Goal: Information Seeking & Learning: Learn about a topic

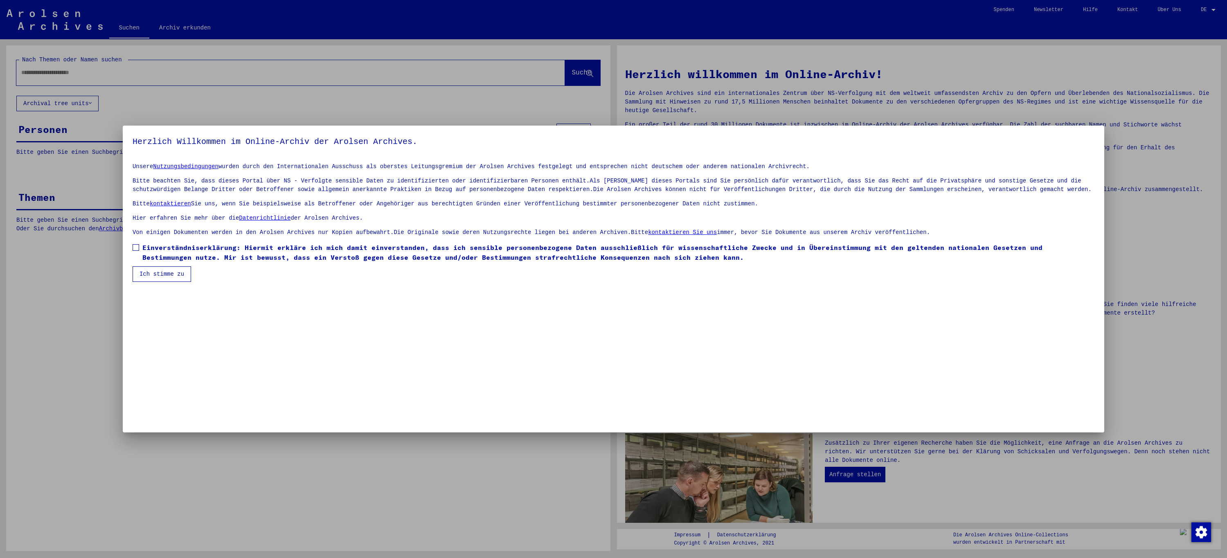
click at [135, 251] on span at bounding box center [136, 247] width 7 height 7
click at [149, 277] on button "Ich stimme zu" at bounding box center [162, 274] width 59 height 16
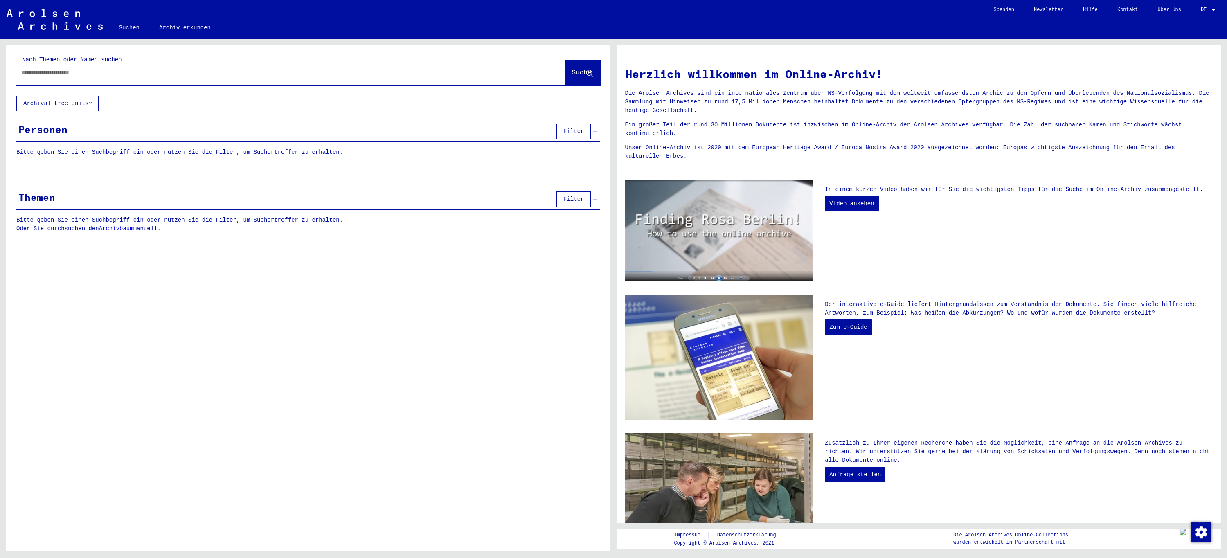
click at [79, 132] on div "Personen Filter" at bounding box center [308, 132] width 584 height 21
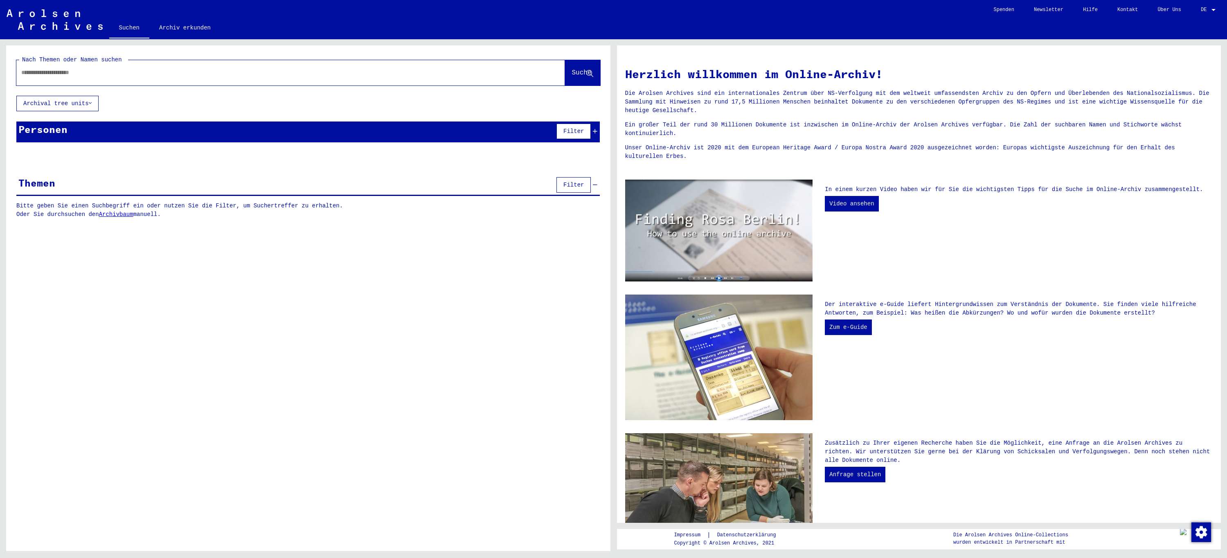
click at [81, 140] on div "Personen Filter" at bounding box center [308, 132] width 584 height 21
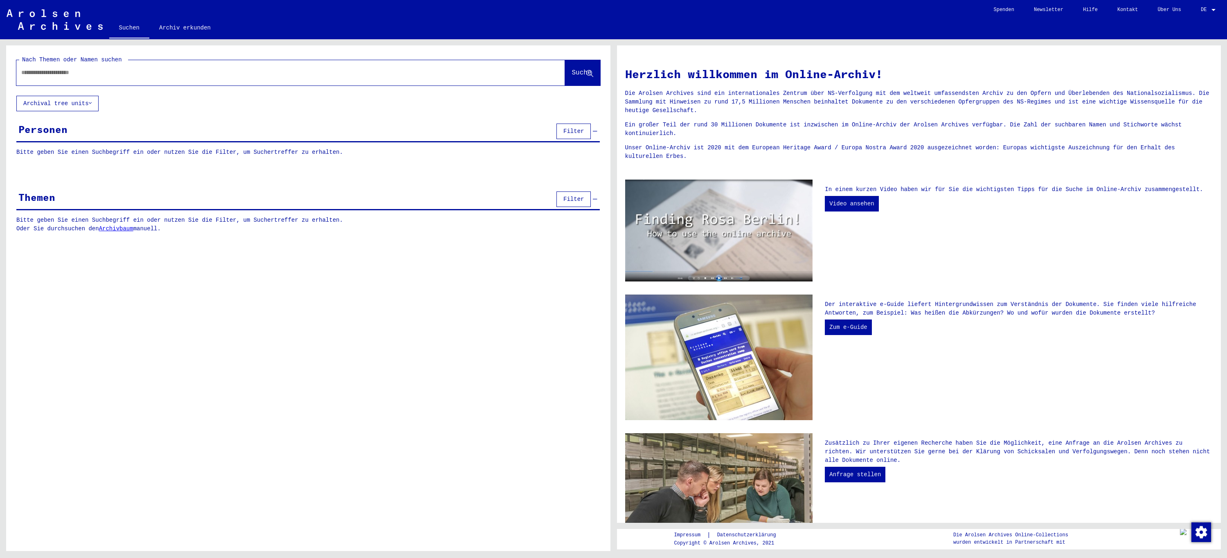
click at [77, 153] on p "Bitte geben Sie einen Suchbegriff ein oder nutzen Sie die Filter, um Suchertref…" at bounding box center [308, 152] width 584 height 9
click at [78, 74] on input "text" at bounding box center [280, 72] width 519 height 9
type input "****"
click at [573, 74] on span "Suche" at bounding box center [582, 72] width 20 height 7
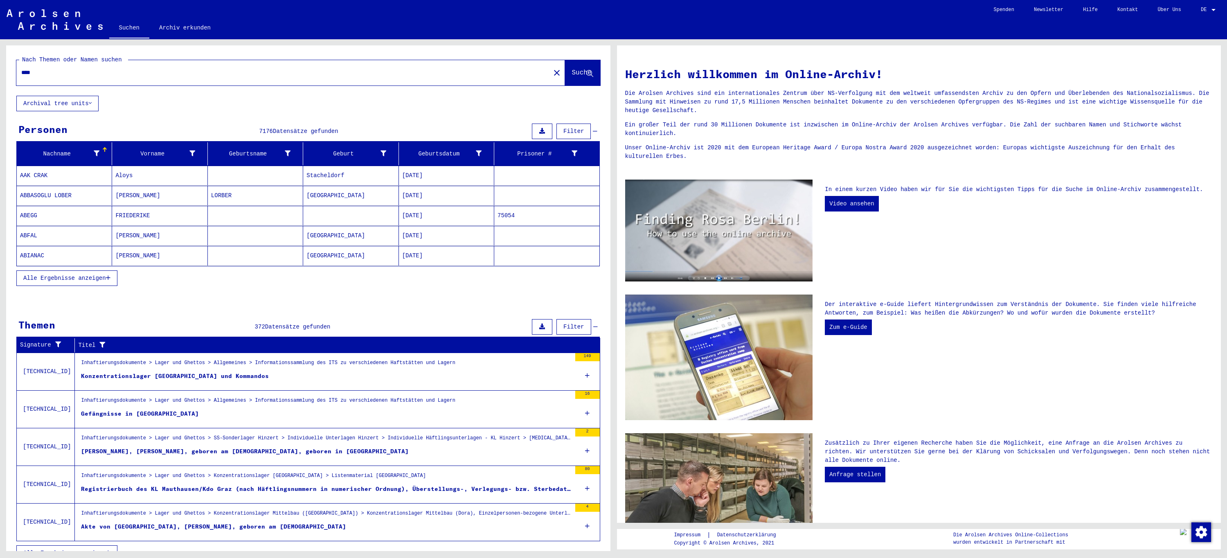
click at [578, 201] on mat-cell at bounding box center [546, 196] width 105 height 20
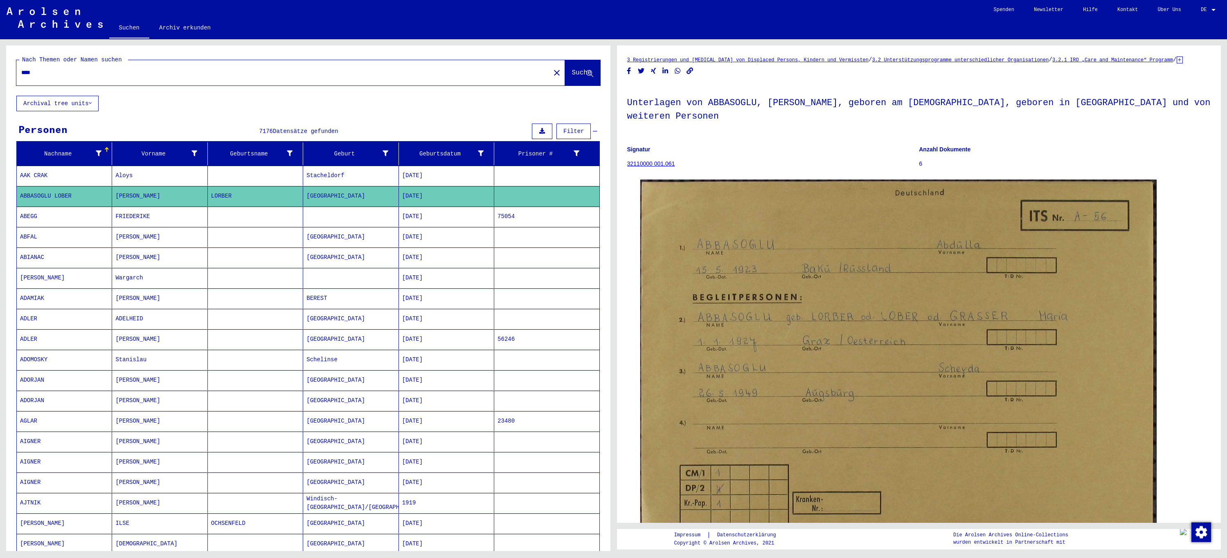
click at [570, 129] on span "Filter" at bounding box center [574, 131] width 20 height 7
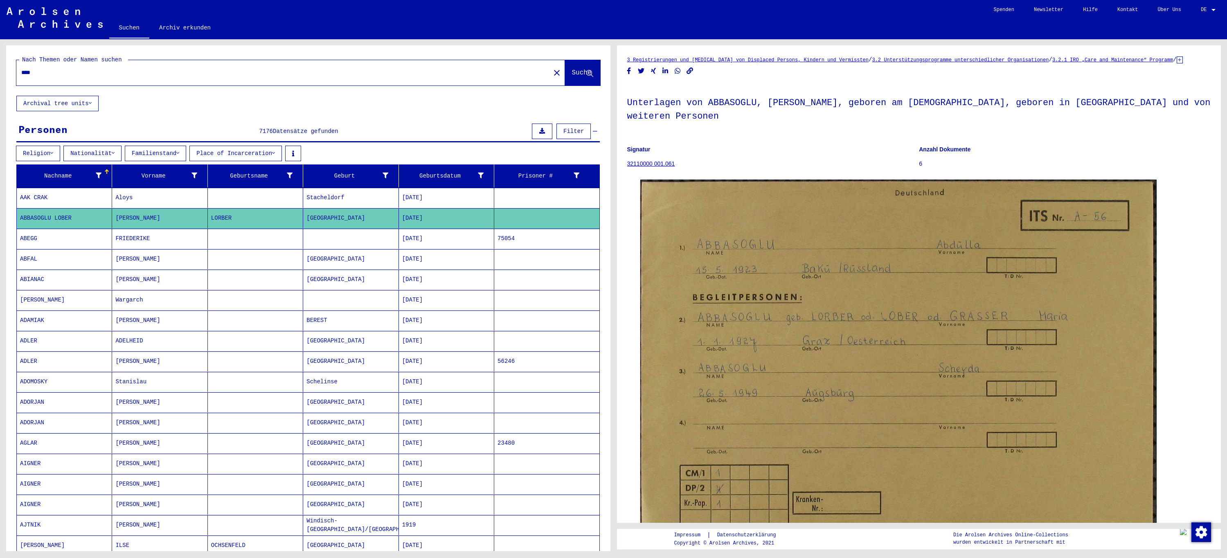
click at [228, 157] on button "Place of Incarceration" at bounding box center [235, 154] width 92 height 16
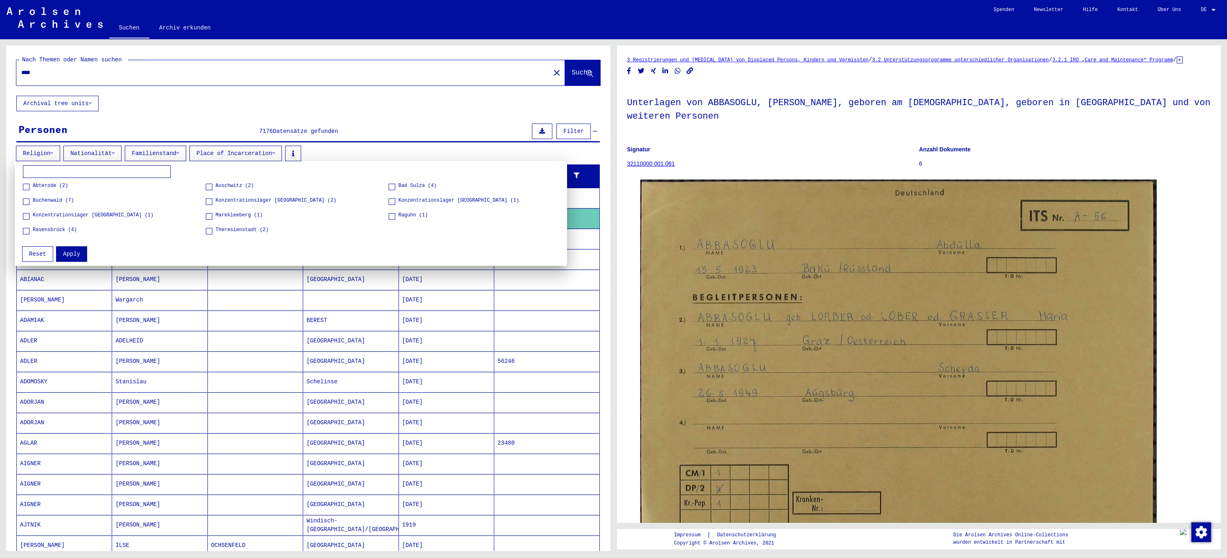
click at [427, 149] on div at bounding box center [613, 279] width 1227 height 558
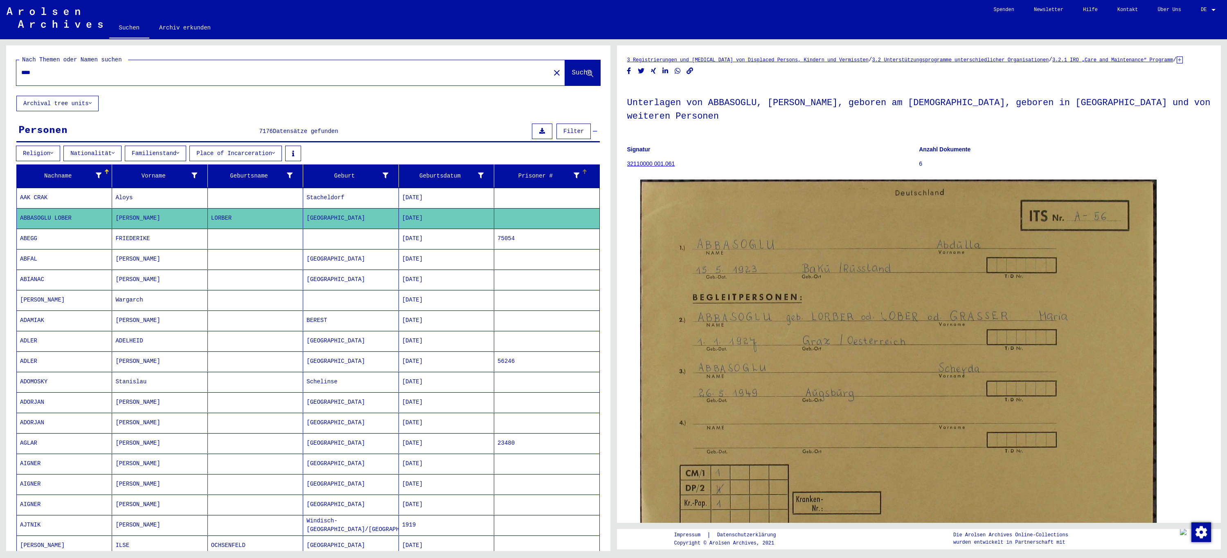
click at [574, 175] on icon at bounding box center [577, 176] width 6 height 6
click at [588, 205] on input "text" at bounding box center [611, 206] width 80 height 12
type input "*****"
click at [638, 221] on span "Apply" at bounding box center [632, 224] width 17 height 7
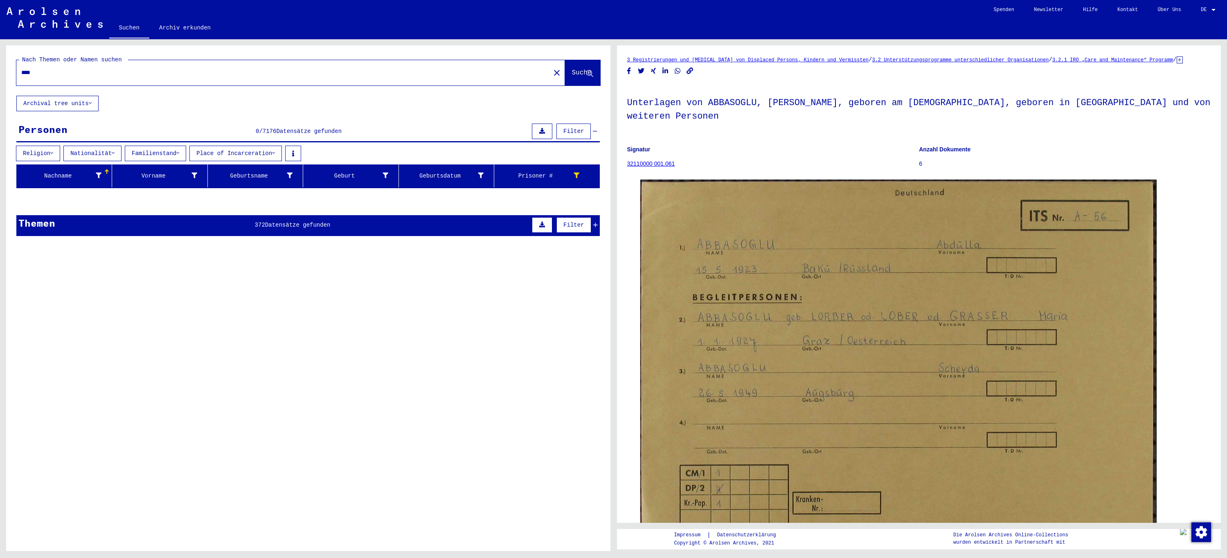
drag, startPoint x: 48, startPoint y: 71, endPoint x: -5, endPoint y: 72, distance: 53.2
click at [0, 72] on html "Suchen Archiv erkunden Spenden Newsletter Hilfe Kontakt Über Uns Suchen Archiv …" at bounding box center [613, 279] width 1227 height 558
type input "*********"
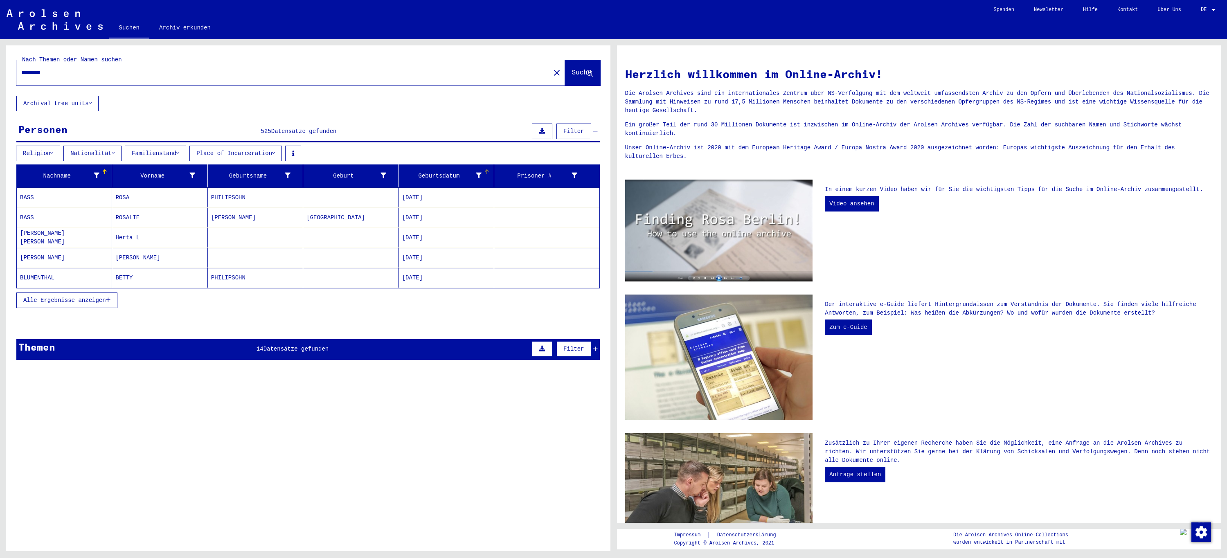
click at [476, 176] on icon at bounding box center [479, 176] width 6 height 6
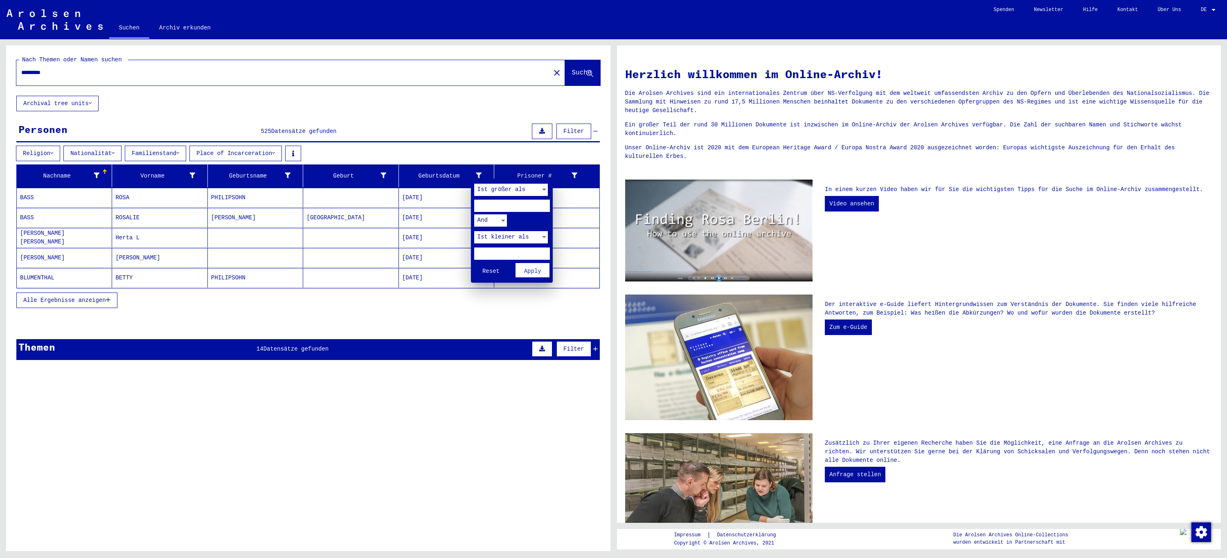
click at [543, 190] on div at bounding box center [544, 190] width 4 height 2
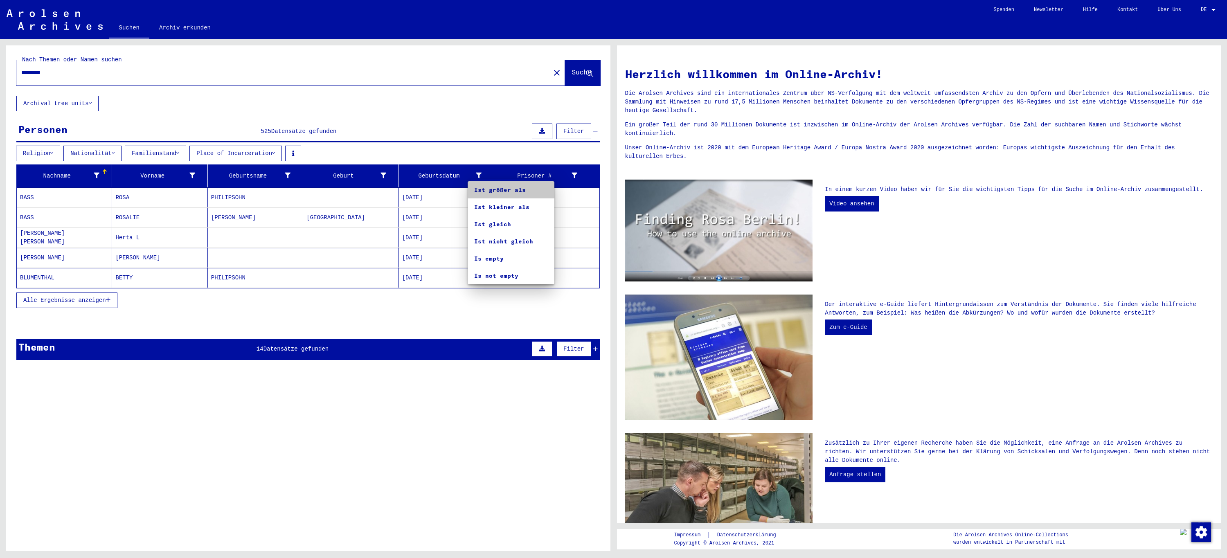
click at [523, 190] on span "Ist größer als" at bounding box center [511, 189] width 74 height 17
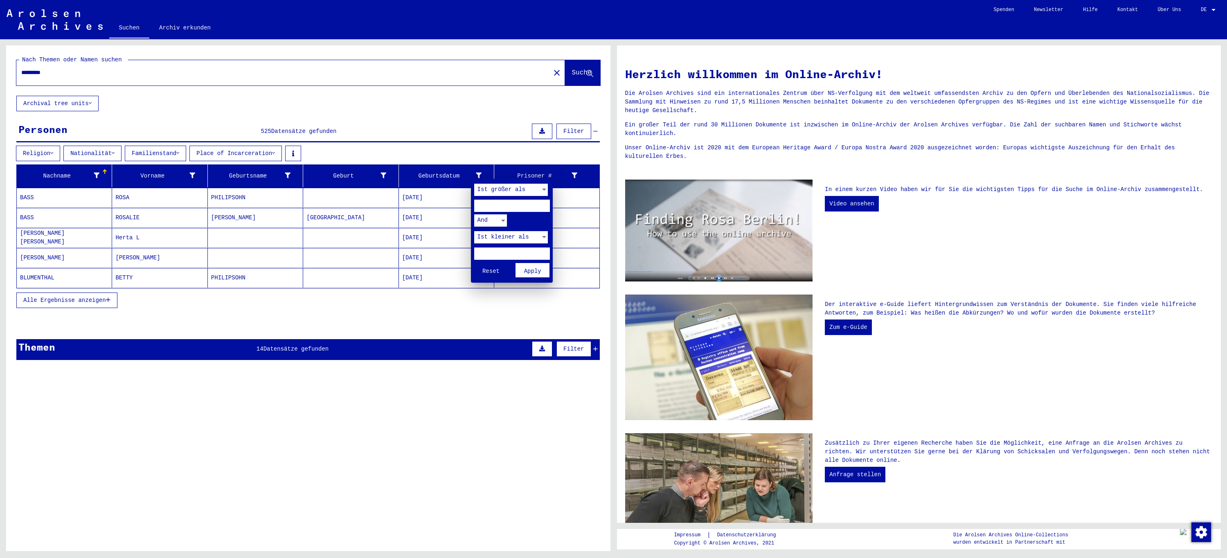
click at [506, 205] on input "number" at bounding box center [512, 206] width 76 height 12
type input "****"
click at [494, 250] on input "number" at bounding box center [512, 254] width 76 height 12
type input "****"
click at [540, 270] on span "Apply" at bounding box center [532, 271] width 17 height 7
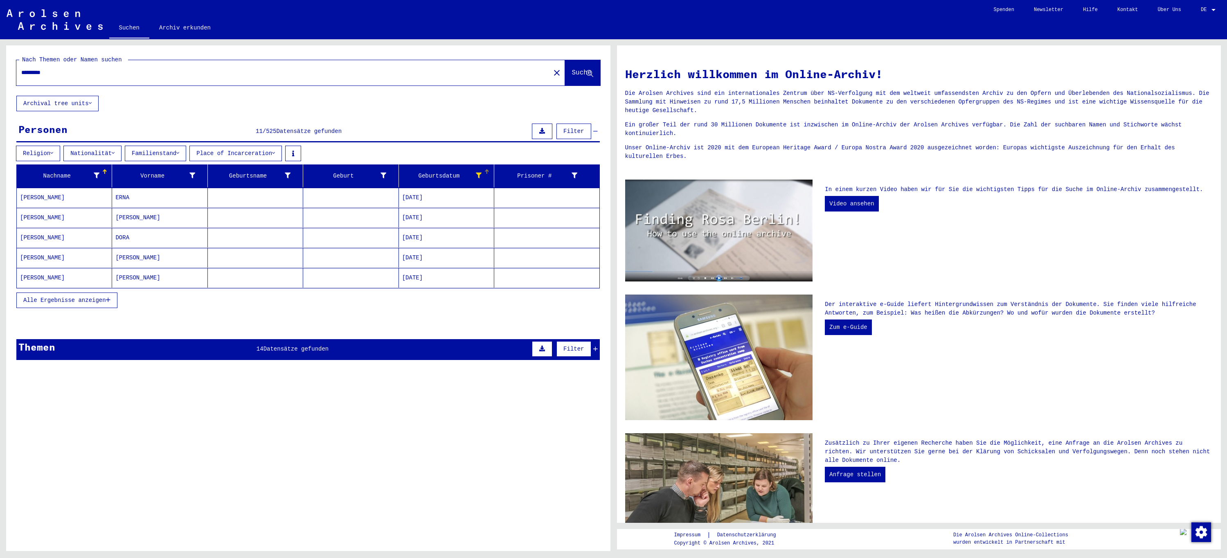
click at [86, 300] on span "Alle Ergebnisse anzeigen" at bounding box center [64, 300] width 83 height 7
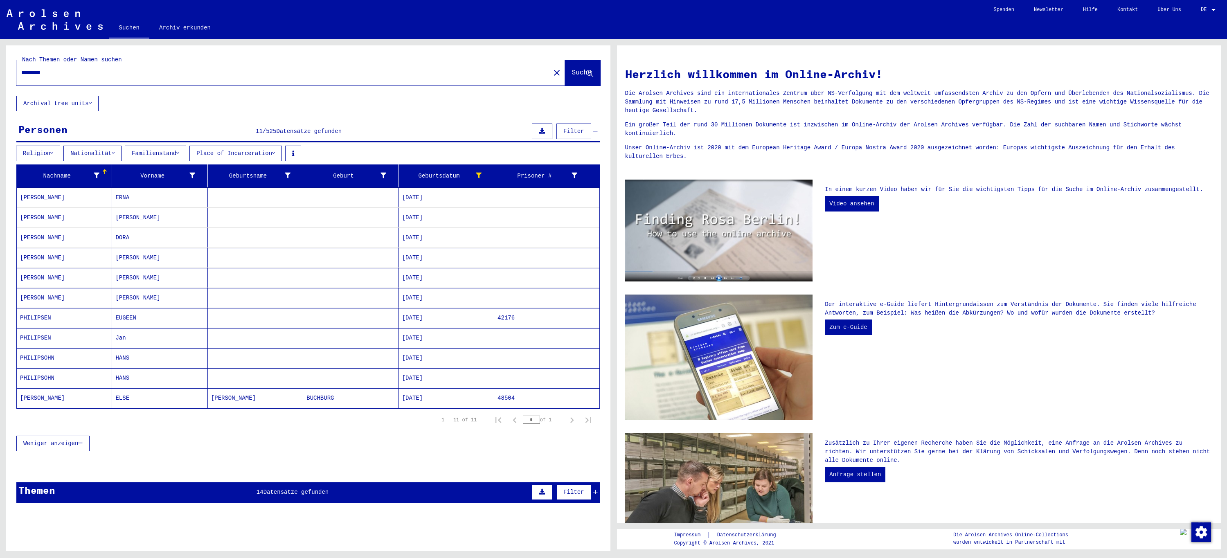
click at [104, 156] on button "Nationalität" at bounding box center [92, 154] width 58 height 16
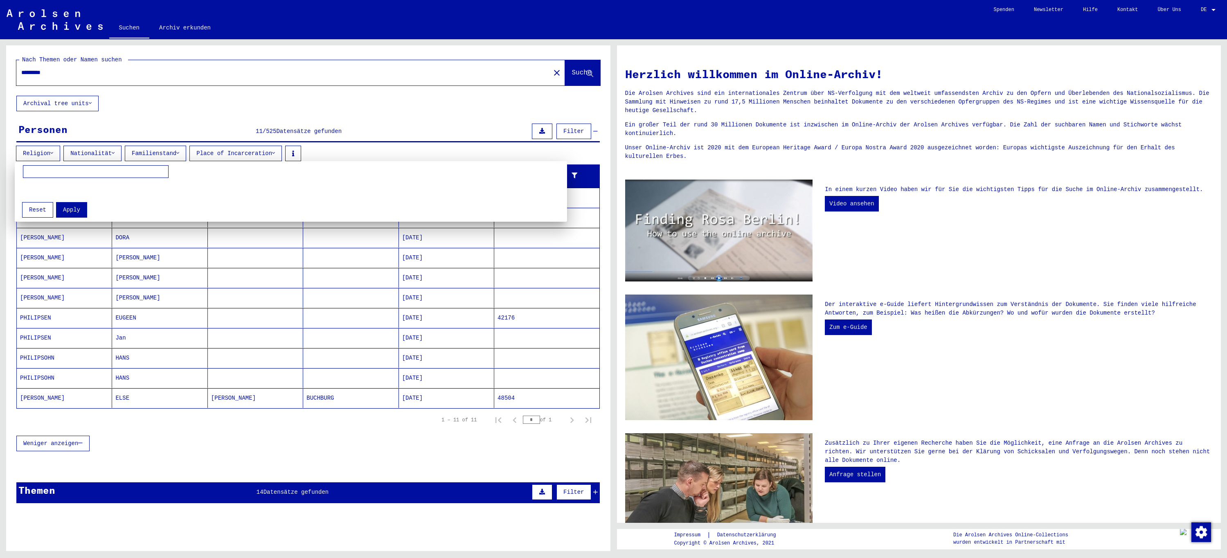
click at [104, 156] on div at bounding box center [613, 279] width 1227 height 558
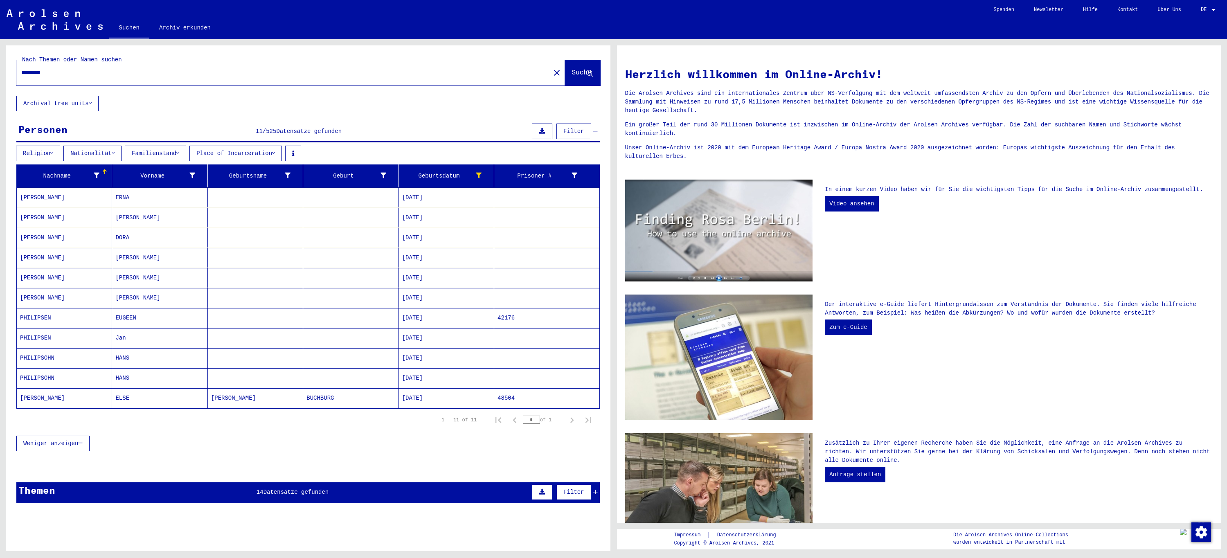
click at [135, 316] on mat-cell "EUGEEN" at bounding box center [159, 318] width 95 height 20
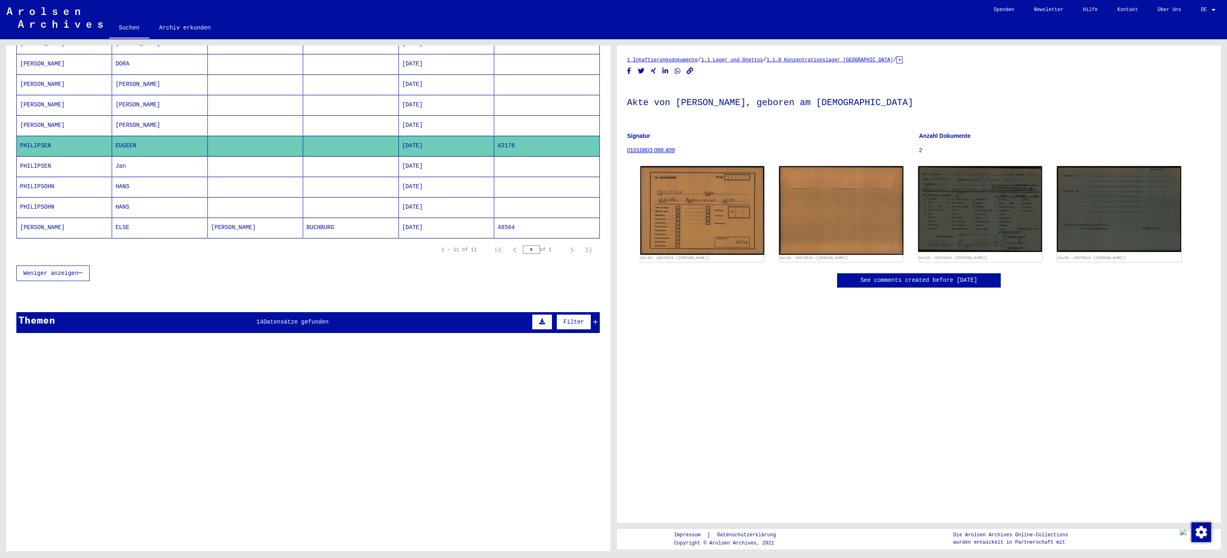
scroll to position [178, 0]
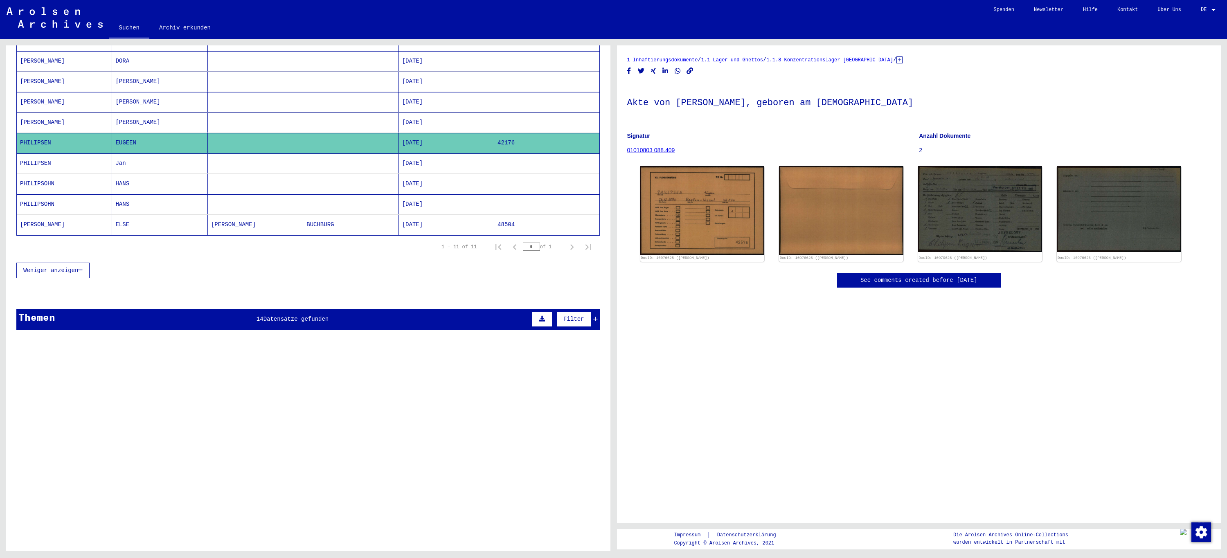
click at [593, 321] on icon at bounding box center [595, 319] width 5 height 6
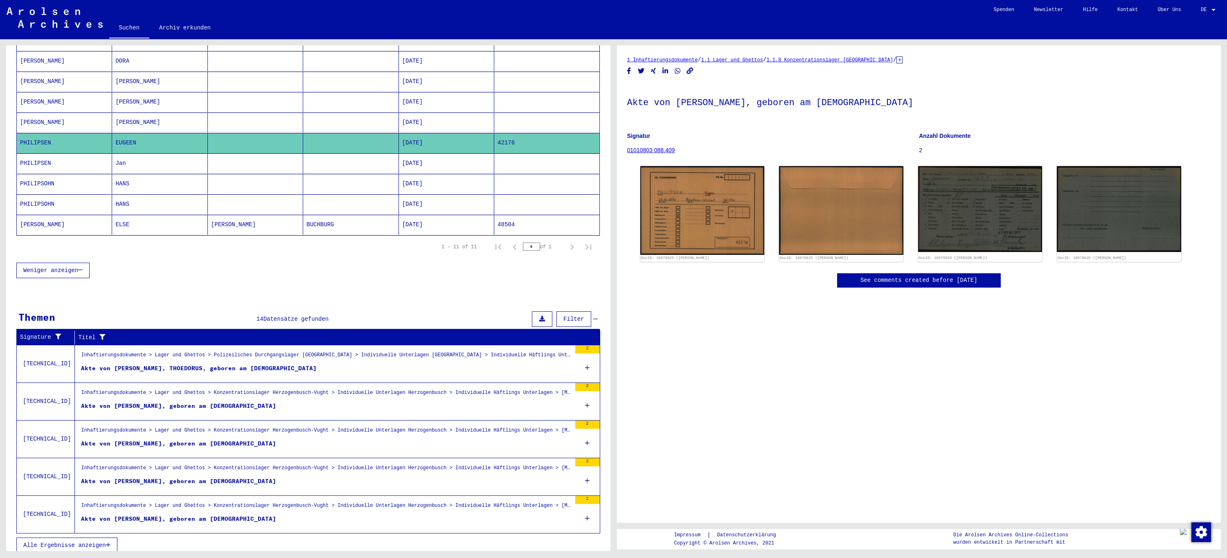
scroll to position [184, 0]
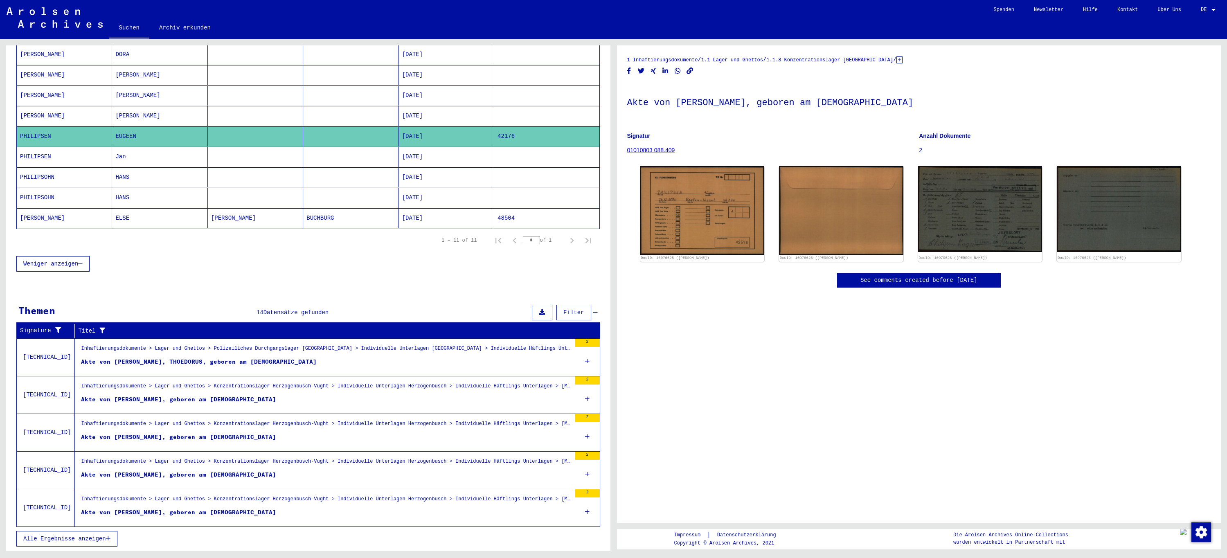
click at [106, 541] on span "Alle Ergebnisse anzeigen" at bounding box center [64, 539] width 83 height 7
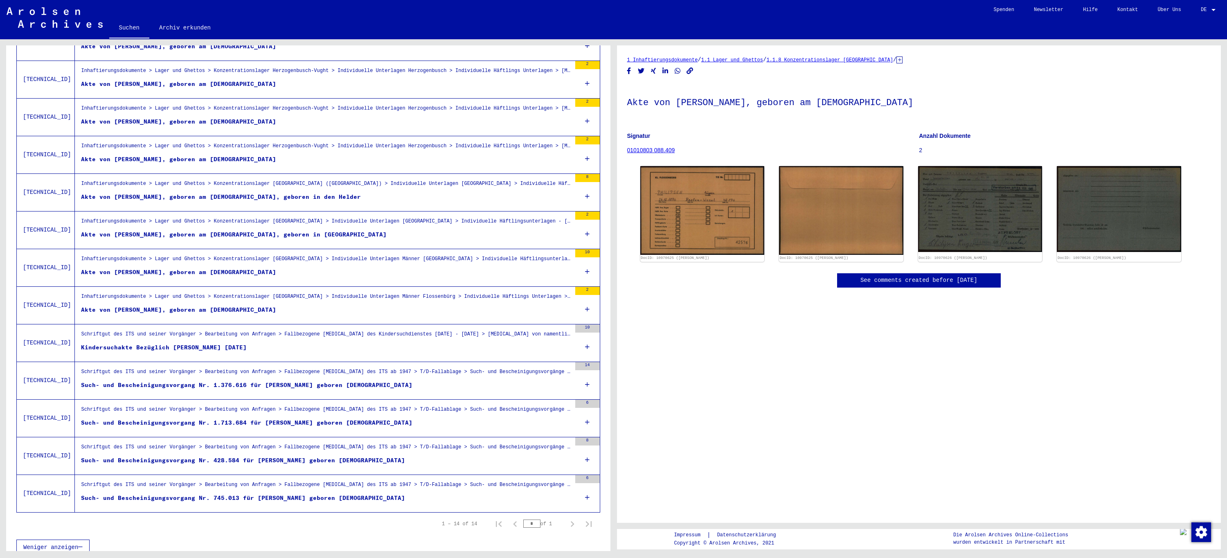
scroll to position [250, 0]
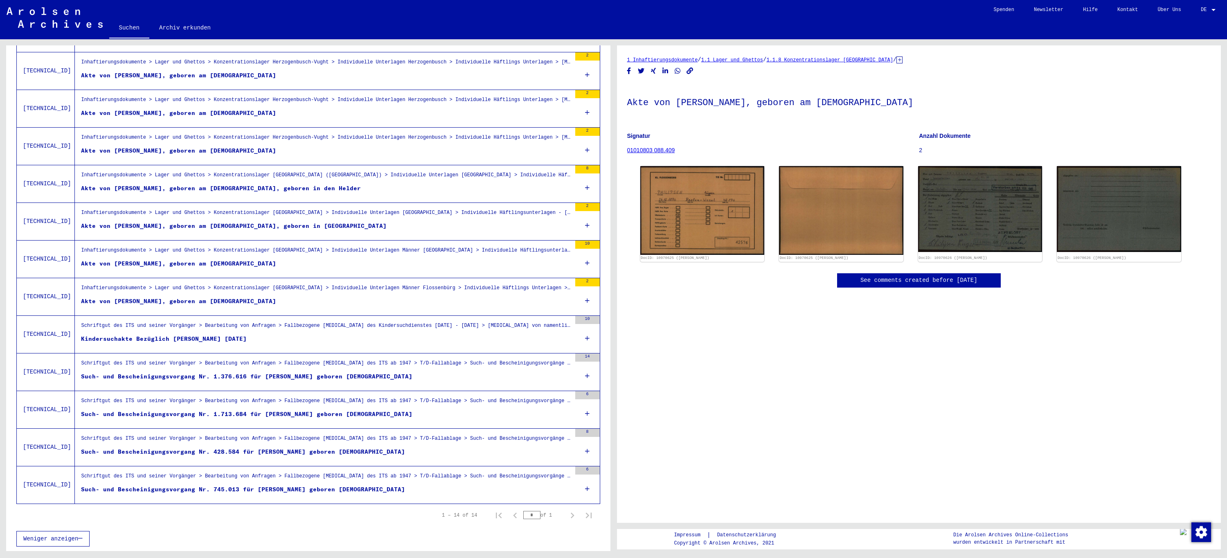
click at [388, 289] on div "Inhaftierungsdokumente > Lager und Ghettos > Konzentrationslager [GEOGRAPHIC_DA…" at bounding box center [326, 289] width 490 height 11
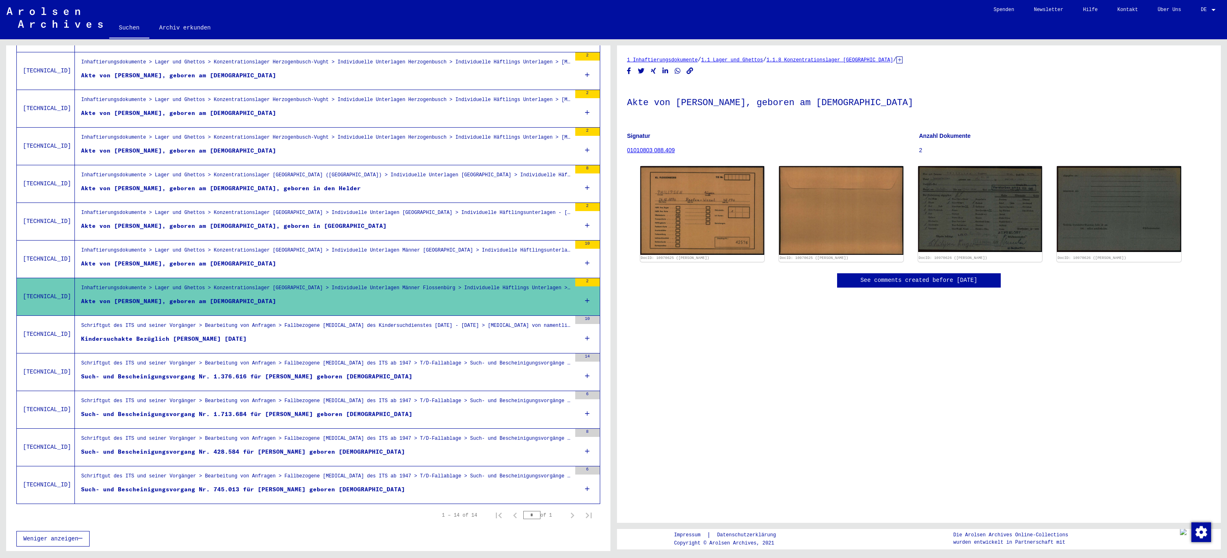
click at [813, 61] on link "1.1.8 Konzentrationslager [GEOGRAPHIC_DATA]" at bounding box center [829, 60] width 127 height 6
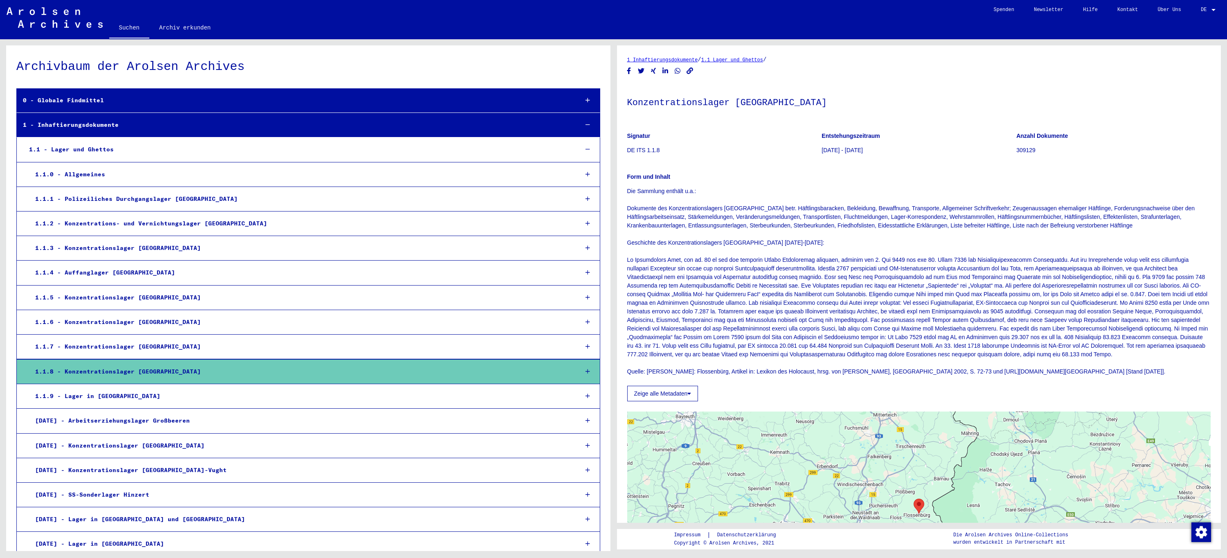
click at [586, 373] on icon at bounding box center [588, 372] width 5 height 6
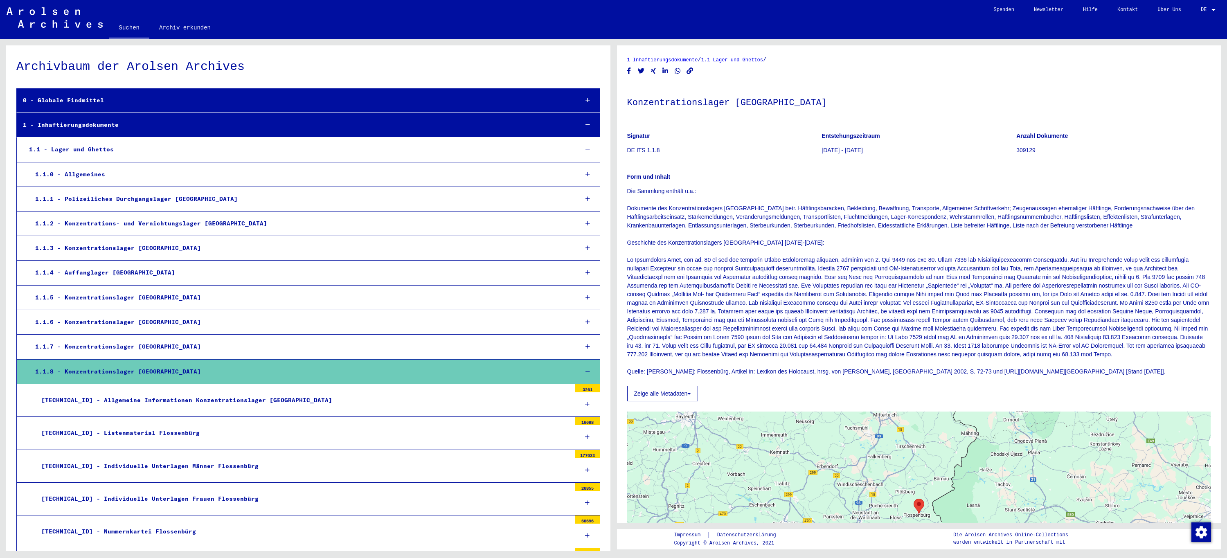
click at [274, 402] on div "[TECHNICAL_ID] - Allgemeine Informationen Konzentrationslager [GEOGRAPHIC_DATA]" at bounding box center [303, 400] width 536 height 16
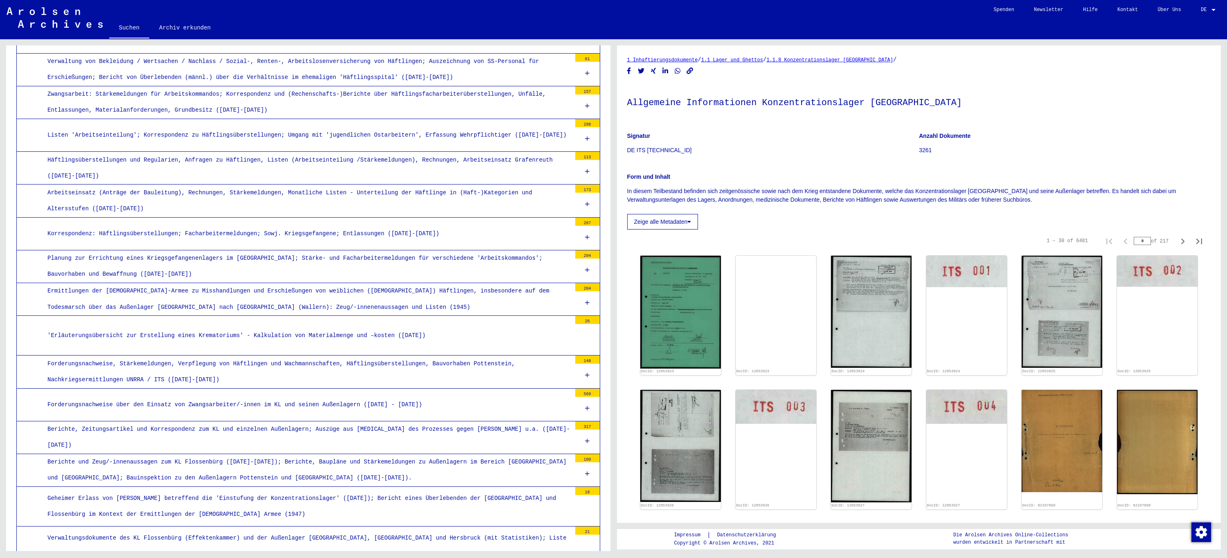
scroll to position [409, 0]
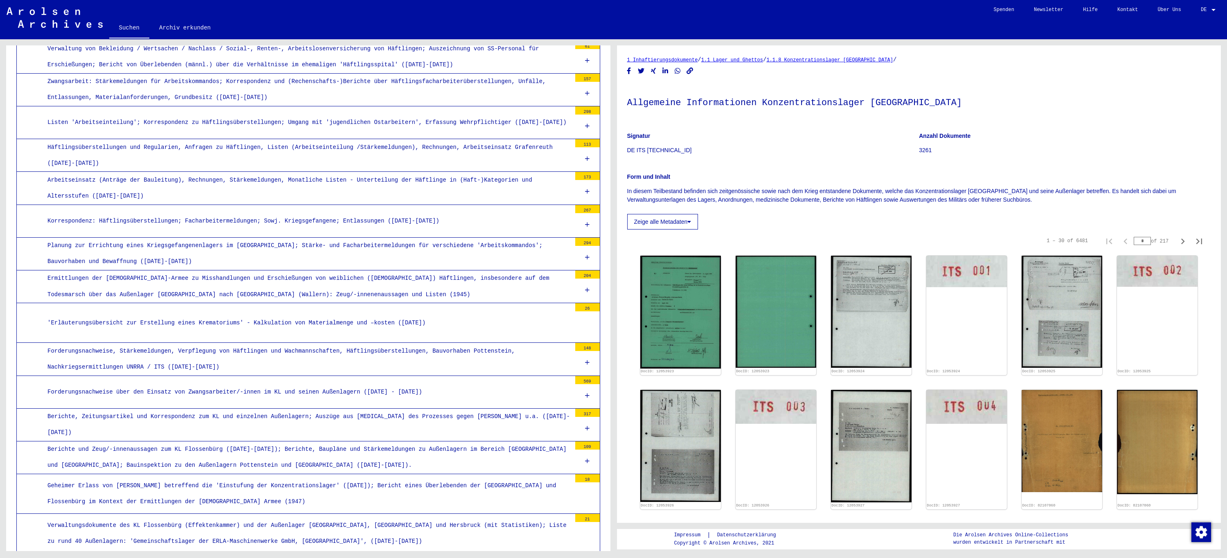
click at [585, 397] on icon at bounding box center [587, 396] width 5 height 6
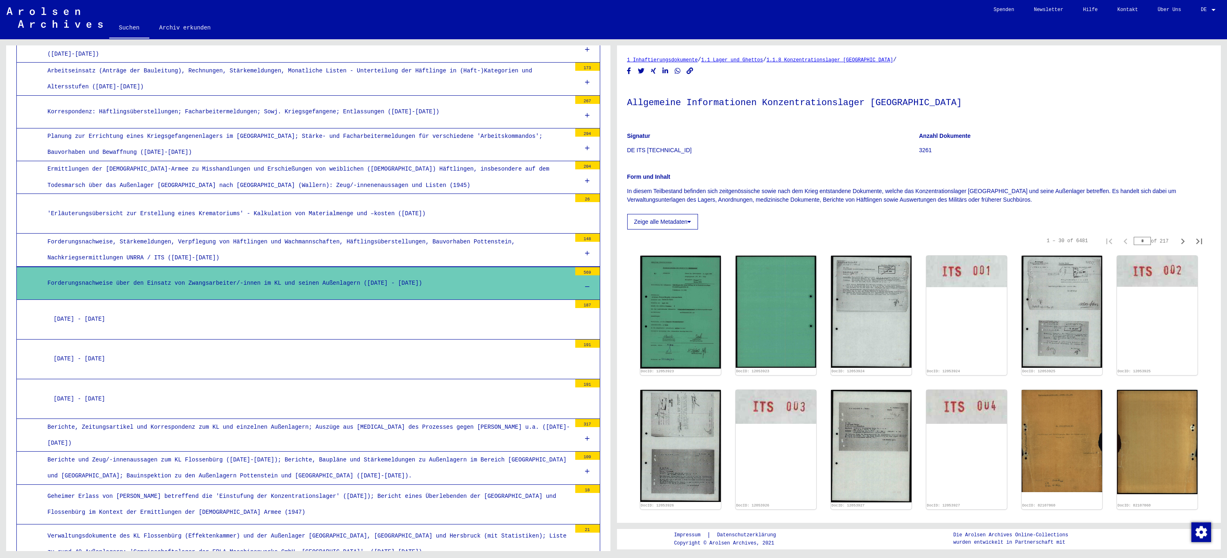
scroll to position [532, 0]
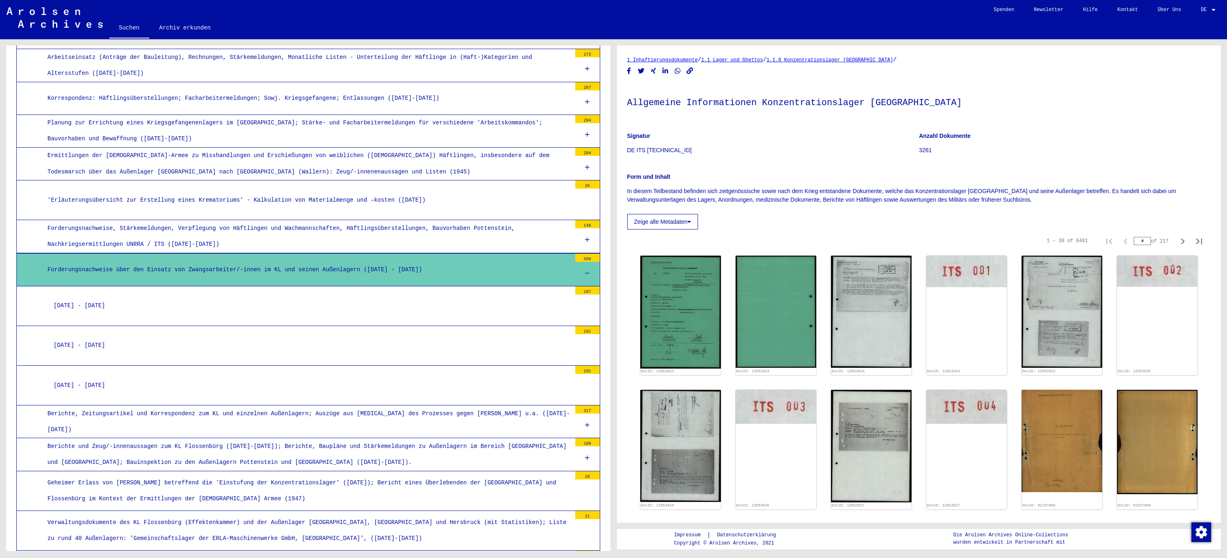
click at [585, 271] on icon at bounding box center [587, 273] width 5 height 6
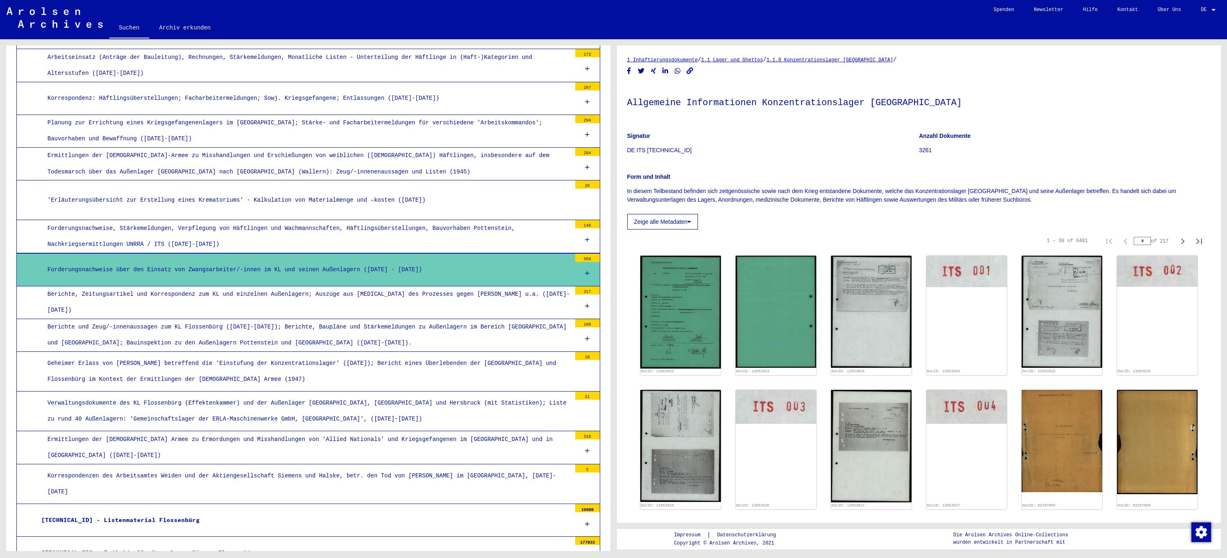
click at [148, 401] on div "Verwaltungsdokumente des KL Flossenbürg (Effektenkammer) und der Außenlager [GE…" at bounding box center [306, 411] width 530 height 32
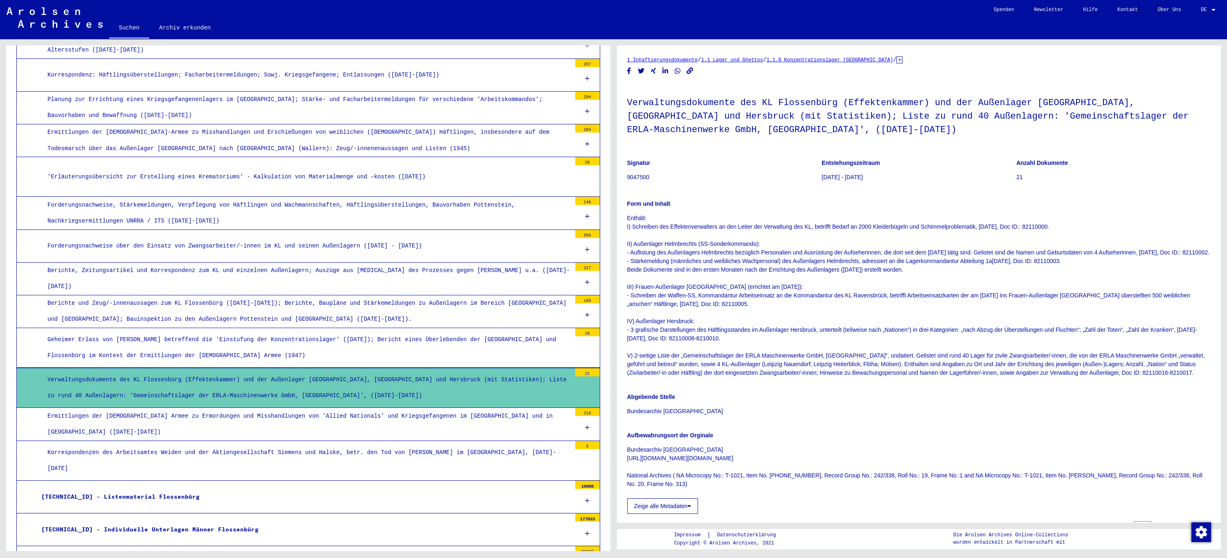
scroll to position [573, 0]
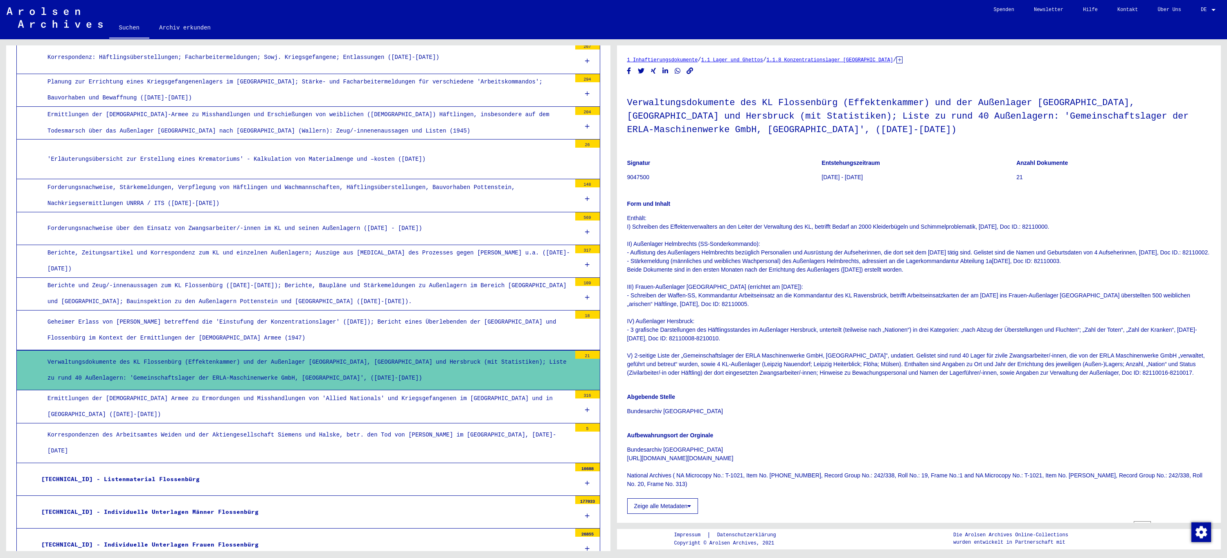
click at [148, 401] on div "Ermittlungen der [DEMOGRAPHIC_DATA] Armee zu Ermordungen und Misshandlungen von…" at bounding box center [306, 407] width 530 height 32
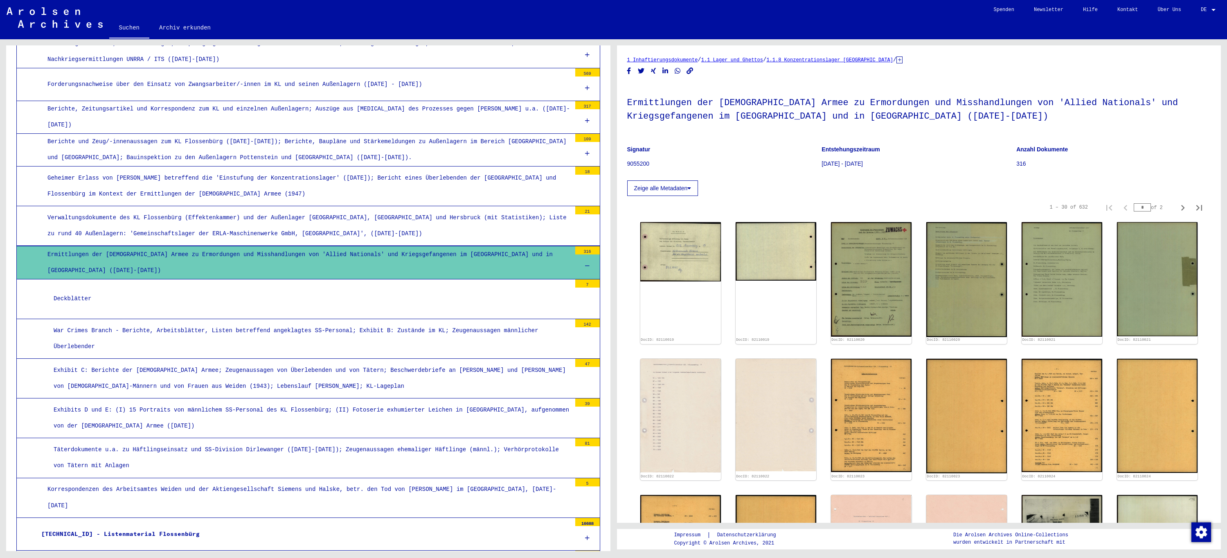
scroll to position [736, 0]
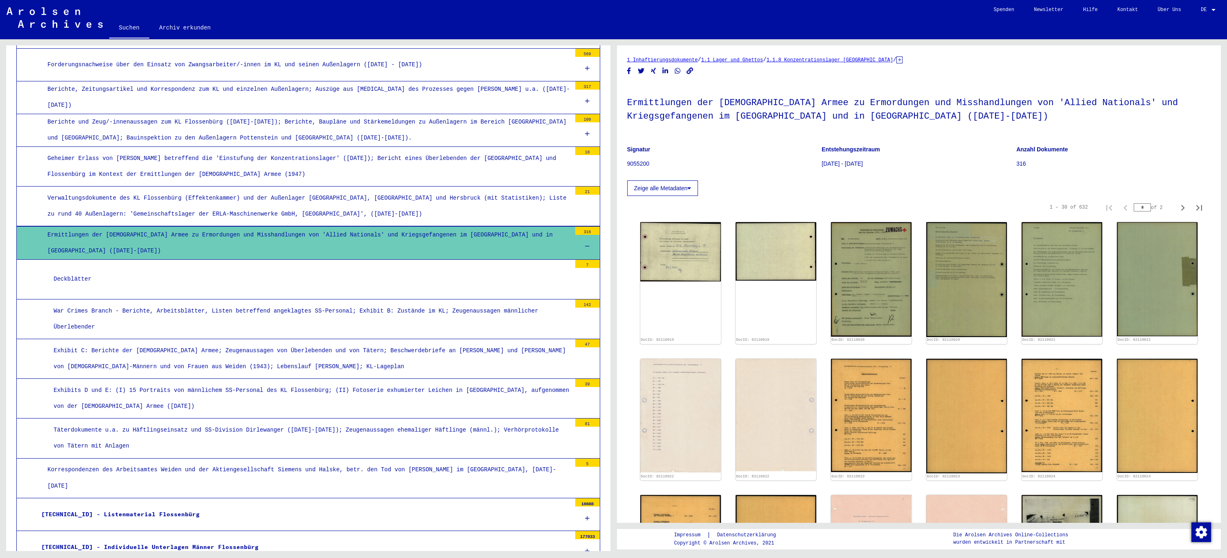
click at [183, 314] on div "War Crimes Branch - Berichte, Arbeitsblätter, Listen betreffend angeklagtes SS-…" at bounding box center [309, 319] width 524 height 32
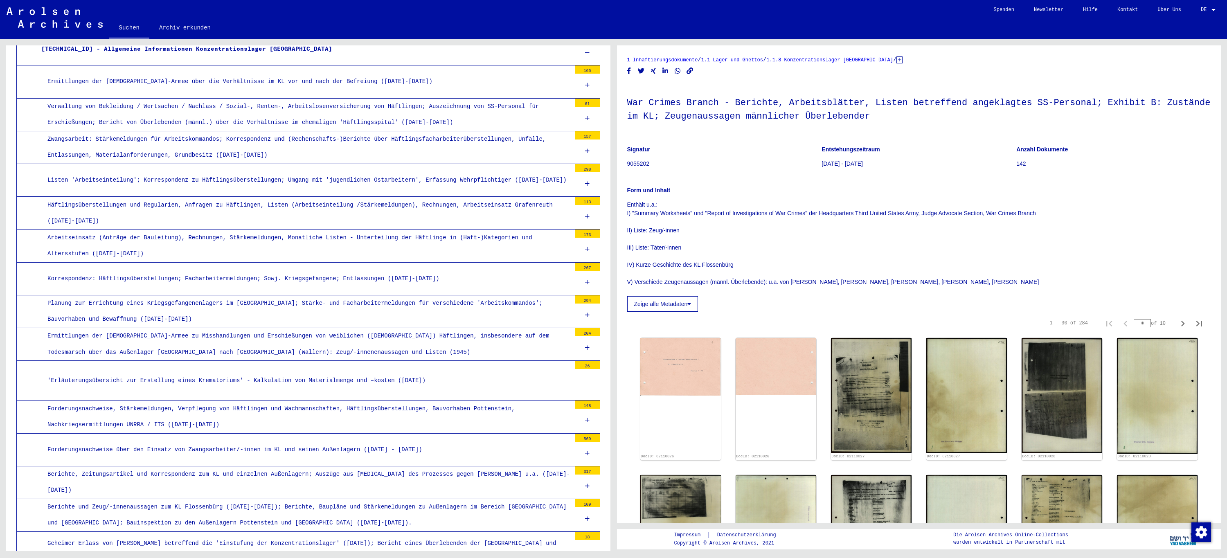
scroll to position [327, 0]
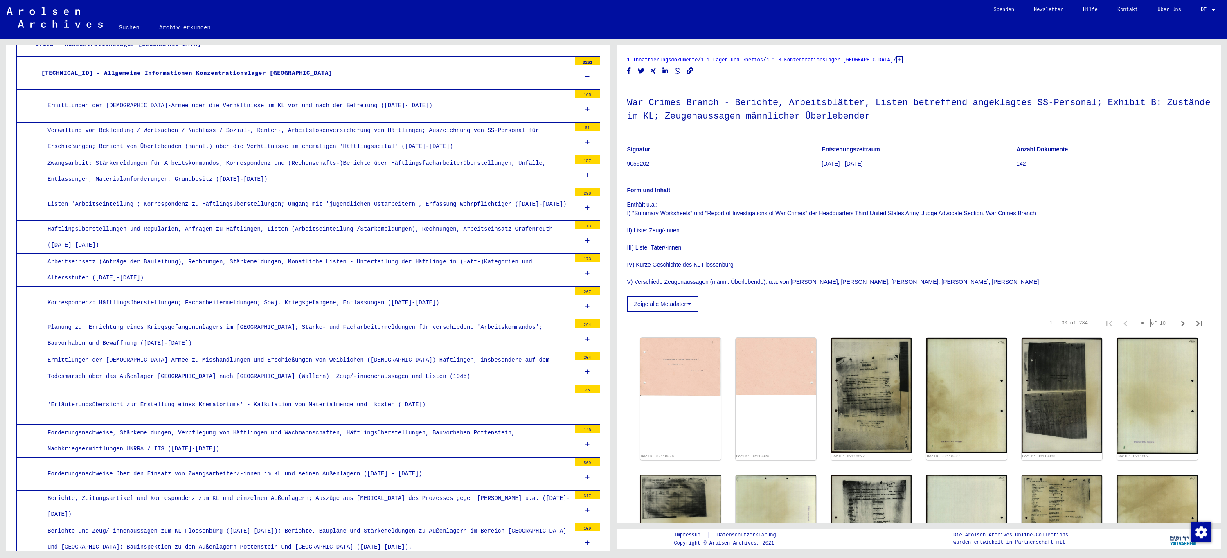
click at [585, 75] on icon at bounding box center [587, 77] width 5 height 6
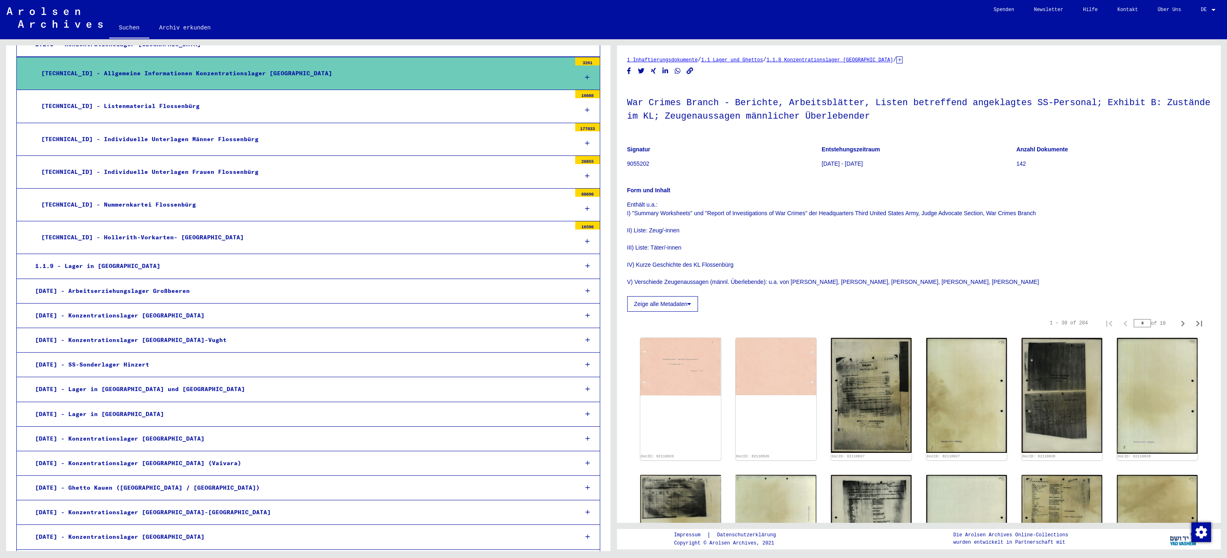
click at [584, 110] on div at bounding box center [587, 110] width 25 height 24
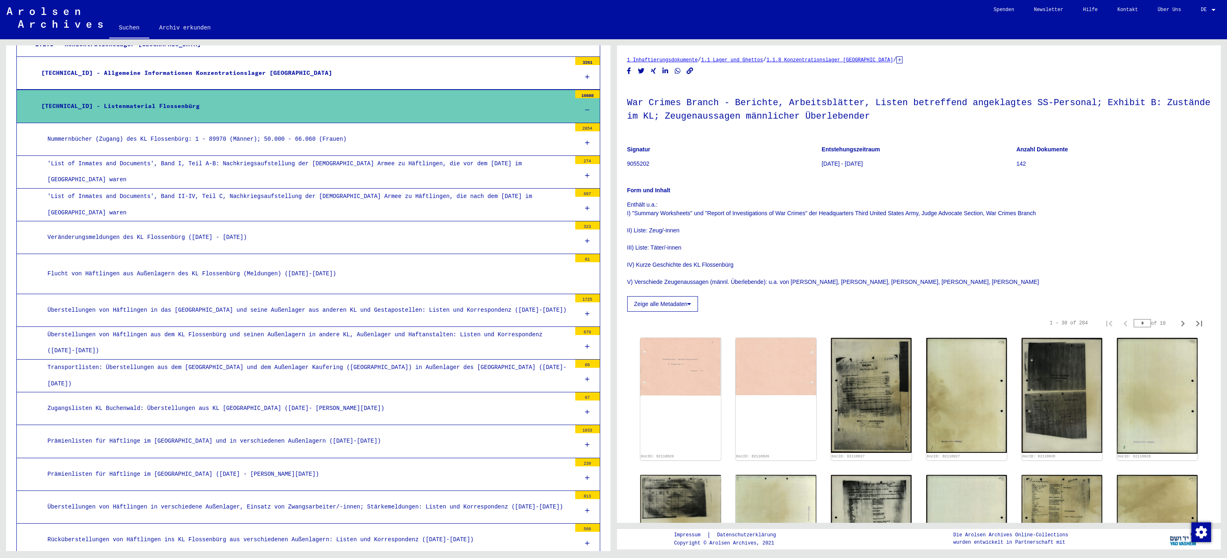
click at [585, 141] on icon at bounding box center [587, 143] width 5 height 6
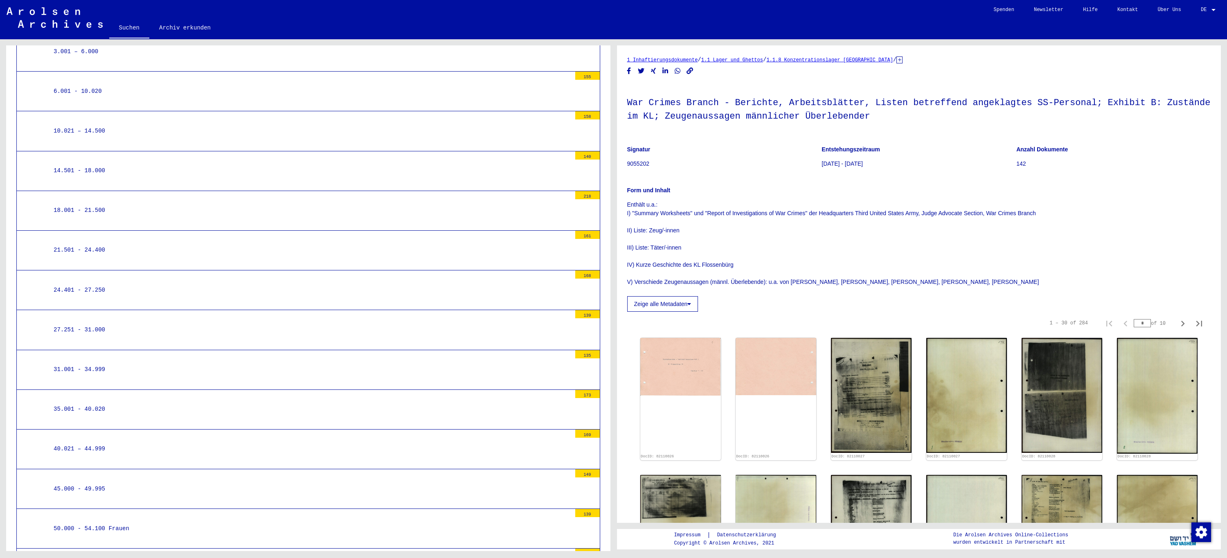
scroll to position [532, 0]
click at [131, 400] on div "40.021 – 44.999" at bounding box center [309, 408] width 524 height 16
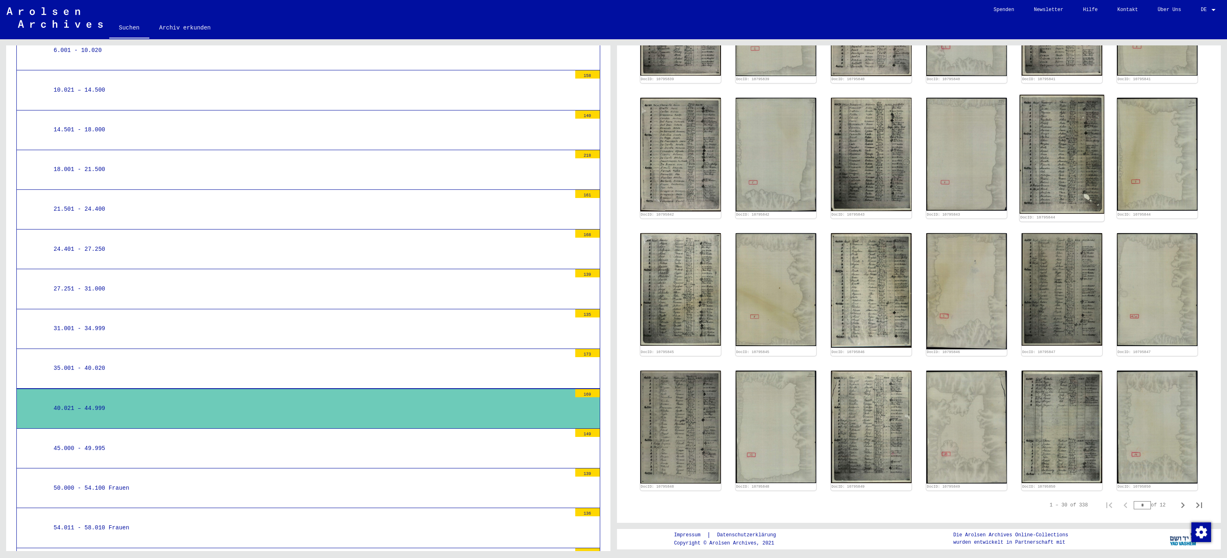
scroll to position [409, 0]
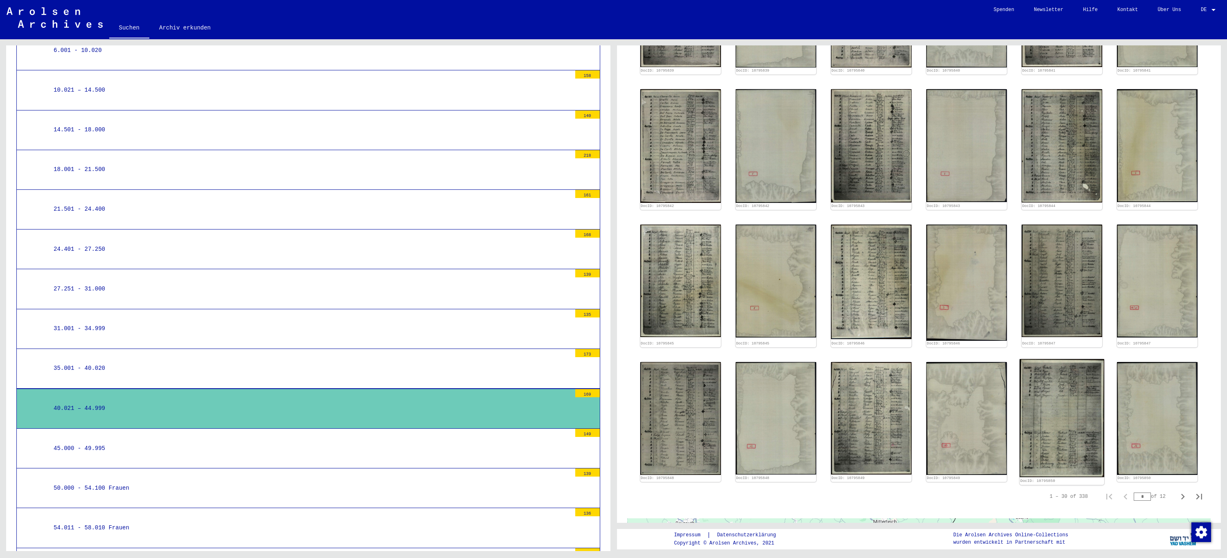
click at [1048, 408] on img at bounding box center [1062, 418] width 85 height 118
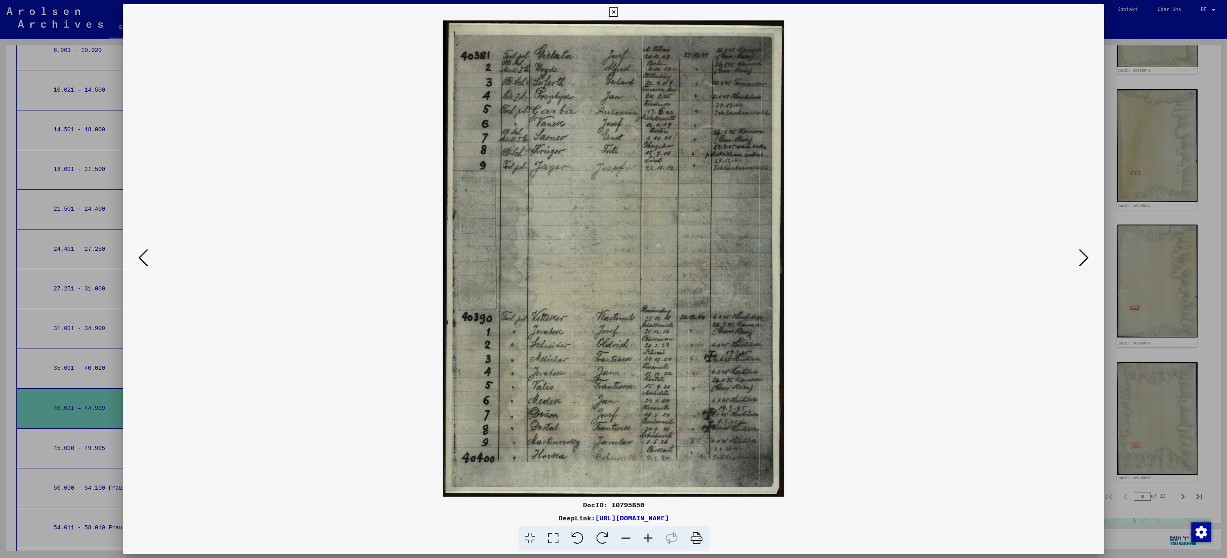
click at [612, 12] on icon at bounding box center [613, 12] width 9 height 10
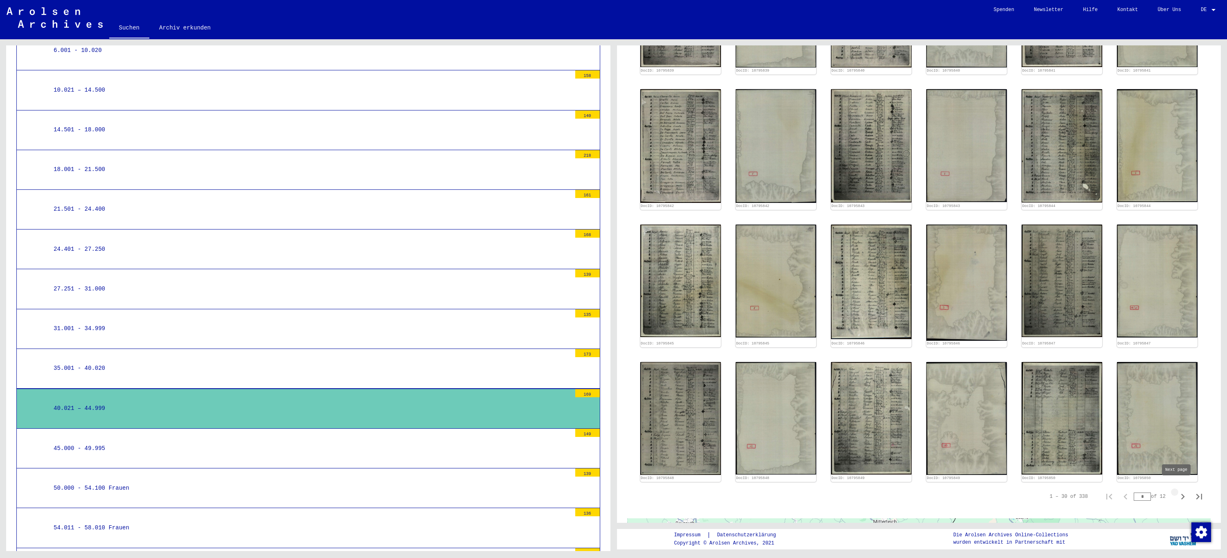
click at [1181, 494] on icon "Next page" at bounding box center [1183, 497] width 4 height 6
type input "*"
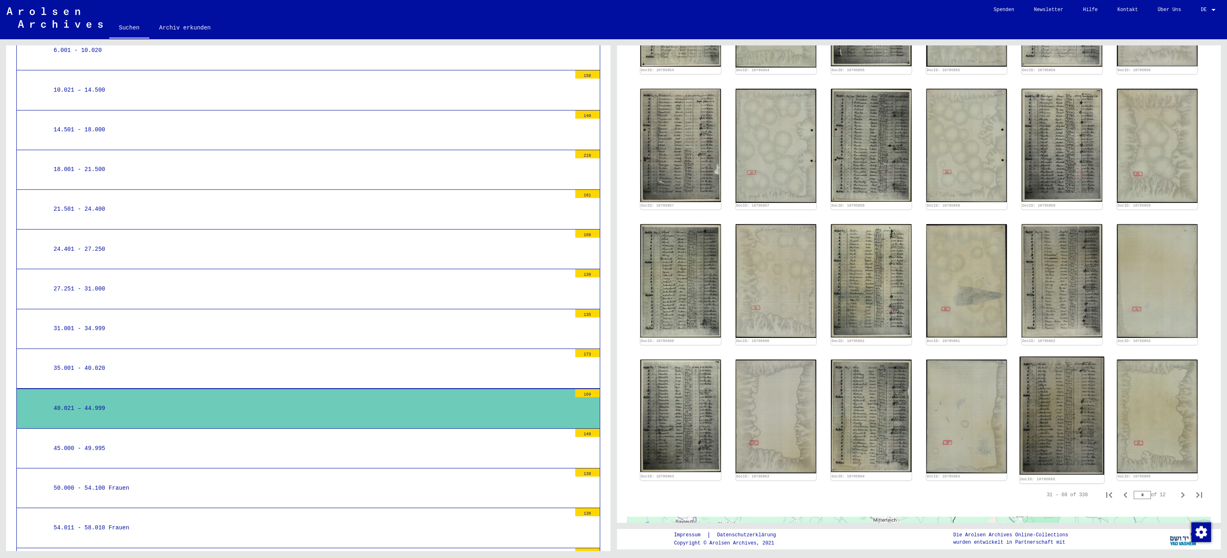
click at [1053, 357] on img at bounding box center [1062, 416] width 85 height 118
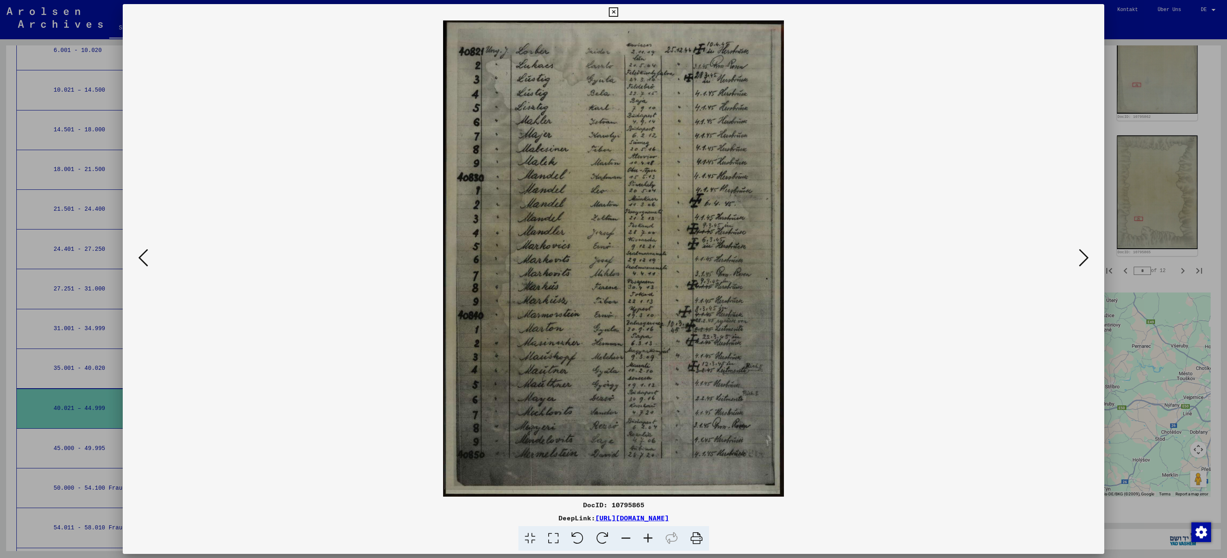
scroll to position [634, 0]
click at [615, 15] on icon at bounding box center [613, 12] width 9 height 10
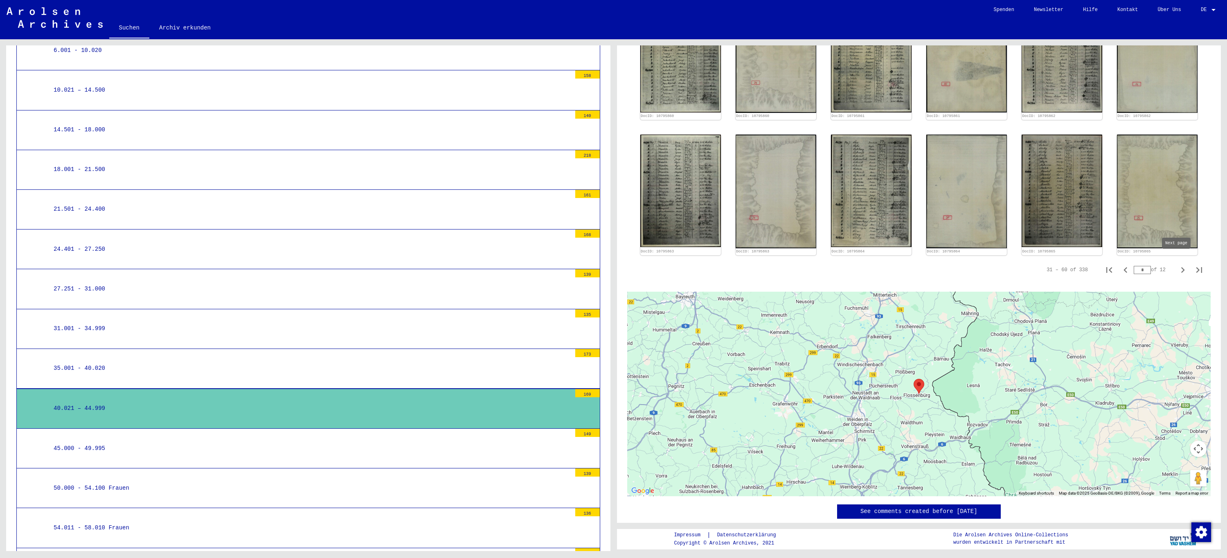
click at [1177, 264] on icon "Next page" at bounding box center [1182, 269] width 11 height 11
type input "*"
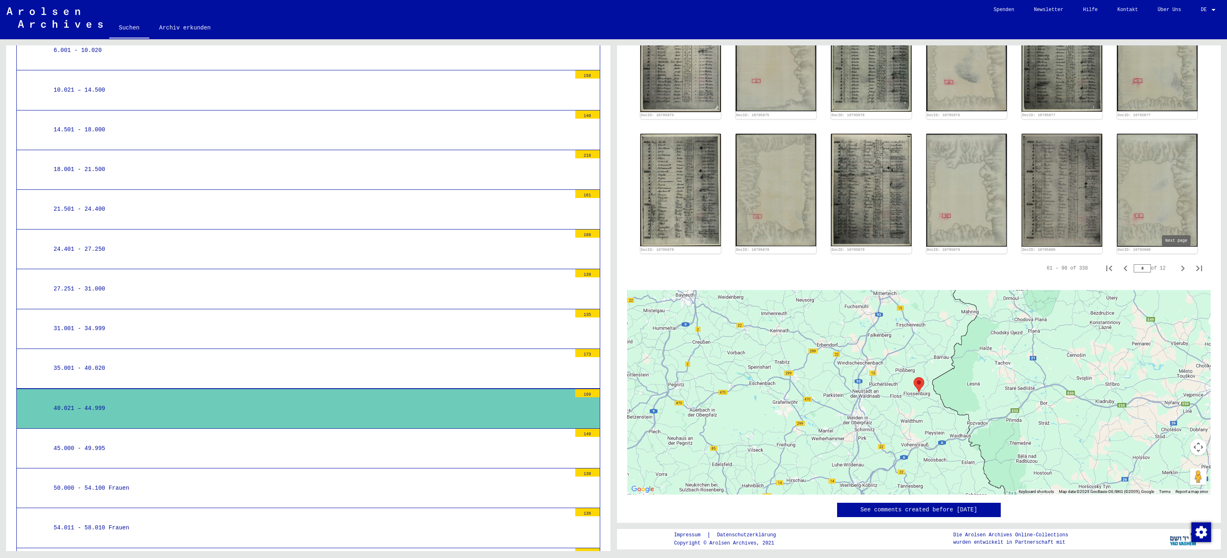
click at [1177, 263] on icon "Next page" at bounding box center [1182, 268] width 11 height 11
type input "*"
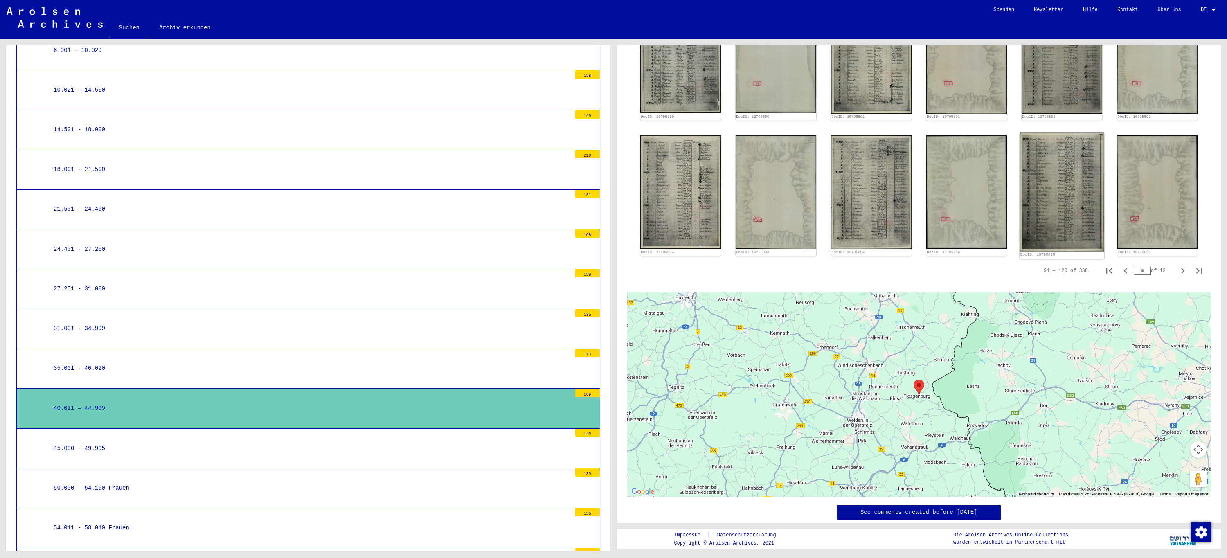
click at [1042, 176] on img at bounding box center [1062, 192] width 85 height 119
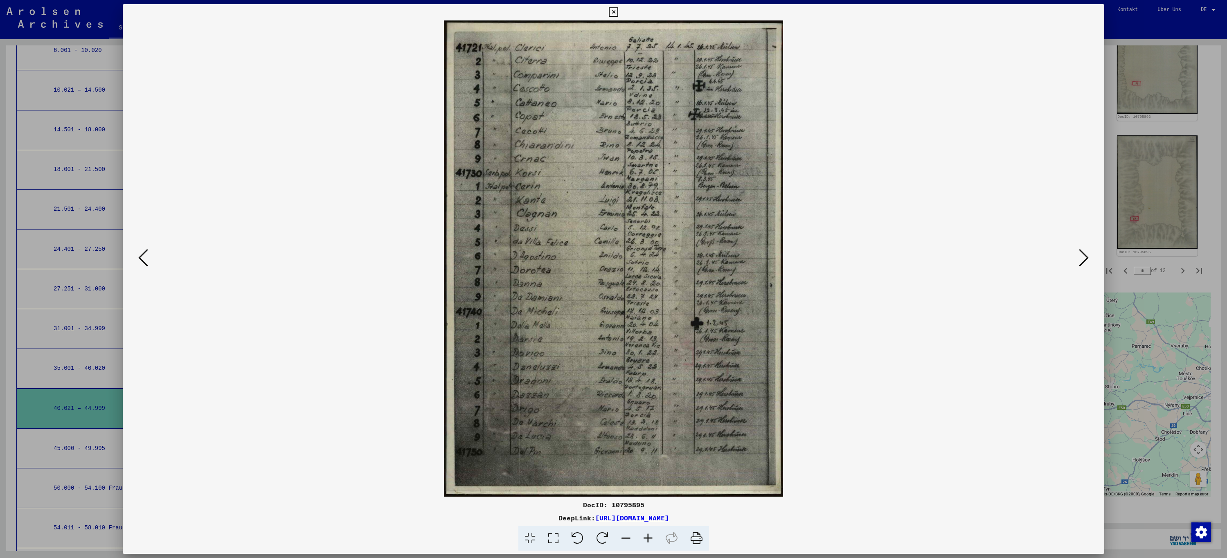
click at [615, 13] on icon at bounding box center [613, 12] width 9 height 10
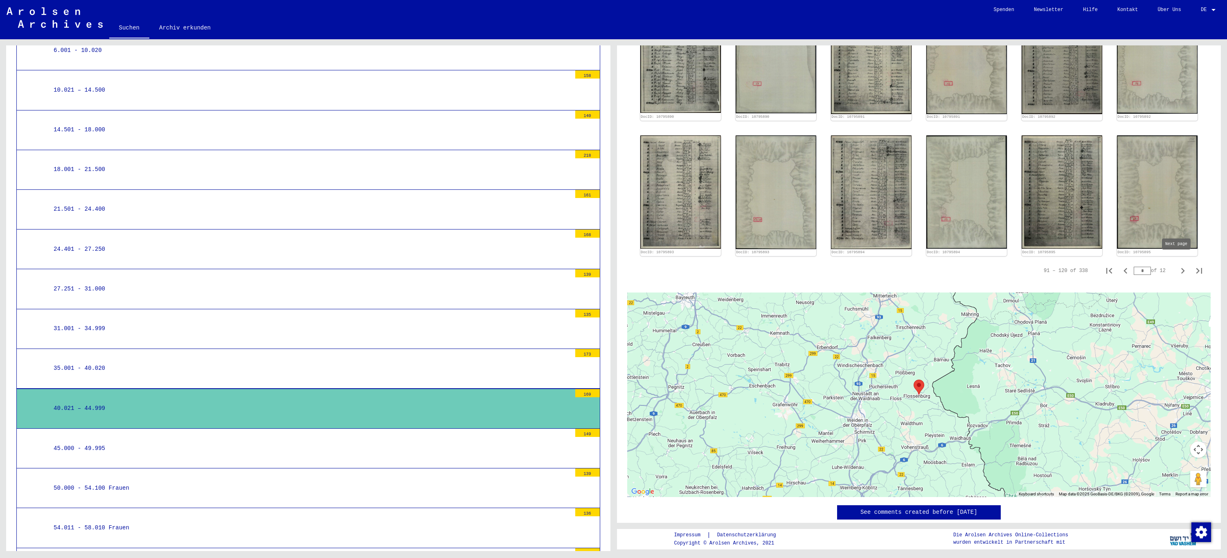
click at [1179, 265] on icon "Next page" at bounding box center [1182, 270] width 11 height 11
type input "*"
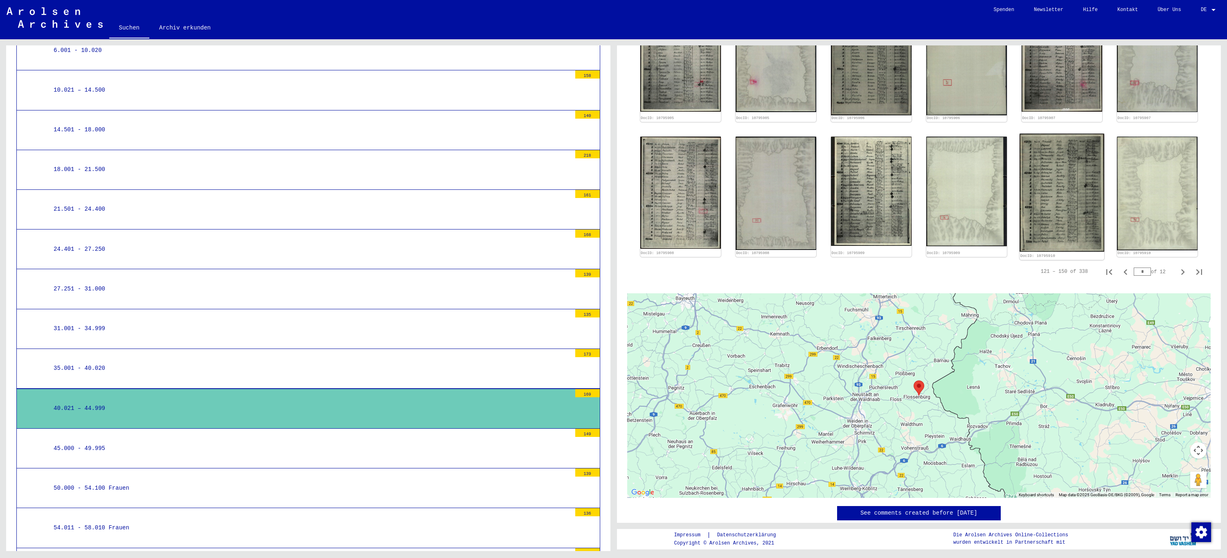
click at [1054, 185] on img at bounding box center [1062, 193] width 85 height 118
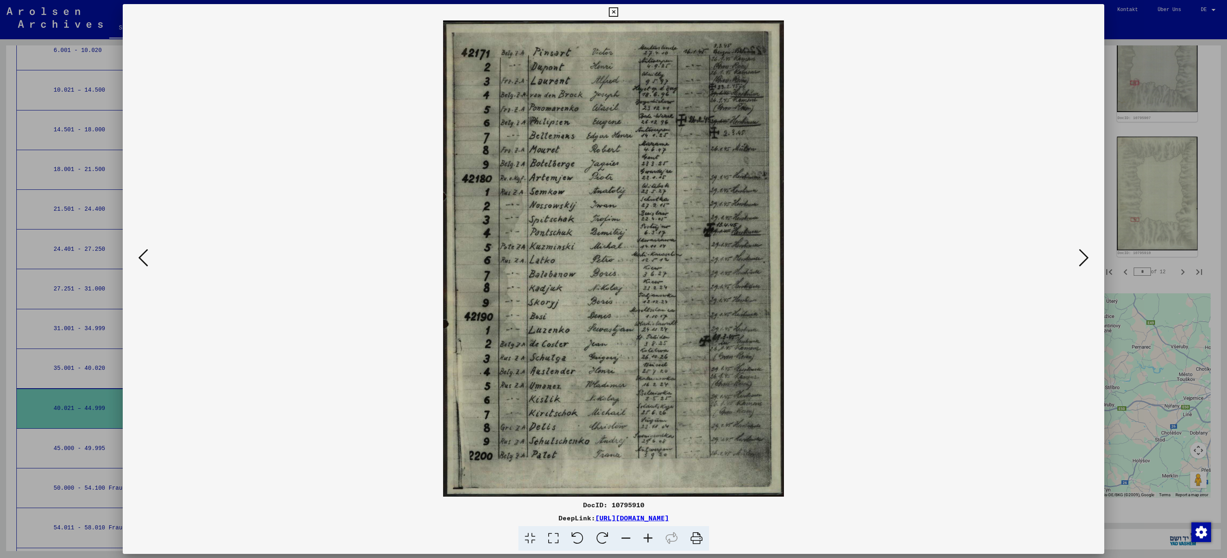
click at [616, 14] on icon at bounding box center [613, 12] width 9 height 10
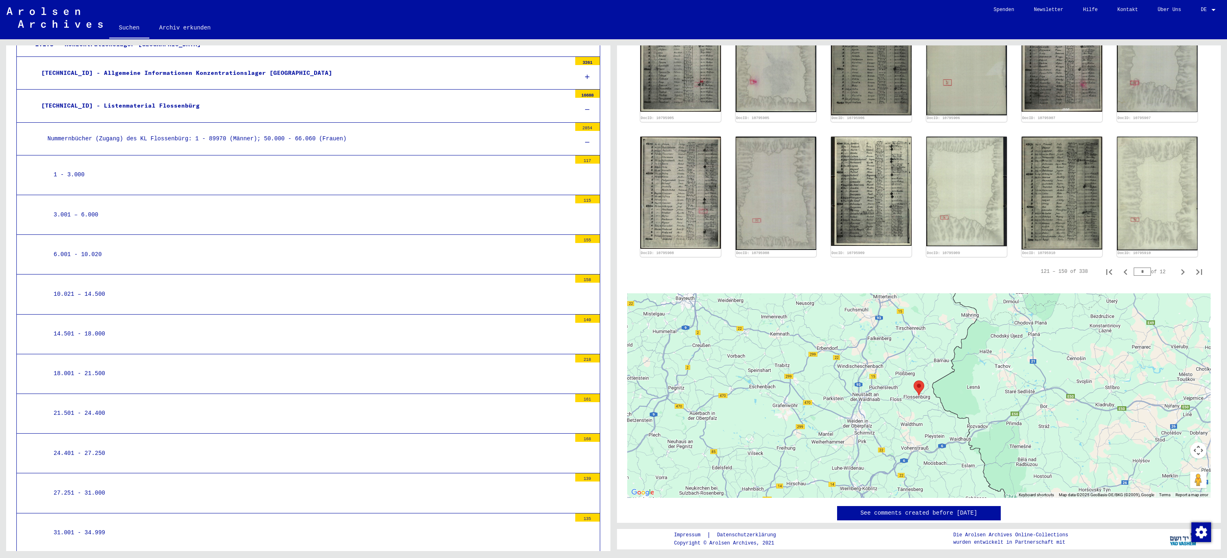
scroll to position [327, 0]
click at [585, 111] on icon at bounding box center [587, 110] width 5 height 6
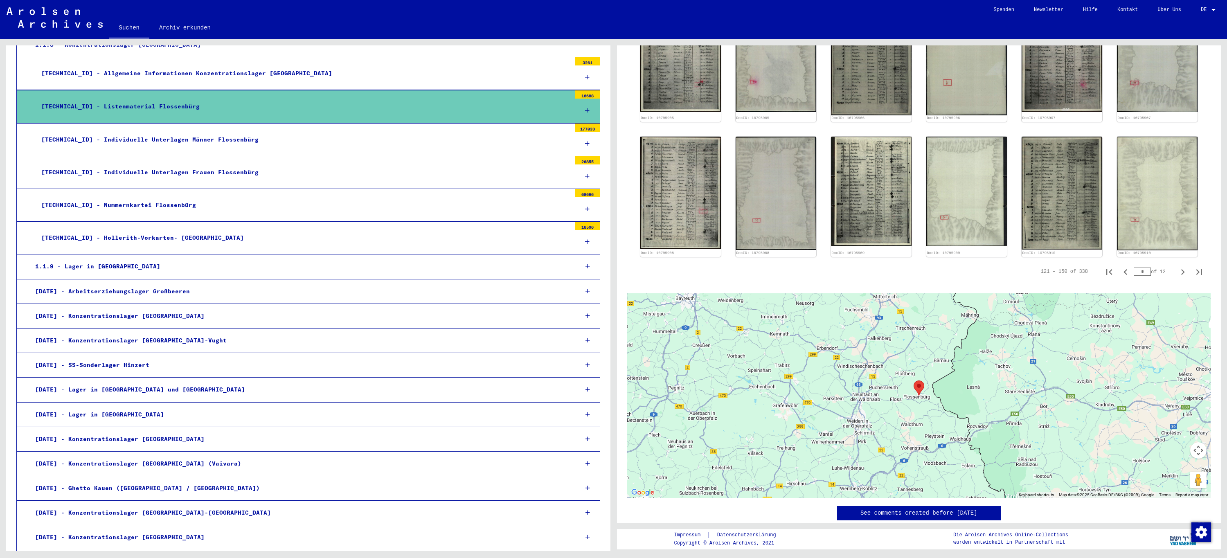
click at [585, 110] on icon at bounding box center [587, 111] width 5 height 6
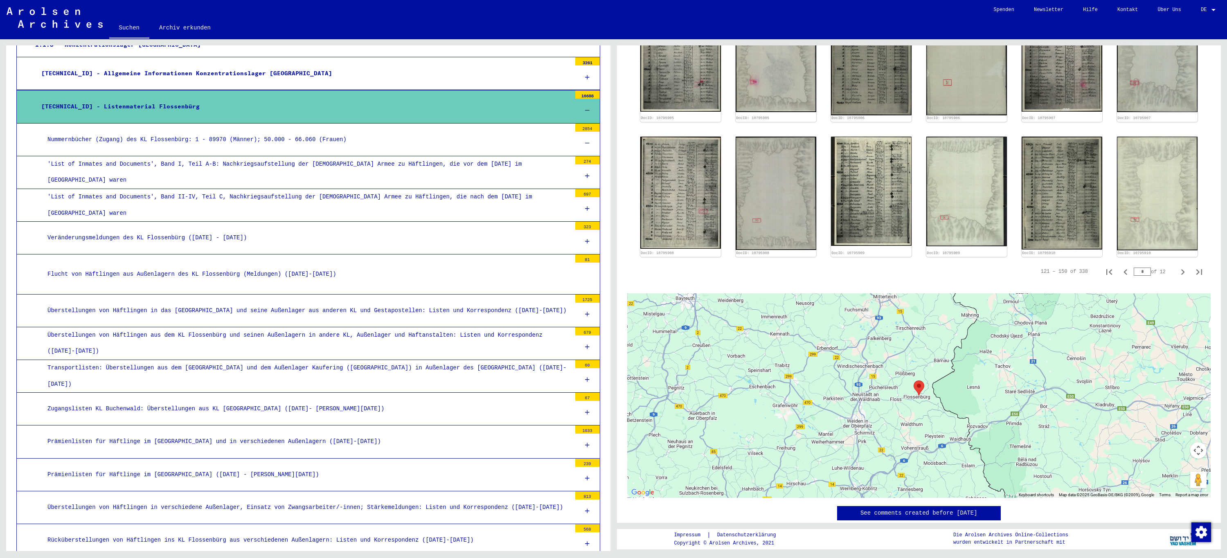
click at [585, 210] on icon at bounding box center [587, 209] width 5 height 6
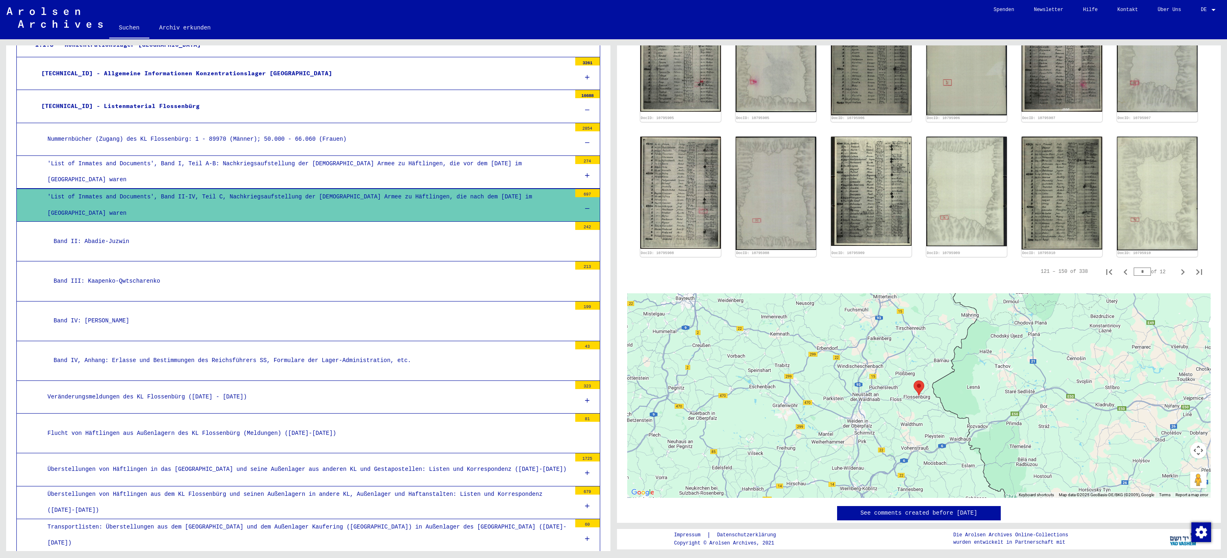
click at [136, 239] on div "Band II: Abadie-Juzwin" at bounding box center [309, 242] width 524 height 16
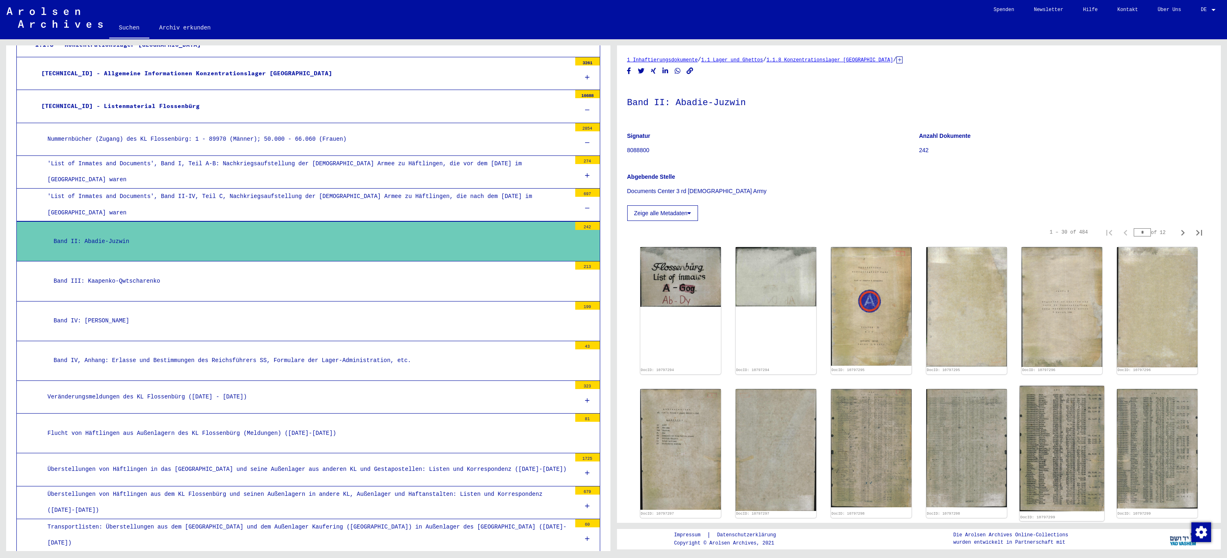
click at [1062, 455] on img at bounding box center [1062, 448] width 85 height 125
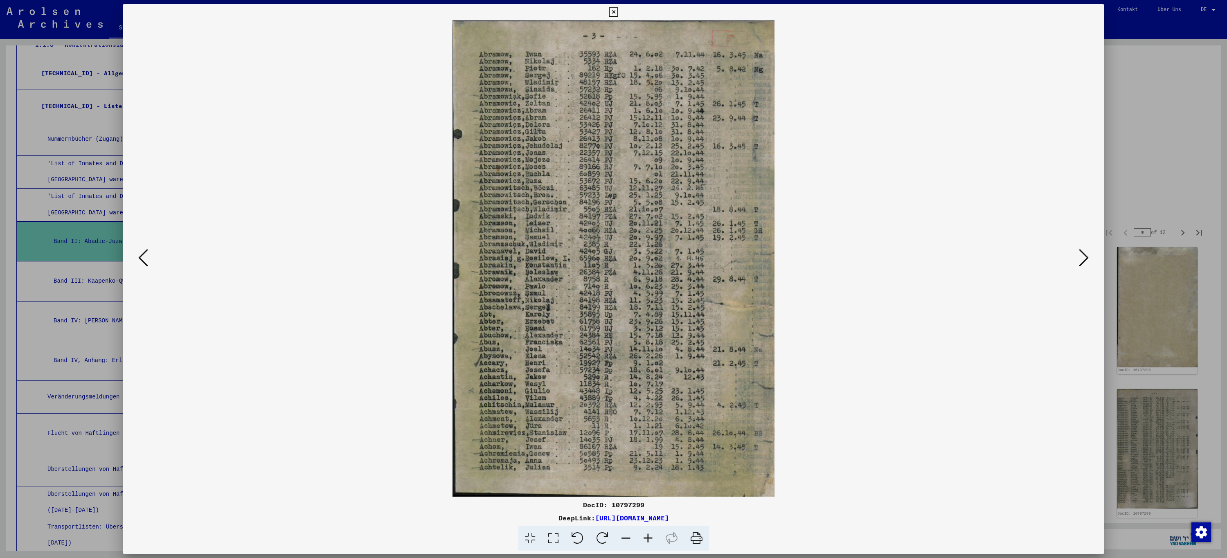
click at [613, 14] on icon at bounding box center [613, 12] width 9 height 10
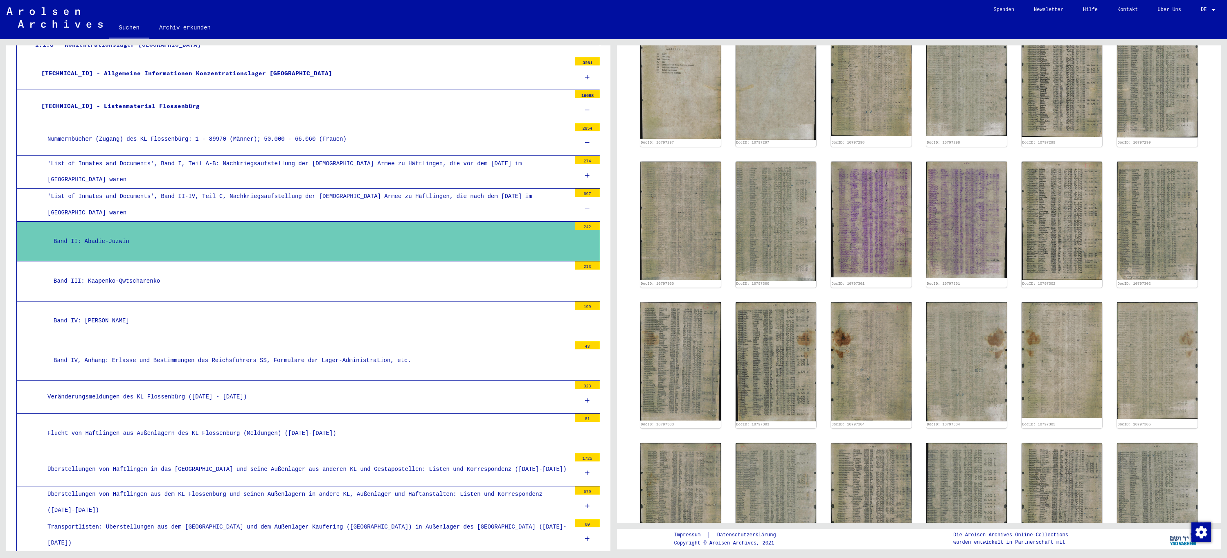
scroll to position [409, 0]
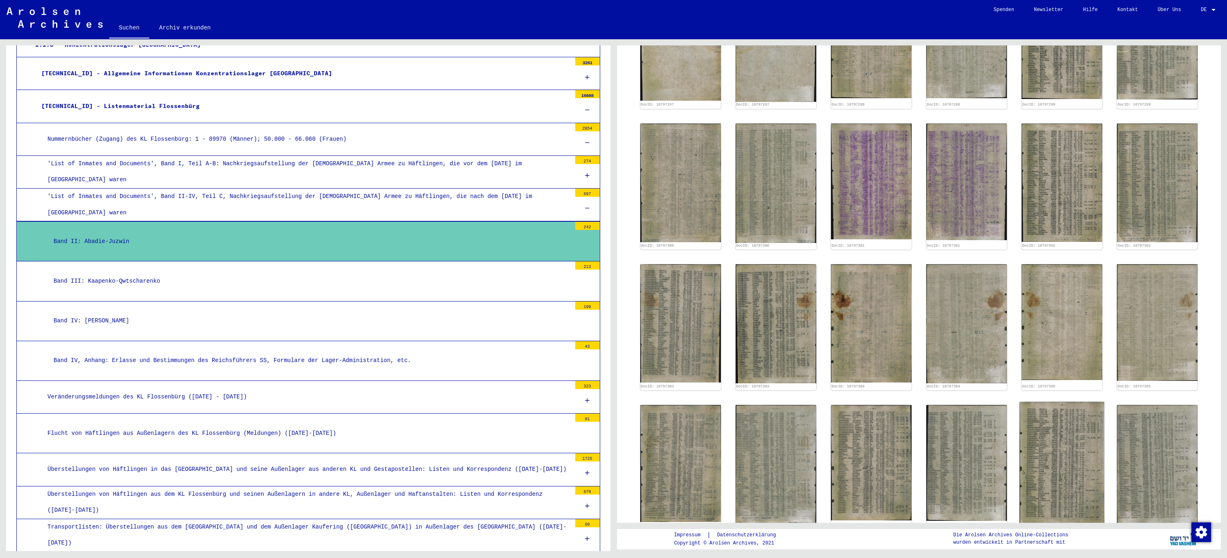
click at [1050, 448] on img at bounding box center [1062, 463] width 85 height 123
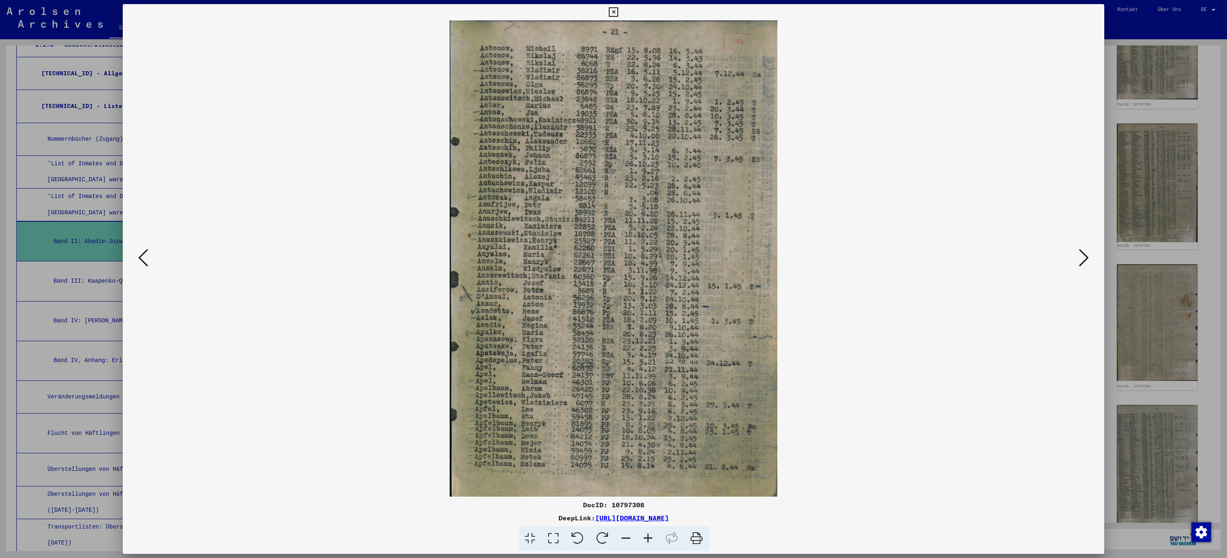
click at [612, 12] on icon at bounding box center [613, 12] width 9 height 10
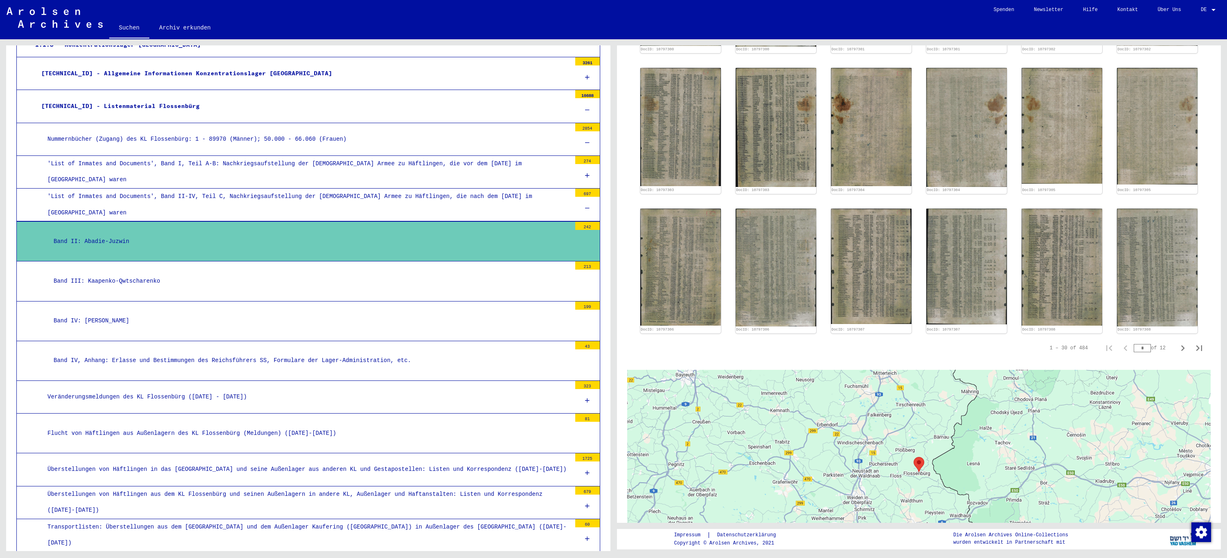
scroll to position [614, 0]
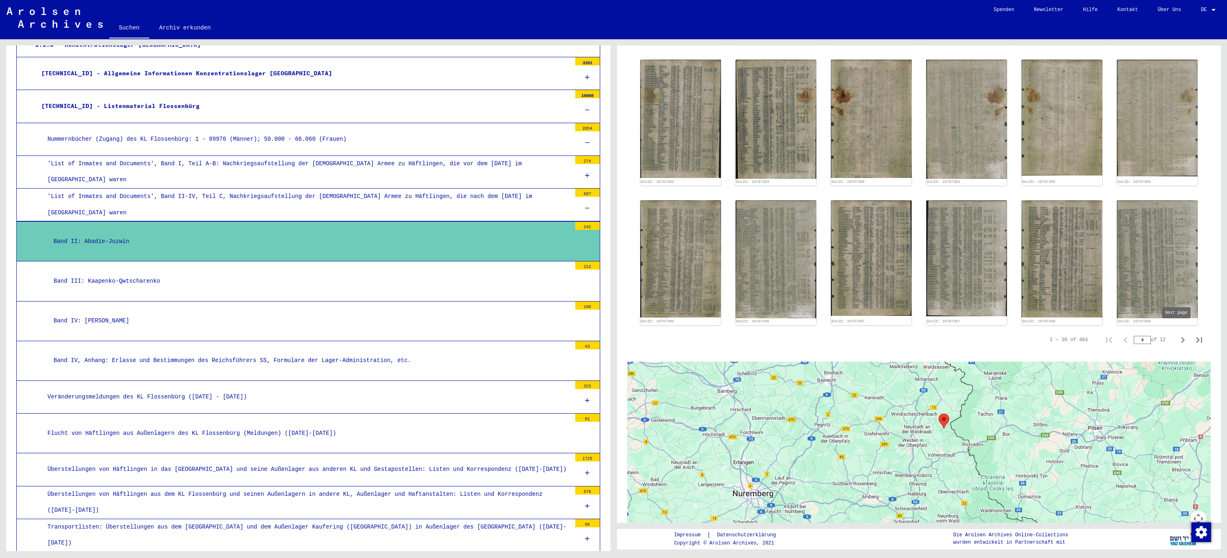
click at [1179, 334] on icon "Next page" at bounding box center [1182, 339] width 11 height 11
type input "*"
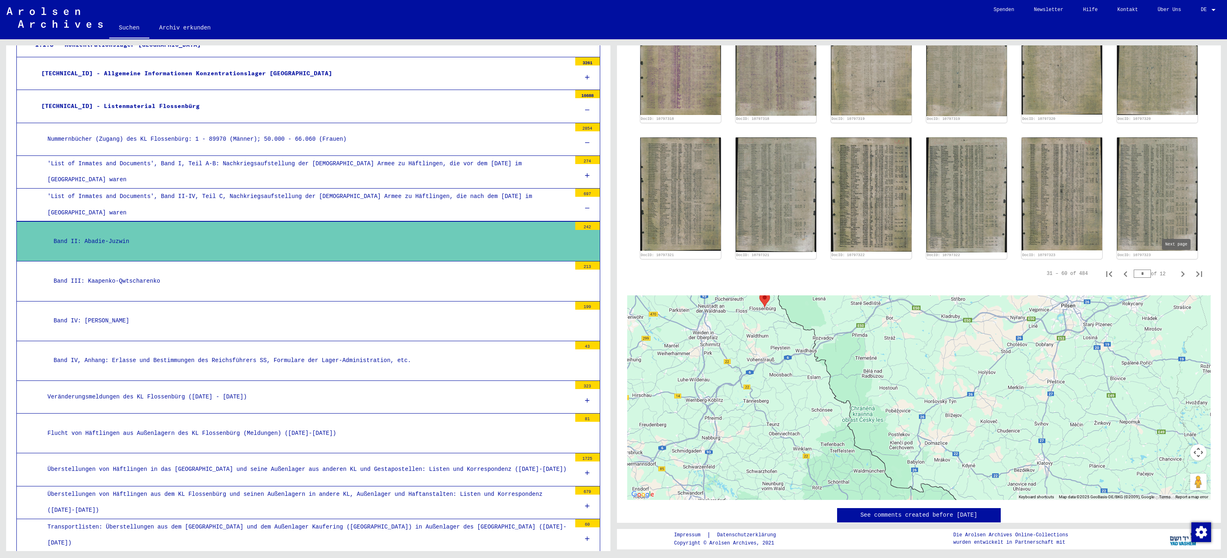
click at [1177, 268] on icon "Next page" at bounding box center [1182, 273] width 11 height 11
type input "*"
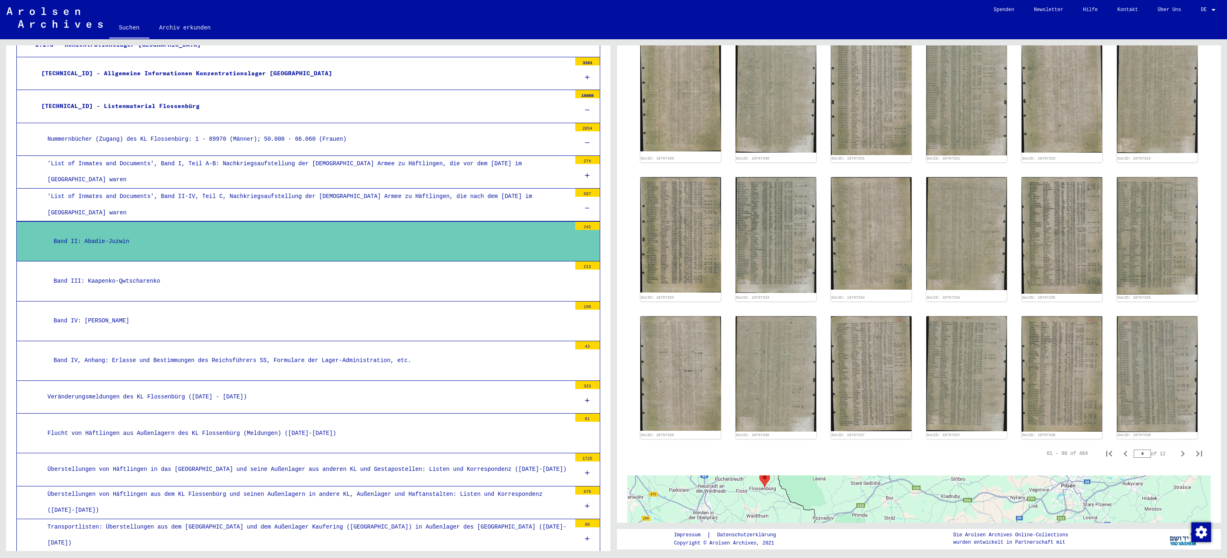
scroll to position [669, 0]
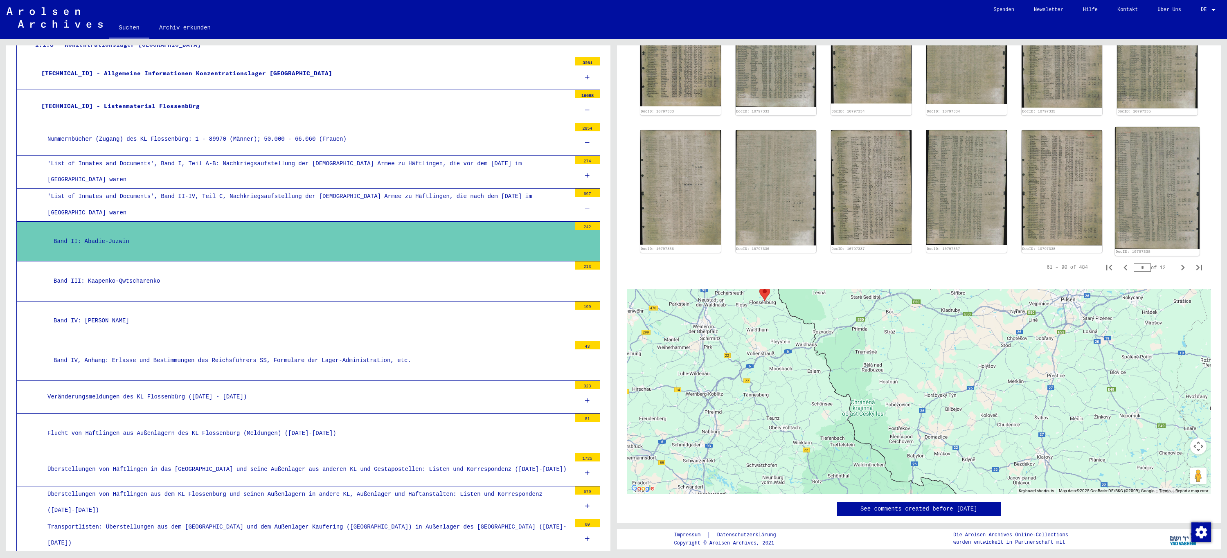
click at [1121, 183] on img at bounding box center [1157, 188] width 85 height 122
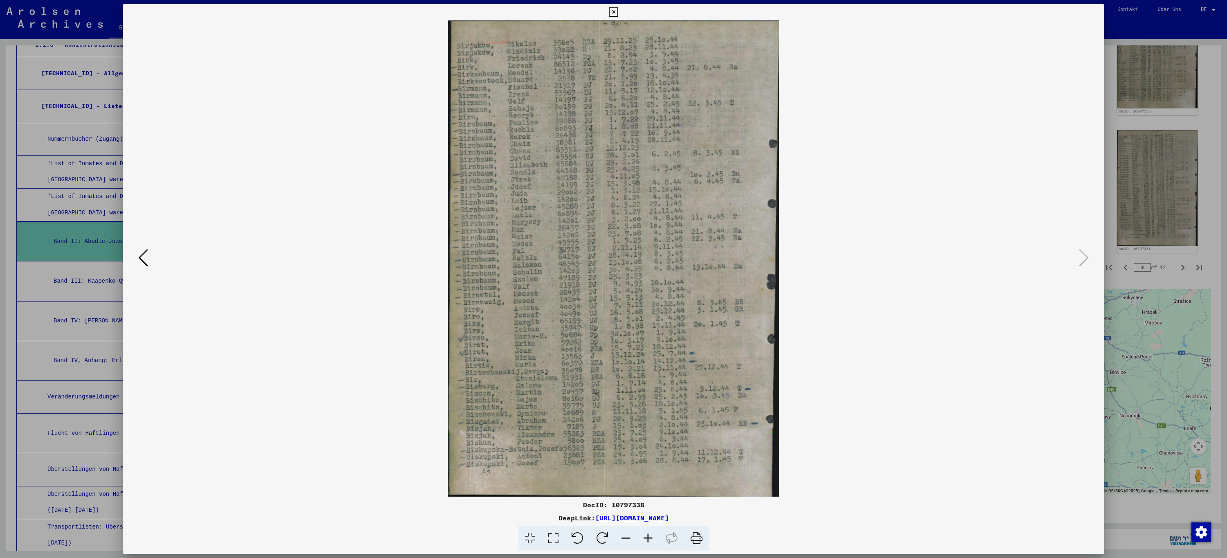
click at [615, 13] on icon at bounding box center [613, 12] width 9 height 10
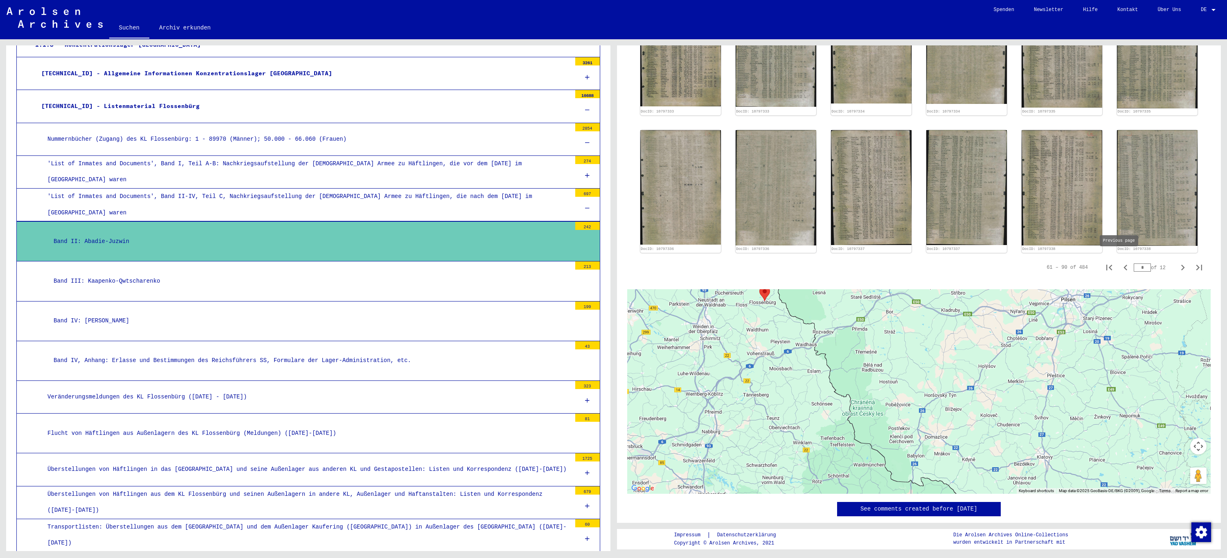
drag, startPoint x: 1138, startPoint y: 263, endPoint x: 1118, endPoint y: 261, distance: 19.7
click at [1118, 261] on div "61 – 90 of 484 * of 12" at bounding box center [1122, 267] width 171 height 16
type input "*"
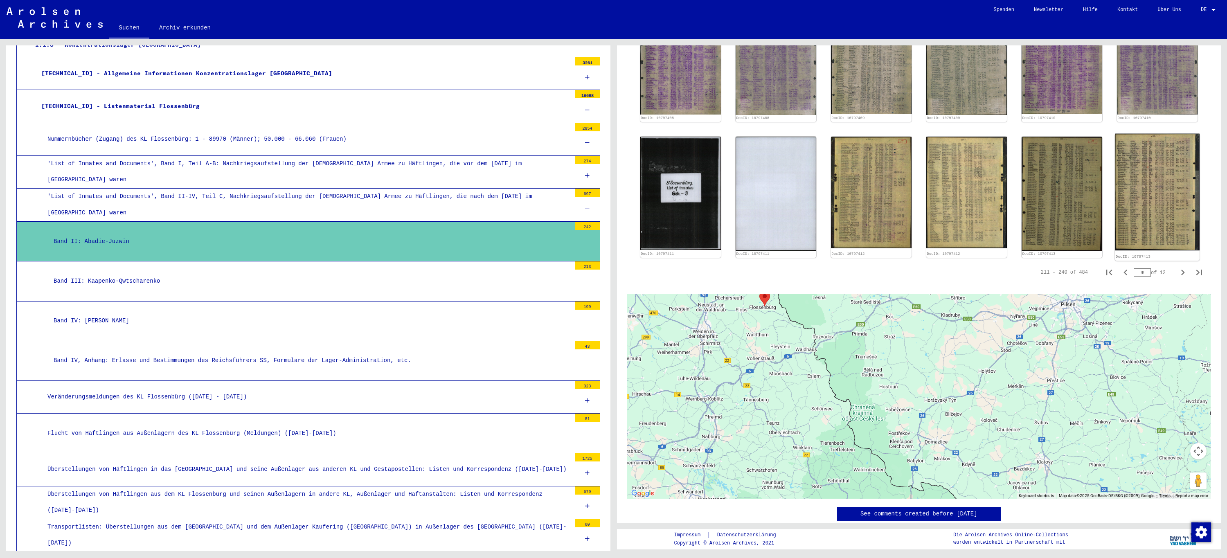
click at [1147, 194] on img at bounding box center [1157, 192] width 85 height 117
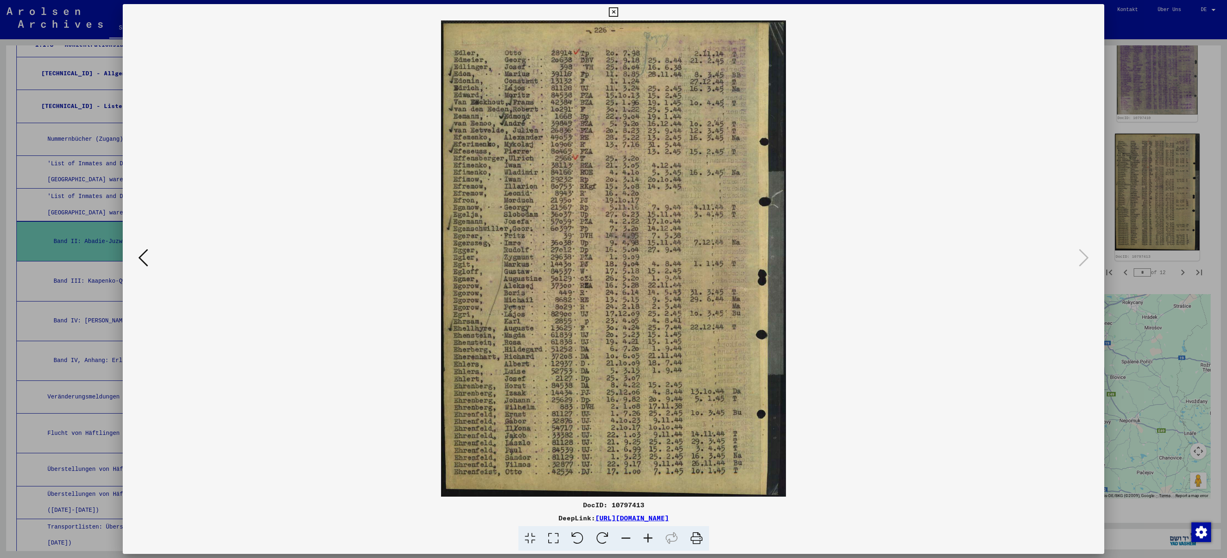
scroll to position [669, 0]
click at [615, 9] on icon at bounding box center [613, 12] width 9 height 10
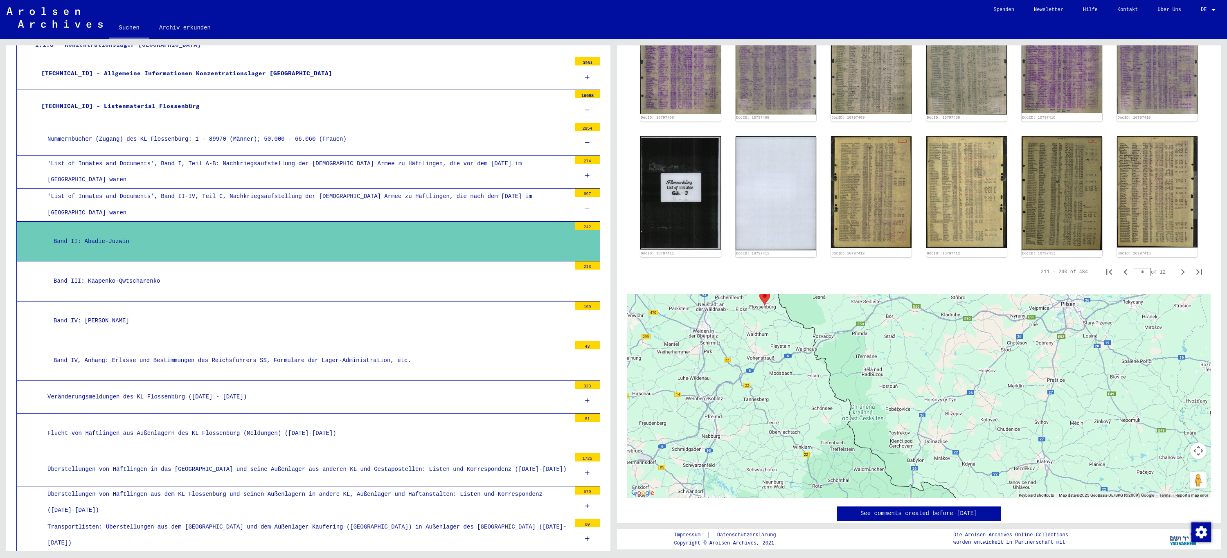
drag, startPoint x: 1139, startPoint y: 263, endPoint x: 1133, endPoint y: 266, distance: 7.0
click at [1134, 268] on input "*" at bounding box center [1142, 272] width 17 height 8
type input "**"
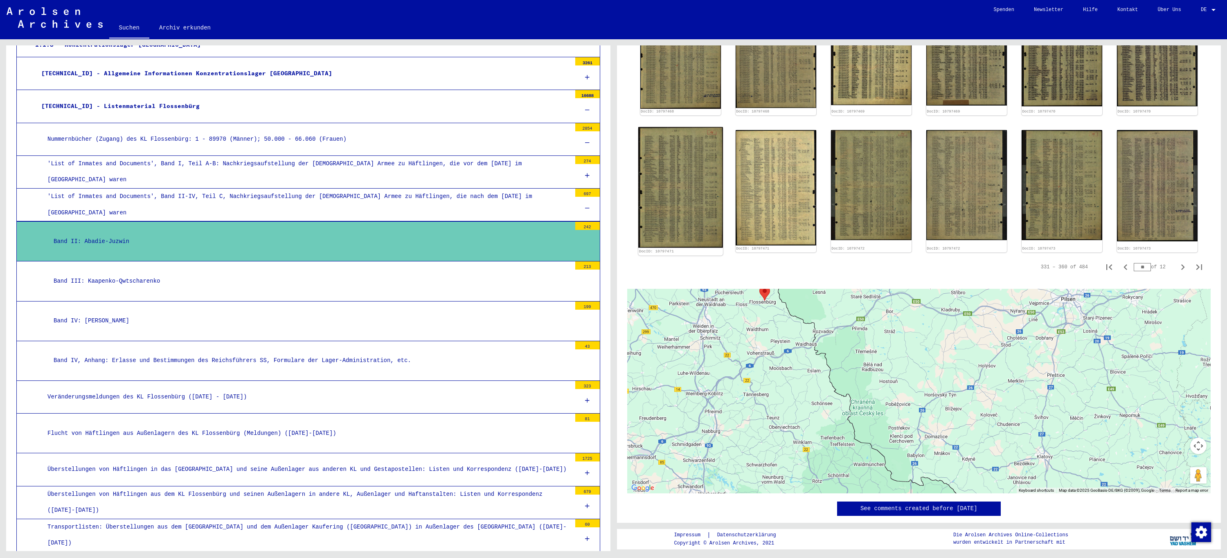
click at [666, 178] on img at bounding box center [680, 187] width 85 height 121
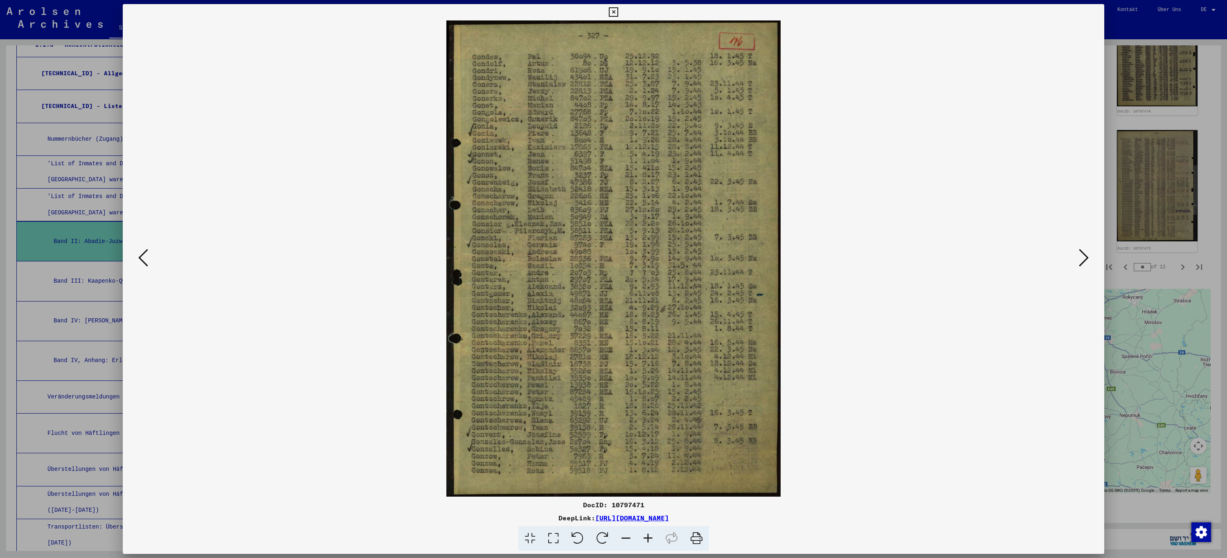
scroll to position [671, 0]
click at [615, 13] on icon at bounding box center [613, 12] width 9 height 10
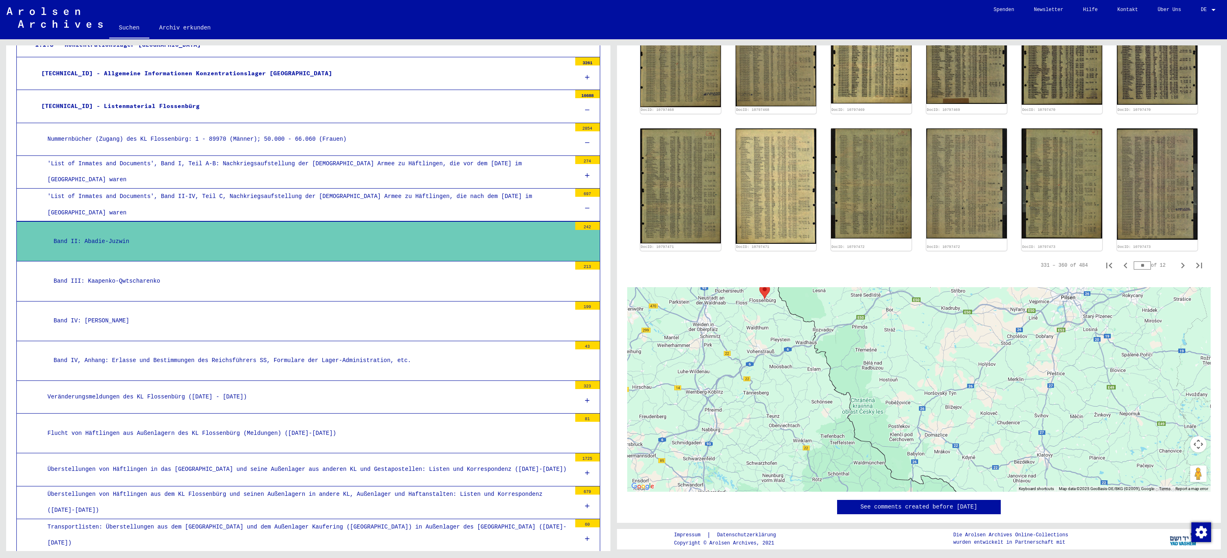
click at [175, 286] on div "Band III: Kaapenko-Qwtscharenko" at bounding box center [309, 281] width 524 height 16
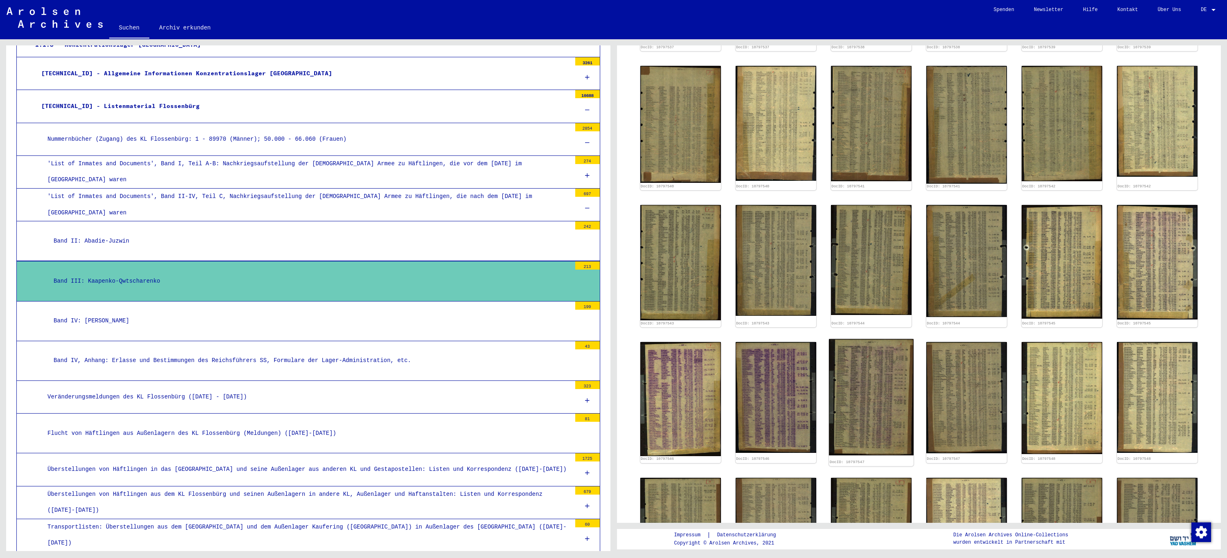
scroll to position [327, 0]
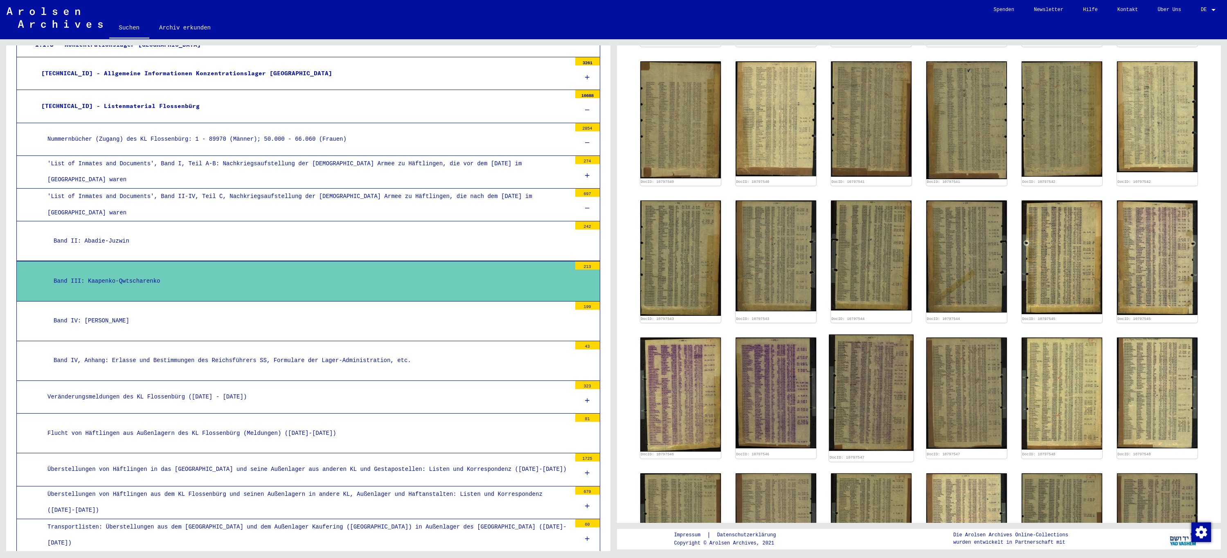
click at [882, 401] on img at bounding box center [871, 392] width 85 height 116
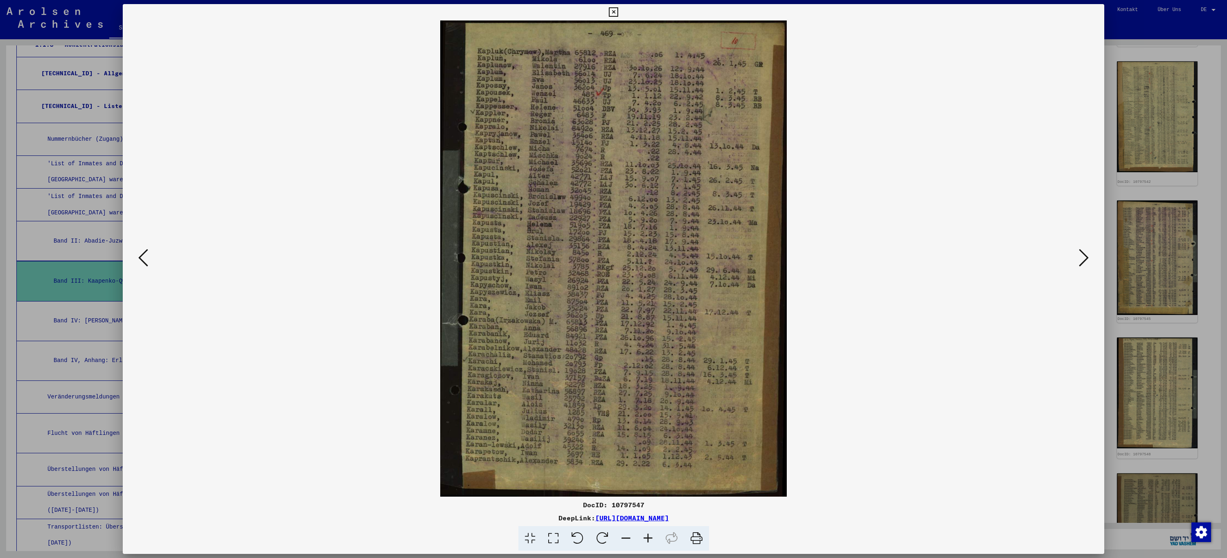
click at [617, 12] on icon at bounding box center [613, 12] width 9 height 10
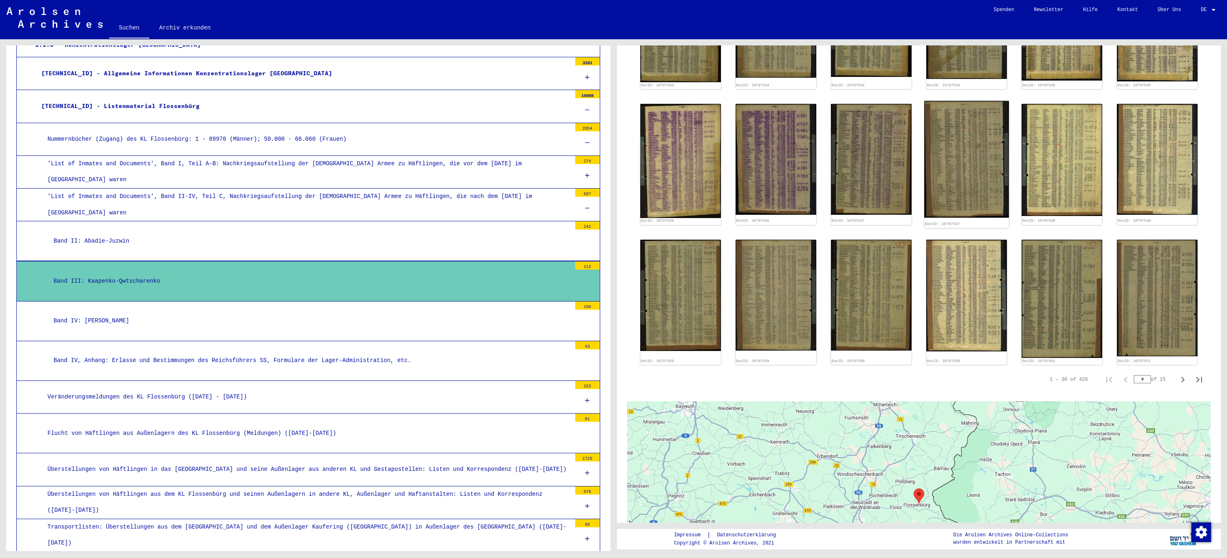
scroll to position [573, 0]
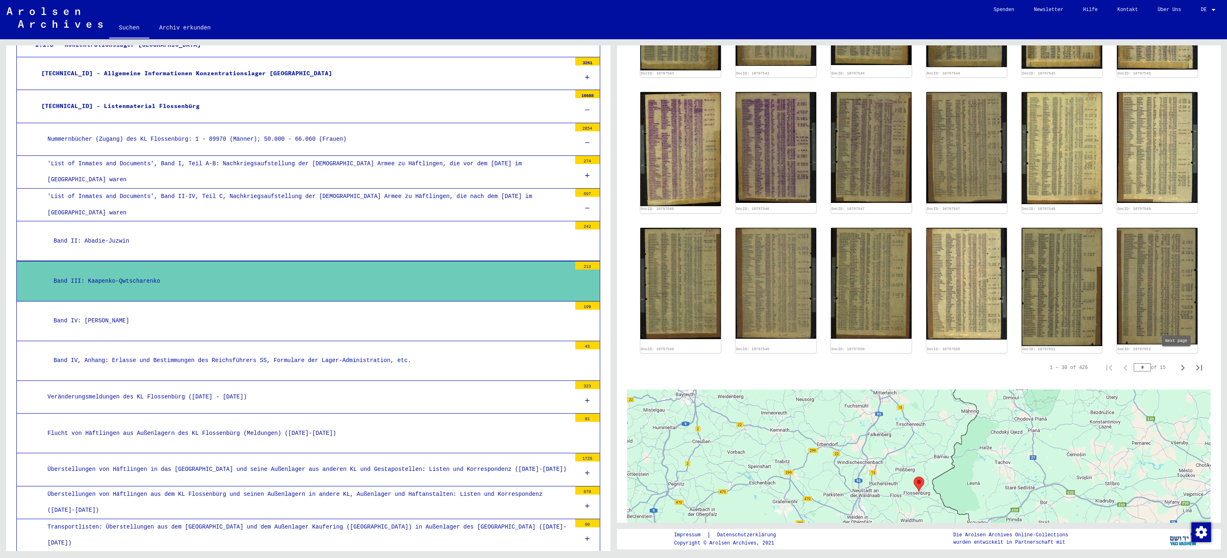
click at [1181, 365] on icon "Next page" at bounding box center [1183, 368] width 4 height 6
type input "*"
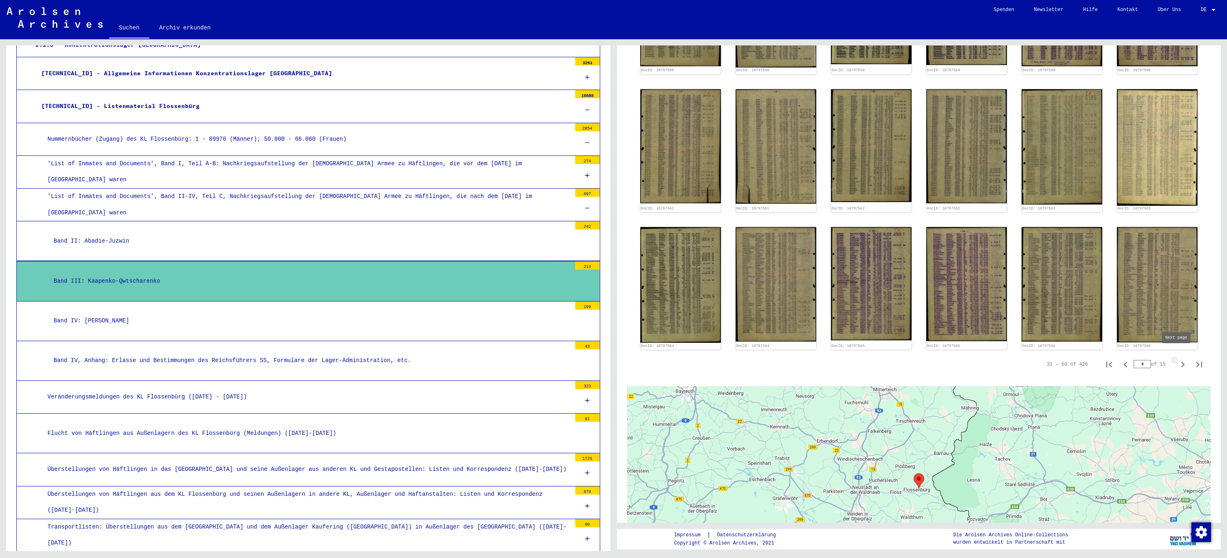
click at [1177, 359] on icon "Next page" at bounding box center [1182, 364] width 11 height 11
type input "*"
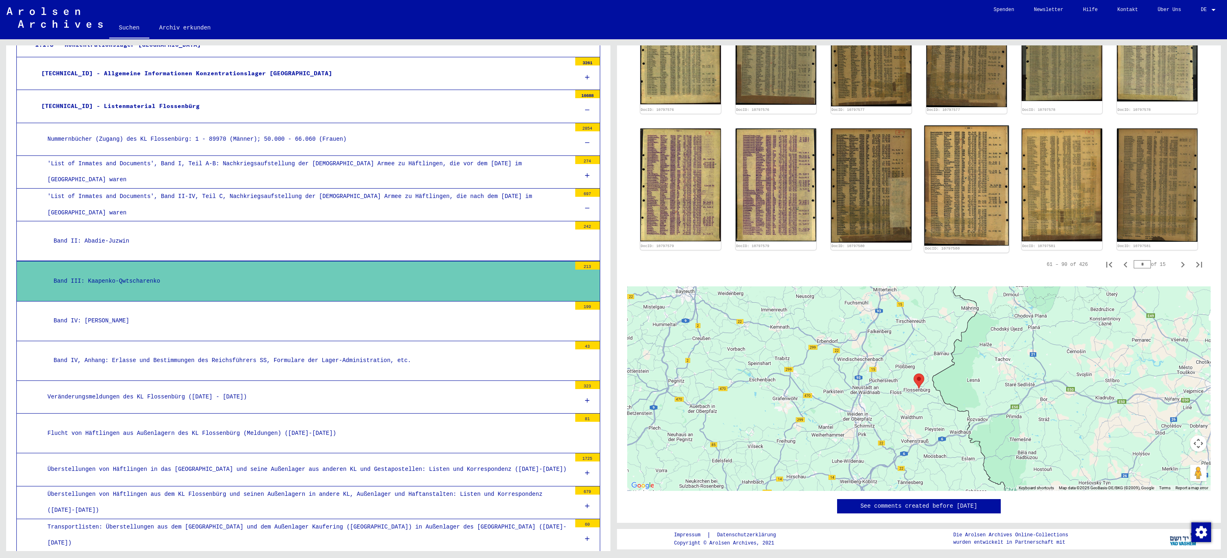
scroll to position [667, 0]
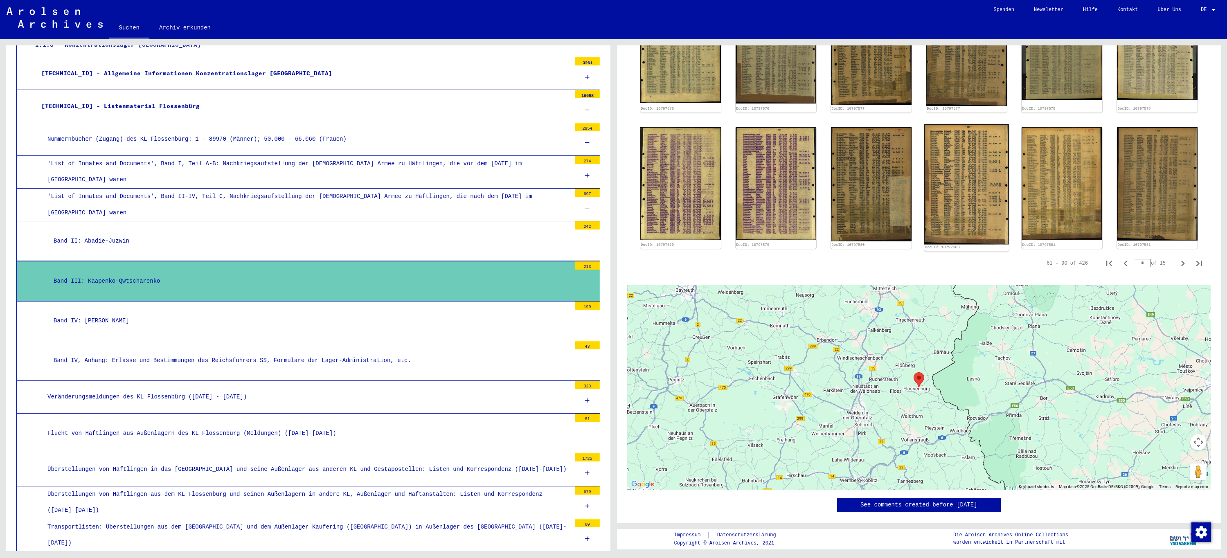
click at [959, 198] on img at bounding box center [966, 184] width 85 height 120
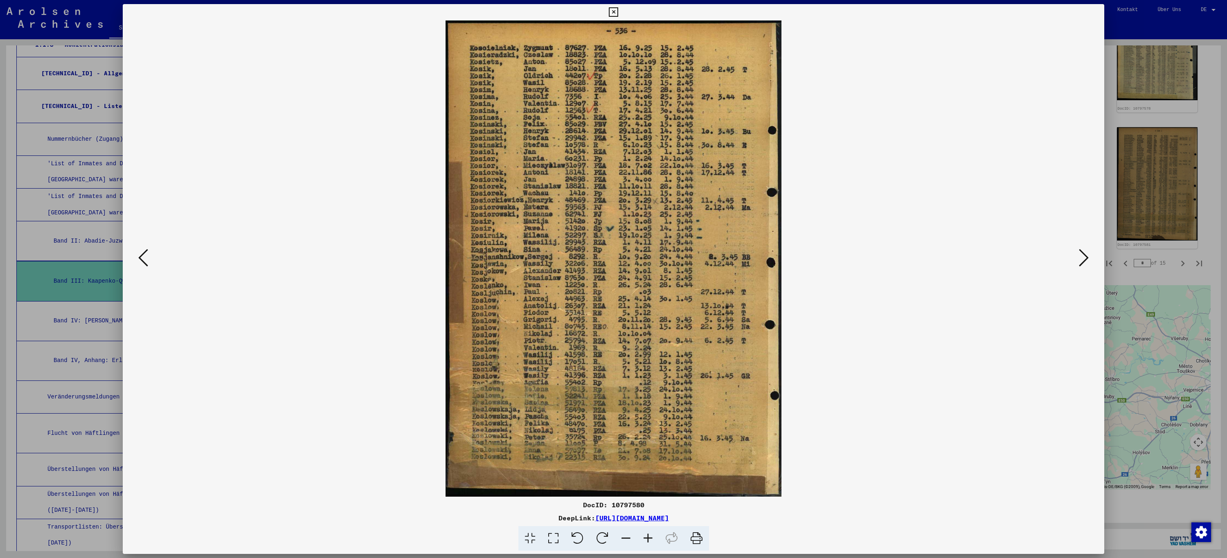
click at [615, 11] on icon at bounding box center [613, 12] width 9 height 10
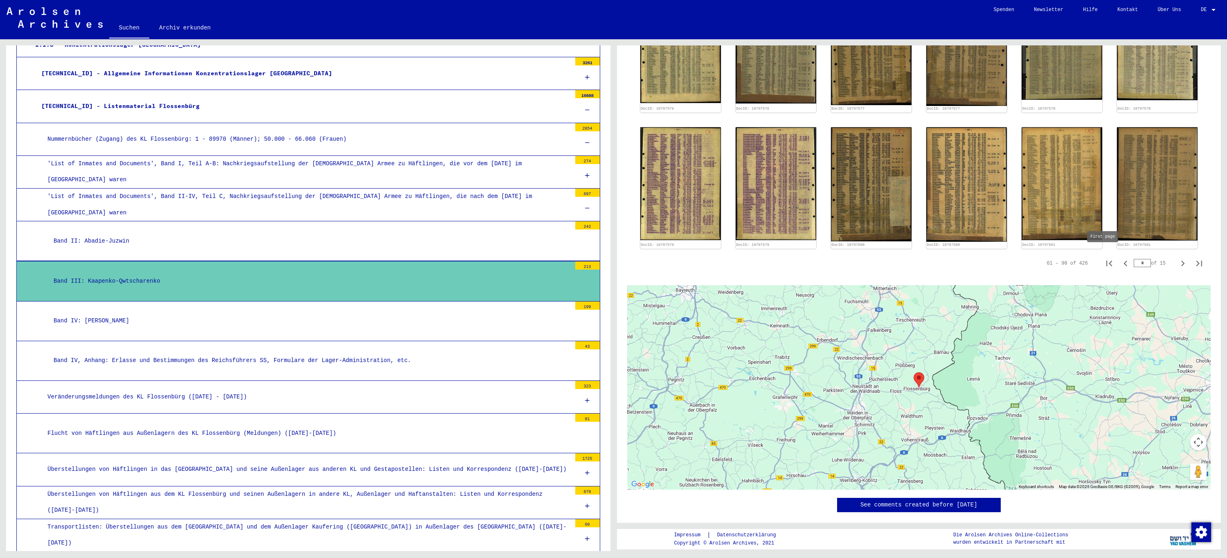
drag, startPoint x: 1141, startPoint y: 257, endPoint x: 1097, endPoint y: 260, distance: 44.3
click at [1097, 260] on div "61 – 90 of 426 * of 15" at bounding box center [1122, 263] width 171 height 16
type input "*"
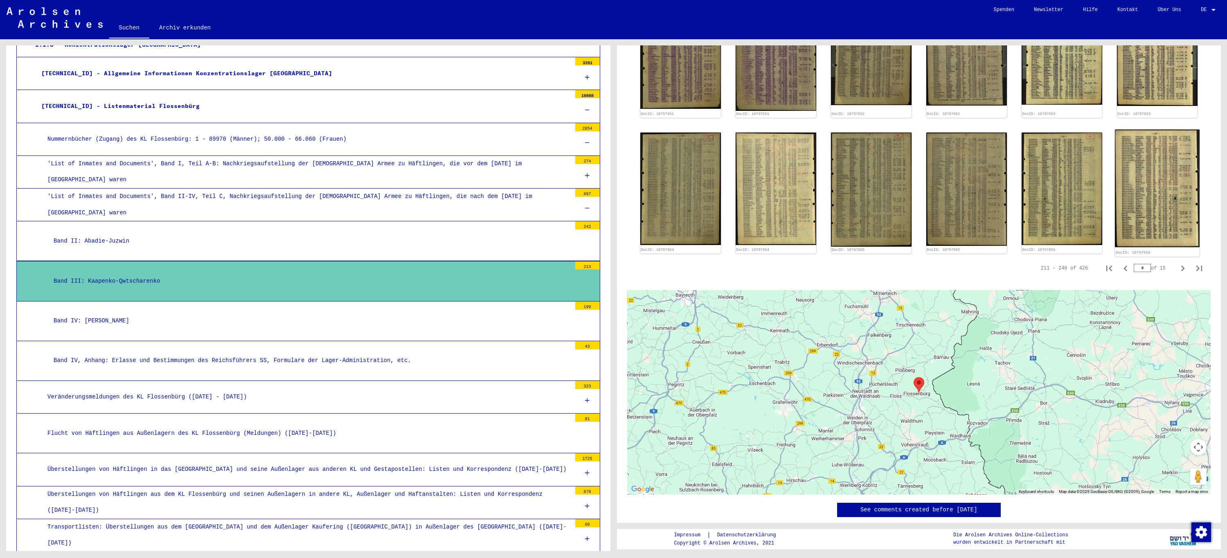
click at [1141, 180] on img at bounding box center [1157, 188] width 85 height 118
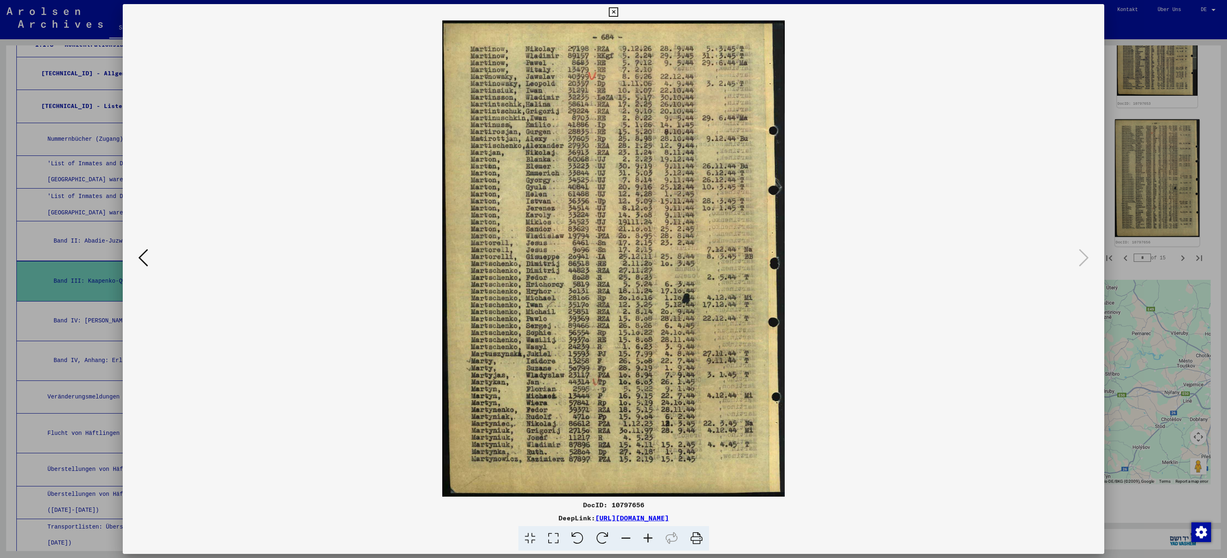
scroll to position [679, 0]
click at [615, 9] on icon at bounding box center [613, 12] width 9 height 10
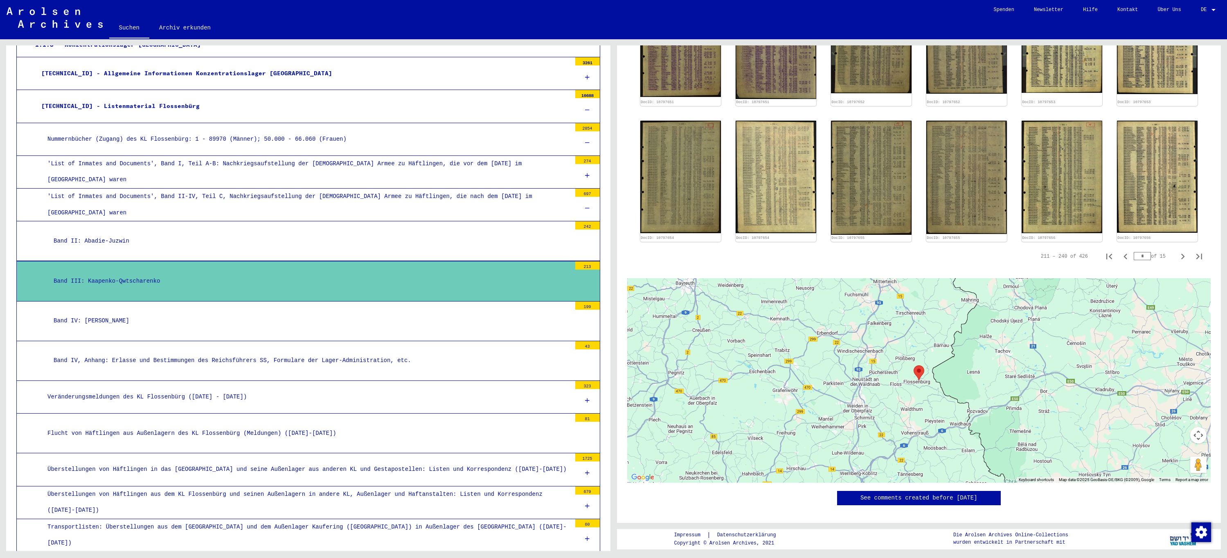
drag, startPoint x: 1141, startPoint y: 249, endPoint x: 1102, endPoint y: 249, distance: 38.9
click at [1102, 249] on div "211 – 240 of 426 * of 15" at bounding box center [1119, 256] width 176 height 16
type input "**"
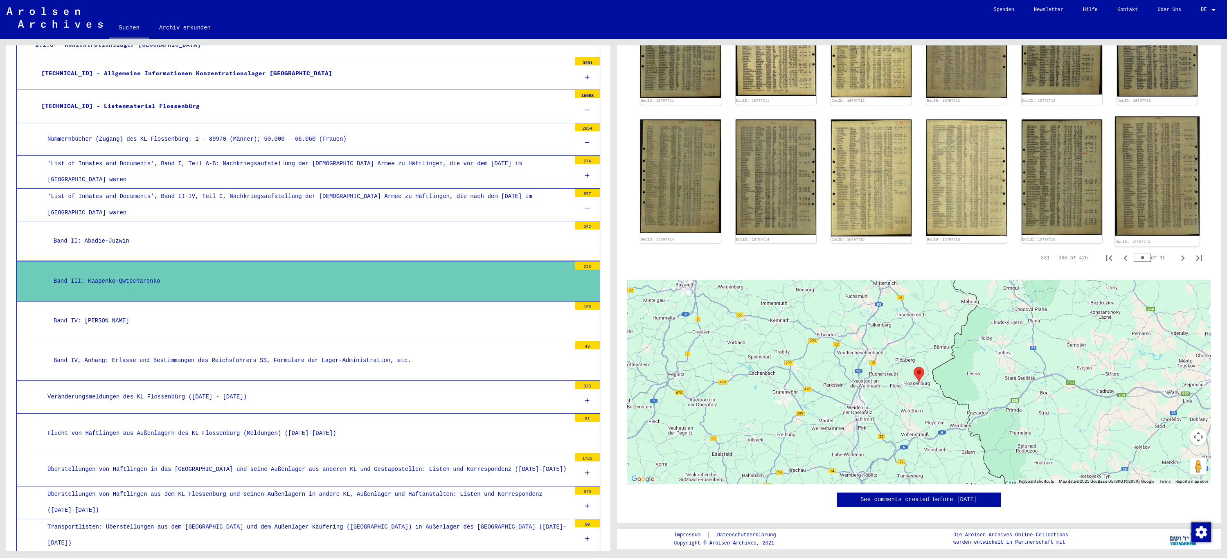
click at [1138, 162] on img at bounding box center [1157, 176] width 85 height 119
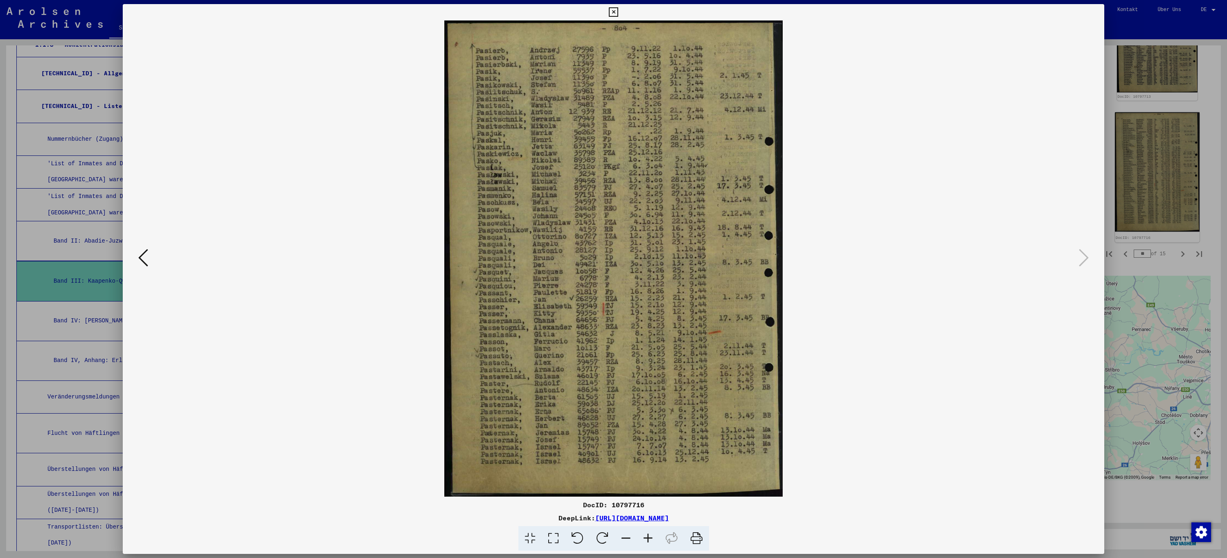
scroll to position [683, 0]
drag, startPoint x: 612, startPoint y: 10, endPoint x: 618, endPoint y: 17, distance: 8.8
click at [613, 10] on icon at bounding box center [613, 12] width 9 height 10
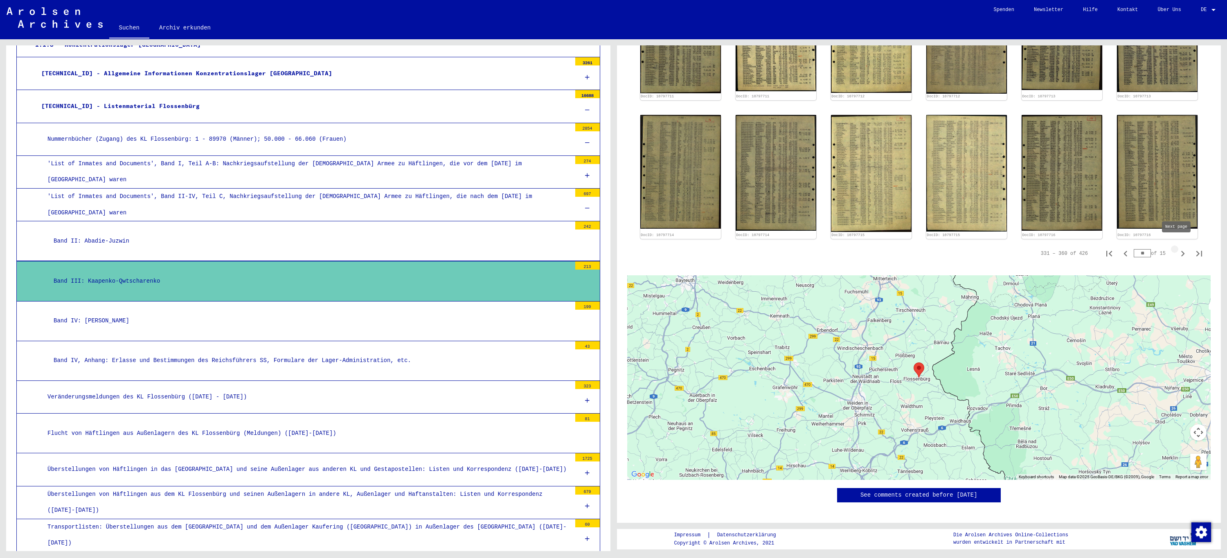
click at [1177, 248] on icon "Next page" at bounding box center [1182, 253] width 11 height 11
type input "**"
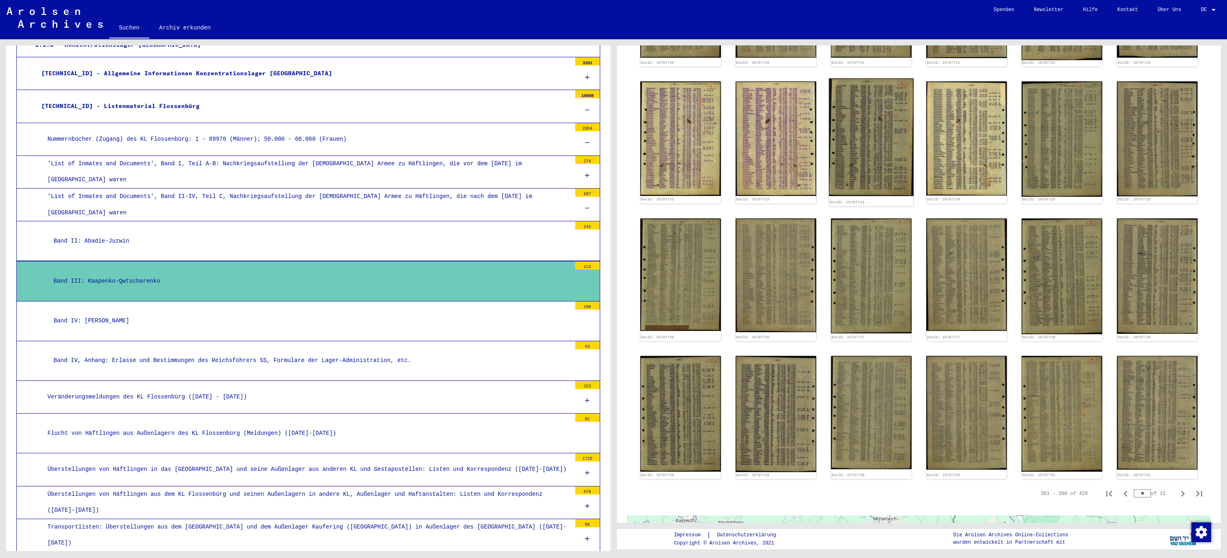
scroll to position [399, 0]
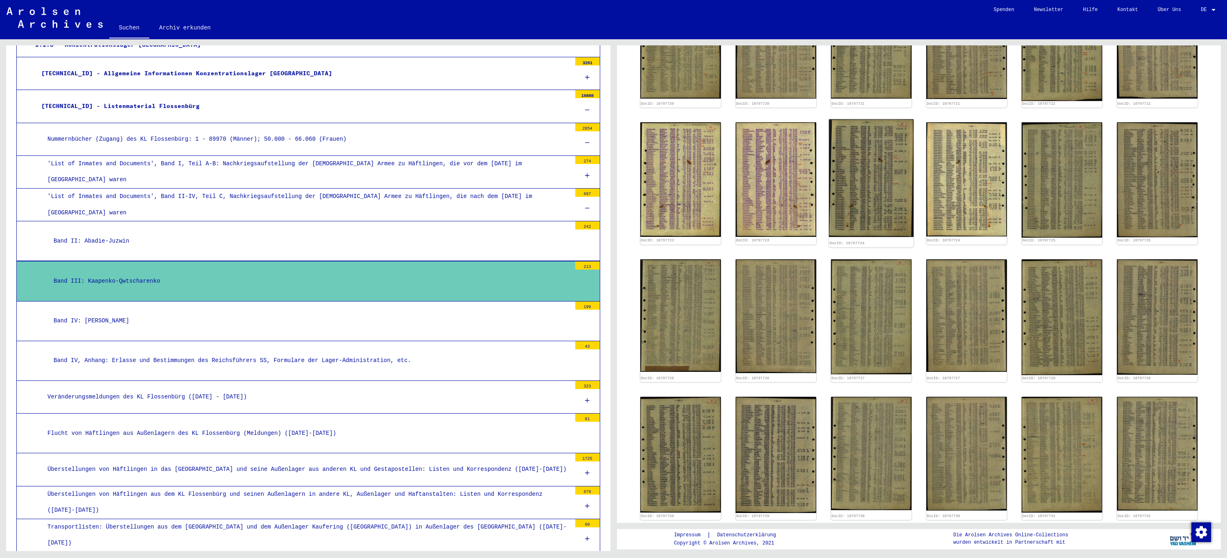
click at [874, 186] on img at bounding box center [871, 177] width 85 height 117
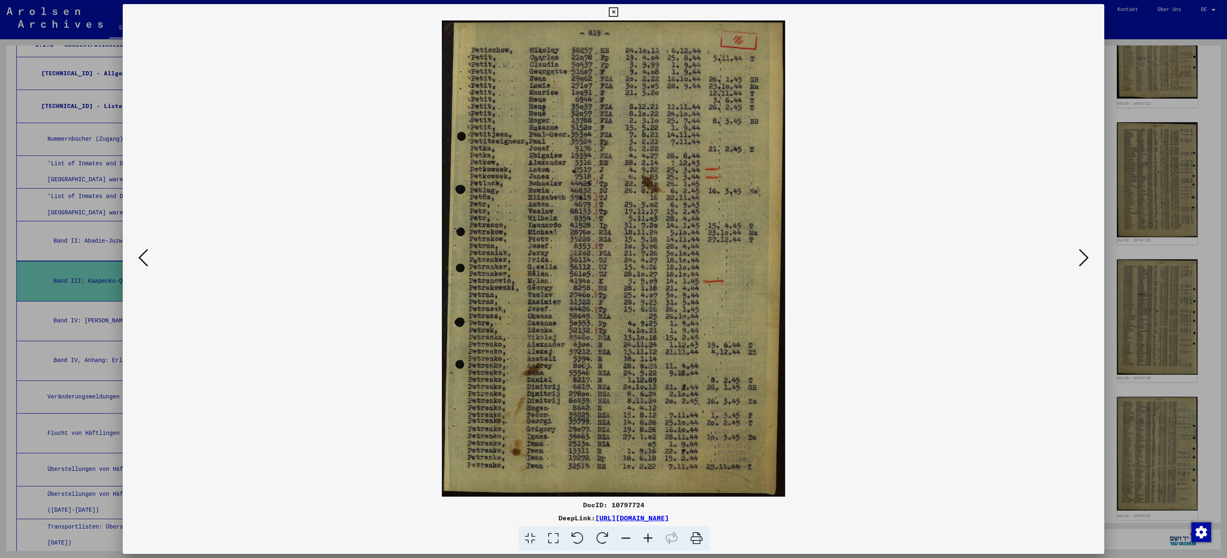
click at [613, 12] on icon at bounding box center [613, 12] width 9 height 10
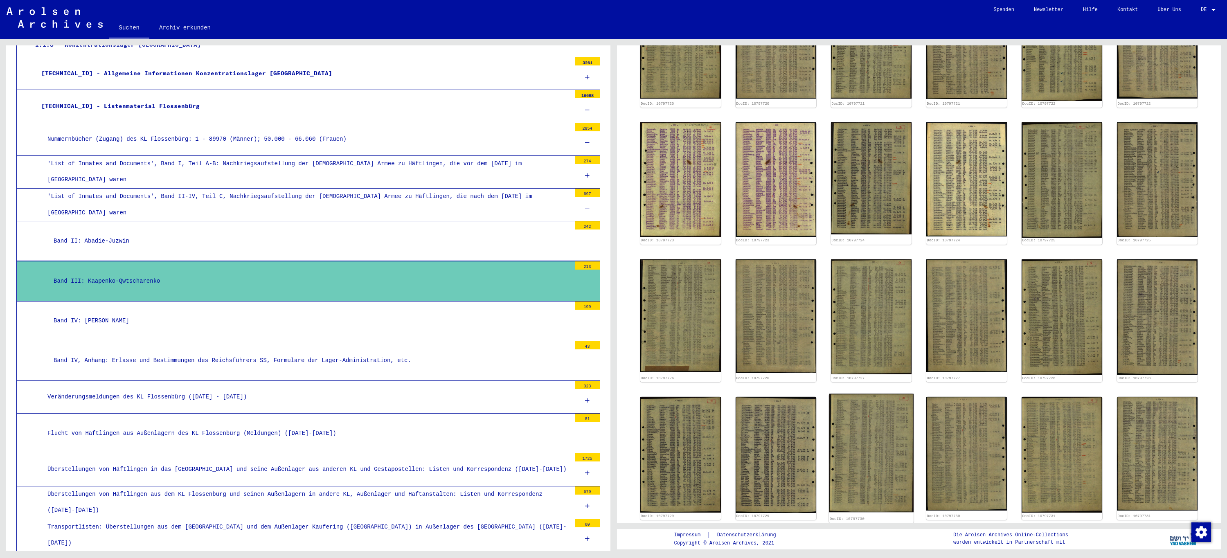
click at [875, 439] on img at bounding box center [871, 453] width 85 height 119
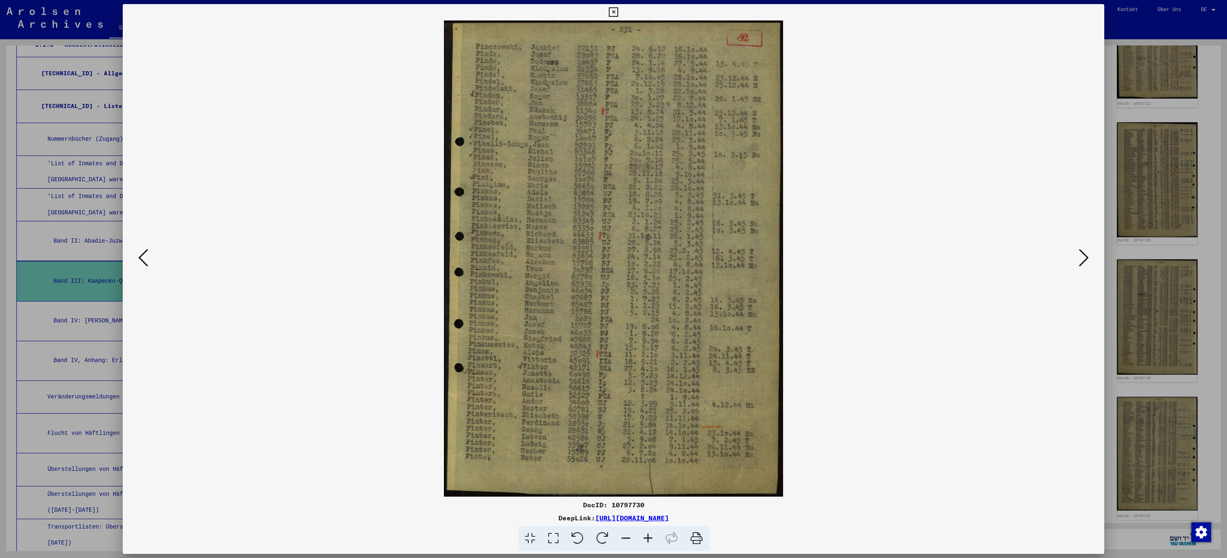
click at [615, 11] on icon at bounding box center [613, 12] width 9 height 10
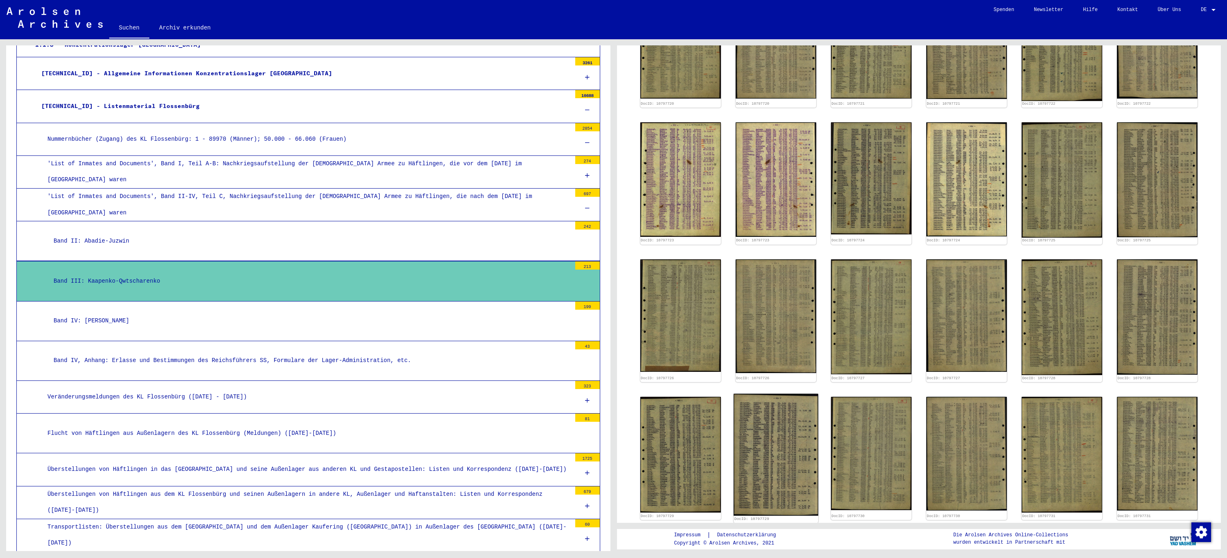
click at [775, 451] on img at bounding box center [776, 455] width 85 height 122
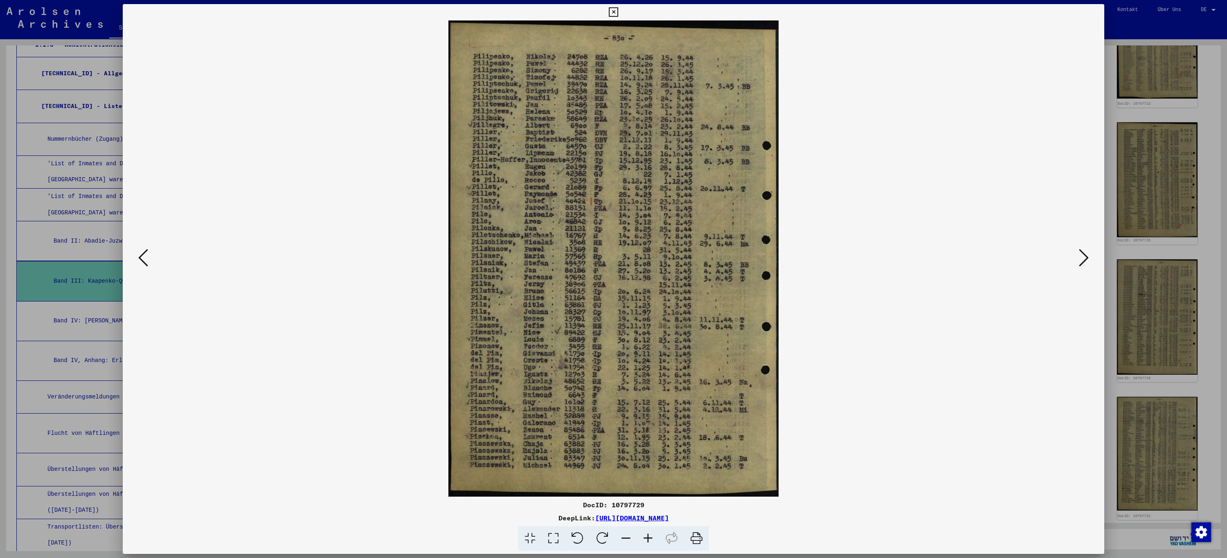
click at [617, 9] on icon at bounding box center [613, 12] width 9 height 10
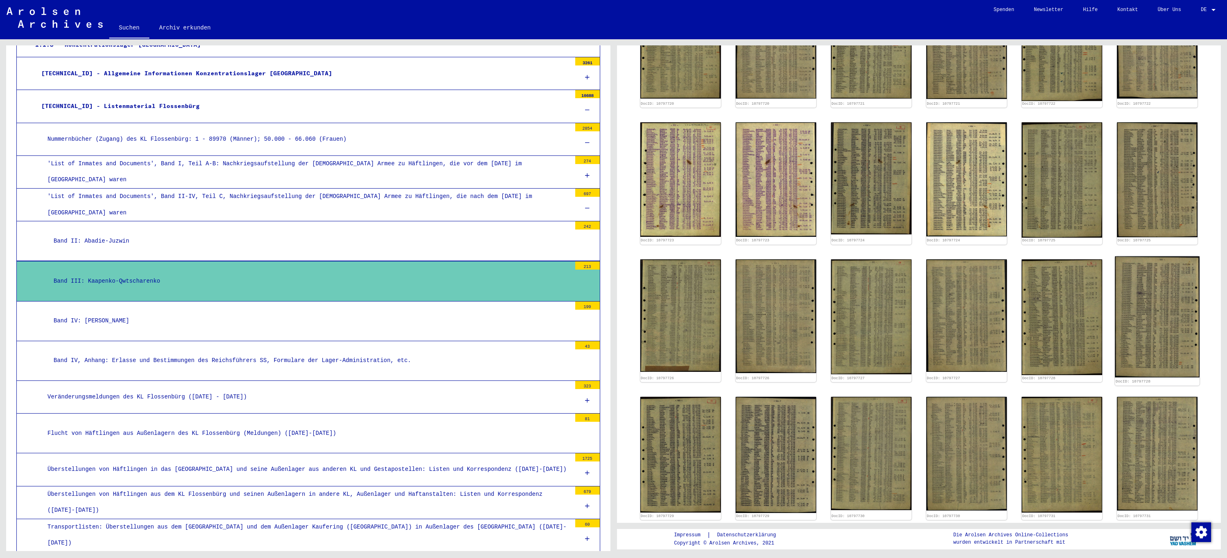
click at [1137, 320] on img at bounding box center [1157, 316] width 85 height 121
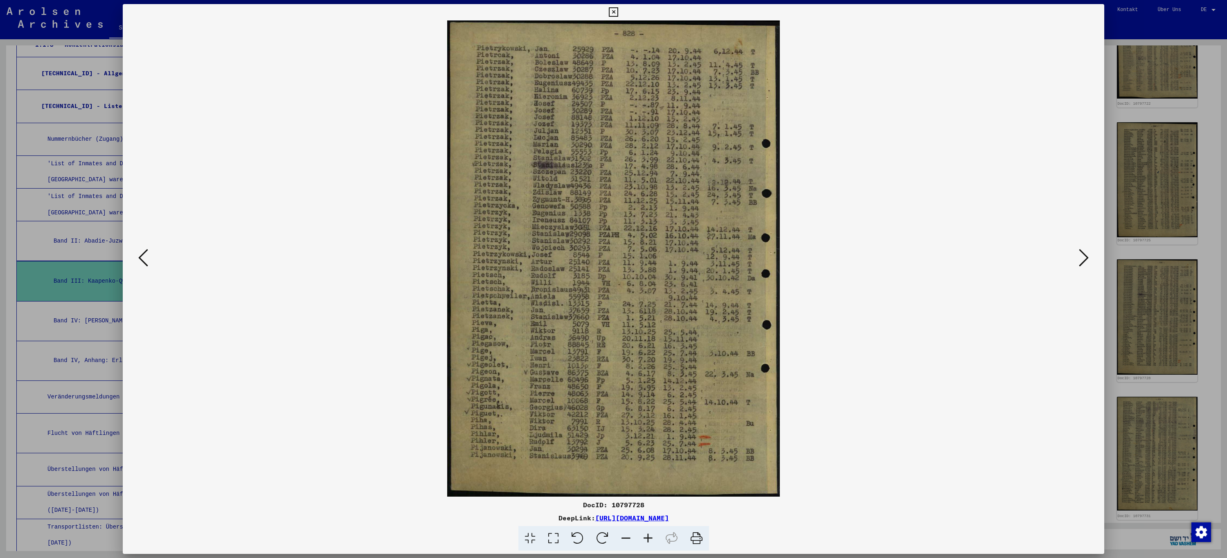
click at [609, 14] on button at bounding box center [613, 12] width 14 height 16
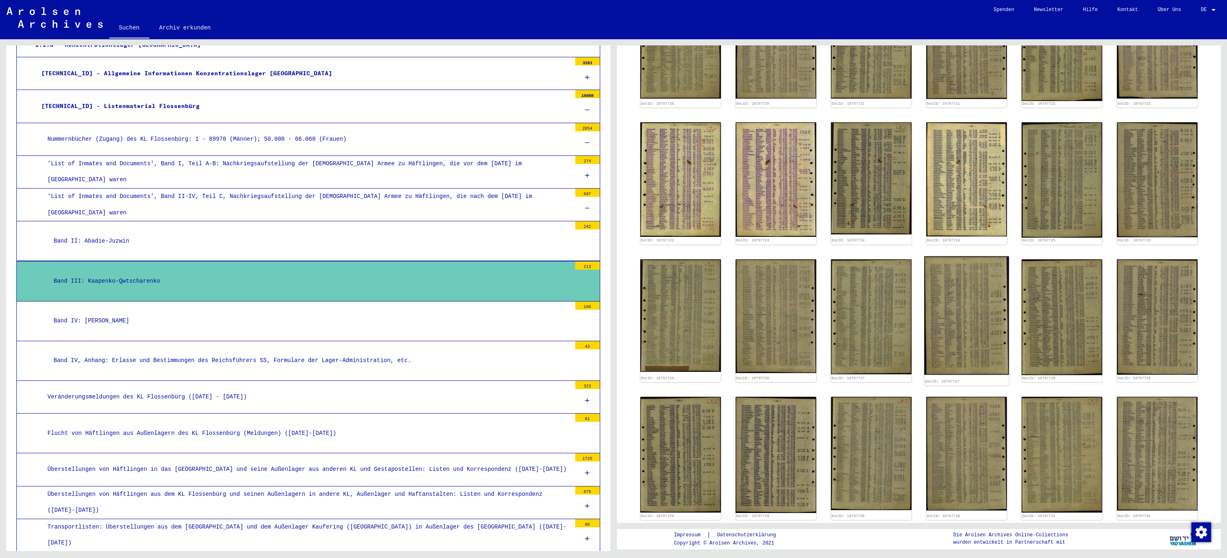
click at [983, 318] on img at bounding box center [966, 315] width 85 height 119
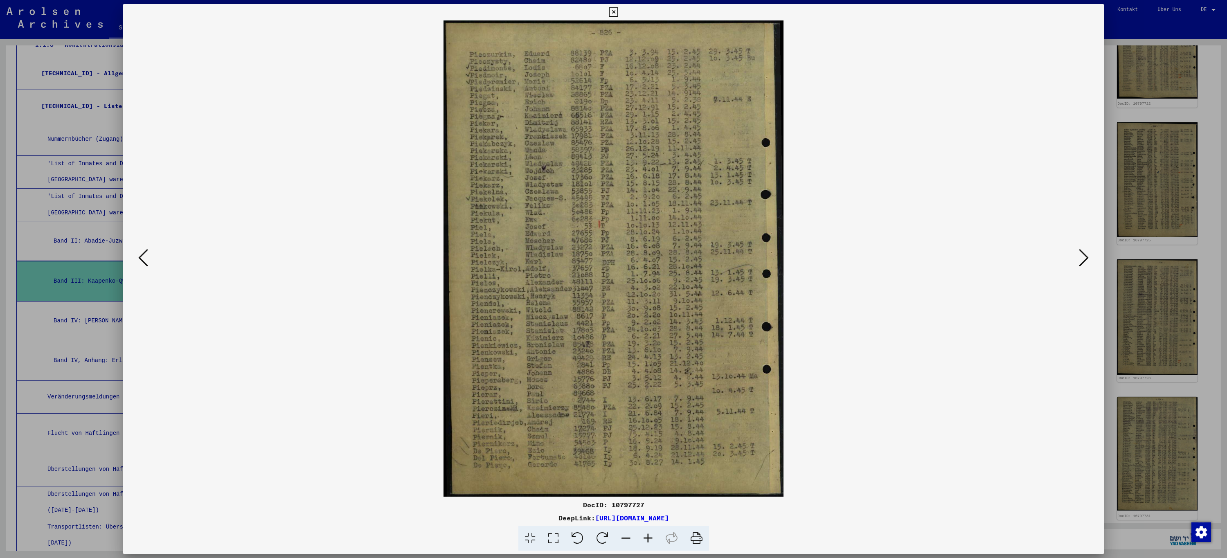
click at [610, 10] on icon at bounding box center [613, 12] width 9 height 10
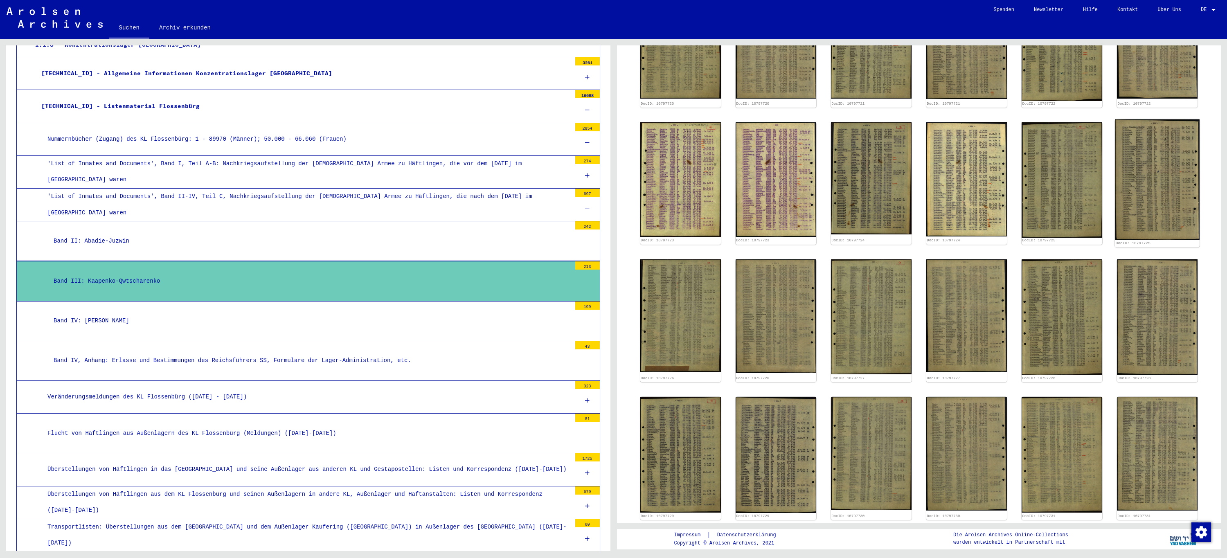
click at [1149, 199] on img at bounding box center [1157, 179] width 85 height 121
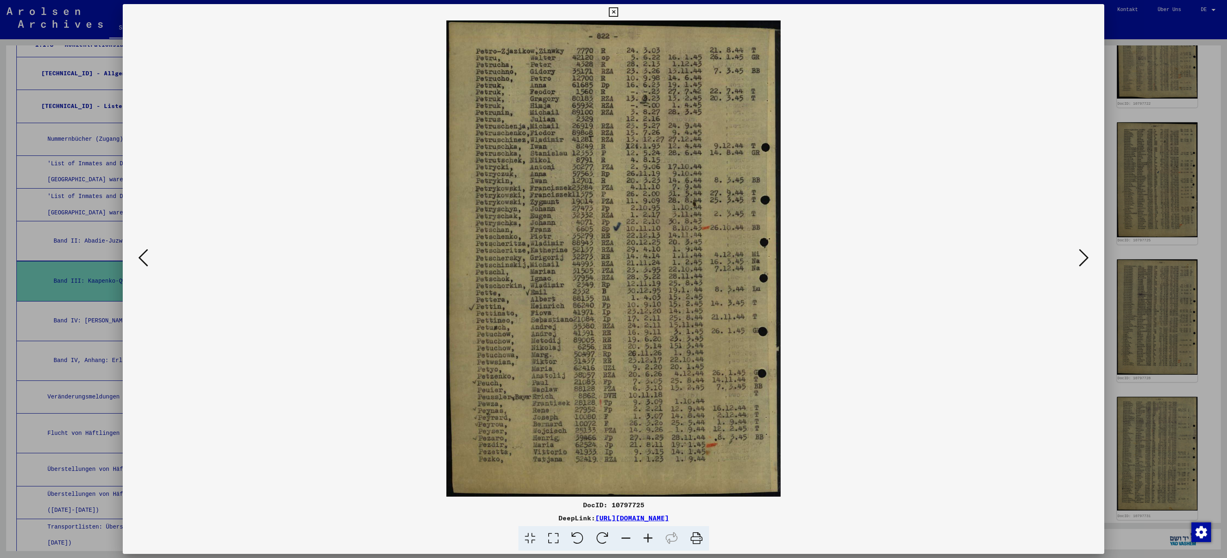
click at [612, 12] on icon at bounding box center [613, 12] width 9 height 10
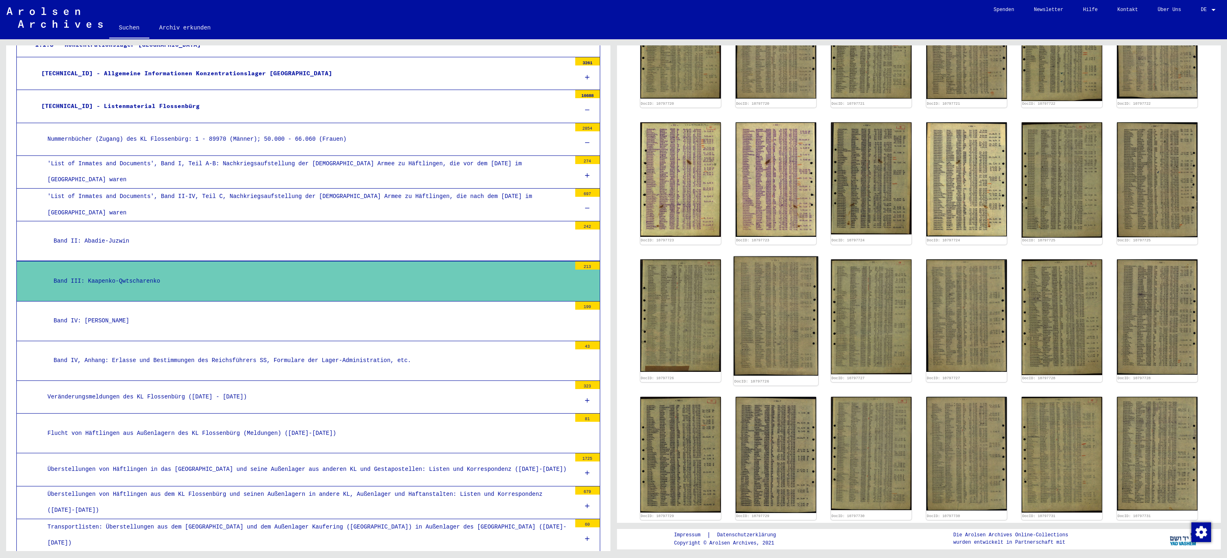
click at [765, 294] on img at bounding box center [776, 315] width 85 height 119
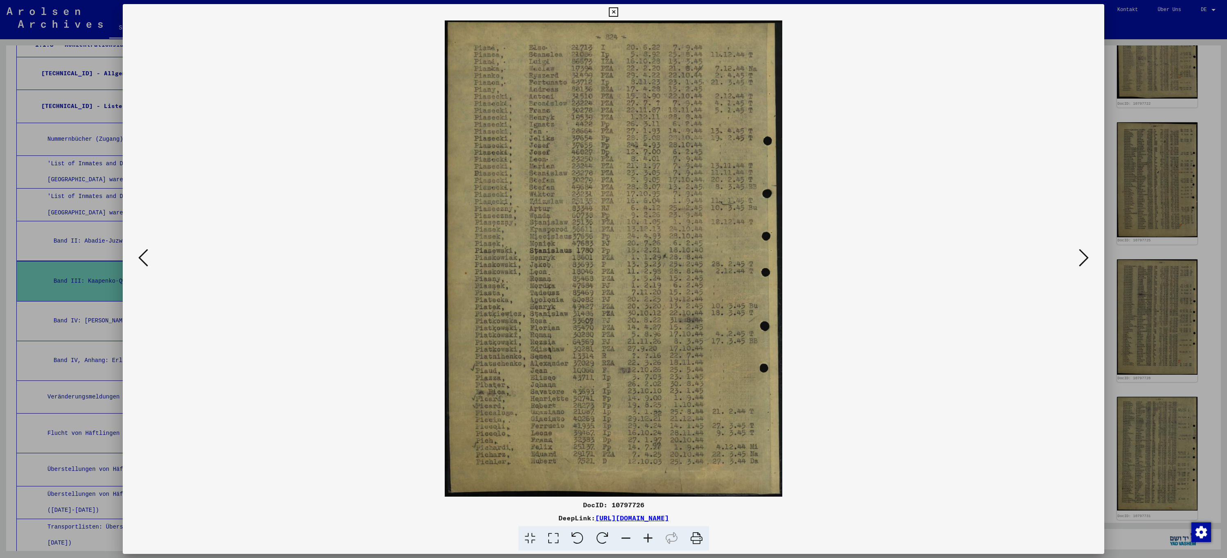
click at [612, 12] on icon at bounding box center [613, 12] width 9 height 10
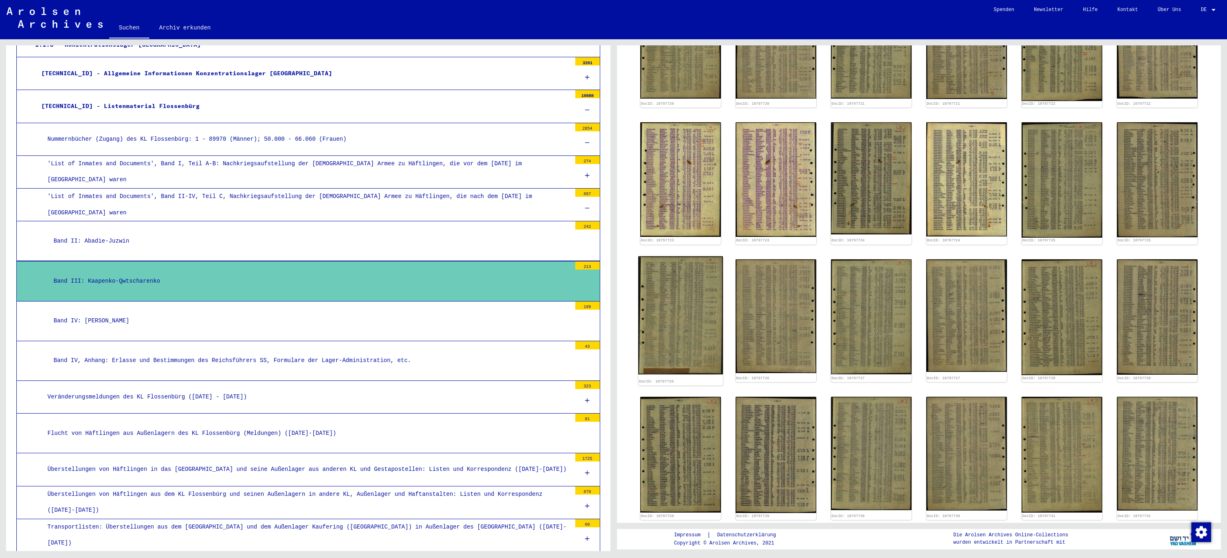
click at [668, 302] on img at bounding box center [680, 315] width 85 height 118
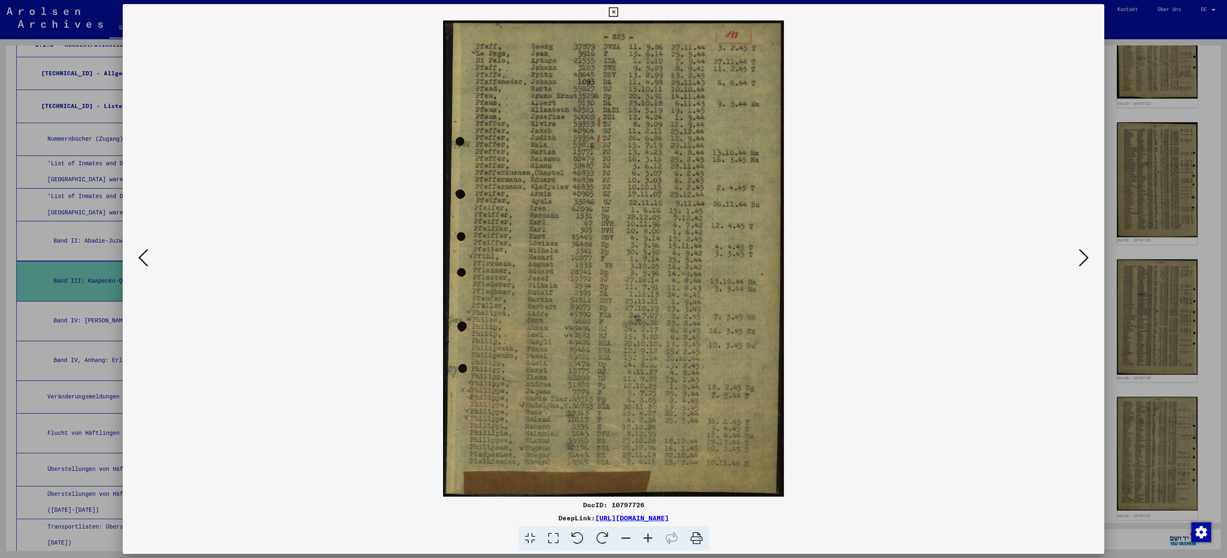
click at [612, 11] on icon at bounding box center [613, 12] width 9 height 10
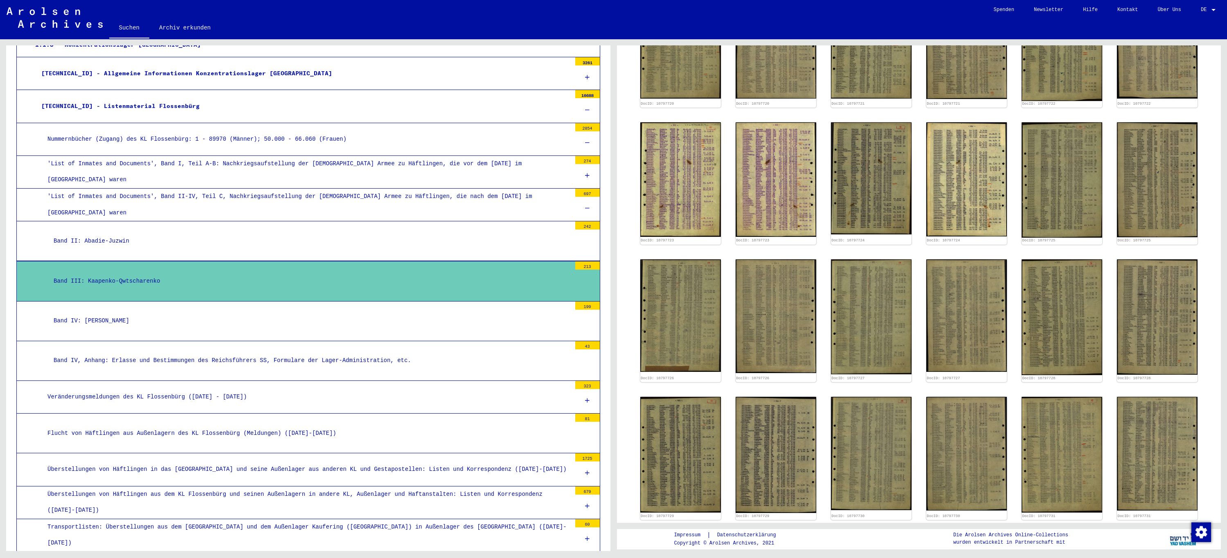
click at [585, 399] on icon at bounding box center [587, 401] width 5 height 6
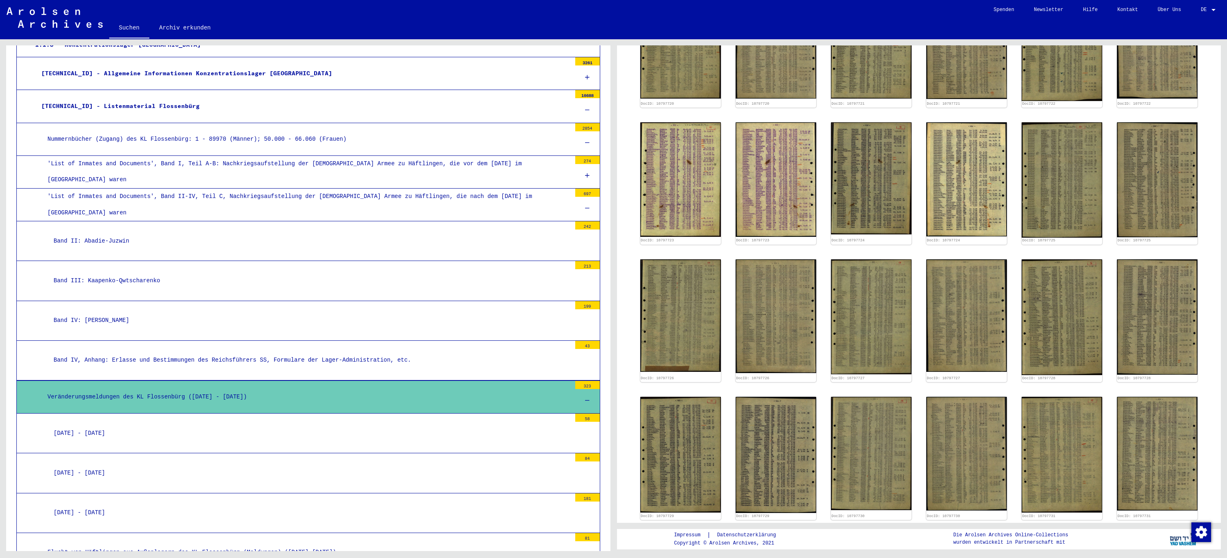
click at [118, 429] on div "[DATE] - [DATE]" at bounding box center [309, 434] width 524 height 16
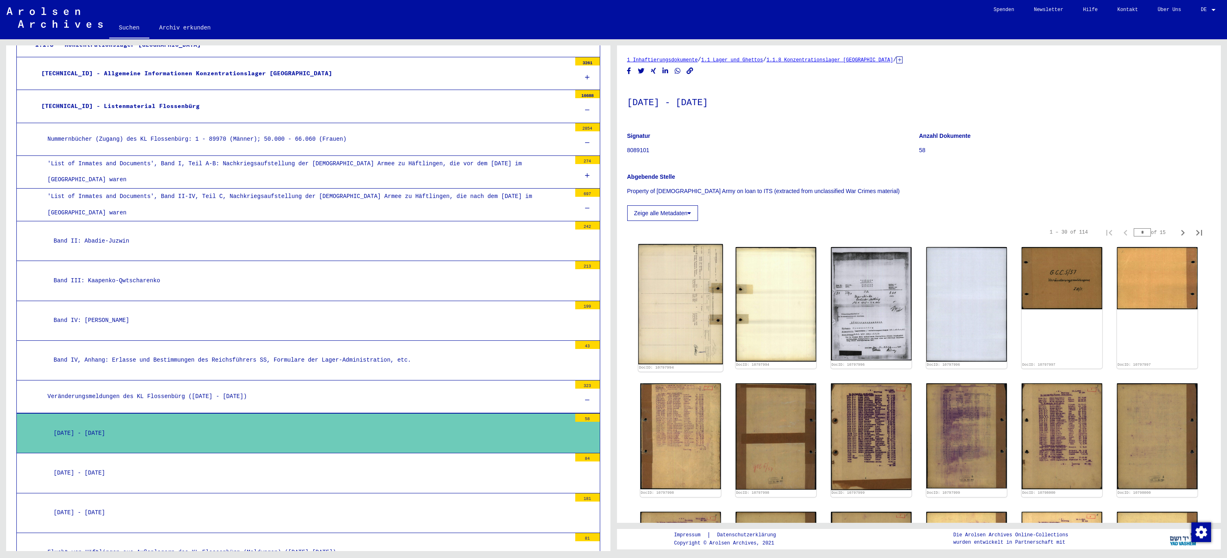
click at [691, 290] on img at bounding box center [680, 304] width 85 height 120
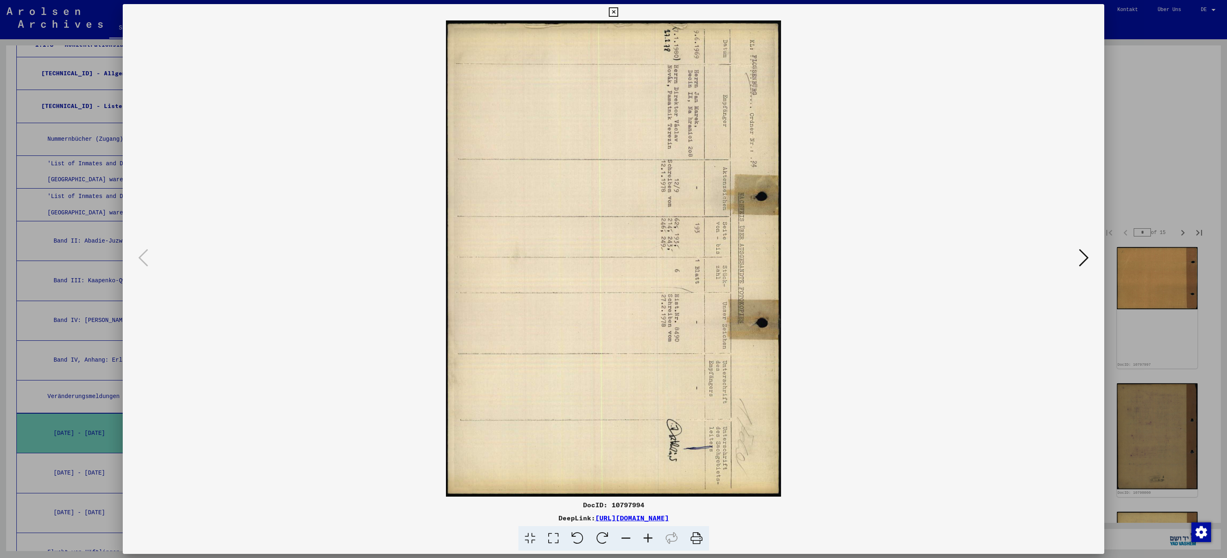
click at [1087, 258] on icon at bounding box center [1084, 258] width 10 height 20
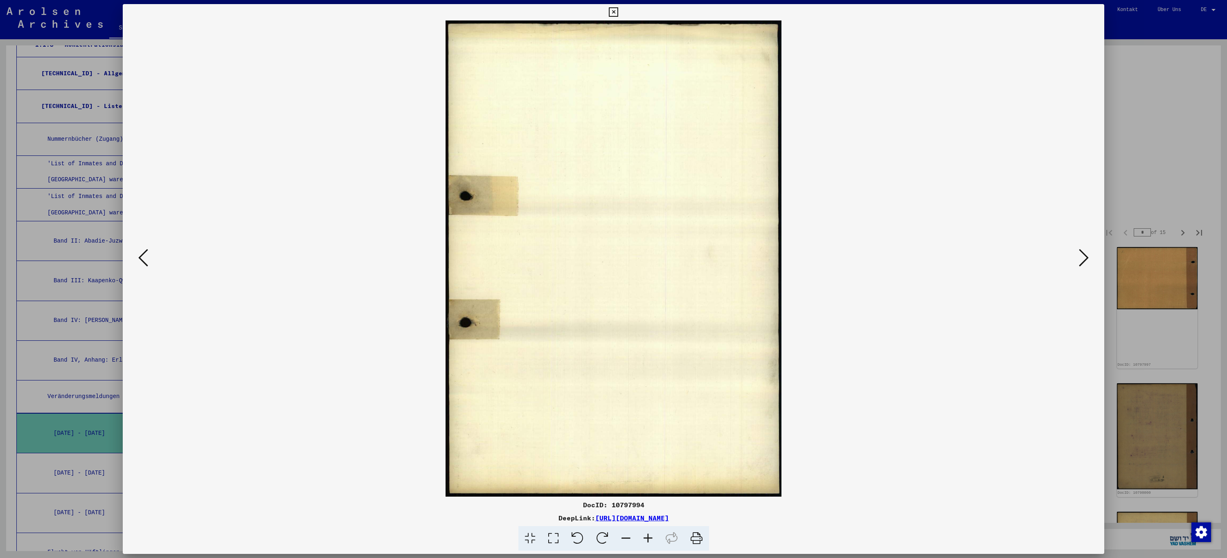
click at [1087, 258] on icon at bounding box center [1084, 258] width 10 height 20
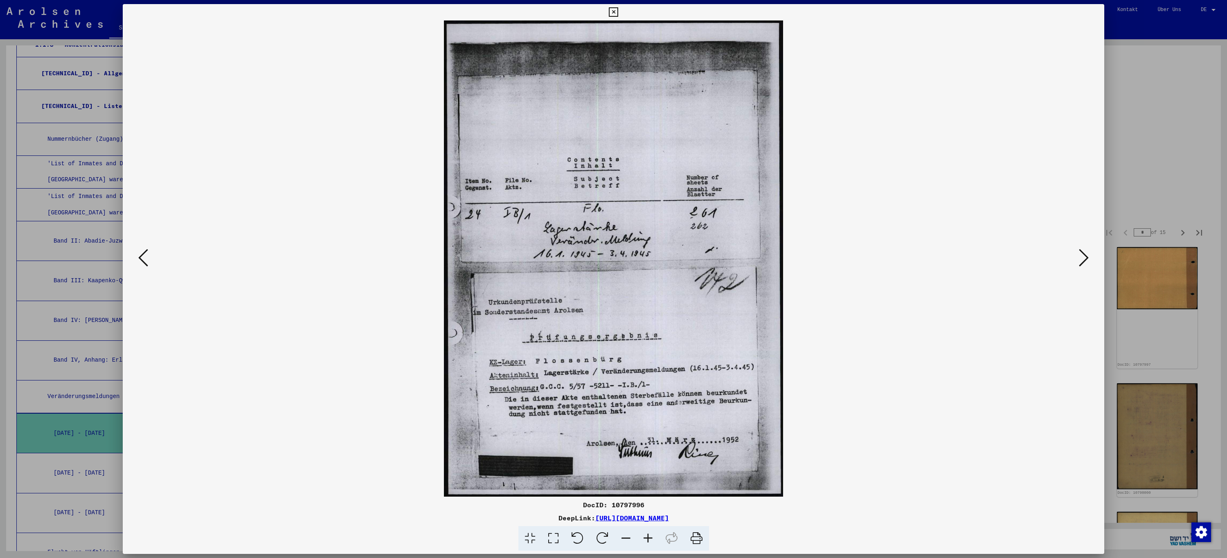
click at [1087, 258] on icon at bounding box center [1084, 258] width 10 height 20
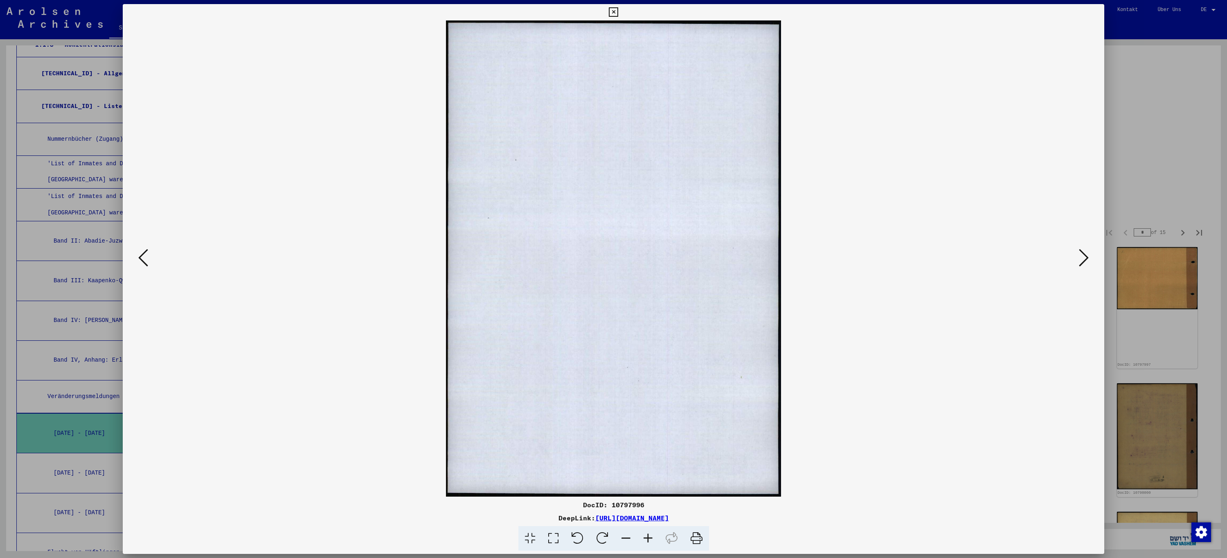
click at [1087, 258] on icon at bounding box center [1084, 258] width 10 height 20
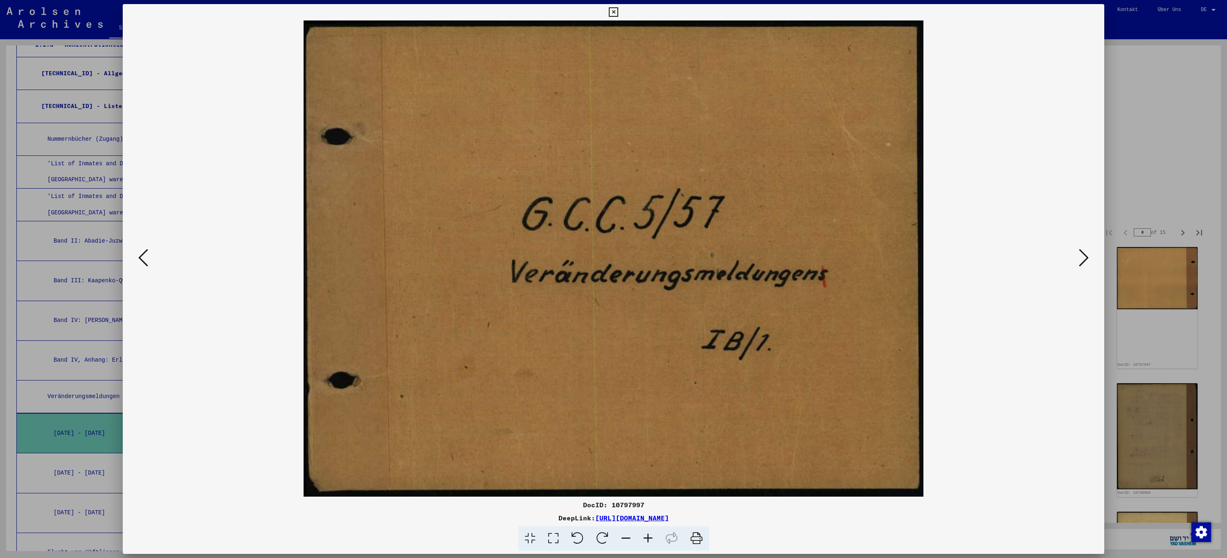
click at [1087, 258] on icon at bounding box center [1084, 258] width 10 height 20
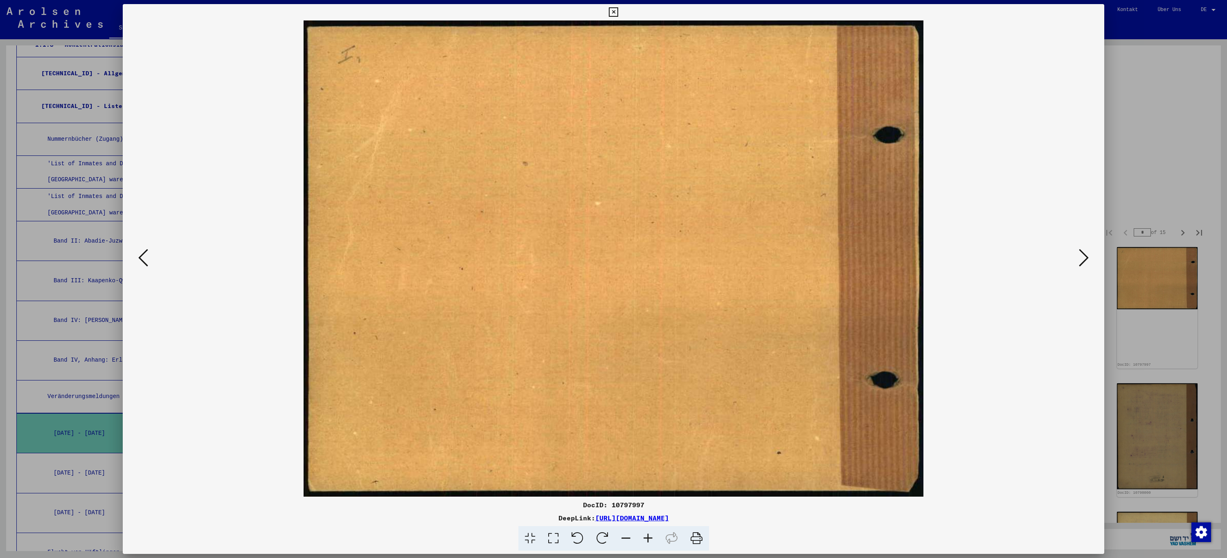
click at [1087, 258] on icon at bounding box center [1084, 258] width 10 height 20
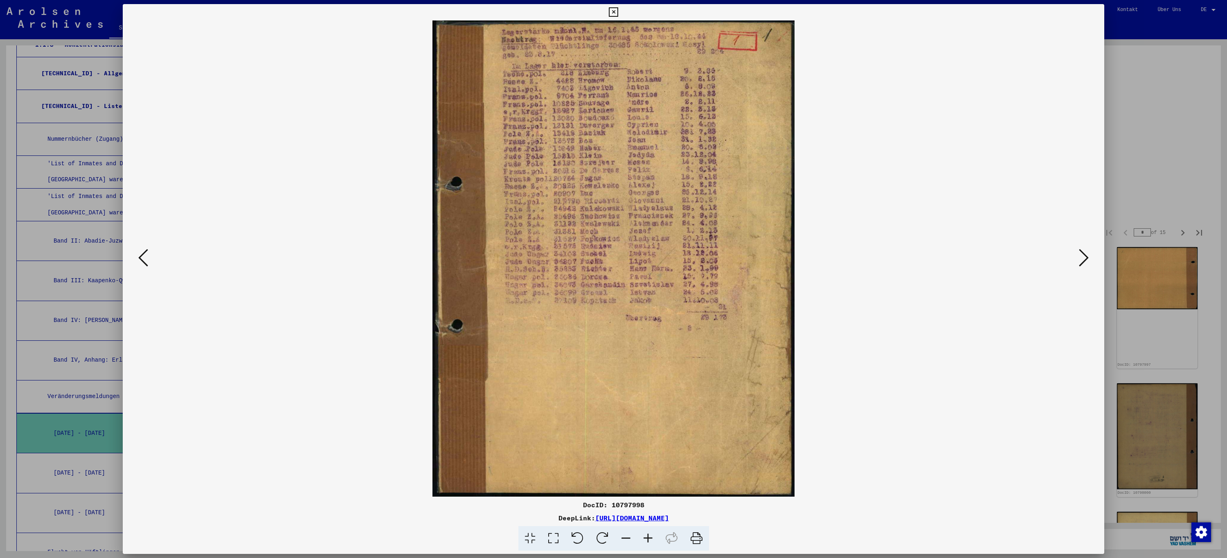
click at [1084, 259] on icon at bounding box center [1084, 258] width 10 height 20
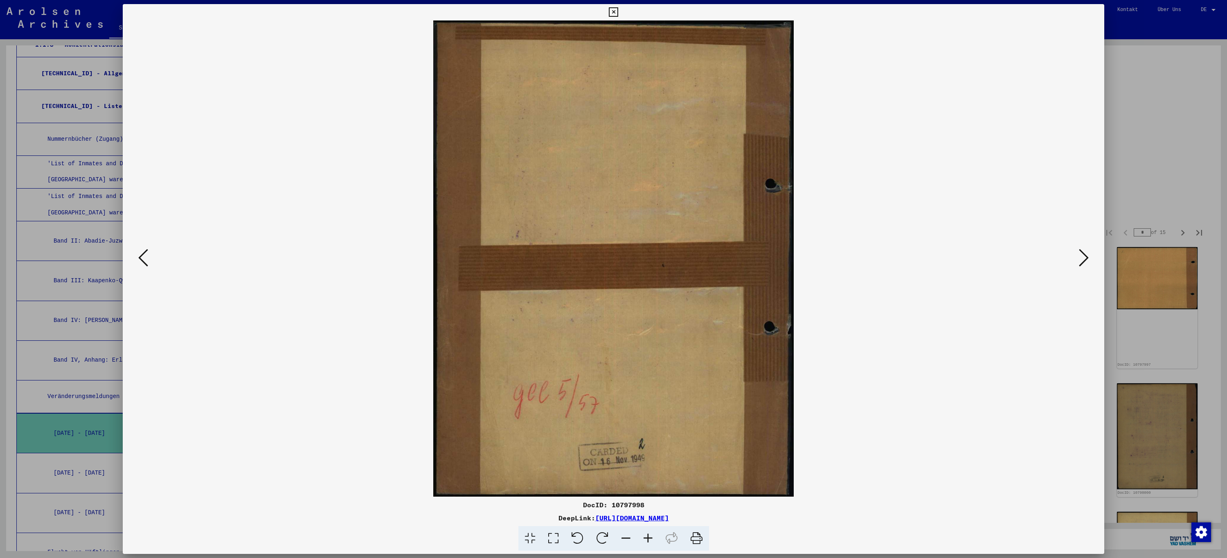
click at [1084, 259] on icon at bounding box center [1084, 258] width 10 height 20
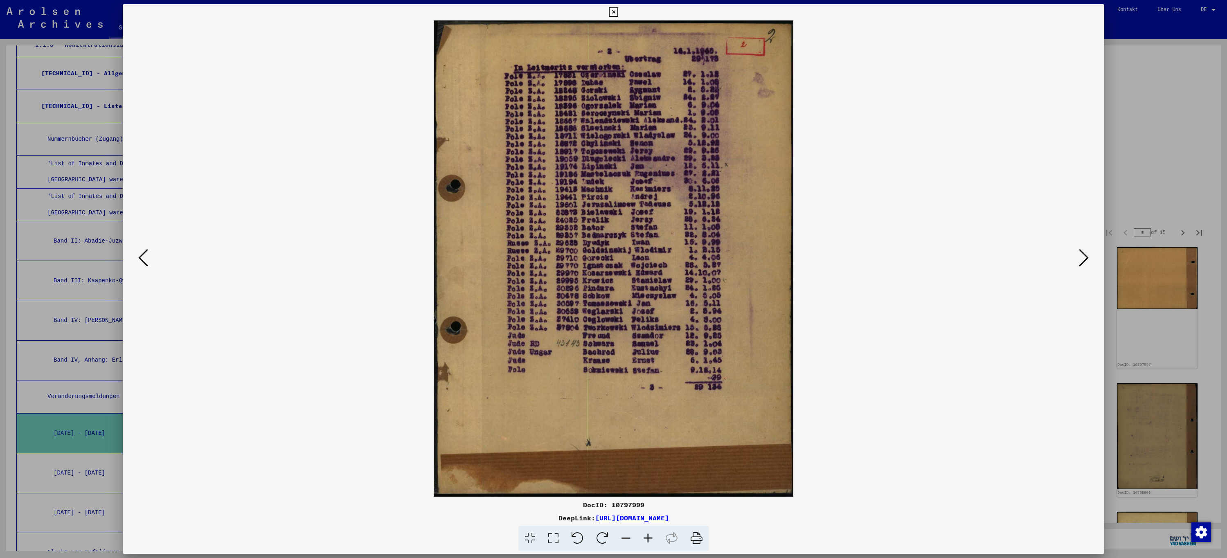
click at [1084, 259] on icon at bounding box center [1084, 258] width 10 height 20
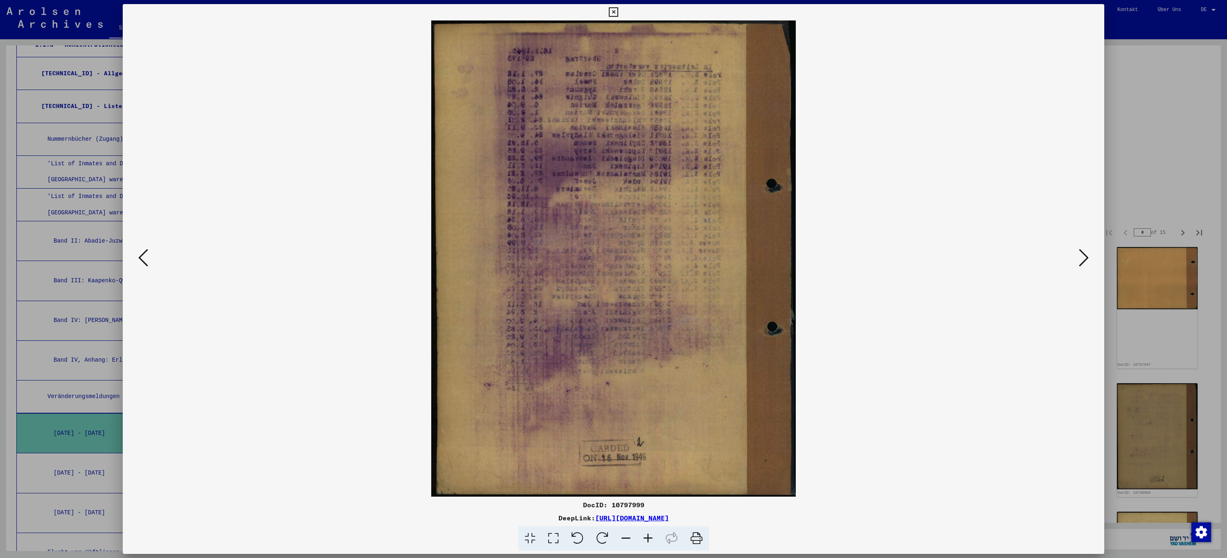
click at [1084, 259] on icon at bounding box center [1084, 258] width 10 height 20
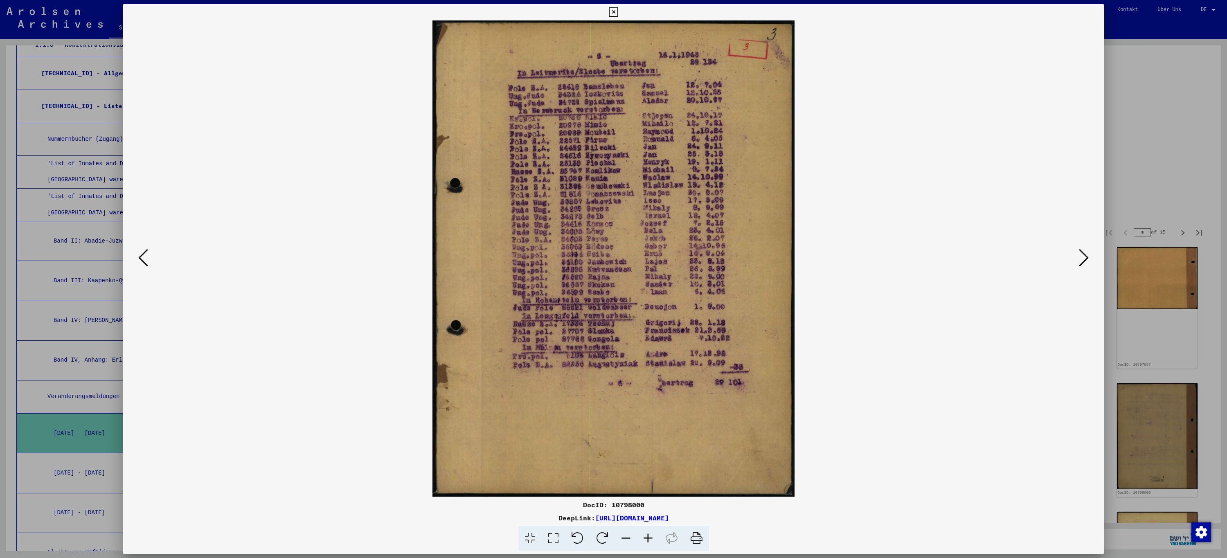
click at [612, 11] on icon at bounding box center [613, 12] width 9 height 10
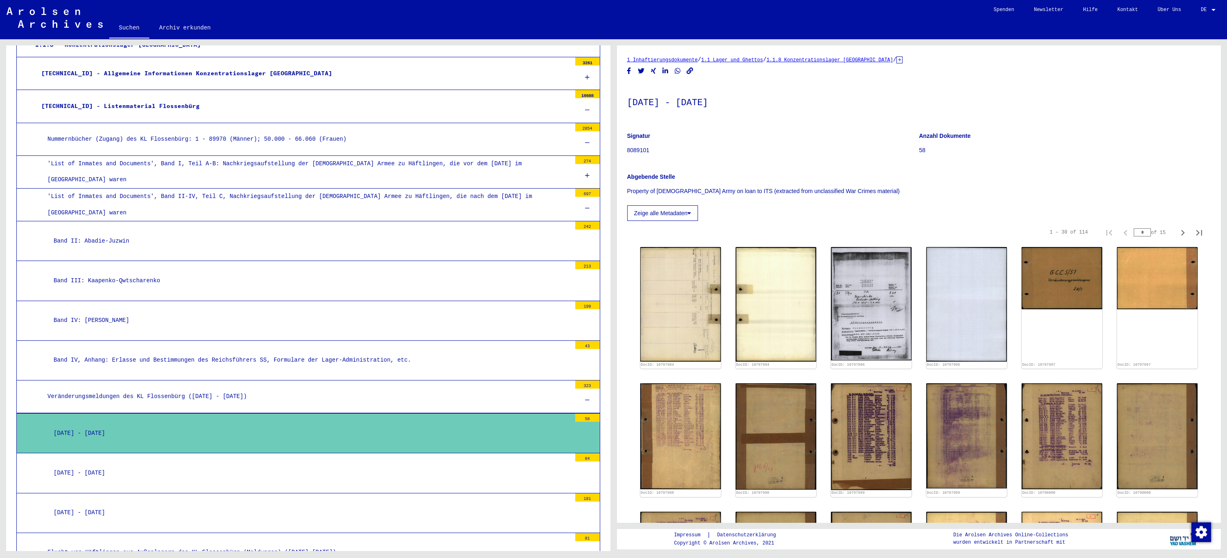
click at [138, 465] on div "[DATE] - [DATE]" at bounding box center [309, 473] width 524 height 16
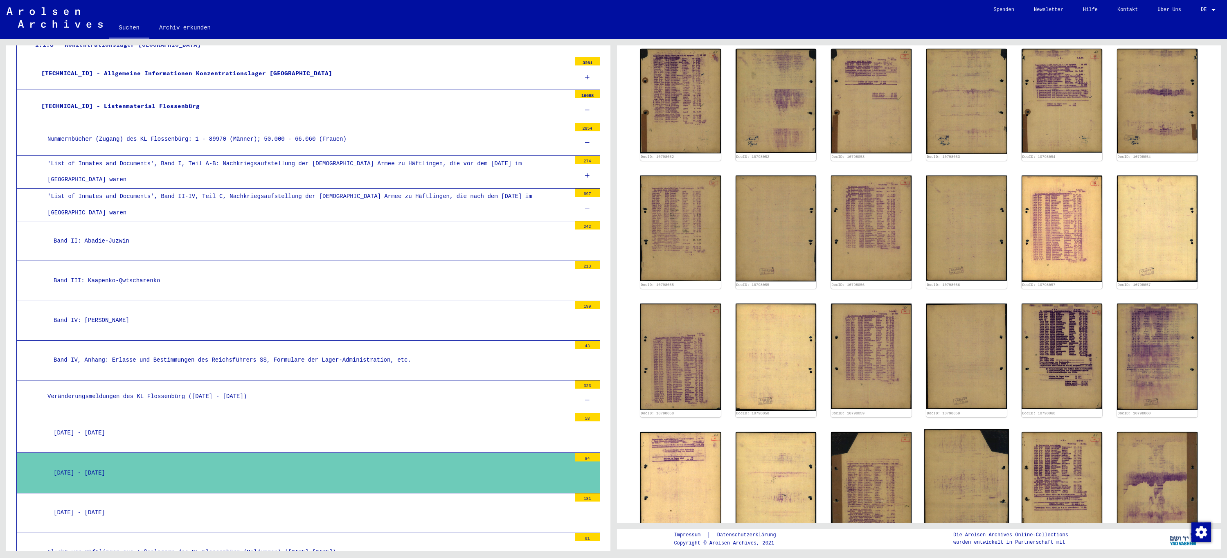
scroll to position [246, 0]
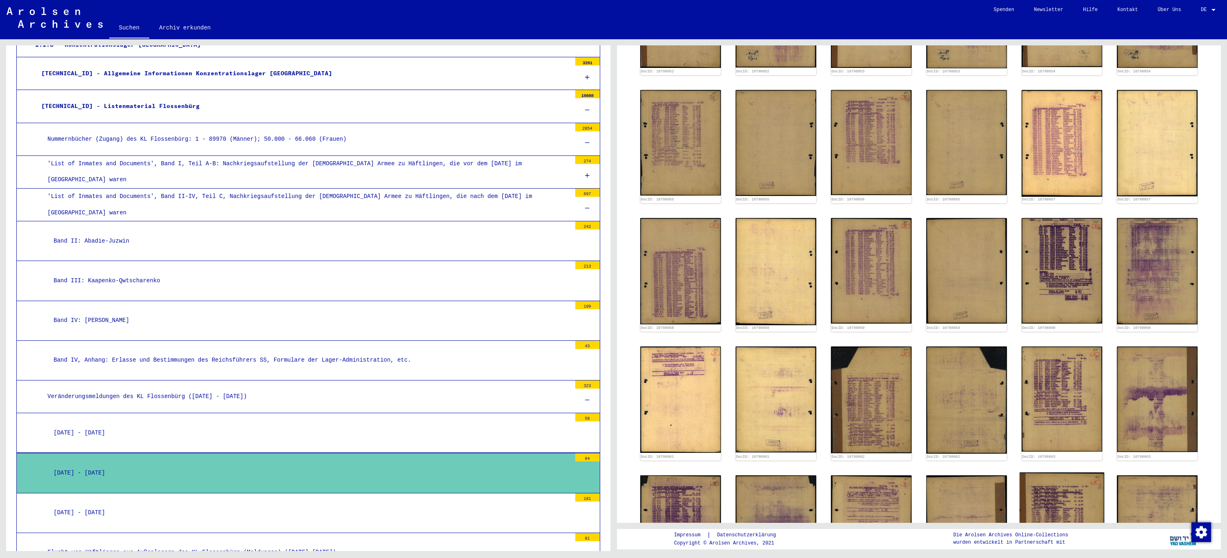
click at [1054, 500] on img at bounding box center [1062, 531] width 85 height 117
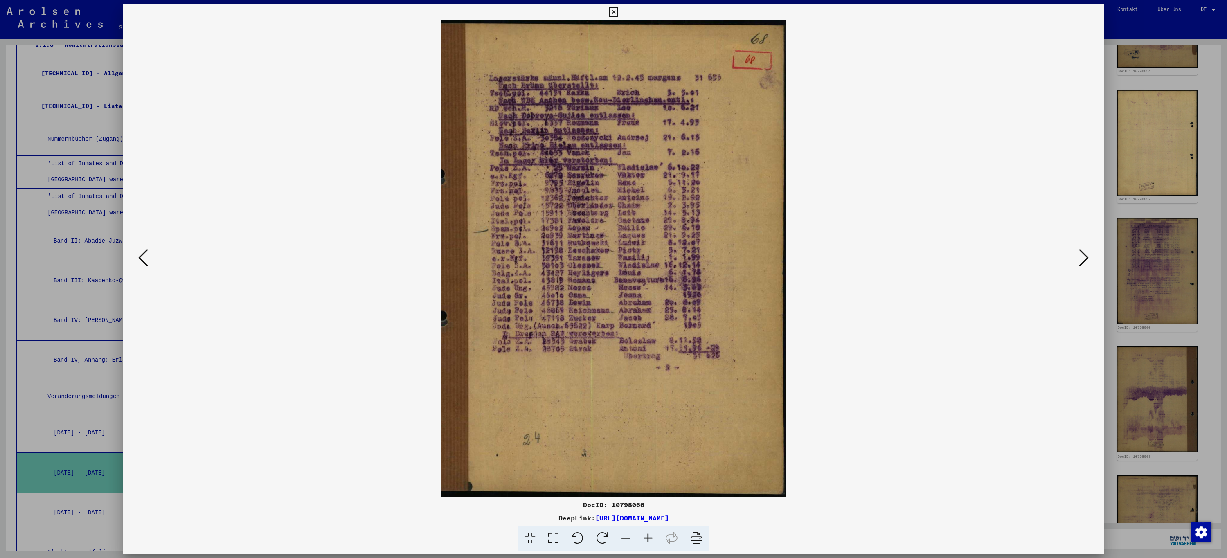
click at [613, 12] on icon at bounding box center [613, 12] width 9 height 10
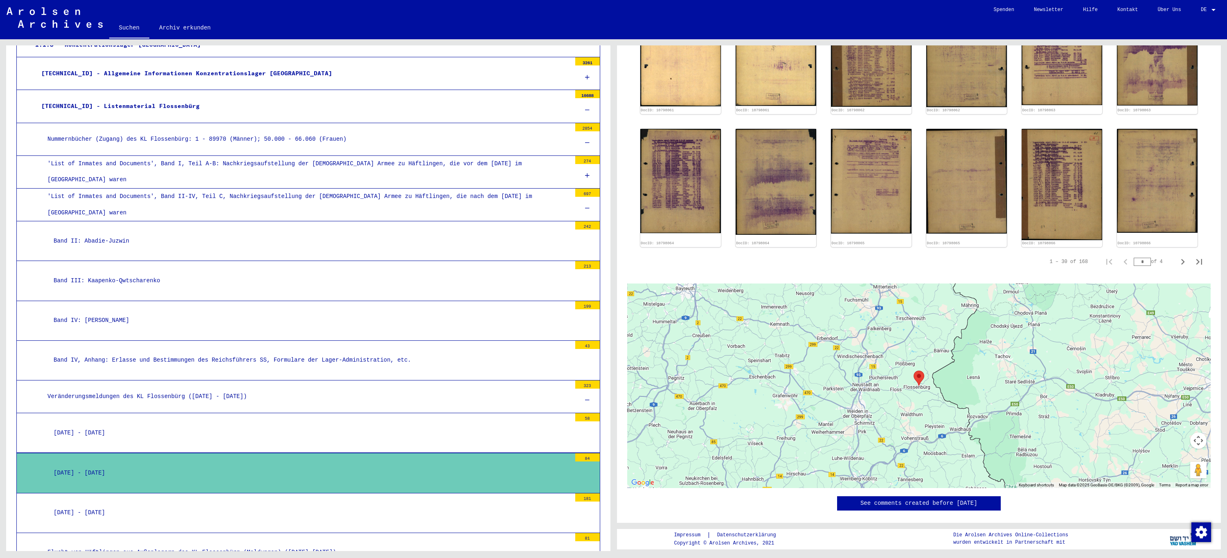
scroll to position [614, 0]
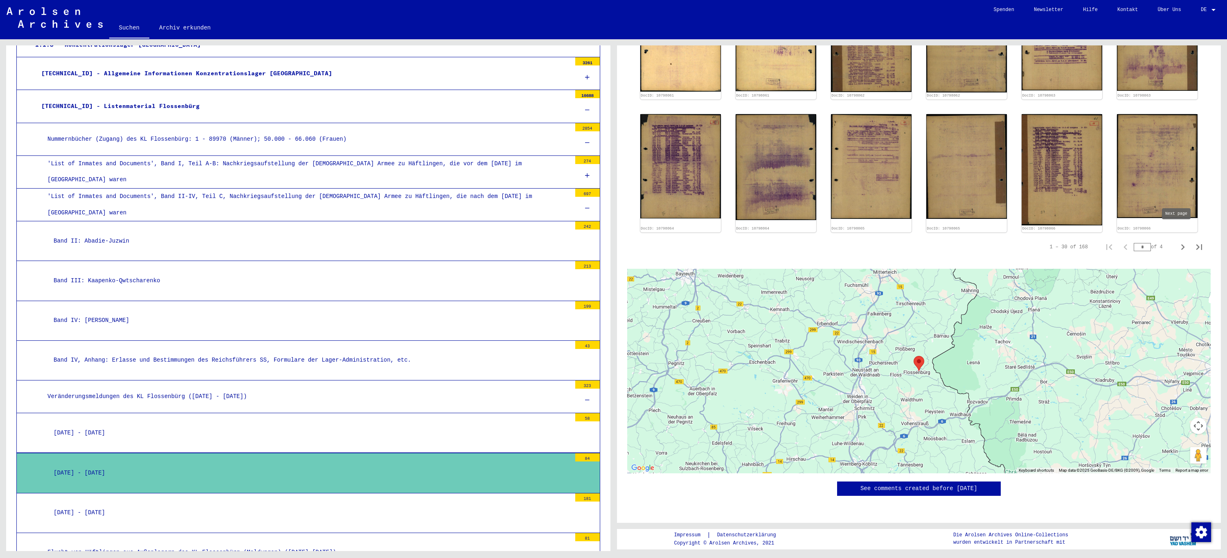
click at [1178, 241] on icon "Next page" at bounding box center [1182, 246] width 11 height 11
type input "*"
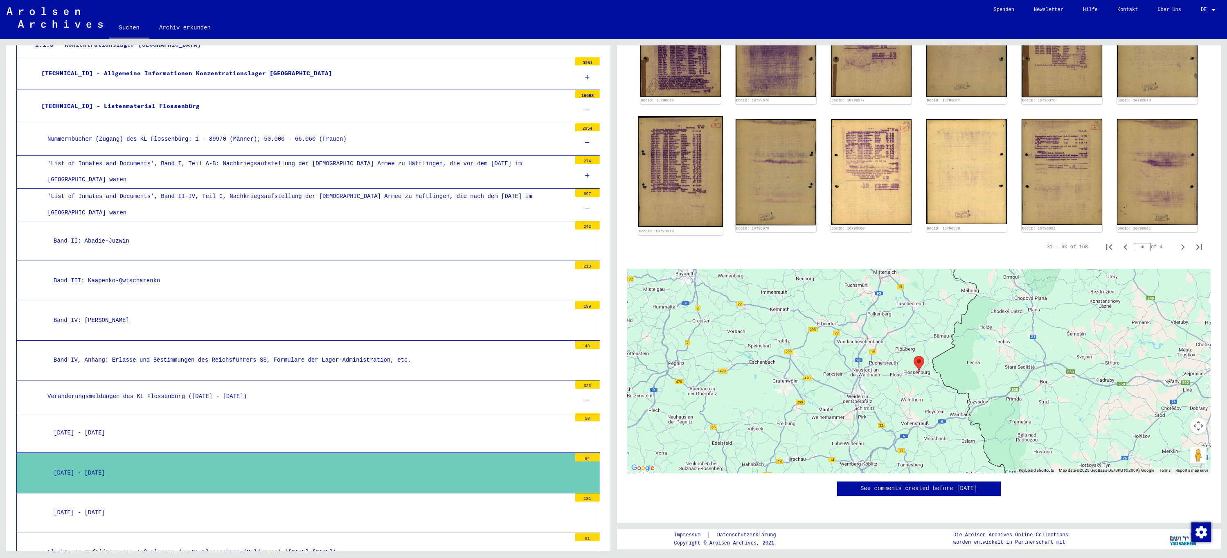
click at [680, 148] on img at bounding box center [680, 171] width 85 height 111
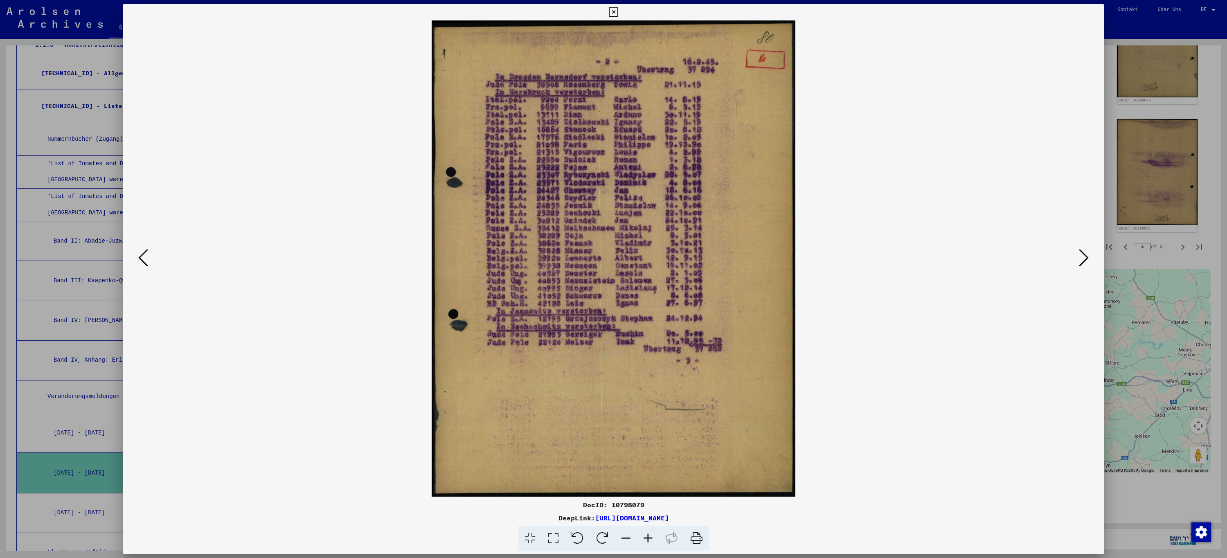
click at [618, 12] on icon at bounding box center [613, 12] width 9 height 10
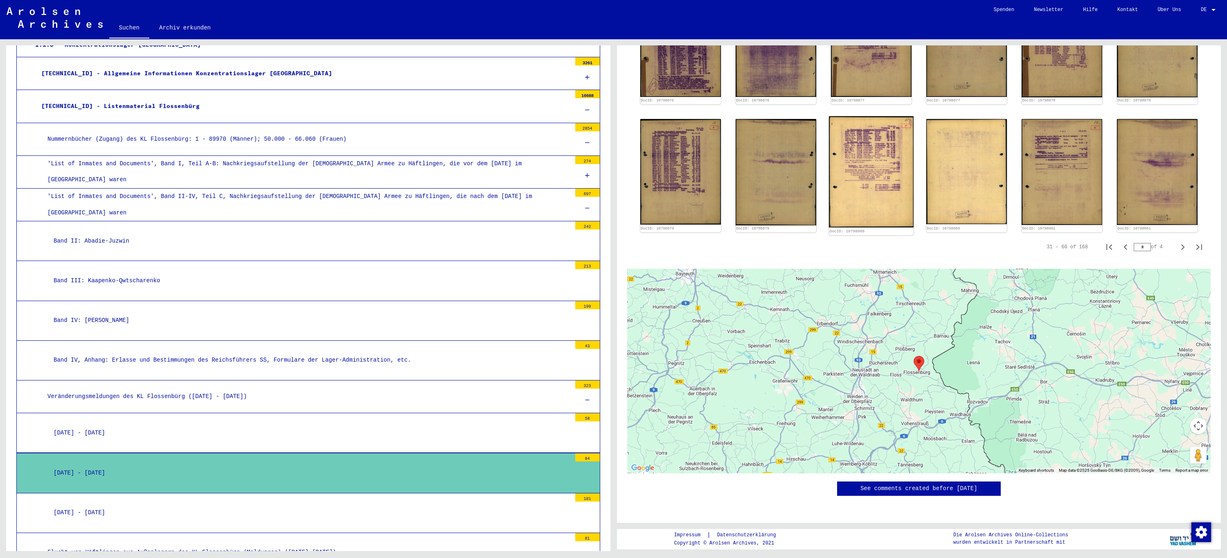
click at [863, 148] on img at bounding box center [871, 171] width 85 height 111
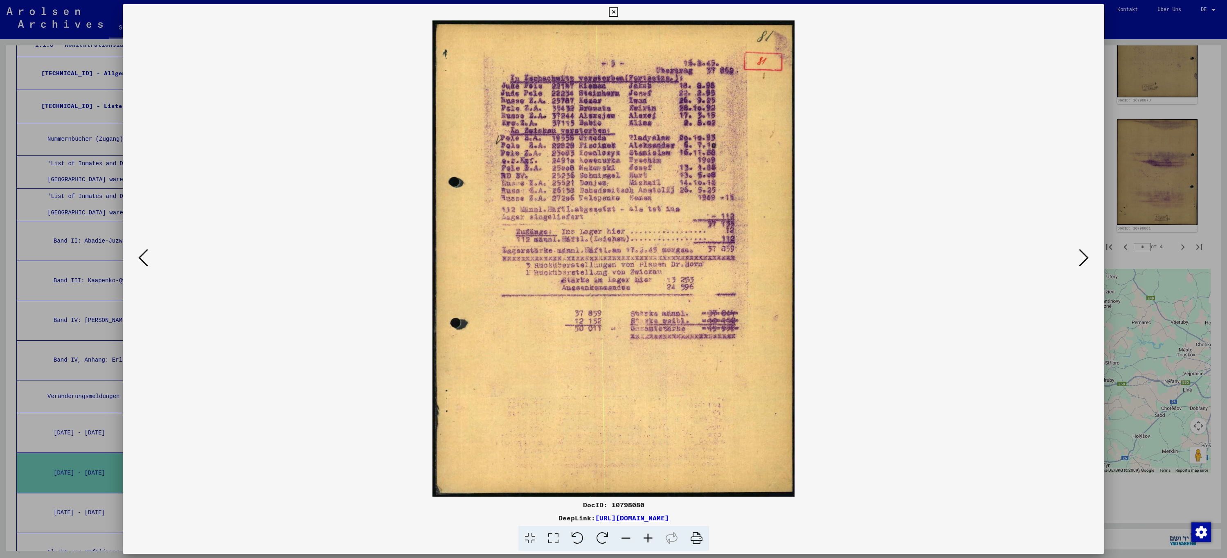
click at [614, 11] on icon at bounding box center [613, 12] width 9 height 10
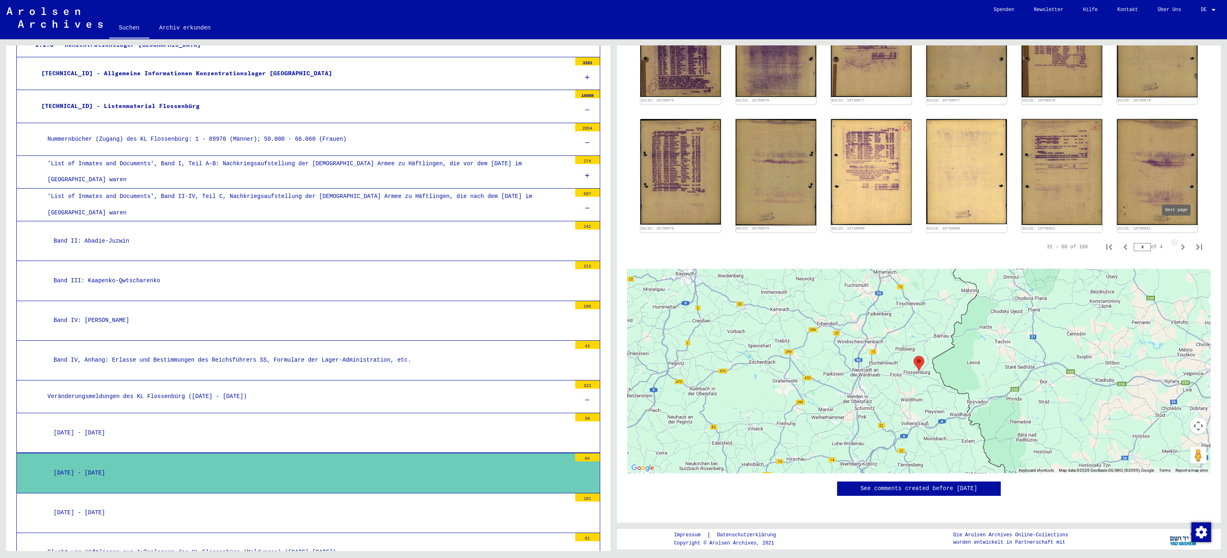
click at [1177, 241] on icon "Next page" at bounding box center [1182, 246] width 11 height 11
type input "*"
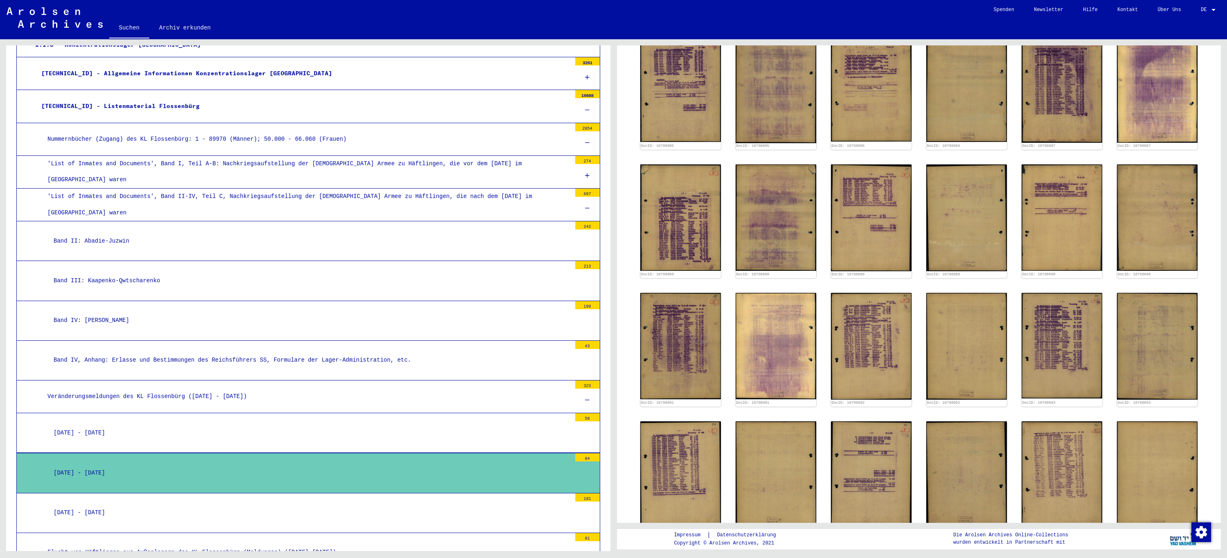
scroll to position [288, 0]
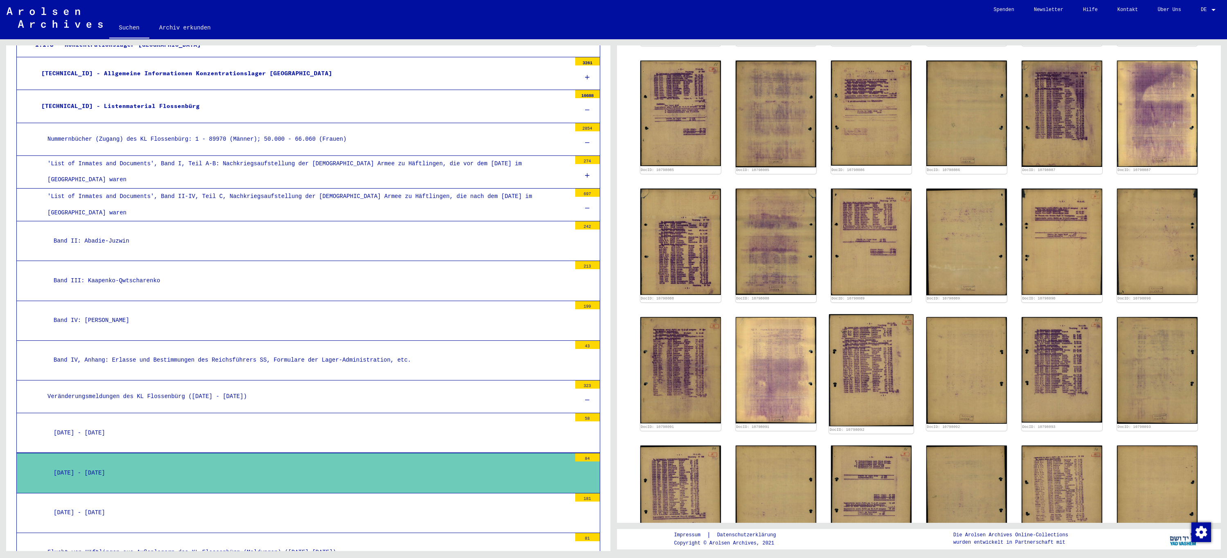
click at [876, 365] on img at bounding box center [871, 370] width 85 height 112
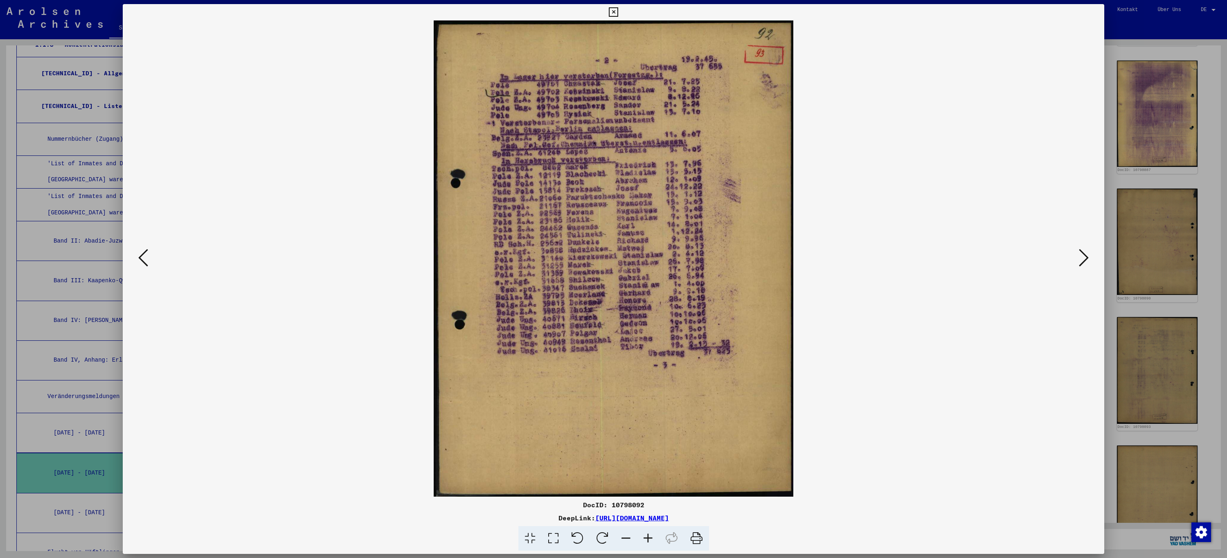
click at [615, 10] on icon at bounding box center [613, 12] width 9 height 10
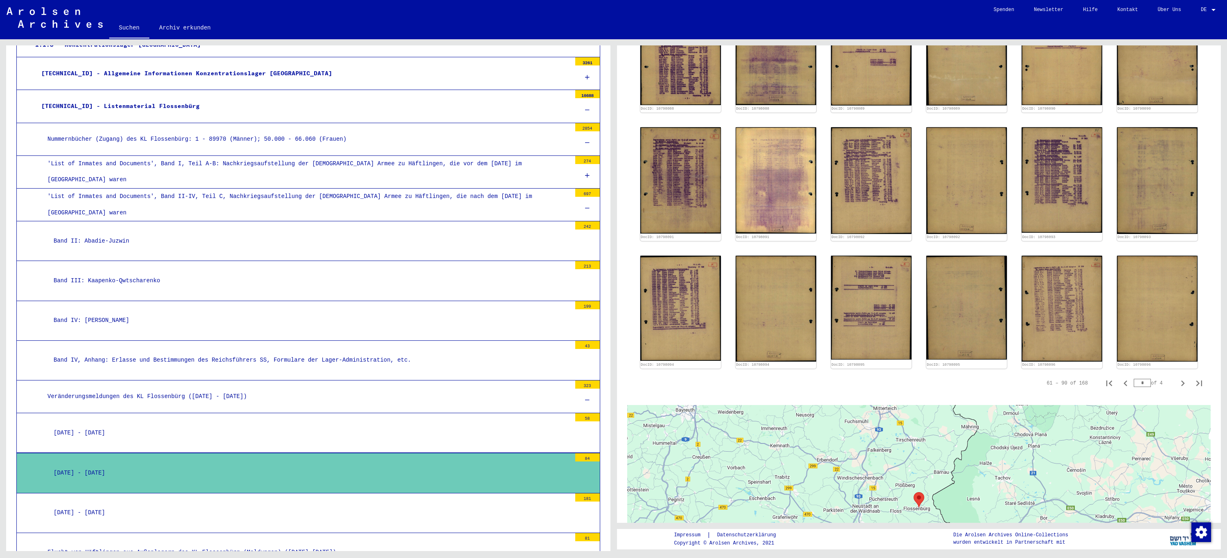
scroll to position [492, 0]
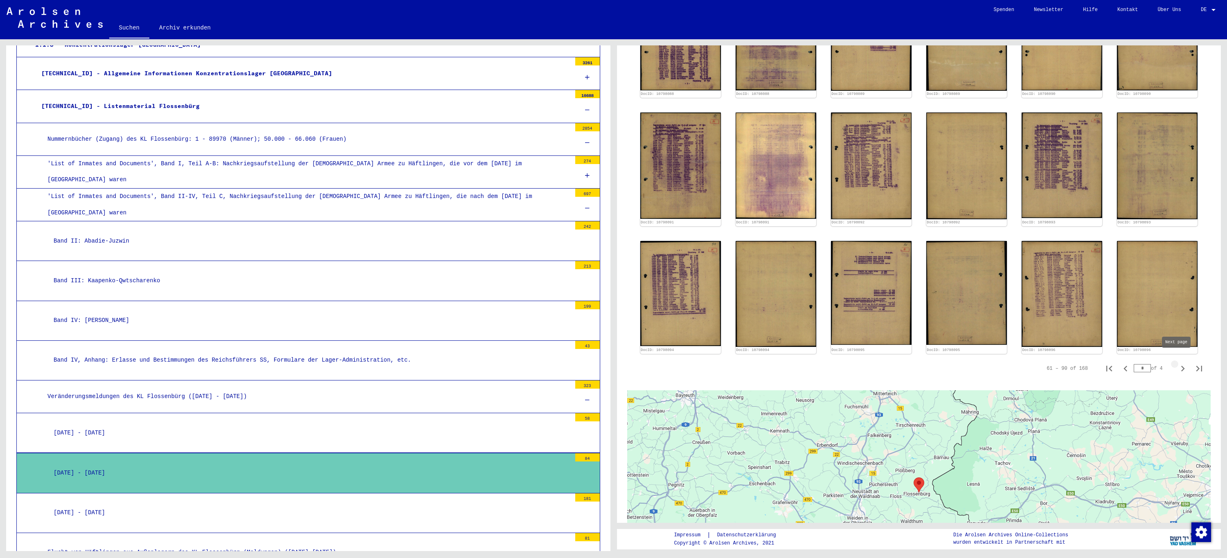
click at [1181, 366] on icon "Next page" at bounding box center [1183, 369] width 4 height 6
type input "*"
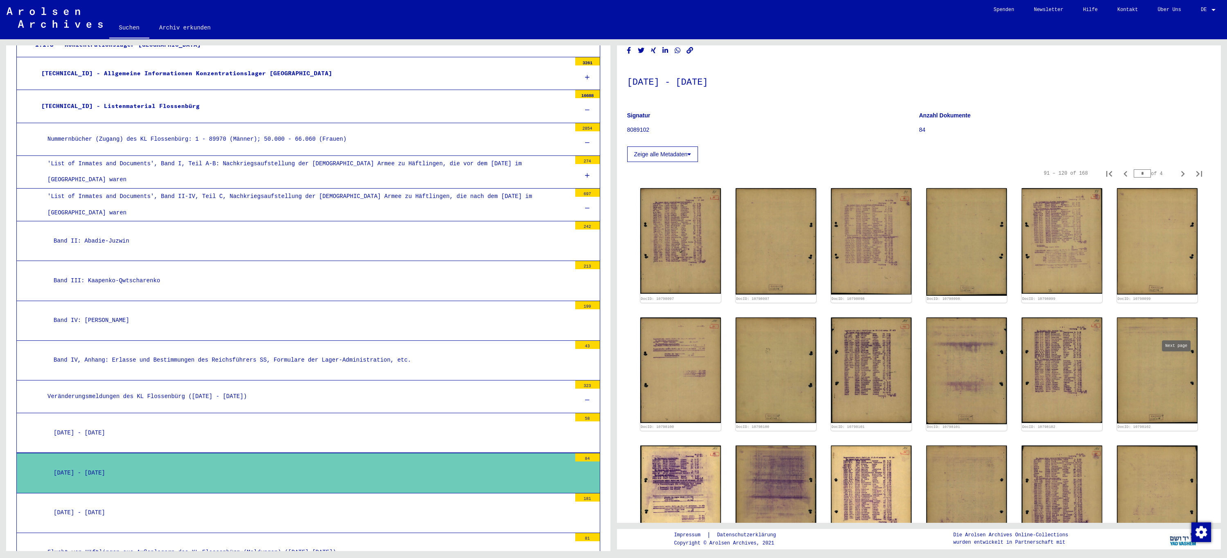
scroll to position [0, 0]
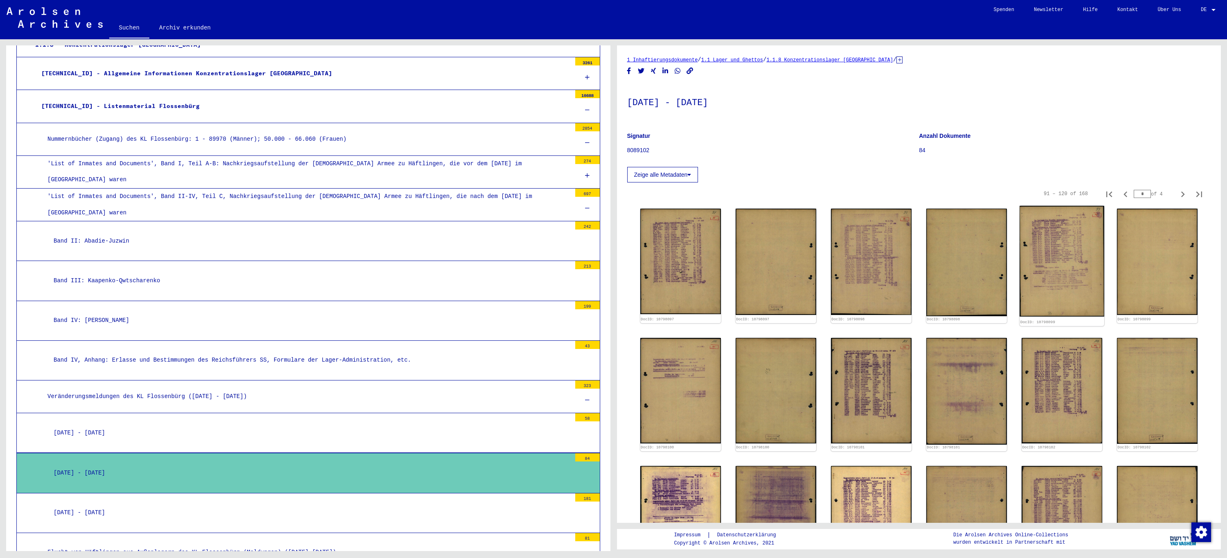
click at [1059, 240] on img at bounding box center [1062, 261] width 85 height 111
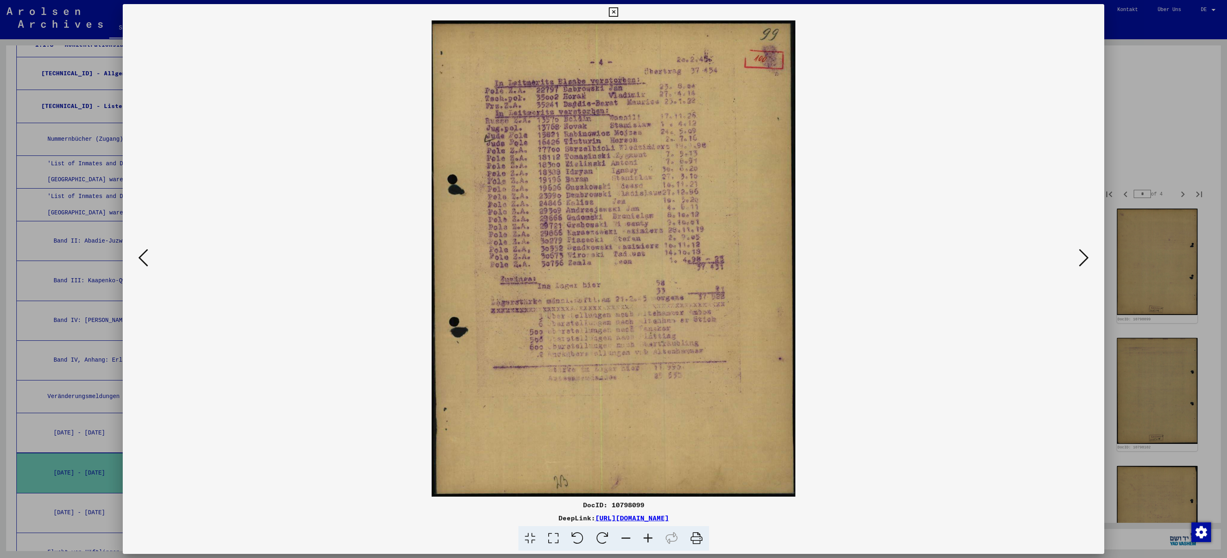
click at [611, 11] on icon at bounding box center [613, 12] width 9 height 10
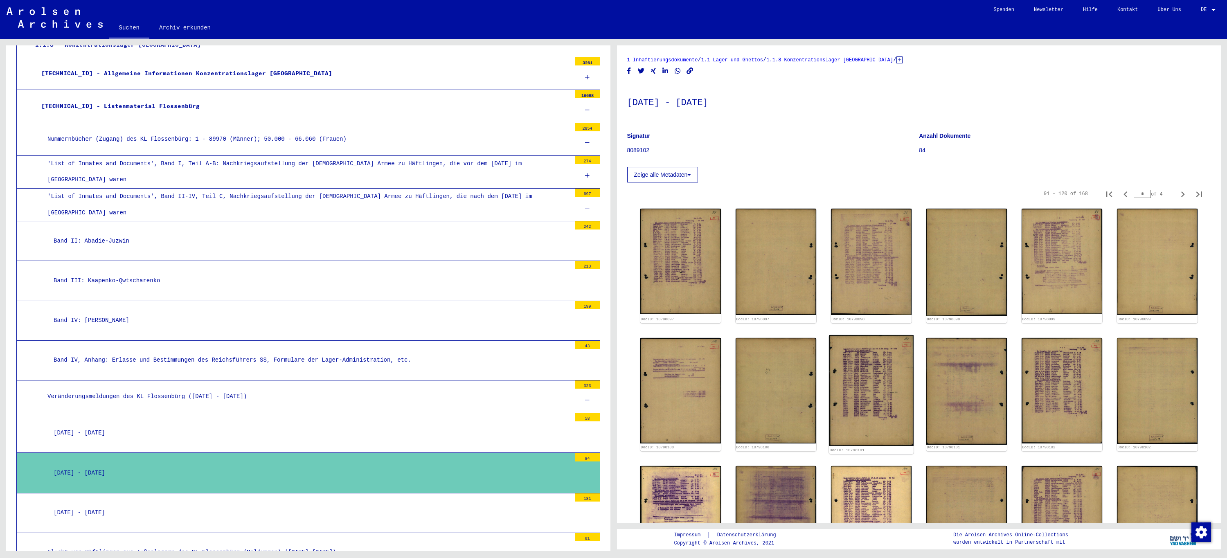
click at [856, 370] on img at bounding box center [871, 390] width 85 height 110
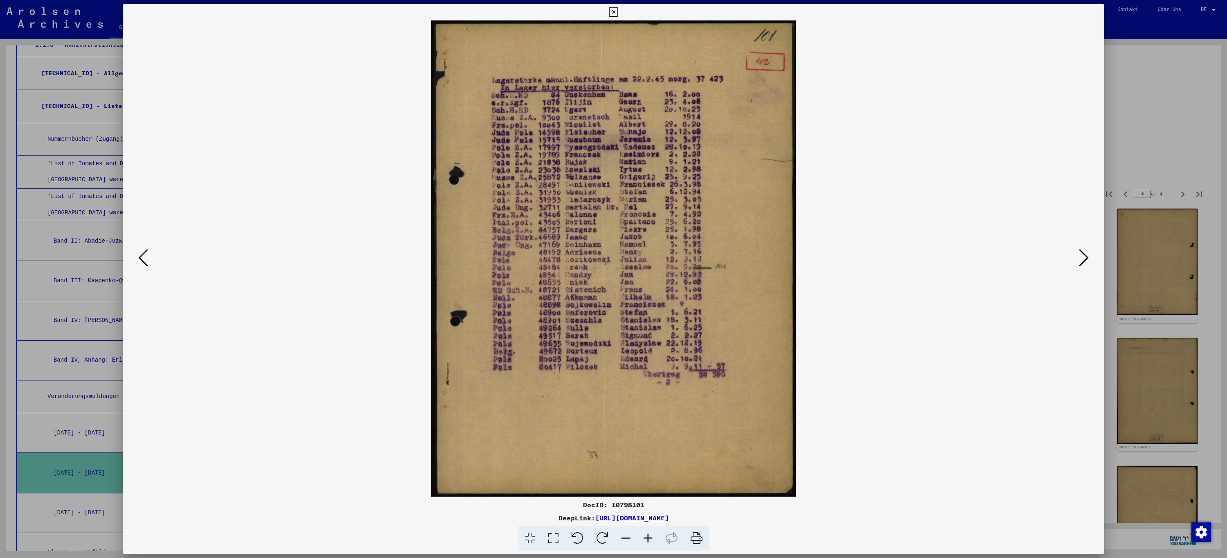
click at [613, 12] on icon at bounding box center [613, 12] width 9 height 10
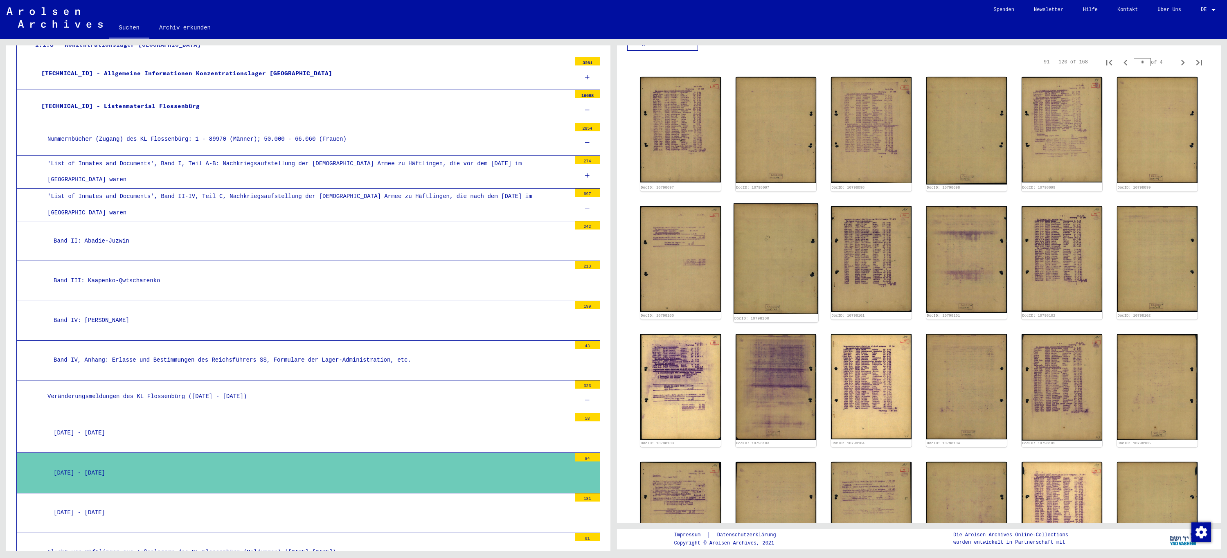
scroll to position [164, 0]
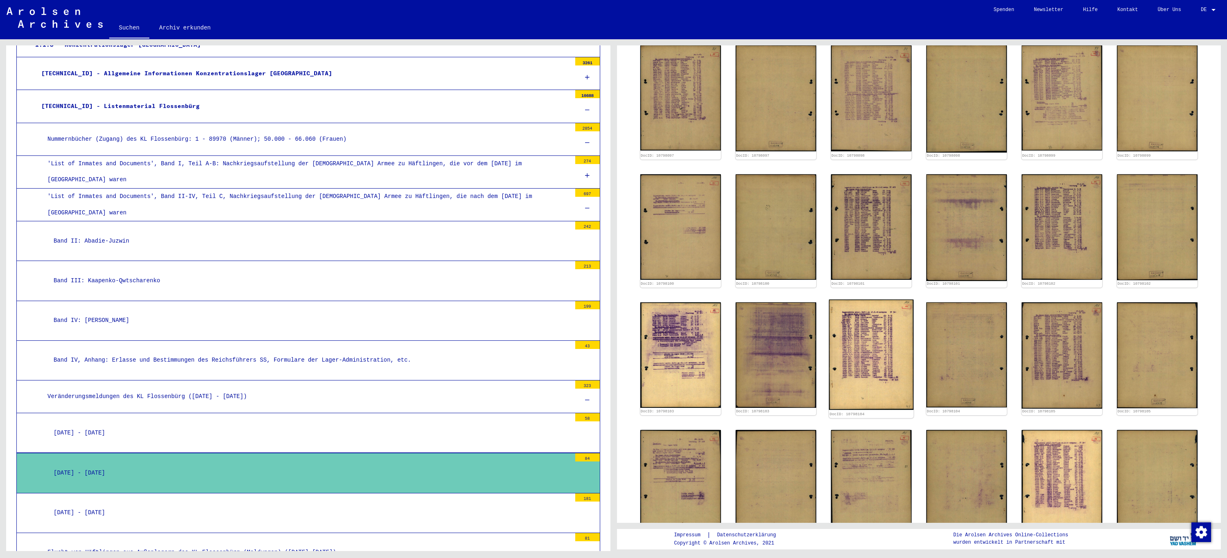
click at [856, 325] on img at bounding box center [871, 355] width 85 height 110
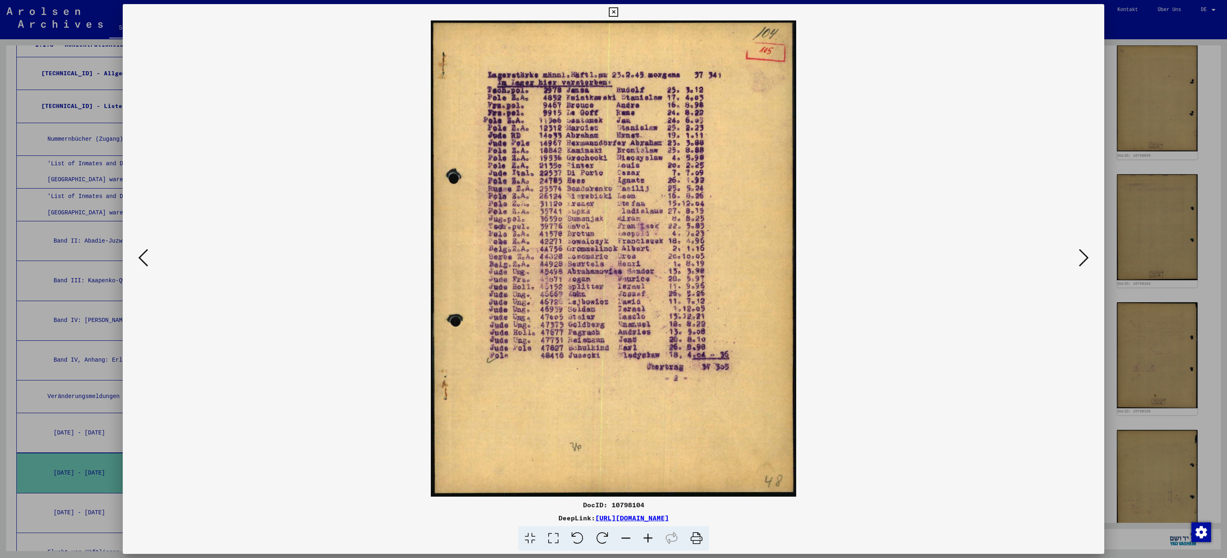
click at [614, 10] on icon at bounding box center [613, 12] width 9 height 10
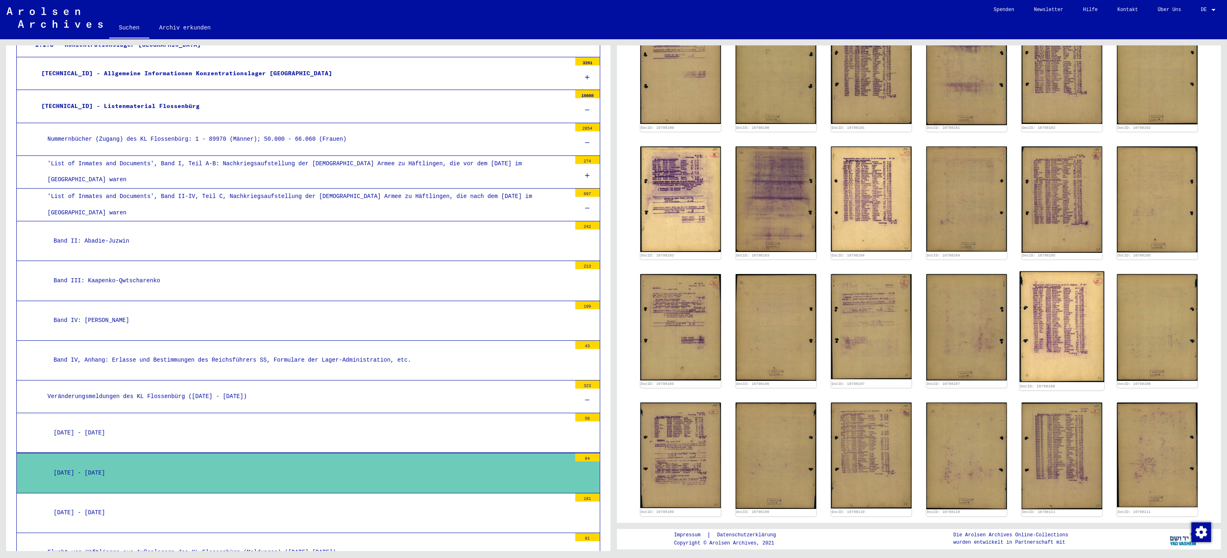
scroll to position [327, 0]
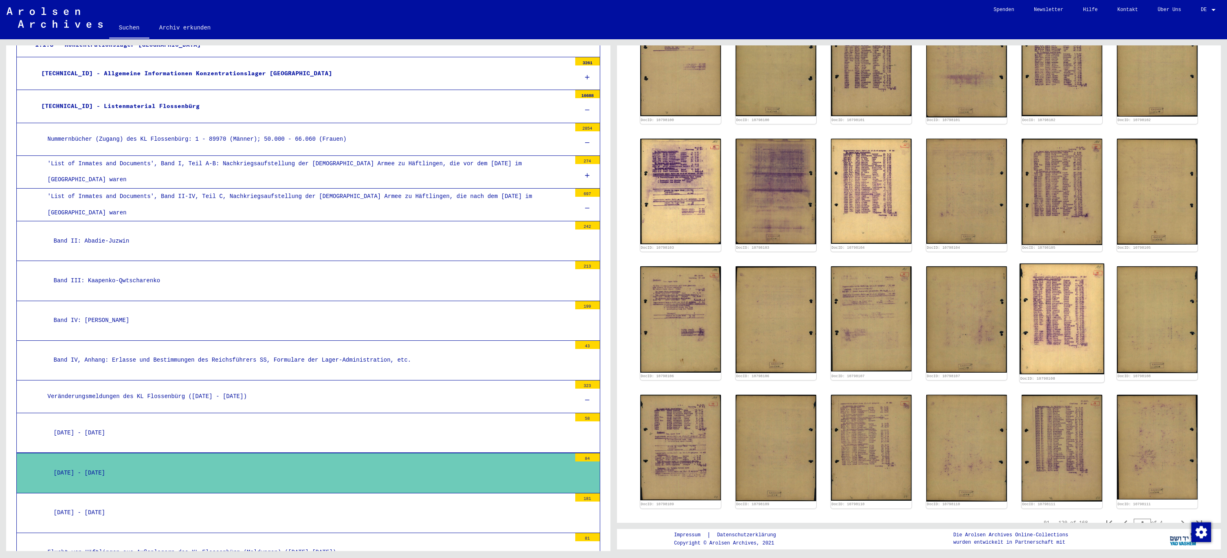
click at [1063, 311] on img at bounding box center [1062, 319] width 85 height 111
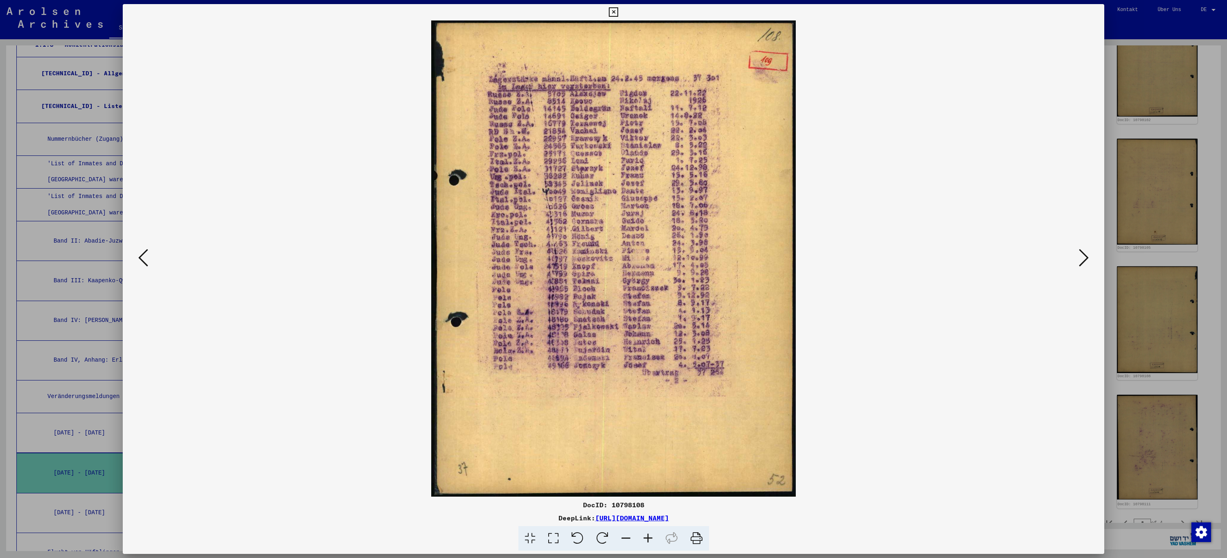
click at [612, 12] on icon at bounding box center [613, 12] width 9 height 10
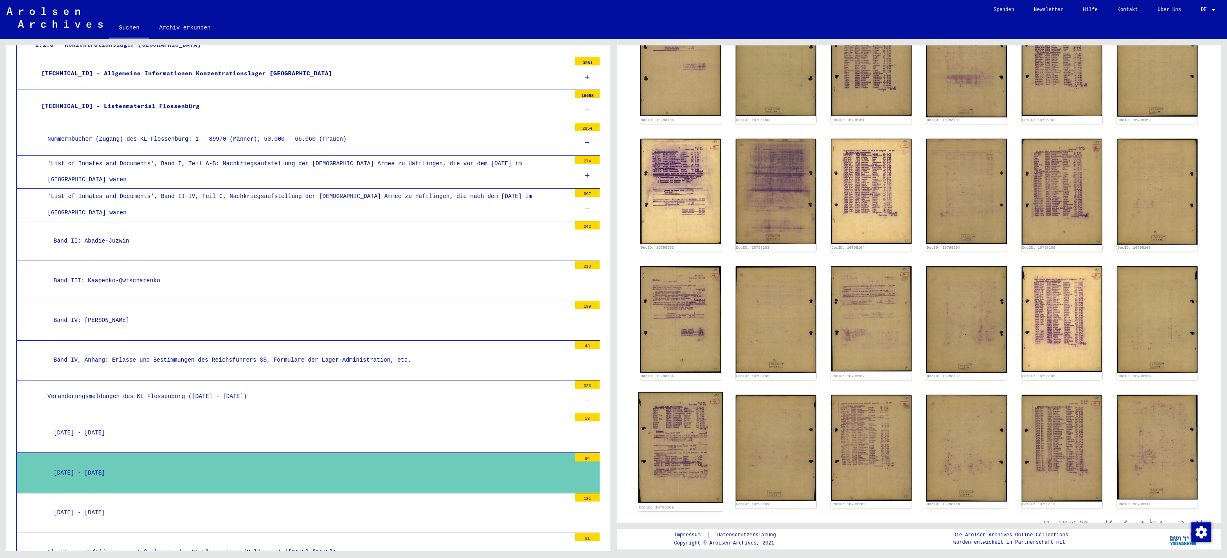
click at [681, 430] on img at bounding box center [680, 447] width 85 height 111
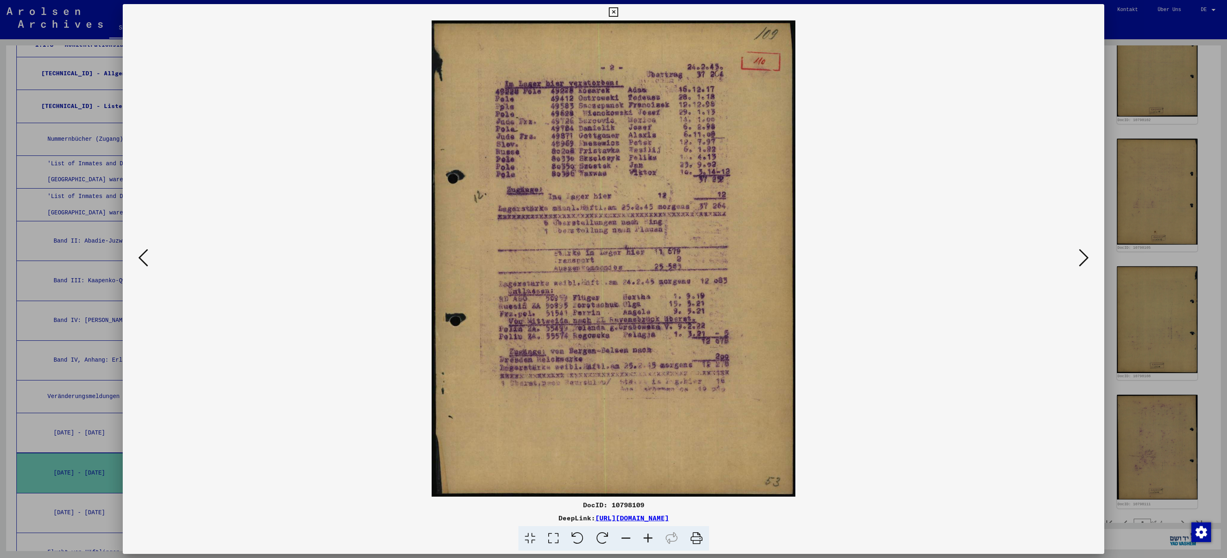
click at [616, 14] on icon at bounding box center [613, 12] width 9 height 10
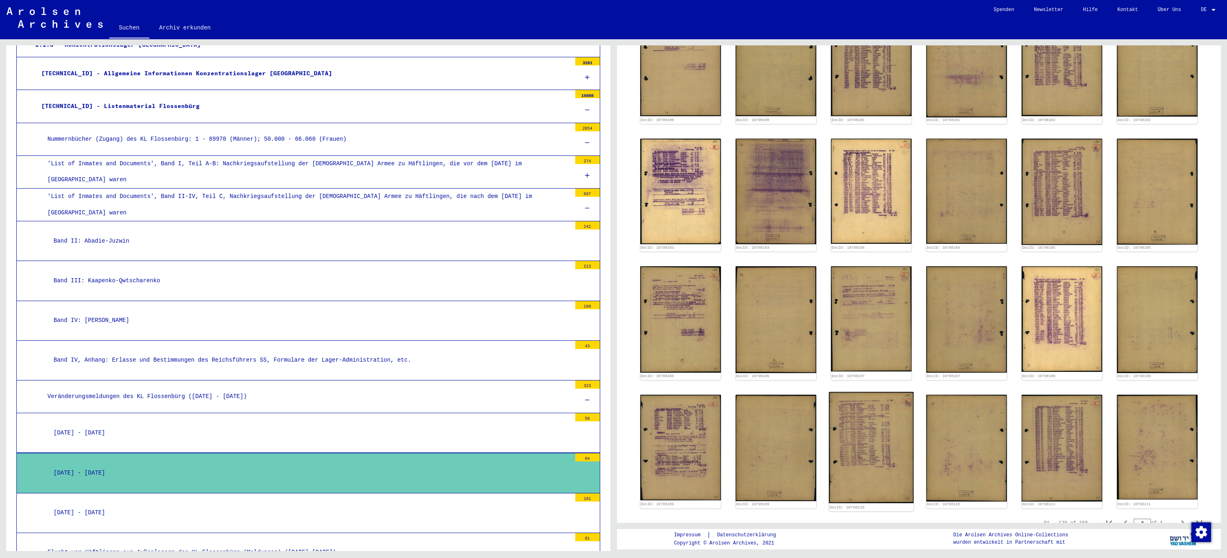
click at [848, 425] on img at bounding box center [871, 447] width 85 height 111
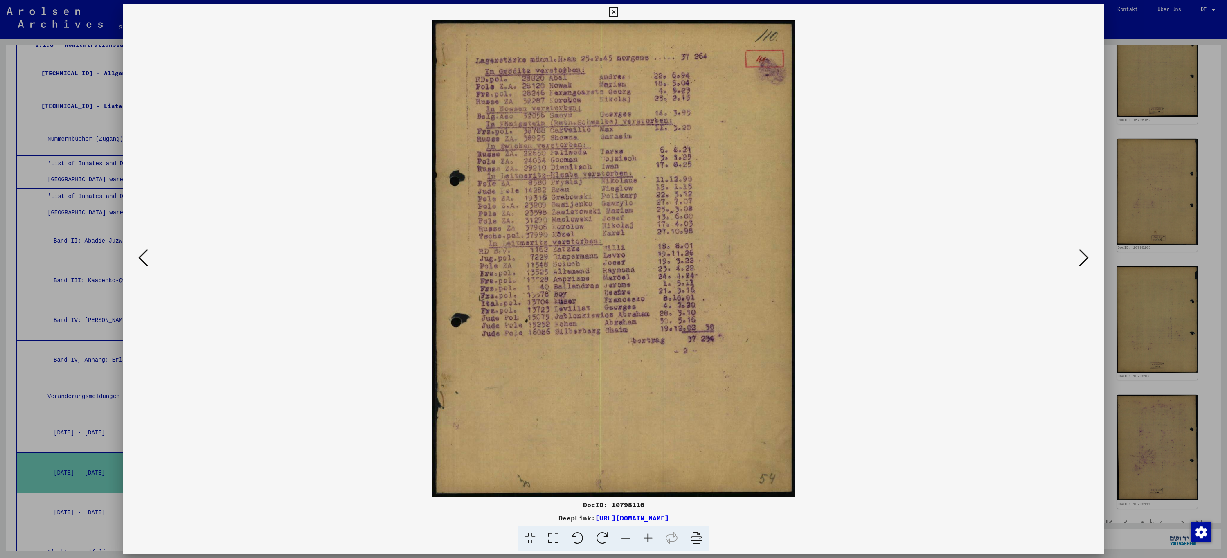
click at [612, 14] on icon at bounding box center [613, 12] width 9 height 10
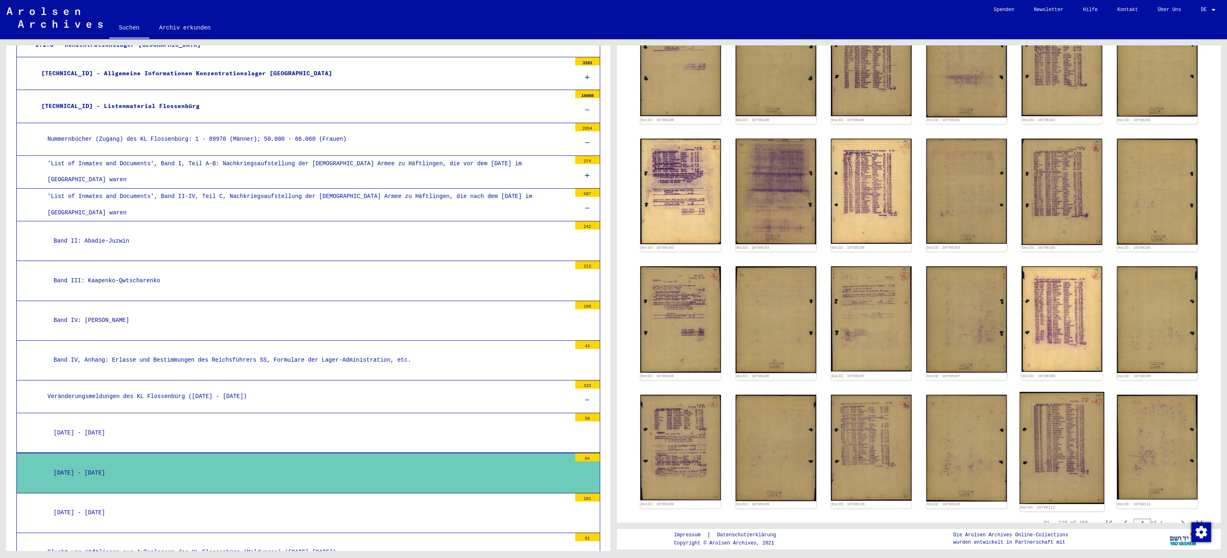
click at [1062, 442] on img at bounding box center [1062, 448] width 85 height 112
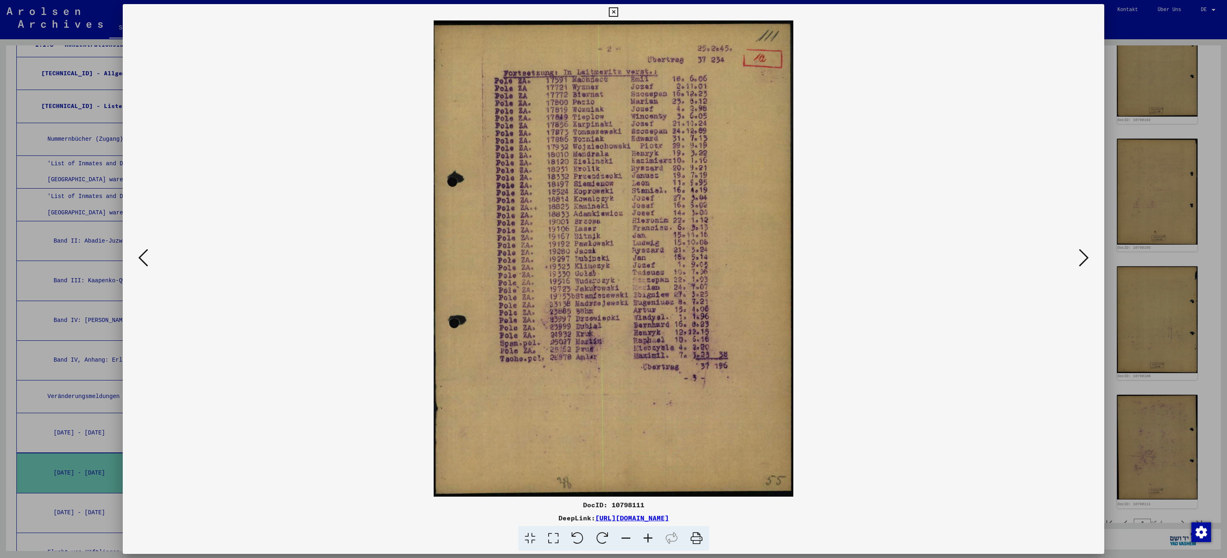
click at [613, 13] on icon at bounding box center [613, 12] width 9 height 10
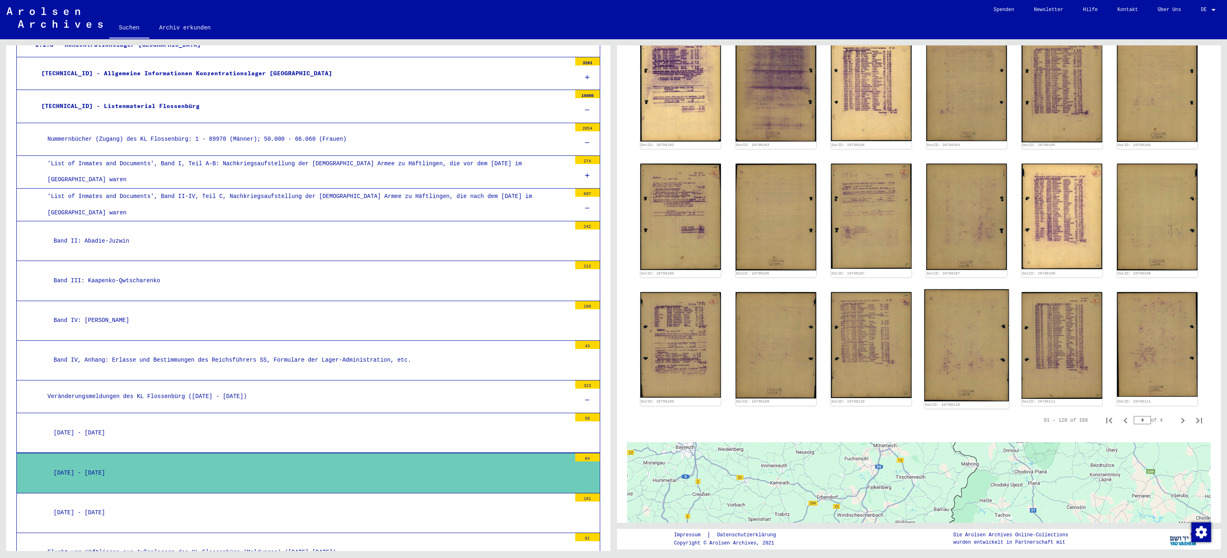
scroll to position [450, 0]
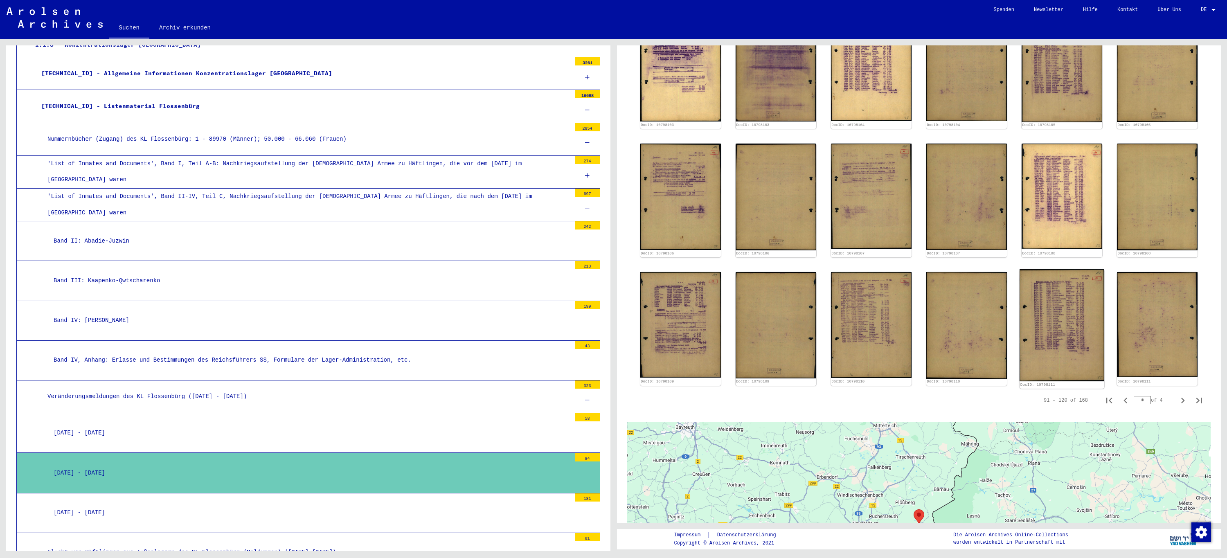
click at [1068, 324] on img at bounding box center [1062, 325] width 85 height 112
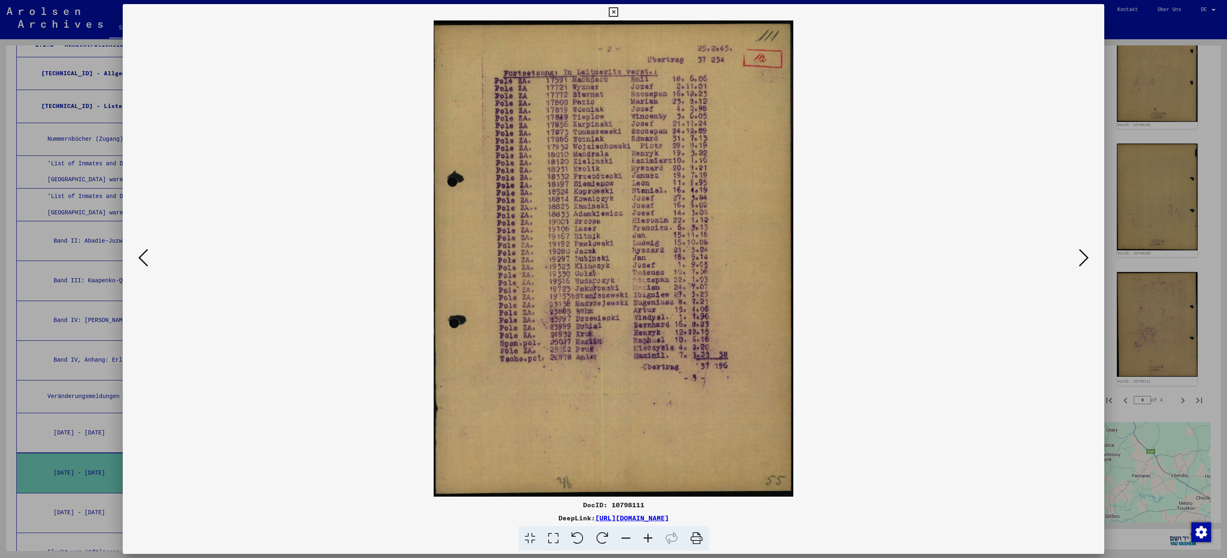
click at [1082, 262] on icon at bounding box center [1084, 258] width 10 height 20
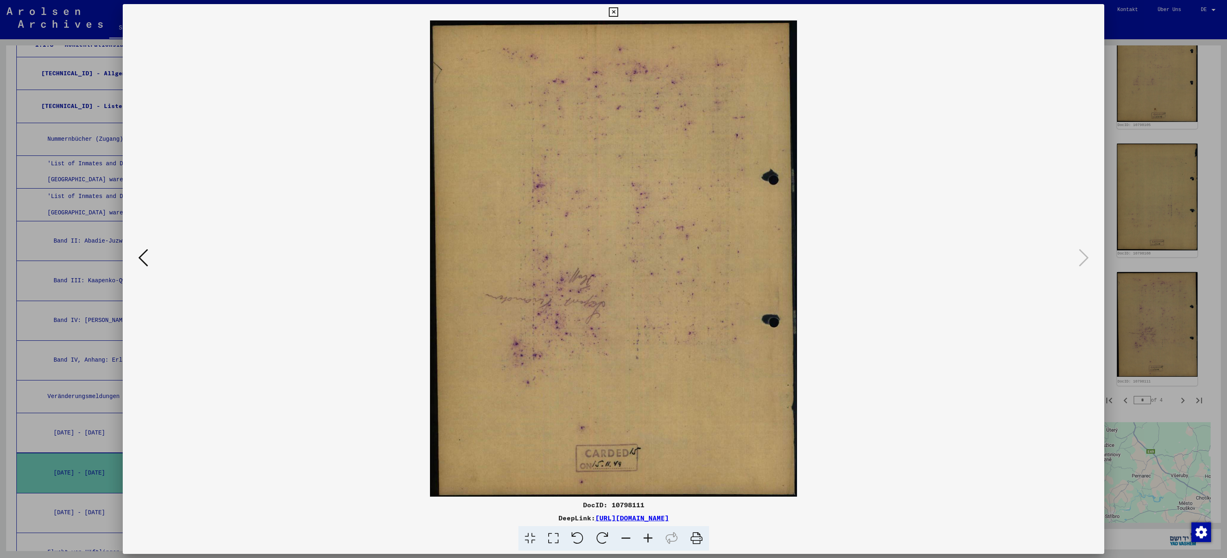
click at [615, 16] on icon at bounding box center [613, 12] width 9 height 10
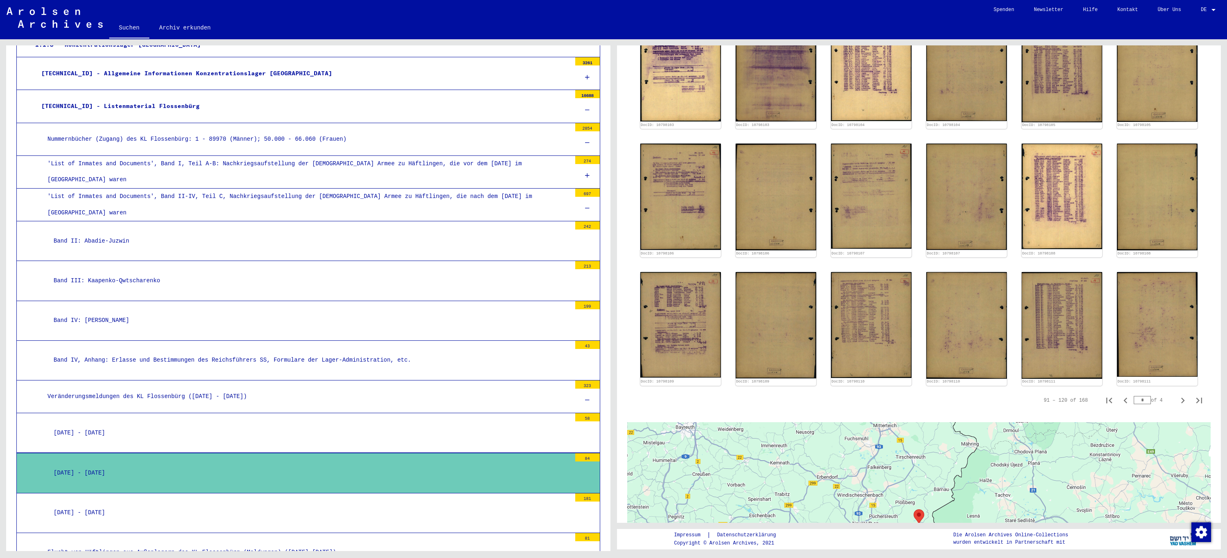
click at [124, 505] on div "[DATE] - [DATE]" at bounding box center [309, 513] width 524 height 16
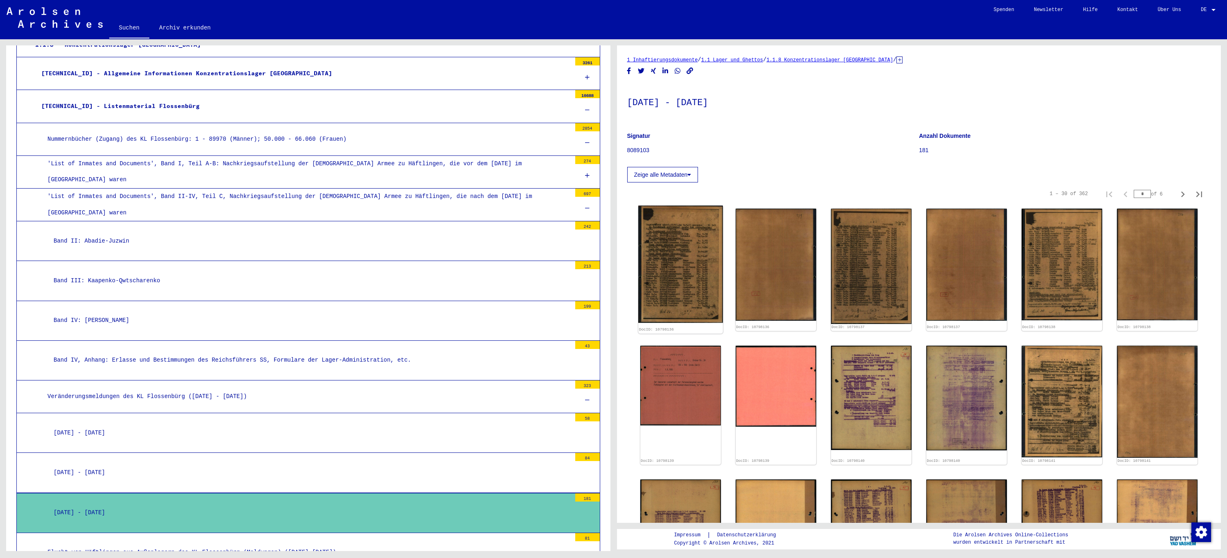
click at [677, 264] on img at bounding box center [680, 264] width 85 height 117
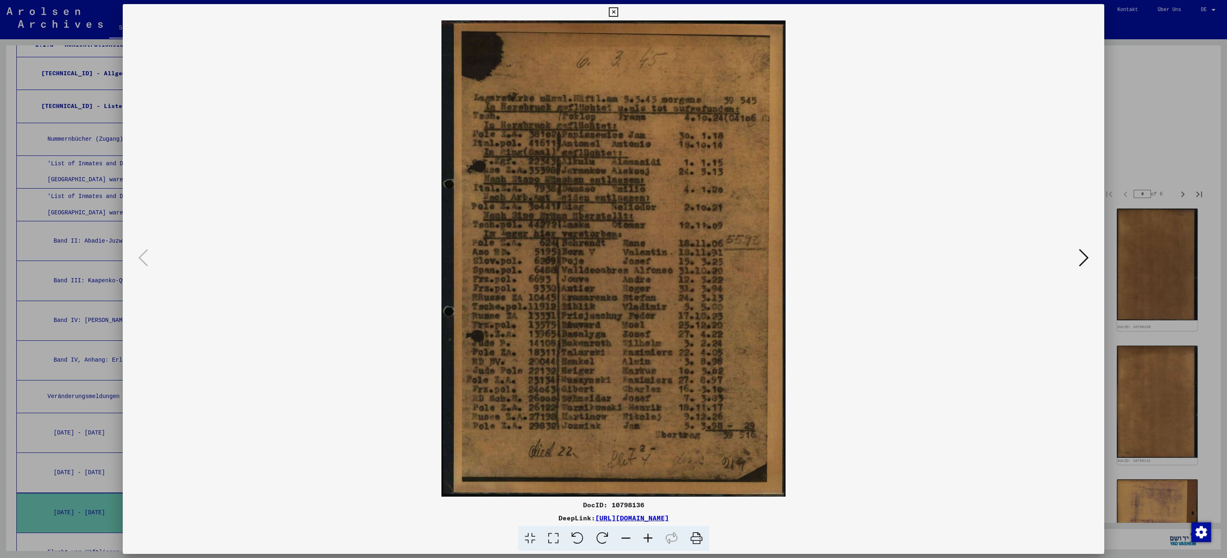
click at [1089, 263] on button at bounding box center [1084, 258] width 15 height 23
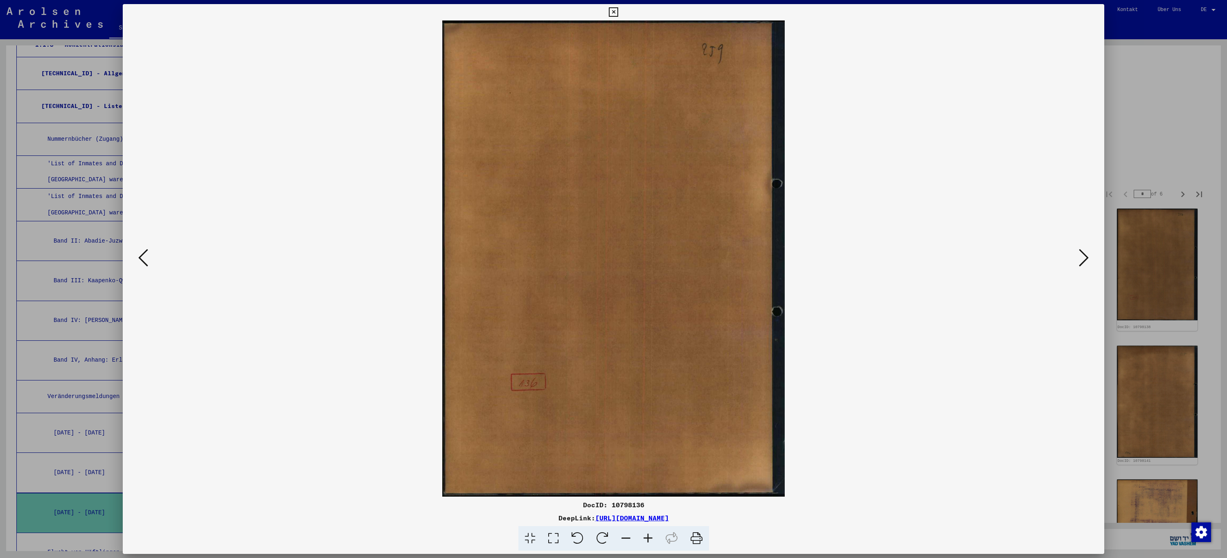
click at [1086, 261] on icon at bounding box center [1084, 258] width 10 height 20
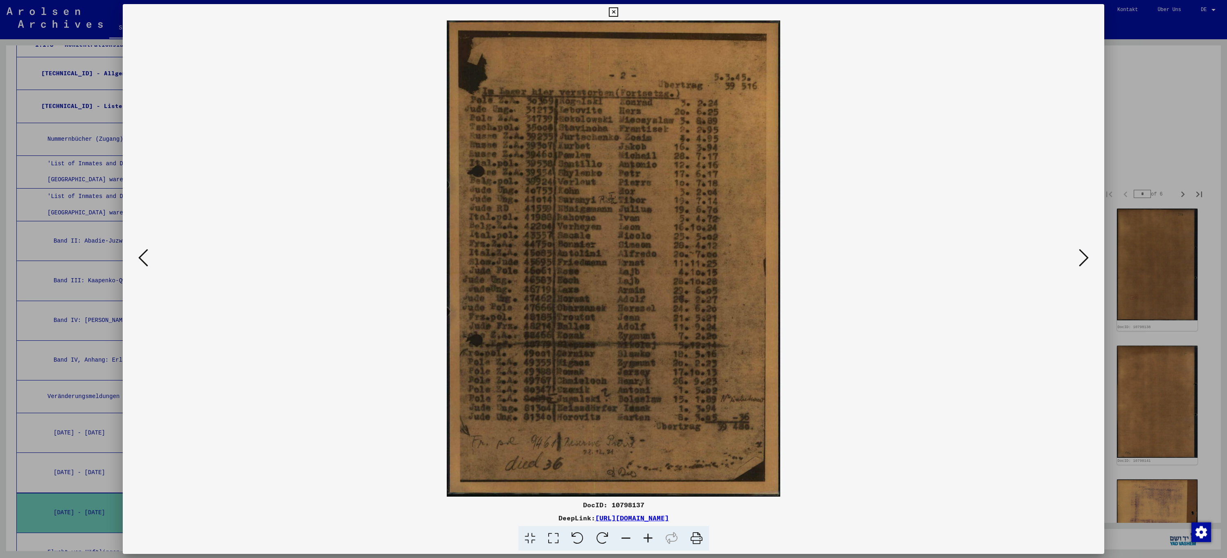
click at [1086, 261] on icon at bounding box center [1084, 258] width 10 height 20
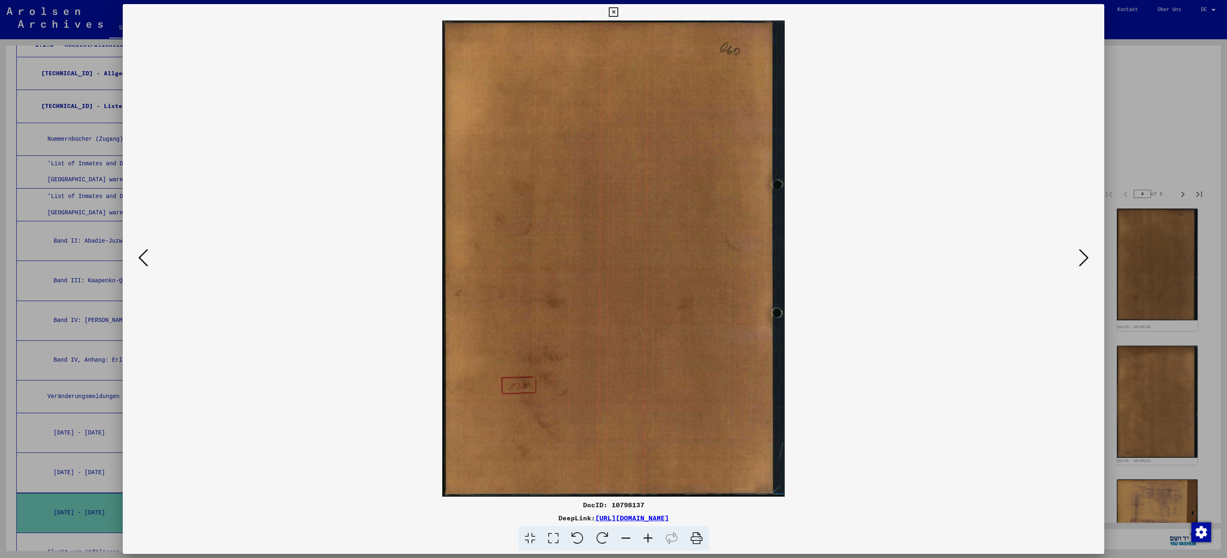
click at [1086, 261] on icon at bounding box center [1084, 258] width 10 height 20
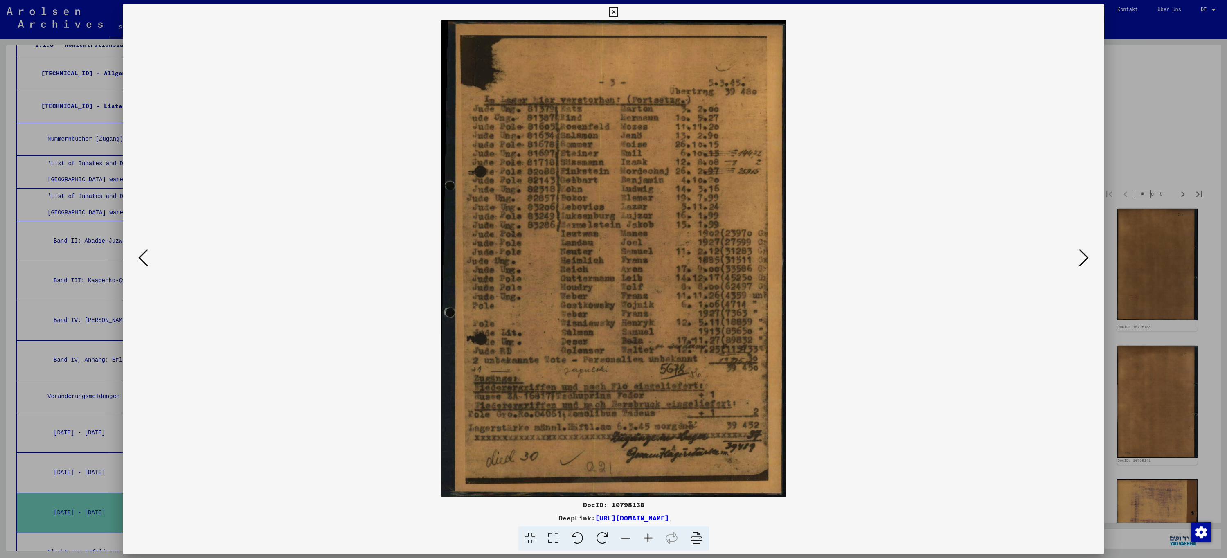
click at [1086, 261] on icon at bounding box center [1084, 258] width 10 height 20
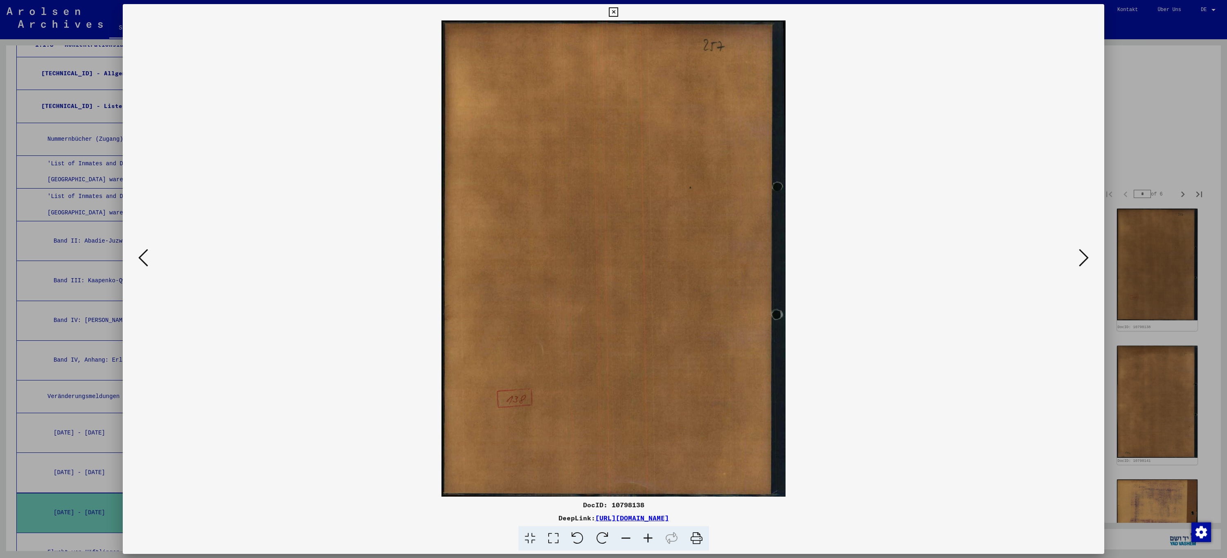
click at [1086, 261] on icon at bounding box center [1084, 258] width 10 height 20
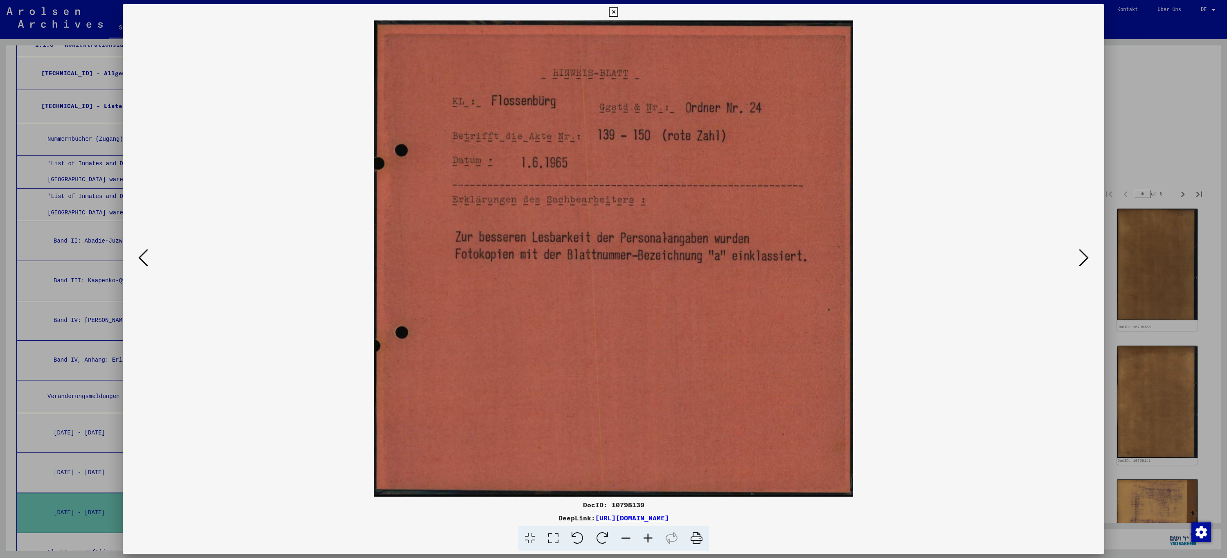
click at [1086, 261] on icon at bounding box center [1084, 258] width 10 height 20
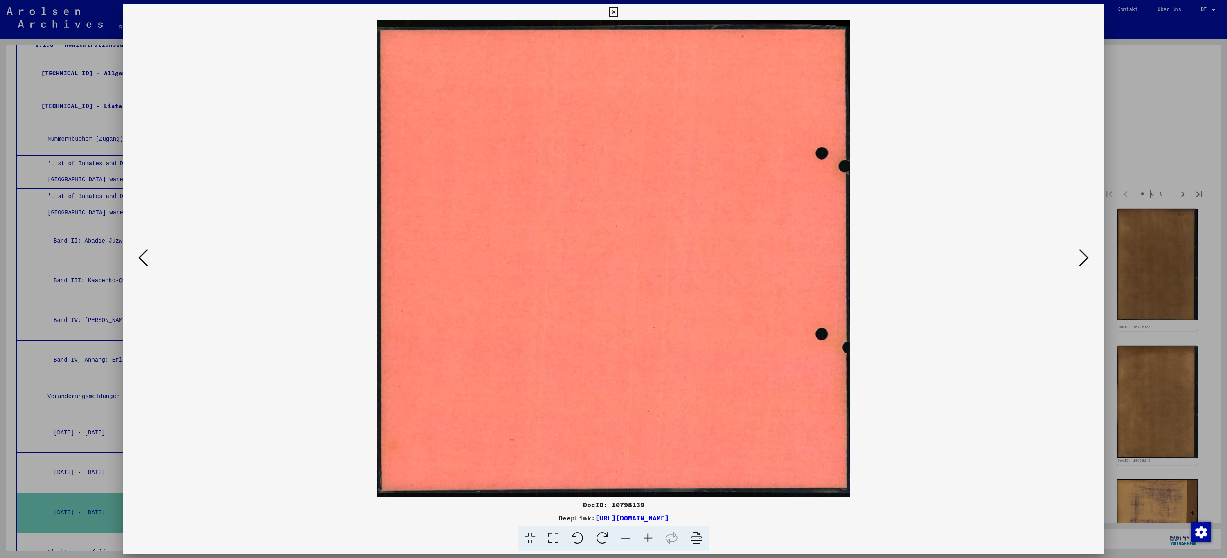
click at [1086, 261] on icon at bounding box center [1084, 258] width 10 height 20
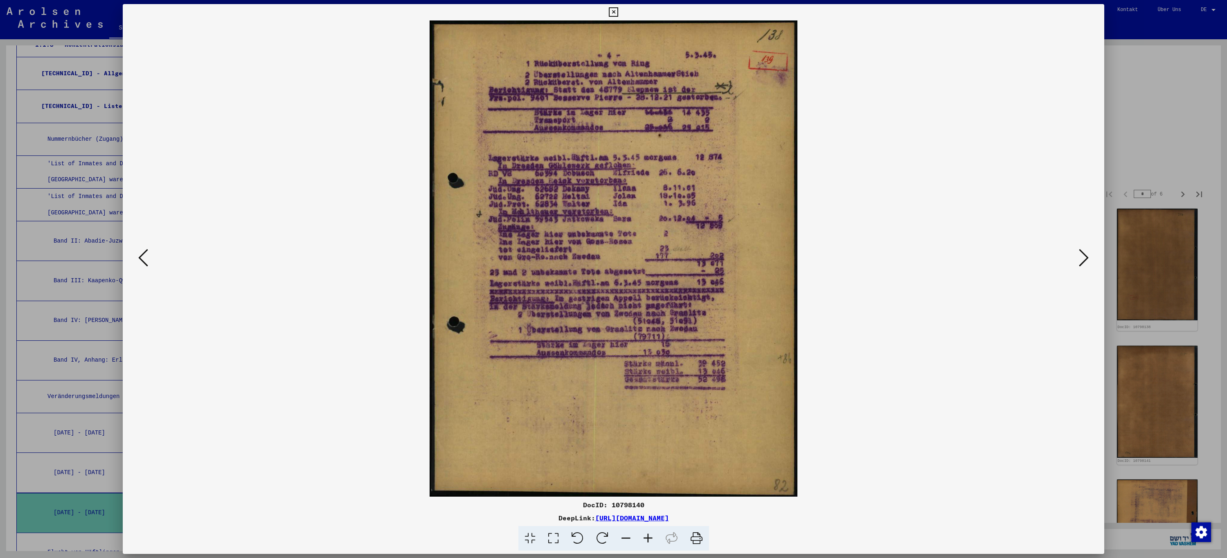
click at [1086, 261] on icon at bounding box center [1084, 258] width 10 height 20
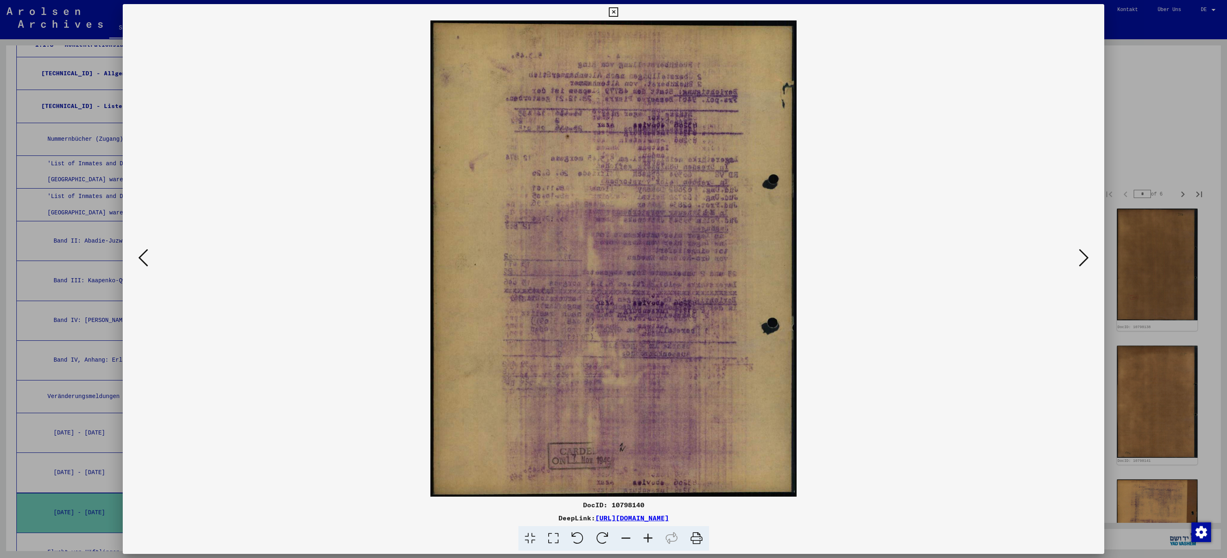
click at [1086, 261] on icon at bounding box center [1084, 258] width 10 height 20
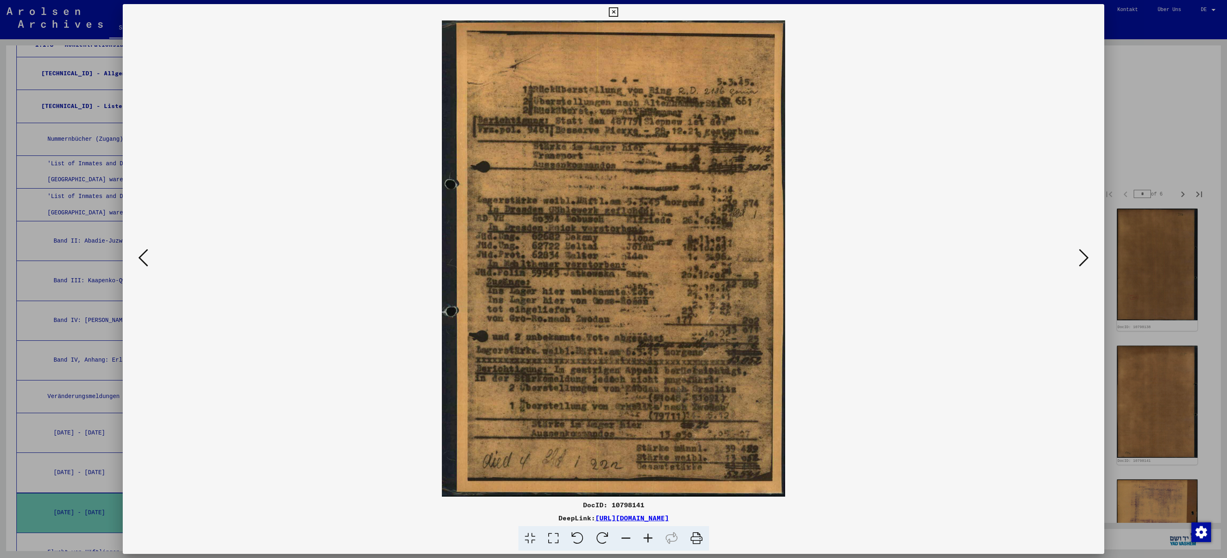
click at [1086, 261] on icon at bounding box center [1084, 258] width 10 height 20
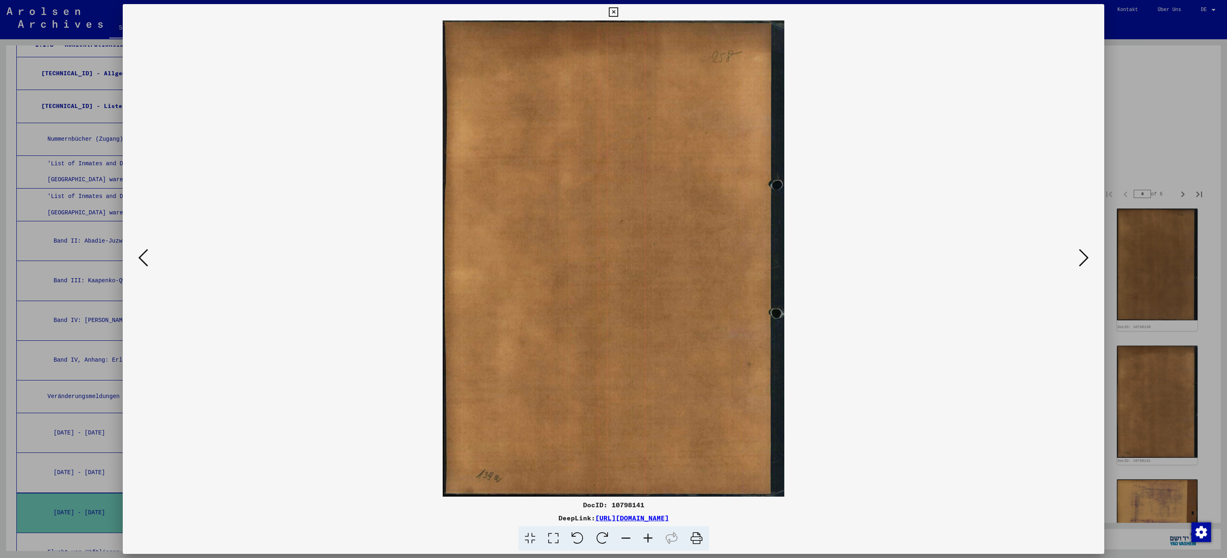
click at [1086, 261] on icon at bounding box center [1084, 258] width 10 height 20
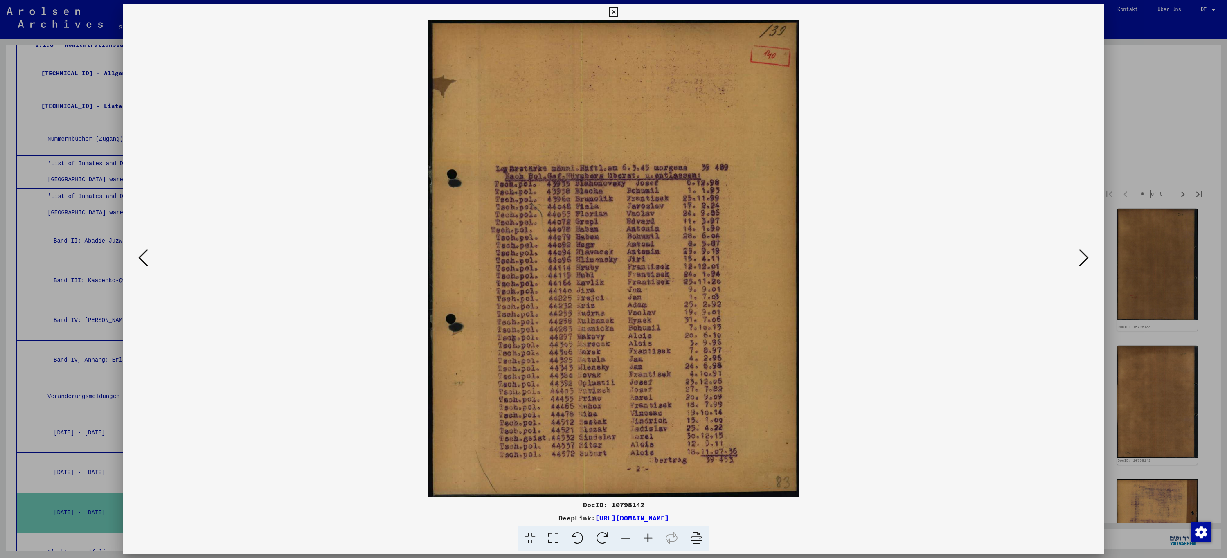
click at [1086, 261] on icon at bounding box center [1084, 258] width 10 height 20
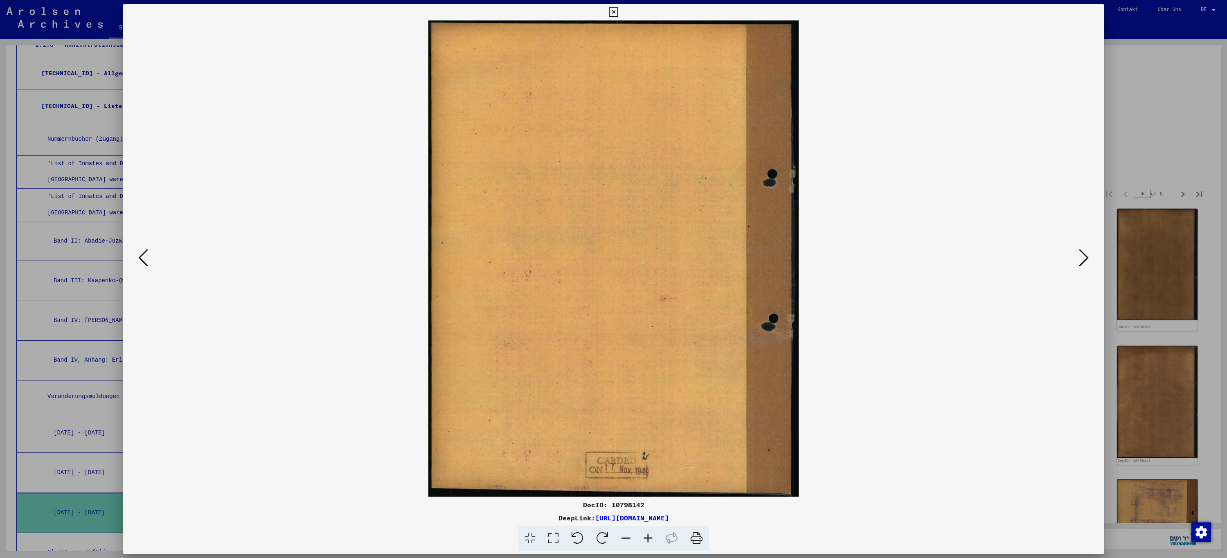
click at [1086, 261] on icon at bounding box center [1084, 258] width 10 height 20
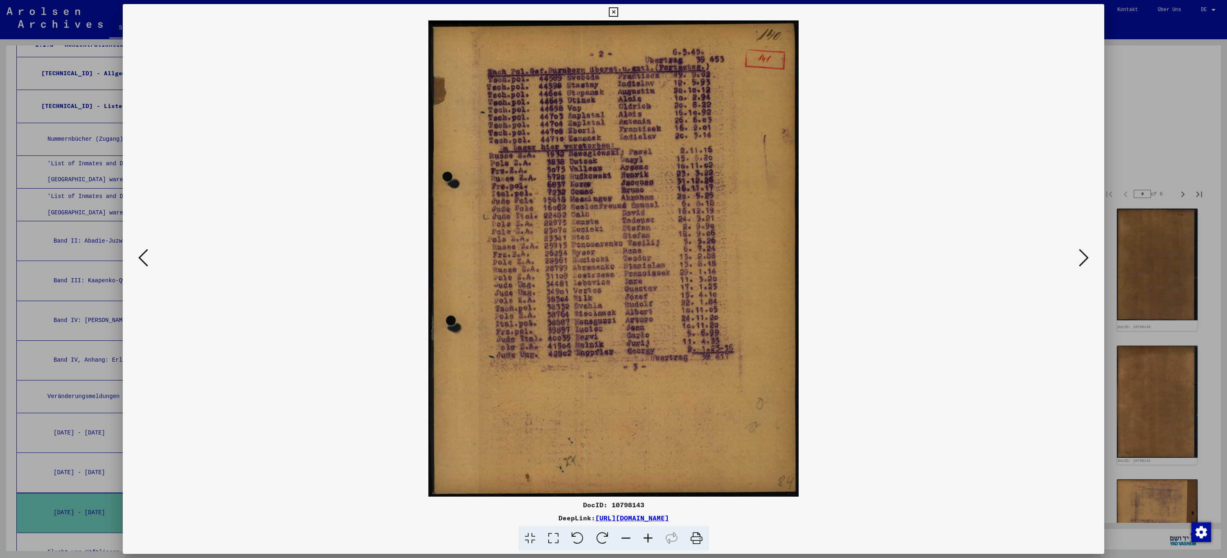
click at [1086, 261] on icon at bounding box center [1084, 258] width 10 height 20
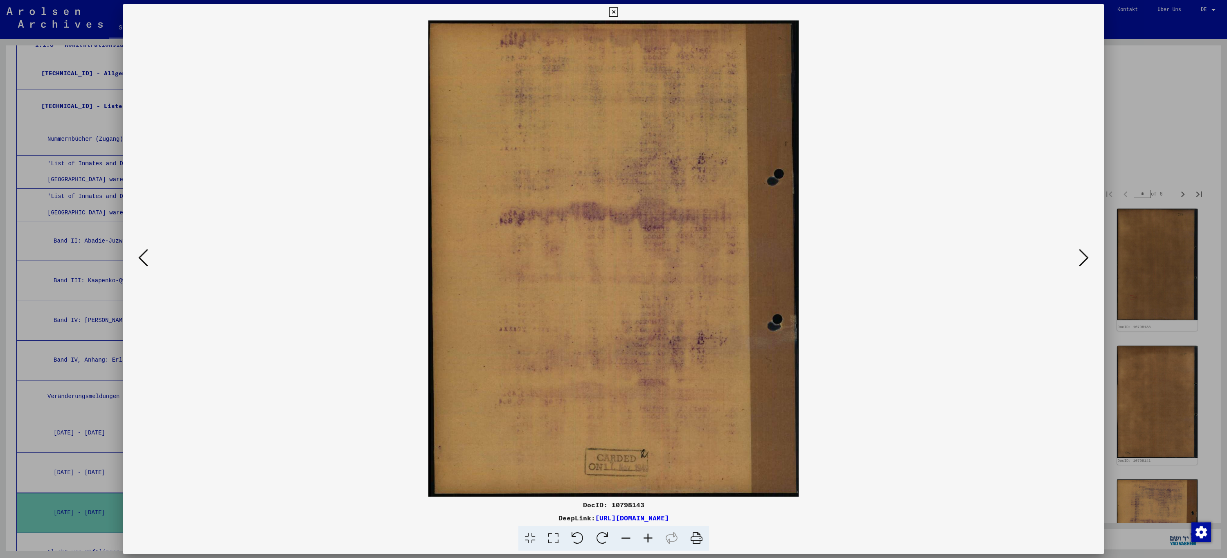
click at [1086, 261] on icon at bounding box center [1084, 258] width 10 height 20
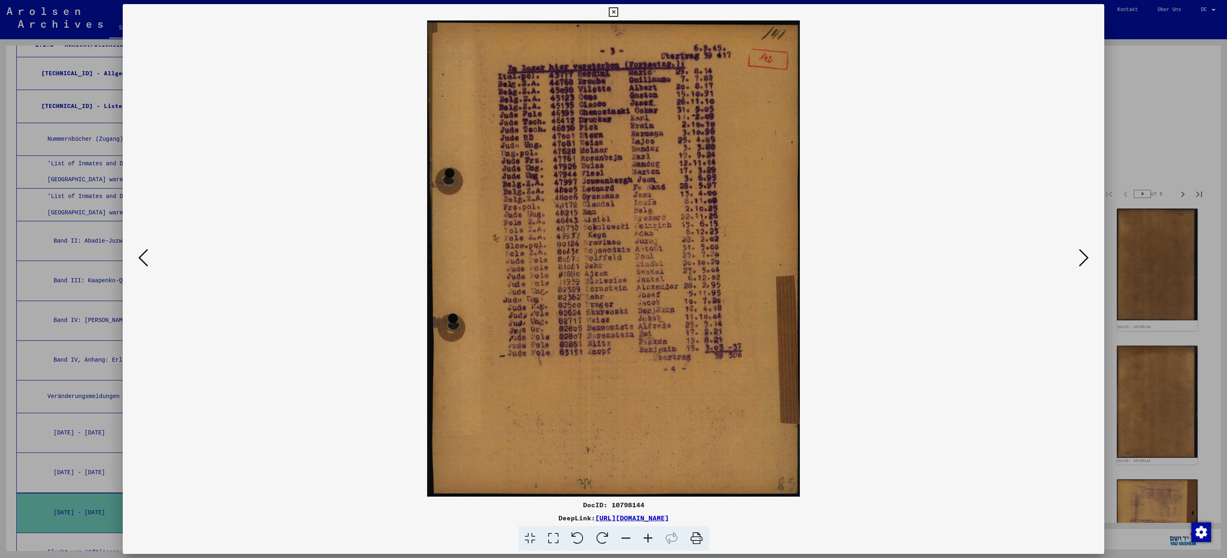
click at [1086, 261] on icon at bounding box center [1084, 258] width 10 height 20
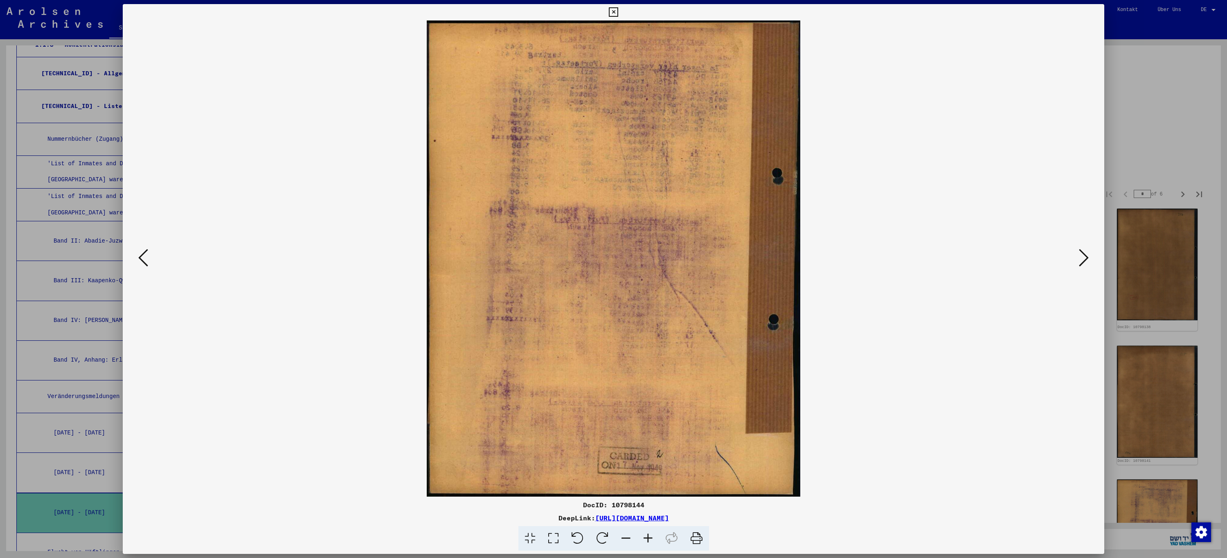
click at [1086, 261] on icon at bounding box center [1084, 258] width 10 height 20
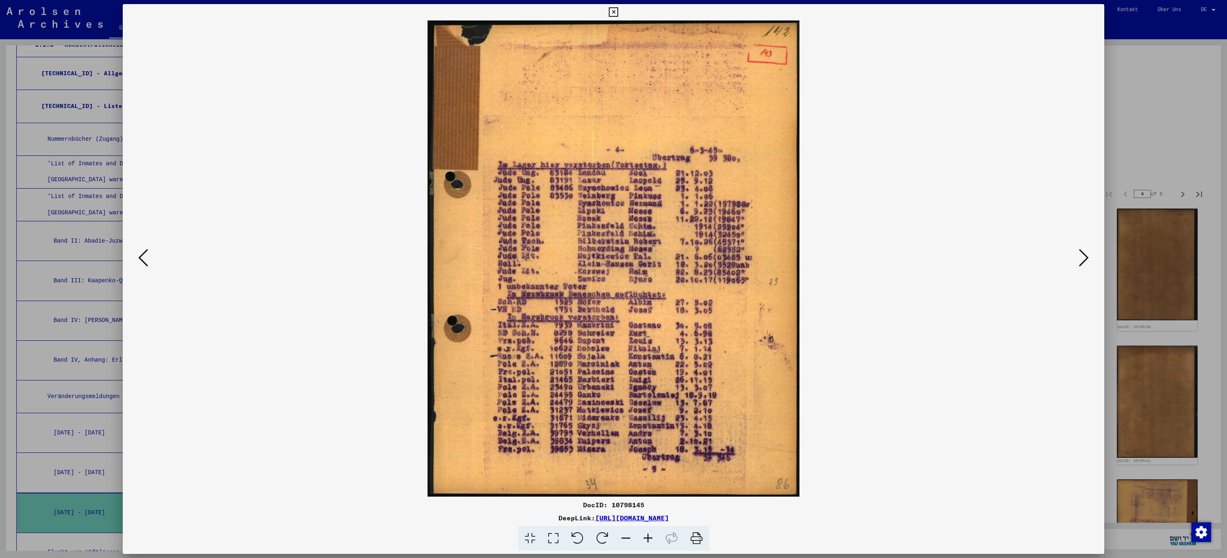
click at [1086, 261] on icon at bounding box center [1084, 258] width 10 height 20
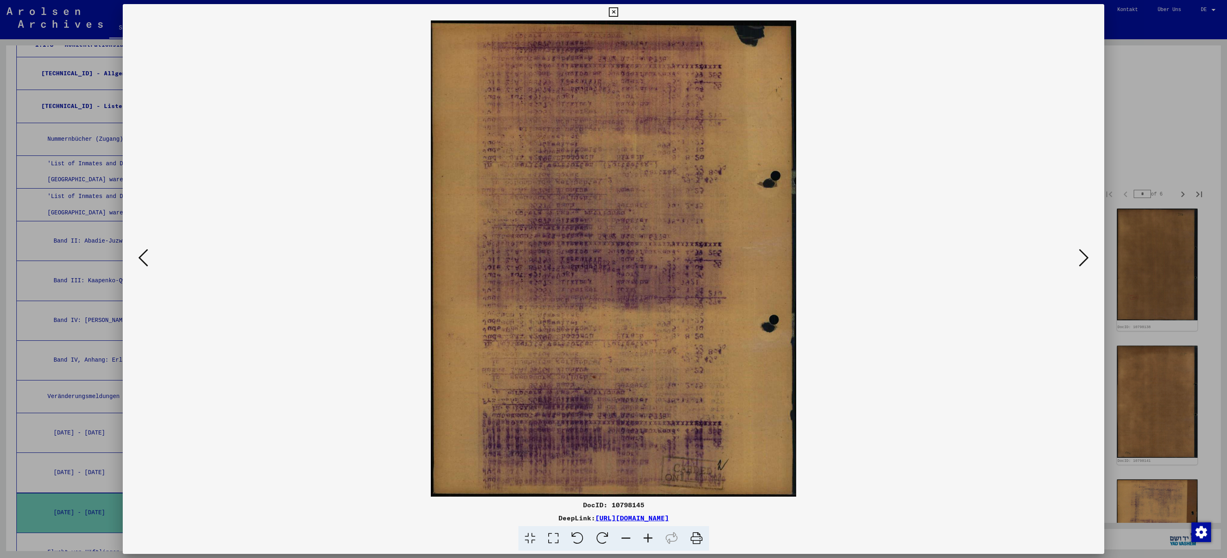
click at [1086, 261] on icon at bounding box center [1084, 258] width 10 height 20
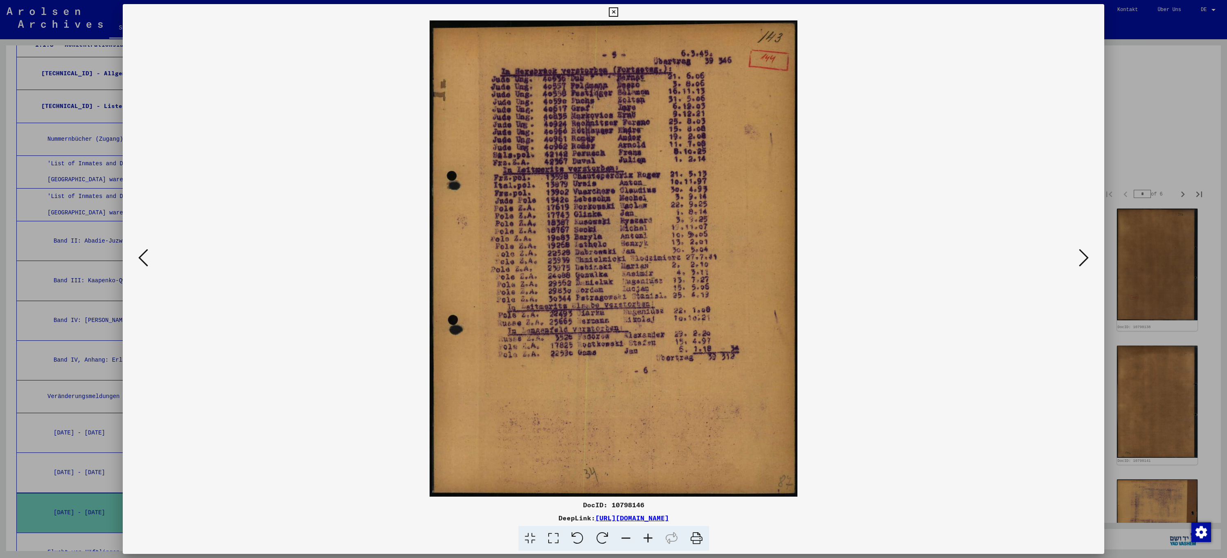
click at [616, 14] on icon at bounding box center [613, 12] width 9 height 10
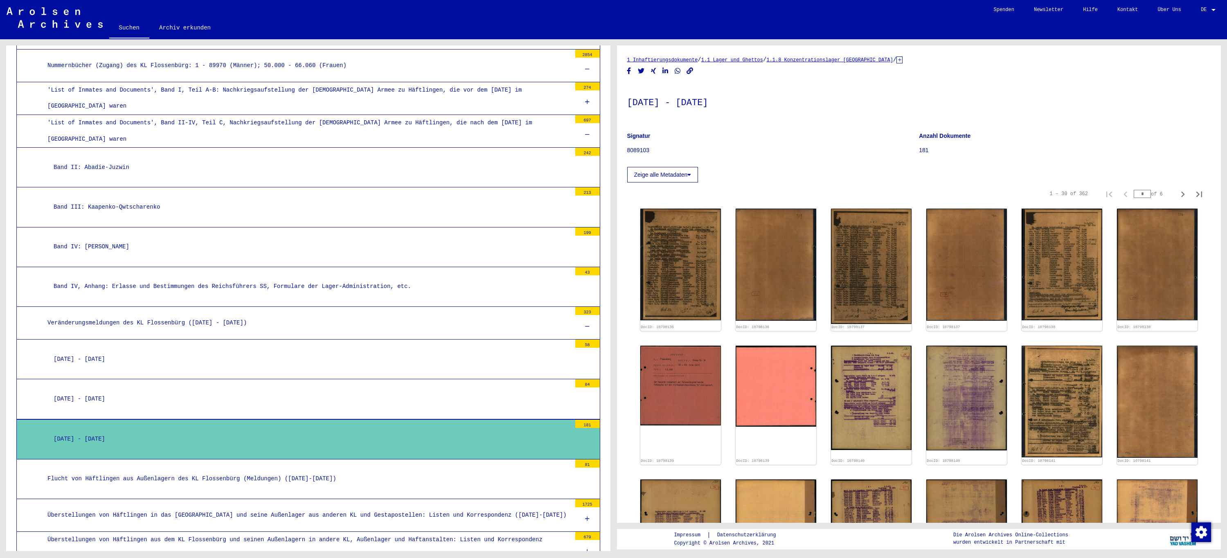
scroll to position [408, 0]
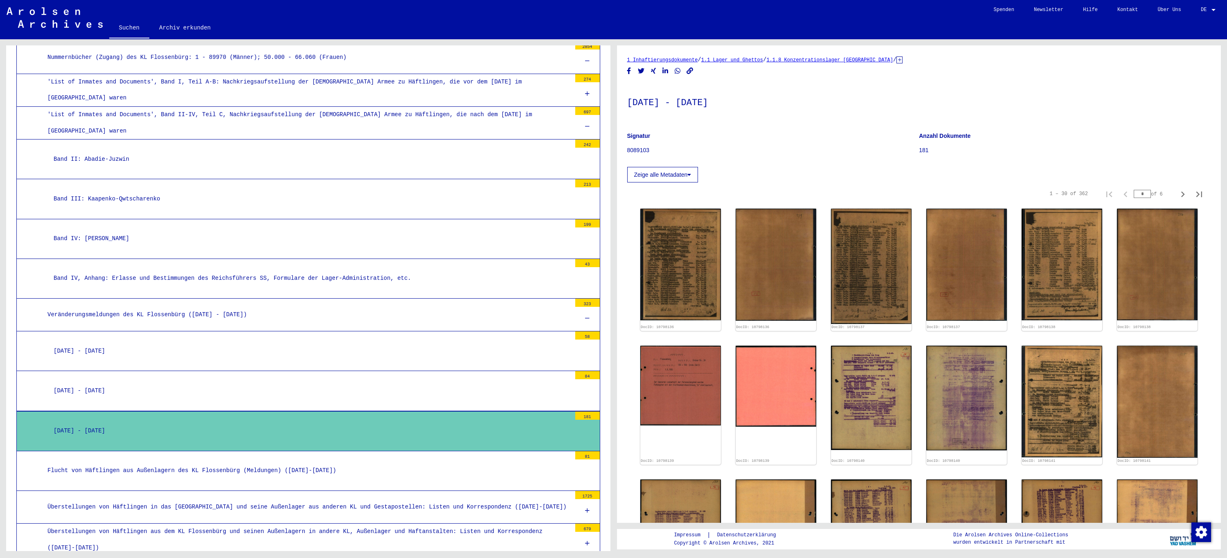
click at [155, 385] on div "[DATE] - [DATE]" at bounding box center [309, 391] width 524 height 16
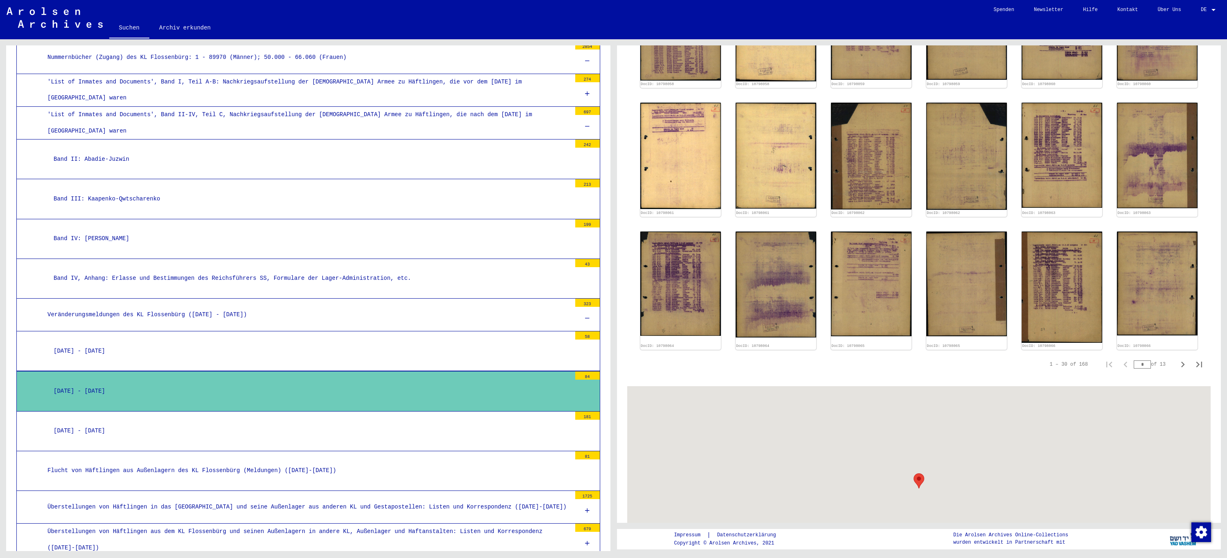
scroll to position [491, 0]
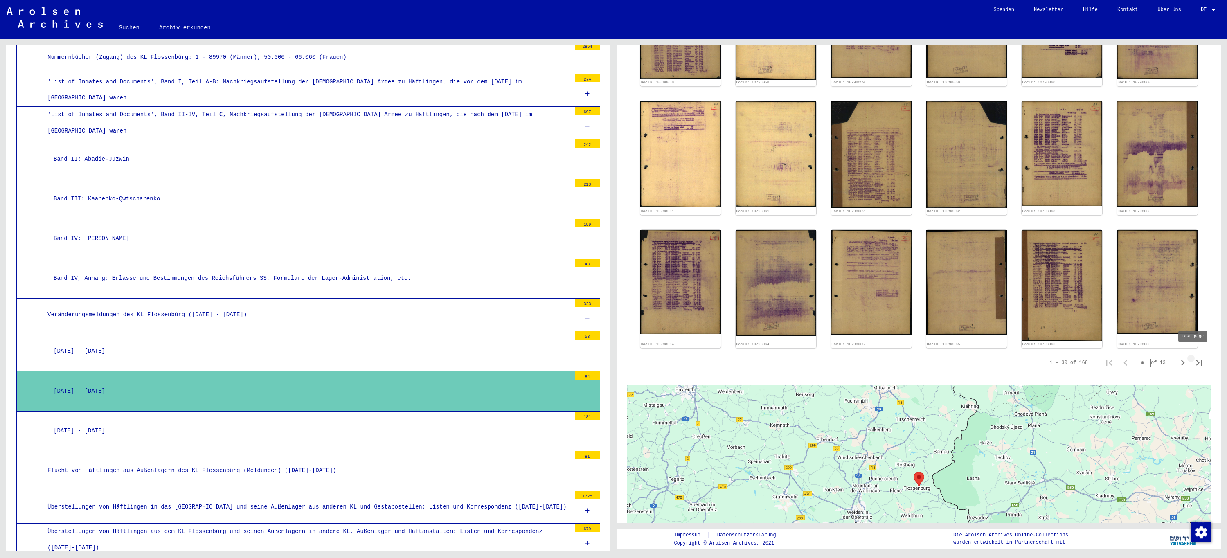
click at [1194, 357] on icon "Last page" at bounding box center [1199, 362] width 11 height 11
type input "*"
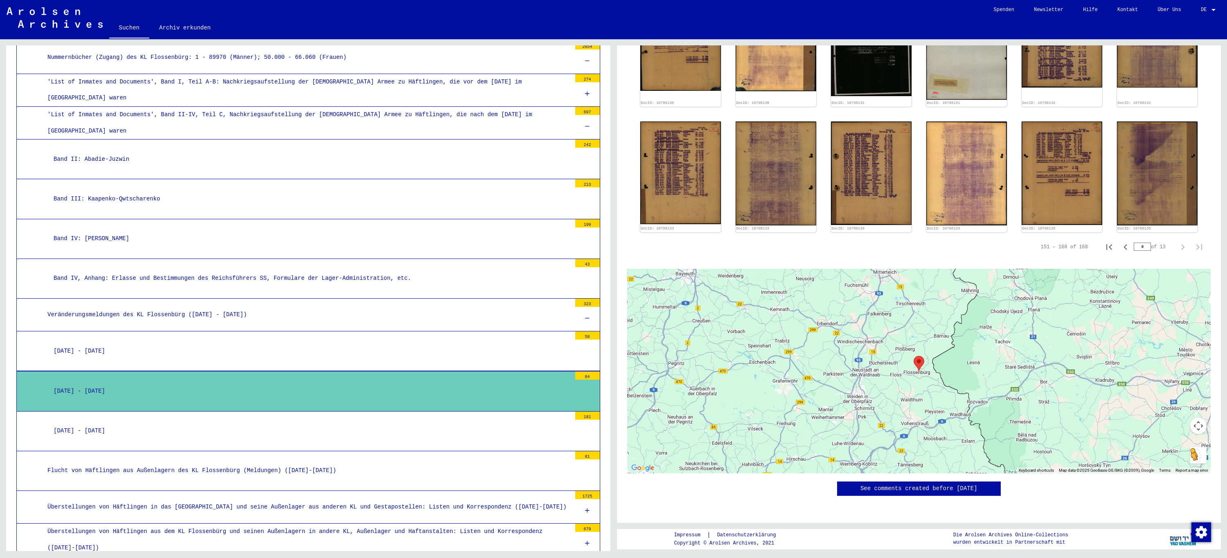
scroll to position [286, 0]
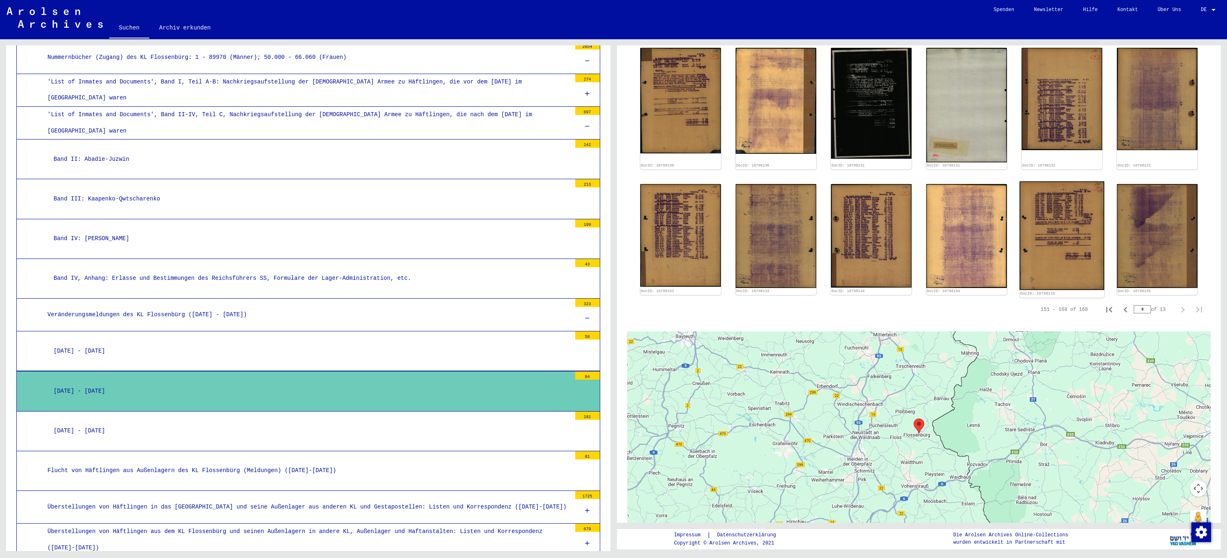
click at [1058, 242] on img at bounding box center [1062, 235] width 85 height 108
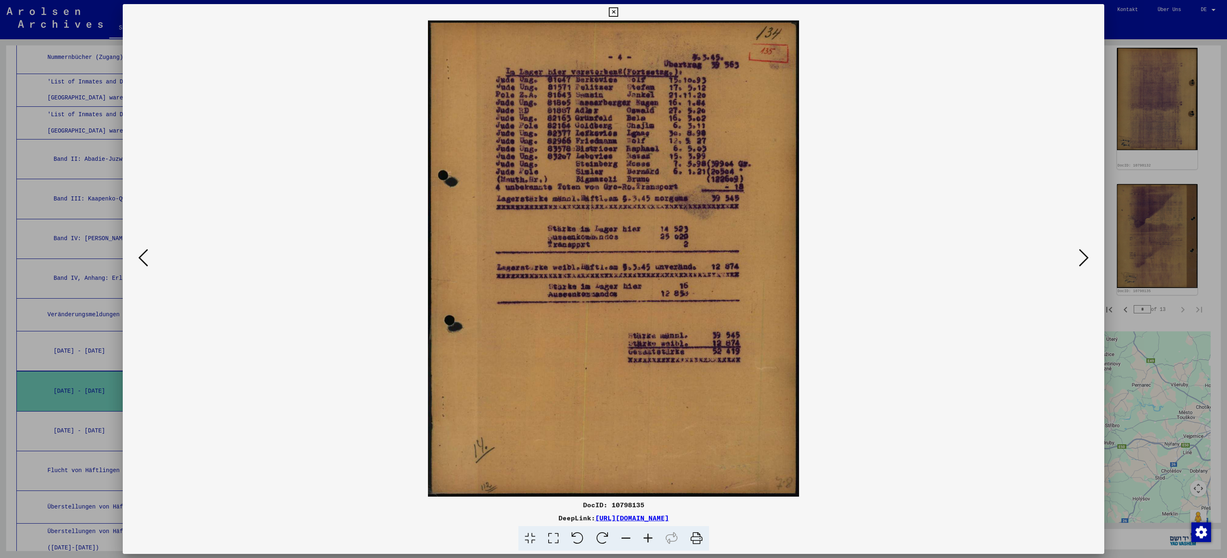
click at [610, 9] on icon at bounding box center [613, 12] width 9 height 10
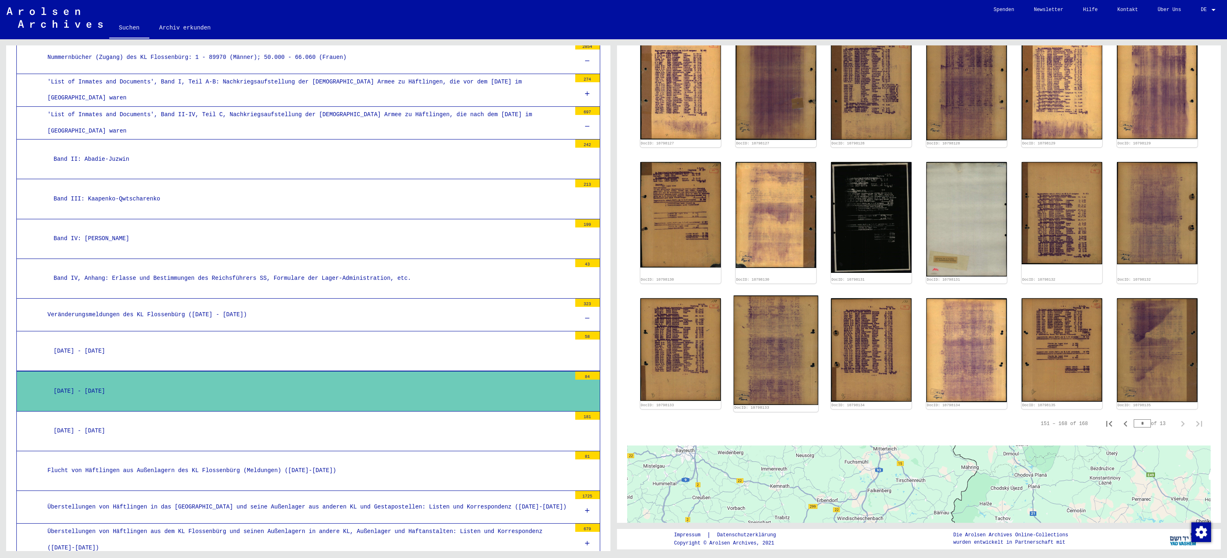
scroll to position [164, 0]
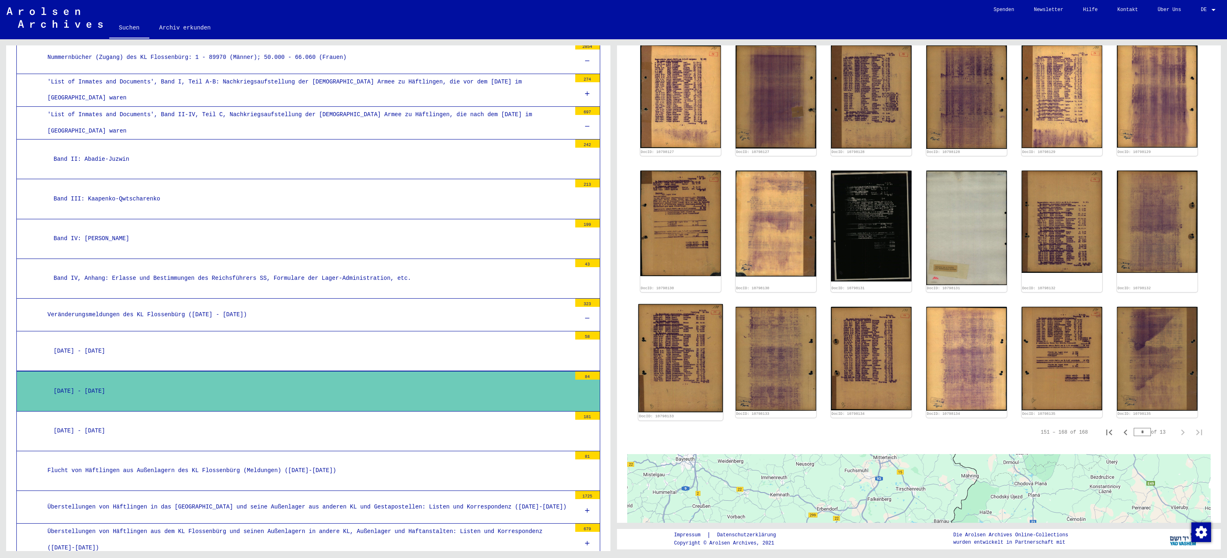
click at [668, 336] on img at bounding box center [680, 358] width 85 height 108
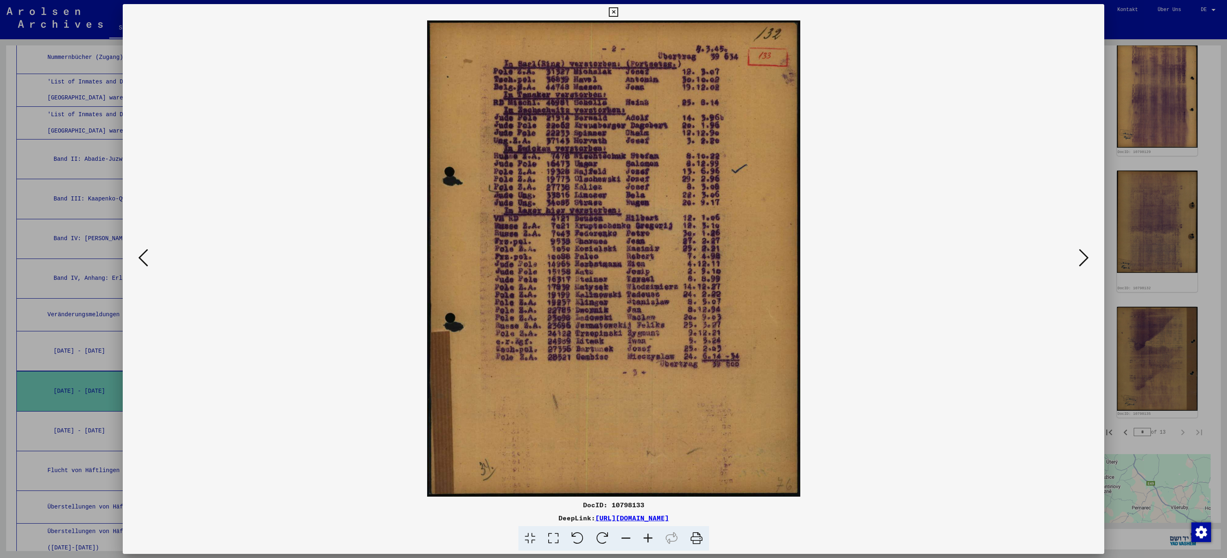
click at [609, 13] on icon at bounding box center [613, 12] width 9 height 10
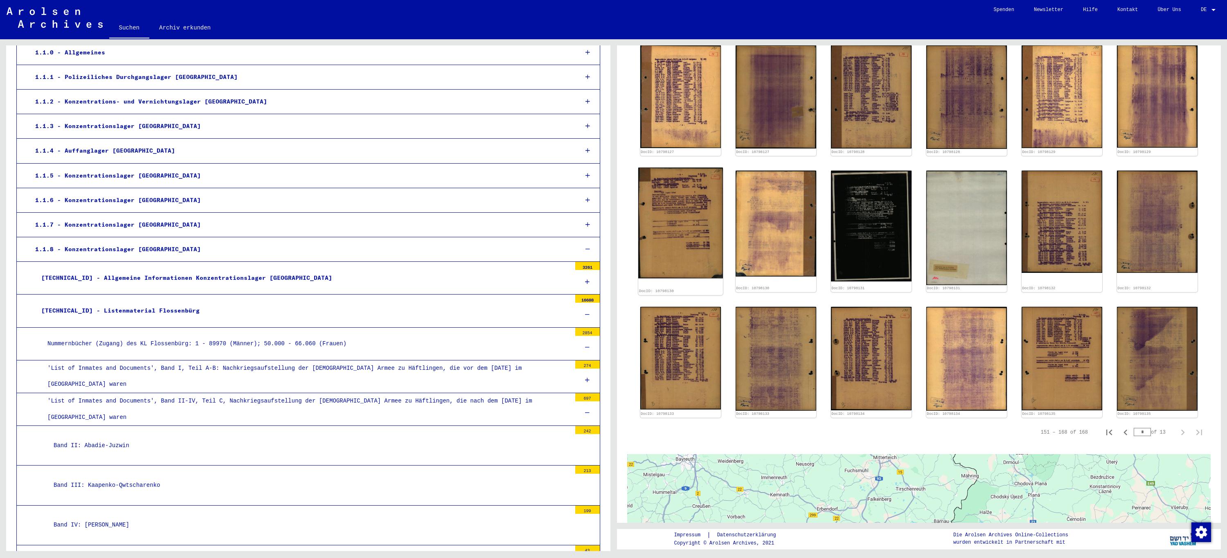
scroll to position [0, 0]
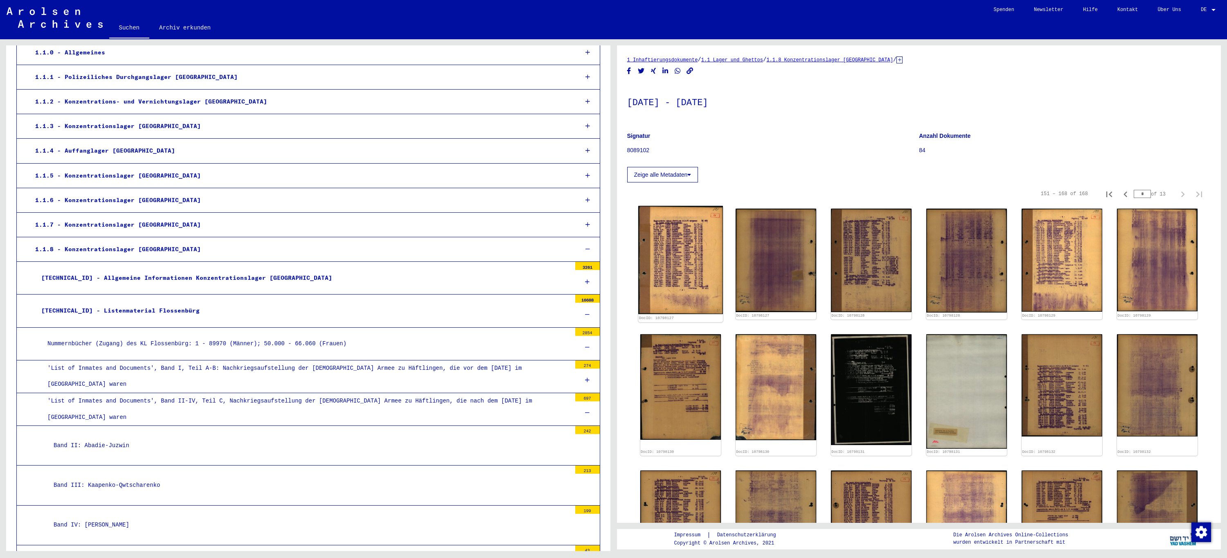
click at [674, 259] on img at bounding box center [680, 260] width 85 height 108
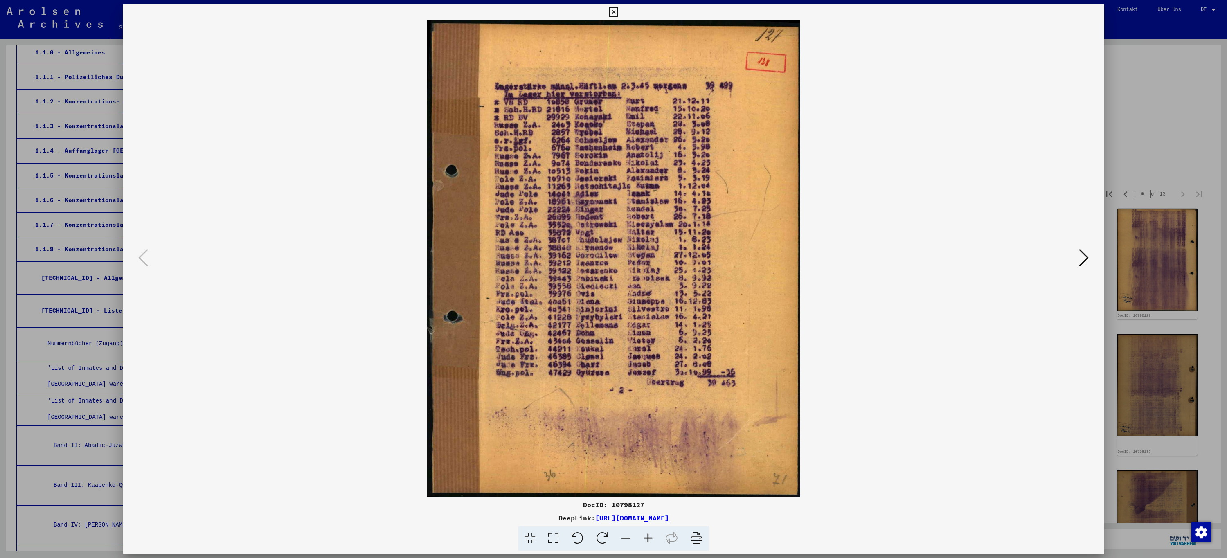
click at [614, 14] on icon at bounding box center [613, 12] width 9 height 10
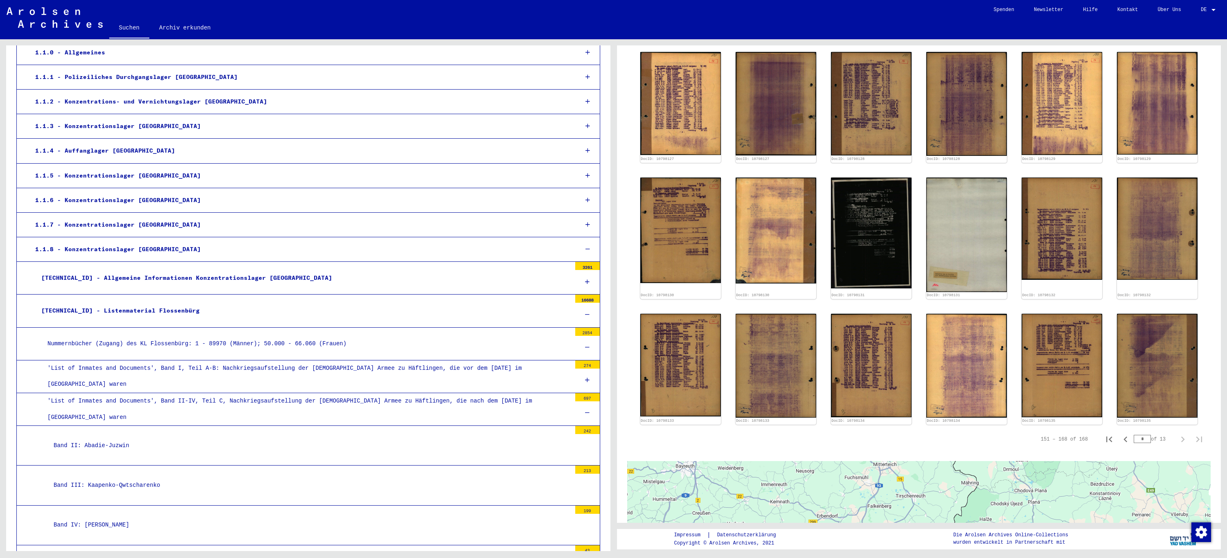
scroll to position [286, 0]
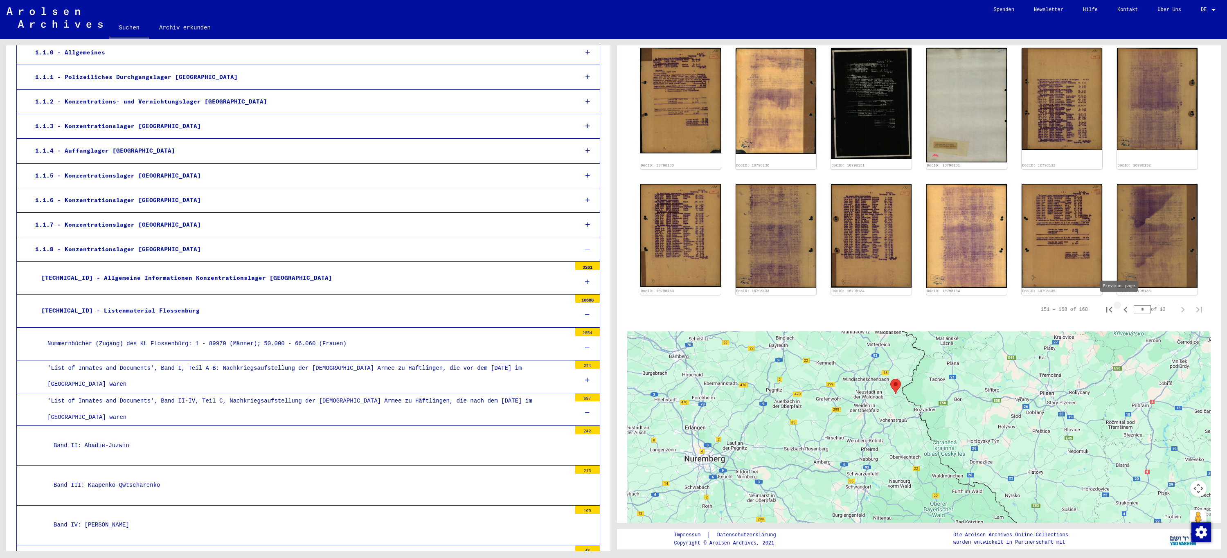
click at [1120, 306] on icon "Previous page" at bounding box center [1125, 309] width 11 height 11
type input "*"
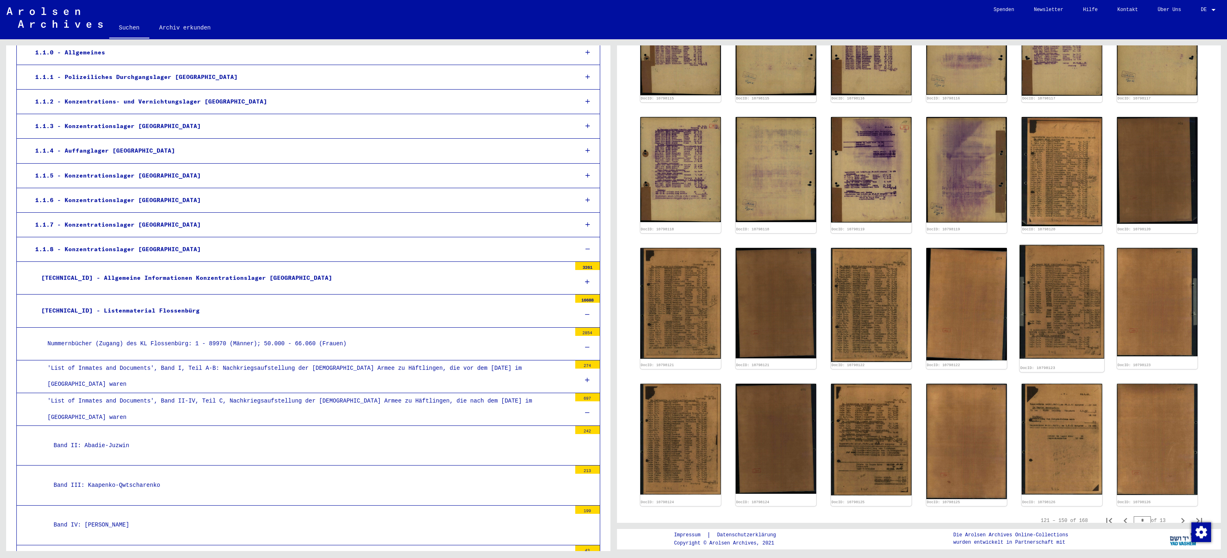
scroll to position [368, 0]
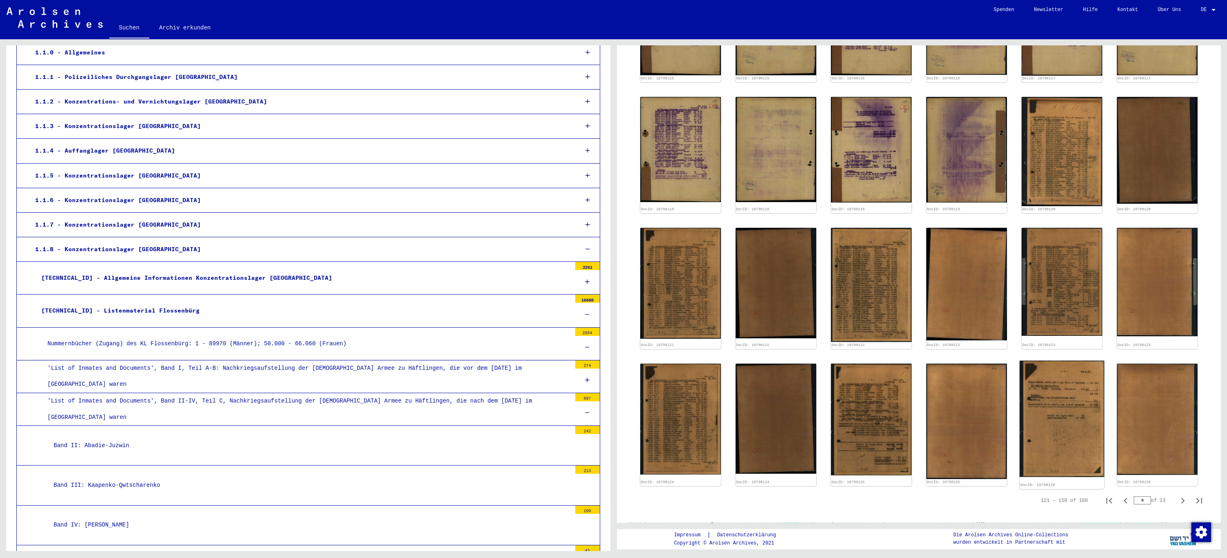
click at [1057, 398] on img at bounding box center [1062, 419] width 85 height 117
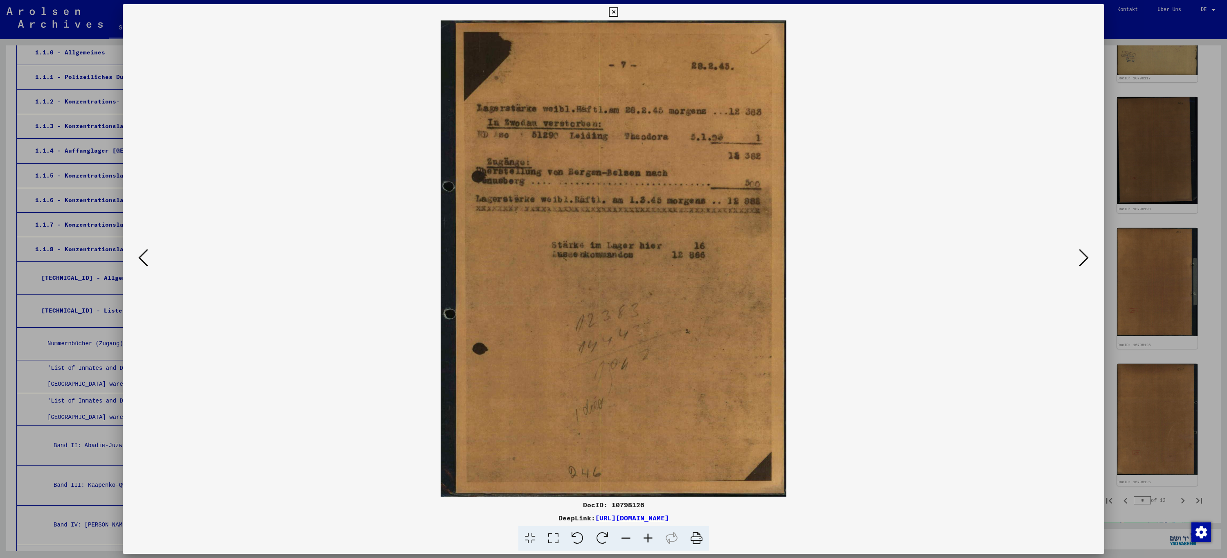
click at [615, 11] on icon at bounding box center [613, 12] width 9 height 10
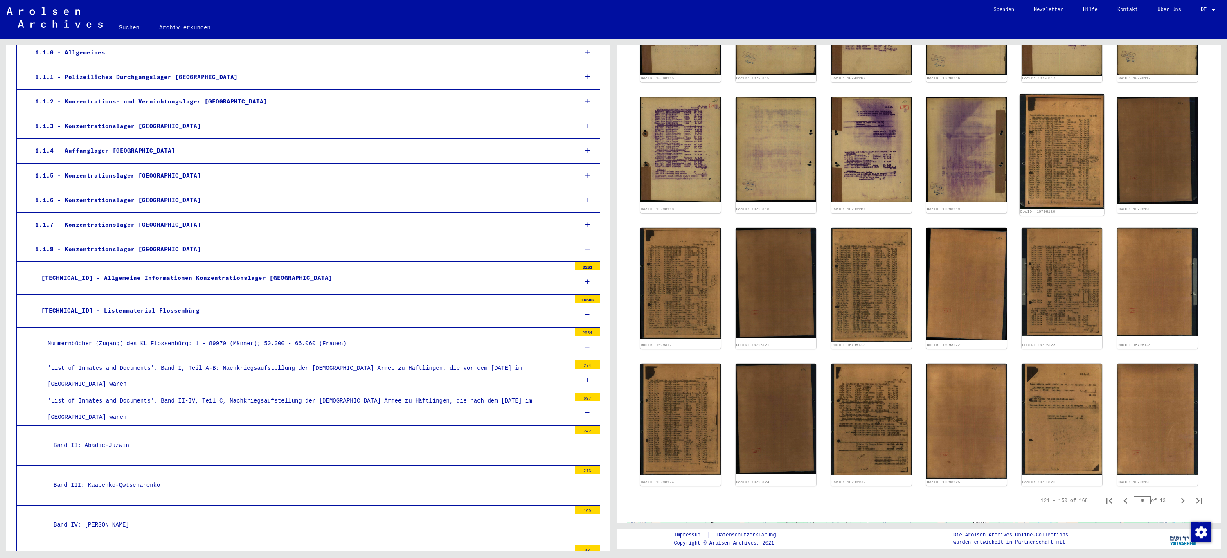
click at [1042, 173] on img at bounding box center [1062, 151] width 85 height 115
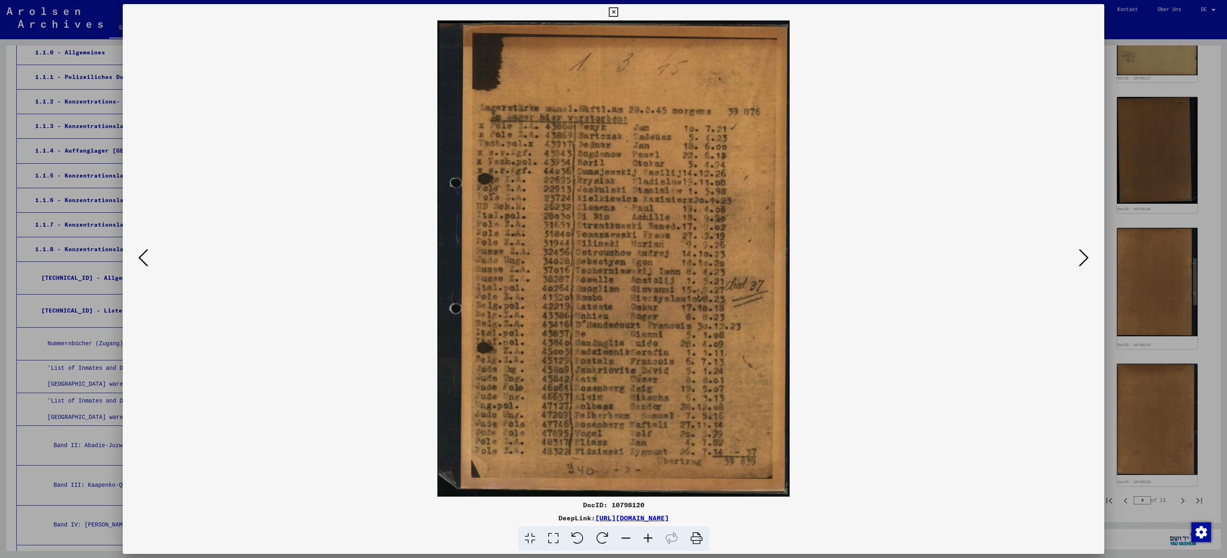
click at [612, 11] on icon at bounding box center [613, 12] width 9 height 10
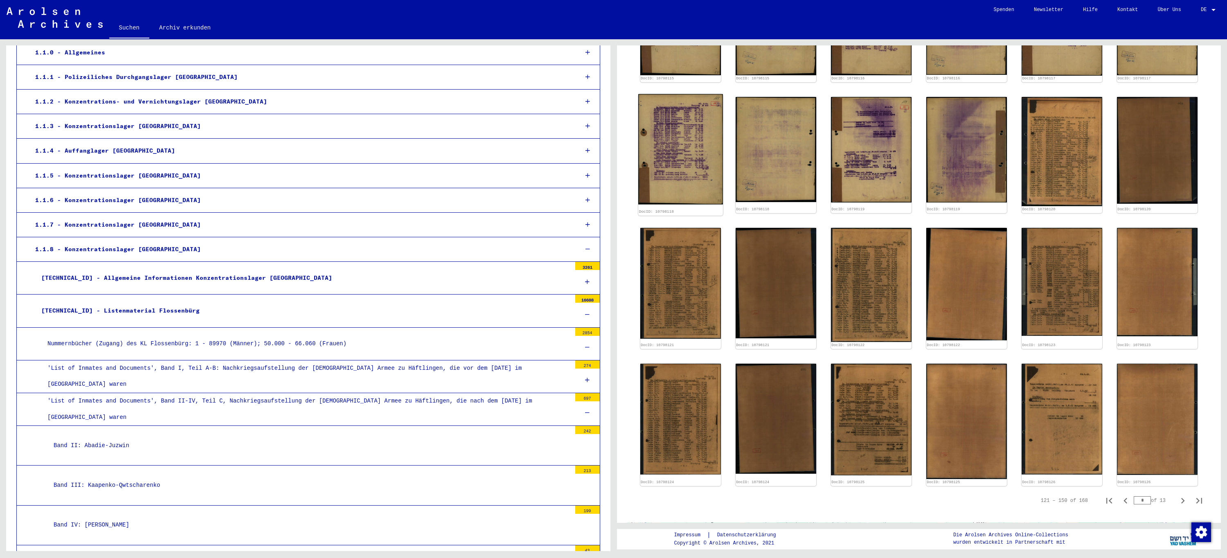
click at [685, 145] on img at bounding box center [680, 149] width 85 height 110
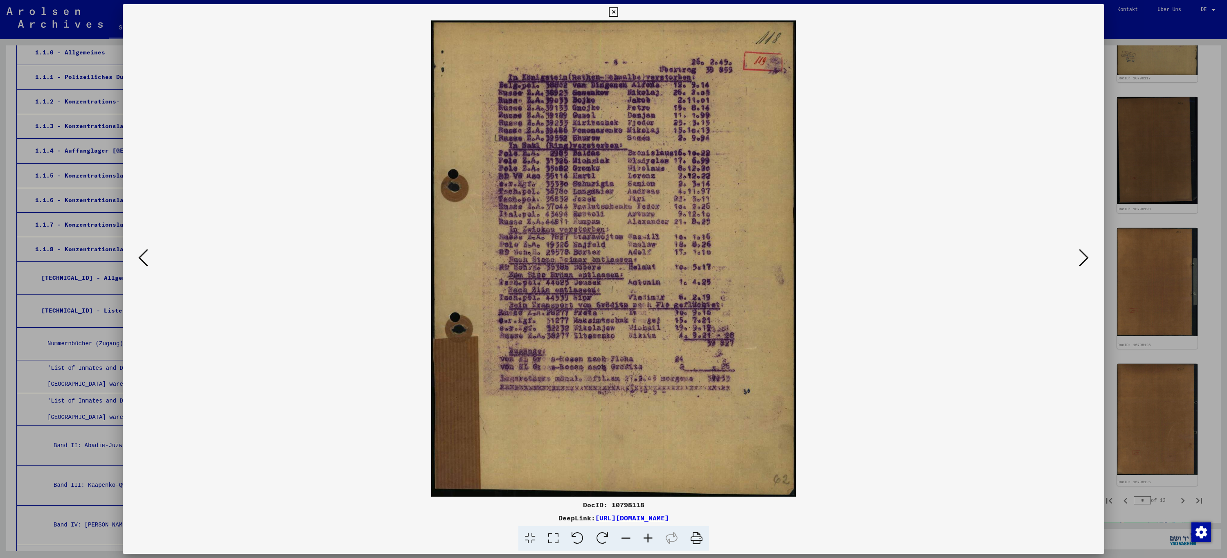
click at [1084, 263] on icon at bounding box center [1084, 258] width 10 height 20
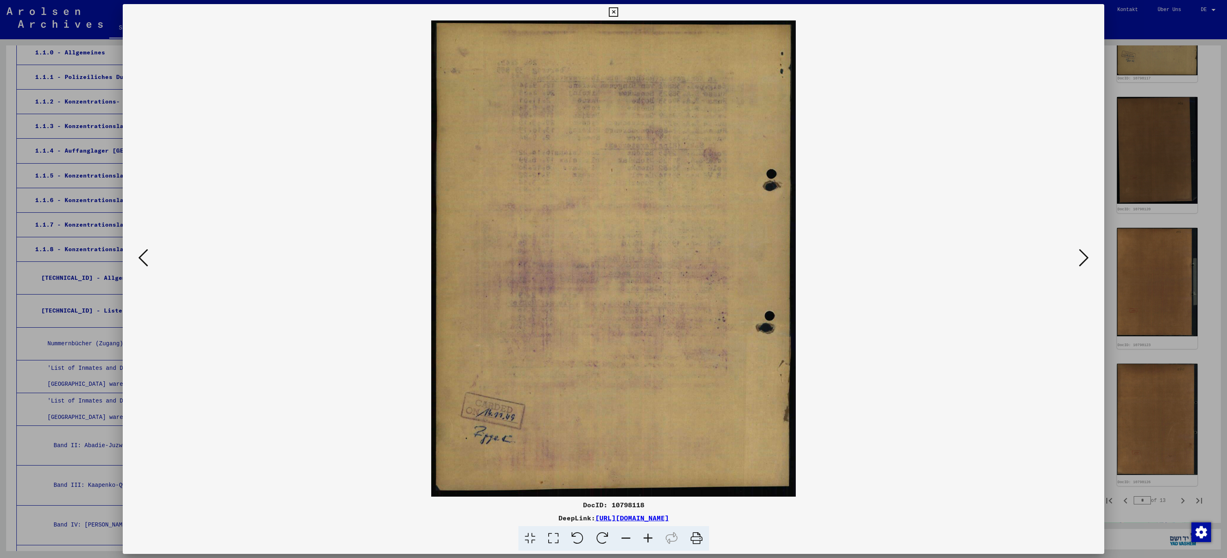
click at [1084, 263] on icon at bounding box center [1084, 258] width 10 height 20
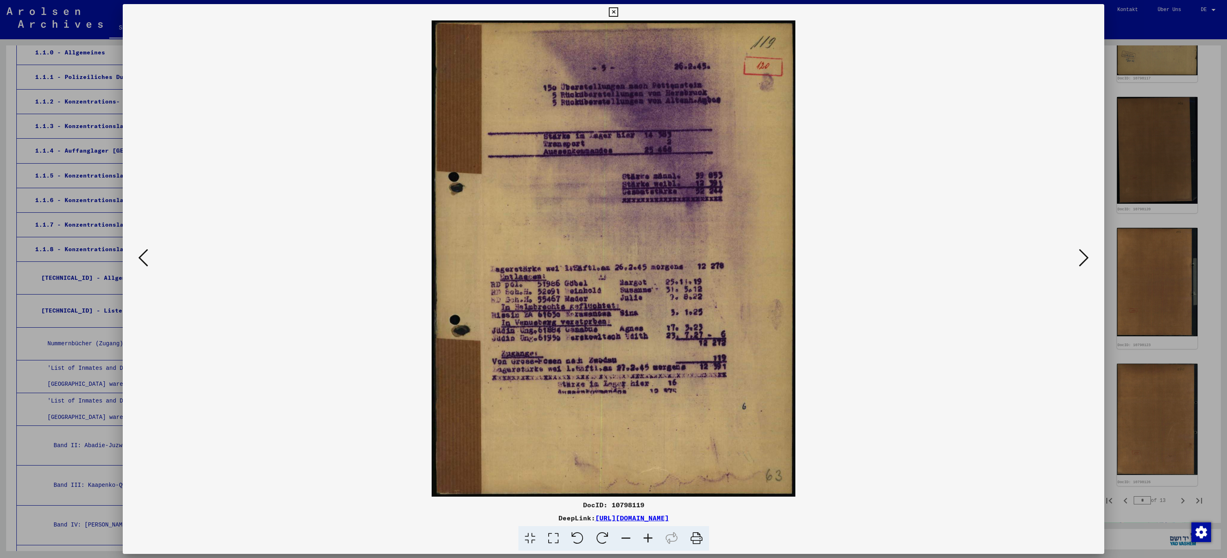
click at [1084, 263] on icon at bounding box center [1084, 258] width 10 height 20
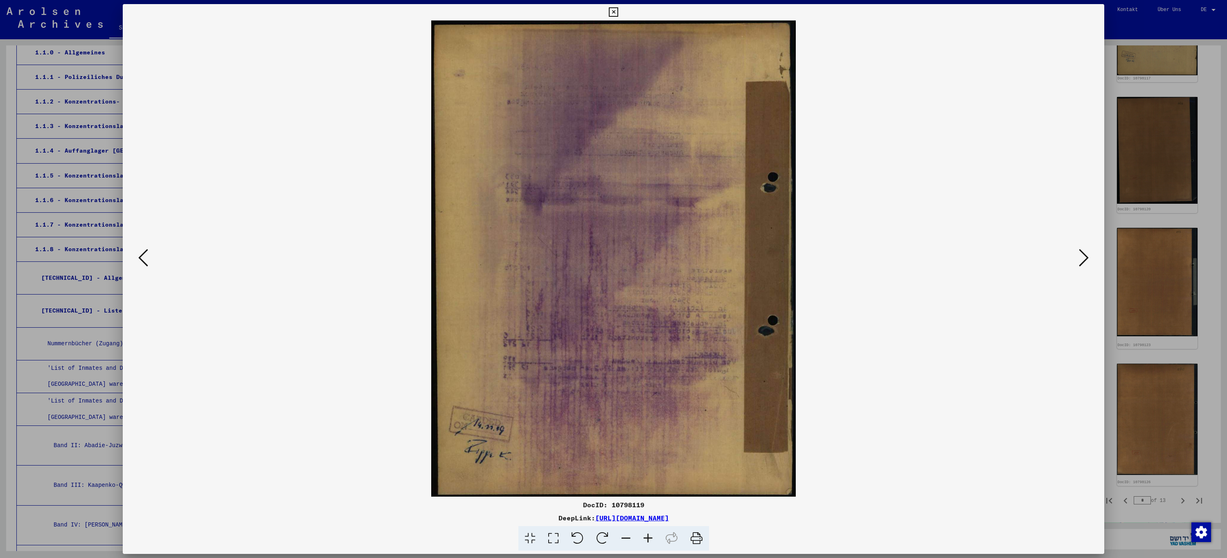
click at [1084, 263] on icon at bounding box center [1084, 258] width 10 height 20
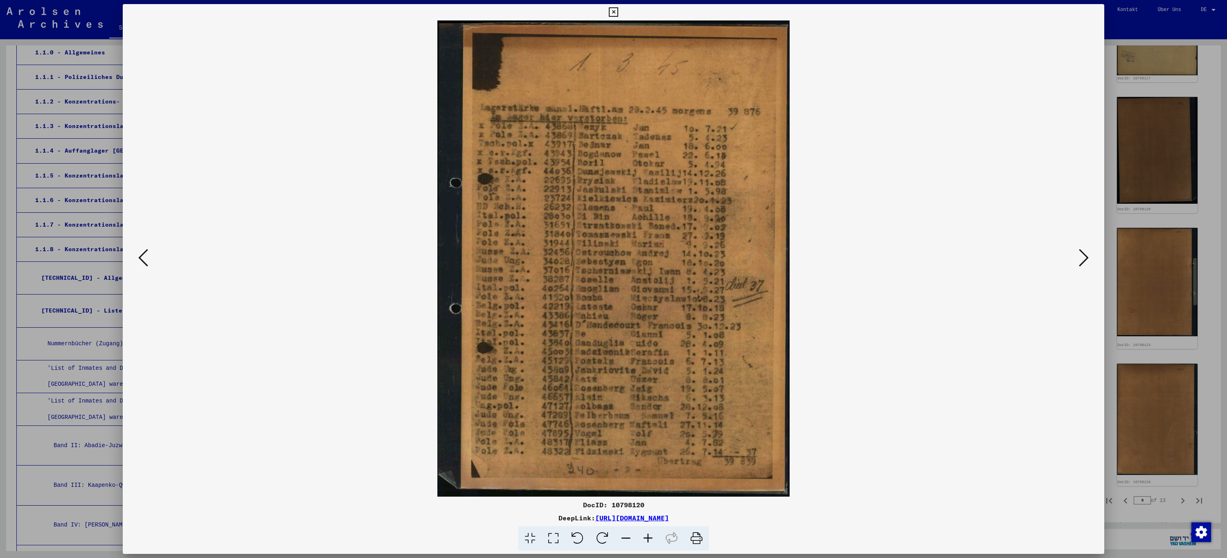
click at [139, 259] on icon at bounding box center [143, 258] width 10 height 20
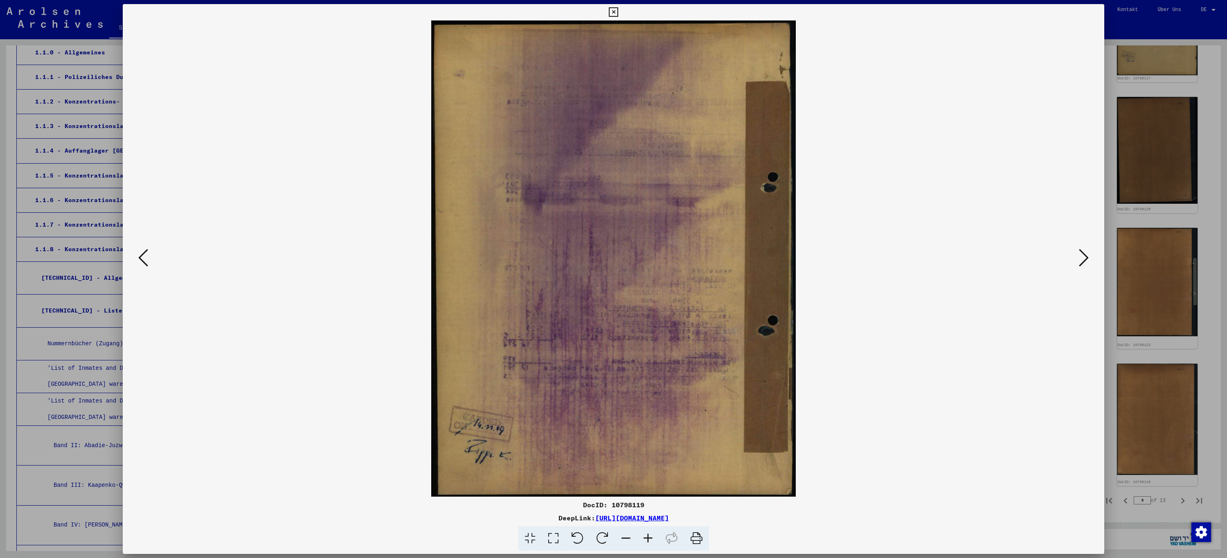
click at [139, 259] on icon at bounding box center [143, 258] width 10 height 20
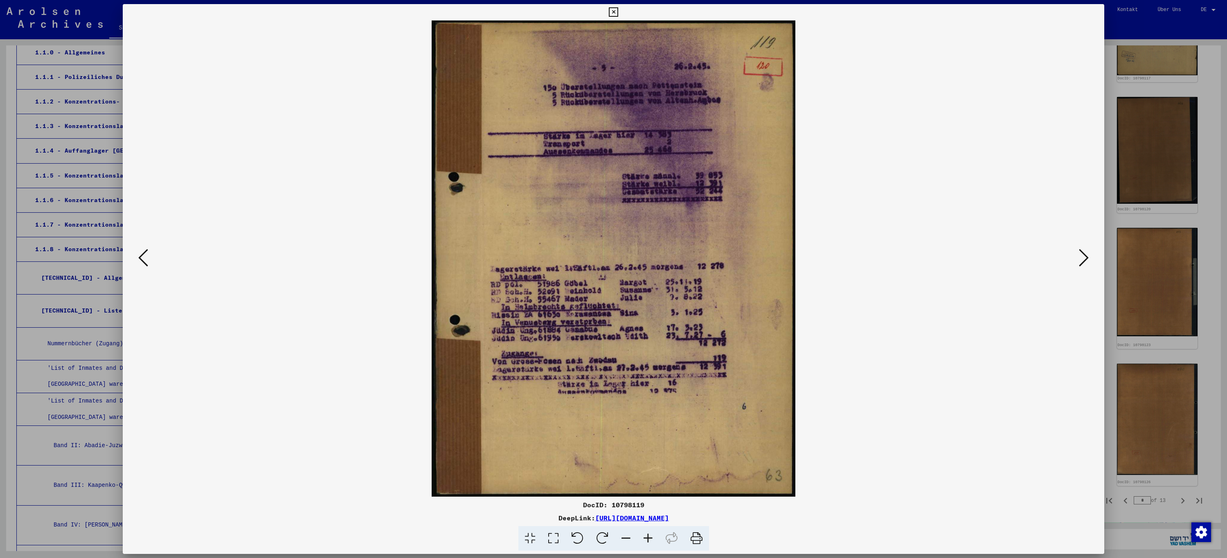
click at [139, 259] on icon at bounding box center [143, 258] width 10 height 20
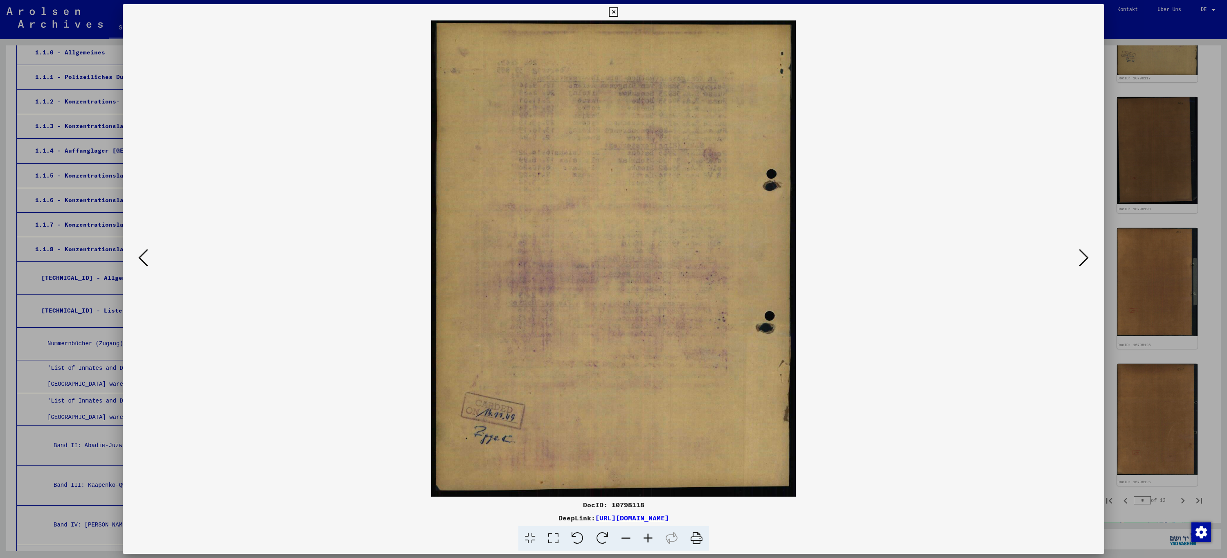
click at [139, 259] on icon at bounding box center [143, 258] width 10 height 20
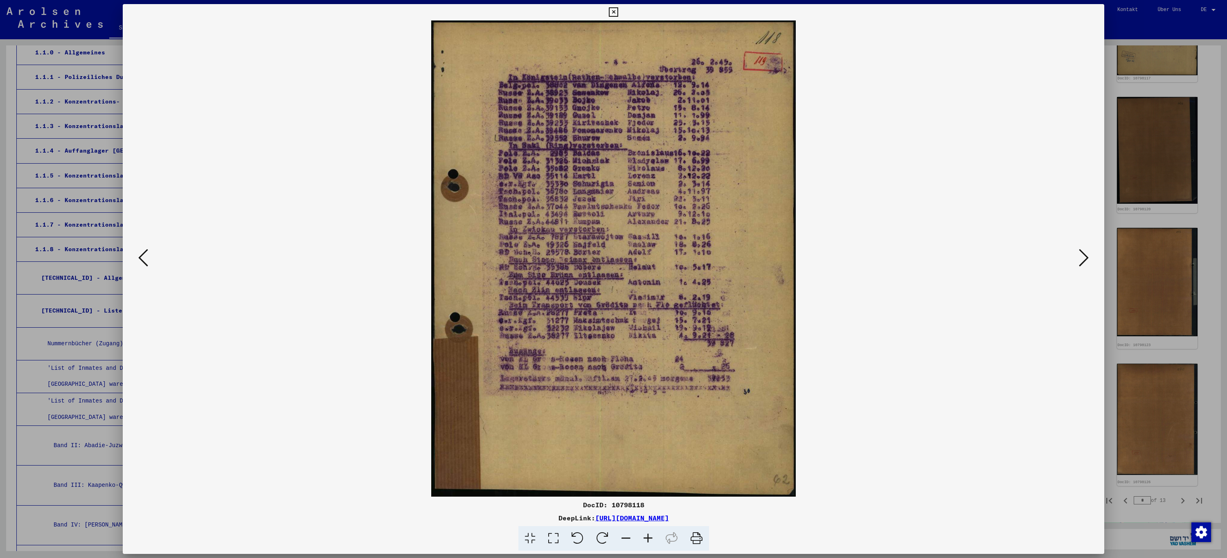
click at [139, 259] on icon at bounding box center [143, 258] width 10 height 20
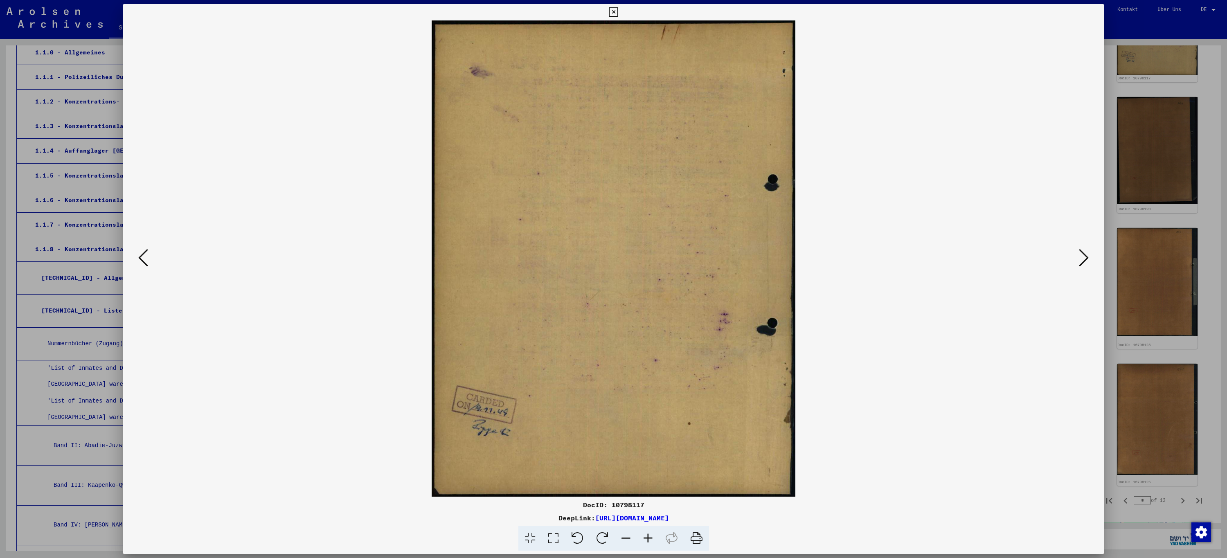
click at [139, 259] on icon at bounding box center [143, 258] width 10 height 20
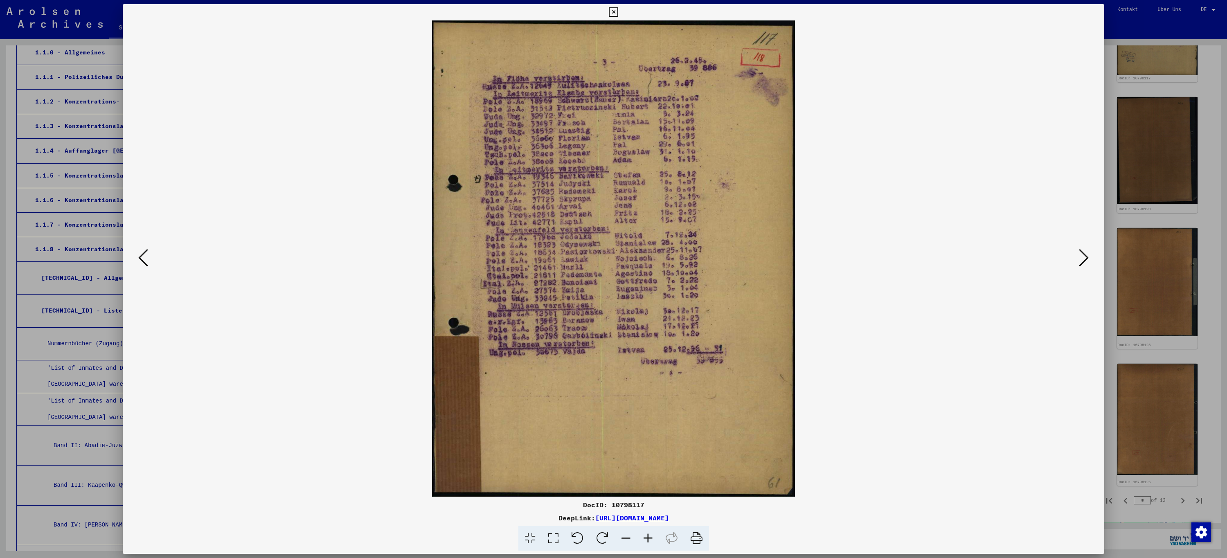
click at [139, 259] on icon at bounding box center [143, 258] width 10 height 20
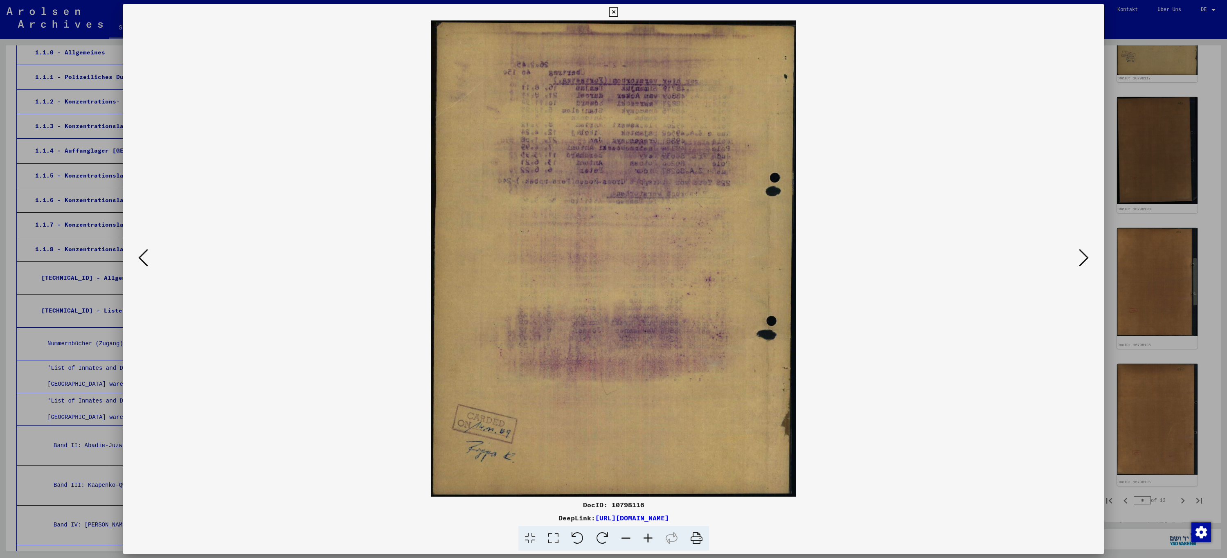
click at [139, 259] on icon at bounding box center [143, 258] width 10 height 20
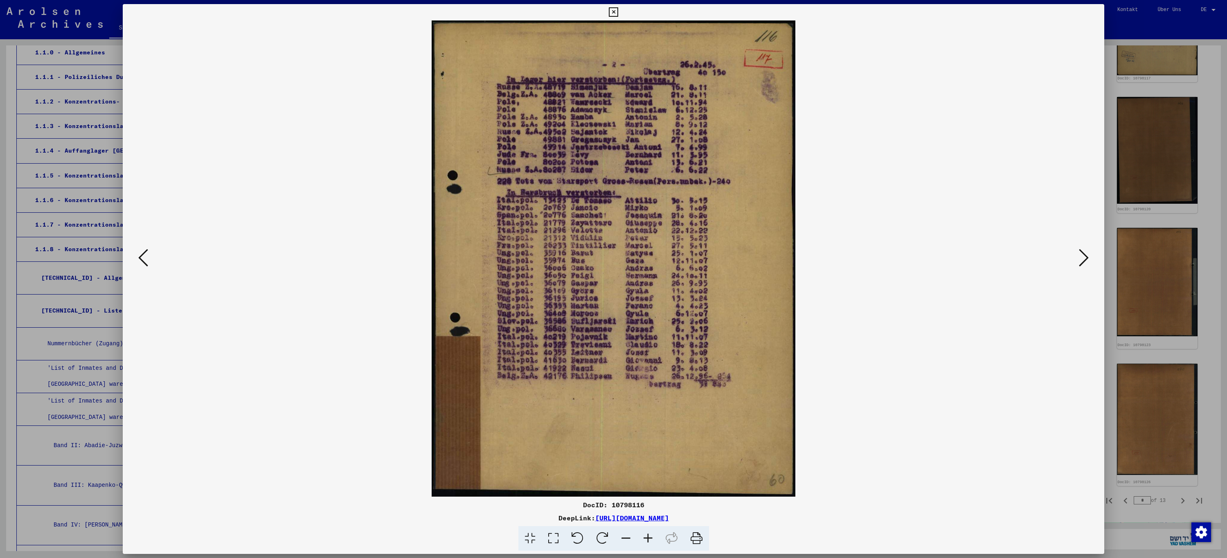
click at [144, 264] on icon at bounding box center [143, 258] width 10 height 20
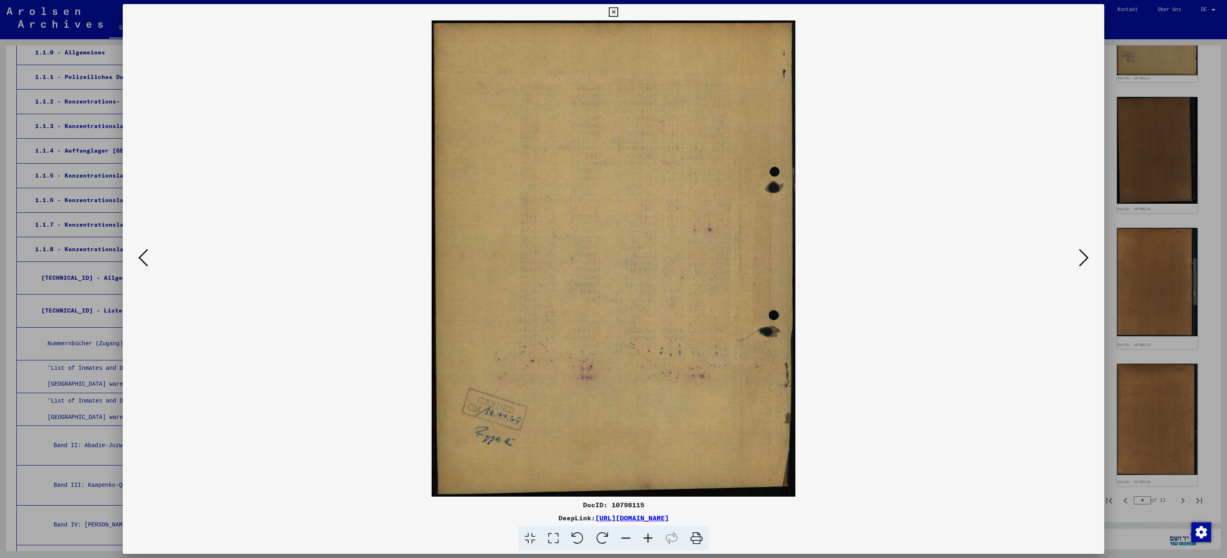
click at [144, 264] on icon at bounding box center [143, 258] width 10 height 20
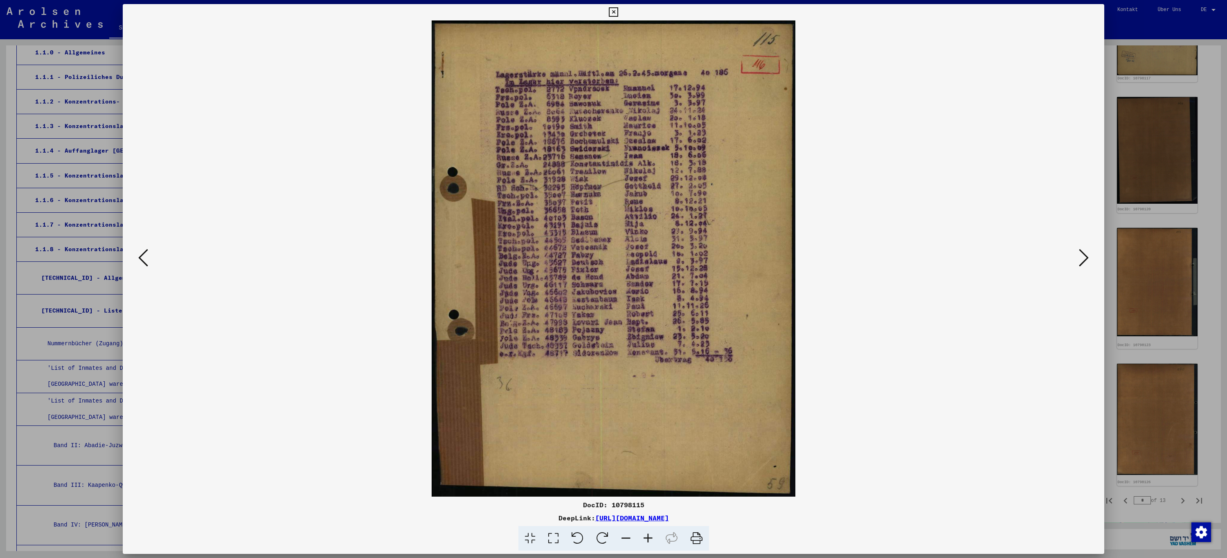
click at [1085, 259] on icon at bounding box center [1084, 258] width 10 height 20
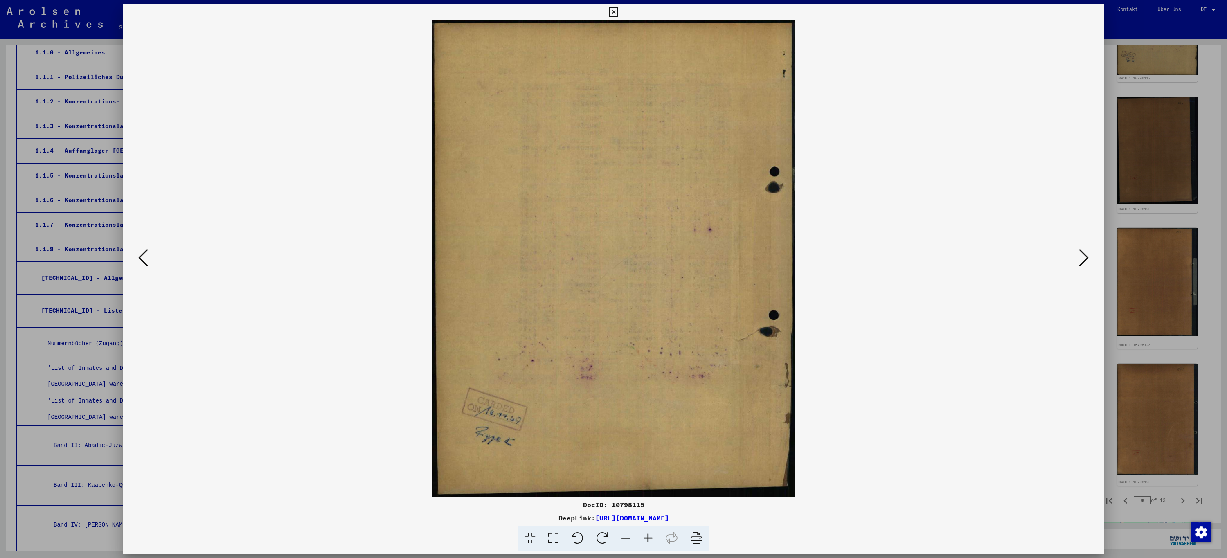
click at [1085, 259] on icon at bounding box center [1084, 258] width 10 height 20
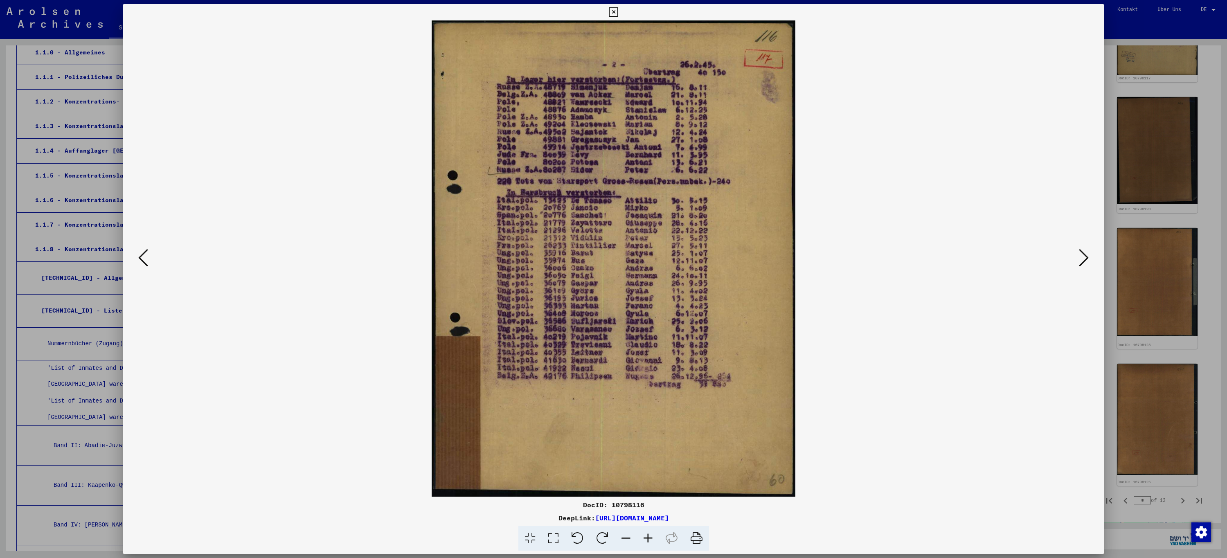
click at [144, 257] on icon at bounding box center [143, 258] width 10 height 20
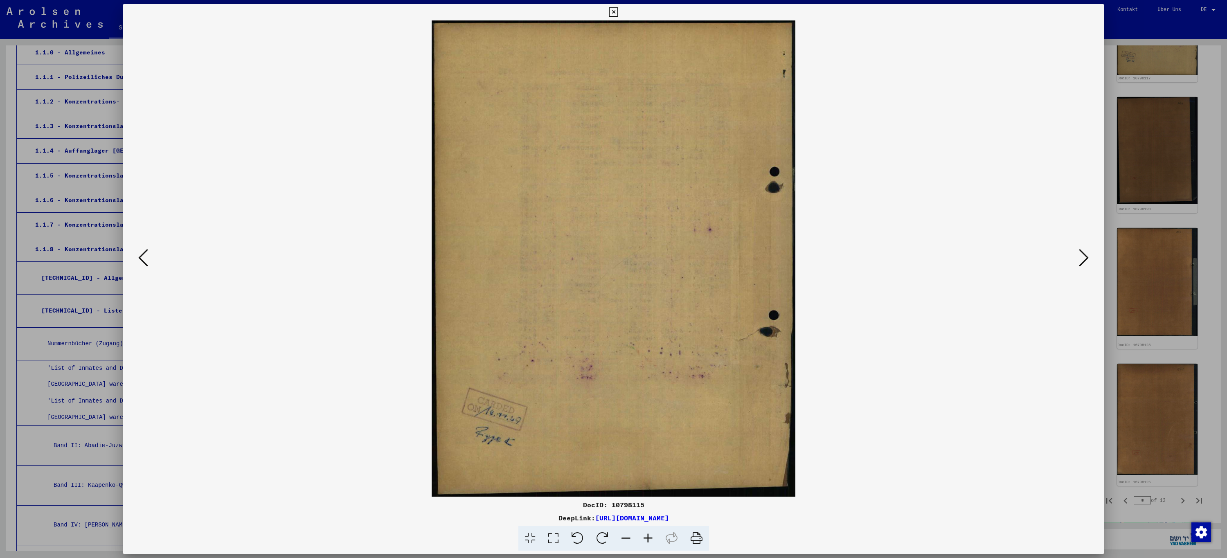
click at [143, 257] on icon at bounding box center [143, 258] width 10 height 20
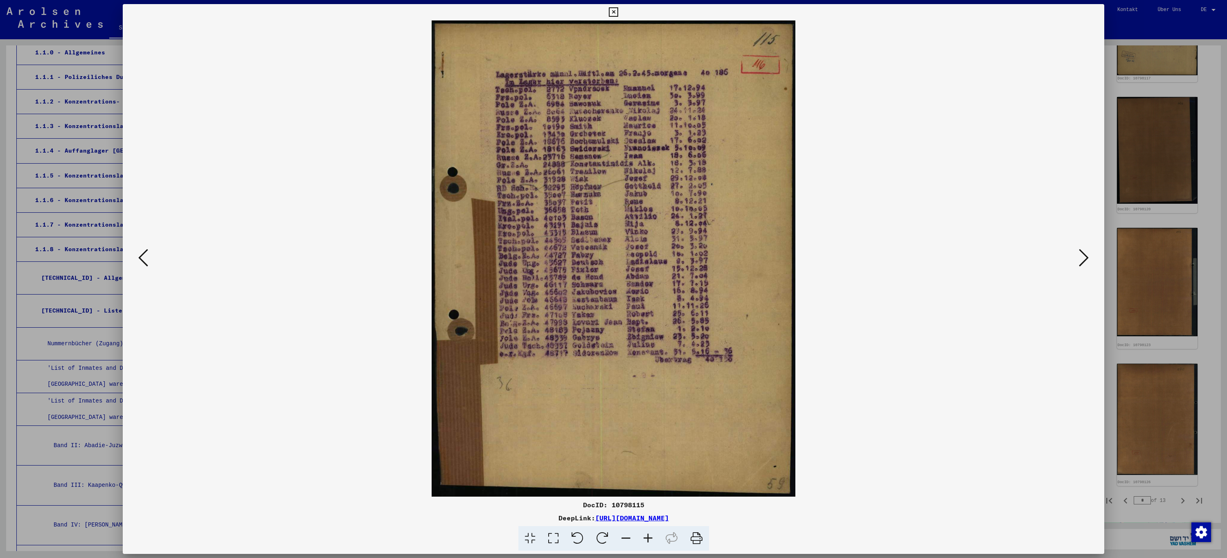
click at [143, 257] on icon at bounding box center [143, 258] width 10 height 20
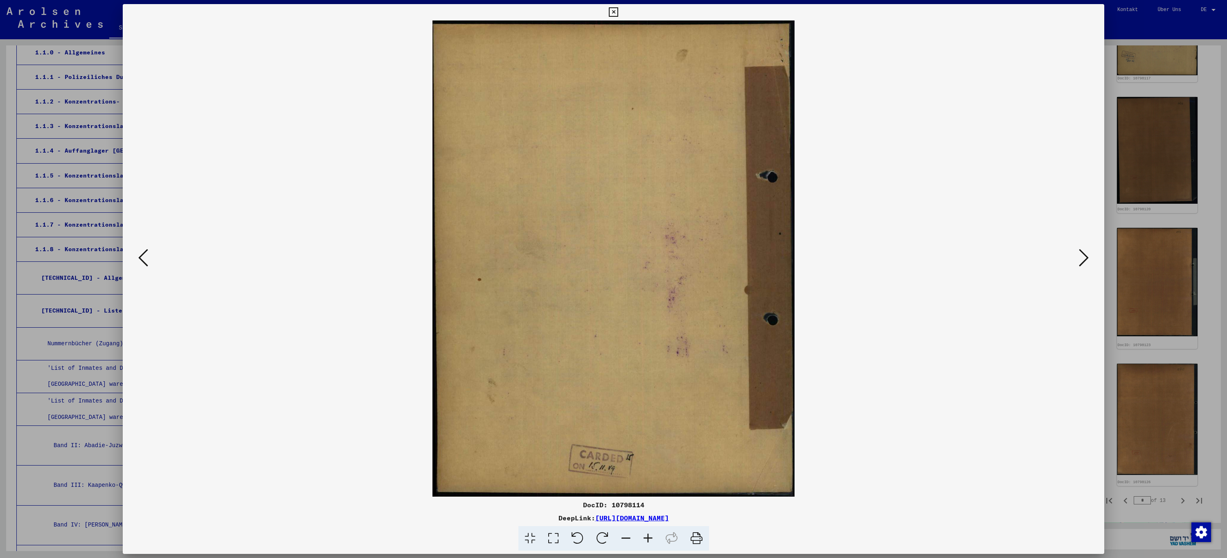
click at [143, 257] on icon at bounding box center [143, 258] width 10 height 20
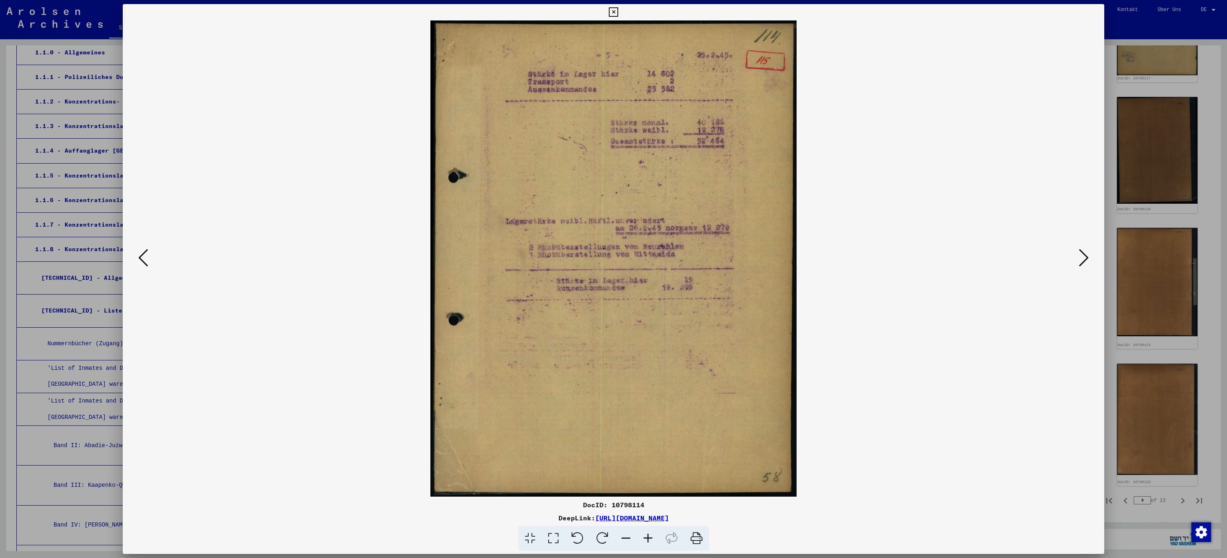
click at [1087, 257] on icon at bounding box center [1084, 258] width 10 height 20
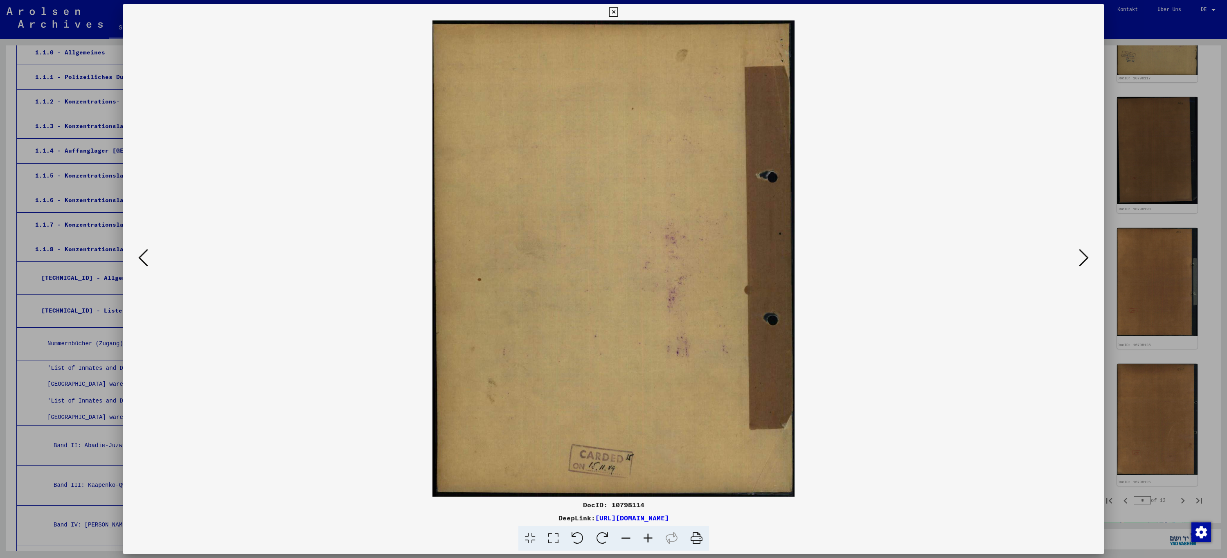
click at [1087, 257] on icon at bounding box center [1084, 258] width 10 height 20
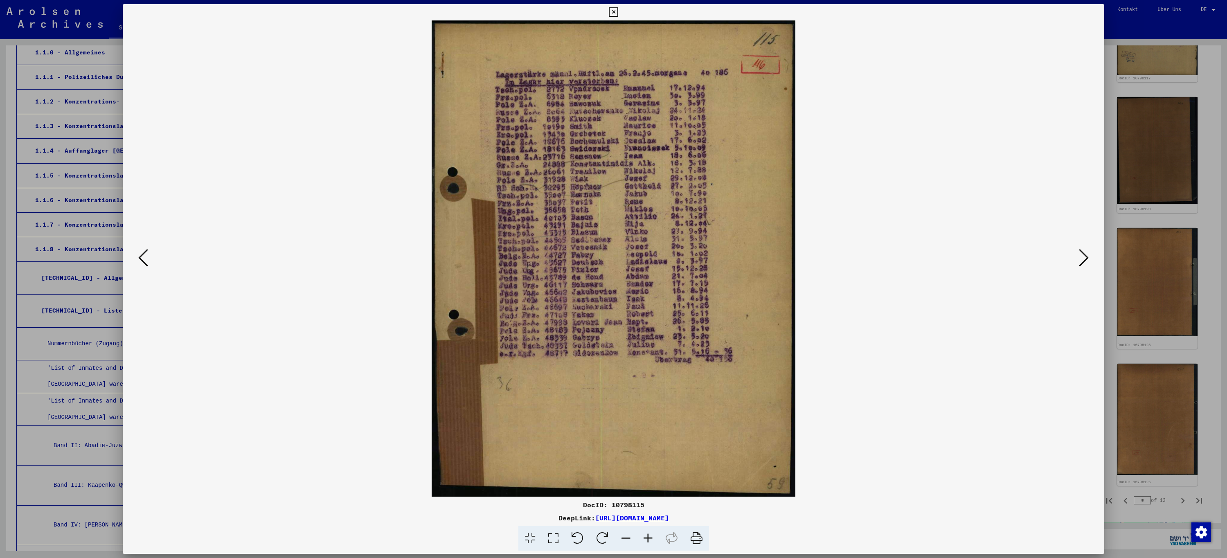
click at [1087, 257] on icon at bounding box center [1084, 258] width 10 height 20
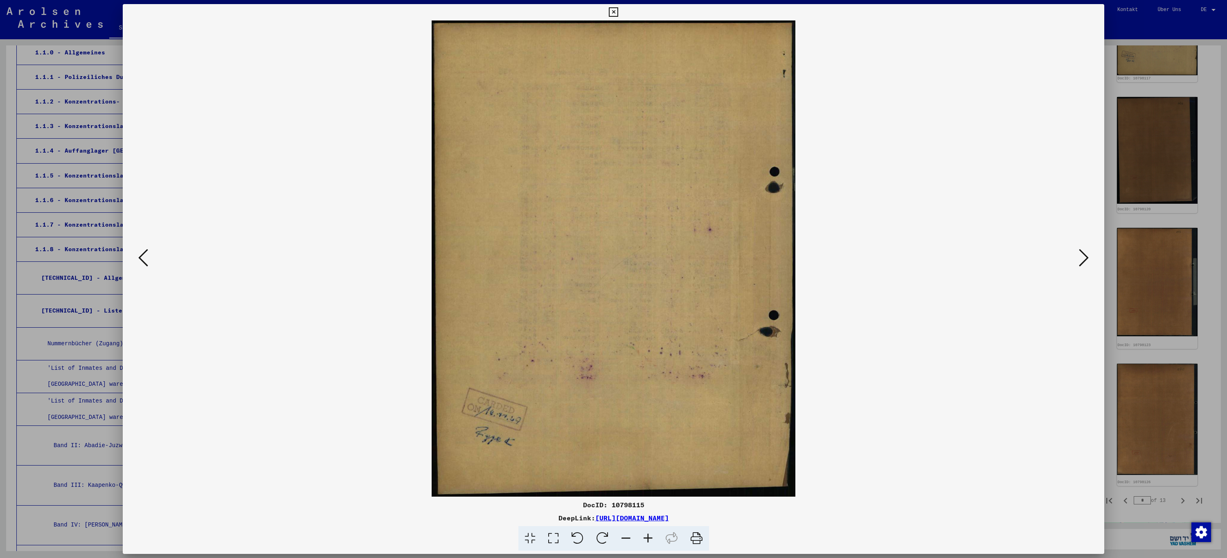
click at [1087, 257] on icon at bounding box center [1084, 258] width 10 height 20
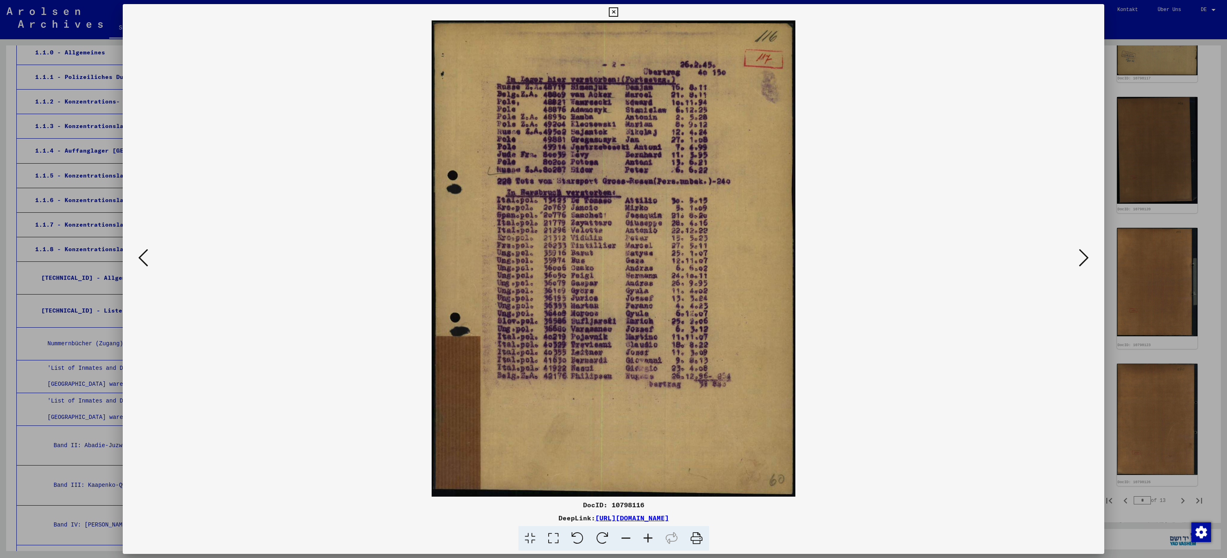
click at [1082, 260] on icon at bounding box center [1084, 258] width 10 height 20
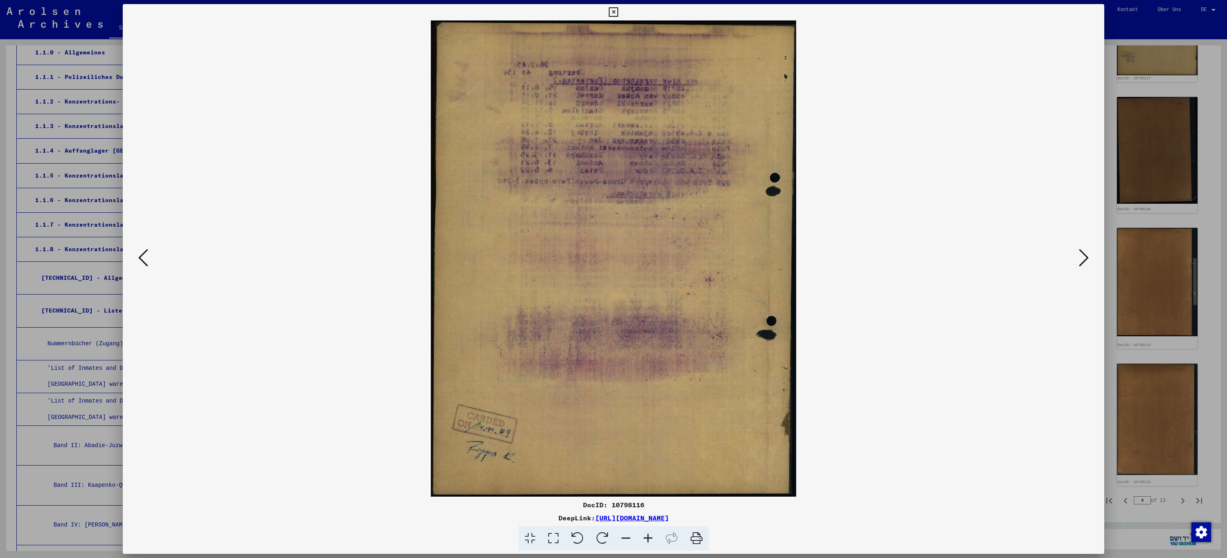
click at [1082, 260] on icon at bounding box center [1084, 258] width 10 height 20
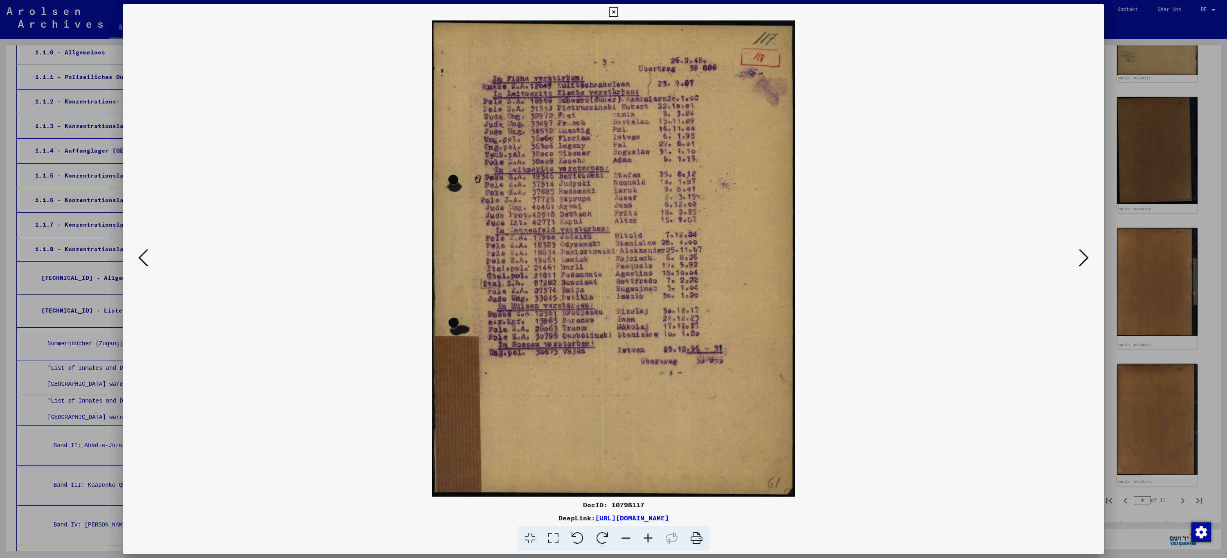
click at [142, 261] on icon at bounding box center [143, 258] width 10 height 20
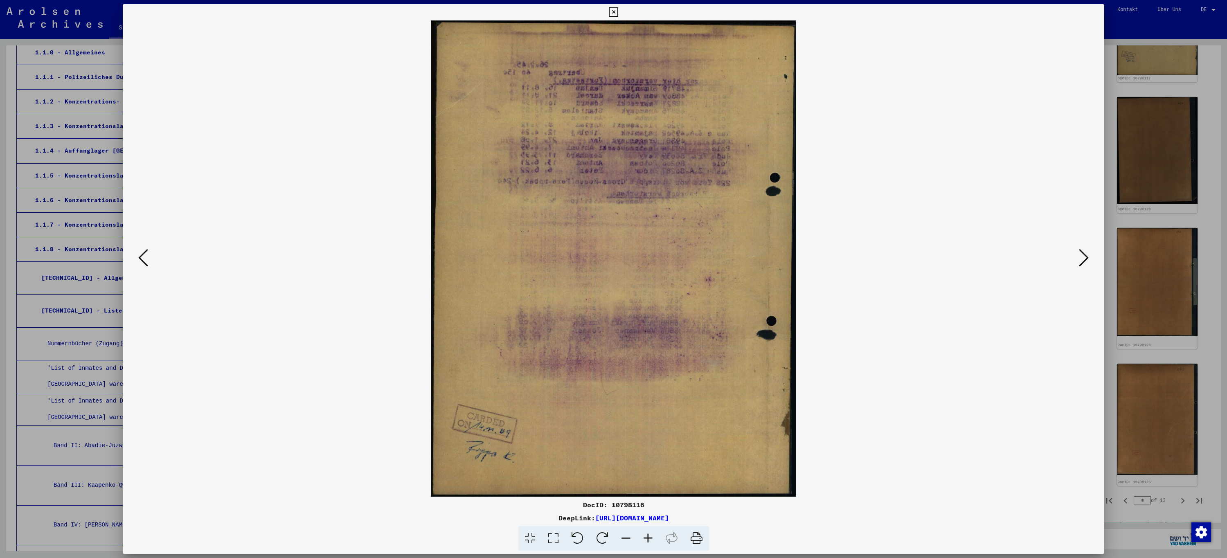
click at [613, 10] on icon at bounding box center [613, 12] width 9 height 10
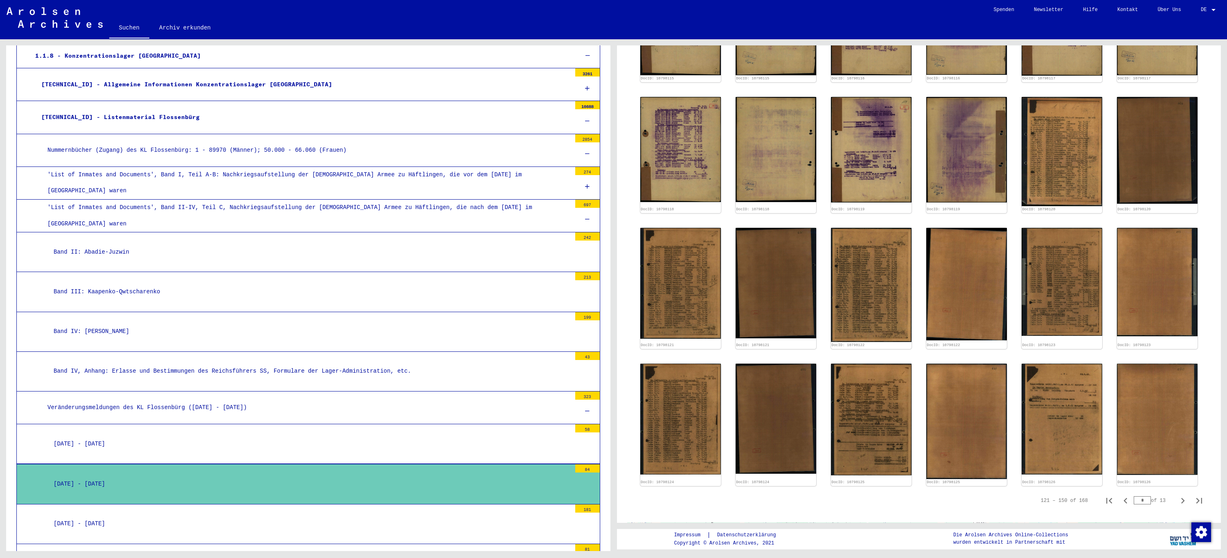
scroll to position [327, 0]
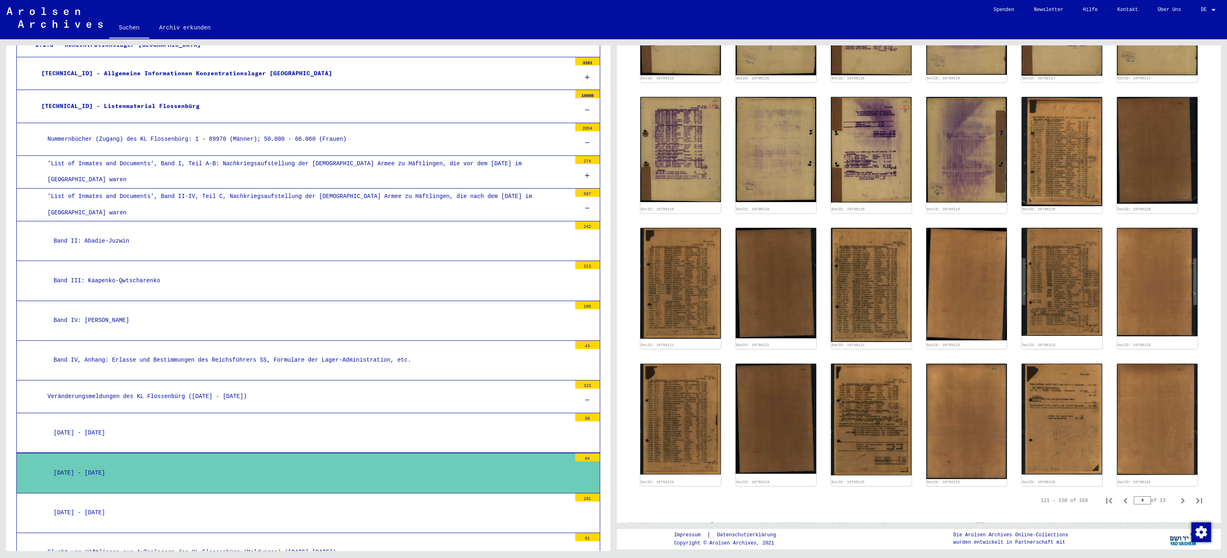
click at [585, 401] on icon at bounding box center [587, 400] width 5 height 6
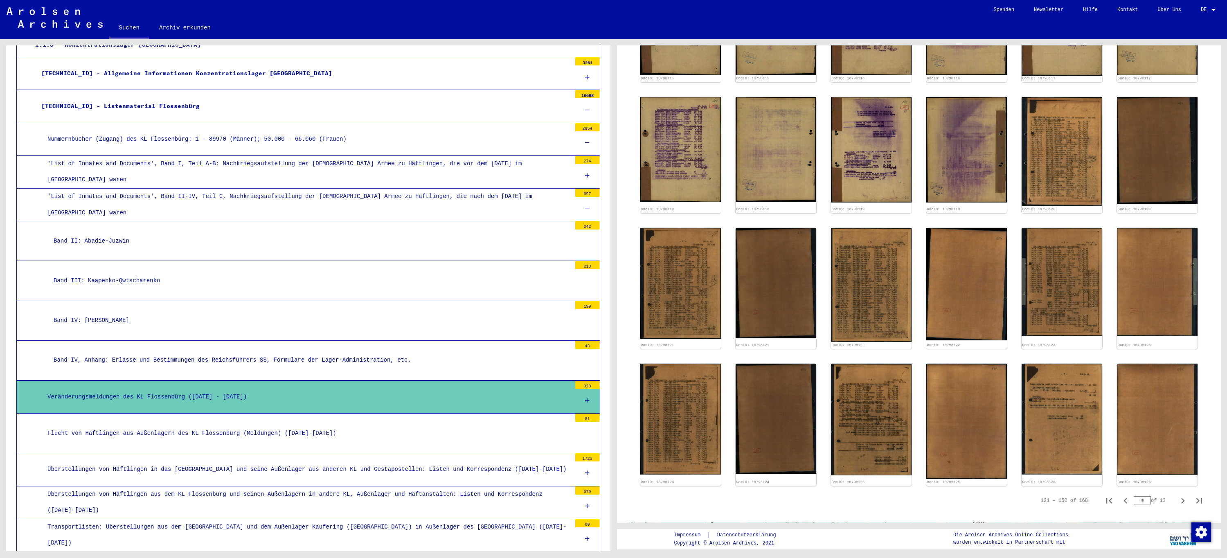
click at [578, 207] on div at bounding box center [587, 209] width 25 height 24
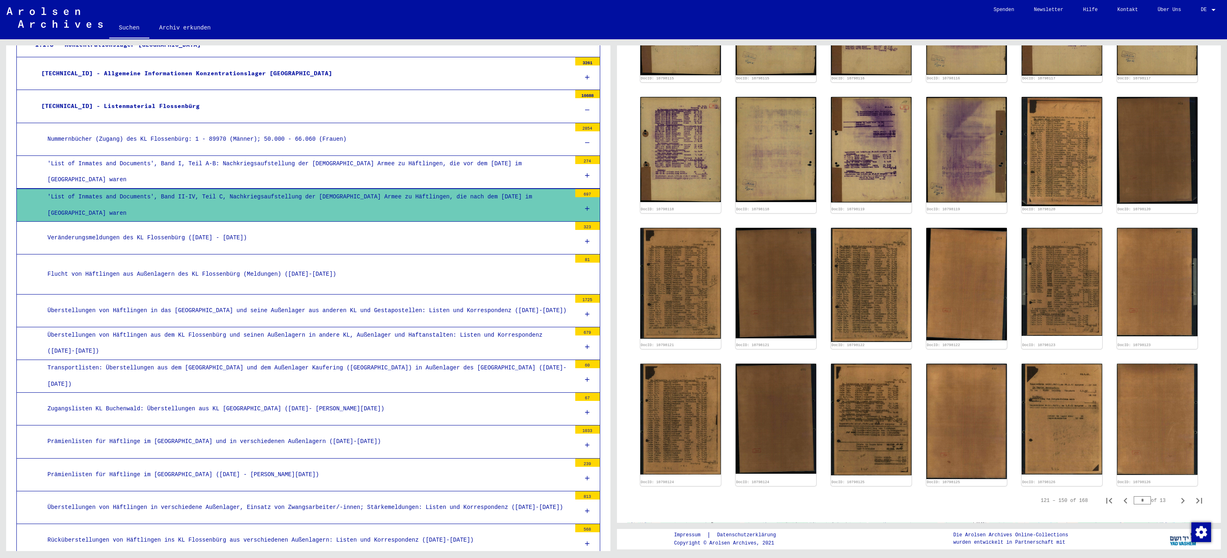
click at [585, 316] on icon at bounding box center [587, 314] width 5 height 6
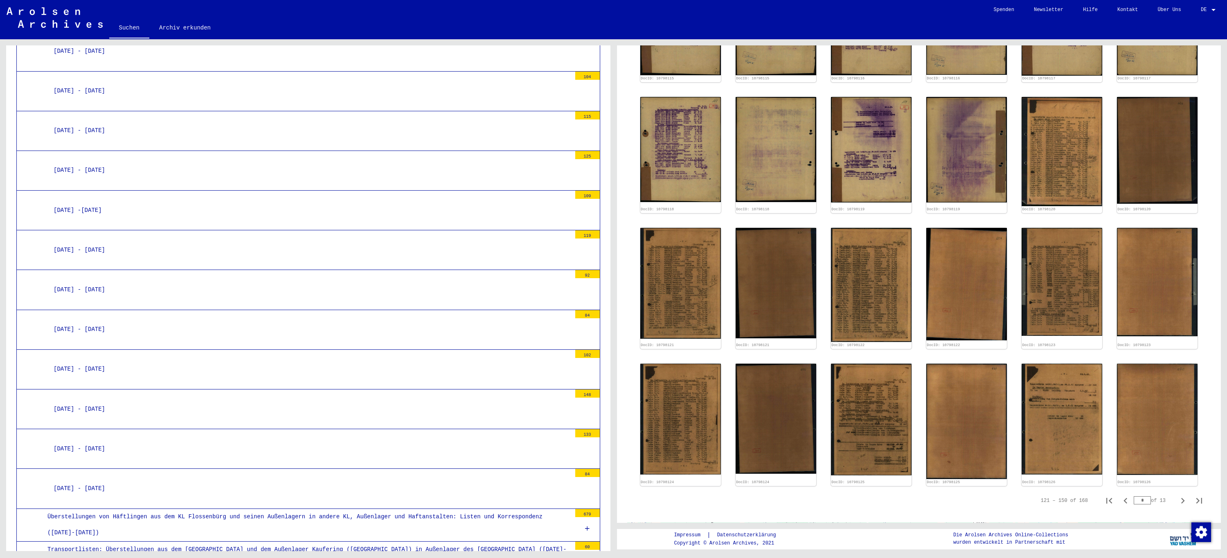
scroll to position [777, 0]
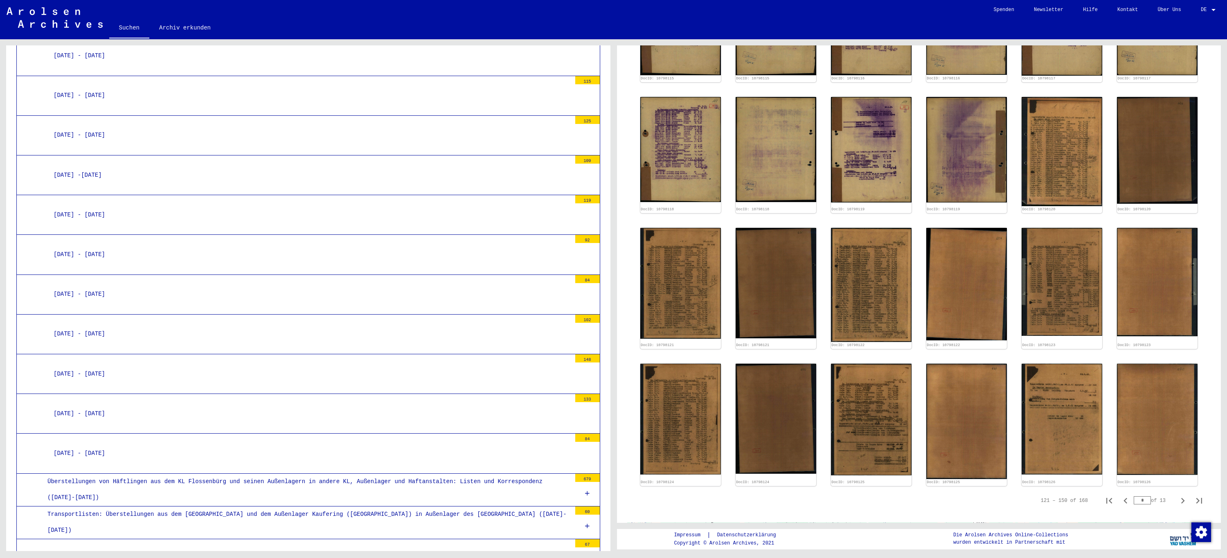
click at [148, 368] on div "[DATE] - [DATE]" at bounding box center [309, 374] width 524 height 16
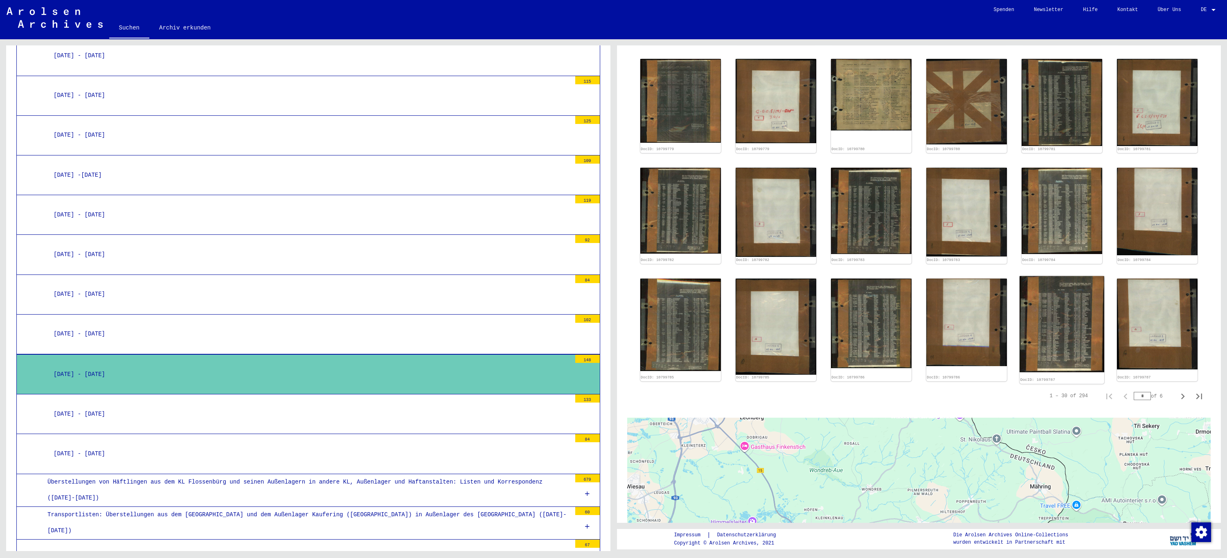
scroll to position [375, 0]
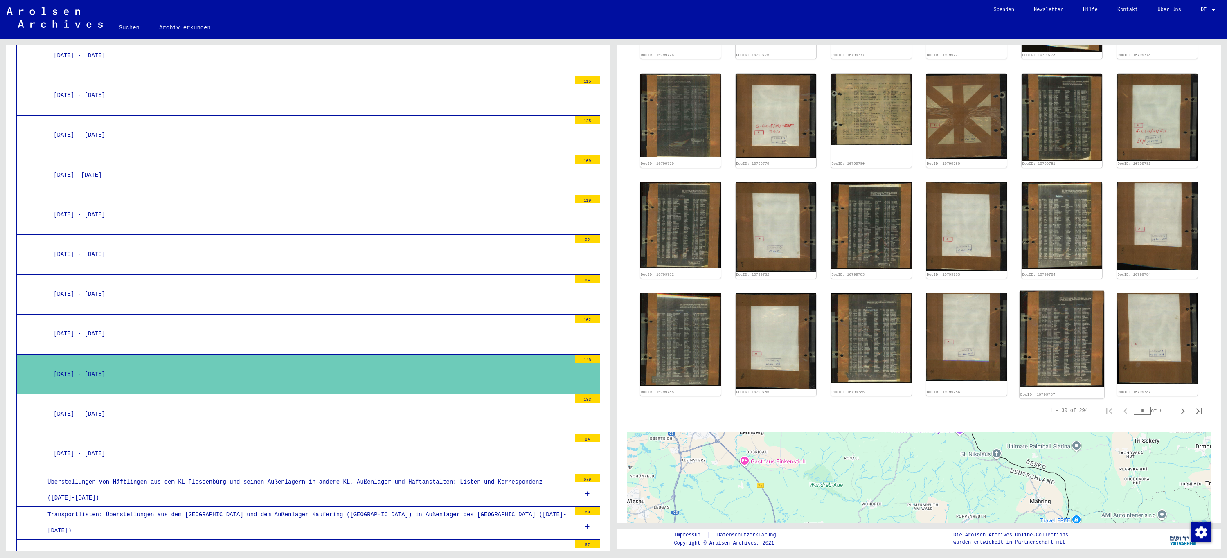
click at [1063, 329] on img at bounding box center [1062, 339] width 85 height 96
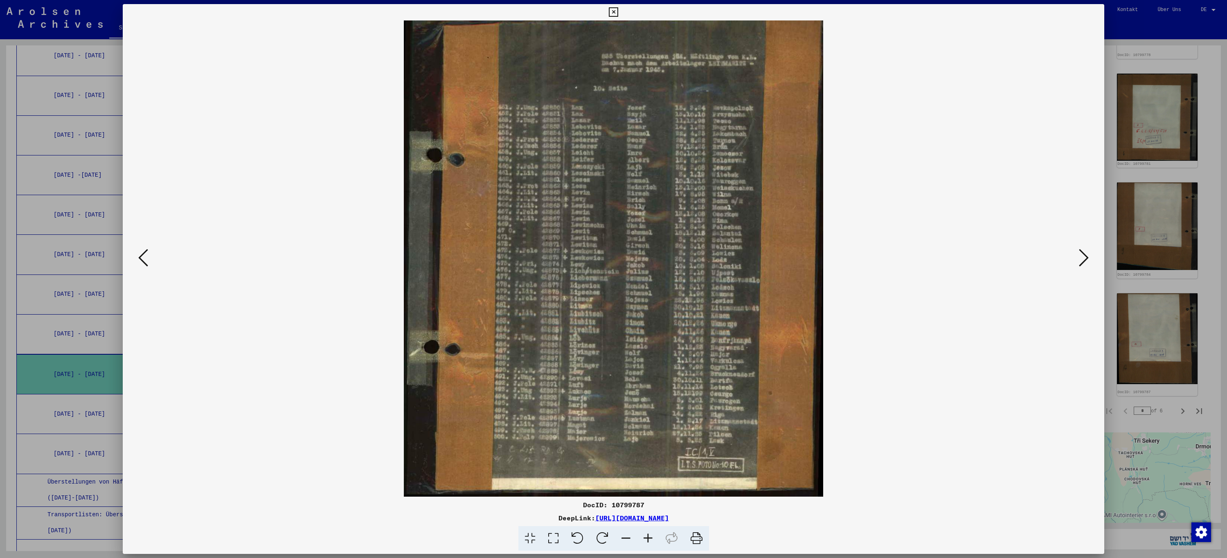
click at [615, 14] on icon at bounding box center [613, 12] width 9 height 10
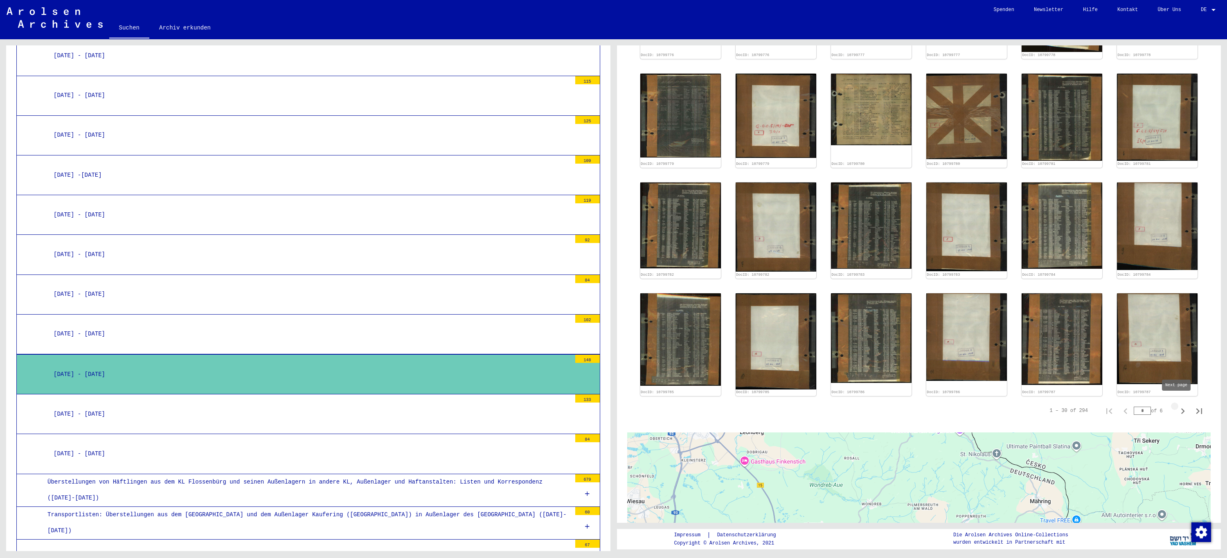
click at [1181, 408] on icon "Next page" at bounding box center [1183, 411] width 4 height 6
type input "*"
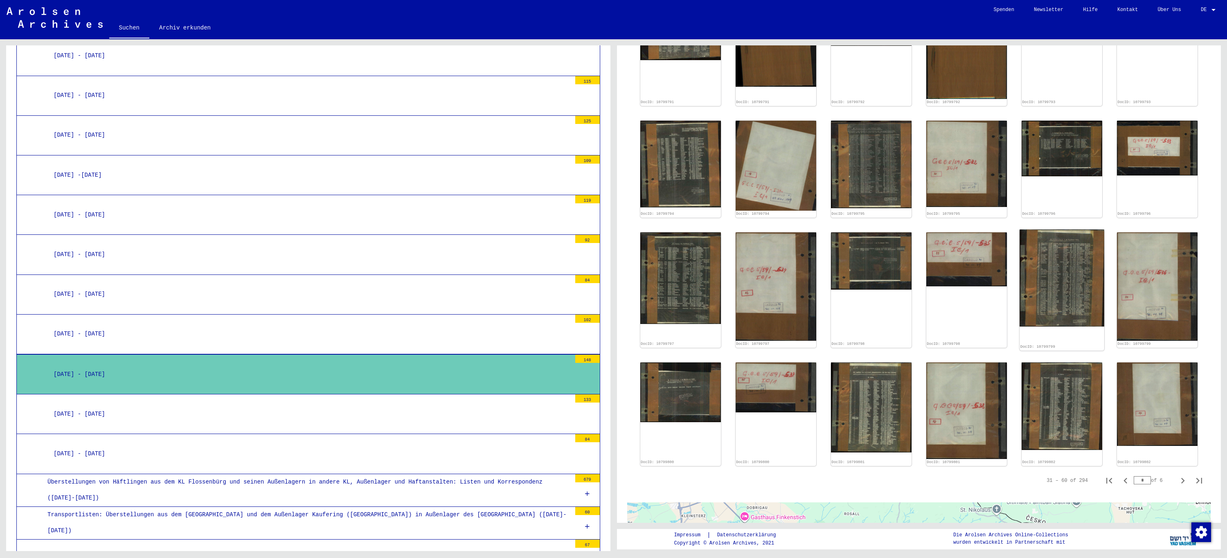
click at [1056, 262] on img at bounding box center [1062, 278] width 85 height 97
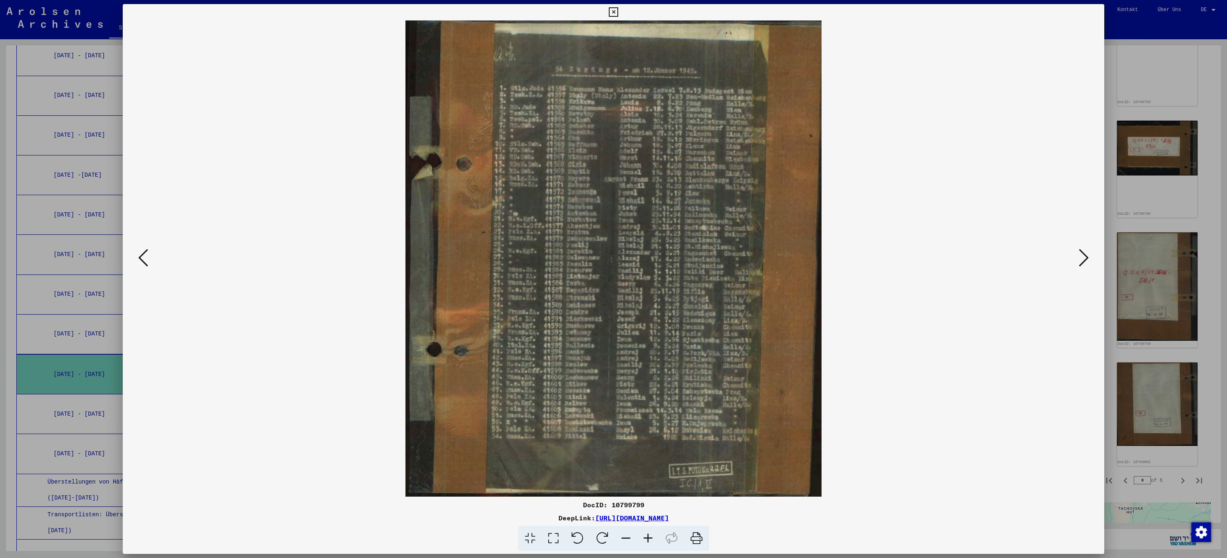
click at [616, 10] on icon at bounding box center [613, 12] width 9 height 10
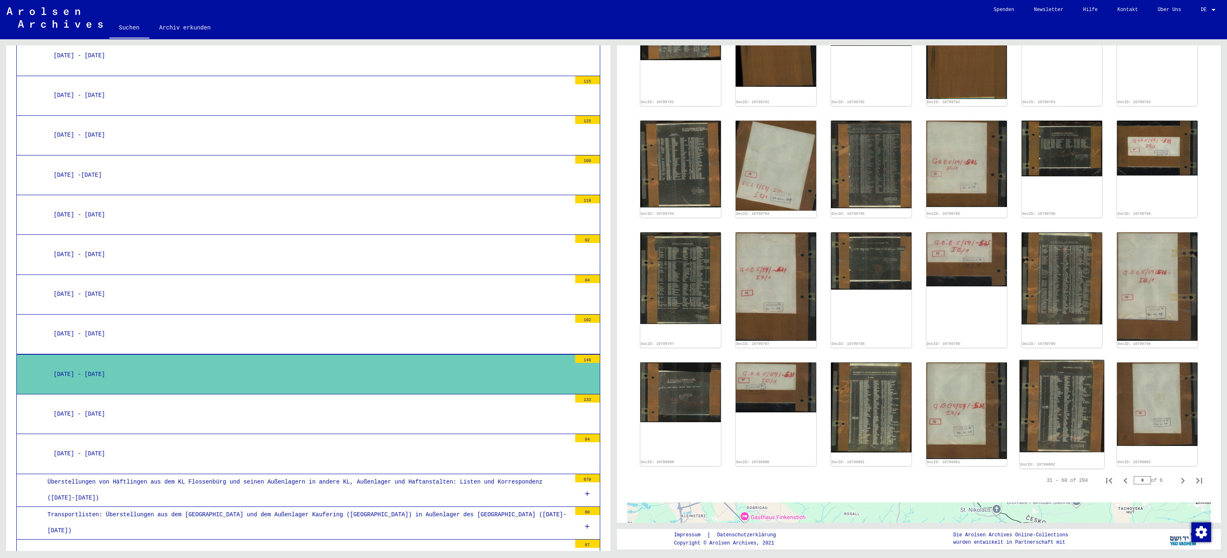
click at [1052, 398] on img at bounding box center [1062, 406] width 85 height 92
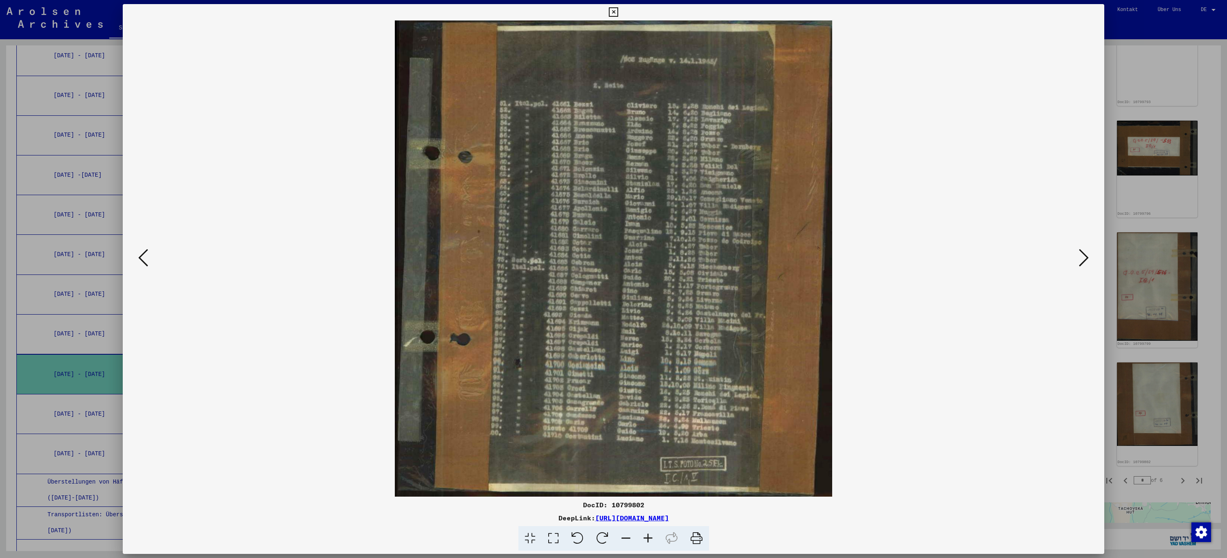
click at [612, 11] on icon at bounding box center [613, 12] width 9 height 10
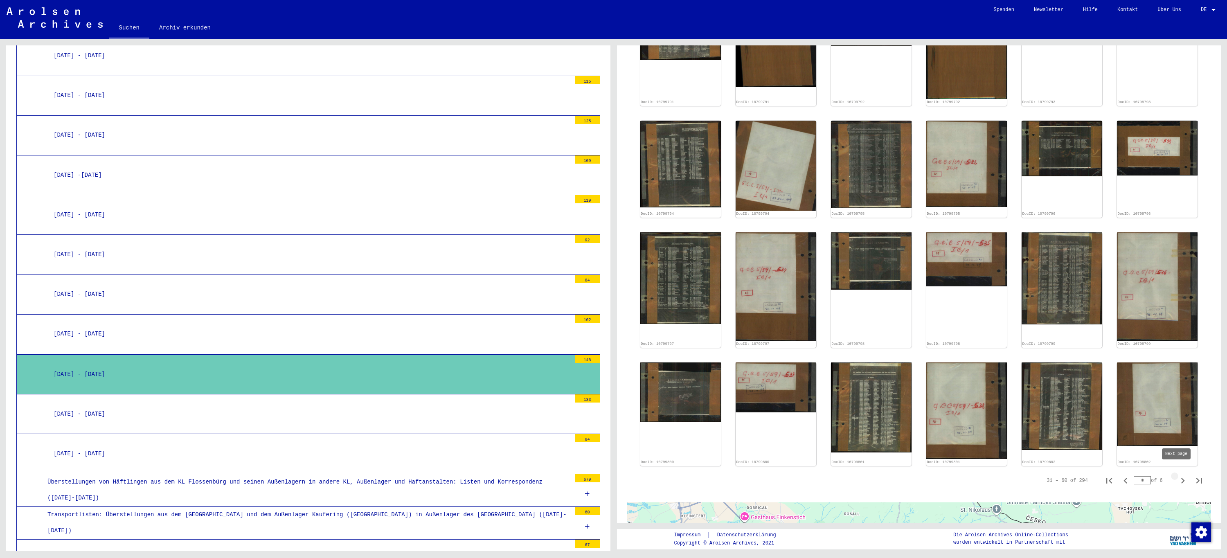
click at [1177, 475] on icon "Next page" at bounding box center [1182, 480] width 11 height 11
type input "*"
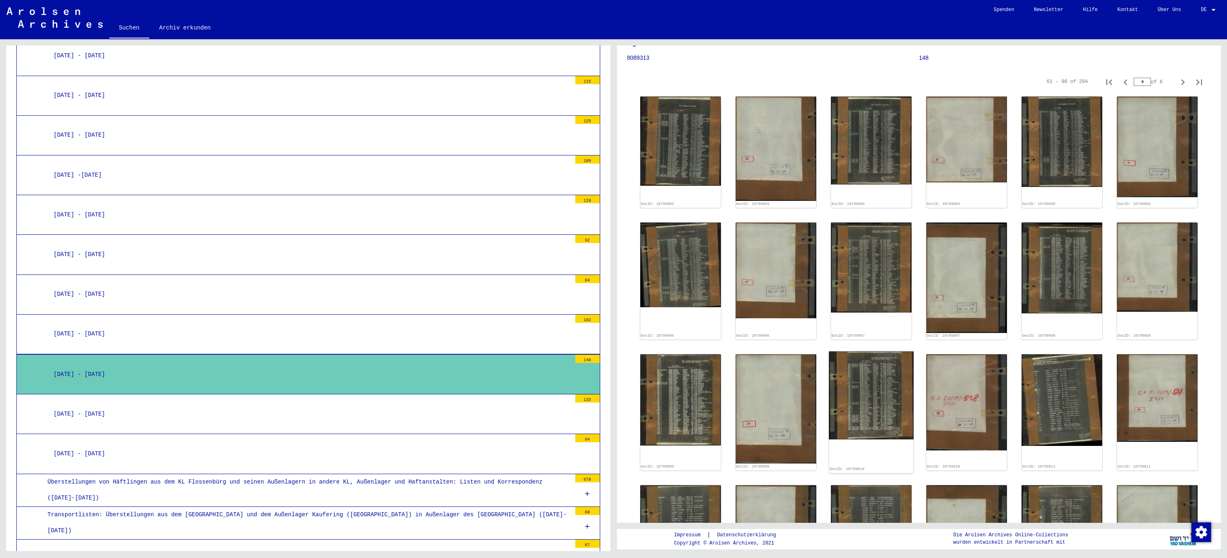
scroll to position [0, 0]
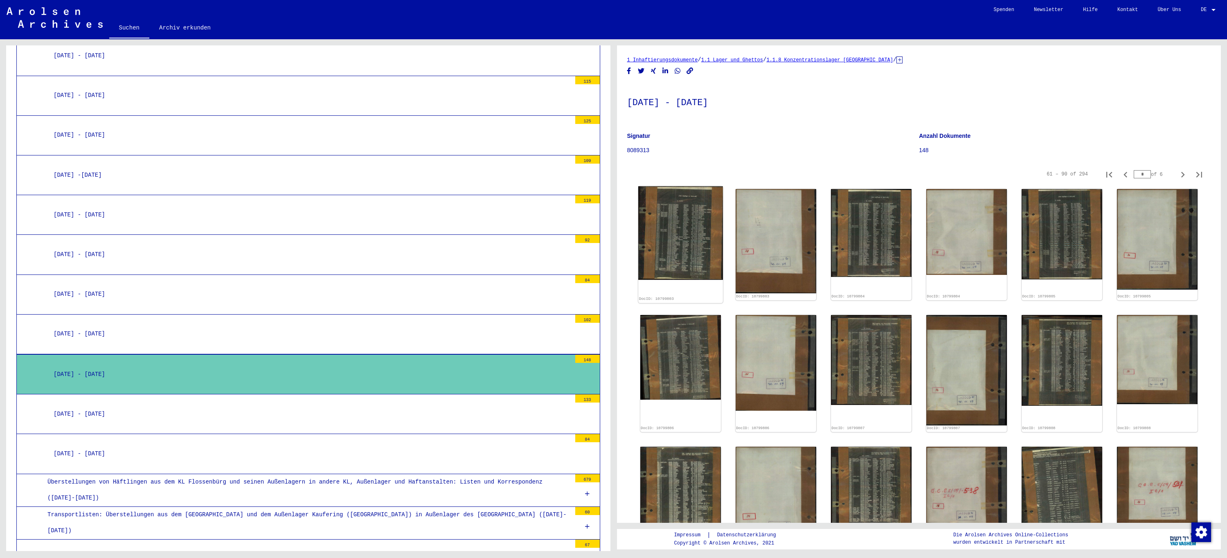
click at [679, 235] on img at bounding box center [680, 233] width 85 height 94
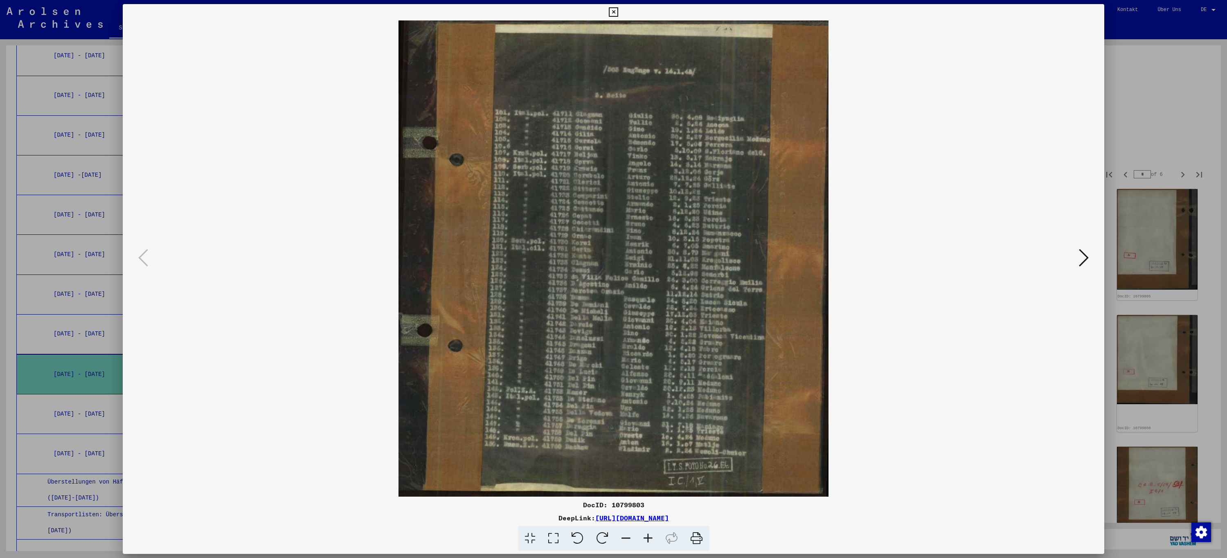
click at [1087, 261] on icon at bounding box center [1084, 258] width 10 height 20
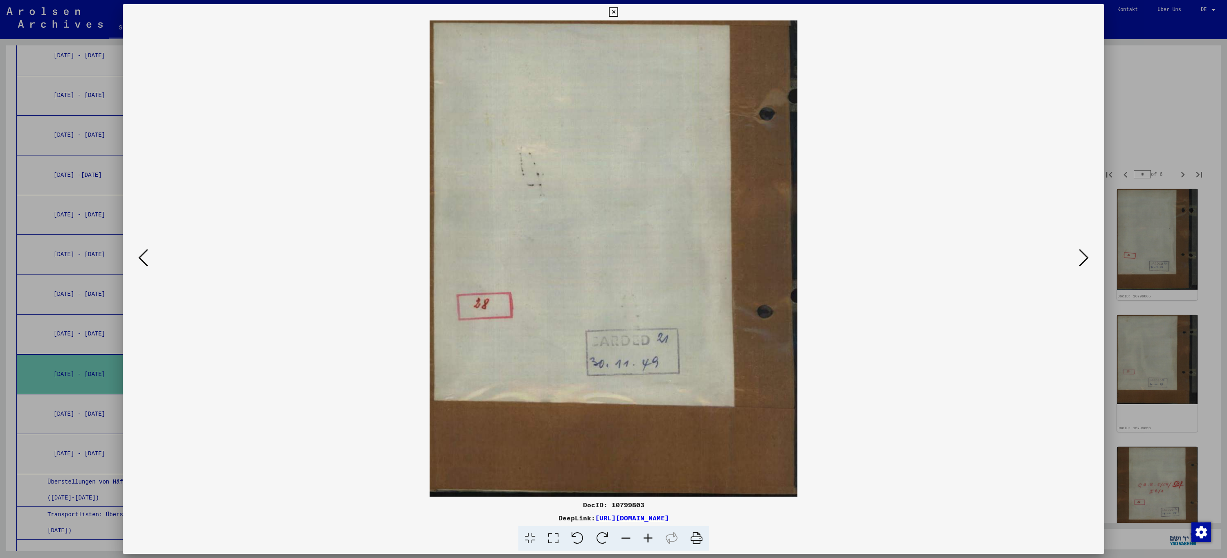
click at [1087, 261] on icon at bounding box center [1084, 258] width 10 height 20
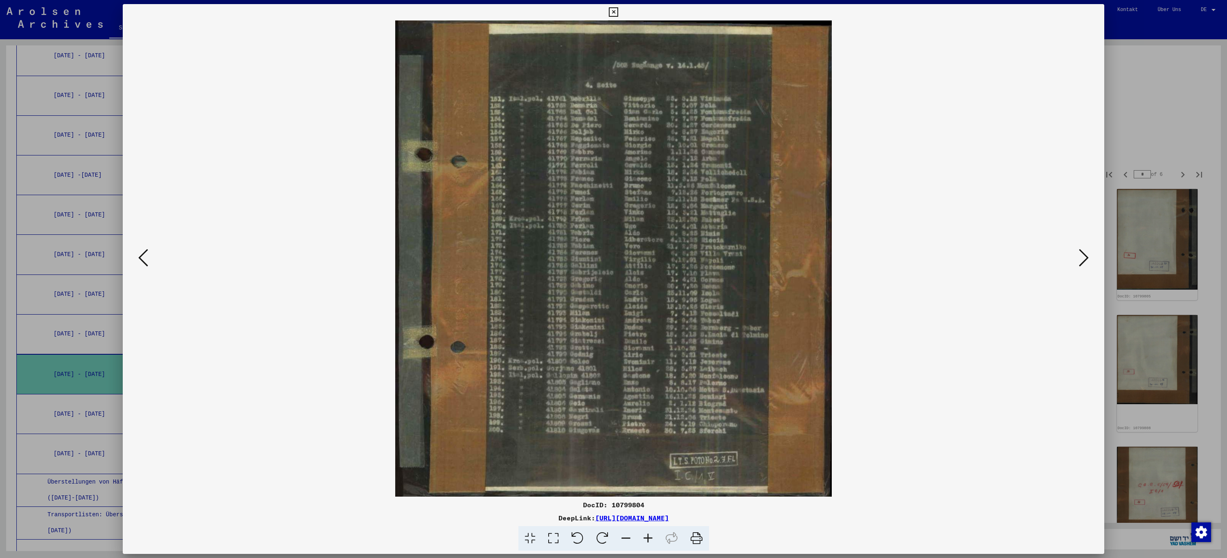
click at [1087, 261] on icon at bounding box center [1084, 258] width 10 height 20
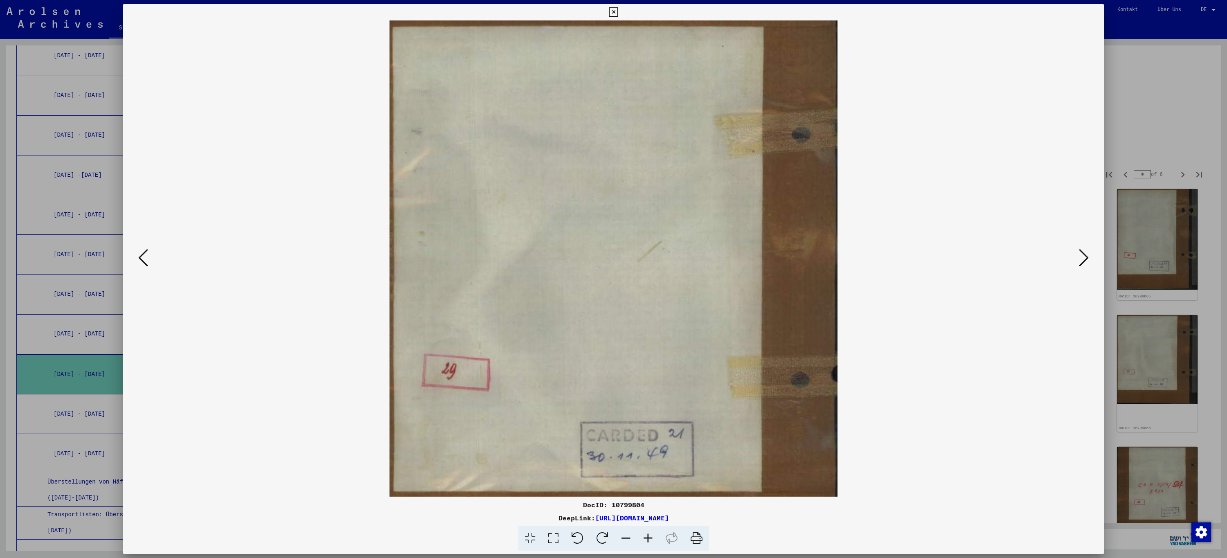
click at [1087, 261] on icon at bounding box center [1084, 258] width 10 height 20
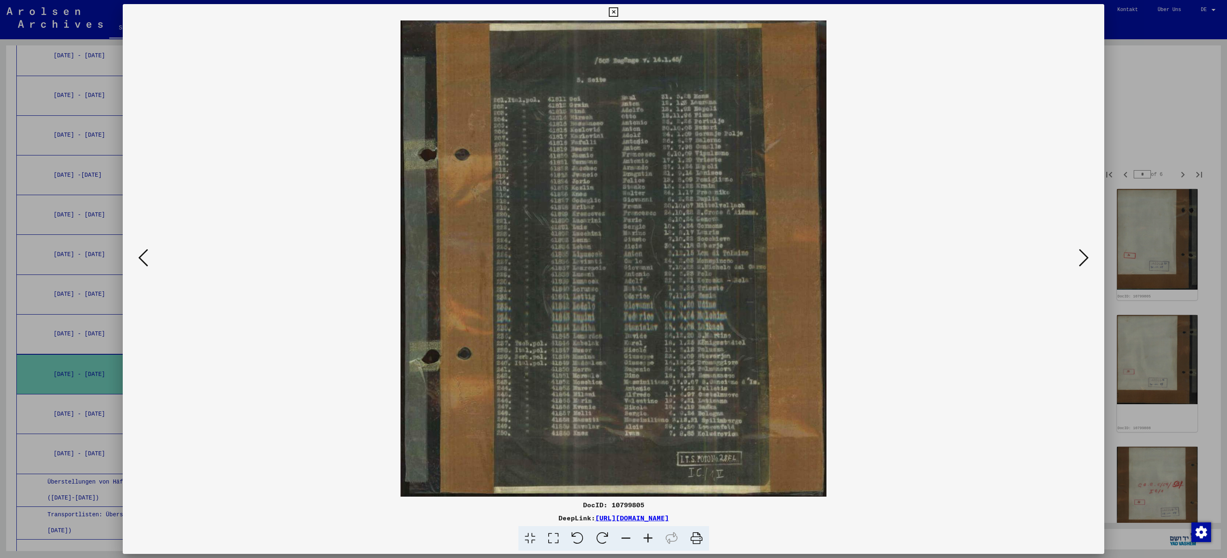
click at [1087, 261] on icon at bounding box center [1084, 258] width 10 height 20
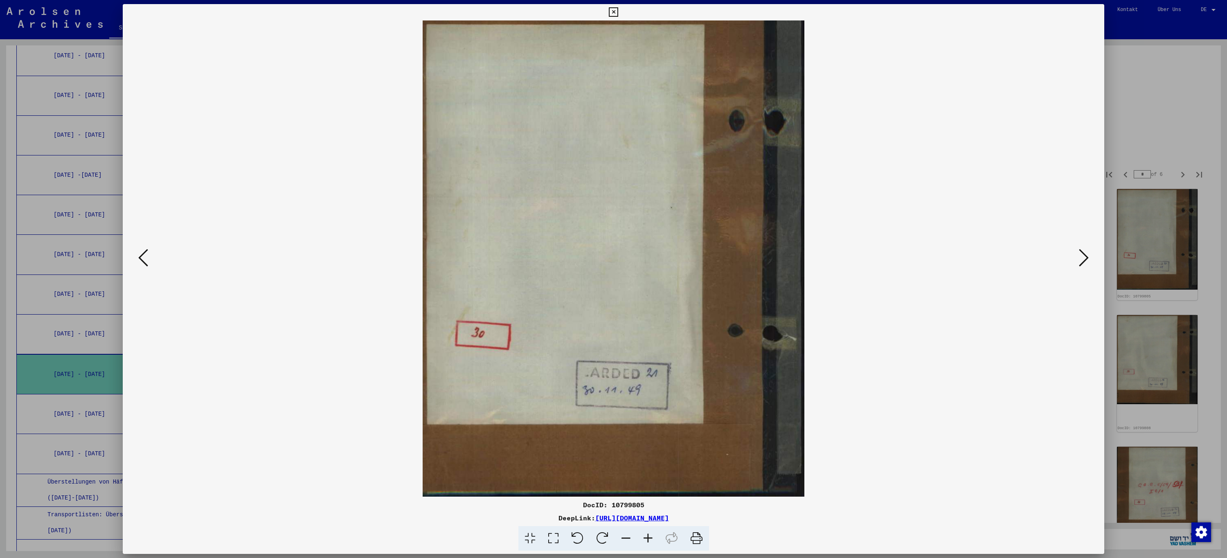
click at [1087, 261] on icon at bounding box center [1084, 258] width 10 height 20
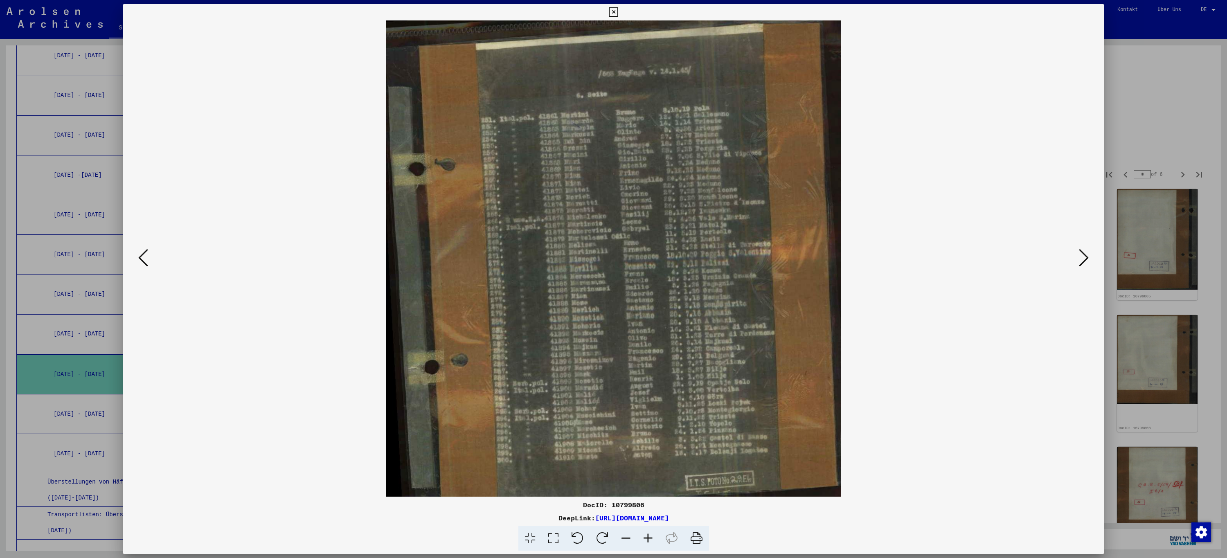
click at [1087, 261] on icon at bounding box center [1084, 258] width 10 height 20
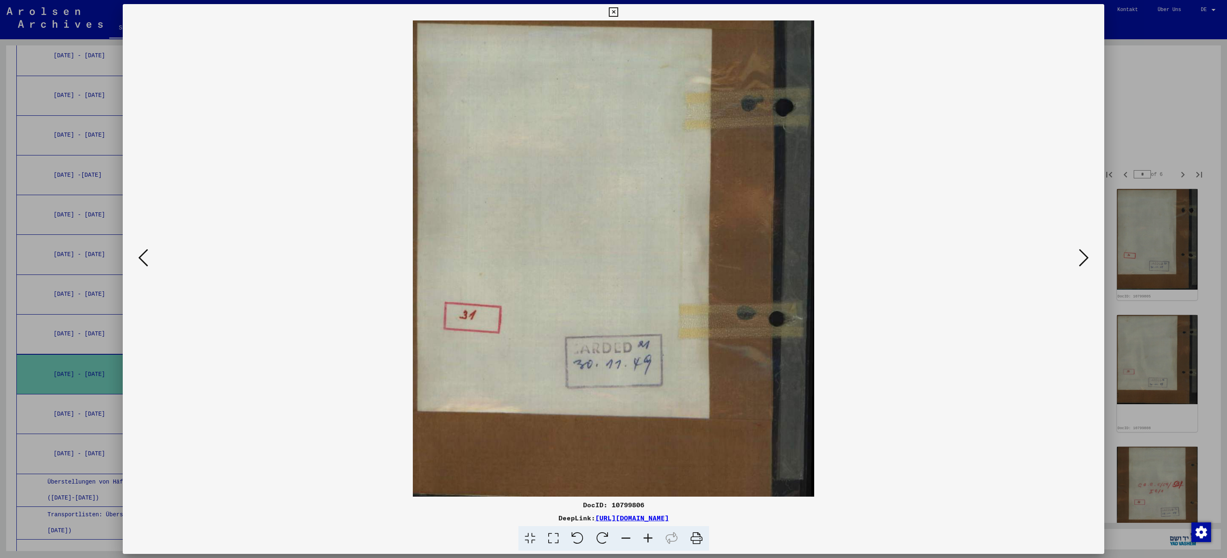
click at [1087, 261] on icon at bounding box center [1084, 258] width 10 height 20
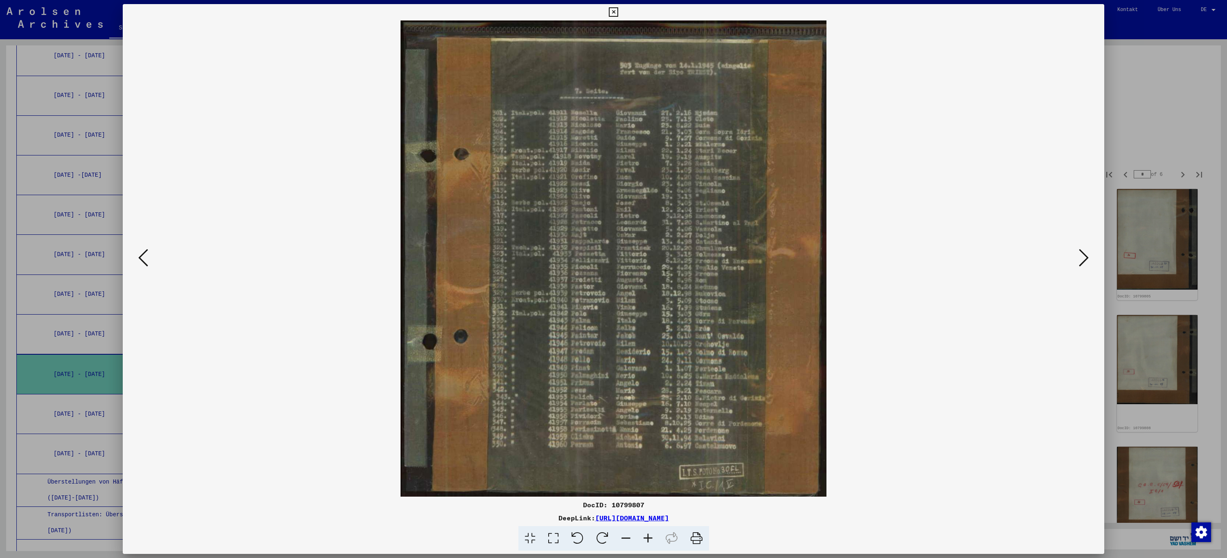
click at [1087, 261] on icon at bounding box center [1084, 258] width 10 height 20
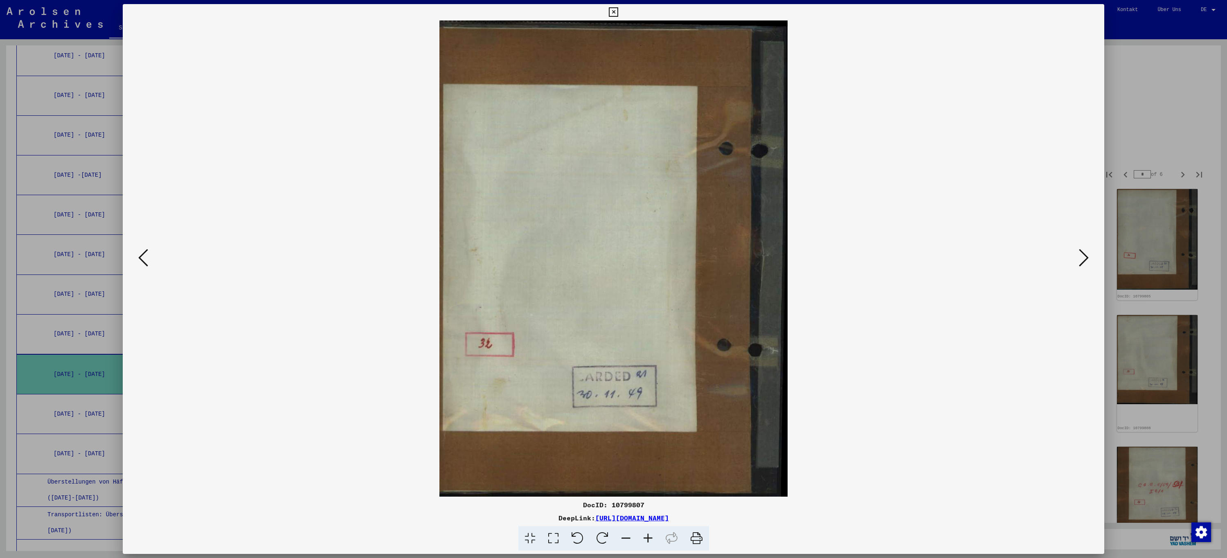
click at [1087, 261] on icon at bounding box center [1084, 258] width 10 height 20
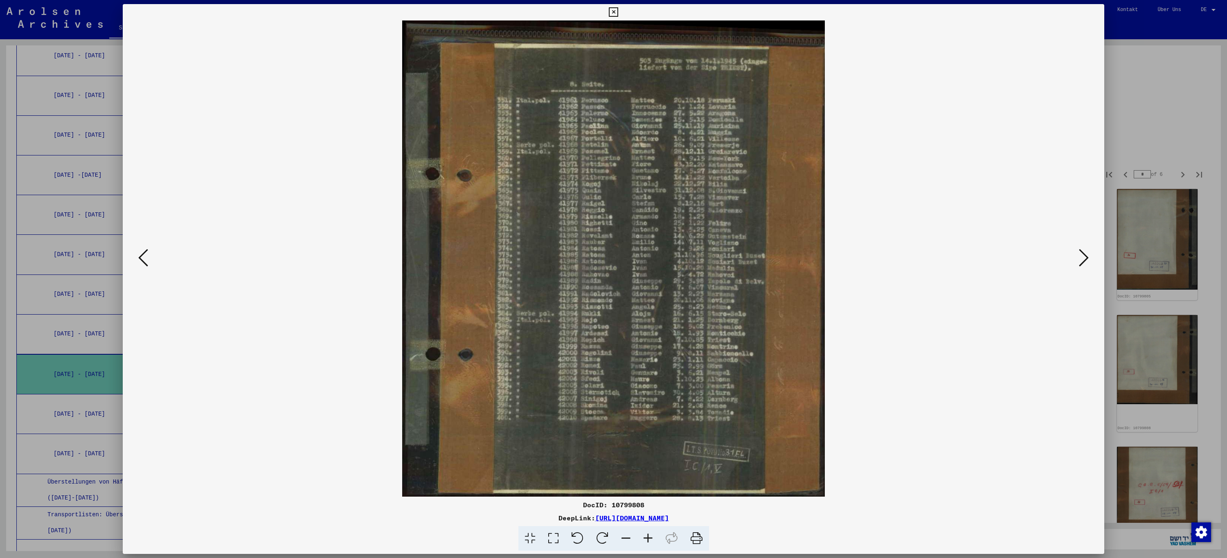
click at [1087, 261] on icon at bounding box center [1084, 258] width 10 height 20
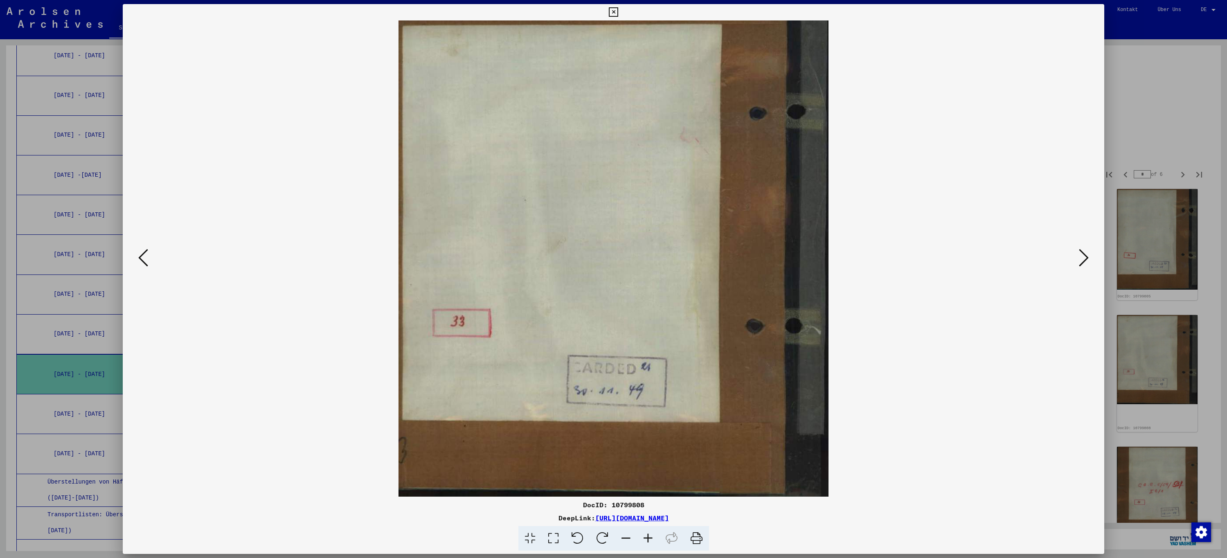
click at [1087, 261] on icon at bounding box center [1084, 258] width 10 height 20
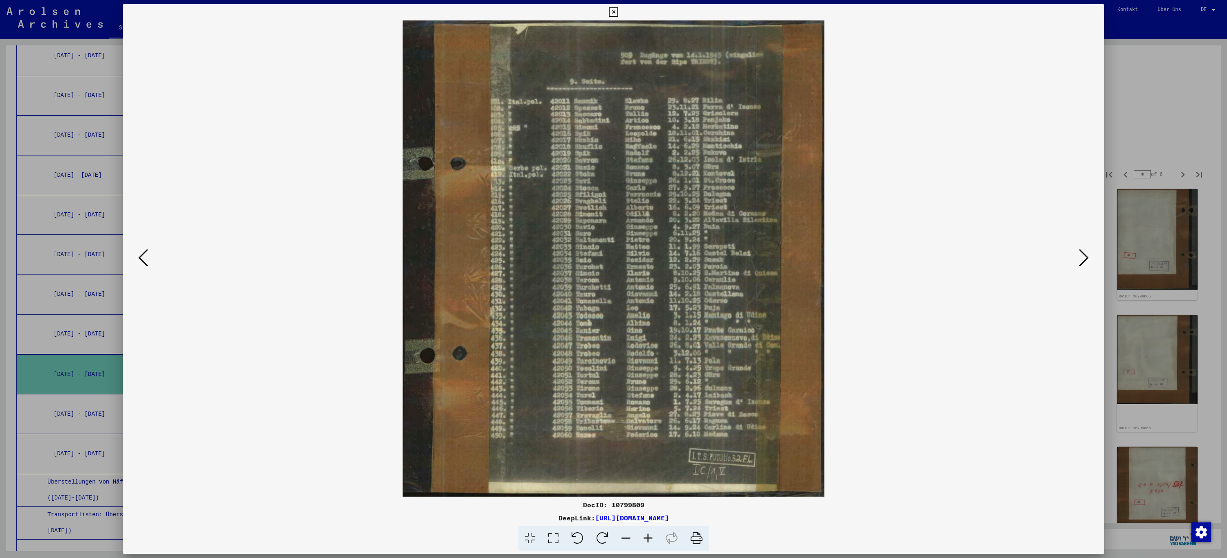
click at [1087, 261] on icon at bounding box center [1084, 258] width 10 height 20
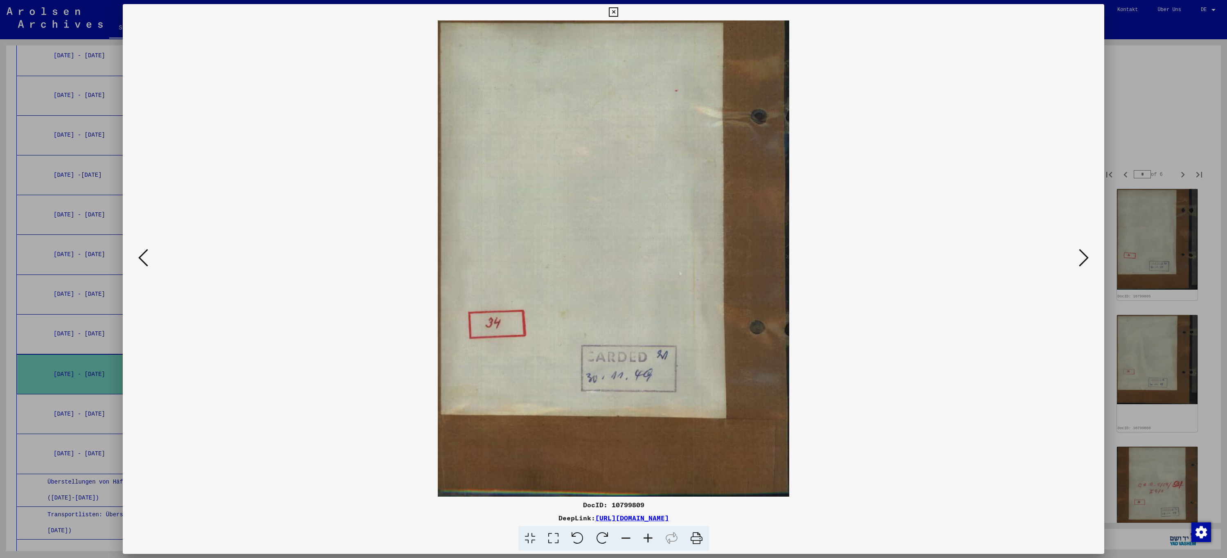
click at [1087, 261] on icon at bounding box center [1084, 258] width 10 height 20
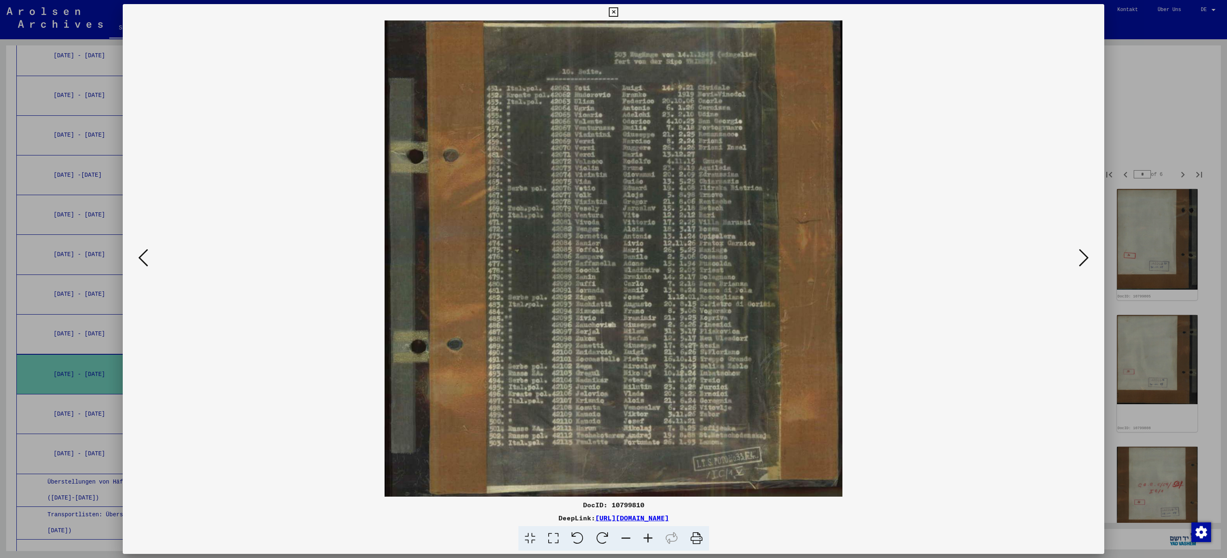
click at [1087, 261] on icon at bounding box center [1084, 258] width 10 height 20
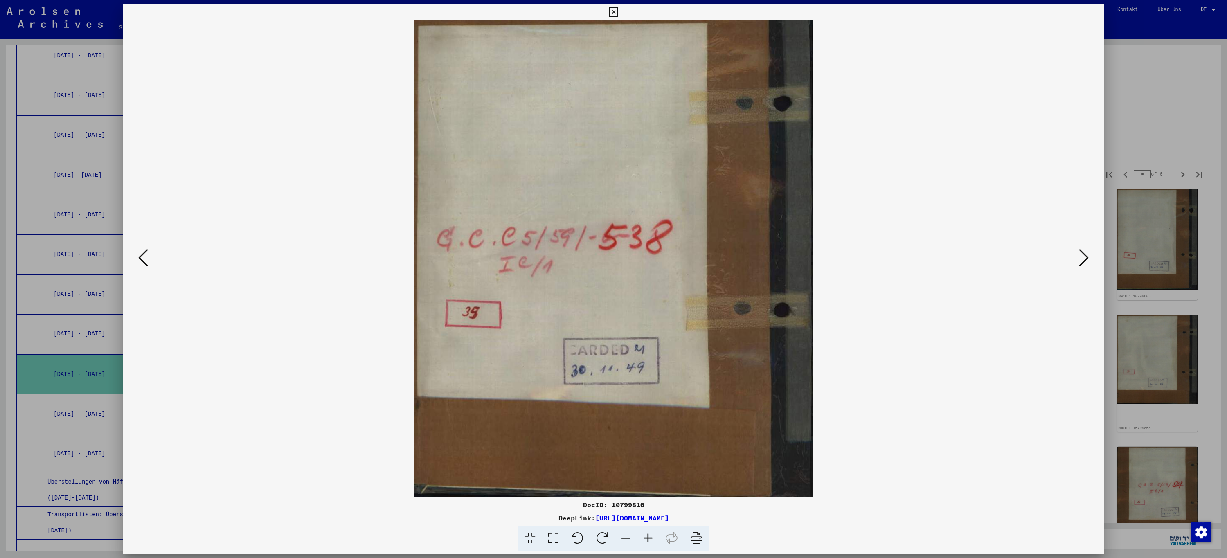
click at [1087, 261] on icon at bounding box center [1084, 258] width 10 height 20
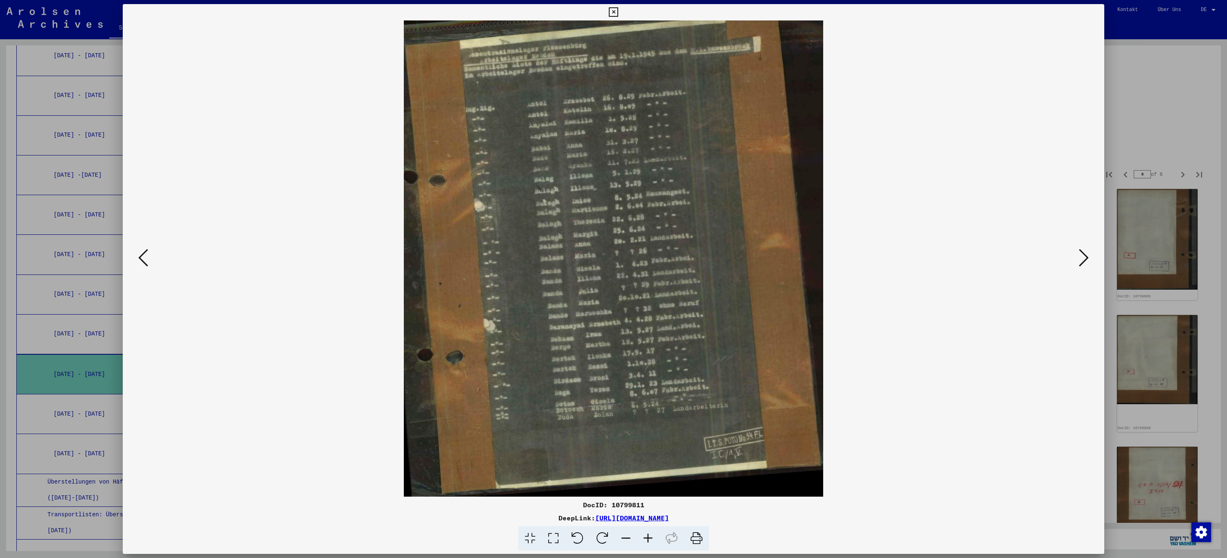
click at [1087, 261] on icon at bounding box center [1084, 258] width 10 height 20
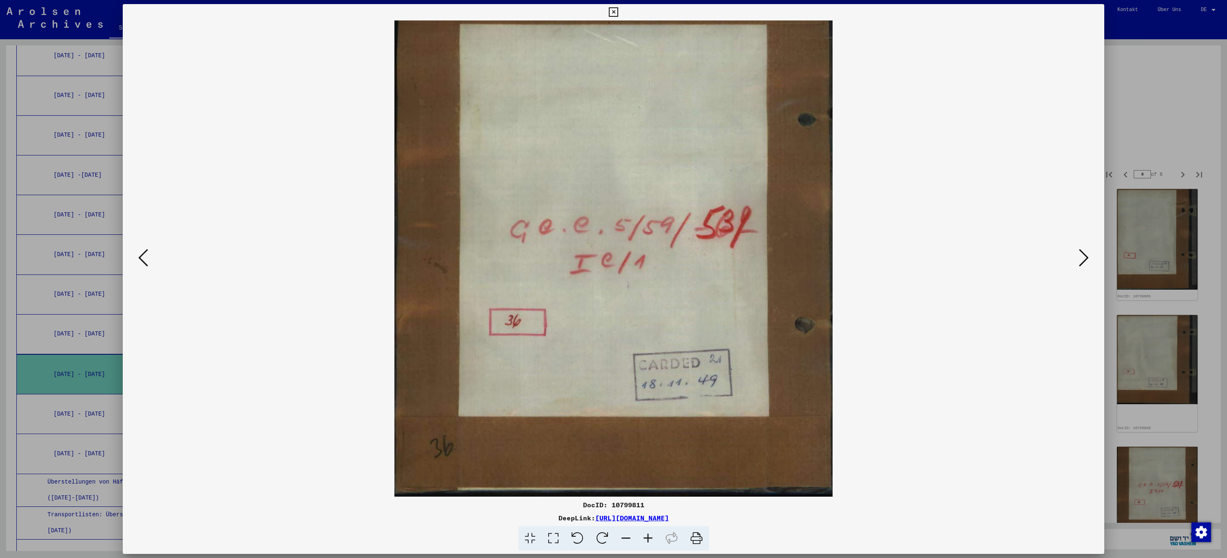
click at [1087, 261] on icon at bounding box center [1084, 258] width 10 height 20
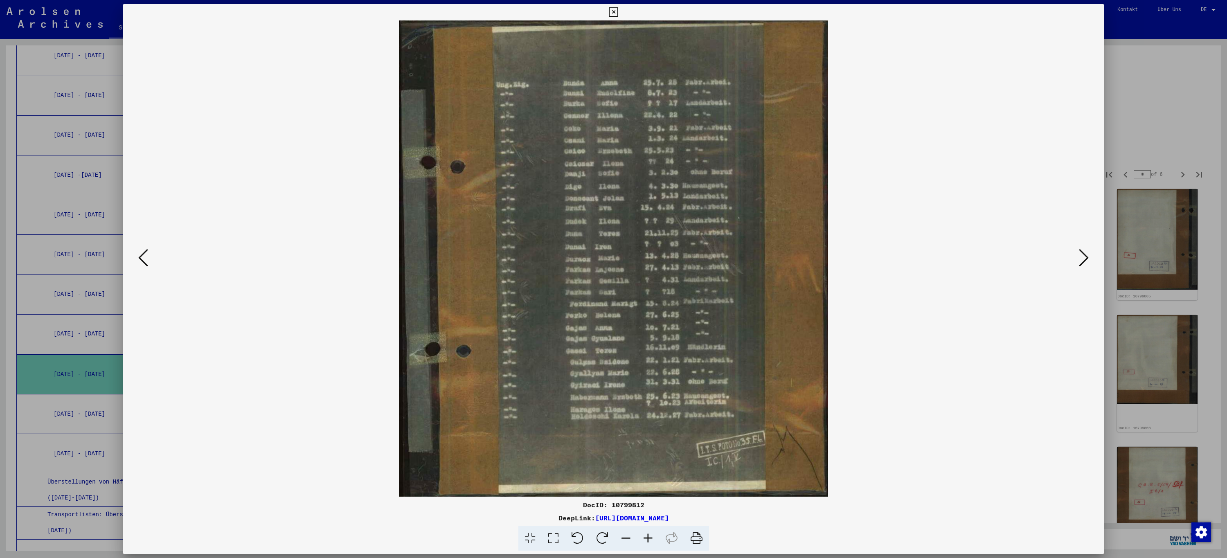
click at [151, 262] on img at bounding box center [614, 258] width 926 height 476
click at [145, 264] on icon at bounding box center [143, 258] width 10 height 20
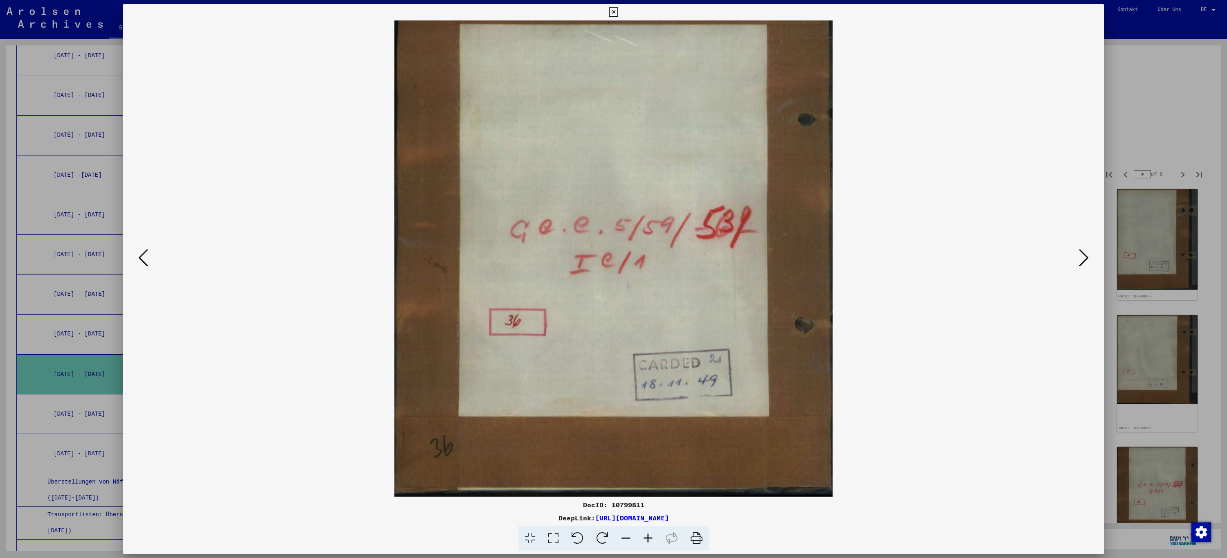
click at [145, 264] on icon at bounding box center [143, 258] width 10 height 20
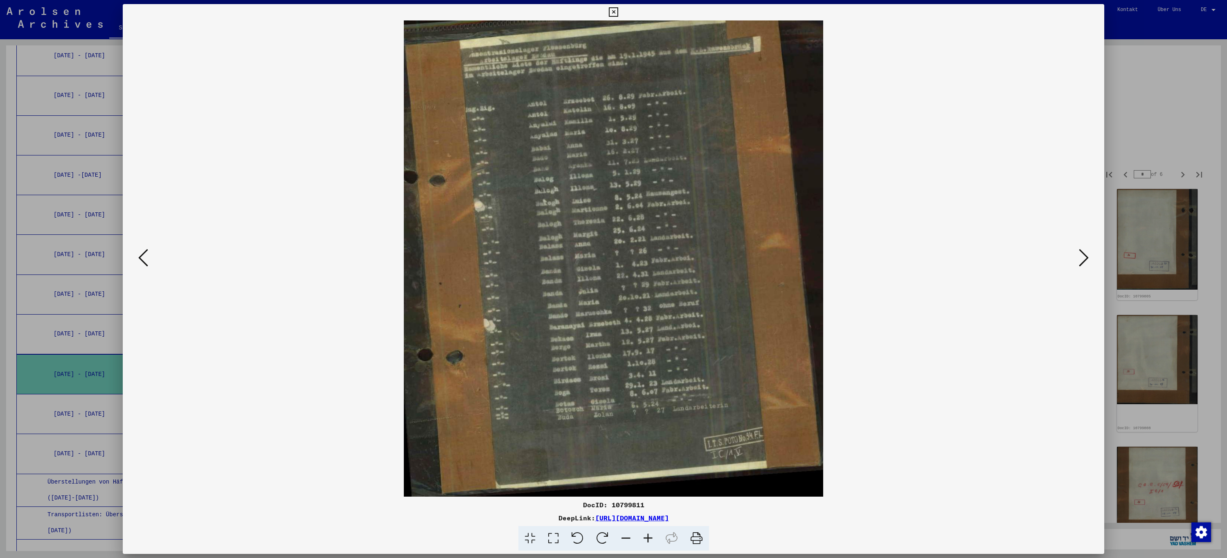
click at [1082, 261] on icon at bounding box center [1084, 258] width 10 height 20
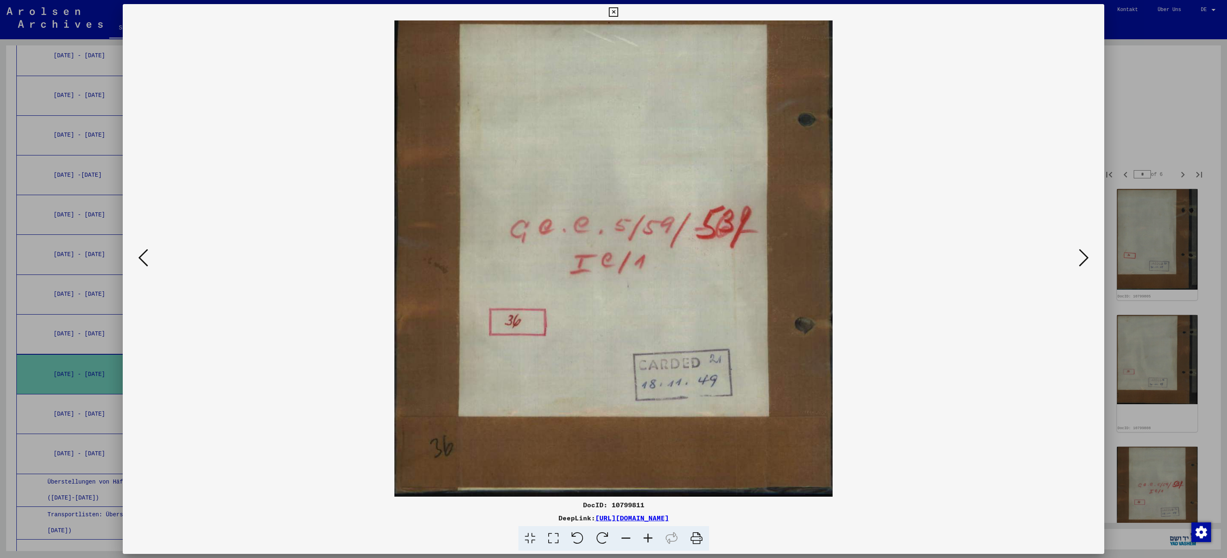
click at [1082, 261] on icon at bounding box center [1084, 258] width 10 height 20
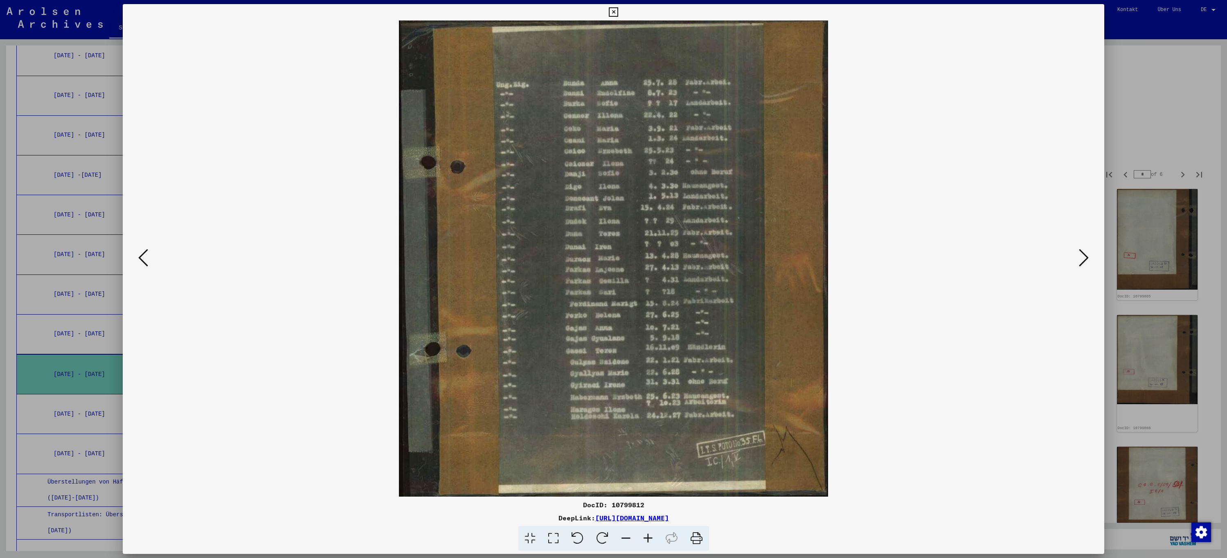
click at [1082, 261] on icon at bounding box center [1084, 258] width 10 height 20
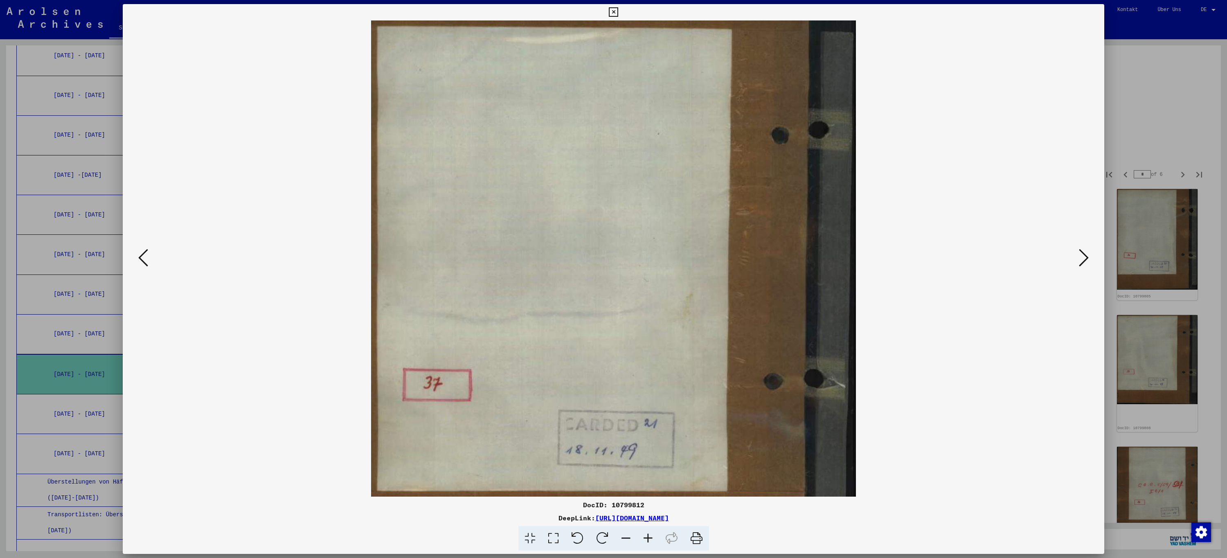
click at [1082, 261] on icon at bounding box center [1084, 258] width 10 height 20
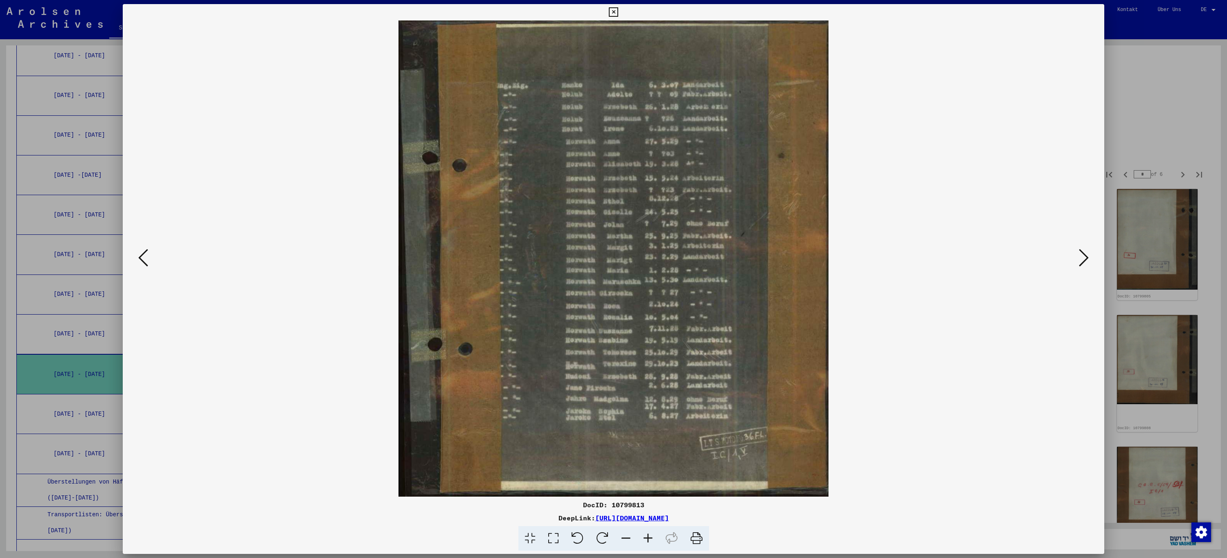
click at [1082, 261] on icon at bounding box center [1084, 258] width 10 height 20
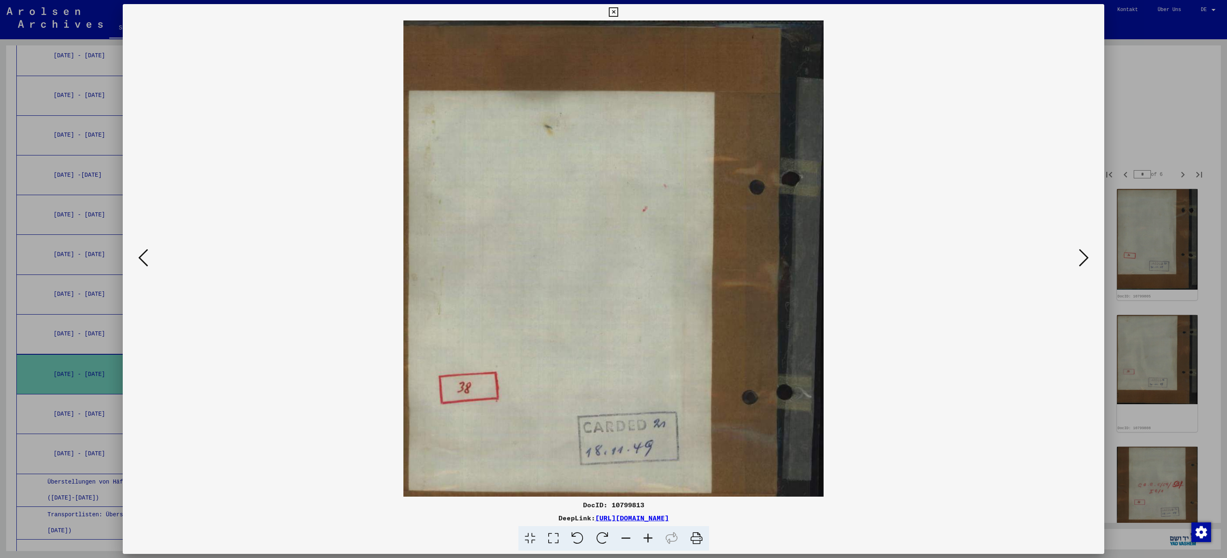
click at [1082, 261] on icon at bounding box center [1084, 258] width 10 height 20
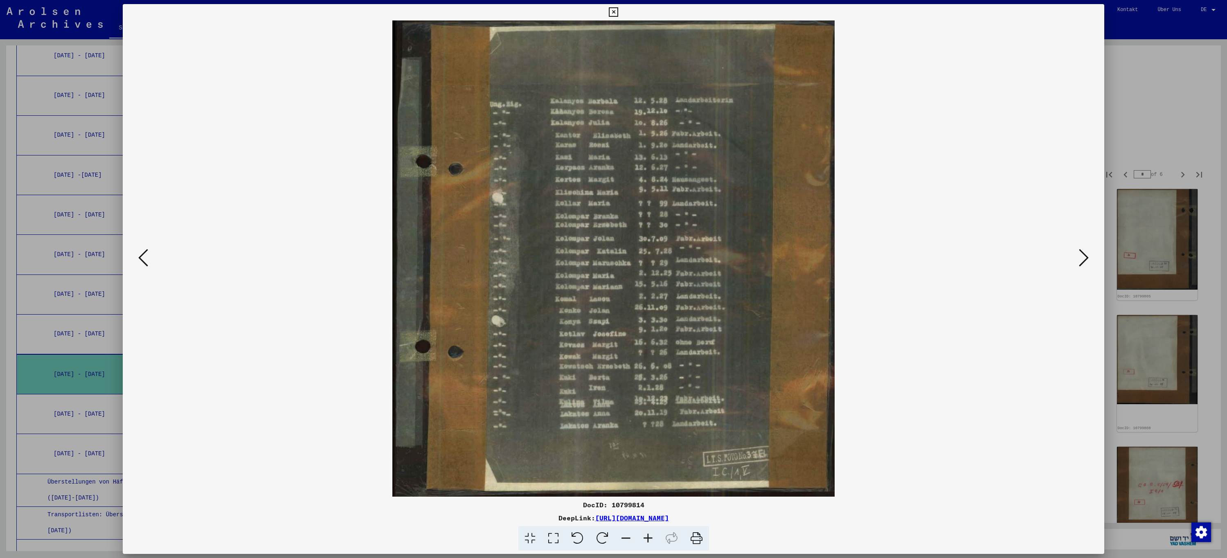
click at [1082, 261] on icon at bounding box center [1084, 258] width 10 height 20
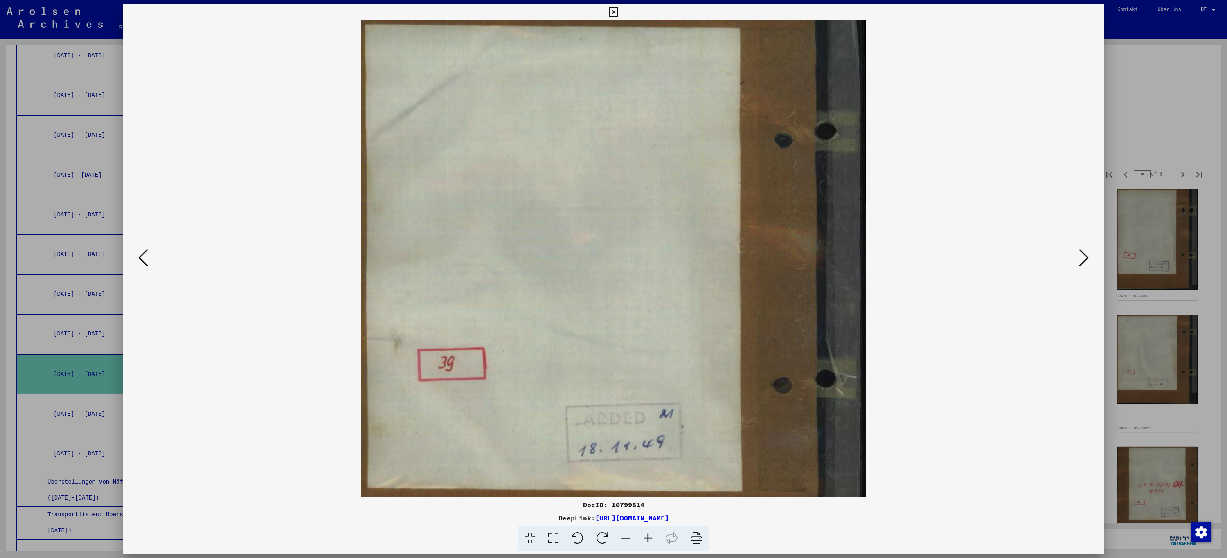
click at [1082, 261] on icon at bounding box center [1084, 258] width 10 height 20
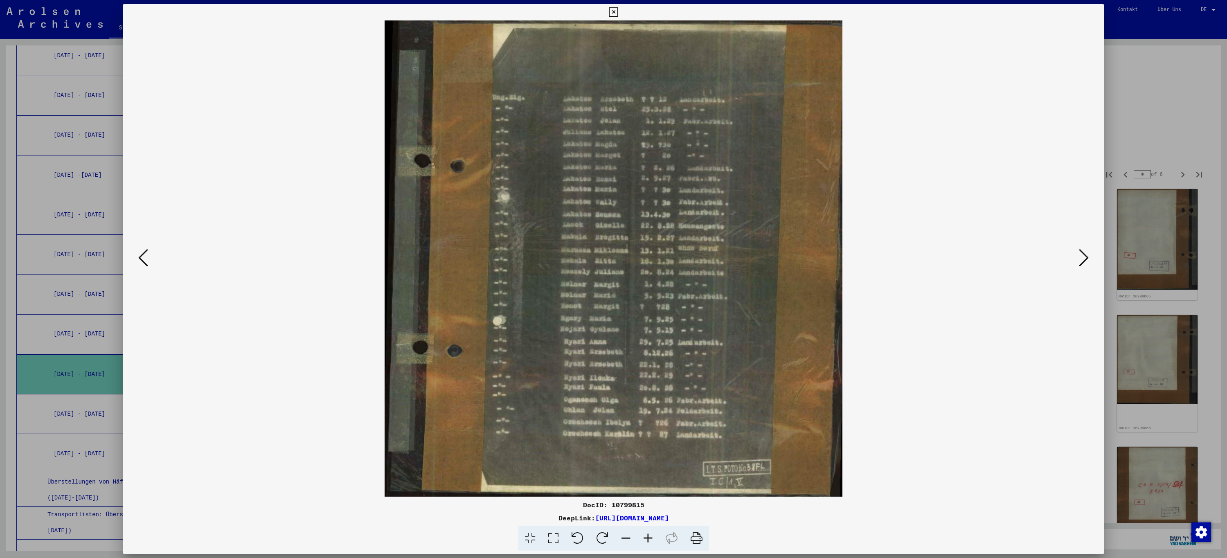
click at [1082, 261] on icon at bounding box center [1084, 258] width 10 height 20
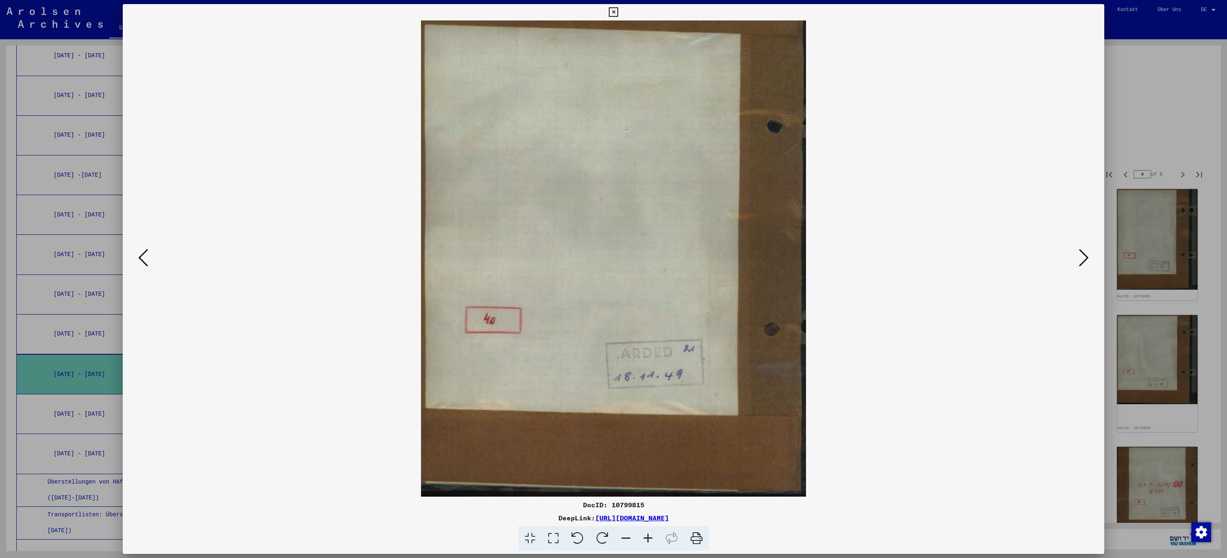
click at [1082, 261] on icon at bounding box center [1084, 258] width 10 height 20
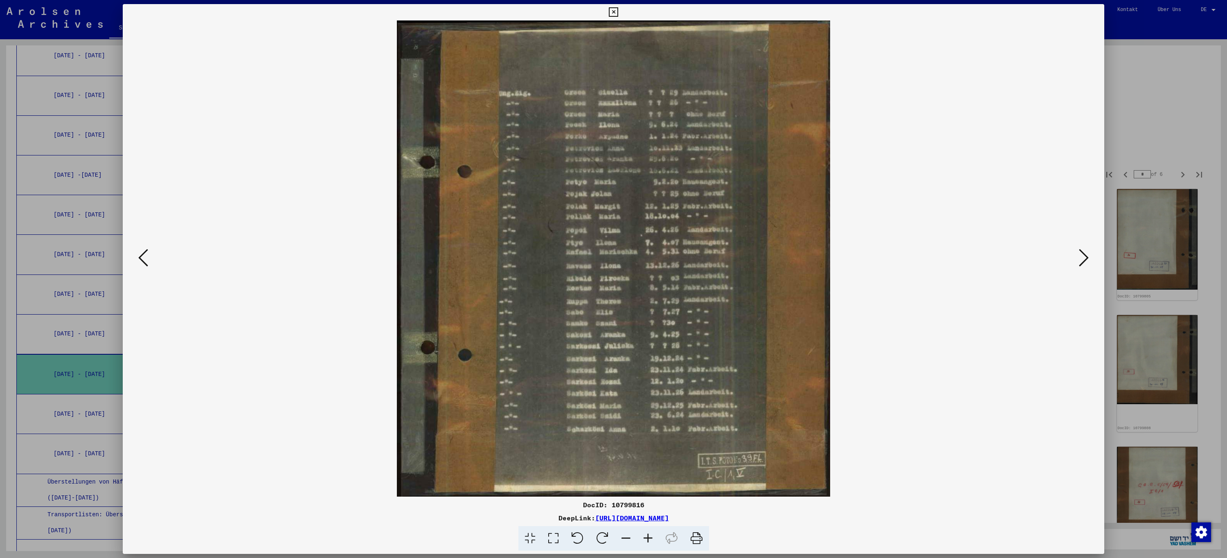
click at [1082, 261] on icon at bounding box center [1084, 258] width 10 height 20
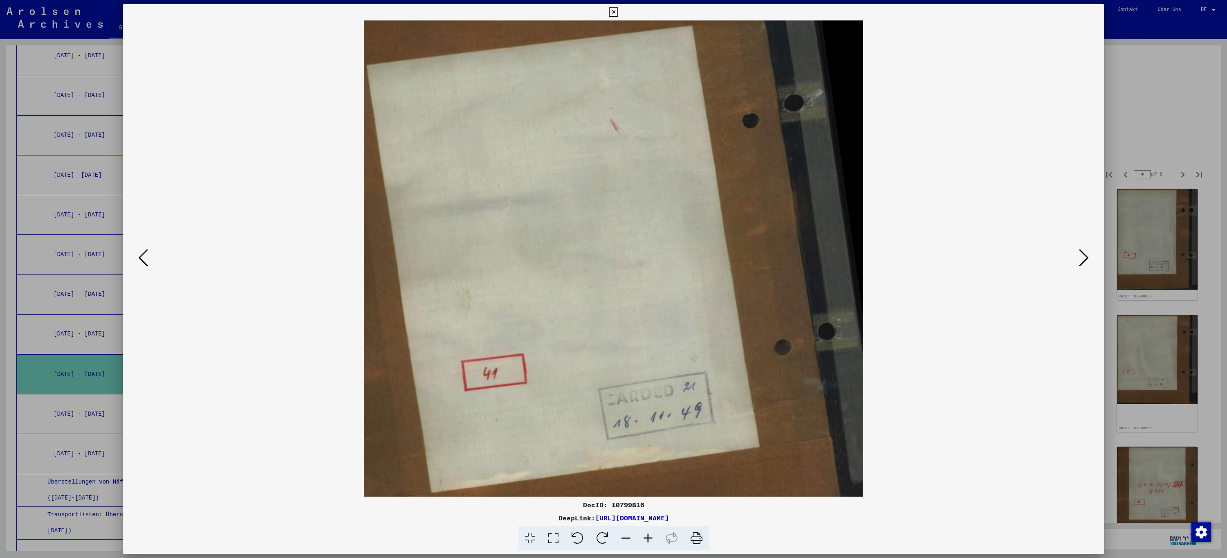
click at [1082, 261] on icon at bounding box center [1084, 258] width 10 height 20
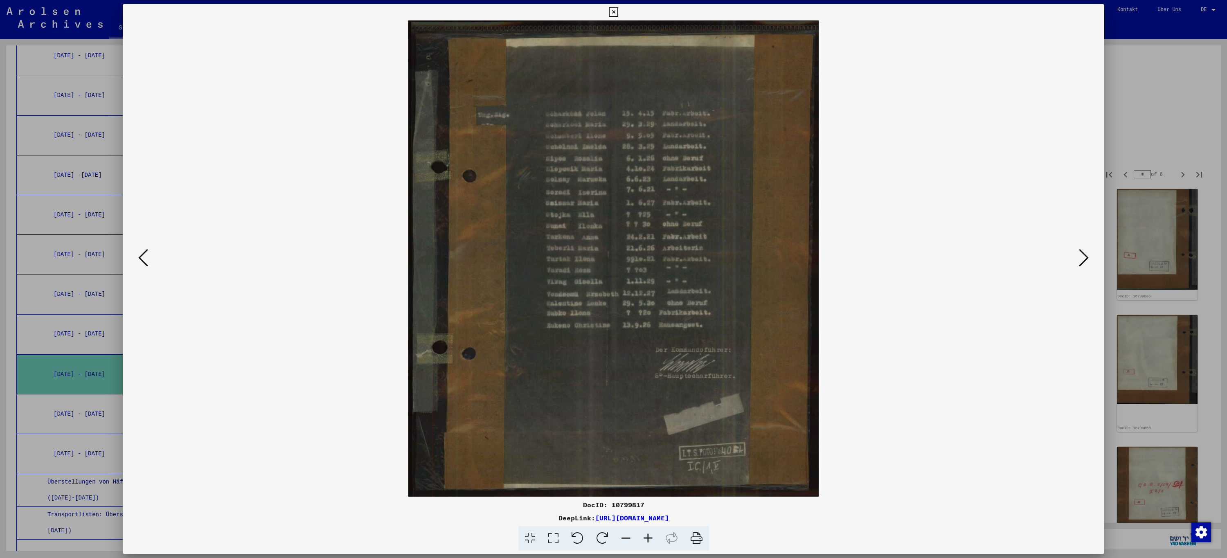
click at [1082, 261] on icon at bounding box center [1084, 258] width 10 height 20
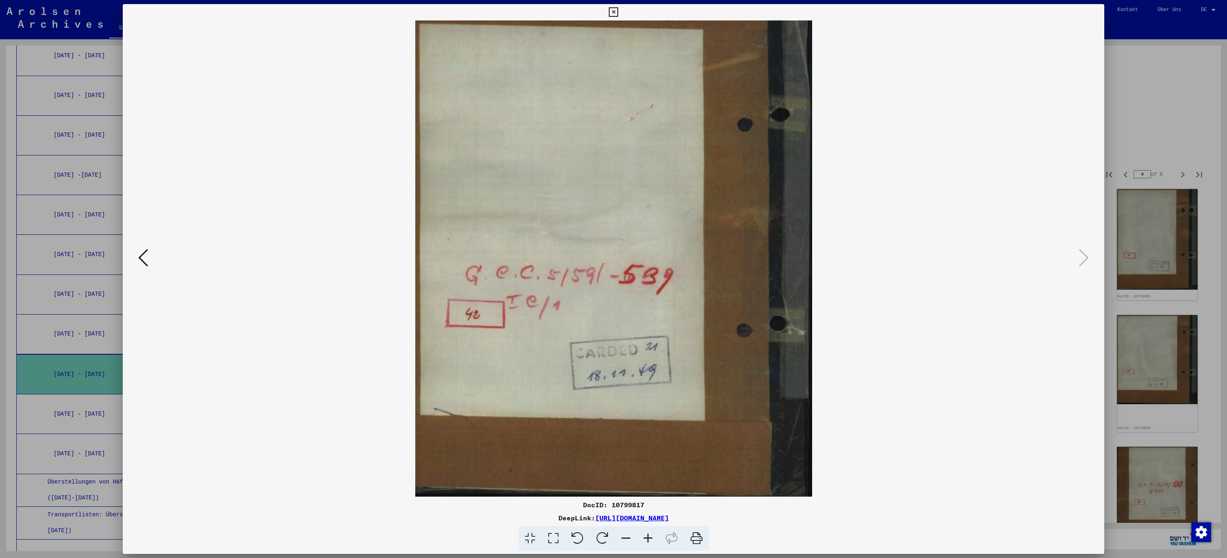
click at [138, 260] on button at bounding box center [143, 258] width 15 height 23
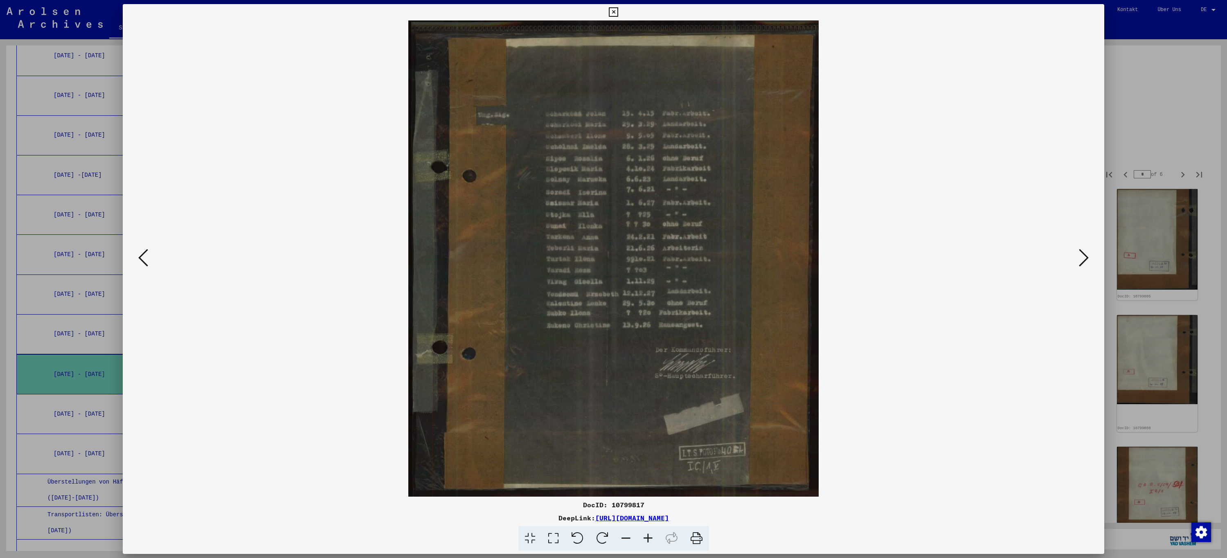
click at [140, 260] on icon at bounding box center [143, 258] width 10 height 20
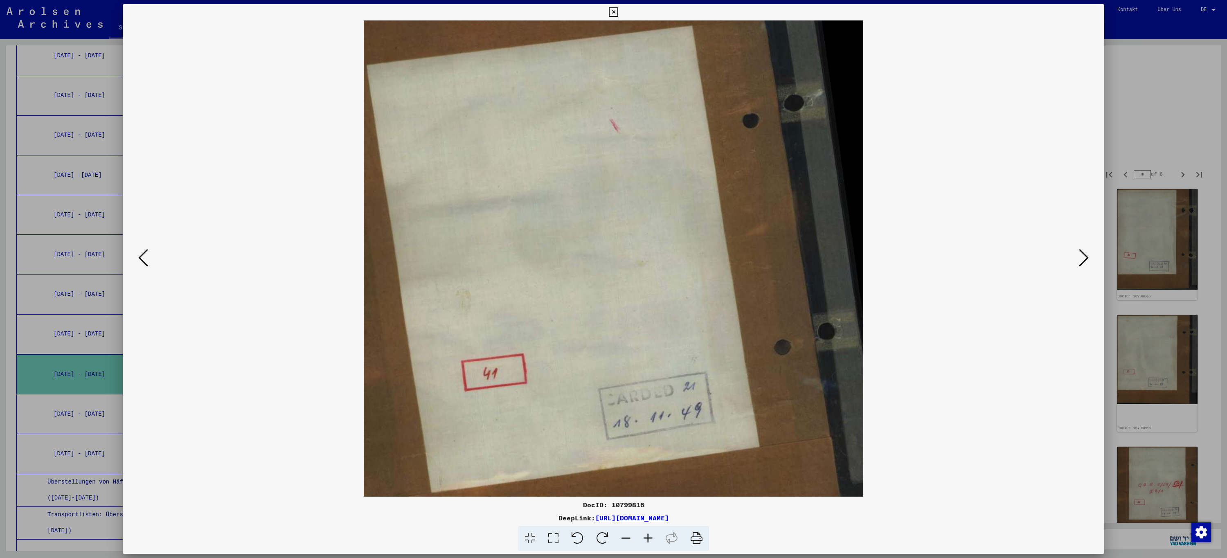
click at [142, 260] on icon at bounding box center [143, 258] width 10 height 20
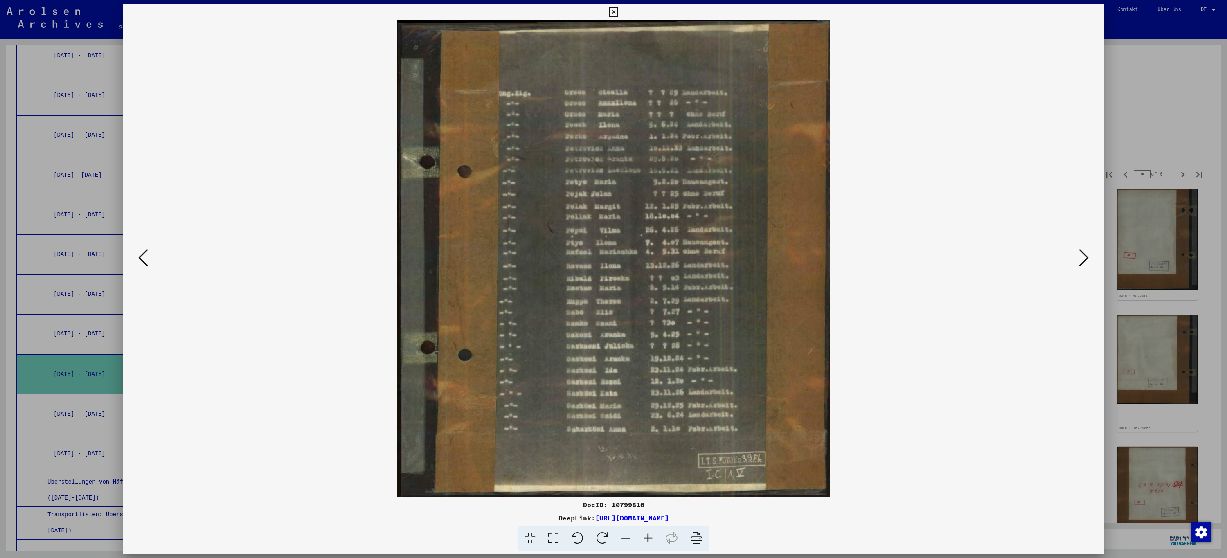
click at [142, 260] on icon at bounding box center [143, 258] width 10 height 20
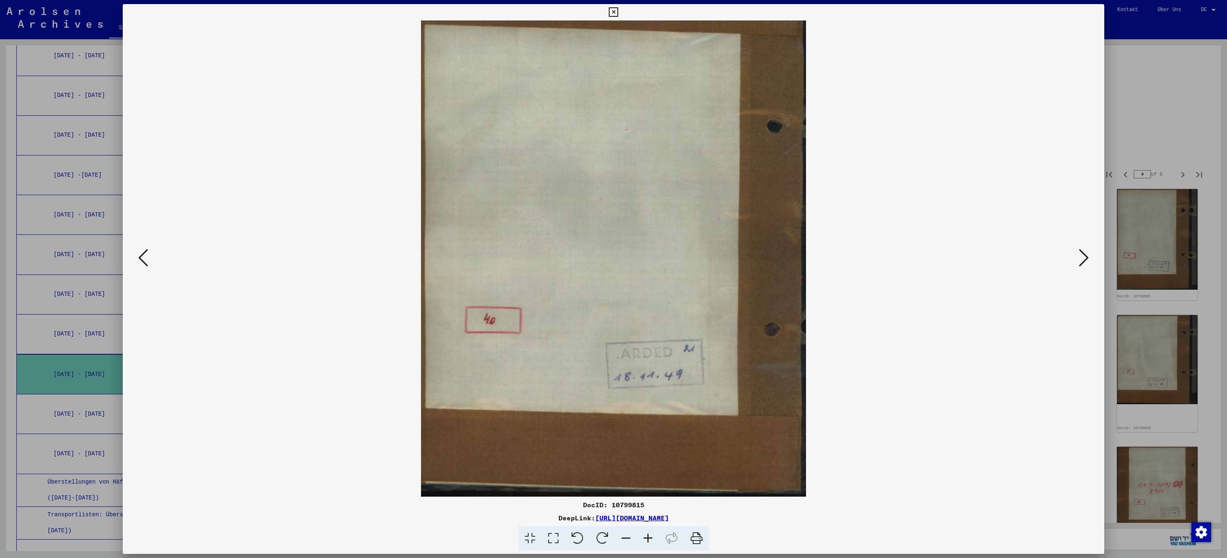
click at [142, 260] on icon at bounding box center [143, 258] width 10 height 20
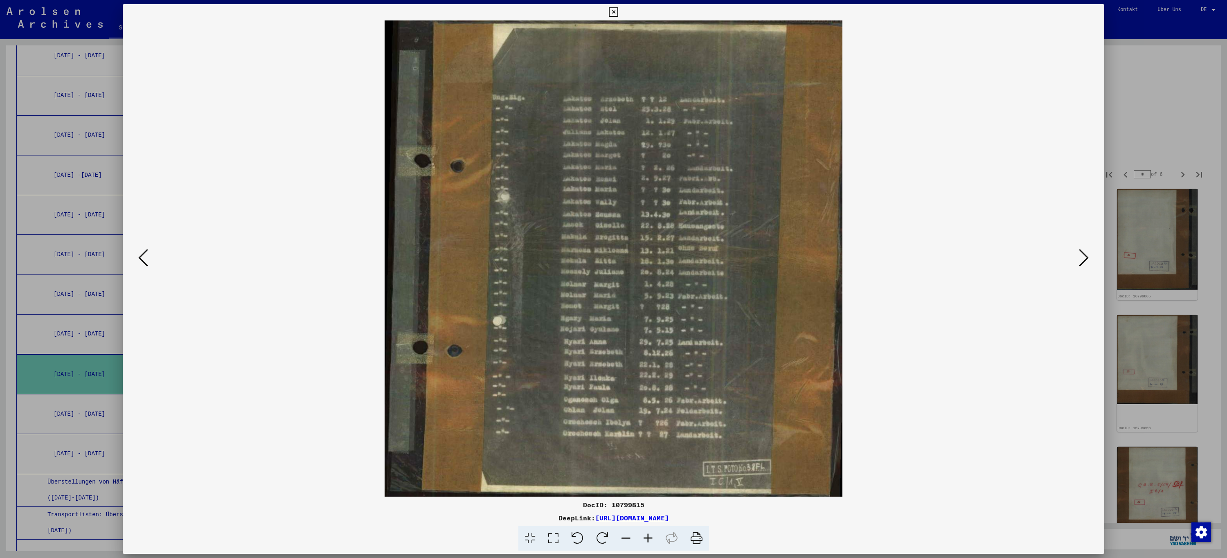
click at [142, 260] on icon at bounding box center [143, 258] width 10 height 20
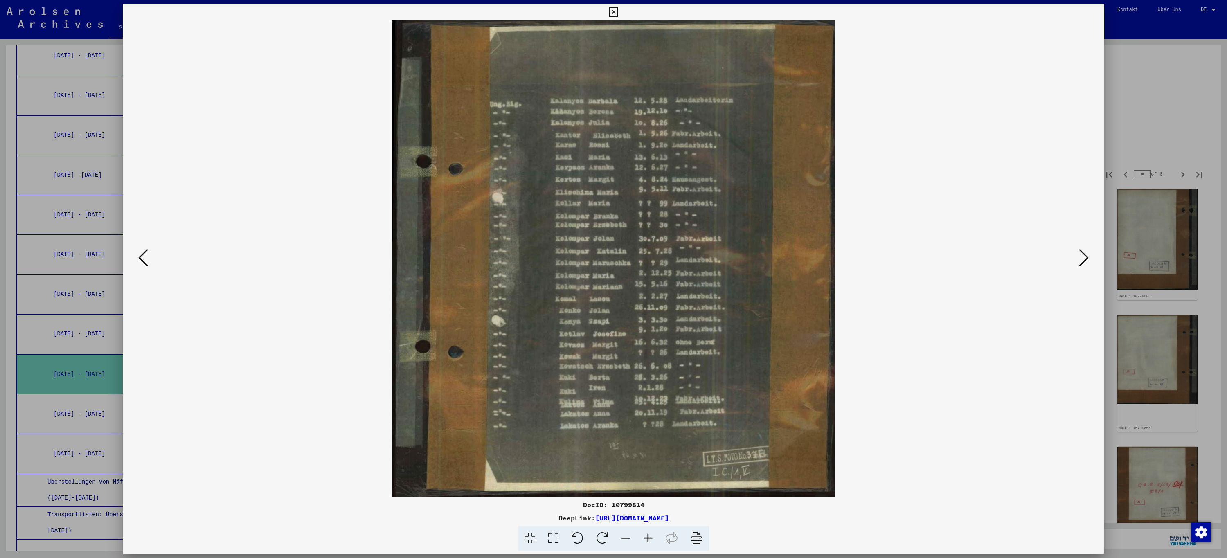
click at [142, 260] on icon at bounding box center [143, 258] width 10 height 20
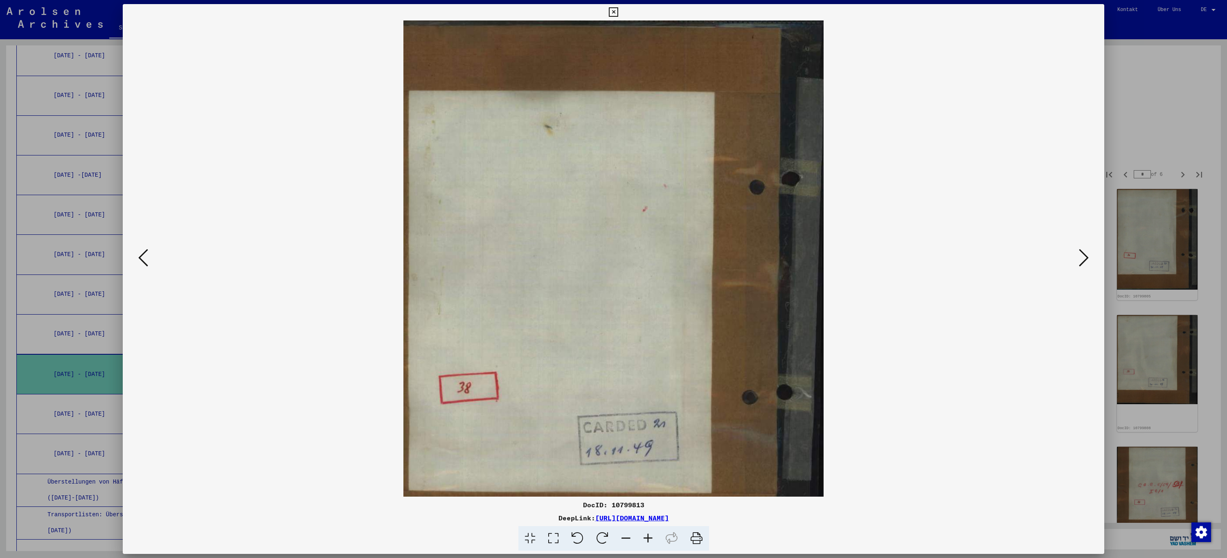
click at [142, 260] on icon at bounding box center [143, 258] width 10 height 20
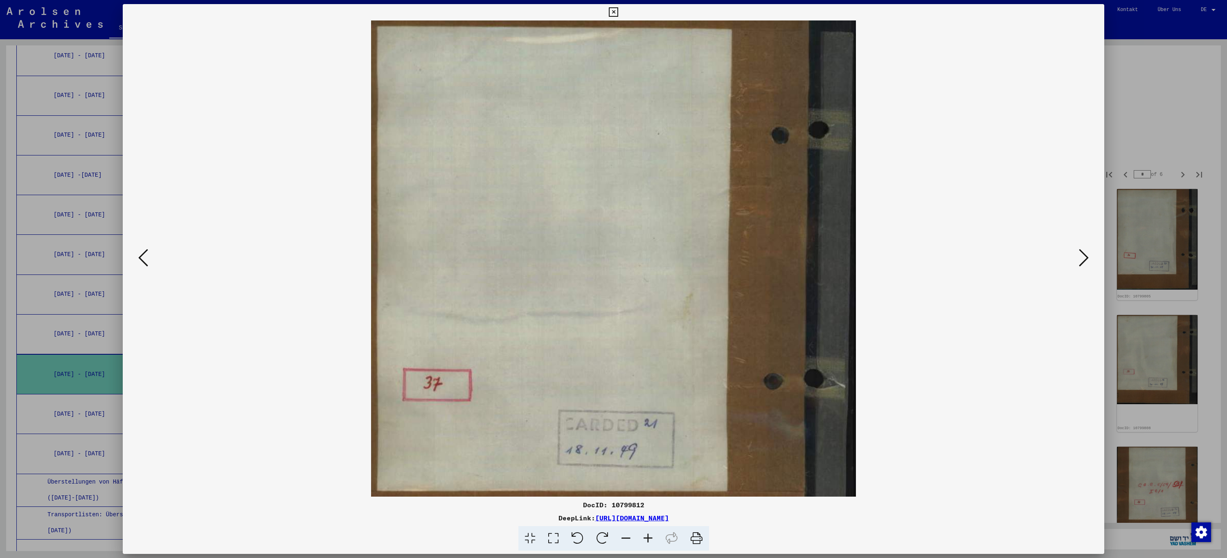
click at [142, 260] on icon at bounding box center [143, 258] width 10 height 20
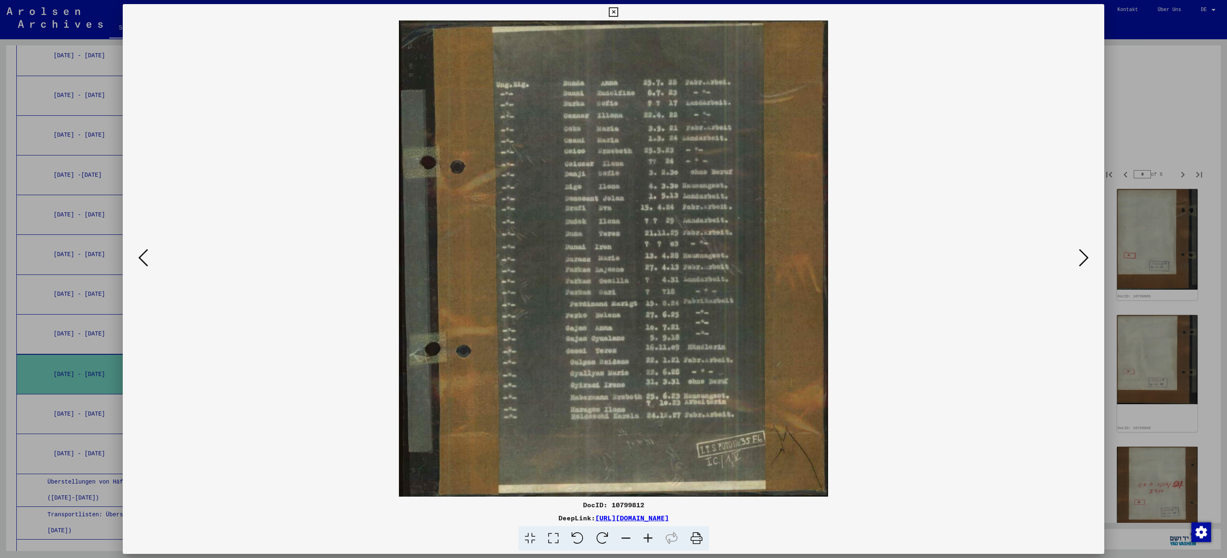
click at [142, 260] on icon at bounding box center [143, 258] width 10 height 20
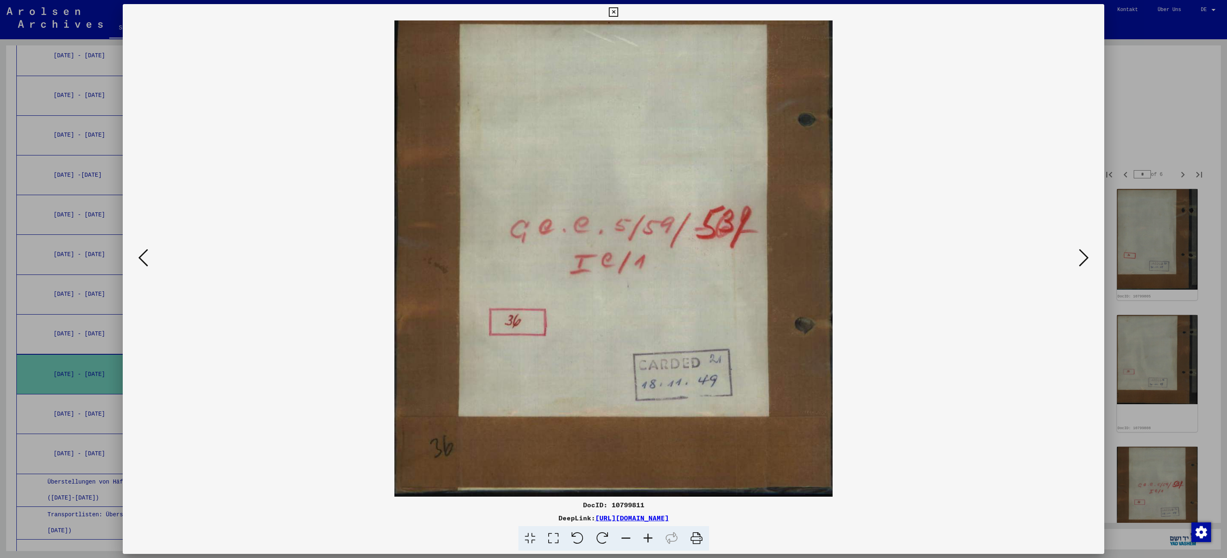
click at [142, 260] on icon at bounding box center [143, 258] width 10 height 20
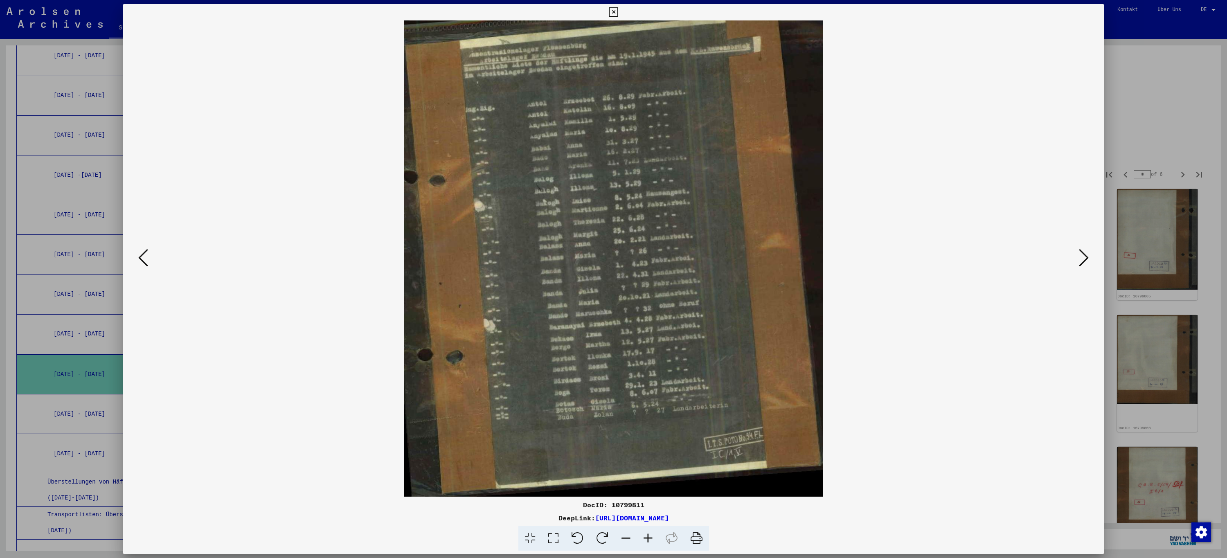
click at [143, 260] on icon at bounding box center [143, 258] width 10 height 20
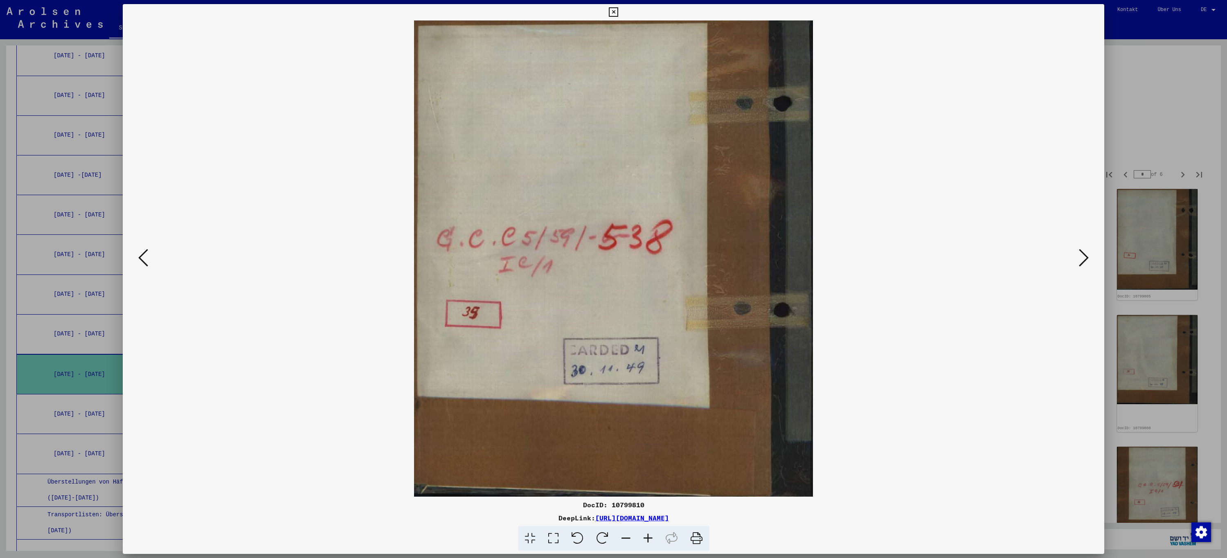
click at [143, 260] on icon at bounding box center [143, 258] width 10 height 20
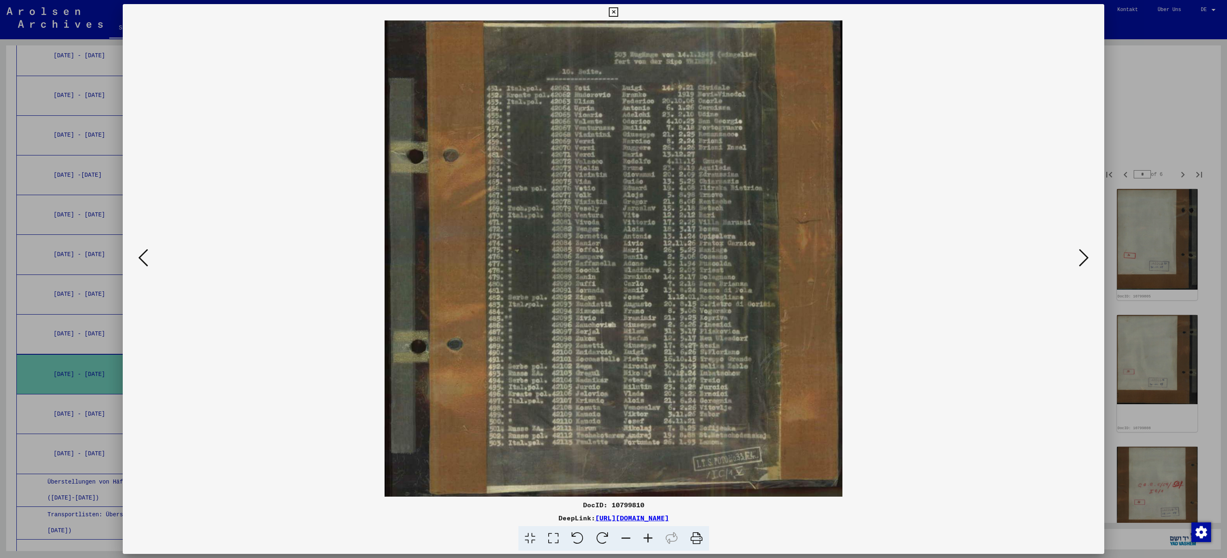
click at [1090, 262] on button at bounding box center [1084, 258] width 15 height 23
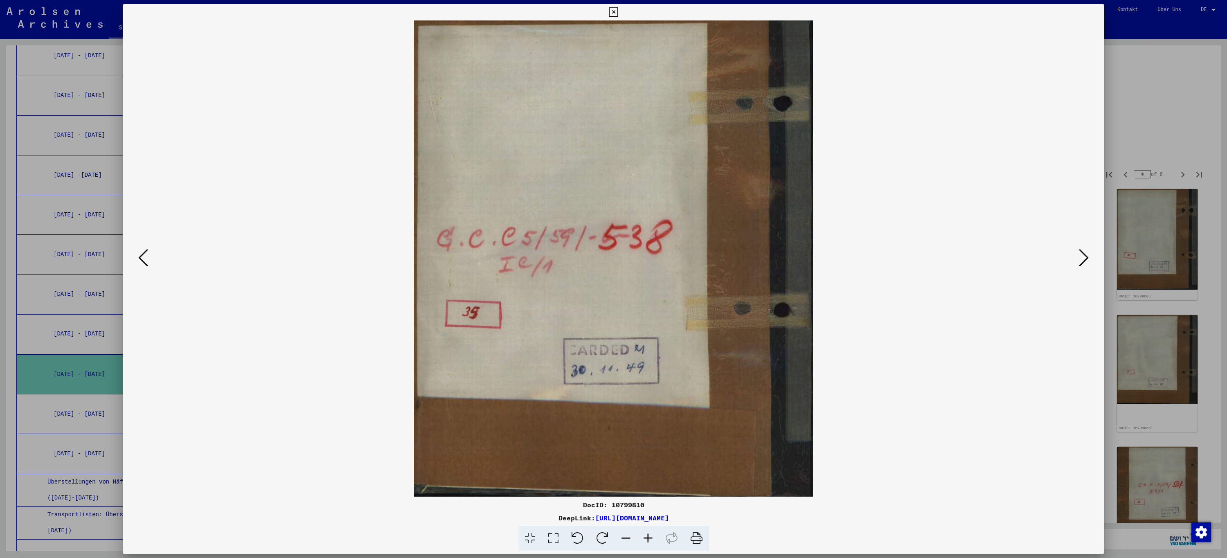
click at [1091, 262] on button at bounding box center [1084, 258] width 15 height 23
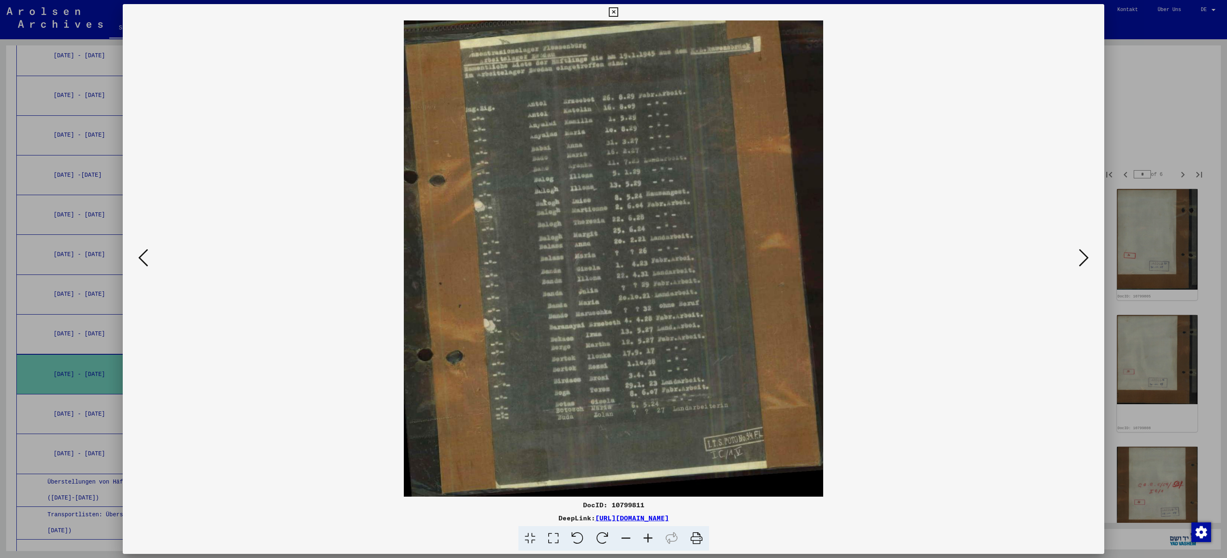
click at [1091, 262] on button at bounding box center [1084, 258] width 15 height 23
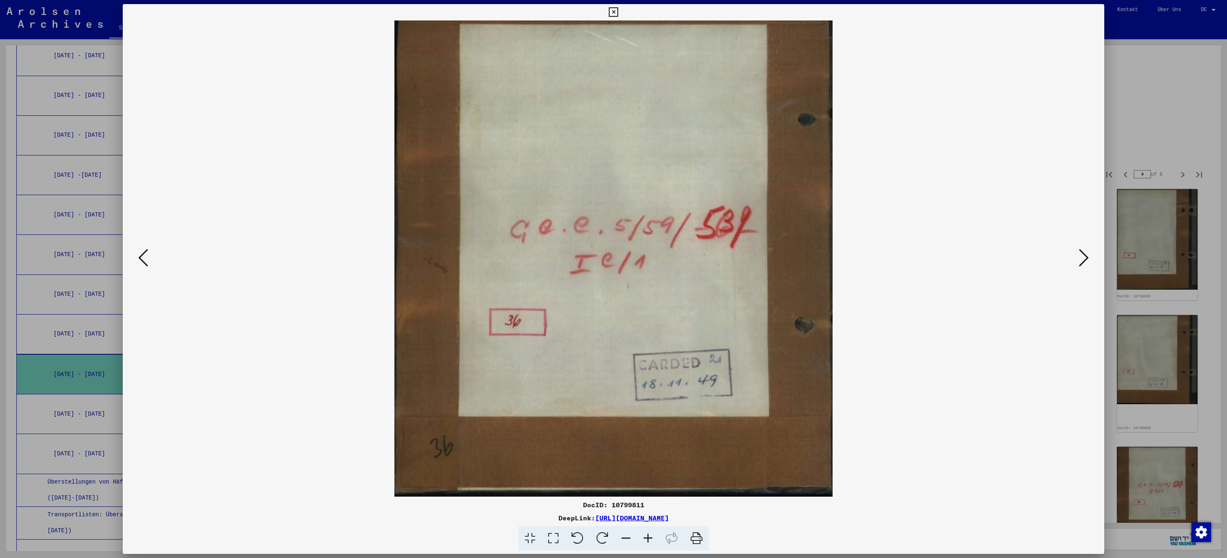
click at [1091, 262] on button at bounding box center [1084, 258] width 15 height 23
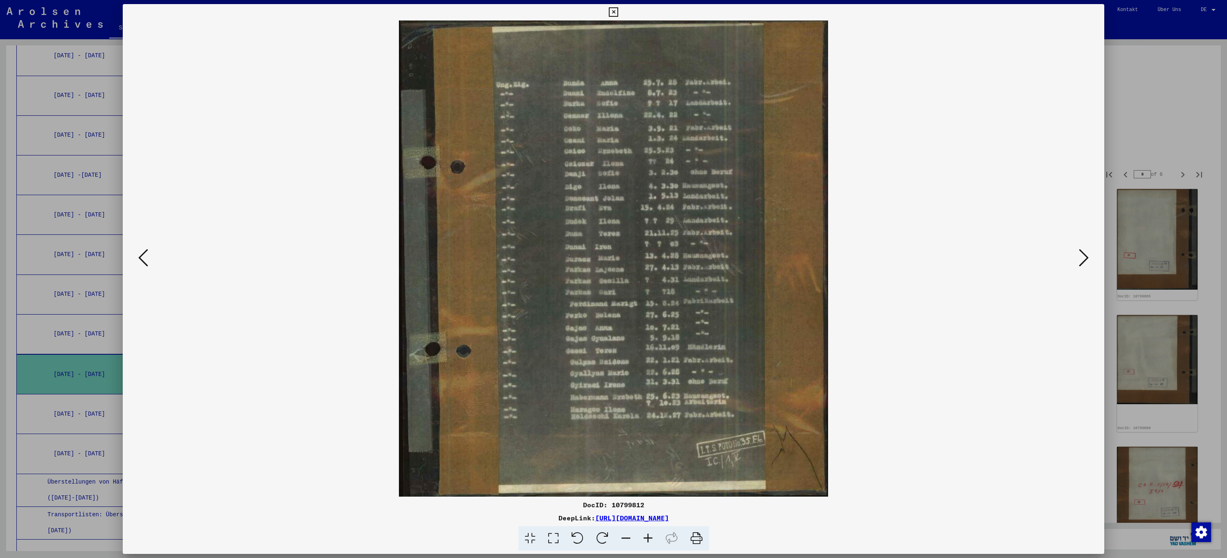
click at [1091, 262] on button at bounding box center [1084, 258] width 15 height 23
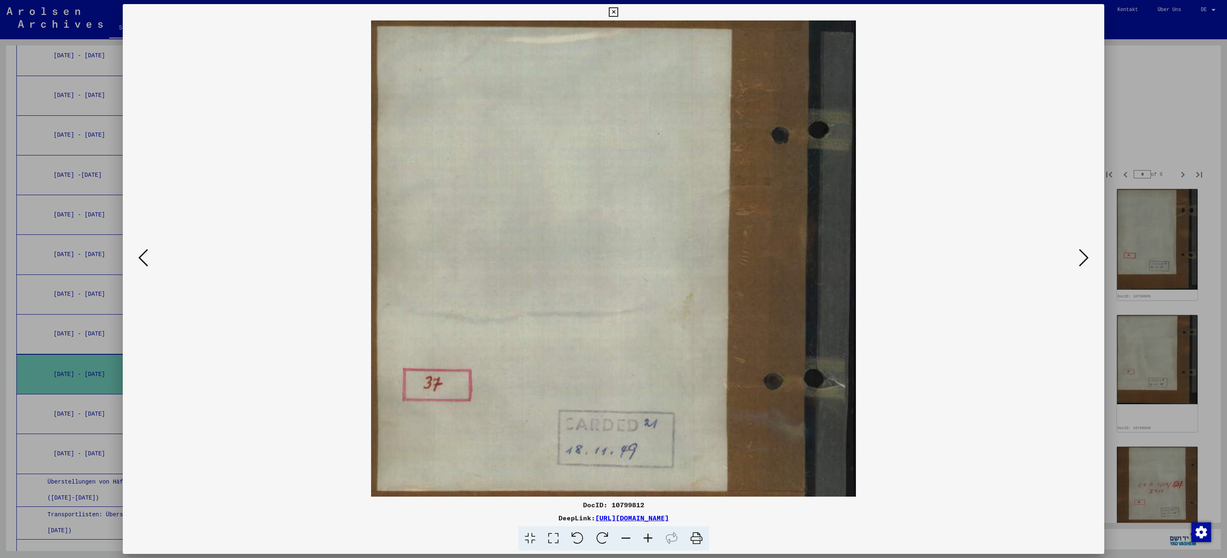
click at [1091, 262] on button at bounding box center [1084, 258] width 15 height 23
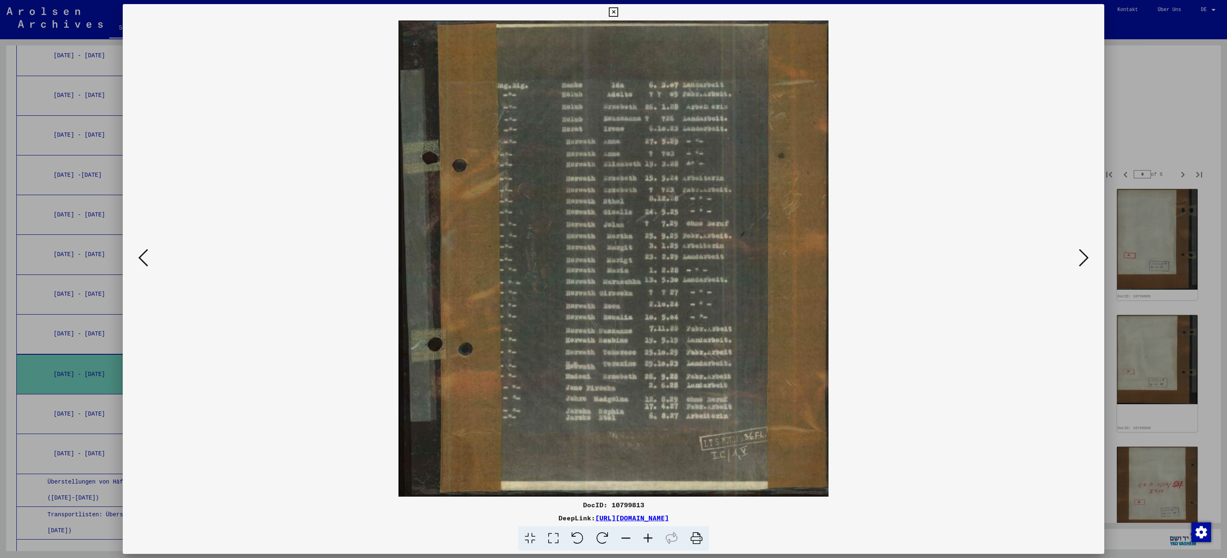
click at [1091, 262] on button at bounding box center [1084, 258] width 15 height 23
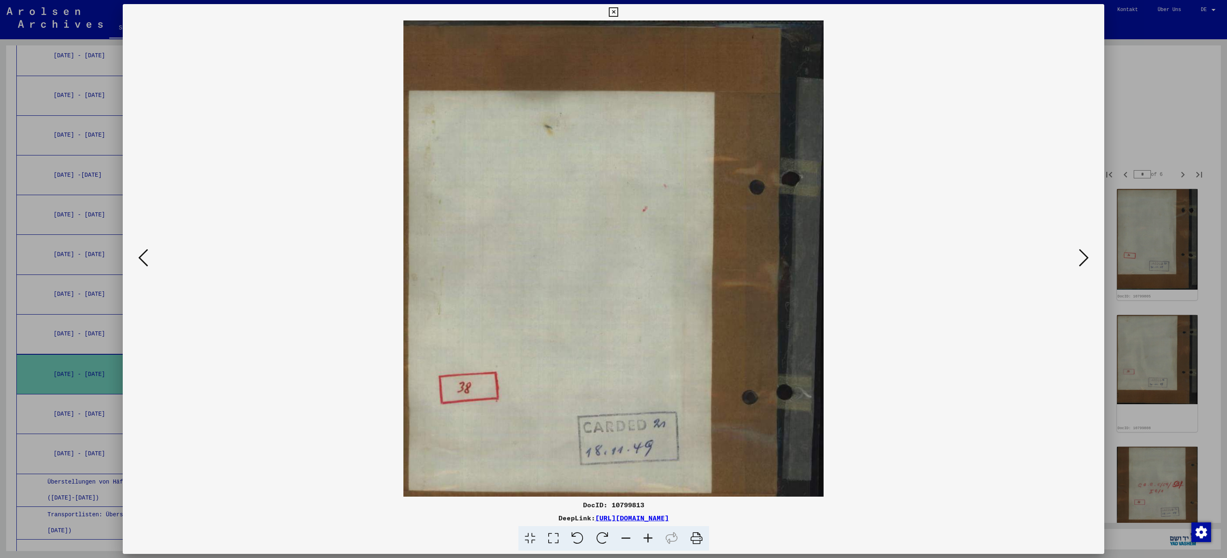
click at [1091, 262] on button at bounding box center [1084, 258] width 15 height 23
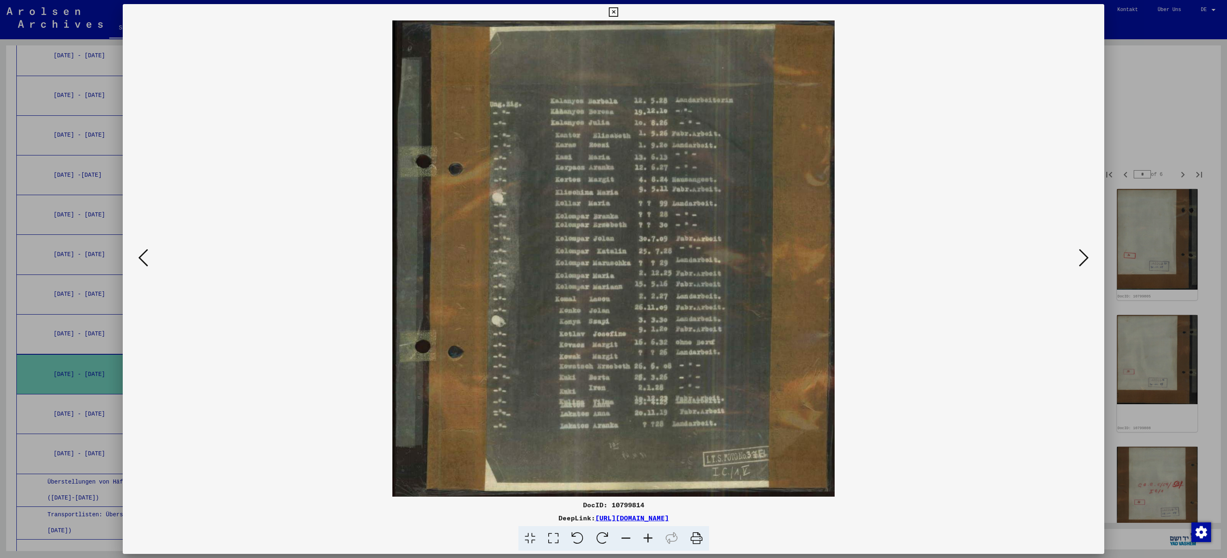
click at [1091, 262] on button at bounding box center [1084, 258] width 15 height 23
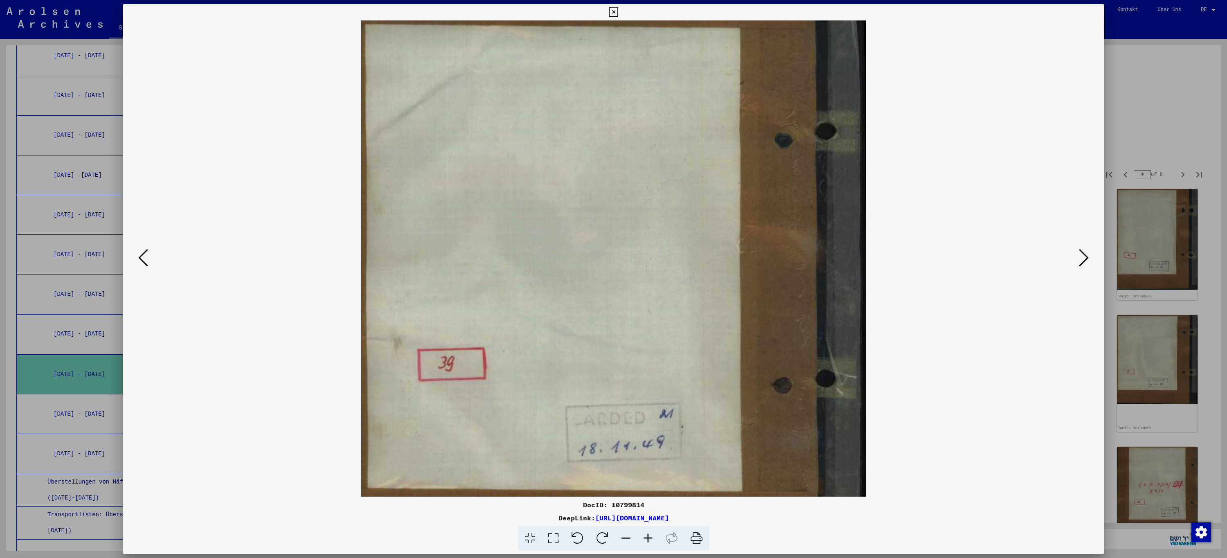
click at [1091, 262] on button at bounding box center [1084, 258] width 15 height 23
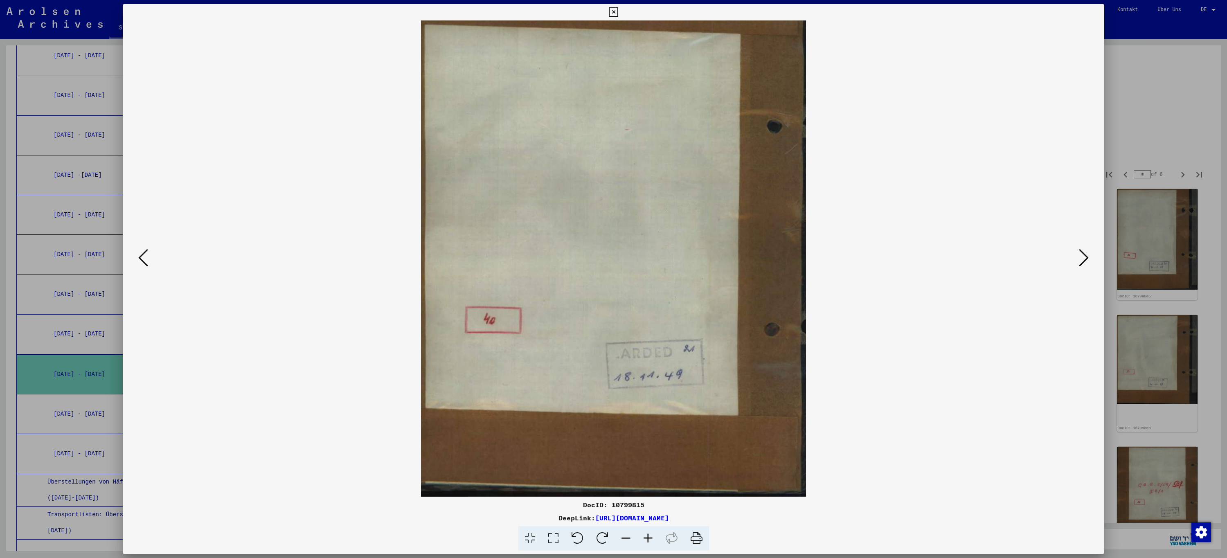
click at [1091, 262] on button at bounding box center [1084, 258] width 15 height 23
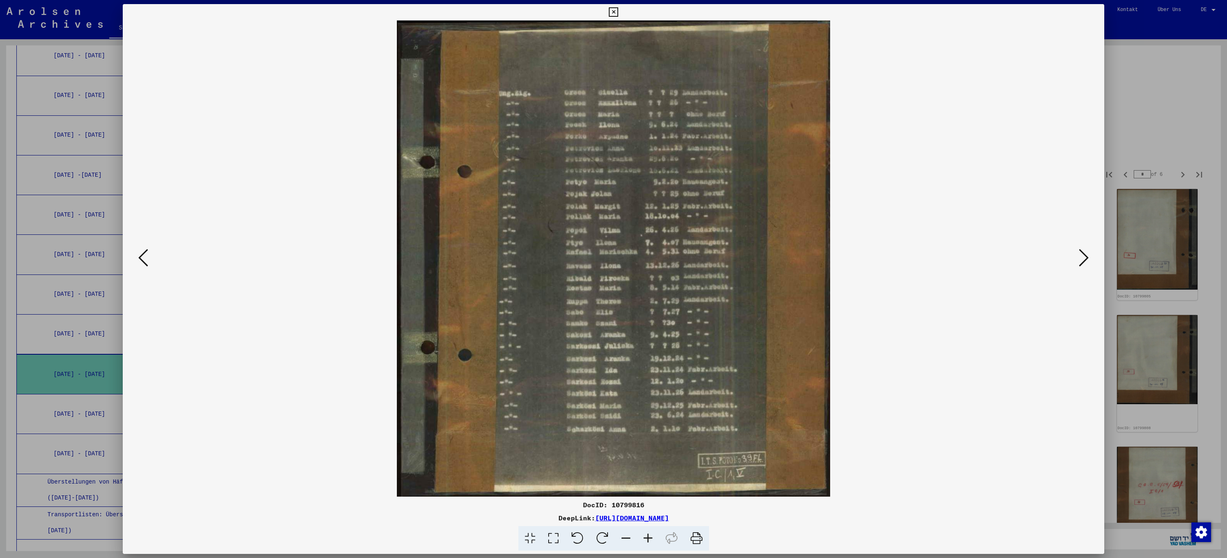
click at [1091, 262] on button at bounding box center [1084, 258] width 15 height 23
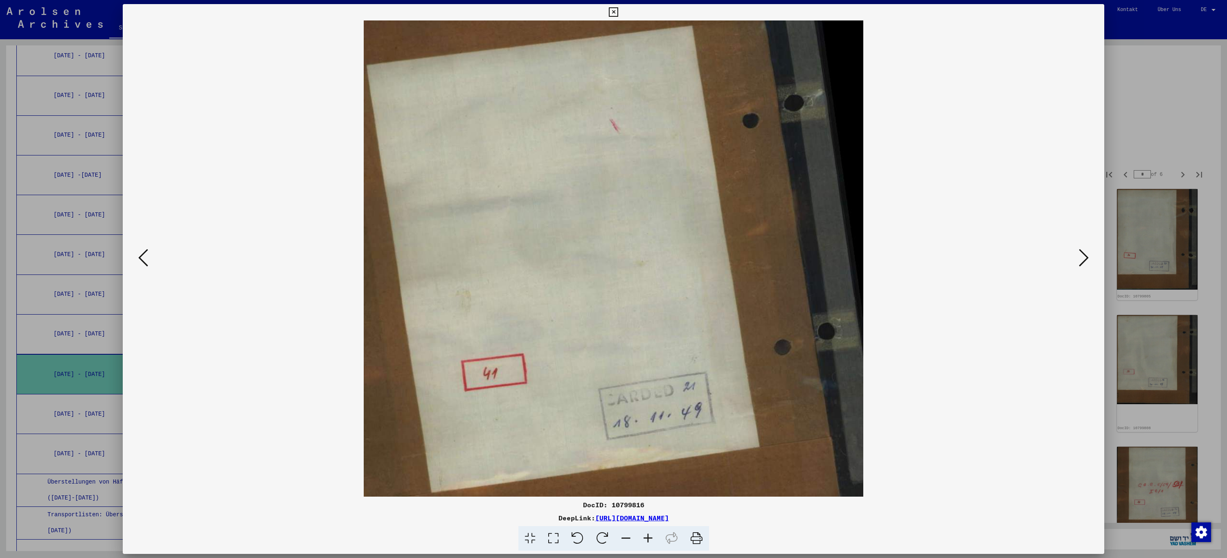
click at [1091, 262] on button at bounding box center [1084, 258] width 15 height 23
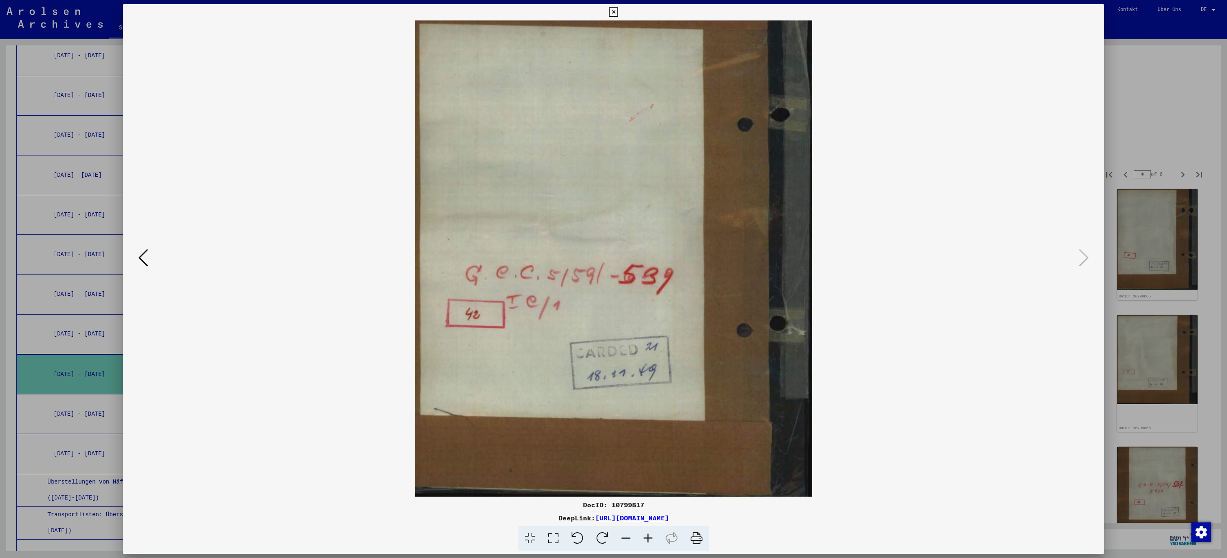
click at [614, 15] on icon at bounding box center [613, 12] width 9 height 10
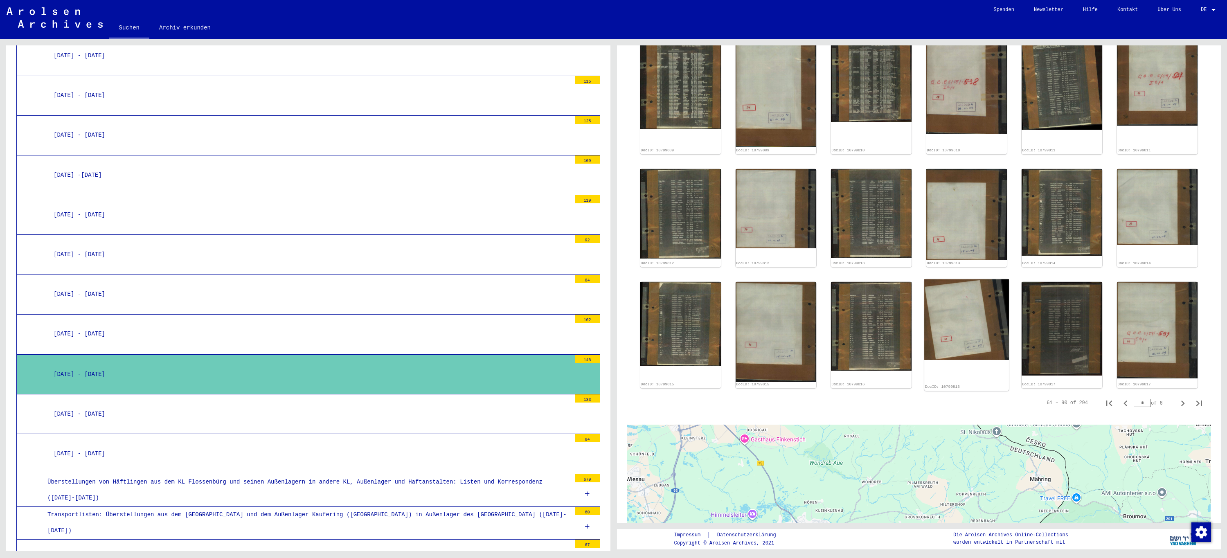
scroll to position [409, 0]
click at [1178, 398] on icon "Next page" at bounding box center [1182, 402] width 11 height 11
type input "*"
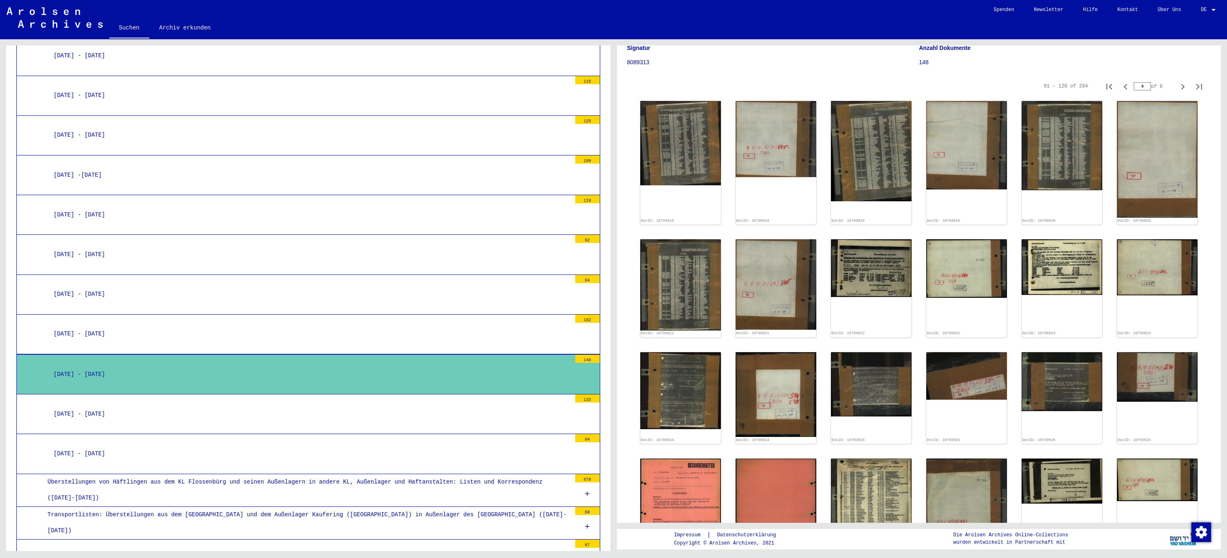
scroll to position [0, 0]
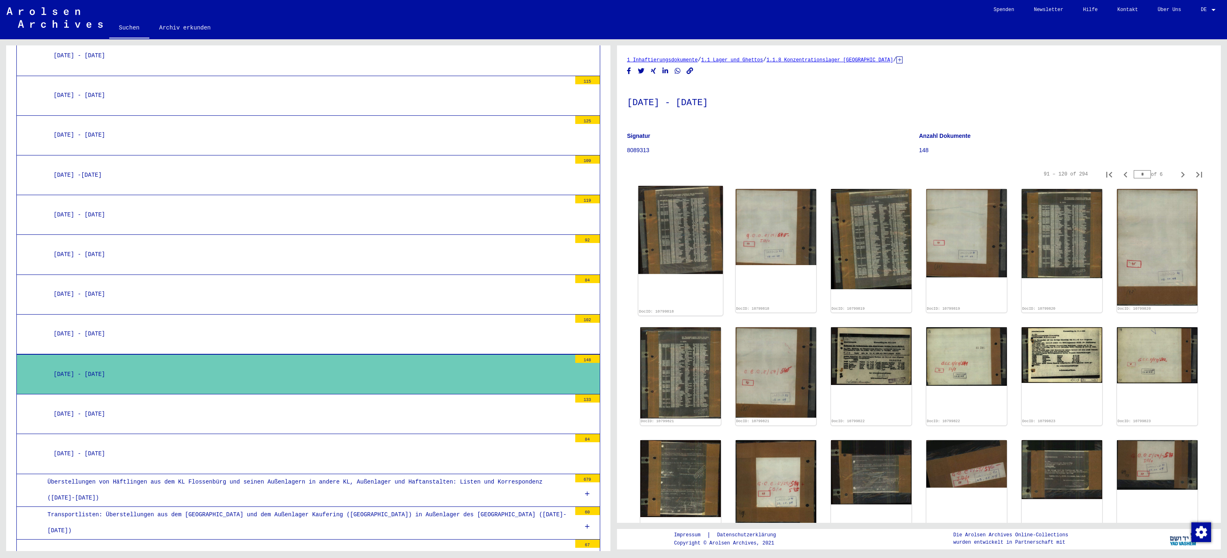
click at [685, 219] on img at bounding box center [680, 230] width 85 height 88
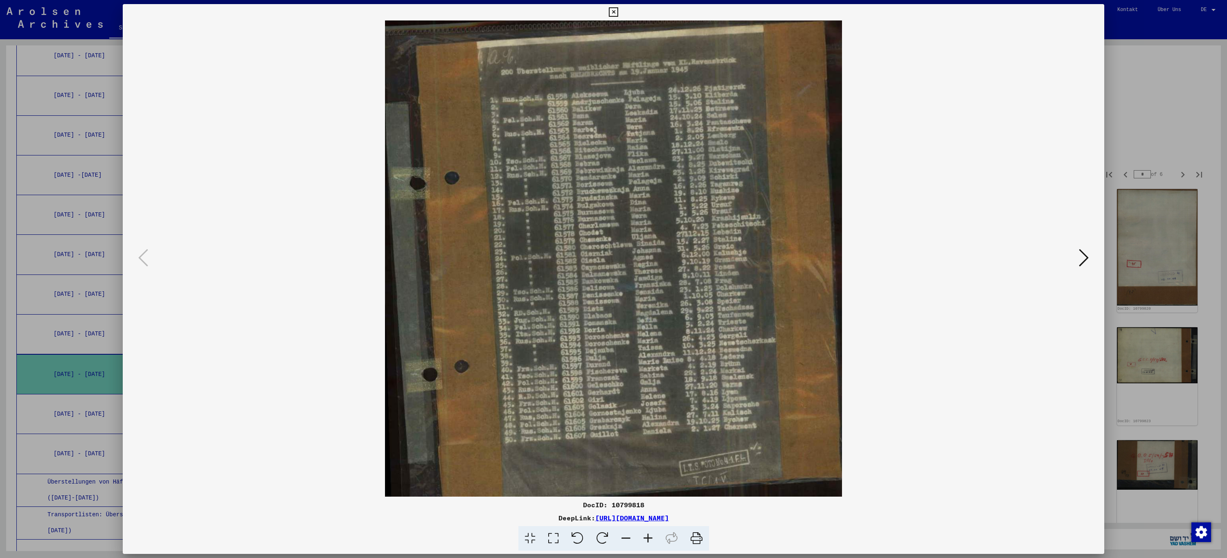
click at [1086, 259] on icon at bounding box center [1084, 258] width 10 height 20
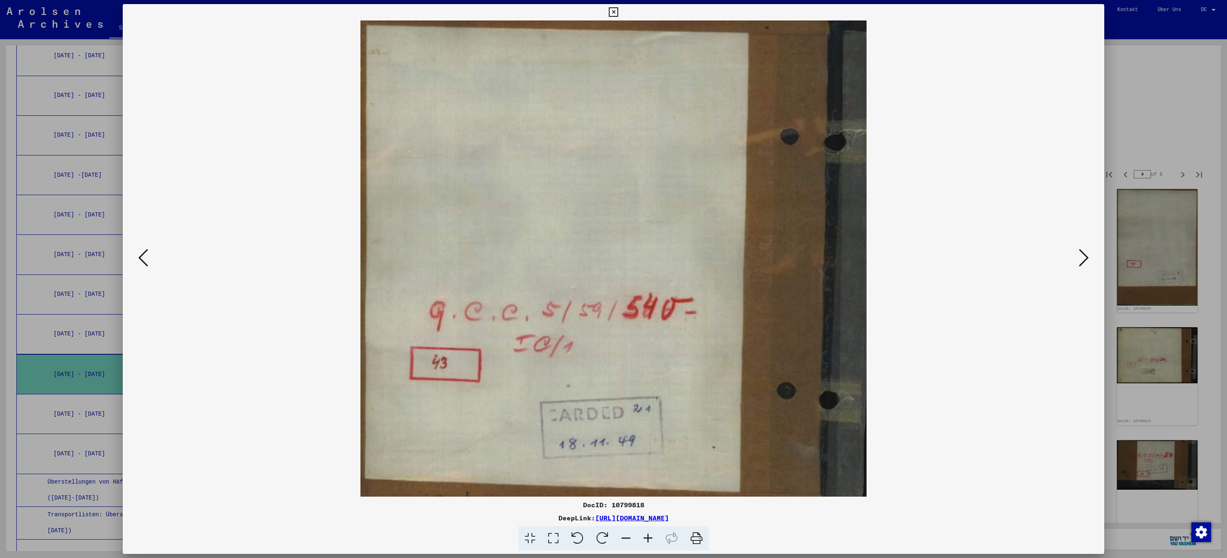
click at [1086, 259] on icon at bounding box center [1084, 258] width 10 height 20
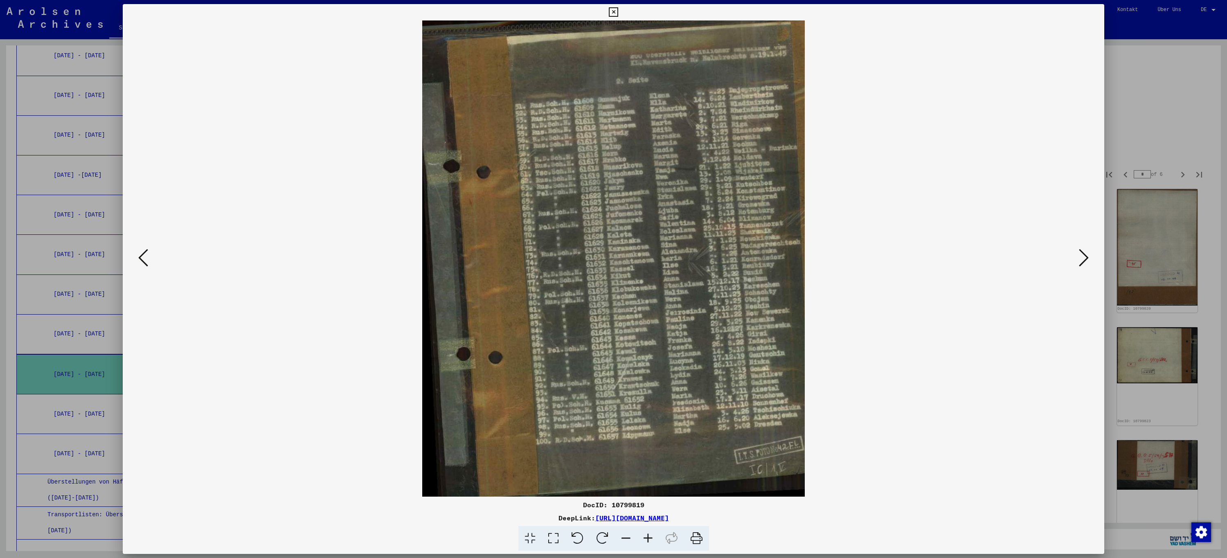
click at [1086, 259] on icon at bounding box center [1084, 258] width 10 height 20
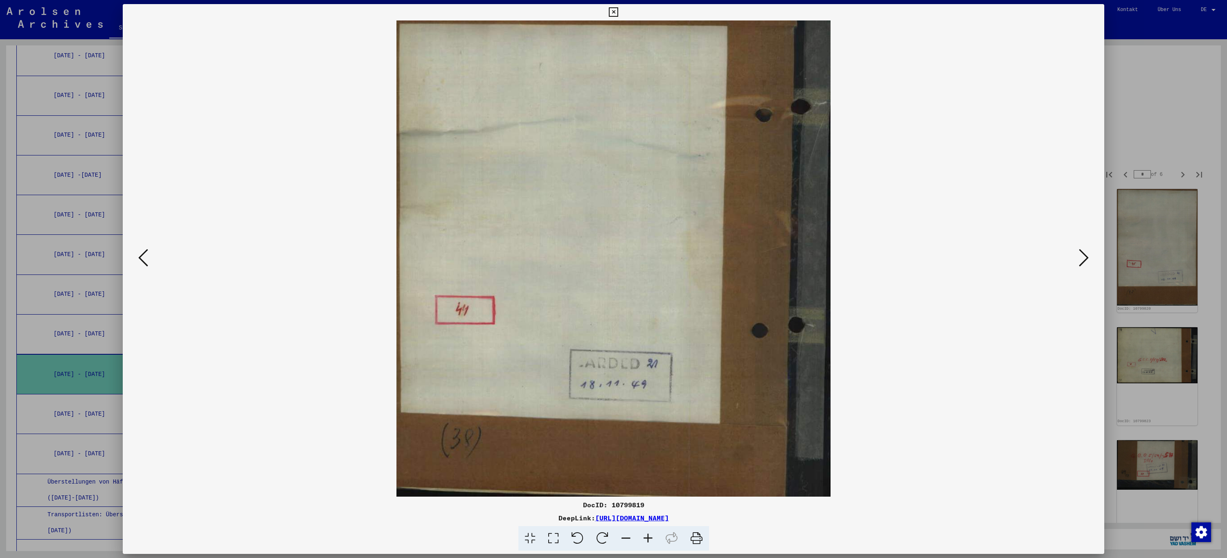
click at [1086, 259] on icon at bounding box center [1084, 258] width 10 height 20
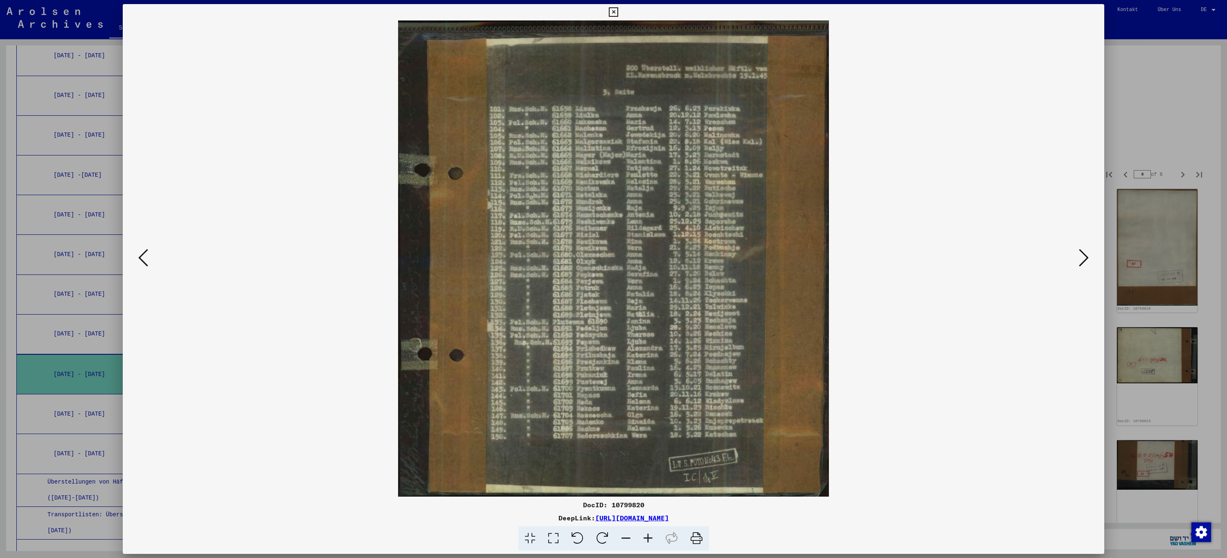
click at [1086, 259] on icon at bounding box center [1084, 258] width 10 height 20
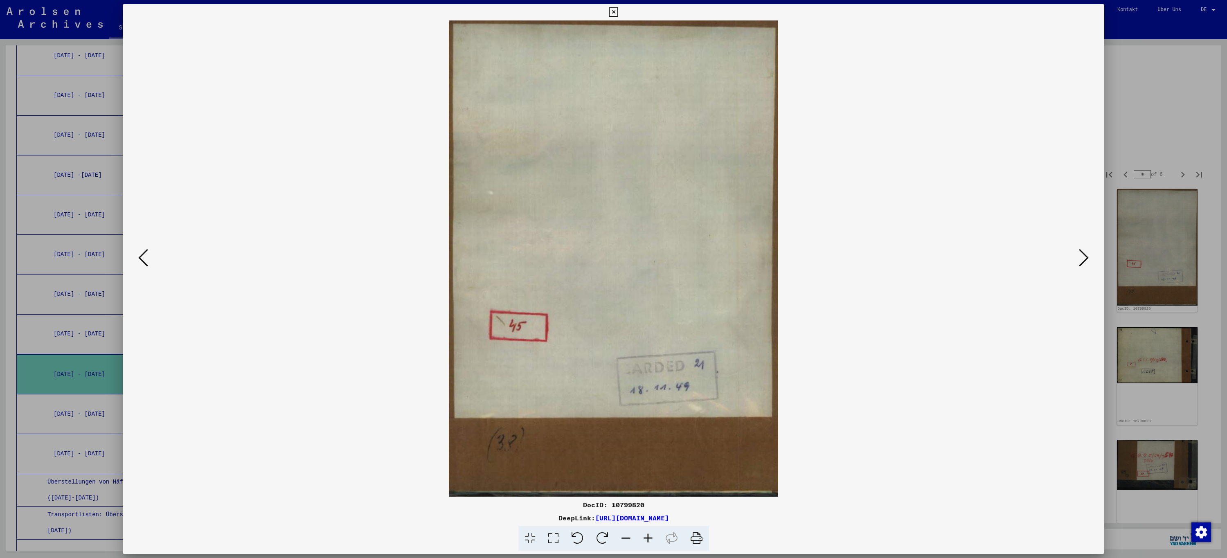
click at [1086, 259] on icon at bounding box center [1084, 258] width 10 height 20
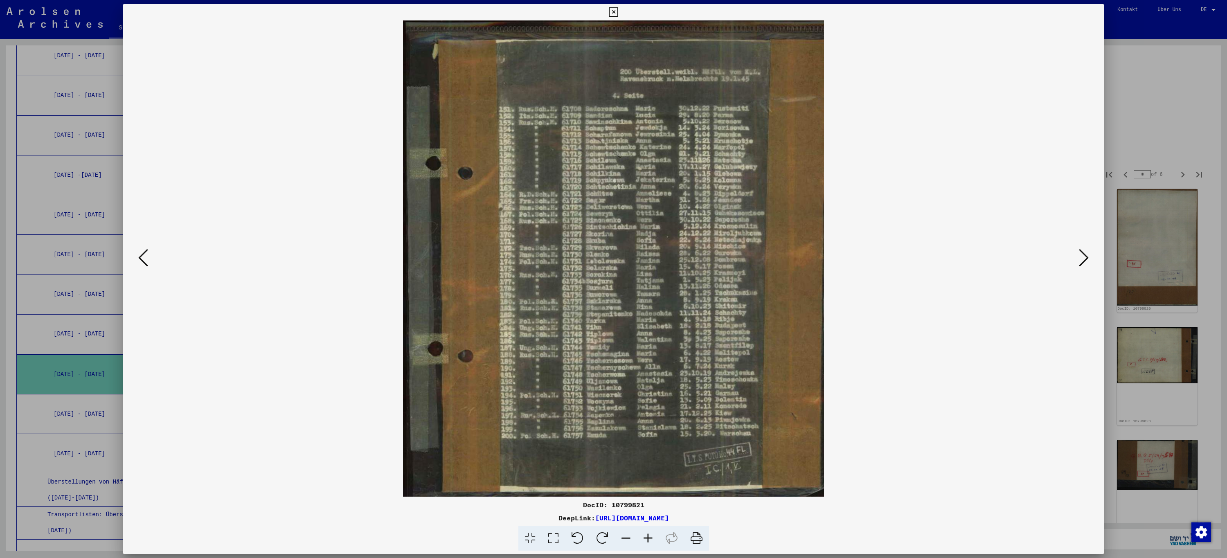
click at [1086, 259] on icon at bounding box center [1084, 258] width 10 height 20
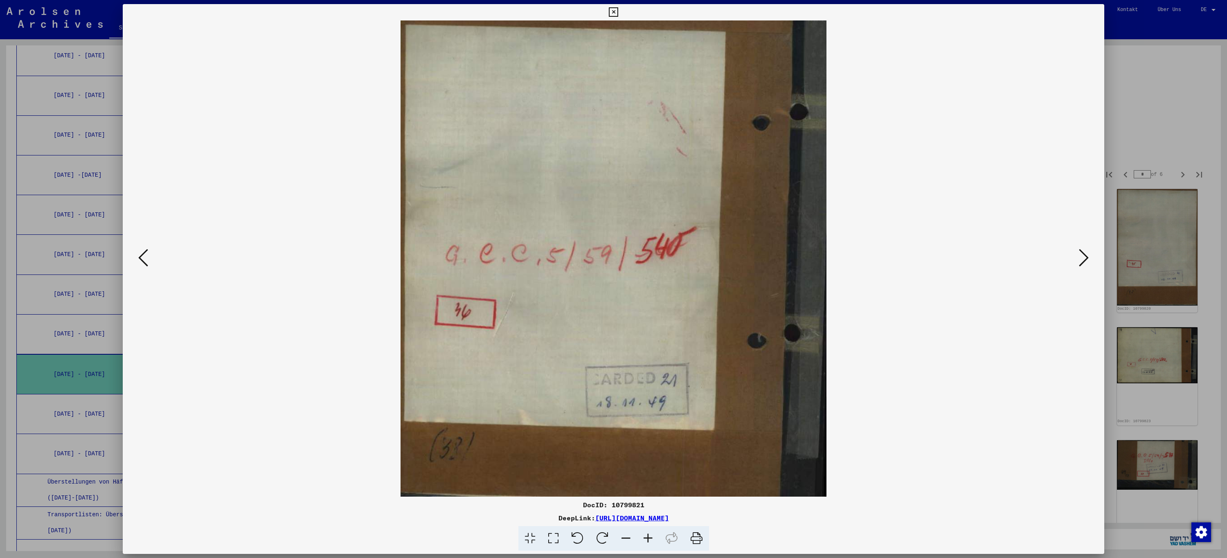
click at [1086, 259] on icon at bounding box center [1084, 258] width 10 height 20
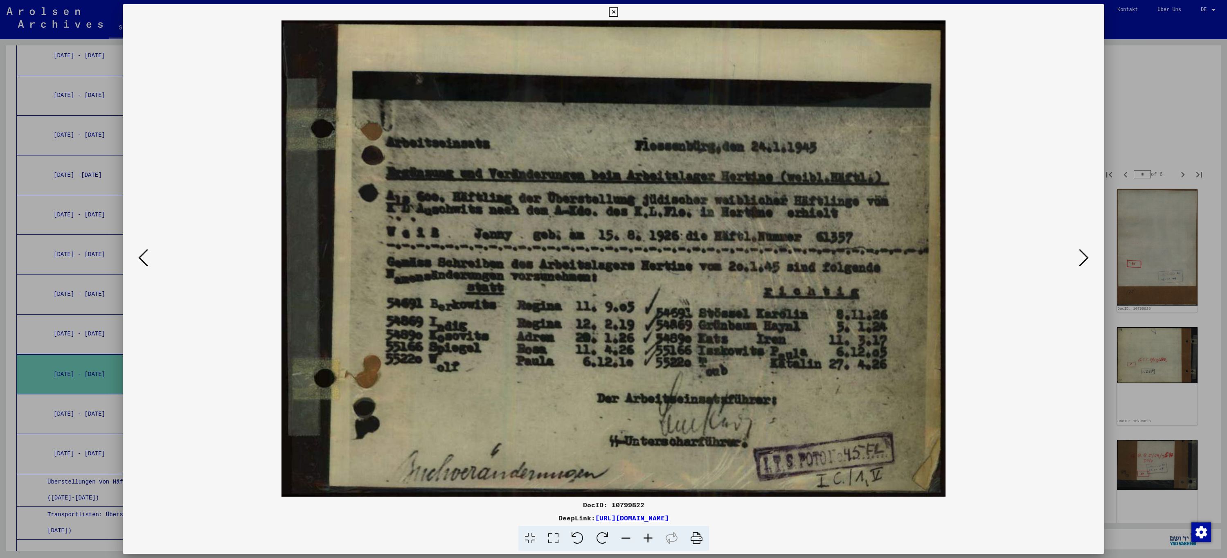
click at [1086, 259] on icon at bounding box center [1084, 258] width 10 height 20
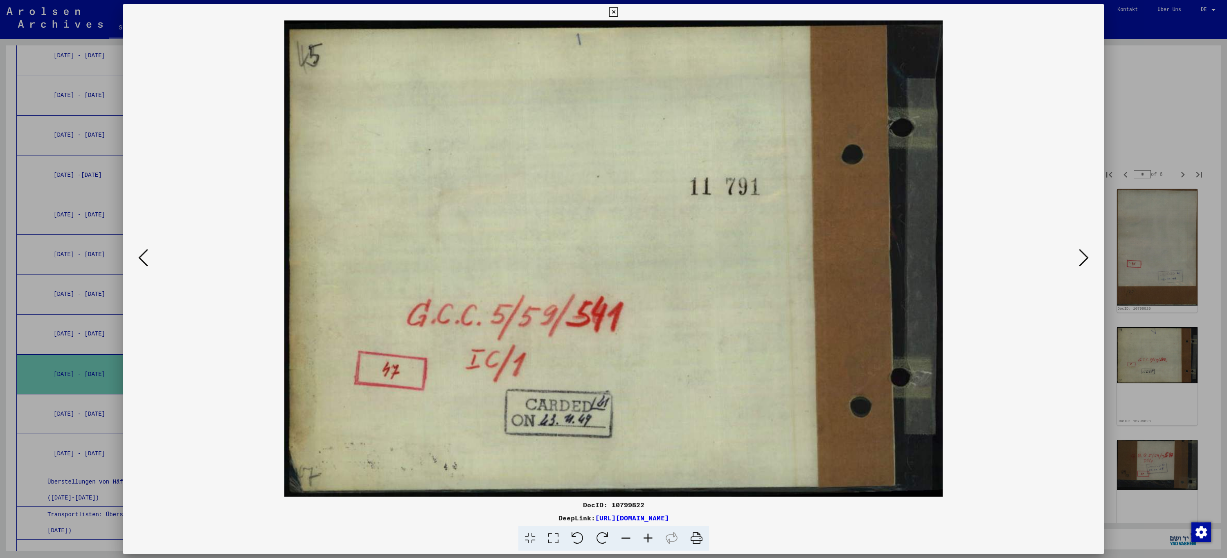
click at [1086, 259] on icon at bounding box center [1084, 258] width 10 height 20
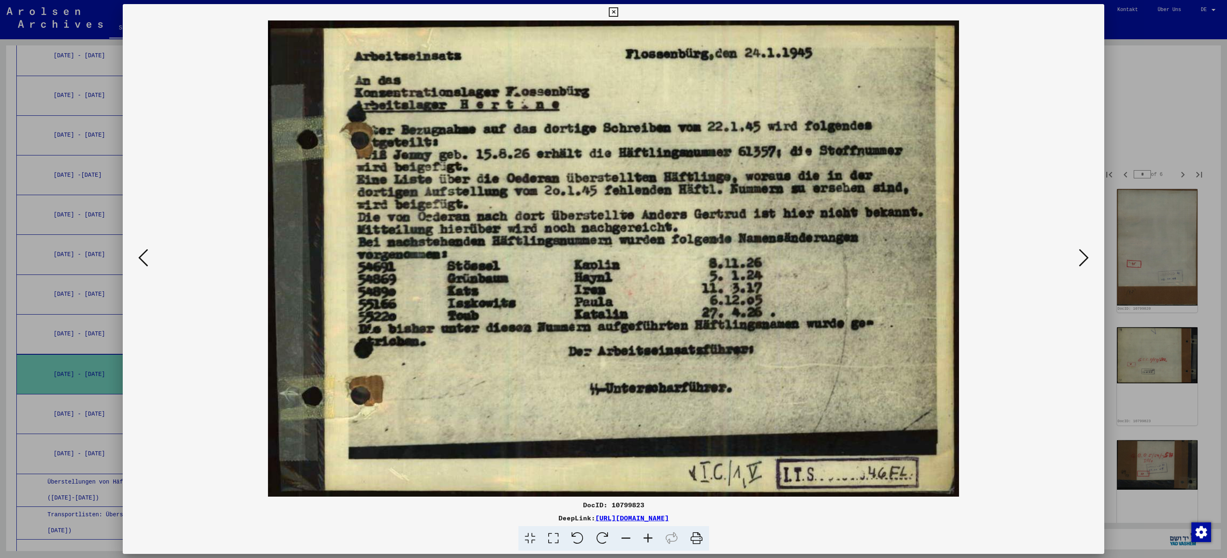
click at [1086, 259] on icon at bounding box center [1084, 258] width 10 height 20
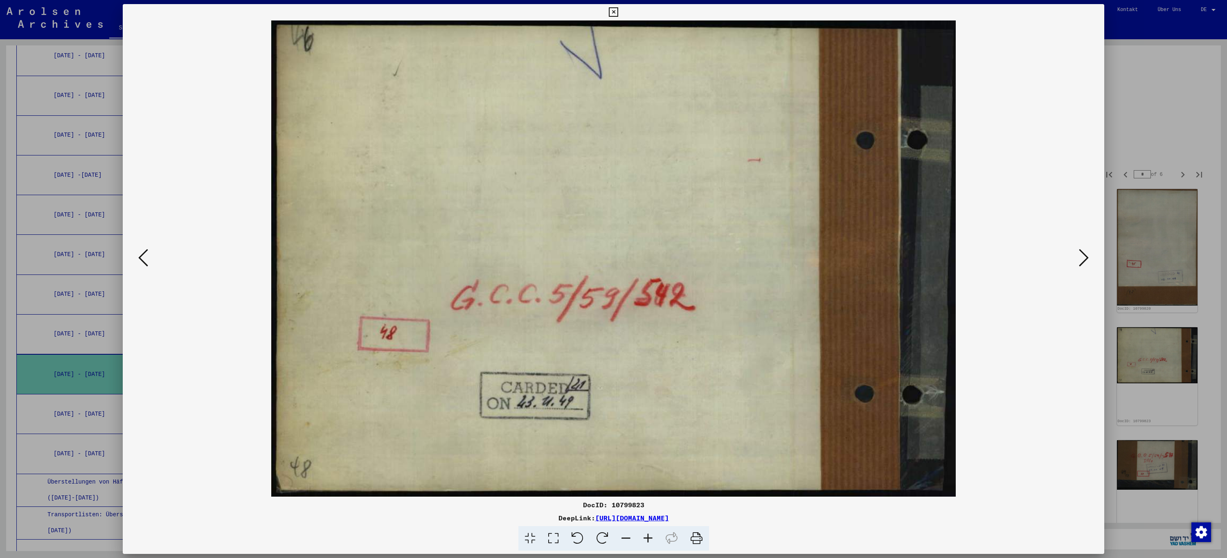
click at [1086, 259] on icon at bounding box center [1084, 258] width 10 height 20
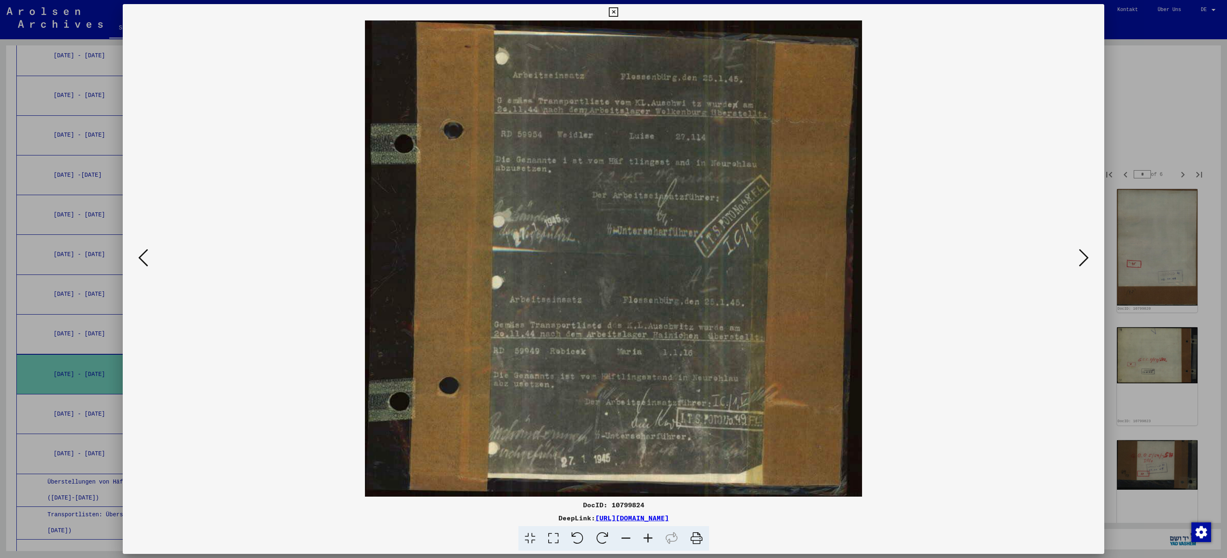
click at [1086, 259] on icon at bounding box center [1084, 258] width 10 height 20
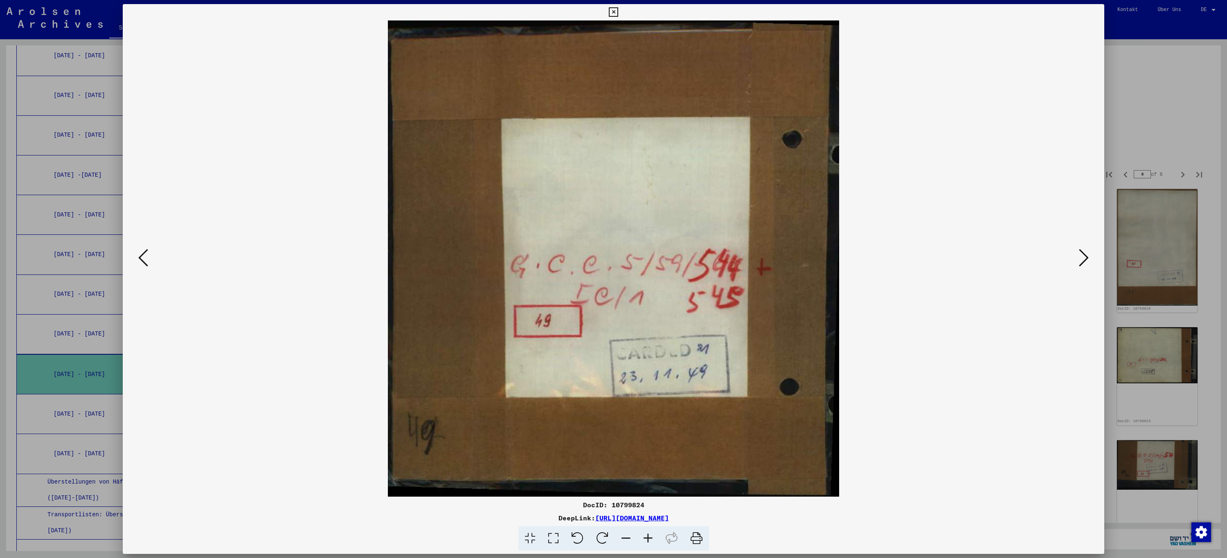
click at [1086, 259] on icon at bounding box center [1084, 258] width 10 height 20
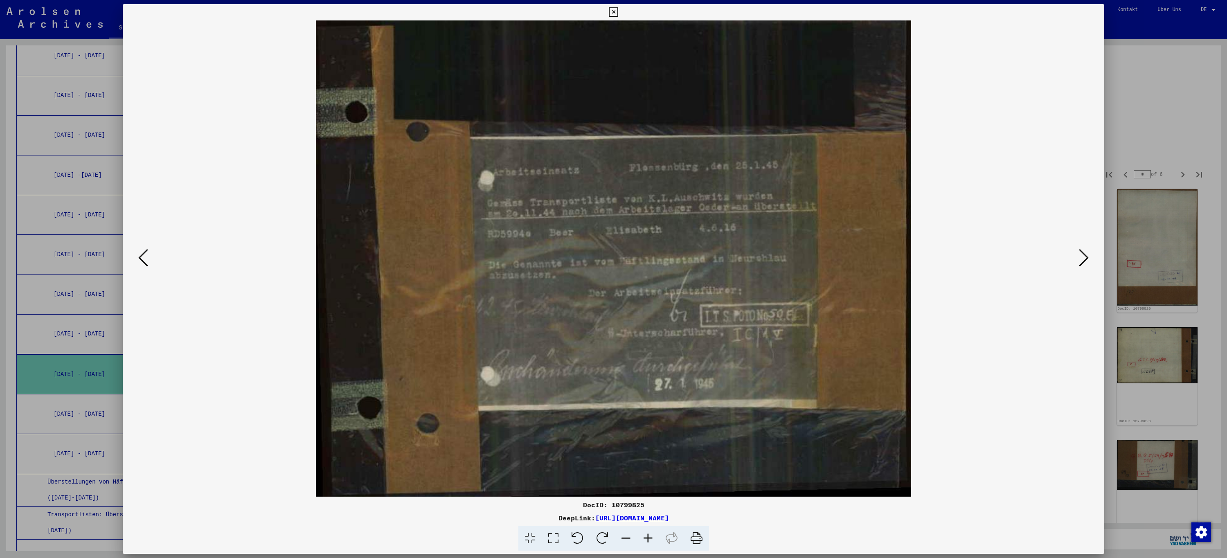
click at [1086, 259] on icon at bounding box center [1084, 258] width 10 height 20
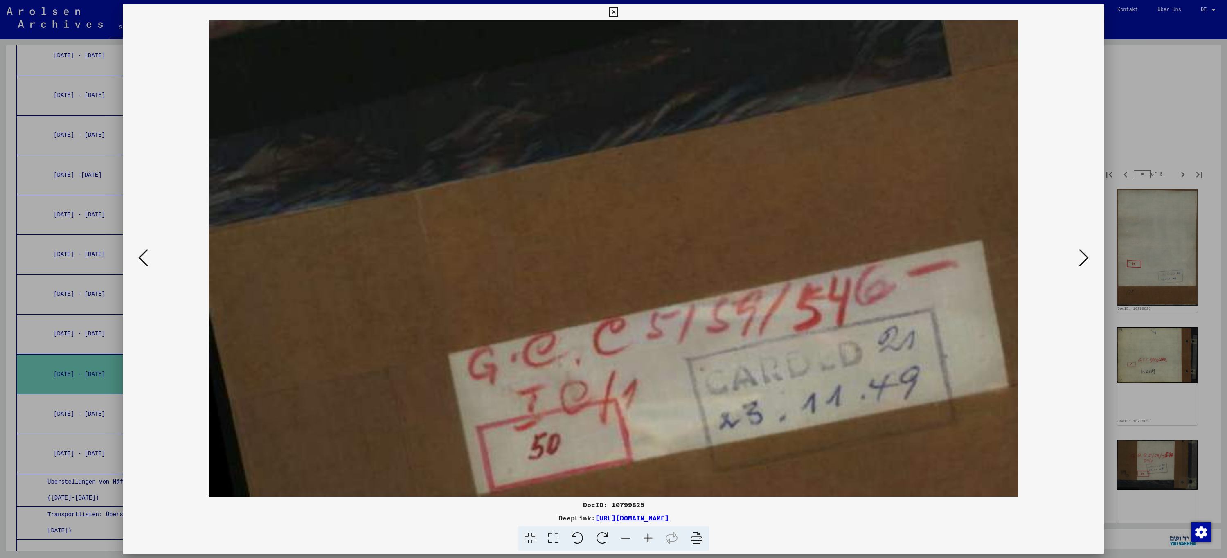
click at [1086, 259] on icon at bounding box center [1084, 258] width 10 height 20
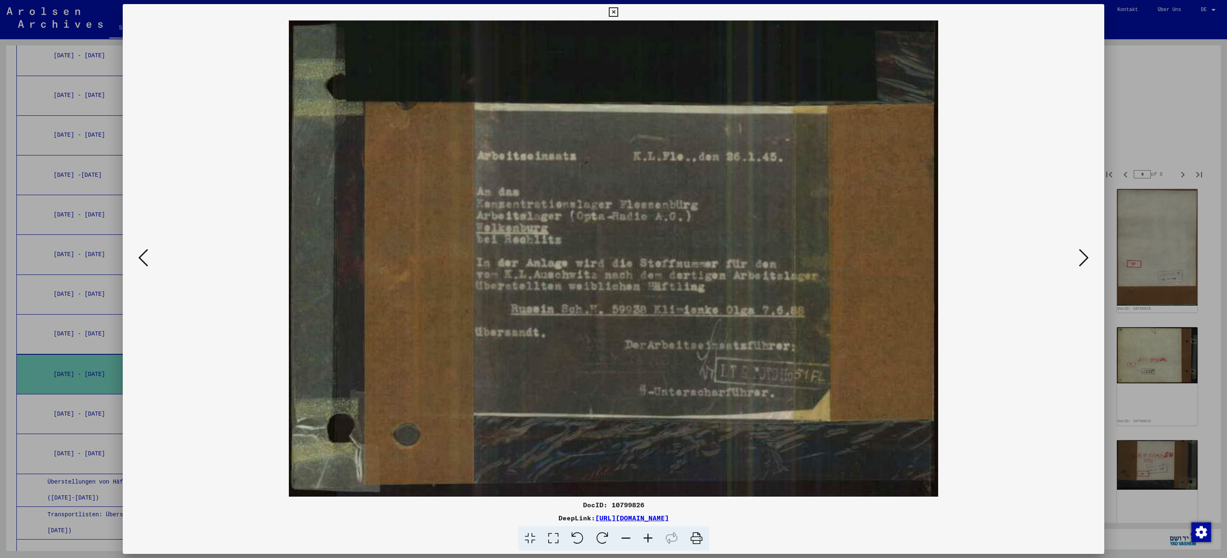
click at [1086, 259] on icon at bounding box center [1084, 258] width 10 height 20
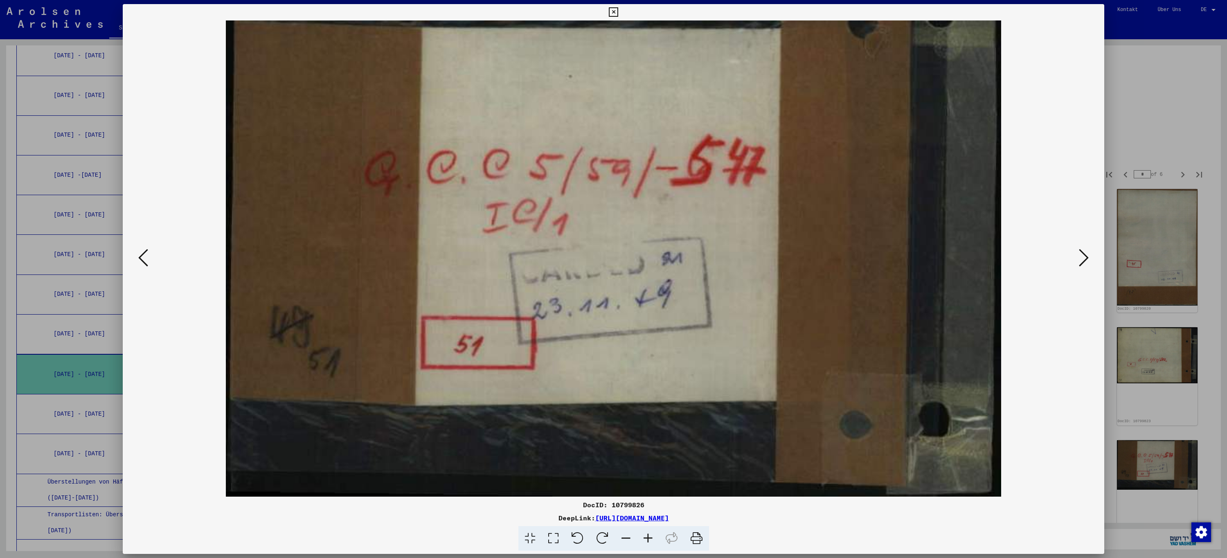
click at [1086, 259] on icon at bounding box center [1084, 258] width 10 height 20
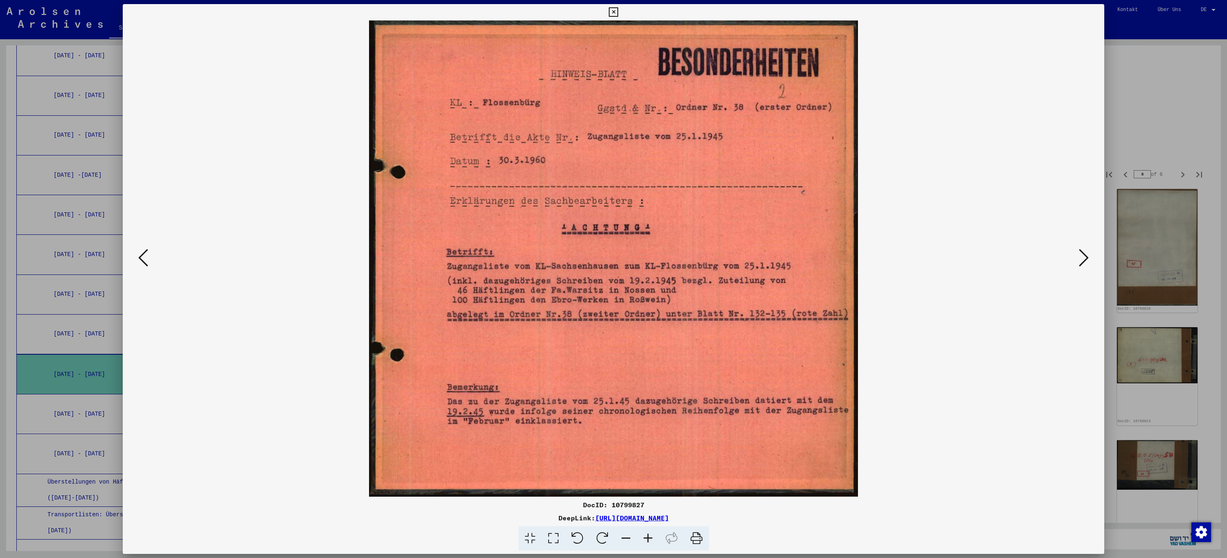
click at [1085, 257] on icon at bounding box center [1084, 258] width 10 height 20
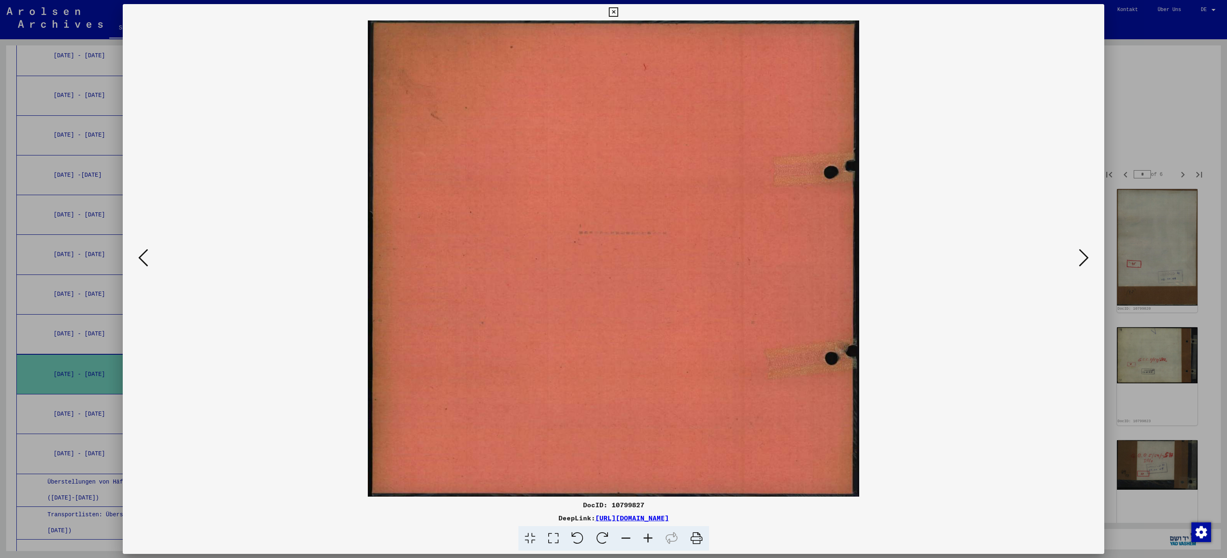
click at [1085, 257] on icon at bounding box center [1084, 258] width 10 height 20
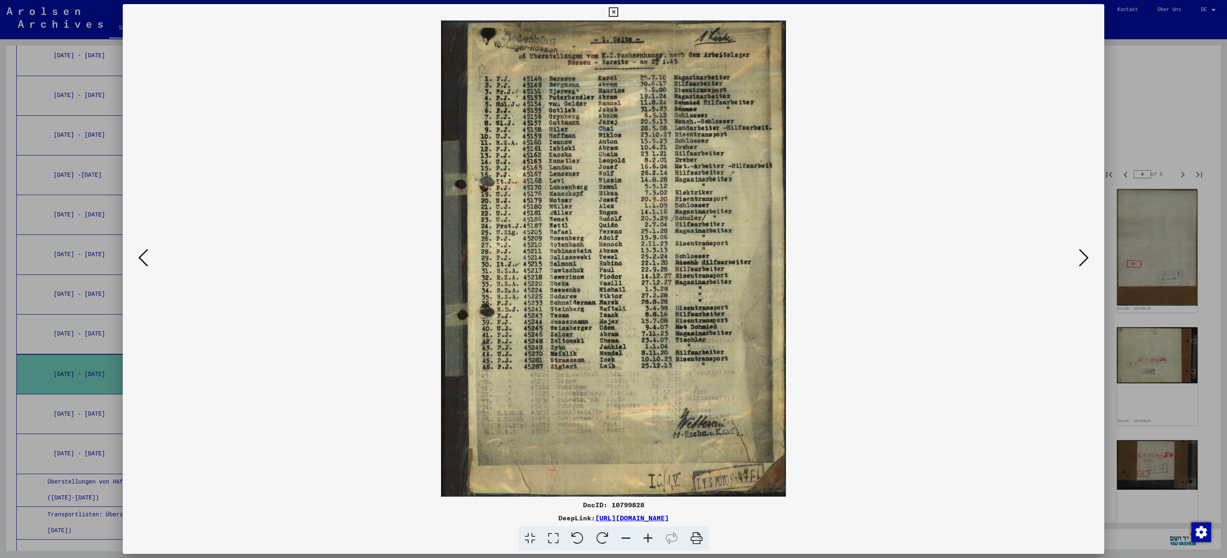
click at [1085, 257] on icon at bounding box center [1084, 258] width 10 height 20
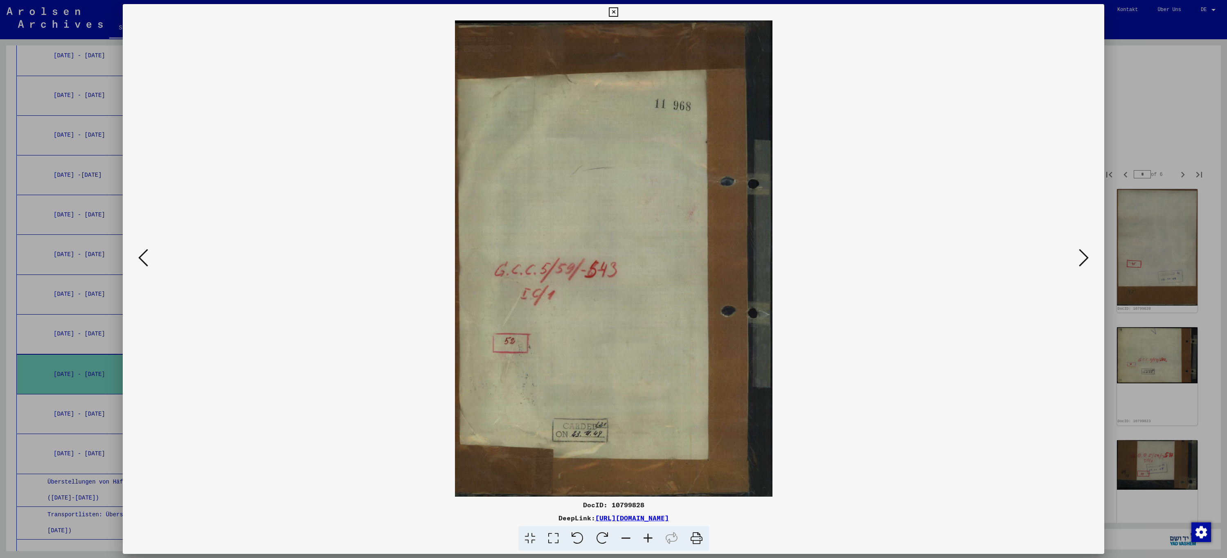
click at [1085, 257] on icon at bounding box center [1084, 258] width 10 height 20
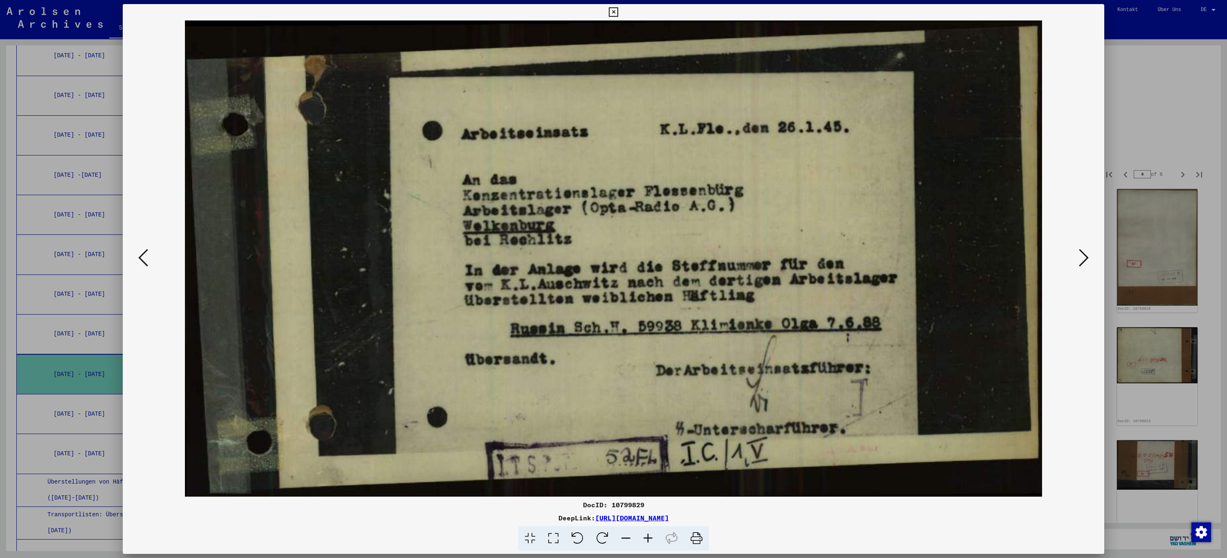
click at [1085, 257] on icon at bounding box center [1084, 258] width 10 height 20
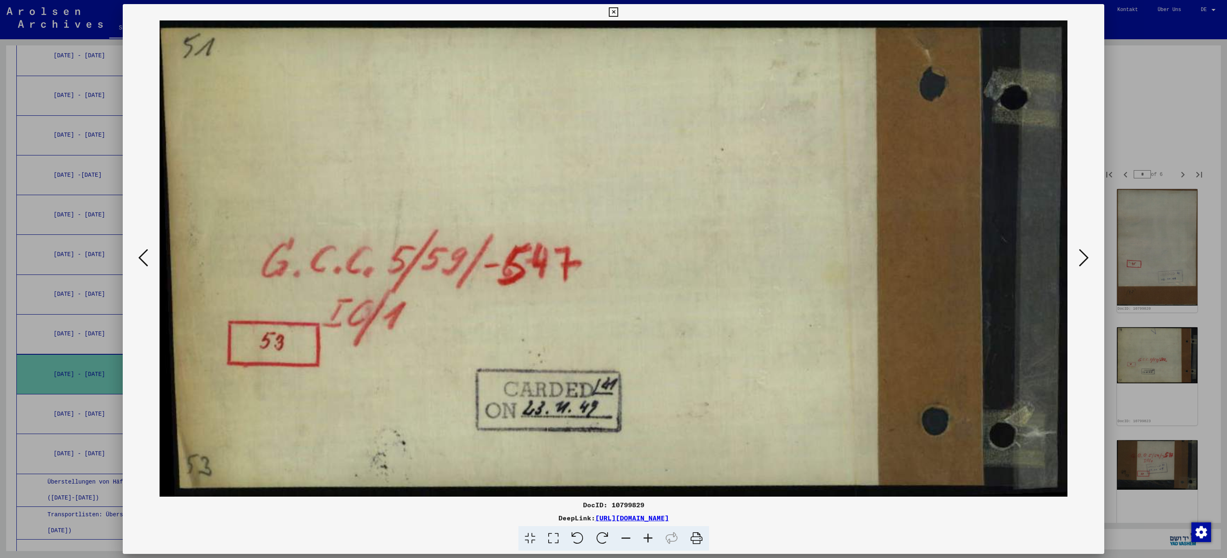
click at [1085, 257] on icon at bounding box center [1084, 258] width 10 height 20
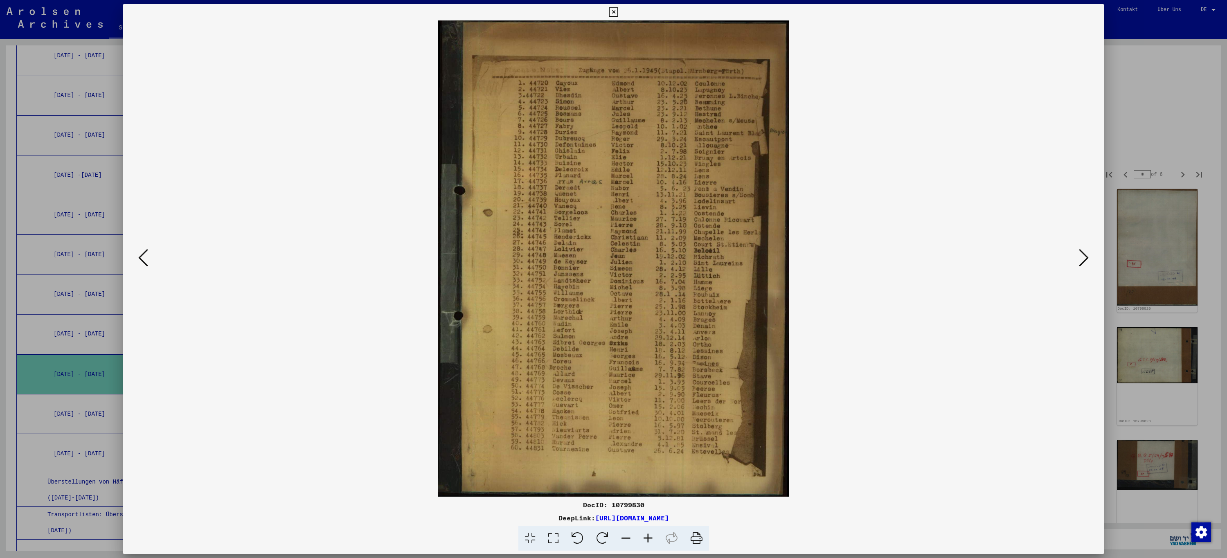
click at [1085, 257] on icon at bounding box center [1084, 258] width 10 height 20
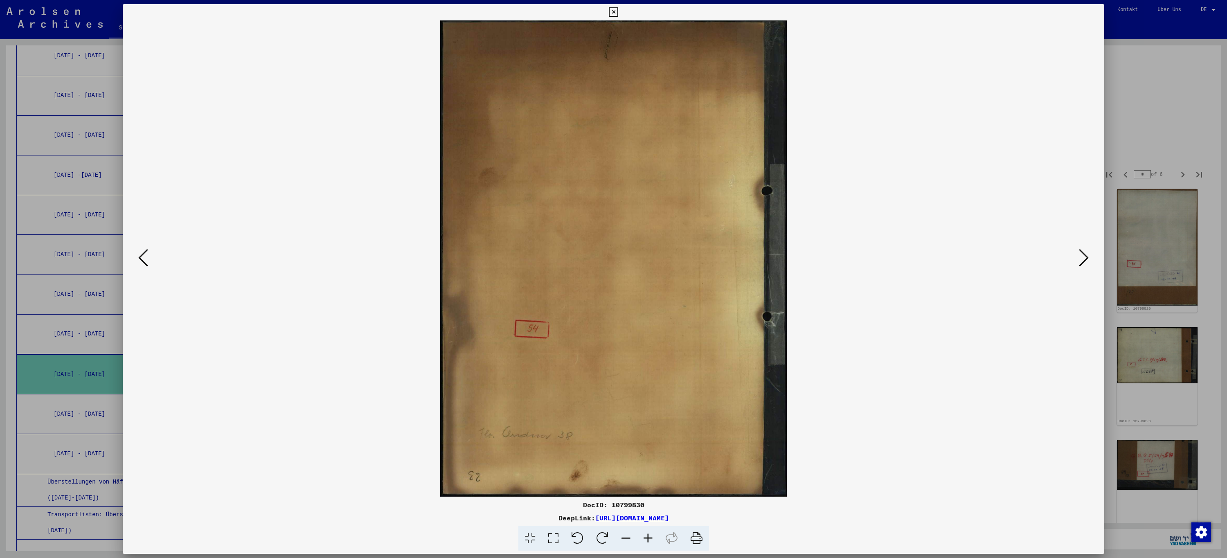
click at [1085, 257] on icon at bounding box center [1084, 258] width 10 height 20
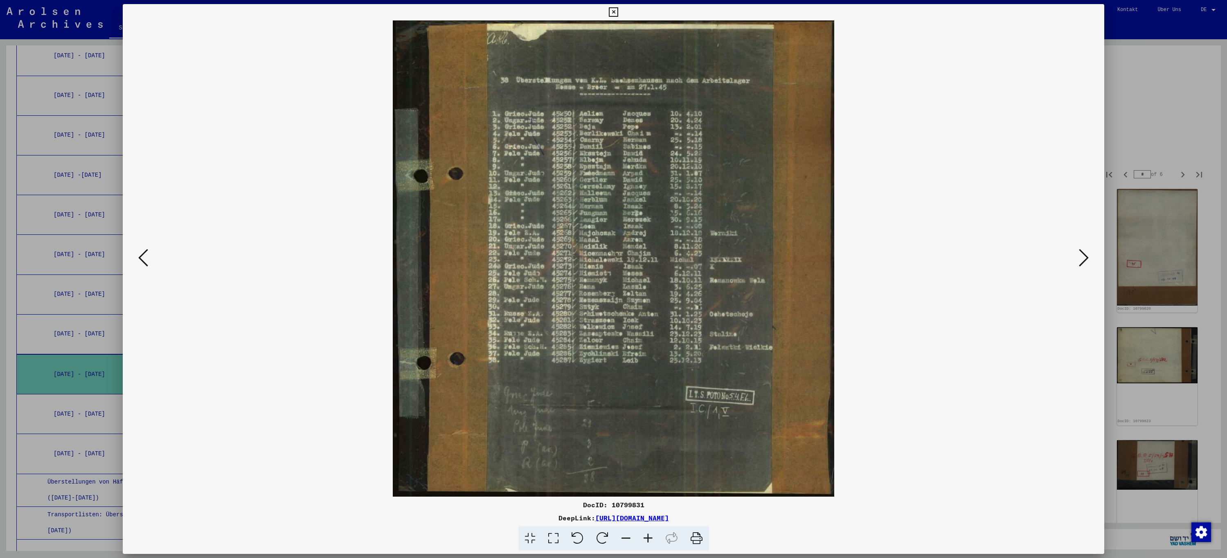
click at [1085, 257] on icon at bounding box center [1084, 258] width 10 height 20
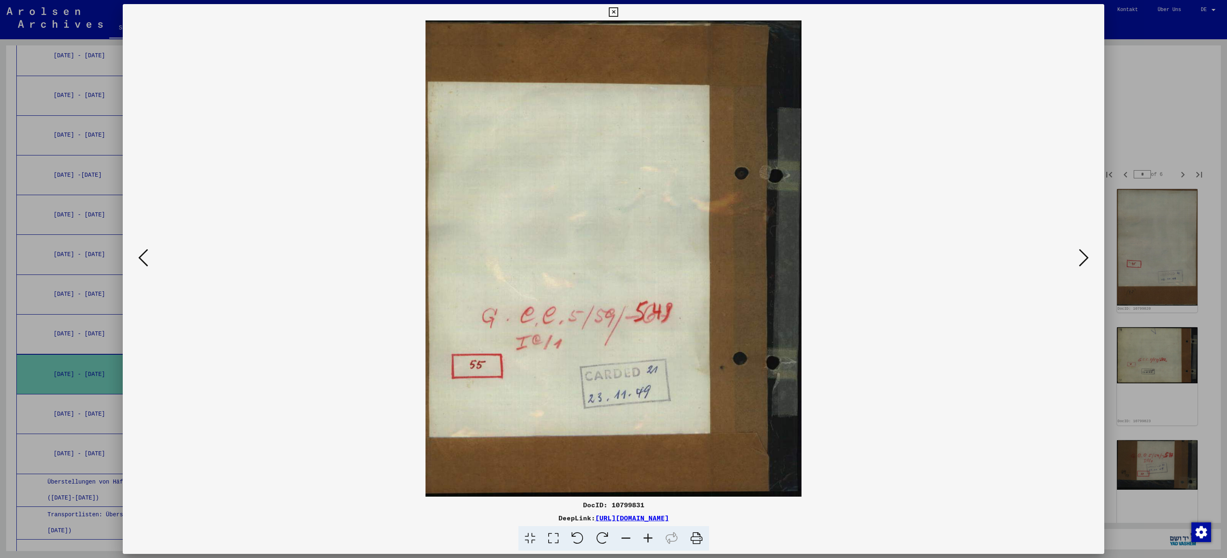
click at [1085, 257] on icon at bounding box center [1084, 258] width 10 height 20
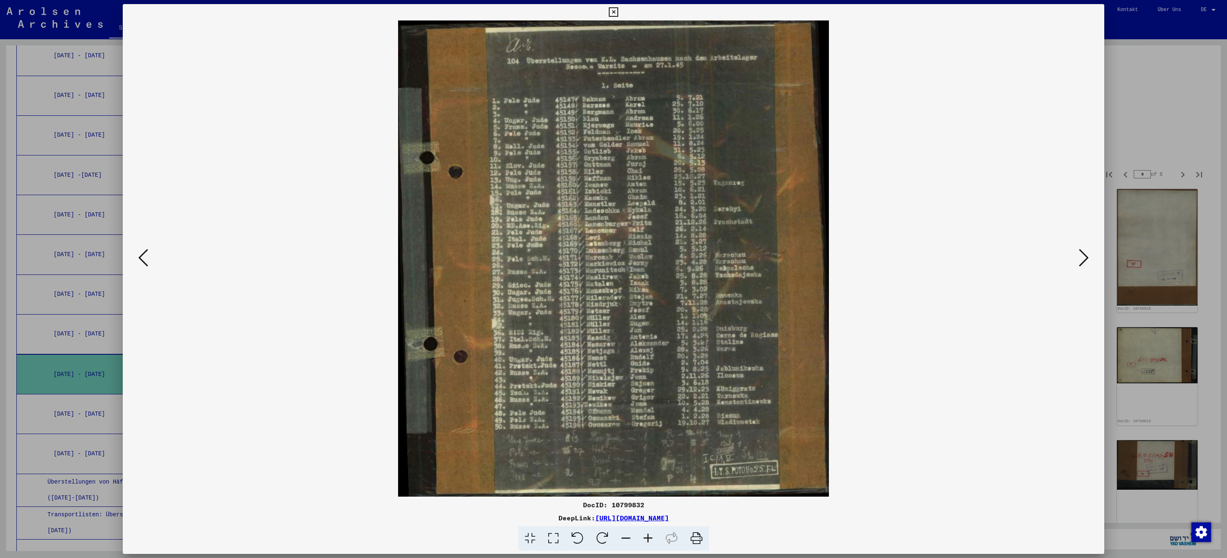
click at [1085, 257] on icon at bounding box center [1084, 258] width 10 height 20
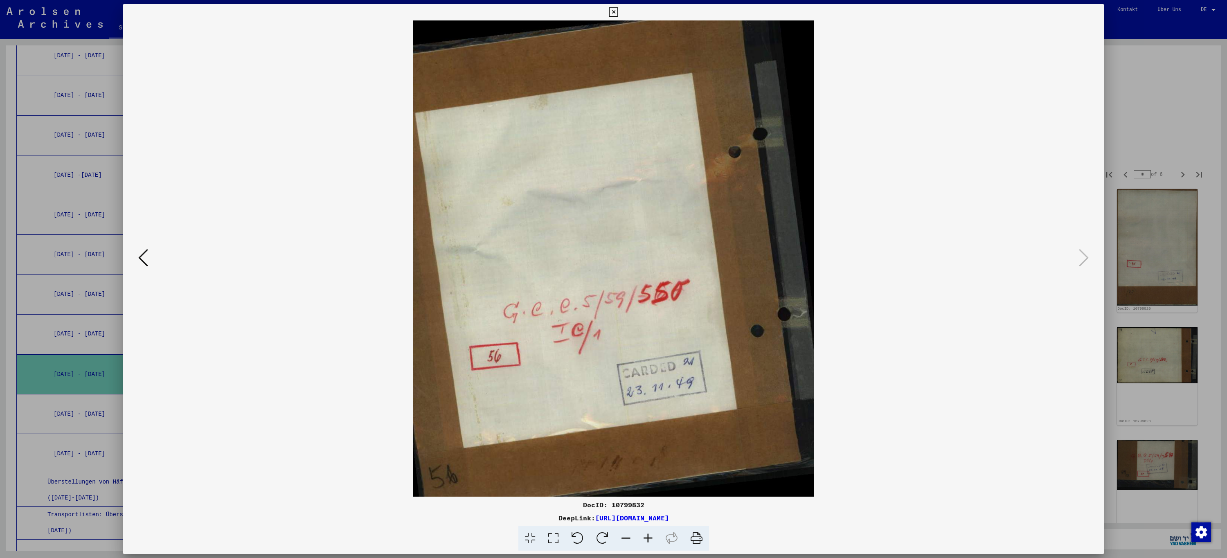
click at [611, 16] on icon at bounding box center [613, 12] width 9 height 10
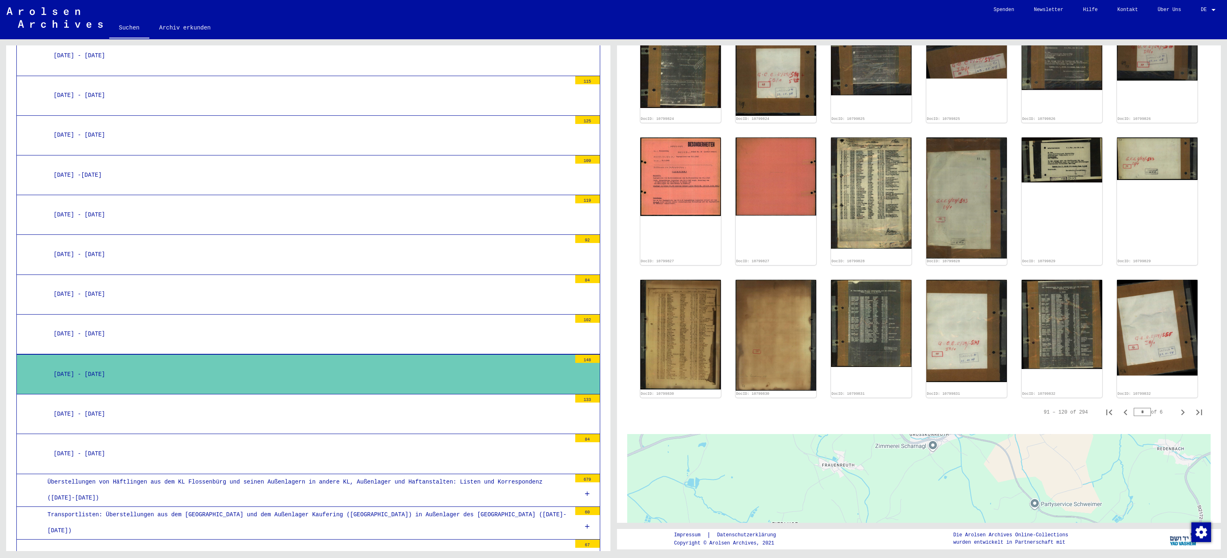
scroll to position [532, 0]
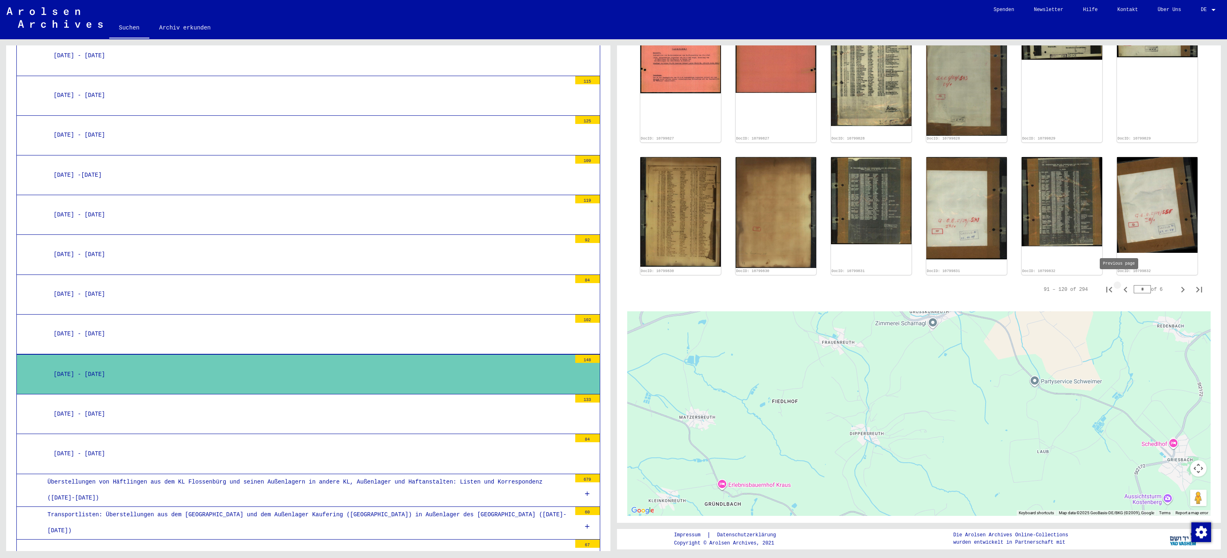
click at [1121, 284] on icon "Previous page" at bounding box center [1125, 289] width 11 height 11
type input "*"
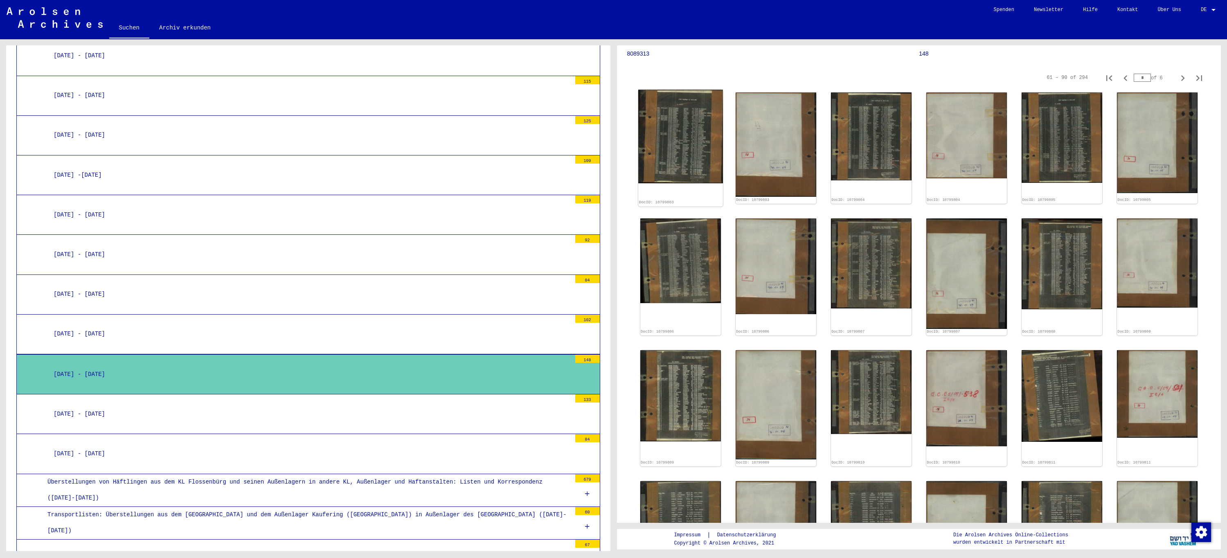
scroll to position [82, 0]
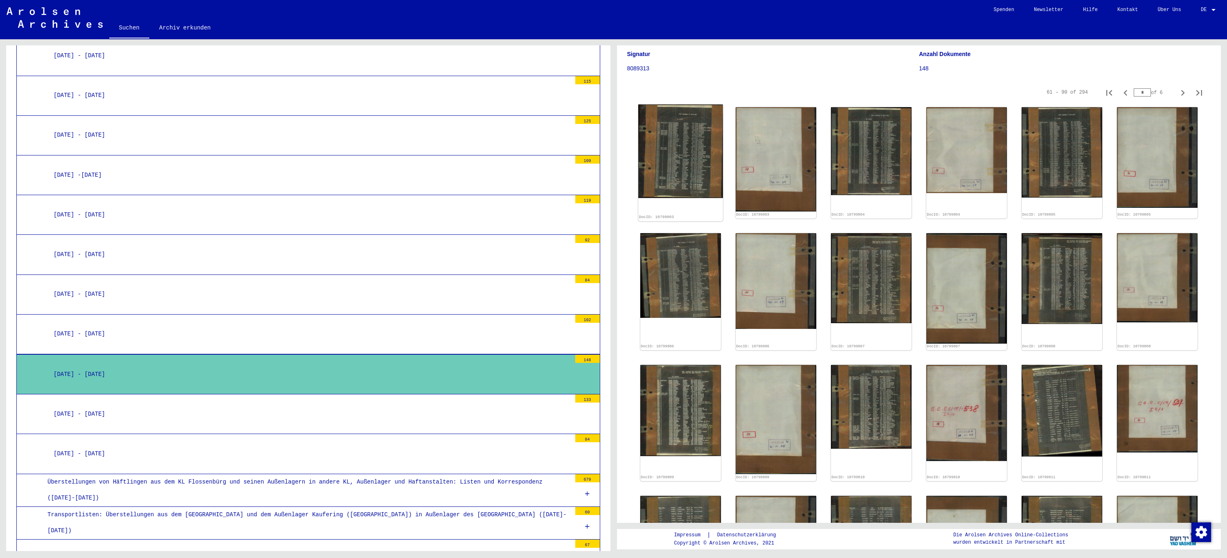
click at [679, 152] on img at bounding box center [680, 151] width 85 height 94
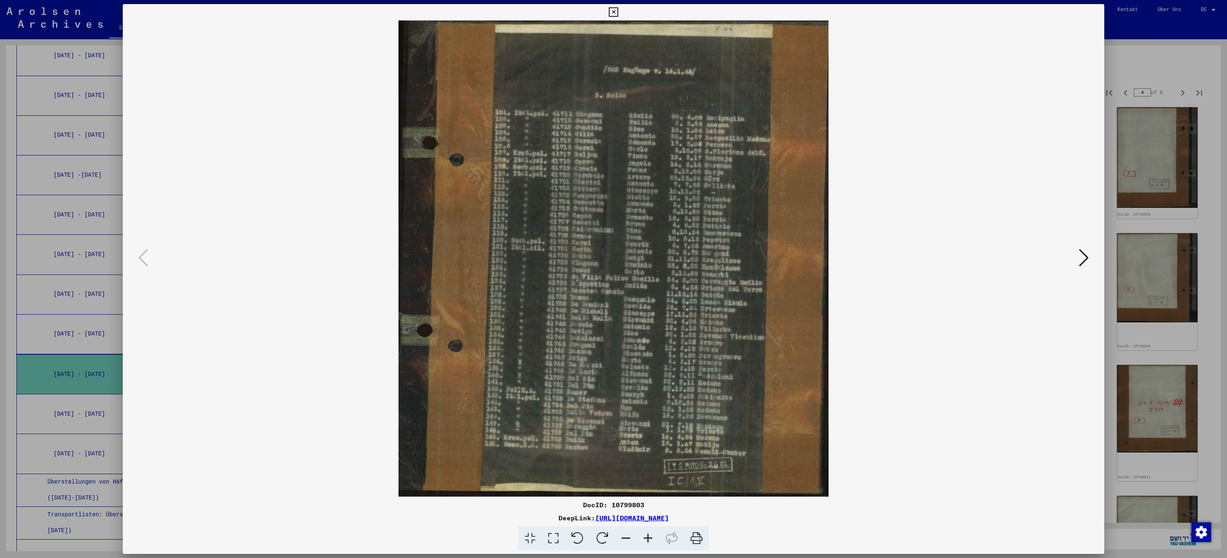
click at [1085, 258] on icon at bounding box center [1084, 258] width 10 height 20
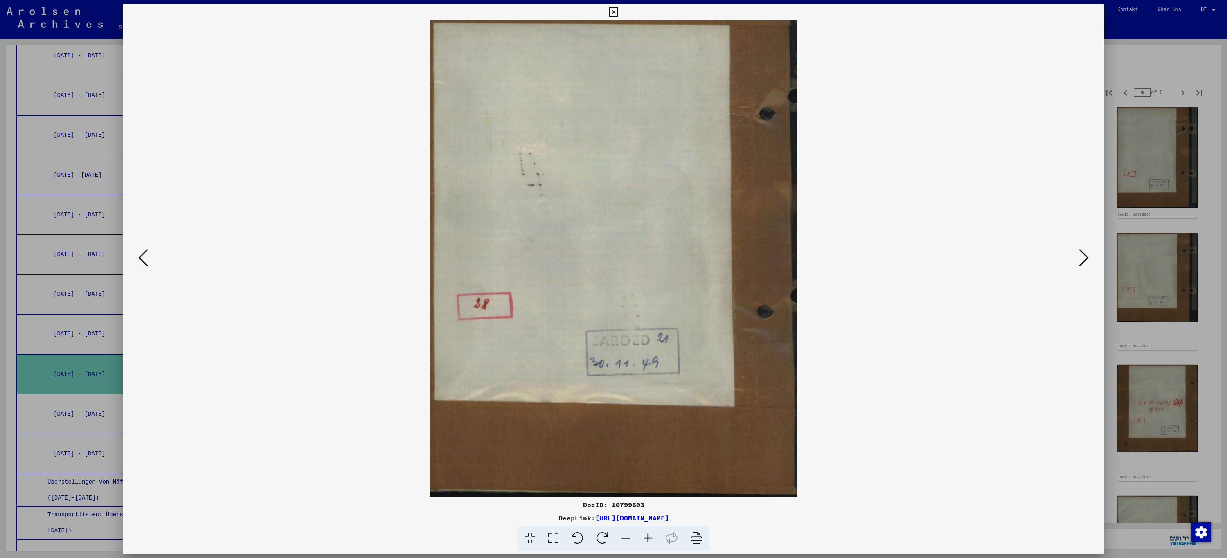
click at [1085, 258] on icon at bounding box center [1084, 258] width 10 height 20
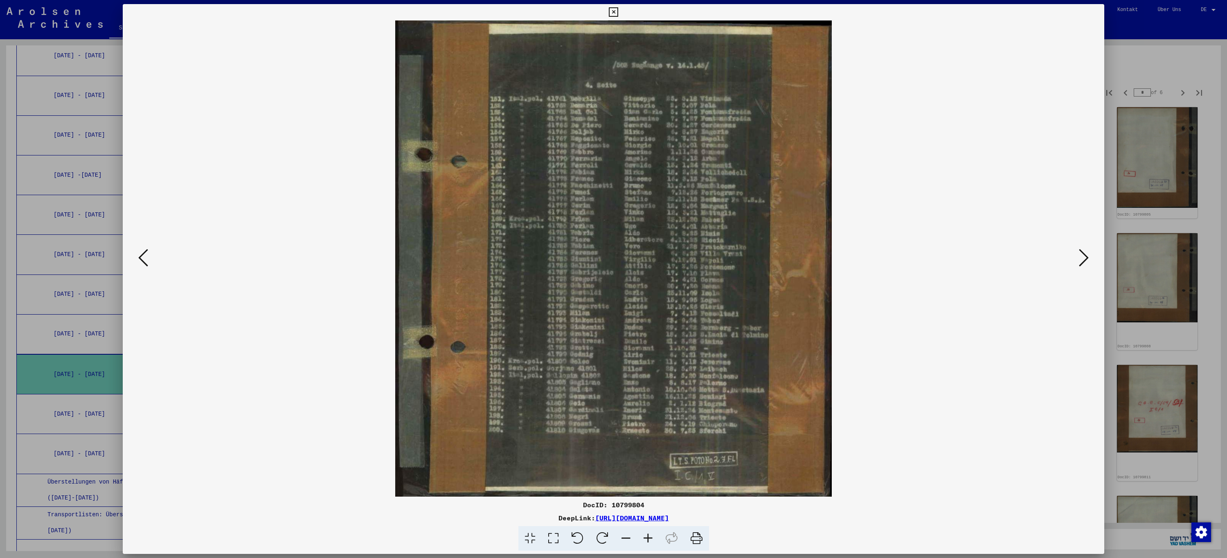
click at [1085, 258] on icon at bounding box center [1084, 258] width 10 height 20
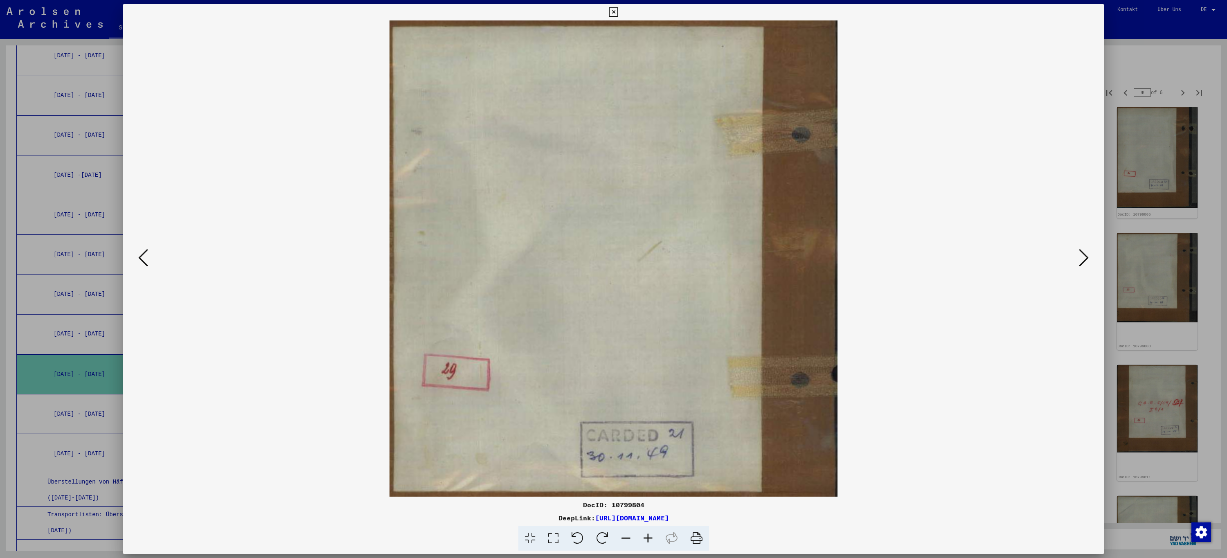
click at [1085, 258] on icon at bounding box center [1084, 258] width 10 height 20
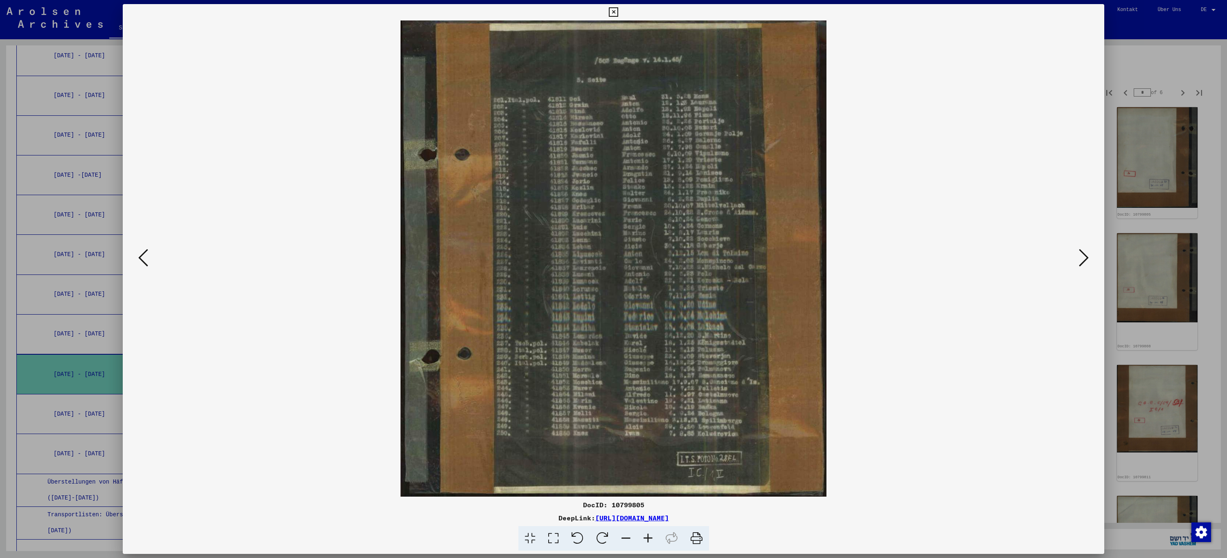
click at [1085, 258] on icon at bounding box center [1084, 258] width 10 height 20
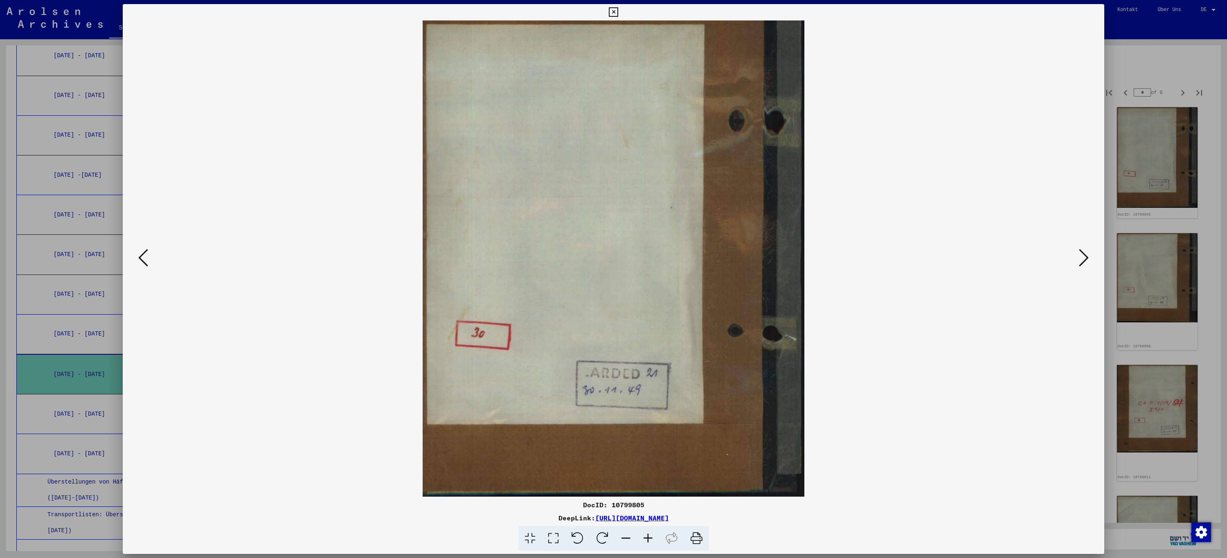
click at [1085, 258] on icon at bounding box center [1084, 258] width 10 height 20
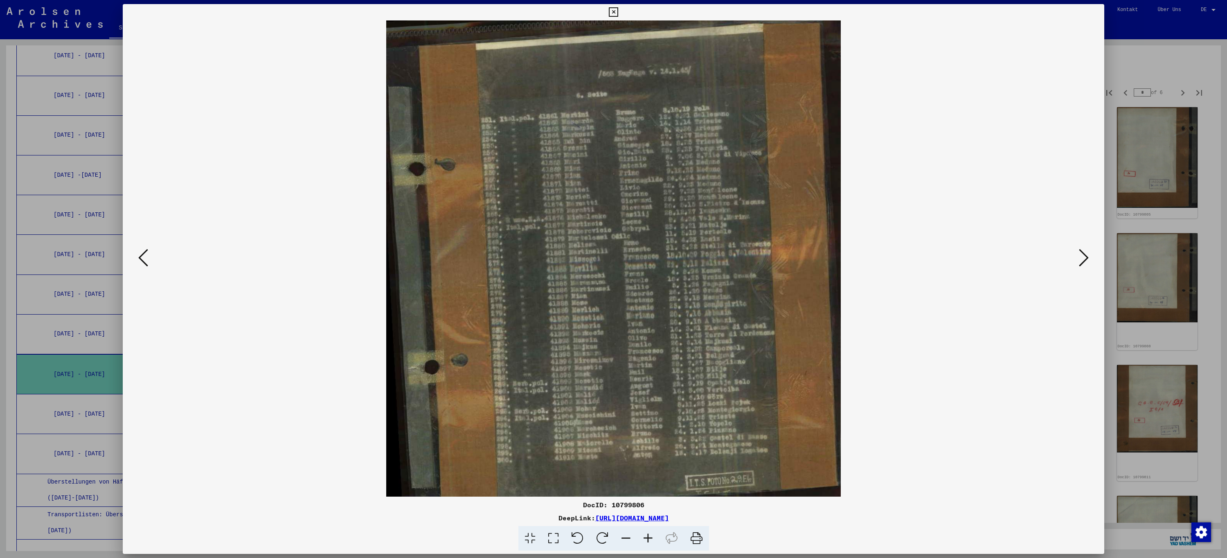
click at [1085, 258] on icon at bounding box center [1084, 258] width 10 height 20
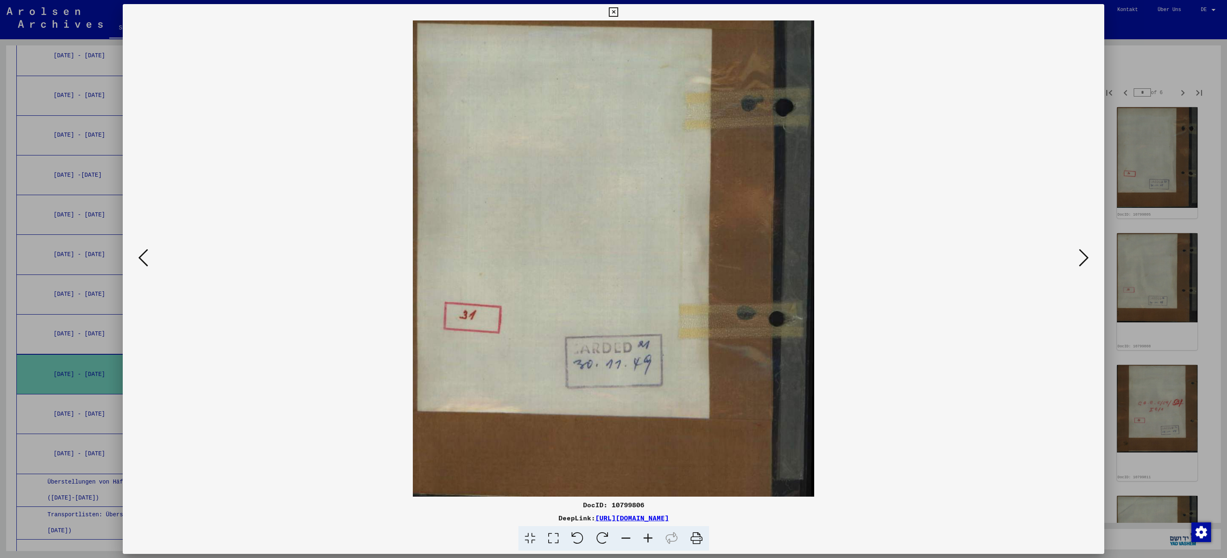
click at [1085, 258] on icon at bounding box center [1084, 258] width 10 height 20
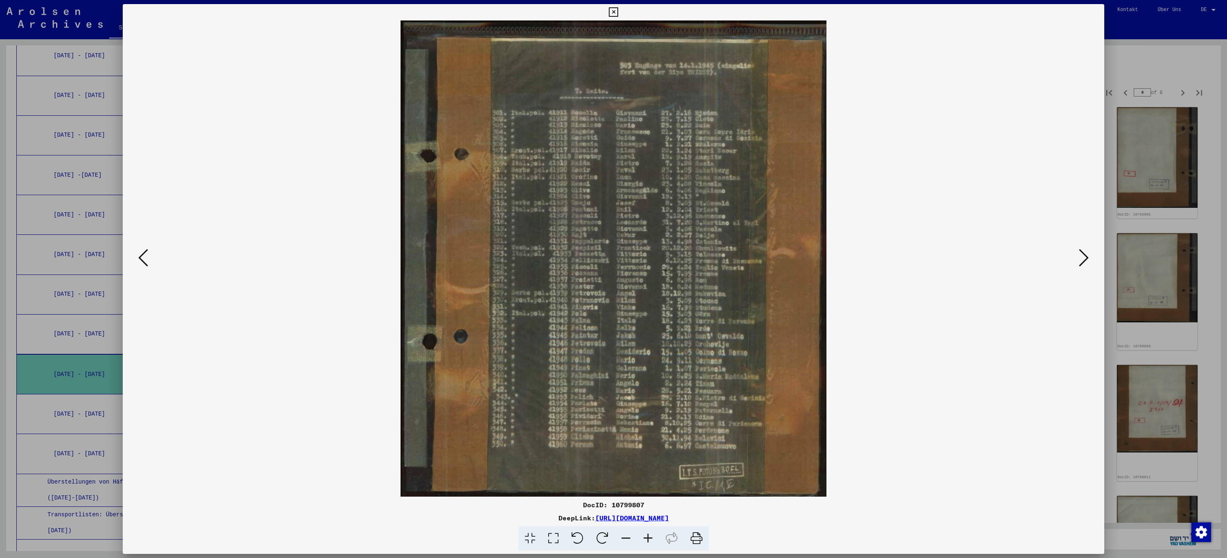
click at [1085, 258] on icon at bounding box center [1084, 258] width 10 height 20
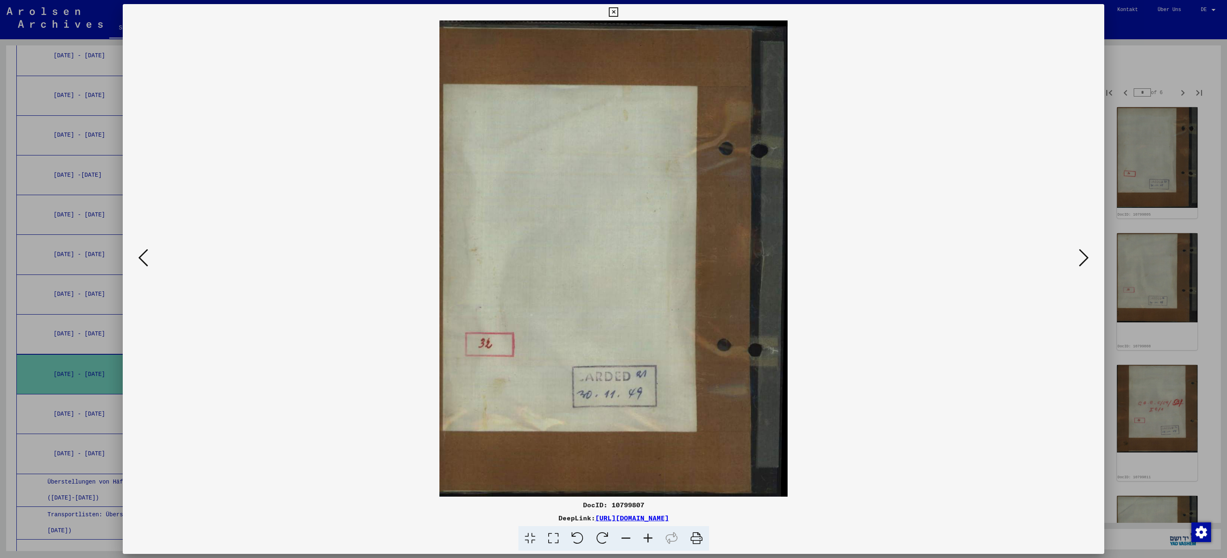
click at [1085, 258] on icon at bounding box center [1084, 258] width 10 height 20
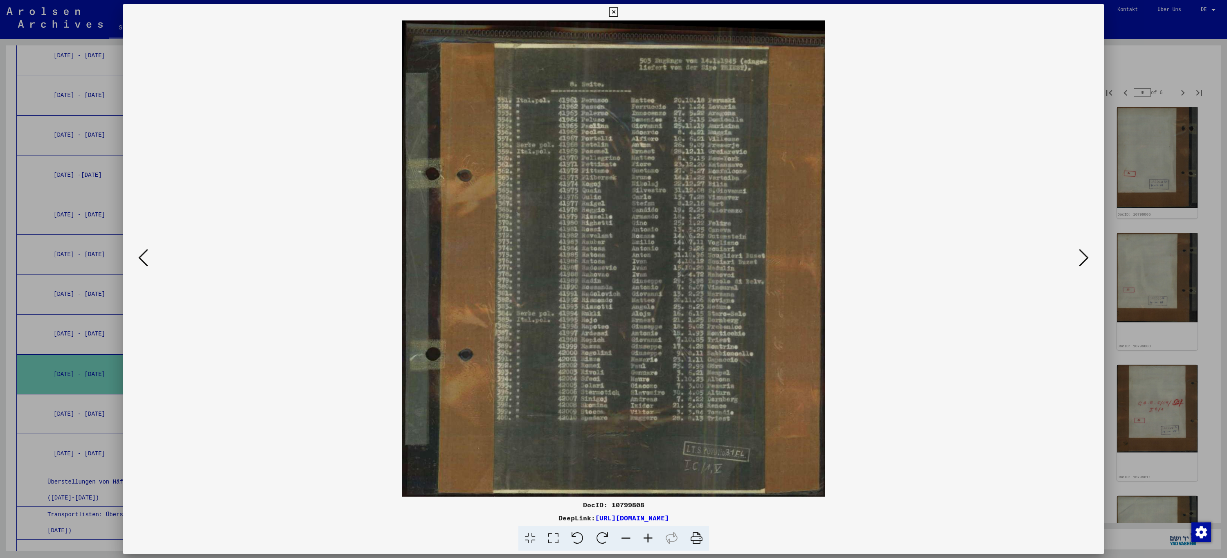
click at [1085, 258] on icon at bounding box center [1084, 258] width 10 height 20
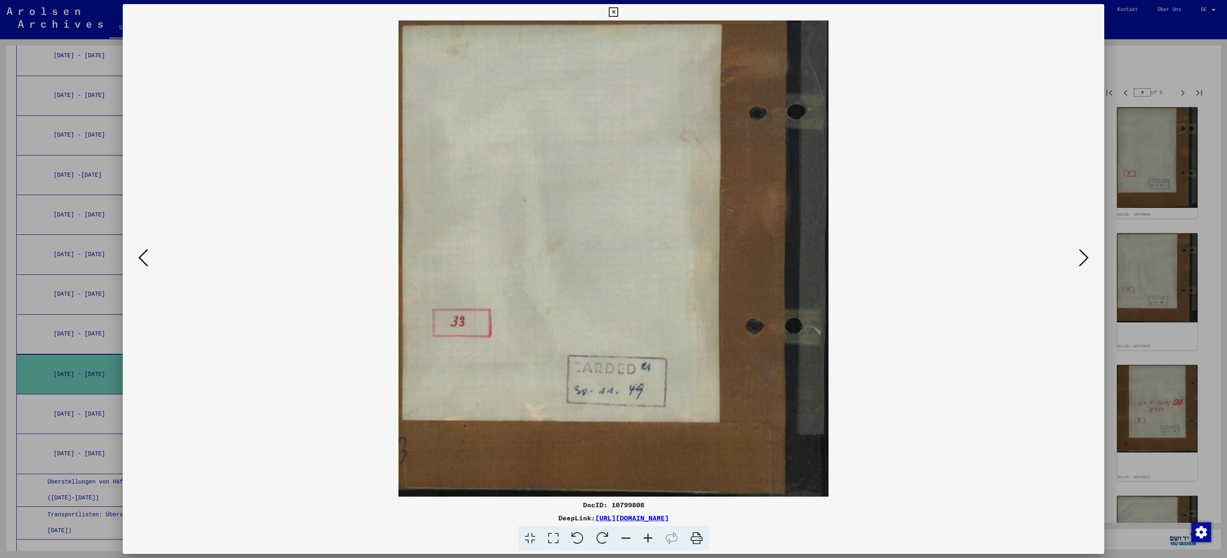
click at [1085, 258] on icon at bounding box center [1084, 258] width 10 height 20
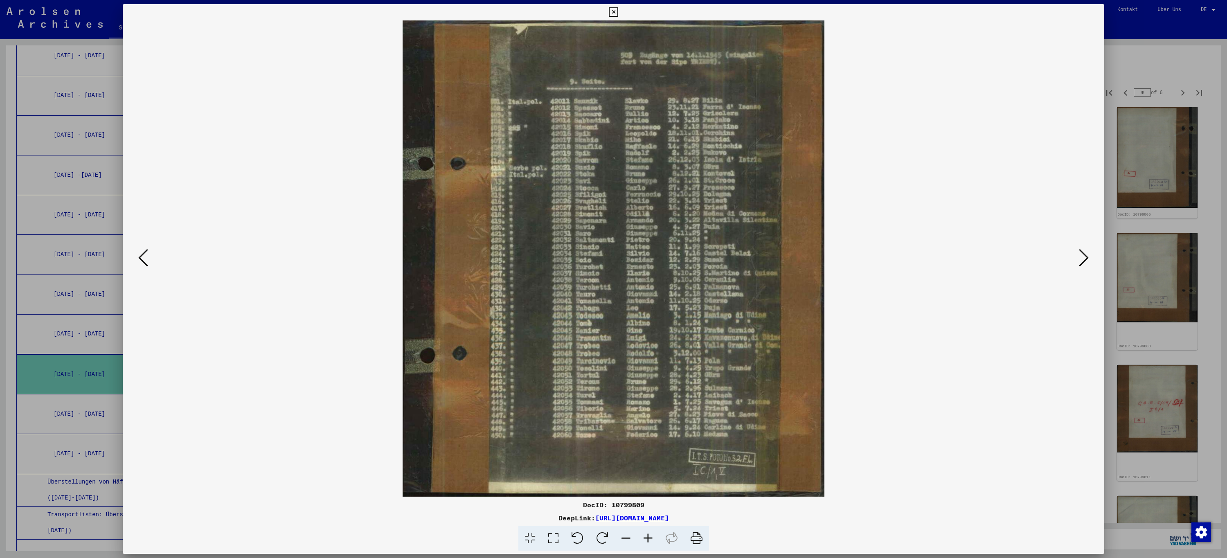
click at [1085, 258] on icon at bounding box center [1084, 258] width 10 height 20
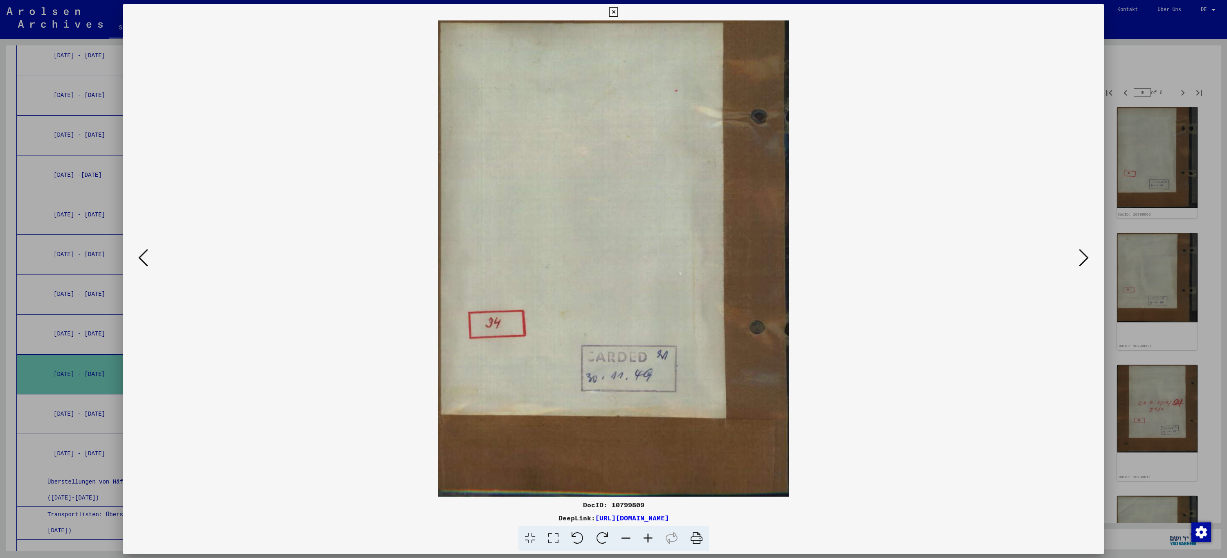
click at [1085, 258] on icon at bounding box center [1084, 258] width 10 height 20
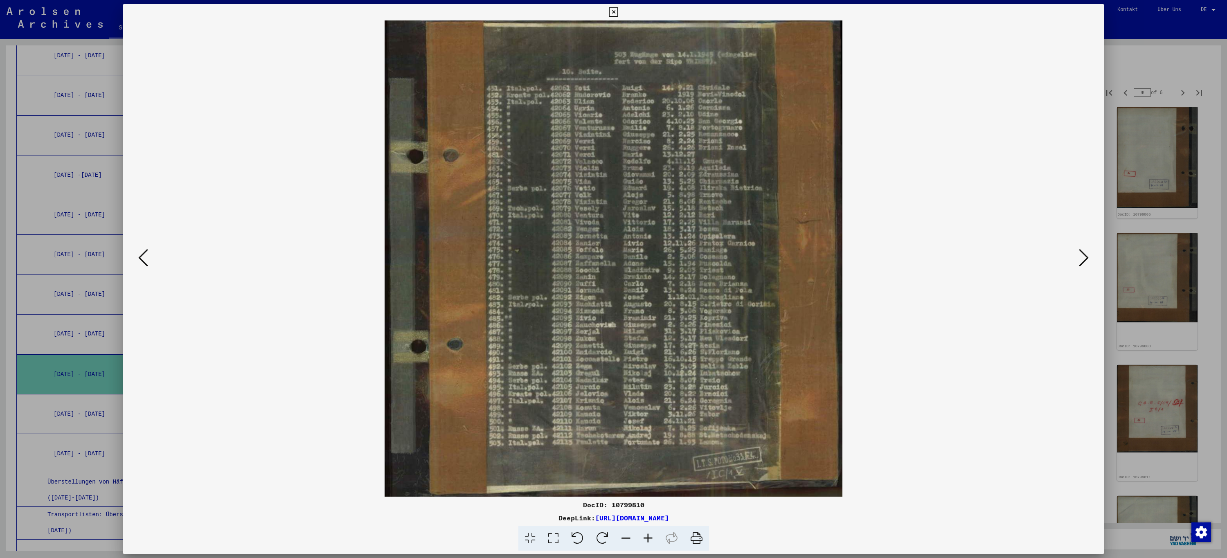
click at [1085, 258] on icon at bounding box center [1084, 258] width 10 height 20
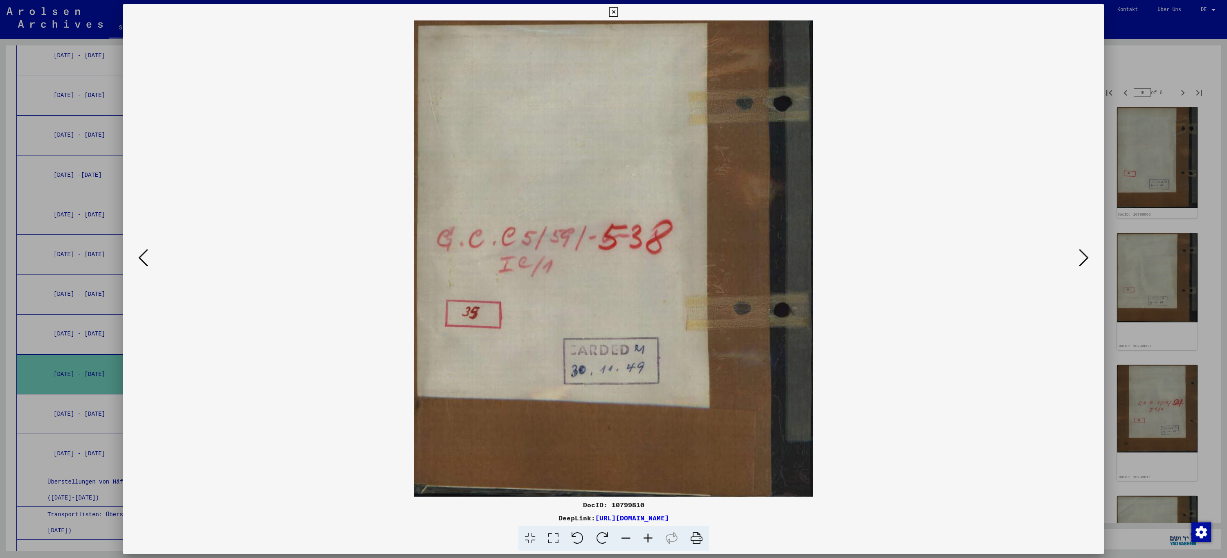
click at [1085, 258] on icon at bounding box center [1084, 258] width 10 height 20
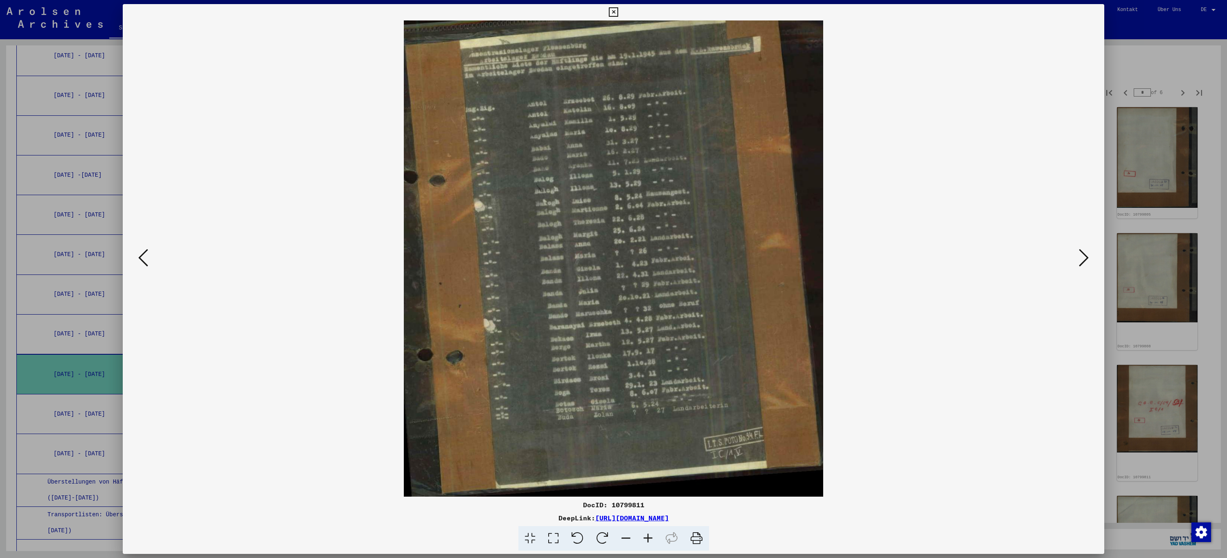
click at [139, 259] on icon at bounding box center [143, 258] width 10 height 20
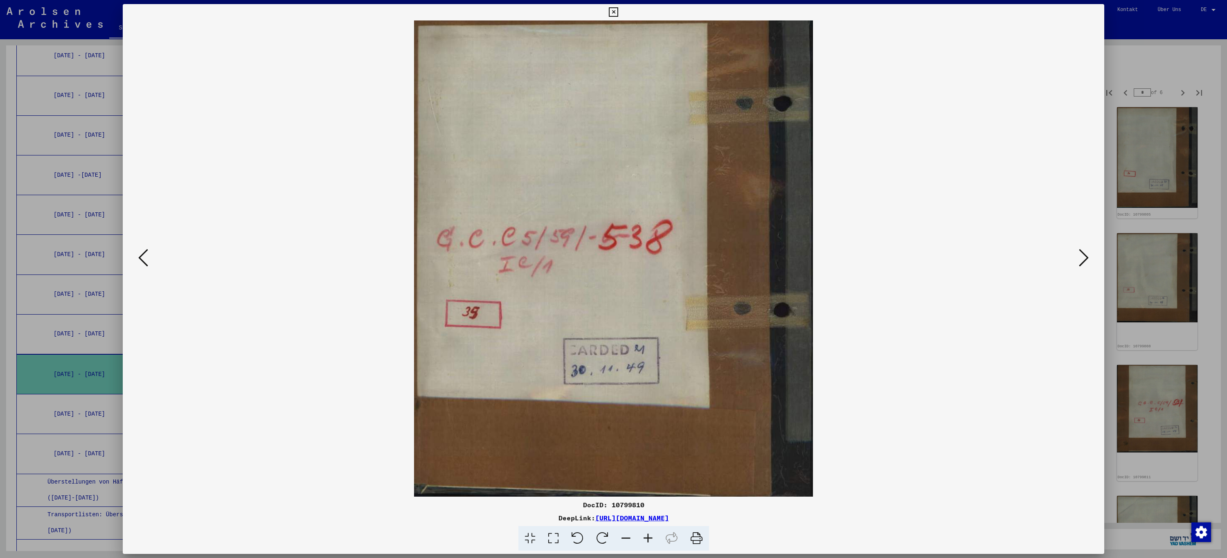
click at [139, 259] on icon at bounding box center [143, 258] width 10 height 20
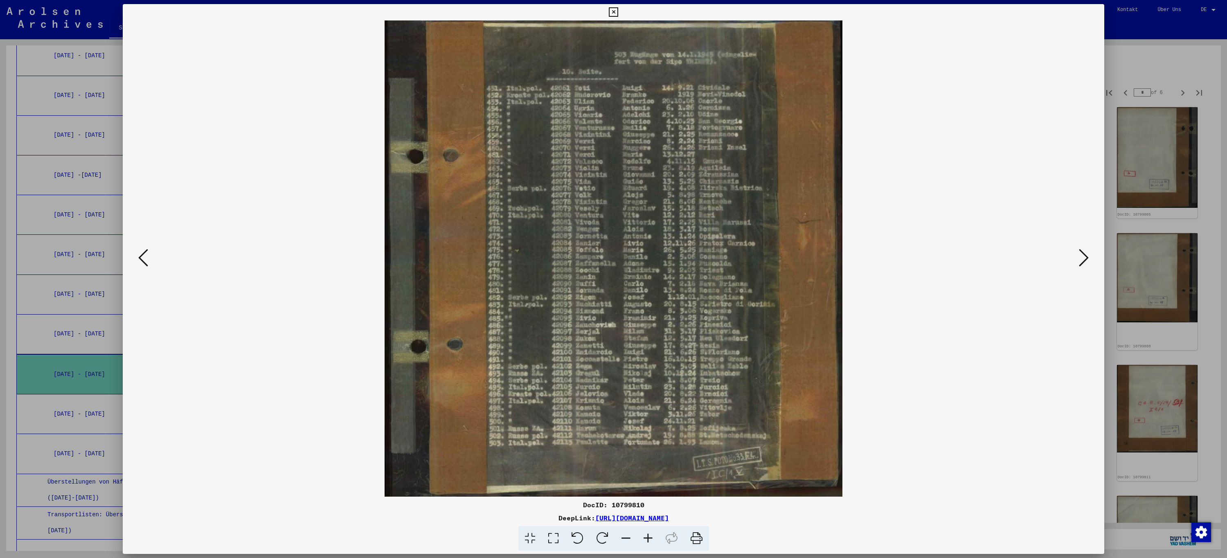
click at [1086, 258] on icon at bounding box center [1084, 258] width 10 height 20
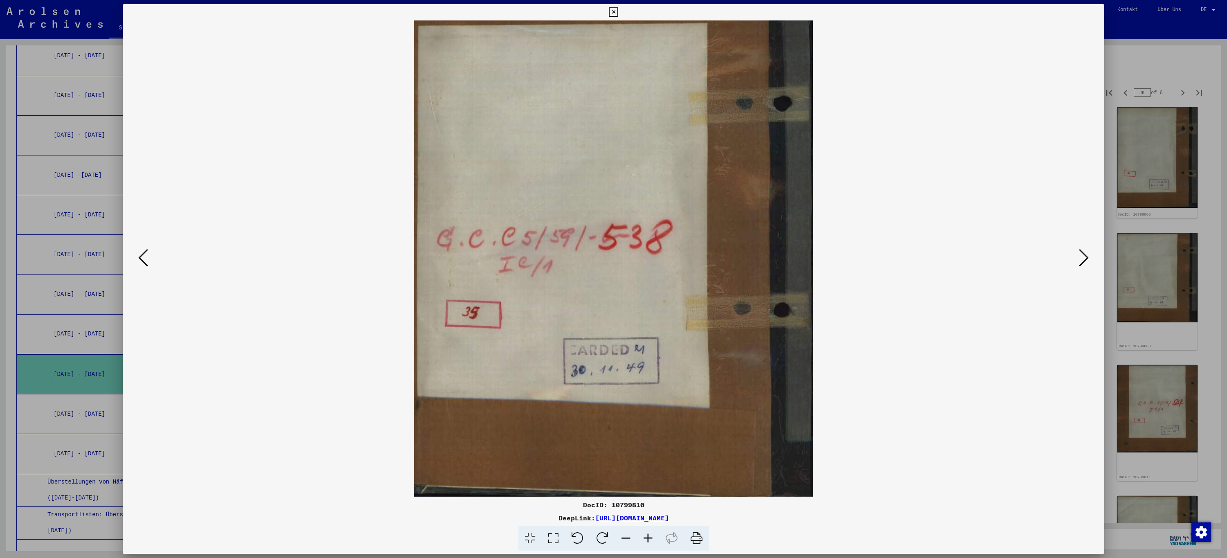
click at [1086, 258] on icon at bounding box center [1084, 258] width 10 height 20
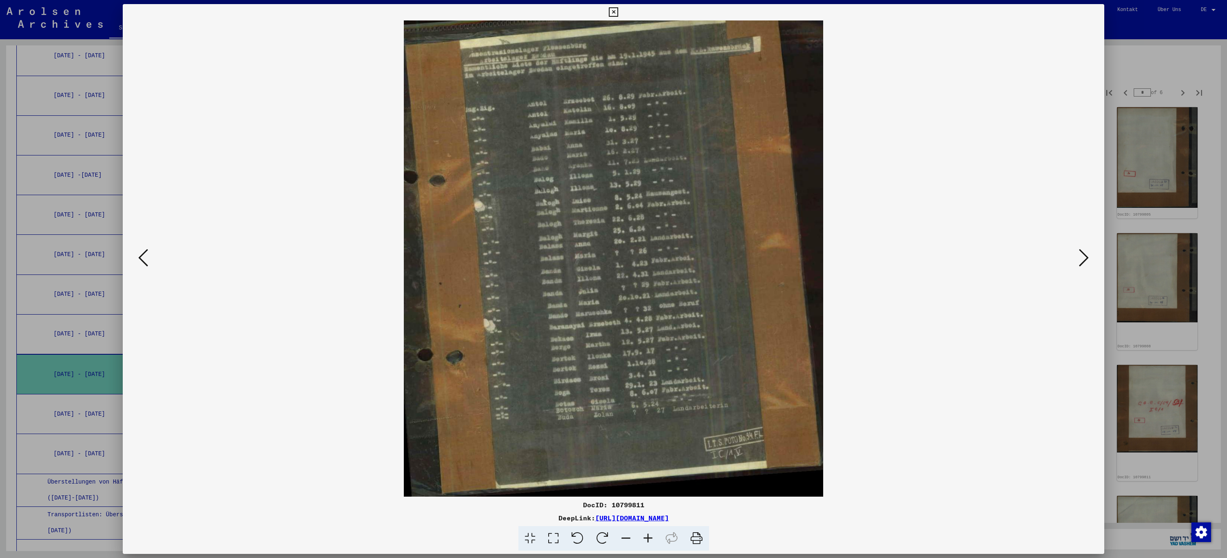
click at [1086, 258] on icon at bounding box center [1084, 258] width 10 height 20
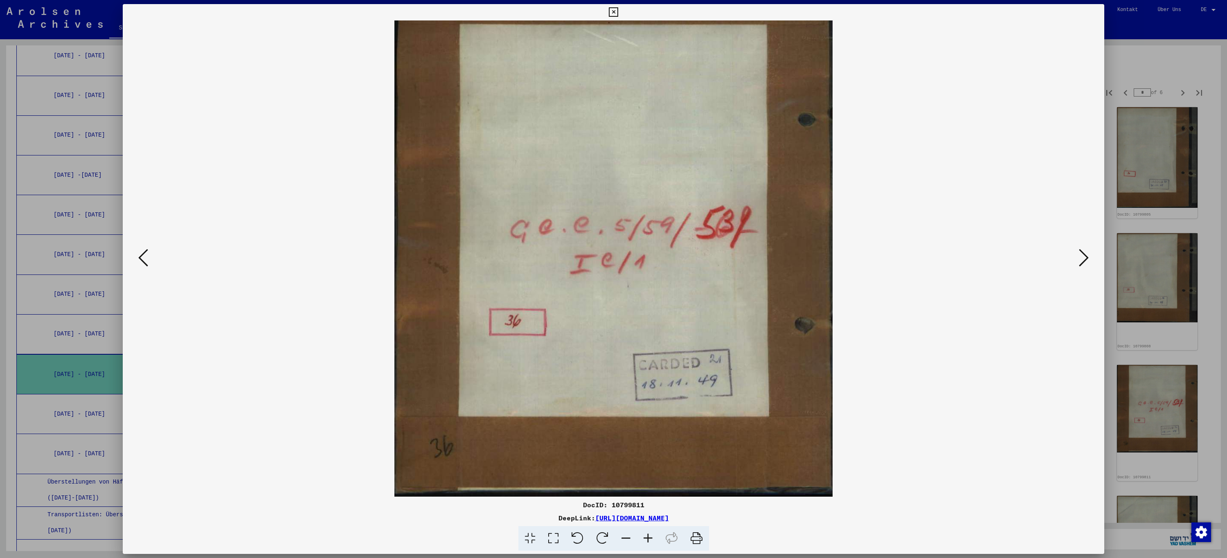
click at [1086, 258] on icon at bounding box center [1084, 258] width 10 height 20
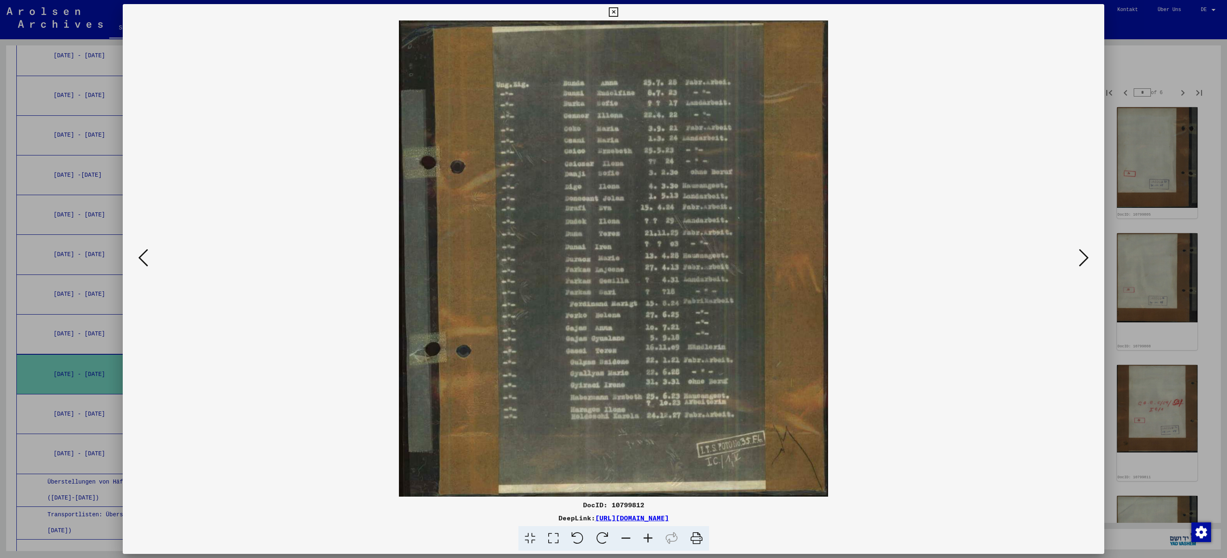
click at [1086, 258] on icon at bounding box center [1084, 258] width 10 height 20
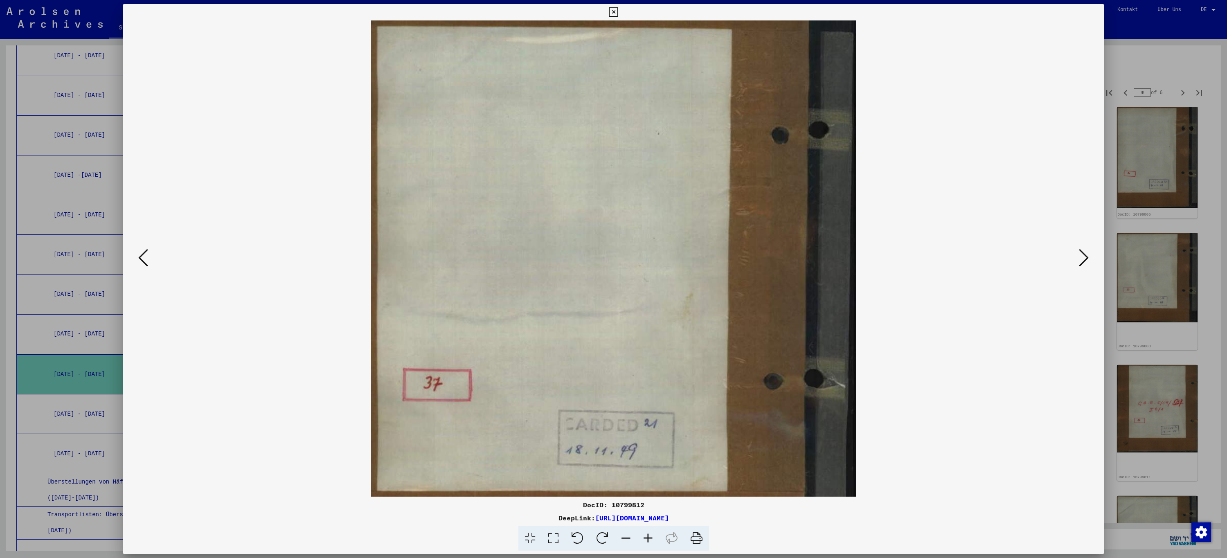
click at [1086, 258] on icon at bounding box center [1084, 258] width 10 height 20
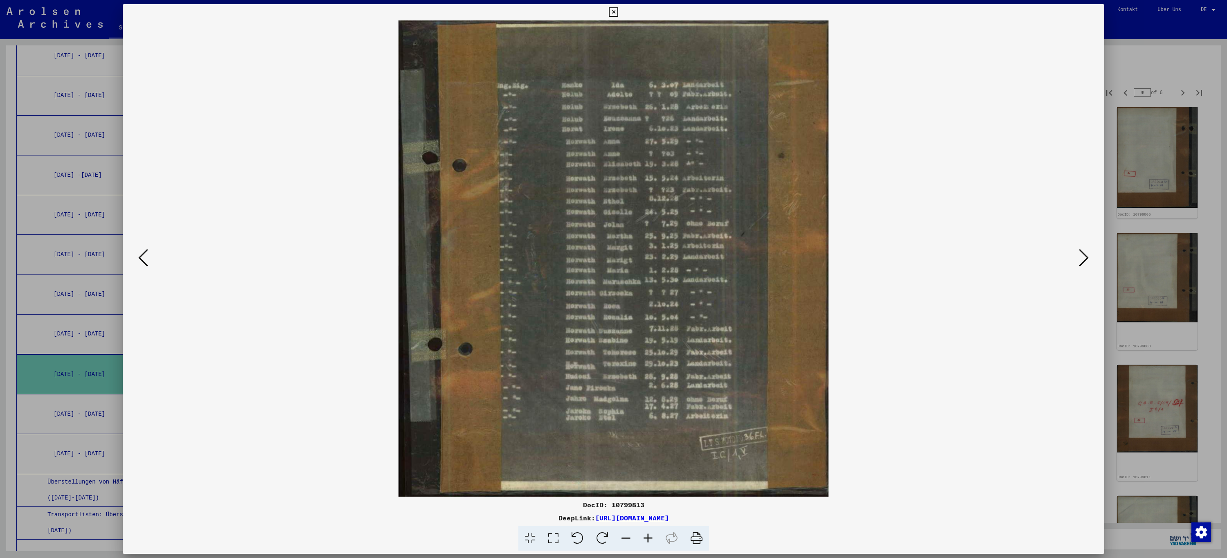
click at [1086, 258] on icon at bounding box center [1084, 258] width 10 height 20
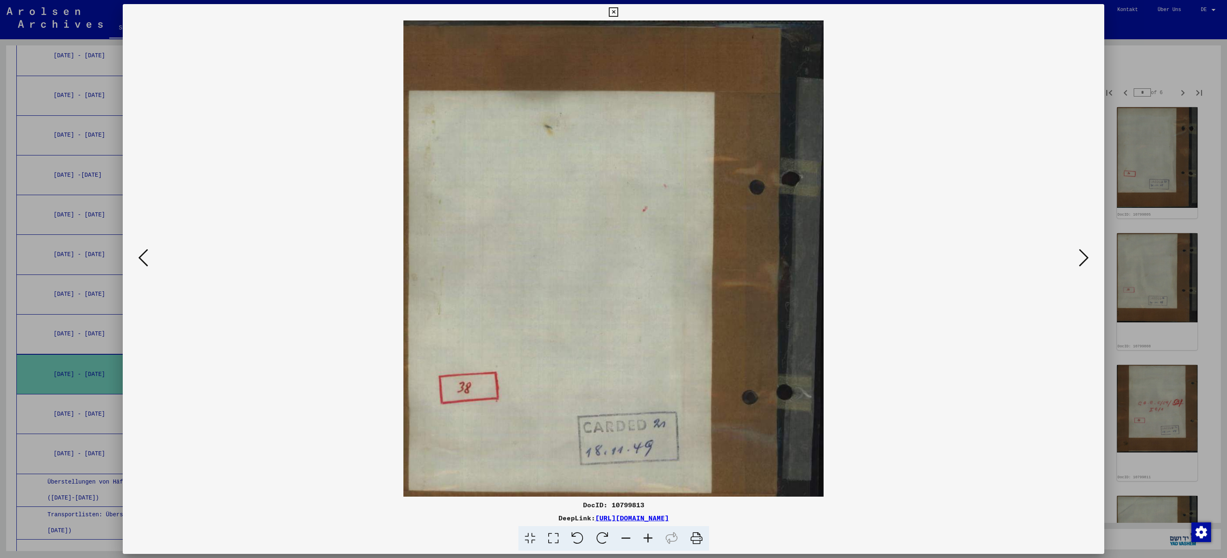
click at [1086, 258] on icon at bounding box center [1084, 258] width 10 height 20
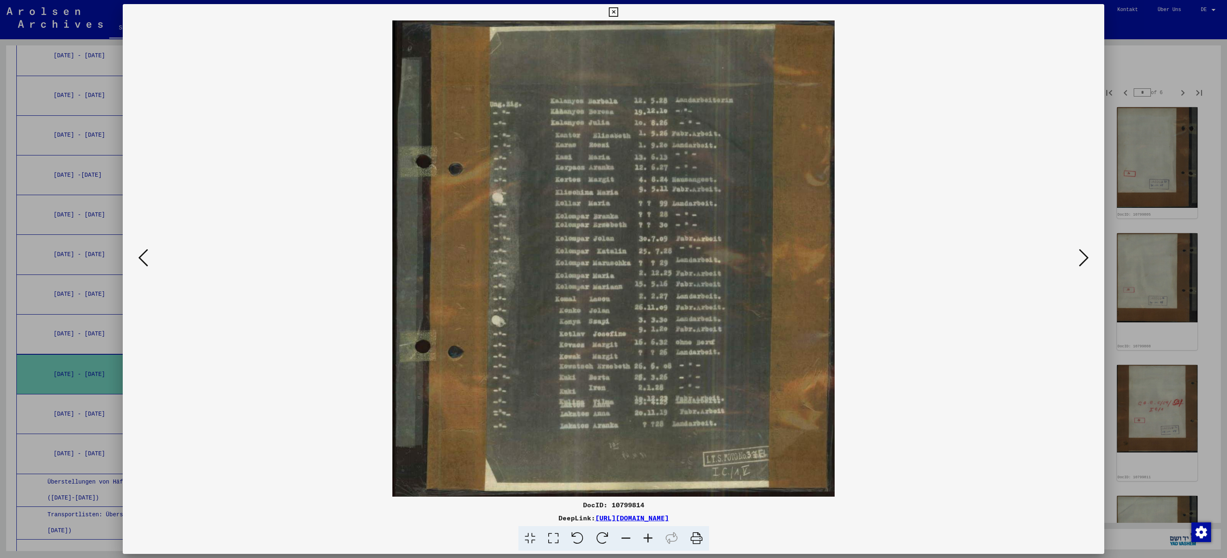
click at [1086, 258] on icon at bounding box center [1084, 258] width 10 height 20
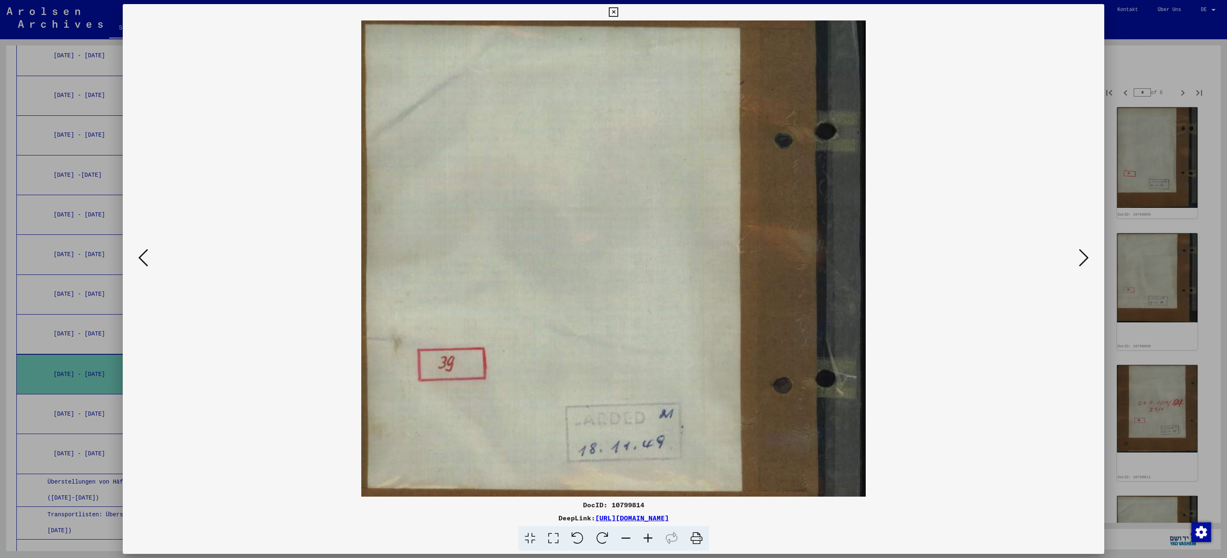
click at [1086, 258] on icon at bounding box center [1084, 258] width 10 height 20
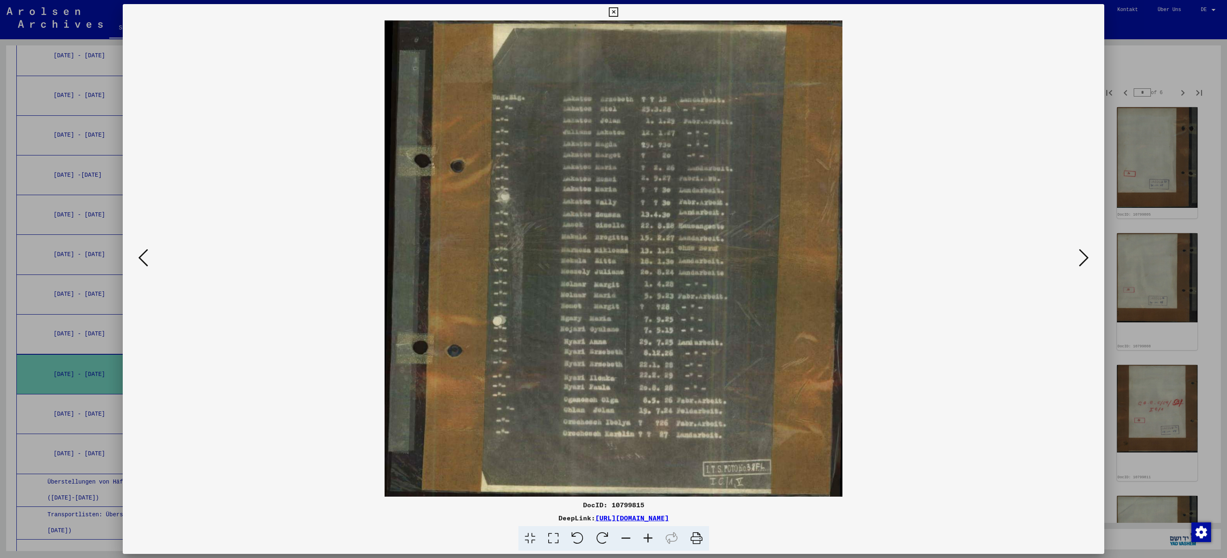
click at [1086, 258] on icon at bounding box center [1084, 258] width 10 height 20
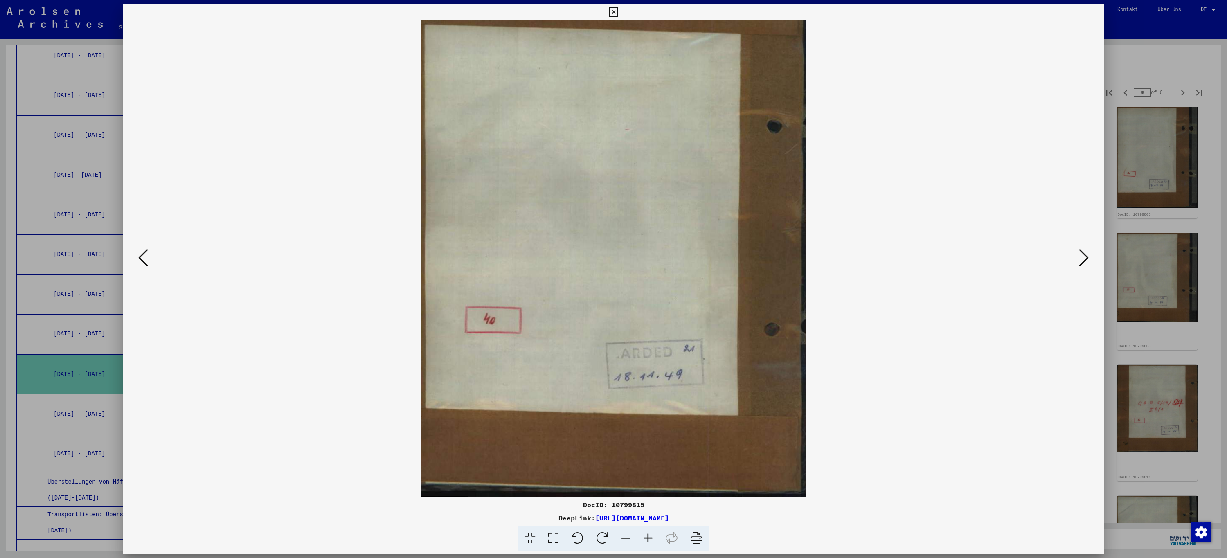
click at [1086, 258] on icon at bounding box center [1084, 258] width 10 height 20
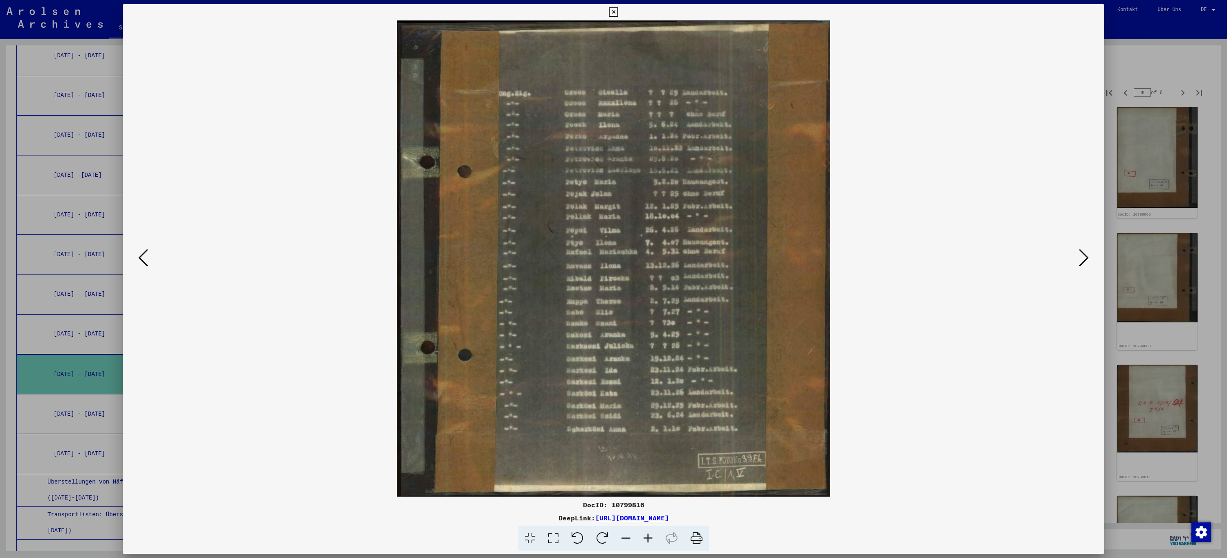
click at [1086, 258] on icon at bounding box center [1084, 258] width 10 height 20
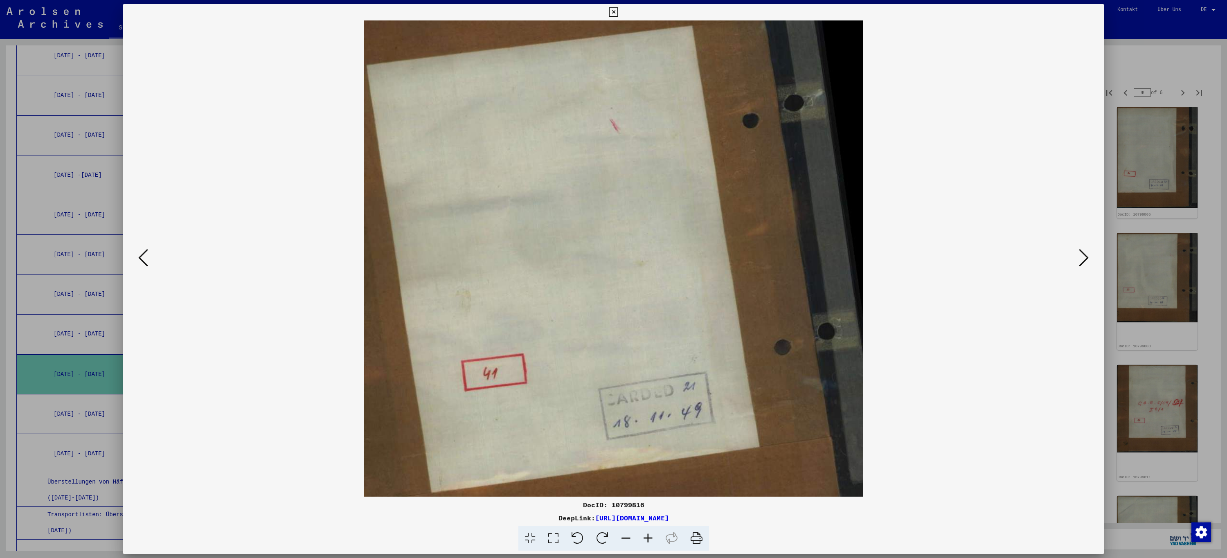
click at [1086, 258] on icon at bounding box center [1084, 258] width 10 height 20
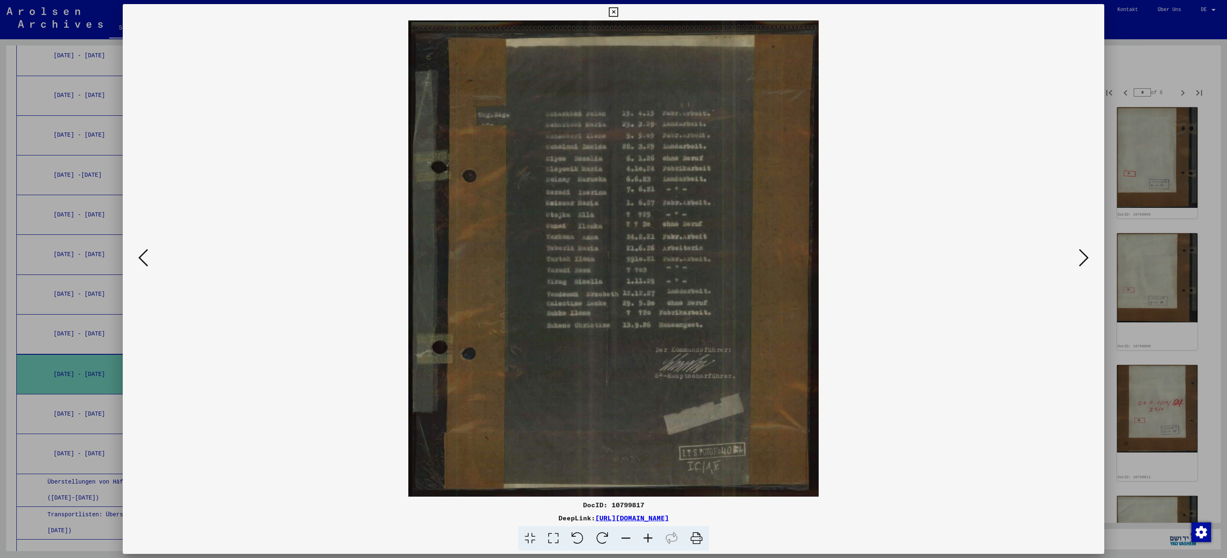
click at [1086, 258] on icon at bounding box center [1084, 258] width 10 height 20
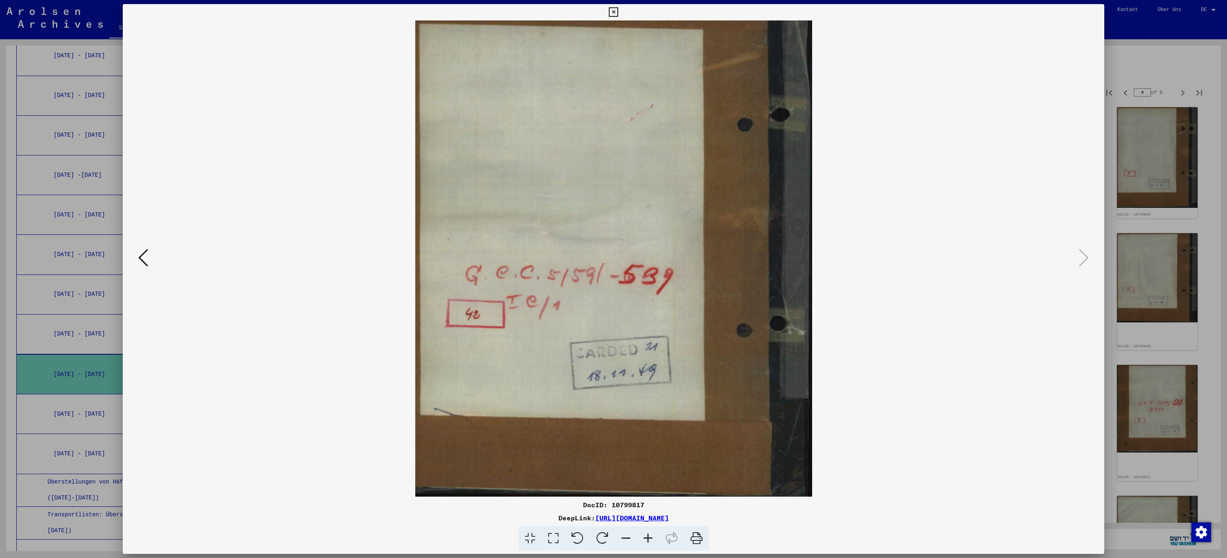
click at [612, 13] on icon at bounding box center [613, 12] width 9 height 10
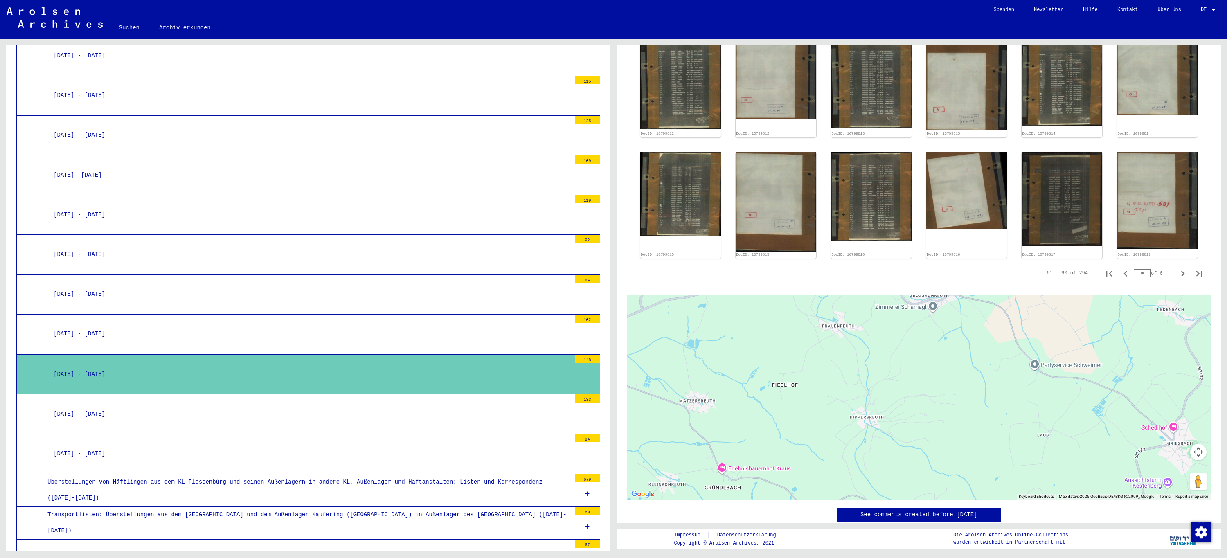
scroll to position [532, 0]
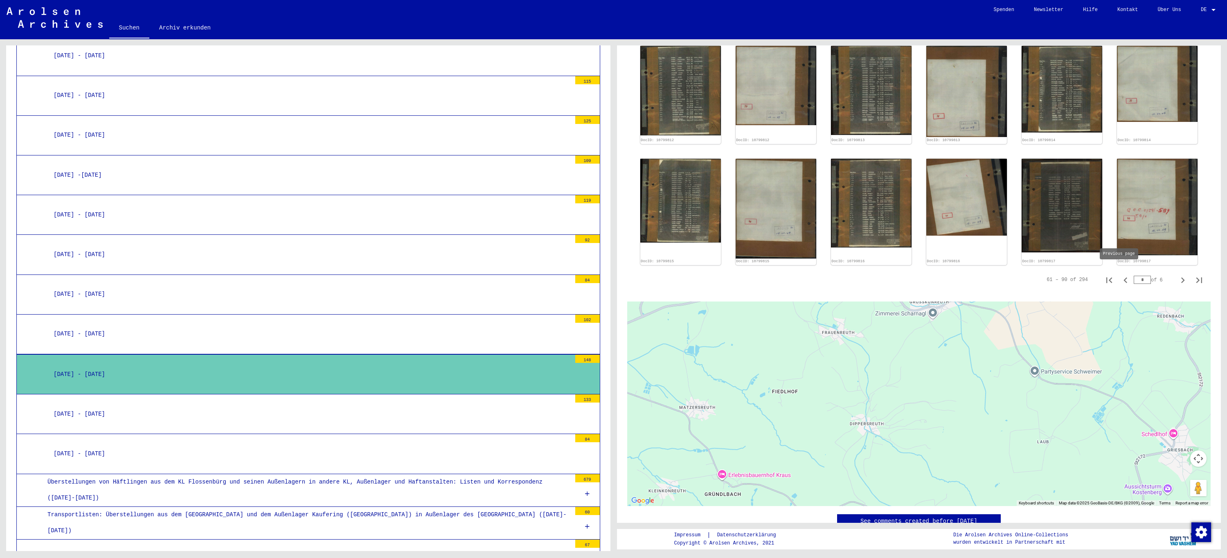
click at [1120, 275] on icon "Previous page" at bounding box center [1125, 280] width 11 height 11
type input "*"
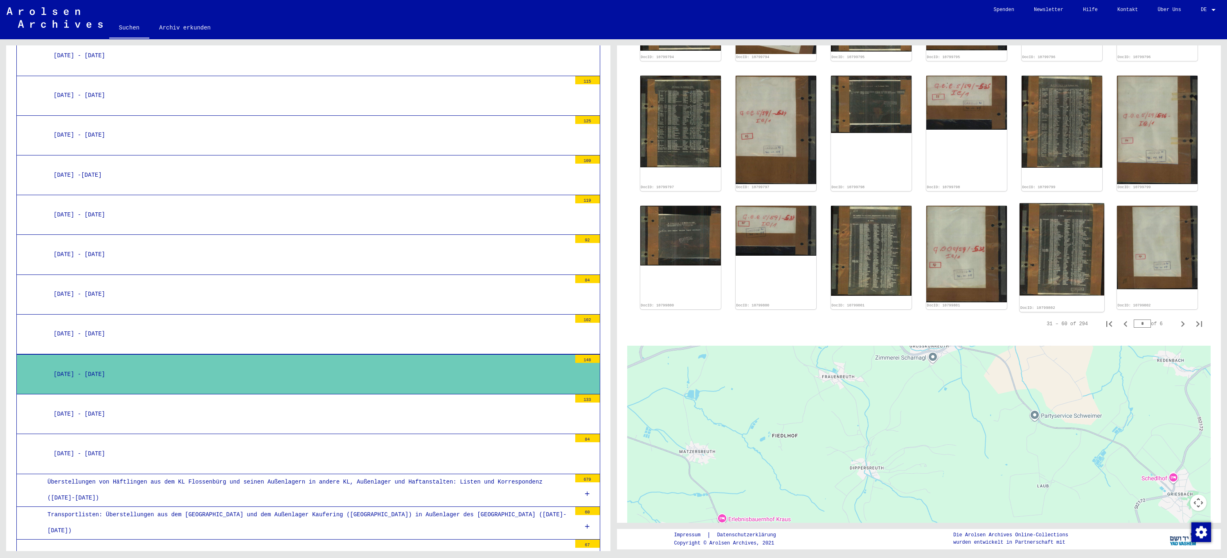
click at [1043, 244] on img at bounding box center [1062, 249] width 85 height 92
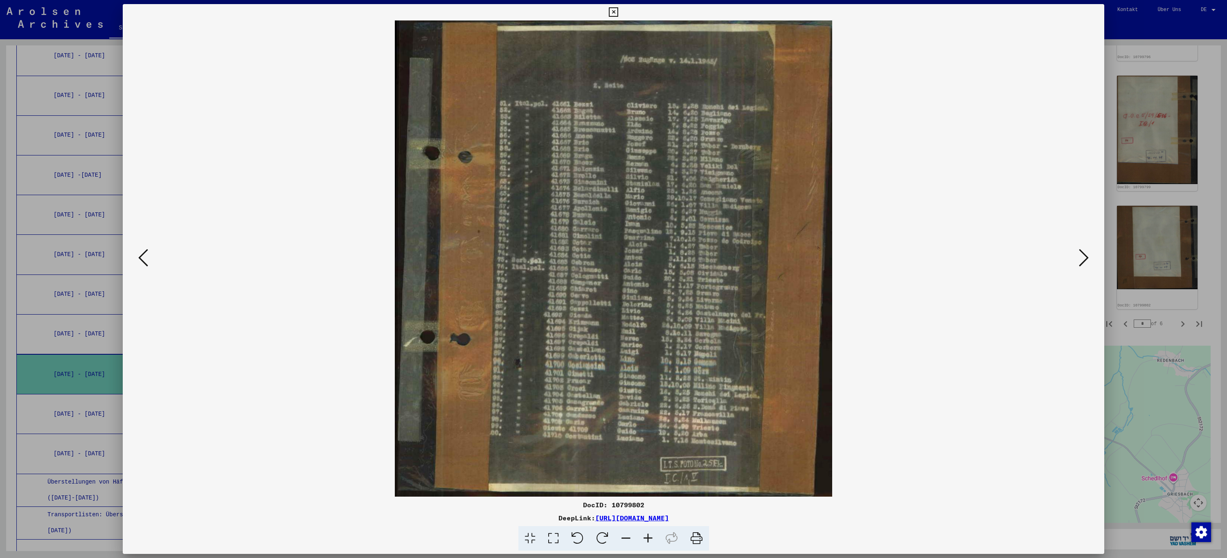
click at [142, 258] on icon at bounding box center [143, 258] width 10 height 20
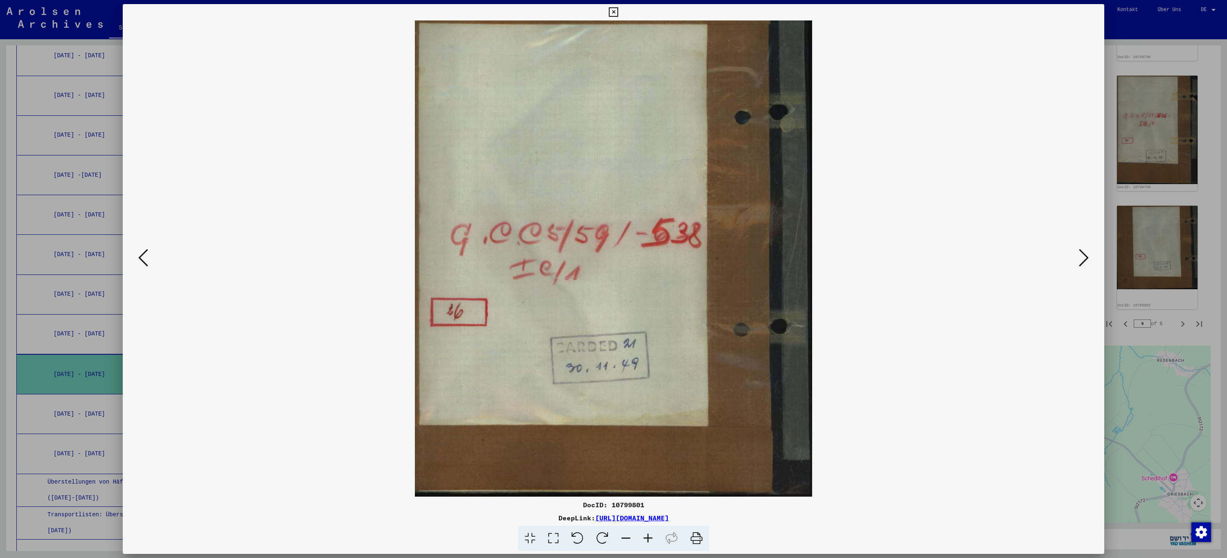
click at [142, 258] on icon at bounding box center [143, 258] width 10 height 20
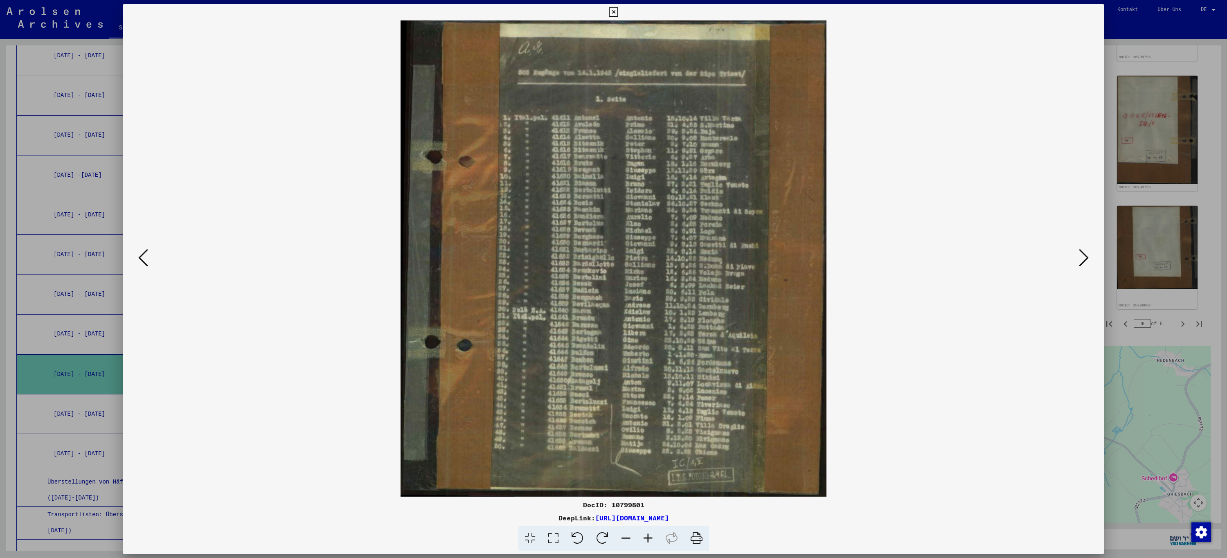
click at [142, 258] on icon at bounding box center [143, 258] width 10 height 20
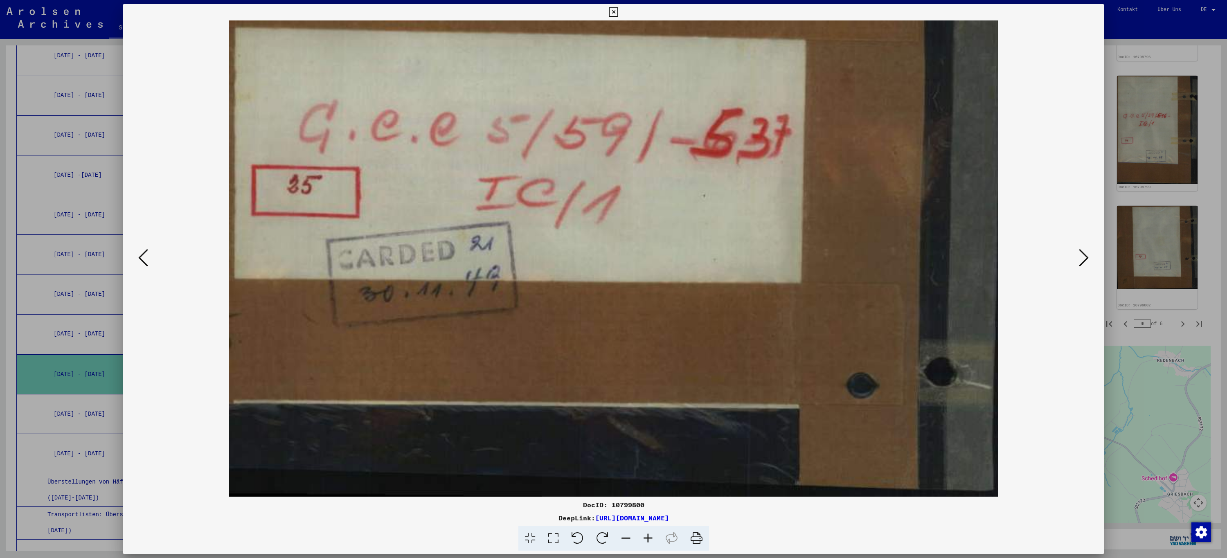
click at [142, 258] on icon at bounding box center [143, 258] width 10 height 20
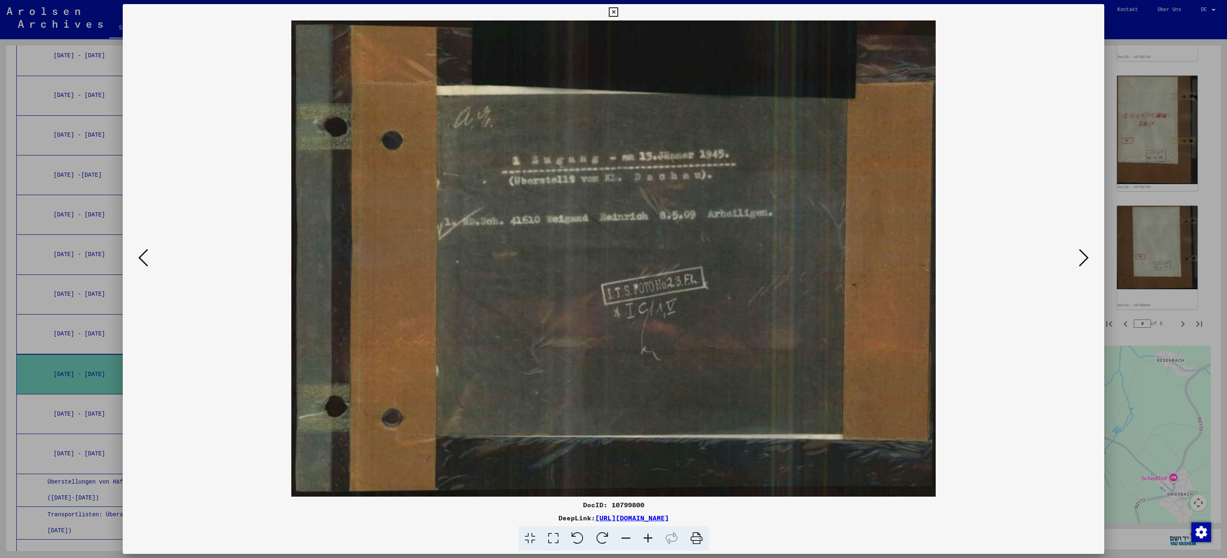
click at [142, 258] on icon at bounding box center [143, 258] width 10 height 20
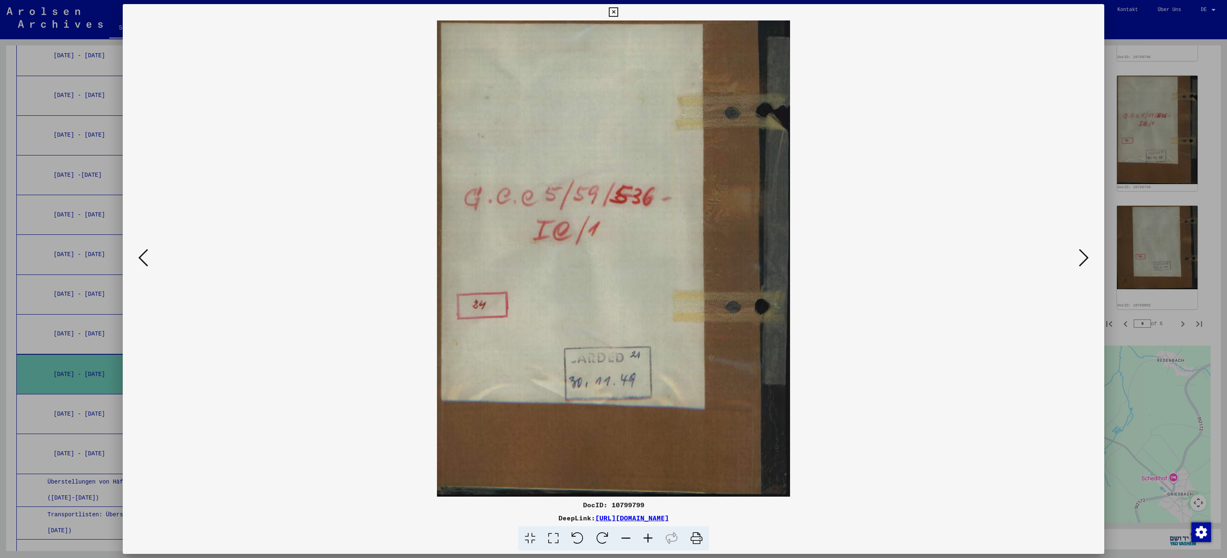
click at [142, 258] on icon at bounding box center [143, 258] width 10 height 20
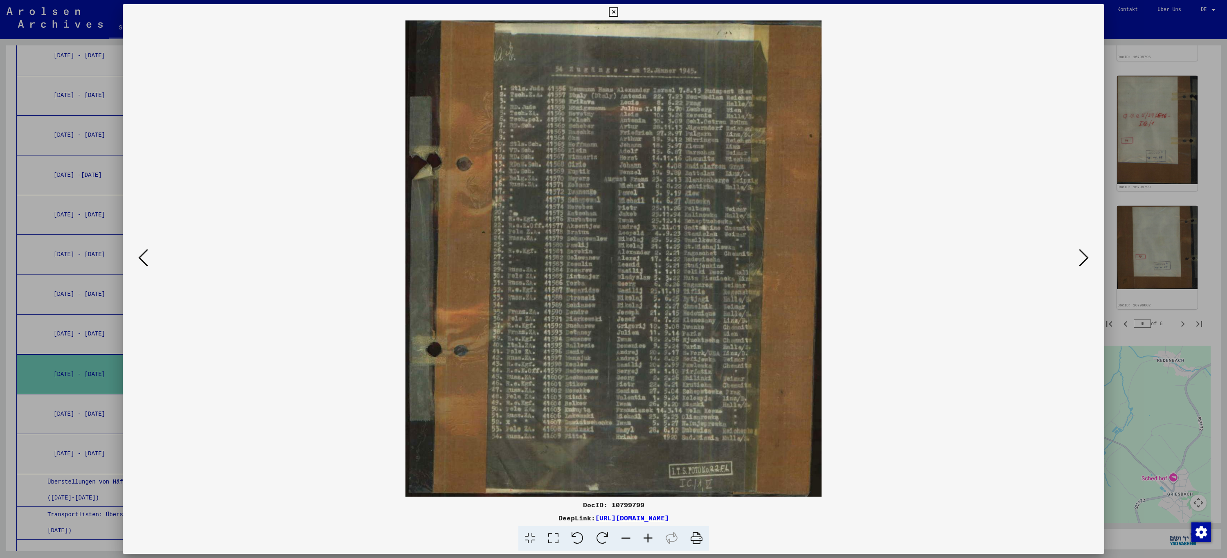
click at [142, 258] on icon at bounding box center [143, 258] width 10 height 20
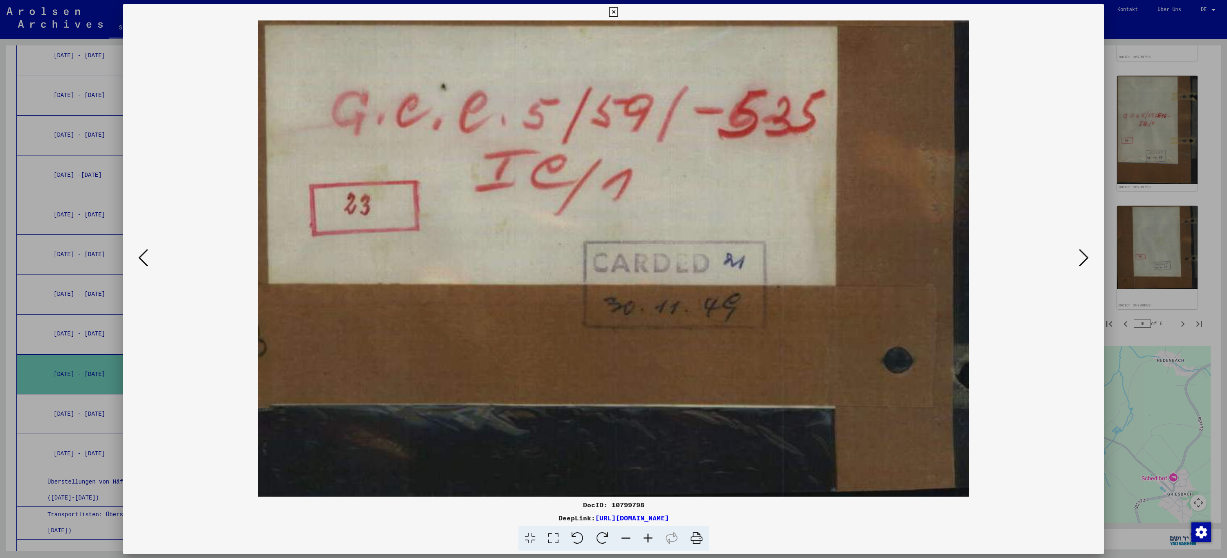
click at [142, 258] on icon at bounding box center [143, 258] width 10 height 20
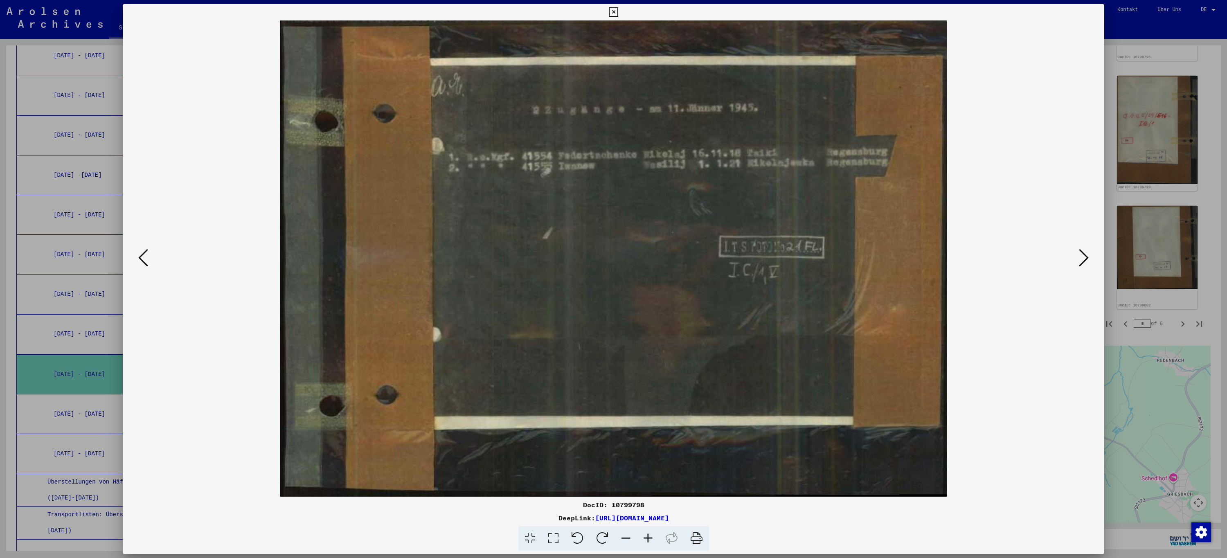
click at [142, 258] on icon at bounding box center [143, 258] width 10 height 20
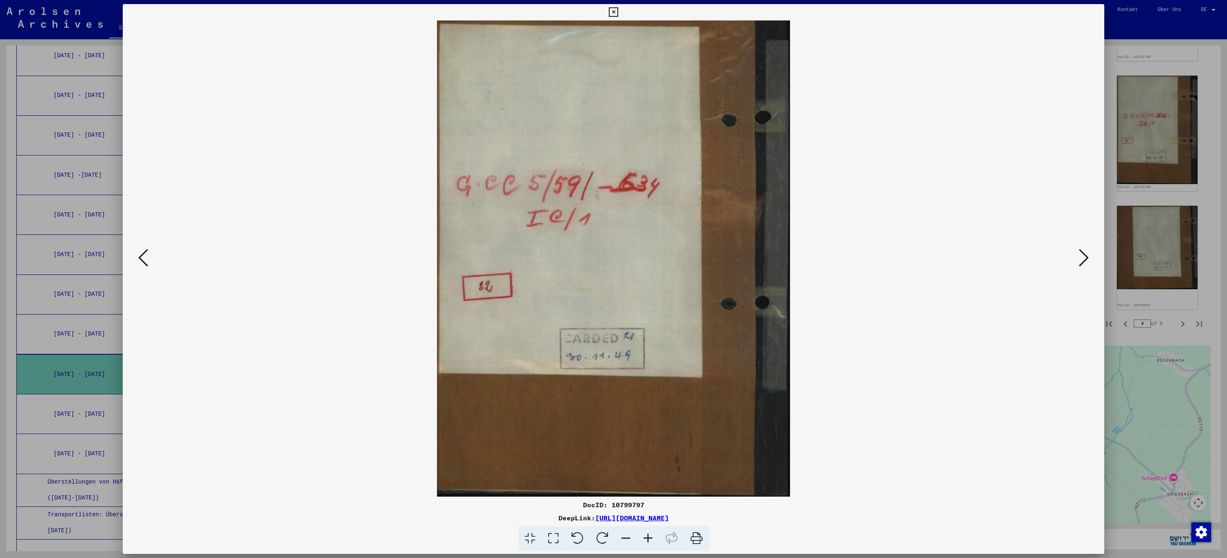
click at [142, 258] on icon at bounding box center [143, 258] width 10 height 20
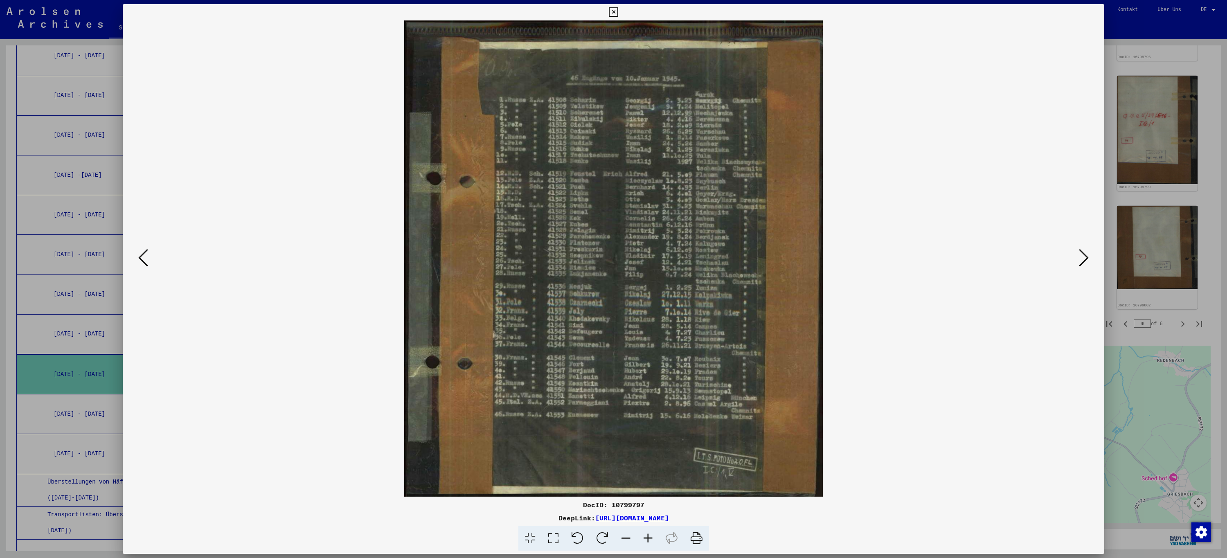
click at [142, 258] on icon at bounding box center [143, 258] width 10 height 20
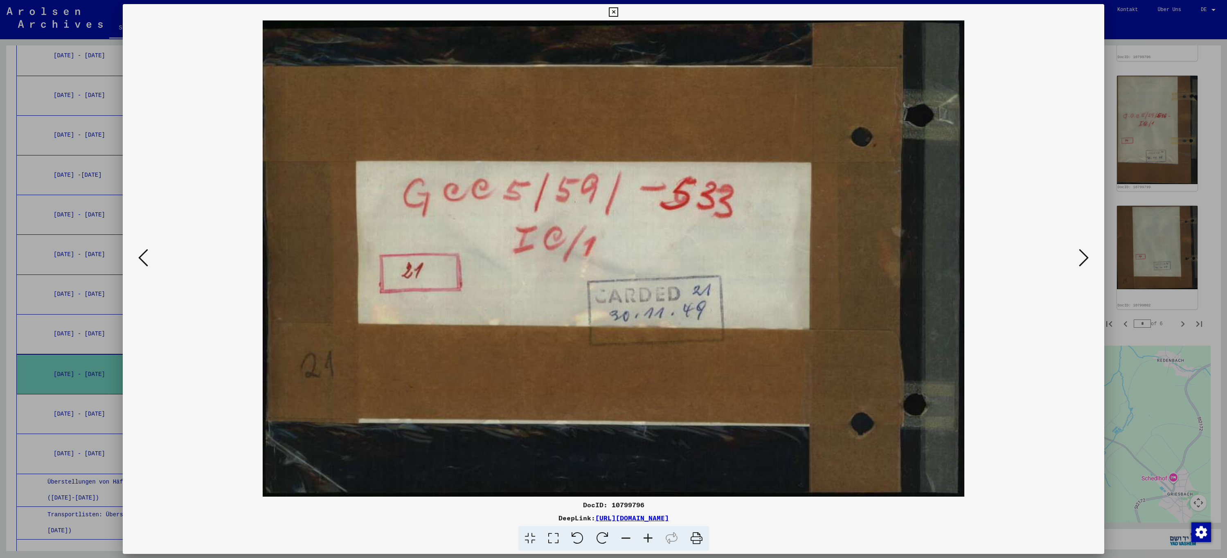
click at [142, 258] on icon at bounding box center [143, 258] width 10 height 20
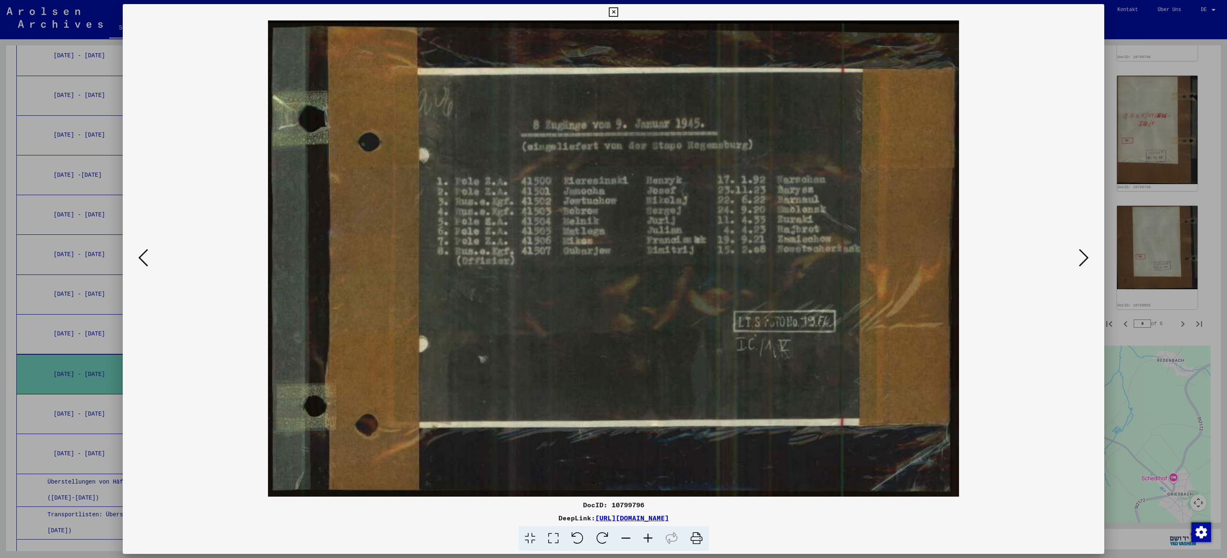
click at [142, 258] on icon at bounding box center [143, 258] width 10 height 20
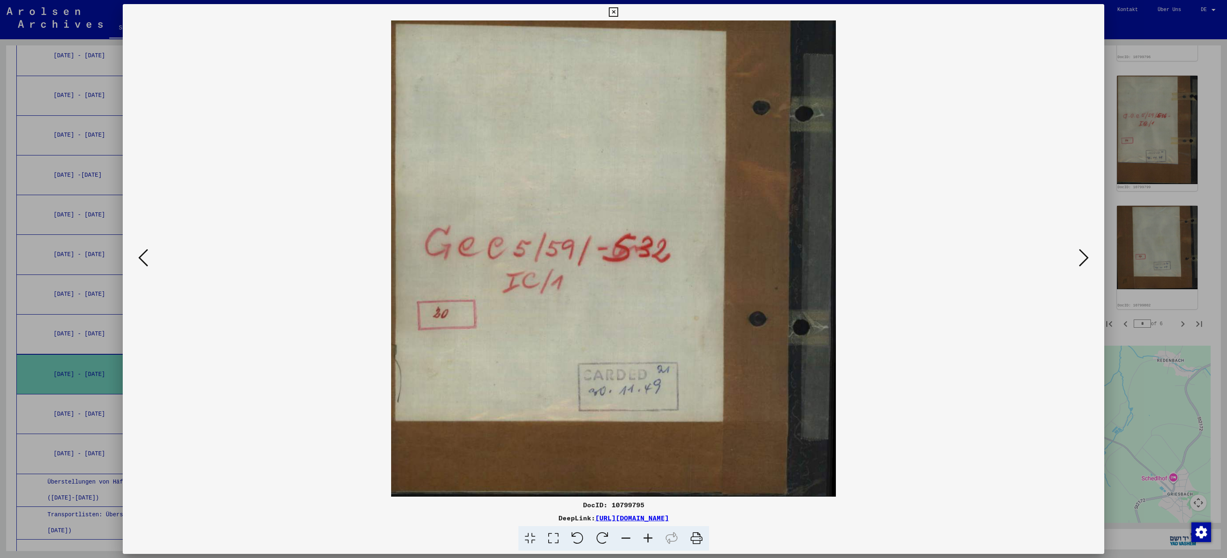
click at [616, 14] on icon at bounding box center [613, 12] width 9 height 10
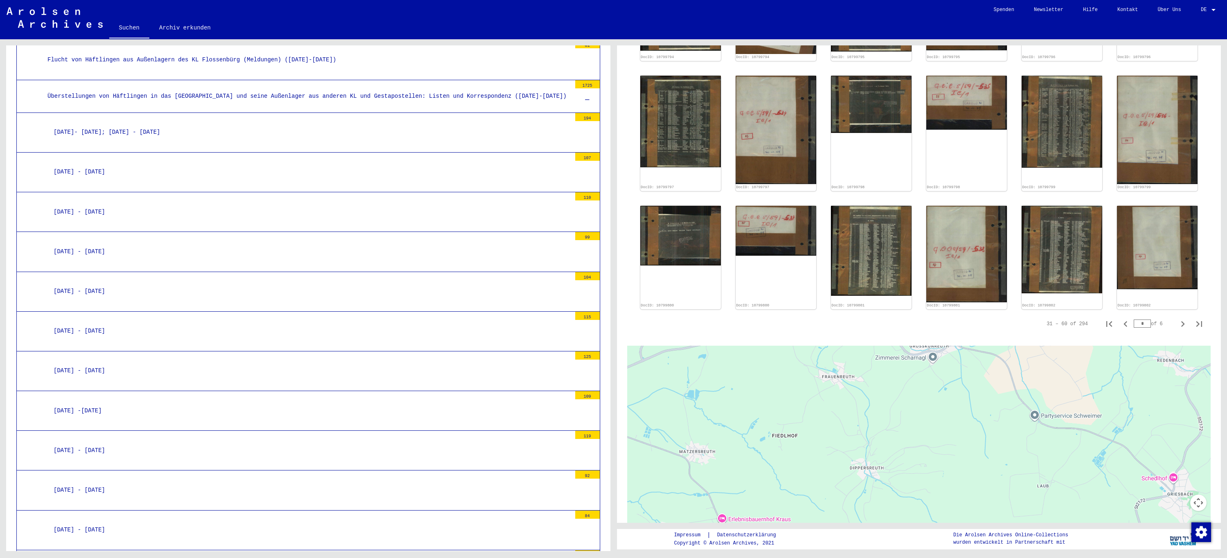
scroll to position [531, 0]
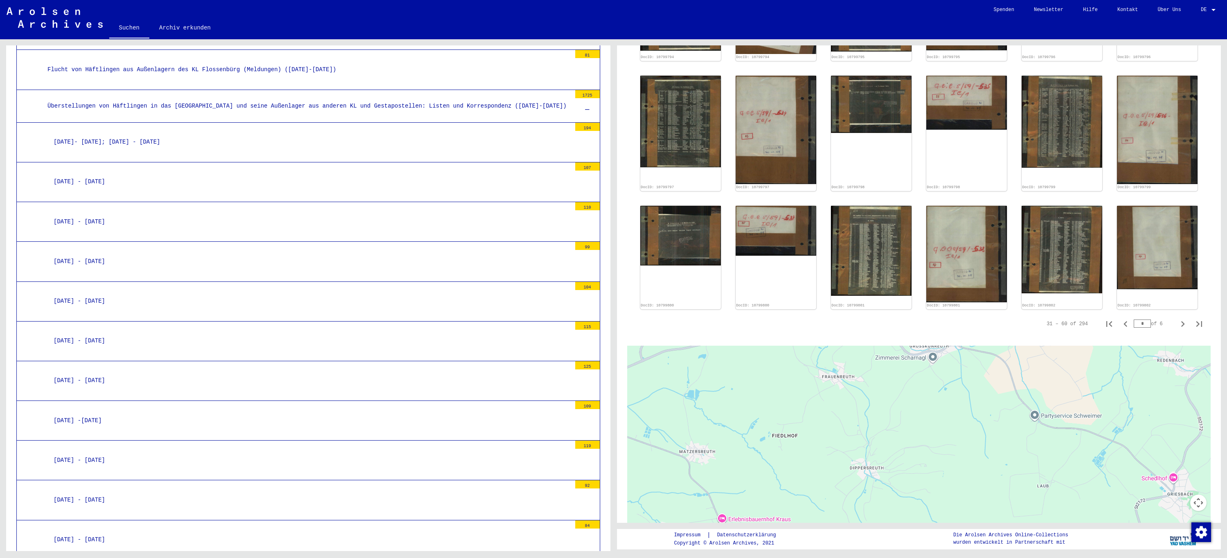
click at [585, 110] on icon at bounding box center [587, 110] width 5 height 6
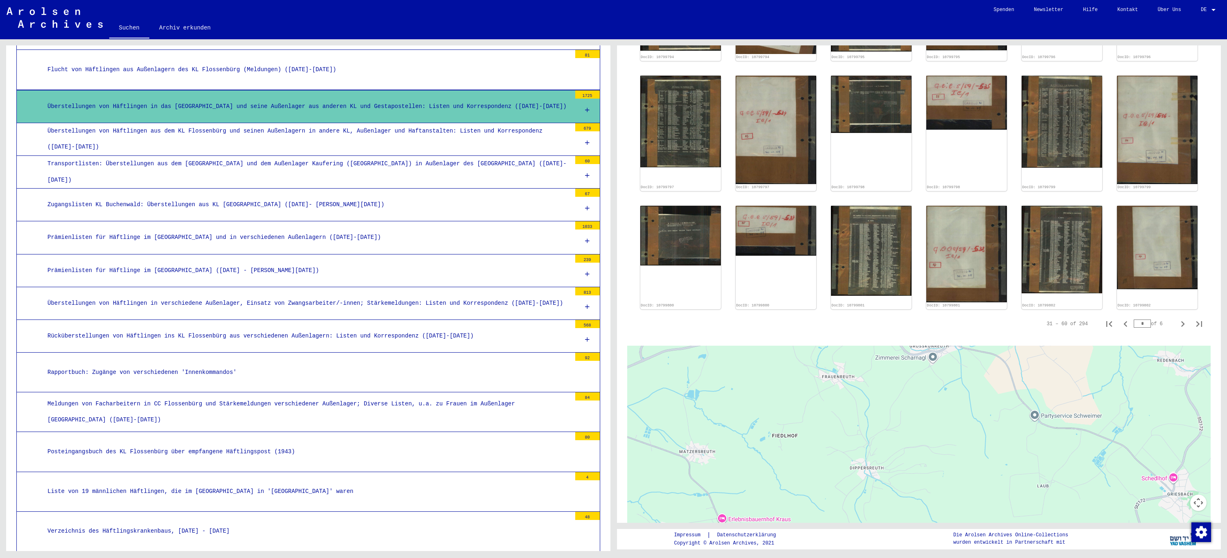
click at [505, 142] on div "Überstellungen von Häftlingen aus dem KL Flossenbürg und seinen Außenlagern in …" at bounding box center [306, 139] width 530 height 32
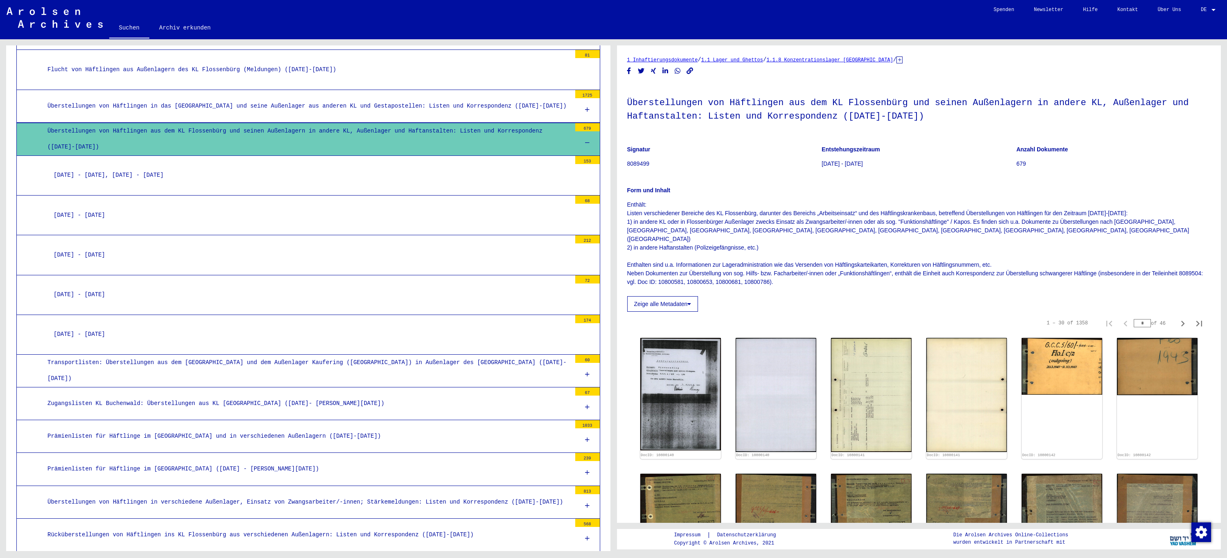
click at [178, 327] on div "[DATE] - [DATE]" at bounding box center [309, 335] width 524 height 16
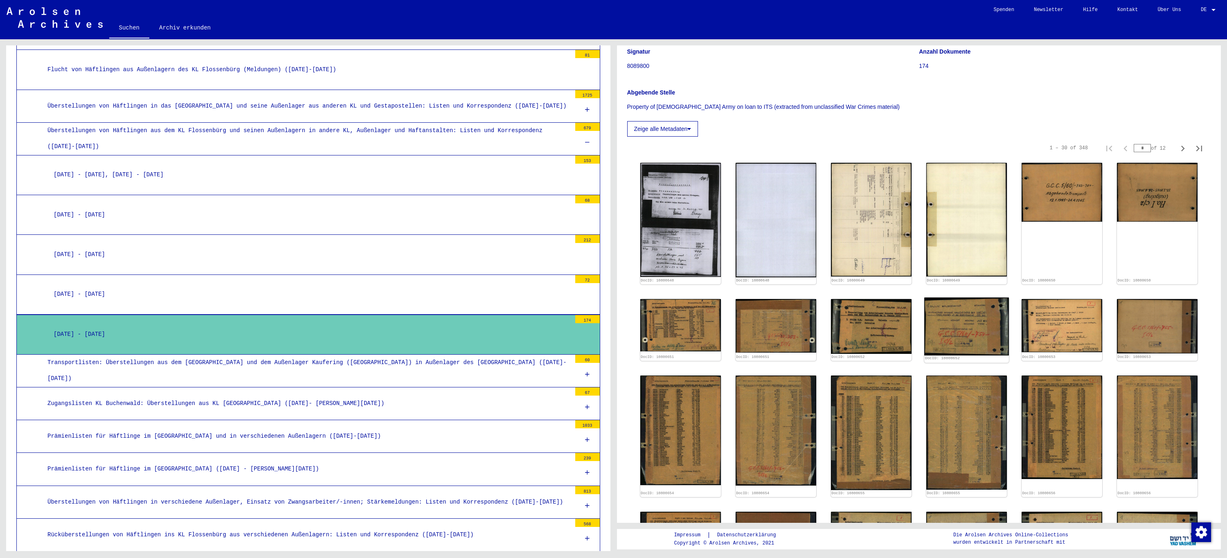
scroll to position [123, 0]
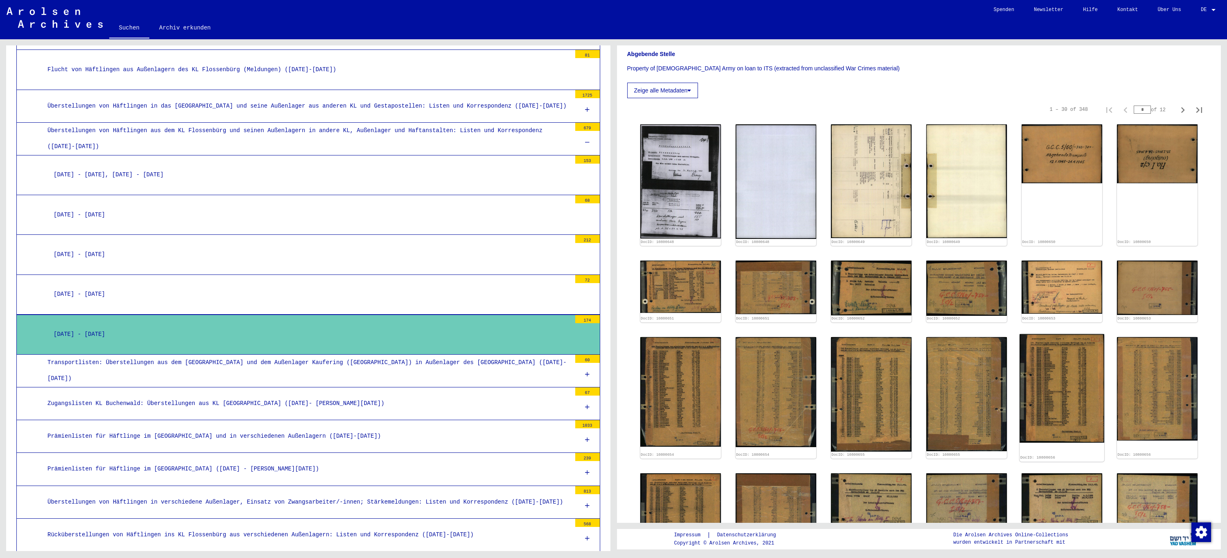
click at [1064, 394] on img at bounding box center [1062, 388] width 85 height 108
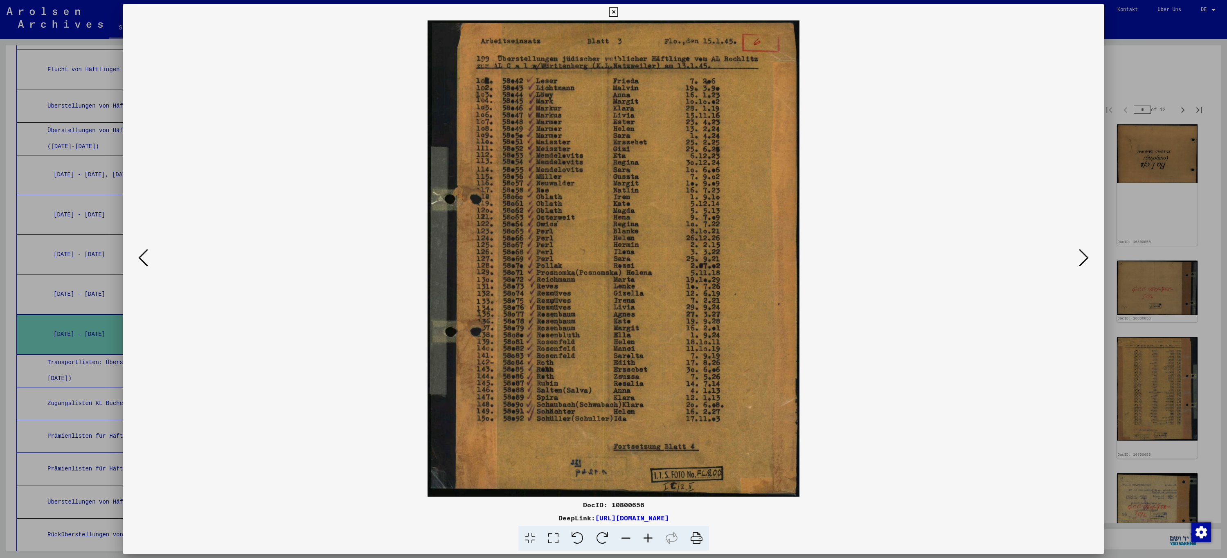
click at [1084, 262] on icon at bounding box center [1084, 258] width 10 height 20
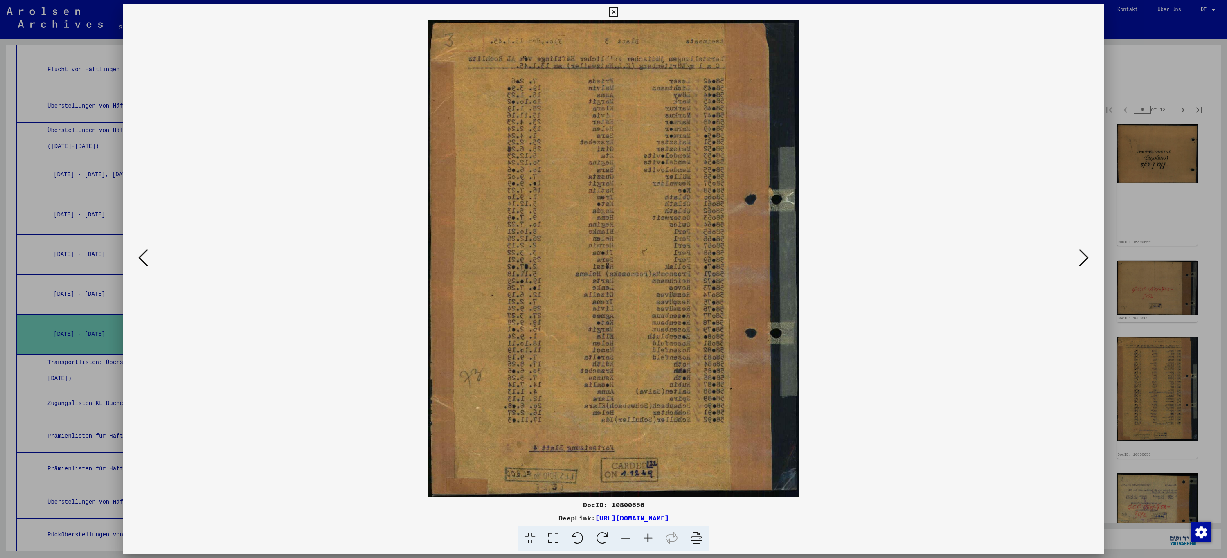
click at [1084, 262] on icon at bounding box center [1084, 258] width 10 height 20
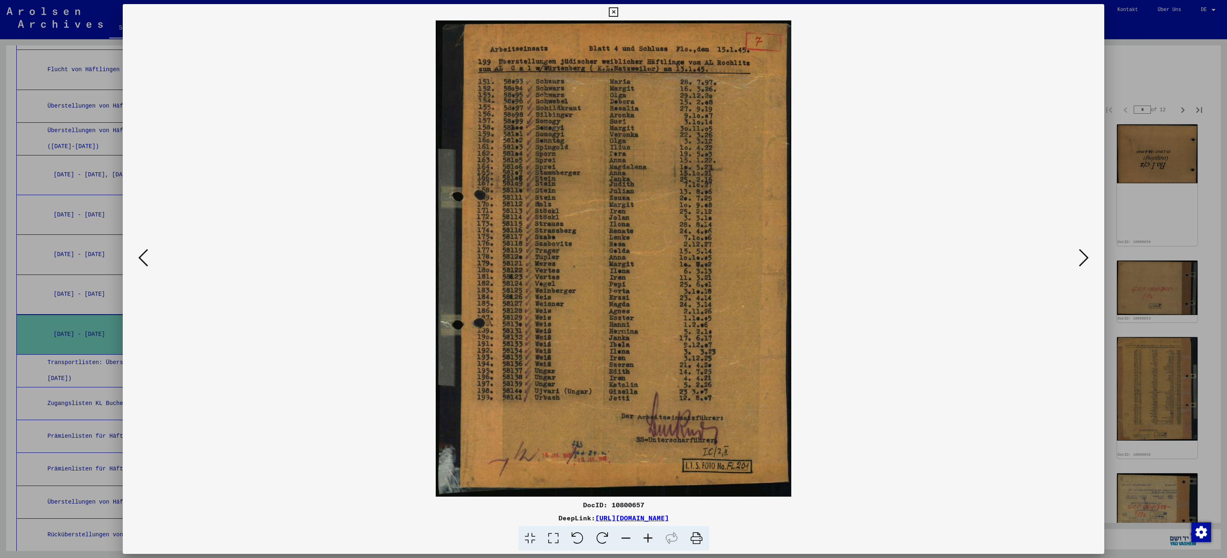
click at [141, 262] on icon at bounding box center [143, 258] width 10 height 20
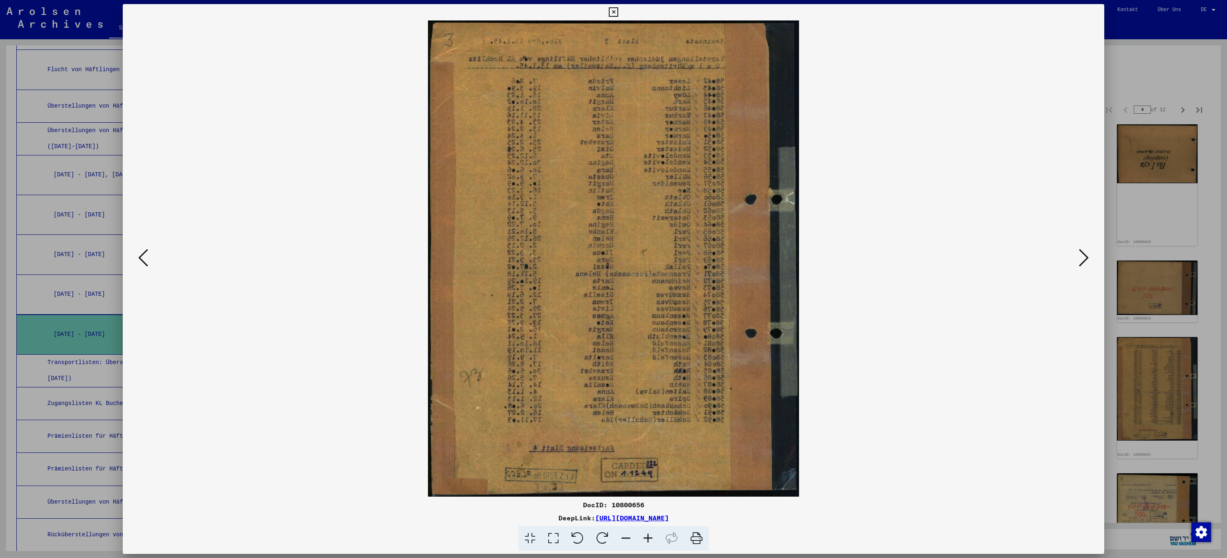
click at [141, 262] on icon at bounding box center [143, 258] width 10 height 20
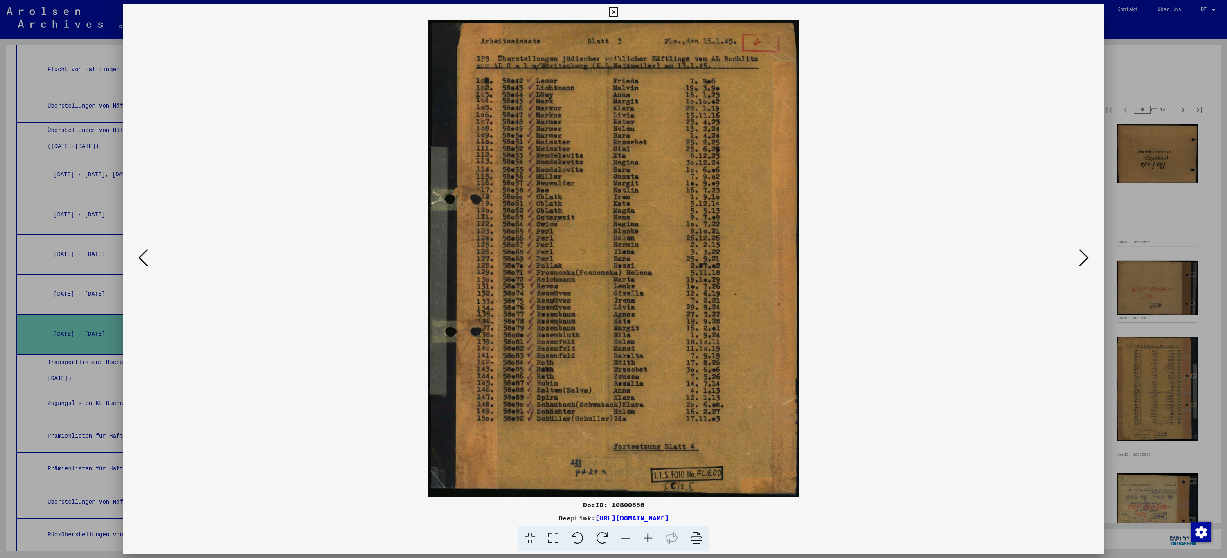
click at [141, 262] on icon at bounding box center [143, 258] width 10 height 20
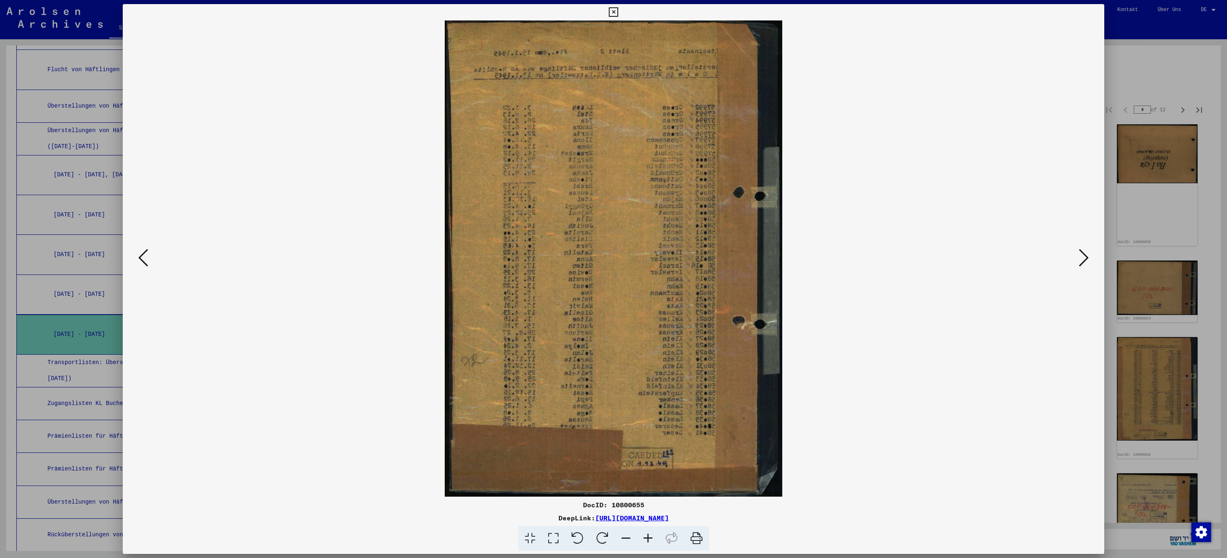
click at [141, 262] on icon at bounding box center [143, 258] width 10 height 20
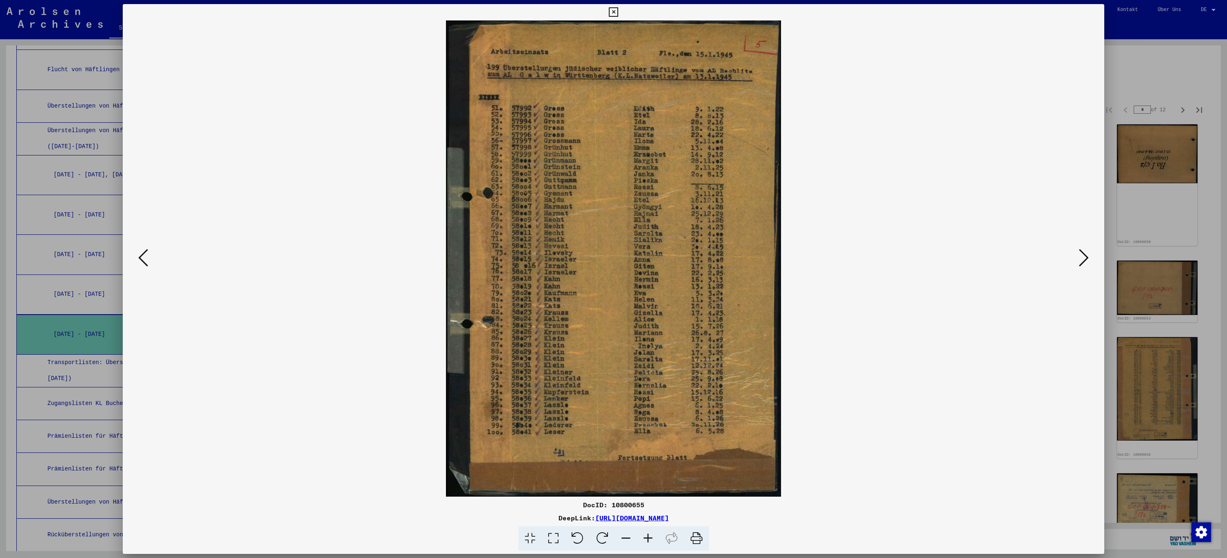
click at [141, 262] on icon at bounding box center [143, 258] width 10 height 20
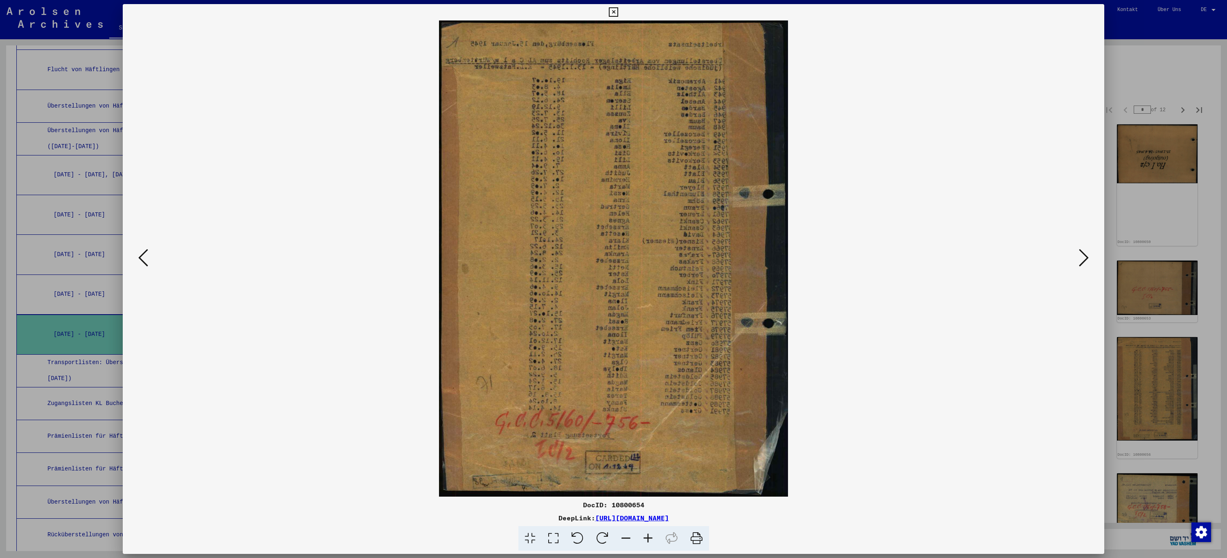
click at [141, 262] on icon at bounding box center [143, 258] width 10 height 20
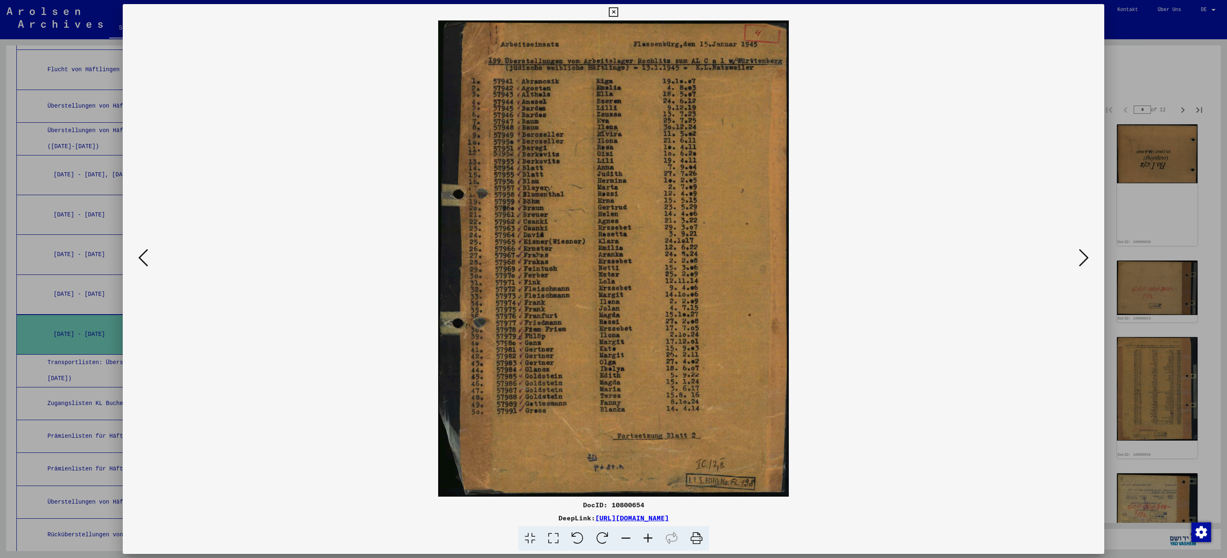
click at [141, 262] on icon at bounding box center [143, 258] width 10 height 20
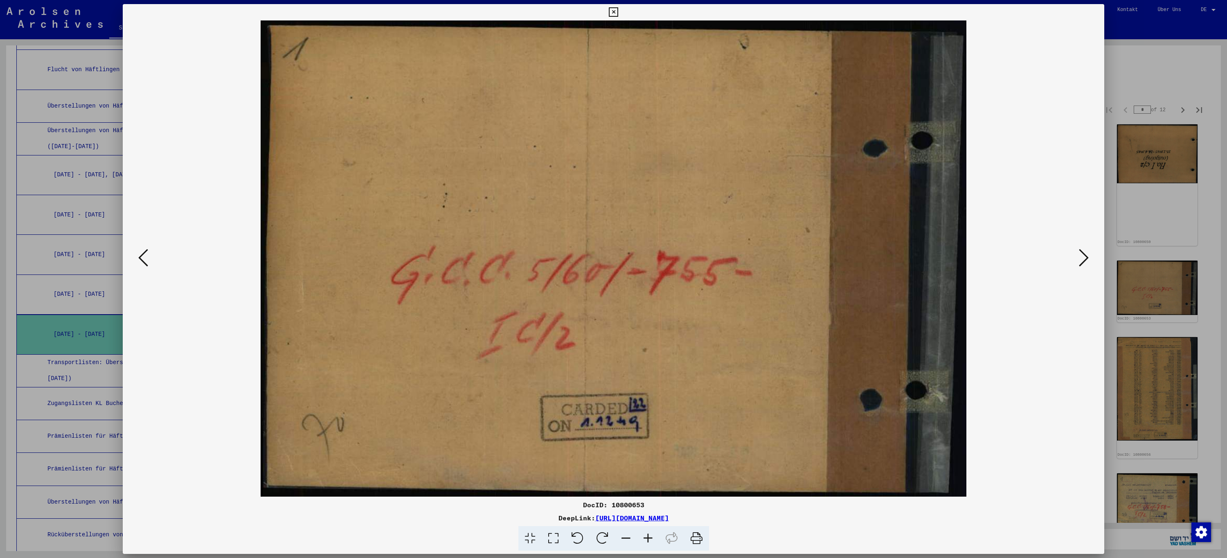
click at [141, 262] on icon at bounding box center [143, 258] width 10 height 20
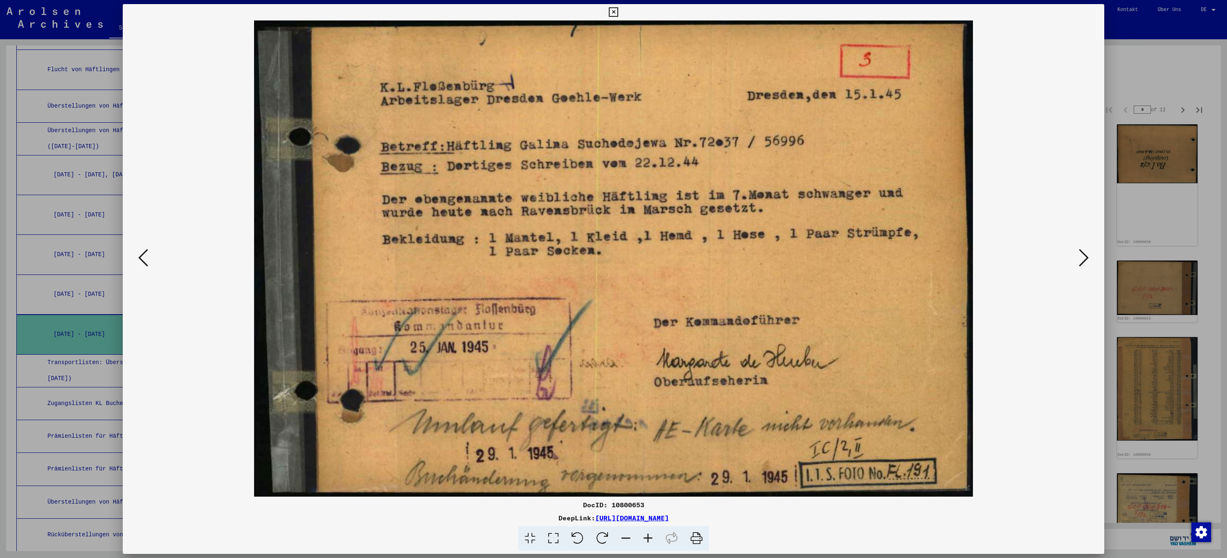
click at [141, 262] on icon at bounding box center [143, 258] width 10 height 20
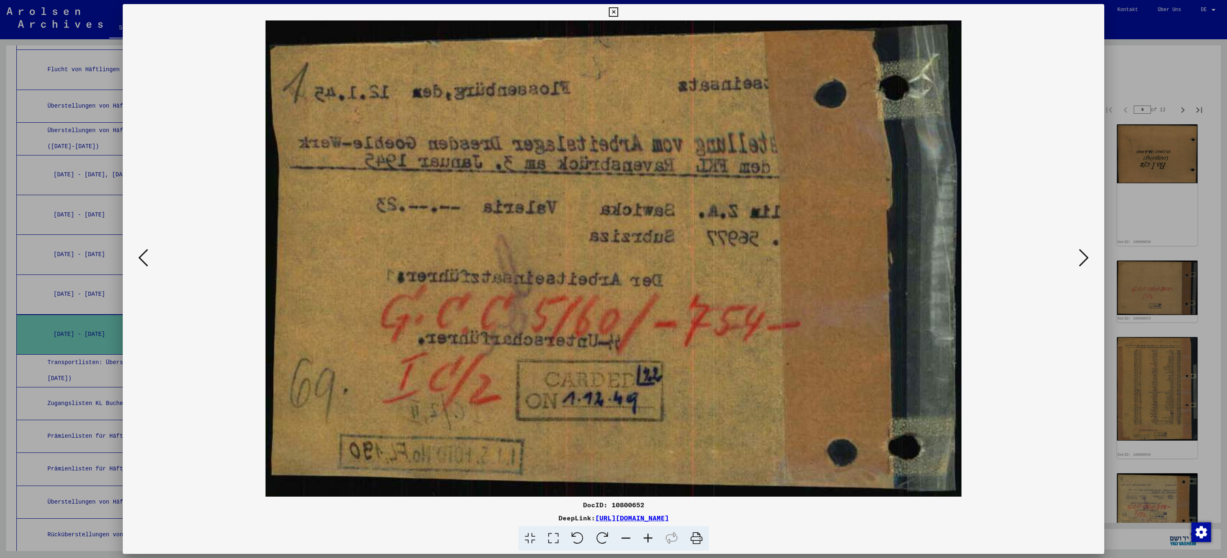
click at [141, 262] on icon at bounding box center [143, 258] width 10 height 20
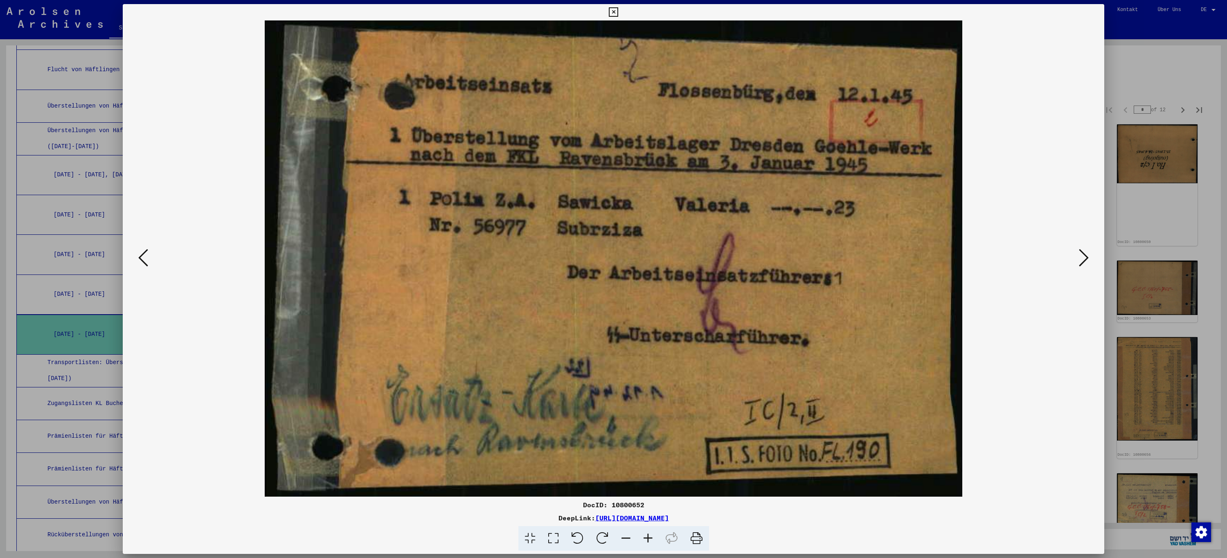
click at [141, 262] on icon at bounding box center [143, 258] width 10 height 20
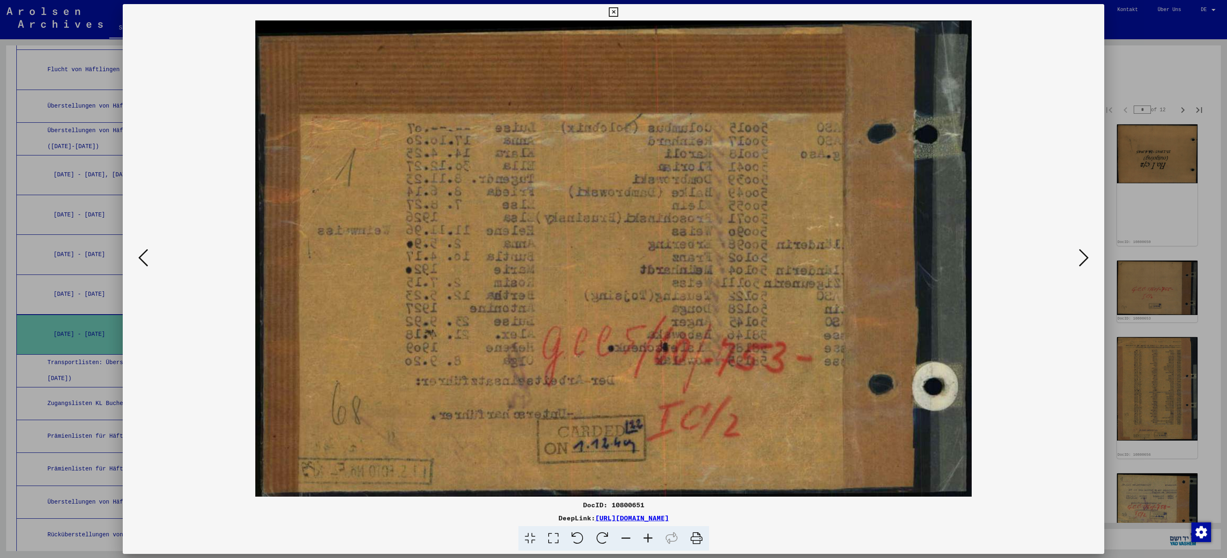
click at [141, 262] on icon at bounding box center [143, 258] width 10 height 20
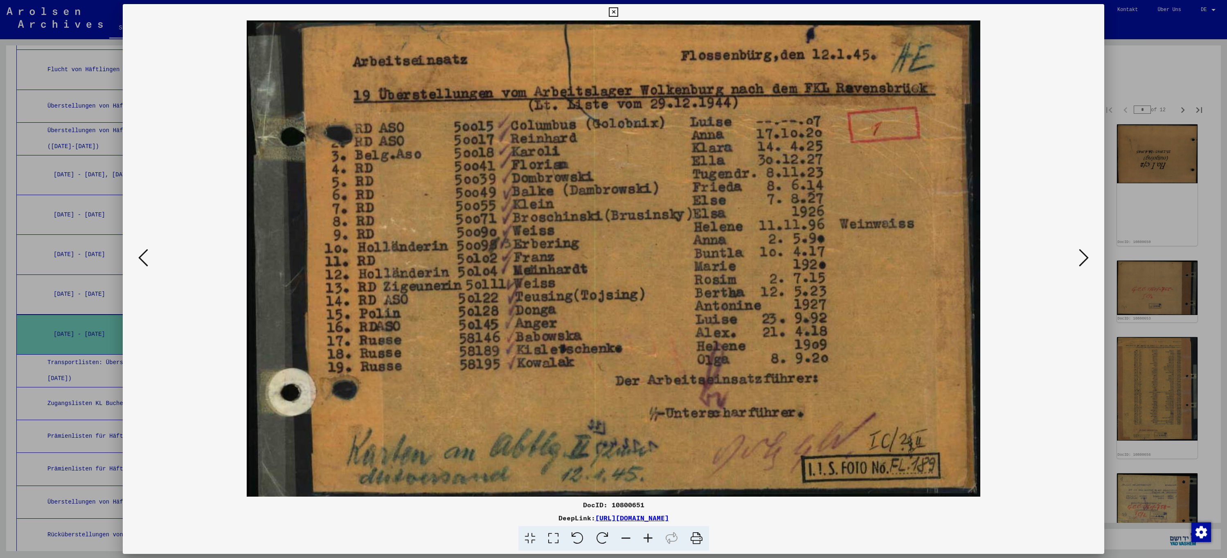
click at [141, 262] on icon at bounding box center [143, 258] width 10 height 20
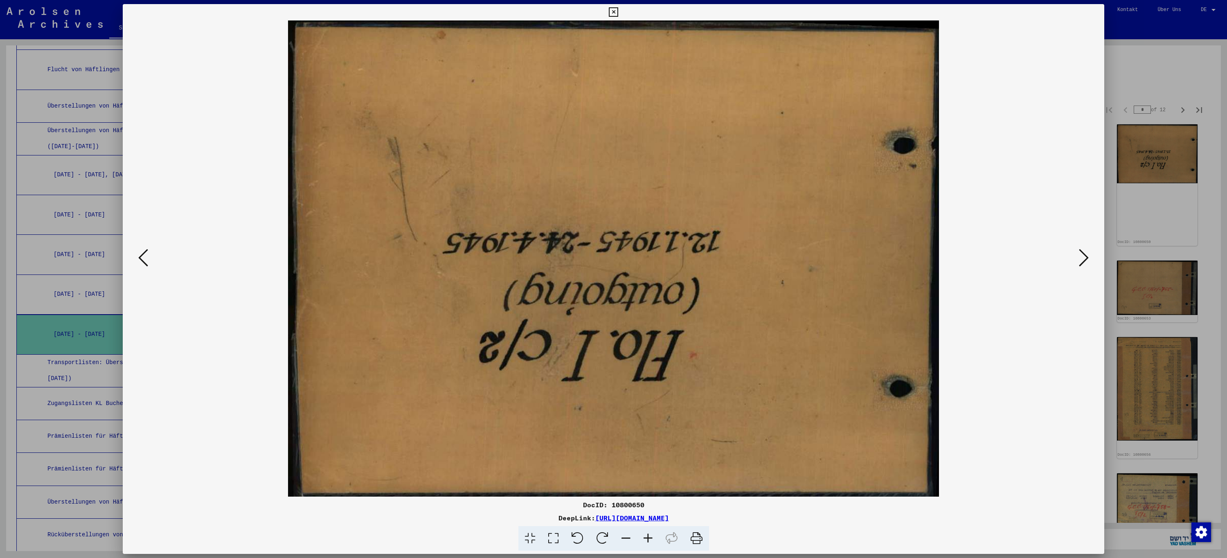
click at [141, 262] on icon at bounding box center [143, 258] width 10 height 20
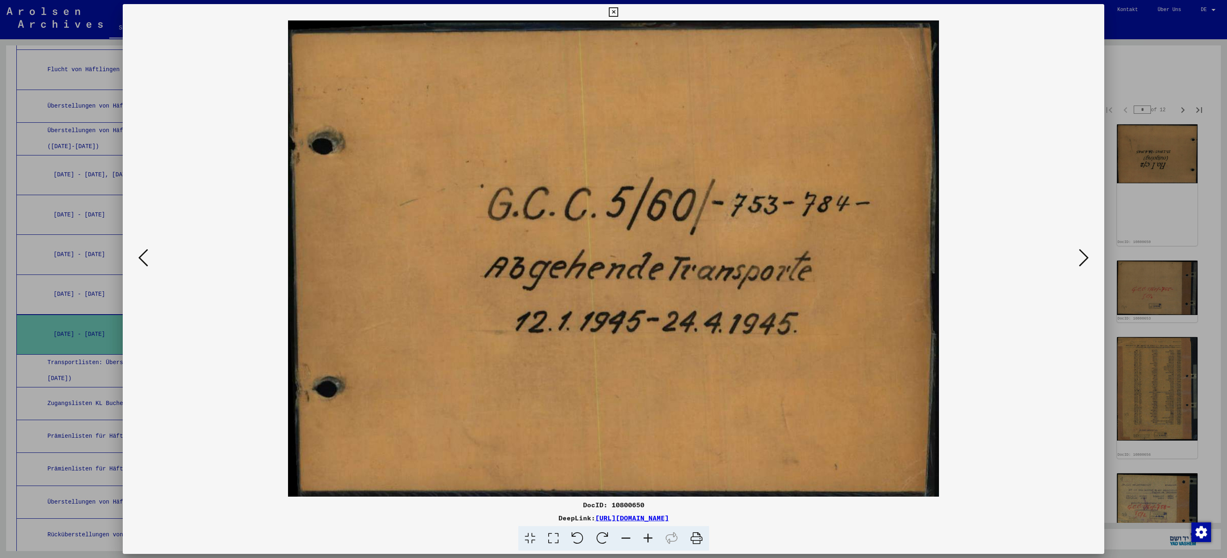
click at [141, 262] on icon at bounding box center [143, 258] width 10 height 20
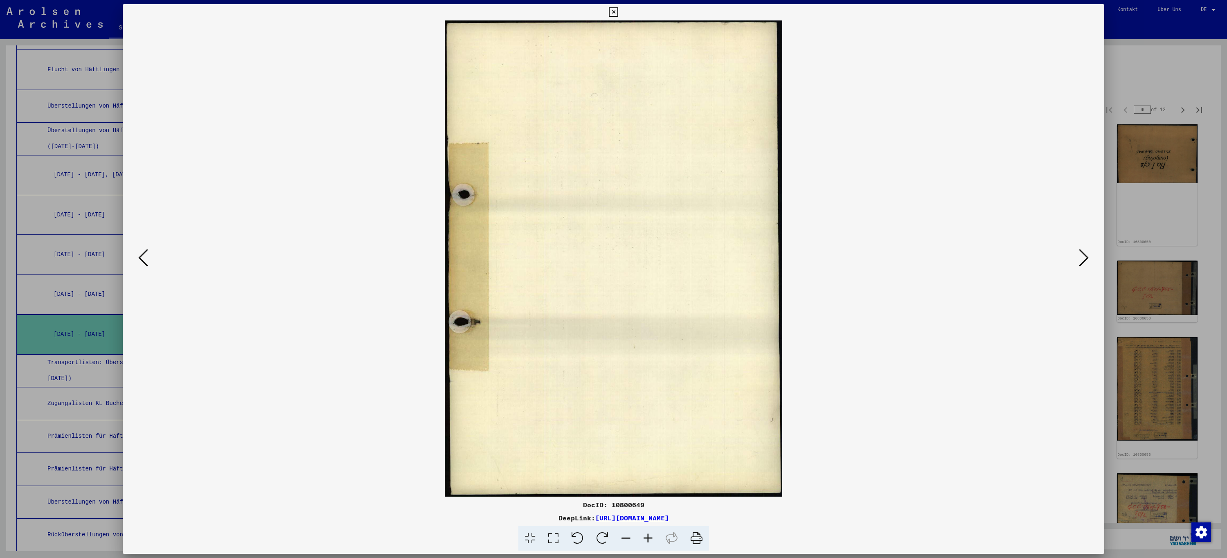
click at [141, 262] on icon at bounding box center [143, 258] width 10 height 20
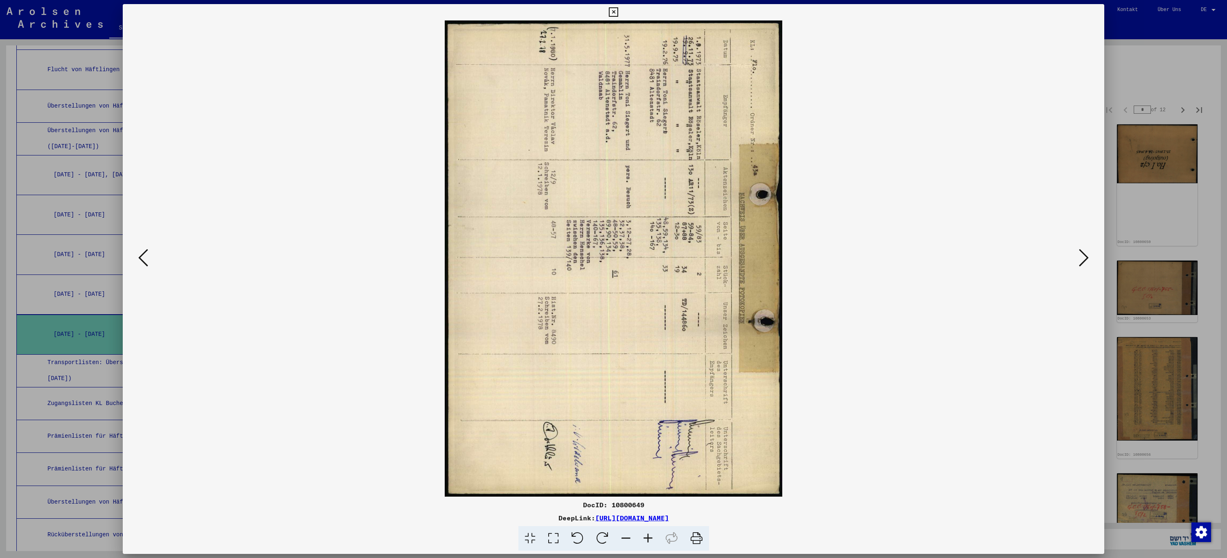
click at [141, 262] on icon at bounding box center [143, 258] width 10 height 20
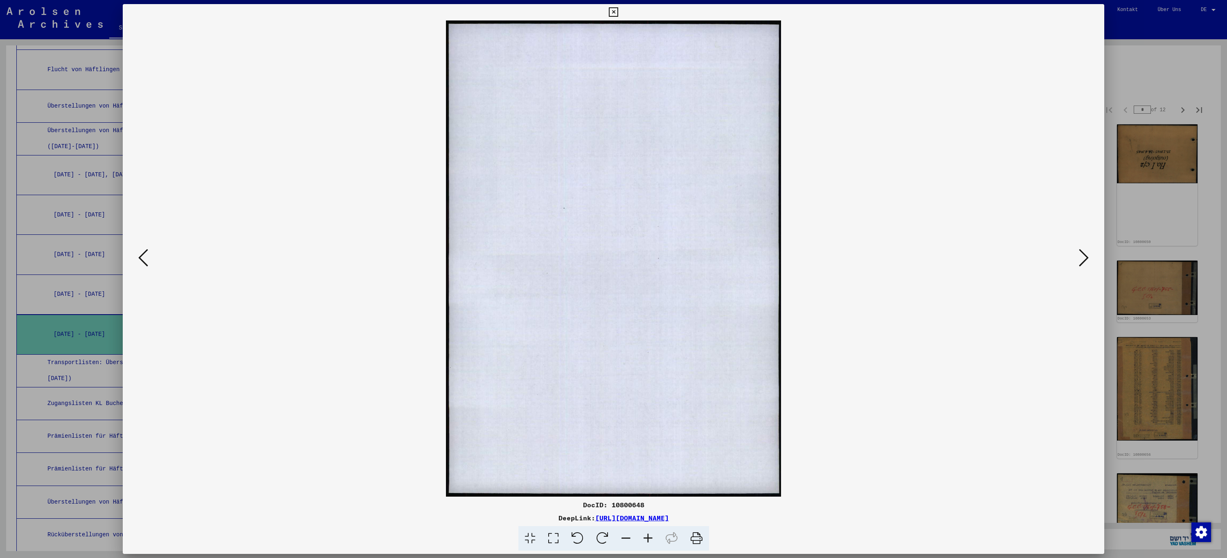
click at [141, 262] on icon at bounding box center [143, 258] width 10 height 20
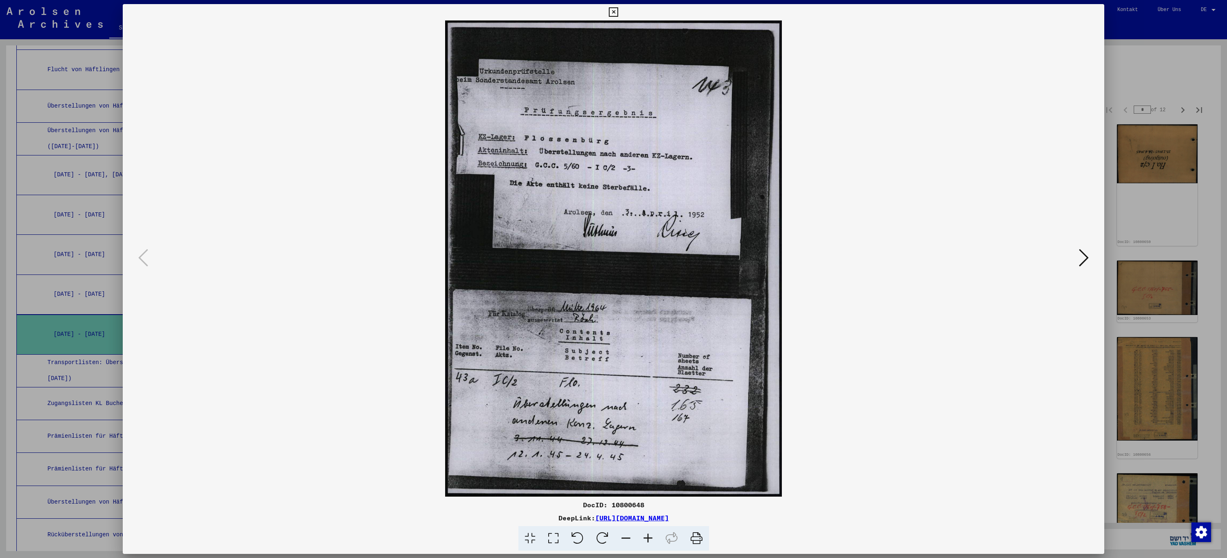
click at [611, 14] on icon at bounding box center [613, 12] width 9 height 10
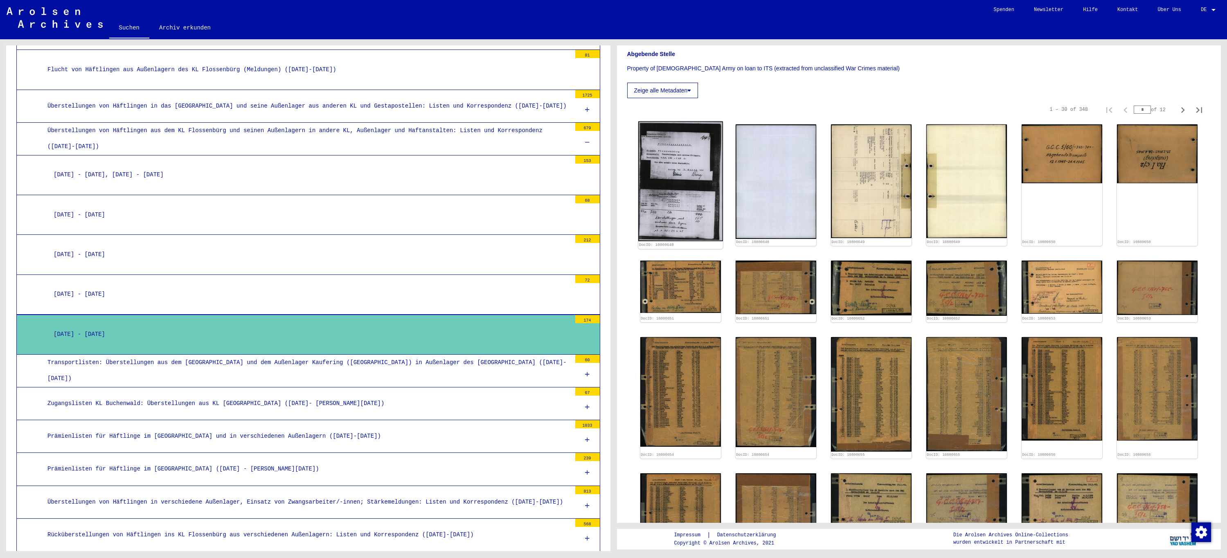
click at [692, 198] on img at bounding box center [680, 182] width 85 height 120
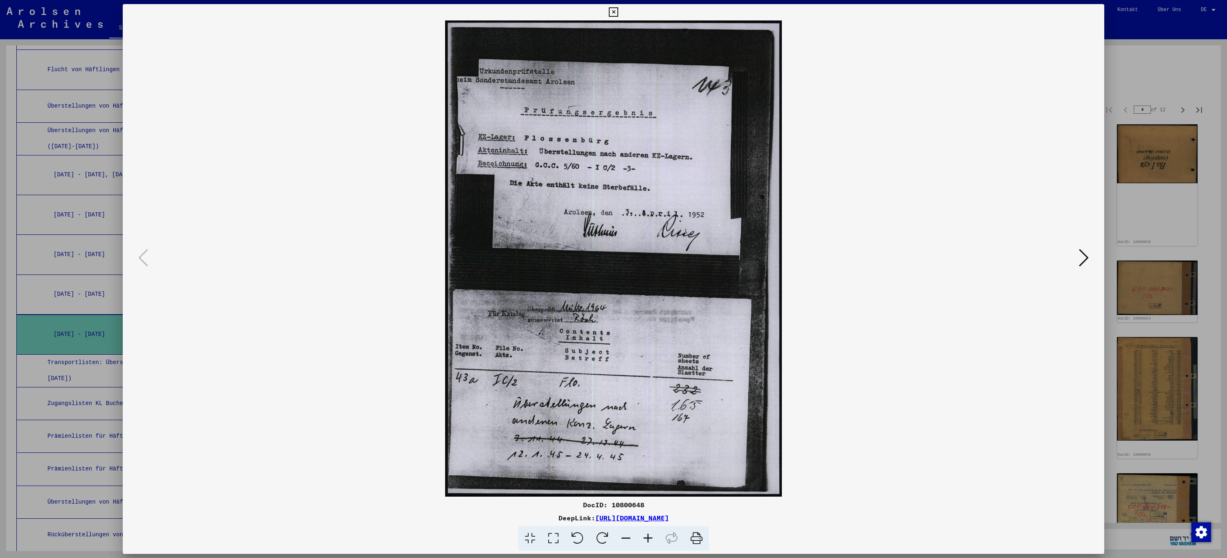
click at [1093, 256] on div at bounding box center [614, 258] width 982 height 476
click at [1087, 258] on icon at bounding box center [1084, 258] width 10 height 20
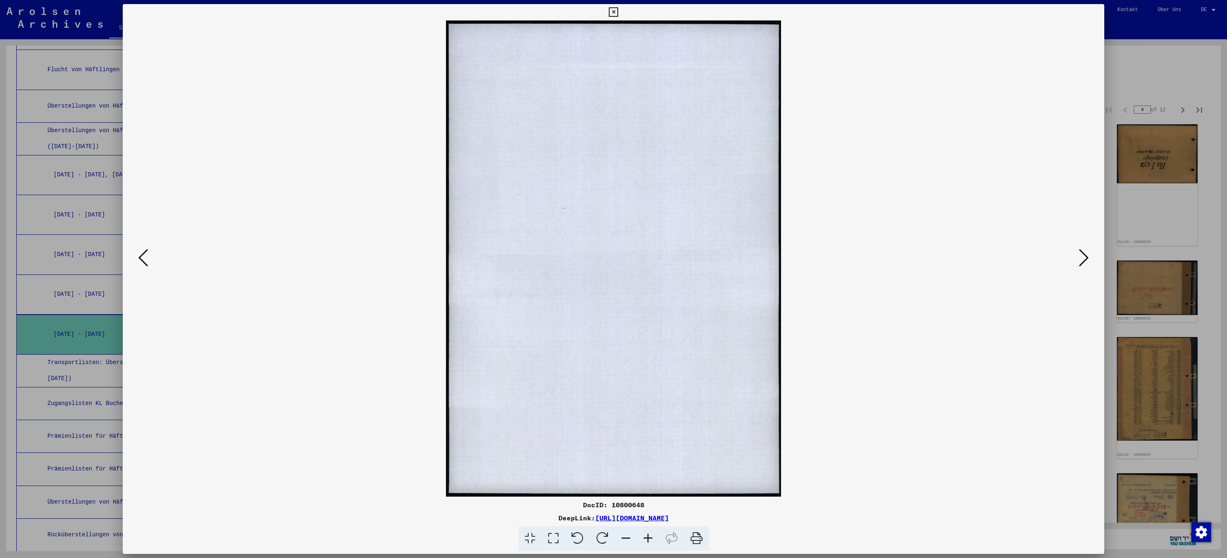
click at [1086, 258] on icon at bounding box center [1084, 258] width 10 height 20
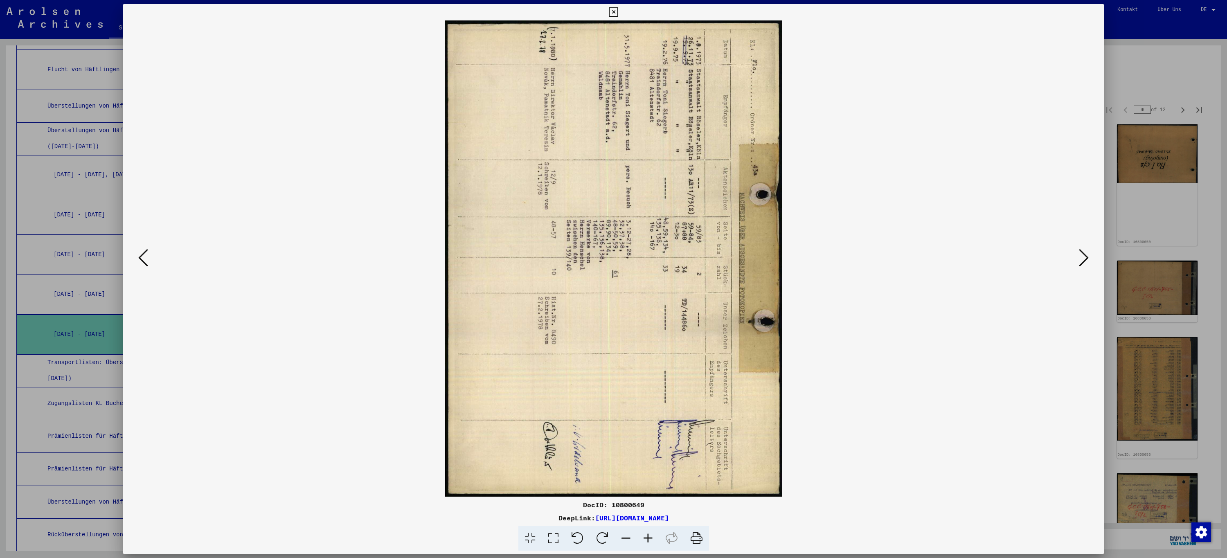
click at [1086, 258] on icon at bounding box center [1084, 258] width 10 height 20
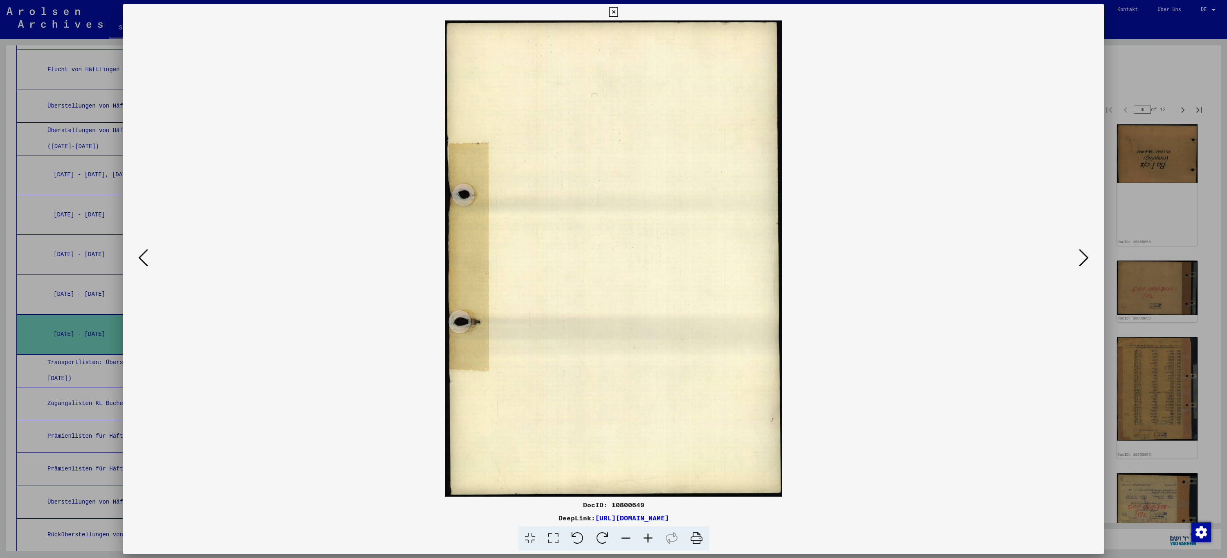
click at [1086, 258] on icon at bounding box center [1084, 258] width 10 height 20
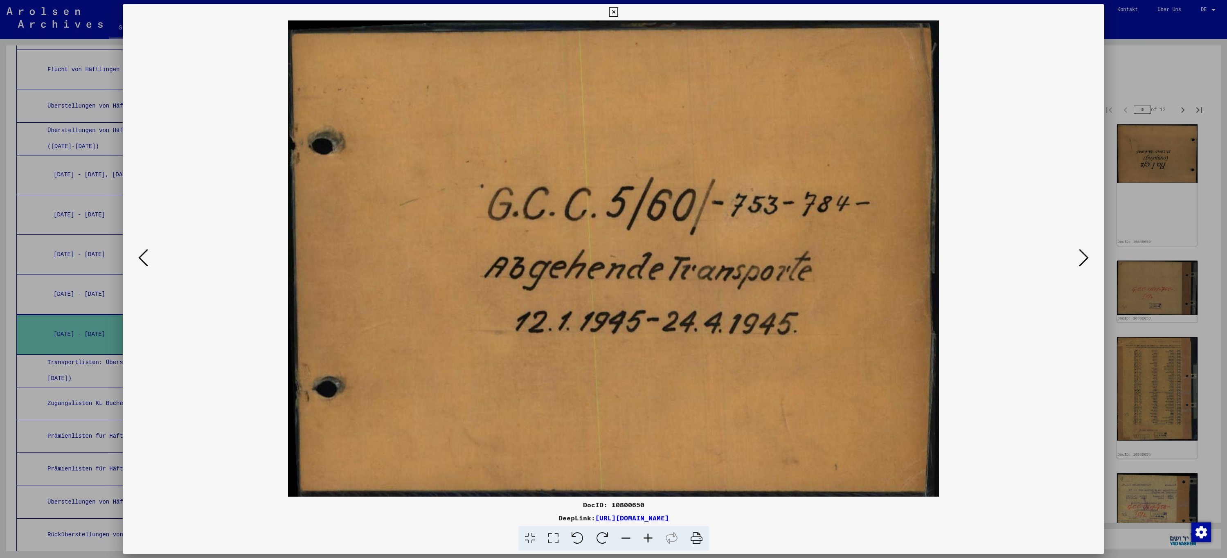
click at [1086, 258] on icon at bounding box center [1084, 258] width 10 height 20
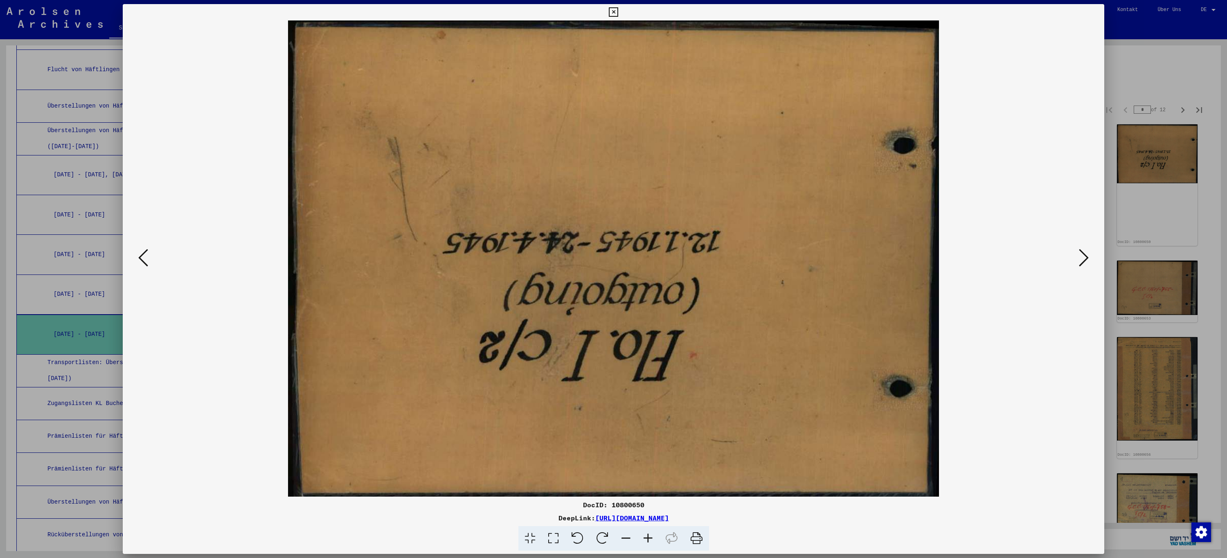
click at [1086, 258] on icon at bounding box center [1084, 258] width 10 height 20
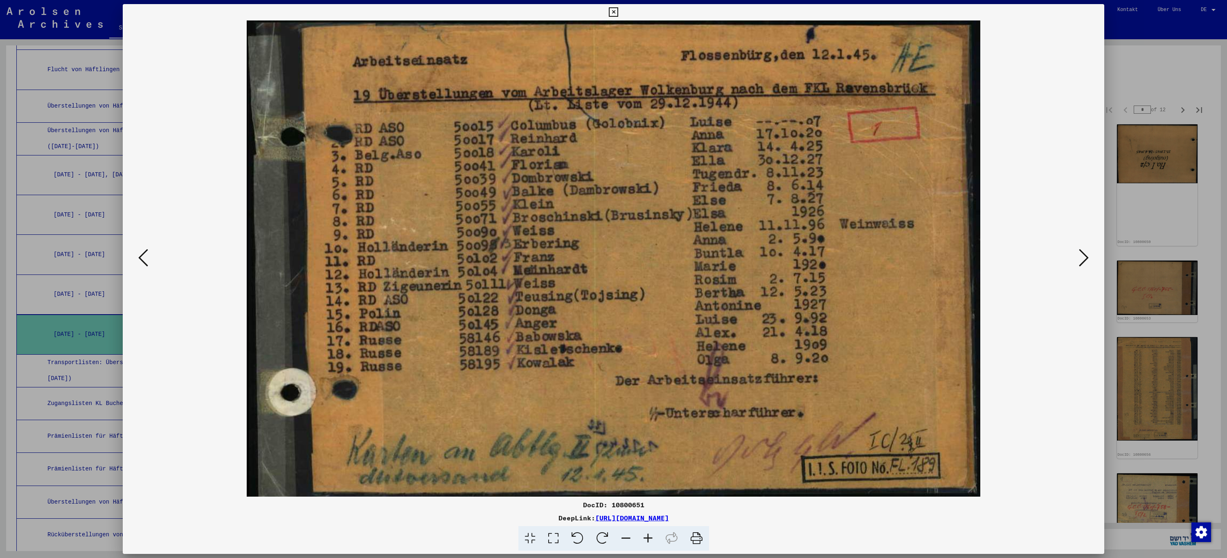
click at [1086, 258] on icon at bounding box center [1084, 258] width 10 height 20
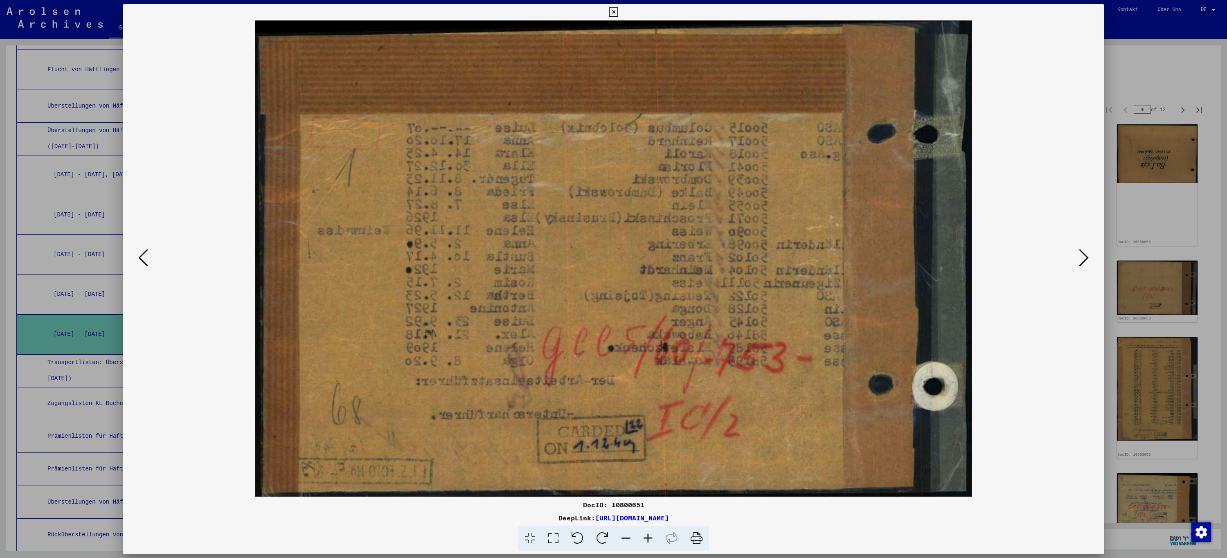
click at [1086, 258] on icon at bounding box center [1084, 258] width 10 height 20
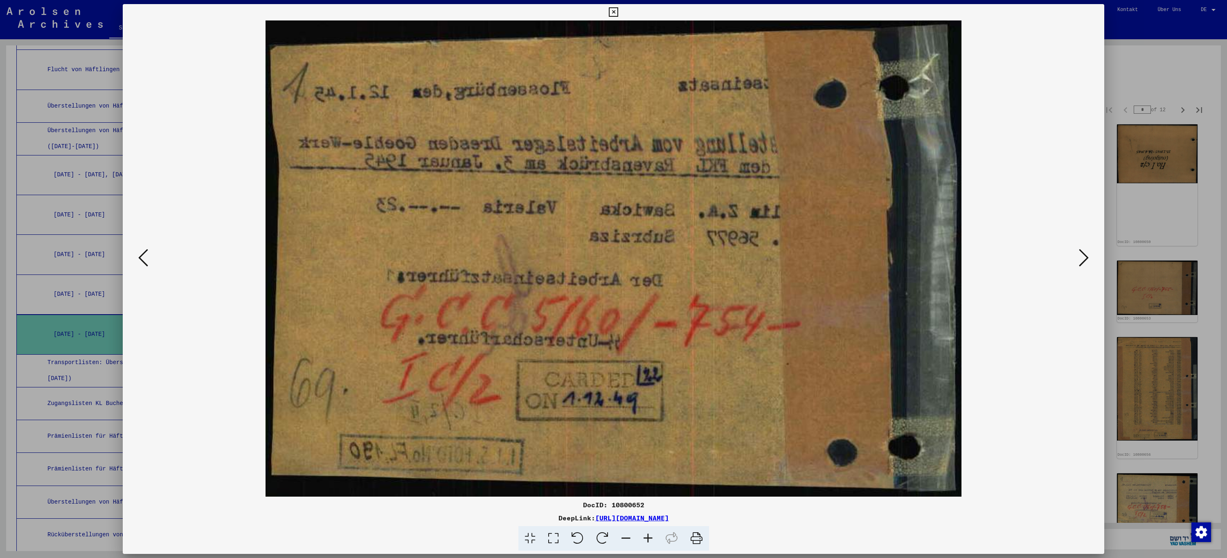
click at [1086, 258] on icon at bounding box center [1084, 258] width 10 height 20
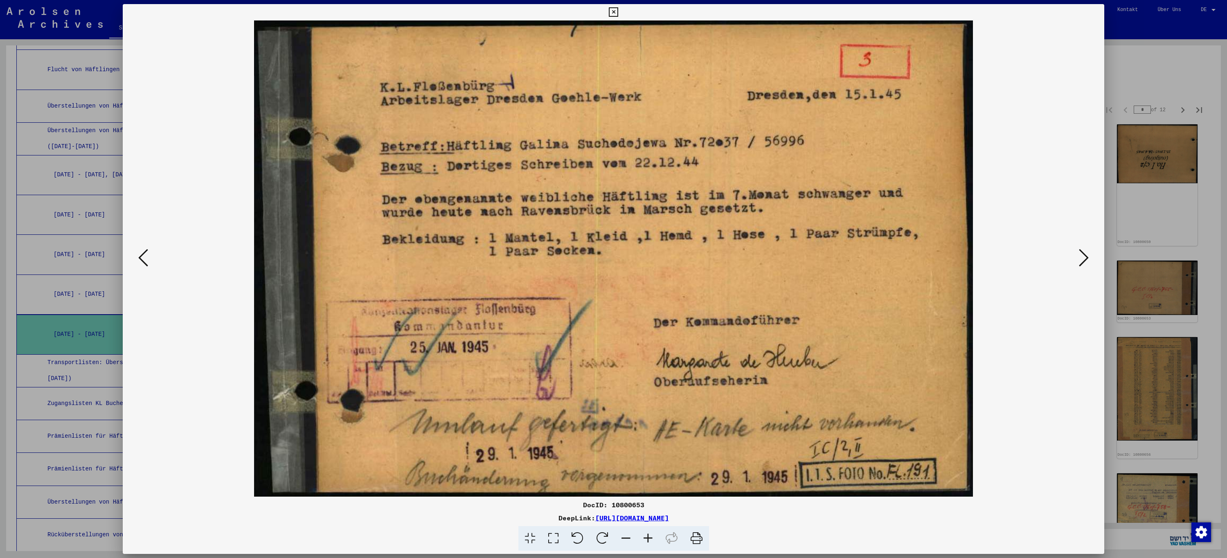
click at [1086, 258] on icon at bounding box center [1084, 258] width 10 height 20
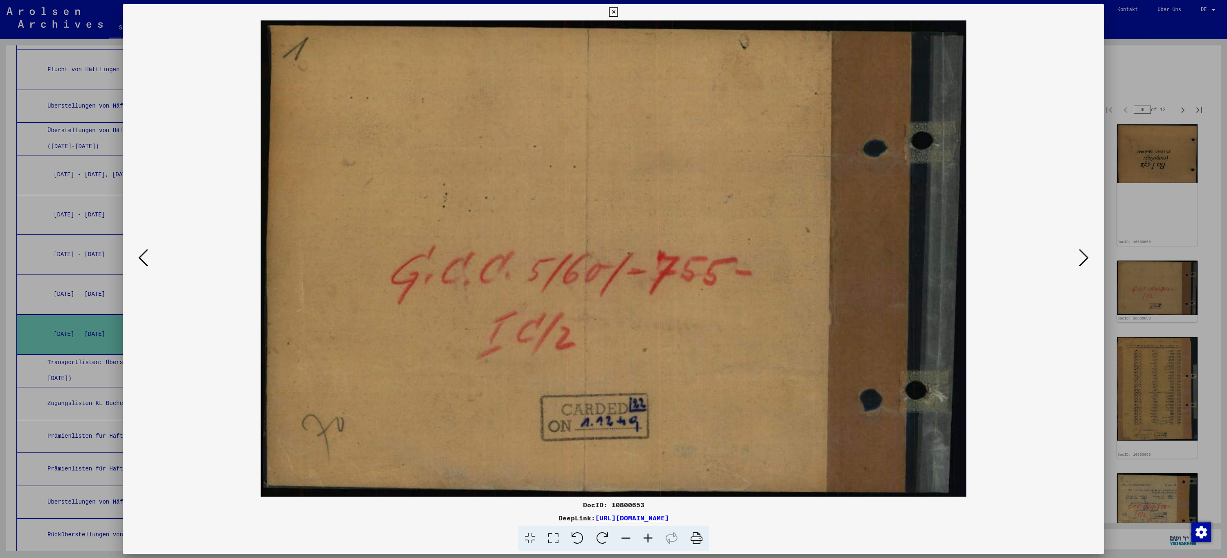
click at [1086, 258] on icon at bounding box center [1084, 258] width 10 height 20
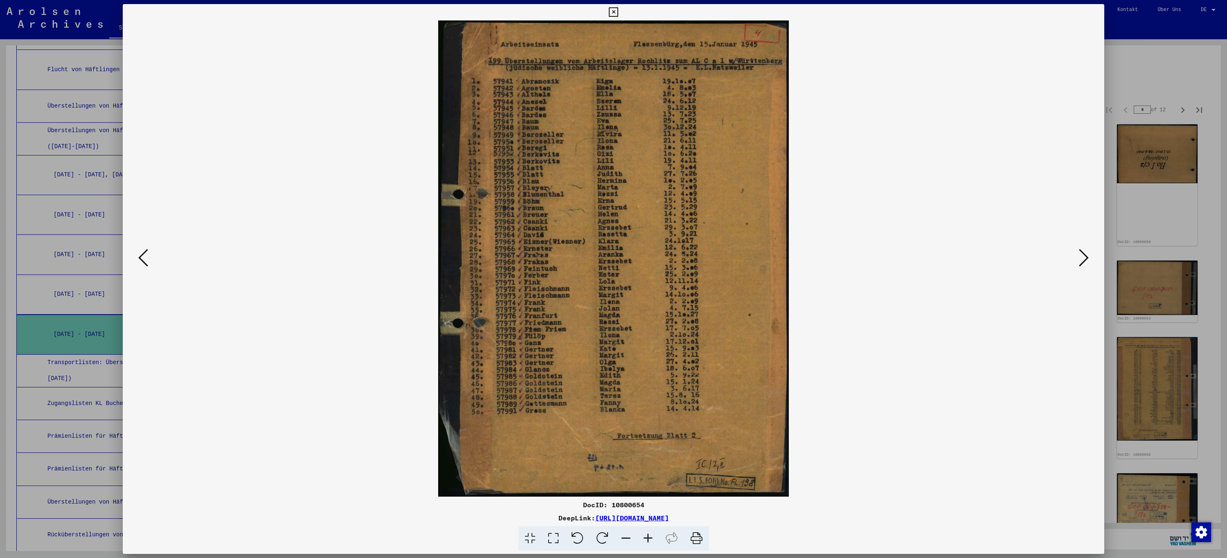
click at [1086, 258] on icon at bounding box center [1084, 258] width 10 height 20
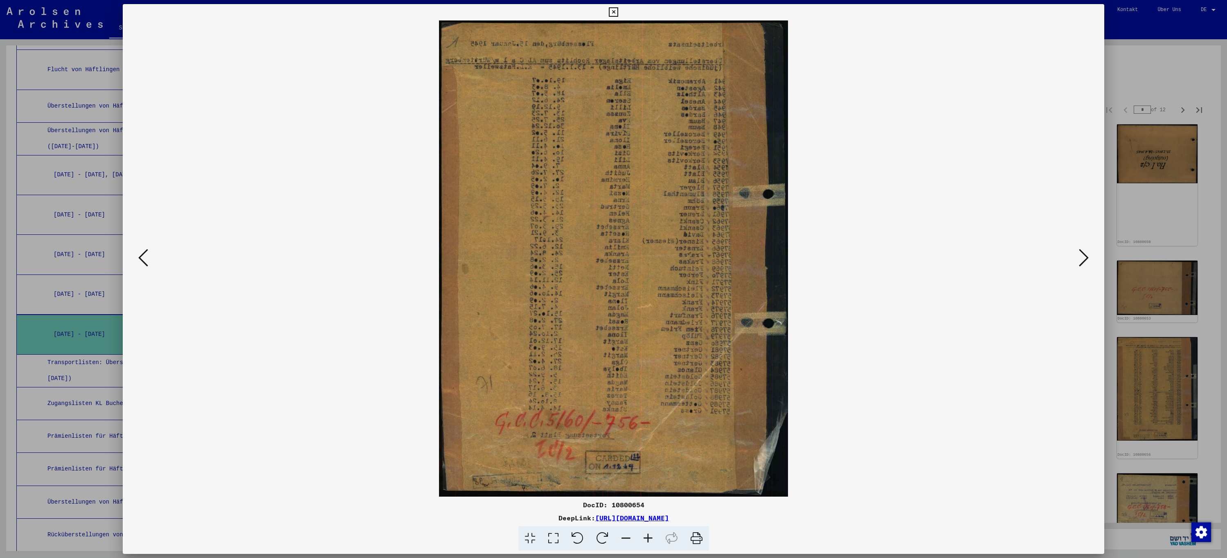
click at [1086, 258] on icon at bounding box center [1084, 258] width 10 height 20
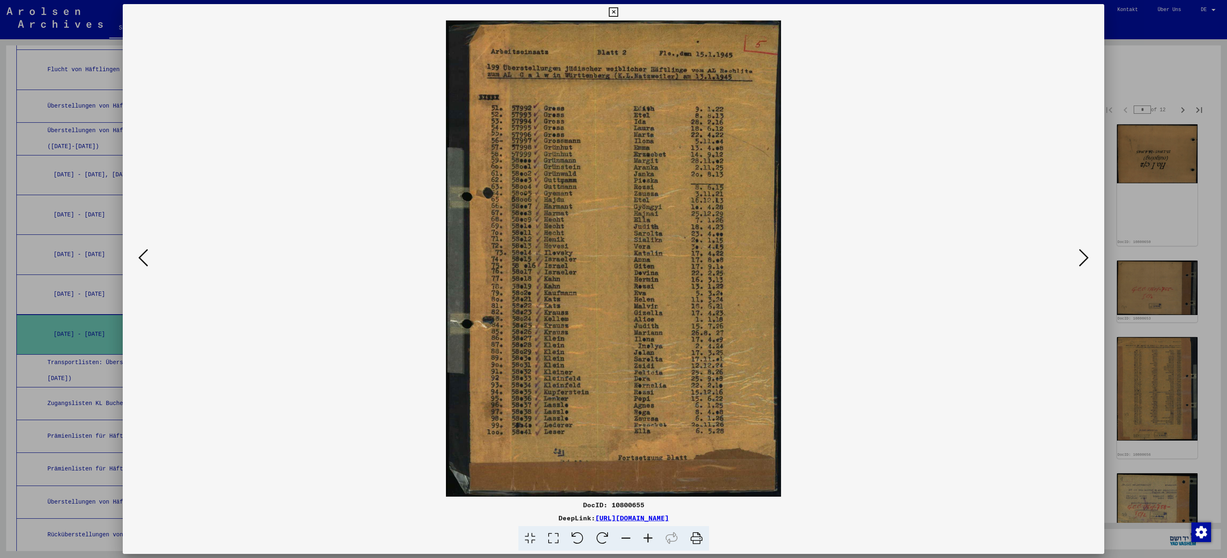
click at [1086, 258] on icon at bounding box center [1084, 258] width 10 height 20
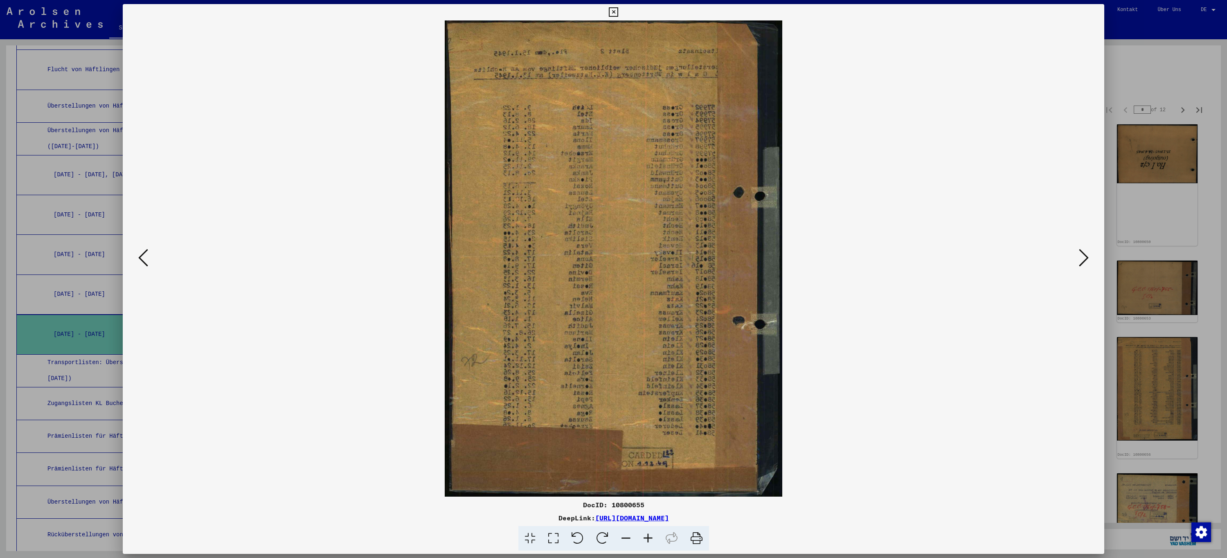
click at [1086, 258] on icon at bounding box center [1084, 258] width 10 height 20
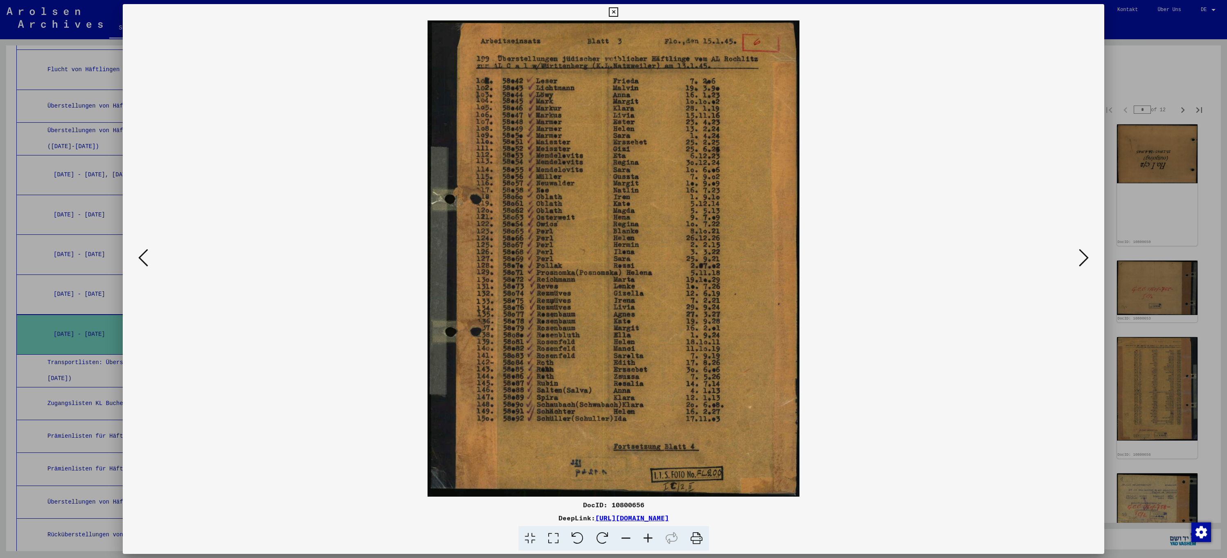
click at [1086, 258] on icon at bounding box center [1084, 258] width 10 height 20
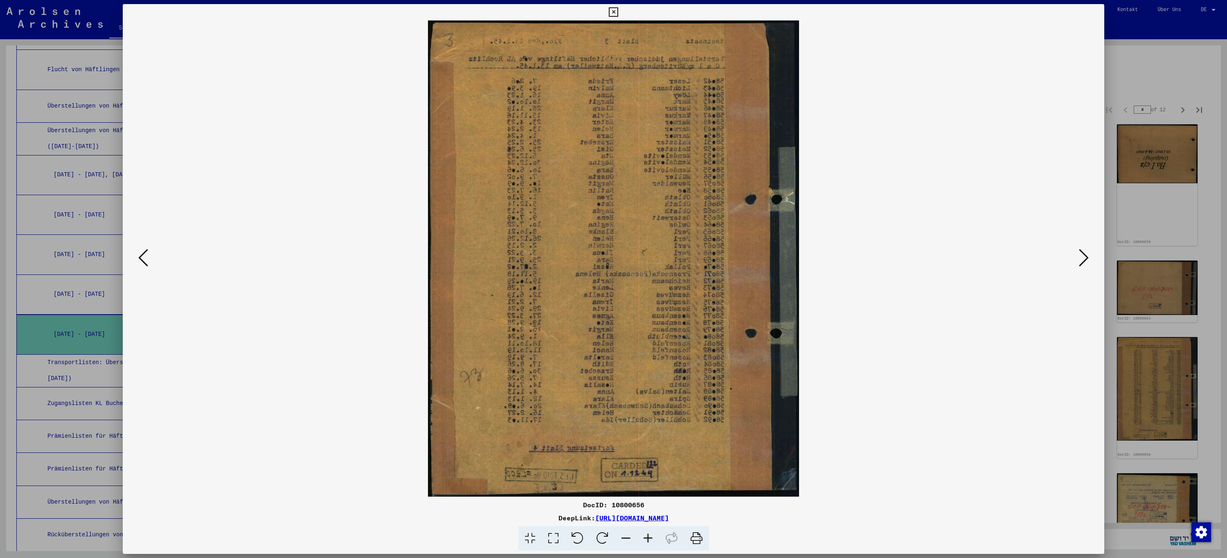
click at [1086, 258] on icon at bounding box center [1084, 258] width 10 height 20
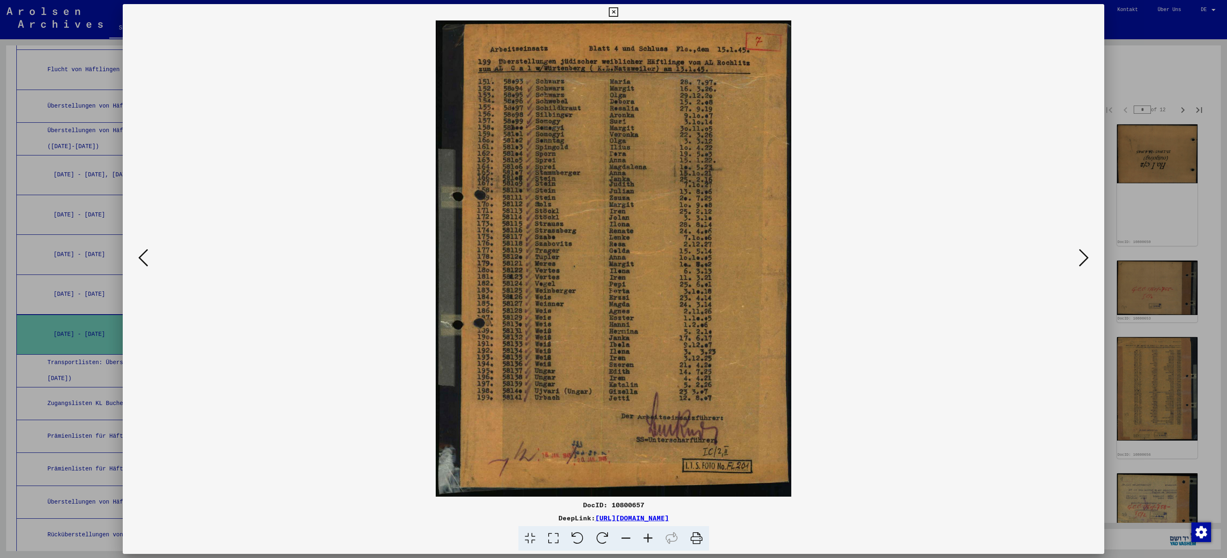
click at [1086, 258] on icon at bounding box center [1084, 258] width 10 height 20
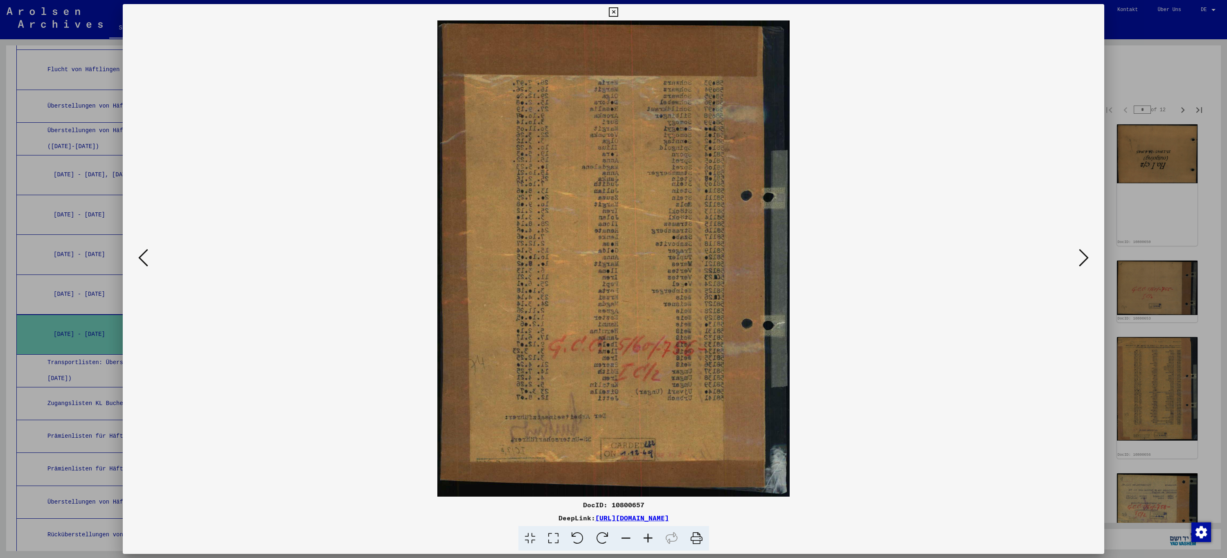
click at [1086, 258] on icon at bounding box center [1084, 258] width 10 height 20
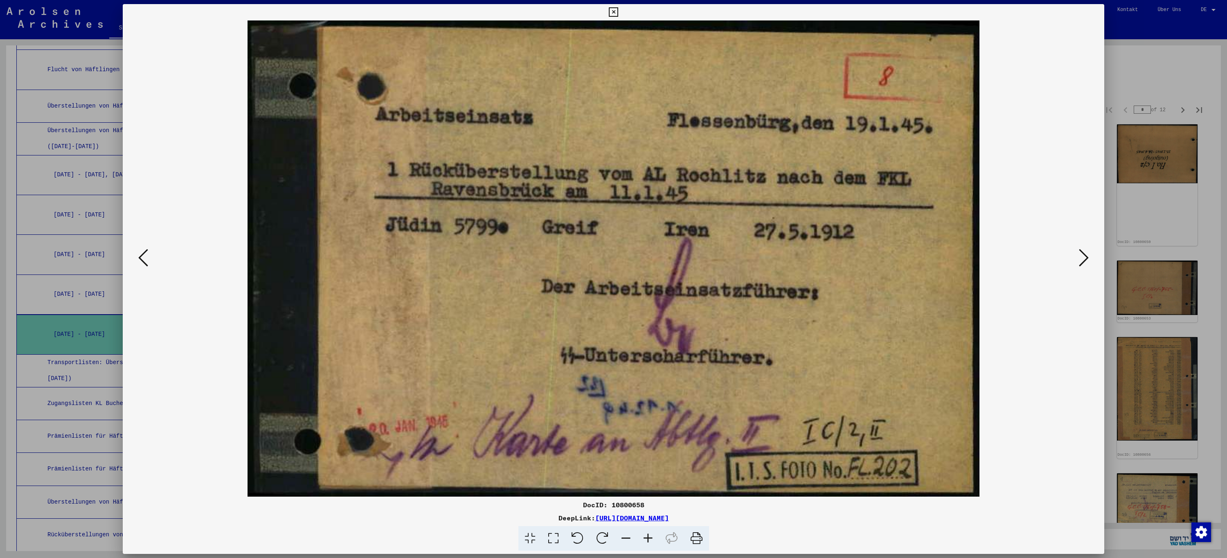
click at [1086, 258] on icon at bounding box center [1084, 258] width 10 height 20
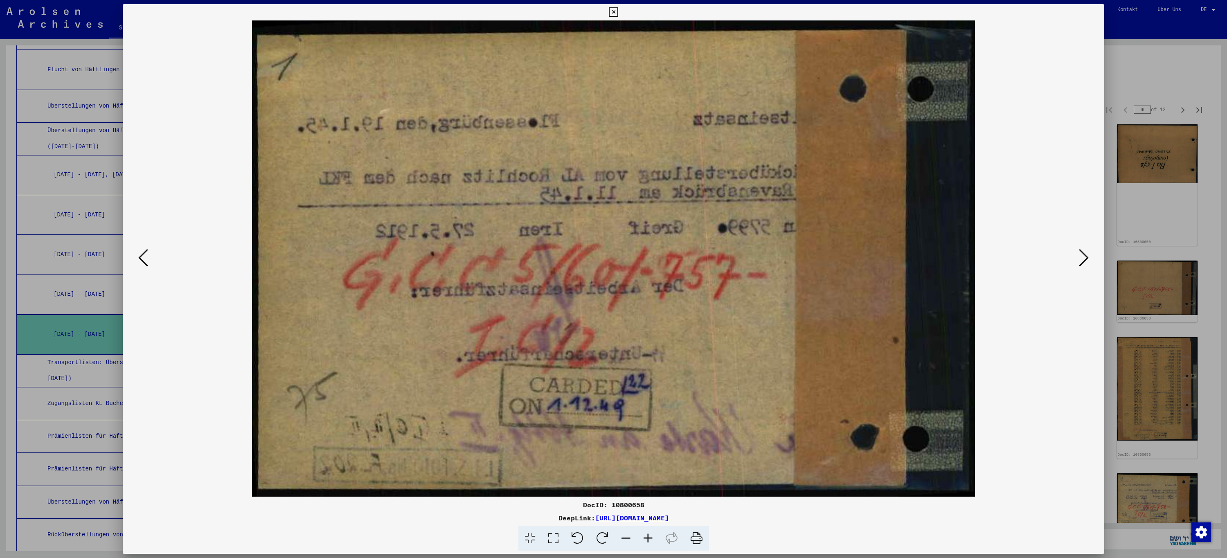
click at [1086, 258] on icon at bounding box center [1084, 258] width 10 height 20
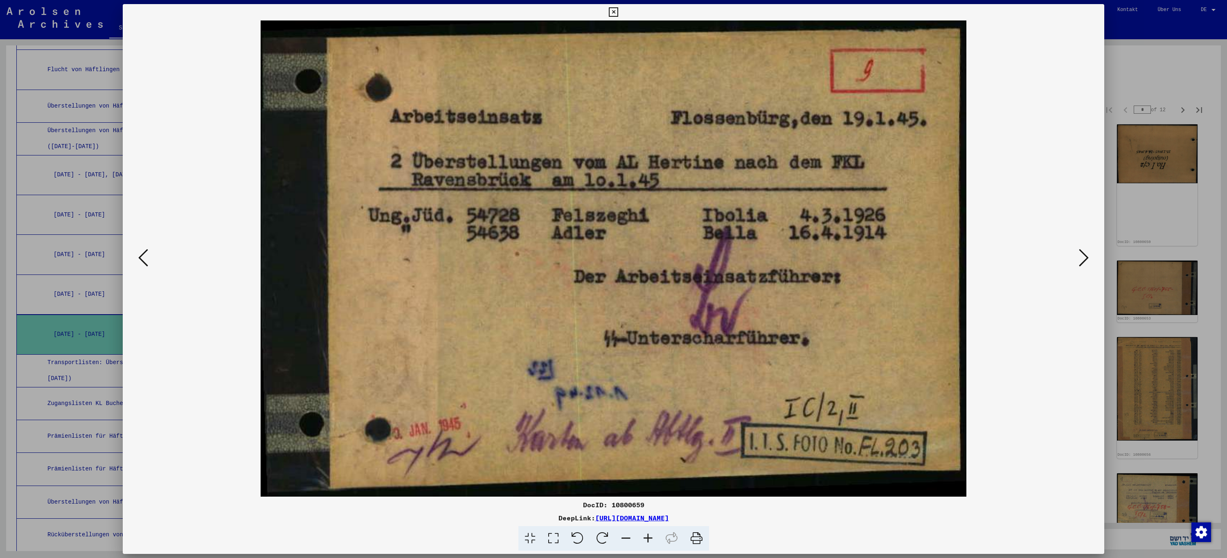
click at [1086, 258] on icon at bounding box center [1084, 258] width 10 height 20
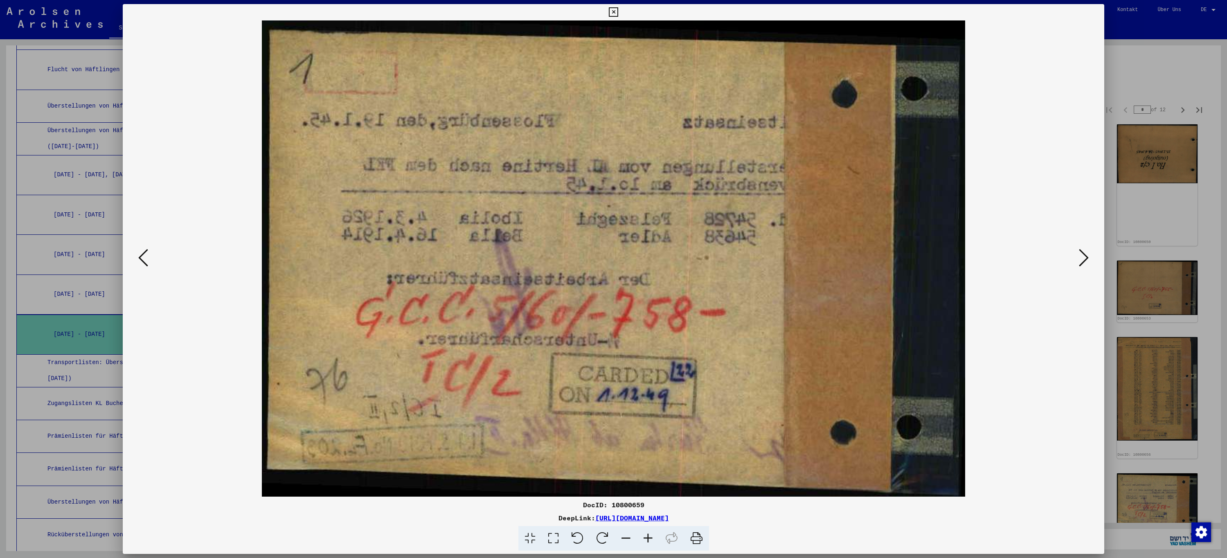
click at [1086, 258] on icon at bounding box center [1084, 258] width 10 height 20
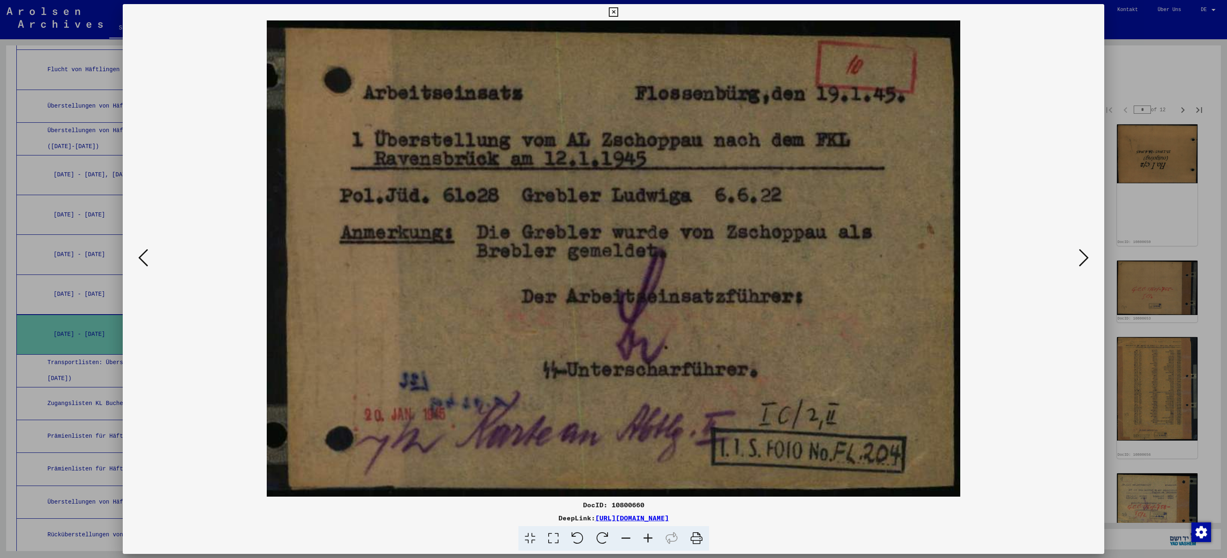
click at [1086, 258] on icon at bounding box center [1084, 258] width 10 height 20
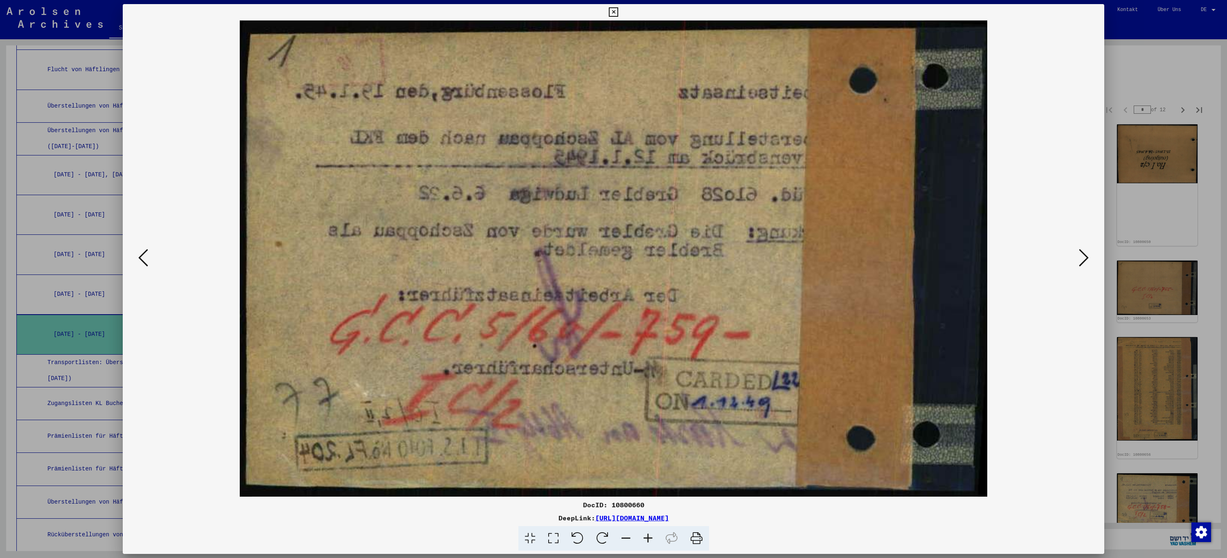
click at [1086, 258] on icon at bounding box center [1084, 258] width 10 height 20
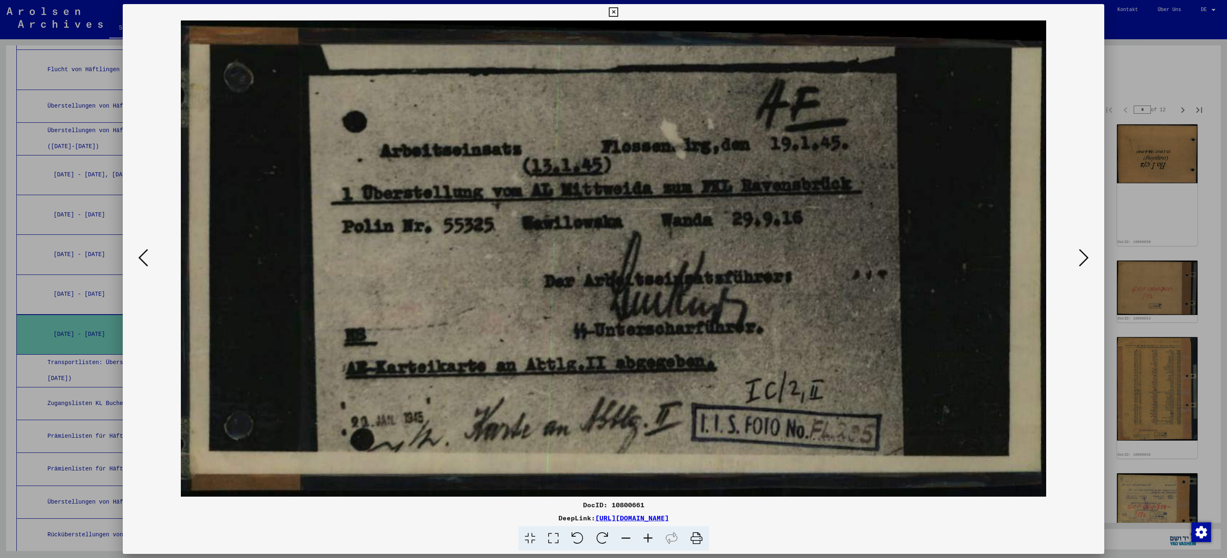
click at [1085, 259] on icon at bounding box center [1084, 258] width 10 height 20
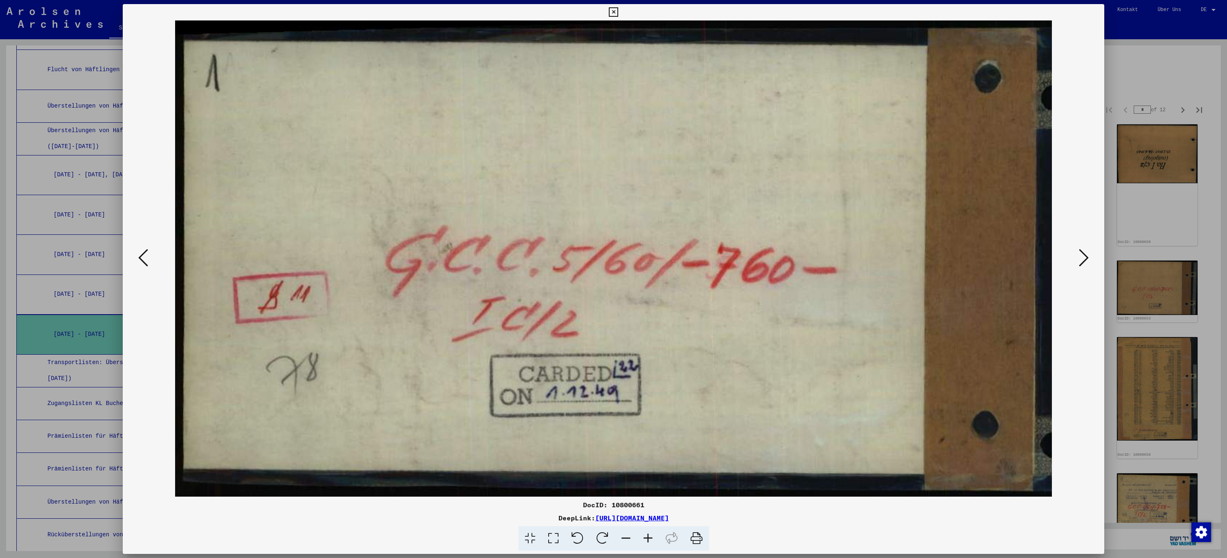
click at [1085, 259] on icon at bounding box center [1084, 258] width 10 height 20
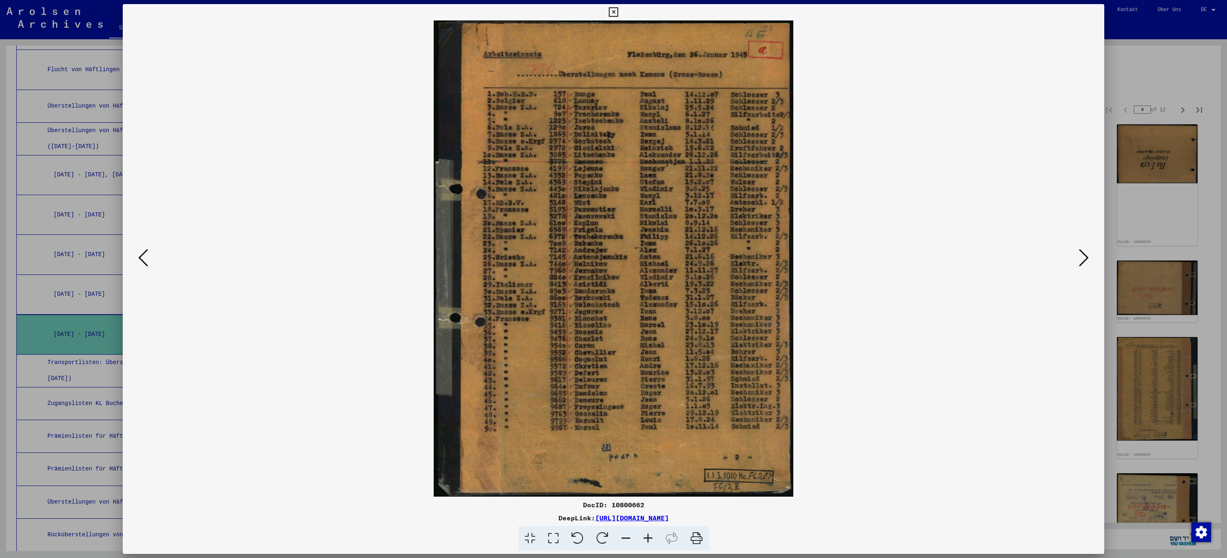
click at [1085, 259] on icon at bounding box center [1084, 258] width 10 height 20
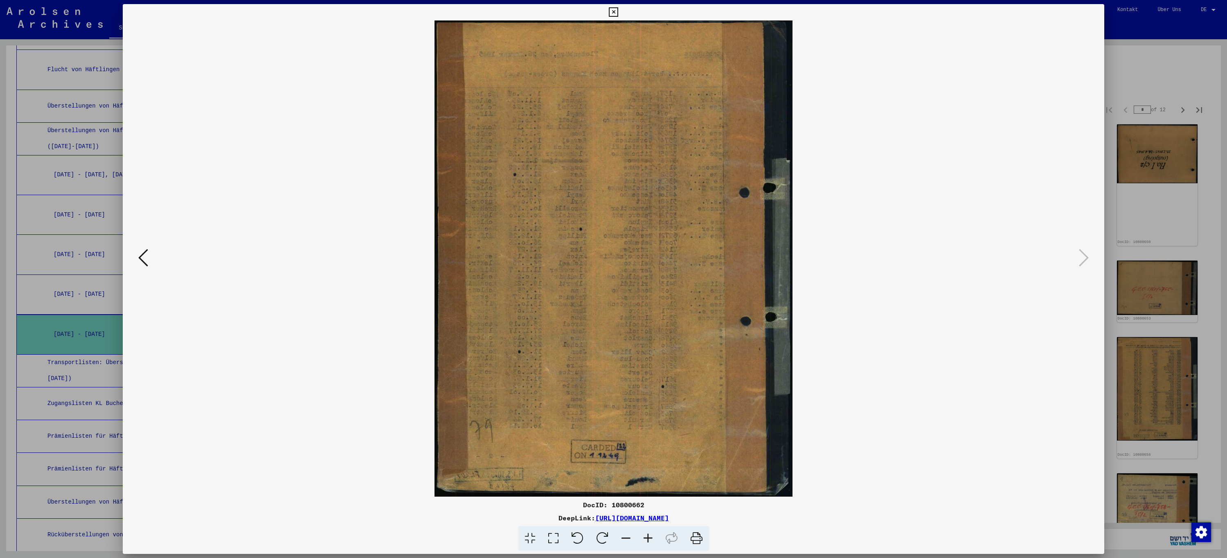
click at [615, 14] on icon at bounding box center [613, 12] width 9 height 10
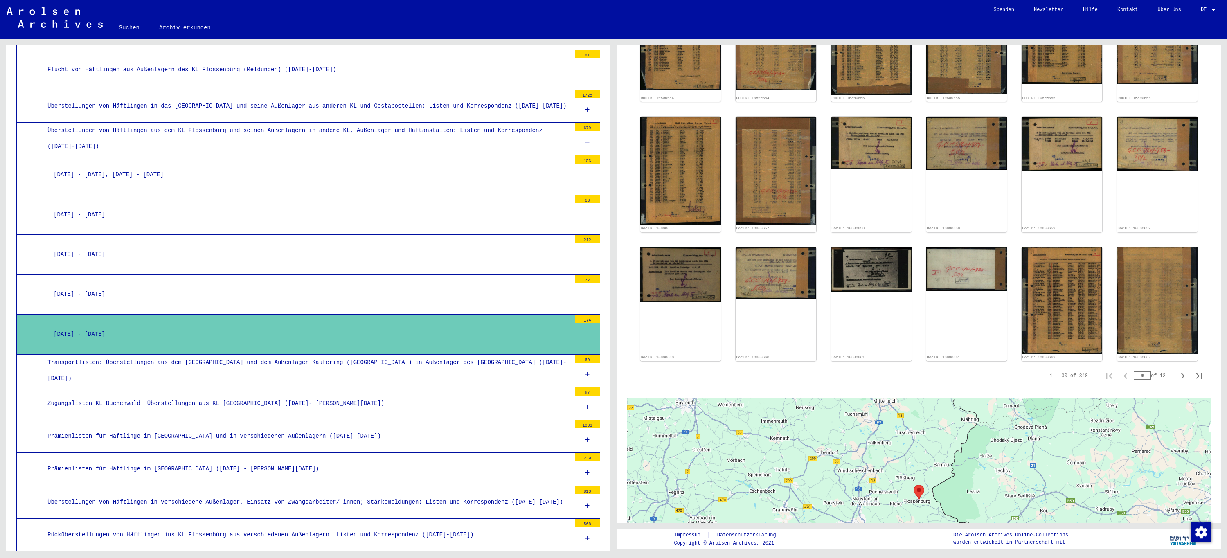
scroll to position [491, 0]
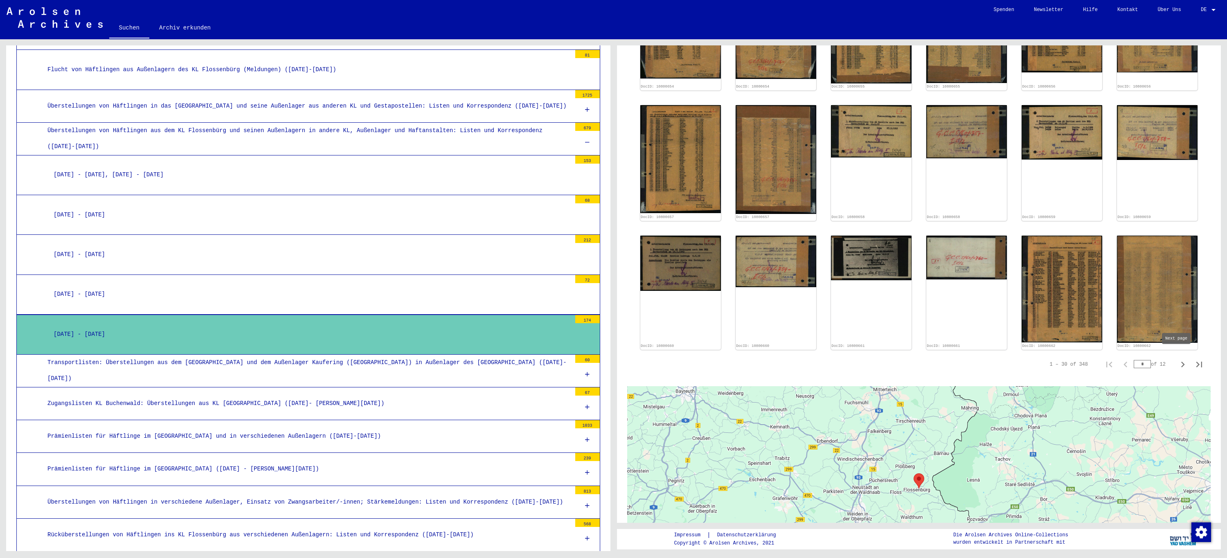
click at [1181, 362] on icon "Next page" at bounding box center [1183, 365] width 4 height 6
type input "*"
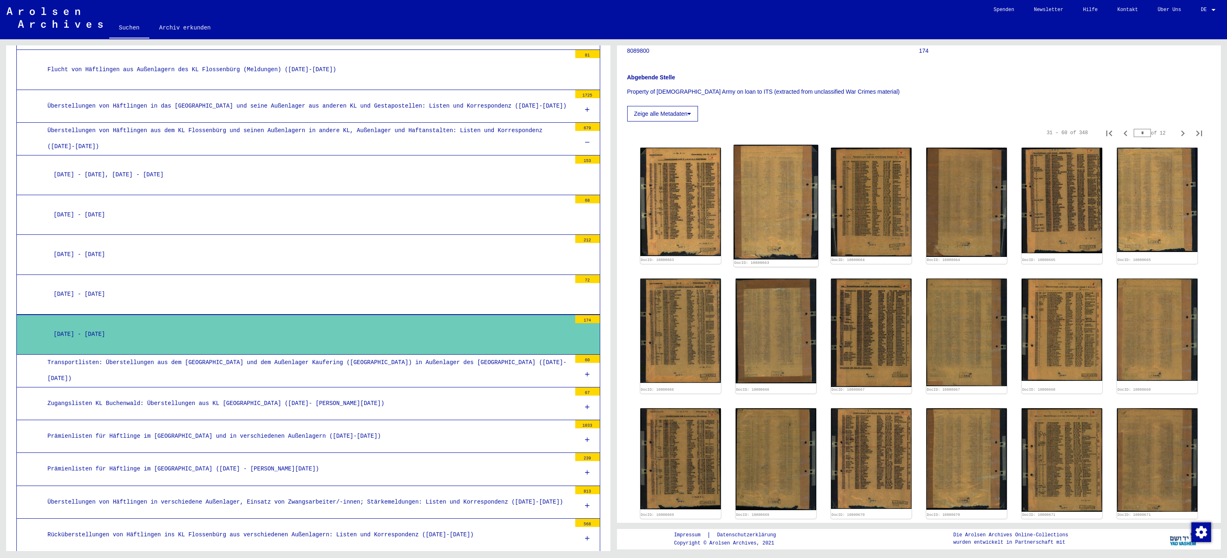
scroll to position [26, 0]
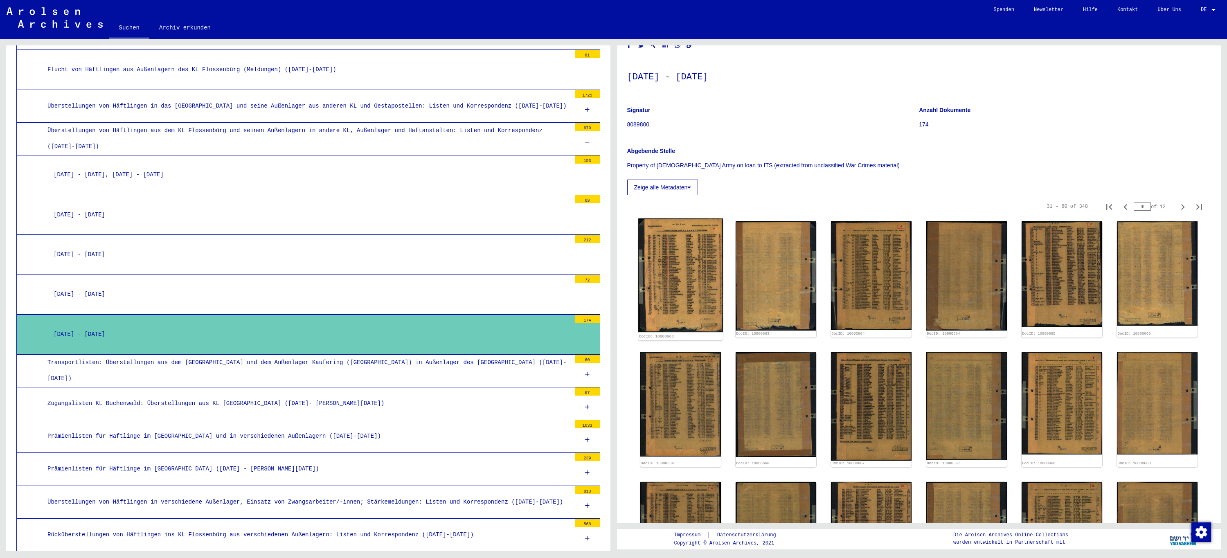
click at [681, 273] on img at bounding box center [680, 276] width 85 height 114
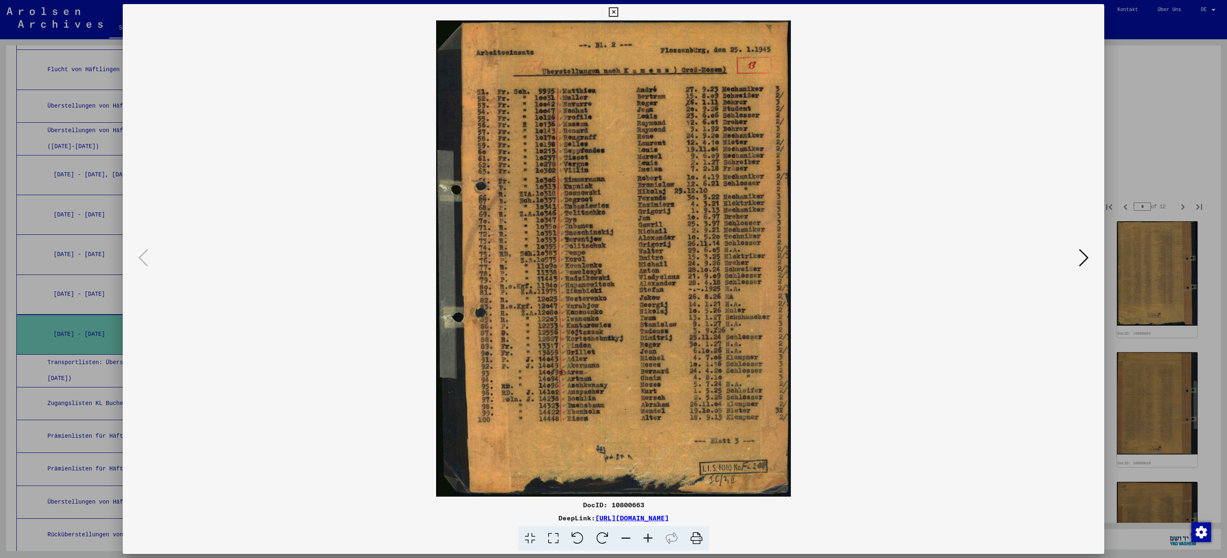
click at [1081, 260] on icon at bounding box center [1084, 258] width 10 height 20
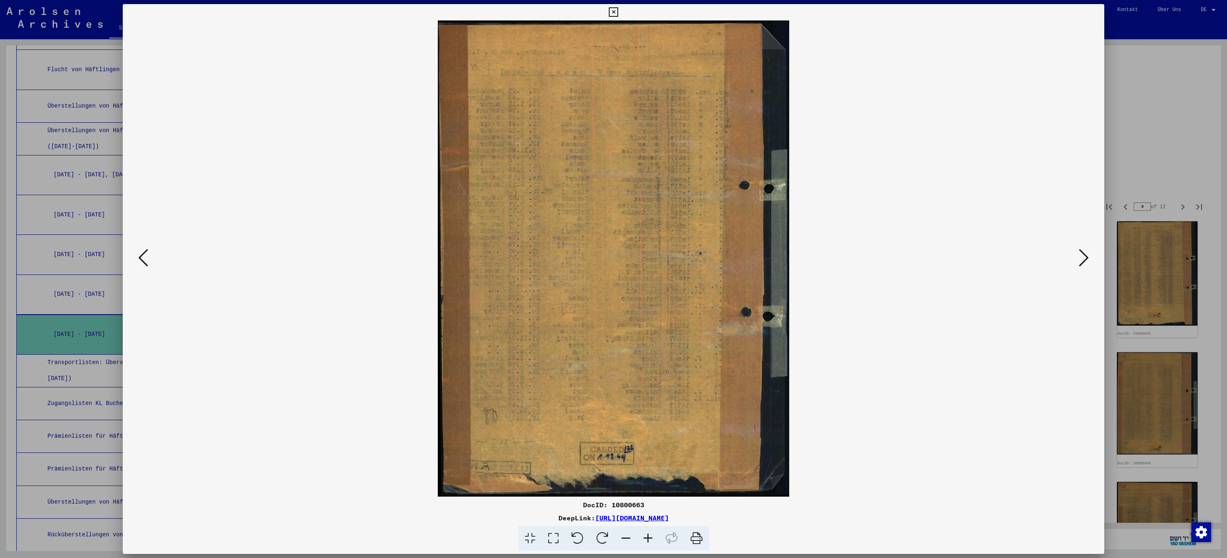
click at [1081, 260] on icon at bounding box center [1084, 258] width 10 height 20
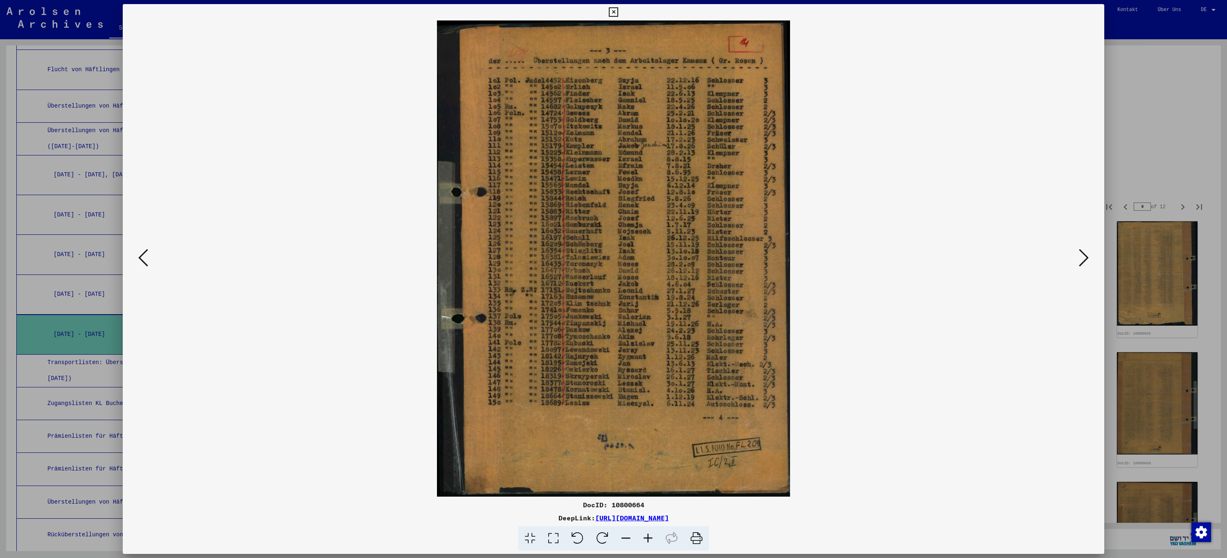
click at [1081, 260] on icon at bounding box center [1084, 258] width 10 height 20
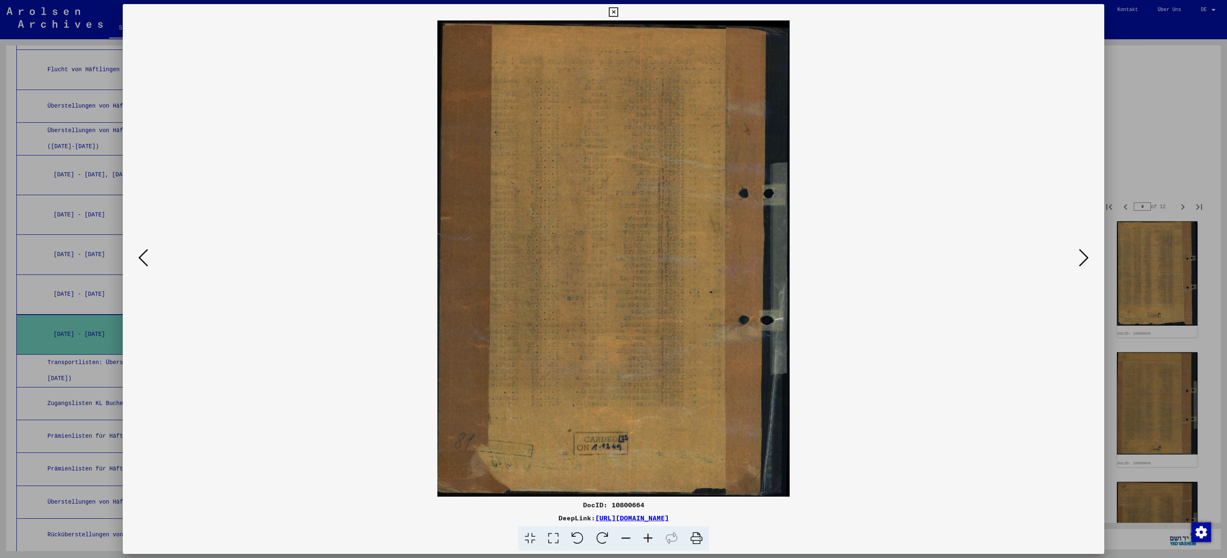
click at [1081, 260] on icon at bounding box center [1084, 258] width 10 height 20
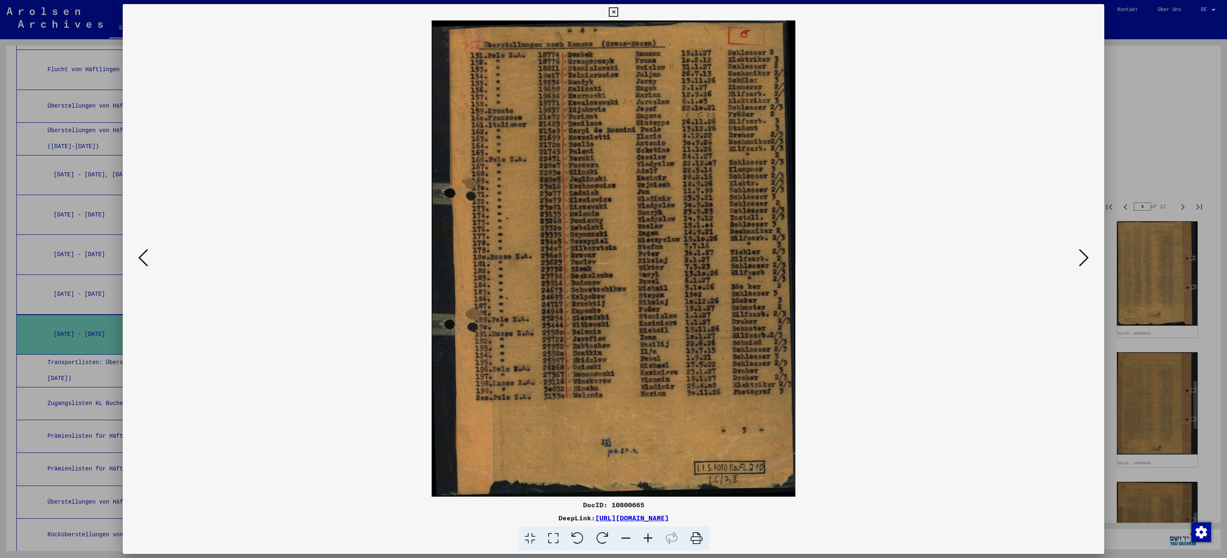
click at [1081, 260] on icon at bounding box center [1084, 258] width 10 height 20
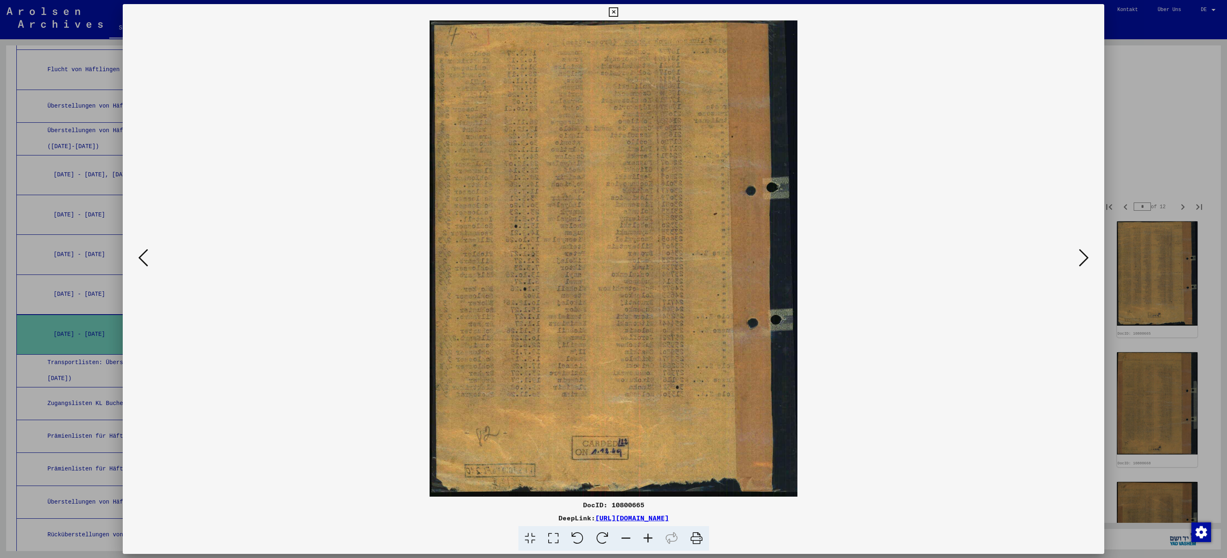
click at [1081, 260] on icon at bounding box center [1084, 258] width 10 height 20
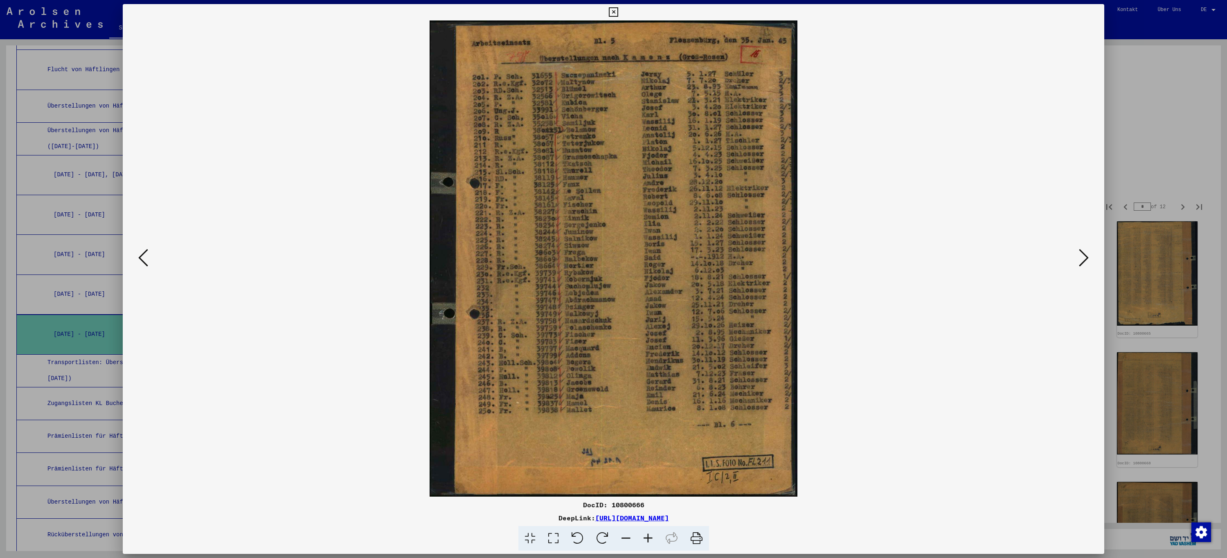
click at [1081, 260] on icon at bounding box center [1084, 258] width 10 height 20
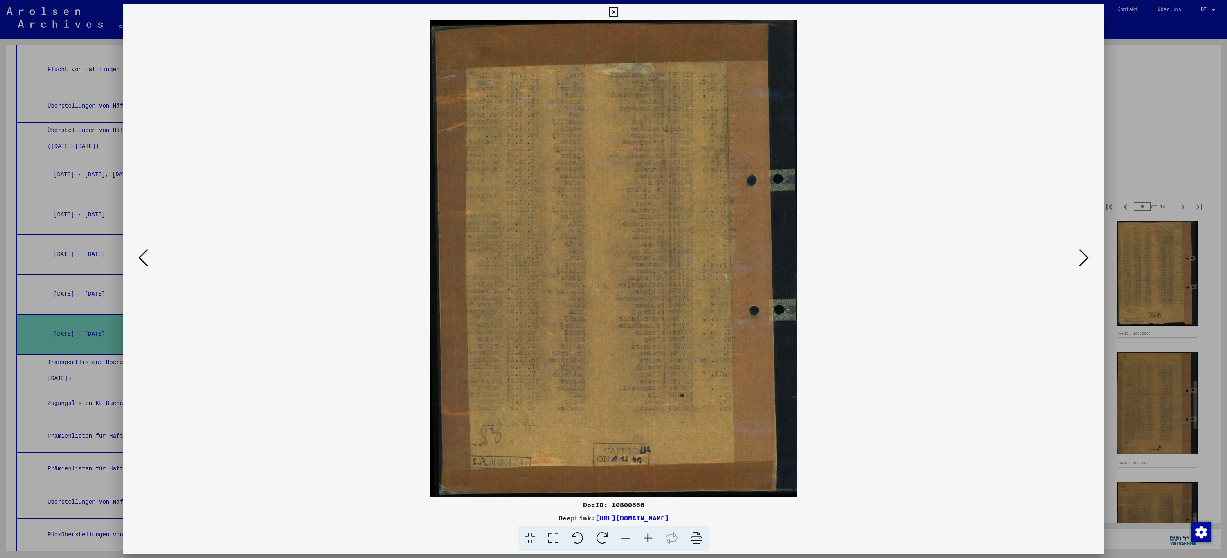
click at [1081, 260] on icon at bounding box center [1084, 258] width 10 height 20
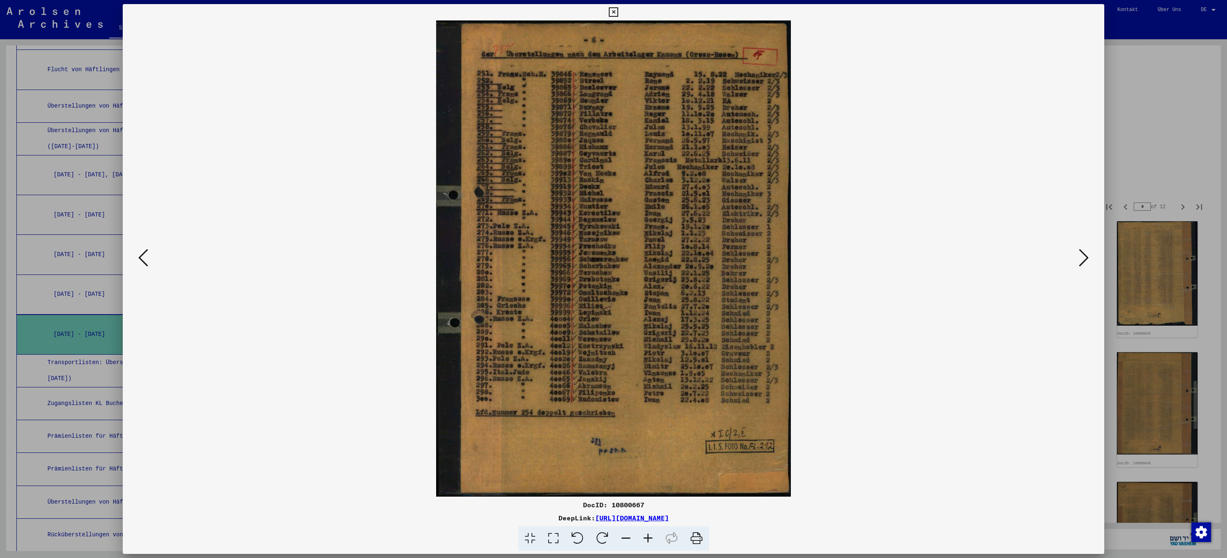
click at [1081, 260] on icon at bounding box center [1084, 258] width 10 height 20
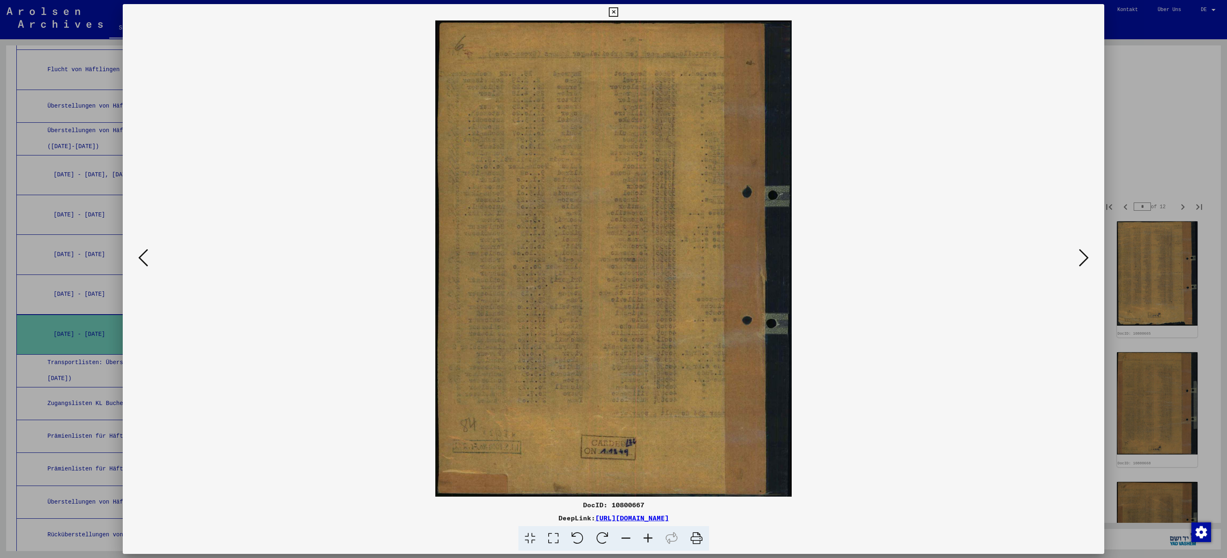
click at [1081, 260] on icon at bounding box center [1084, 258] width 10 height 20
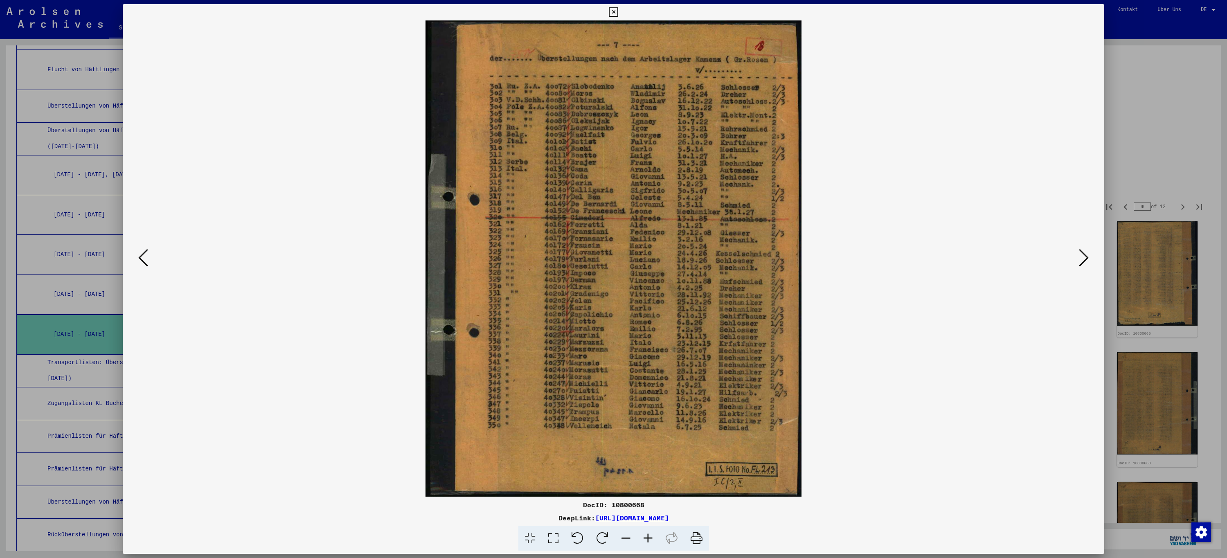
click at [1081, 260] on icon at bounding box center [1084, 258] width 10 height 20
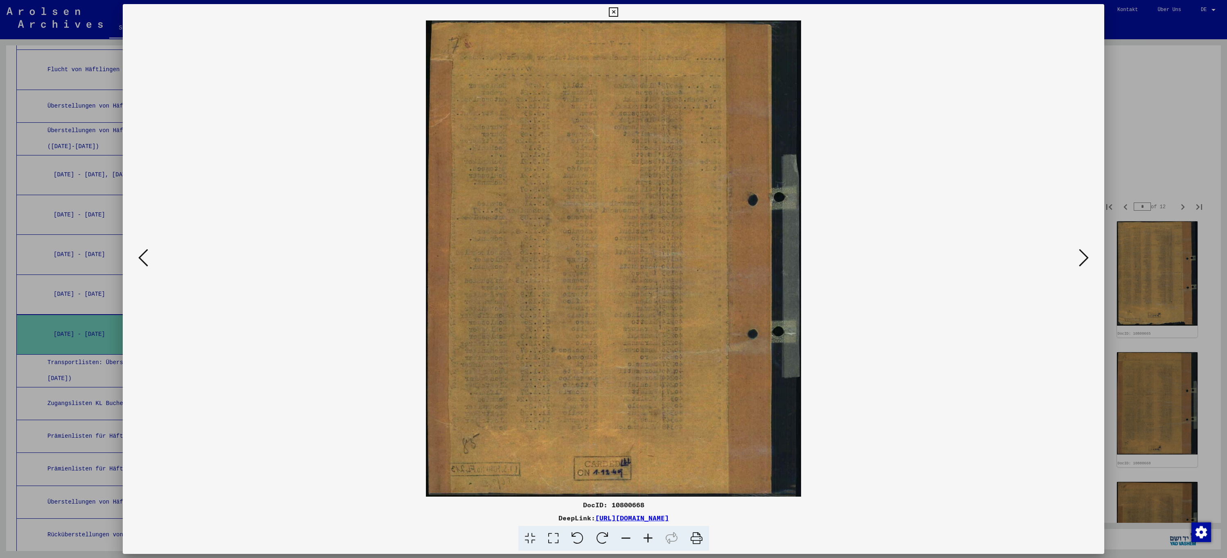
click at [1081, 260] on icon at bounding box center [1084, 258] width 10 height 20
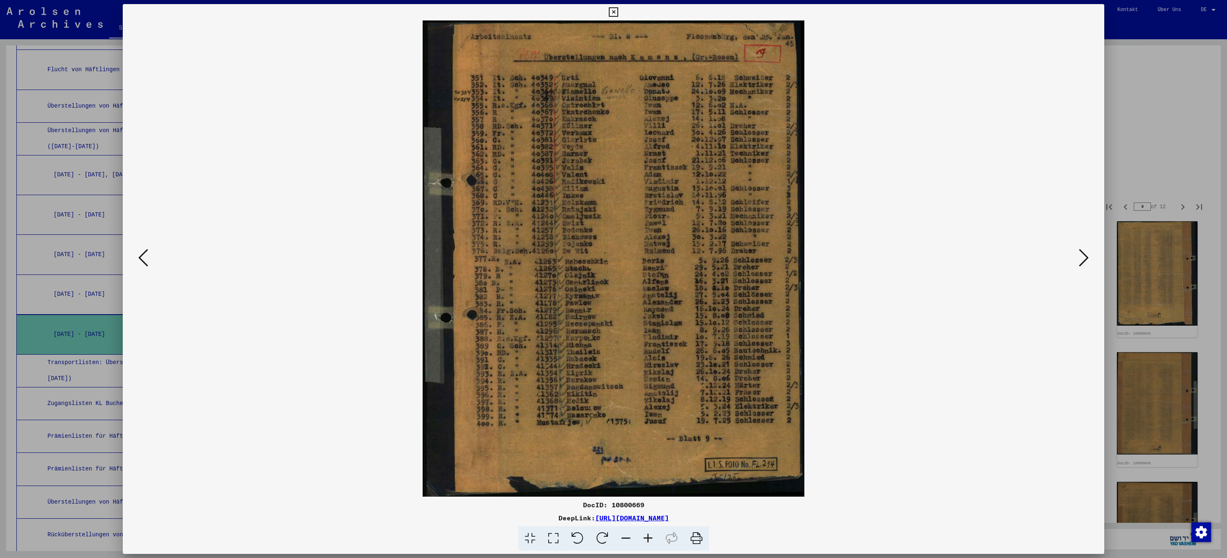
click at [1081, 260] on icon at bounding box center [1084, 258] width 10 height 20
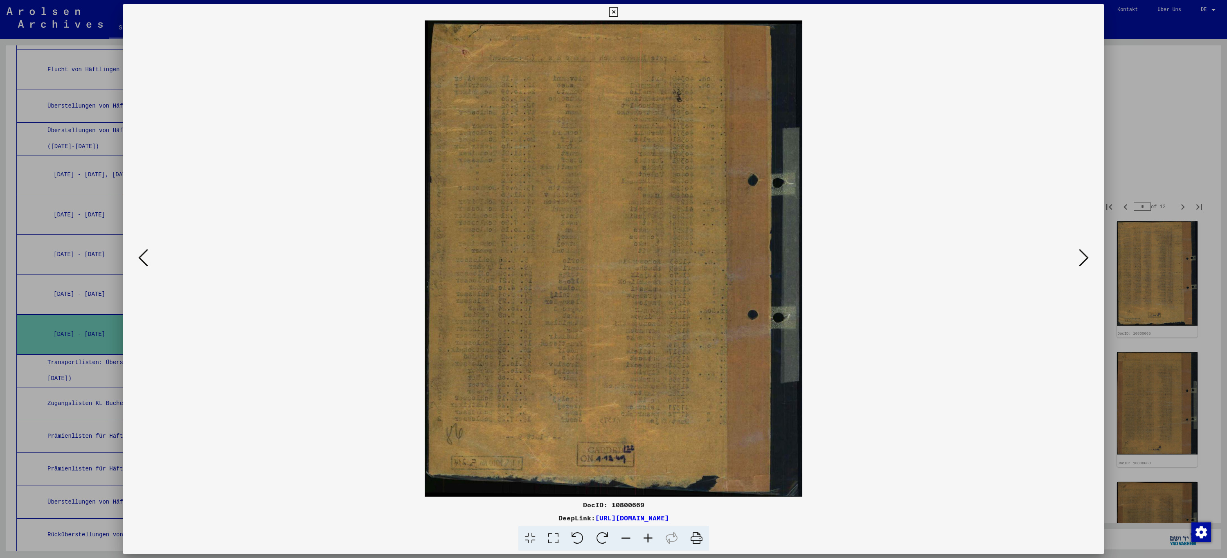
click at [1081, 260] on icon at bounding box center [1084, 258] width 10 height 20
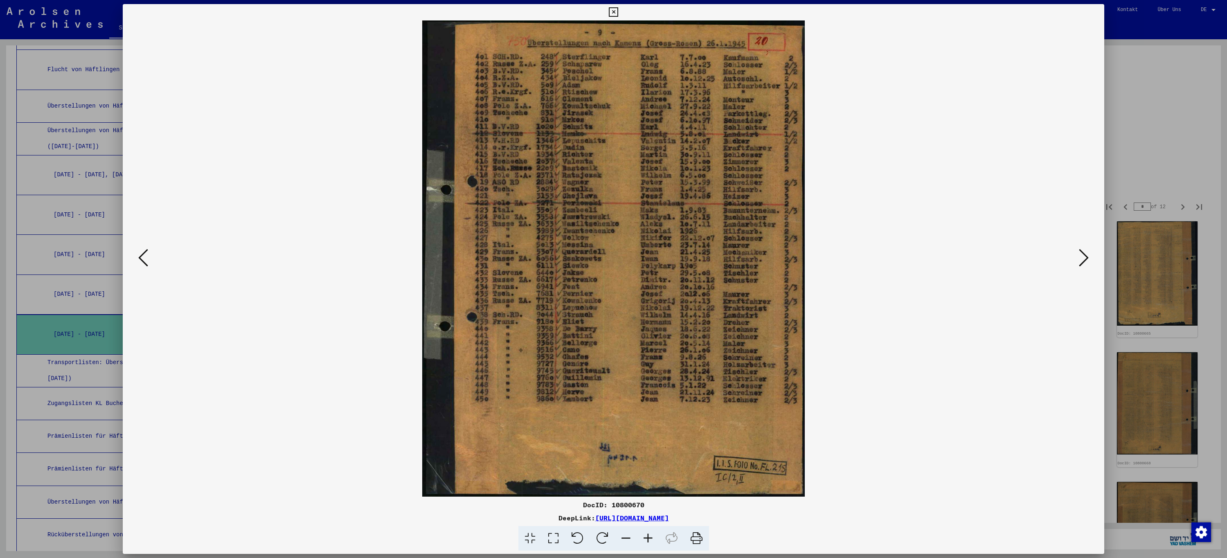
click at [1081, 260] on icon at bounding box center [1084, 258] width 10 height 20
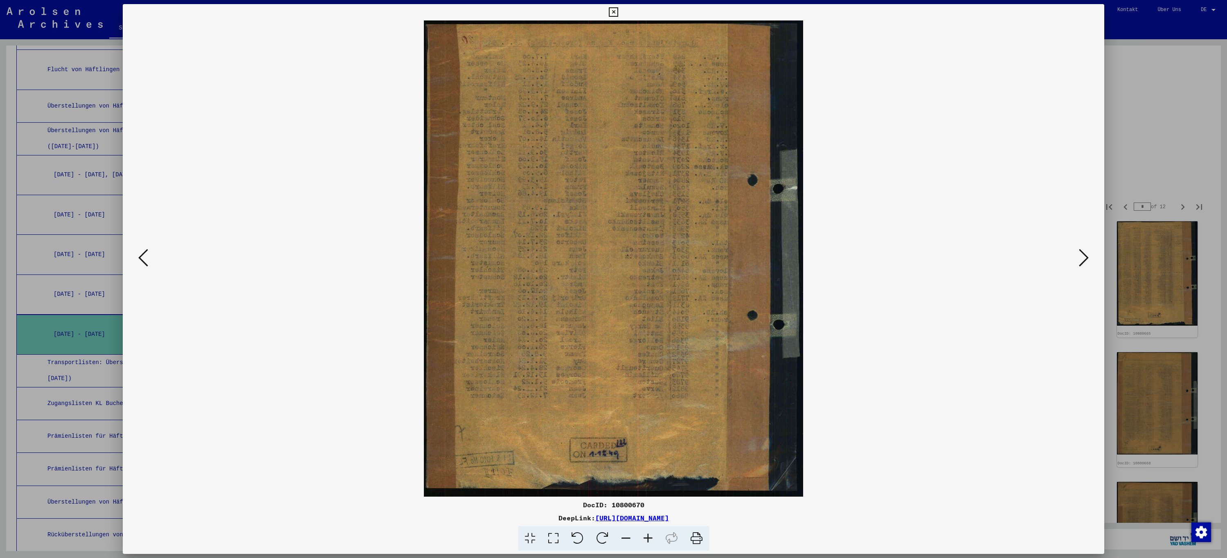
click at [1081, 260] on icon at bounding box center [1084, 258] width 10 height 20
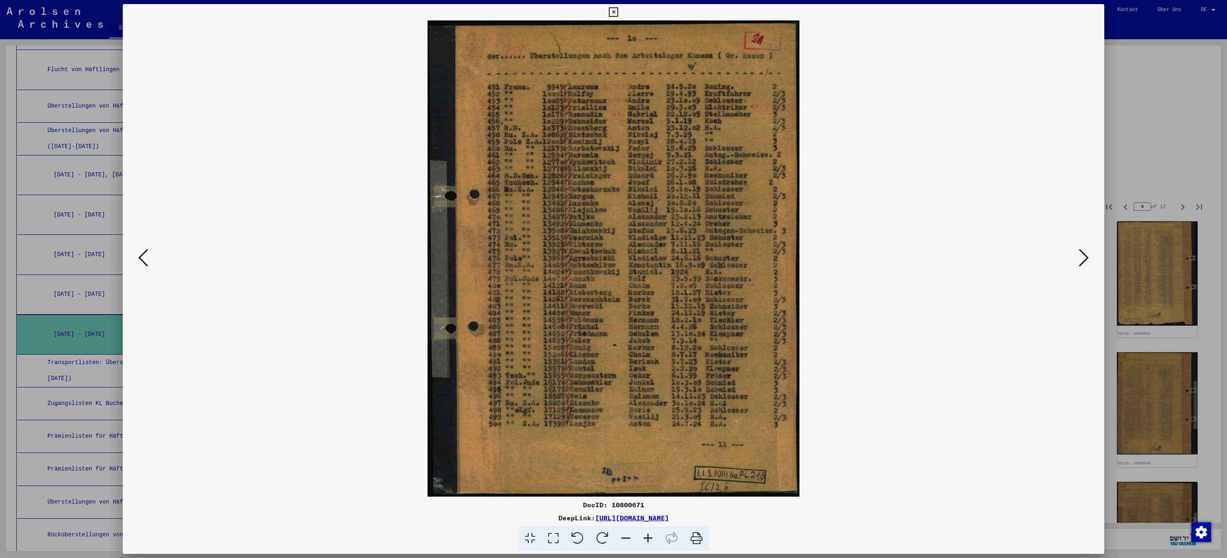
click at [1081, 260] on icon at bounding box center [1084, 258] width 10 height 20
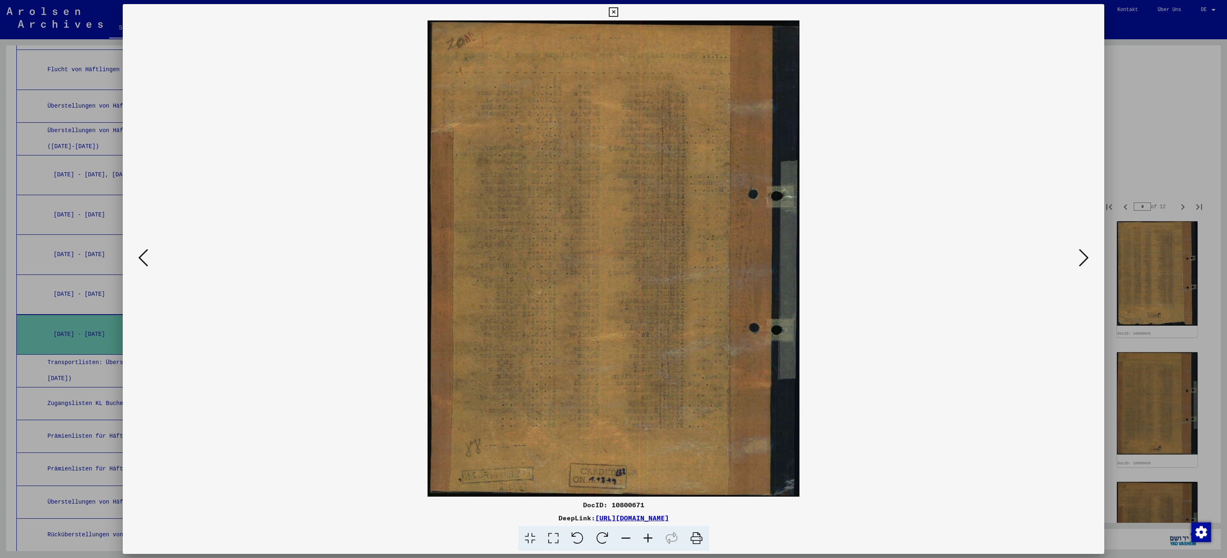
click at [1081, 260] on icon at bounding box center [1084, 258] width 10 height 20
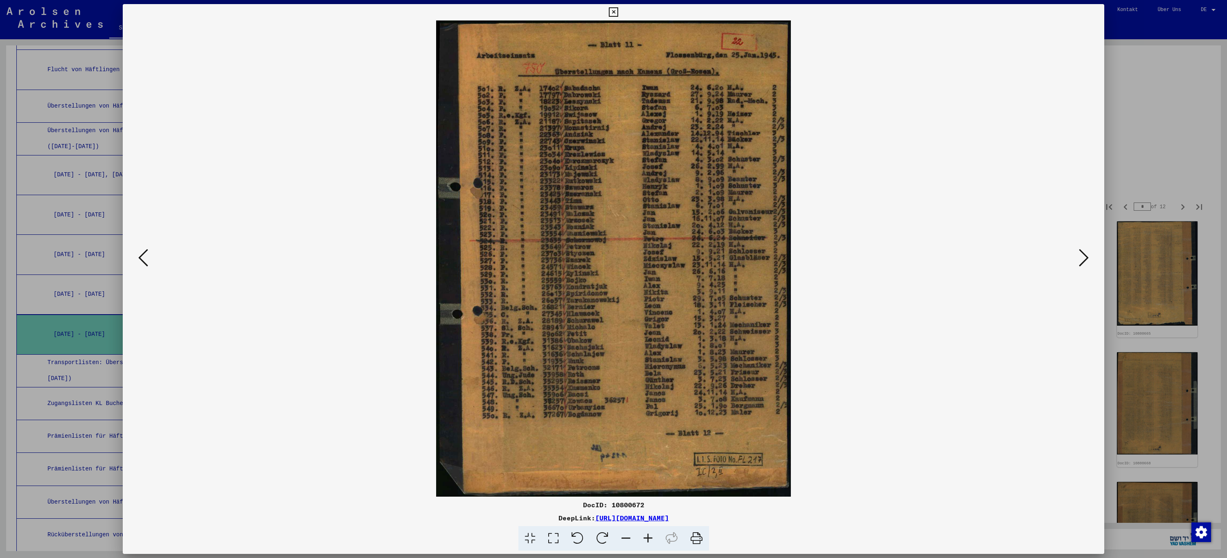
click at [1081, 260] on icon at bounding box center [1084, 258] width 10 height 20
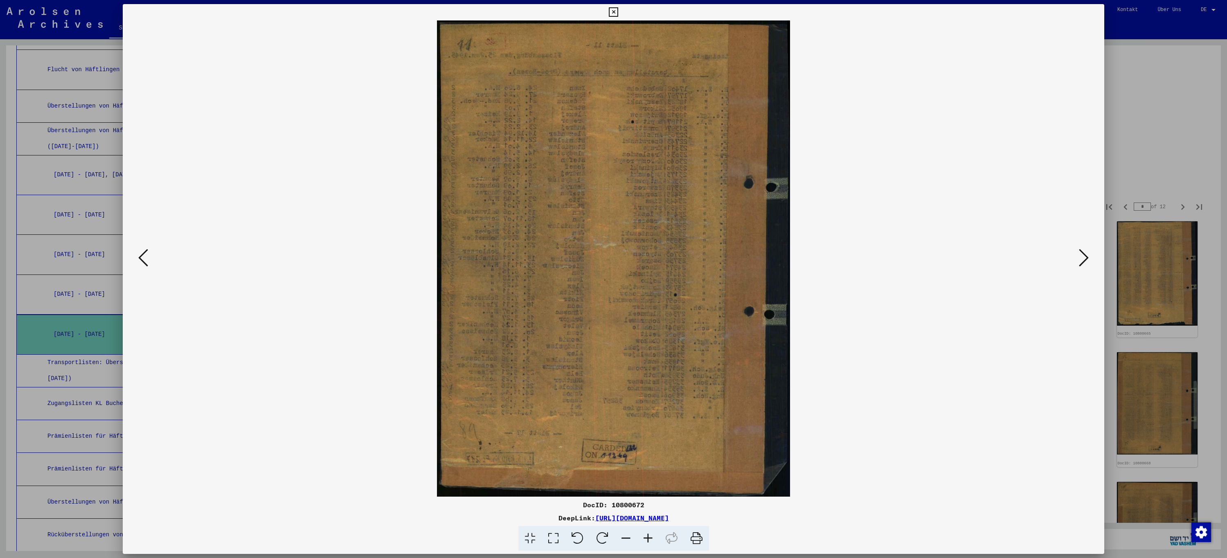
click at [1081, 260] on icon at bounding box center [1084, 258] width 10 height 20
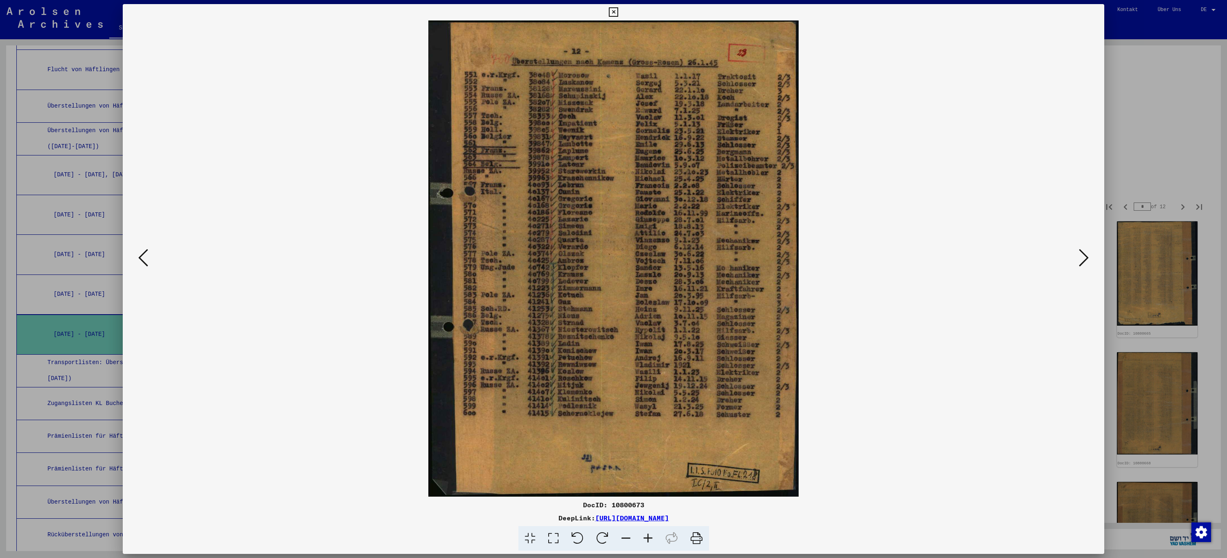
click at [1081, 260] on icon at bounding box center [1084, 258] width 10 height 20
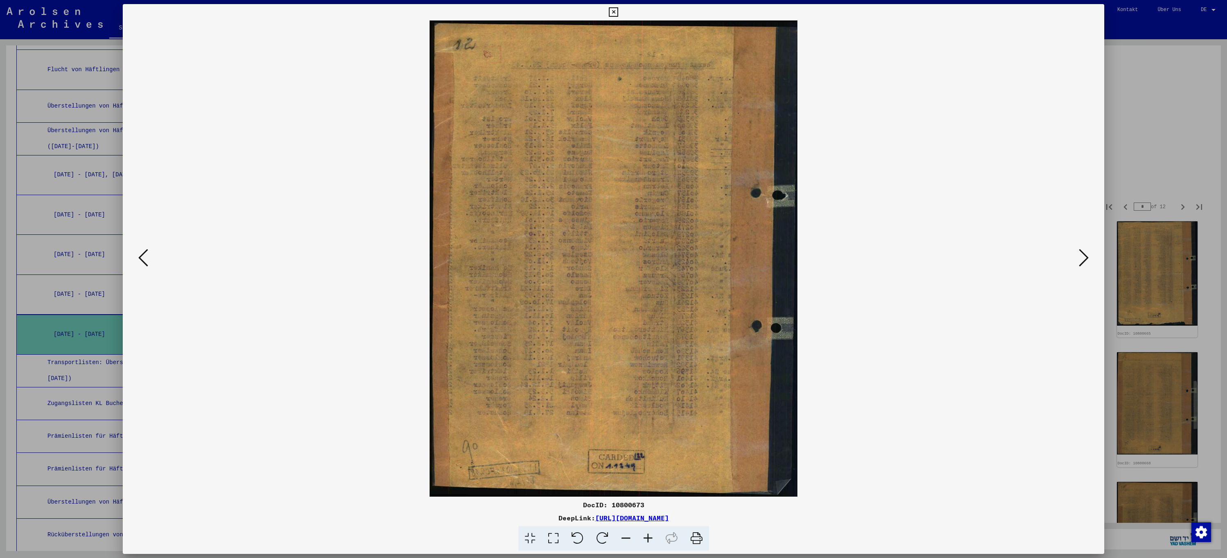
click at [1081, 260] on icon at bounding box center [1084, 258] width 10 height 20
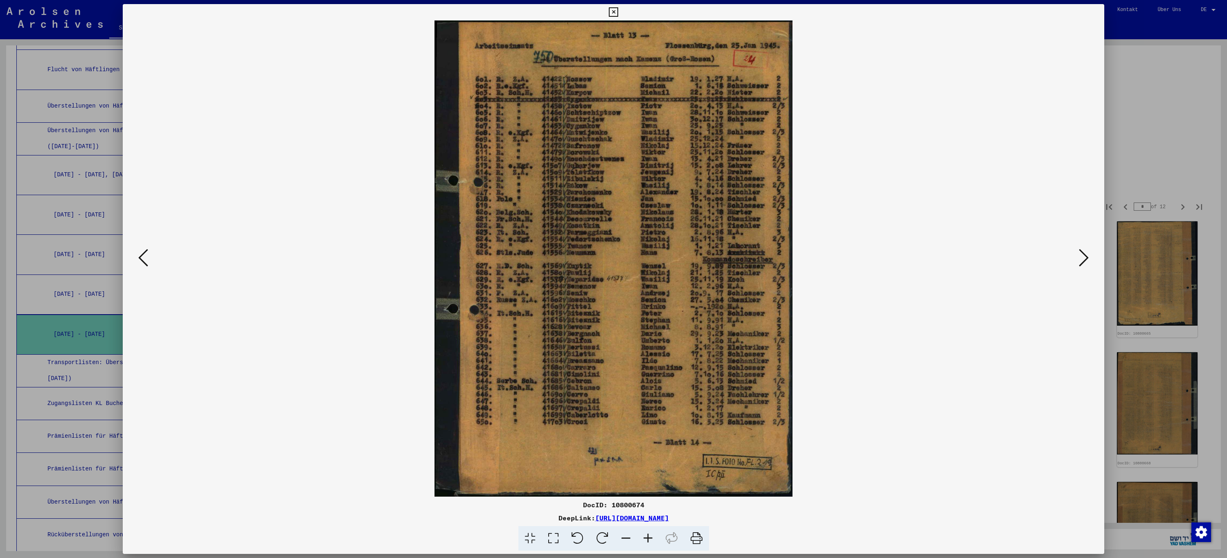
click at [1081, 260] on icon at bounding box center [1084, 258] width 10 height 20
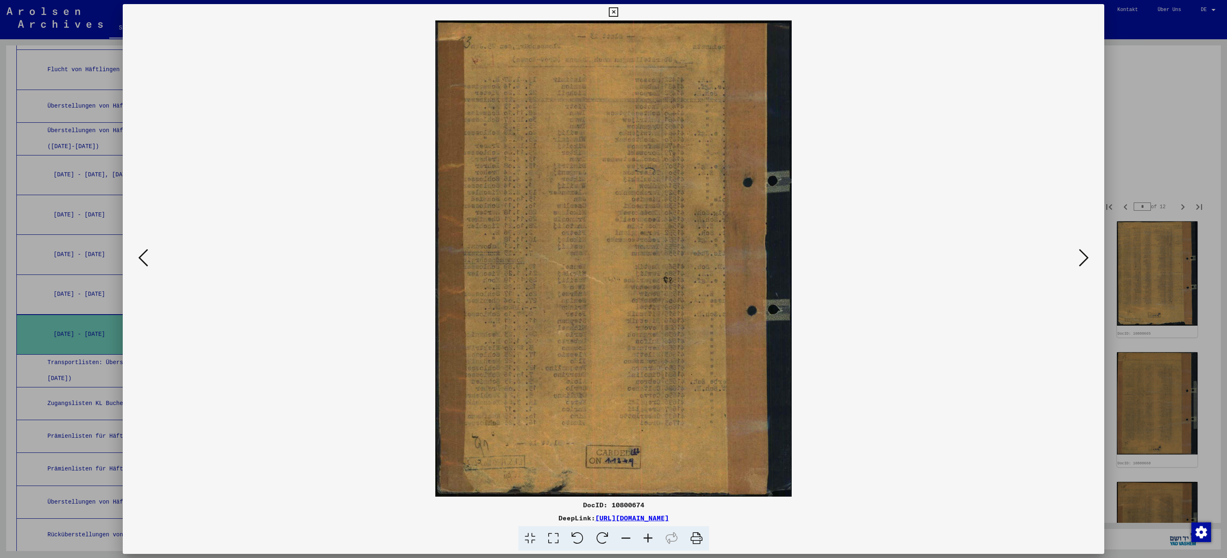
click at [1081, 260] on icon at bounding box center [1084, 258] width 10 height 20
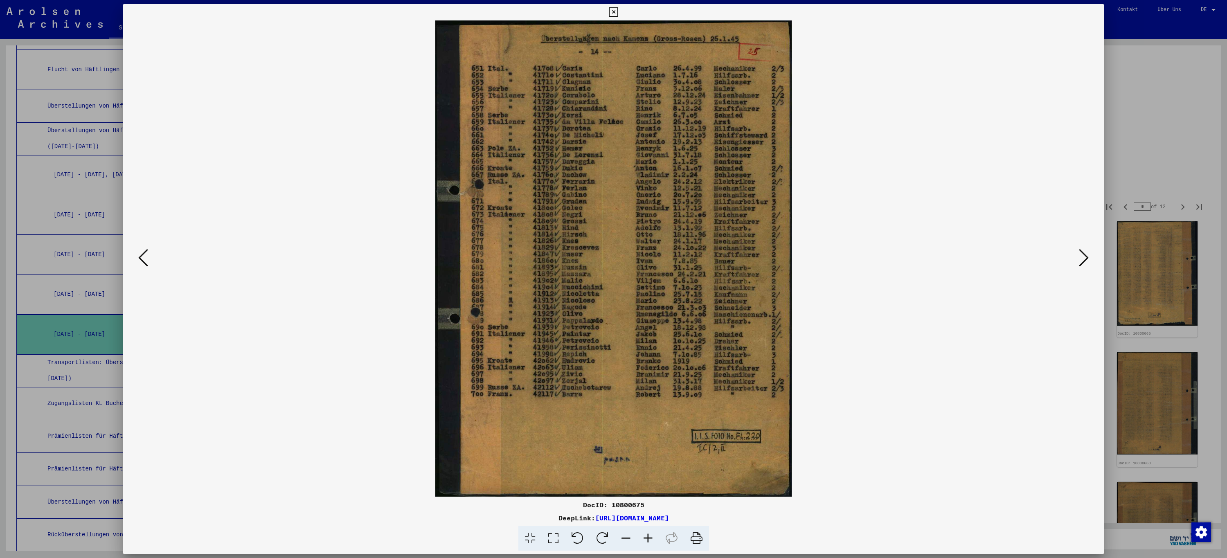
click at [1081, 260] on icon at bounding box center [1084, 258] width 10 height 20
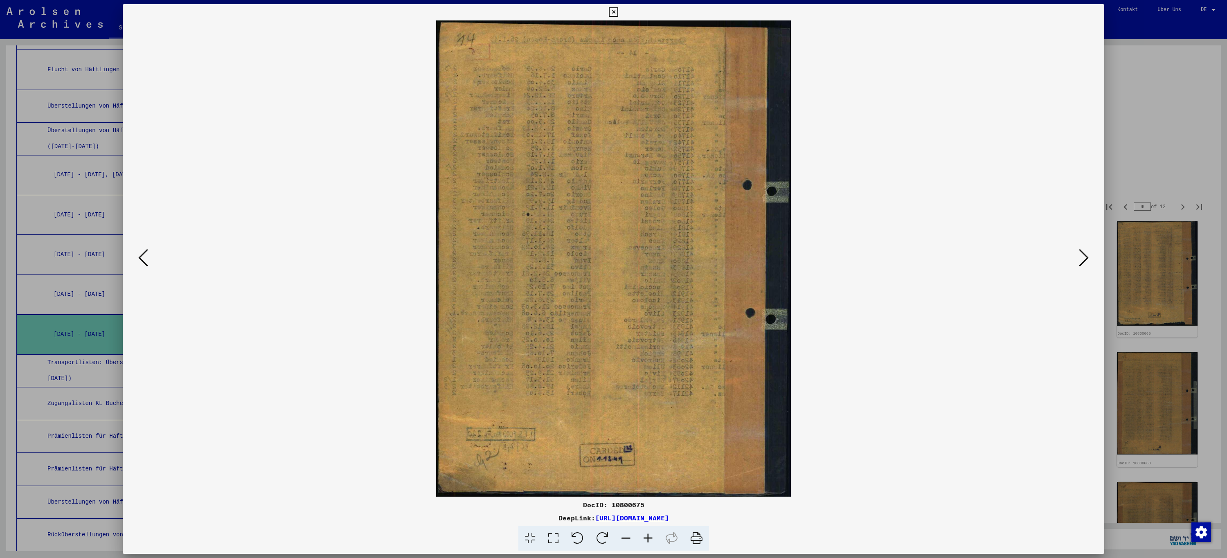
click at [1081, 260] on icon at bounding box center [1084, 258] width 10 height 20
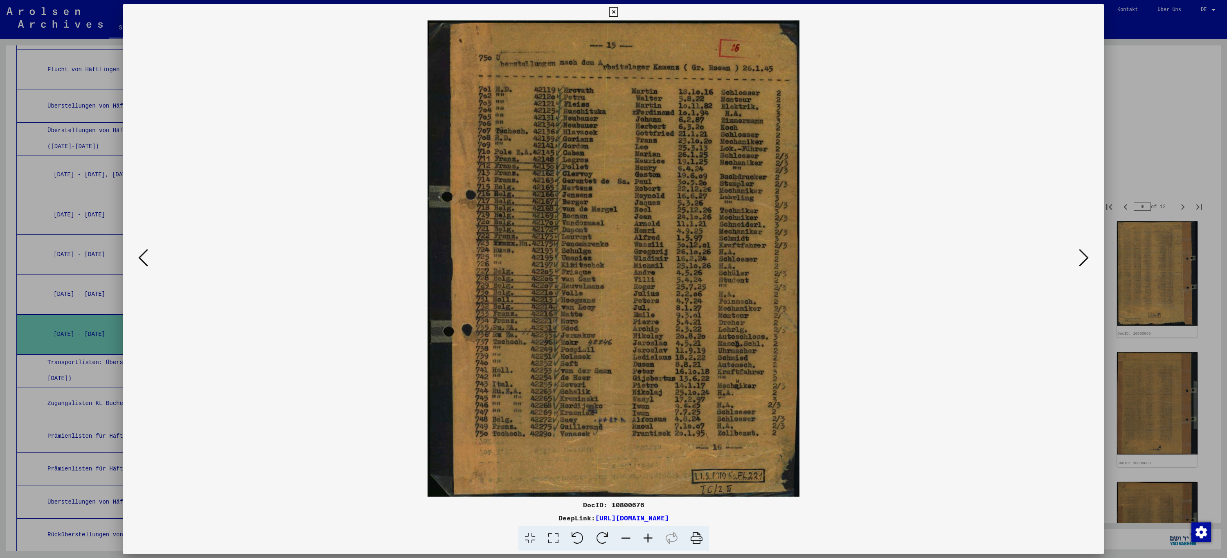
click at [1081, 260] on icon at bounding box center [1084, 258] width 10 height 20
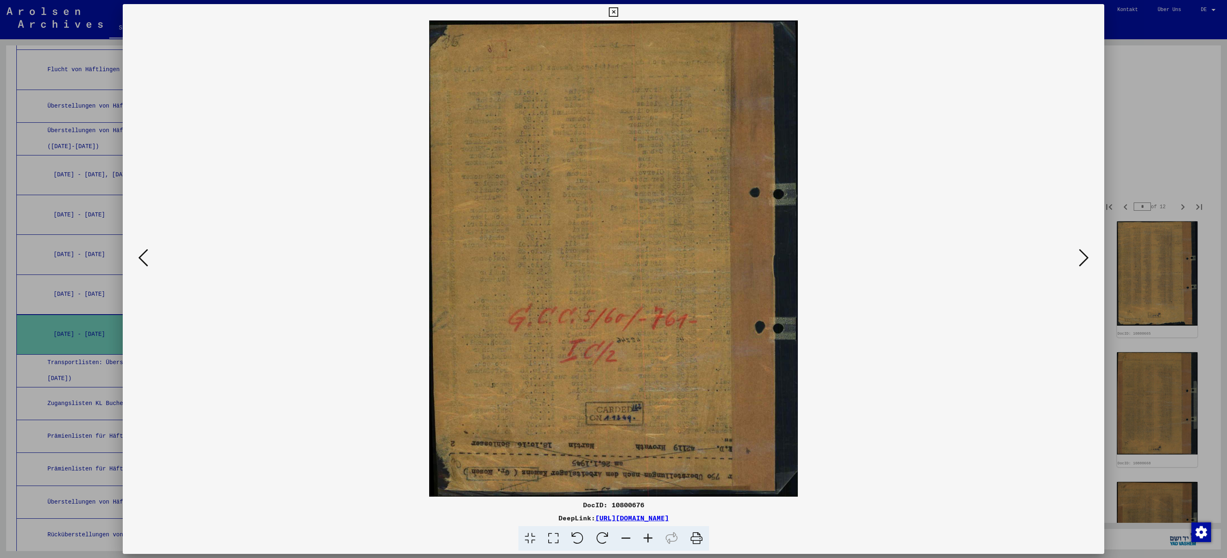
click at [1081, 260] on icon at bounding box center [1084, 258] width 10 height 20
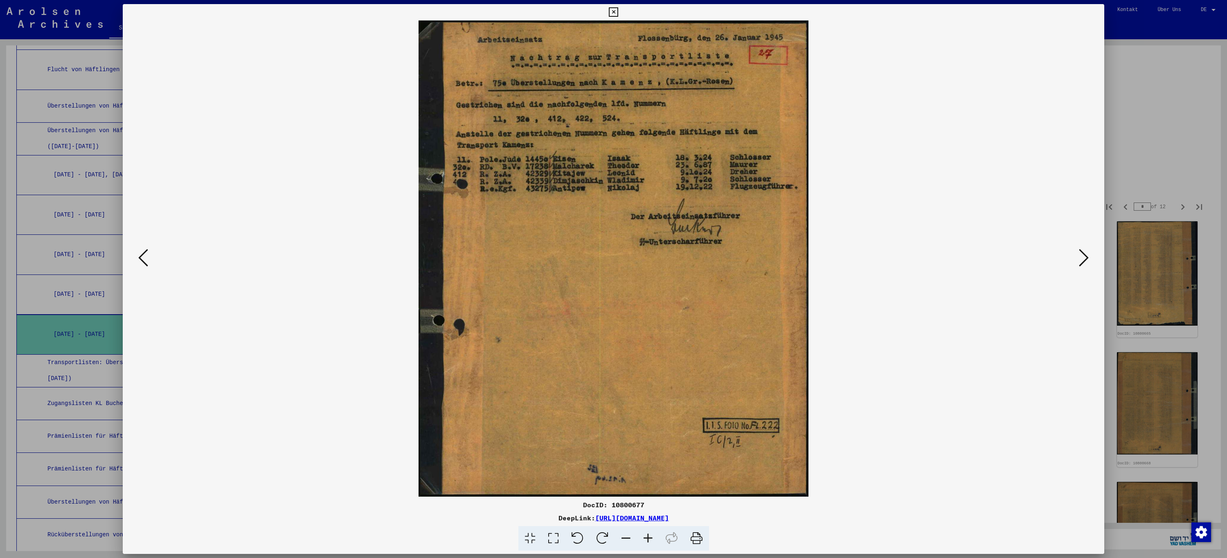
click at [1081, 260] on icon at bounding box center [1084, 258] width 10 height 20
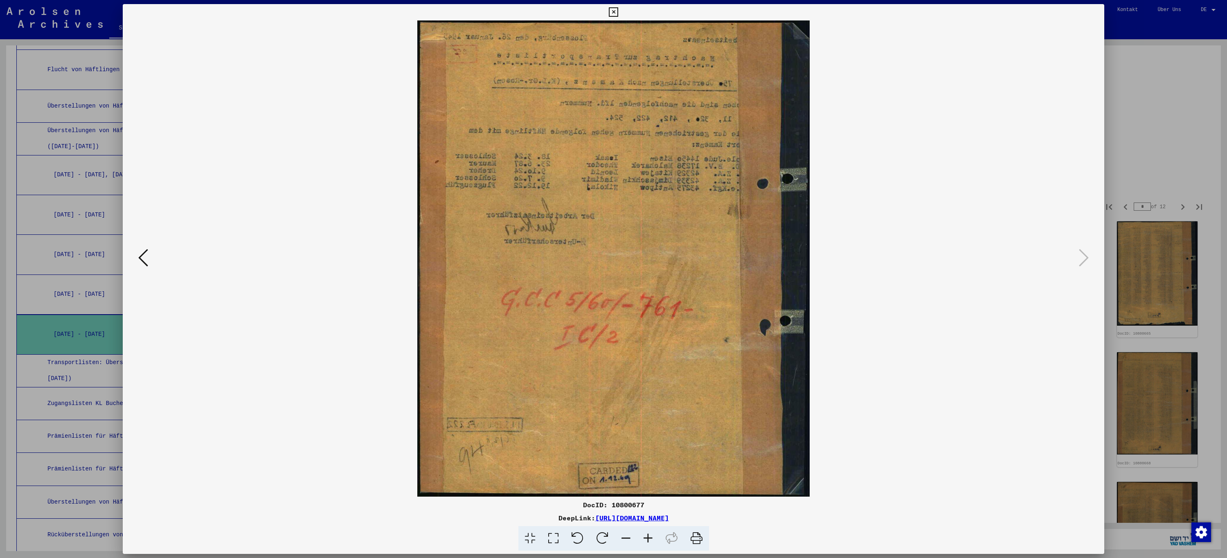
click at [615, 12] on icon at bounding box center [613, 12] width 9 height 10
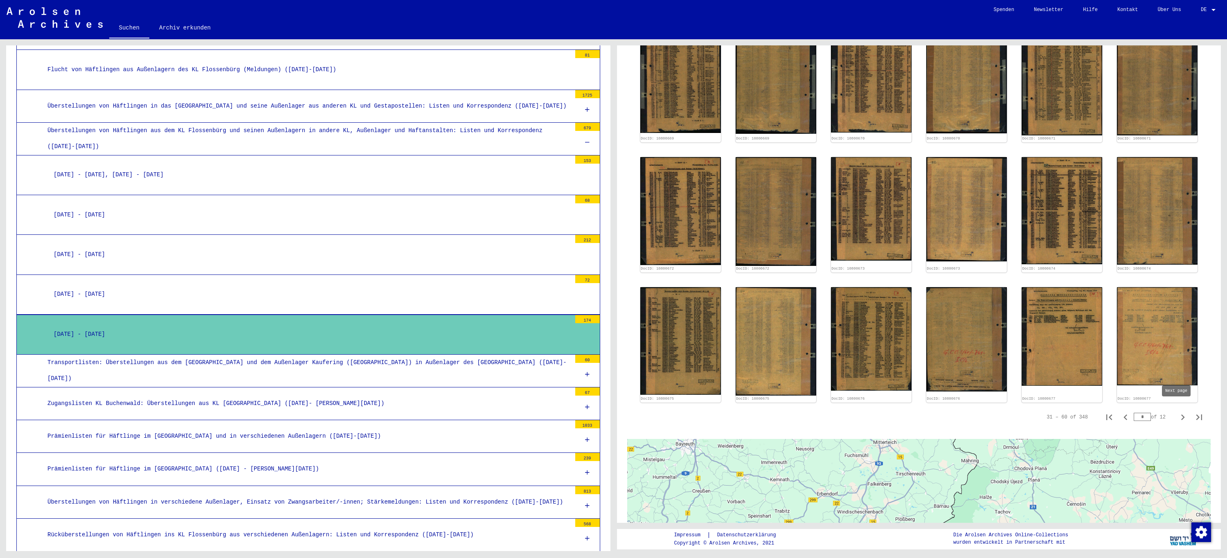
click at [1177, 412] on icon "Next page" at bounding box center [1182, 417] width 11 height 11
type input "*"
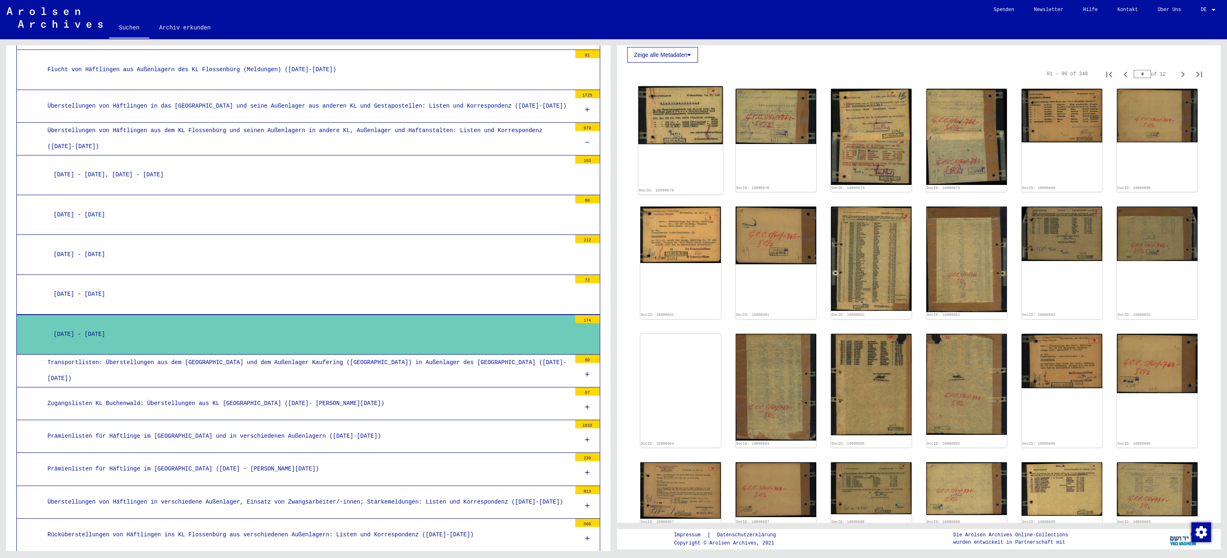
scroll to position [154, 0]
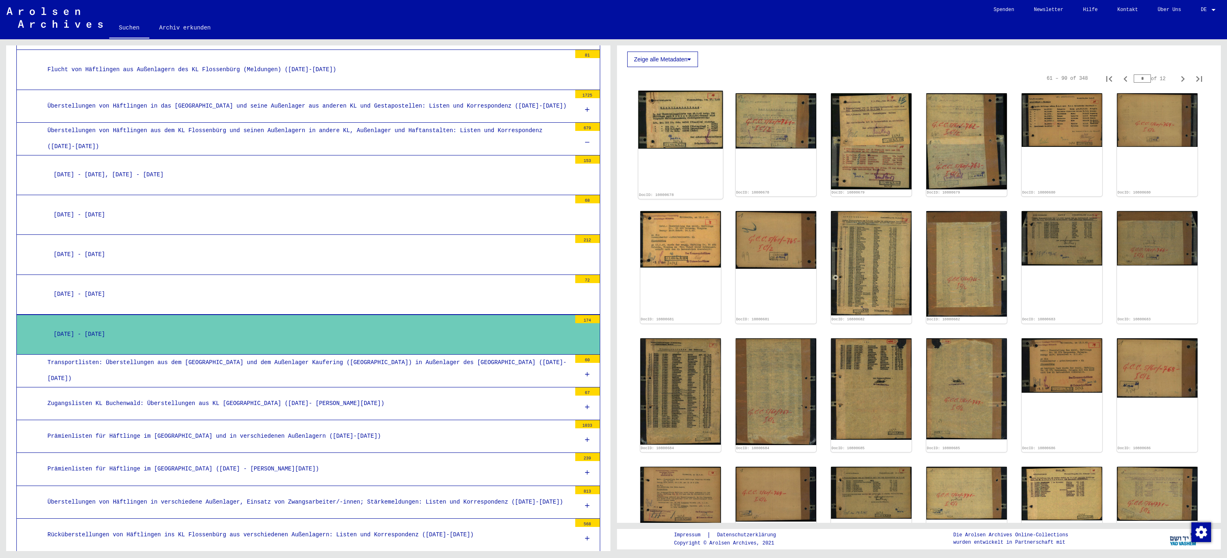
click at [671, 119] on img at bounding box center [680, 120] width 85 height 58
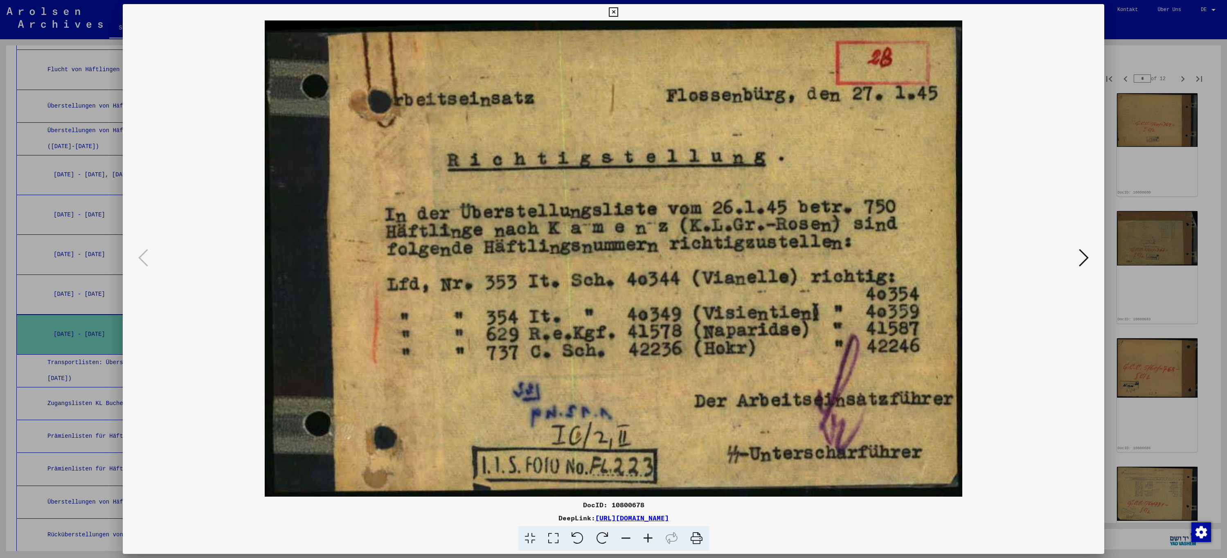
click at [1086, 259] on icon at bounding box center [1084, 258] width 10 height 20
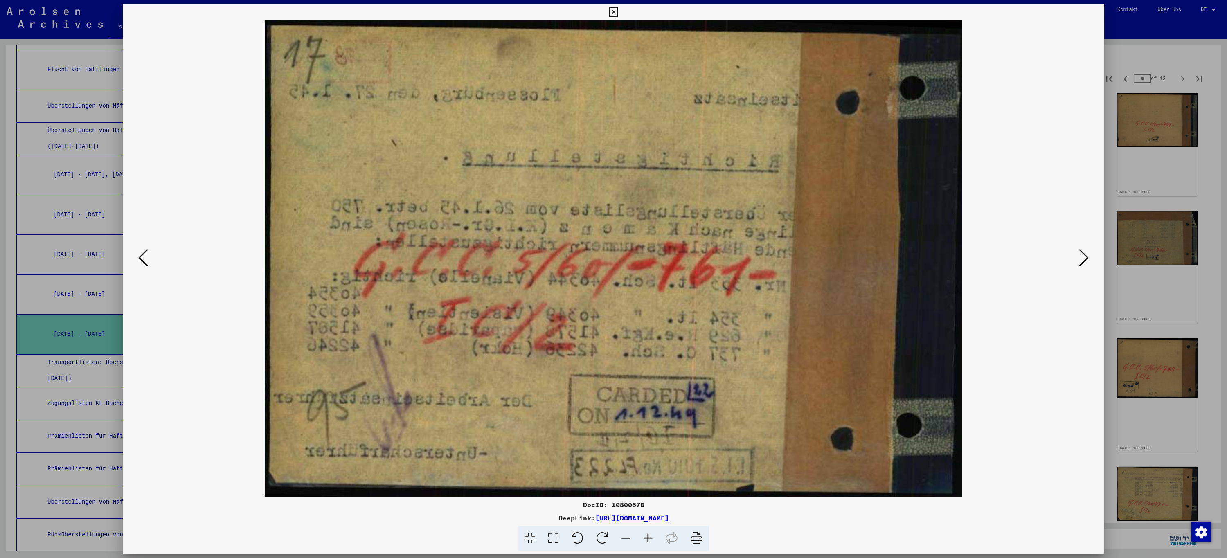
click at [1082, 260] on icon at bounding box center [1084, 258] width 10 height 20
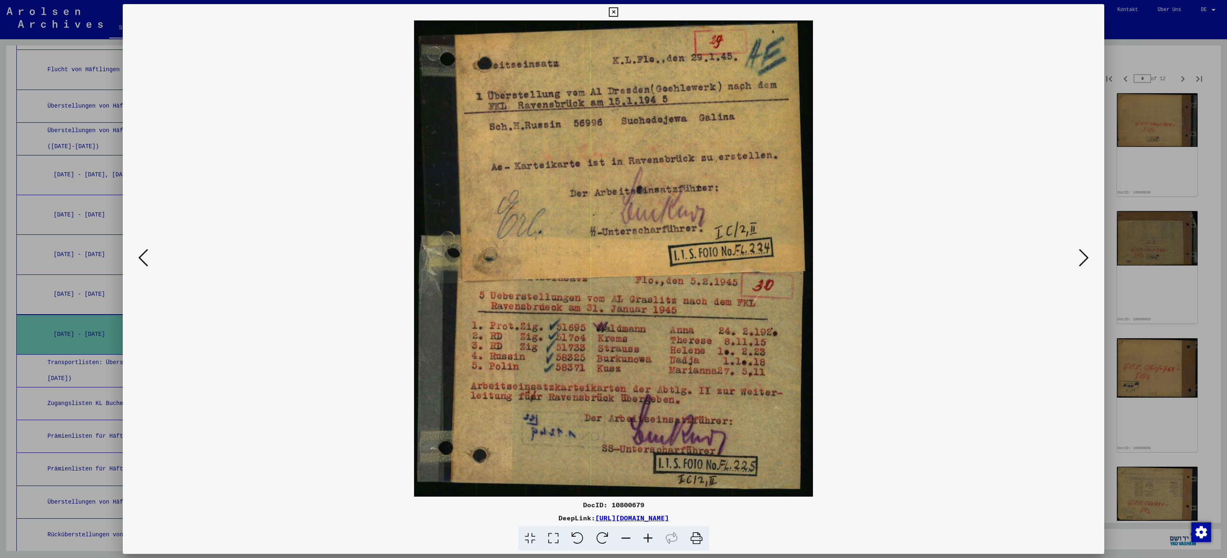
click at [1082, 260] on icon at bounding box center [1084, 258] width 10 height 20
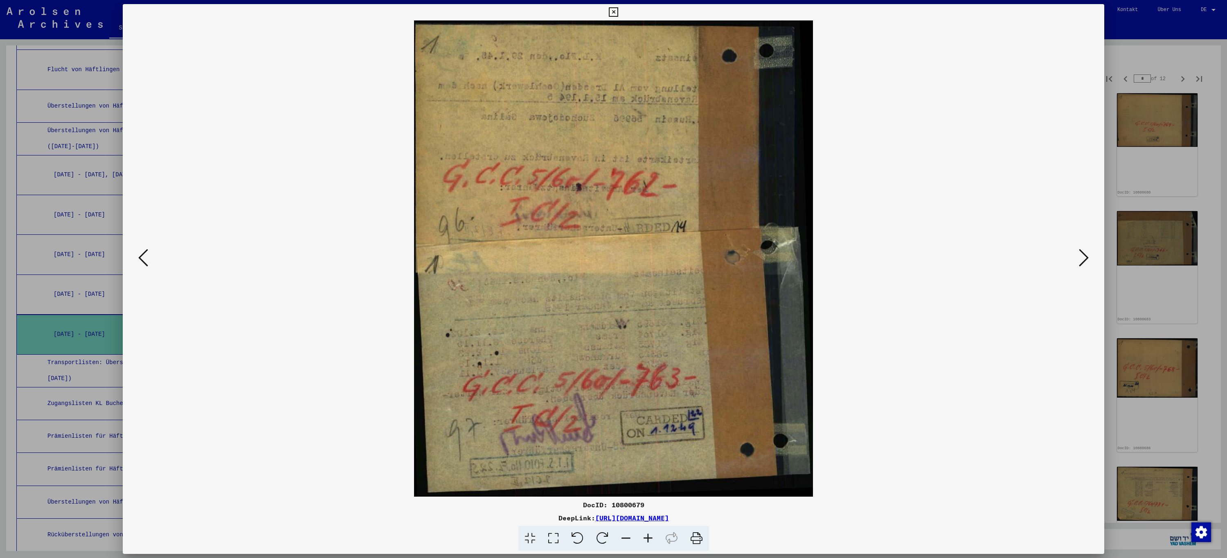
click at [1082, 260] on icon at bounding box center [1084, 258] width 10 height 20
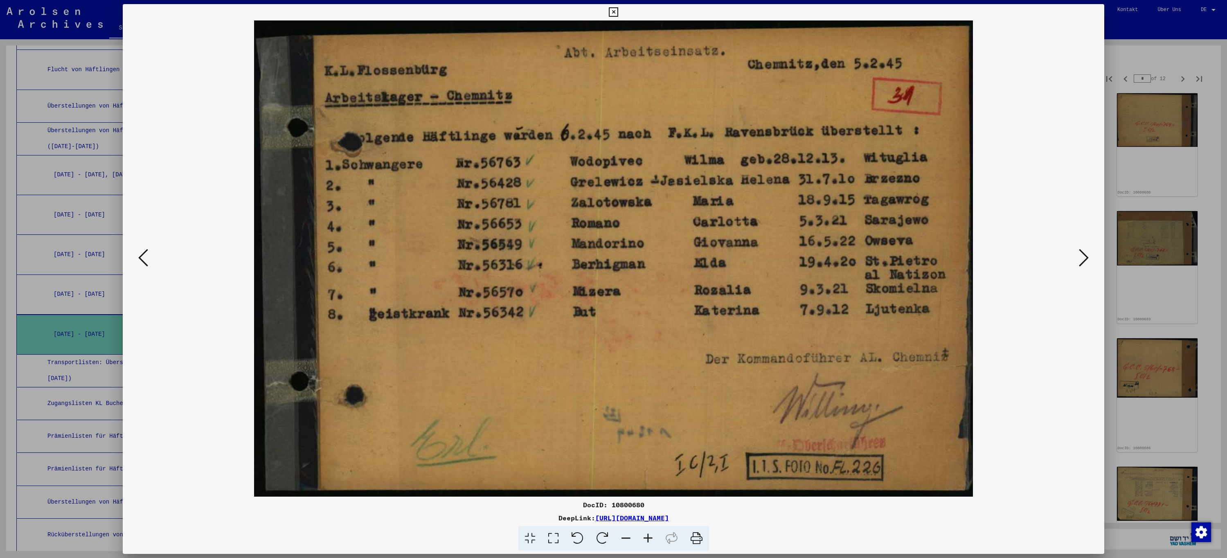
click at [1082, 260] on icon at bounding box center [1084, 258] width 10 height 20
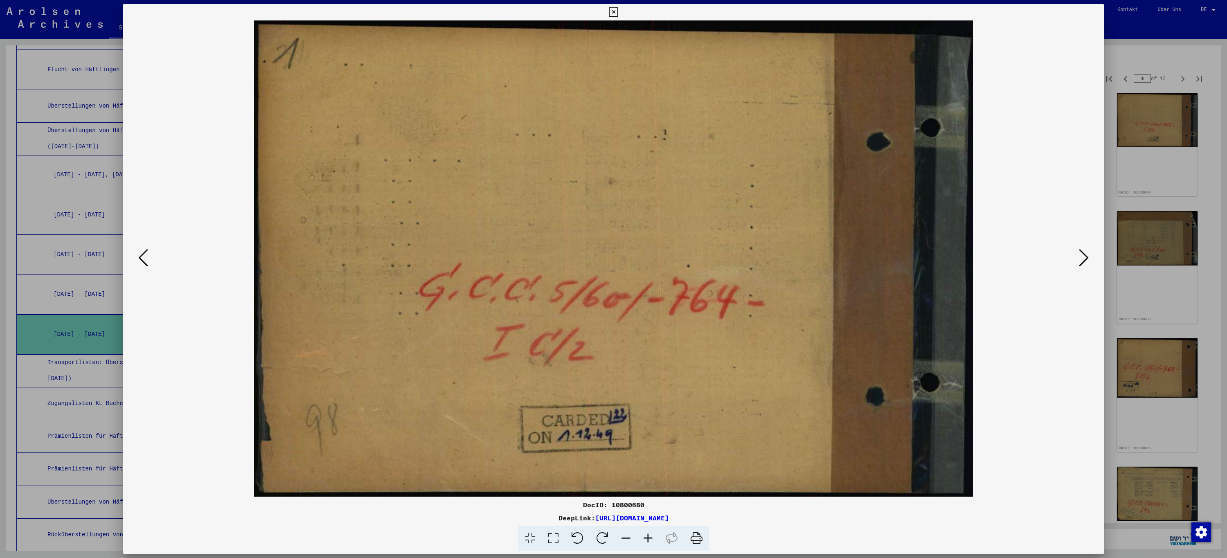
click at [1082, 260] on icon at bounding box center [1084, 258] width 10 height 20
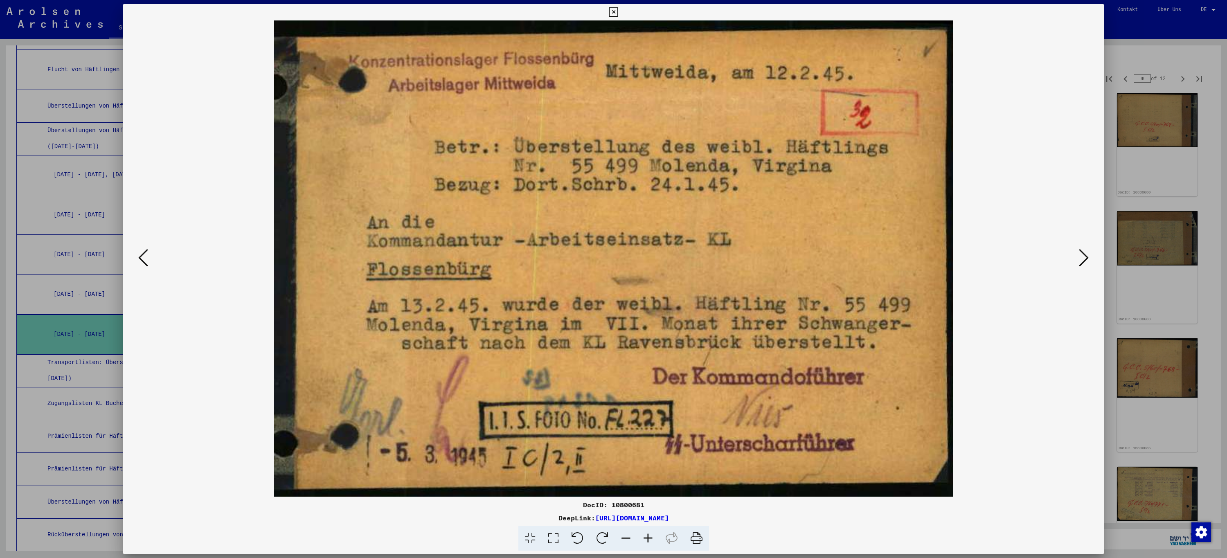
click at [1082, 260] on icon at bounding box center [1084, 258] width 10 height 20
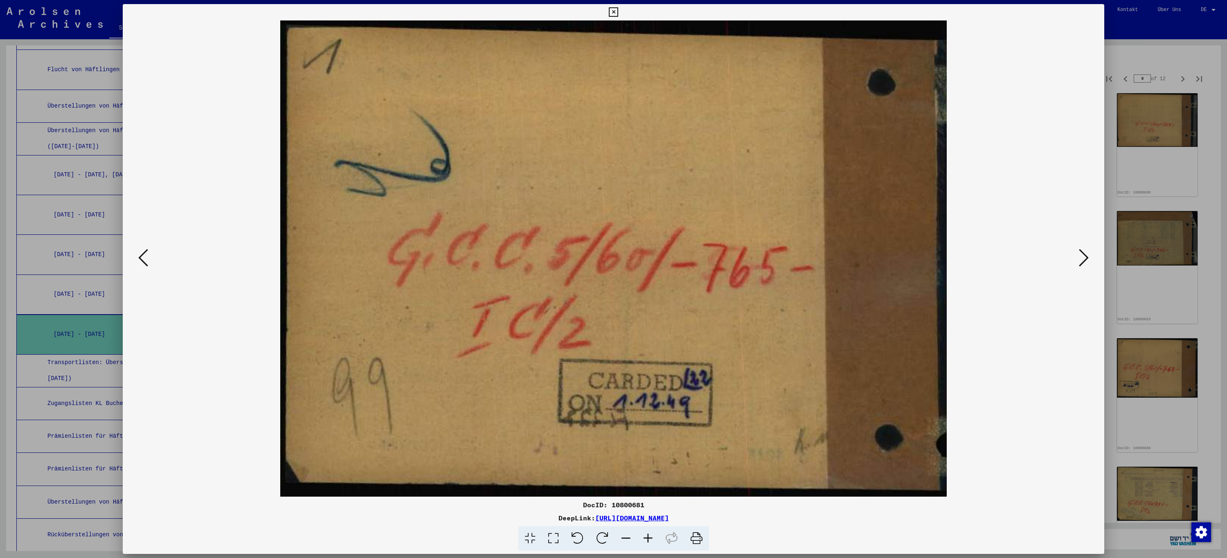
click at [1082, 260] on icon at bounding box center [1084, 258] width 10 height 20
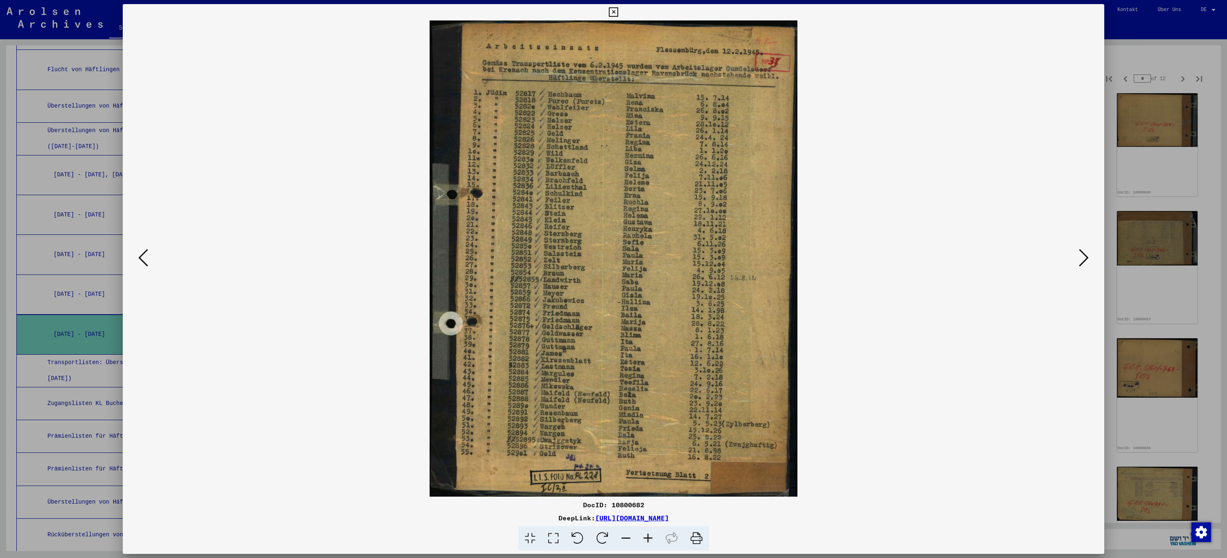
click at [1082, 260] on icon at bounding box center [1084, 258] width 10 height 20
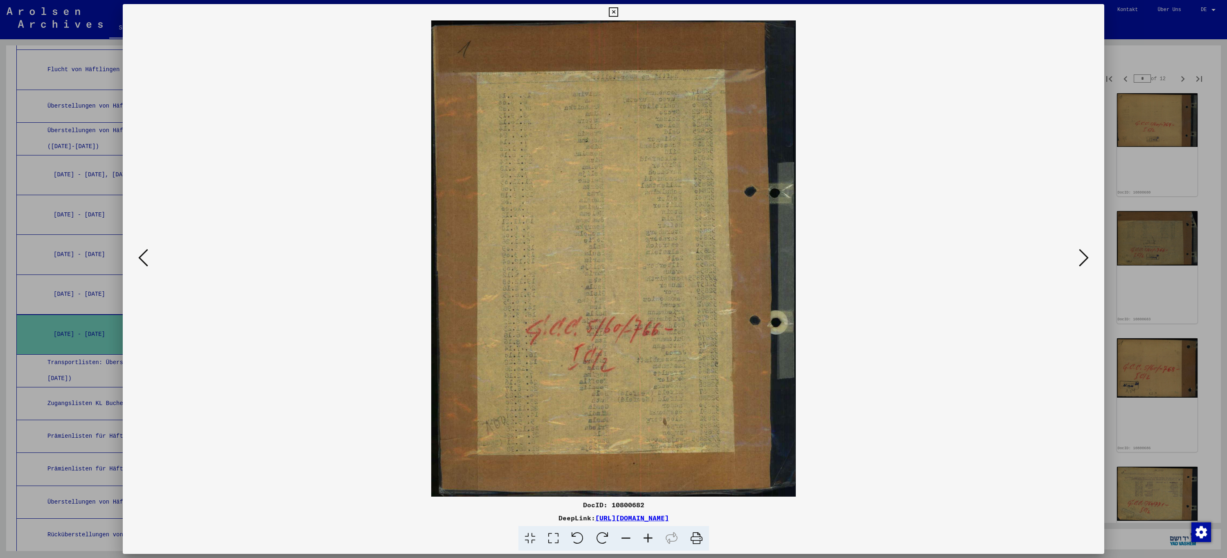
click at [1082, 260] on icon at bounding box center [1084, 258] width 10 height 20
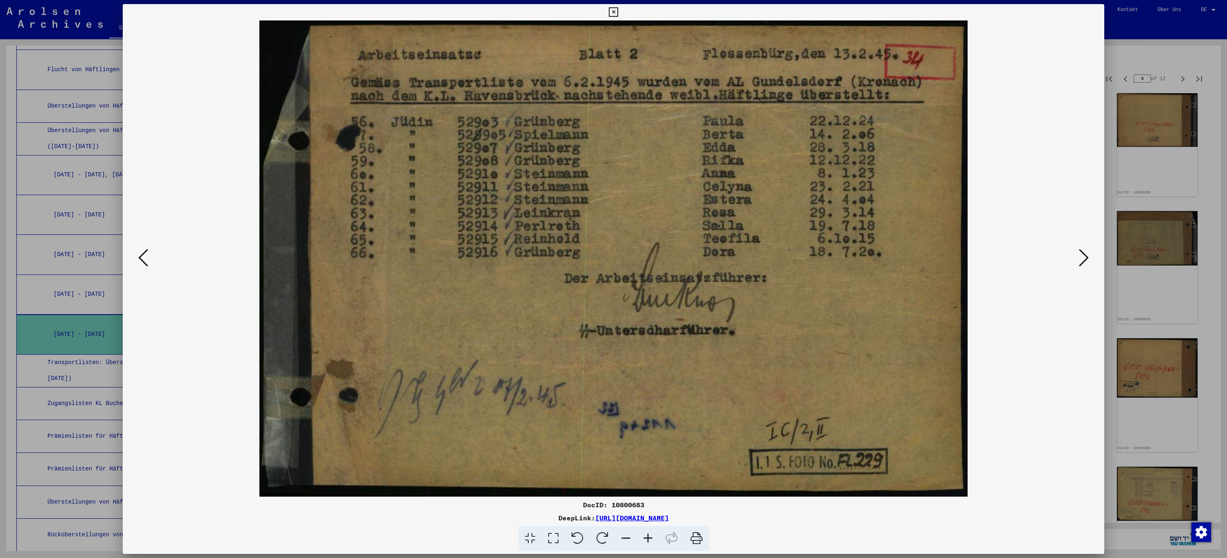
click at [1082, 260] on icon at bounding box center [1084, 258] width 10 height 20
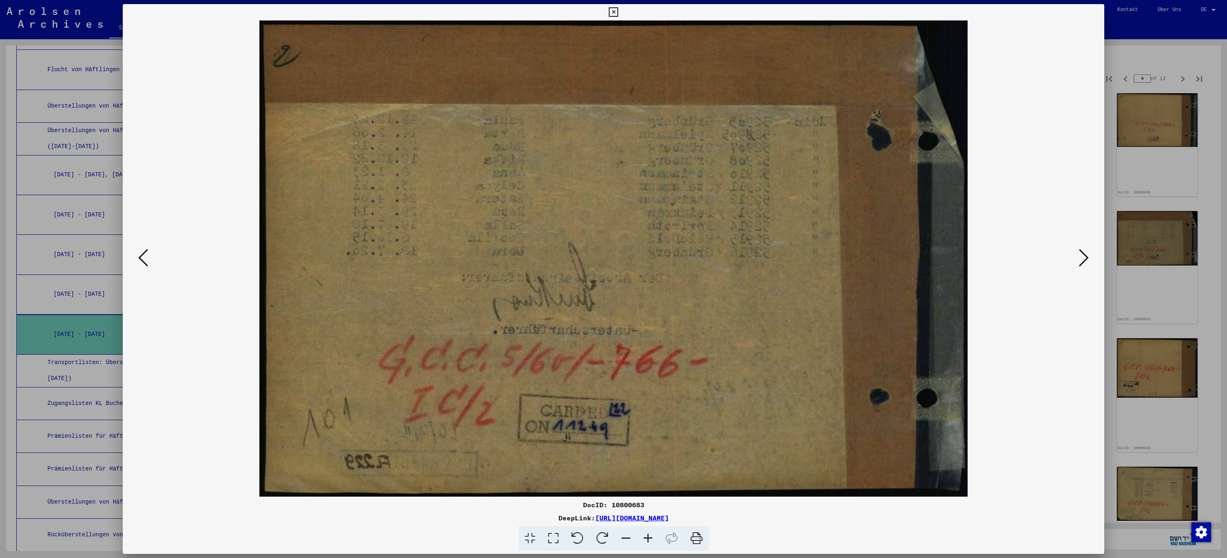
click at [1082, 260] on icon at bounding box center [1084, 258] width 10 height 20
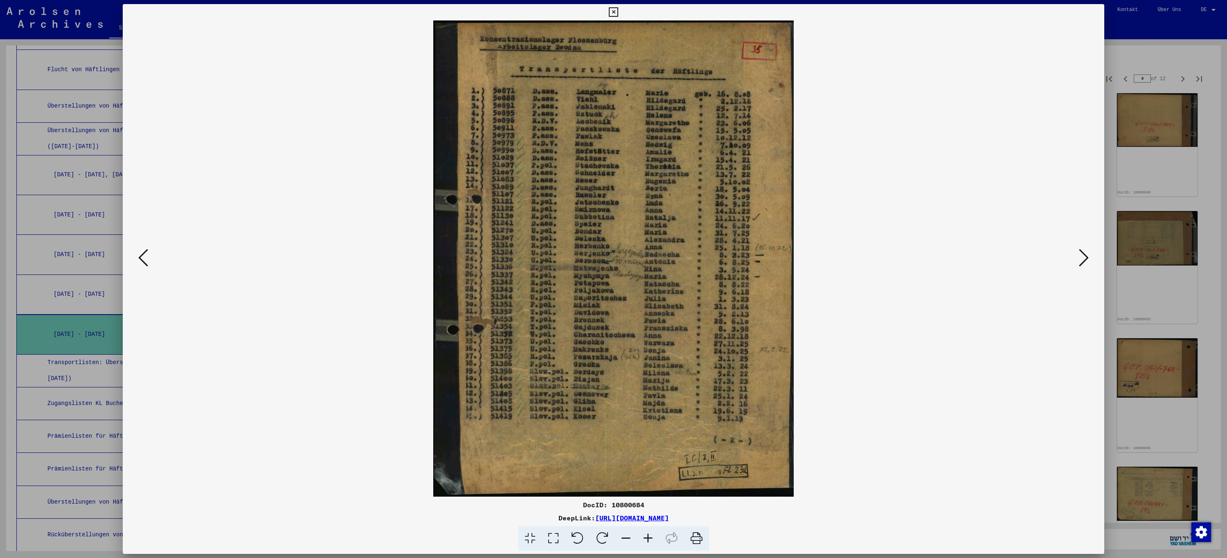
click at [1082, 260] on icon at bounding box center [1084, 258] width 10 height 20
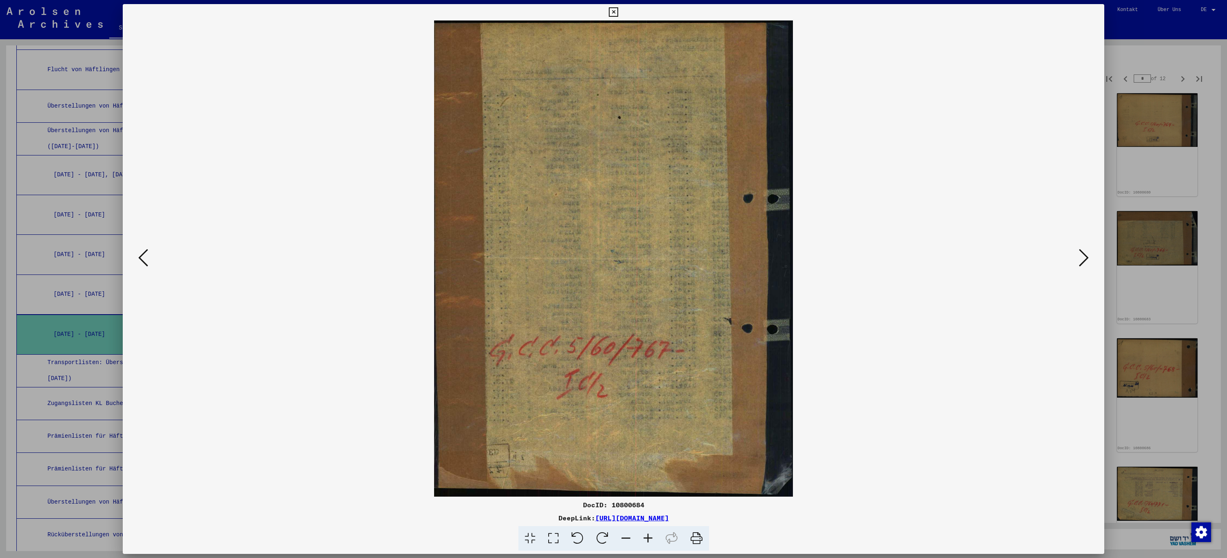
click at [1082, 260] on icon at bounding box center [1084, 258] width 10 height 20
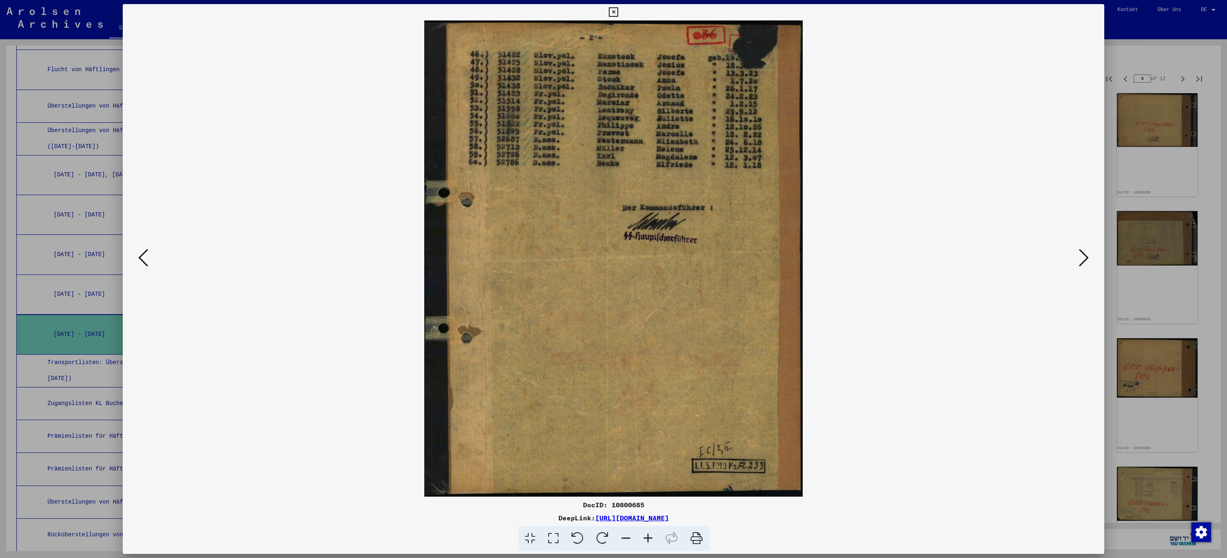
click at [1082, 260] on icon at bounding box center [1084, 258] width 10 height 20
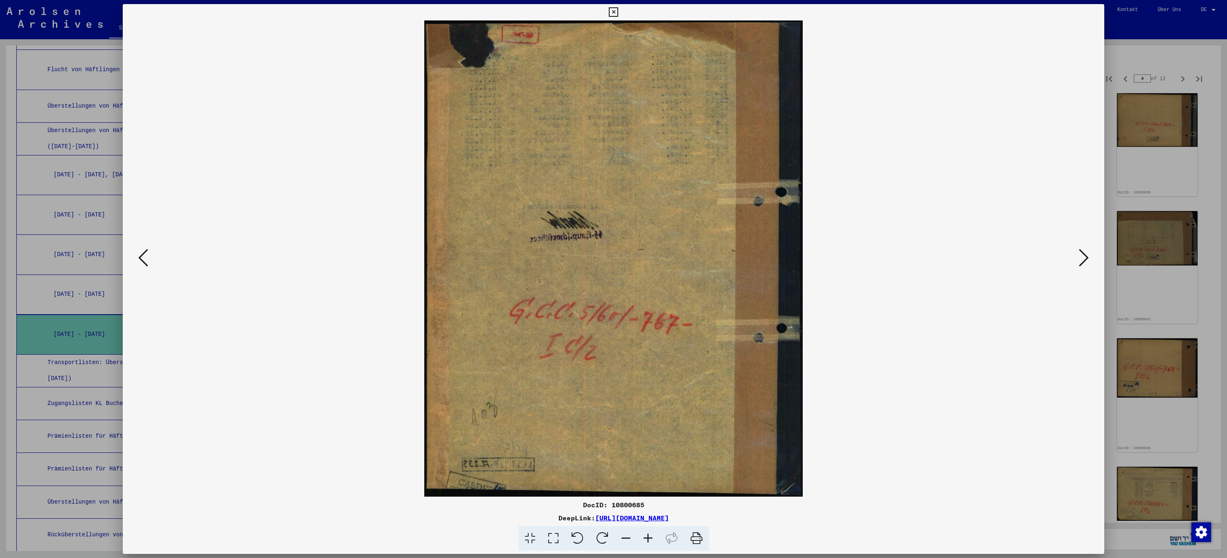
click at [1082, 260] on icon at bounding box center [1084, 258] width 10 height 20
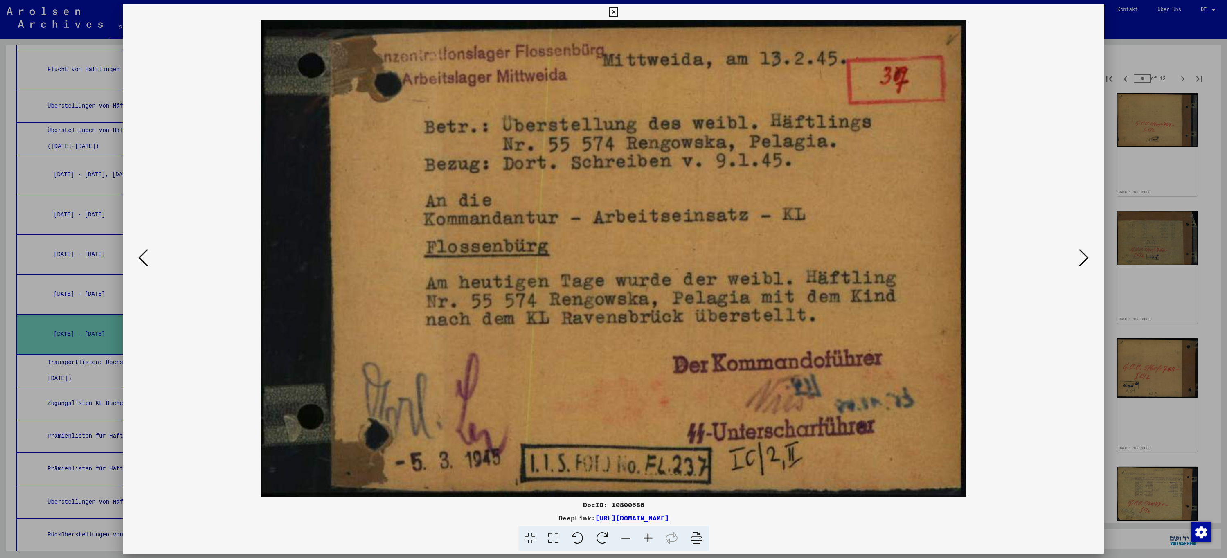
click at [1082, 260] on icon at bounding box center [1084, 258] width 10 height 20
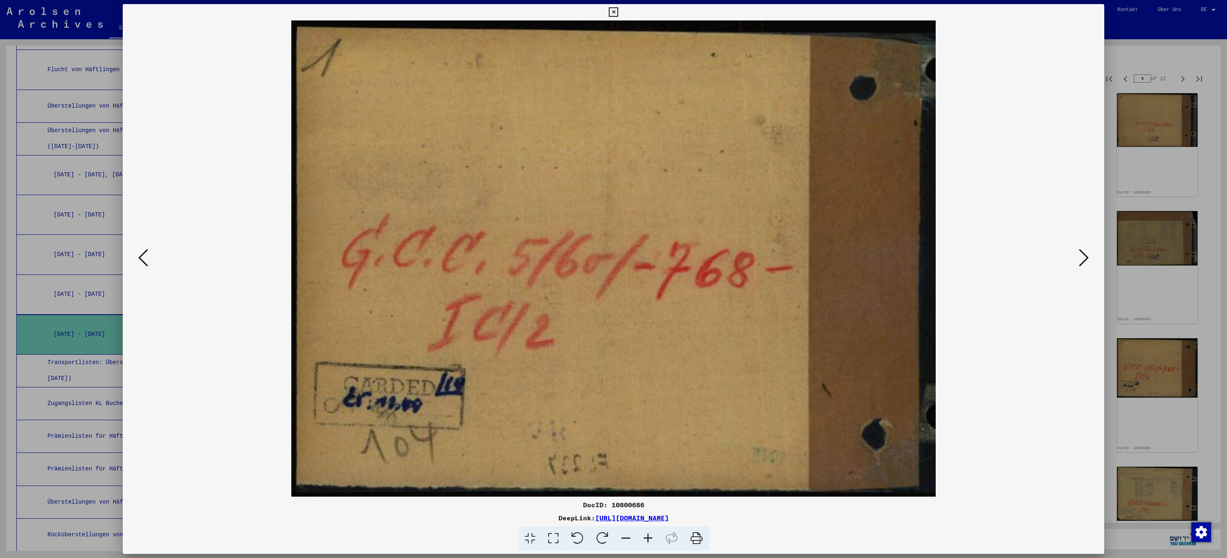
click at [1082, 260] on icon at bounding box center [1084, 258] width 10 height 20
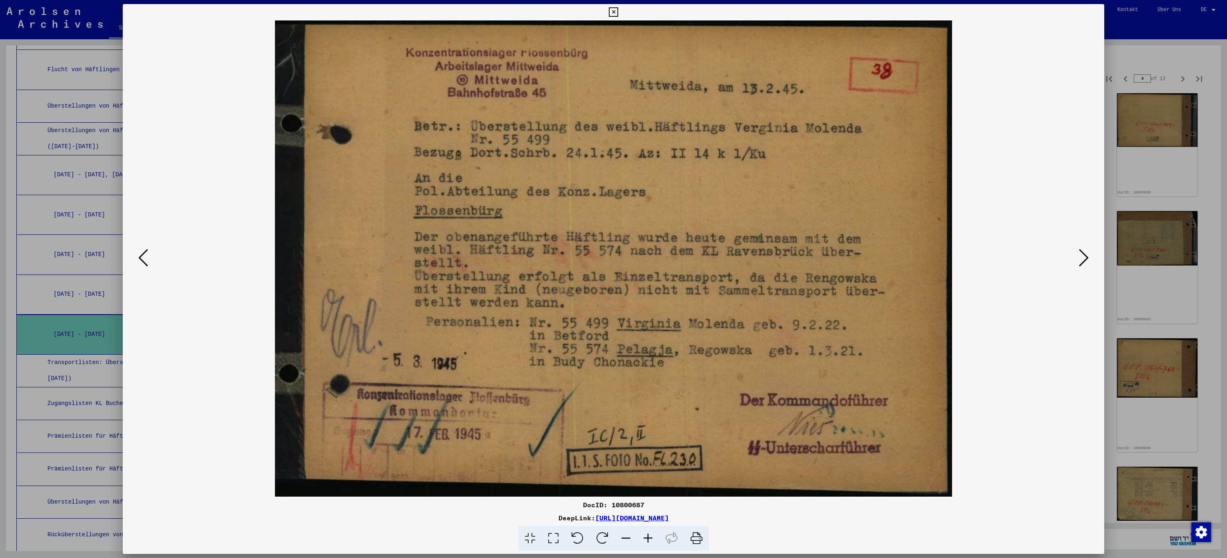
click at [1082, 260] on icon at bounding box center [1084, 258] width 10 height 20
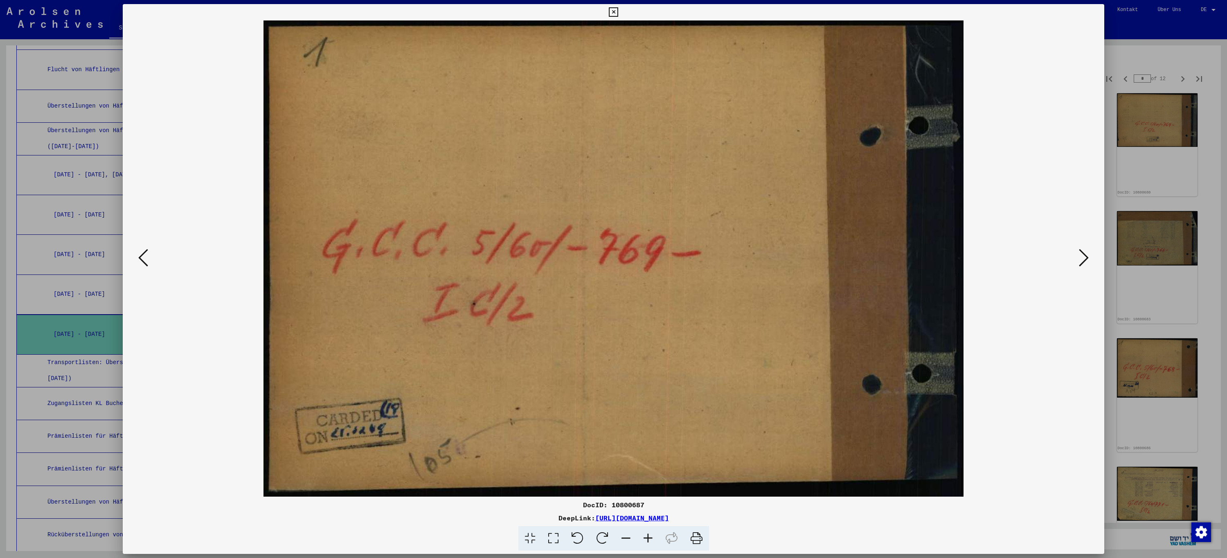
click at [1082, 260] on icon at bounding box center [1084, 258] width 10 height 20
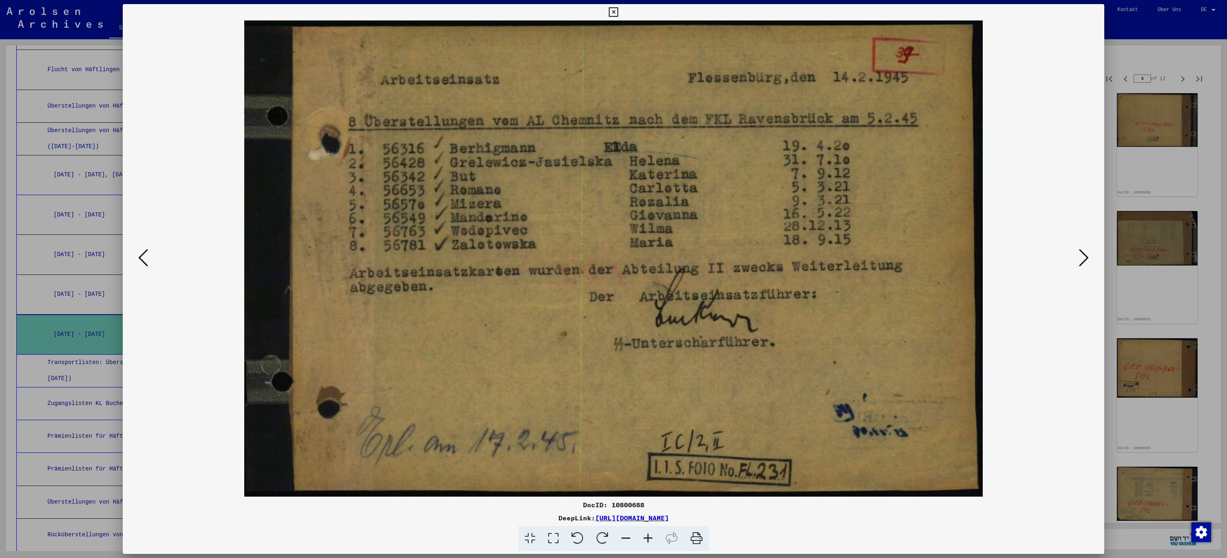
click at [1082, 260] on icon at bounding box center [1084, 258] width 10 height 20
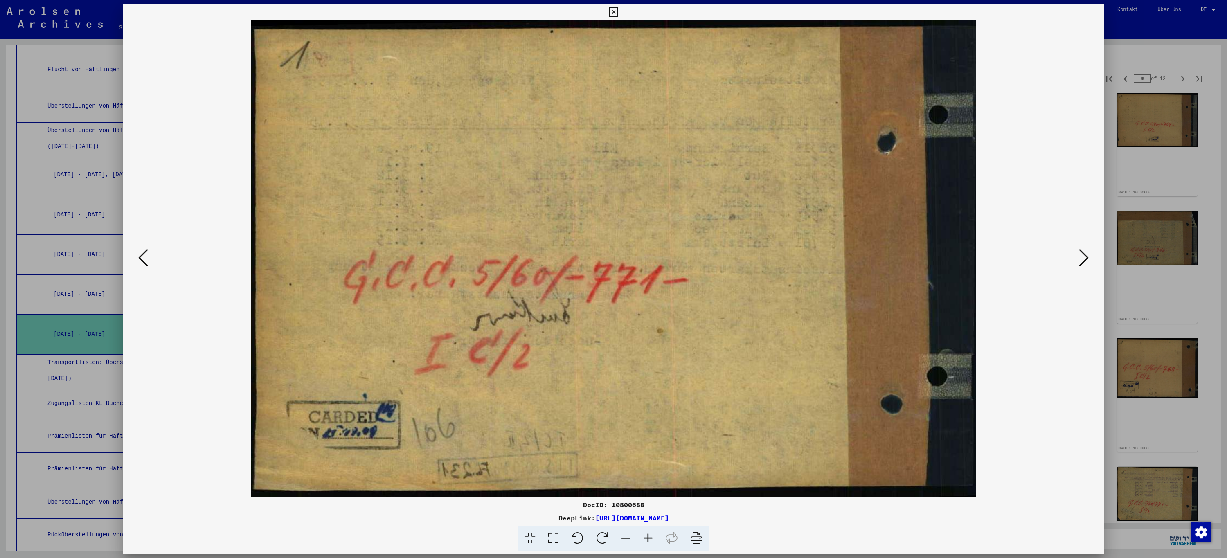
click at [1082, 260] on icon at bounding box center [1084, 258] width 10 height 20
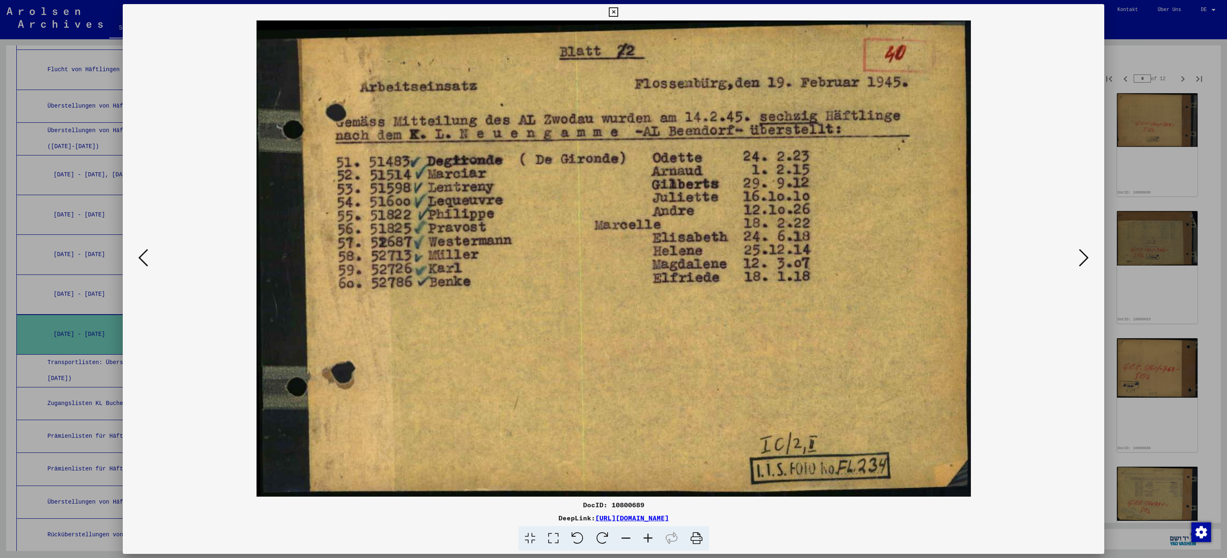
click at [1082, 260] on icon at bounding box center [1084, 258] width 10 height 20
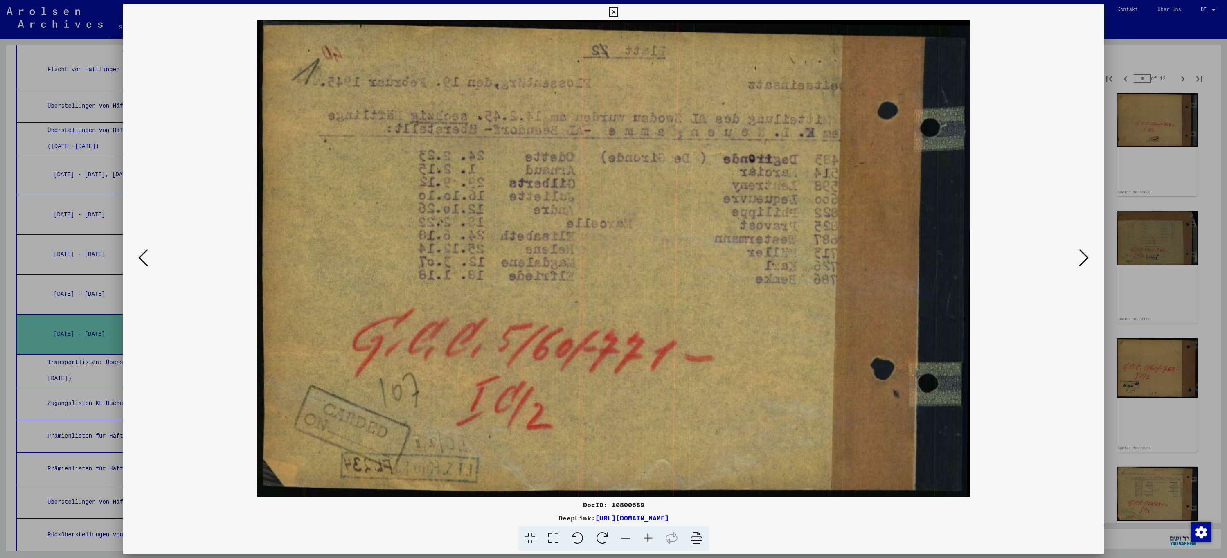
click at [1082, 260] on icon at bounding box center [1084, 258] width 10 height 20
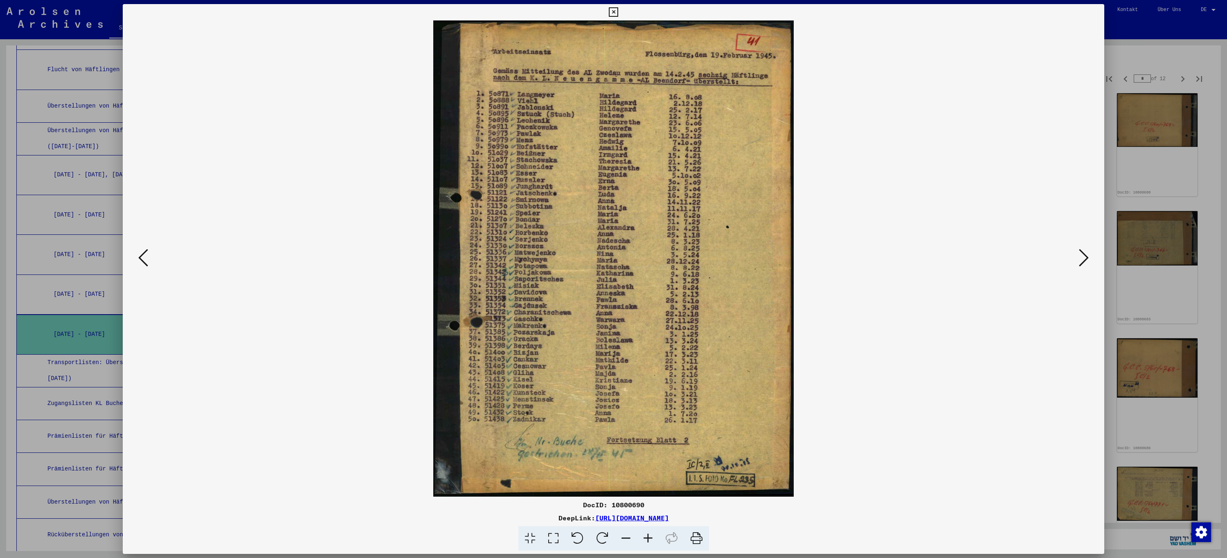
click at [1082, 260] on icon at bounding box center [1084, 258] width 10 height 20
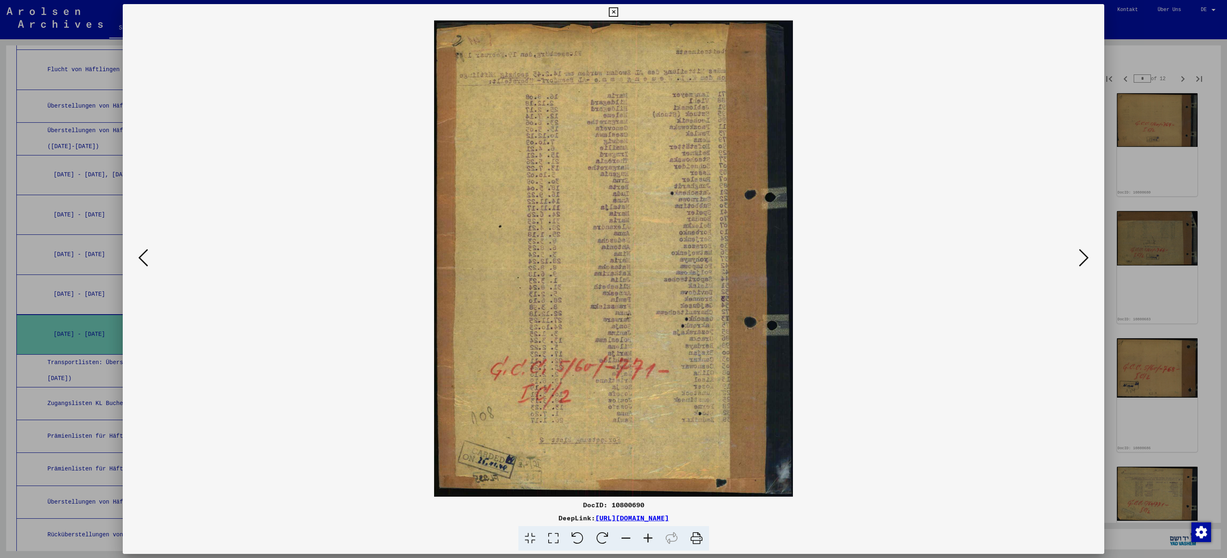
click at [1082, 260] on icon at bounding box center [1084, 258] width 10 height 20
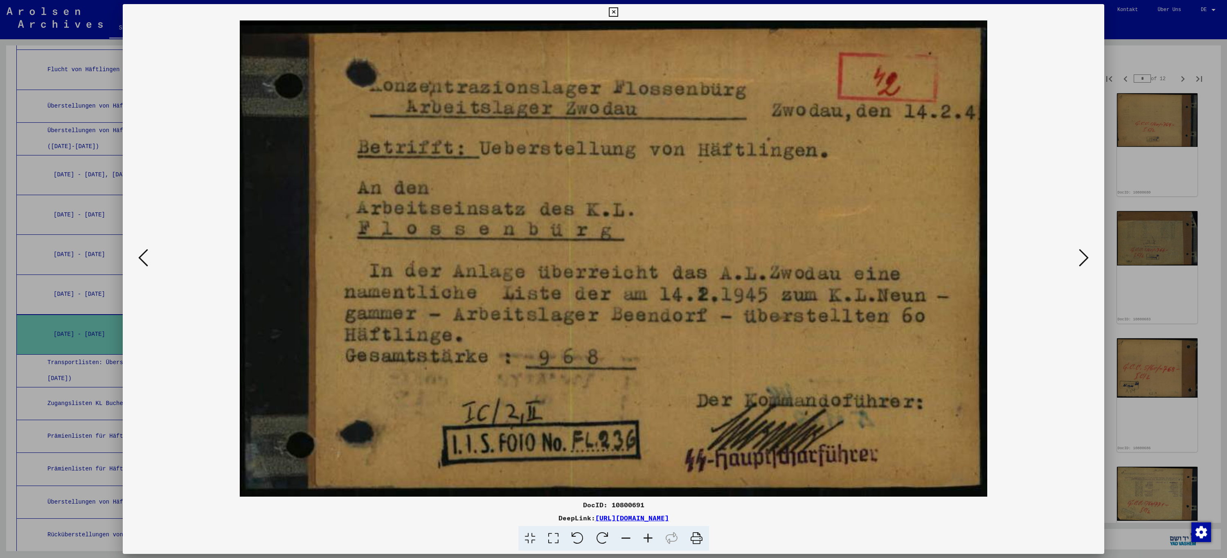
click at [1082, 260] on icon at bounding box center [1084, 258] width 10 height 20
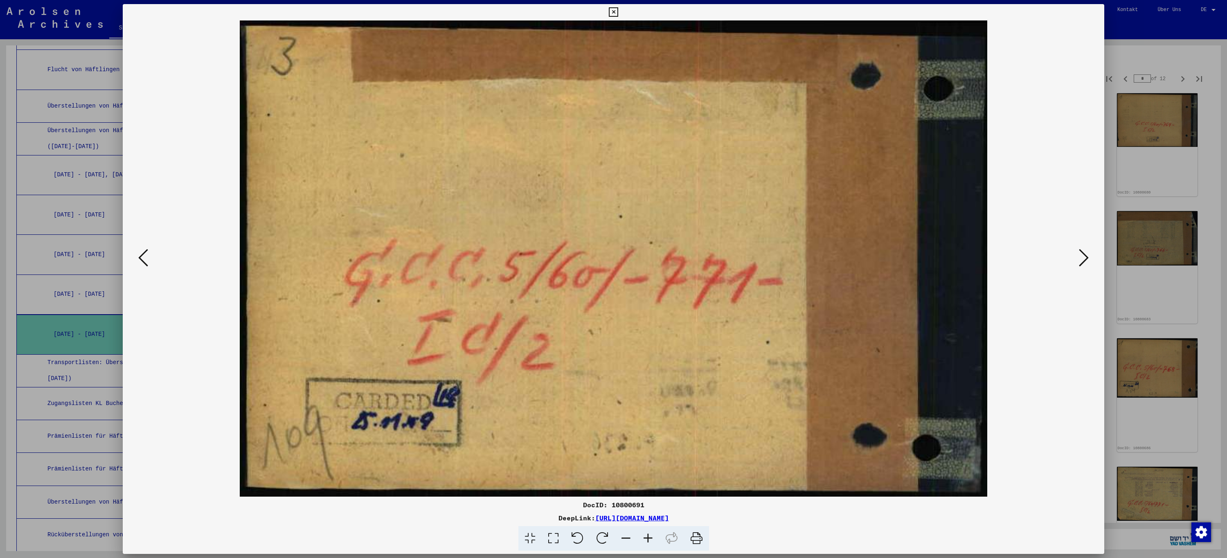
click at [1082, 260] on icon at bounding box center [1084, 258] width 10 height 20
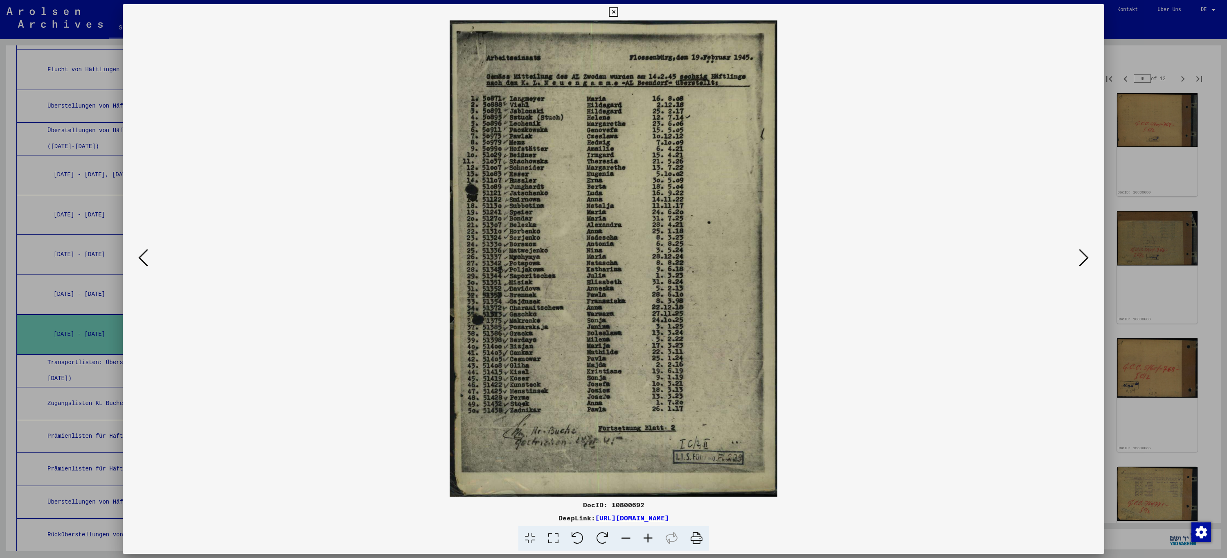
click at [1082, 260] on icon at bounding box center [1084, 258] width 10 height 20
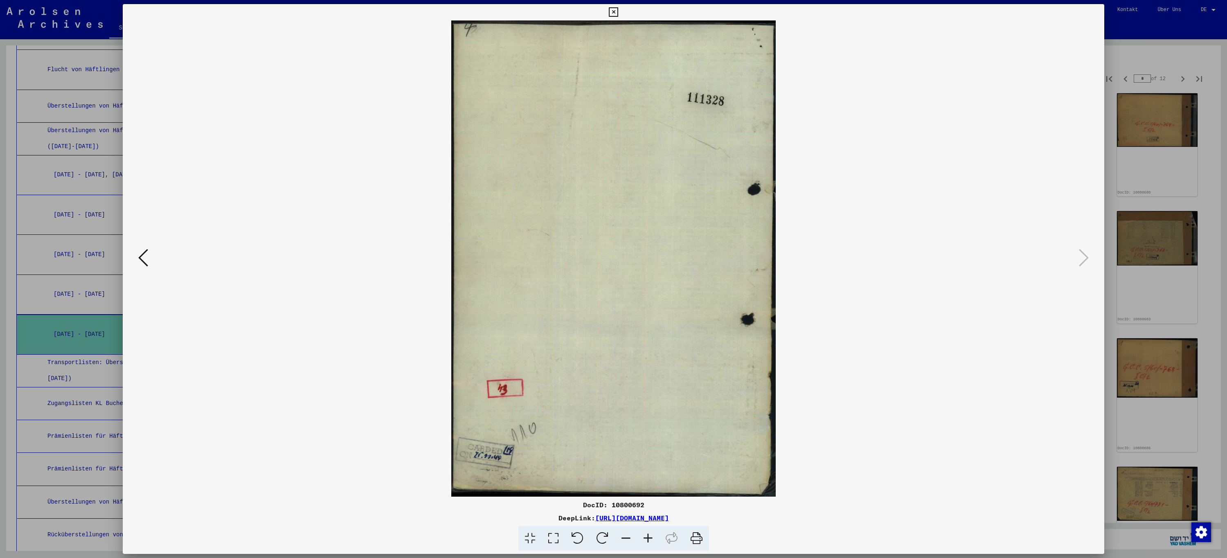
click at [611, 9] on icon at bounding box center [613, 12] width 9 height 10
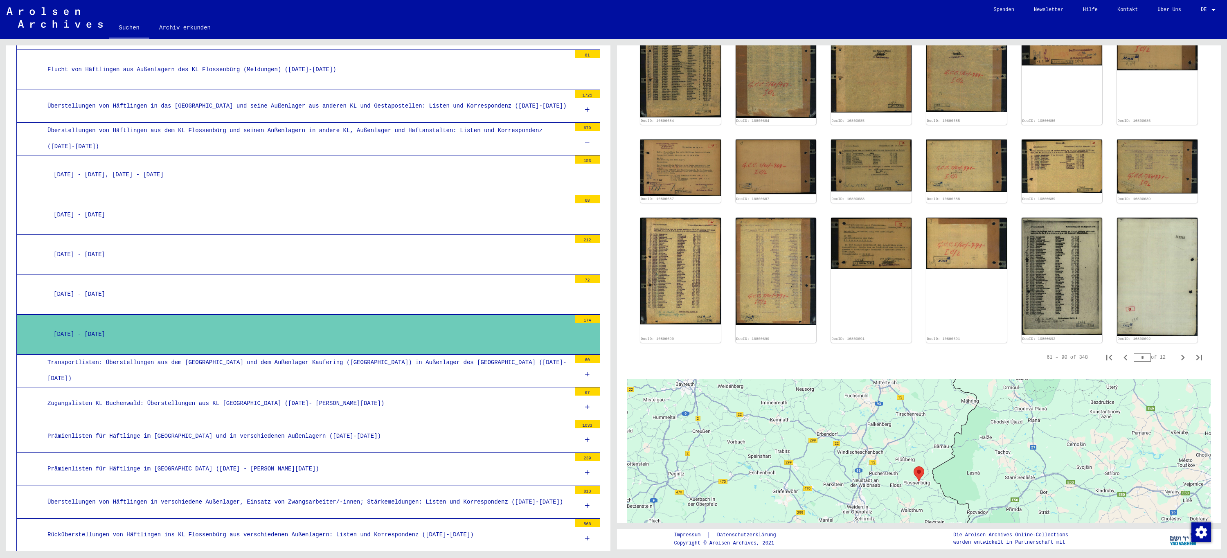
scroll to position [604, 0]
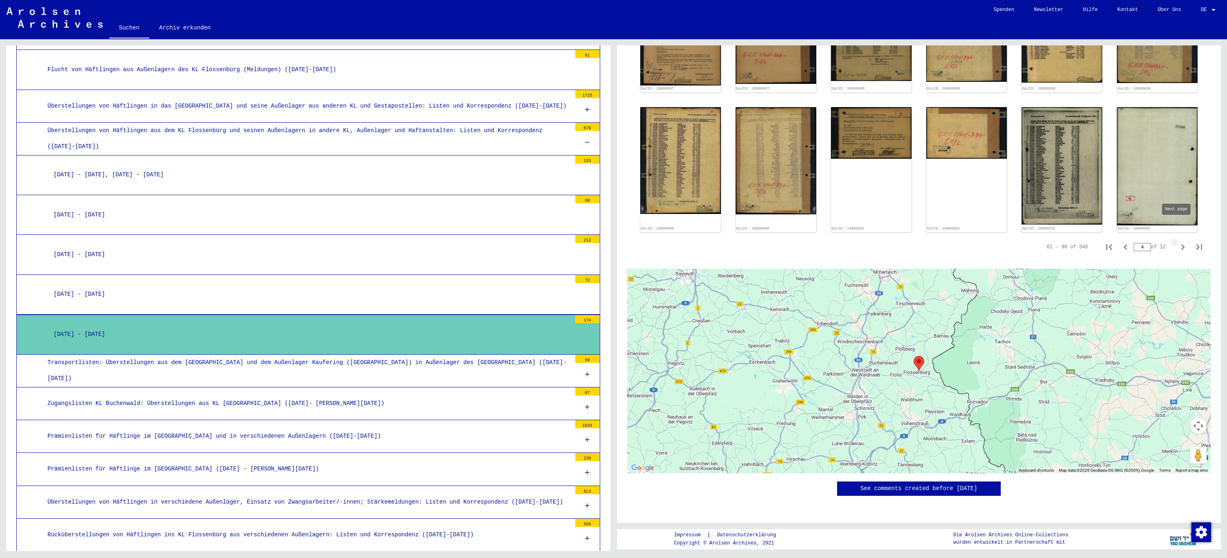
click at [1178, 241] on icon "Next page" at bounding box center [1182, 246] width 11 height 11
type input "*"
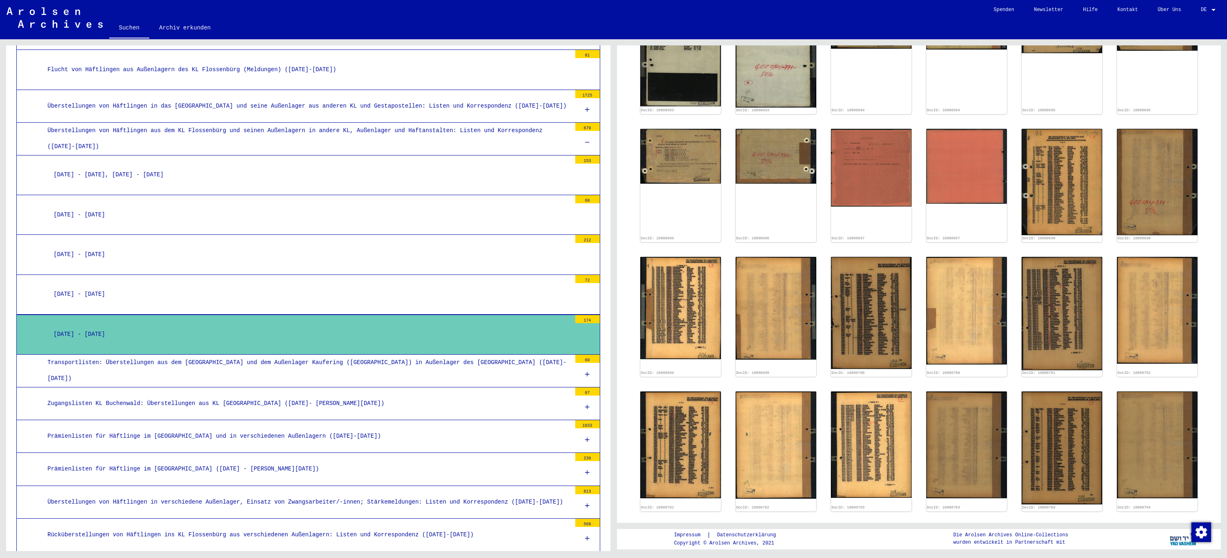
scroll to position [169, 0]
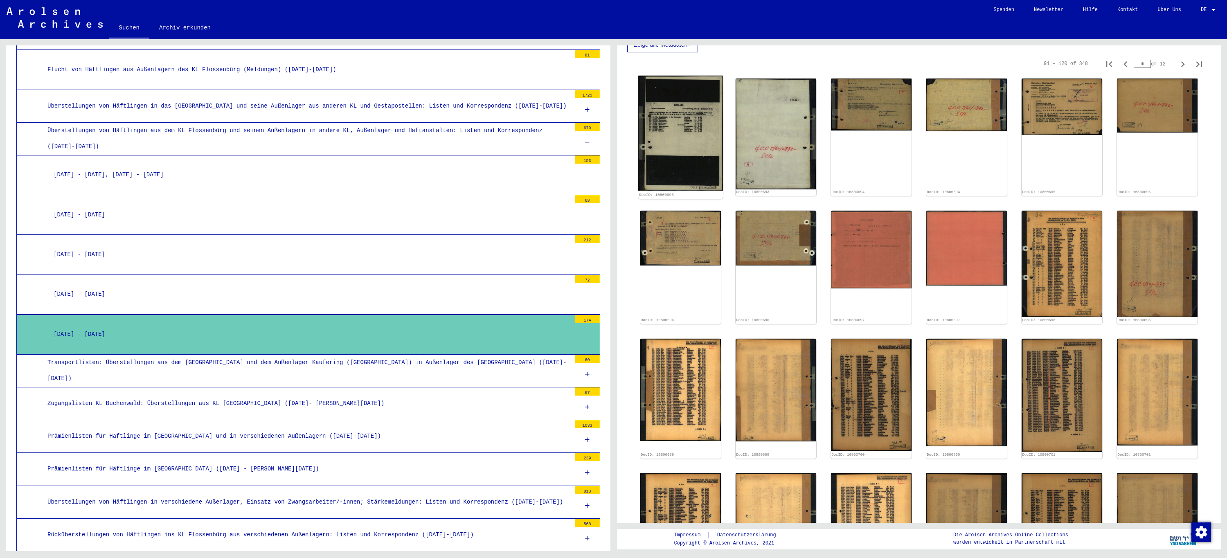
click at [688, 133] on img at bounding box center [680, 133] width 85 height 115
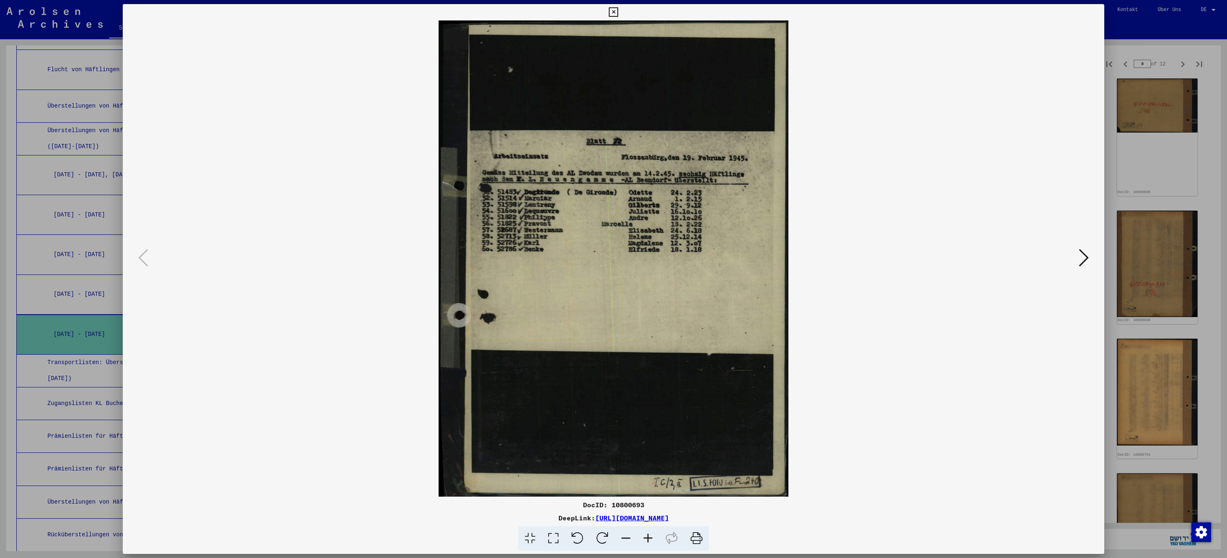
click at [1086, 261] on icon at bounding box center [1084, 258] width 10 height 20
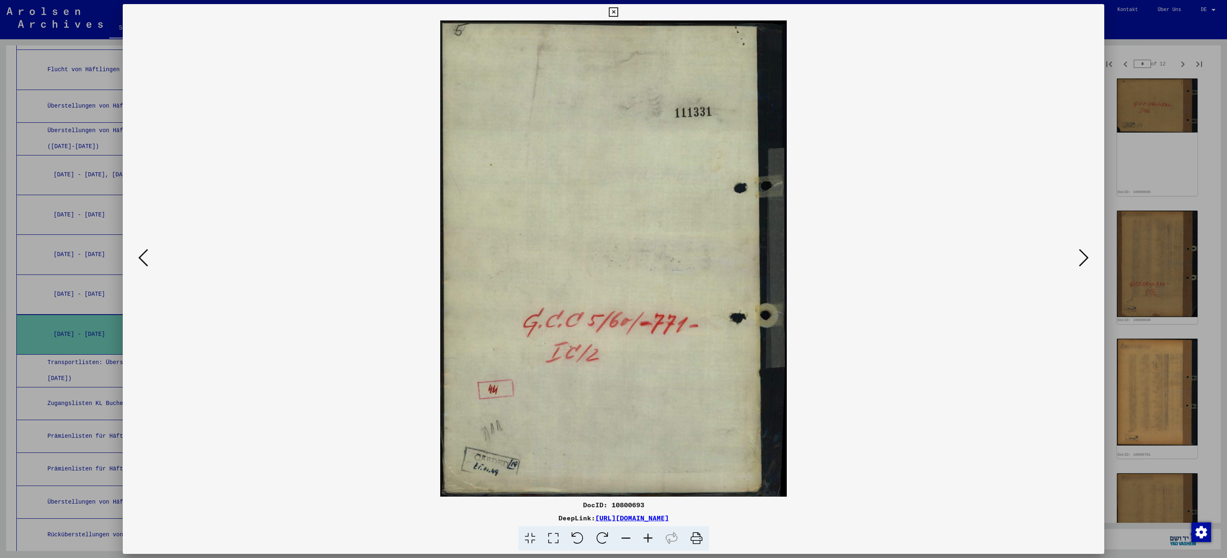
click at [1086, 261] on icon at bounding box center [1084, 258] width 10 height 20
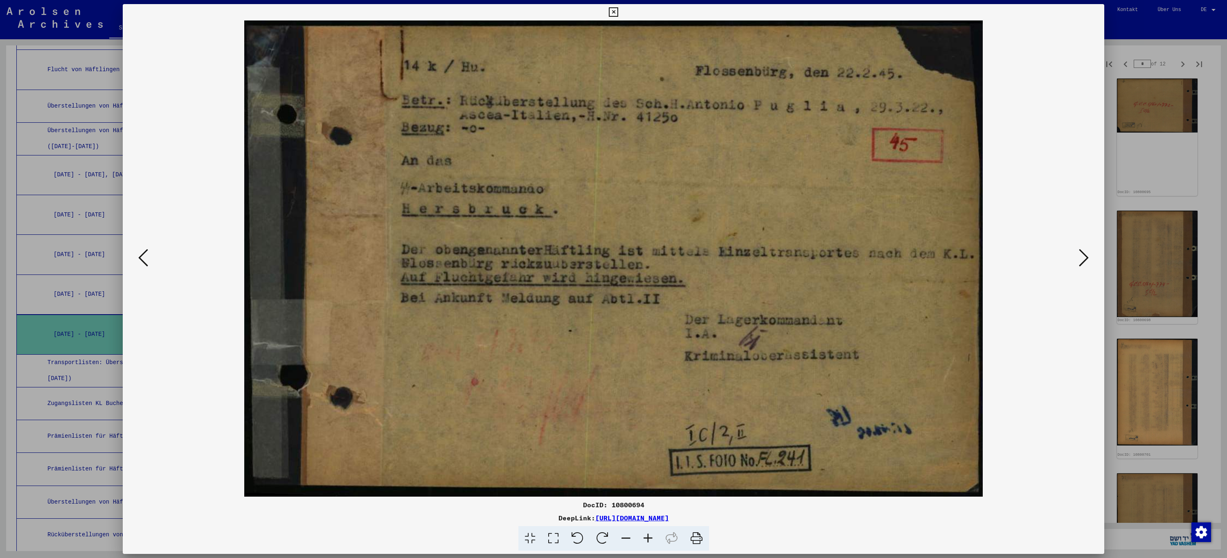
click at [1086, 261] on icon at bounding box center [1084, 258] width 10 height 20
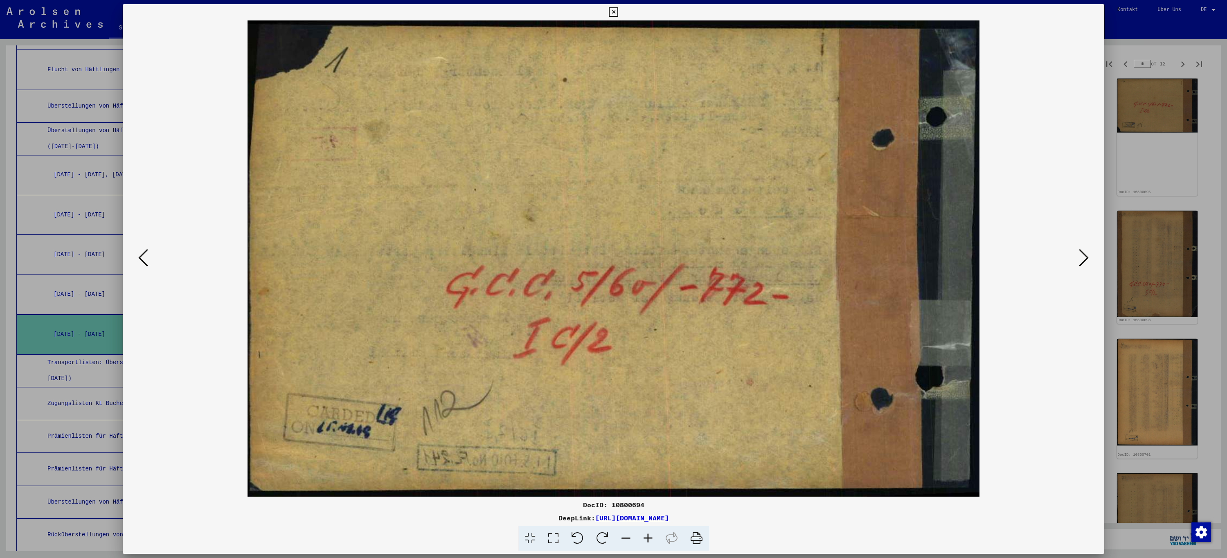
click at [1086, 261] on icon at bounding box center [1084, 258] width 10 height 20
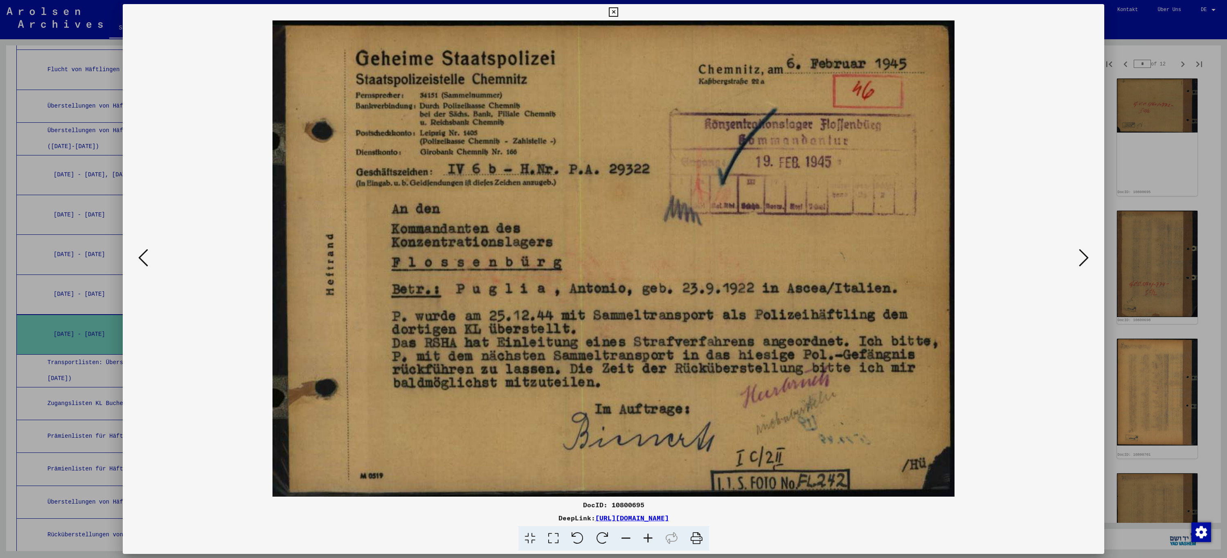
click at [1086, 261] on icon at bounding box center [1084, 258] width 10 height 20
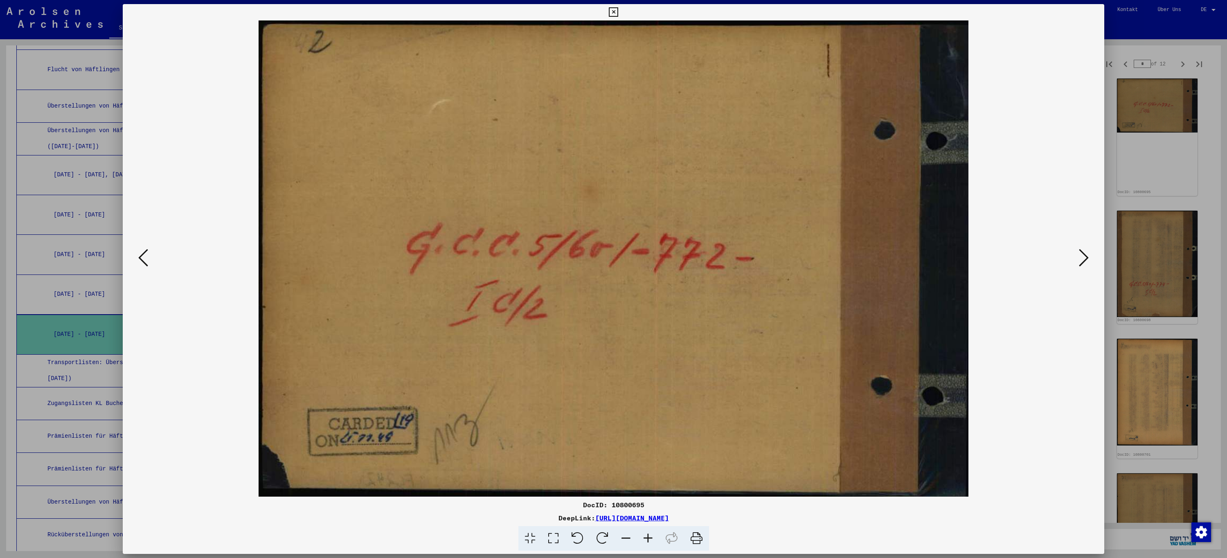
click at [1086, 261] on icon at bounding box center [1084, 258] width 10 height 20
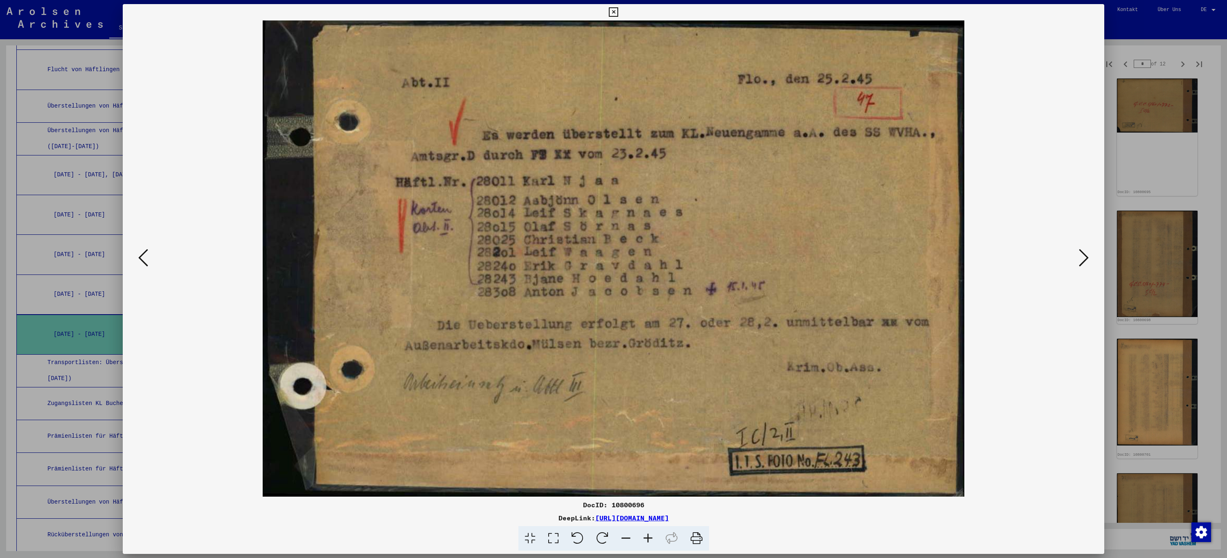
click at [1086, 261] on icon at bounding box center [1084, 258] width 10 height 20
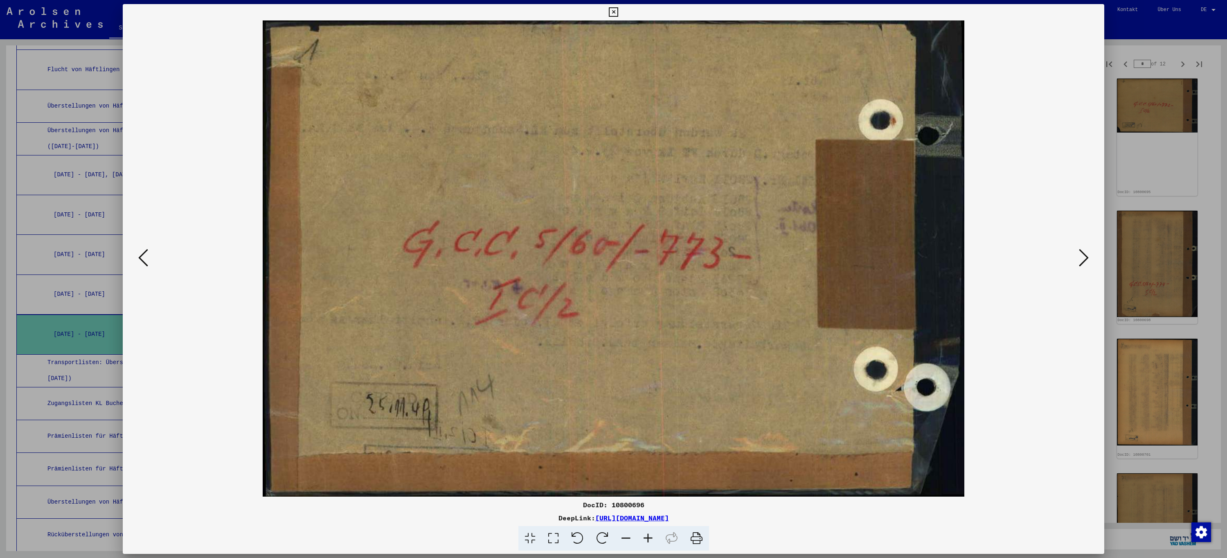
click at [1086, 261] on icon at bounding box center [1084, 258] width 10 height 20
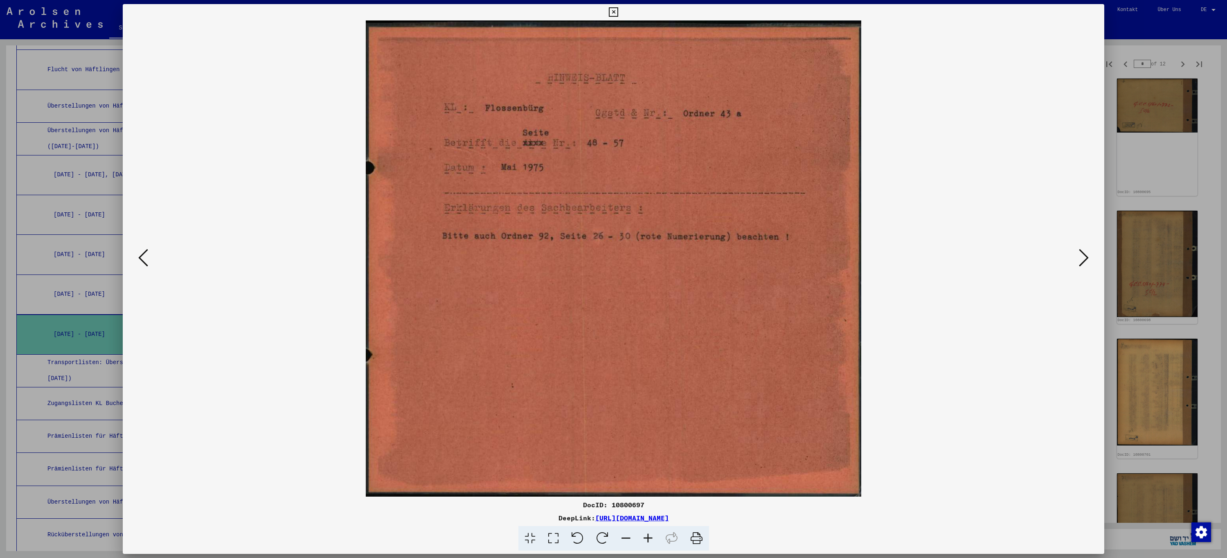
click at [1086, 261] on icon at bounding box center [1084, 258] width 10 height 20
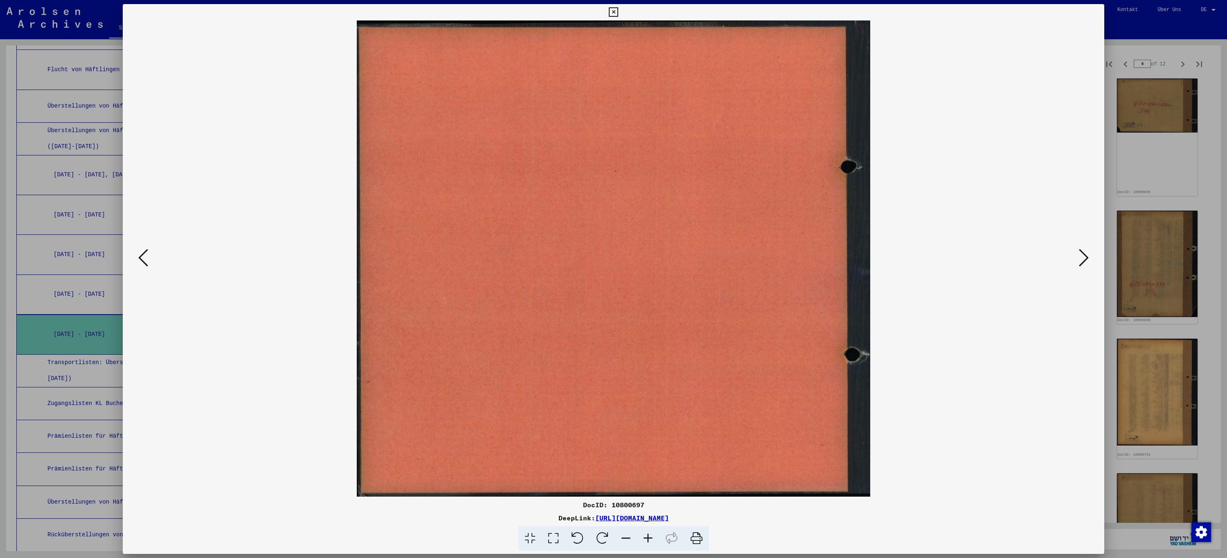
click at [1086, 261] on icon at bounding box center [1084, 258] width 10 height 20
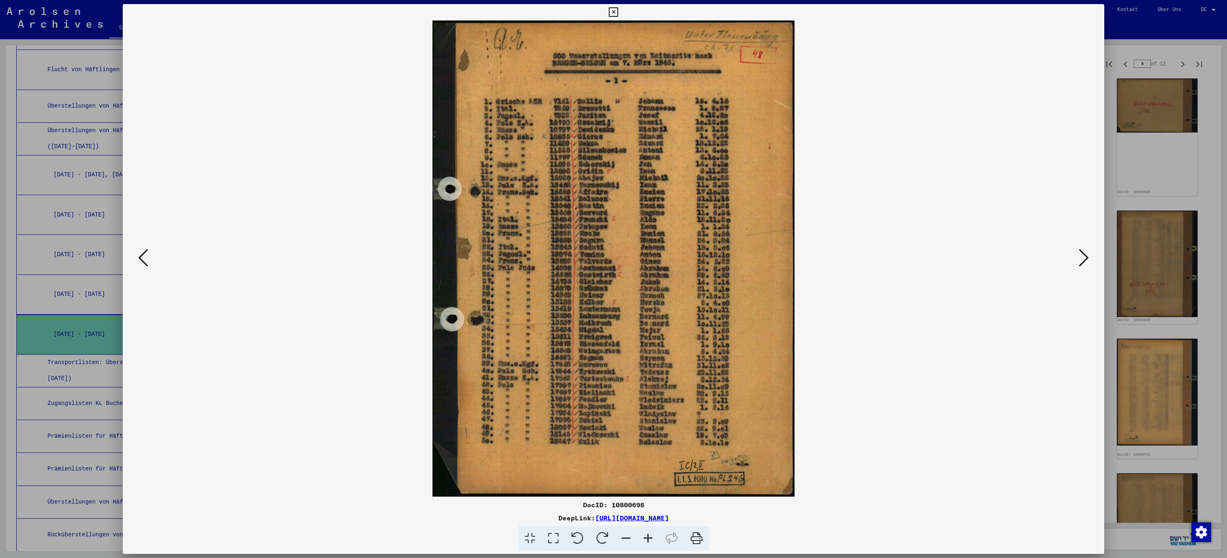
click at [615, 11] on icon at bounding box center [613, 12] width 9 height 10
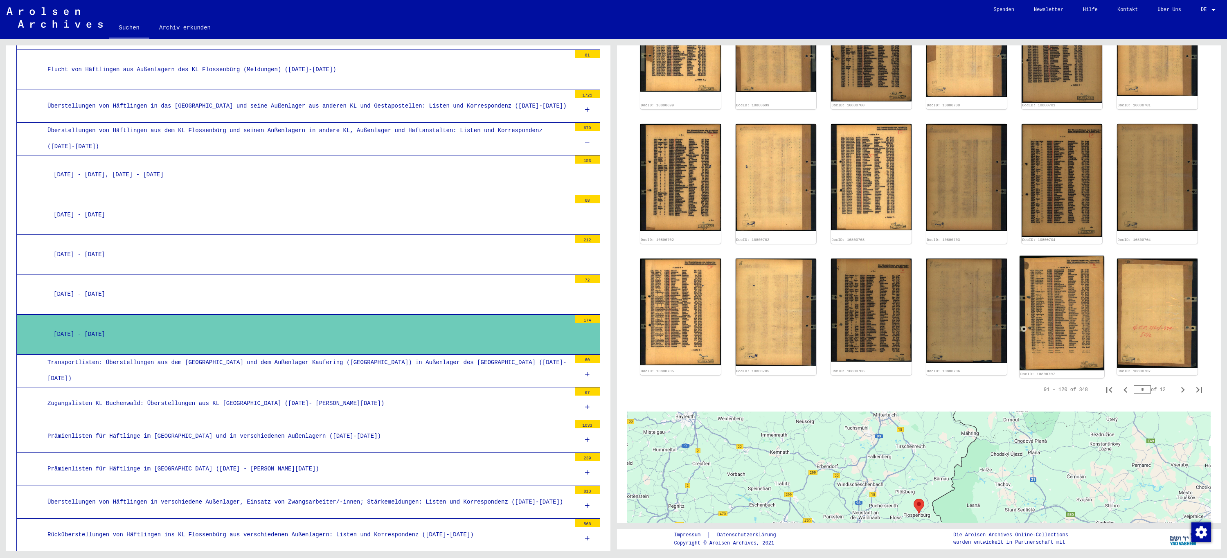
scroll to position [537, 0]
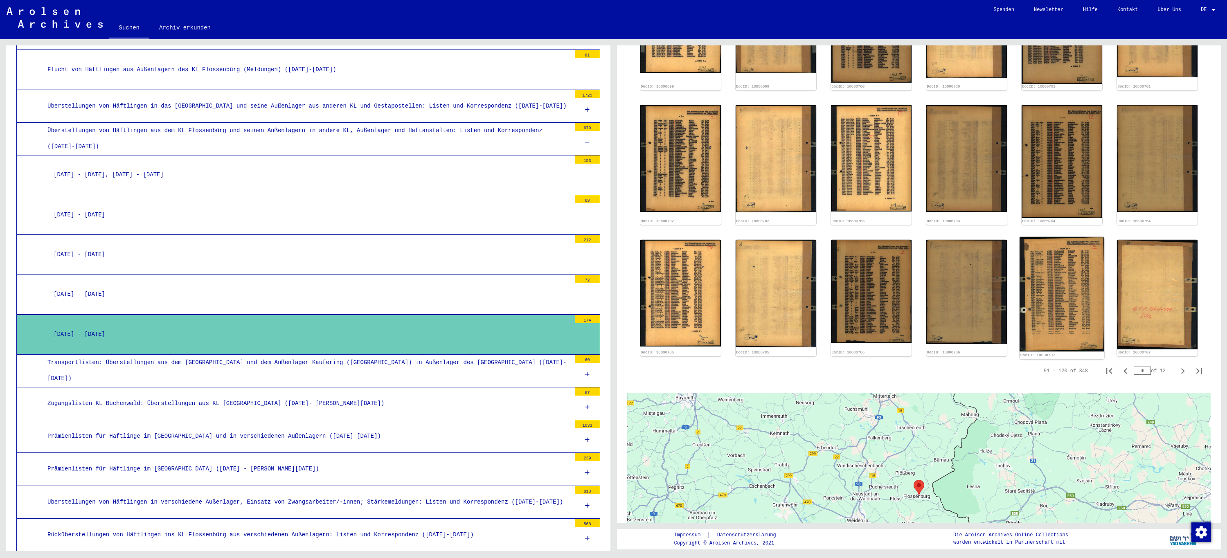
click at [1059, 302] on img at bounding box center [1062, 294] width 85 height 115
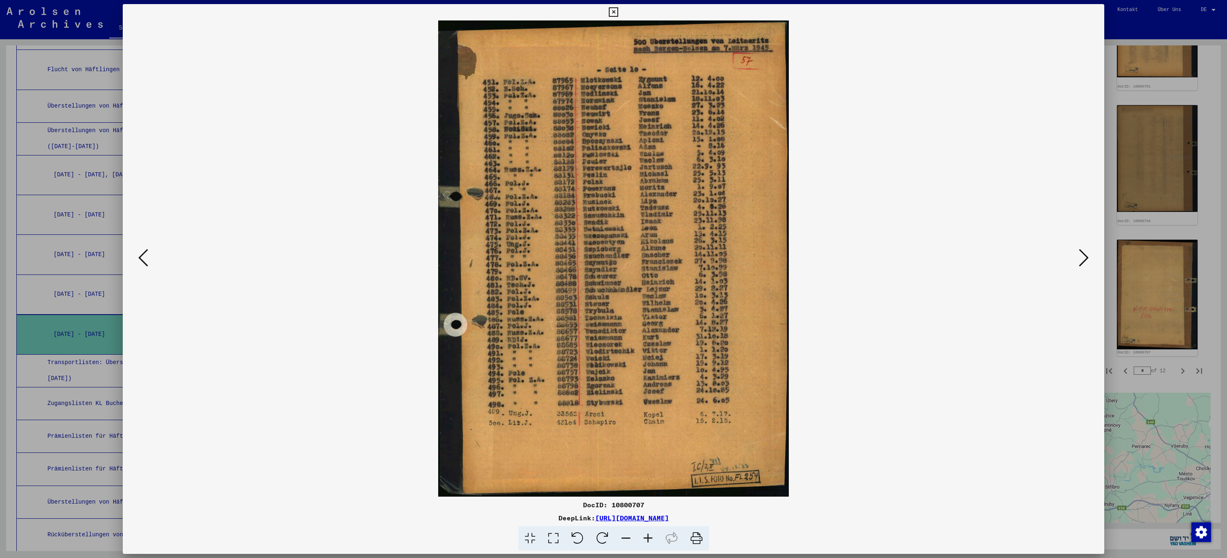
click at [613, 14] on icon at bounding box center [613, 12] width 9 height 10
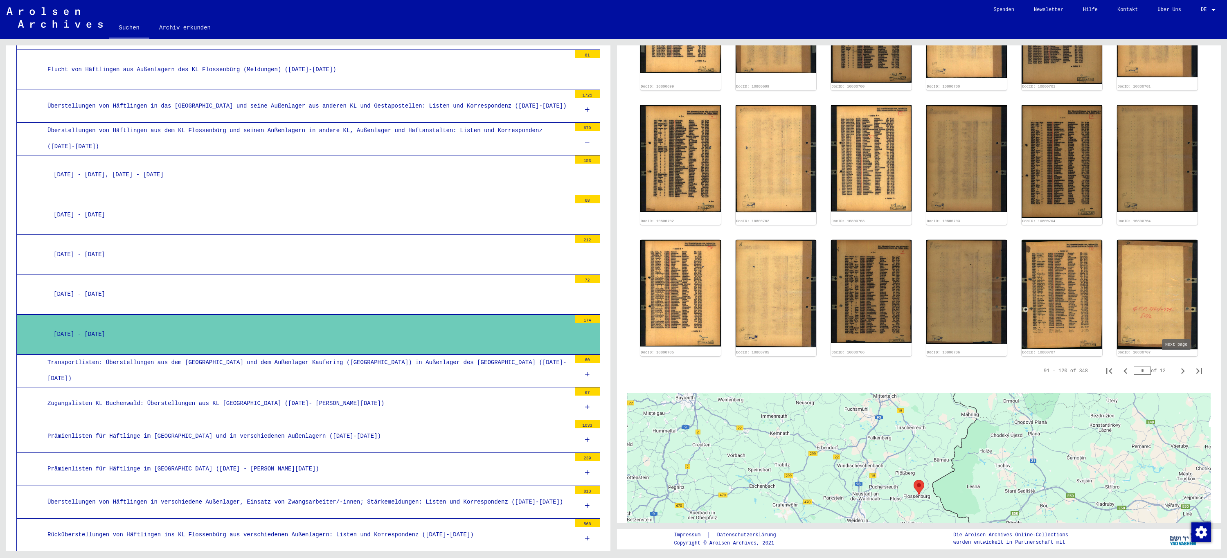
click at [1177, 365] on icon "Next page" at bounding box center [1182, 370] width 11 height 11
type input "*"
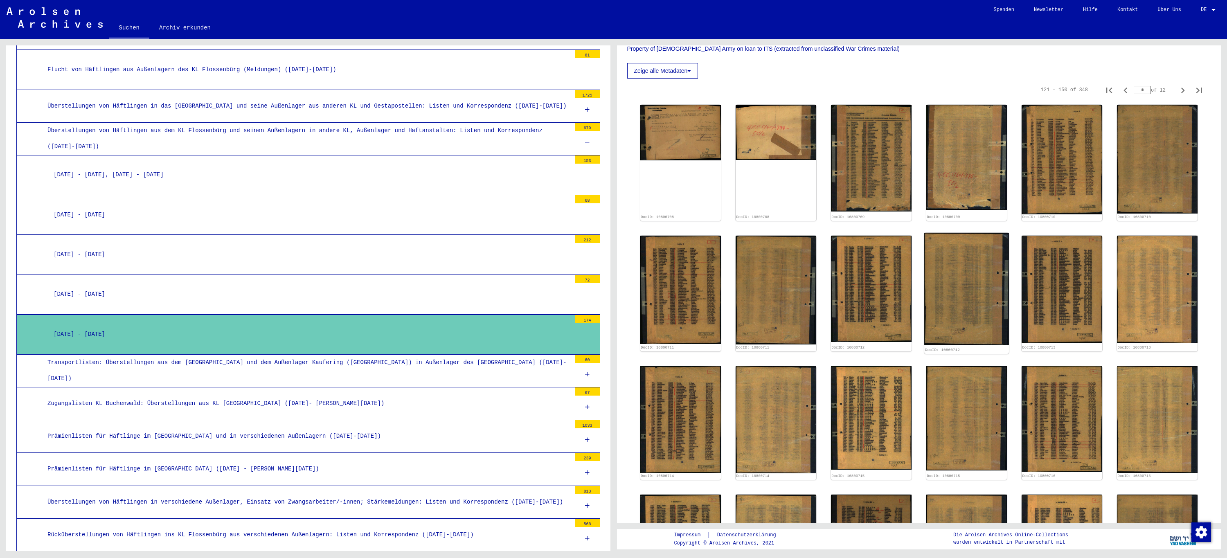
scroll to position [128, 0]
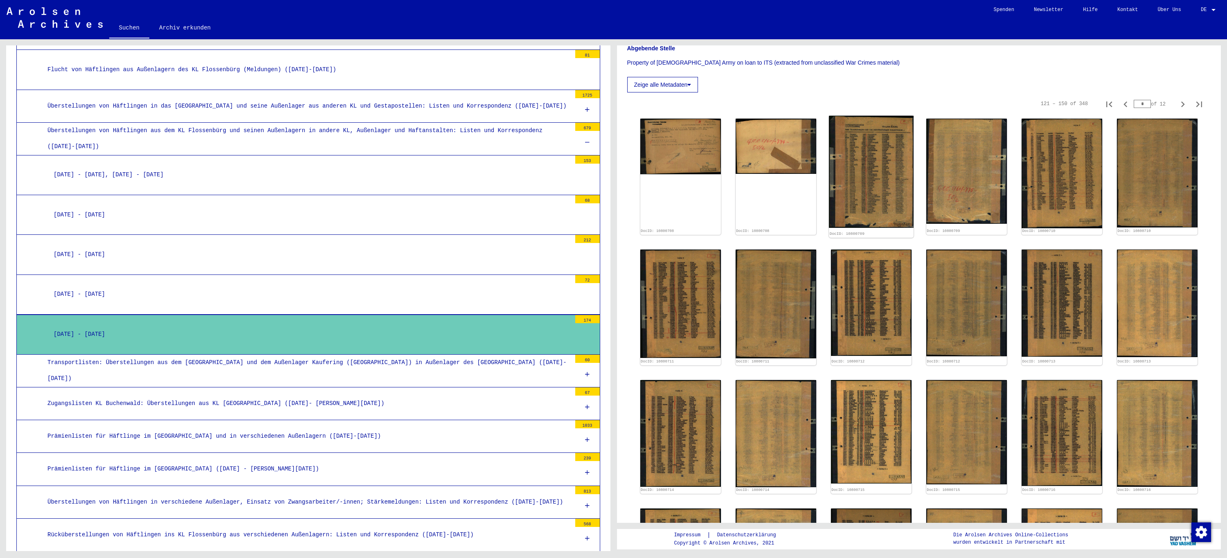
click at [849, 177] on img at bounding box center [871, 172] width 85 height 112
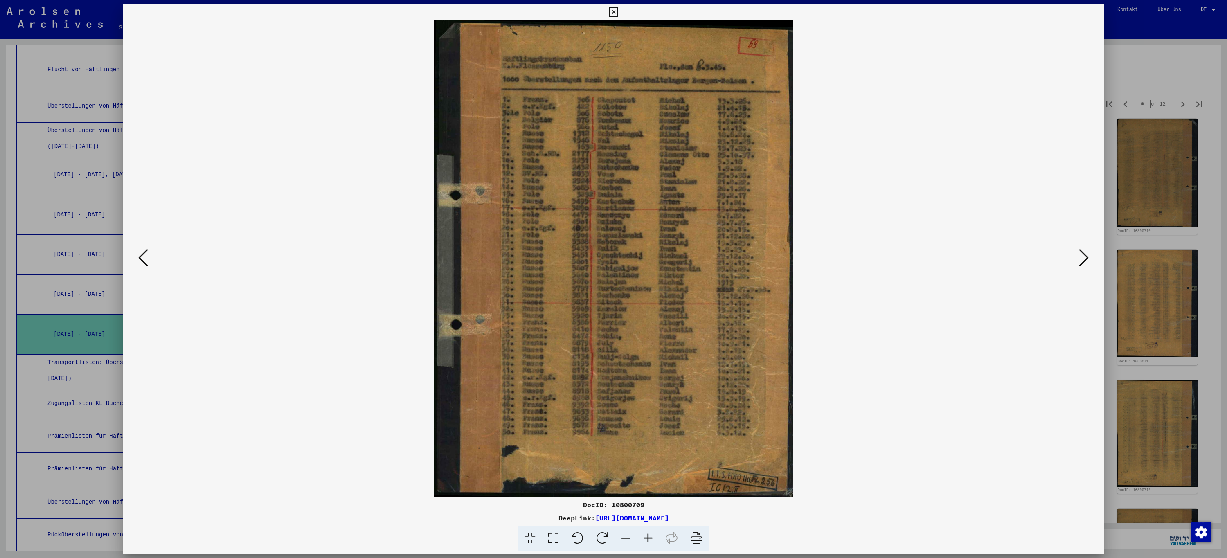
click at [611, 12] on icon at bounding box center [613, 12] width 9 height 10
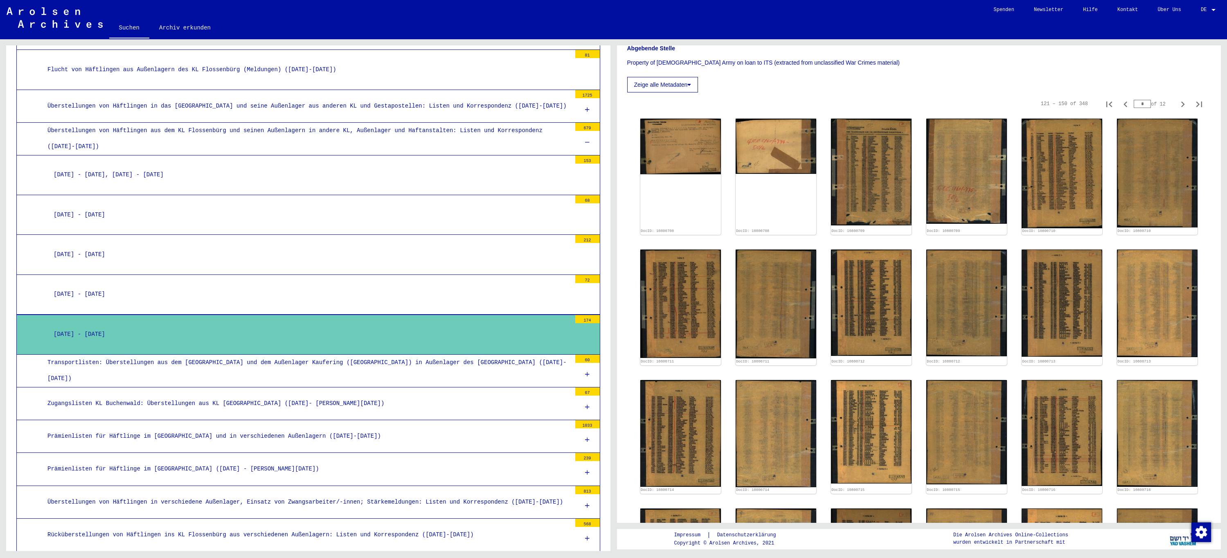
click at [579, 140] on div at bounding box center [587, 143] width 25 height 24
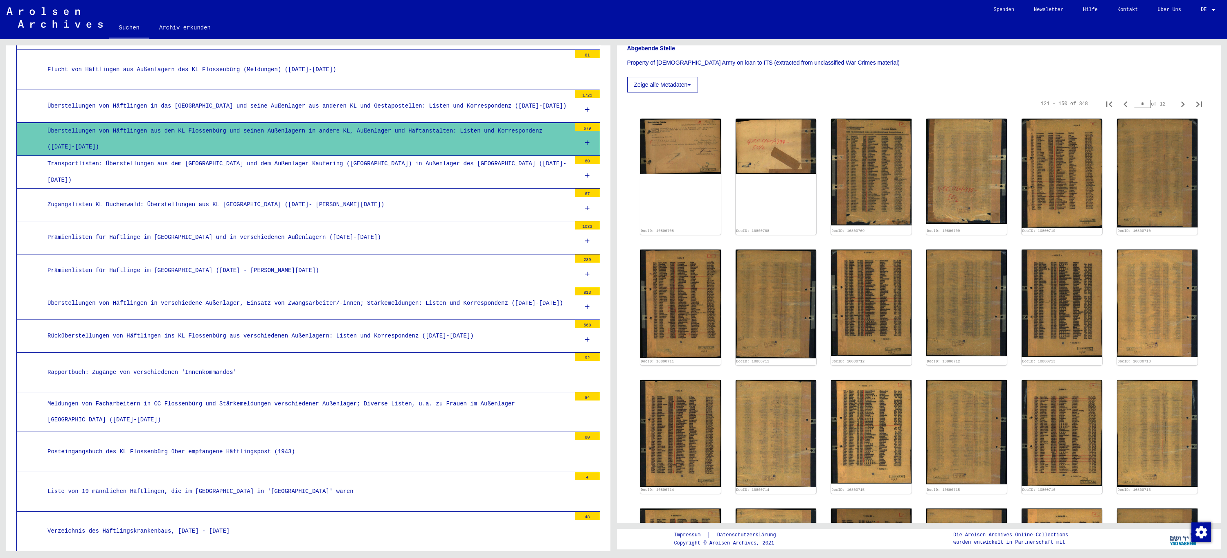
click at [585, 239] on icon at bounding box center [587, 241] width 5 height 6
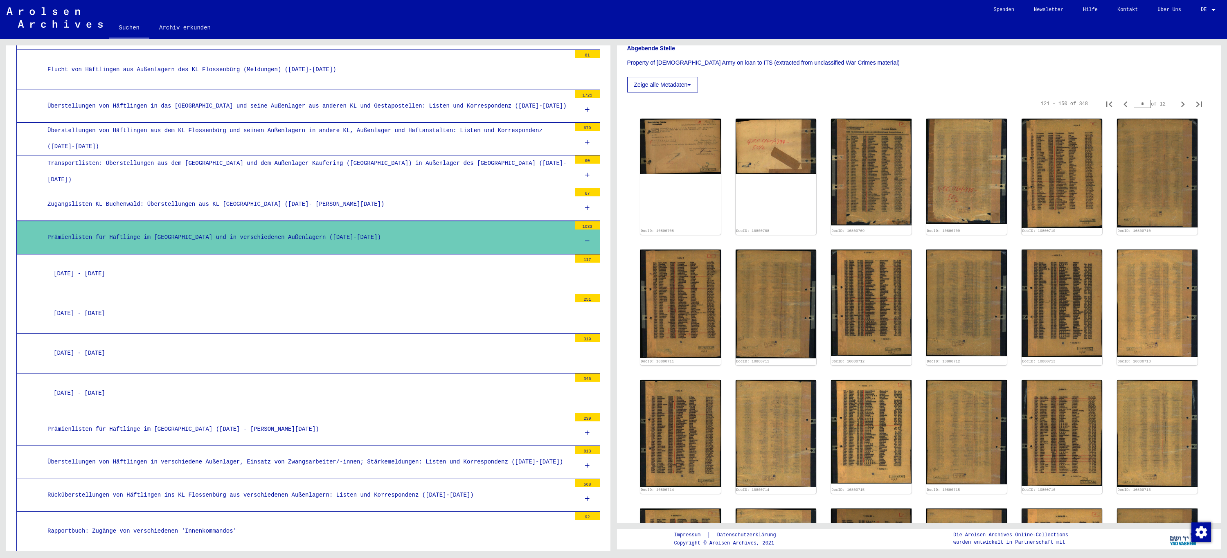
click at [195, 385] on div "[DATE] - [DATE]" at bounding box center [309, 393] width 524 height 16
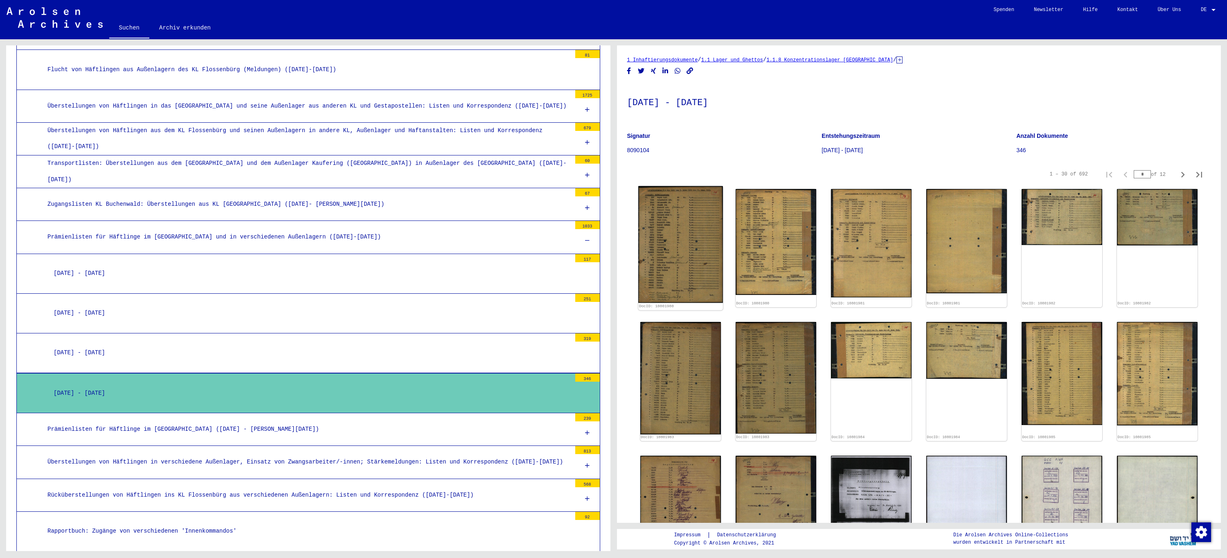
click at [692, 243] on img at bounding box center [680, 244] width 85 height 117
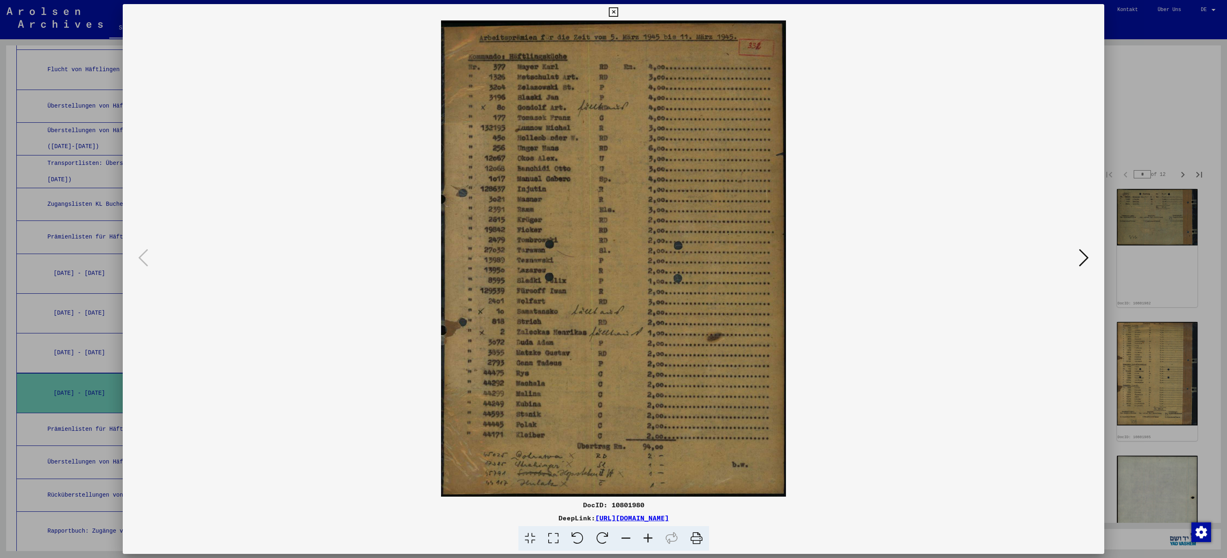
click at [614, 11] on icon at bounding box center [613, 12] width 9 height 10
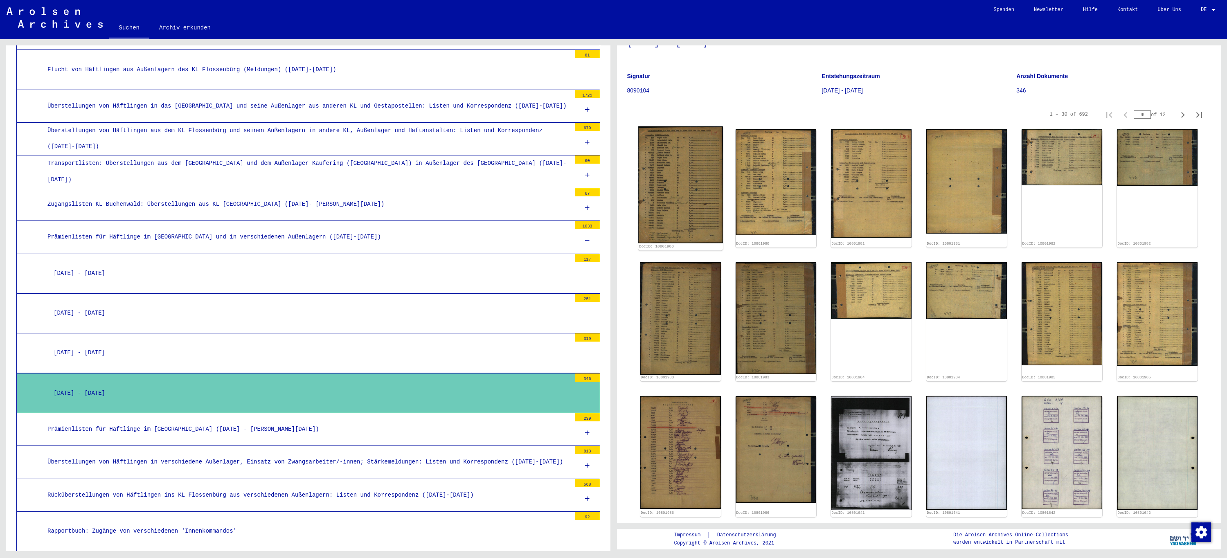
scroll to position [41, 0]
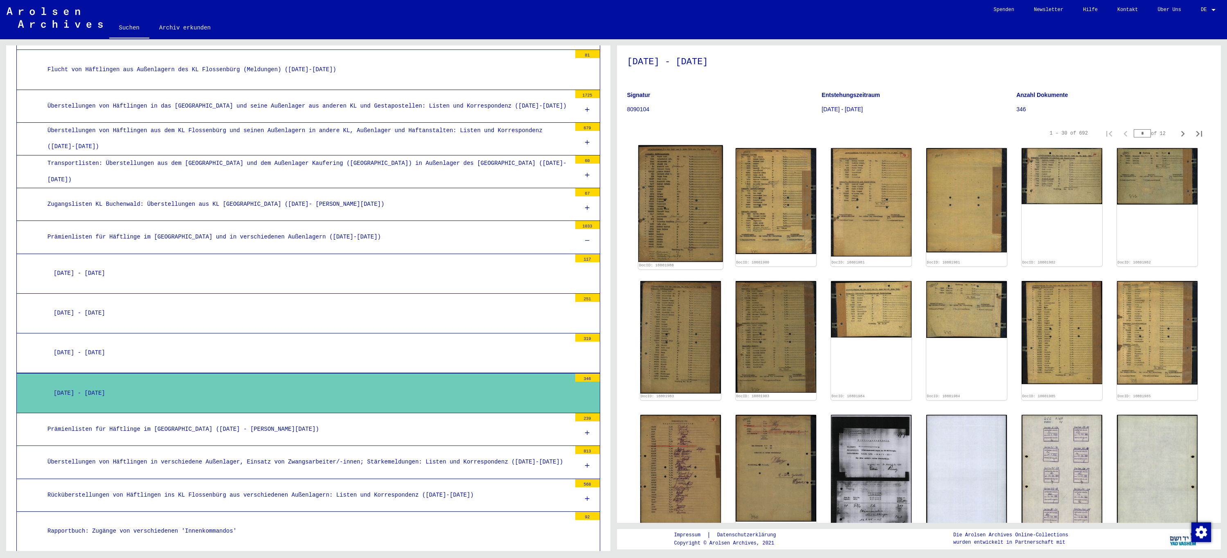
click at [671, 171] on img at bounding box center [680, 203] width 85 height 117
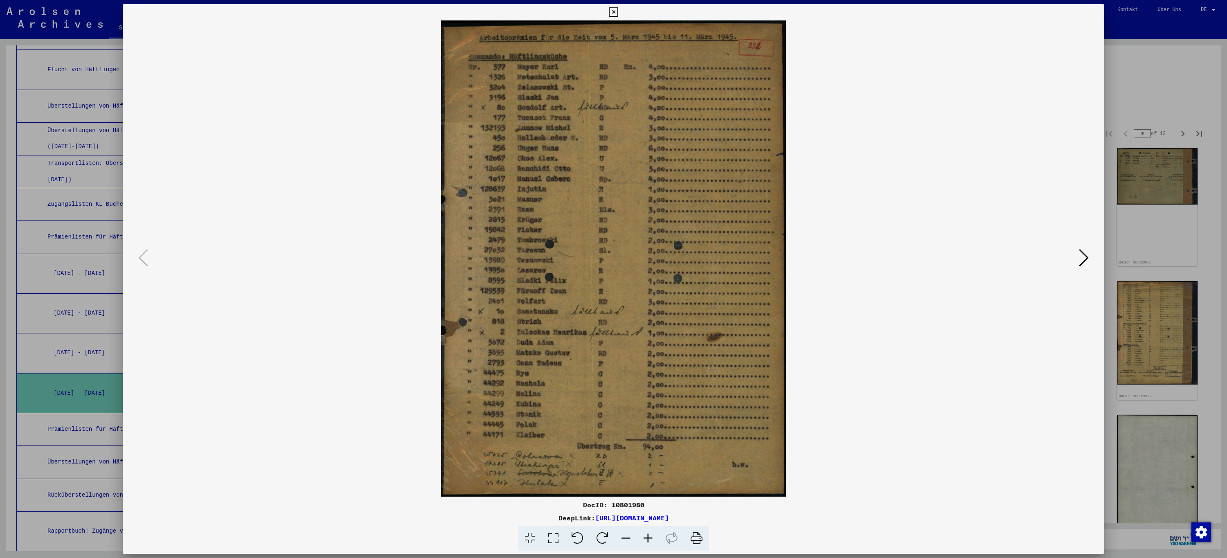
click at [1083, 260] on icon at bounding box center [1084, 258] width 10 height 20
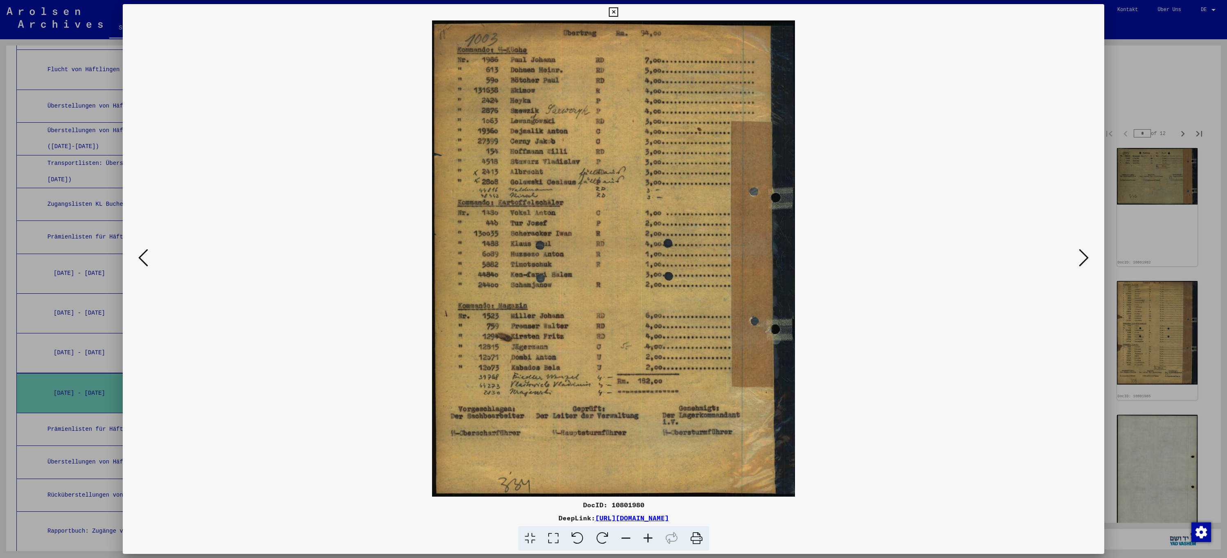
click at [1083, 260] on icon at bounding box center [1084, 258] width 10 height 20
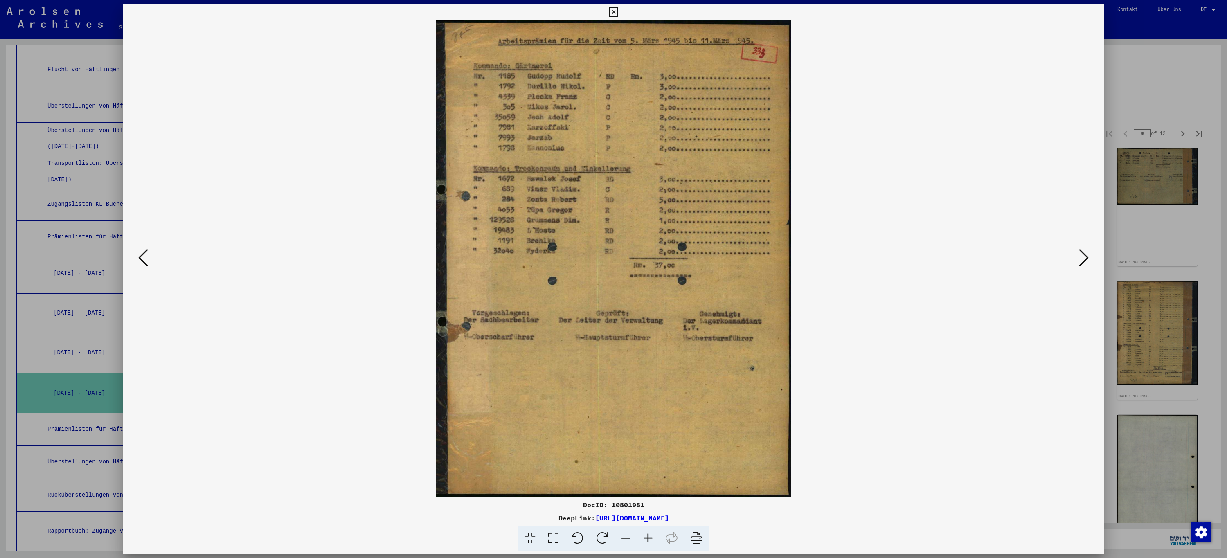
click at [1083, 260] on icon at bounding box center [1084, 258] width 10 height 20
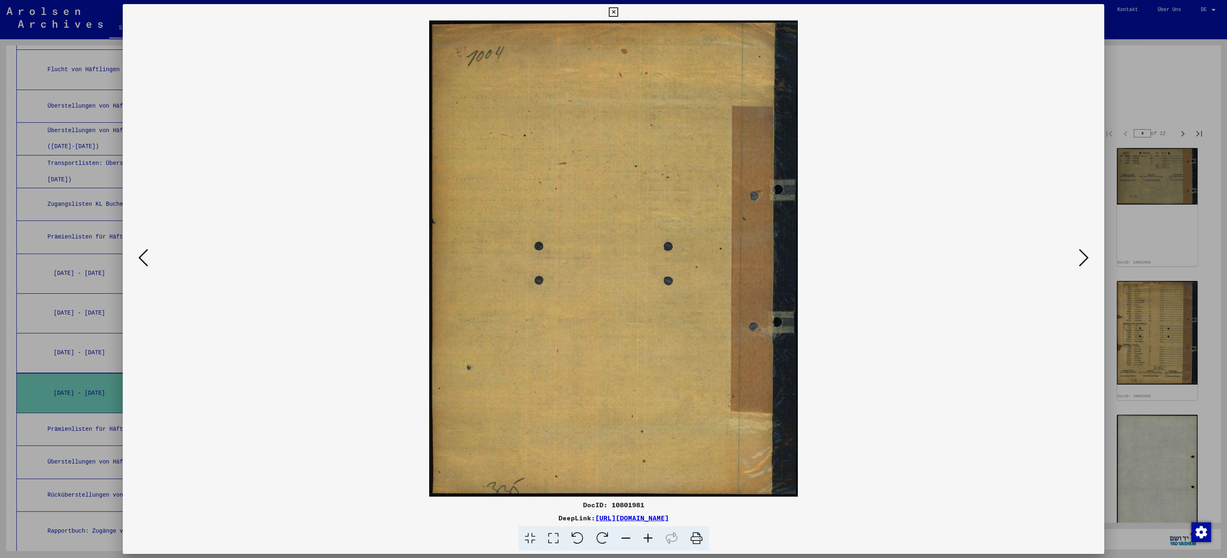
click at [1083, 260] on icon at bounding box center [1084, 258] width 10 height 20
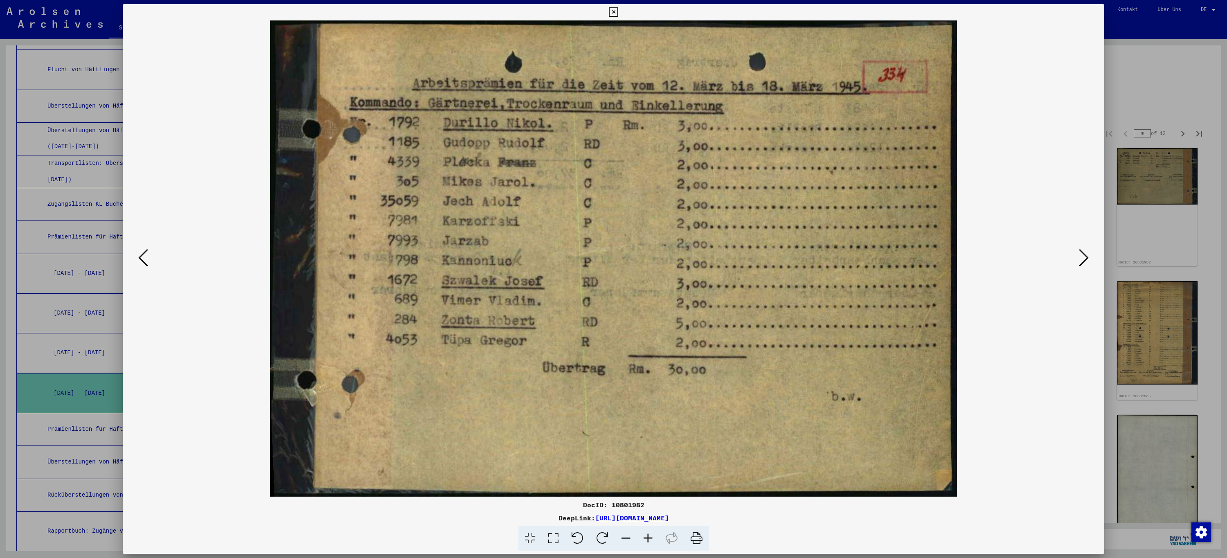
click at [1083, 260] on icon at bounding box center [1084, 258] width 10 height 20
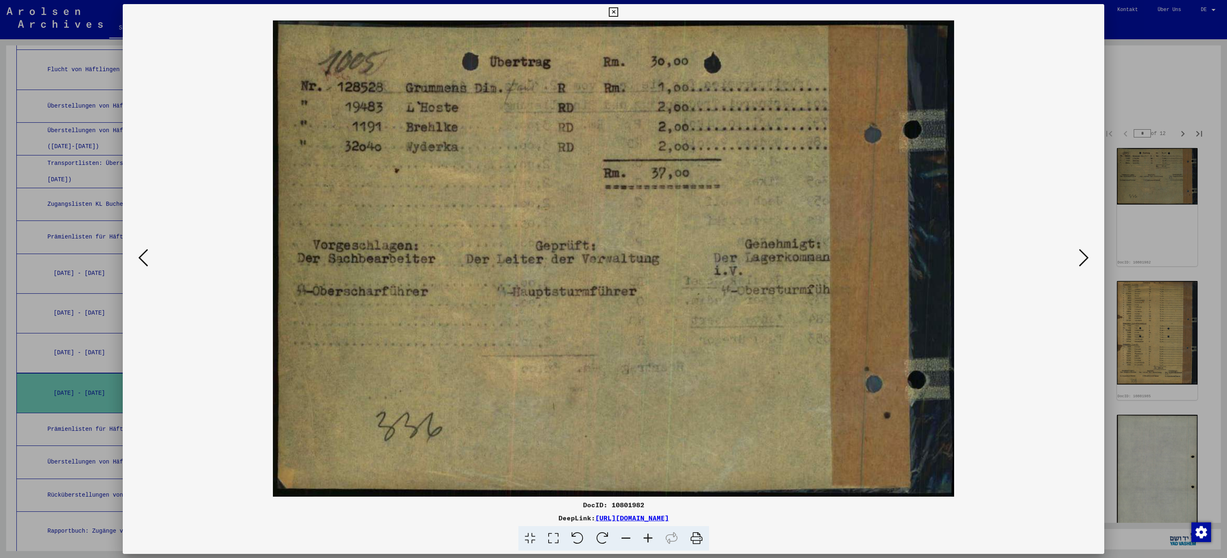
click at [1083, 260] on icon at bounding box center [1084, 258] width 10 height 20
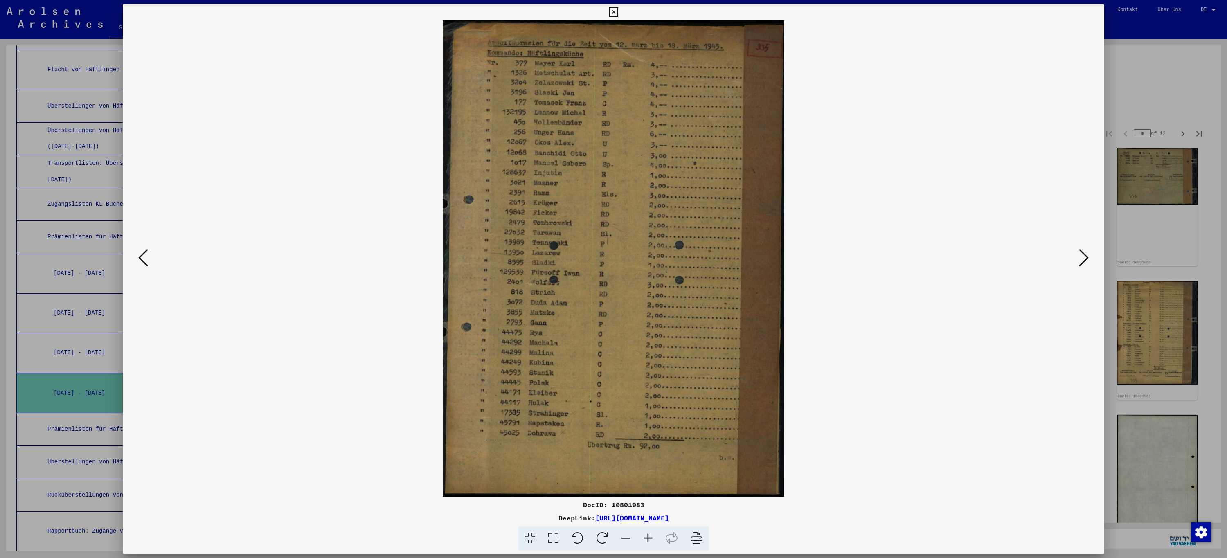
click at [1083, 260] on icon at bounding box center [1084, 258] width 10 height 20
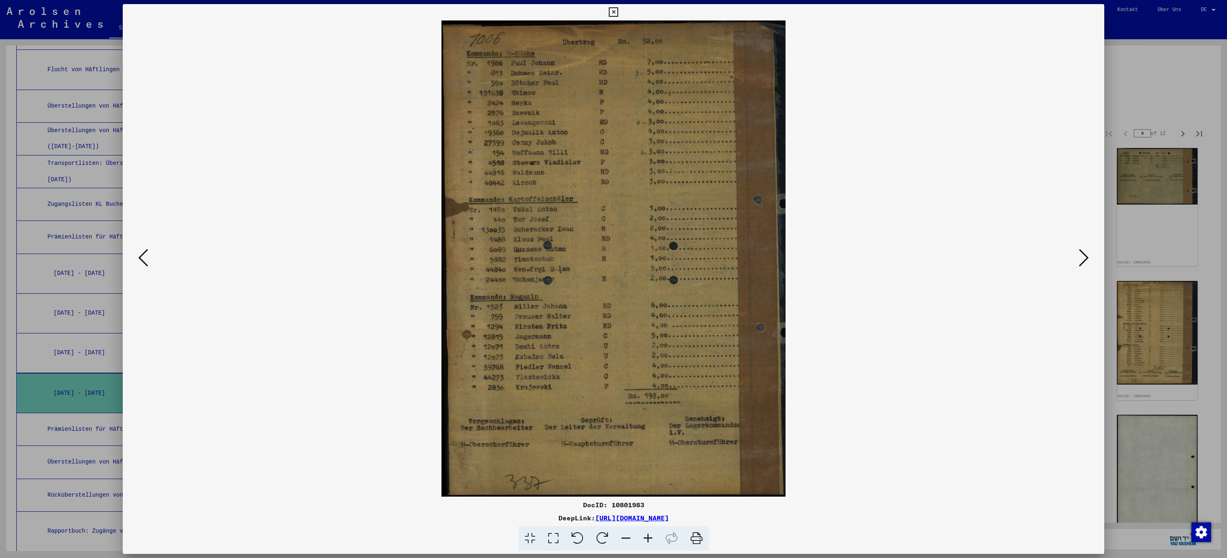
click at [1083, 260] on icon at bounding box center [1084, 258] width 10 height 20
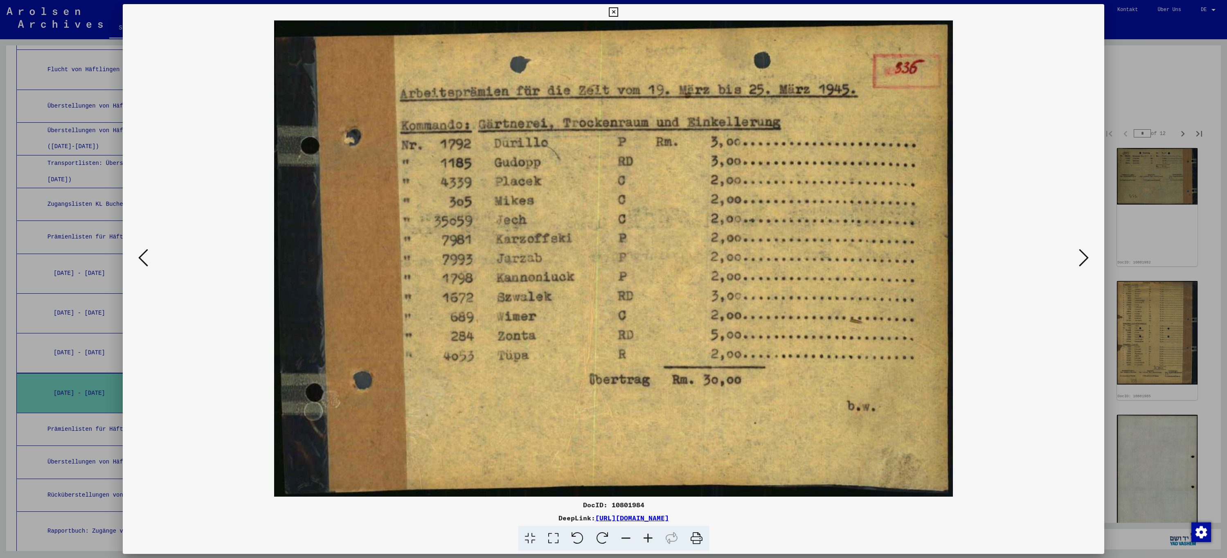
click at [1083, 260] on icon at bounding box center [1084, 258] width 10 height 20
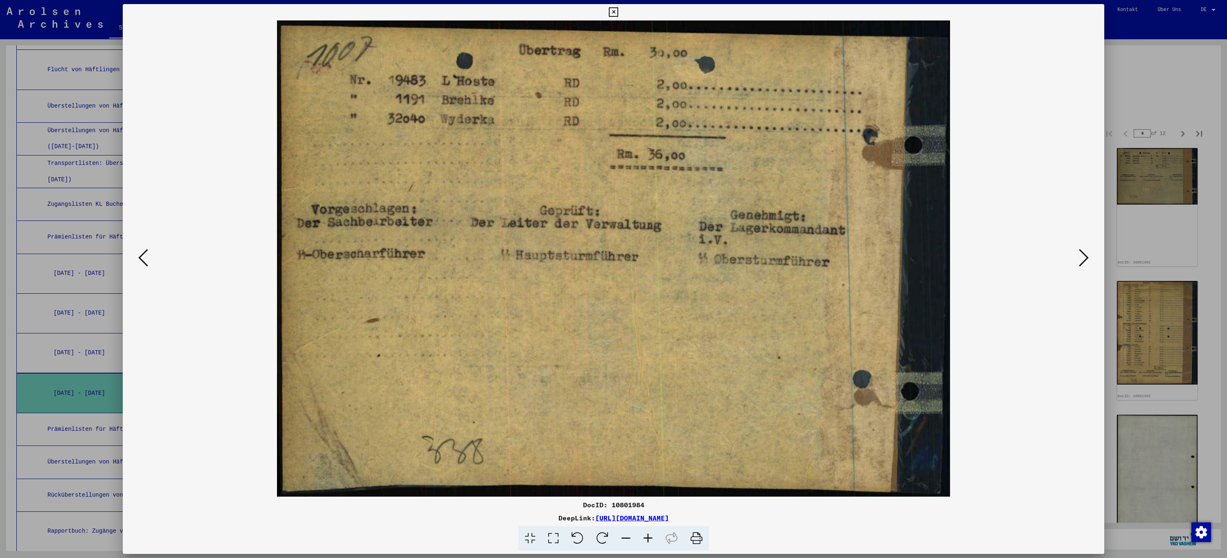
click at [1083, 260] on icon at bounding box center [1084, 258] width 10 height 20
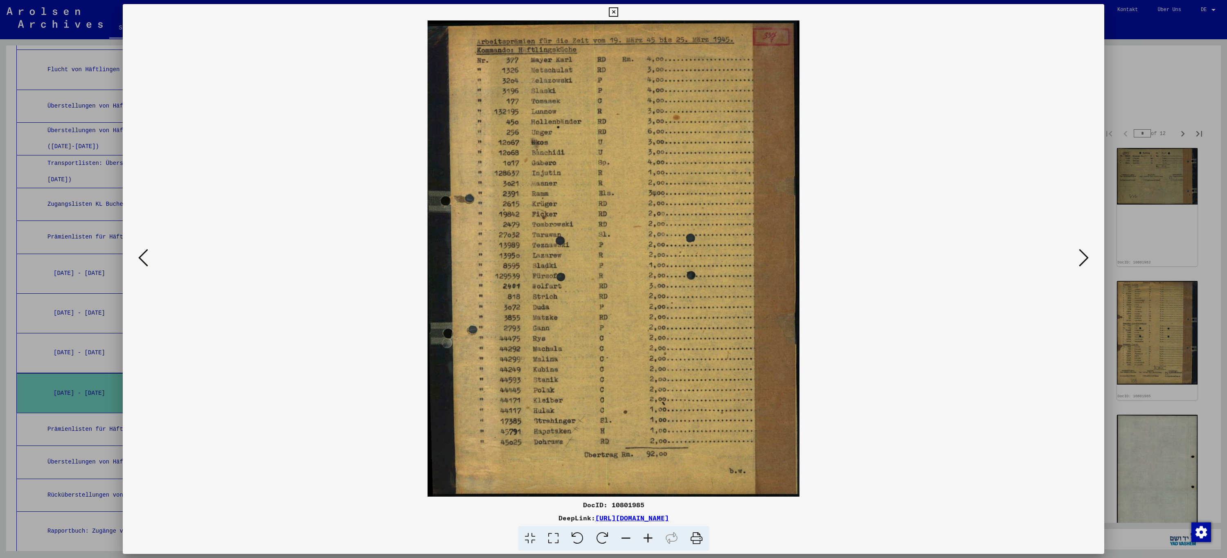
click at [1083, 260] on icon at bounding box center [1084, 258] width 10 height 20
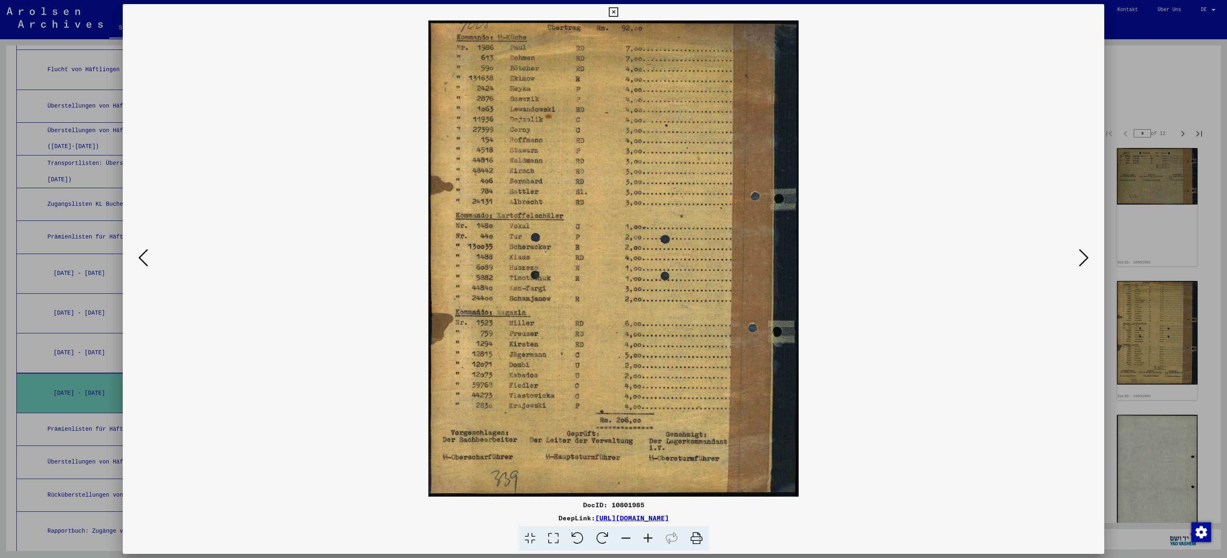
click at [1083, 260] on icon at bounding box center [1084, 258] width 10 height 20
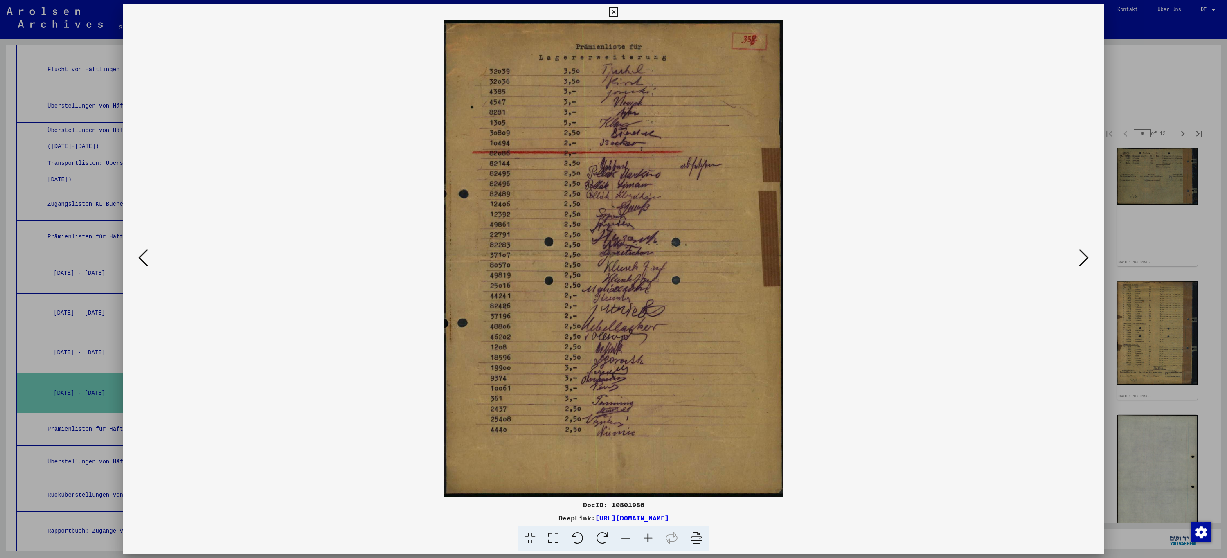
click at [1083, 260] on icon at bounding box center [1084, 258] width 10 height 20
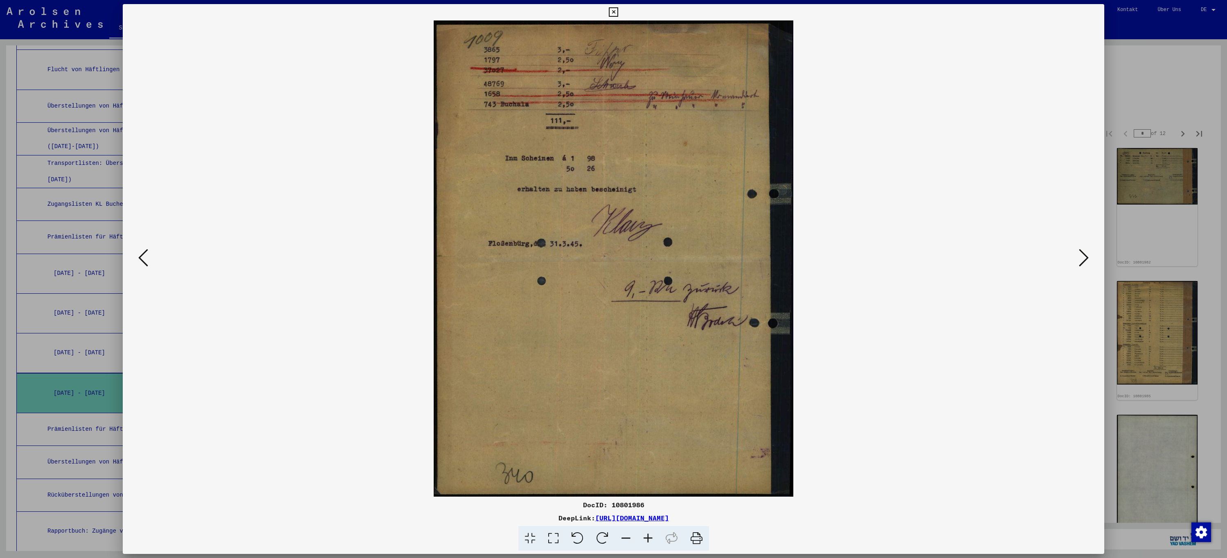
click at [1083, 260] on icon at bounding box center [1084, 258] width 10 height 20
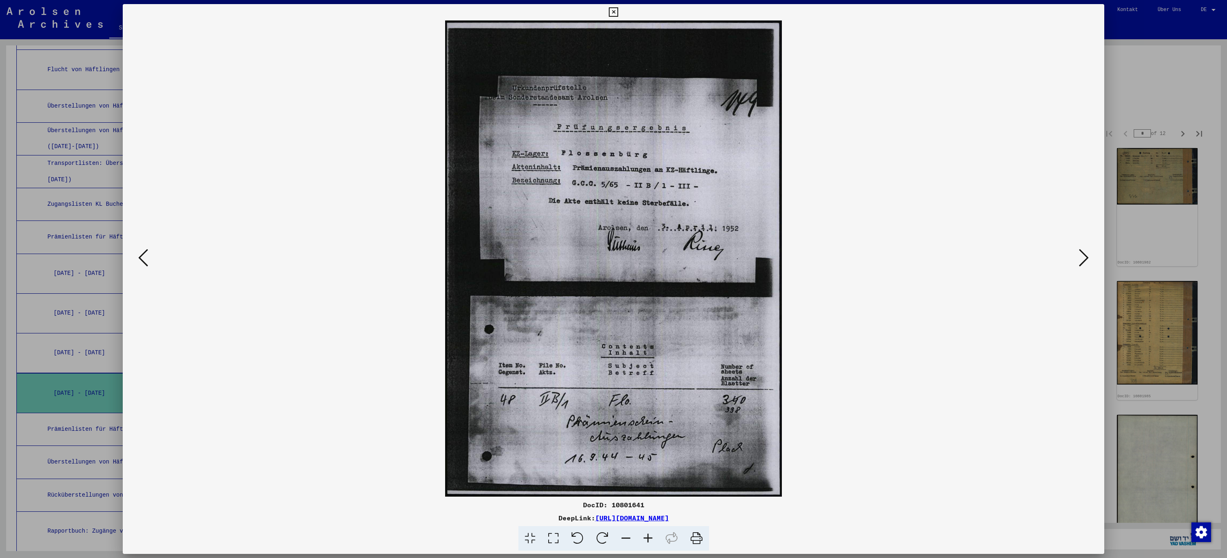
click at [1083, 260] on icon at bounding box center [1084, 258] width 10 height 20
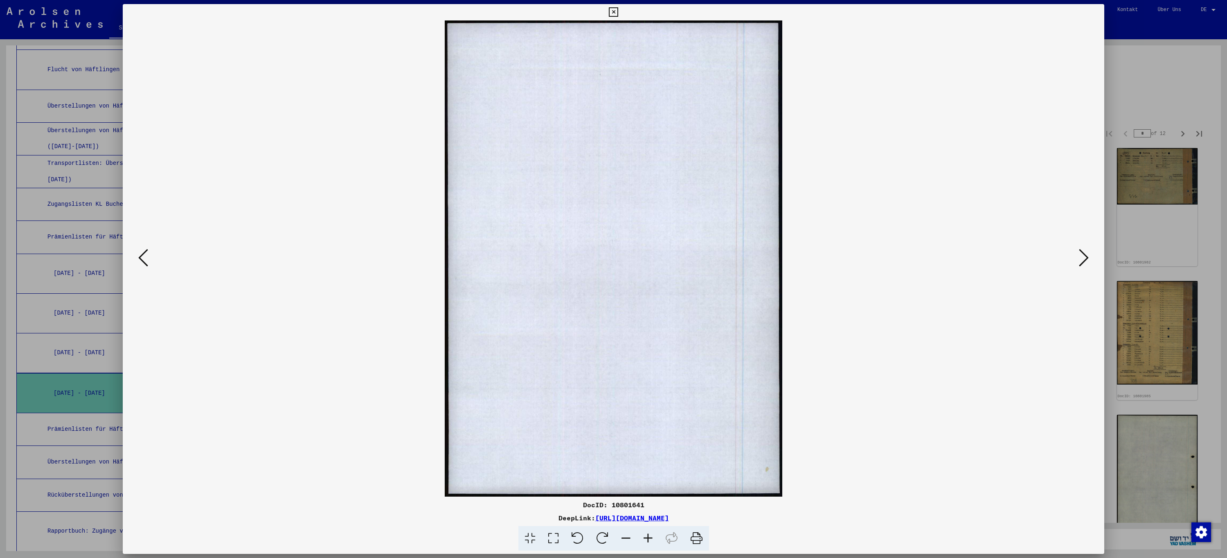
click at [1083, 260] on icon at bounding box center [1084, 258] width 10 height 20
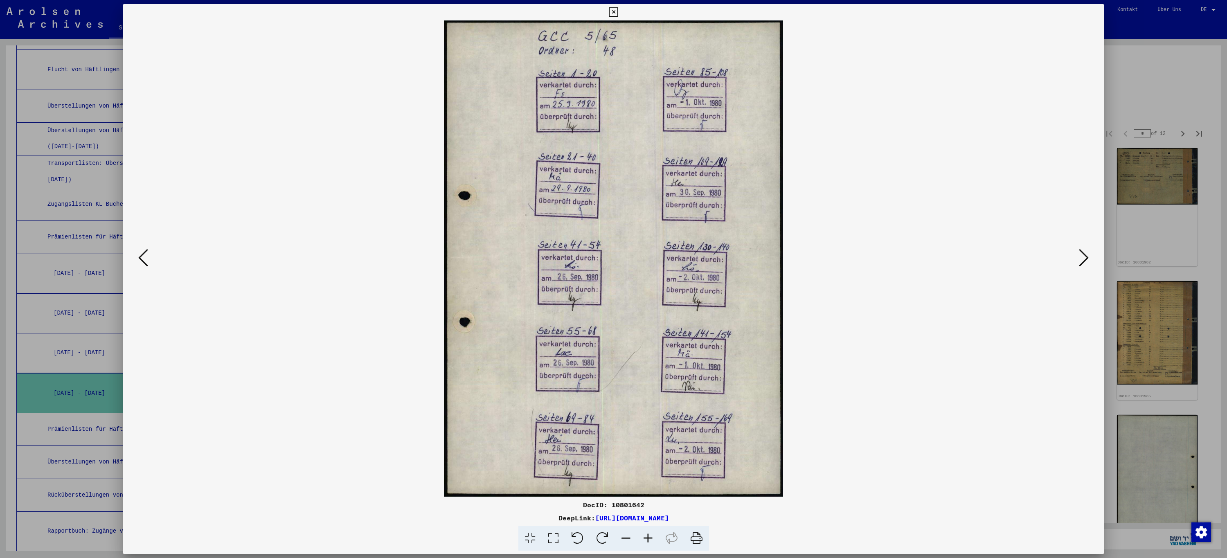
click at [1083, 260] on icon at bounding box center [1084, 258] width 10 height 20
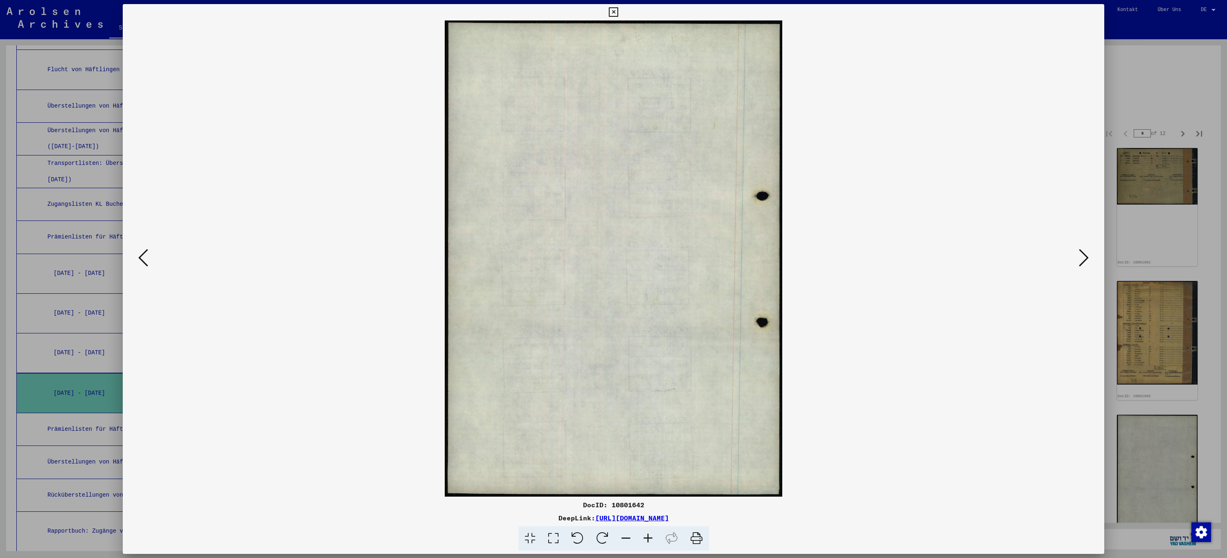
click at [1083, 260] on icon at bounding box center [1084, 258] width 10 height 20
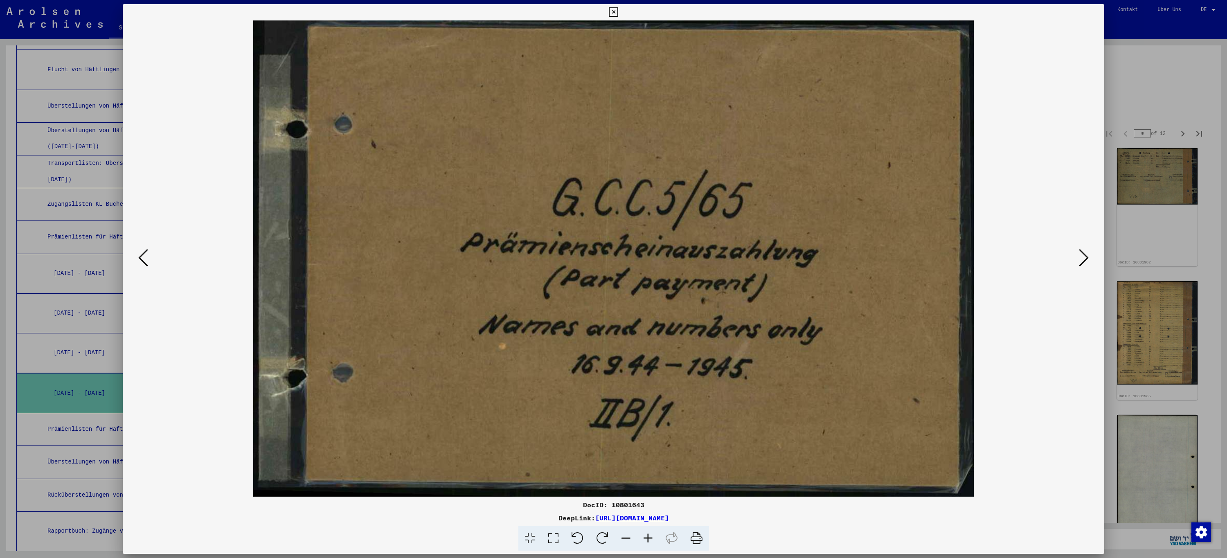
click at [1083, 260] on icon at bounding box center [1084, 258] width 10 height 20
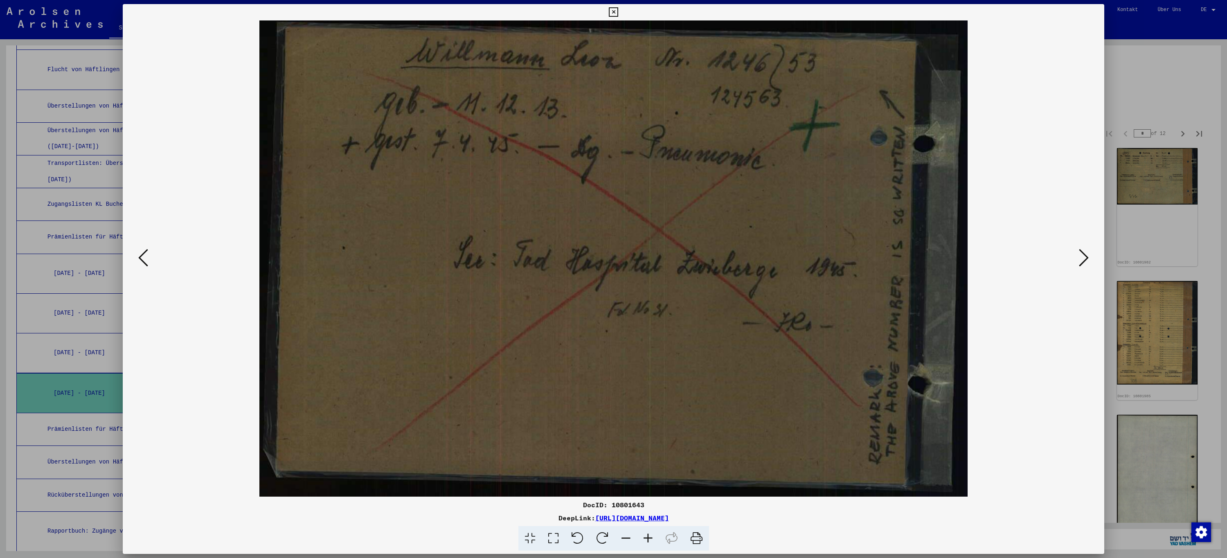
click at [1083, 260] on icon at bounding box center [1084, 258] width 10 height 20
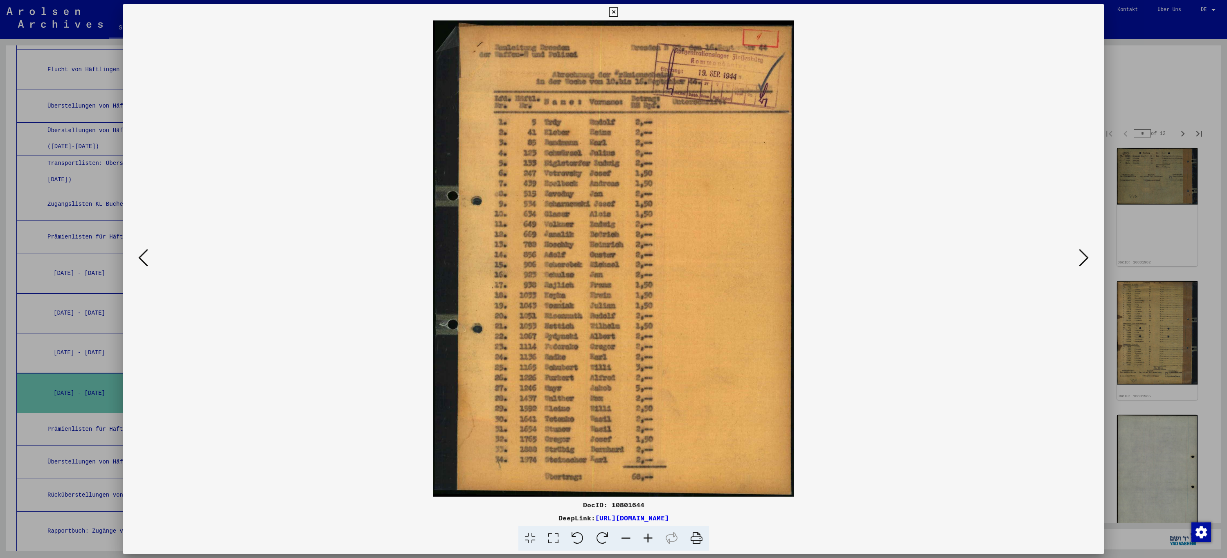
click at [1083, 260] on icon at bounding box center [1084, 258] width 10 height 20
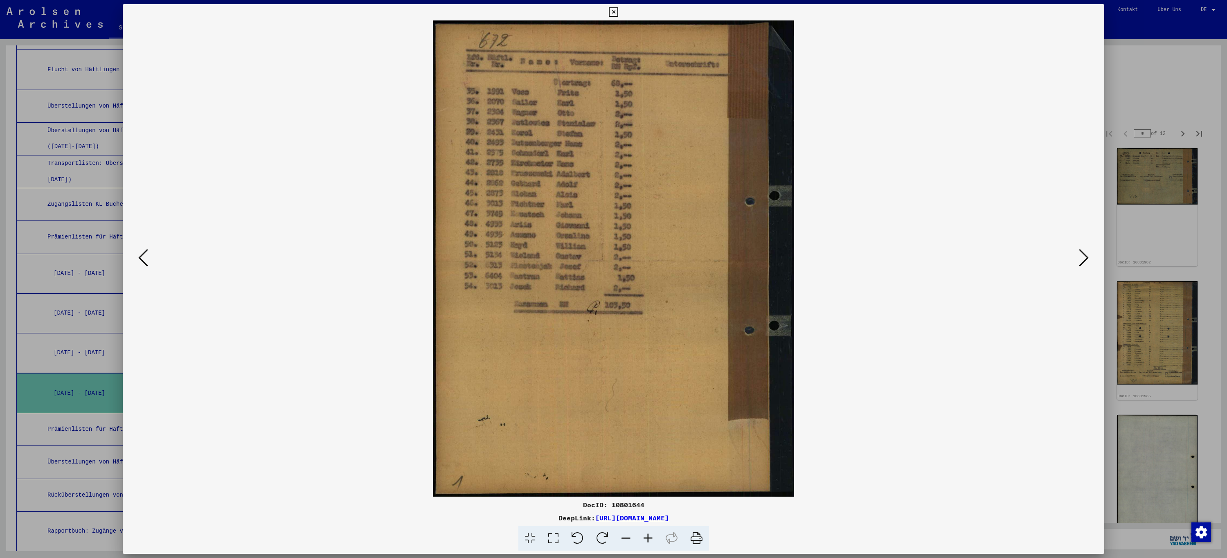
click at [1083, 260] on icon at bounding box center [1084, 258] width 10 height 20
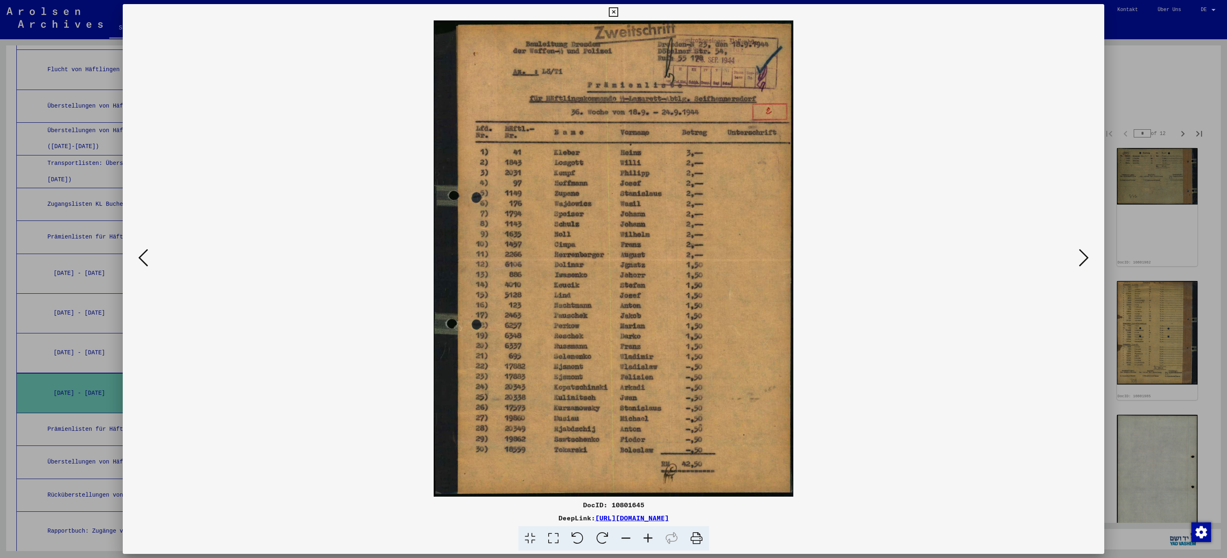
click at [1083, 260] on icon at bounding box center [1084, 258] width 10 height 20
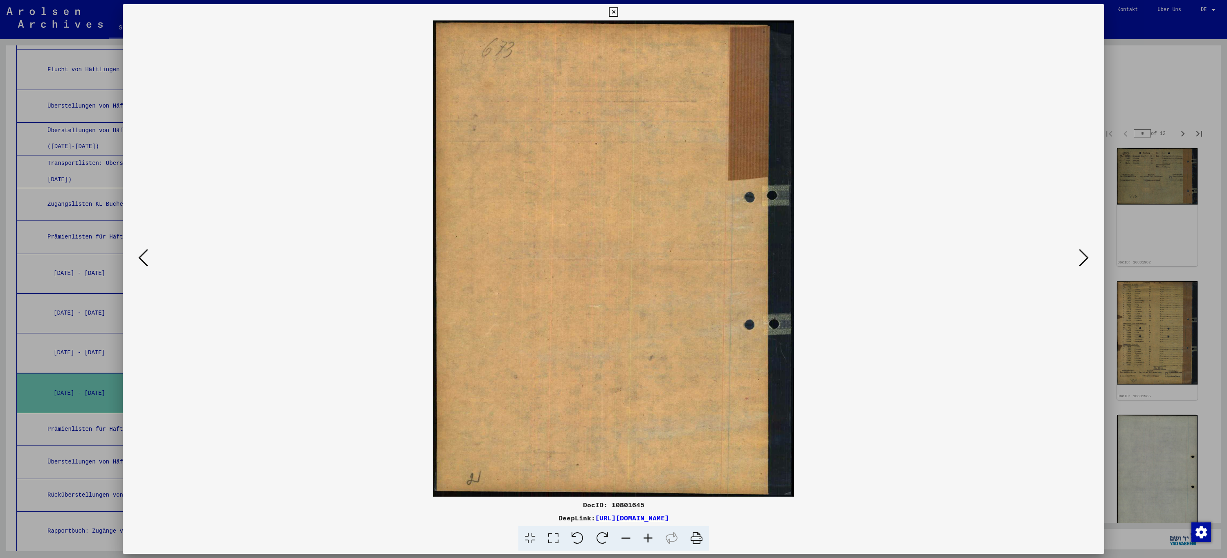
click at [1083, 260] on icon at bounding box center [1084, 258] width 10 height 20
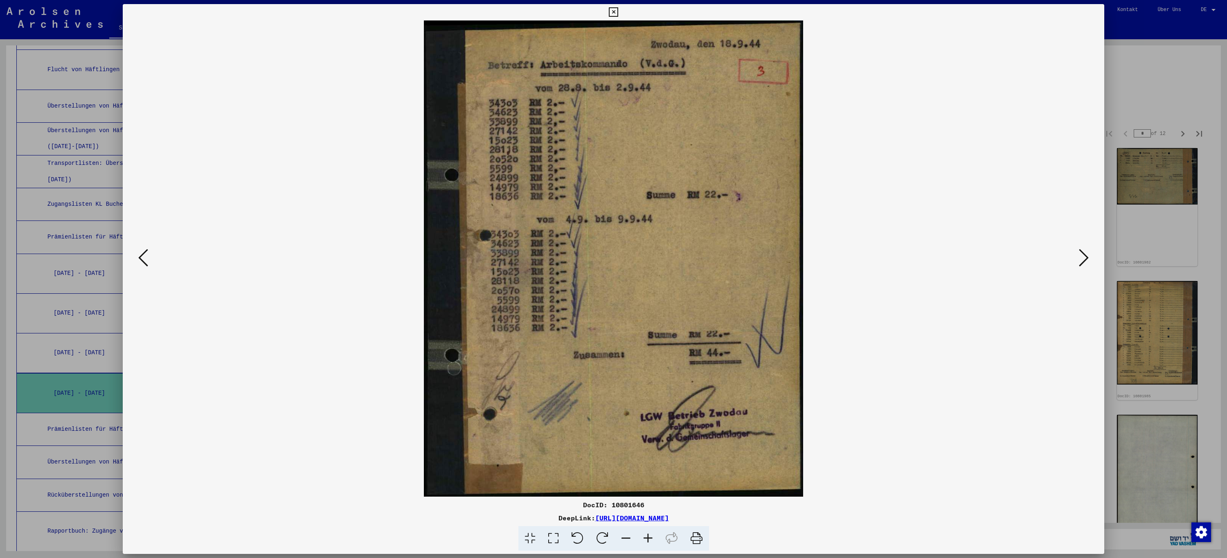
click at [1083, 260] on icon at bounding box center [1084, 258] width 10 height 20
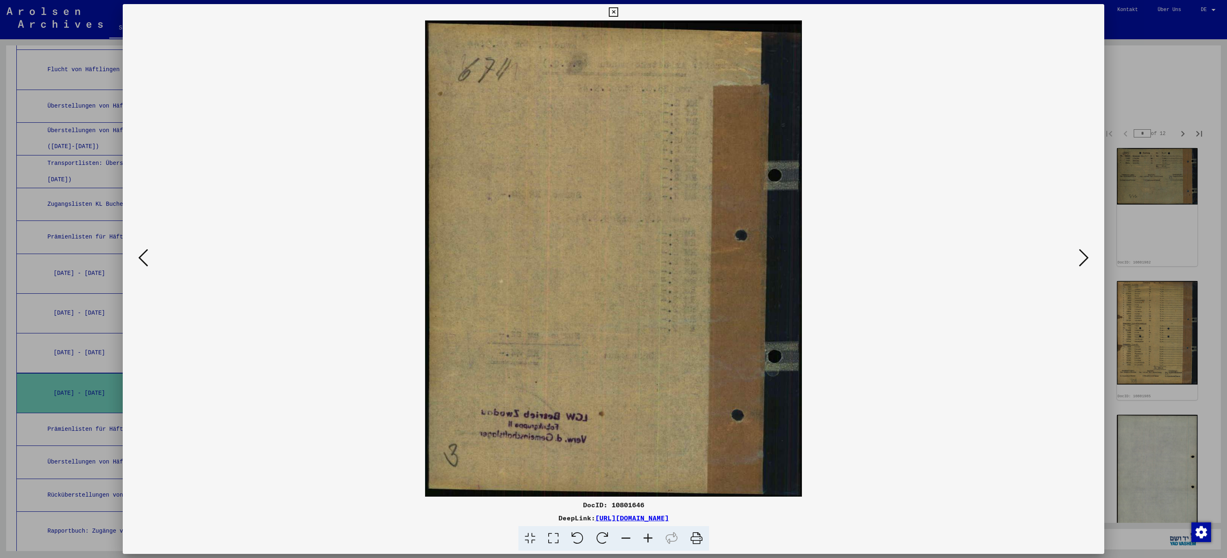
click at [1083, 260] on icon at bounding box center [1084, 258] width 10 height 20
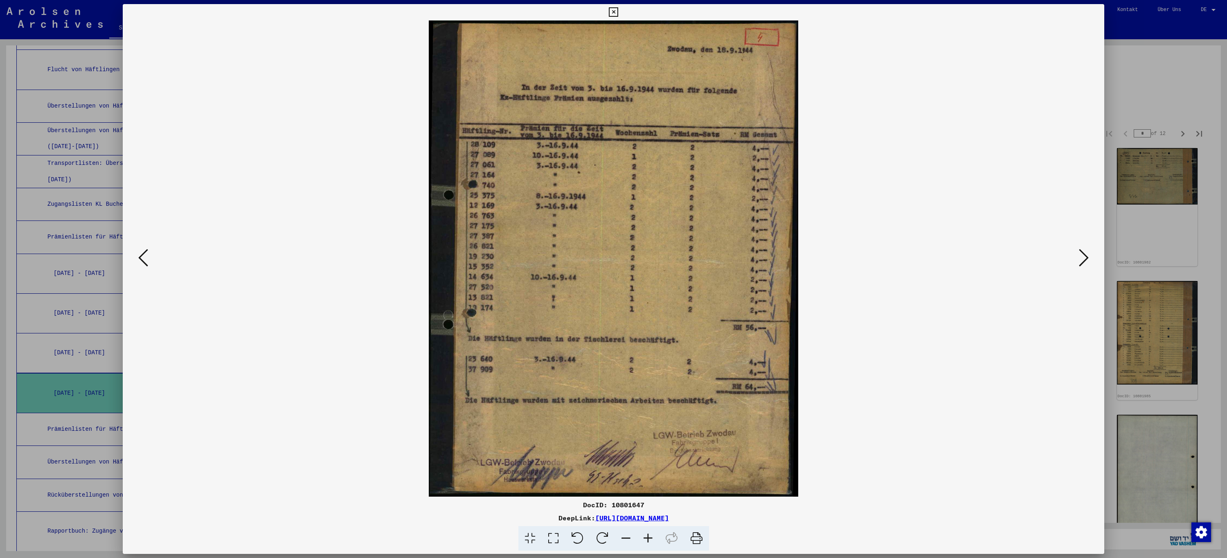
click at [1083, 260] on icon at bounding box center [1084, 258] width 10 height 20
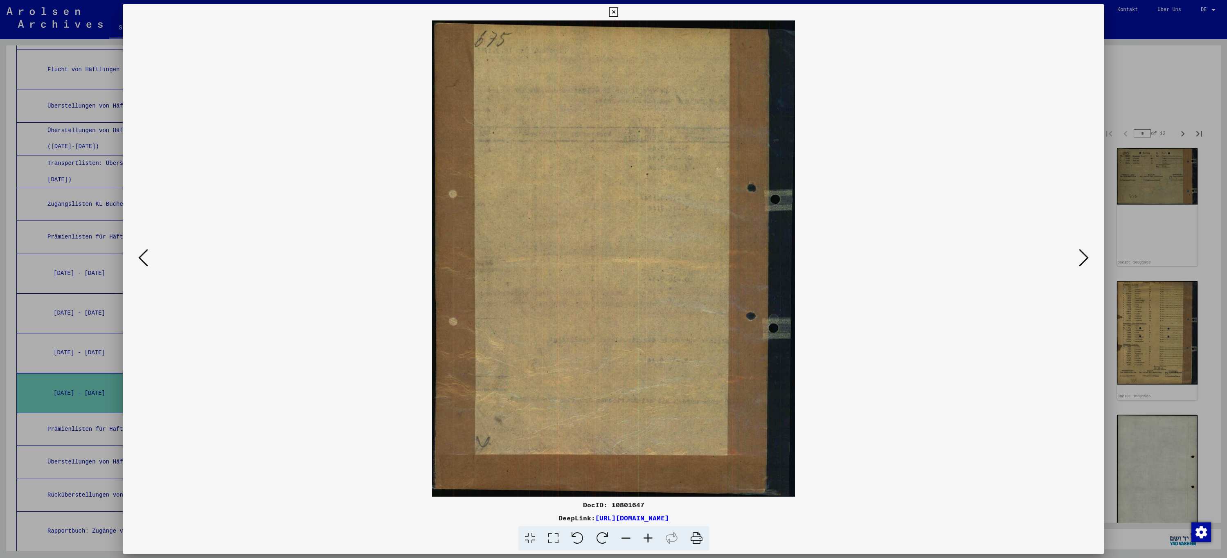
click at [1083, 260] on icon at bounding box center [1084, 258] width 10 height 20
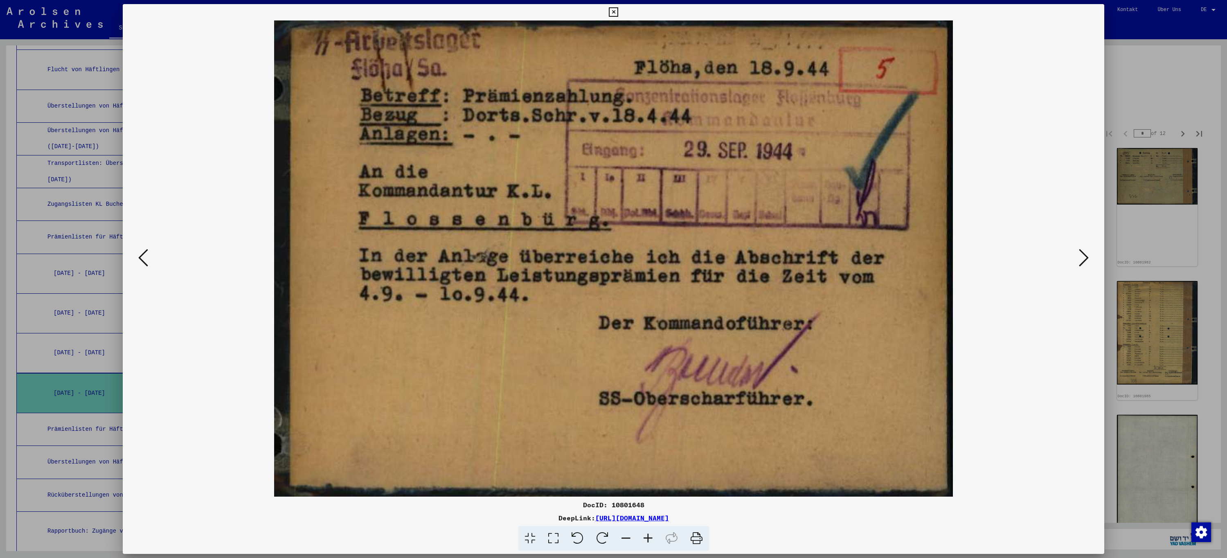
click at [1083, 260] on icon at bounding box center [1084, 258] width 10 height 20
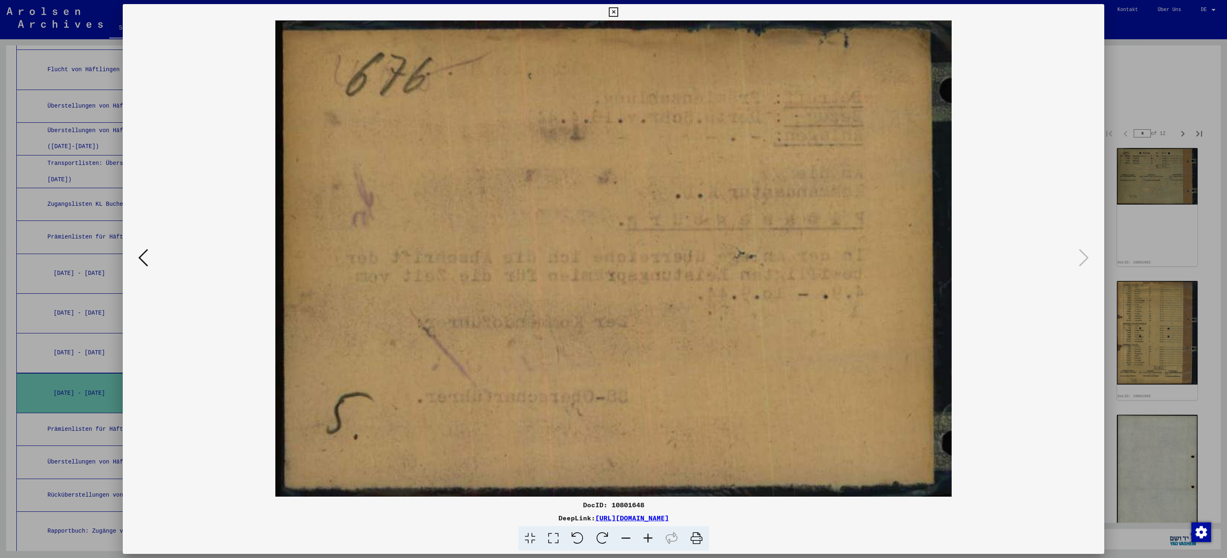
click at [609, 12] on icon at bounding box center [613, 12] width 9 height 10
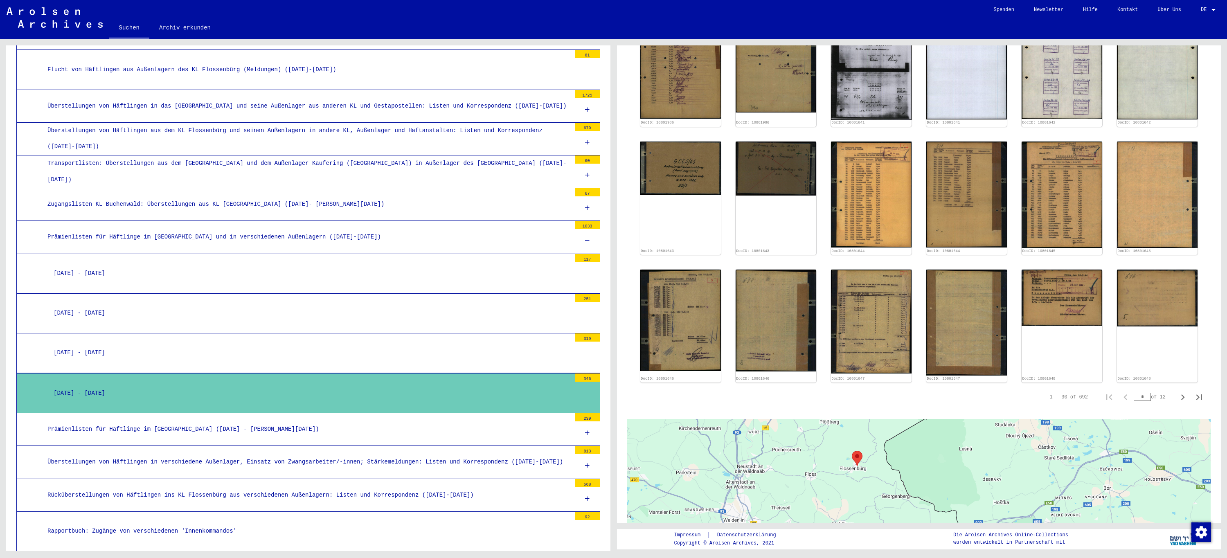
scroll to position [573, 0]
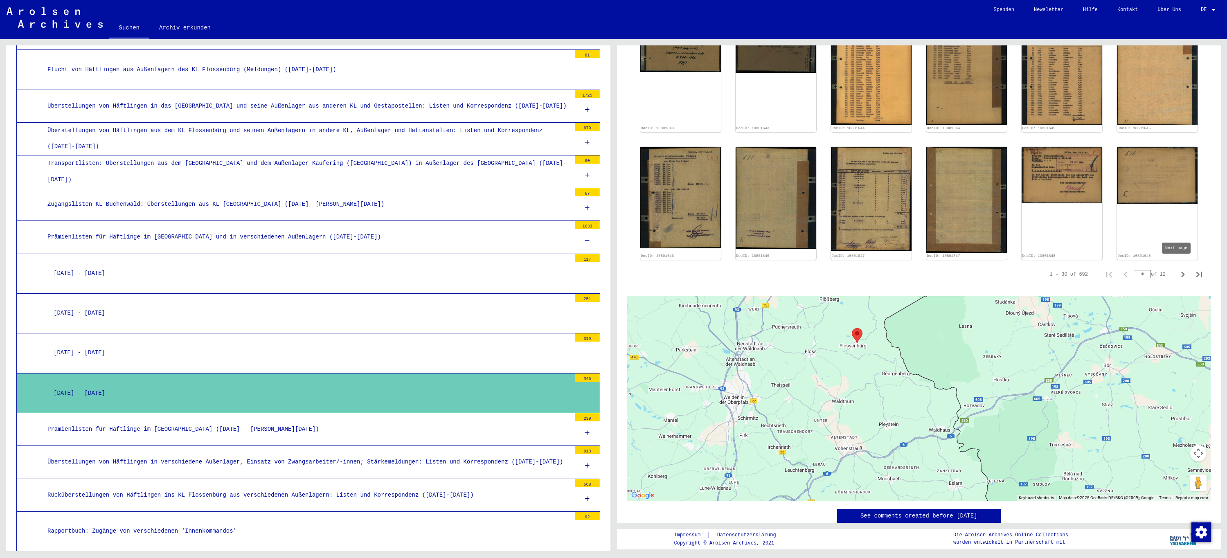
click at [1177, 269] on icon "Next page" at bounding box center [1182, 274] width 11 height 11
type input "*"
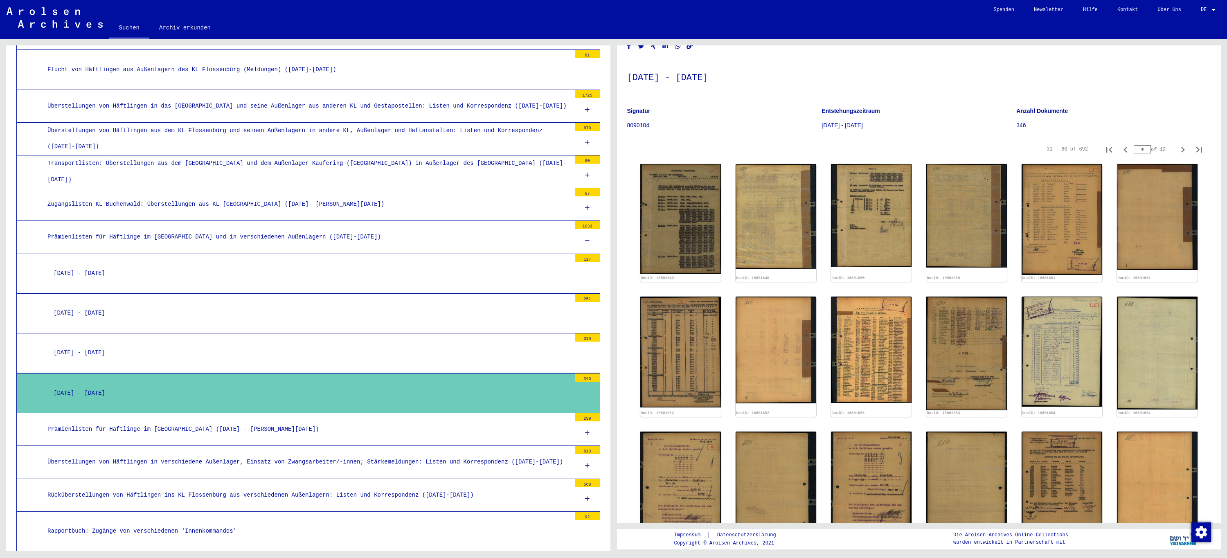
scroll to position [10, 0]
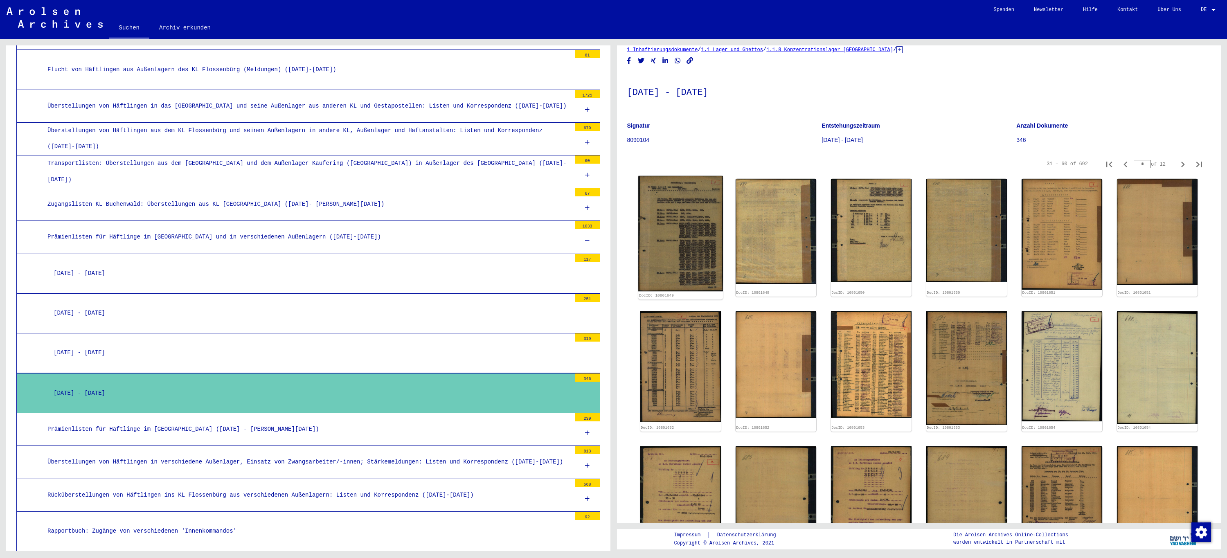
click at [682, 233] on img at bounding box center [680, 234] width 85 height 116
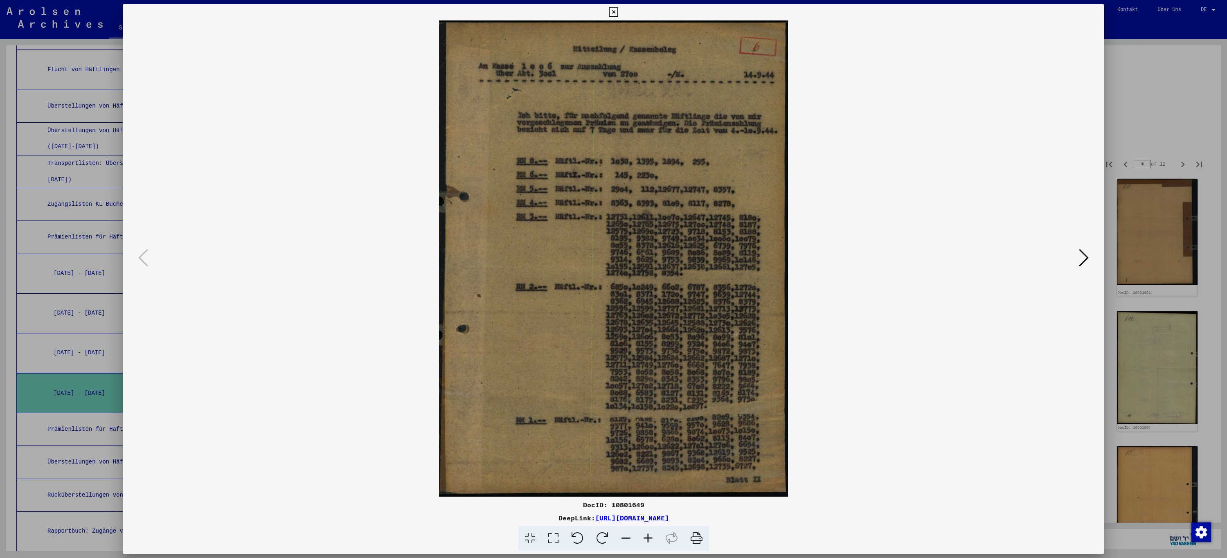
click at [1086, 256] on icon at bounding box center [1084, 258] width 10 height 20
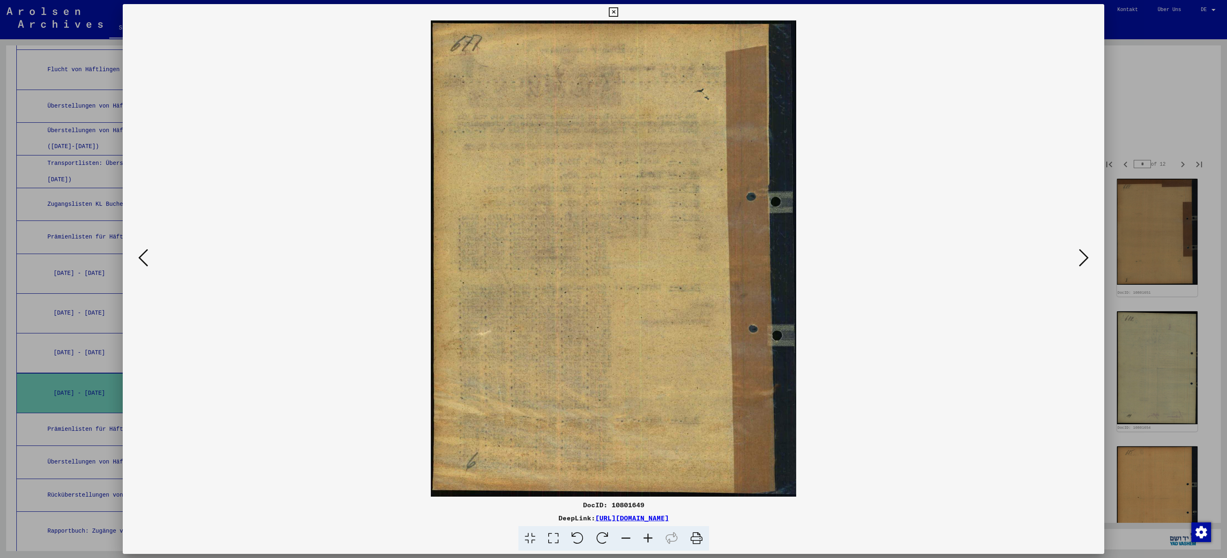
click at [1085, 259] on icon at bounding box center [1084, 258] width 10 height 20
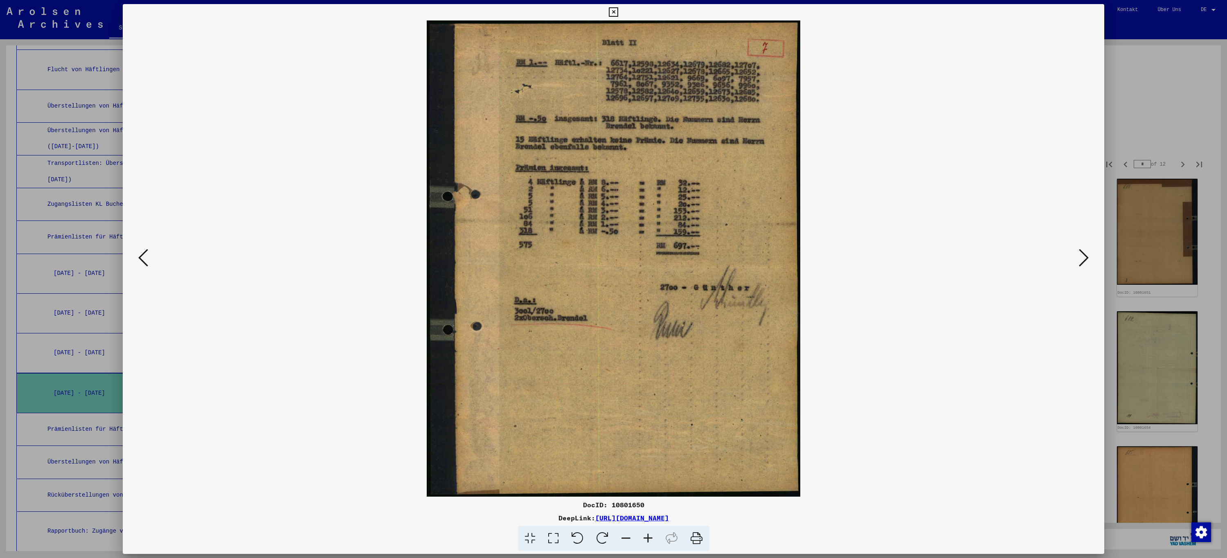
click at [1085, 259] on icon at bounding box center [1084, 258] width 10 height 20
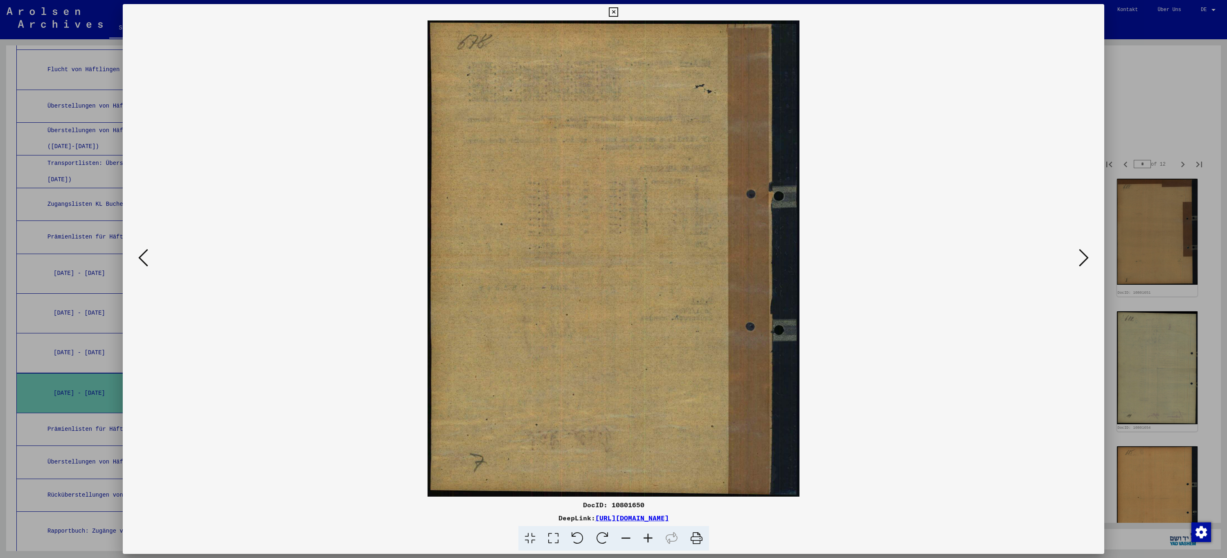
click at [1085, 259] on icon at bounding box center [1084, 258] width 10 height 20
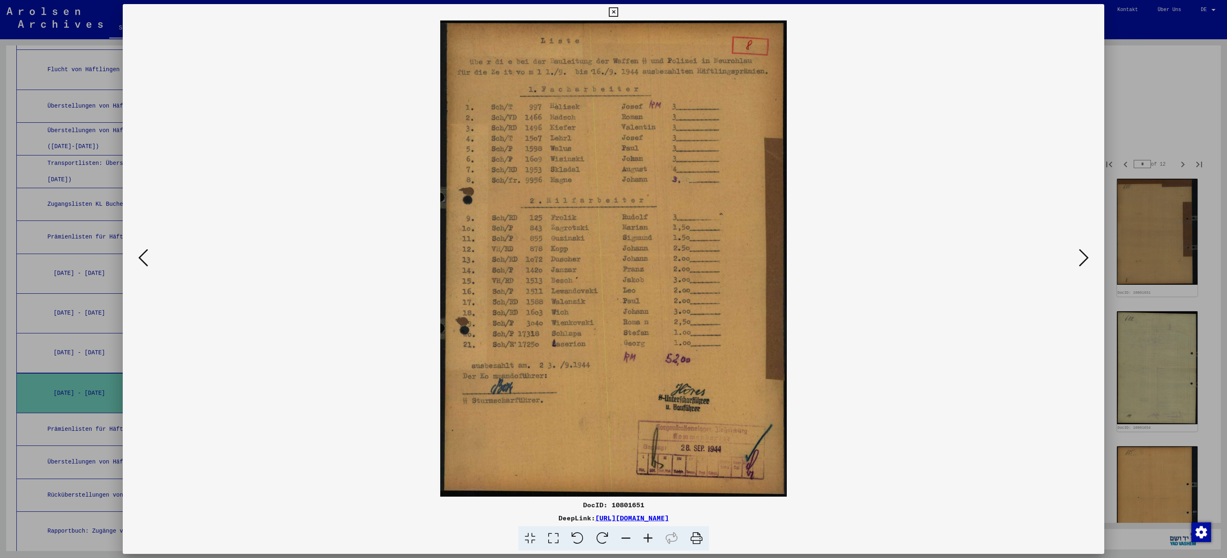
click at [1085, 259] on icon at bounding box center [1084, 258] width 10 height 20
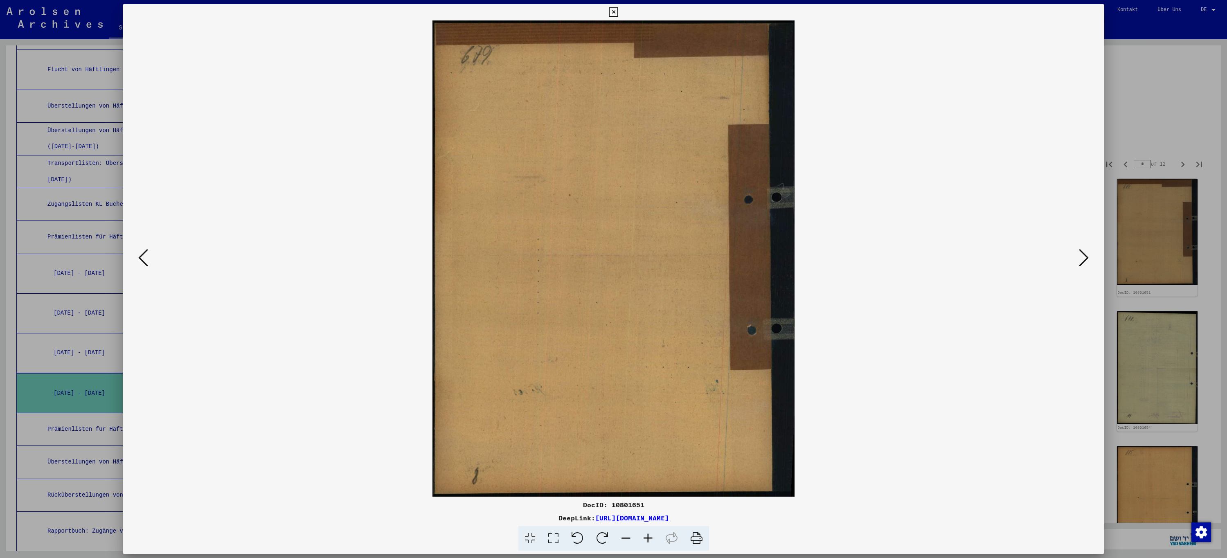
click at [1085, 259] on icon at bounding box center [1084, 258] width 10 height 20
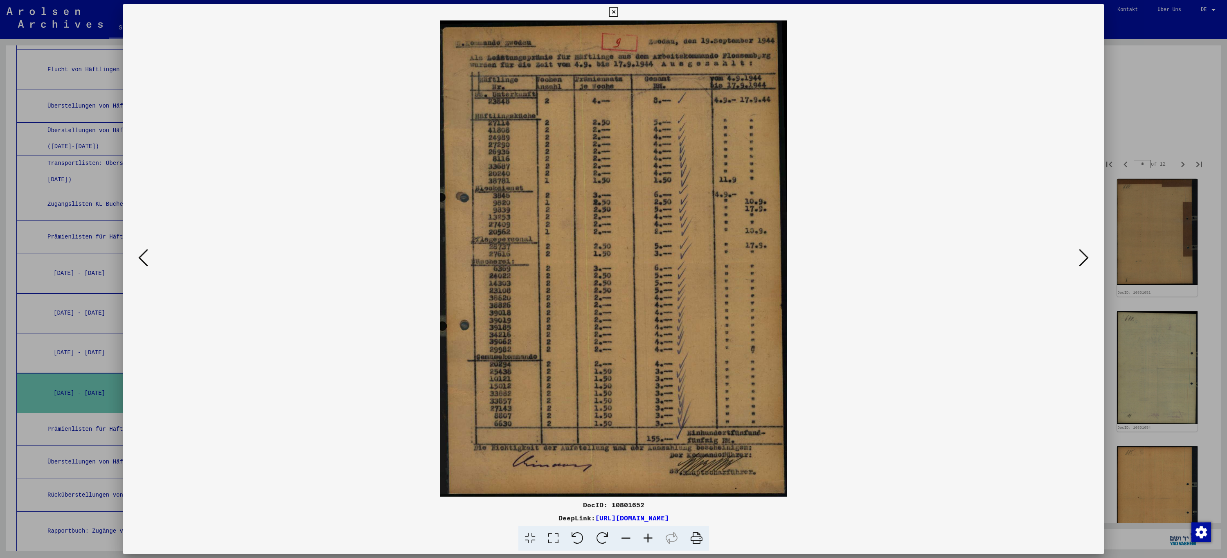
click at [1085, 259] on icon at bounding box center [1084, 258] width 10 height 20
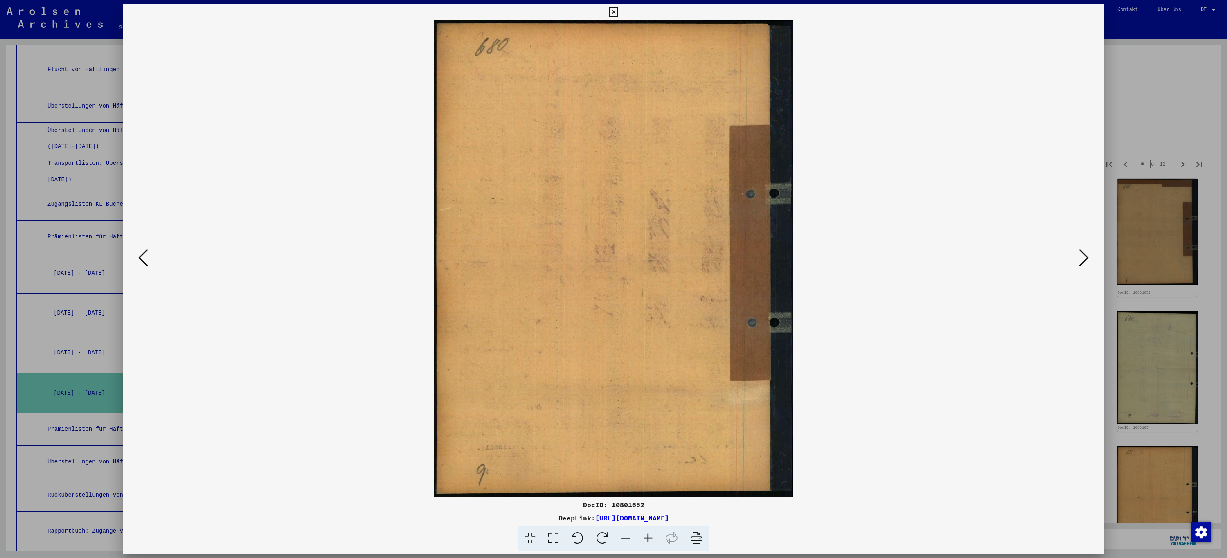
click at [1085, 259] on icon at bounding box center [1084, 258] width 10 height 20
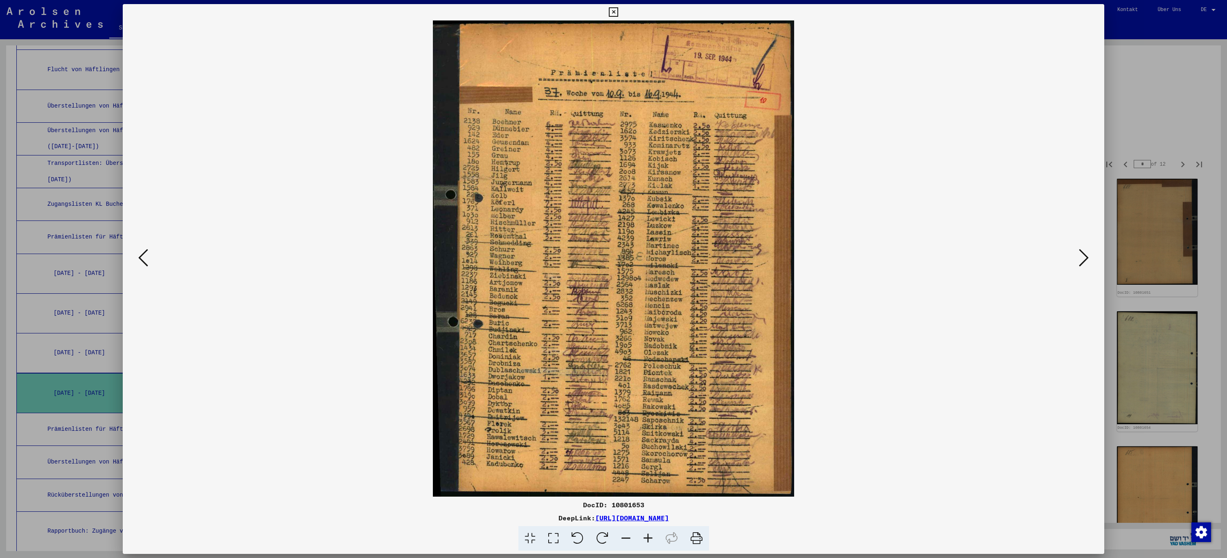
click at [1085, 259] on icon at bounding box center [1084, 258] width 10 height 20
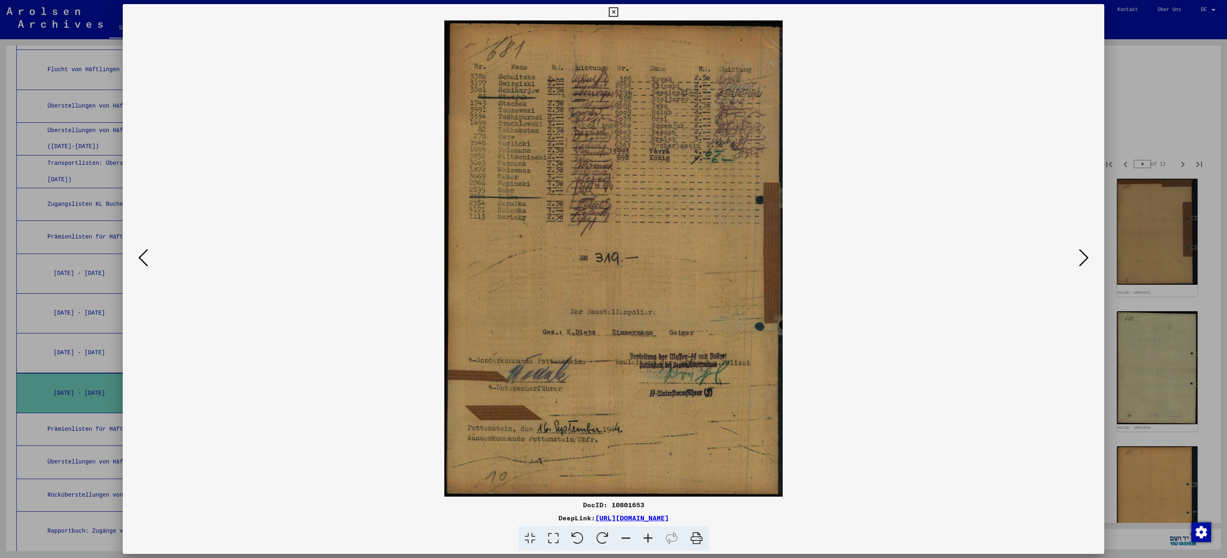
click at [1085, 259] on icon at bounding box center [1084, 258] width 10 height 20
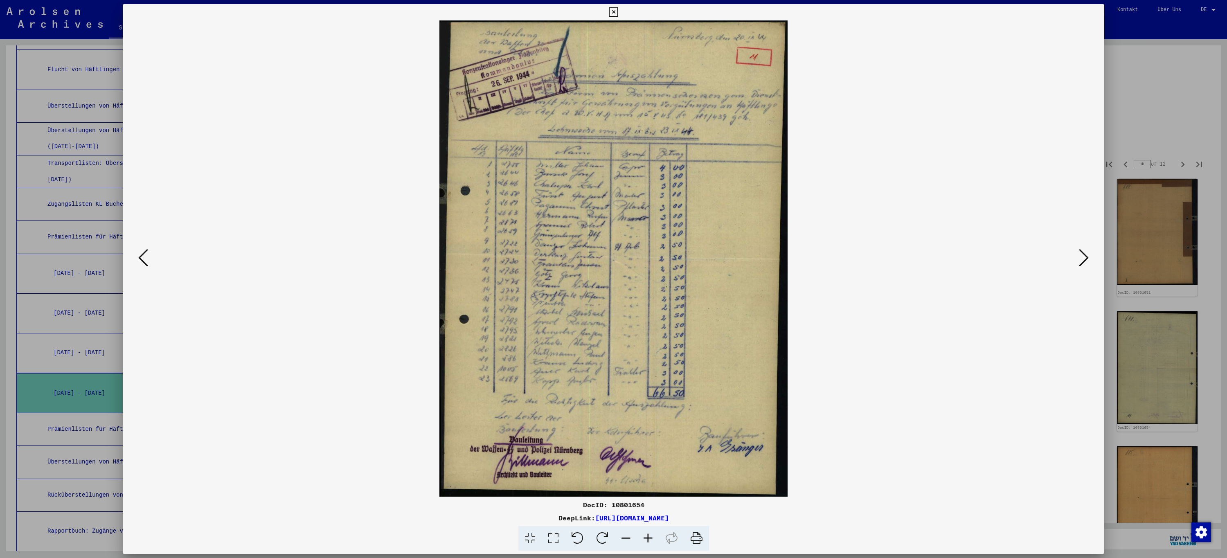
click at [1085, 259] on icon at bounding box center [1084, 258] width 10 height 20
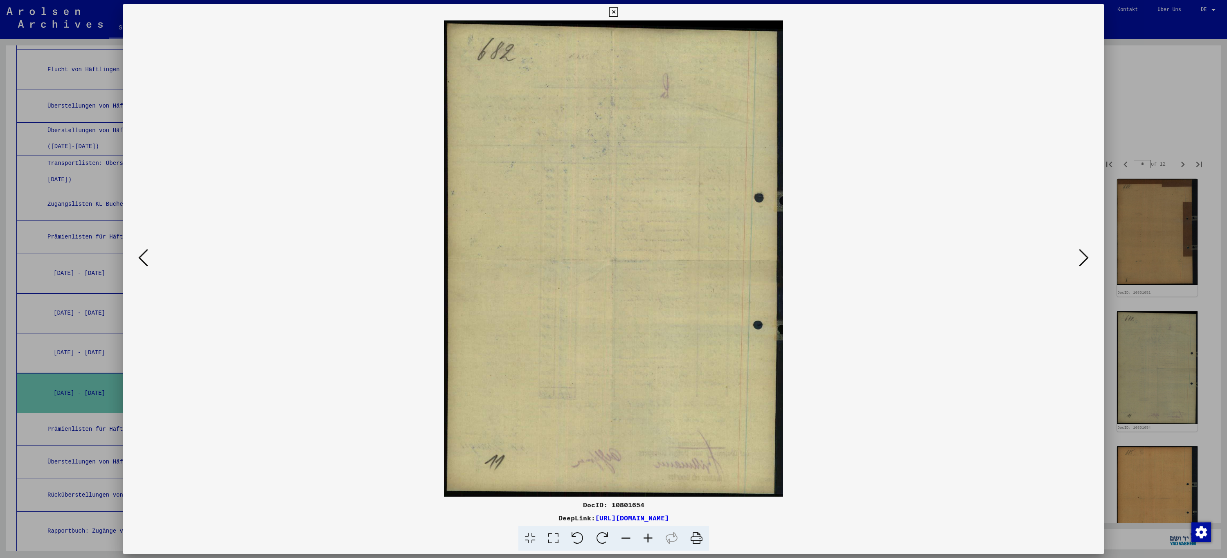
click at [1085, 259] on icon at bounding box center [1084, 258] width 10 height 20
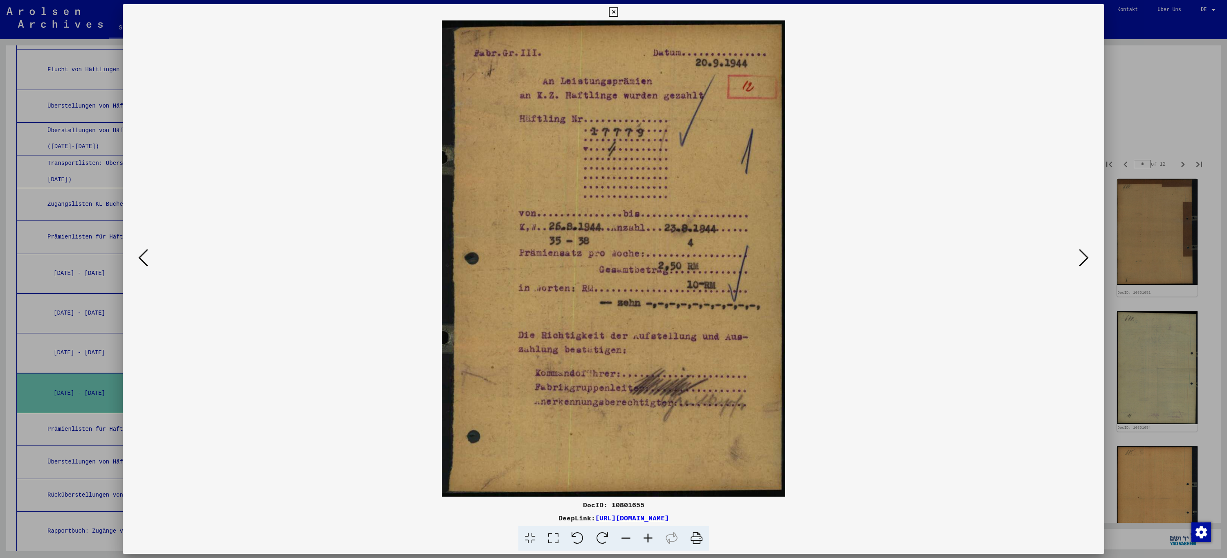
click at [1085, 259] on icon at bounding box center [1084, 258] width 10 height 20
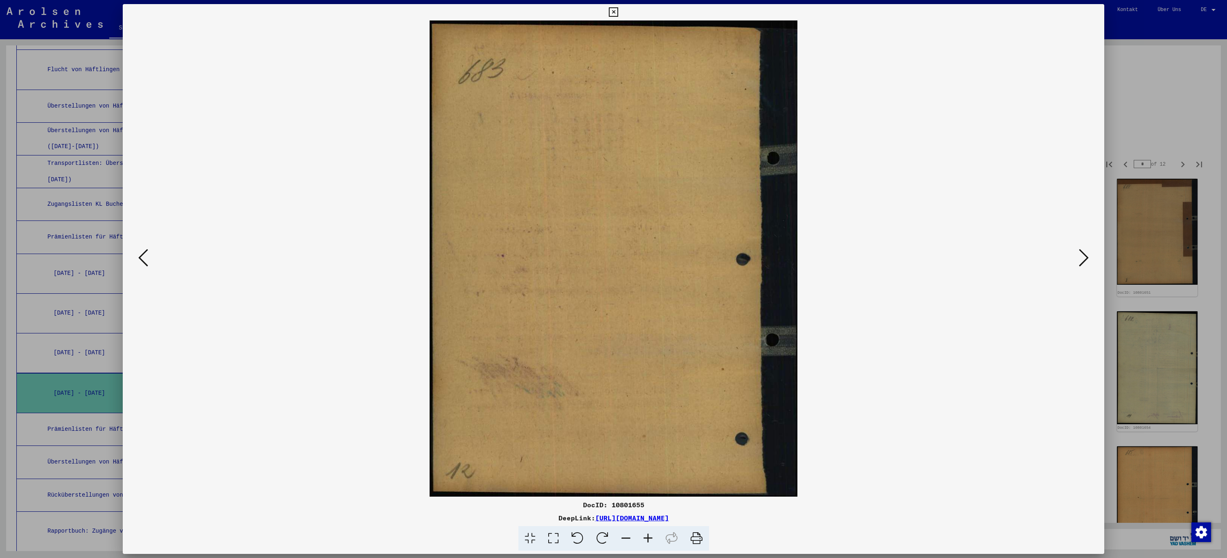
click at [1085, 259] on icon at bounding box center [1084, 258] width 10 height 20
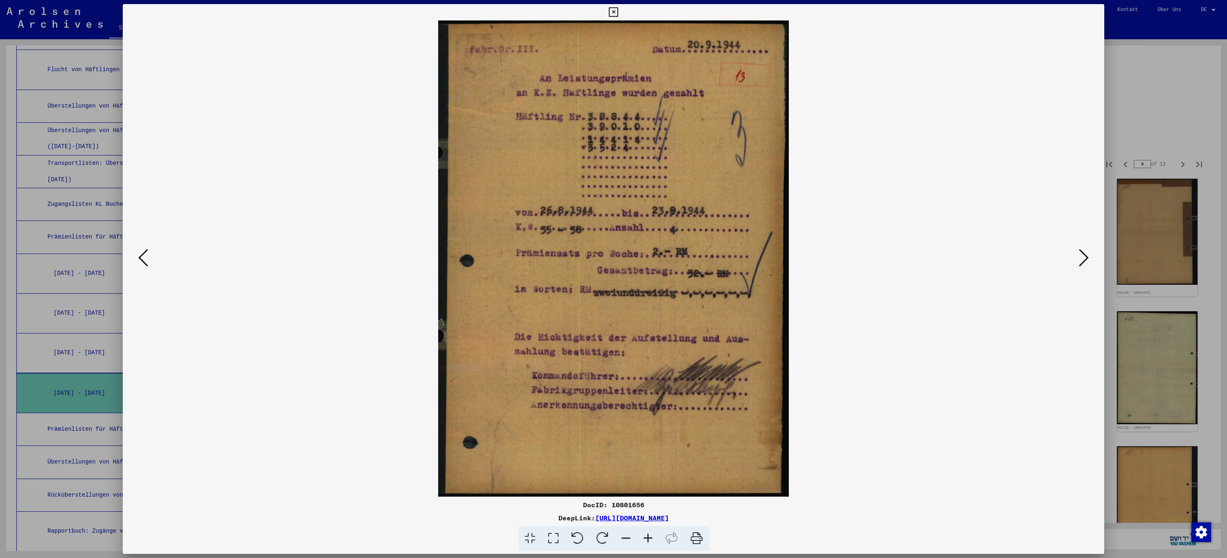
click at [1085, 259] on icon at bounding box center [1084, 258] width 10 height 20
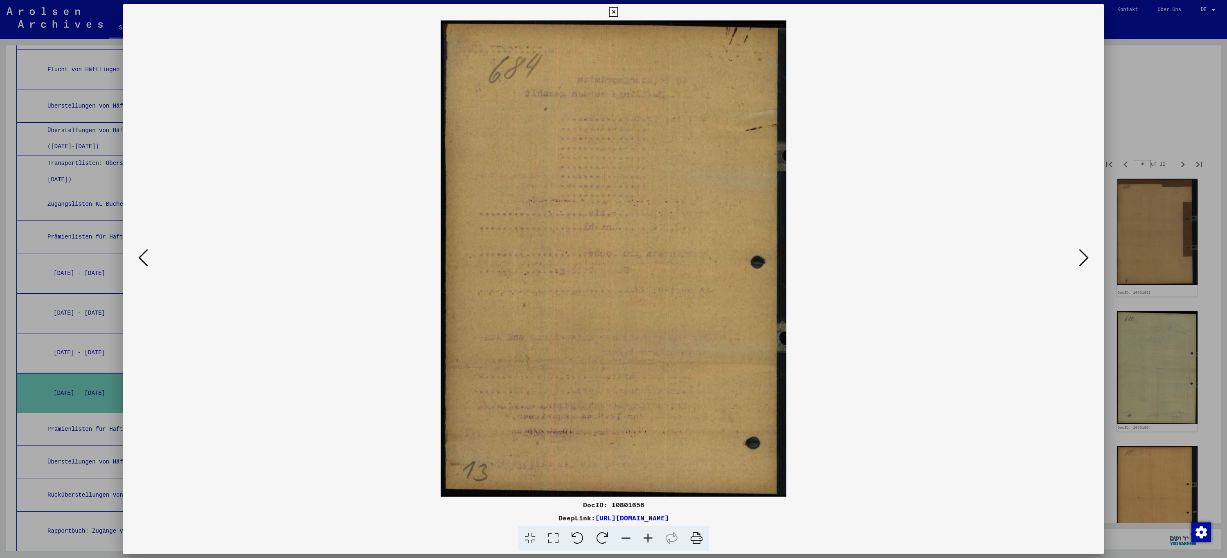
click at [1085, 259] on icon at bounding box center [1084, 258] width 10 height 20
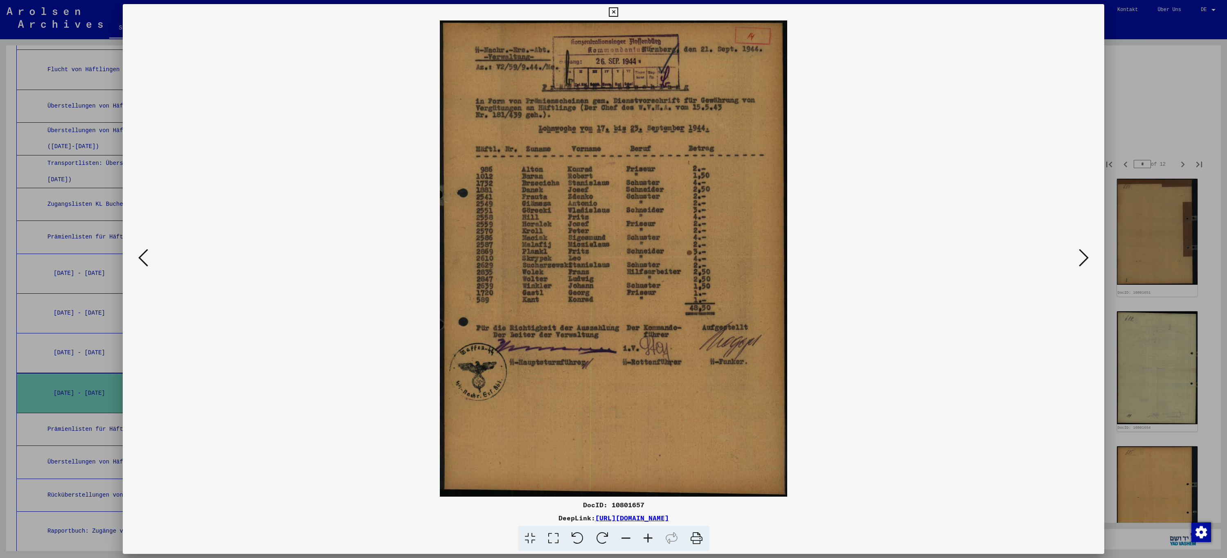
click at [1085, 259] on icon at bounding box center [1084, 258] width 10 height 20
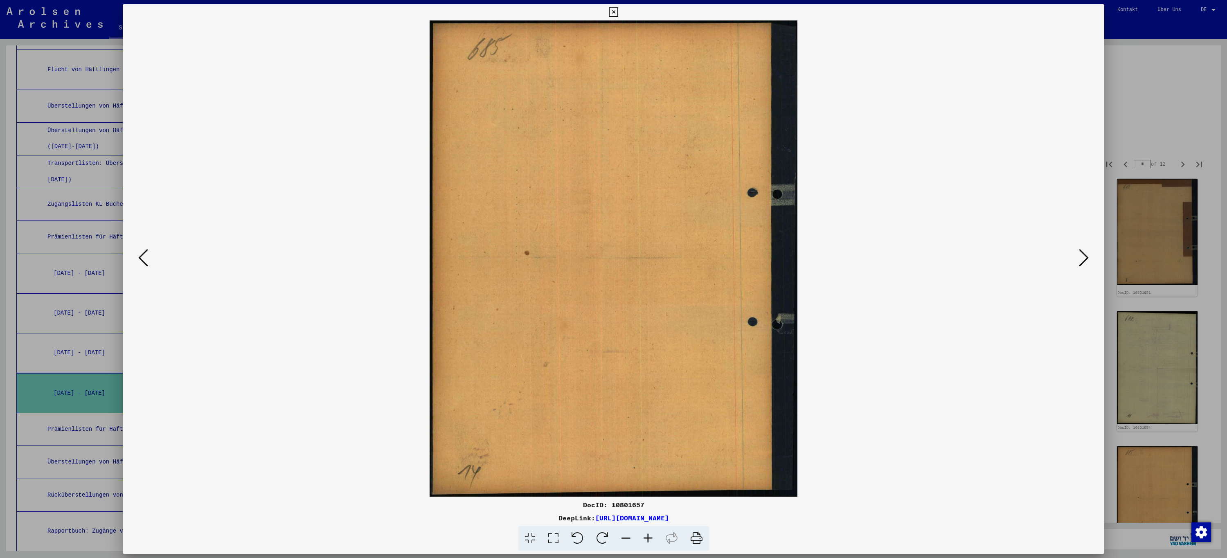
click at [1085, 259] on icon at bounding box center [1084, 258] width 10 height 20
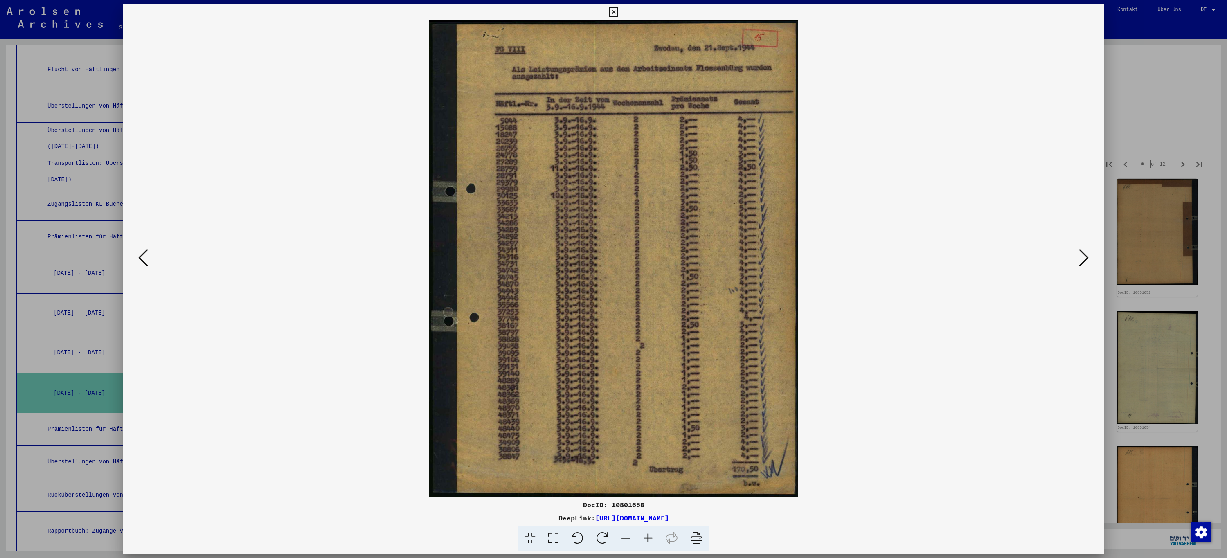
click at [1085, 259] on icon at bounding box center [1084, 258] width 10 height 20
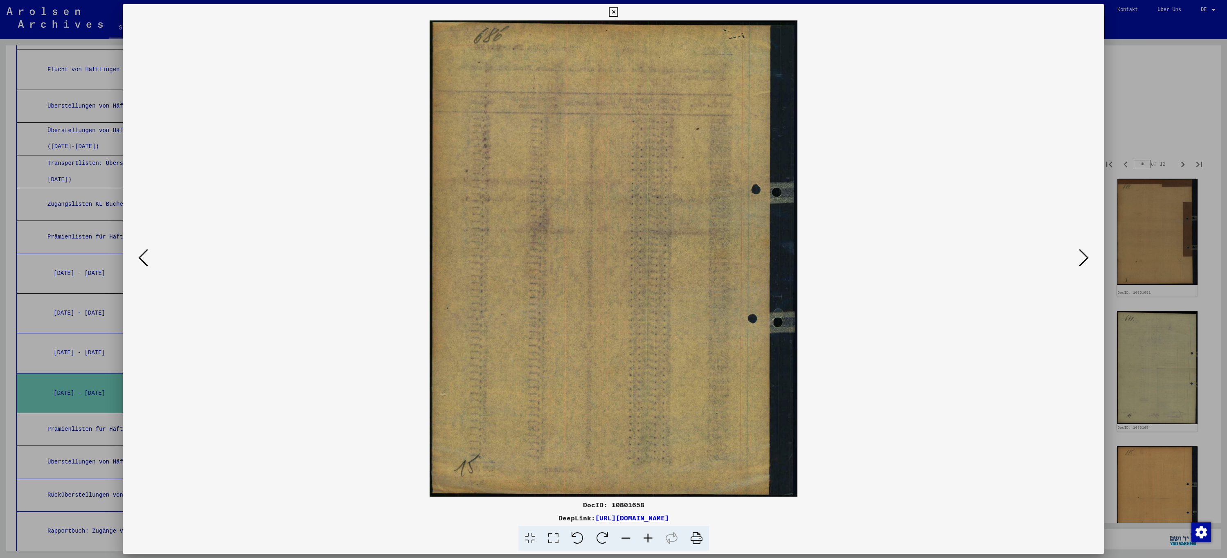
click at [1085, 259] on icon at bounding box center [1084, 258] width 10 height 20
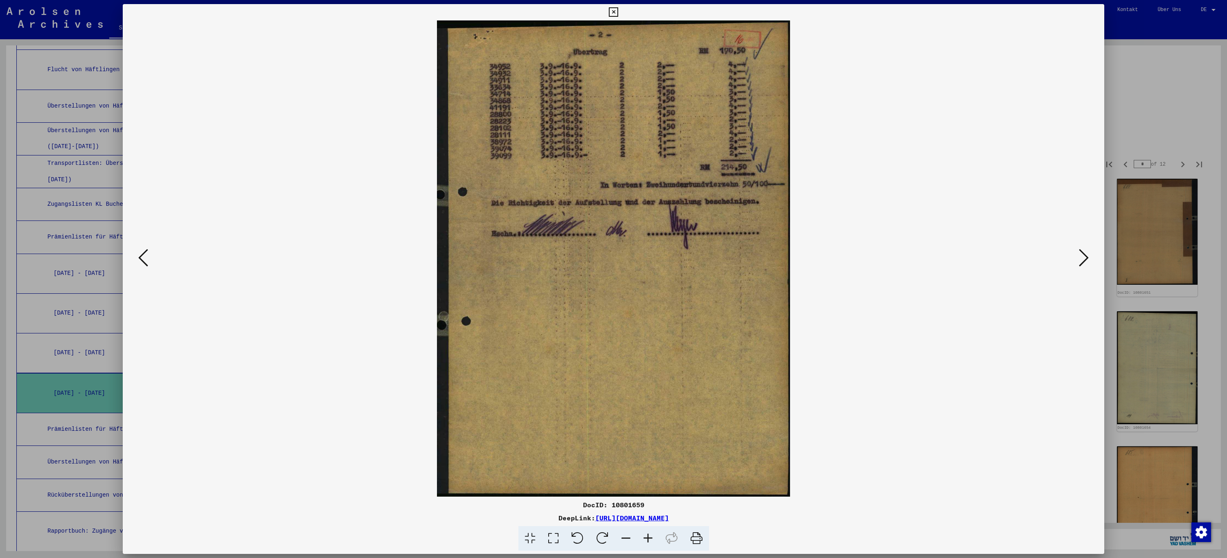
click at [1085, 259] on icon at bounding box center [1084, 258] width 10 height 20
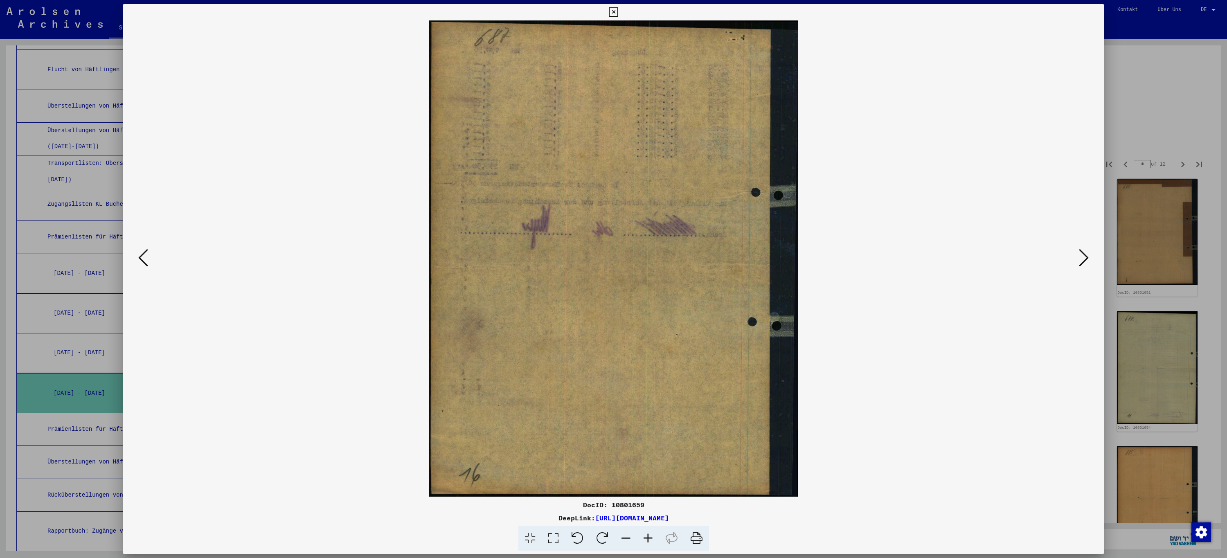
click at [1085, 259] on icon at bounding box center [1084, 258] width 10 height 20
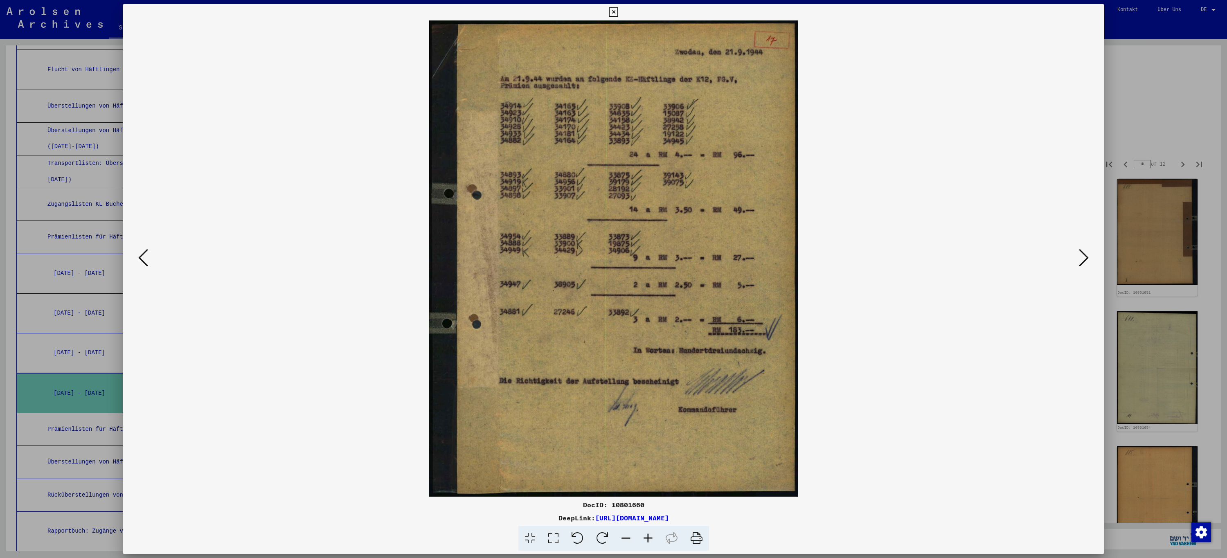
click at [1085, 259] on icon at bounding box center [1084, 258] width 10 height 20
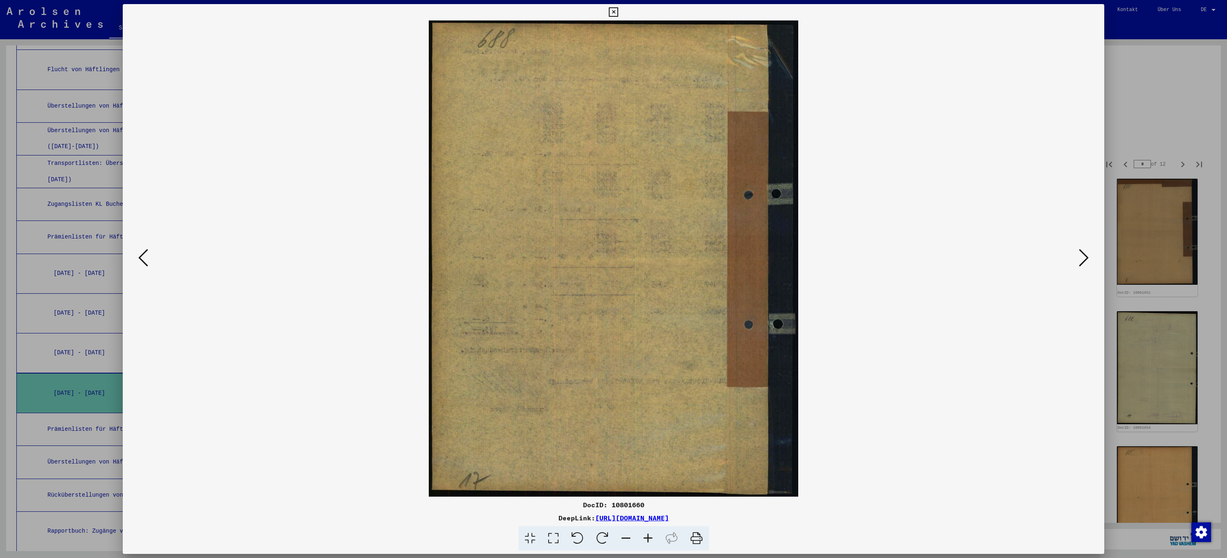
click at [1085, 259] on icon at bounding box center [1084, 258] width 10 height 20
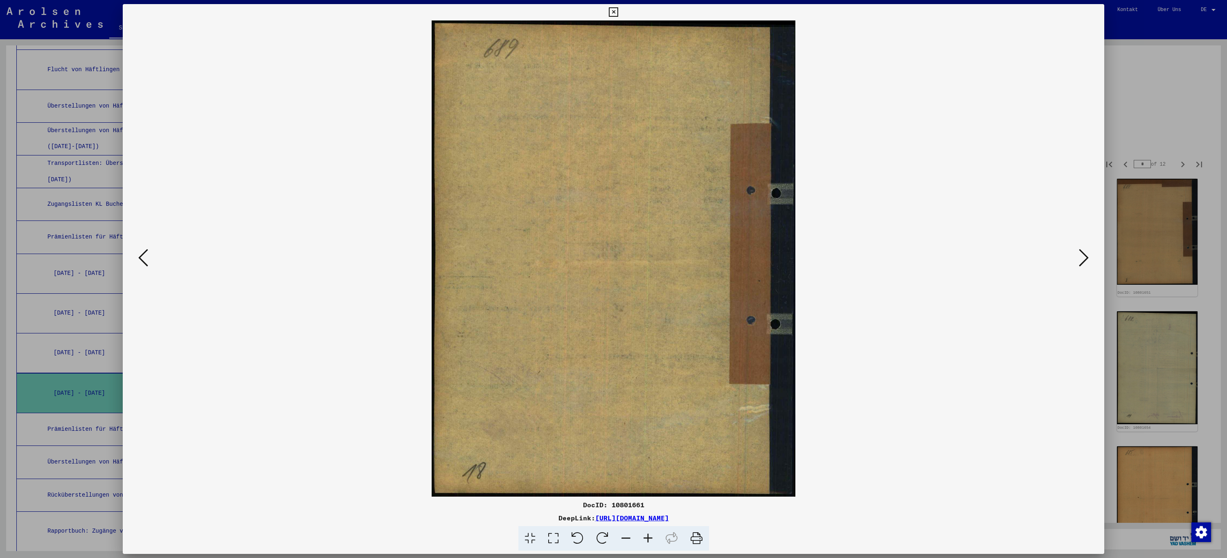
click at [1085, 259] on icon at bounding box center [1084, 258] width 10 height 20
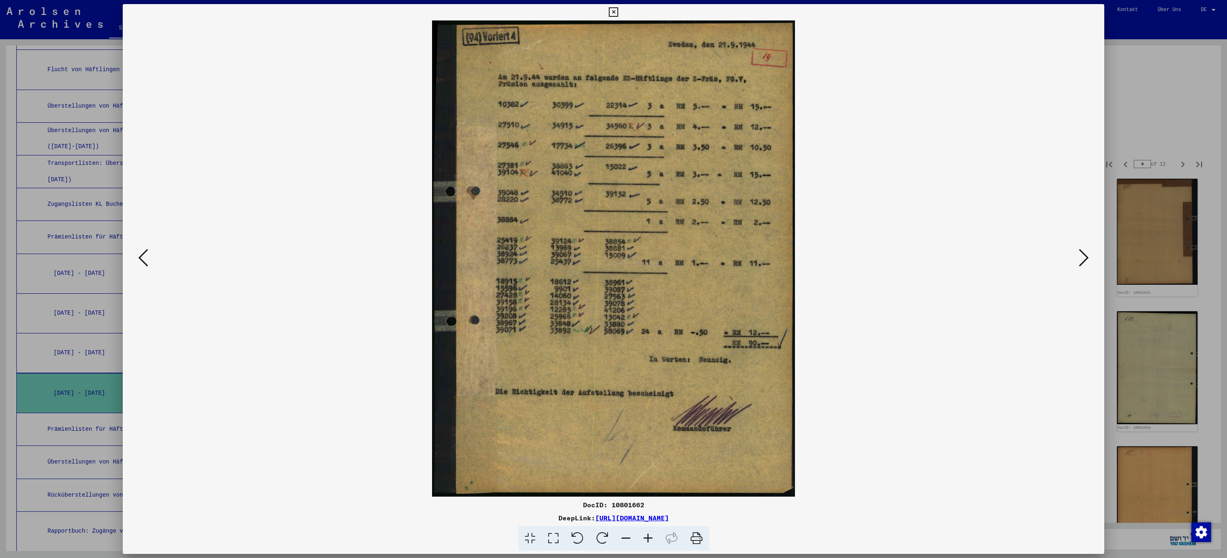
click at [1085, 259] on icon at bounding box center [1084, 258] width 10 height 20
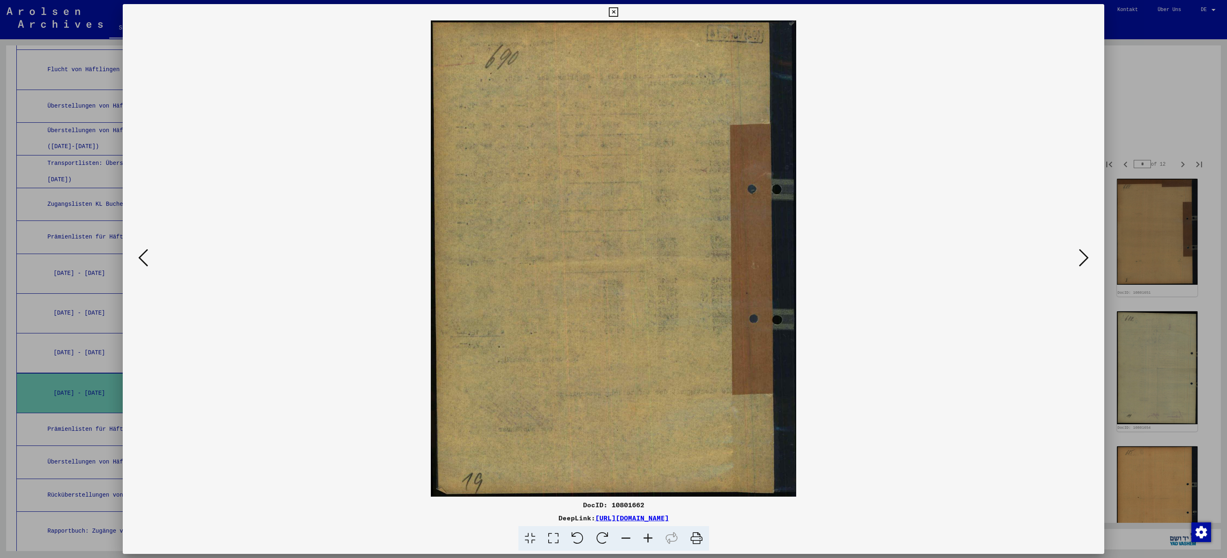
click at [1085, 259] on icon at bounding box center [1084, 258] width 10 height 20
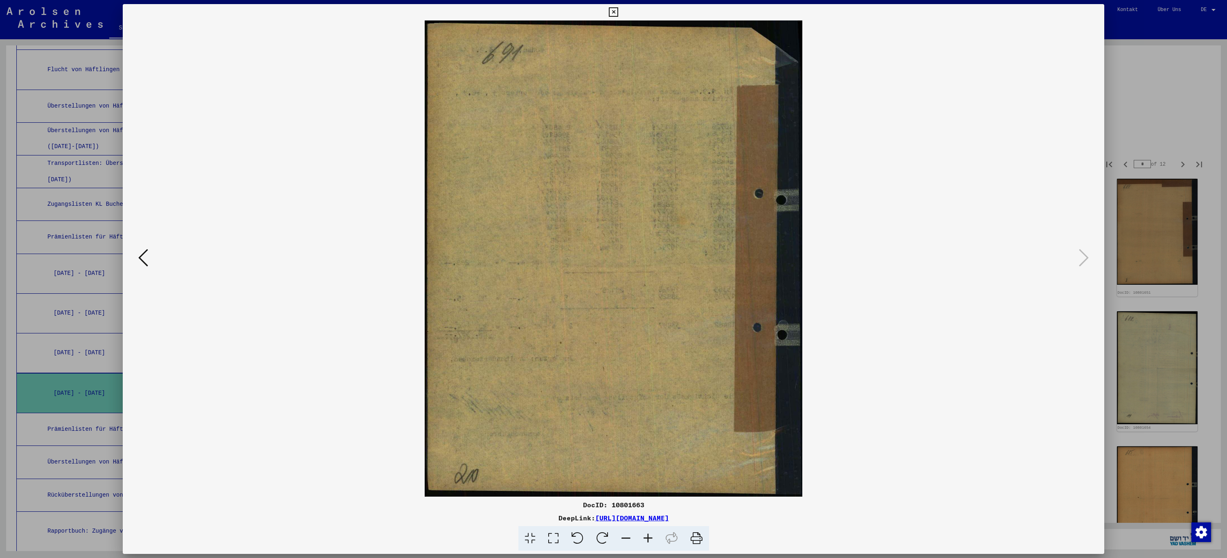
click at [620, 12] on button at bounding box center [613, 12] width 14 height 16
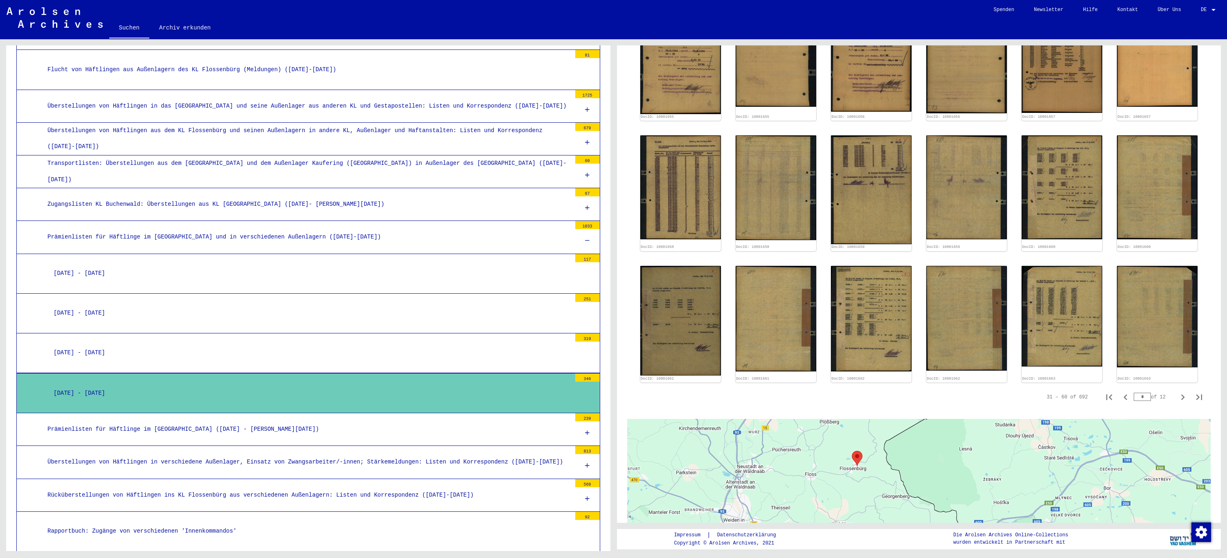
scroll to position [501, 0]
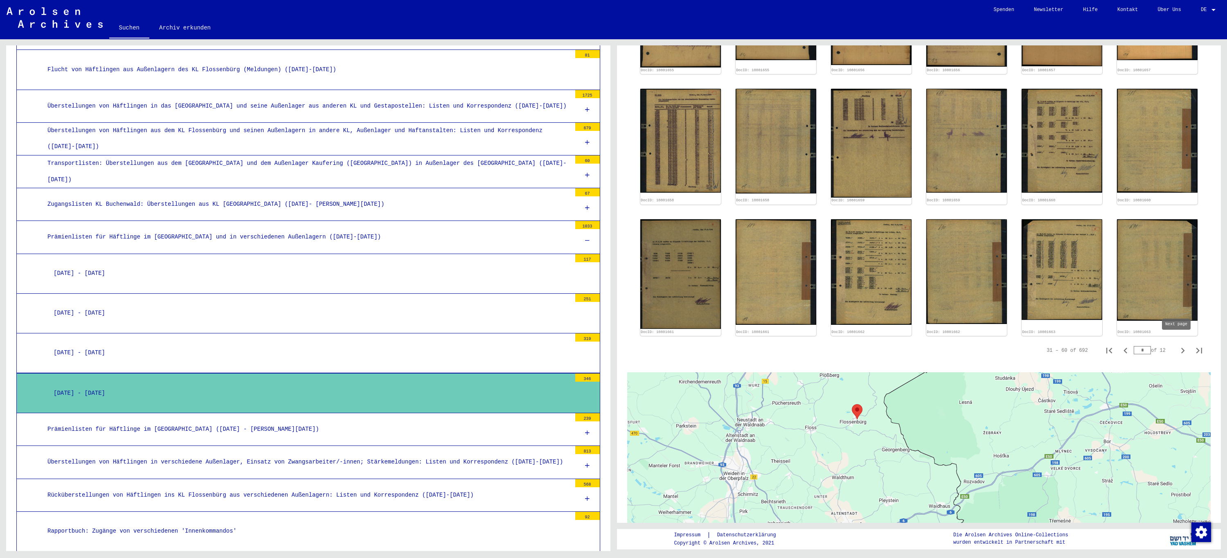
click at [1177, 345] on icon "Next page" at bounding box center [1182, 350] width 11 height 11
type input "*"
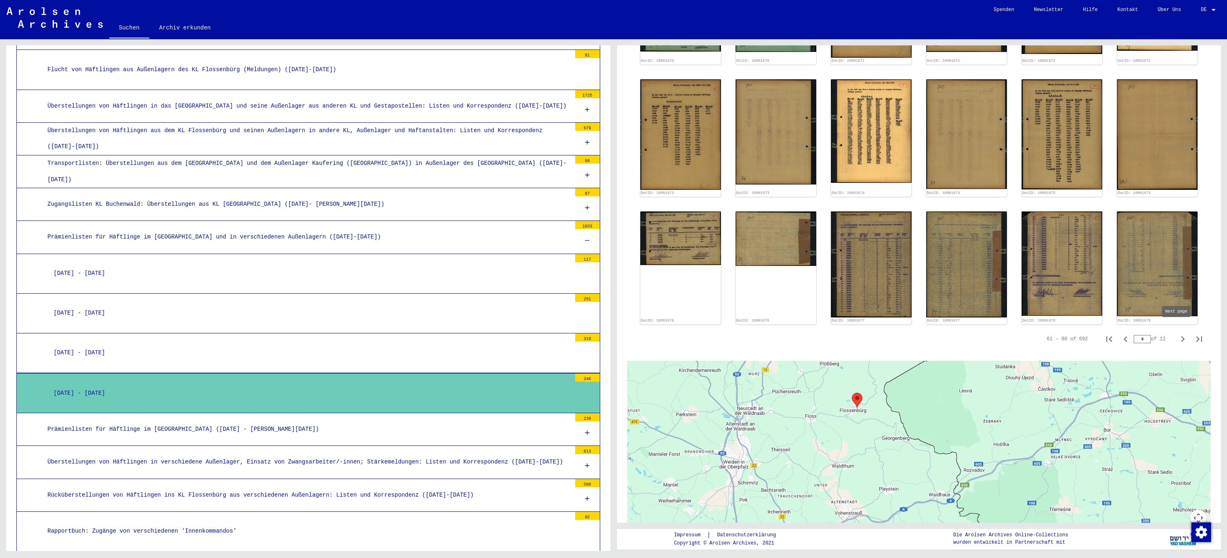
click at [1181, 336] on icon "Next page" at bounding box center [1183, 339] width 4 height 6
type input "*"
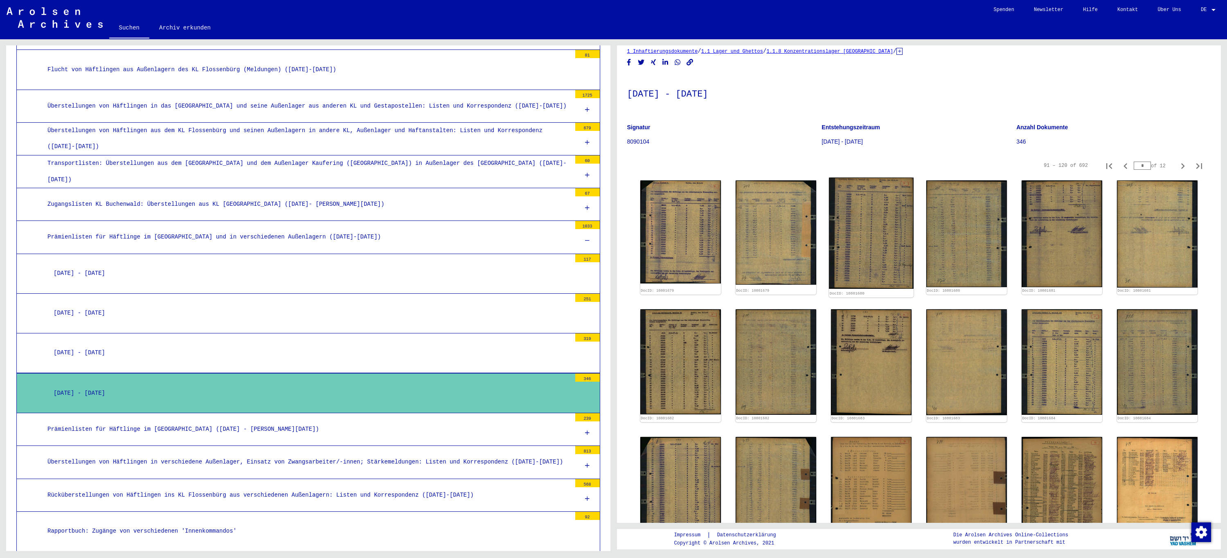
scroll to position [0, 0]
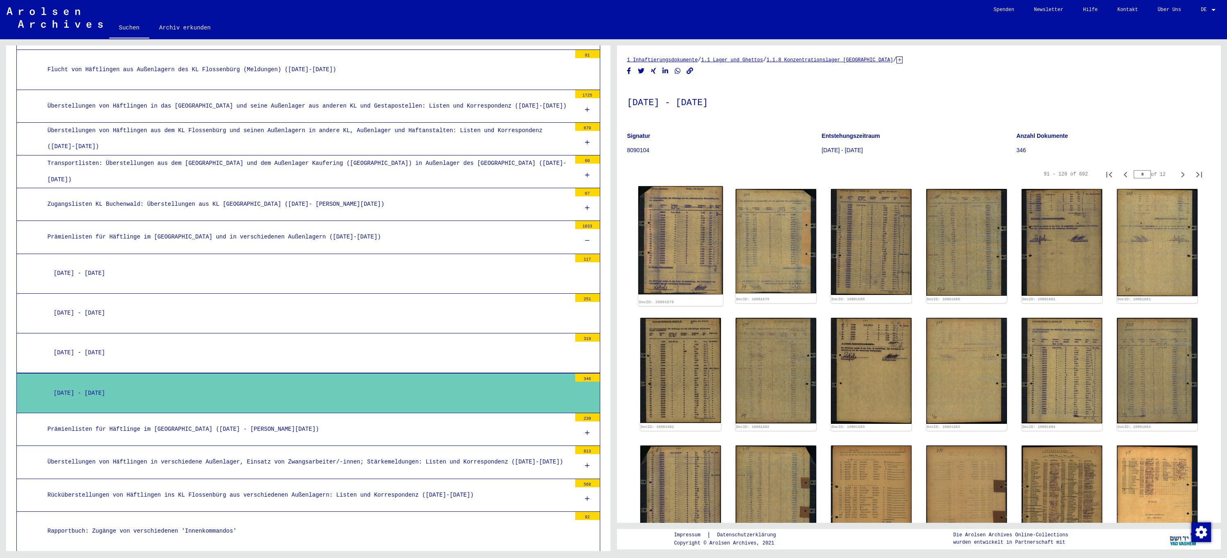
click at [684, 230] on img at bounding box center [680, 240] width 85 height 108
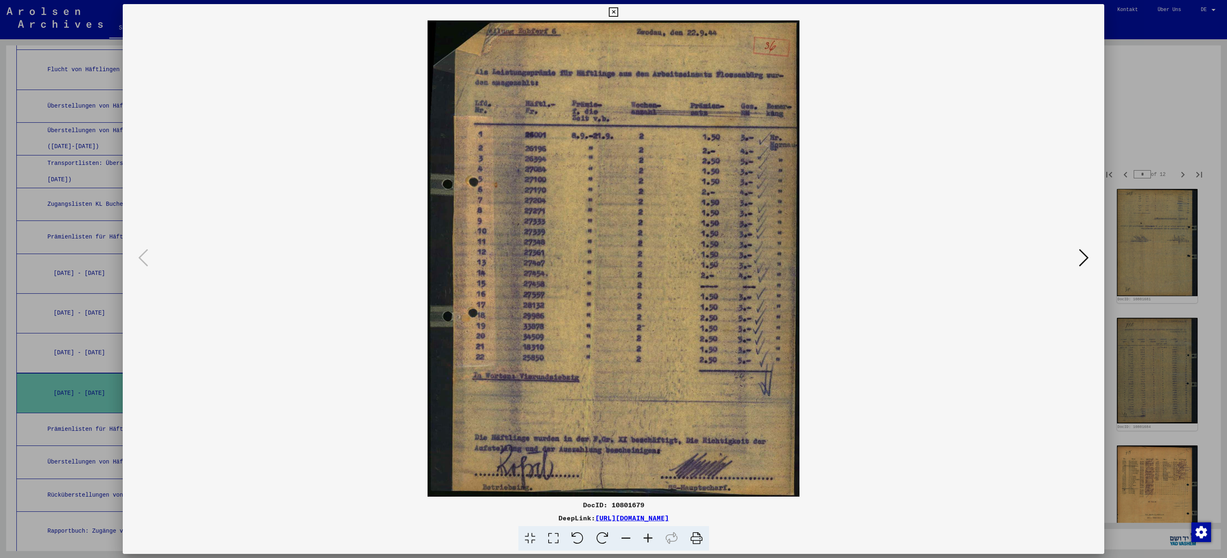
click at [611, 11] on icon at bounding box center [613, 12] width 9 height 10
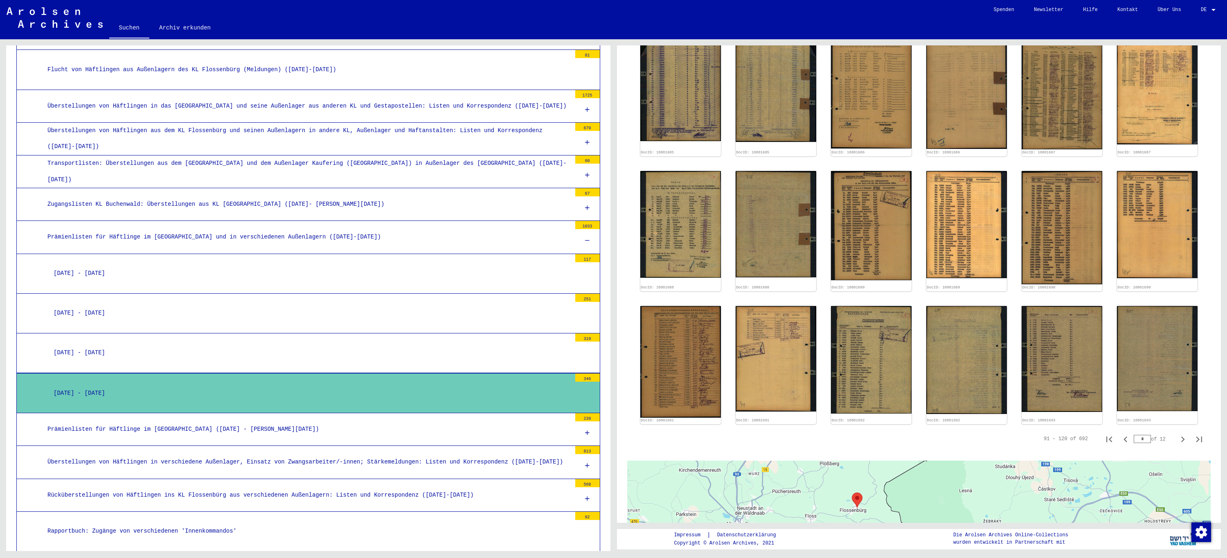
scroll to position [409, 0]
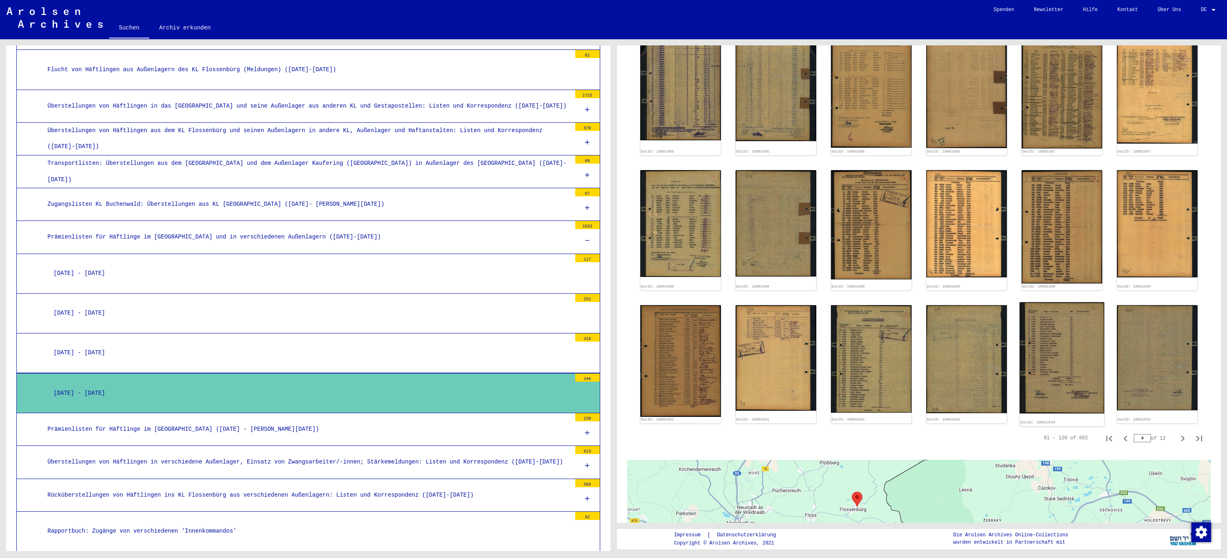
click at [1041, 359] on img at bounding box center [1062, 357] width 85 height 111
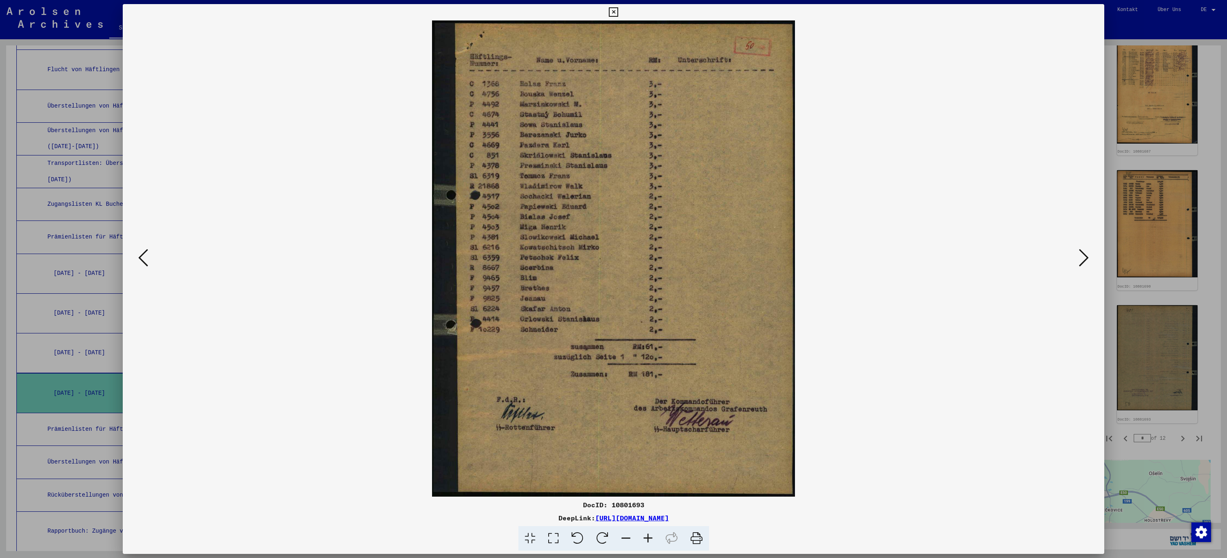
click at [143, 264] on icon at bounding box center [143, 258] width 10 height 20
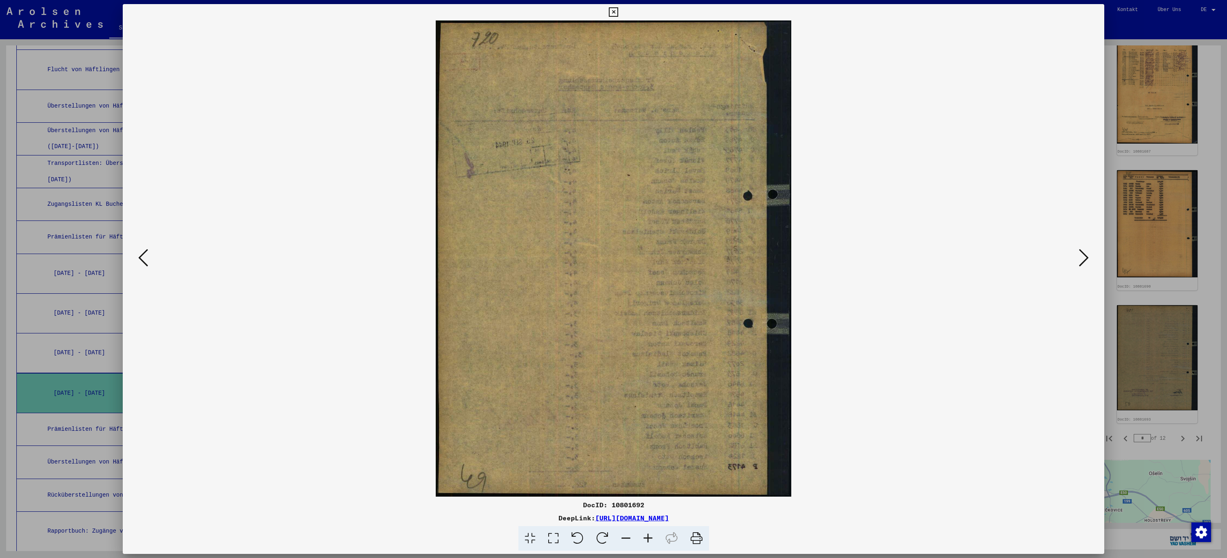
click at [137, 257] on button at bounding box center [143, 258] width 15 height 23
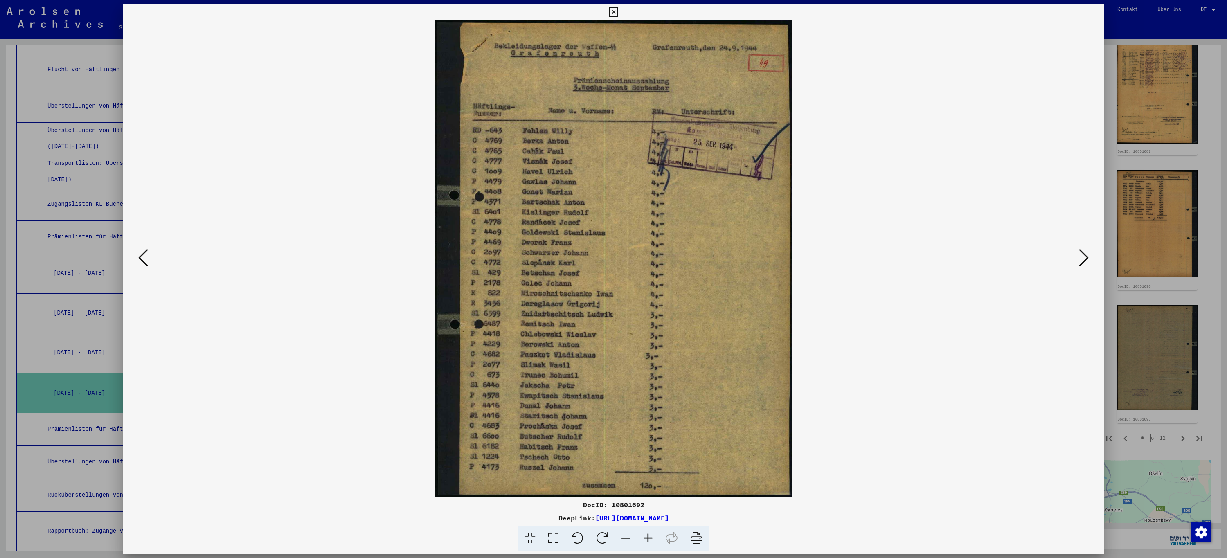
click at [612, 12] on icon at bounding box center [613, 12] width 9 height 10
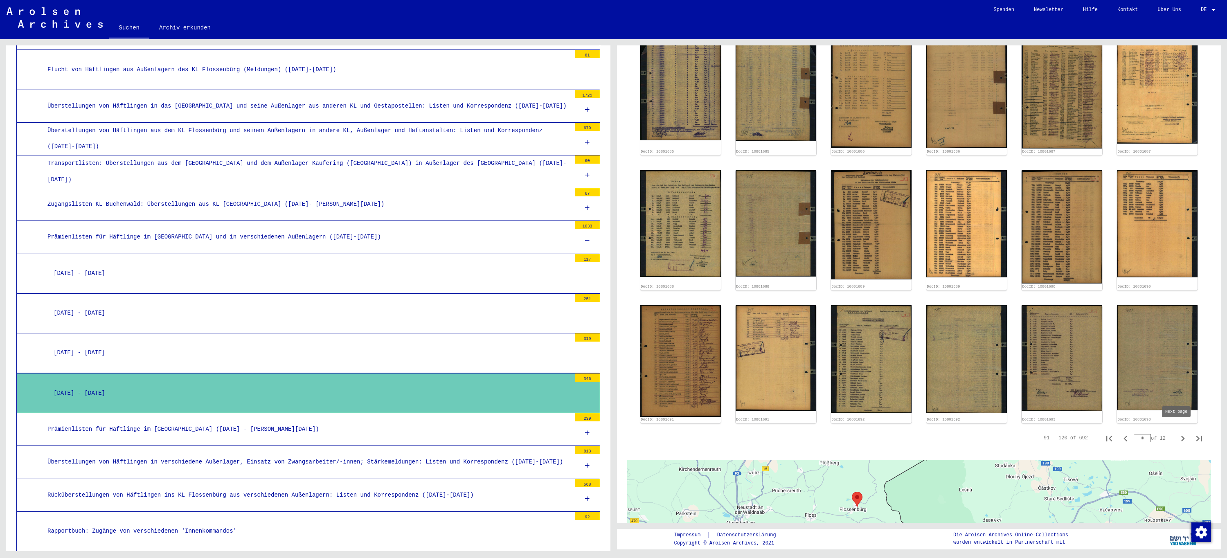
click at [1177, 433] on icon "Next page" at bounding box center [1182, 438] width 11 height 11
type input "*"
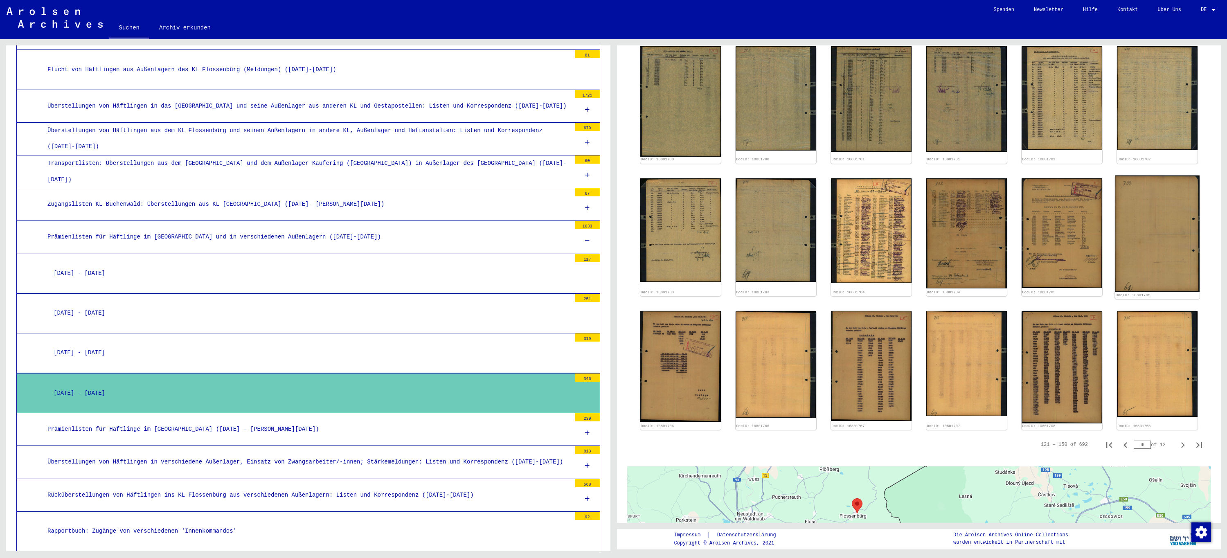
click at [1177, 269] on div "DocID: 10801705" at bounding box center [1157, 237] width 85 height 124
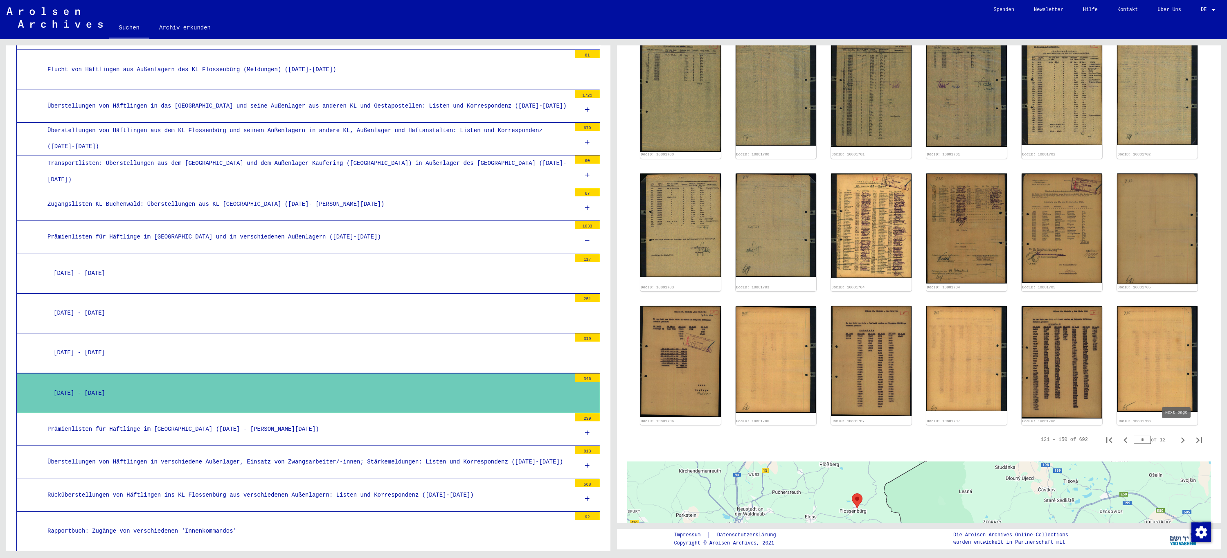
click at [1177, 435] on icon "Next page" at bounding box center [1182, 440] width 11 height 11
type input "*"
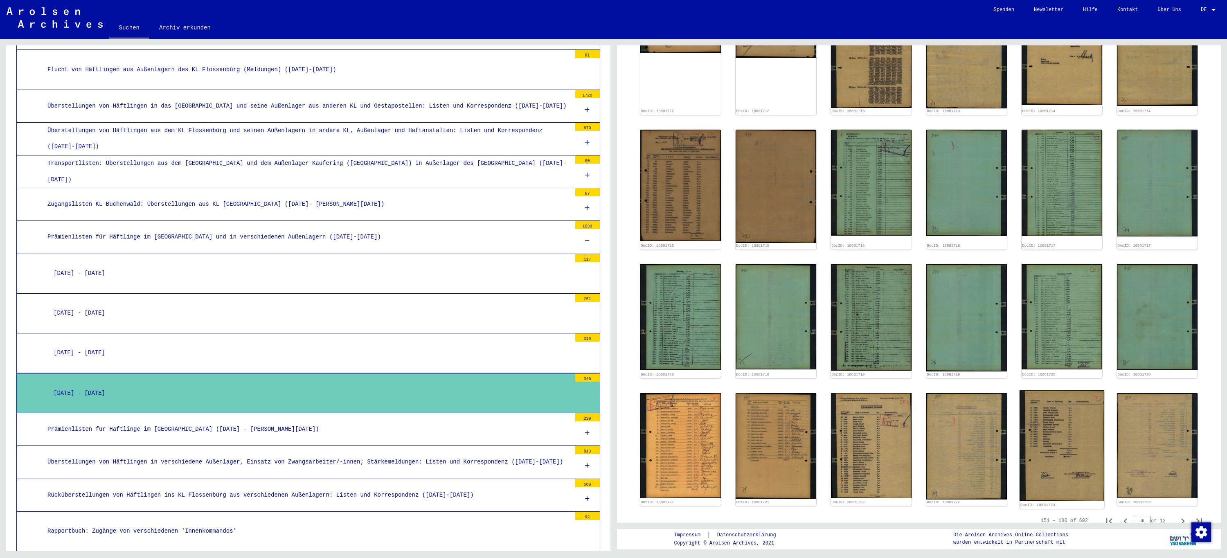
scroll to position [332, 0]
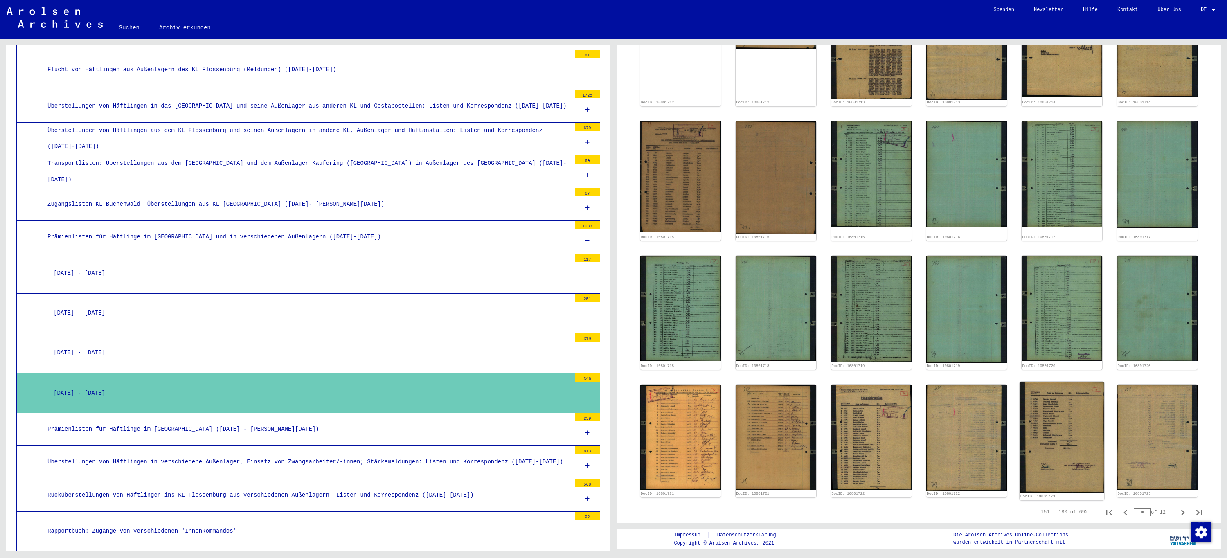
click at [1058, 421] on img at bounding box center [1062, 437] width 85 height 111
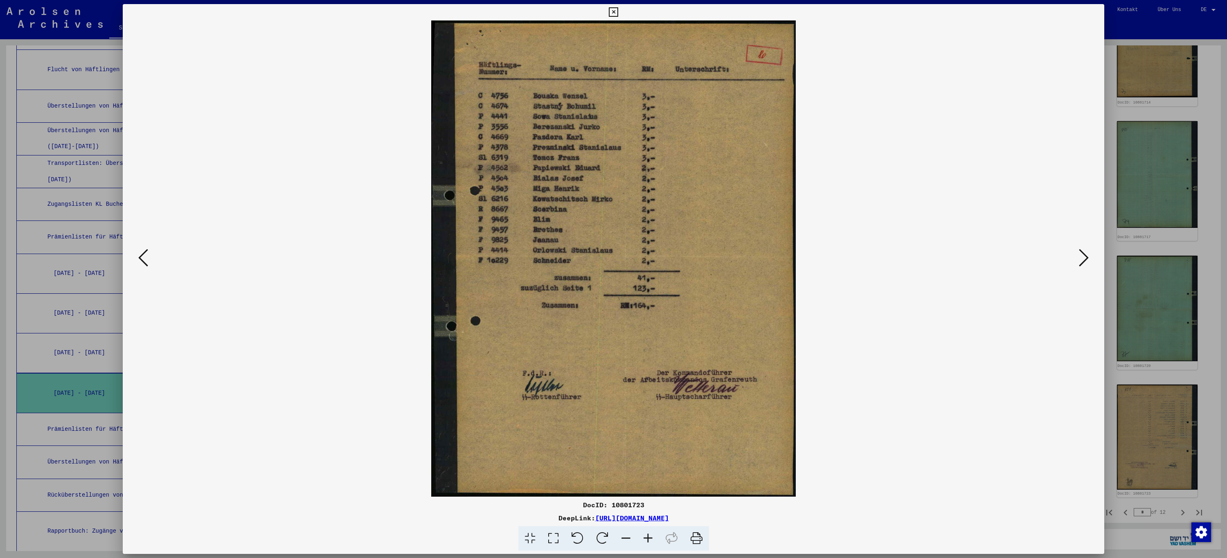
click at [145, 265] on icon at bounding box center [143, 258] width 10 height 20
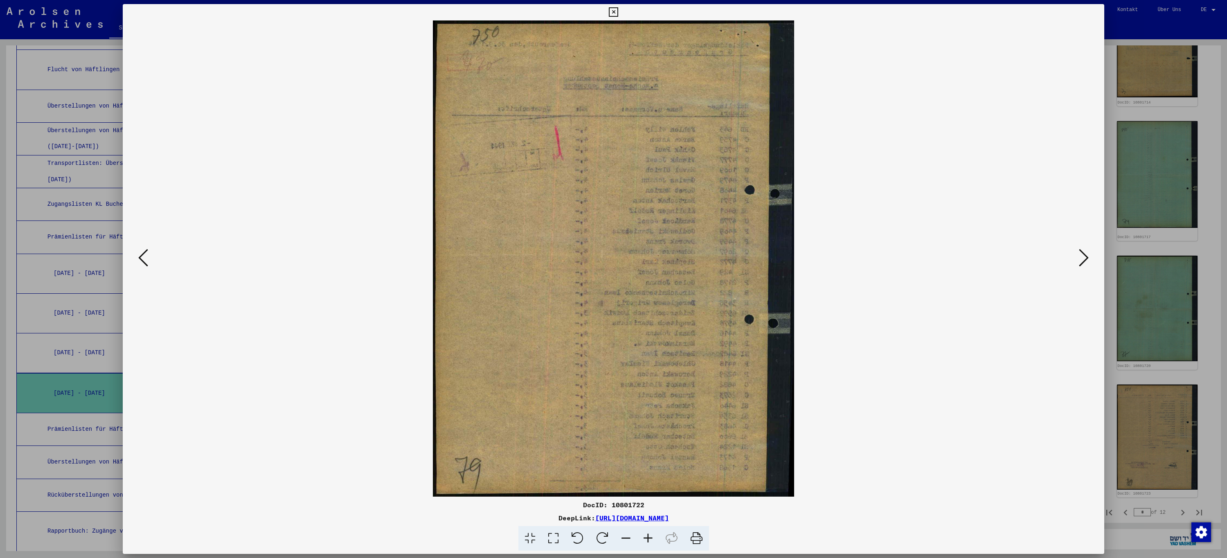
click at [142, 264] on icon at bounding box center [143, 258] width 10 height 20
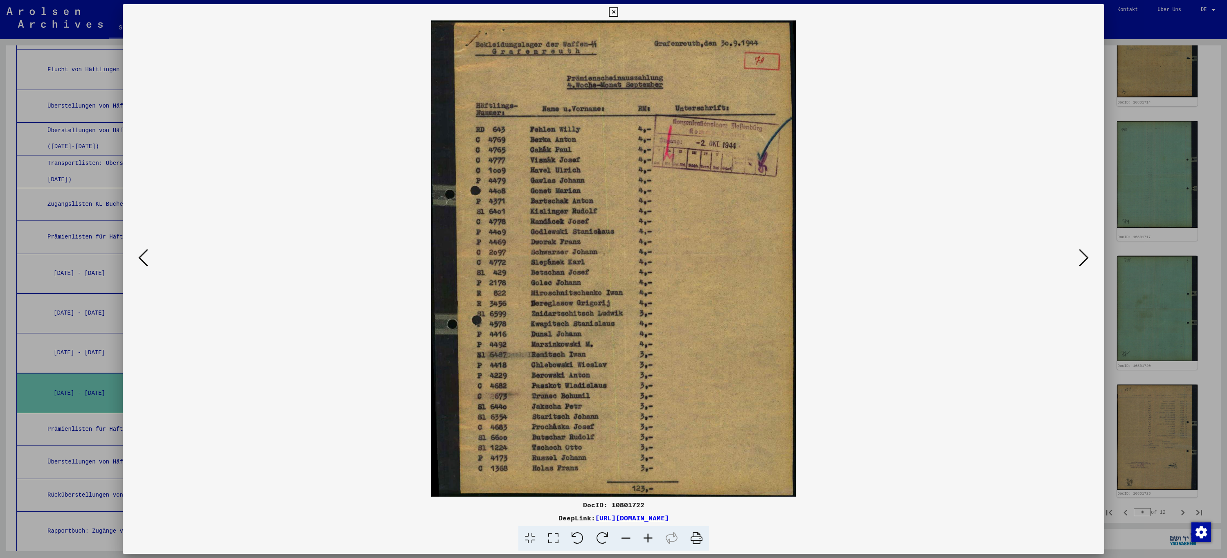
click at [611, 9] on icon at bounding box center [613, 12] width 9 height 10
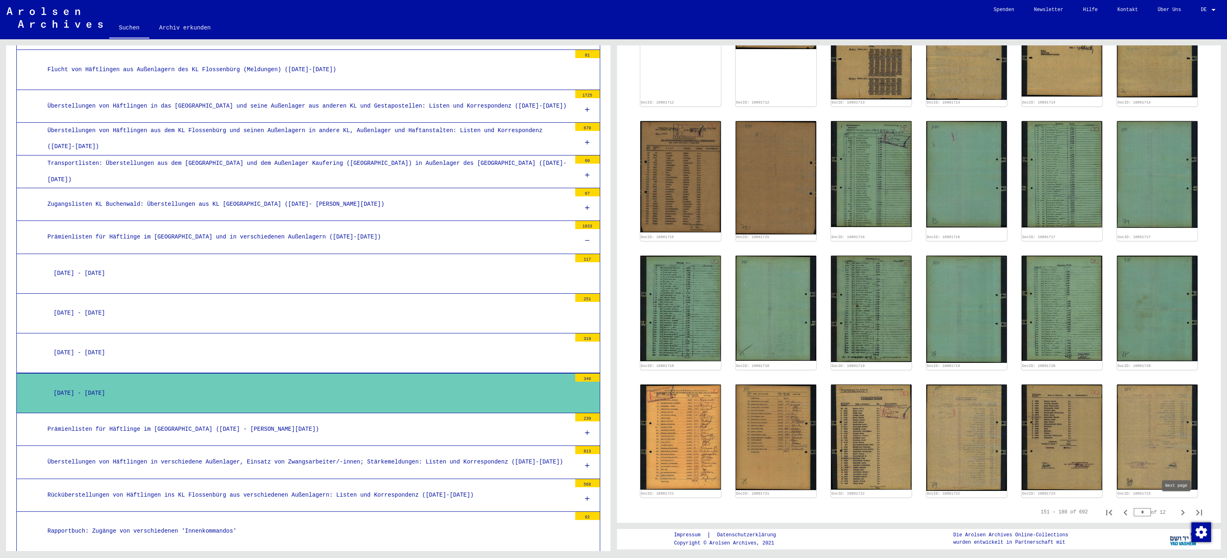
click at [1181, 510] on icon "Next page" at bounding box center [1183, 513] width 4 height 6
type input "*"
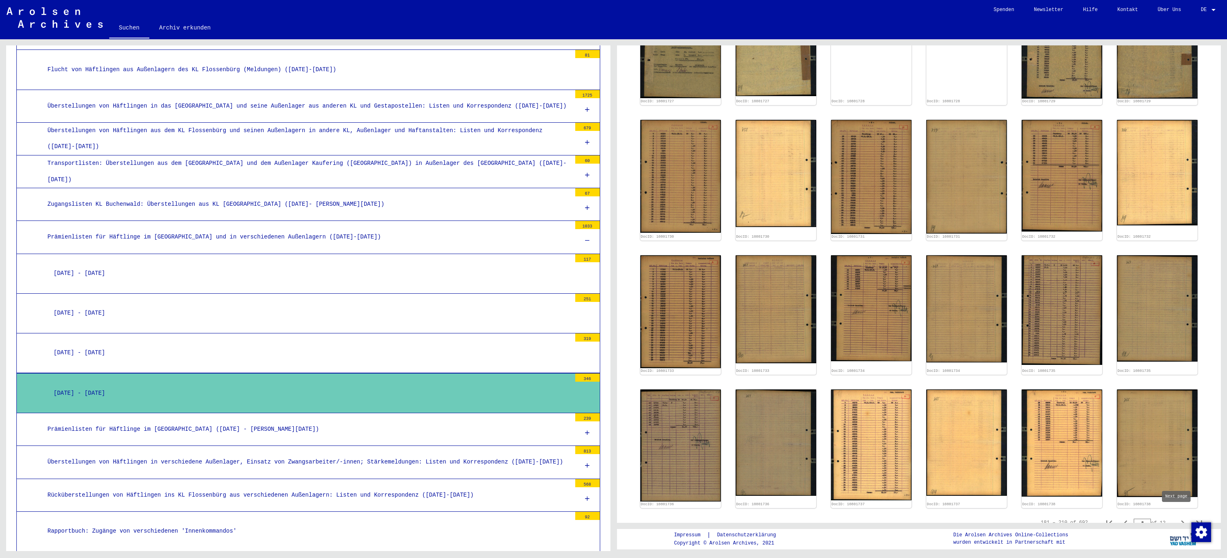
click at [1177, 518] on icon "Next page" at bounding box center [1182, 523] width 11 height 11
type input "*"
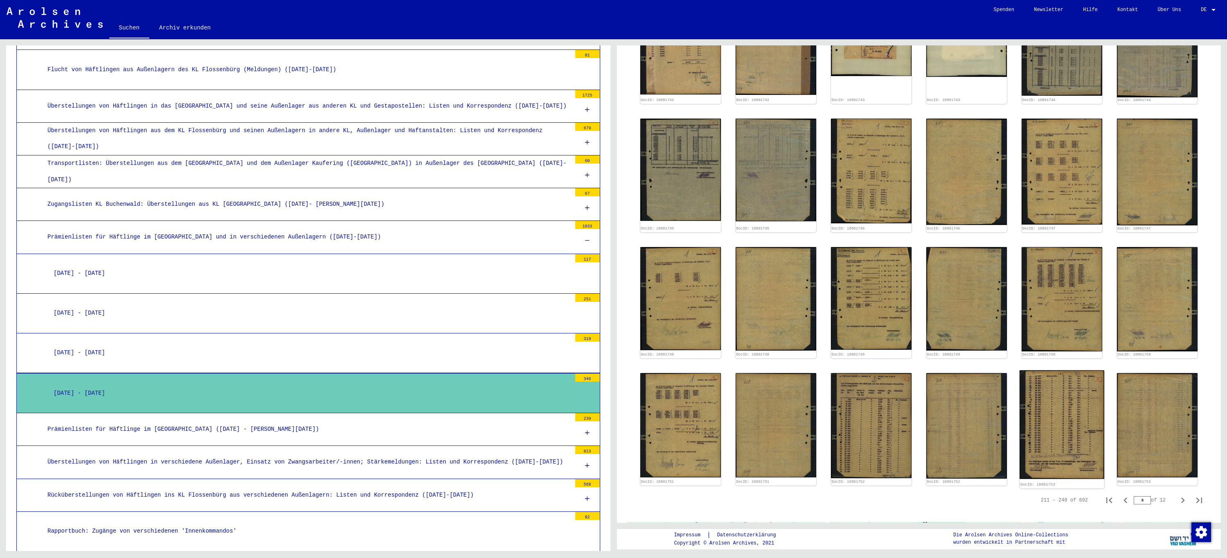
click at [1049, 403] on img at bounding box center [1062, 424] width 85 height 109
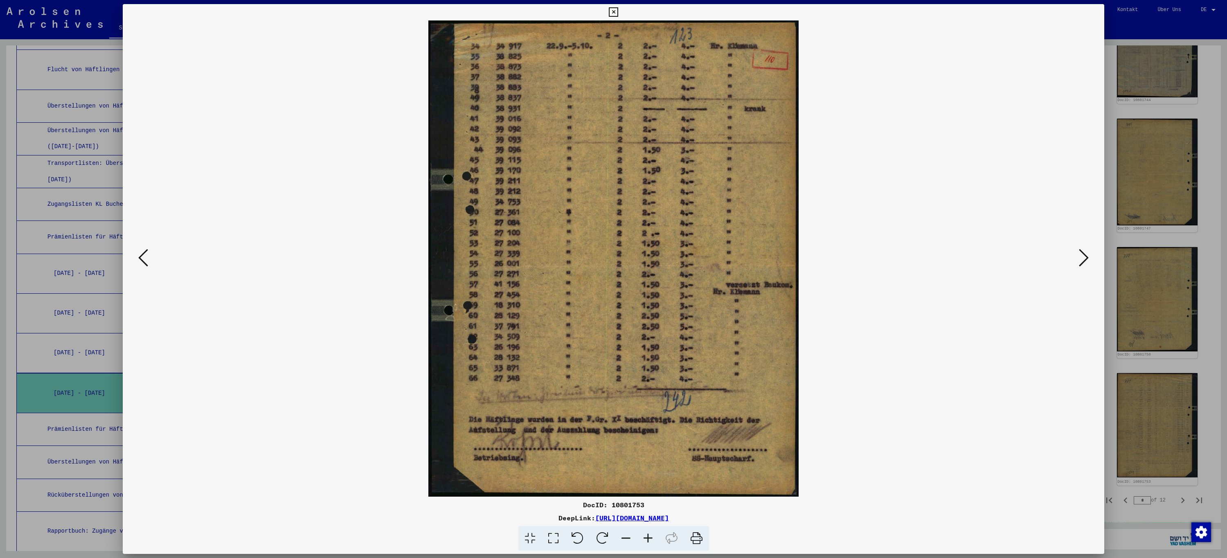
click at [139, 257] on icon at bounding box center [143, 258] width 10 height 20
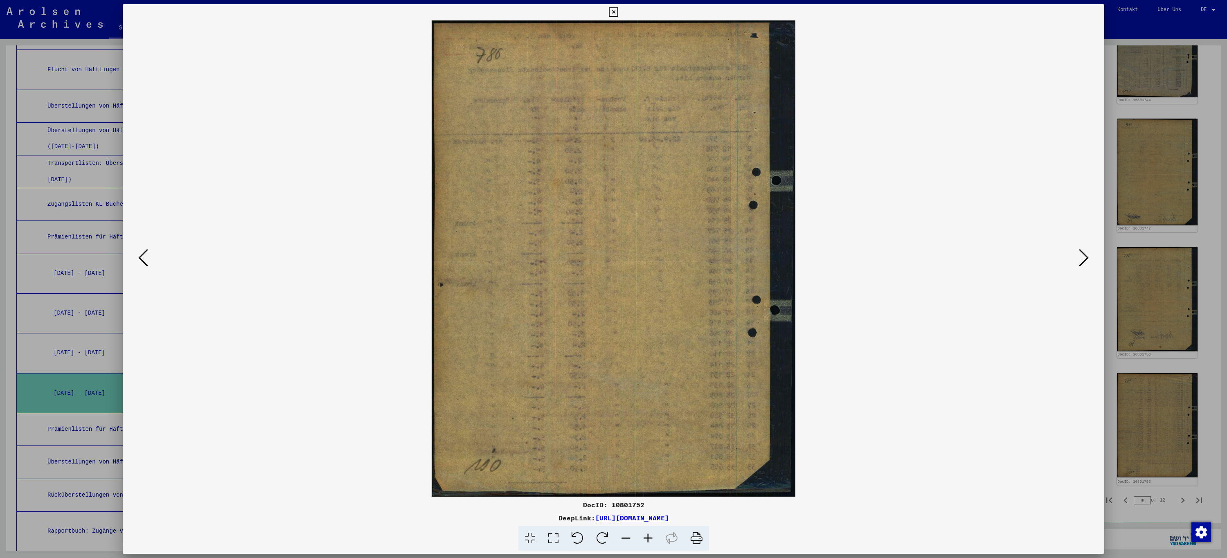
click at [139, 257] on icon at bounding box center [143, 258] width 10 height 20
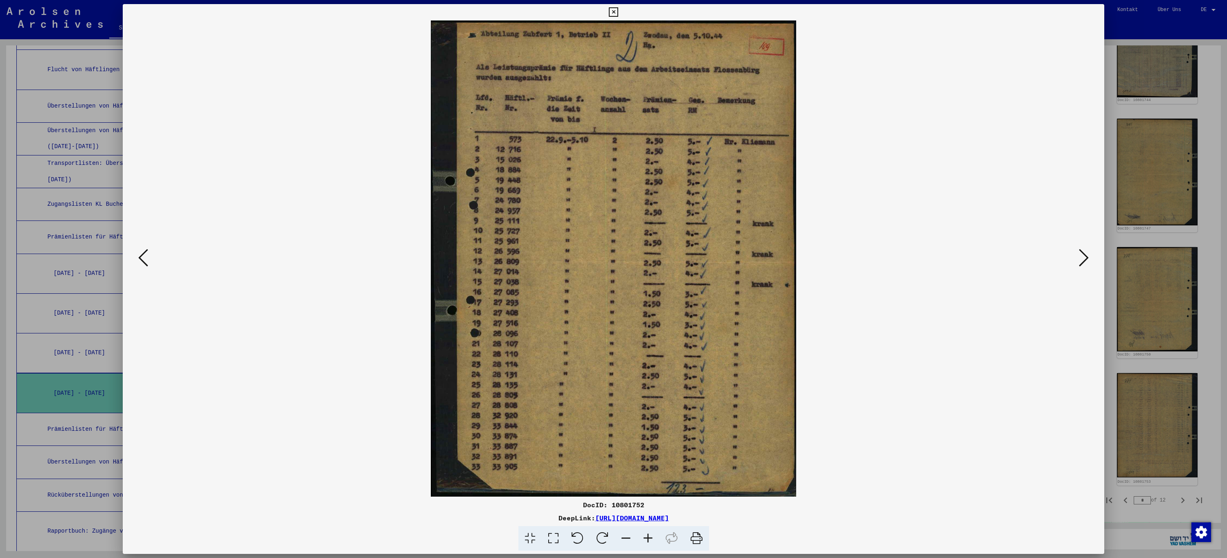
click at [613, 12] on icon at bounding box center [613, 12] width 9 height 10
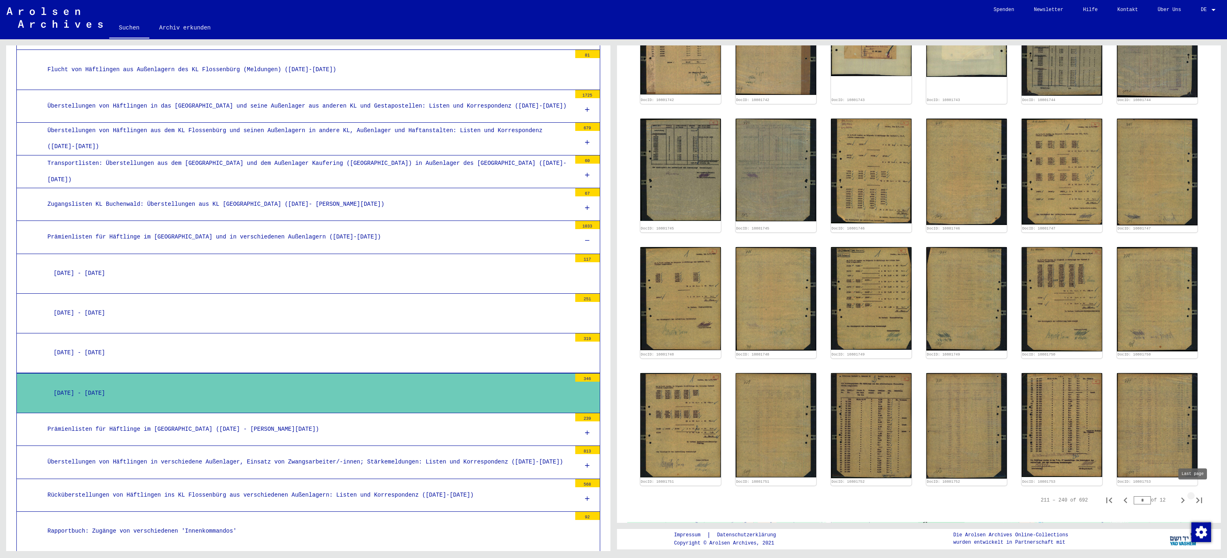
click at [1194, 495] on icon "Last page" at bounding box center [1199, 500] width 11 height 11
type input "**"
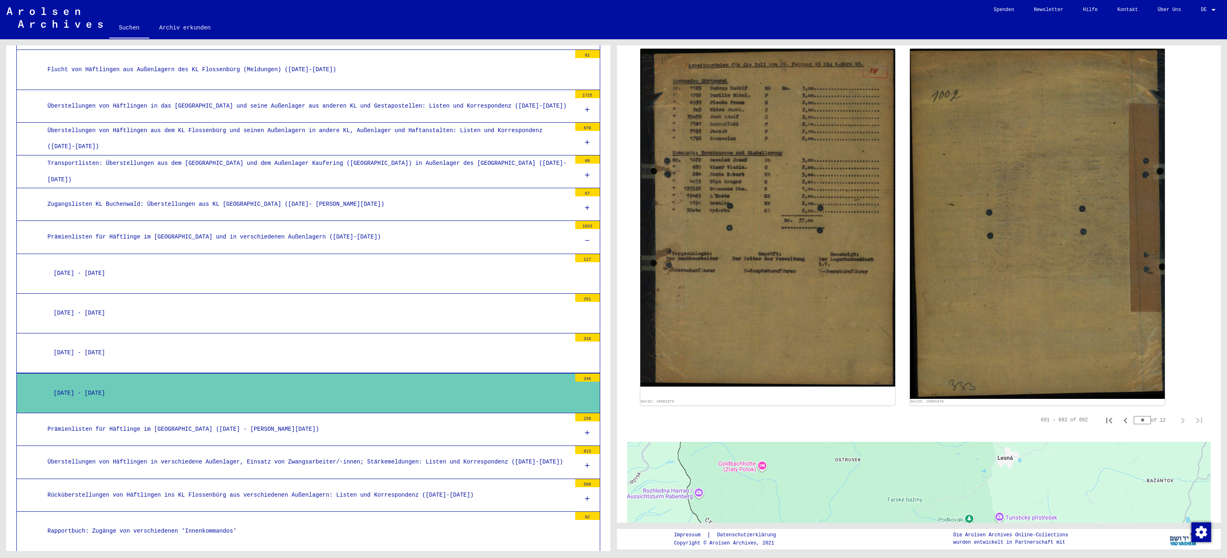
scroll to position [169, 0]
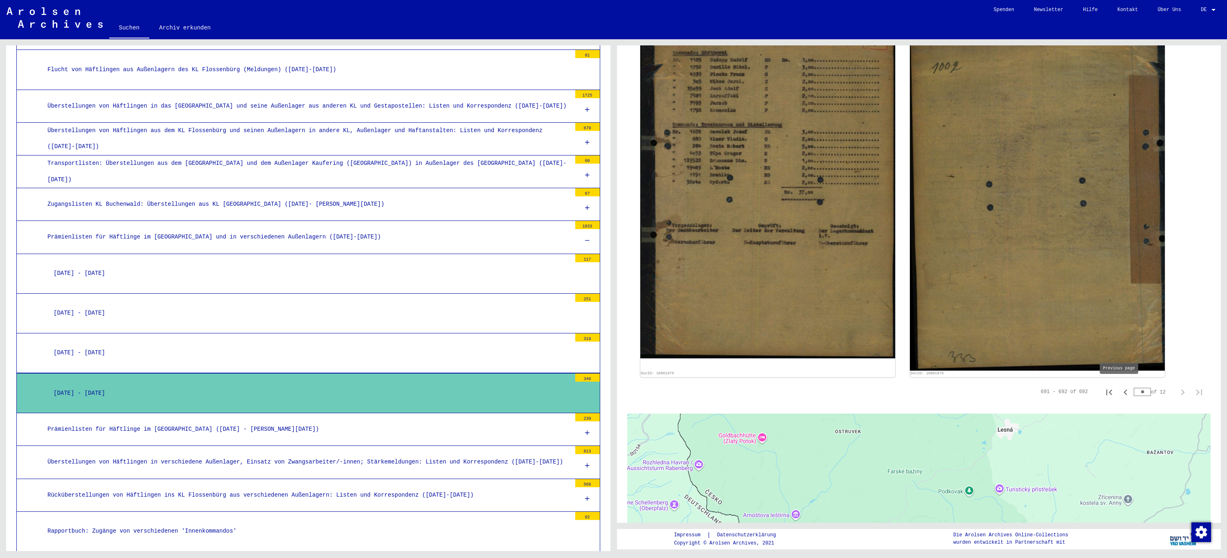
click at [1120, 388] on icon "Previous page" at bounding box center [1125, 392] width 11 height 11
type input "**"
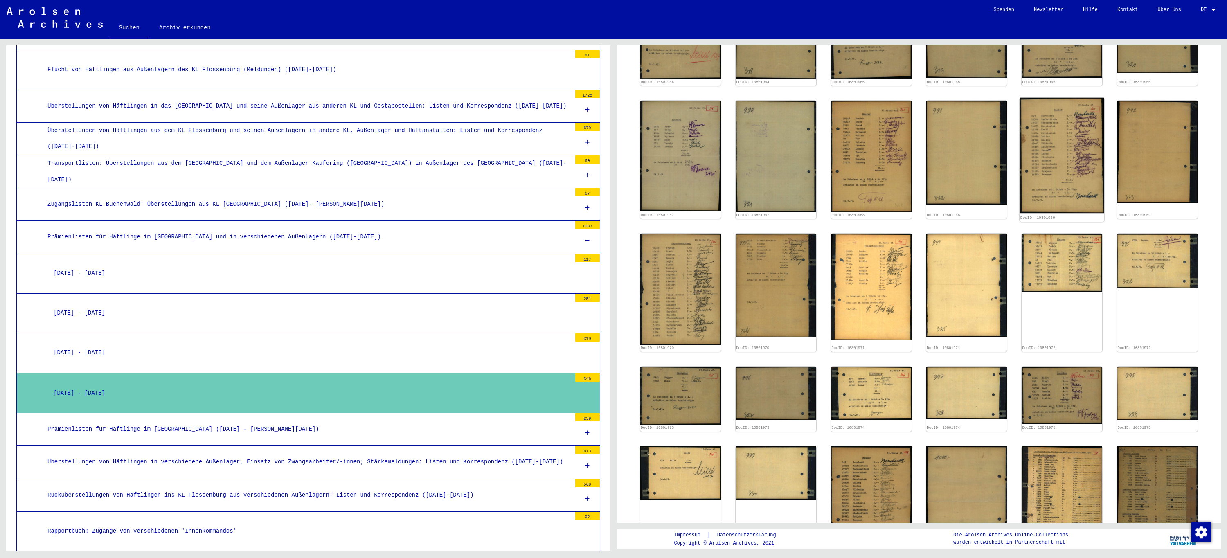
click at [1067, 138] on img at bounding box center [1062, 156] width 85 height 116
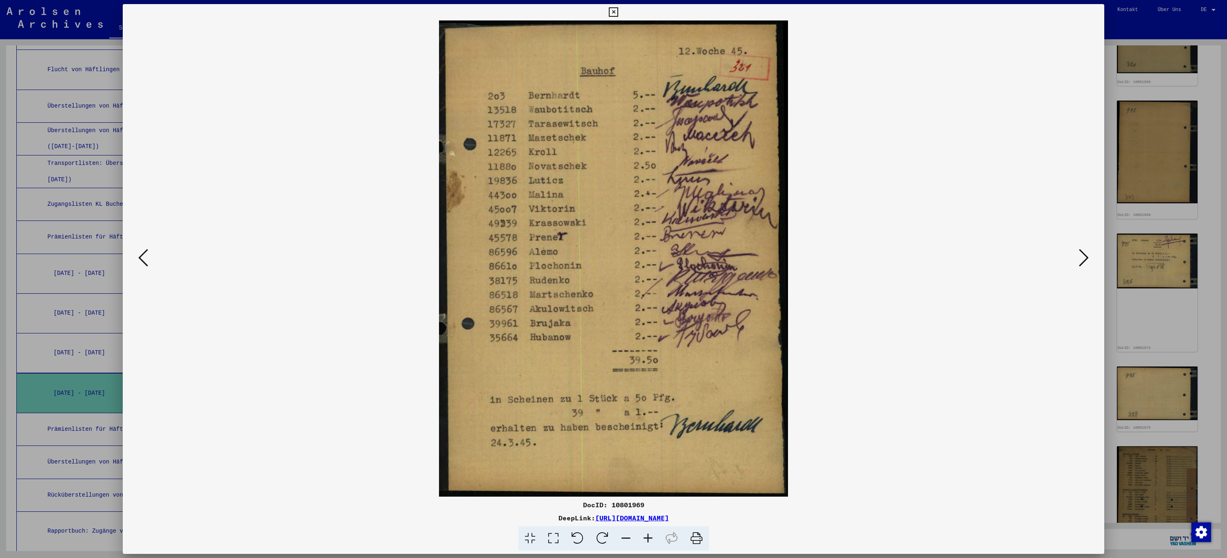
click at [613, 12] on icon at bounding box center [613, 12] width 9 height 10
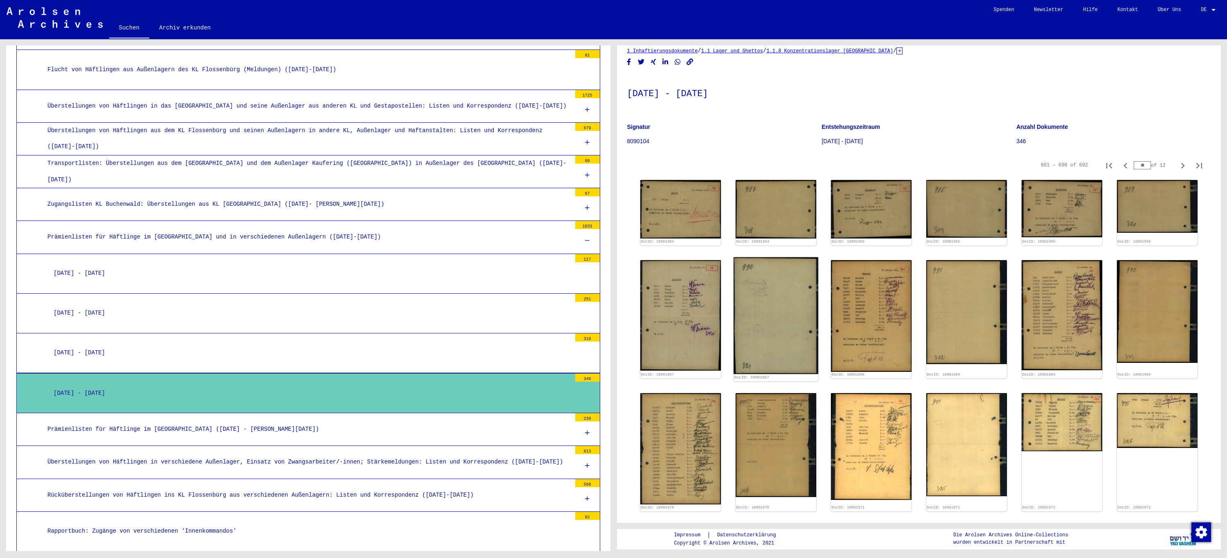
scroll to position [5, 0]
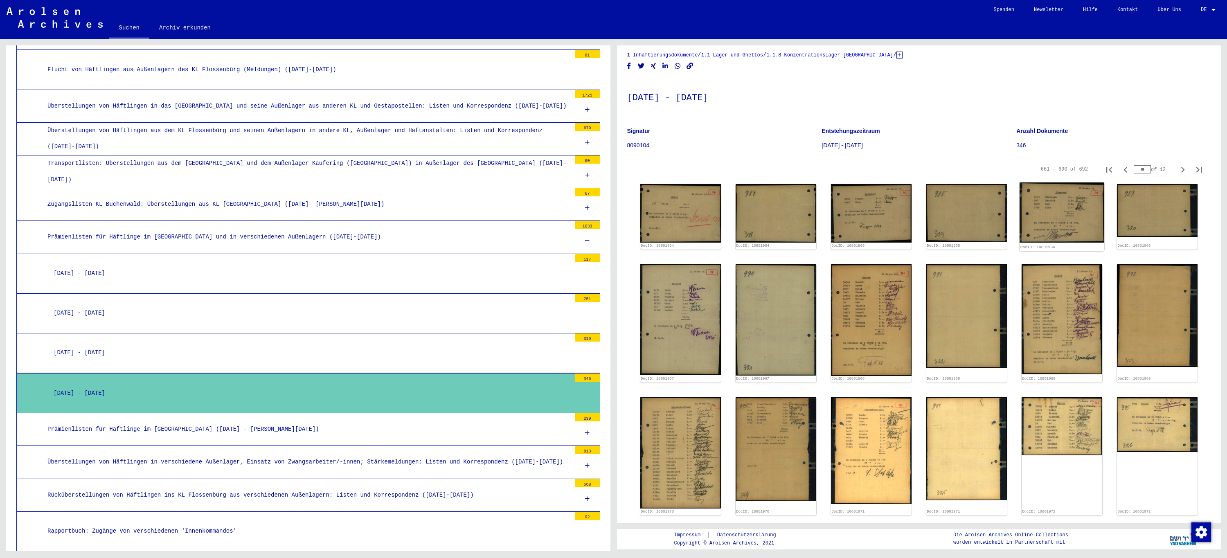
click at [1059, 216] on img at bounding box center [1062, 213] width 85 height 60
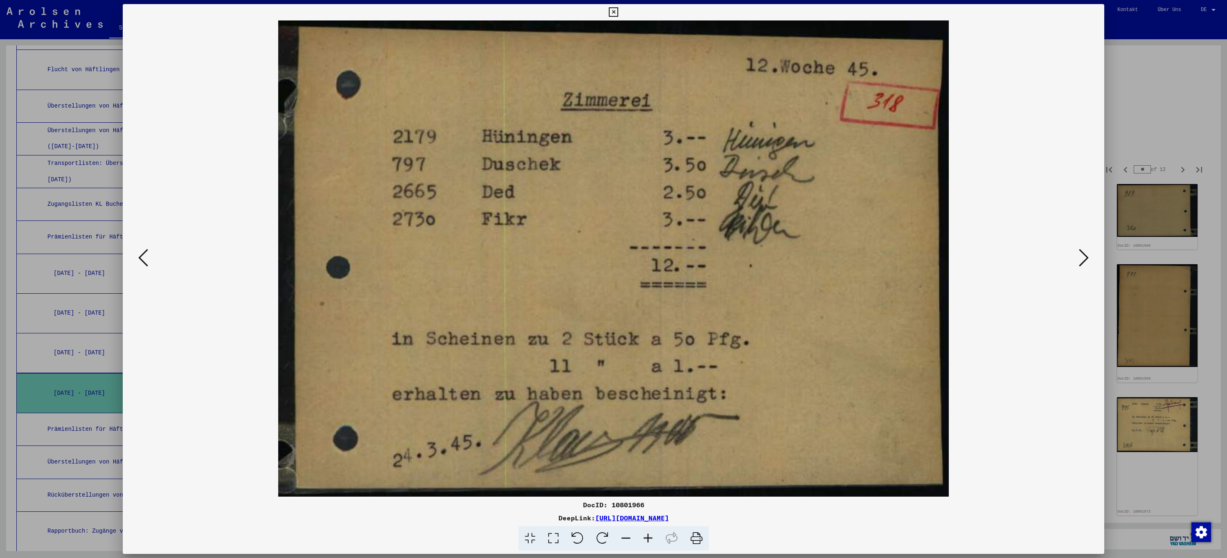
click at [142, 257] on icon at bounding box center [143, 258] width 10 height 20
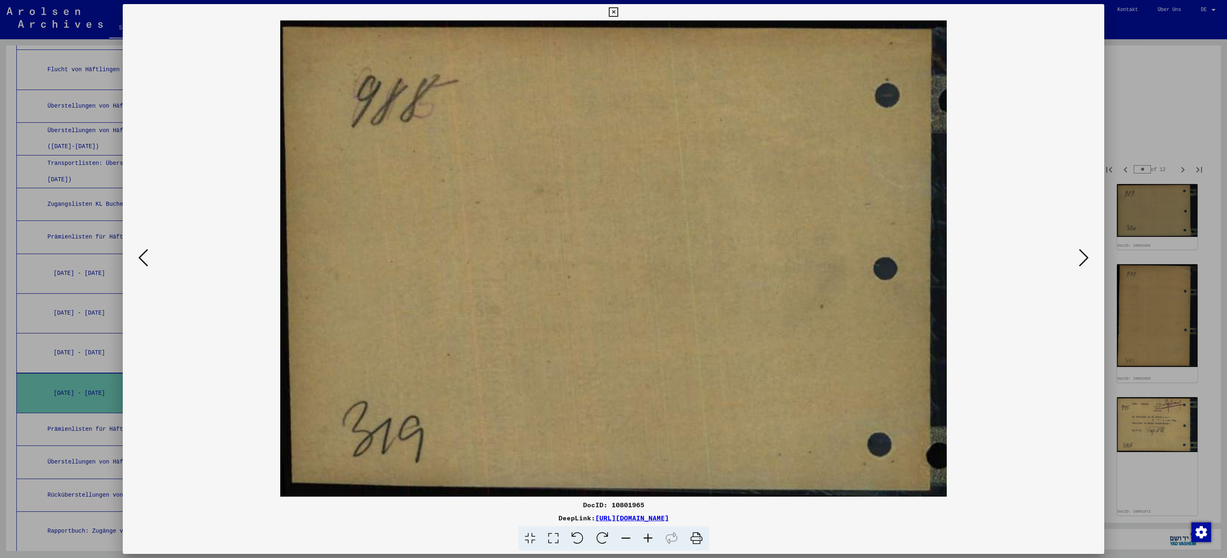
click at [142, 257] on icon at bounding box center [143, 258] width 10 height 20
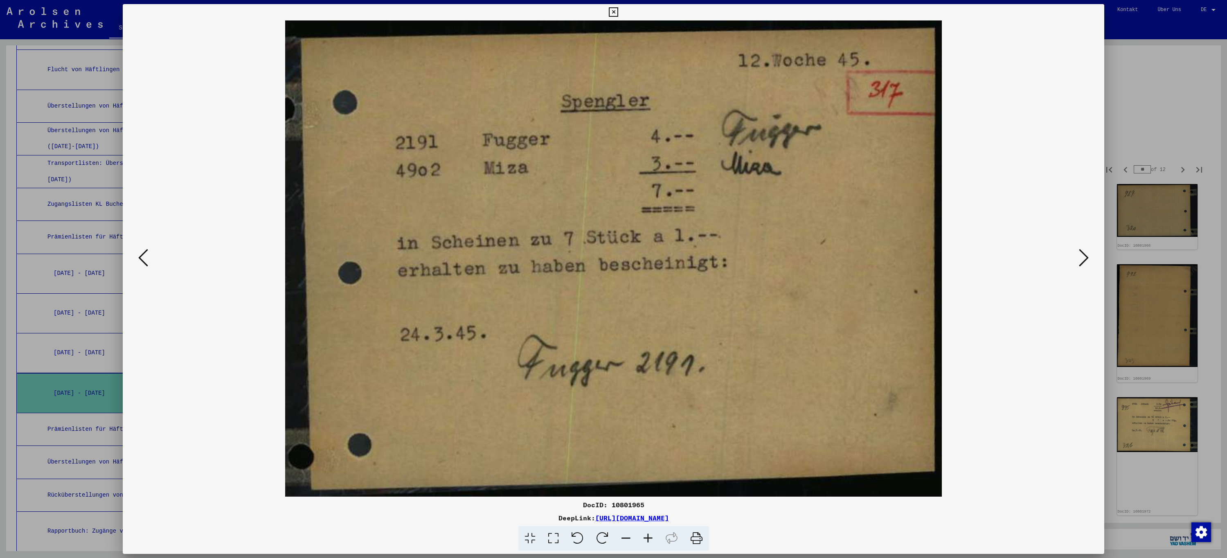
click at [142, 257] on icon at bounding box center [143, 258] width 10 height 20
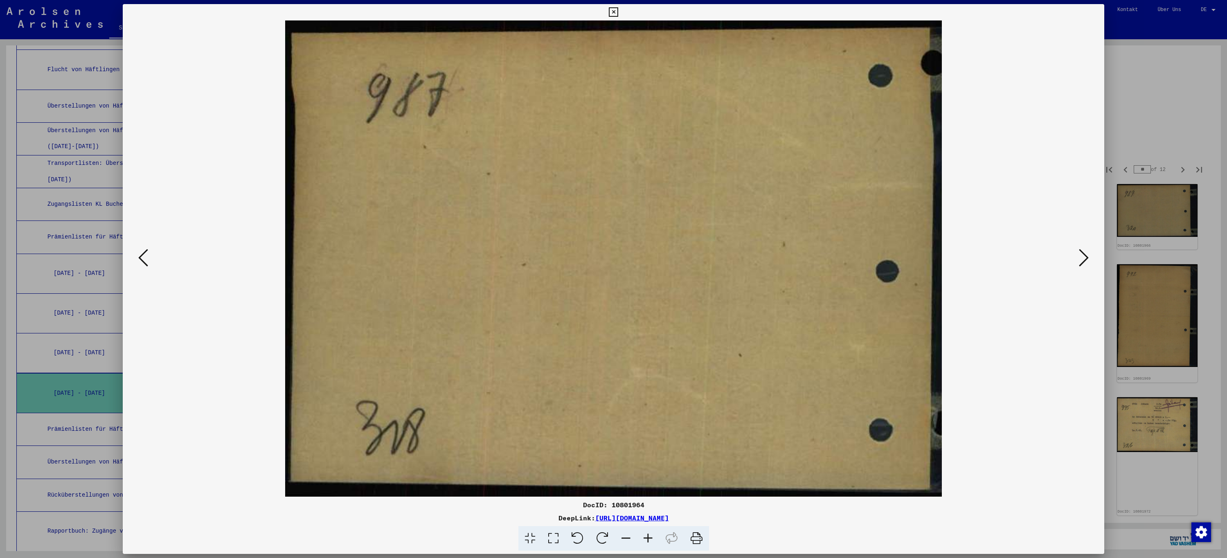
click at [142, 257] on icon at bounding box center [143, 258] width 10 height 20
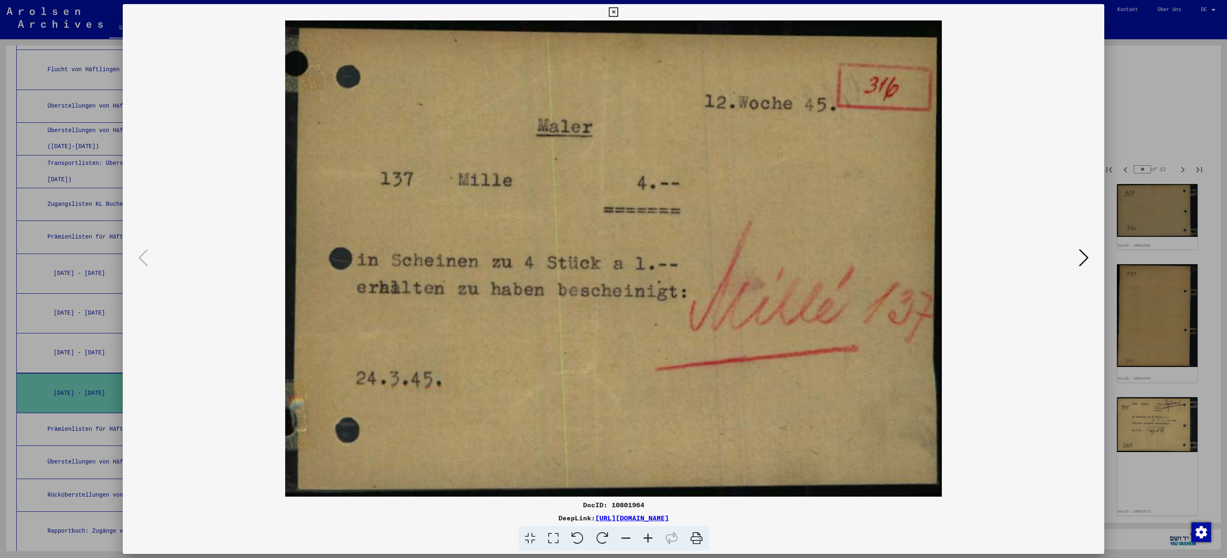
click at [609, 12] on icon at bounding box center [613, 12] width 9 height 10
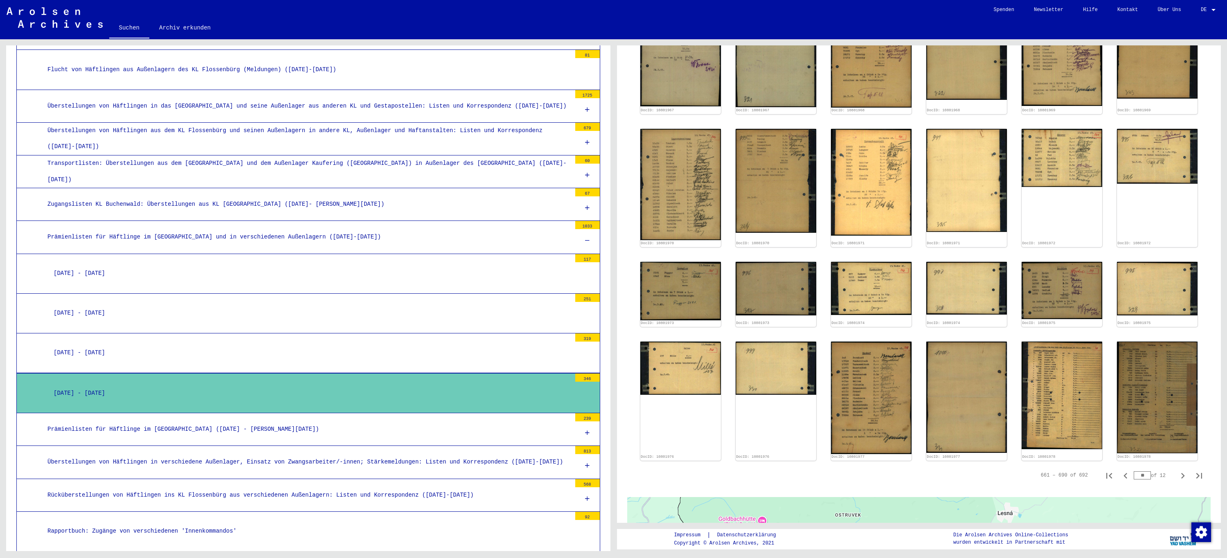
scroll to position [291, 0]
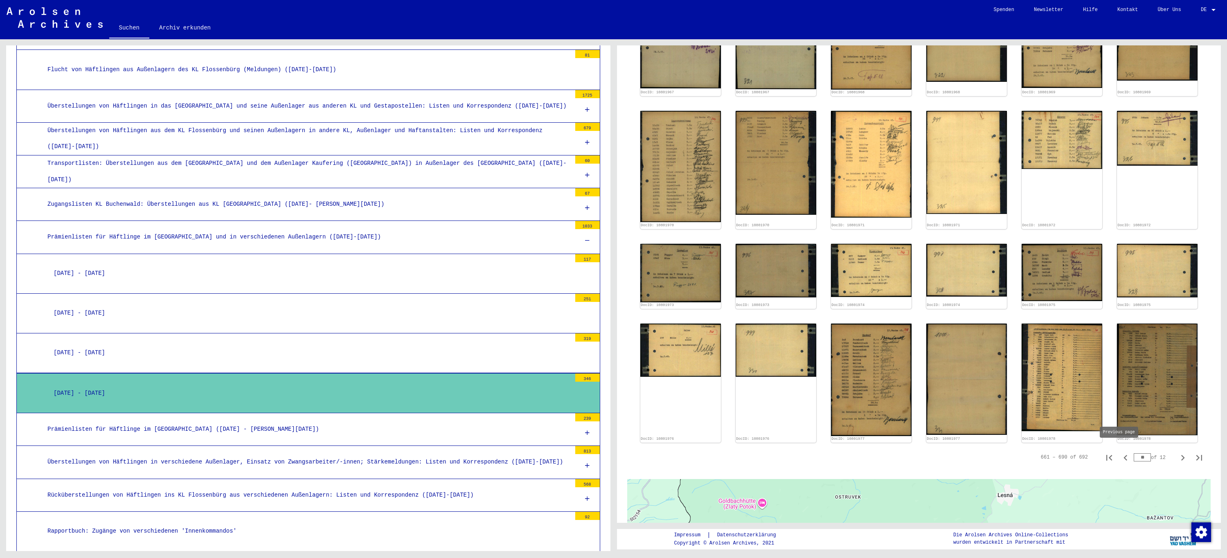
click at [1124, 455] on icon "Previous page" at bounding box center [1126, 458] width 4 height 6
type input "**"
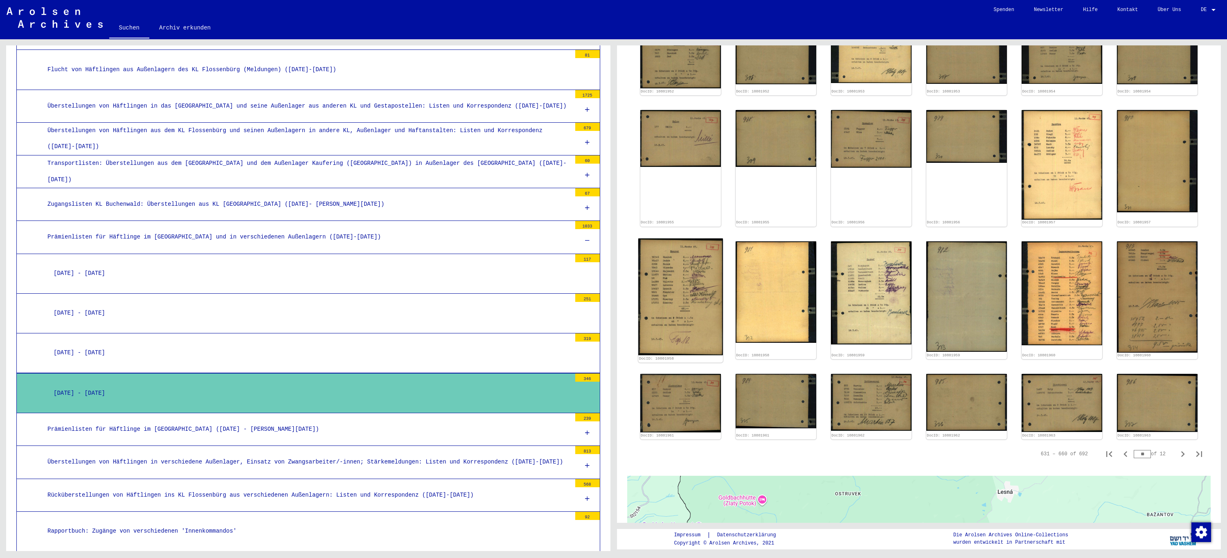
click at [671, 268] on img at bounding box center [680, 296] width 85 height 117
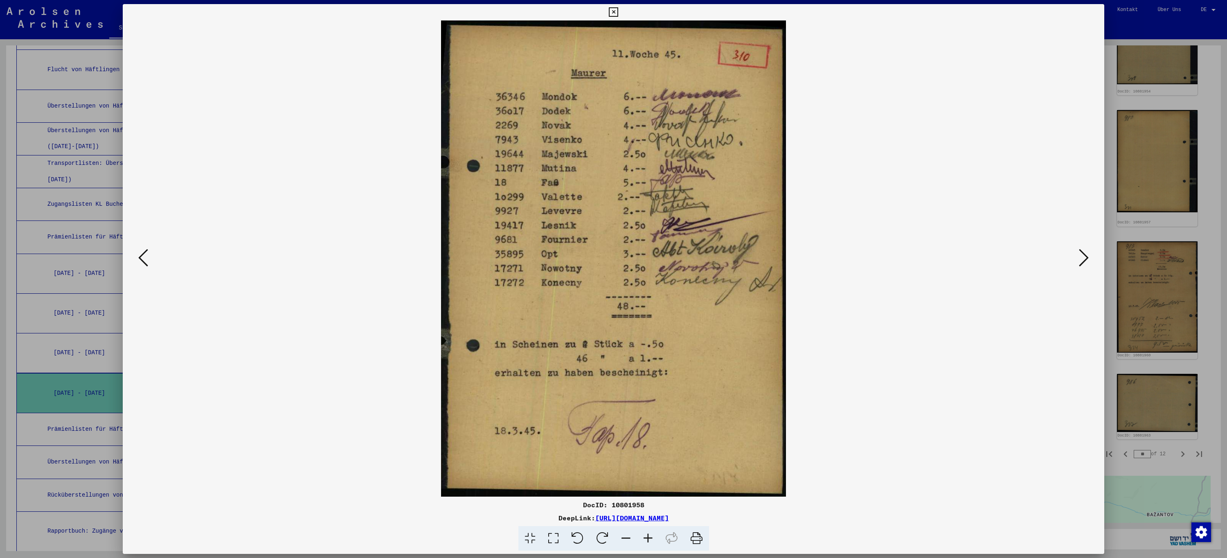
click at [614, 13] on icon at bounding box center [613, 12] width 9 height 10
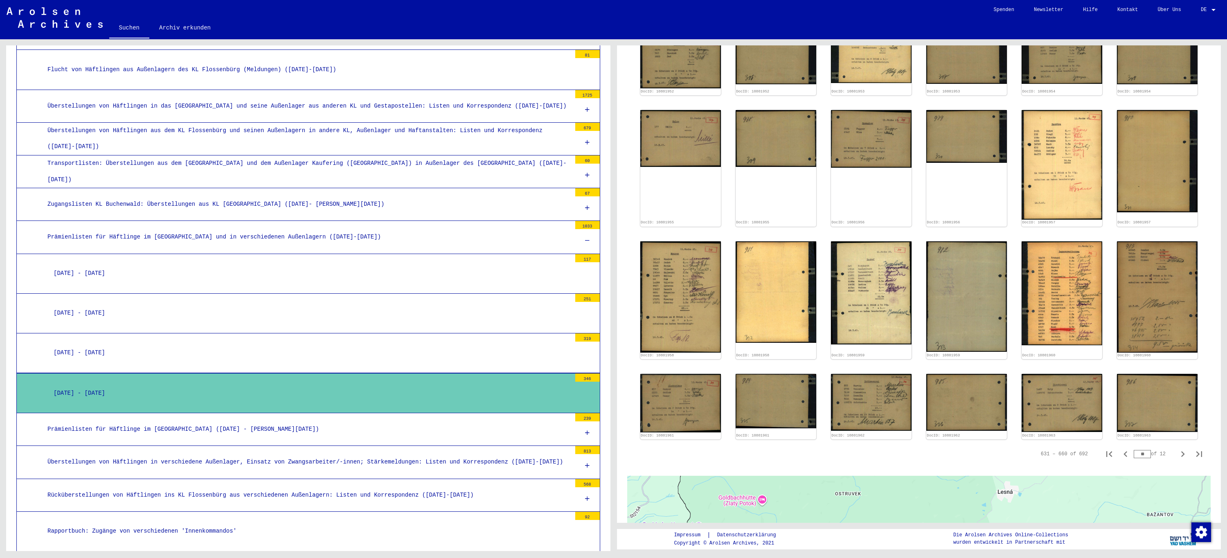
drag, startPoint x: 1143, startPoint y: 449, endPoint x: 1134, endPoint y: 449, distance: 9.0
click at [1134, 450] on input "**" at bounding box center [1142, 454] width 17 height 8
type input "**"
type input "*"
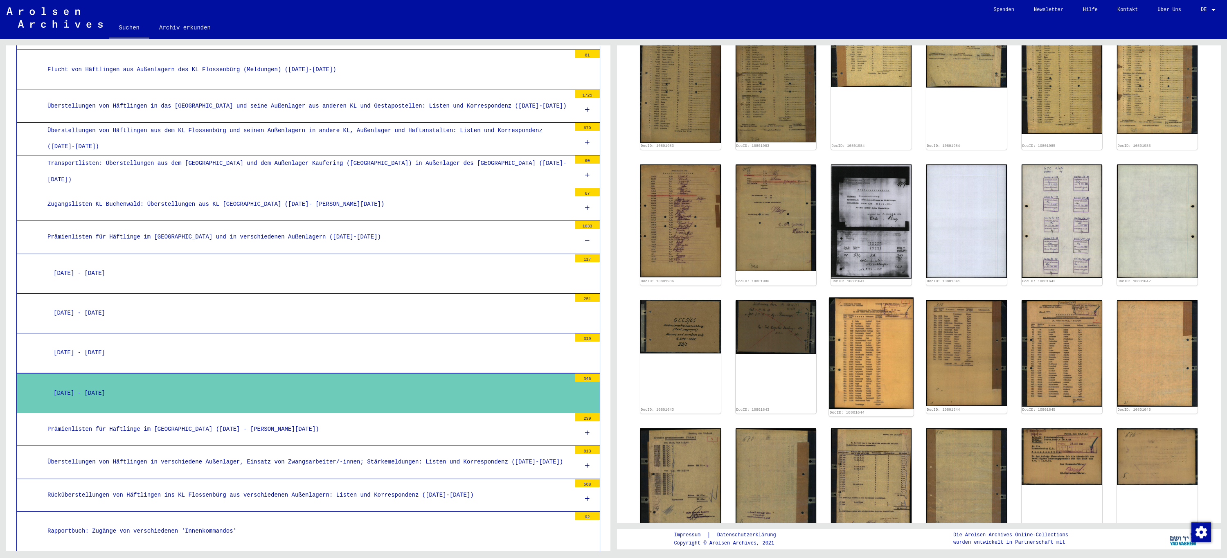
click at [865, 339] on img at bounding box center [871, 354] width 85 height 112
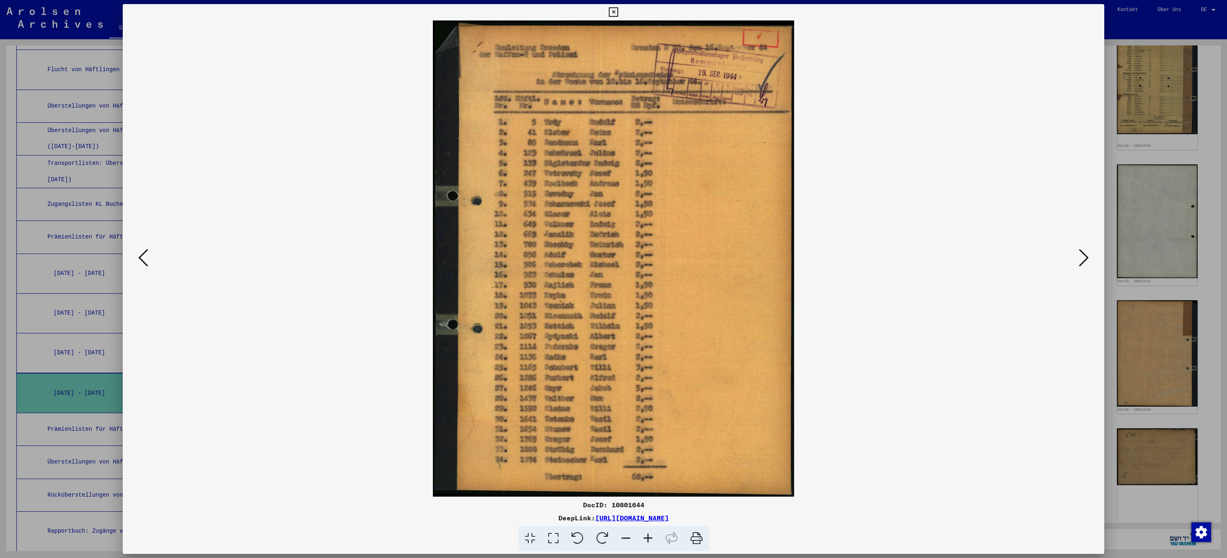
click at [614, 10] on icon at bounding box center [613, 12] width 9 height 10
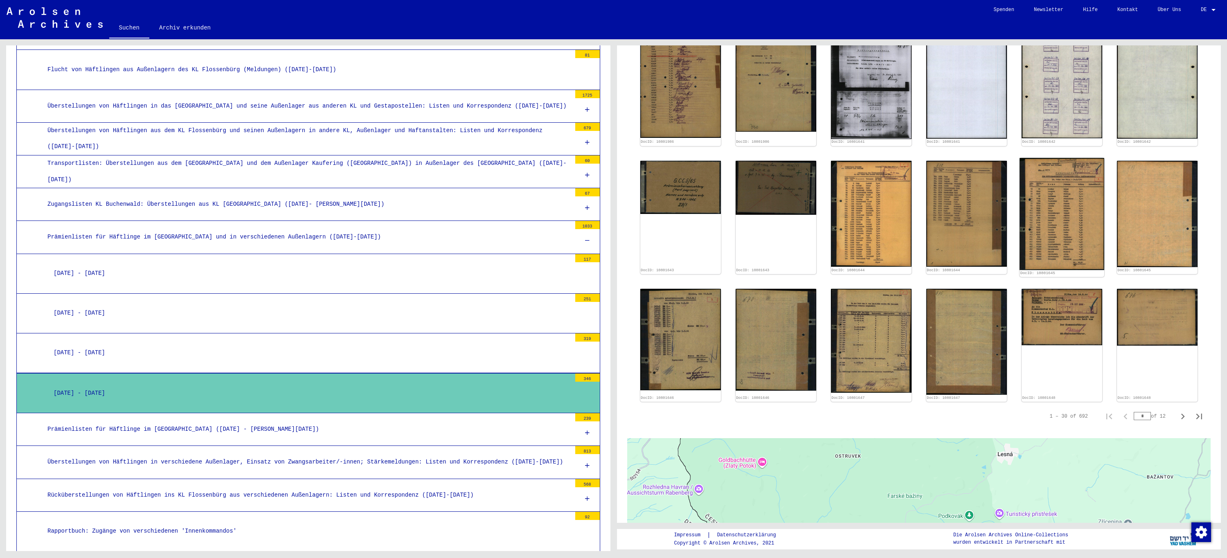
scroll to position [455, 0]
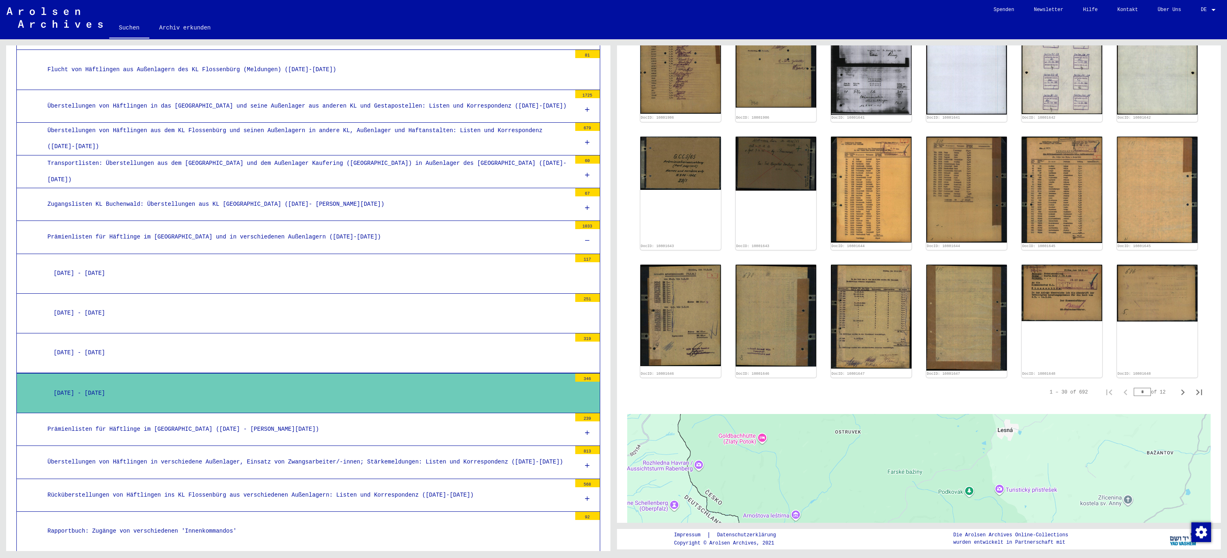
click at [1143, 388] on input "*" at bounding box center [1142, 392] width 17 height 8
type input "**"
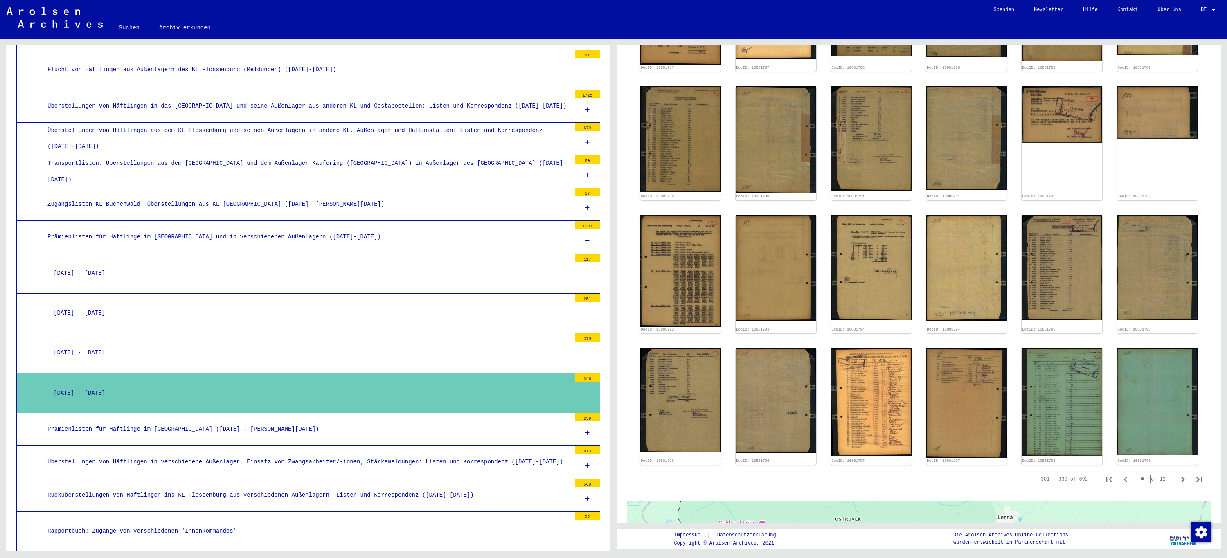
scroll to position [373, 0]
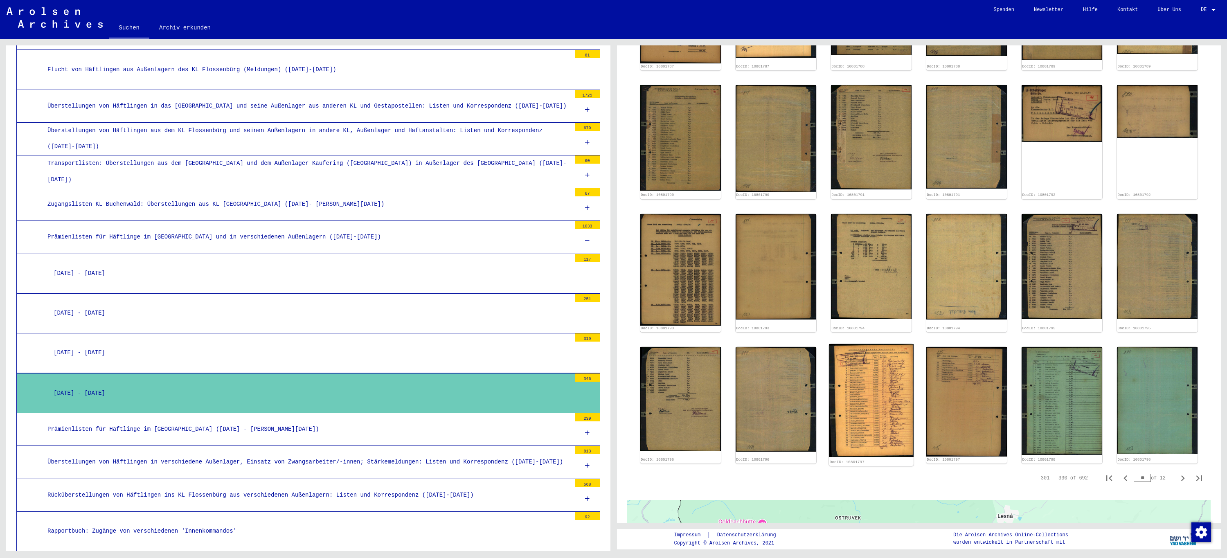
click at [851, 376] on img at bounding box center [871, 400] width 85 height 113
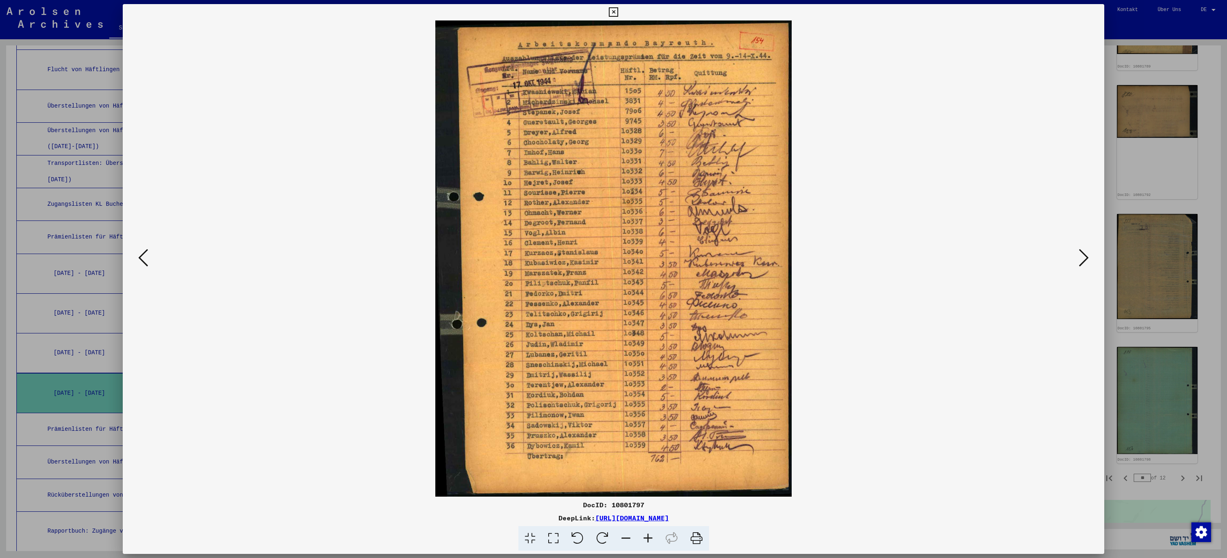
click at [1089, 260] on icon at bounding box center [1084, 258] width 10 height 20
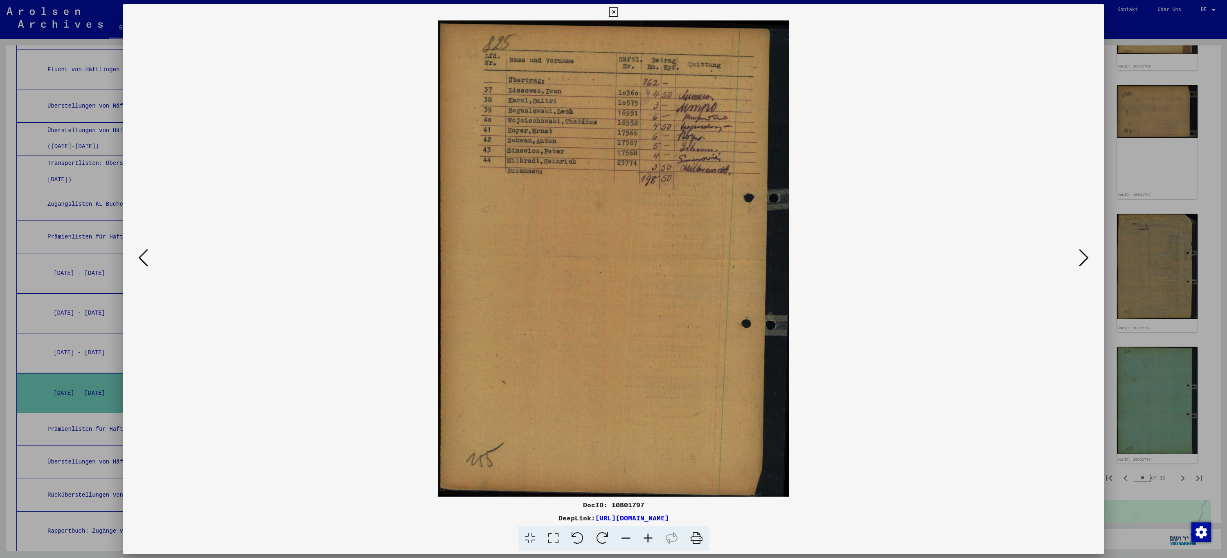
click at [1089, 259] on icon at bounding box center [1084, 258] width 10 height 20
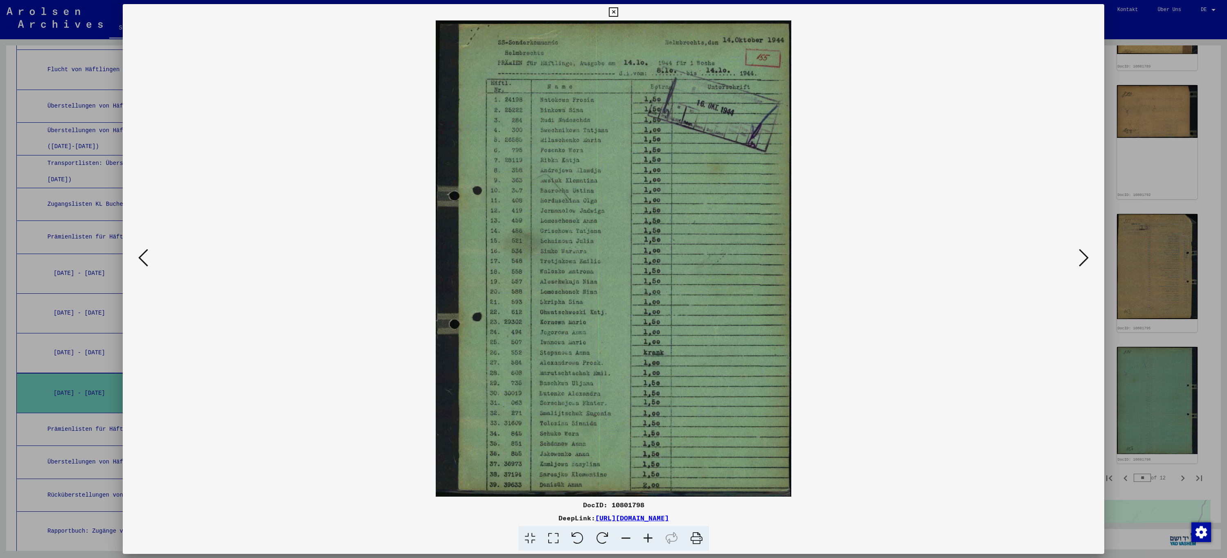
click at [1089, 259] on icon at bounding box center [1084, 258] width 10 height 20
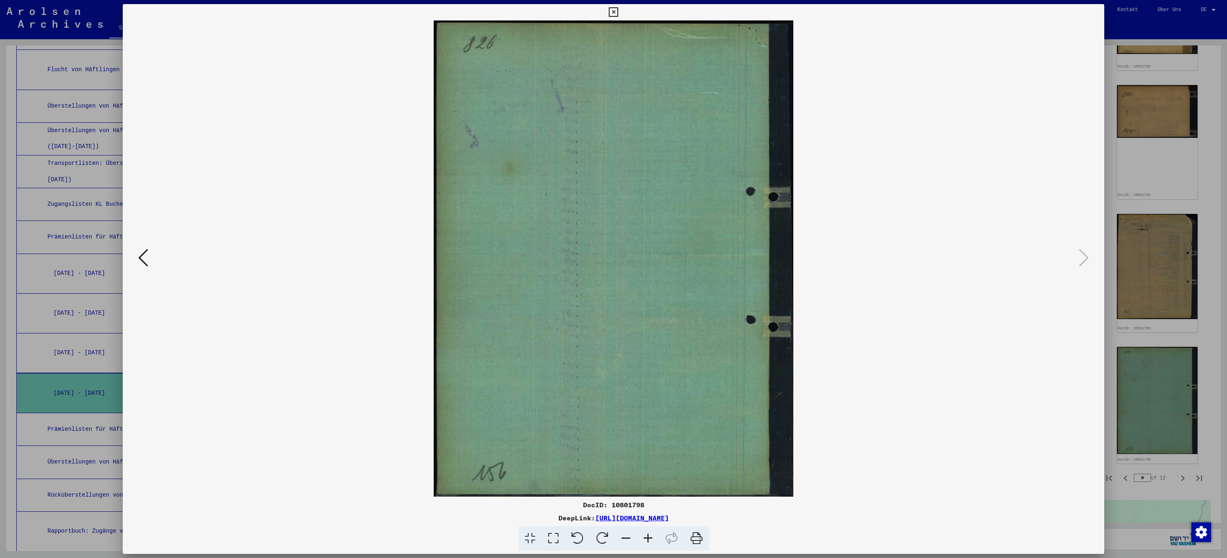
click at [615, 12] on icon at bounding box center [613, 12] width 9 height 10
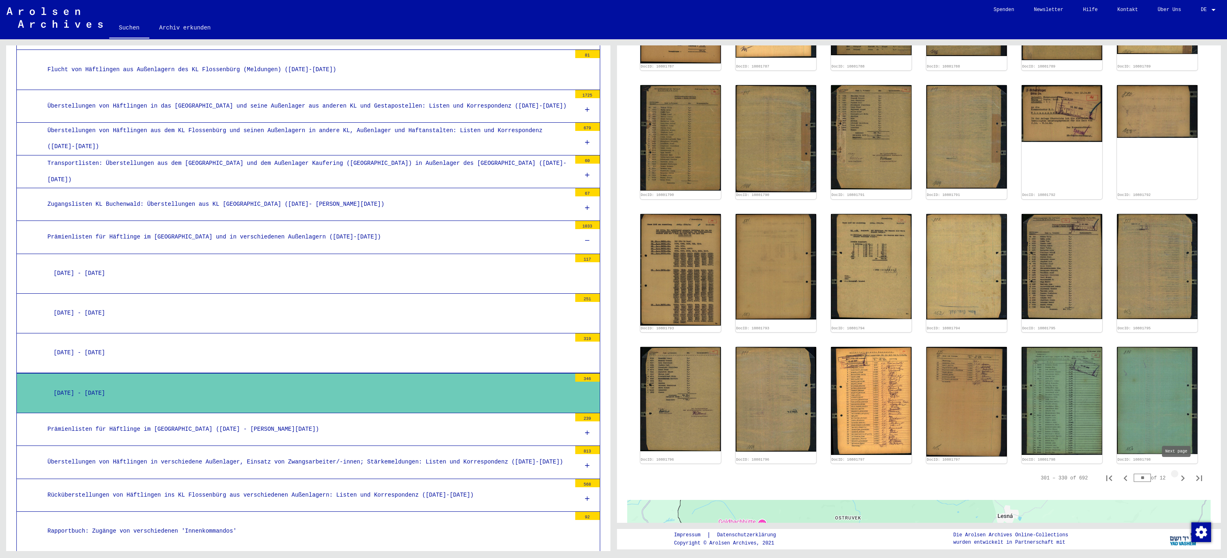
click at [1178, 473] on icon "Next page" at bounding box center [1182, 478] width 11 height 11
type input "**"
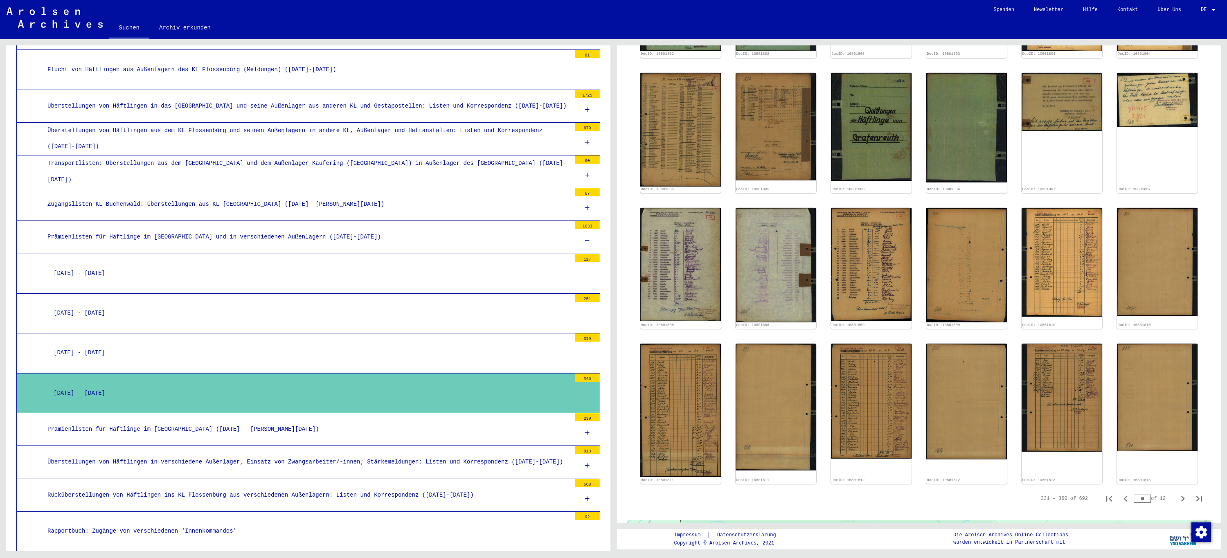
click at [1140, 495] on input "**" at bounding box center [1142, 499] width 17 height 8
type input "**"
type input "*"
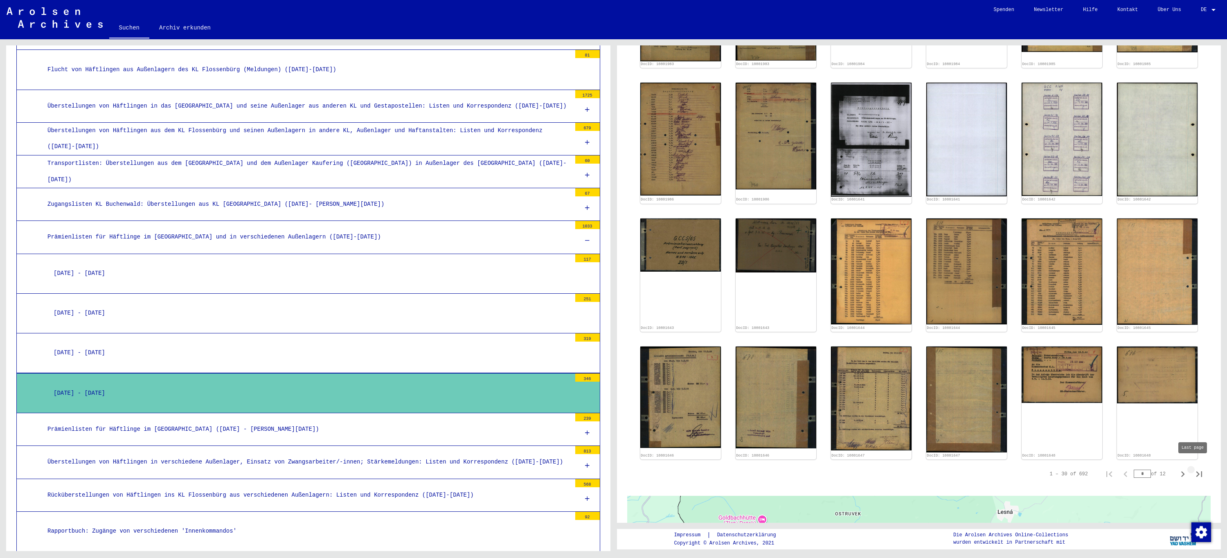
click at [1194, 469] on icon "Last page" at bounding box center [1199, 474] width 11 height 11
type input "**"
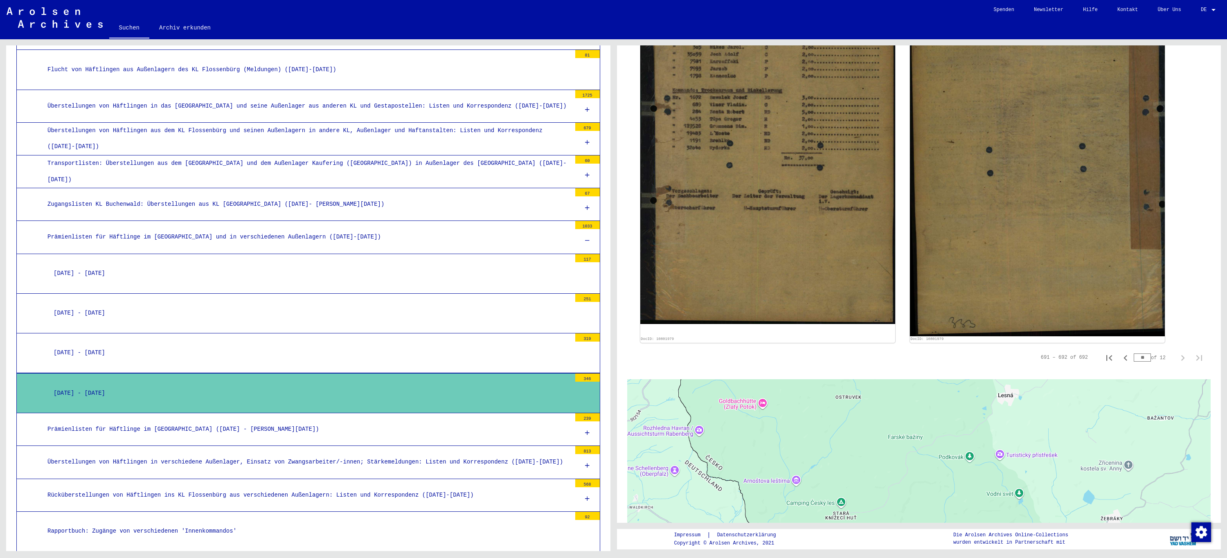
scroll to position [169, 0]
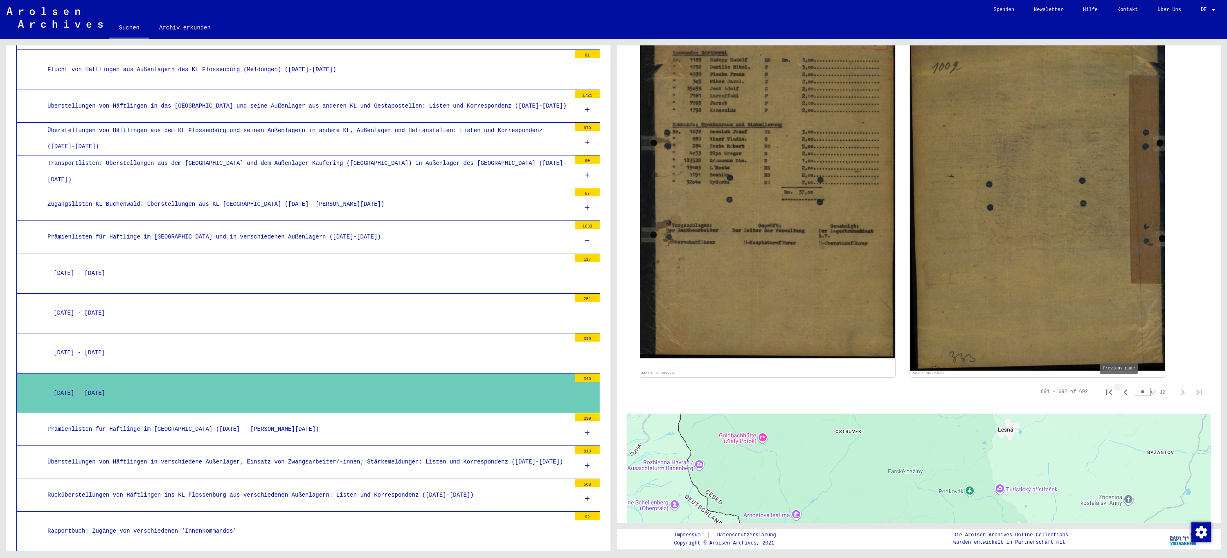
click at [1124, 390] on icon "Previous page" at bounding box center [1126, 393] width 4 height 6
type input "**"
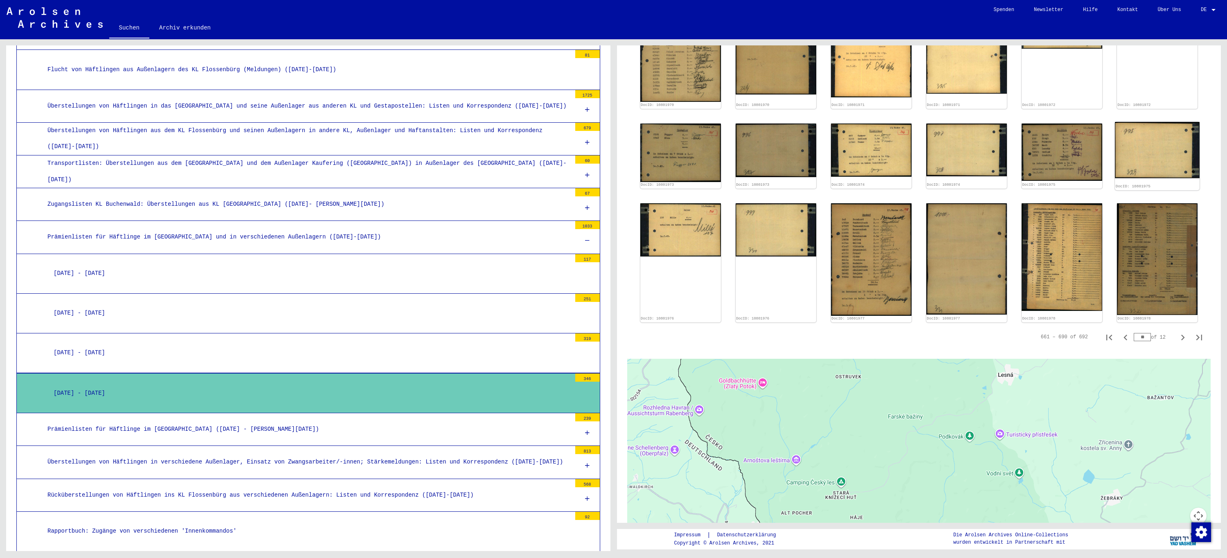
scroll to position [414, 0]
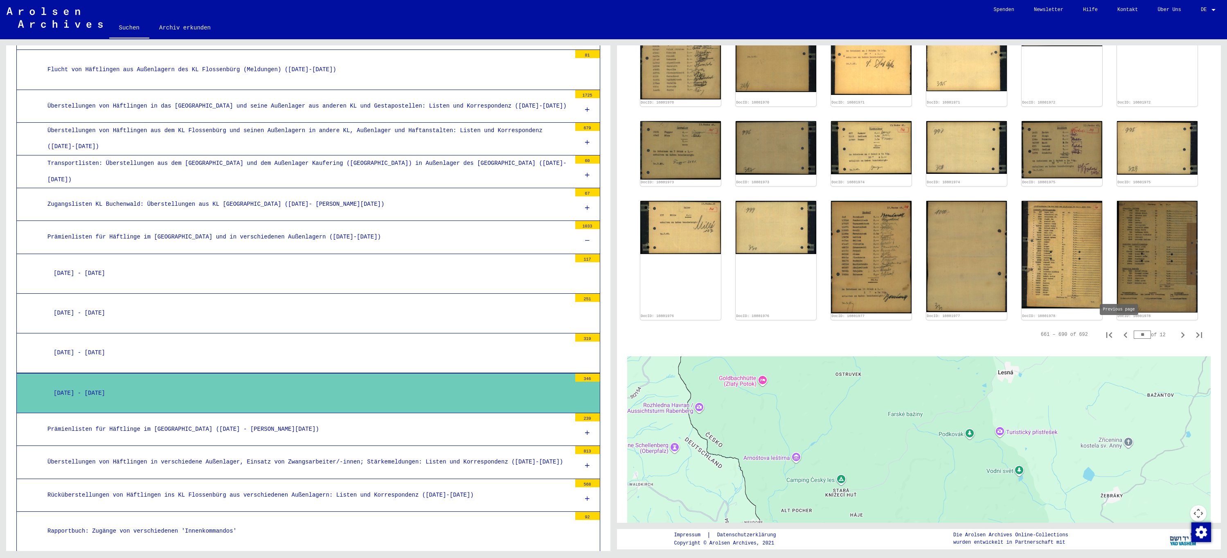
click at [1124, 332] on icon "Previous page" at bounding box center [1126, 335] width 4 height 6
type input "**"
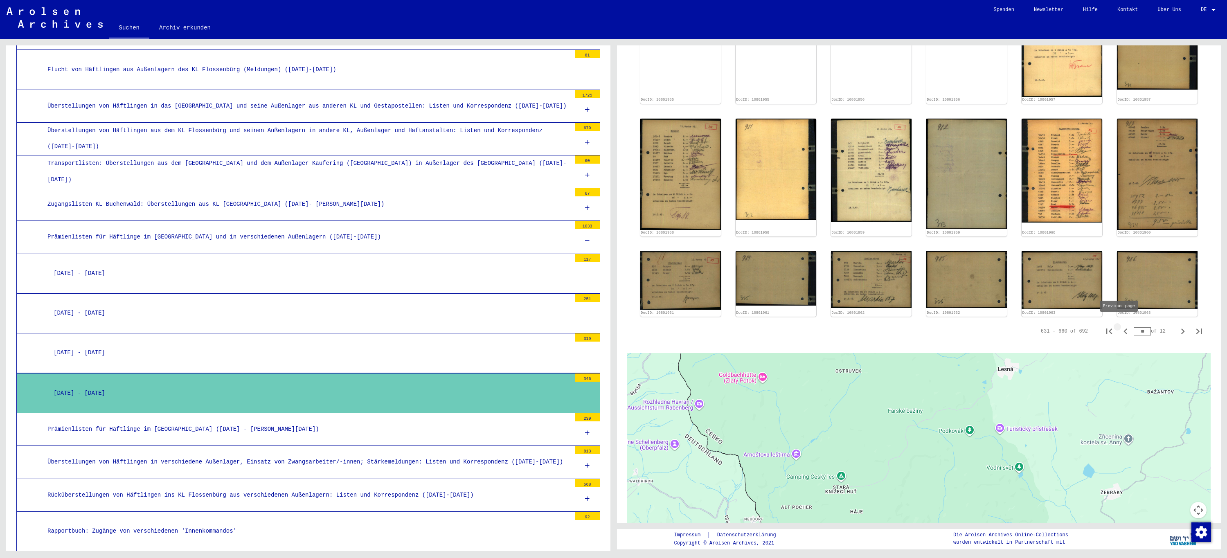
click at [1124, 329] on icon "Previous page" at bounding box center [1126, 332] width 4 height 6
type input "**"
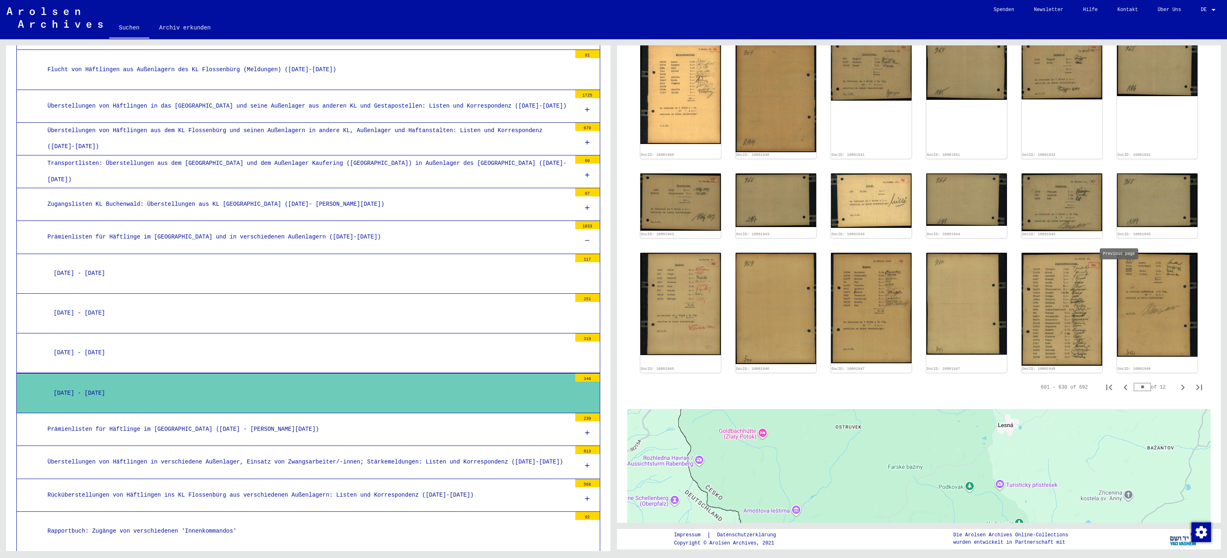
click at [1120, 382] on icon "Previous page" at bounding box center [1125, 387] width 11 height 11
type input "**"
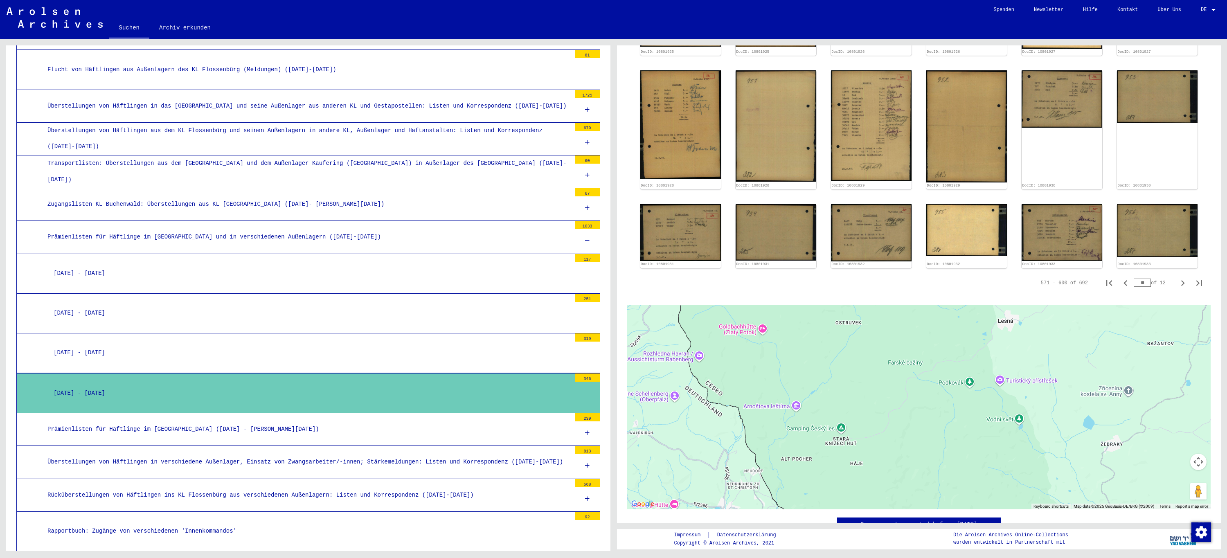
click at [1119, 219] on img at bounding box center [1157, 230] width 81 height 53
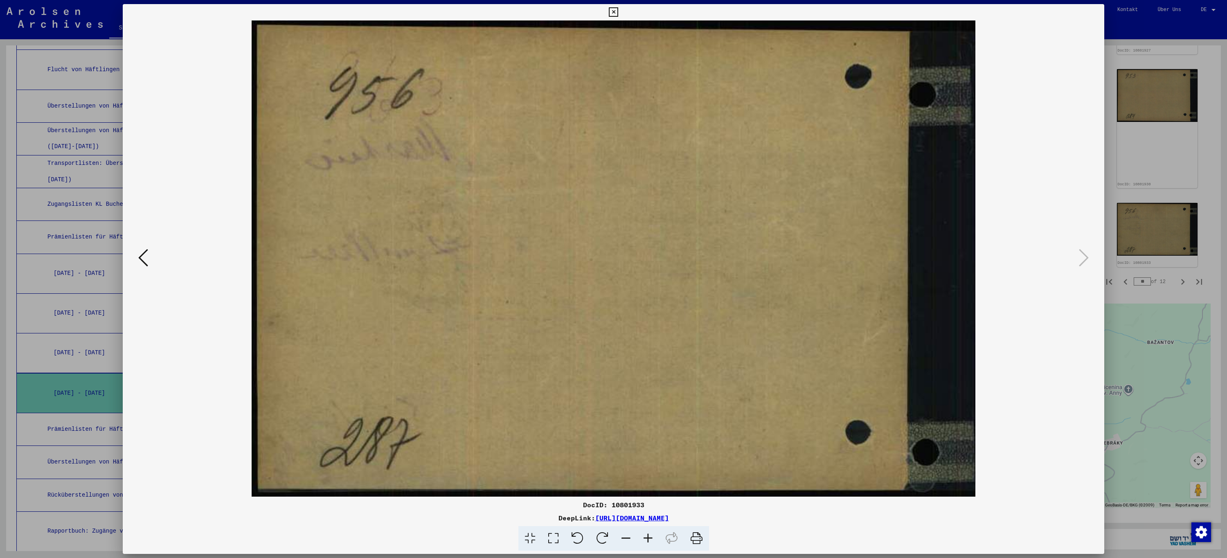
click at [611, 9] on icon at bounding box center [613, 12] width 9 height 10
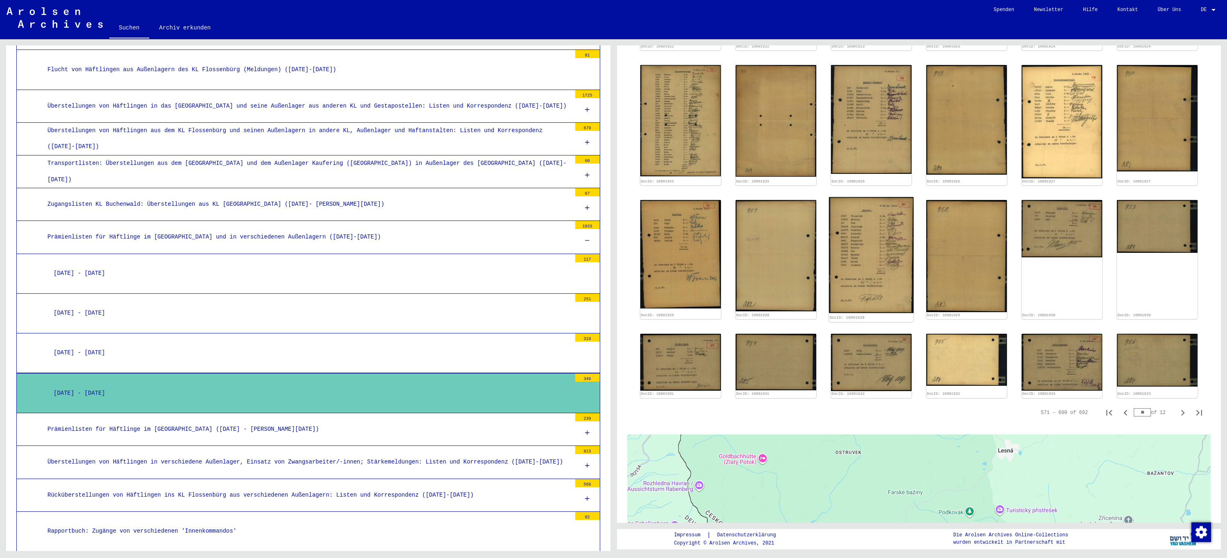
scroll to position [170, 0]
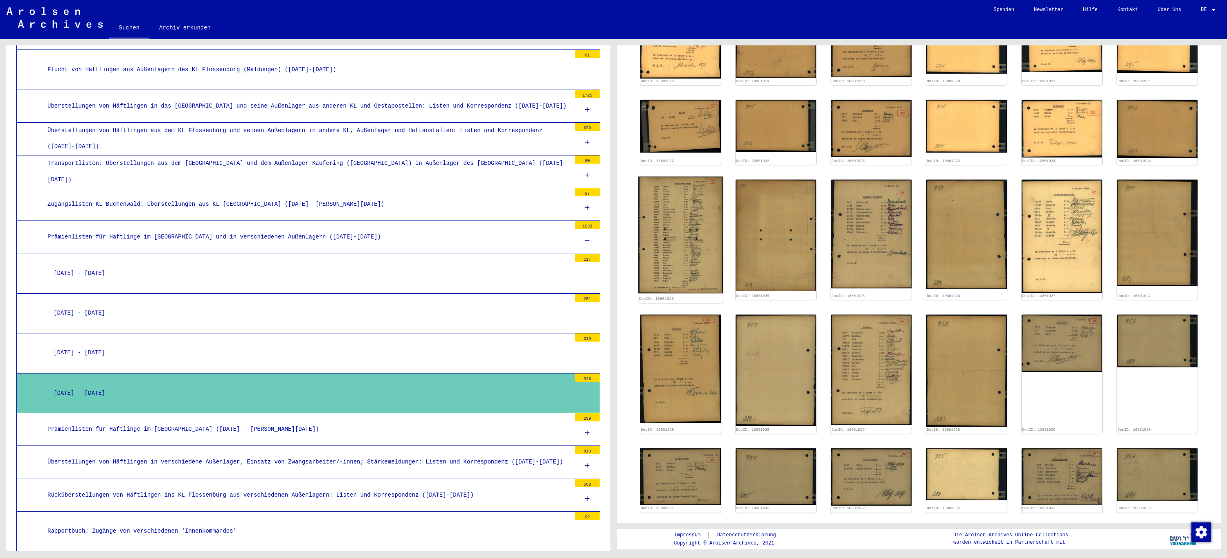
click at [678, 213] on img at bounding box center [680, 234] width 85 height 117
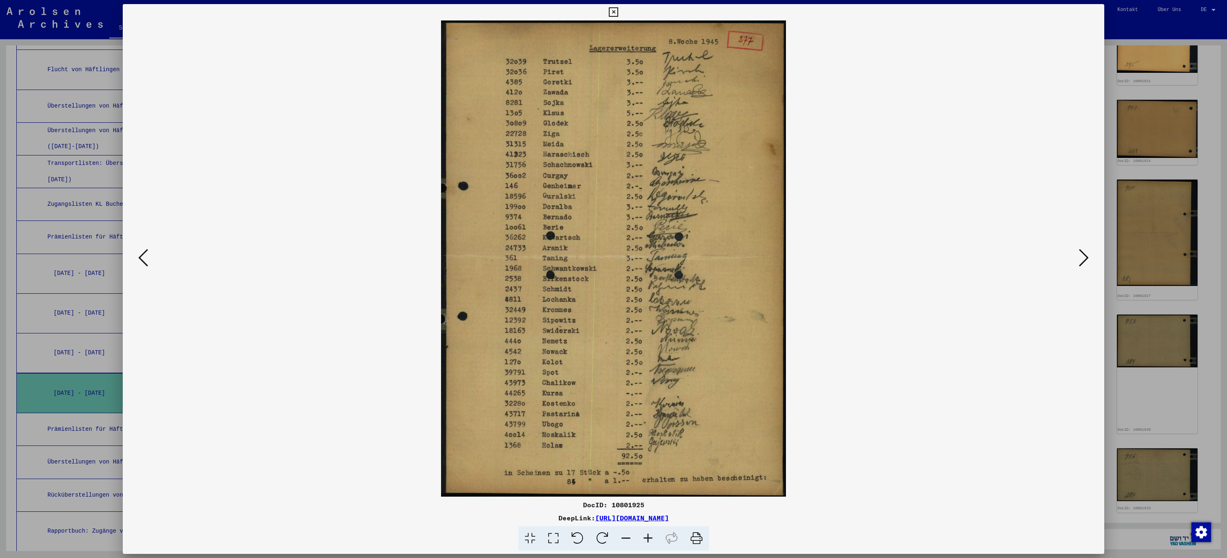
click at [612, 13] on icon at bounding box center [613, 12] width 9 height 10
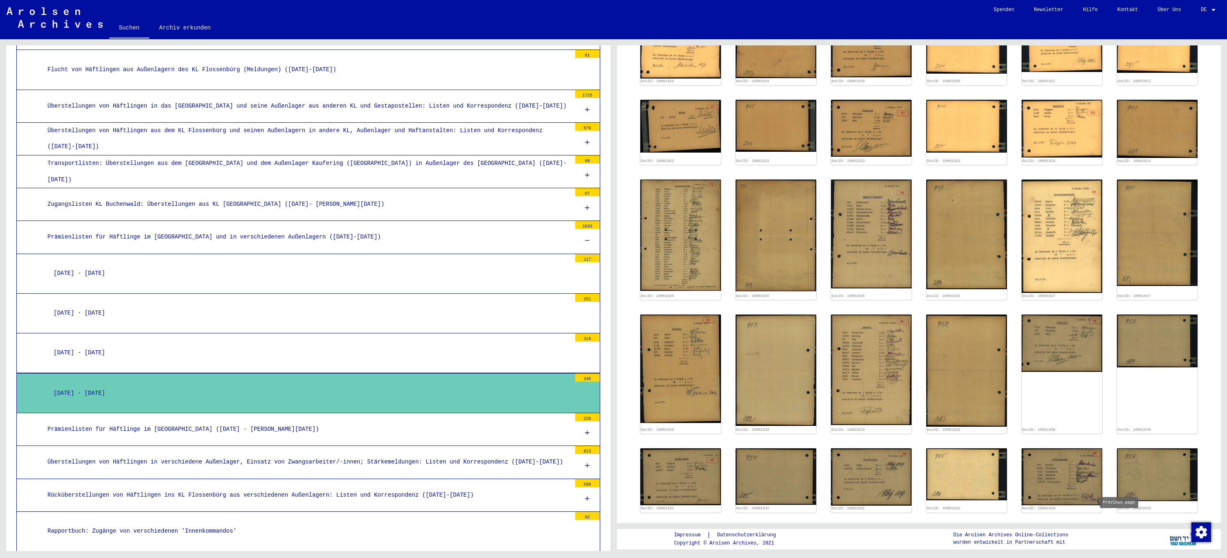
click at [1120, 522] on icon "Previous page" at bounding box center [1125, 527] width 11 height 11
type input "**"
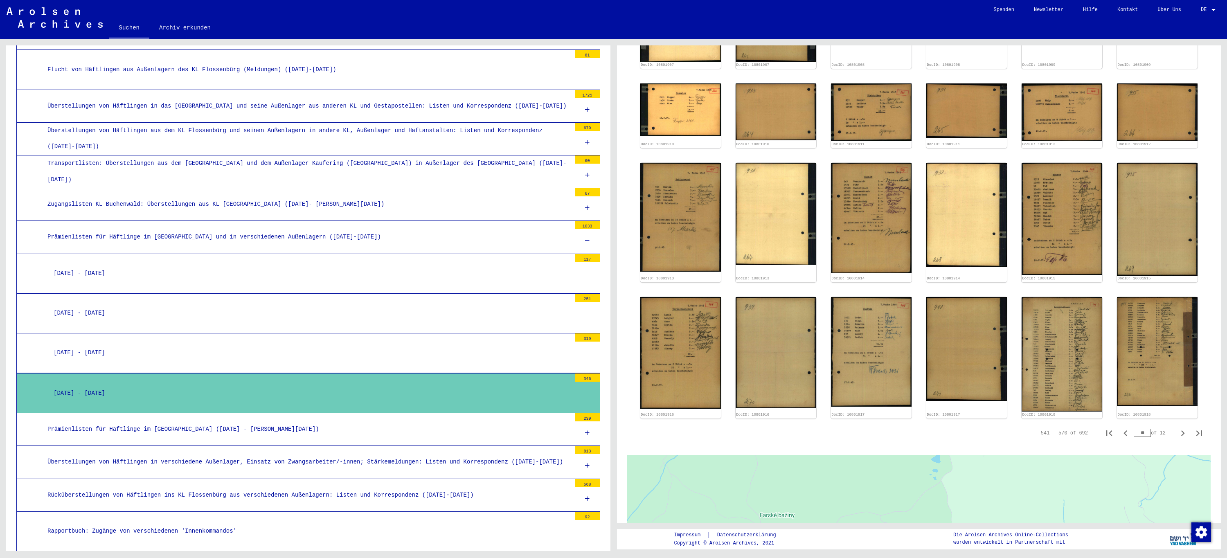
scroll to position [368, 0]
click at [1055, 339] on img at bounding box center [1062, 354] width 85 height 120
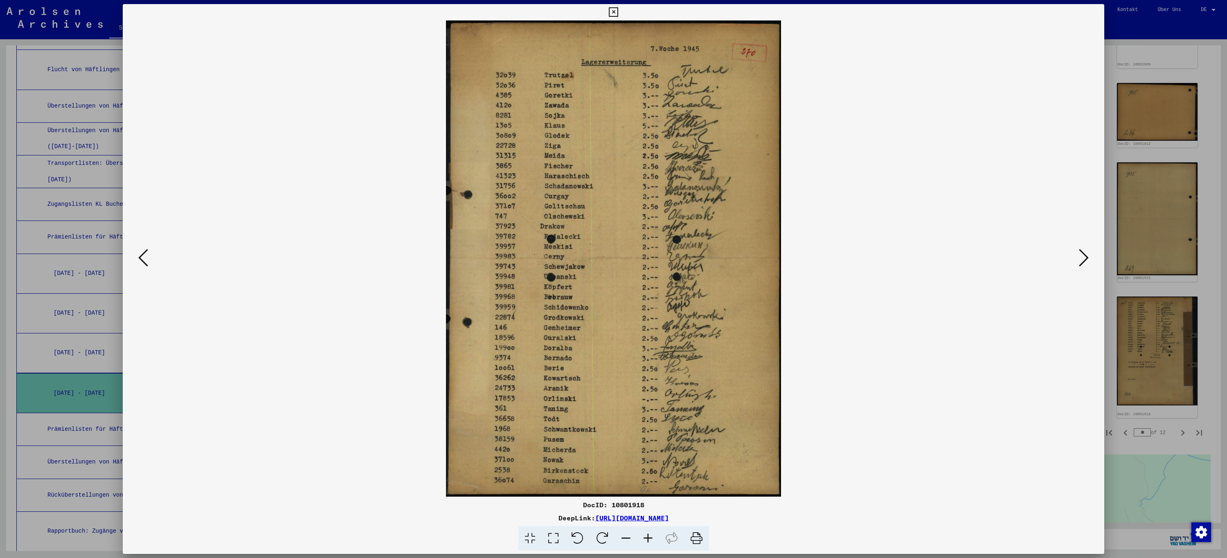
click at [615, 11] on icon at bounding box center [613, 12] width 9 height 10
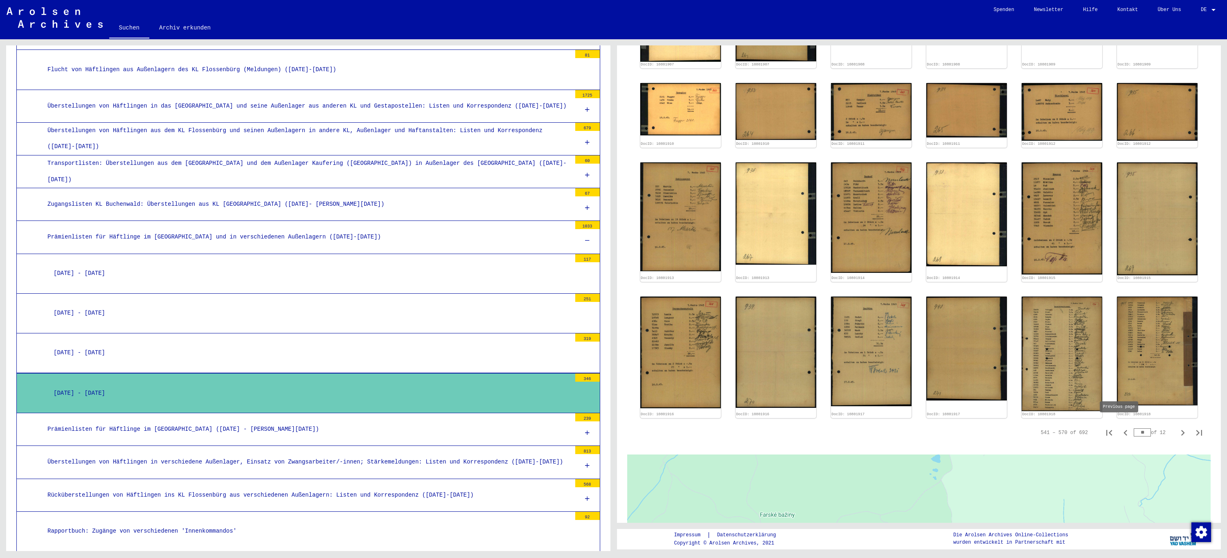
click at [1120, 428] on icon "Previous page" at bounding box center [1125, 432] width 11 height 11
type input "**"
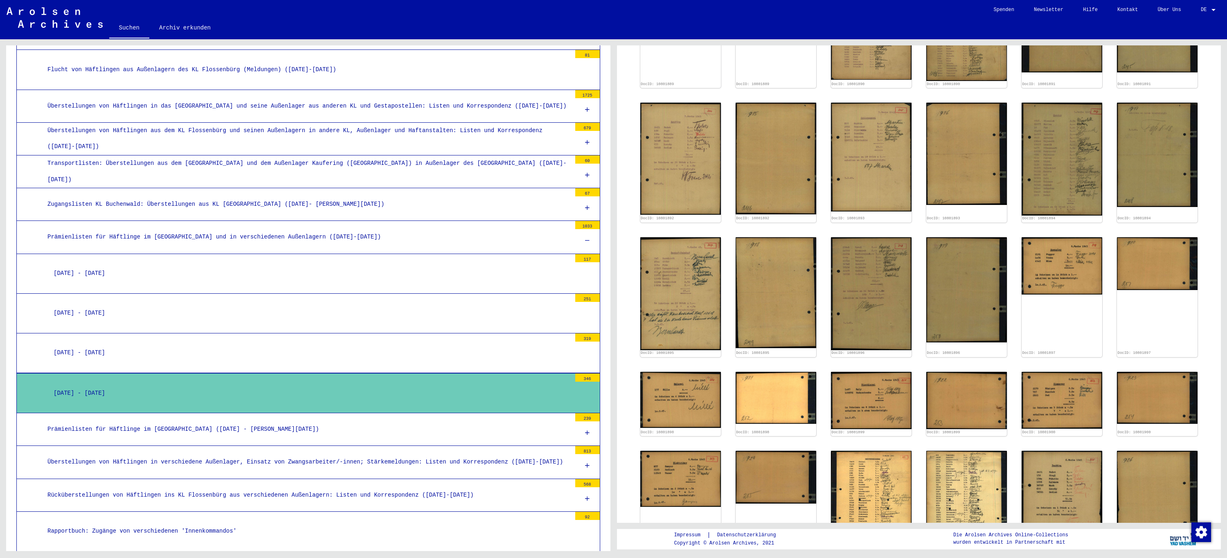
scroll to position [205, 0]
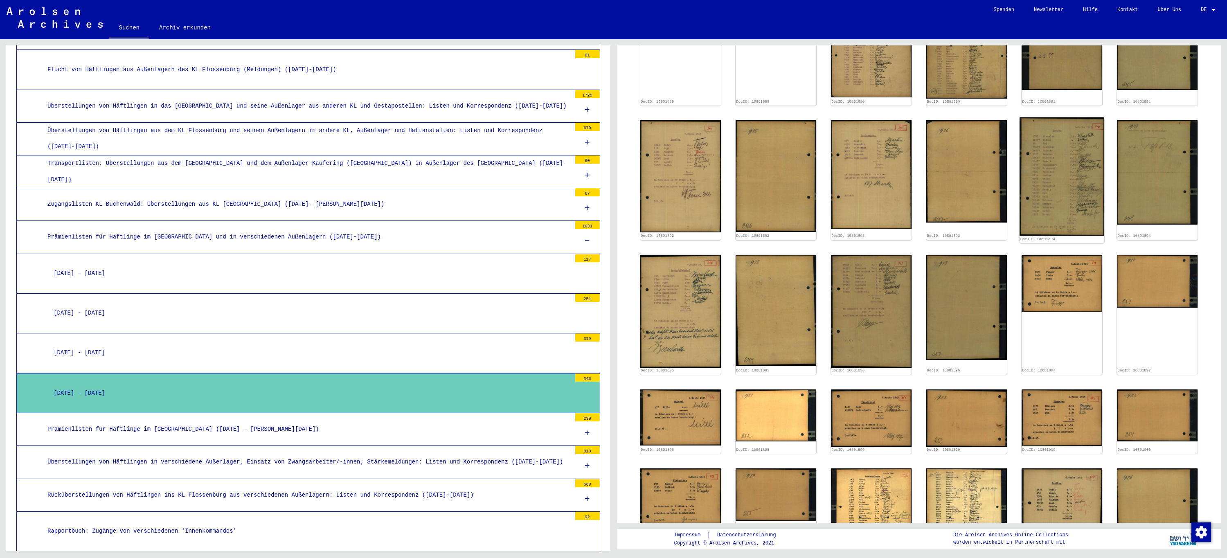
click at [1064, 165] on img at bounding box center [1062, 176] width 85 height 119
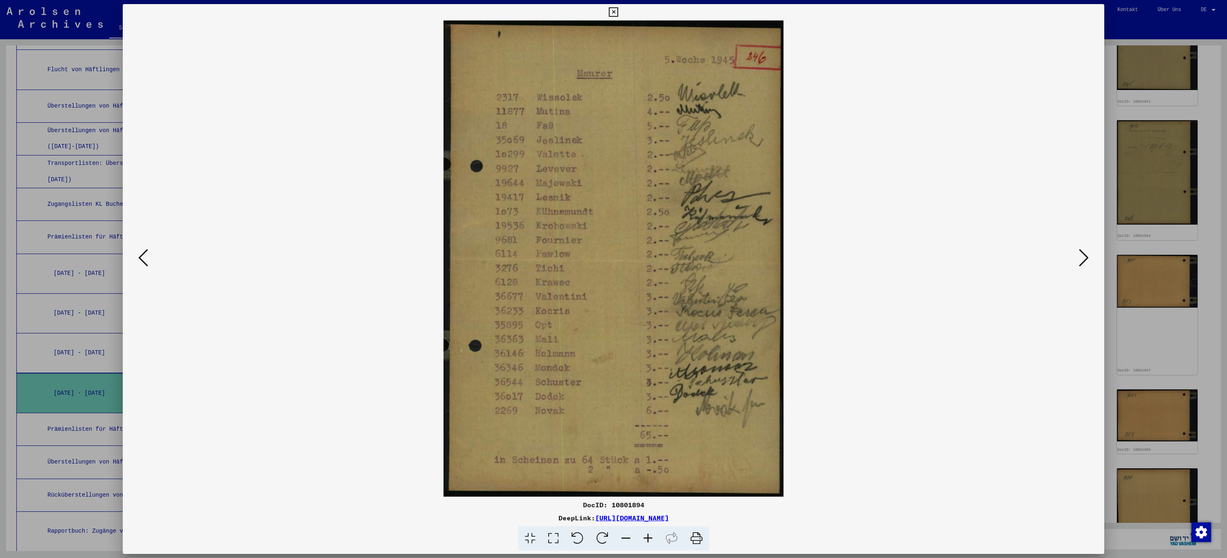
click at [1086, 257] on icon at bounding box center [1084, 258] width 10 height 20
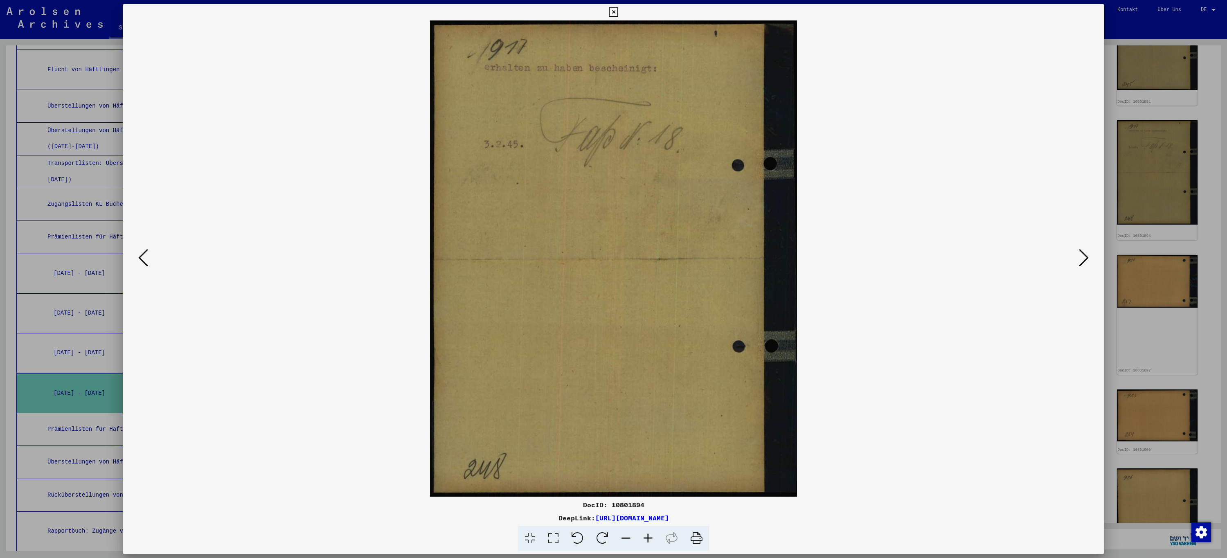
click at [1086, 257] on icon at bounding box center [1084, 258] width 10 height 20
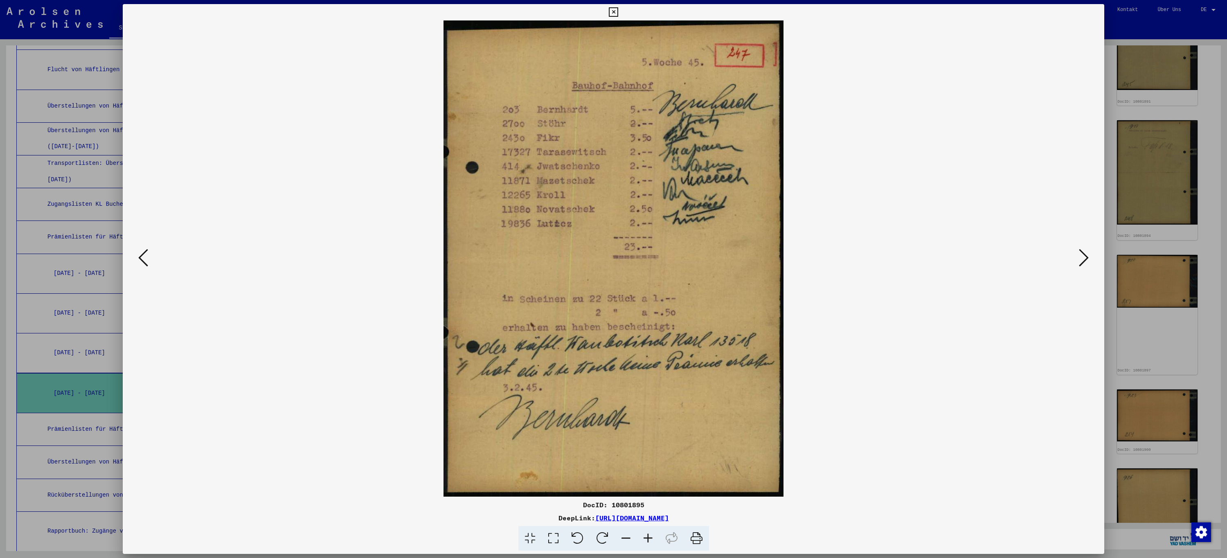
click at [1086, 257] on icon at bounding box center [1084, 258] width 10 height 20
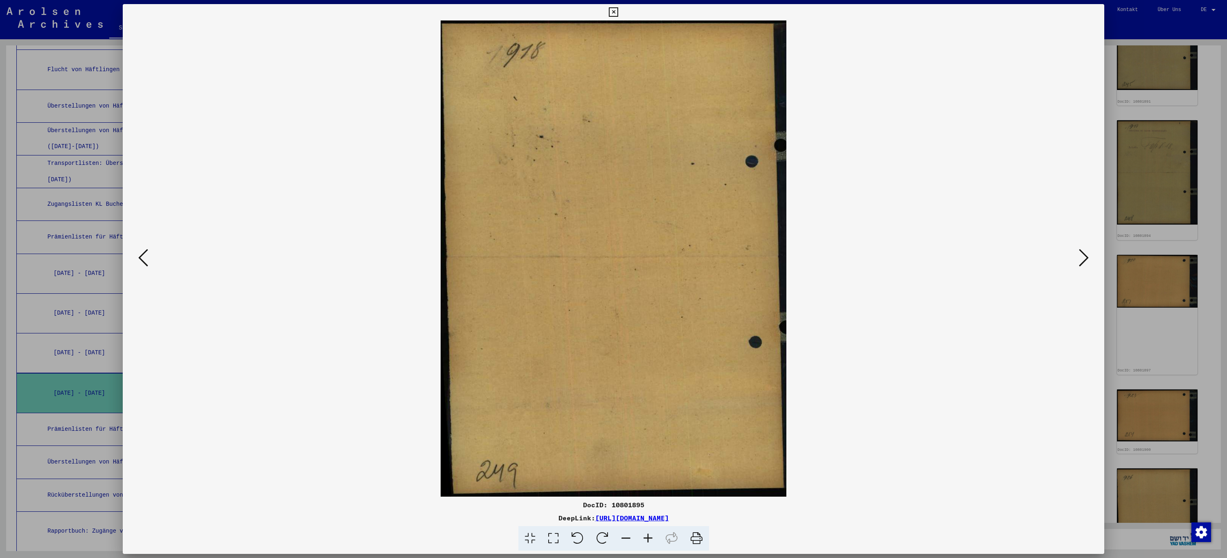
click at [1086, 257] on icon at bounding box center [1084, 258] width 10 height 20
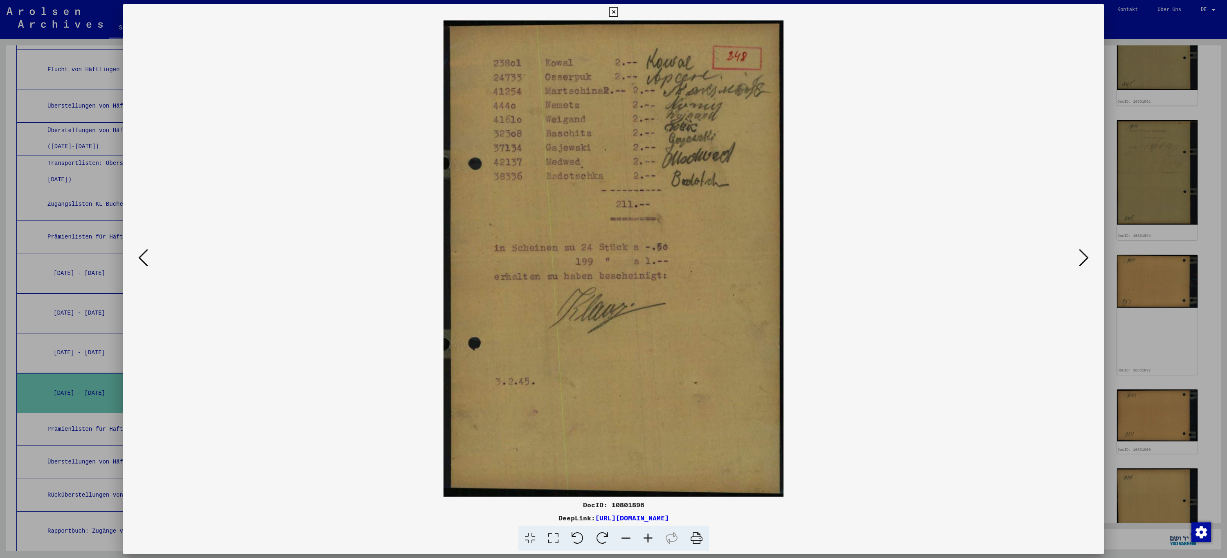
click at [1086, 257] on icon at bounding box center [1084, 258] width 10 height 20
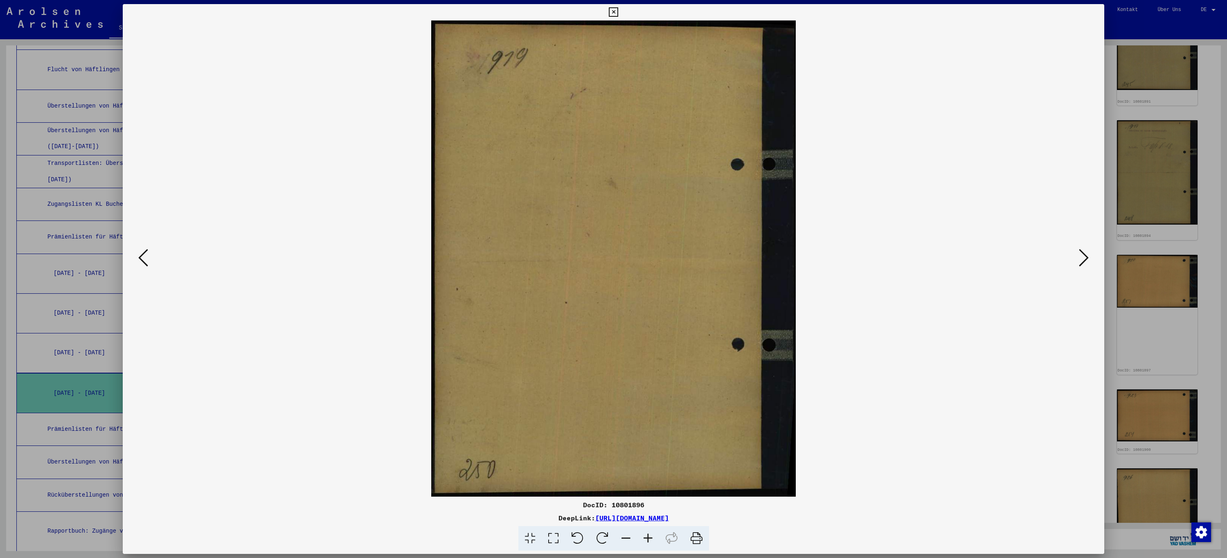
click at [1086, 257] on icon at bounding box center [1084, 258] width 10 height 20
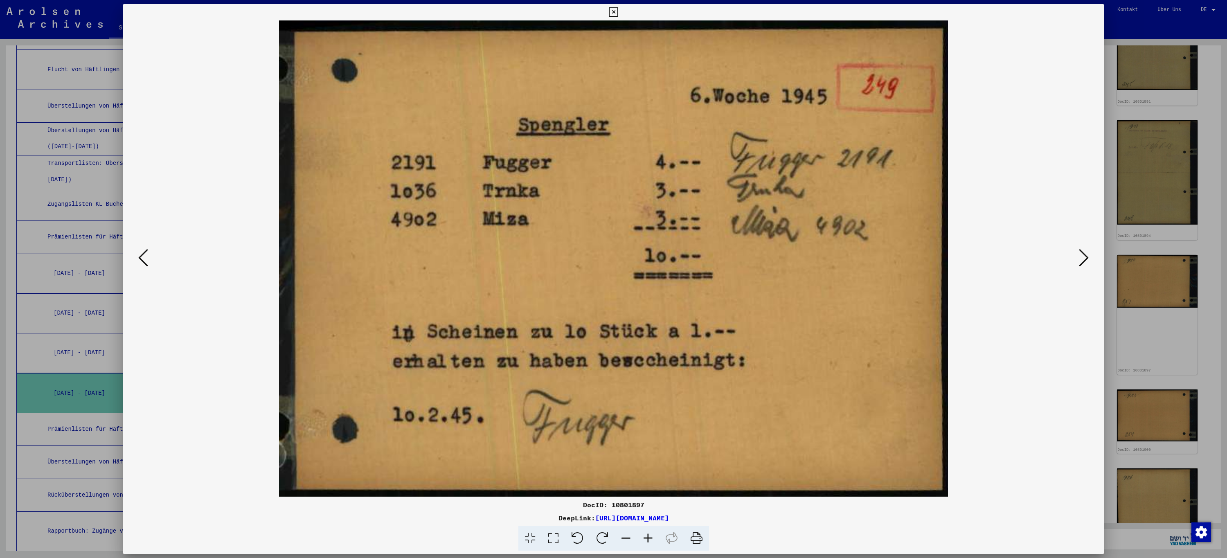
click at [1086, 257] on icon at bounding box center [1084, 258] width 10 height 20
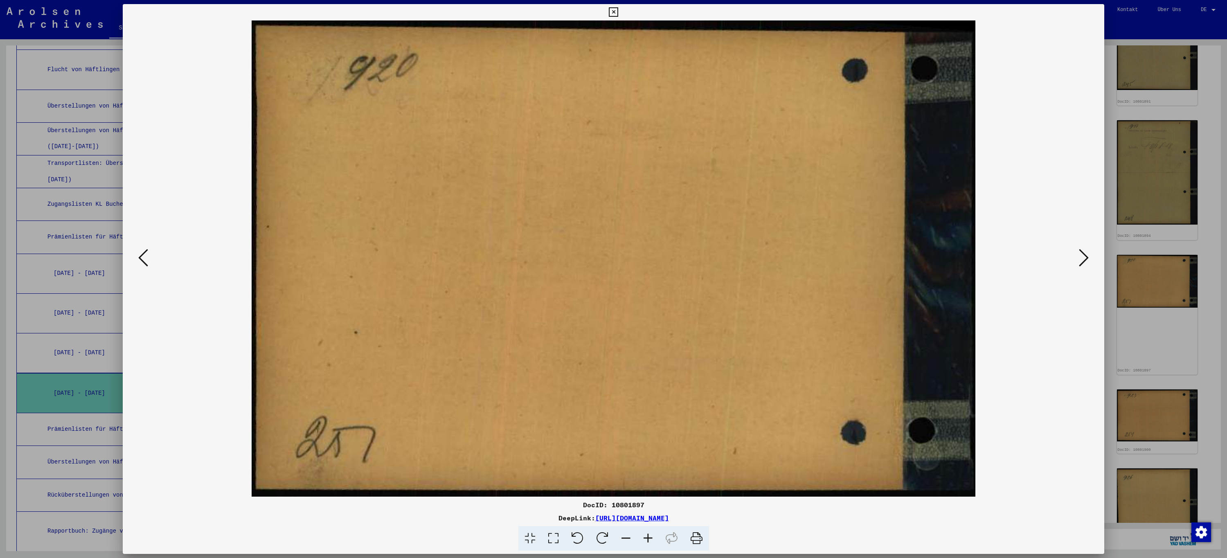
click at [1086, 257] on icon at bounding box center [1084, 258] width 10 height 20
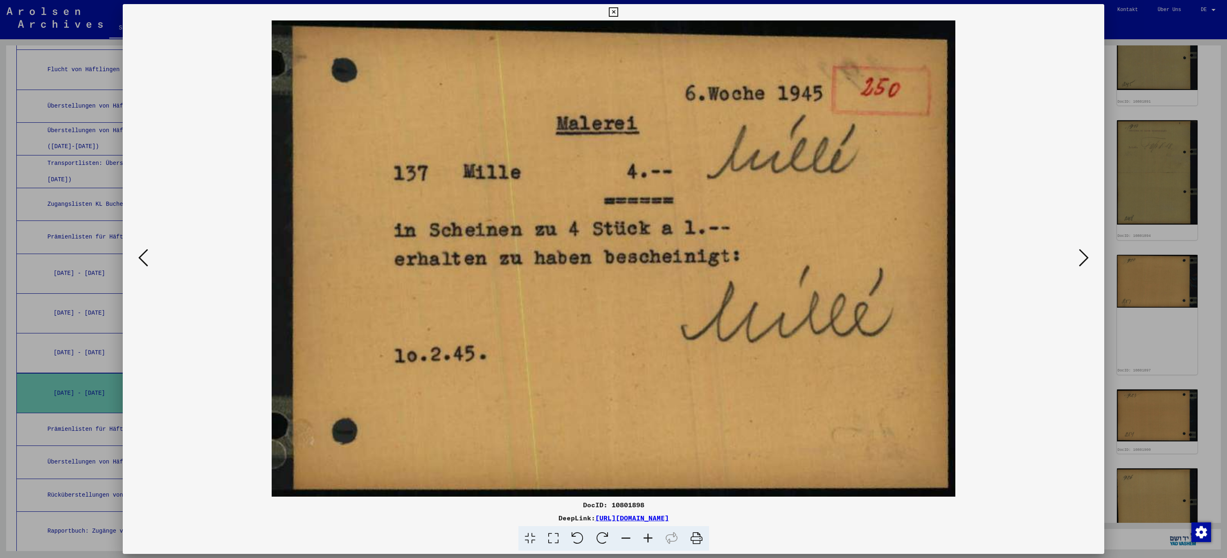
click at [1086, 257] on icon at bounding box center [1084, 258] width 10 height 20
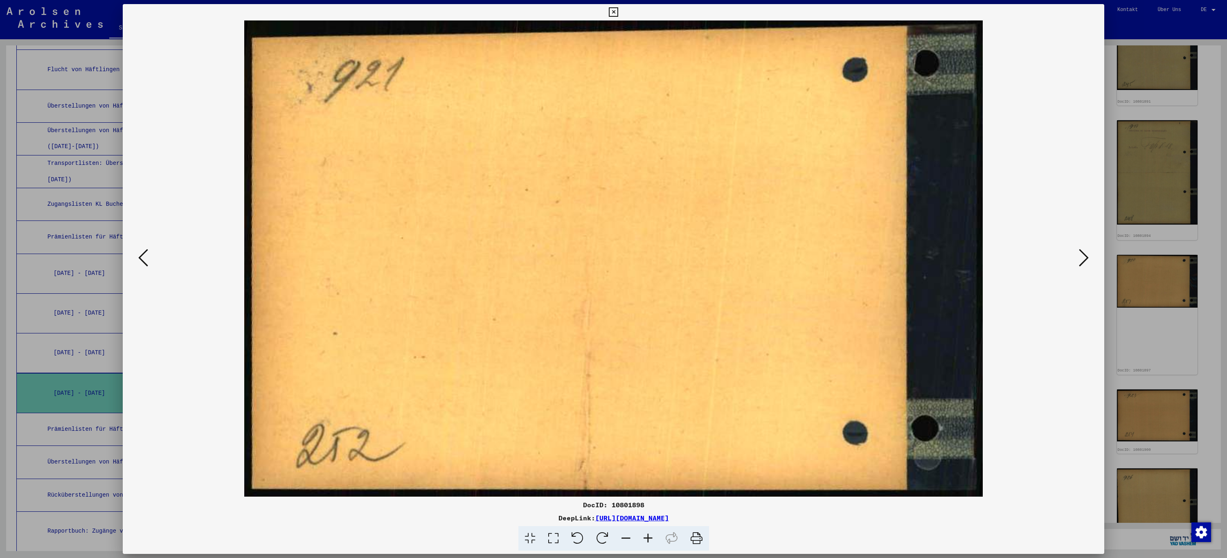
click at [1086, 257] on icon at bounding box center [1084, 258] width 10 height 20
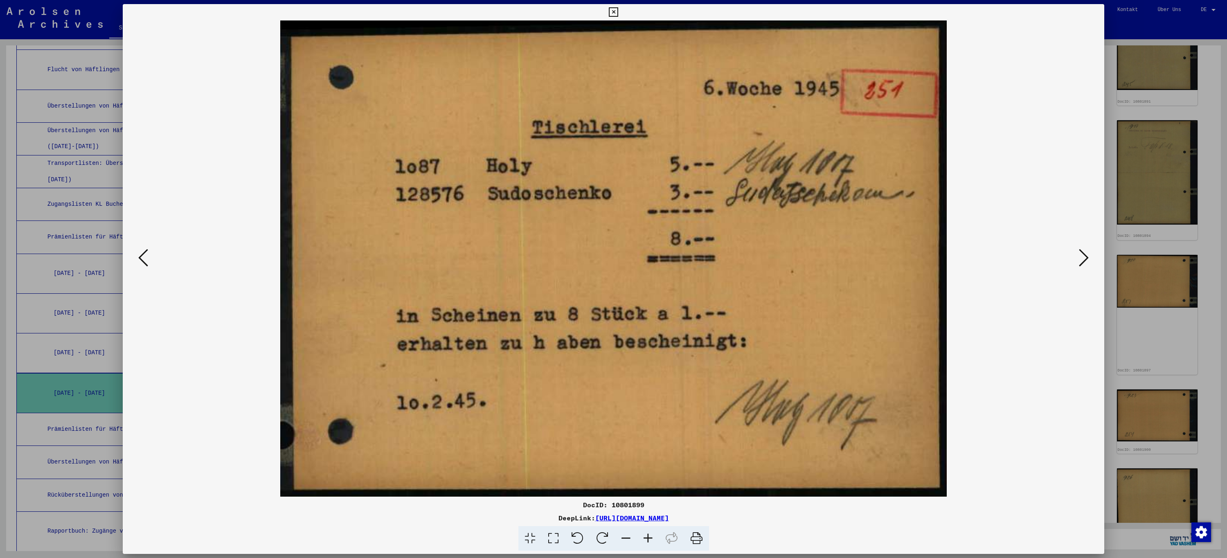
click at [1086, 257] on icon at bounding box center [1084, 258] width 10 height 20
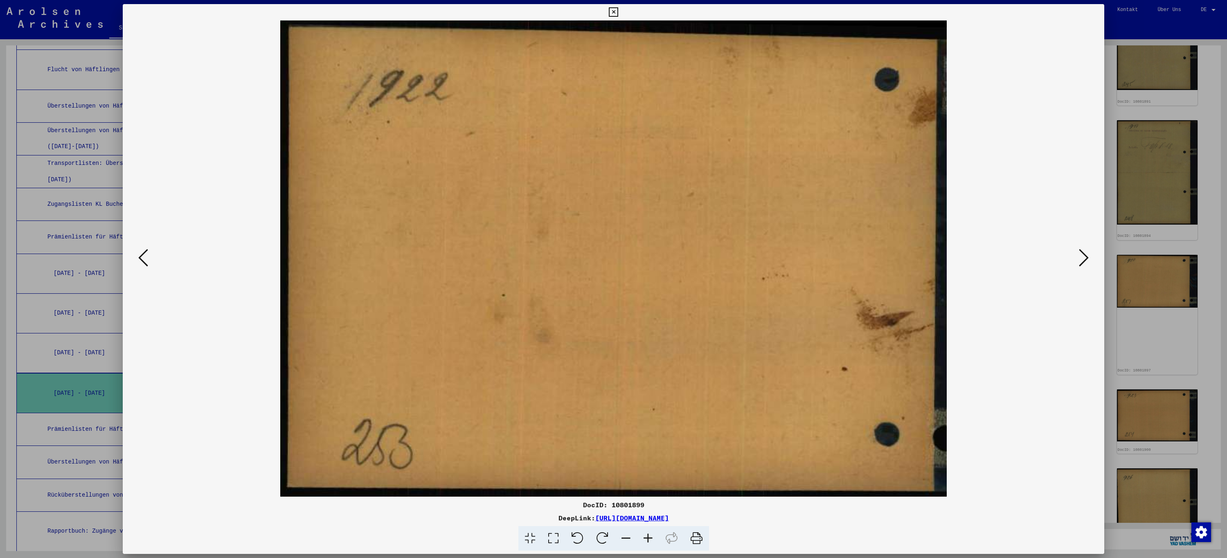
click at [1086, 257] on icon at bounding box center [1084, 258] width 10 height 20
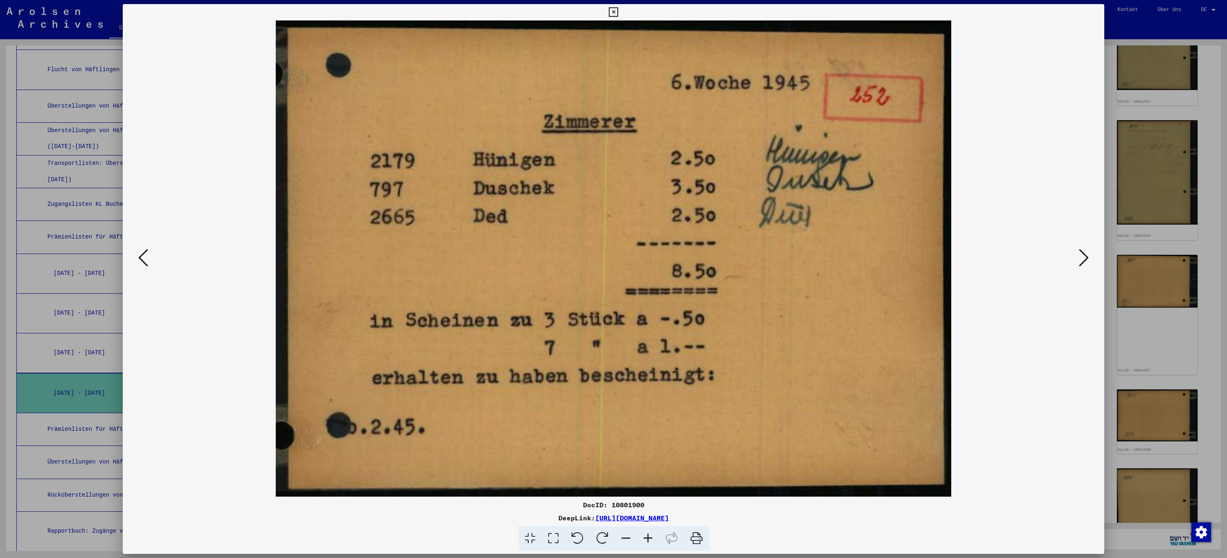
click at [1086, 257] on icon at bounding box center [1084, 258] width 10 height 20
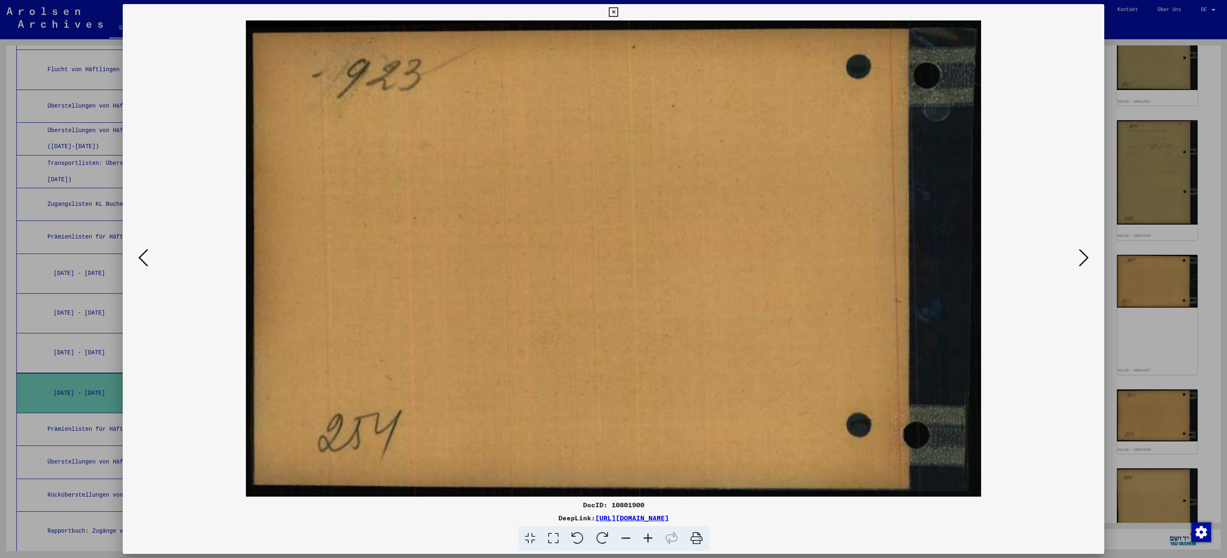
click at [1086, 257] on icon at bounding box center [1084, 258] width 10 height 20
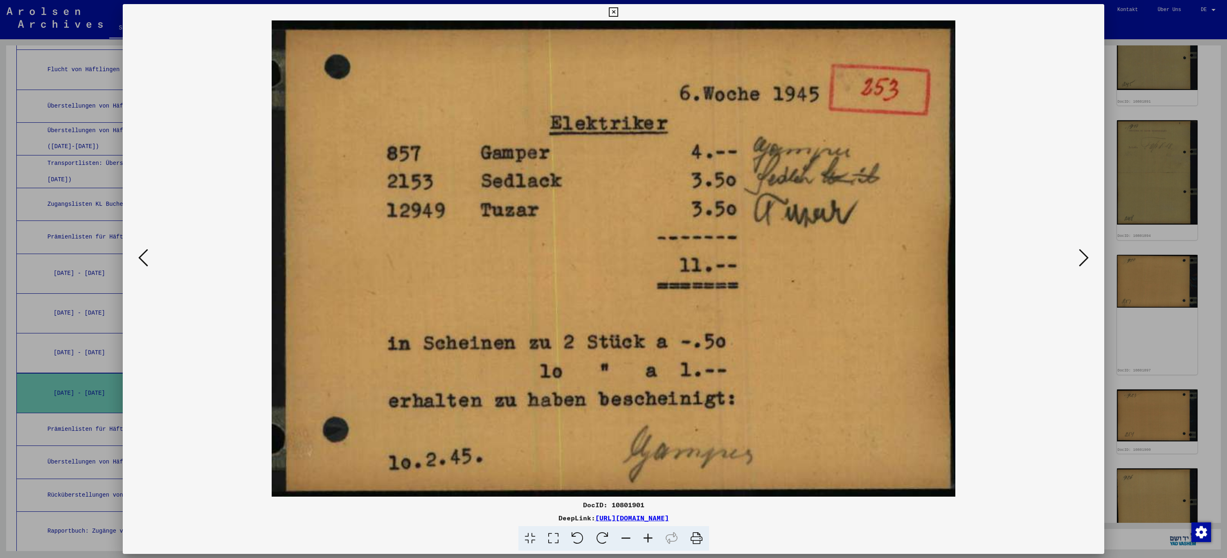
click at [1086, 257] on icon at bounding box center [1084, 258] width 10 height 20
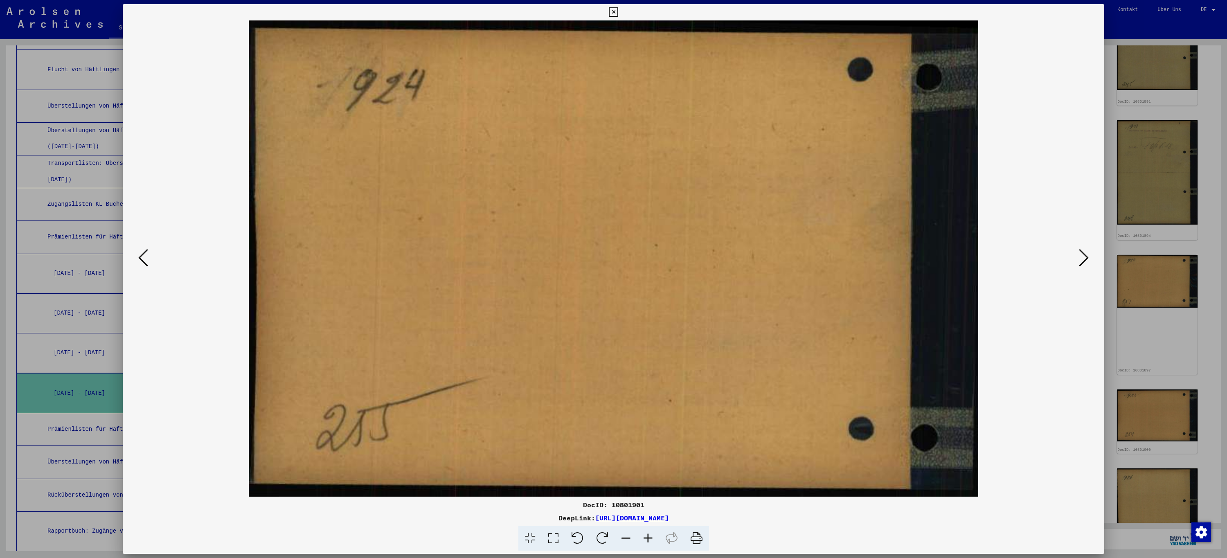
click at [1086, 257] on icon at bounding box center [1084, 258] width 10 height 20
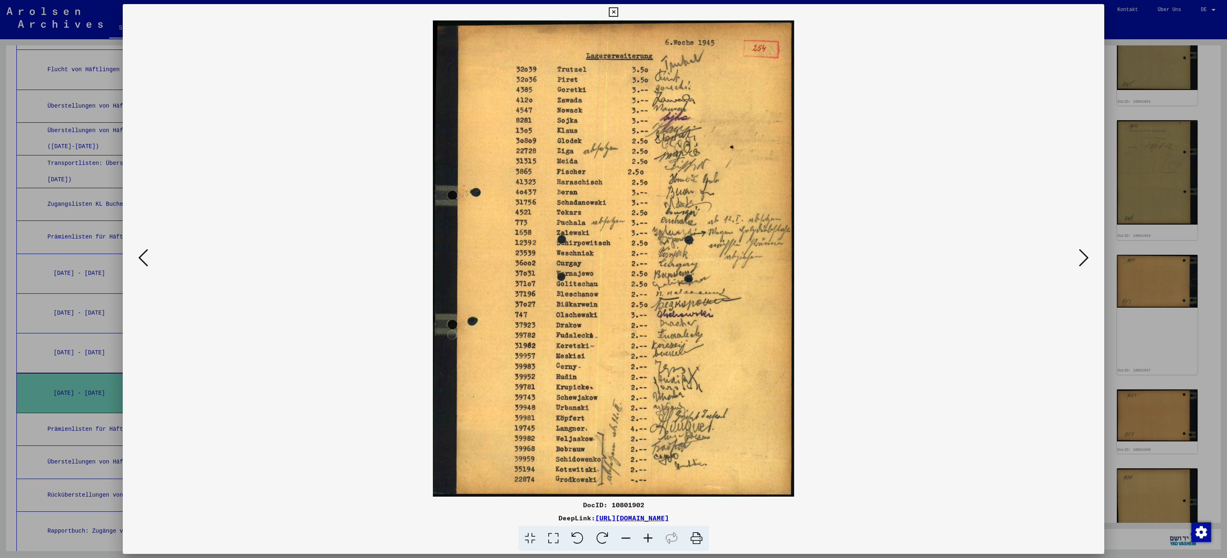
click at [1086, 257] on icon at bounding box center [1084, 258] width 10 height 20
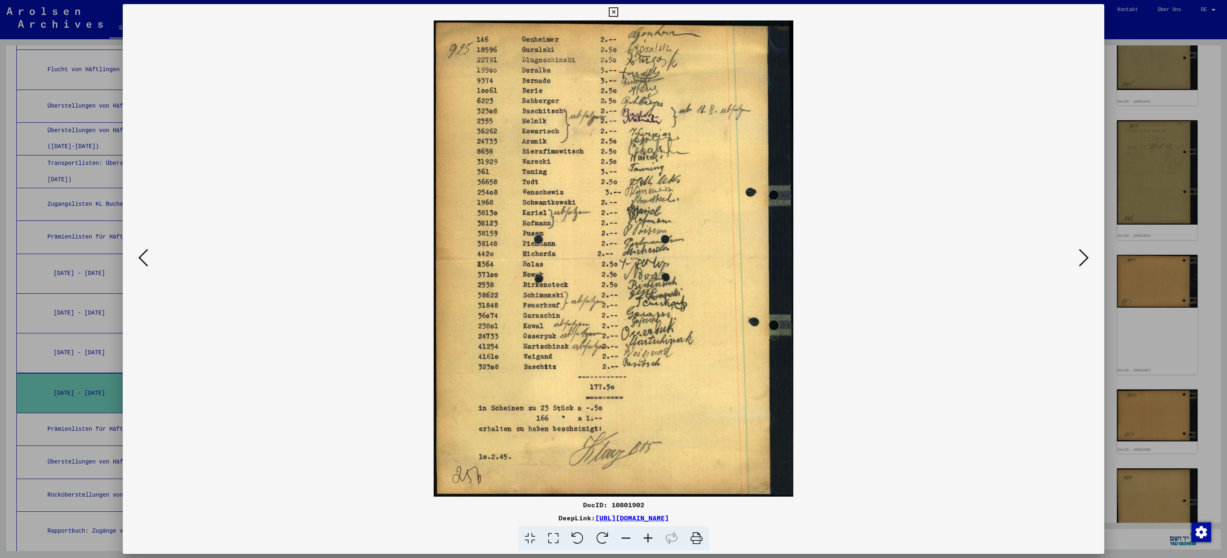
click at [1086, 257] on icon at bounding box center [1084, 258] width 10 height 20
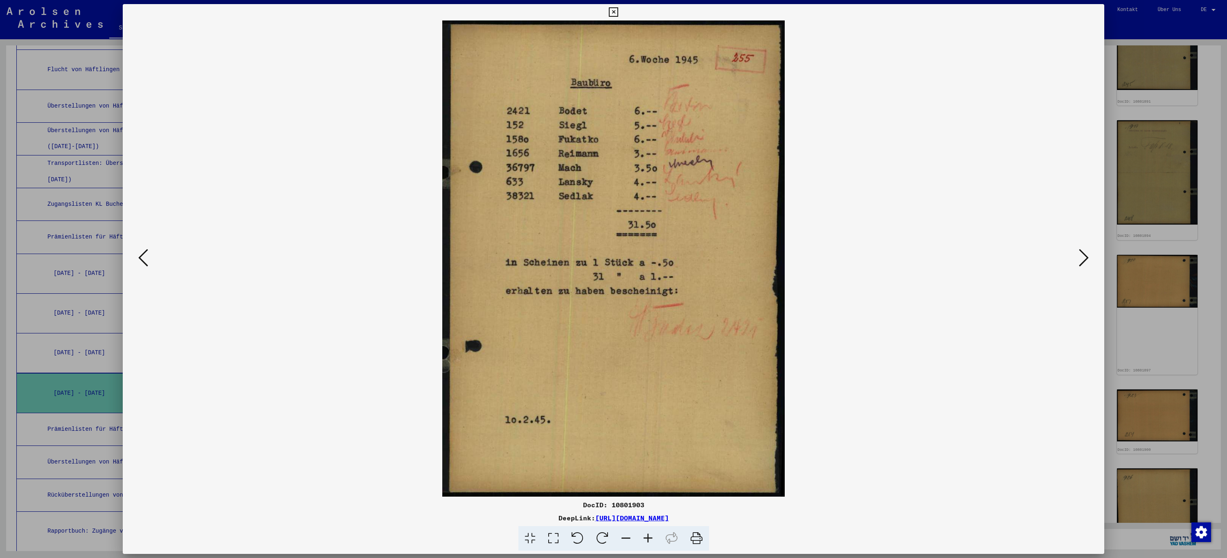
click at [1086, 257] on icon at bounding box center [1084, 258] width 10 height 20
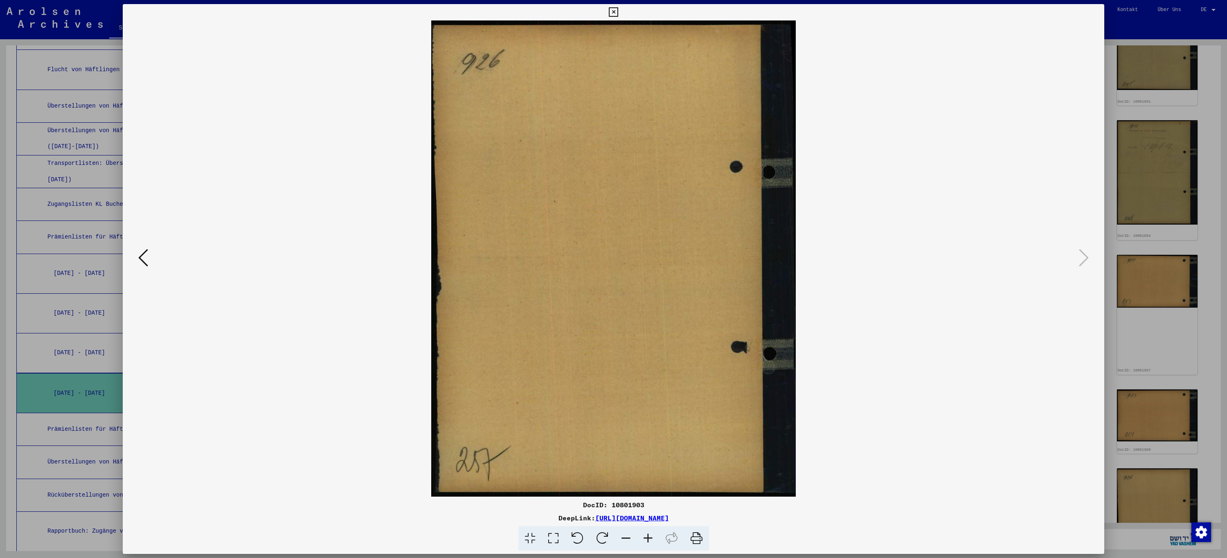
click at [610, 14] on icon at bounding box center [613, 12] width 9 height 10
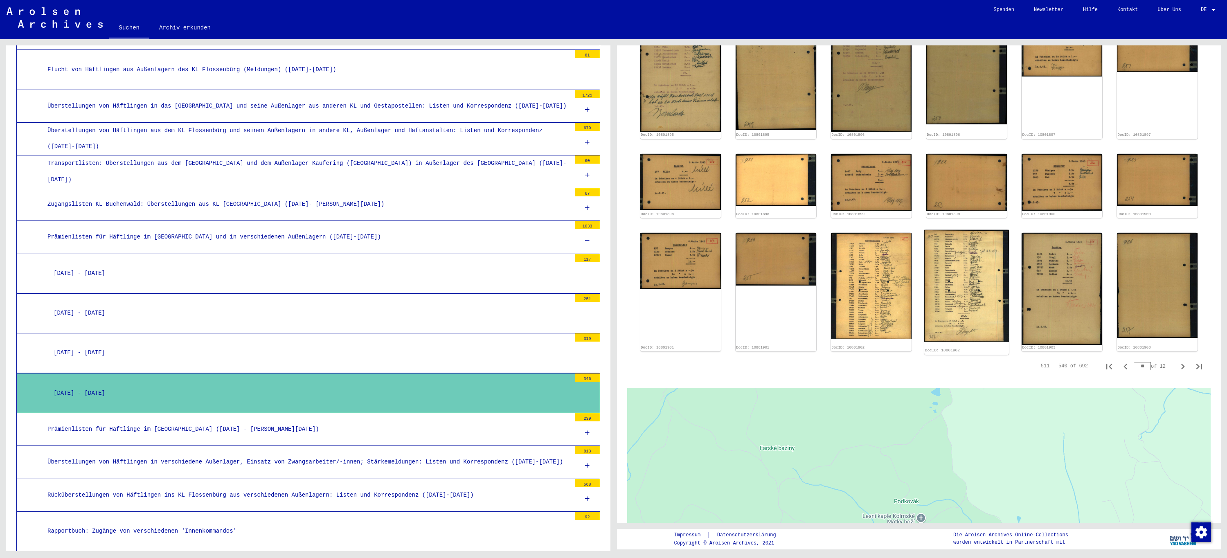
scroll to position [450, 0]
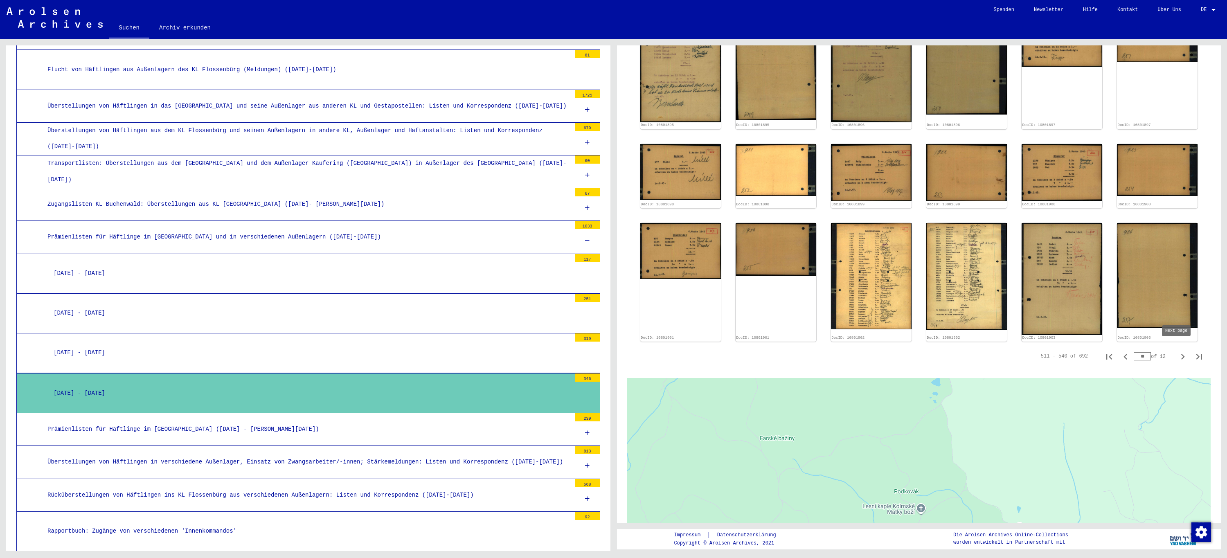
click at [1177, 351] on icon "Next page" at bounding box center [1182, 356] width 11 height 11
type input "**"
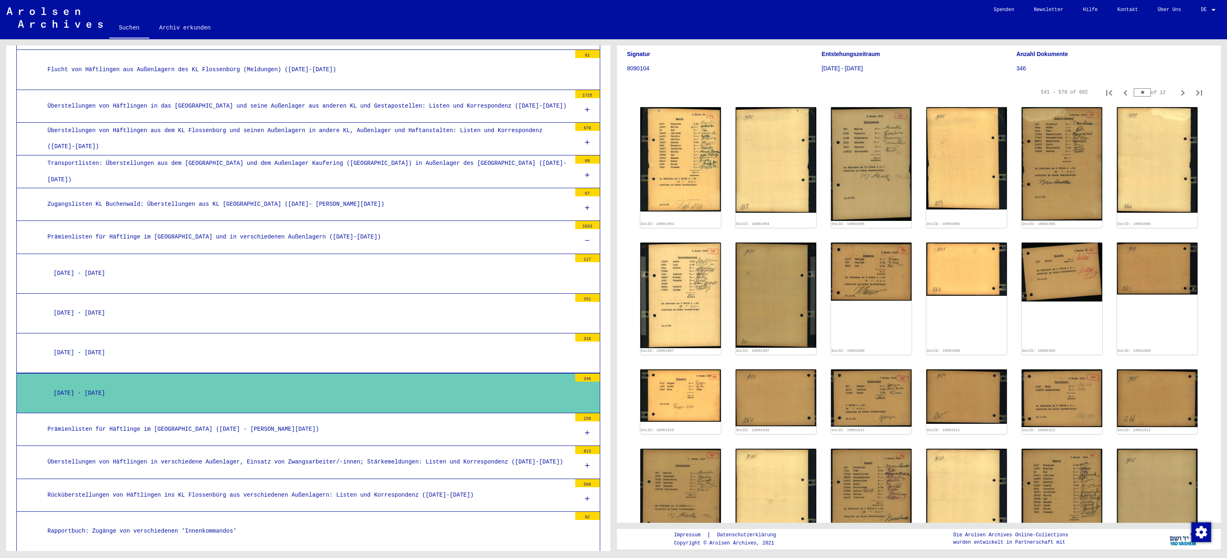
scroll to position [0, 0]
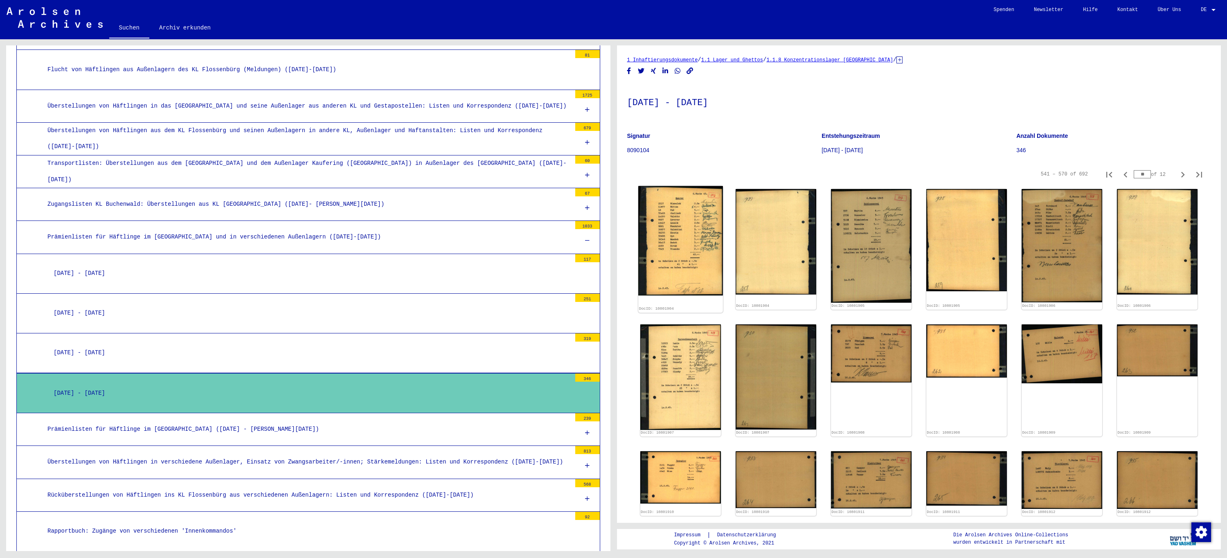
click at [675, 219] on img at bounding box center [680, 241] width 85 height 110
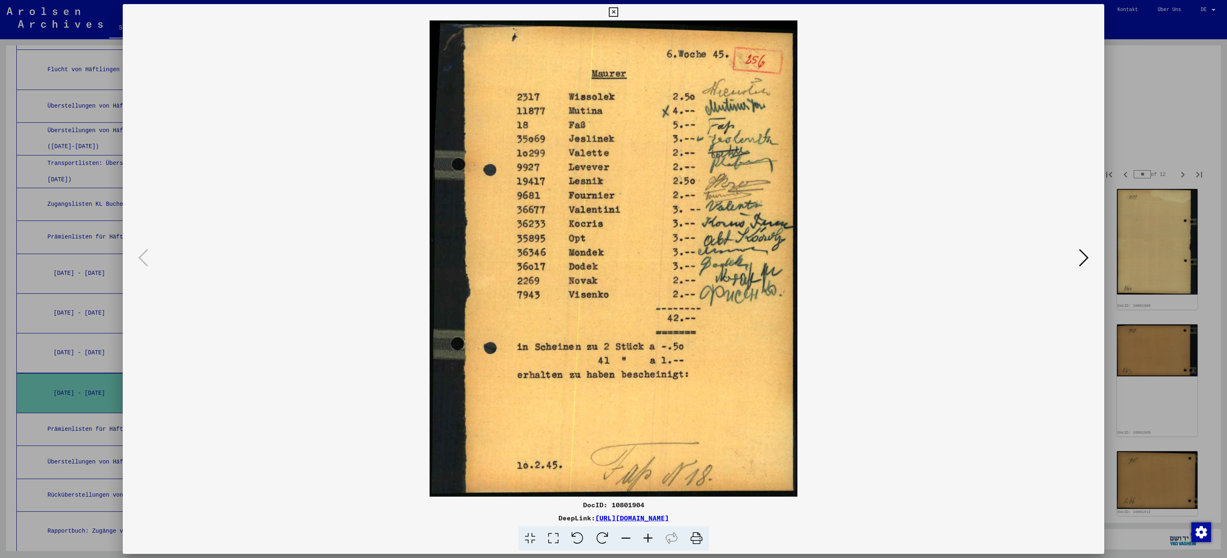
click at [1086, 262] on icon at bounding box center [1084, 258] width 10 height 20
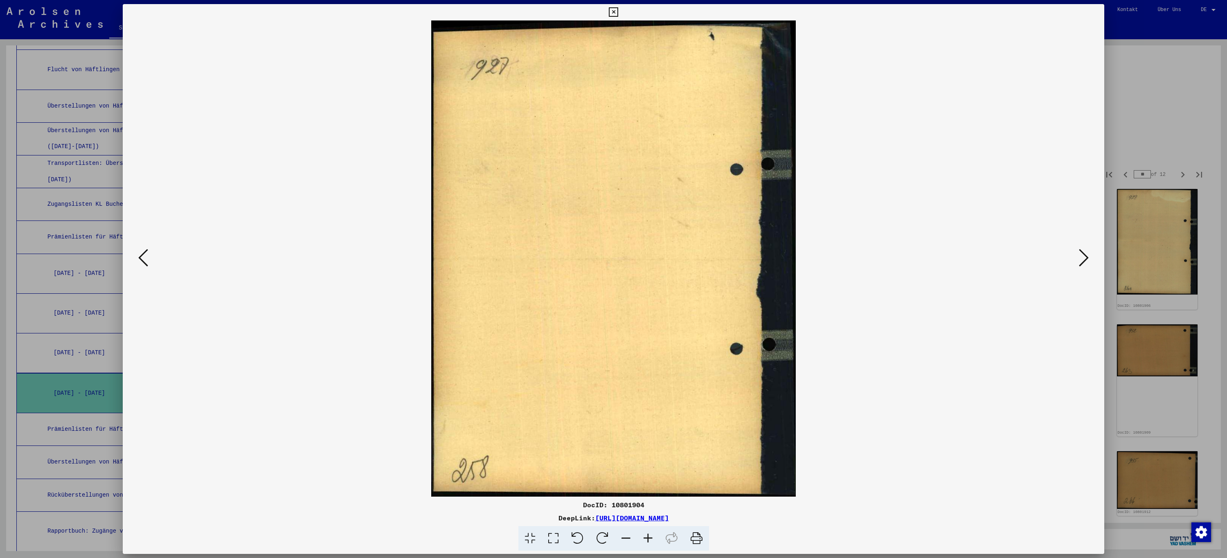
click at [1085, 262] on icon at bounding box center [1084, 258] width 10 height 20
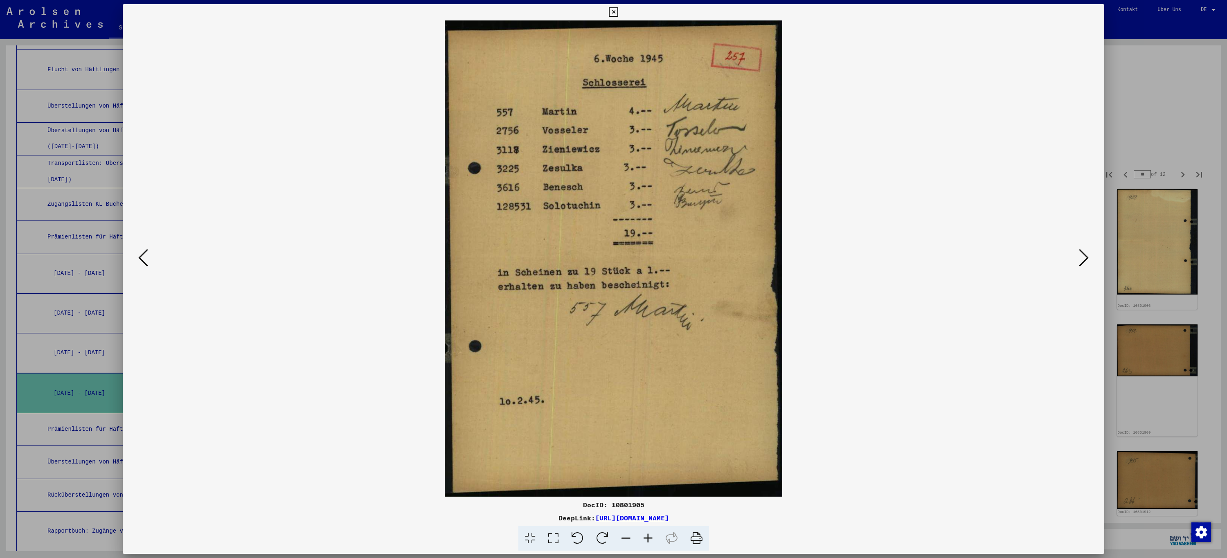
click at [1085, 262] on icon at bounding box center [1084, 258] width 10 height 20
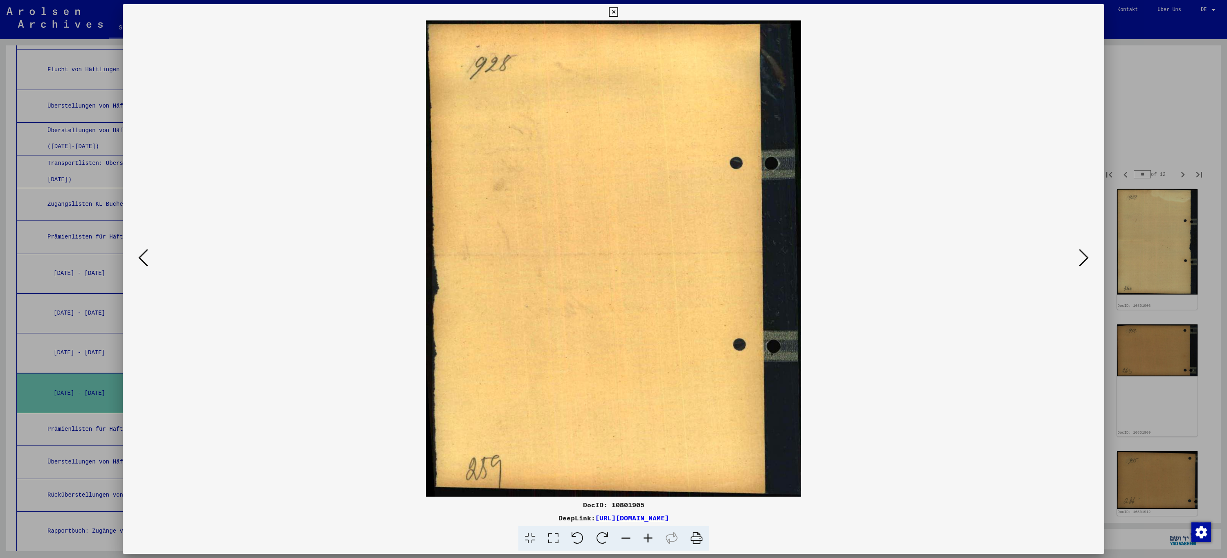
click at [1085, 262] on icon at bounding box center [1084, 258] width 10 height 20
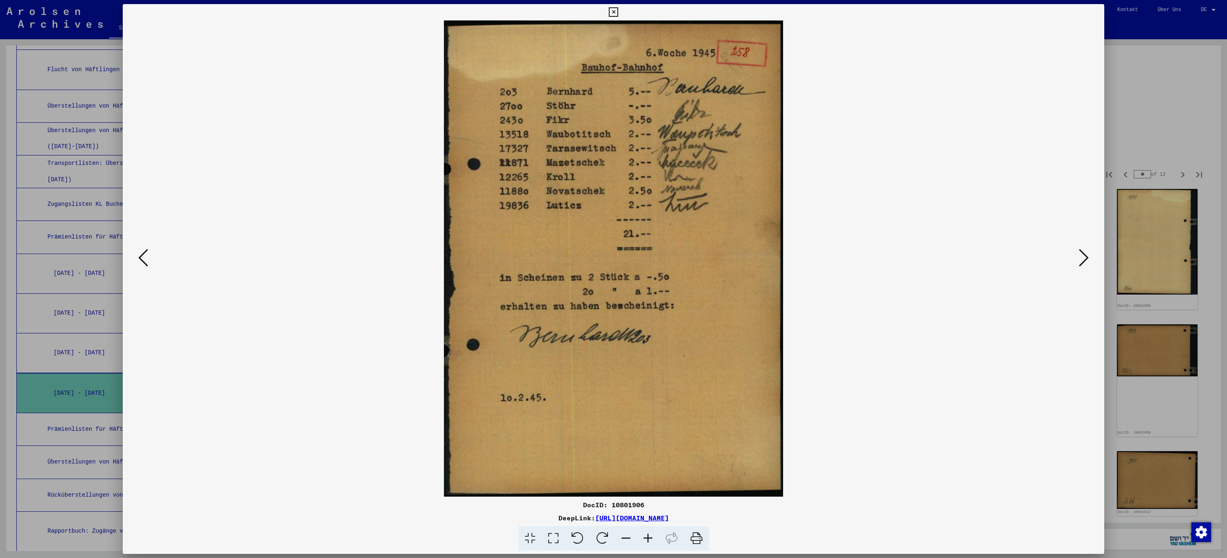
click at [1085, 262] on icon at bounding box center [1084, 258] width 10 height 20
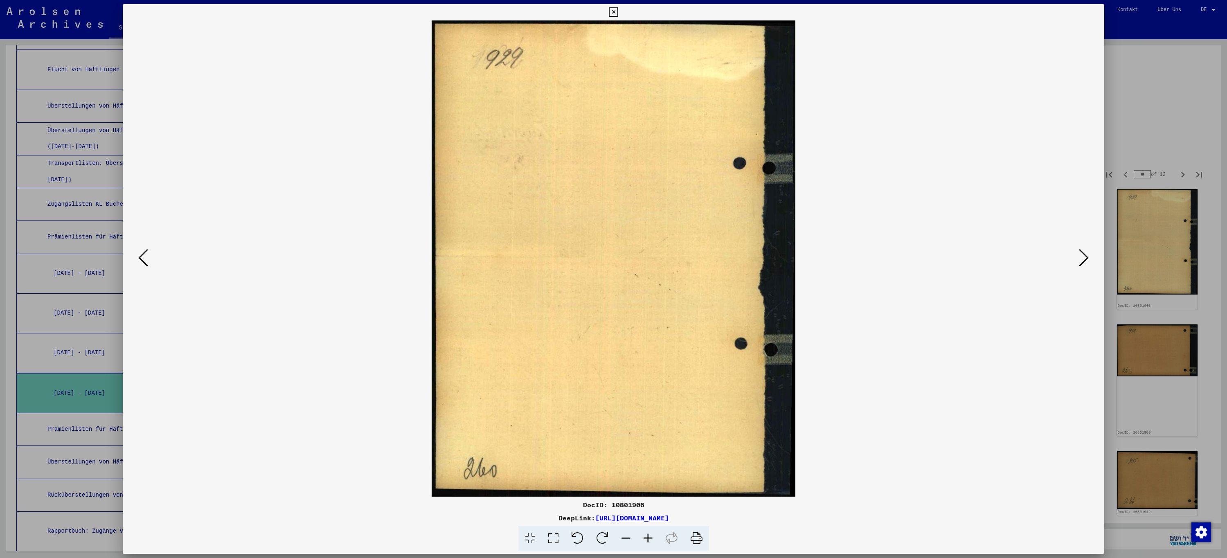
click at [1085, 262] on icon at bounding box center [1084, 258] width 10 height 20
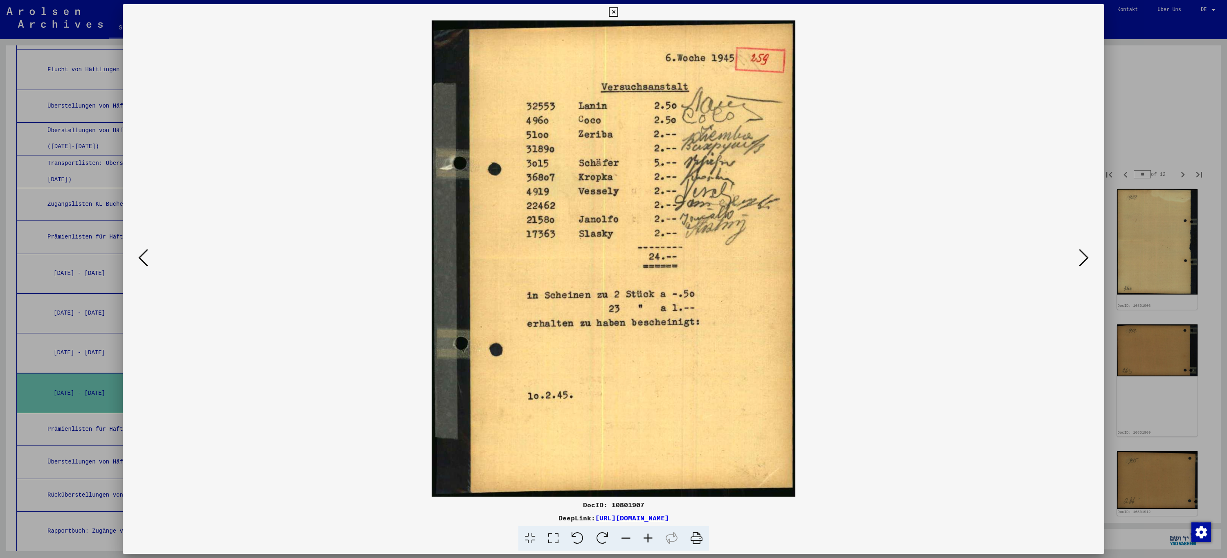
click at [1085, 262] on icon at bounding box center [1084, 258] width 10 height 20
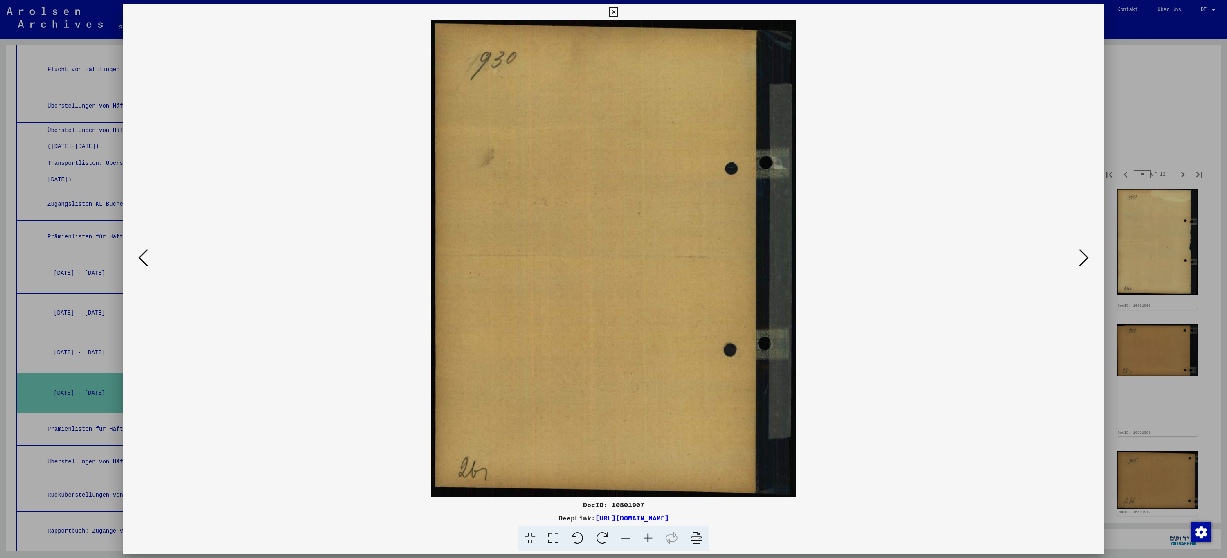
click at [1085, 262] on icon at bounding box center [1084, 258] width 10 height 20
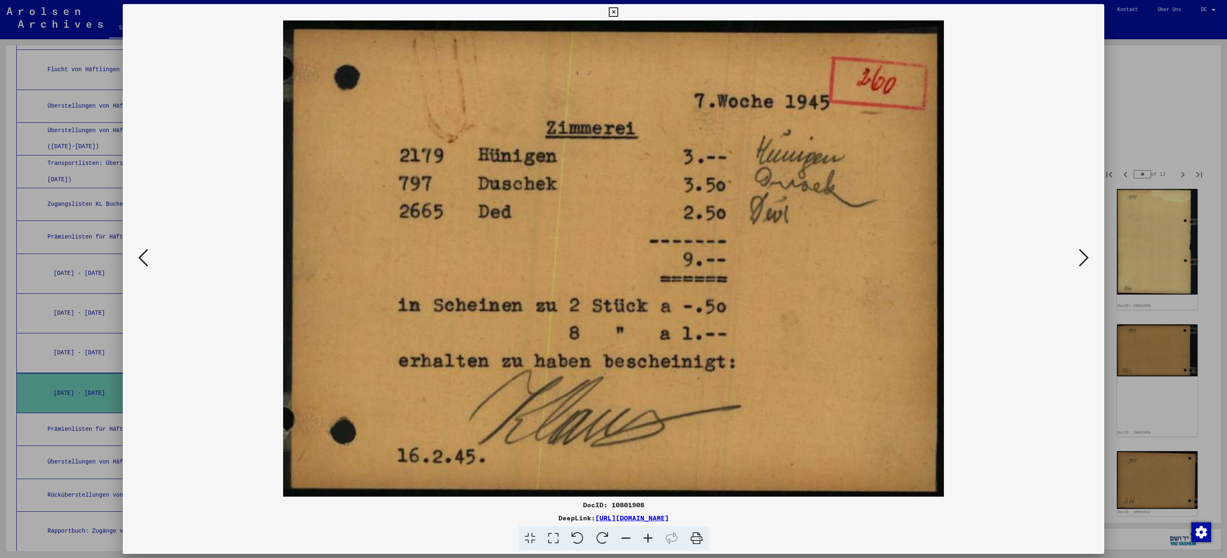
click at [1085, 262] on icon at bounding box center [1084, 258] width 10 height 20
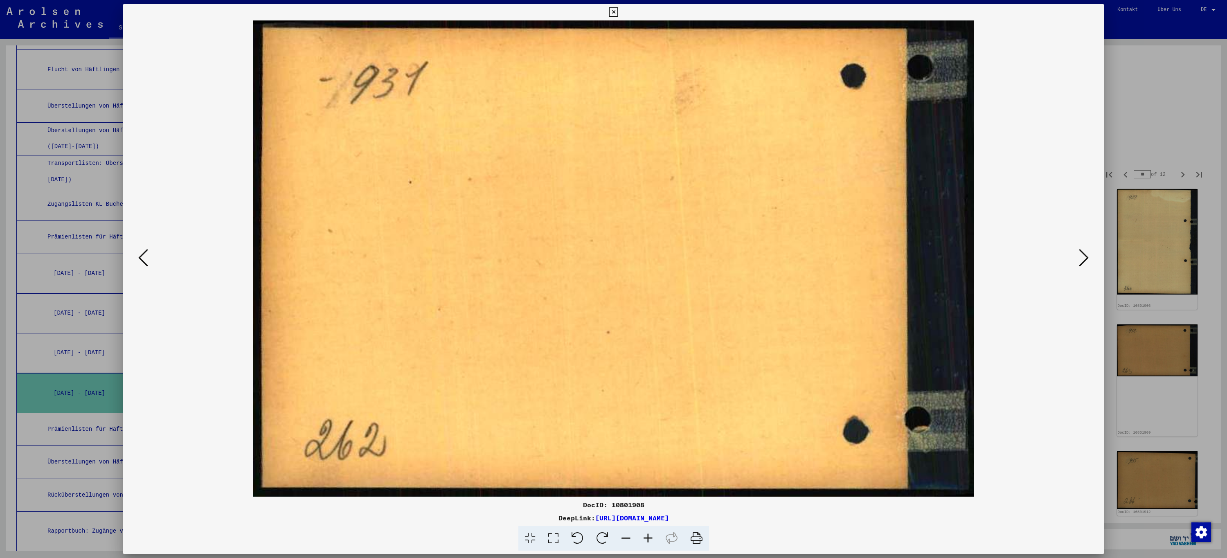
click at [1085, 262] on icon at bounding box center [1084, 258] width 10 height 20
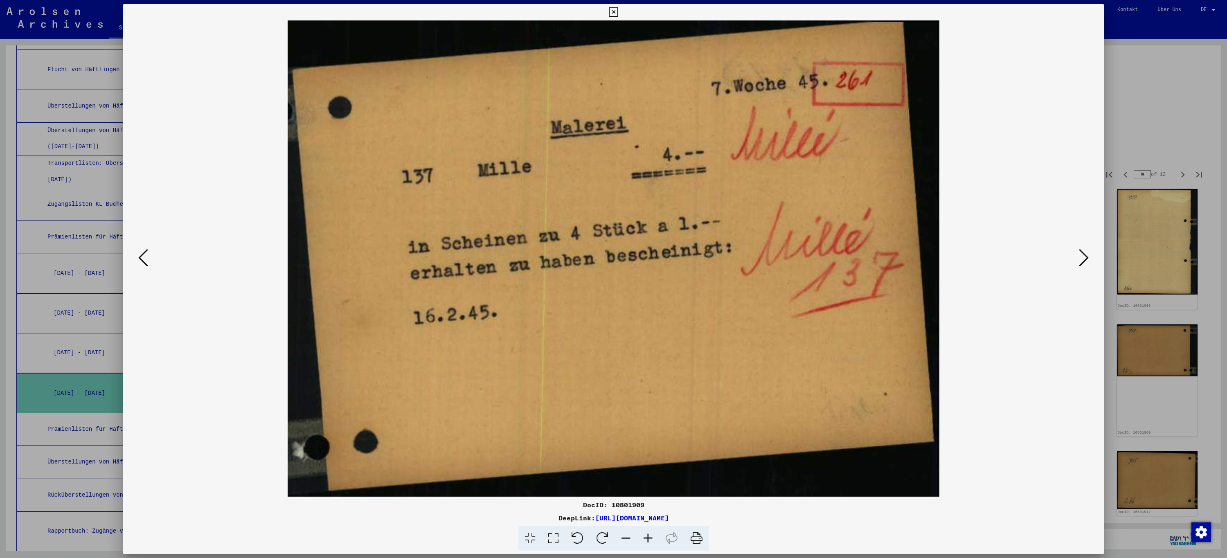
click at [1085, 262] on icon at bounding box center [1084, 258] width 10 height 20
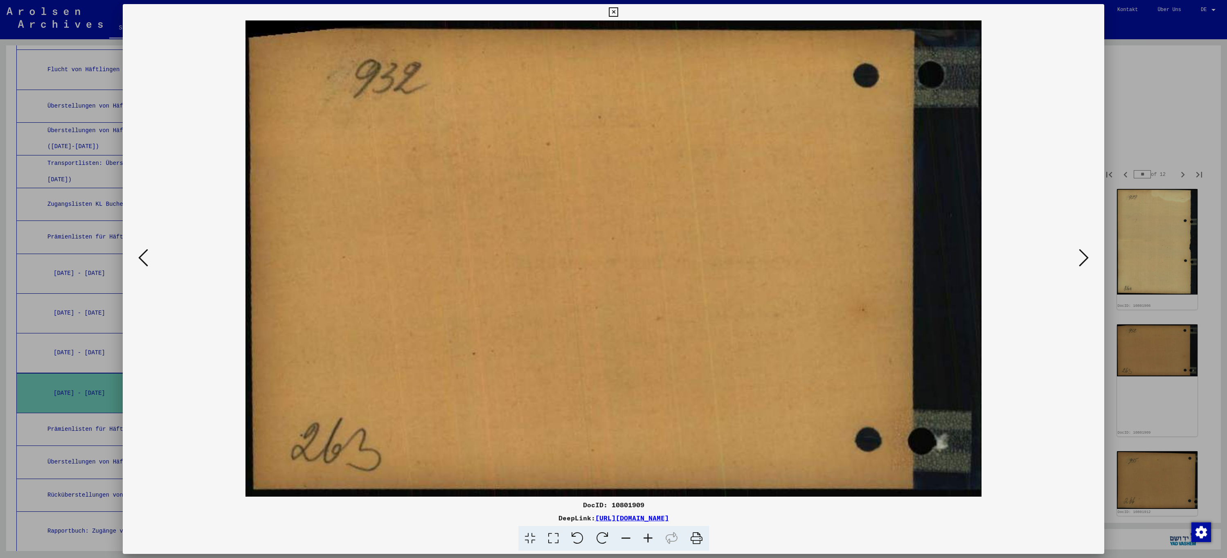
click at [1085, 262] on icon at bounding box center [1084, 258] width 10 height 20
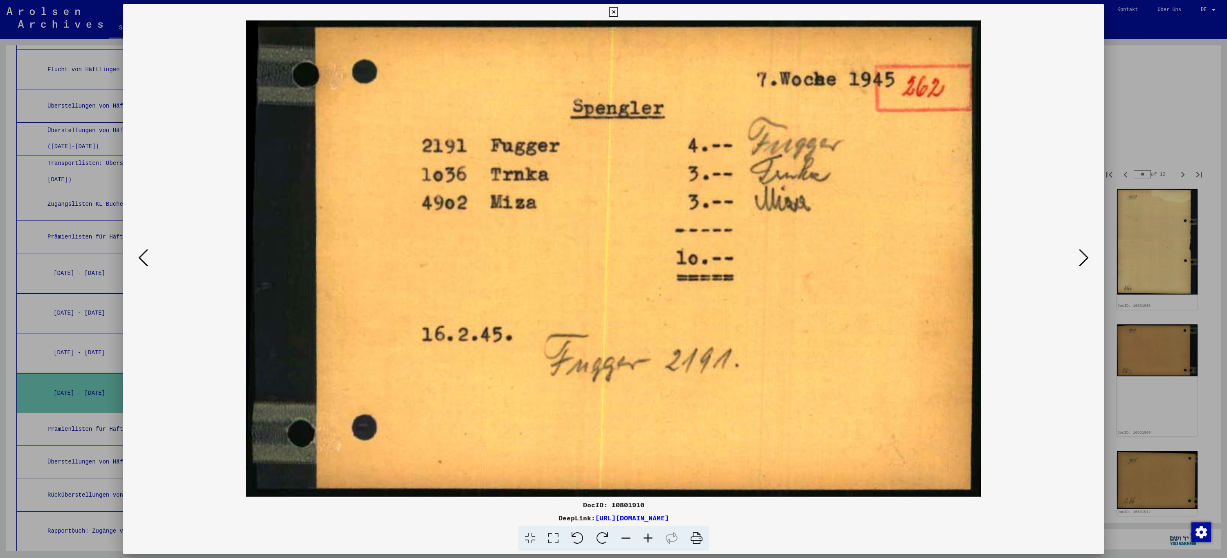
click at [1085, 262] on icon at bounding box center [1084, 258] width 10 height 20
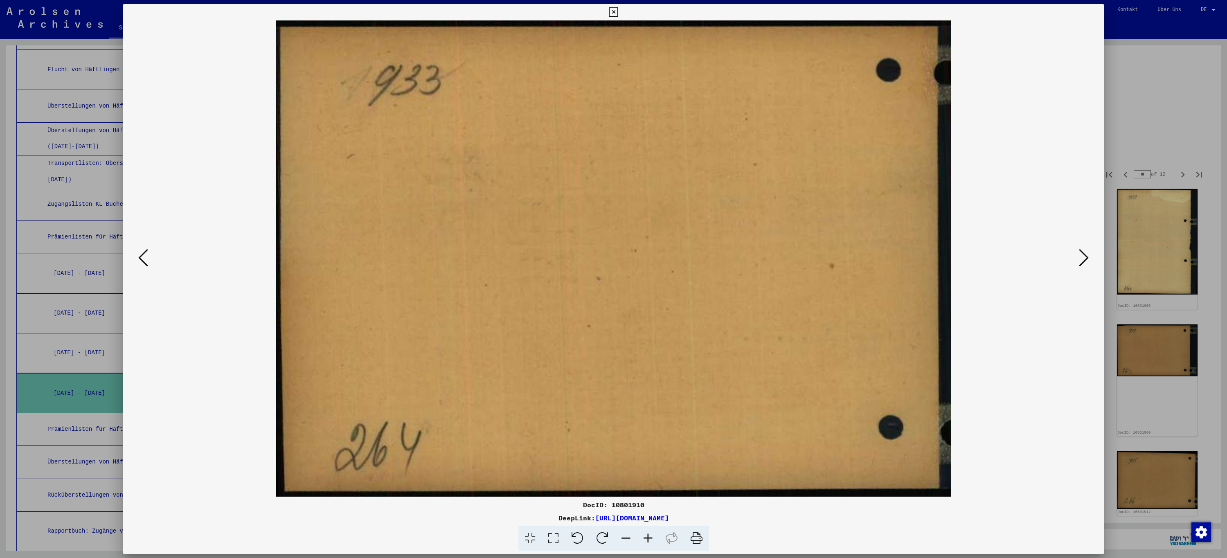
click at [1085, 262] on icon at bounding box center [1084, 258] width 10 height 20
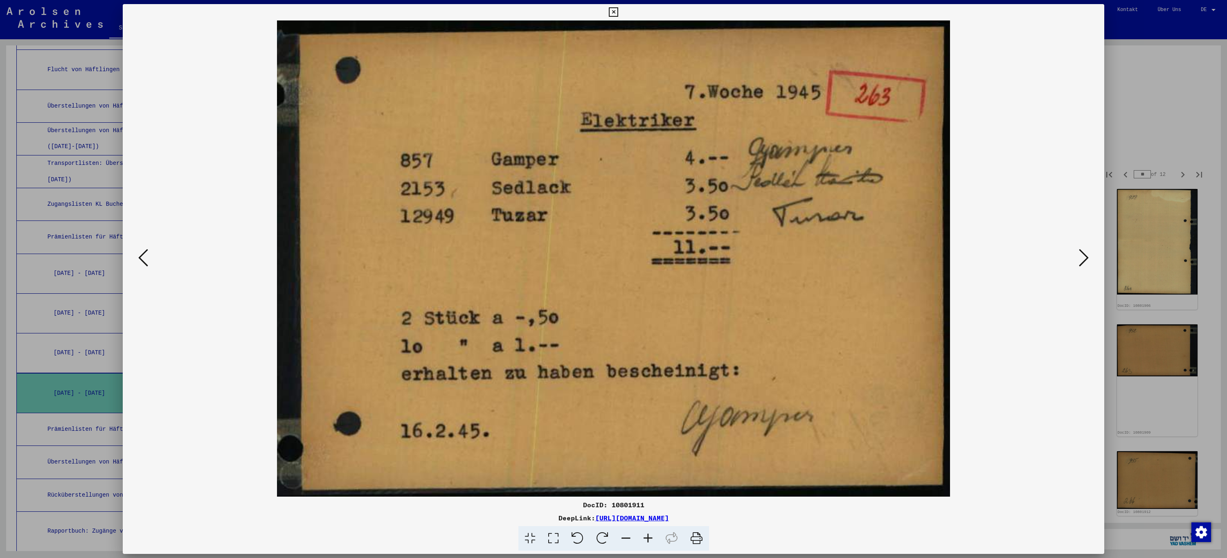
click at [1085, 262] on icon at bounding box center [1084, 258] width 10 height 20
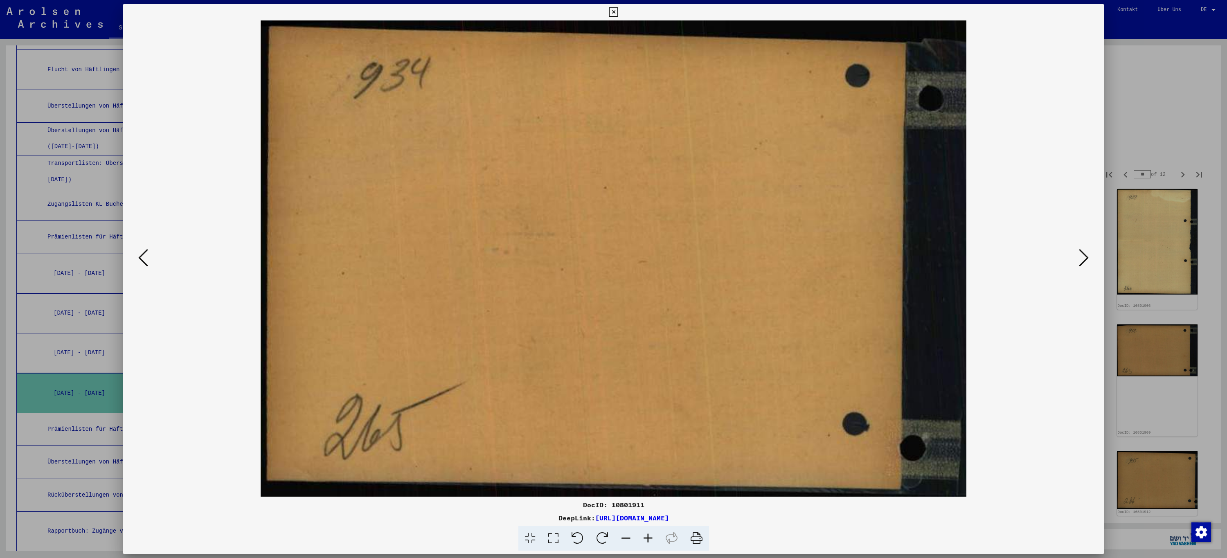
click at [1085, 262] on icon at bounding box center [1084, 258] width 10 height 20
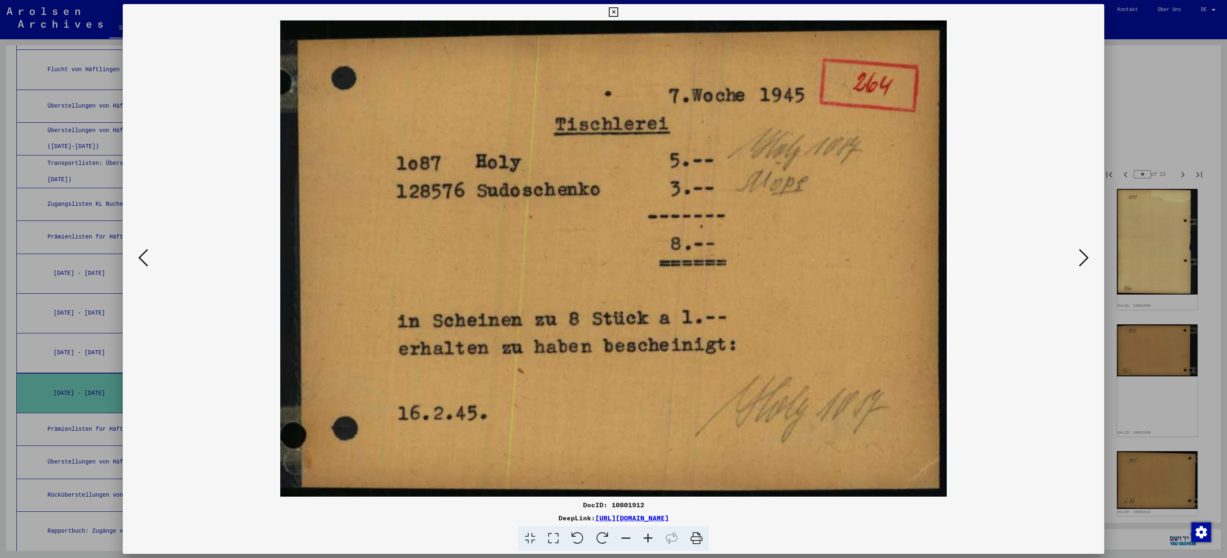
click at [1085, 262] on icon at bounding box center [1084, 258] width 10 height 20
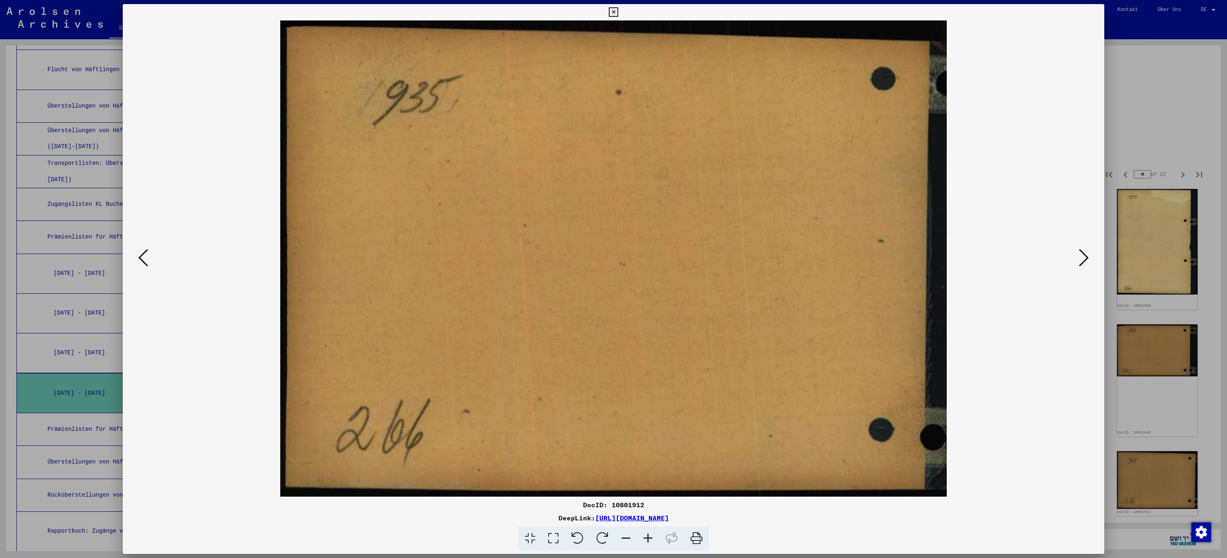
click at [1085, 262] on icon at bounding box center [1084, 258] width 10 height 20
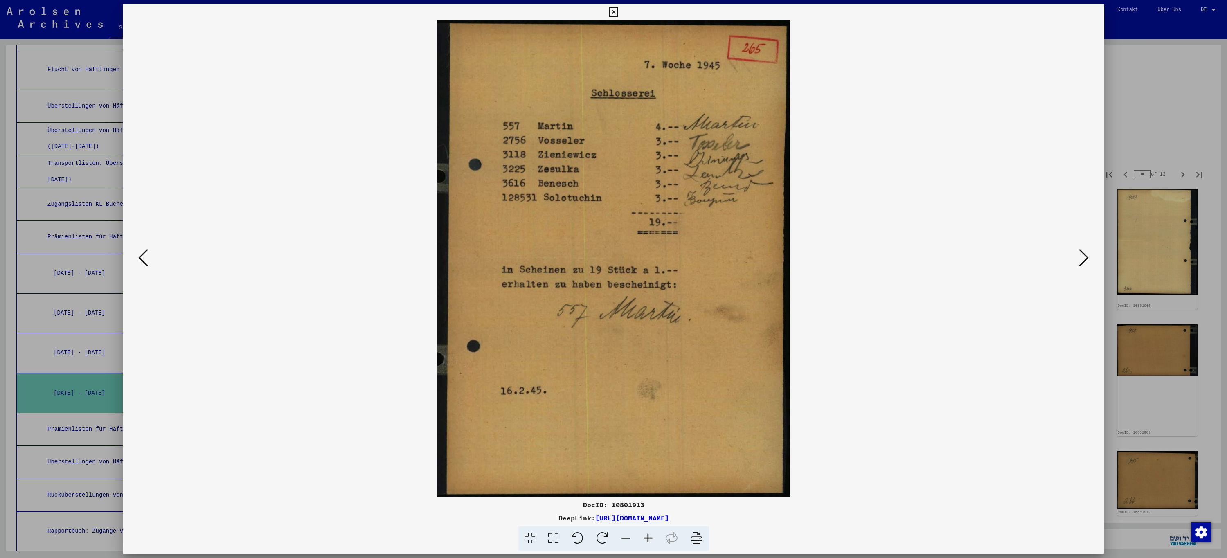
click at [1085, 262] on icon at bounding box center [1084, 258] width 10 height 20
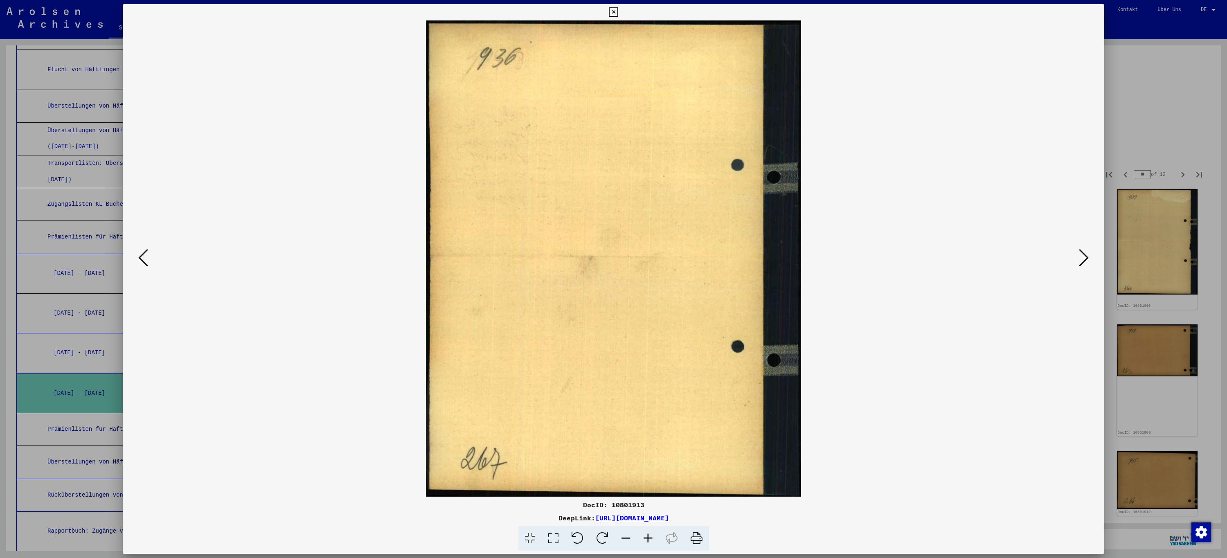
click at [1085, 262] on icon at bounding box center [1084, 258] width 10 height 20
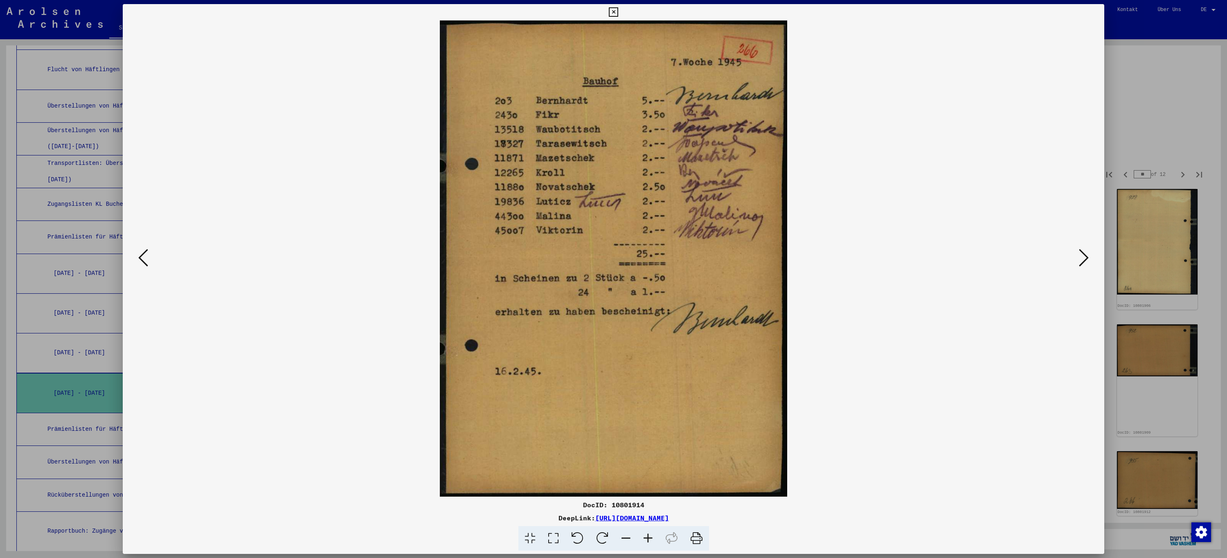
click at [1085, 262] on icon at bounding box center [1084, 258] width 10 height 20
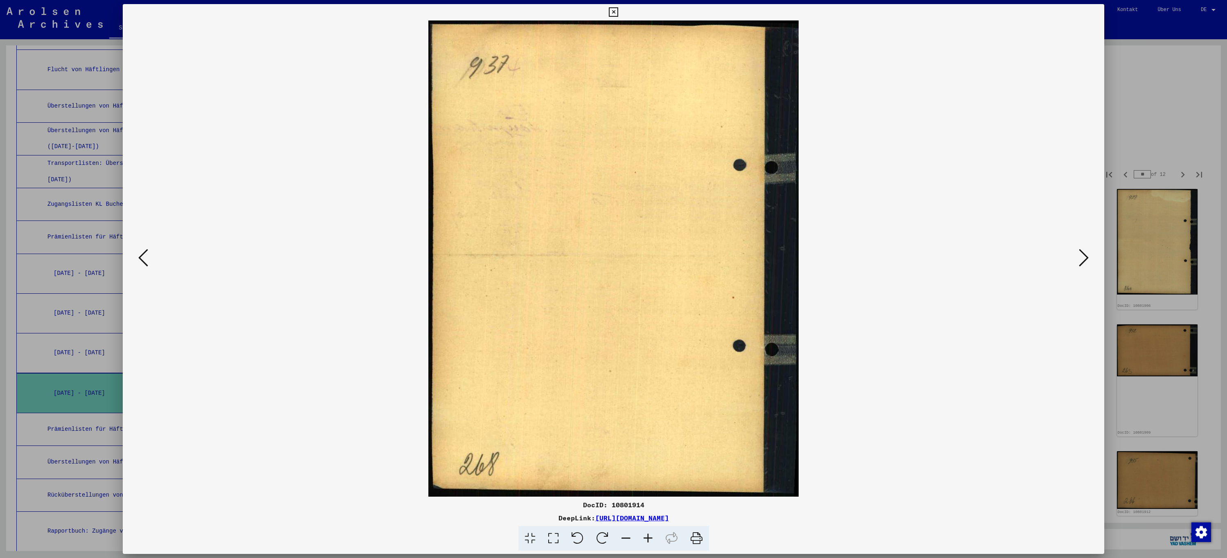
click at [1085, 262] on icon at bounding box center [1084, 258] width 10 height 20
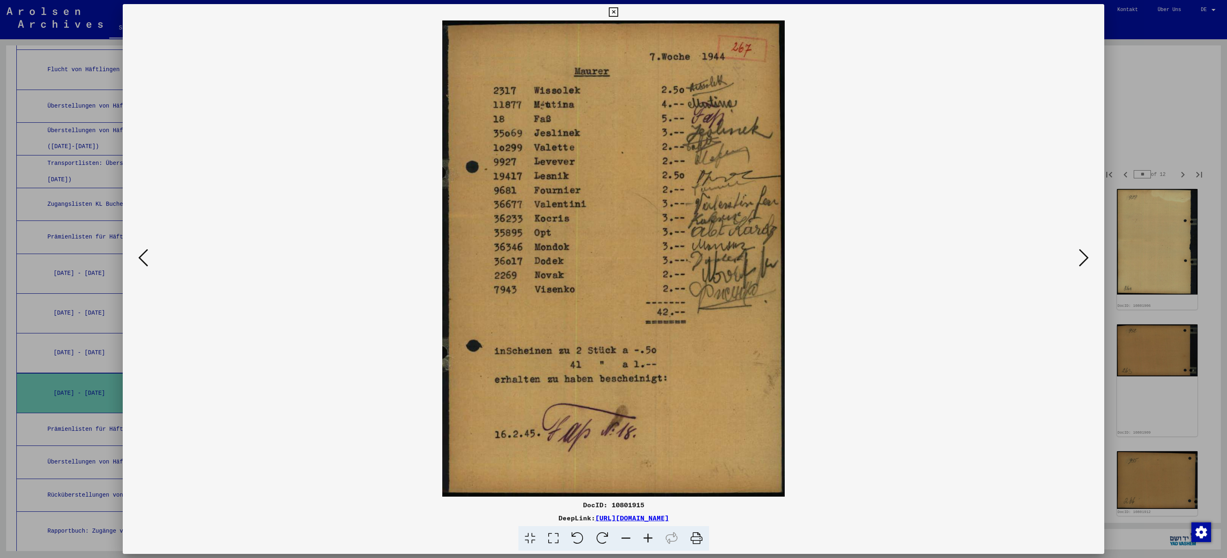
click at [1085, 262] on icon at bounding box center [1084, 258] width 10 height 20
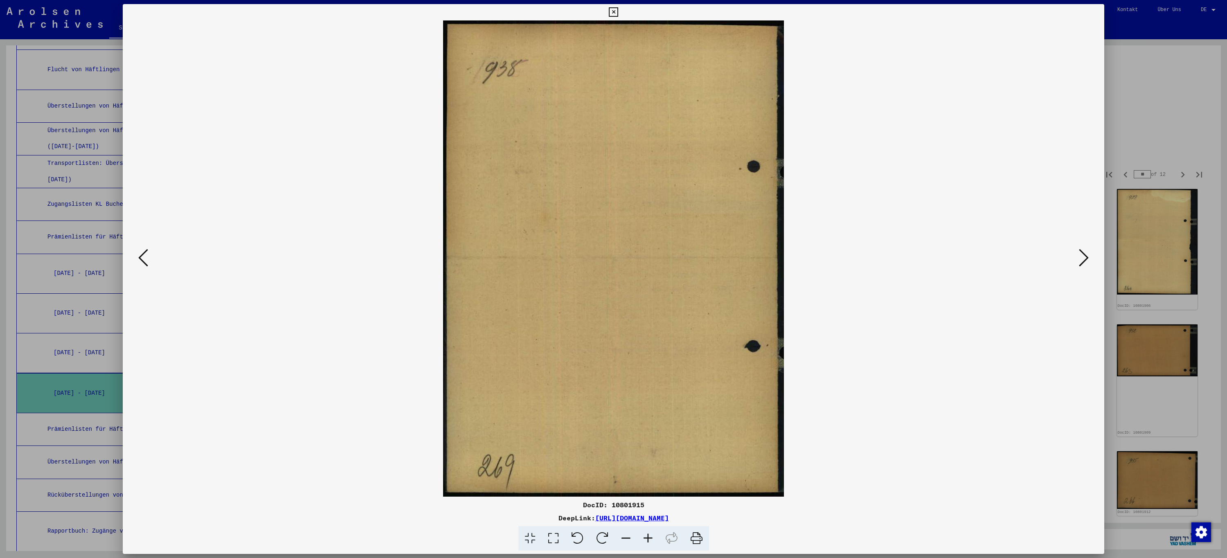
click at [1085, 262] on icon at bounding box center [1084, 258] width 10 height 20
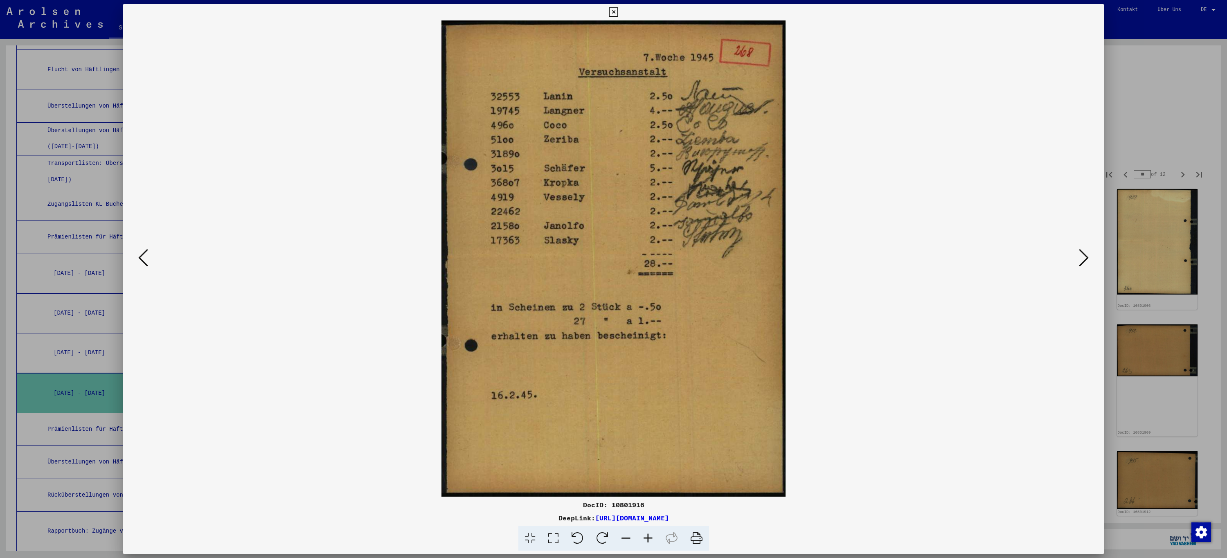
click at [1085, 262] on icon at bounding box center [1084, 258] width 10 height 20
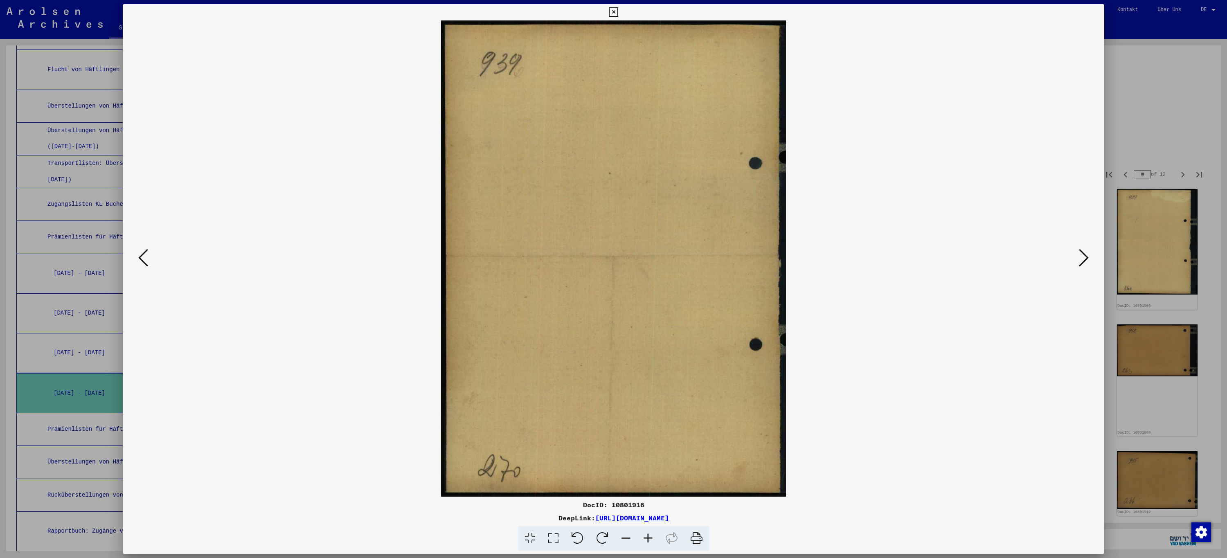
click at [1085, 262] on icon at bounding box center [1084, 258] width 10 height 20
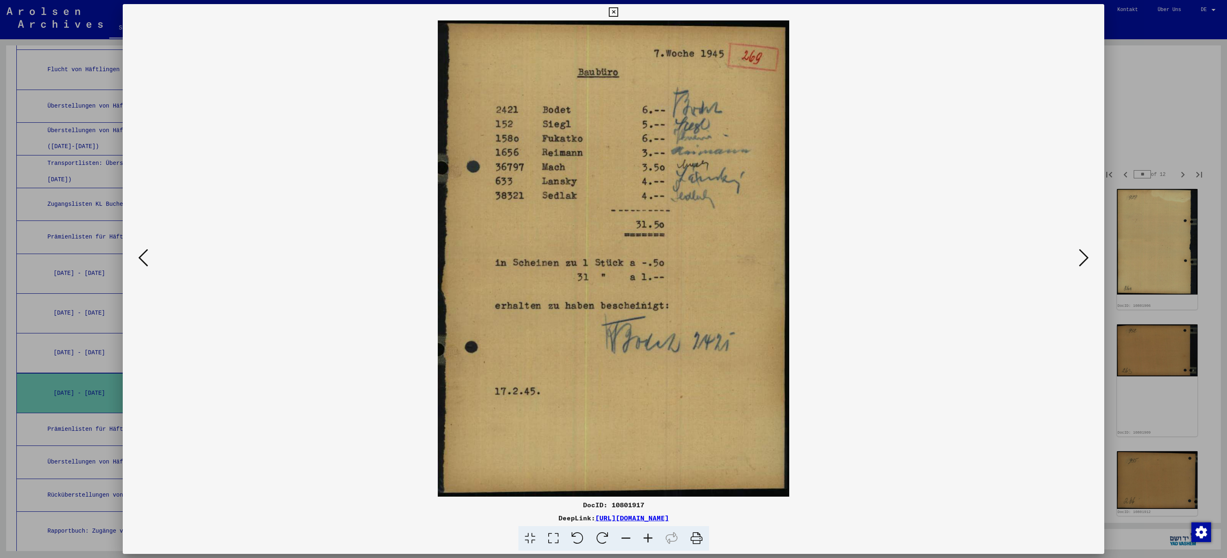
click at [1085, 262] on icon at bounding box center [1084, 258] width 10 height 20
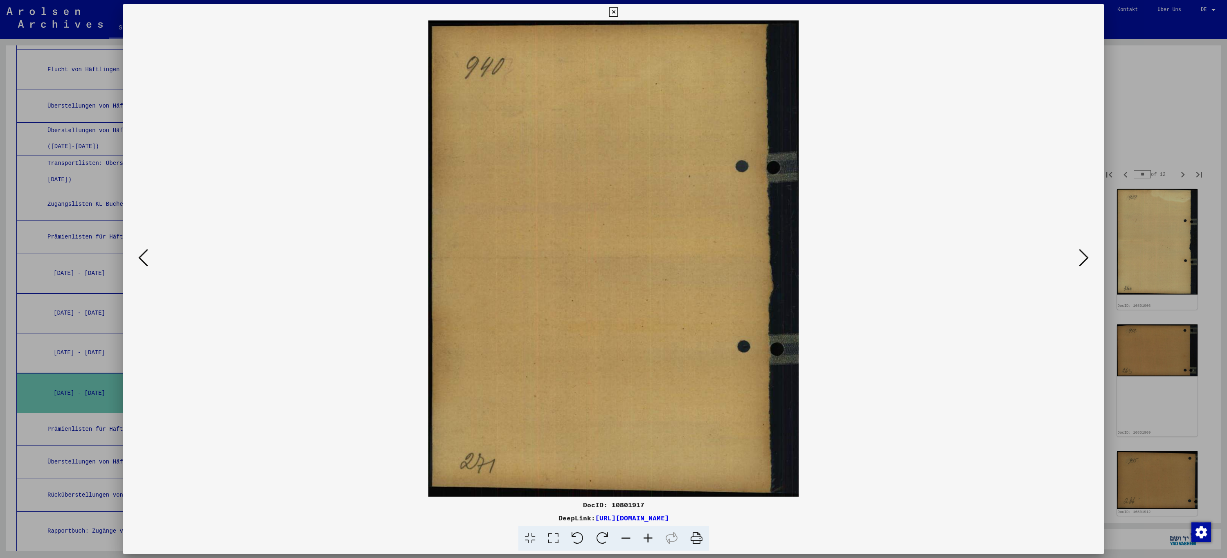
click at [1085, 262] on icon at bounding box center [1084, 258] width 10 height 20
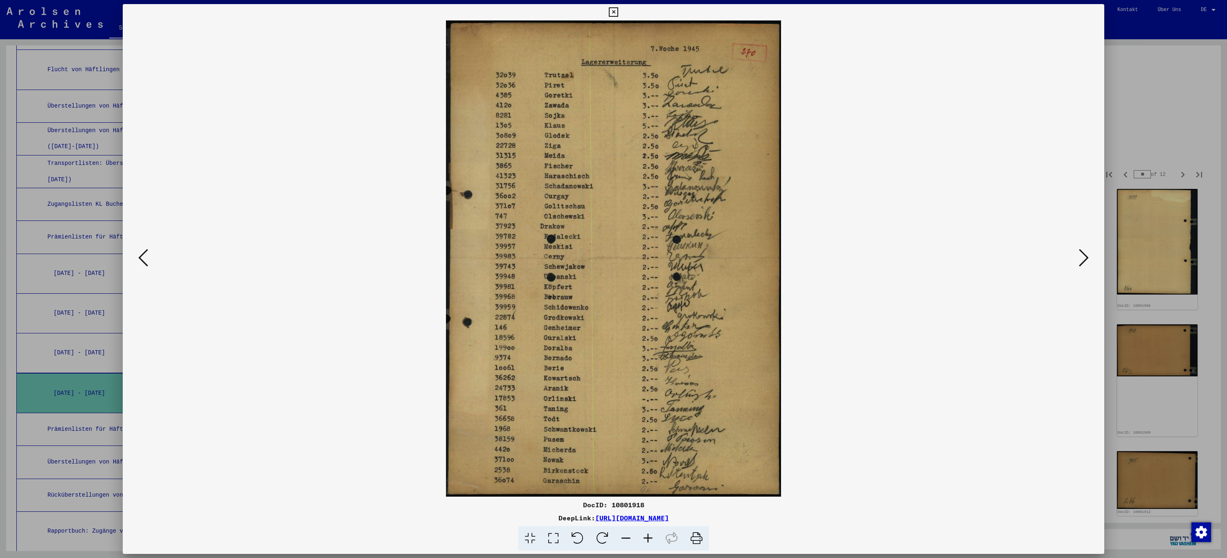
click at [1083, 263] on icon at bounding box center [1084, 258] width 10 height 20
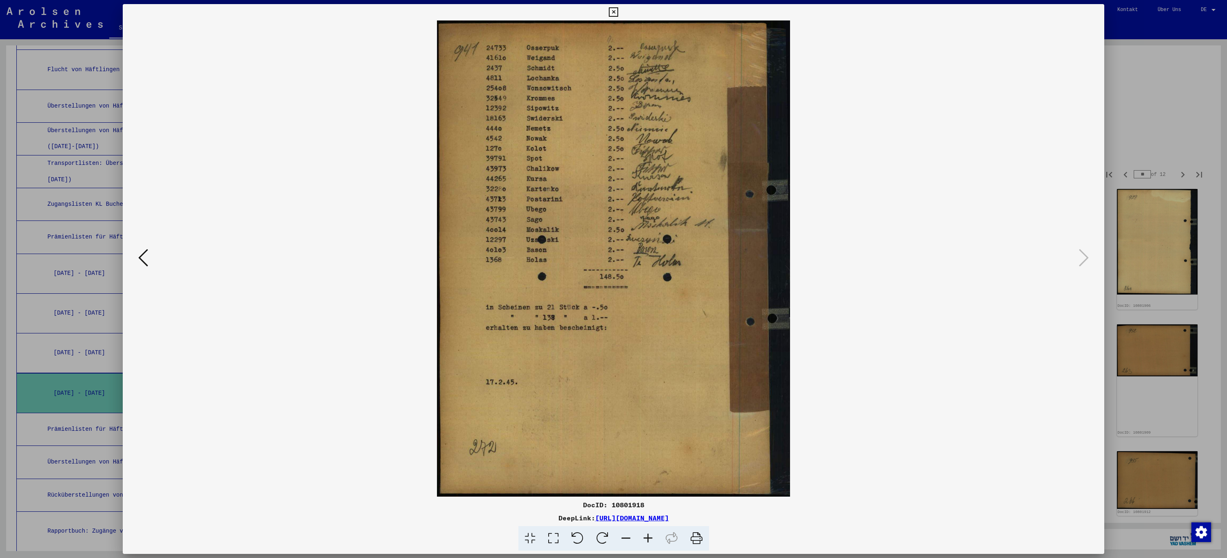
click at [615, 10] on icon at bounding box center [613, 12] width 9 height 10
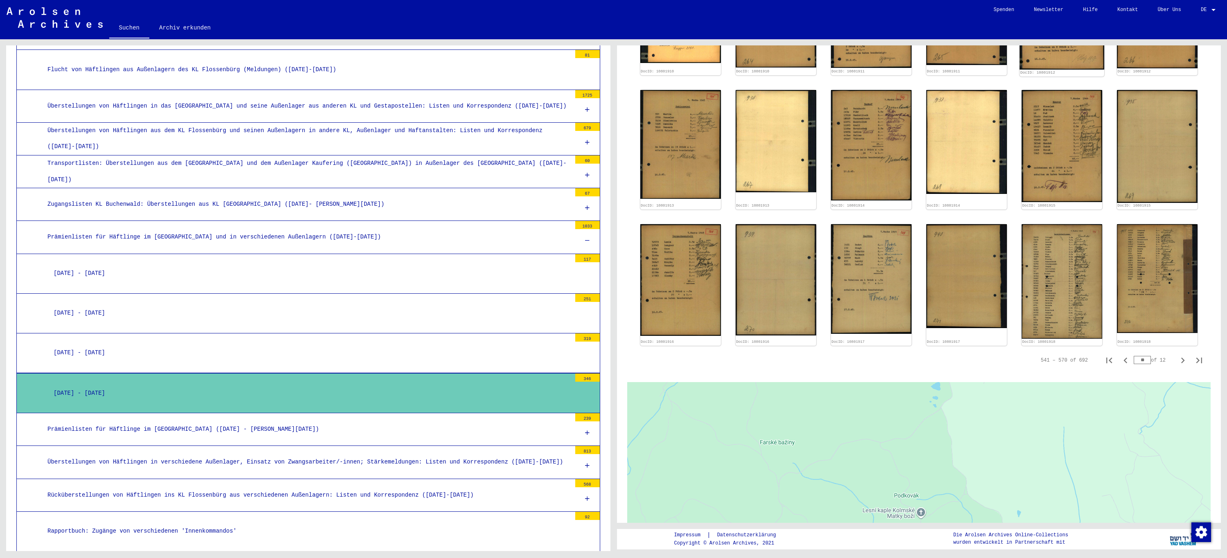
scroll to position [450, 0]
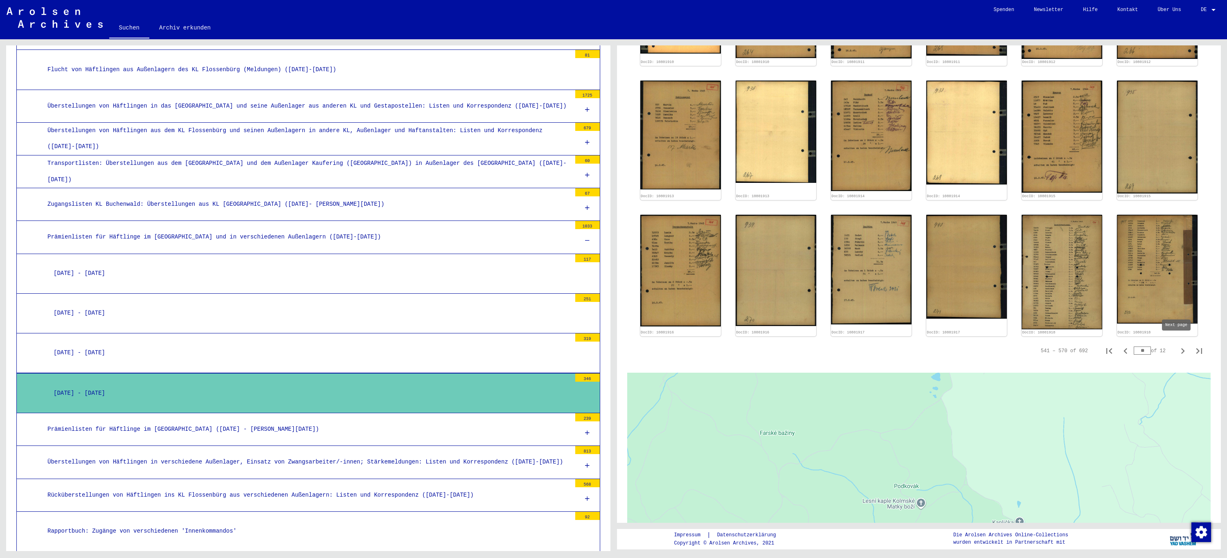
click at [1177, 347] on icon "Next page" at bounding box center [1182, 350] width 11 height 11
type input "**"
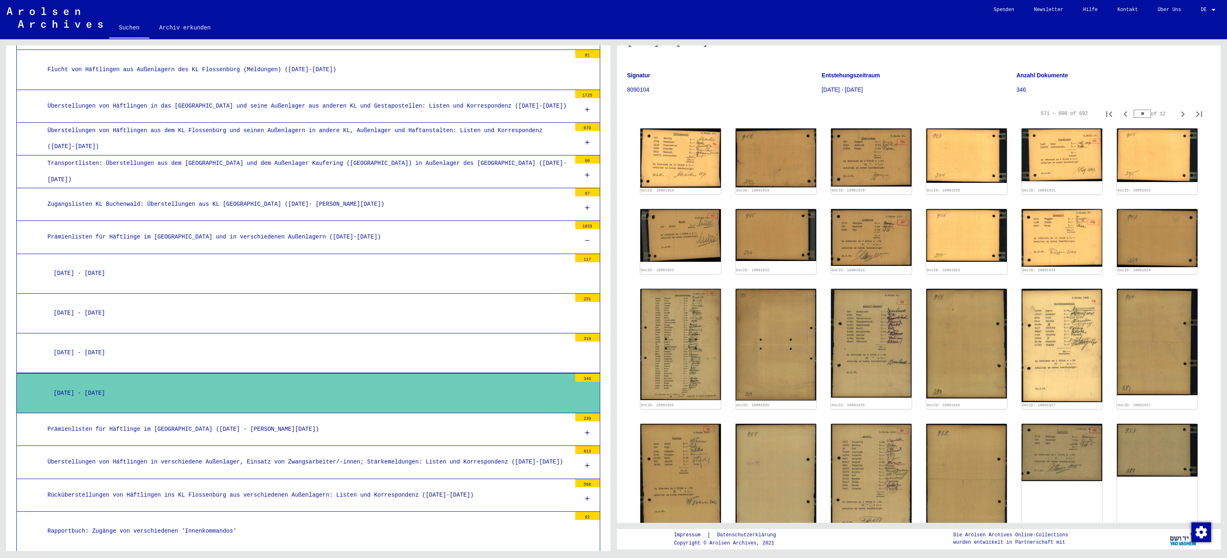
scroll to position [41, 0]
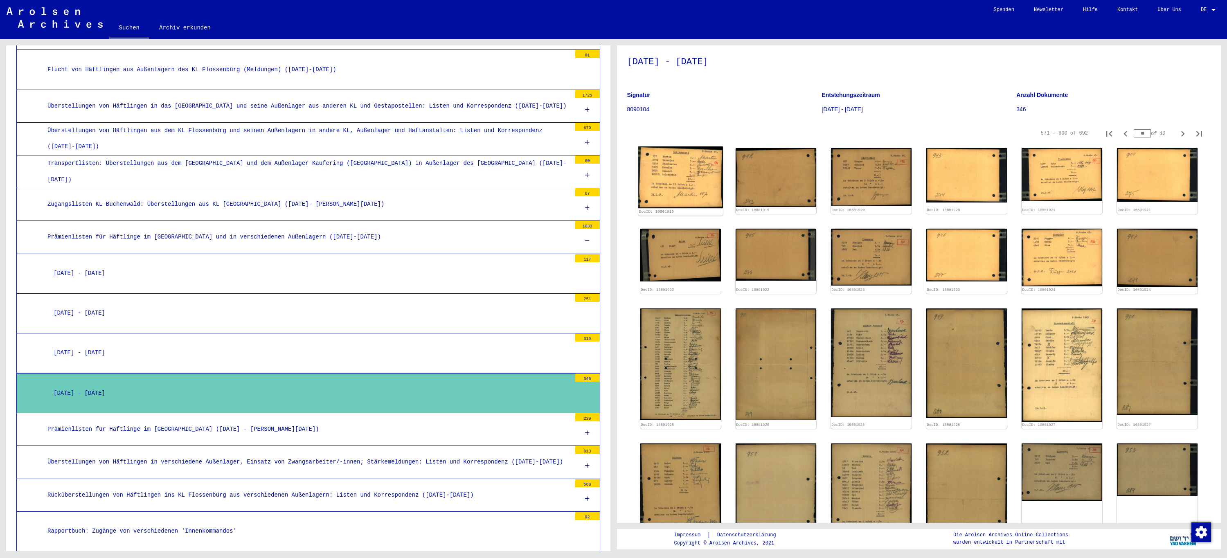
click at [675, 181] on img at bounding box center [680, 178] width 85 height 62
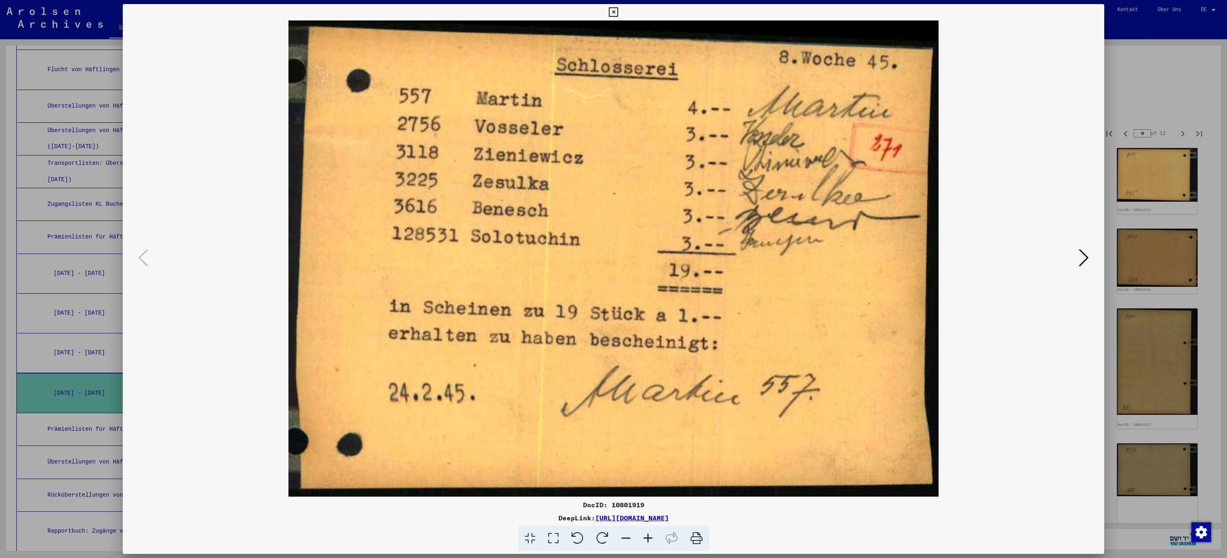
click at [1086, 264] on icon at bounding box center [1084, 258] width 10 height 20
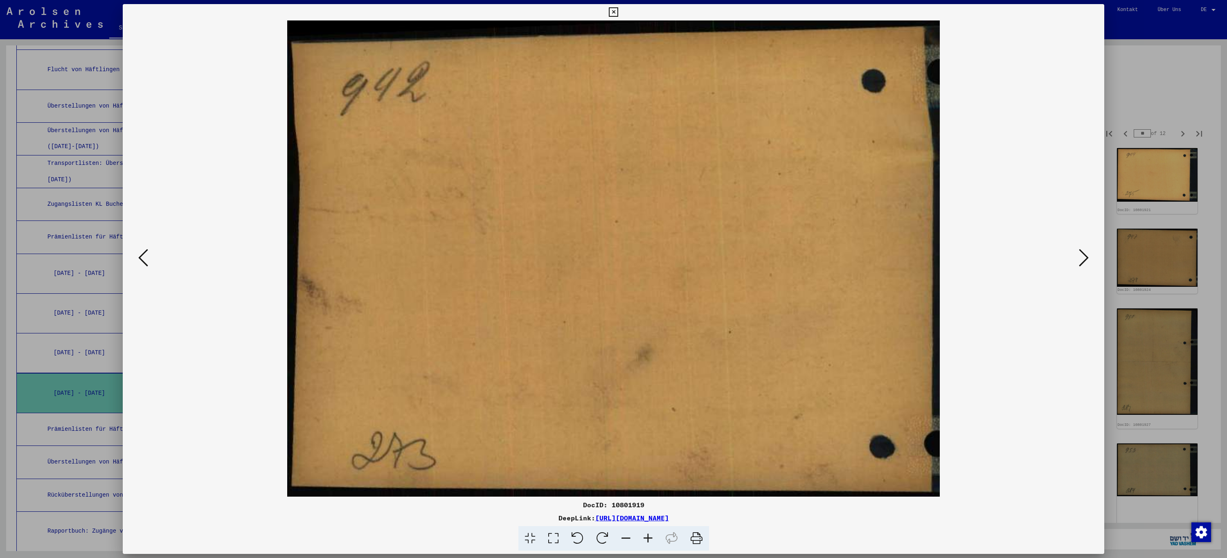
click at [1082, 261] on icon at bounding box center [1084, 258] width 10 height 20
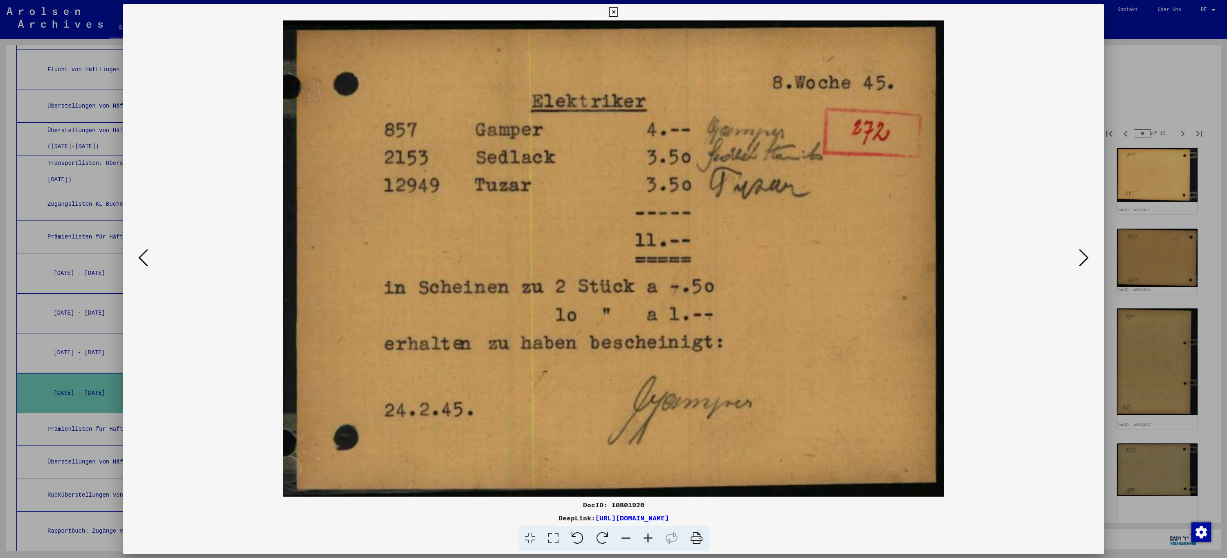
click at [1082, 261] on icon at bounding box center [1084, 258] width 10 height 20
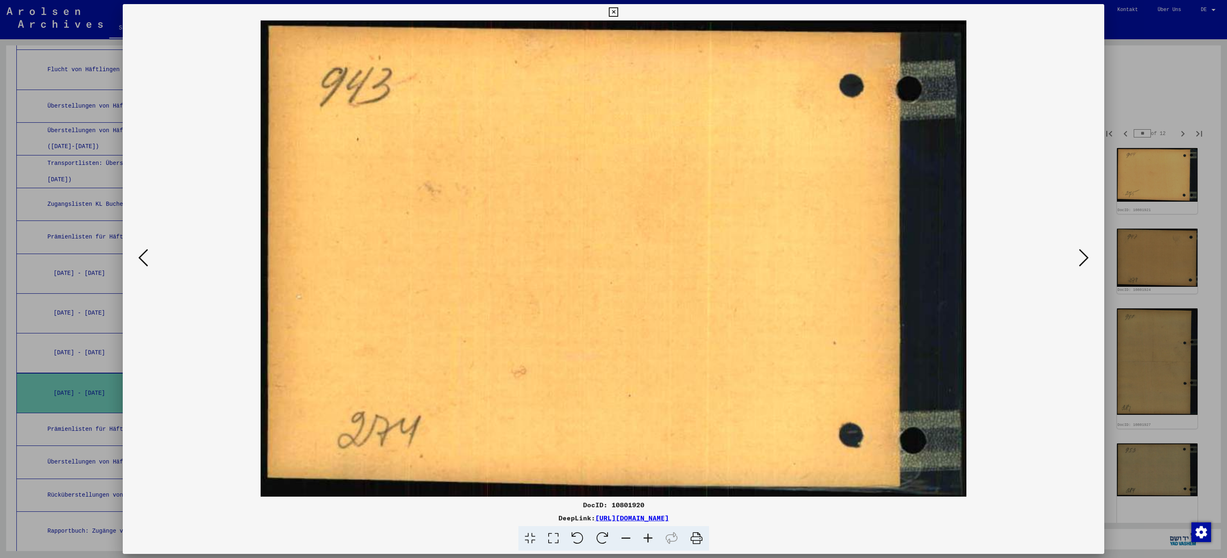
click at [1082, 261] on icon at bounding box center [1084, 258] width 10 height 20
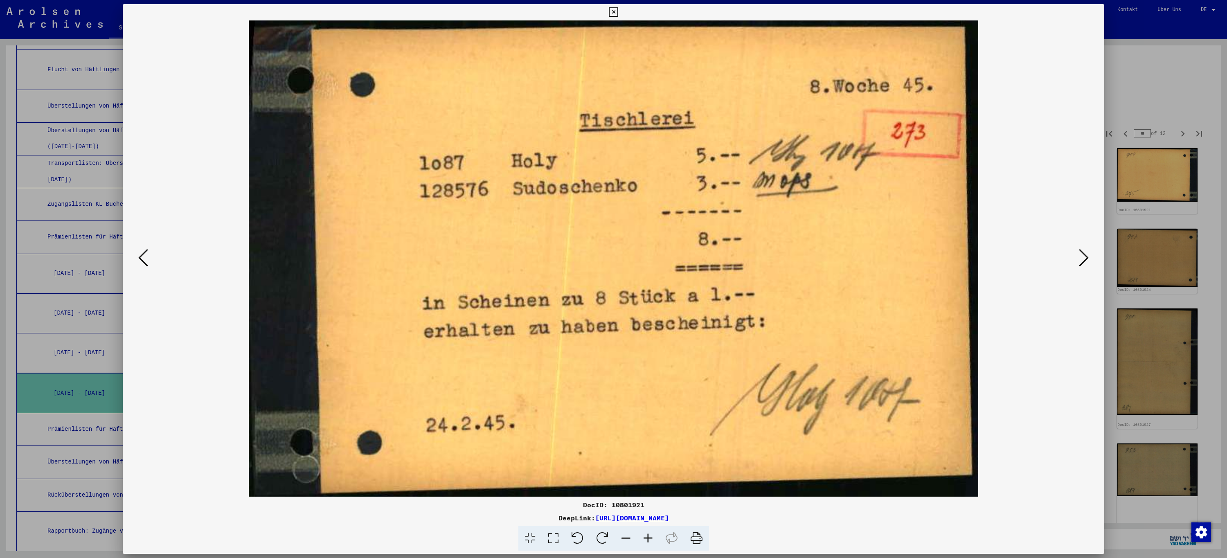
click at [1082, 261] on icon at bounding box center [1084, 258] width 10 height 20
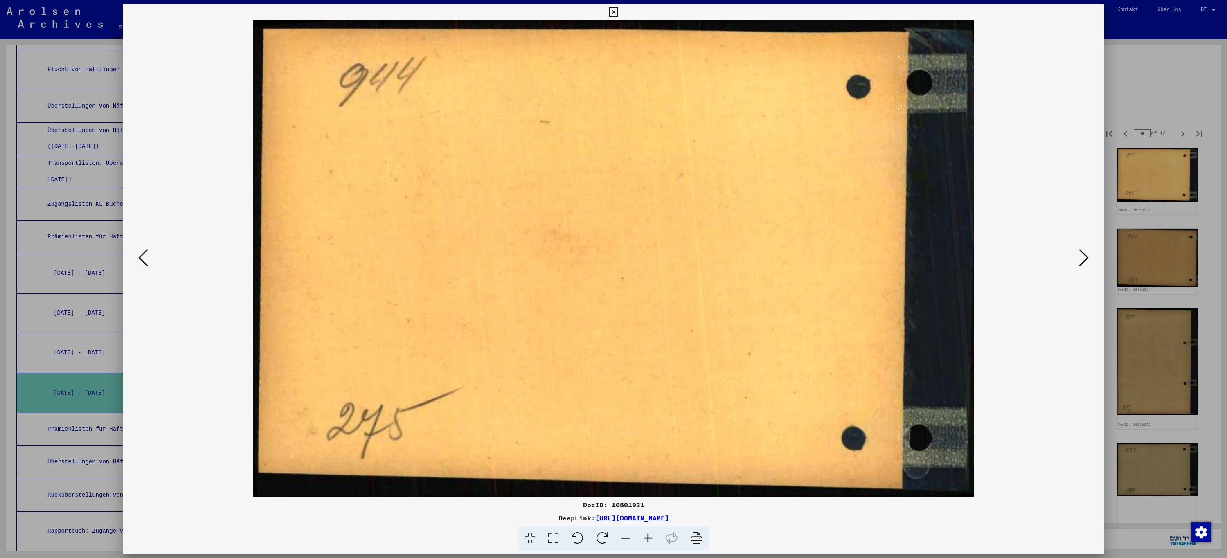
click at [1082, 261] on icon at bounding box center [1084, 258] width 10 height 20
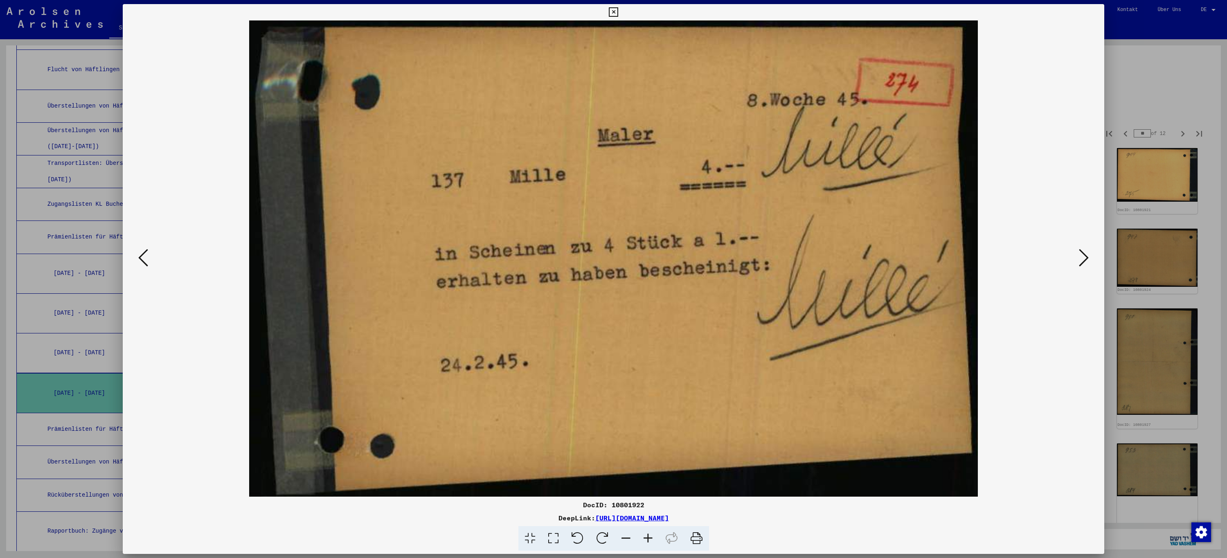
click at [1082, 261] on icon at bounding box center [1084, 258] width 10 height 20
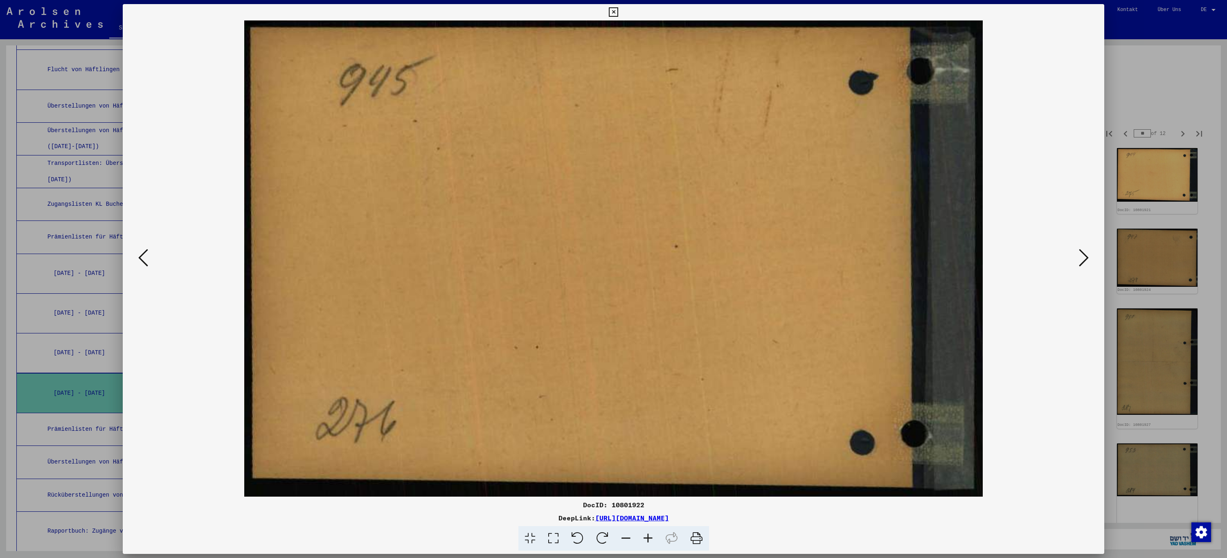
click at [1082, 261] on icon at bounding box center [1084, 258] width 10 height 20
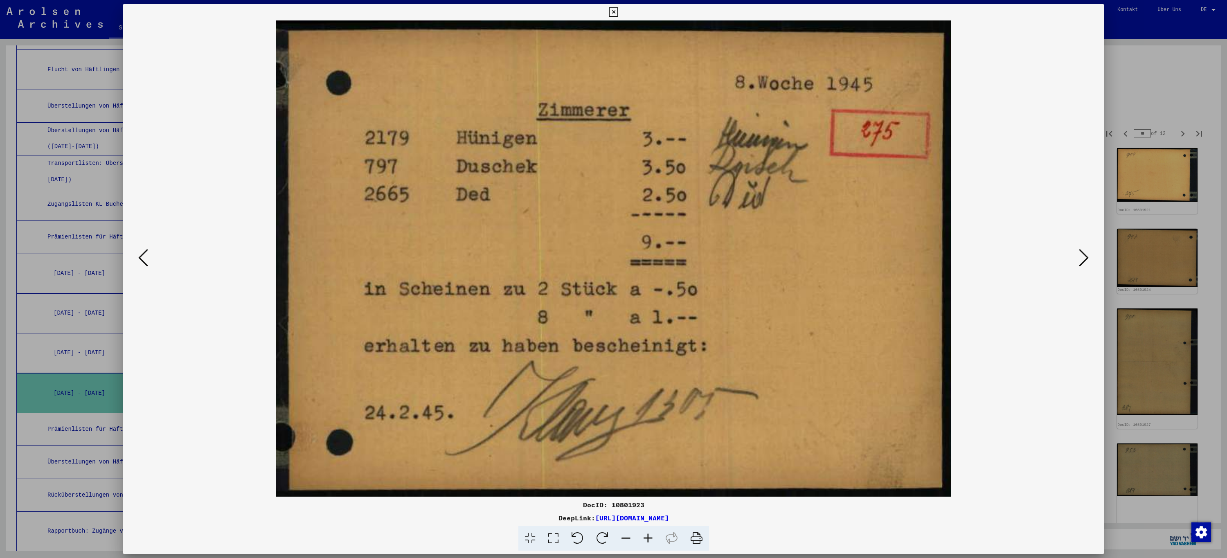
click at [1082, 261] on icon at bounding box center [1084, 258] width 10 height 20
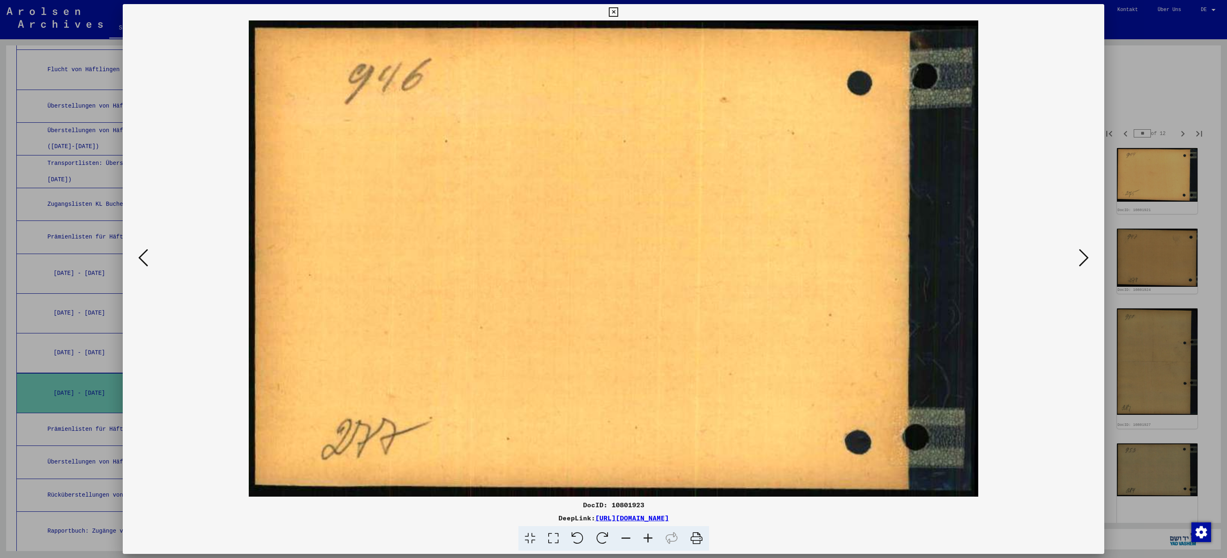
click at [1082, 261] on icon at bounding box center [1084, 258] width 10 height 20
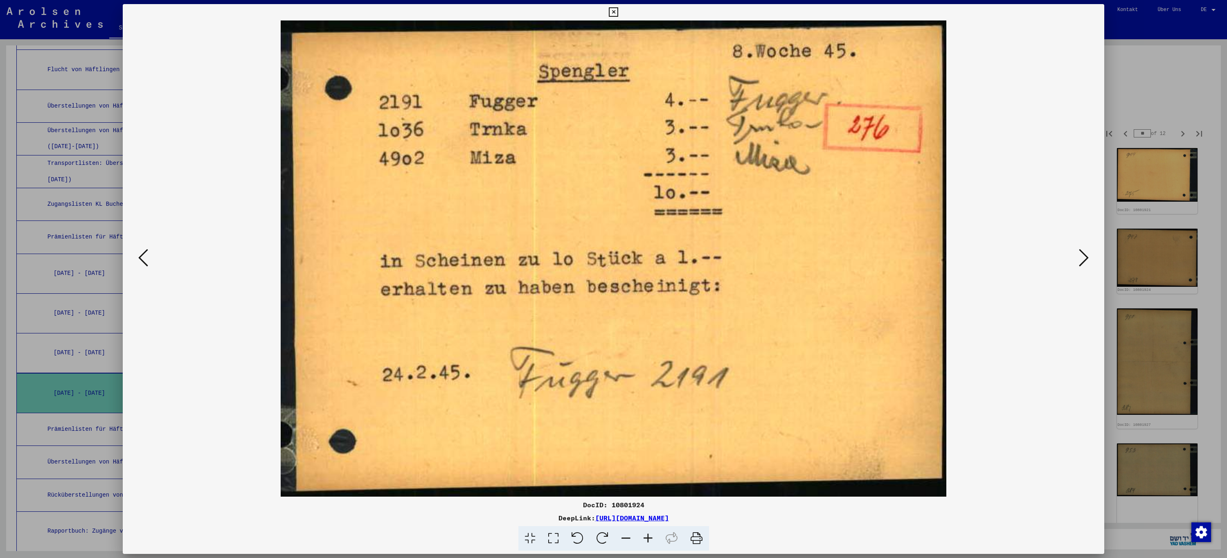
click at [1082, 261] on icon at bounding box center [1084, 258] width 10 height 20
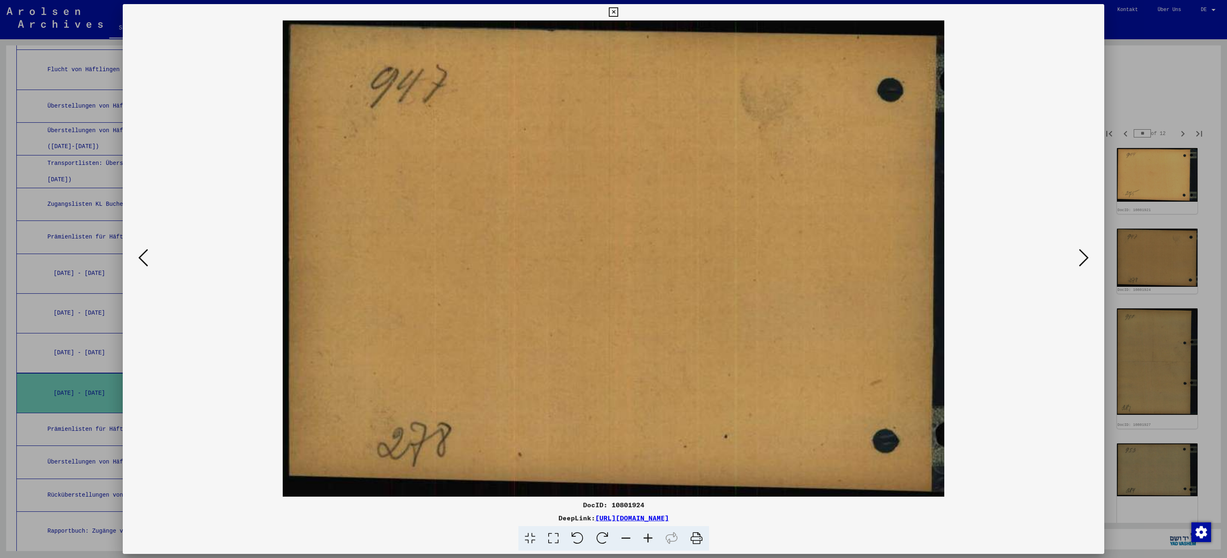
click at [1082, 261] on icon at bounding box center [1084, 258] width 10 height 20
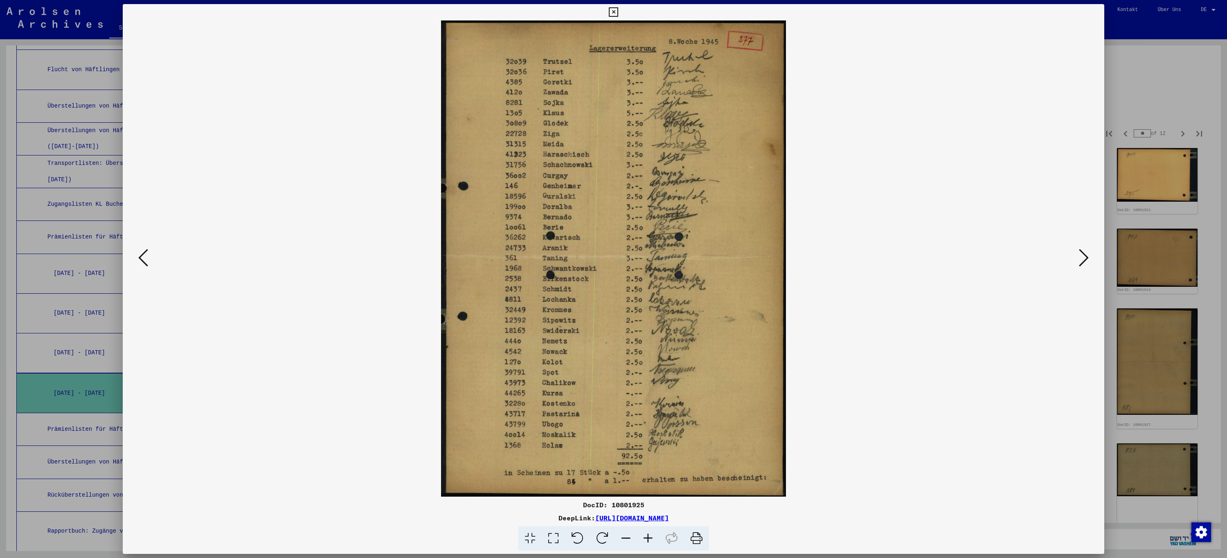
click at [1084, 264] on icon at bounding box center [1084, 258] width 10 height 20
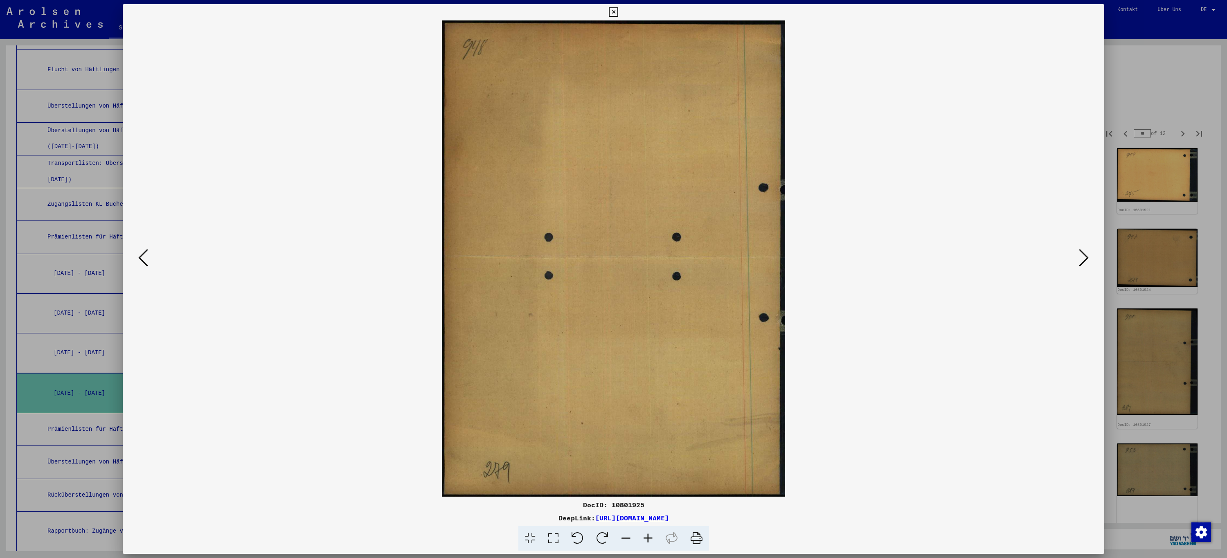
click at [1084, 264] on icon at bounding box center [1084, 258] width 10 height 20
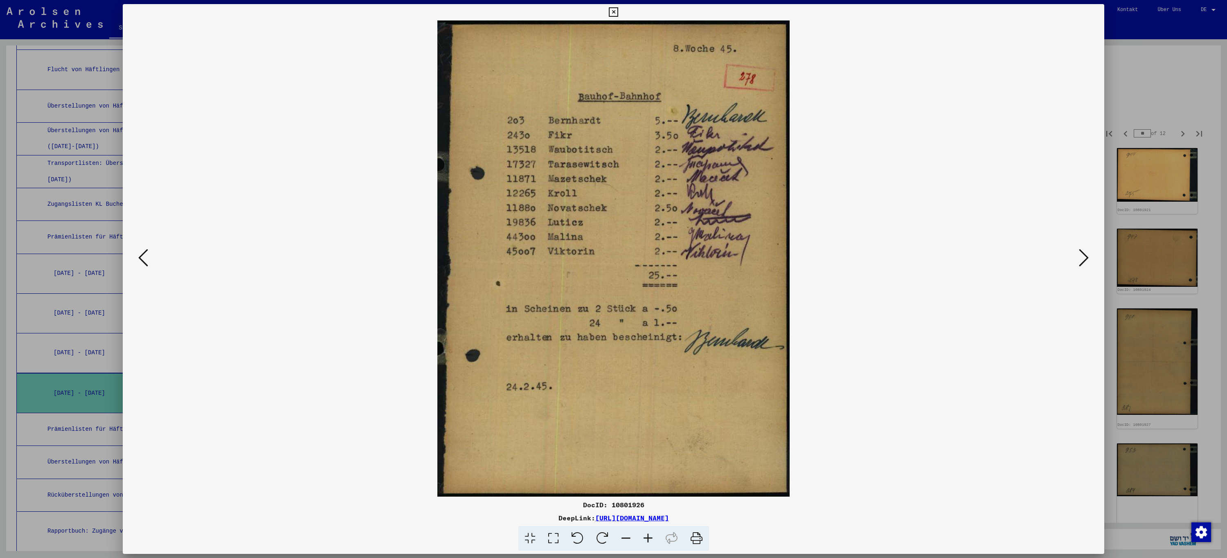
click at [1084, 264] on icon at bounding box center [1084, 258] width 10 height 20
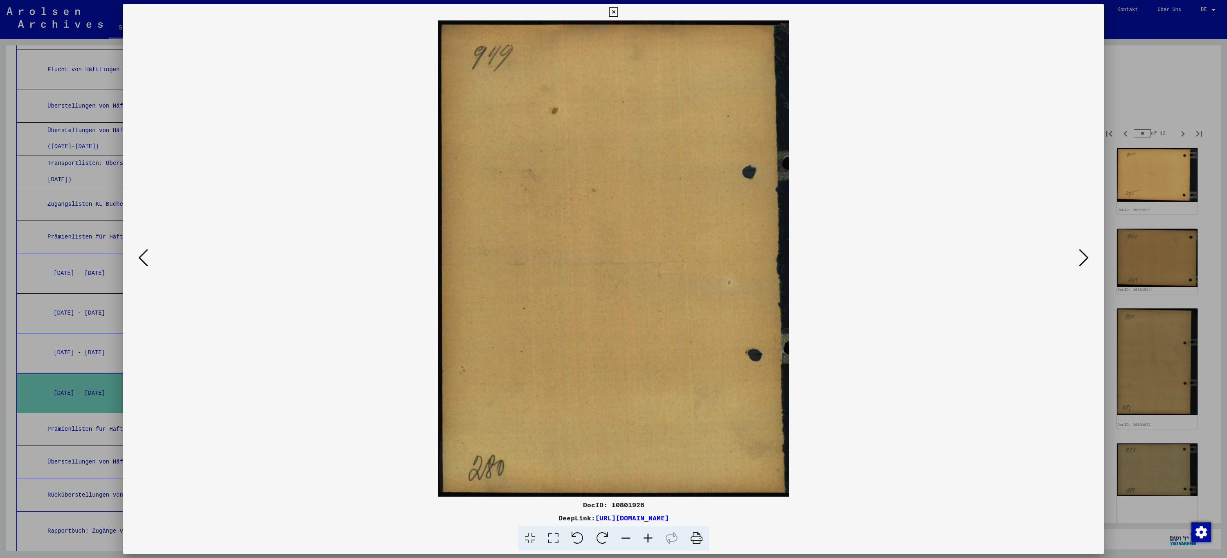
click at [1084, 264] on icon at bounding box center [1084, 258] width 10 height 20
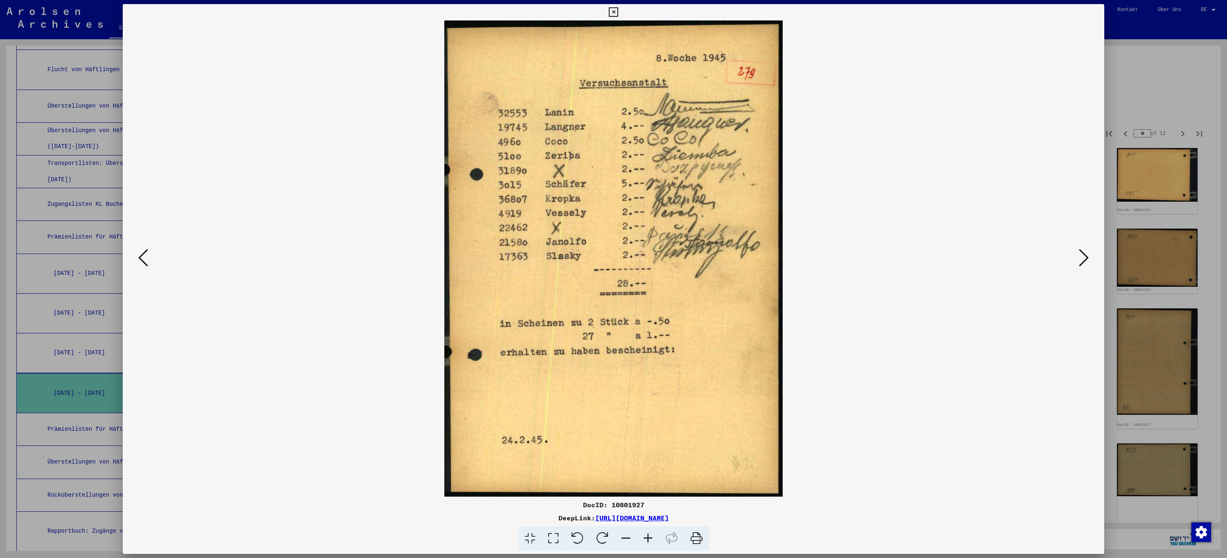
click at [1084, 264] on icon at bounding box center [1084, 258] width 10 height 20
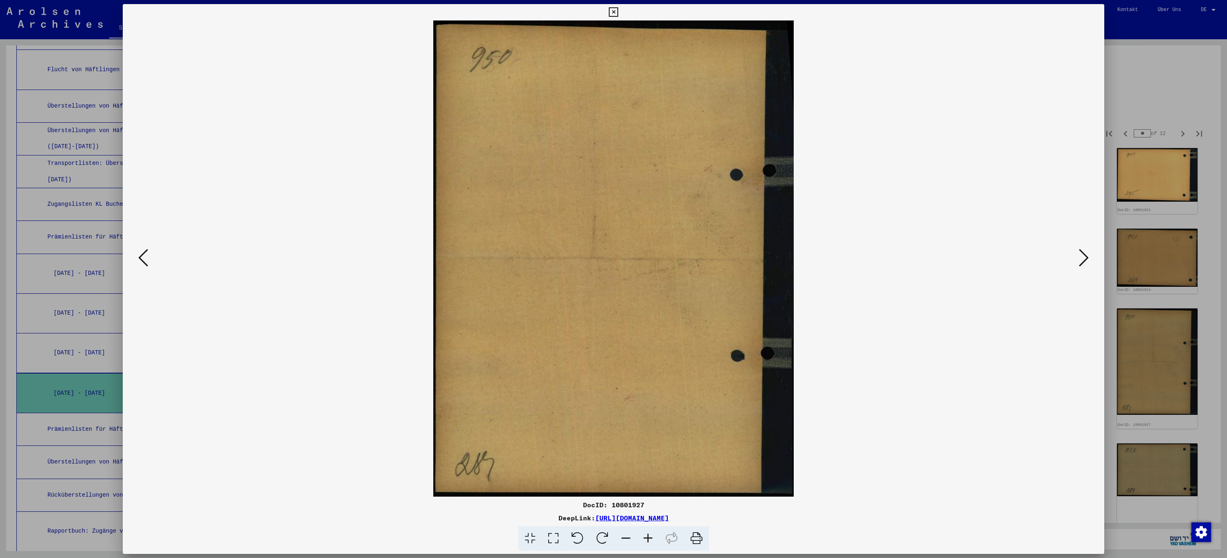
click at [1084, 264] on icon at bounding box center [1084, 258] width 10 height 20
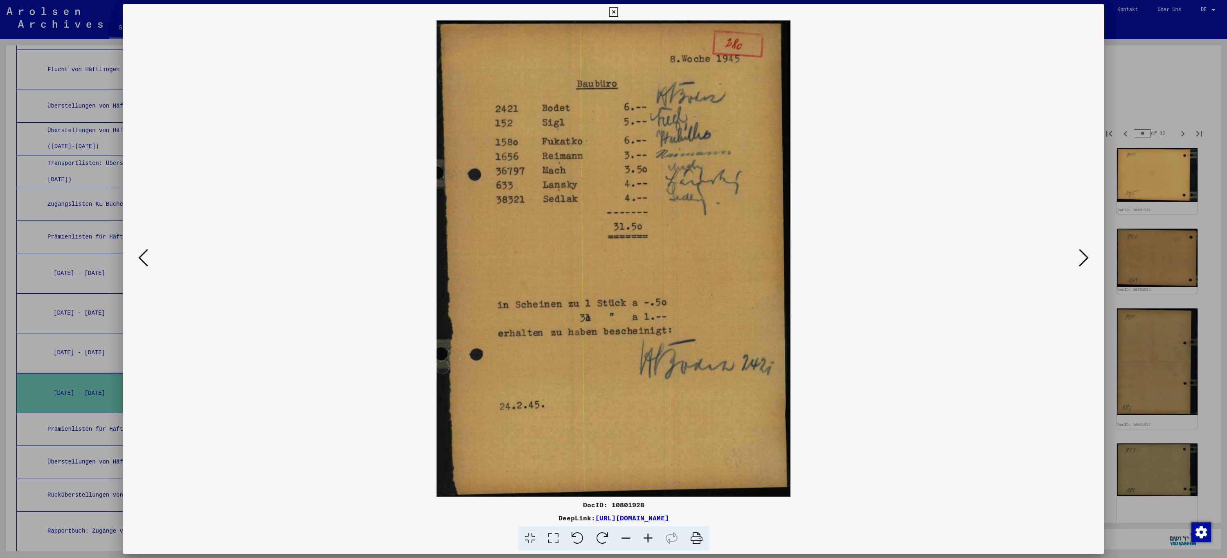
click at [1084, 264] on icon at bounding box center [1084, 258] width 10 height 20
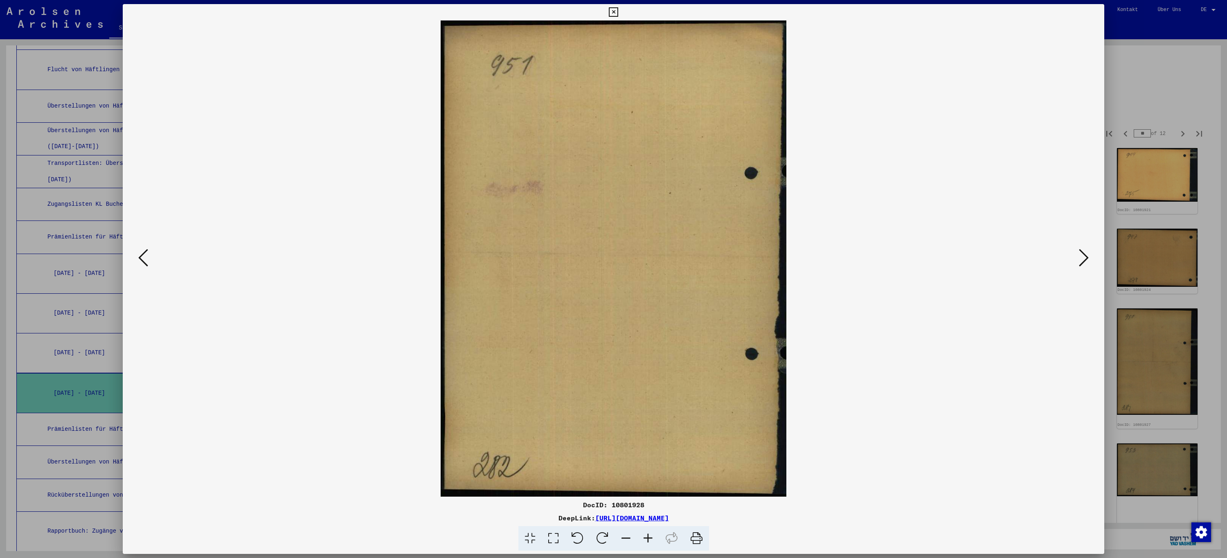
click at [1084, 264] on icon at bounding box center [1084, 258] width 10 height 20
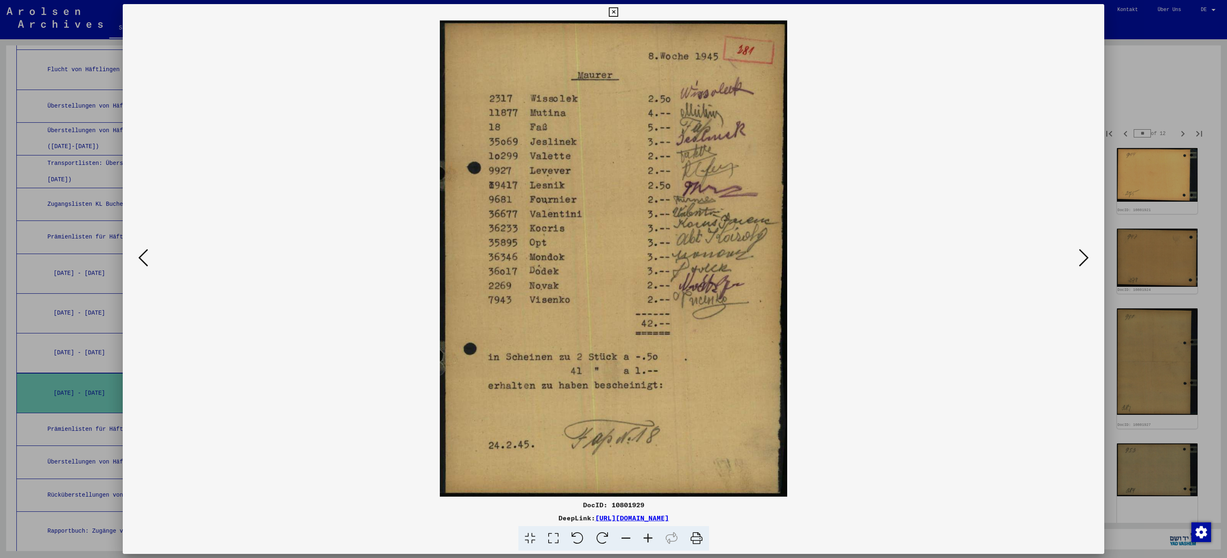
click at [1084, 264] on icon at bounding box center [1084, 258] width 10 height 20
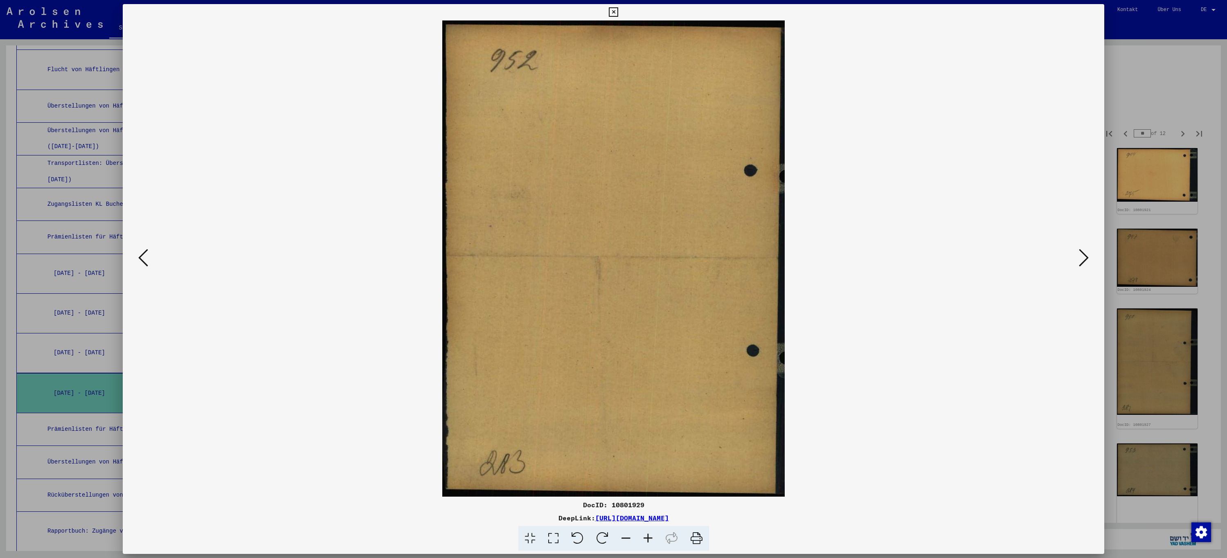
click at [1084, 264] on icon at bounding box center [1084, 258] width 10 height 20
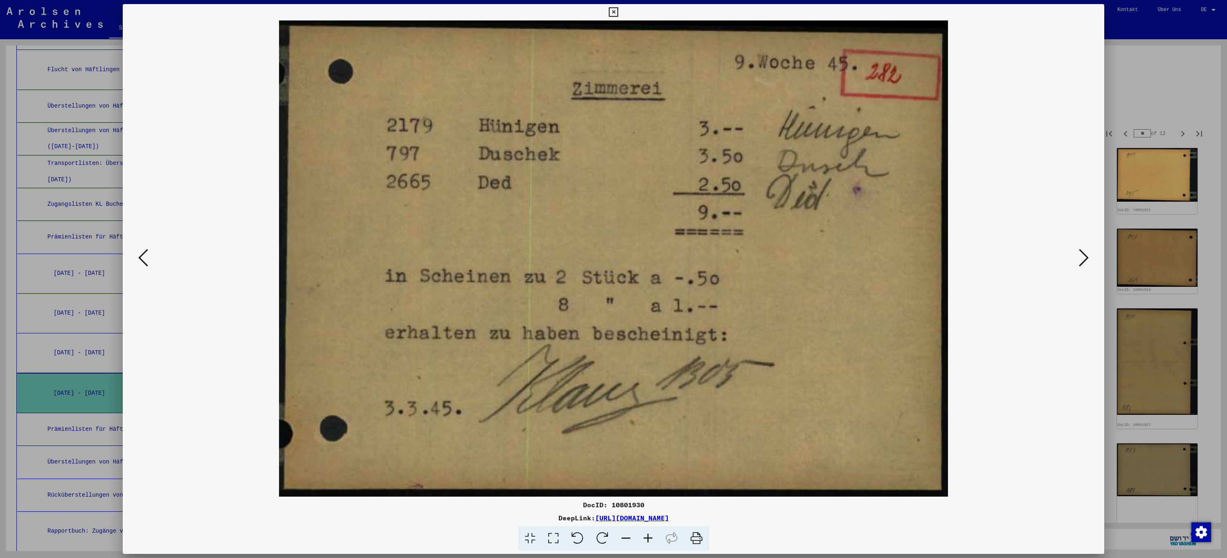
click at [1084, 264] on icon at bounding box center [1084, 258] width 10 height 20
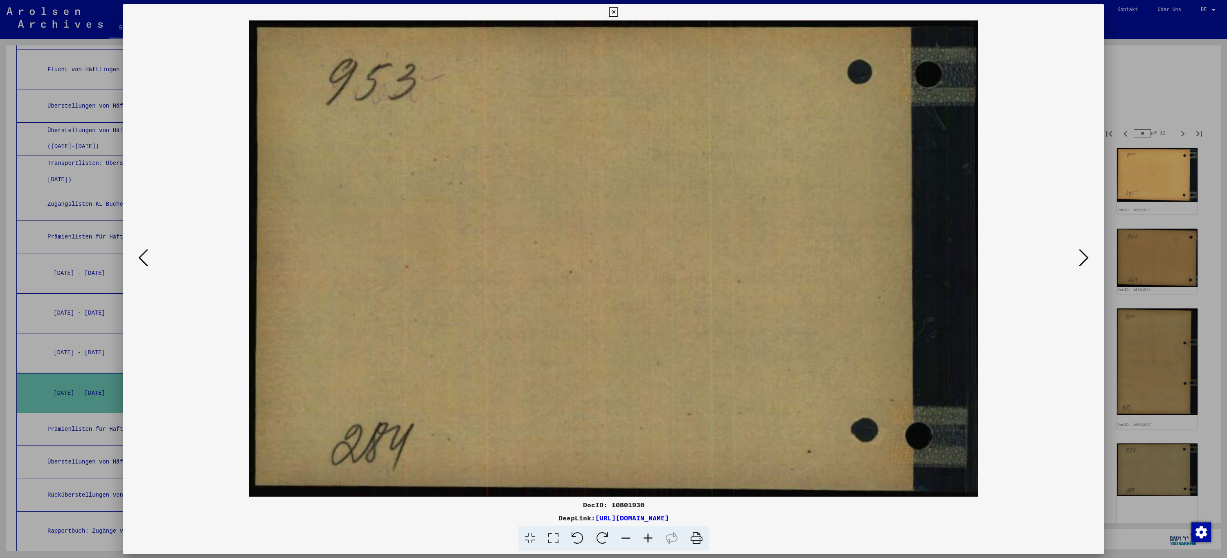
click at [1084, 264] on icon at bounding box center [1084, 258] width 10 height 20
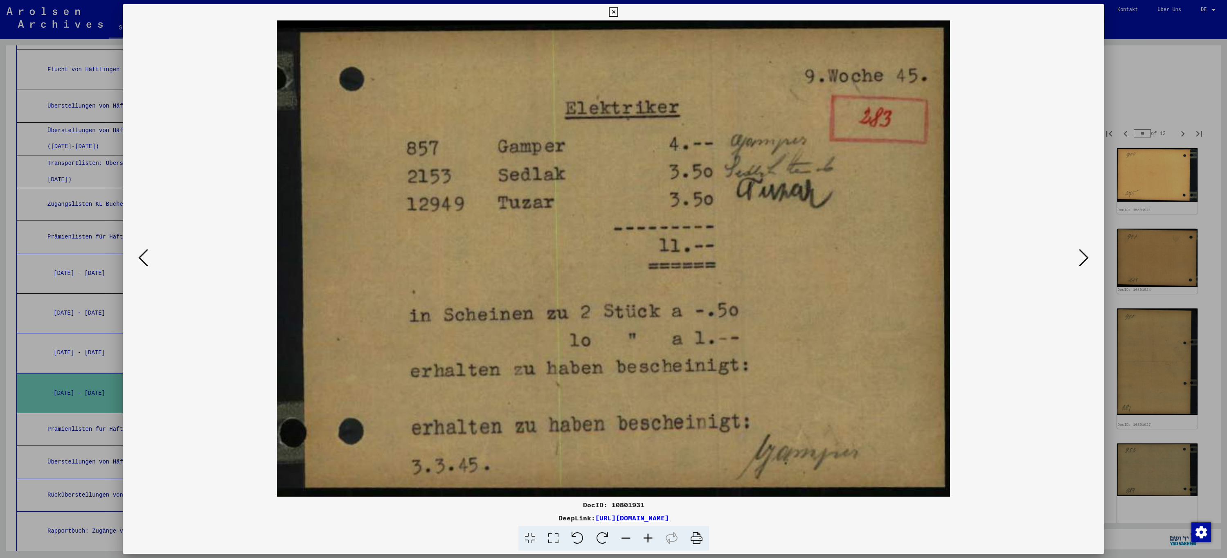
click at [1084, 264] on icon at bounding box center [1084, 258] width 10 height 20
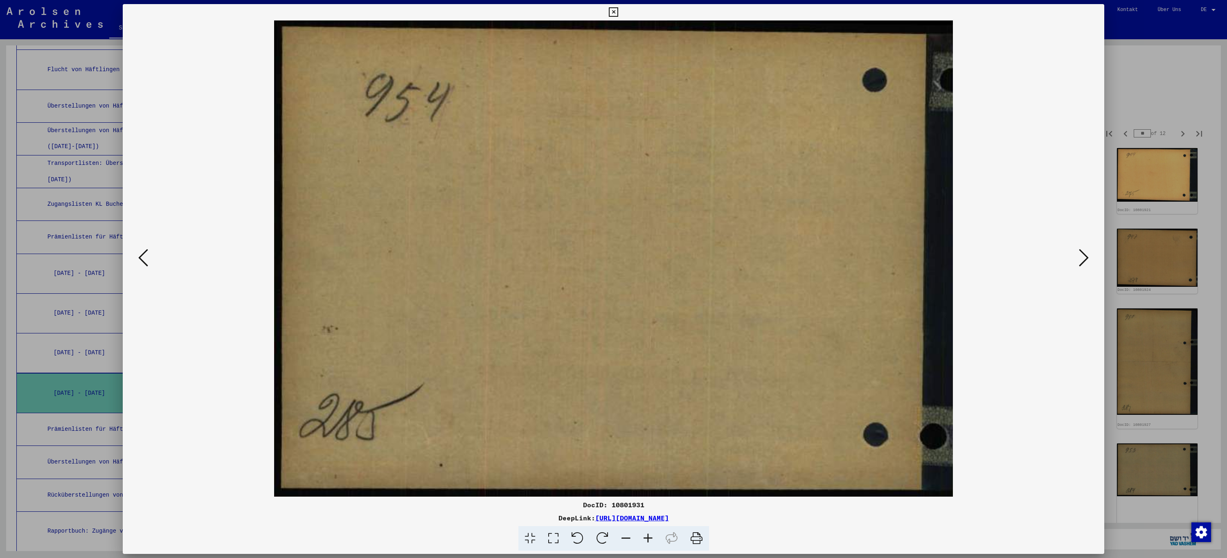
click at [1084, 264] on icon at bounding box center [1084, 258] width 10 height 20
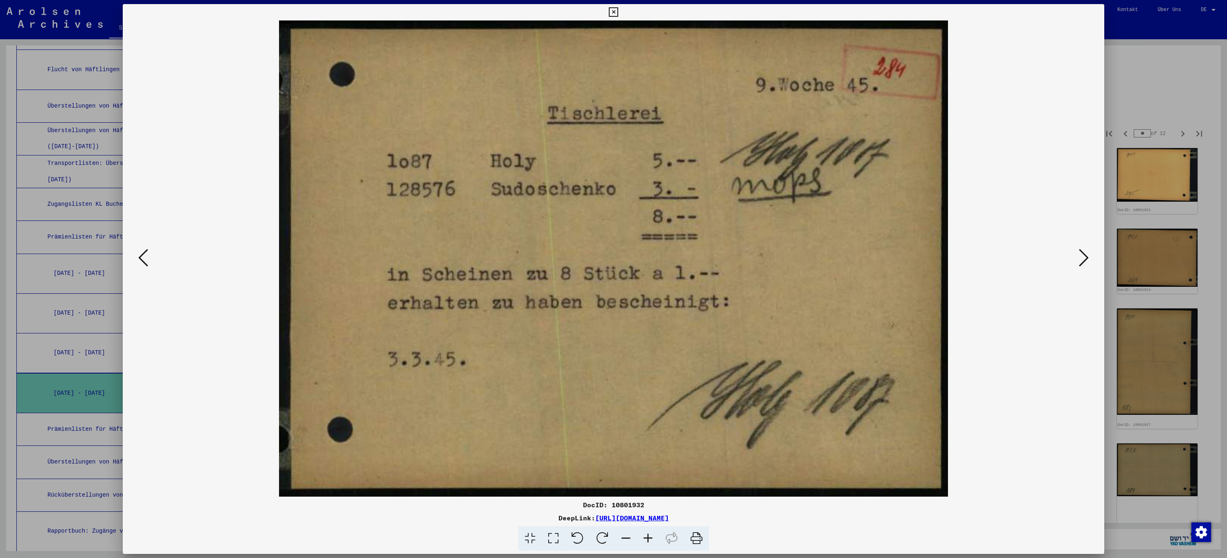
click at [1084, 264] on icon at bounding box center [1084, 258] width 10 height 20
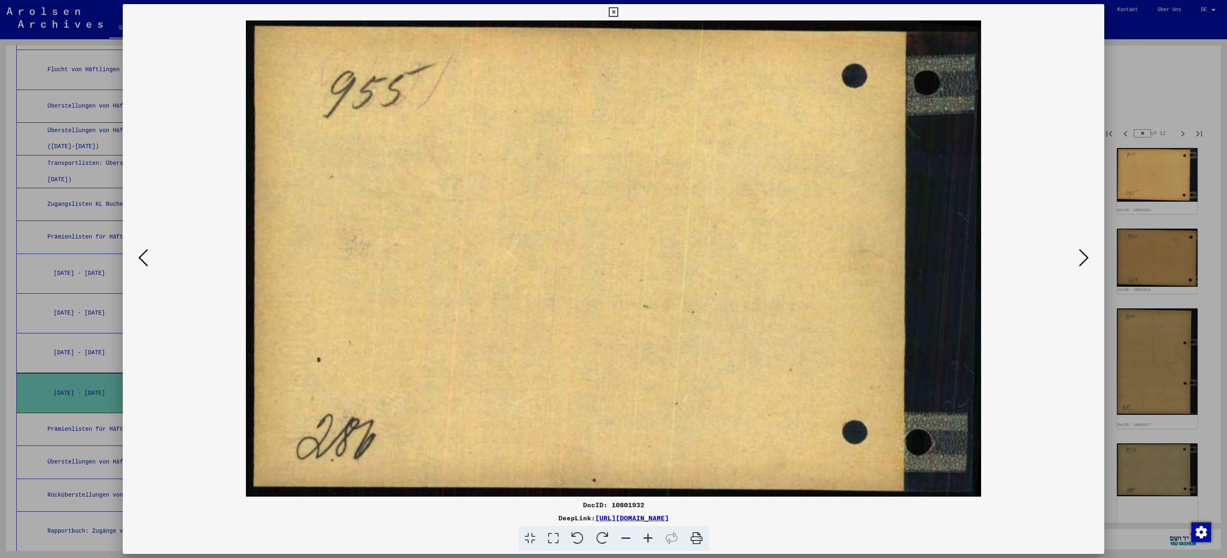
click at [1084, 264] on icon at bounding box center [1084, 258] width 10 height 20
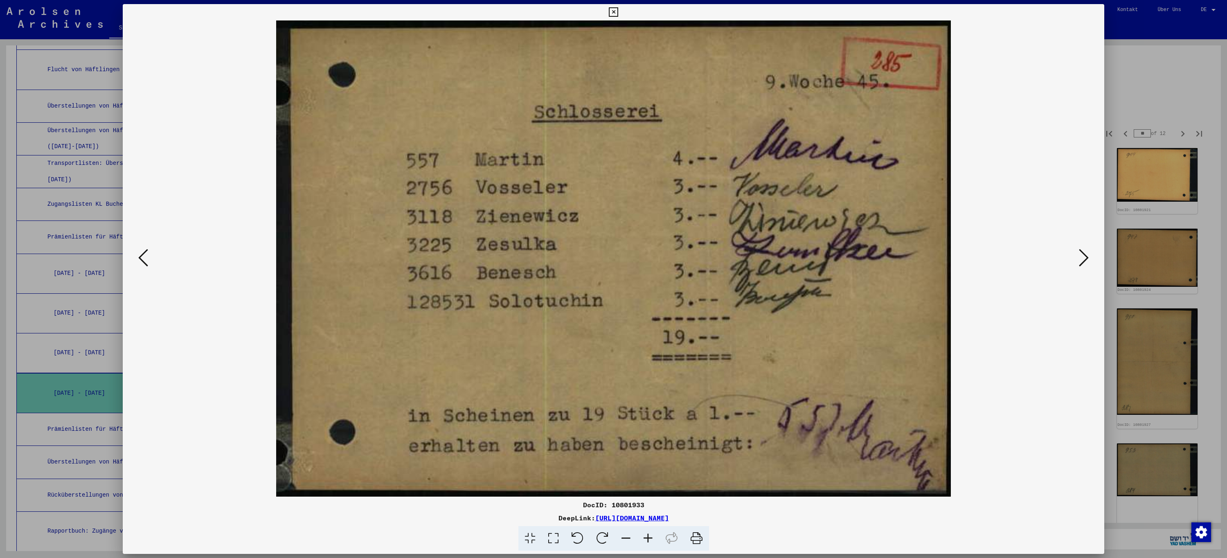
click at [1084, 264] on icon at bounding box center [1084, 258] width 10 height 20
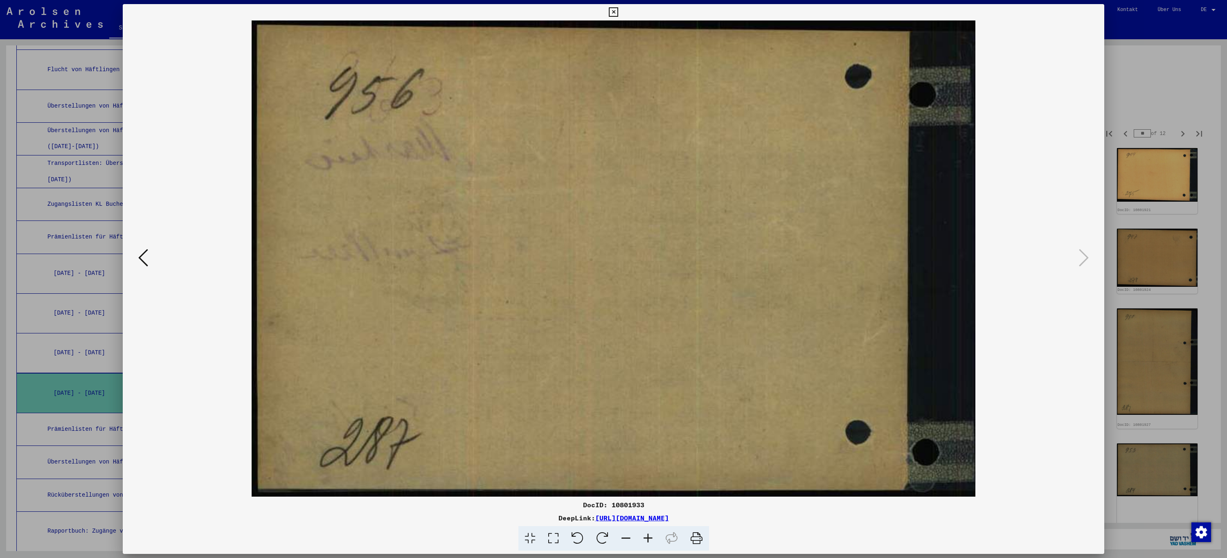
click at [617, 11] on icon at bounding box center [613, 12] width 9 height 10
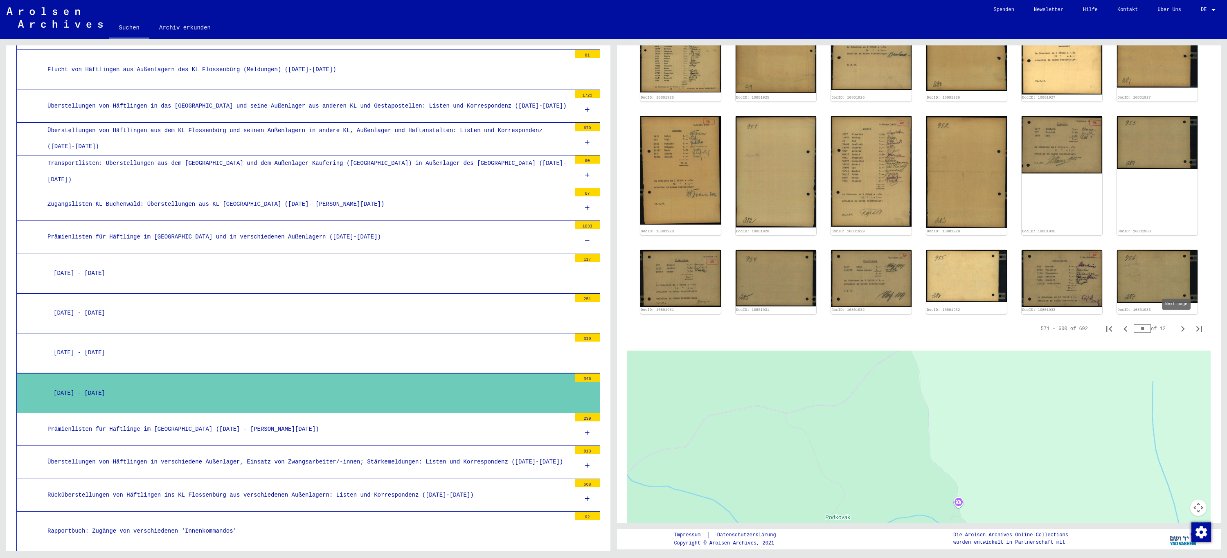
click at [1181, 326] on icon "Next page" at bounding box center [1183, 329] width 4 height 6
type input "**"
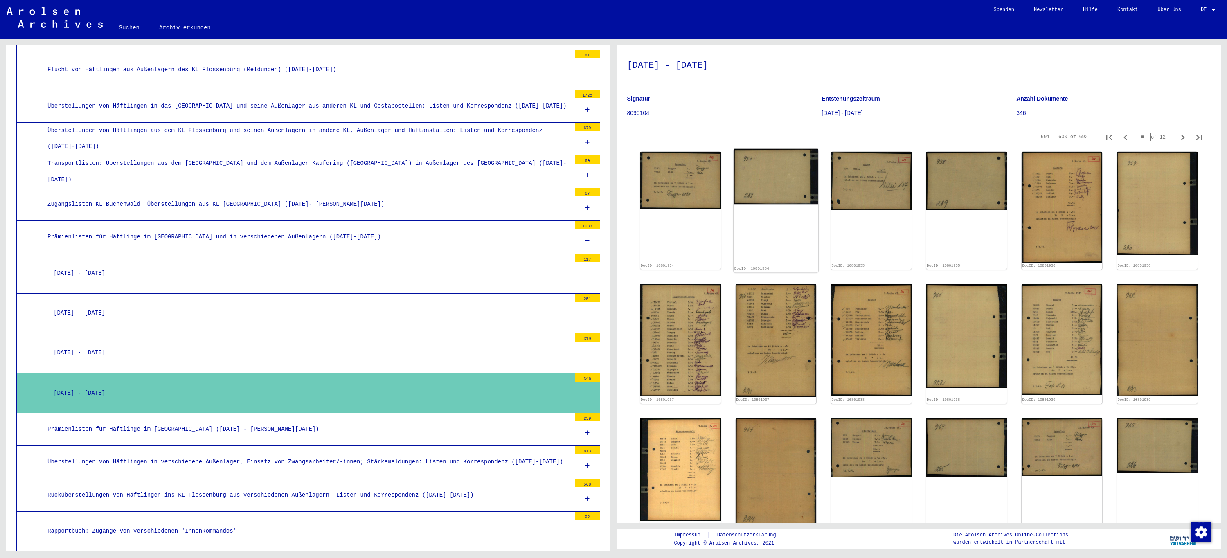
scroll to position [0, 0]
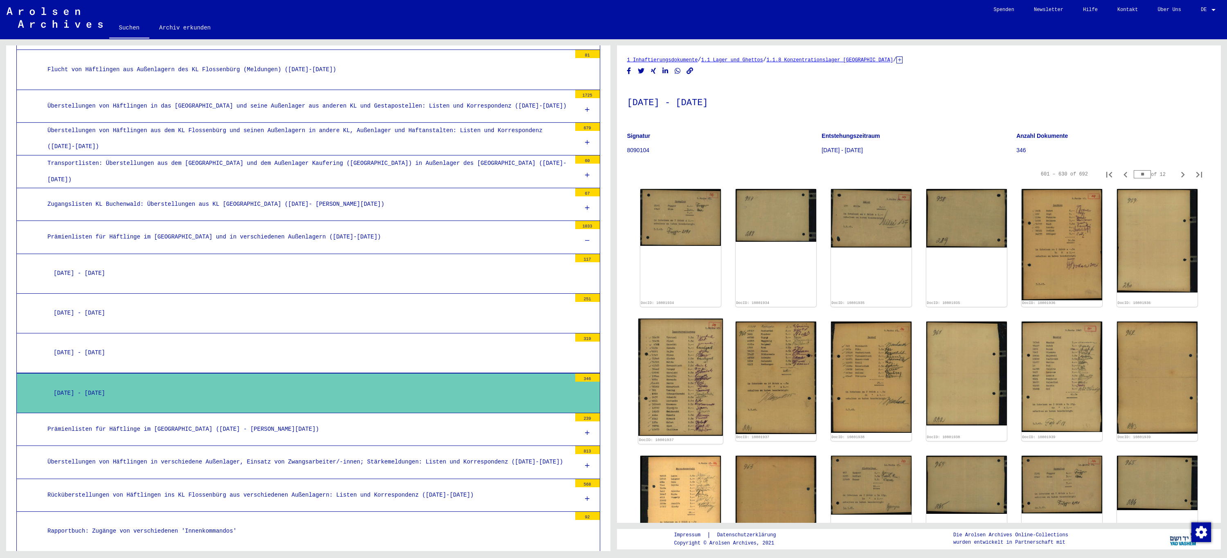
click at [681, 360] on img at bounding box center [680, 377] width 85 height 117
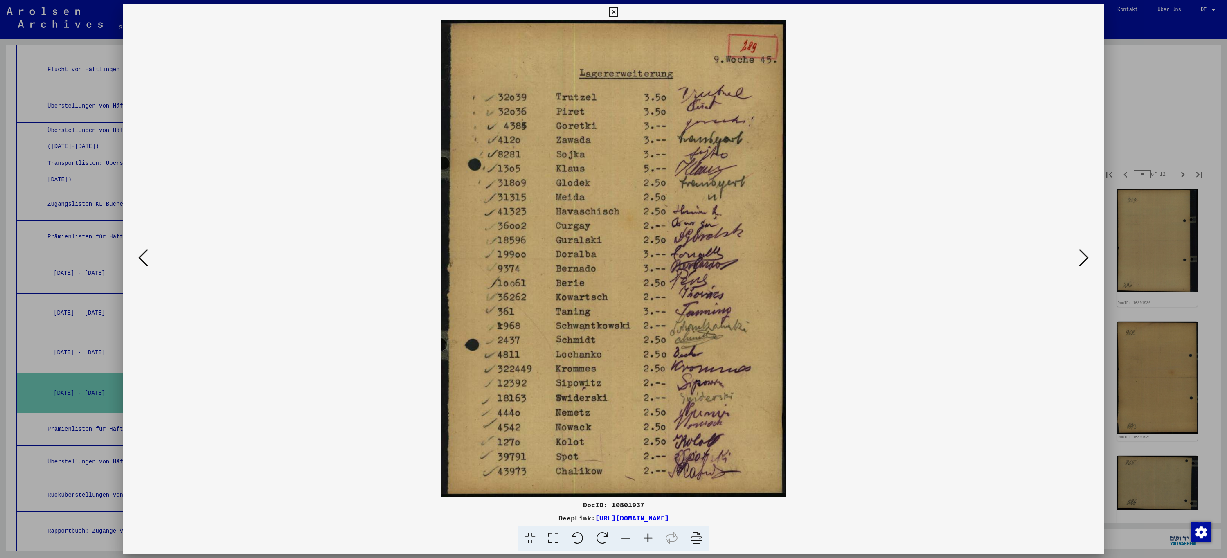
click at [1084, 257] on icon at bounding box center [1084, 258] width 10 height 20
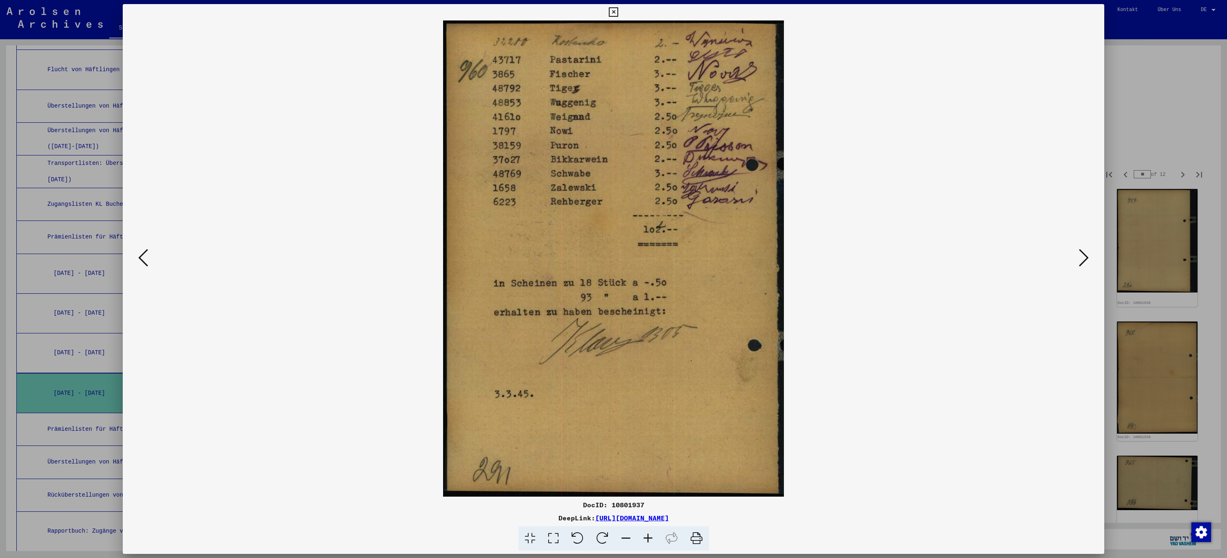
click at [1084, 257] on icon at bounding box center [1084, 258] width 10 height 20
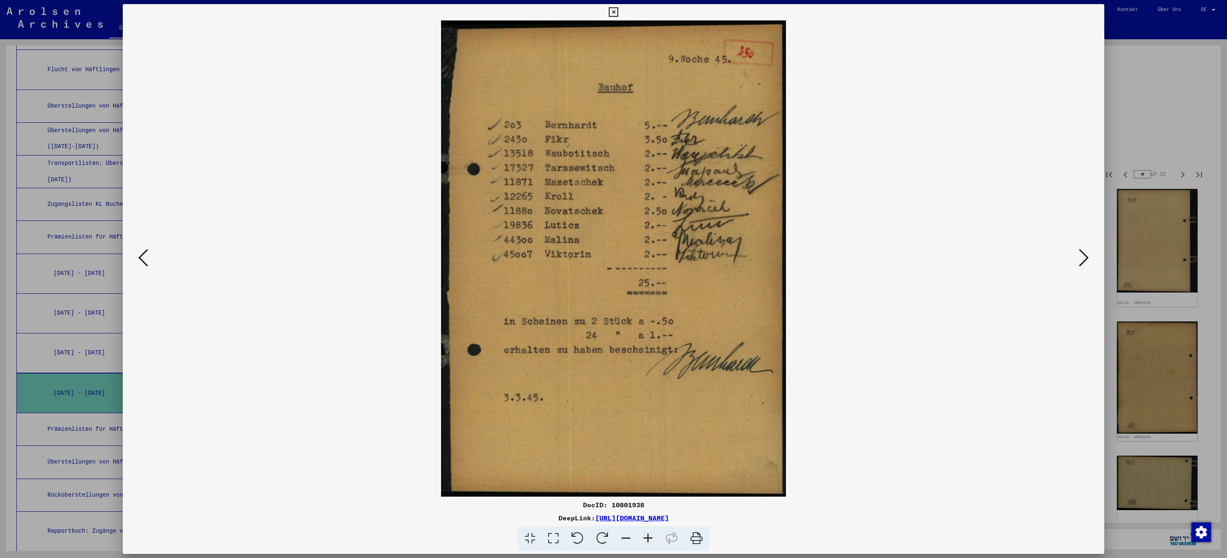
click at [1084, 257] on icon at bounding box center [1084, 258] width 10 height 20
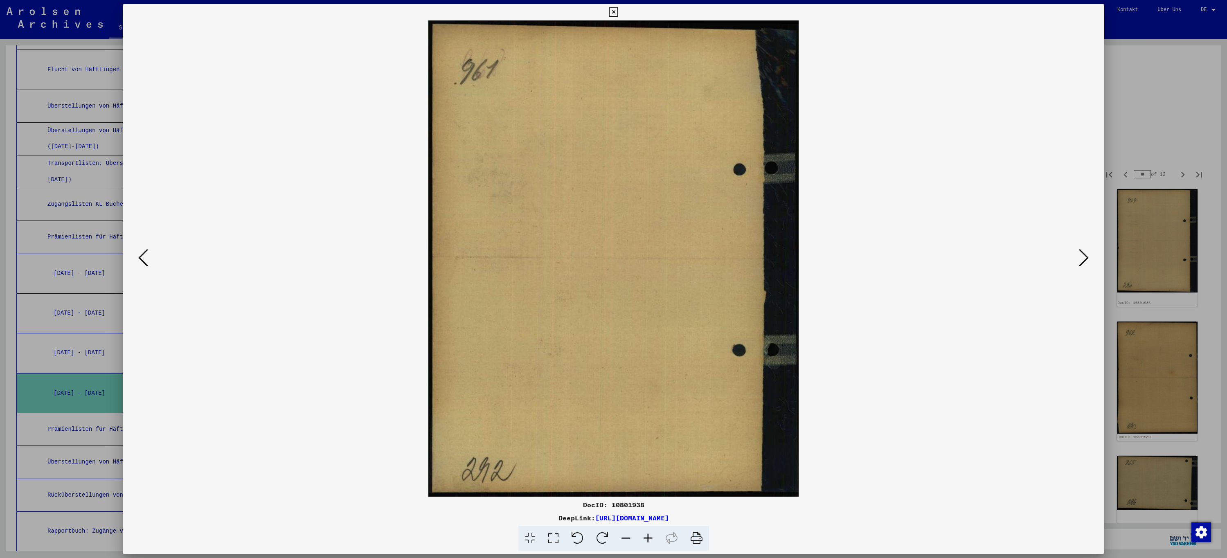
click at [1084, 257] on icon at bounding box center [1084, 258] width 10 height 20
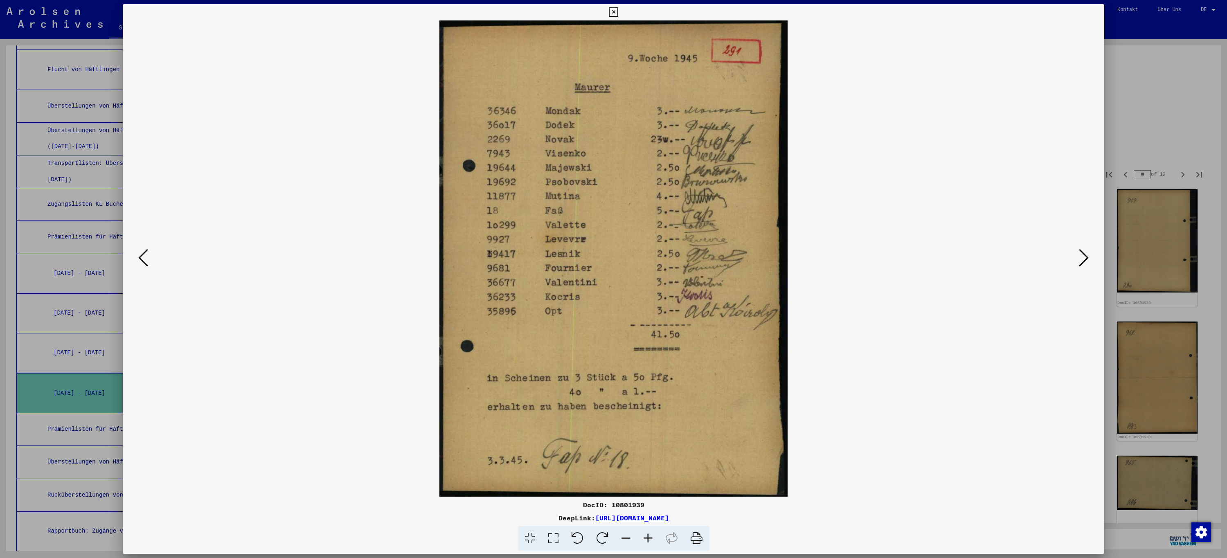
click at [1084, 257] on icon at bounding box center [1084, 258] width 10 height 20
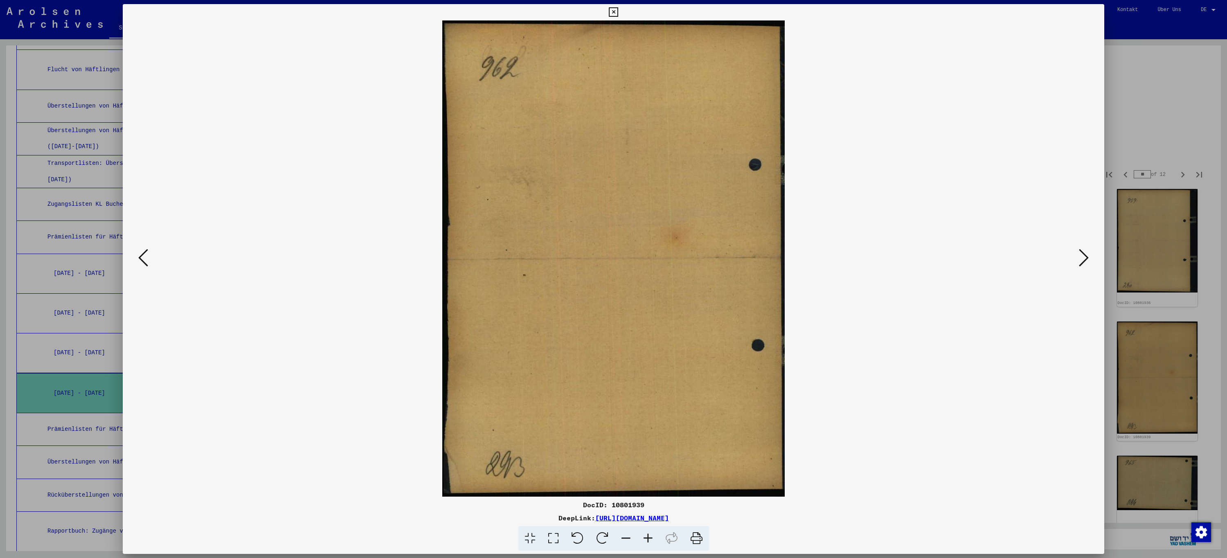
click at [1084, 257] on icon at bounding box center [1084, 258] width 10 height 20
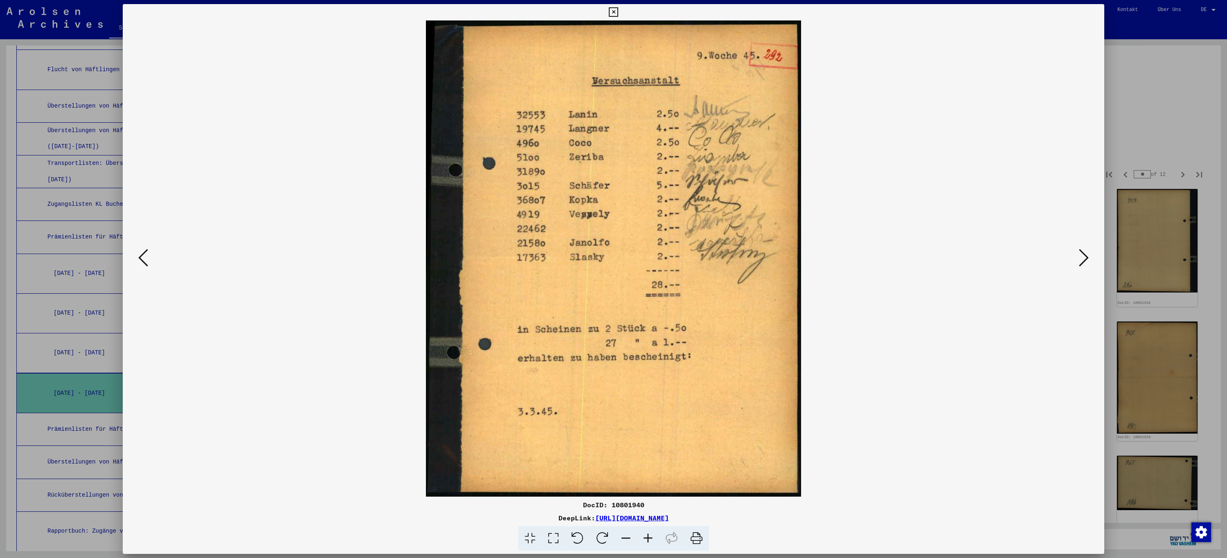
click at [615, 11] on icon at bounding box center [613, 12] width 9 height 10
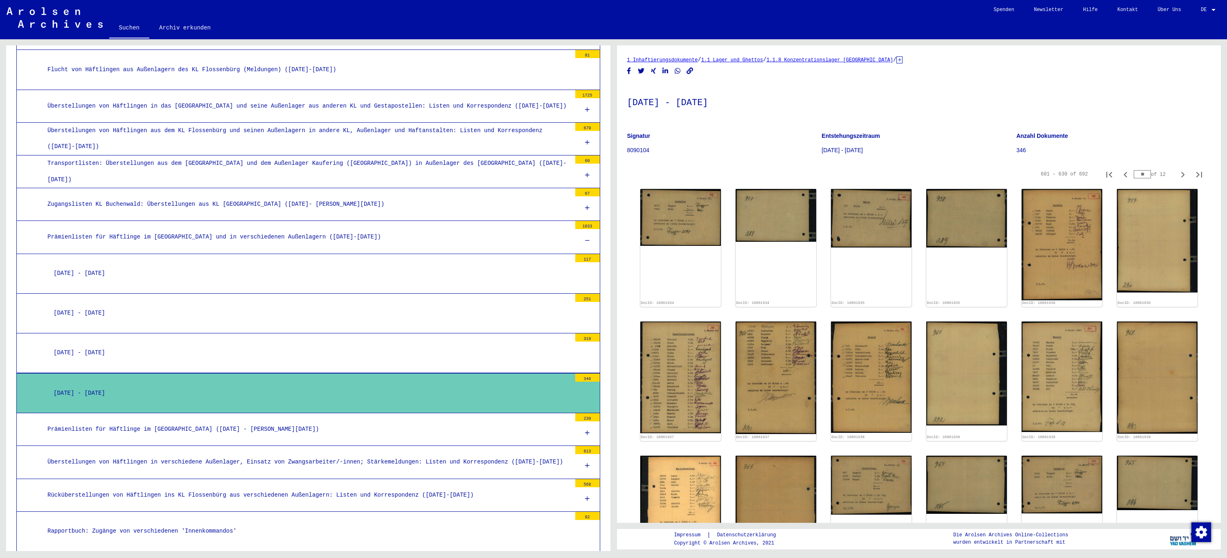
click at [585, 240] on icon at bounding box center [587, 241] width 5 height 6
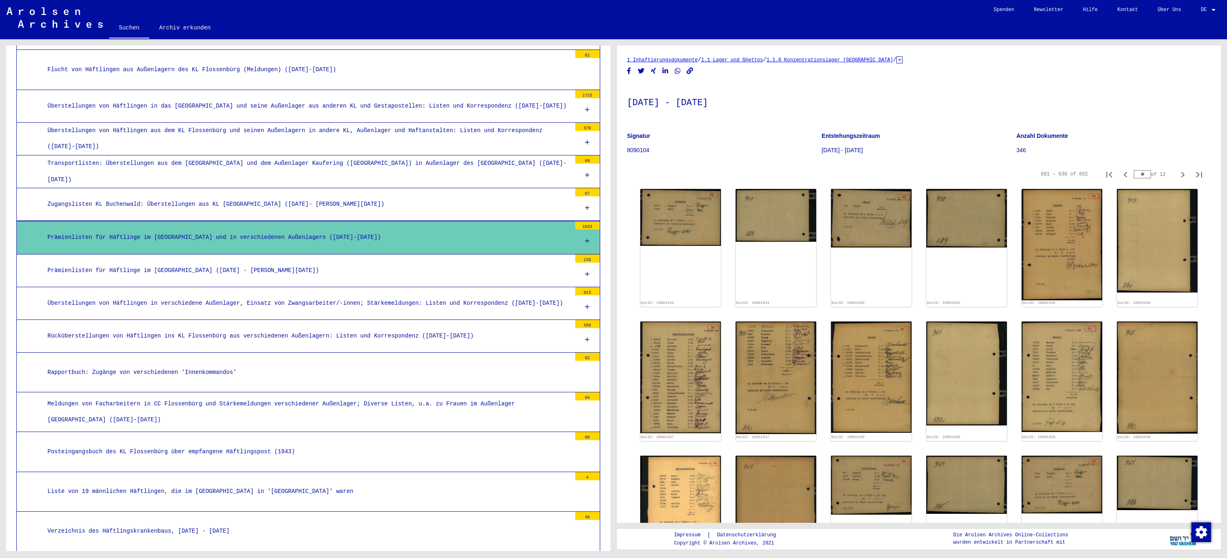
click at [584, 307] on div at bounding box center [587, 307] width 25 height 24
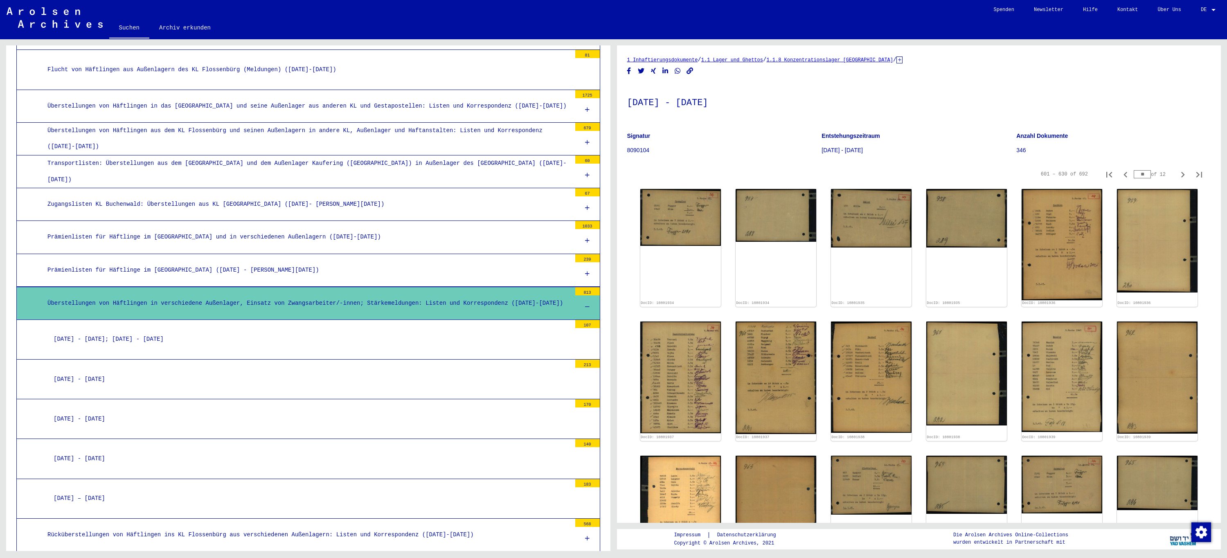
click at [126, 457] on div "[DATE] - [DATE]" at bounding box center [309, 459] width 524 height 16
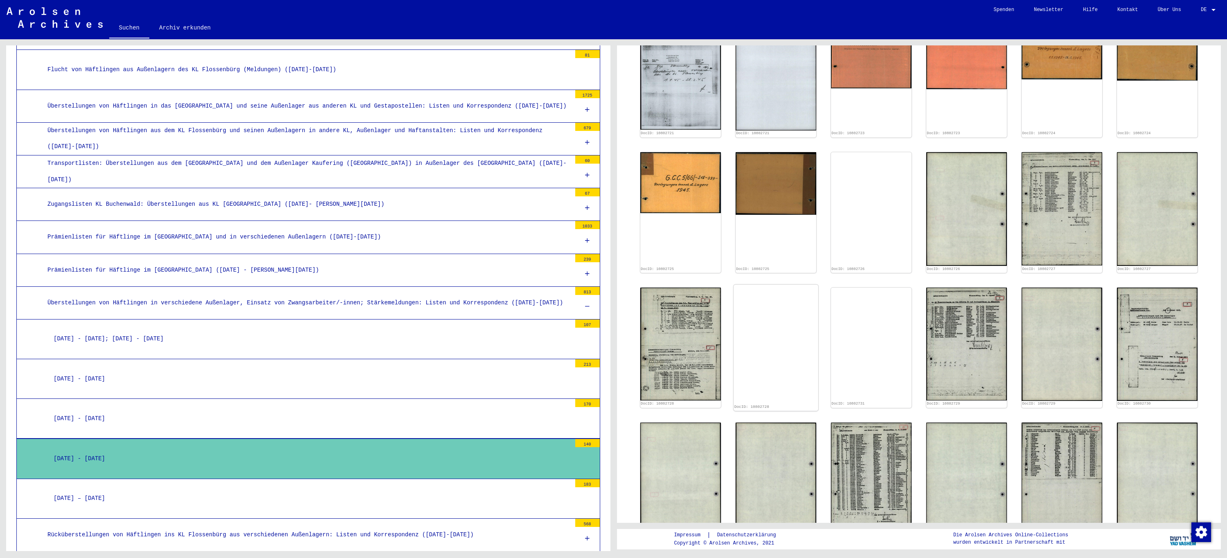
scroll to position [205, 0]
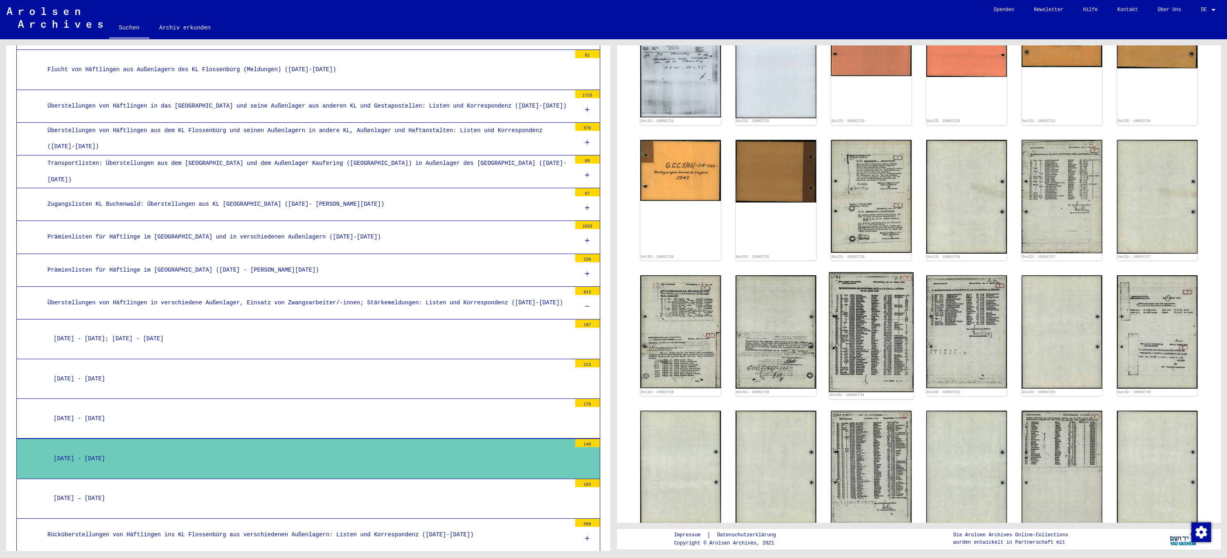
click at [859, 316] on img at bounding box center [871, 333] width 85 height 120
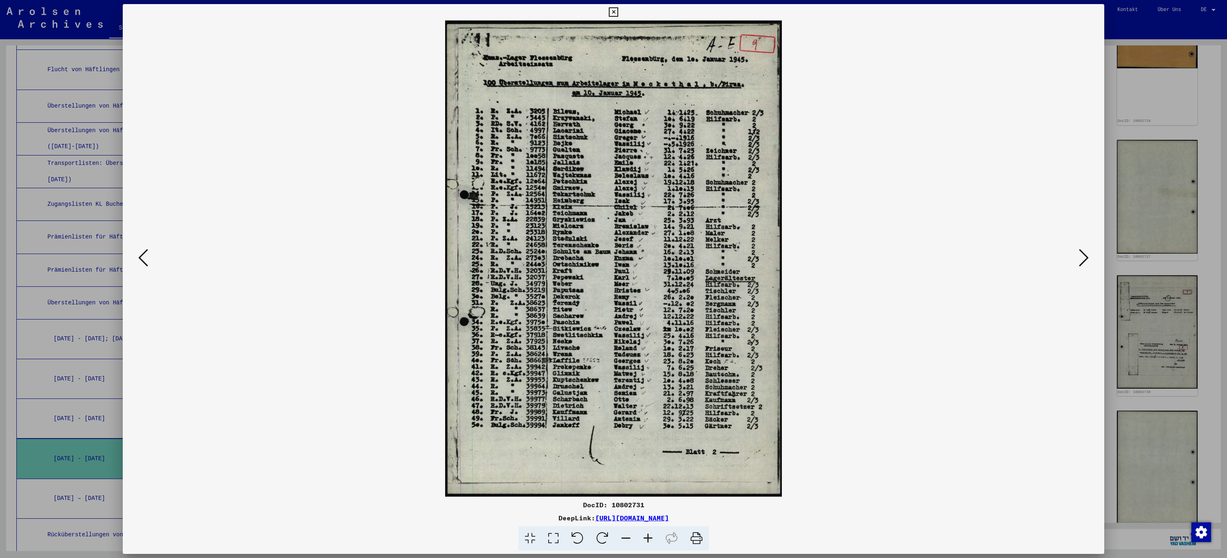
click at [611, 13] on icon at bounding box center [613, 12] width 9 height 10
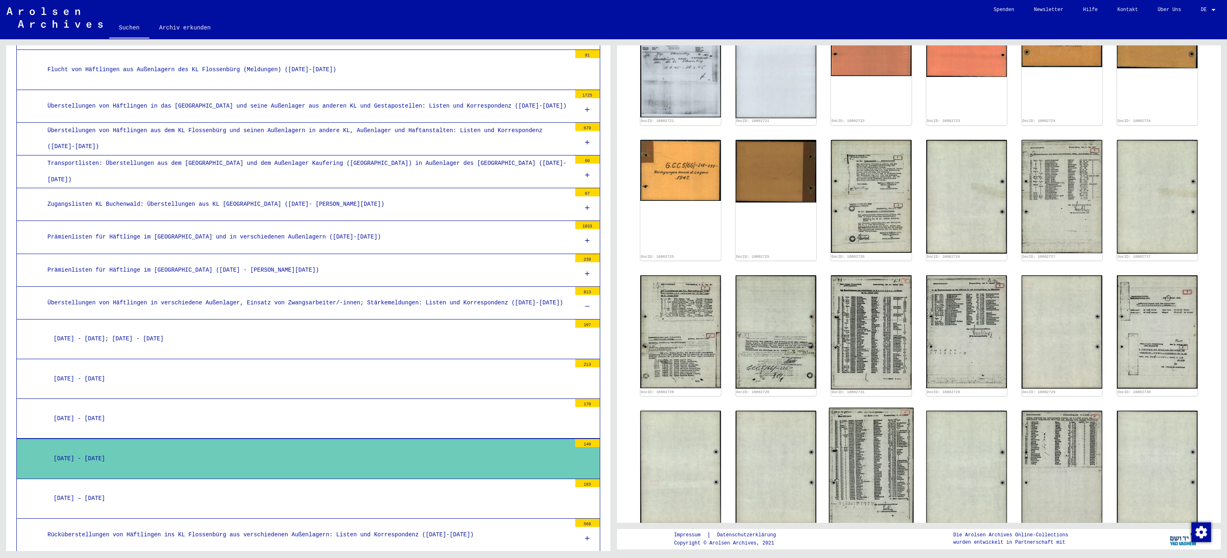
click at [891, 444] on img at bounding box center [871, 467] width 85 height 119
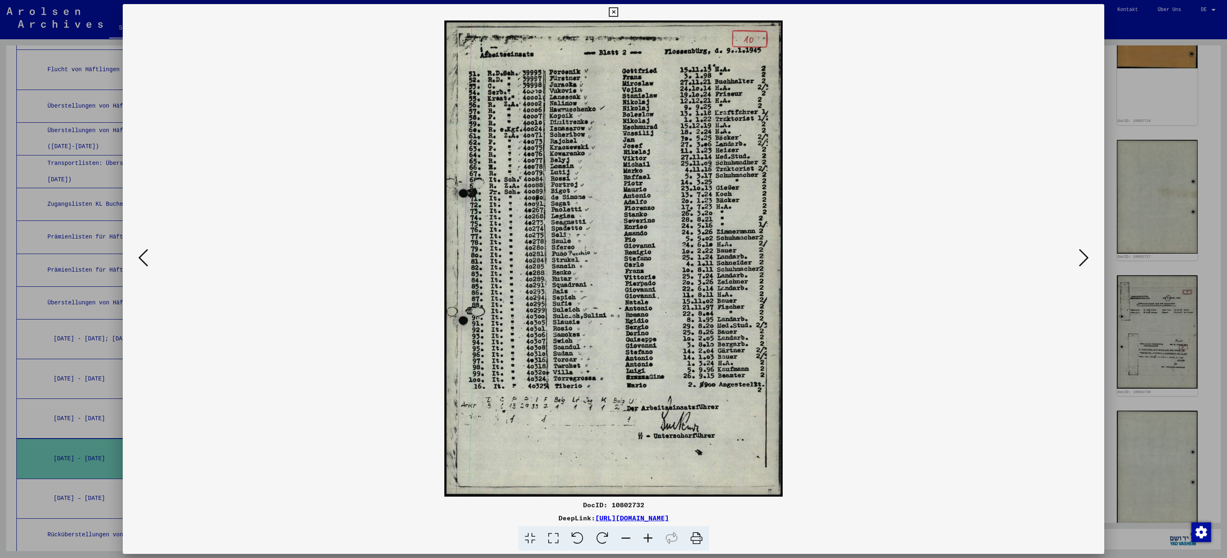
click at [614, 14] on icon at bounding box center [613, 12] width 9 height 10
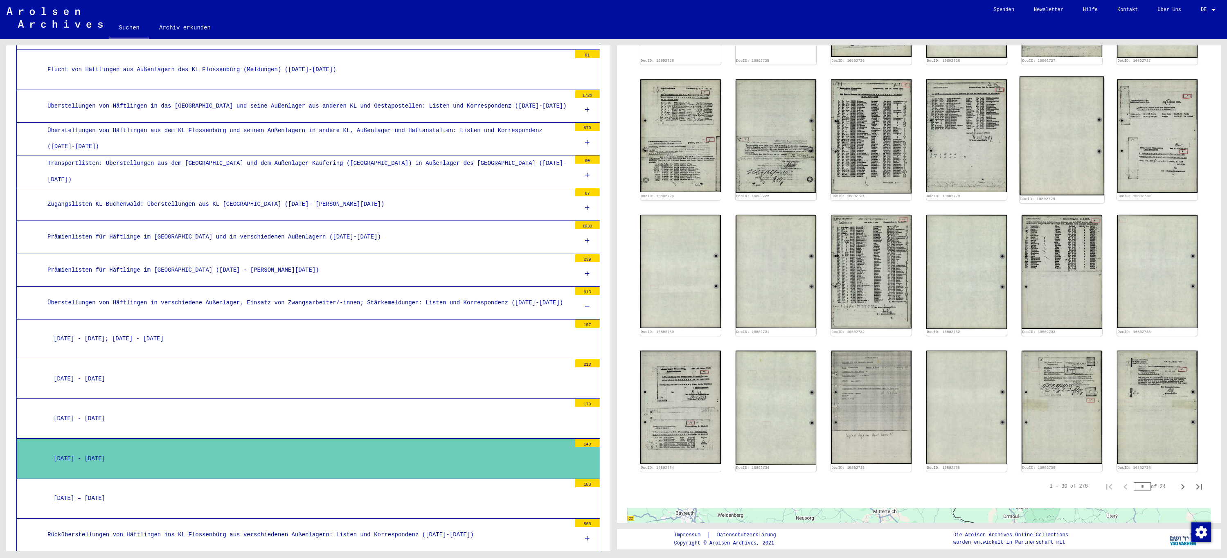
scroll to position [450, 0]
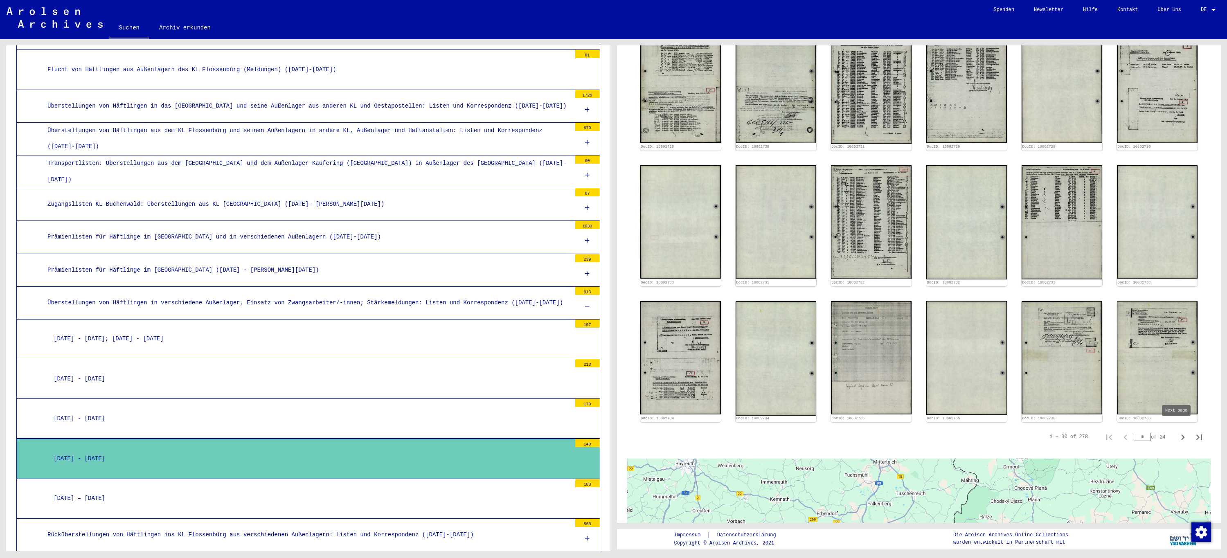
click at [1181, 435] on icon "Next page" at bounding box center [1183, 438] width 4 height 6
type input "*"
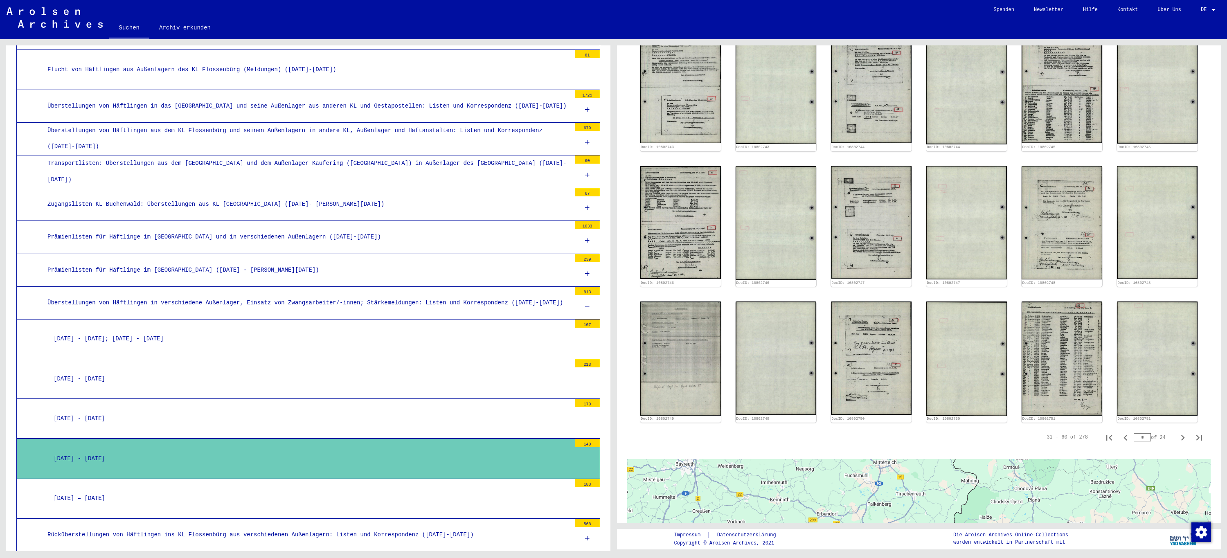
drag, startPoint x: 1141, startPoint y: 431, endPoint x: 1103, endPoint y: 431, distance: 37.7
click at [1103, 431] on div "31 – 60 of 278 * of 24" at bounding box center [1122, 437] width 171 height 16
type input "**"
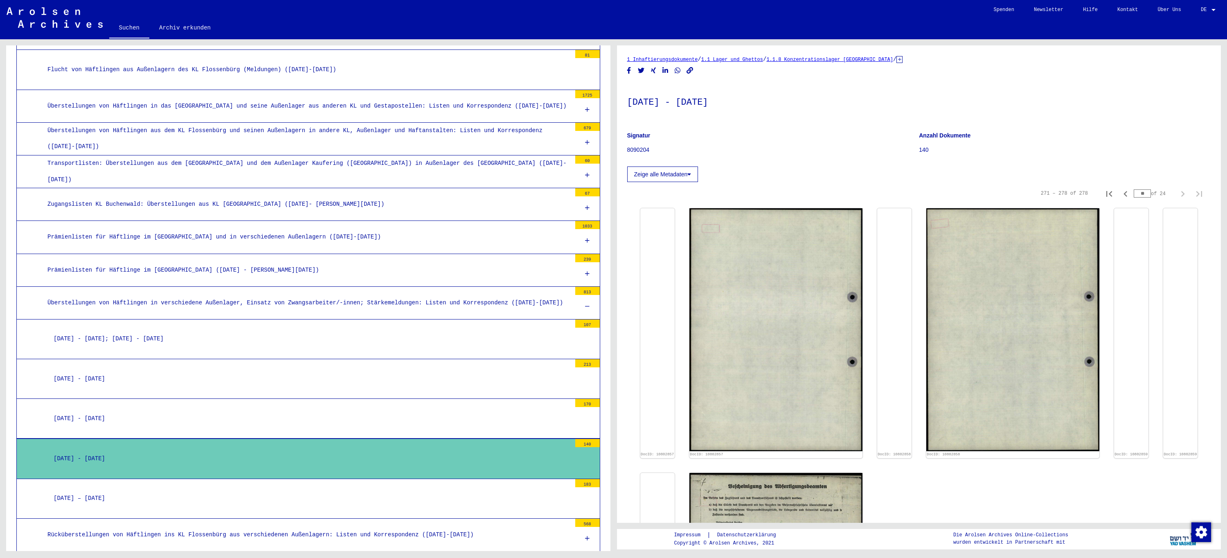
scroll to position [0, 0]
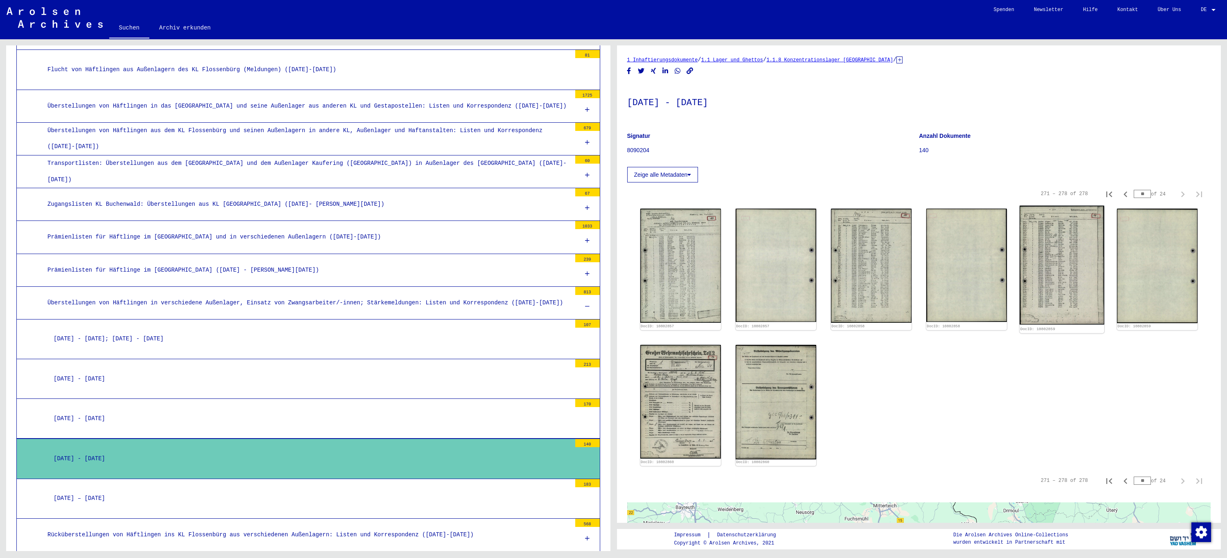
click at [1050, 289] on img at bounding box center [1062, 265] width 85 height 119
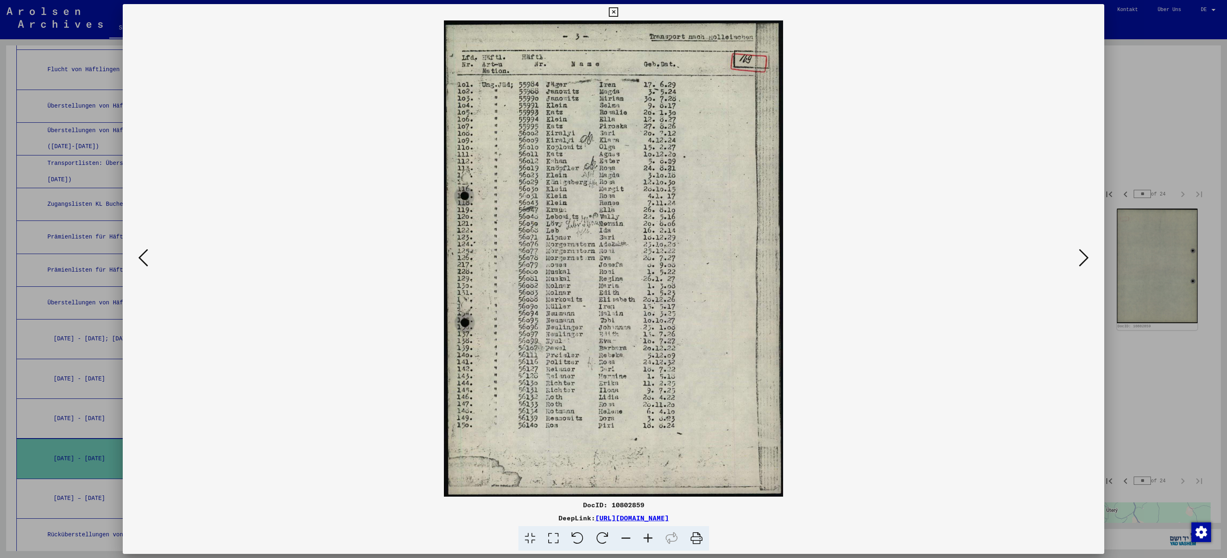
click at [142, 257] on icon at bounding box center [143, 258] width 10 height 20
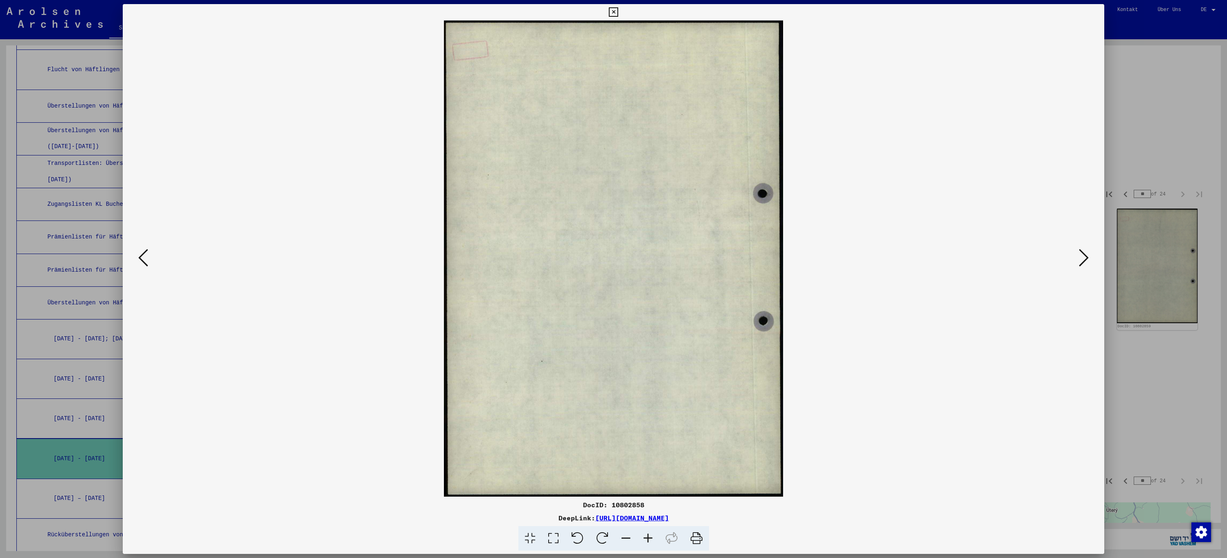
click at [142, 257] on icon at bounding box center [143, 258] width 10 height 20
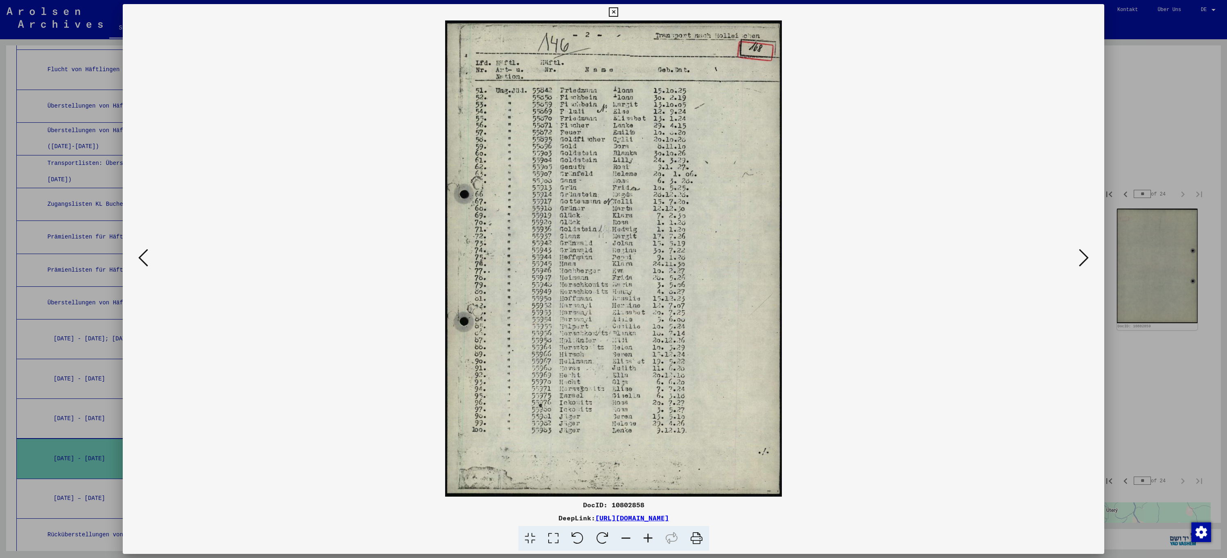
click at [142, 257] on icon at bounding box center [143, 258] width 10 height 20
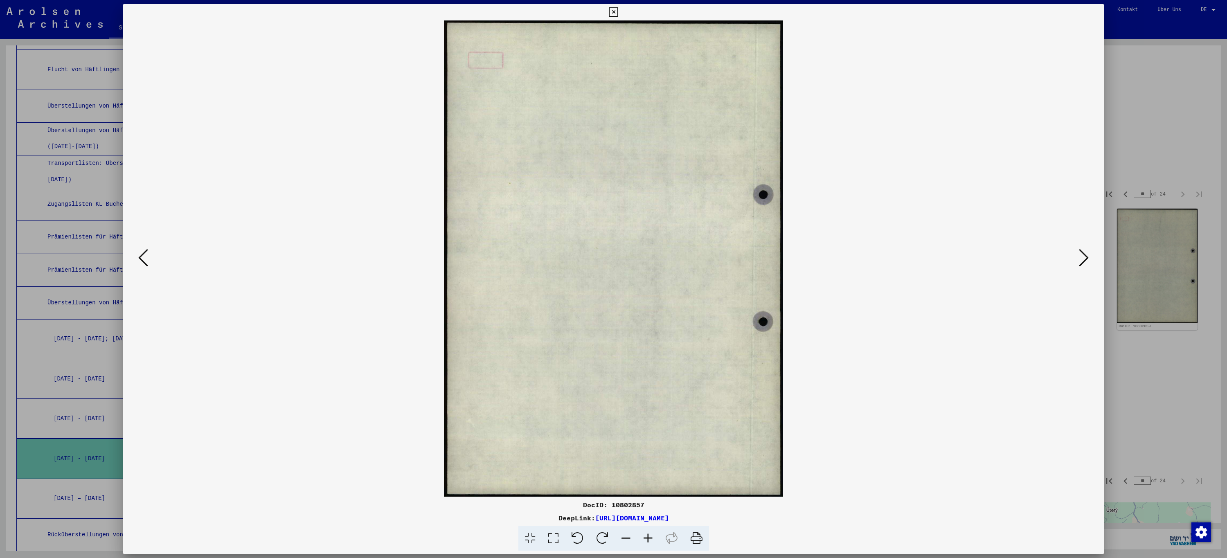
click at [142, 257] on icon at bounding box center [143, 258] width 10 height 20
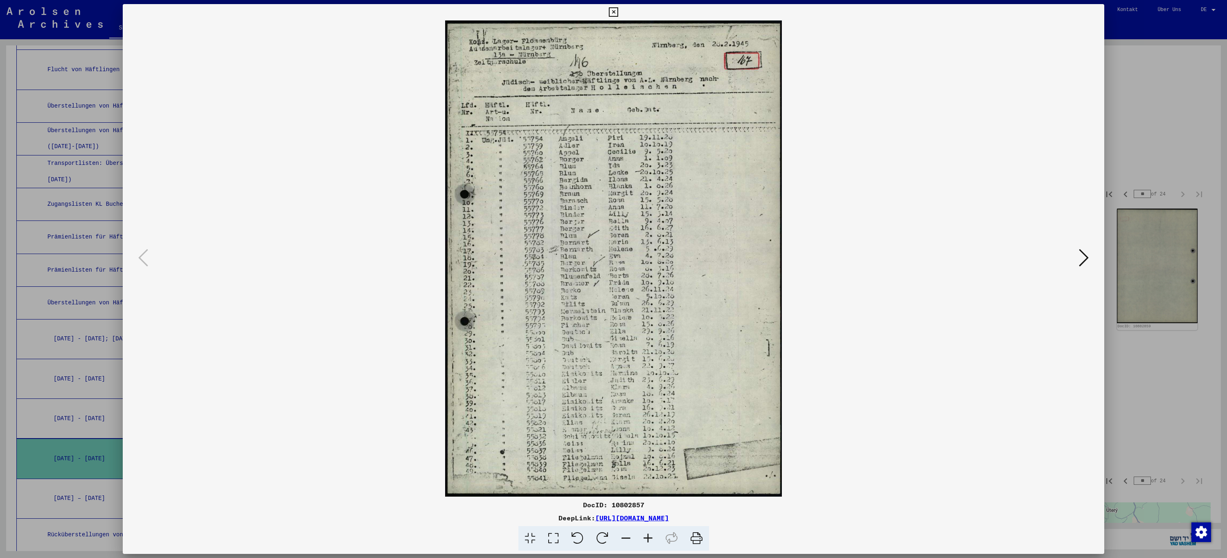
click at [611, 11] on icon at bounding box center [613, 12] width 9 height 10
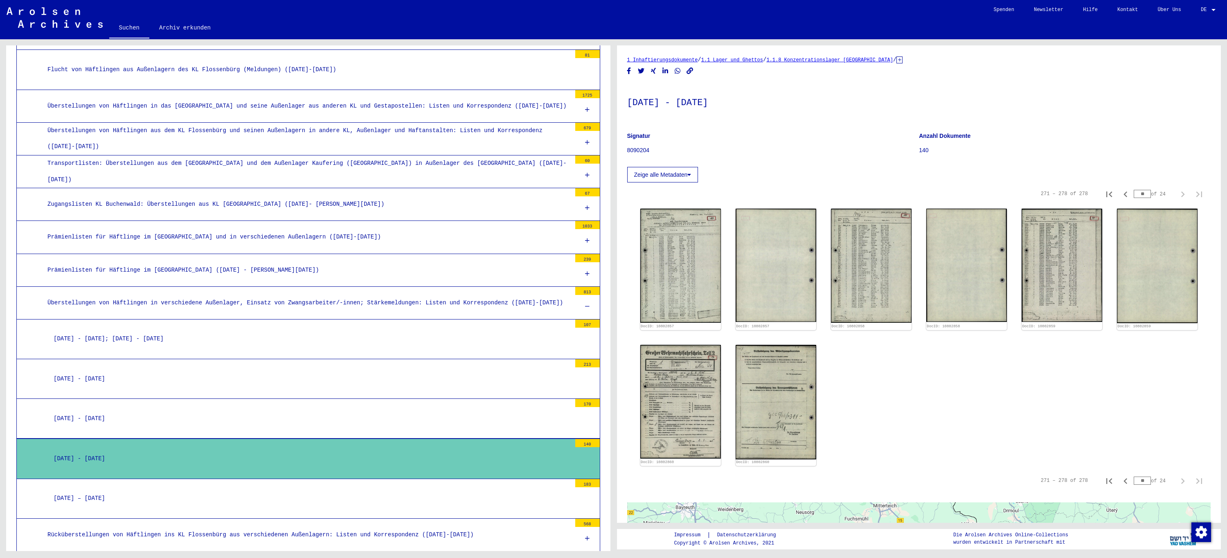
scroll to position [82, 0]
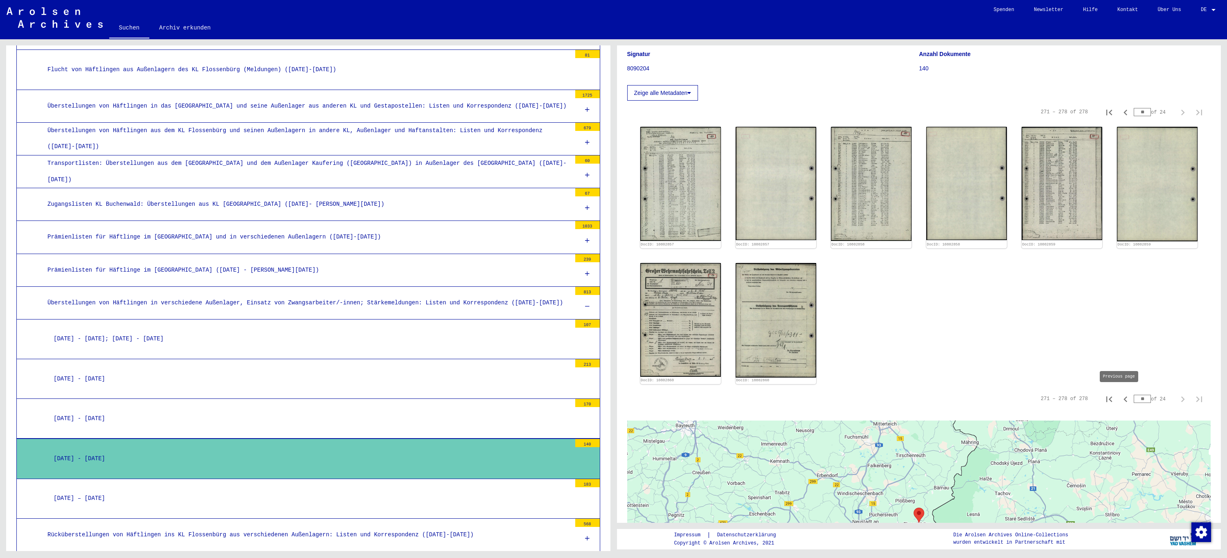
click at [1123, 397] on icon "Previous page" at bounding box center [1125, 399] width 11 height 11
type input "*"
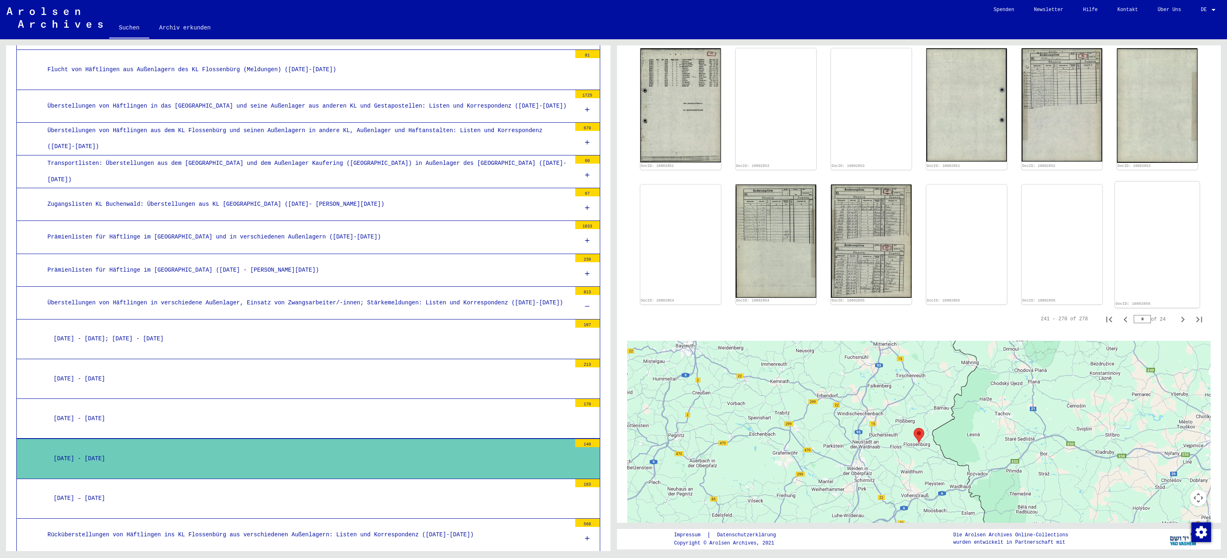
scroll to position [573, 0]
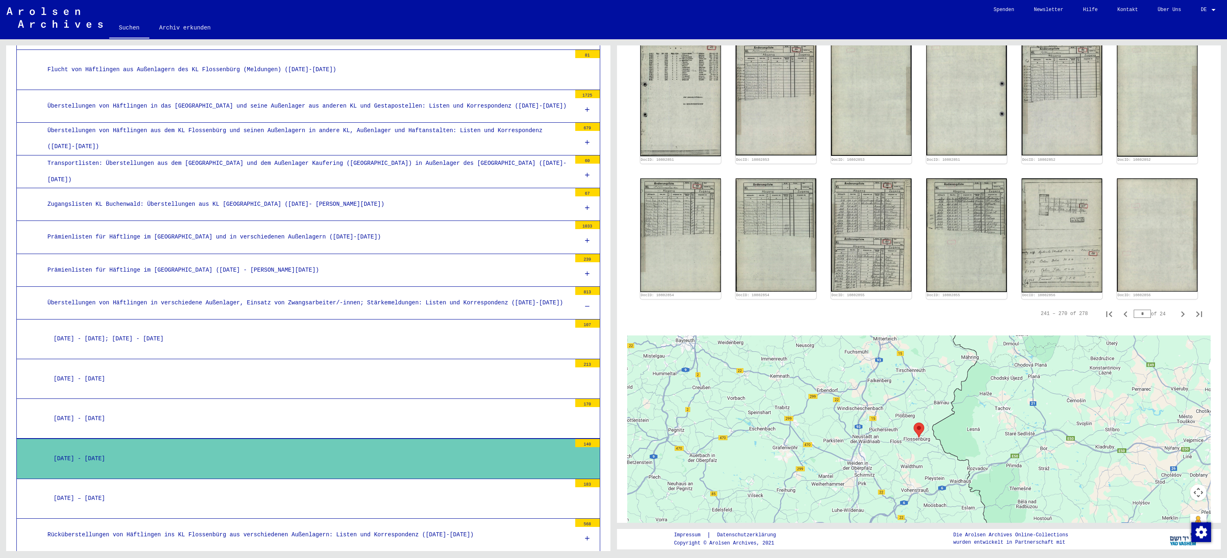
drag, startPoint x: 1140, startPoint y: 304, endPoint x: 1109, endPoint y: 304, distance: 30.3
click at [1109, 306] on div "241 – 270 of 278 * of 24" at bounding box center [1119, 314] width 176 height 16
type input "*"
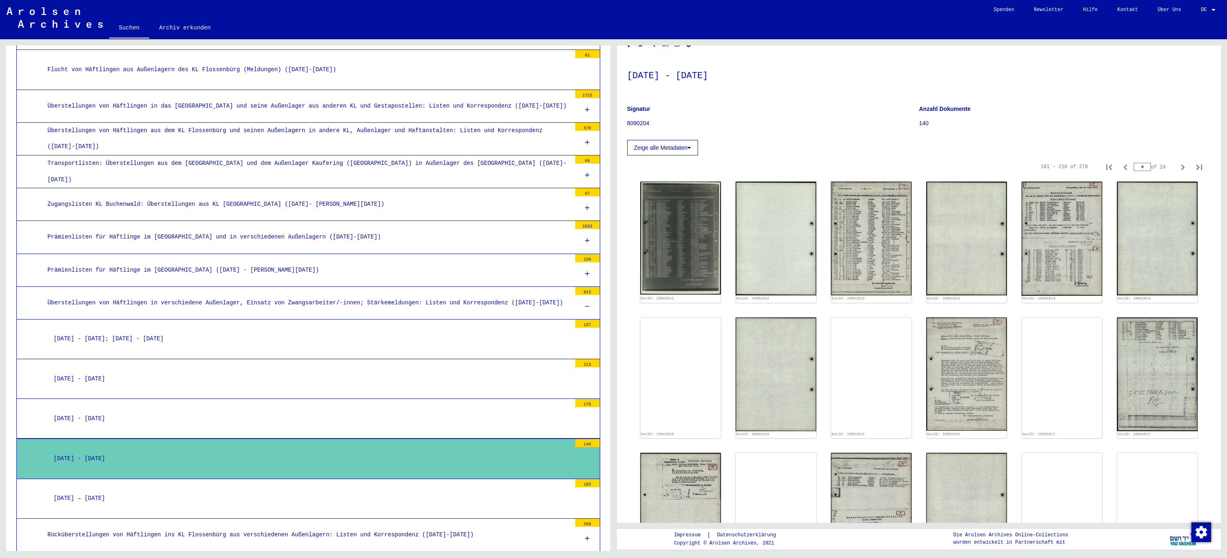
scroll to position [0, 0]
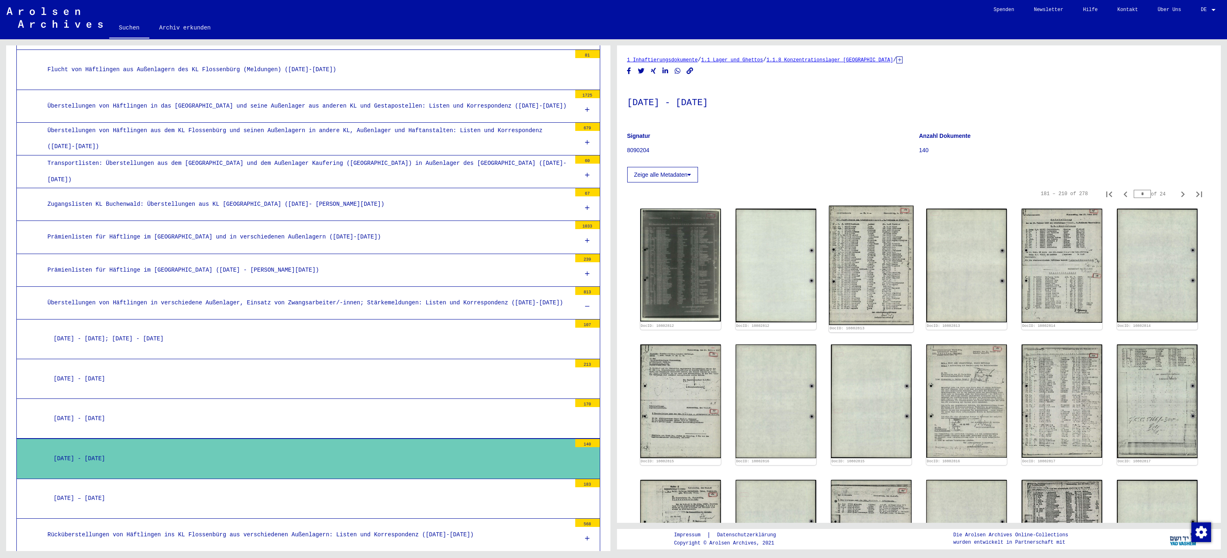
click at [879, 265] on img at bounding box center [871, 265] width 85 height 119
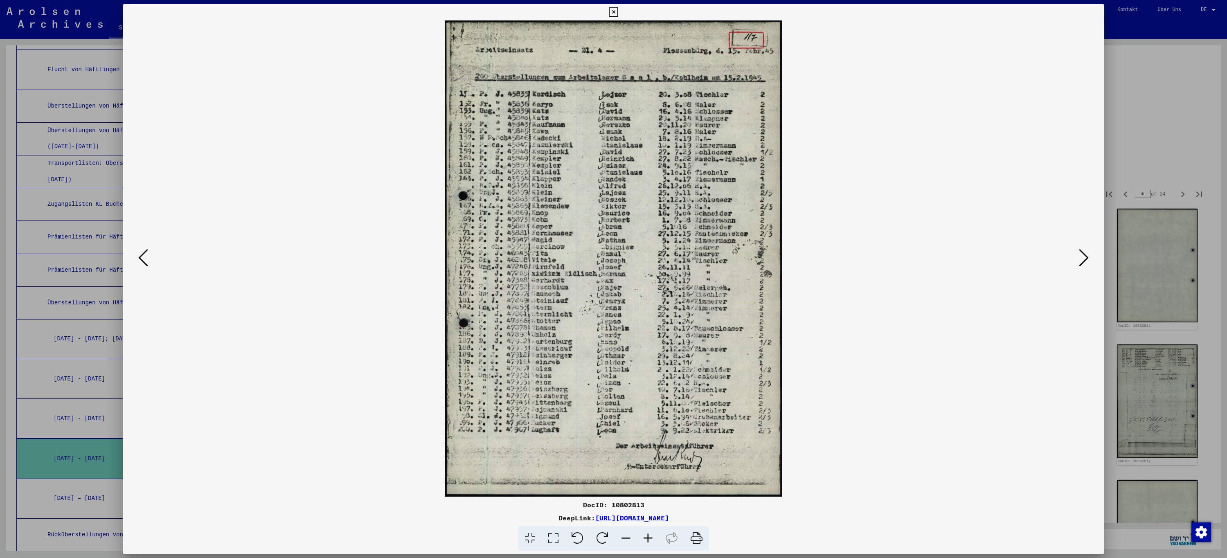
click at [617, 9] on icon at bounding box center [613, 12] width 9 height 10
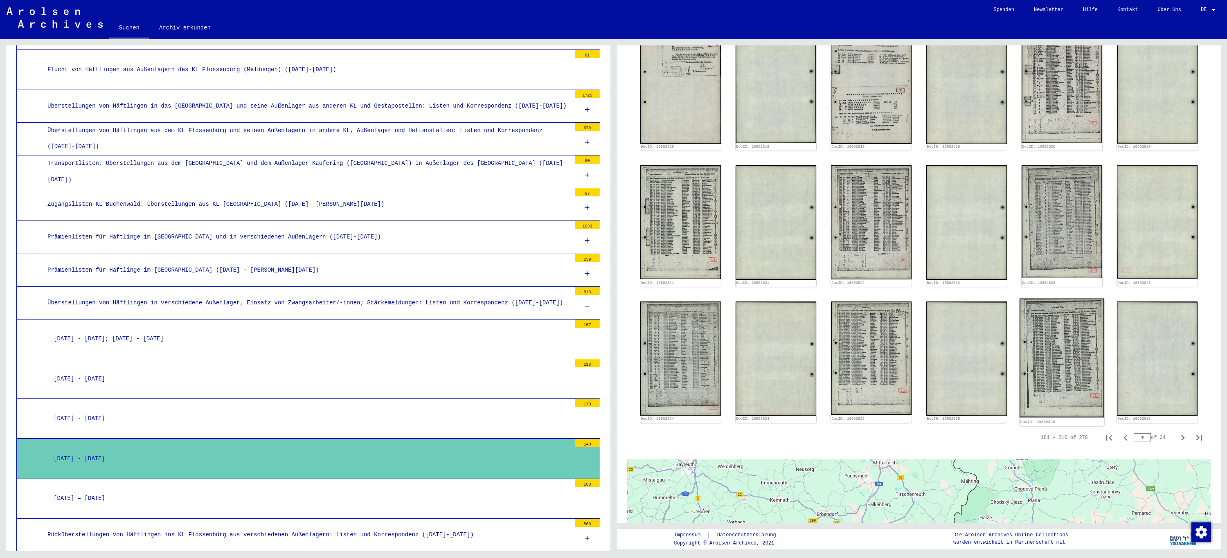
scroll to position [655, 0]
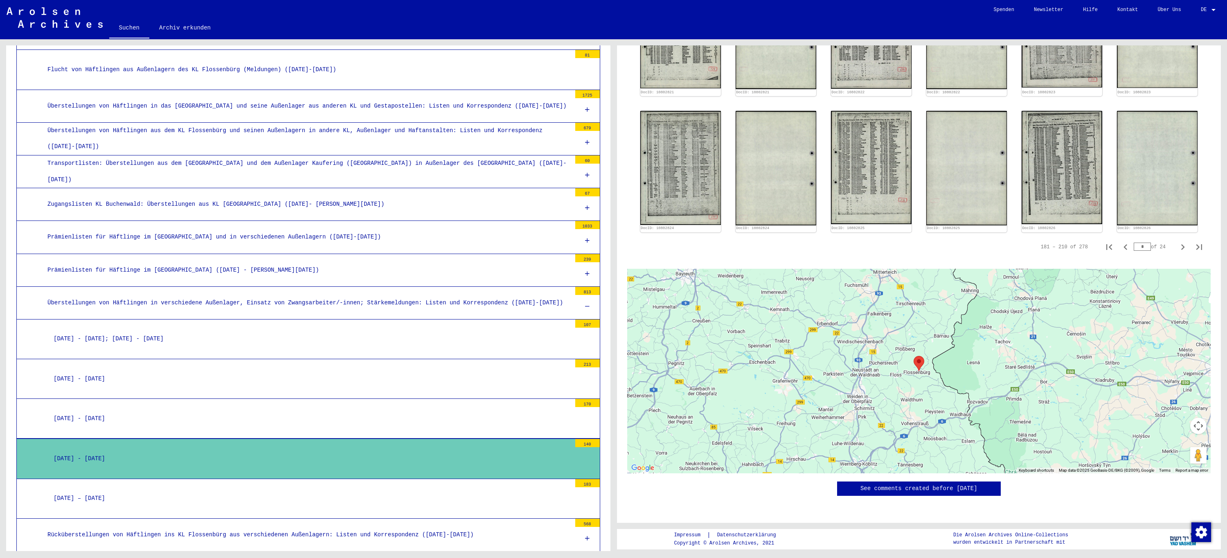
drag, startPoint x: 1138, startPoint y: 224, endPoint x: 1031, endPoint y: 221, distance: 107.3
click at [1036, 239] on div "181 – 210 of 278 * of 24" at bounding box center [1119, 247] width 176 height 16
type input "*"
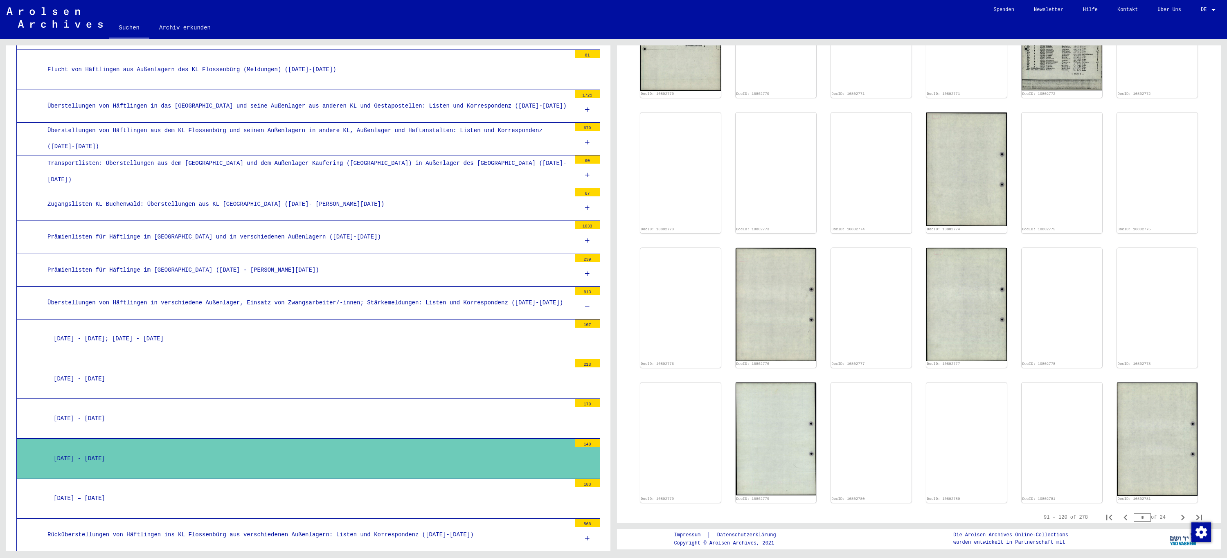
scroll to position [350, 0]
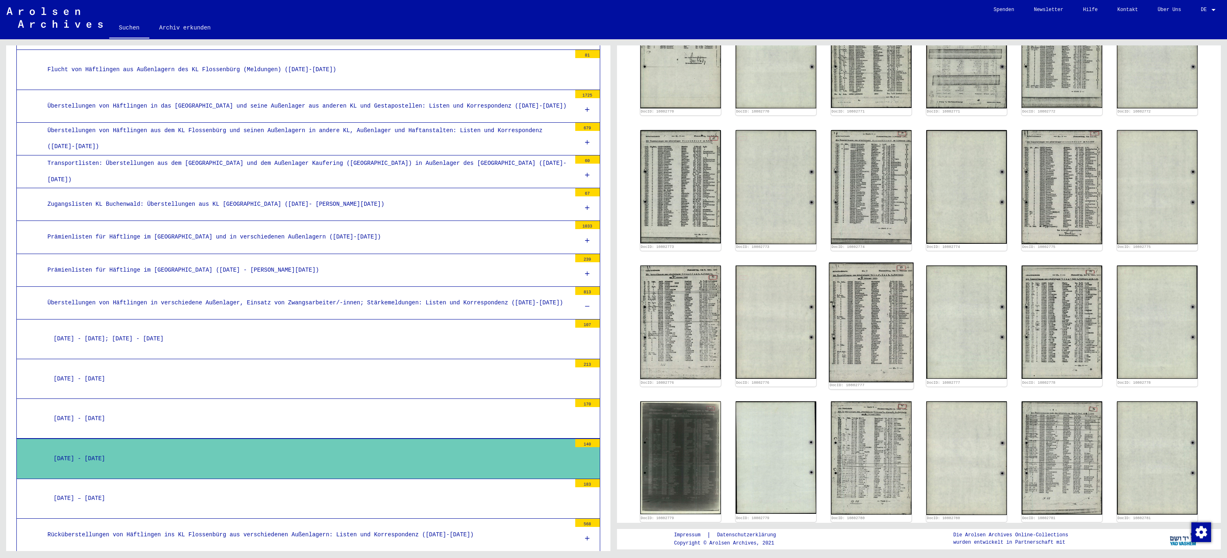
click at [877, 337] on img at bounding box center [871, 323] width 85 height 120
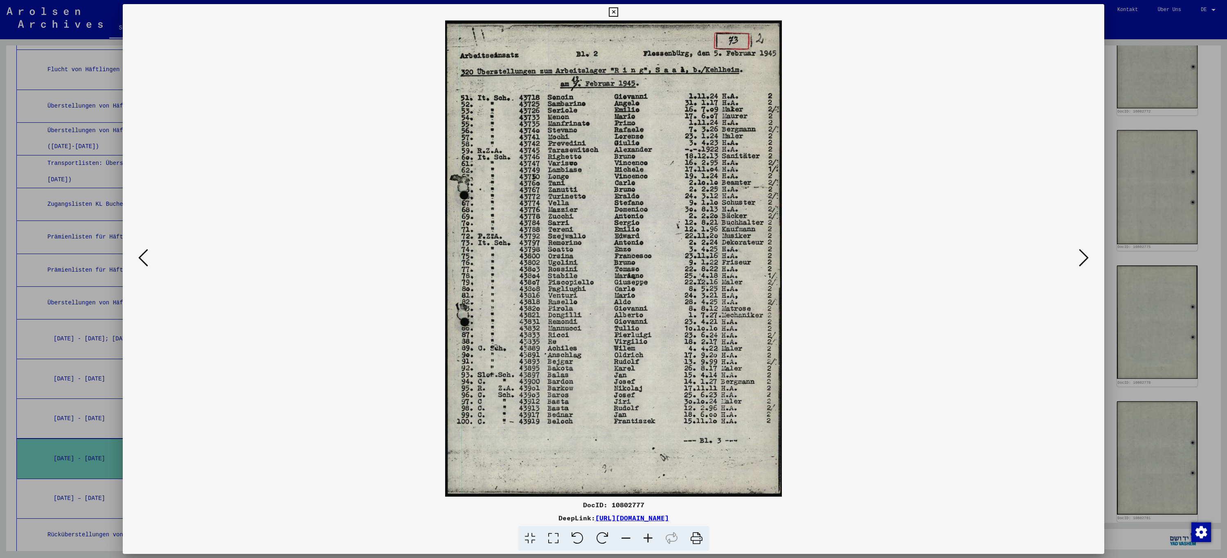
click at [613, 11] on icon at bounding box center [613, 12] width 9 height 10
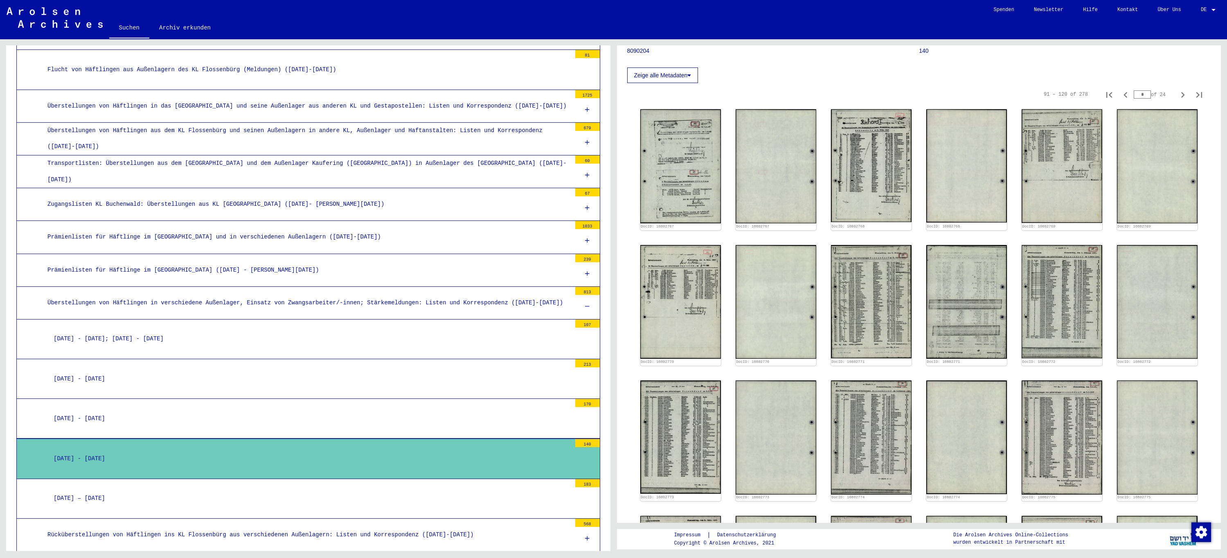
scroll to position [63, 0]
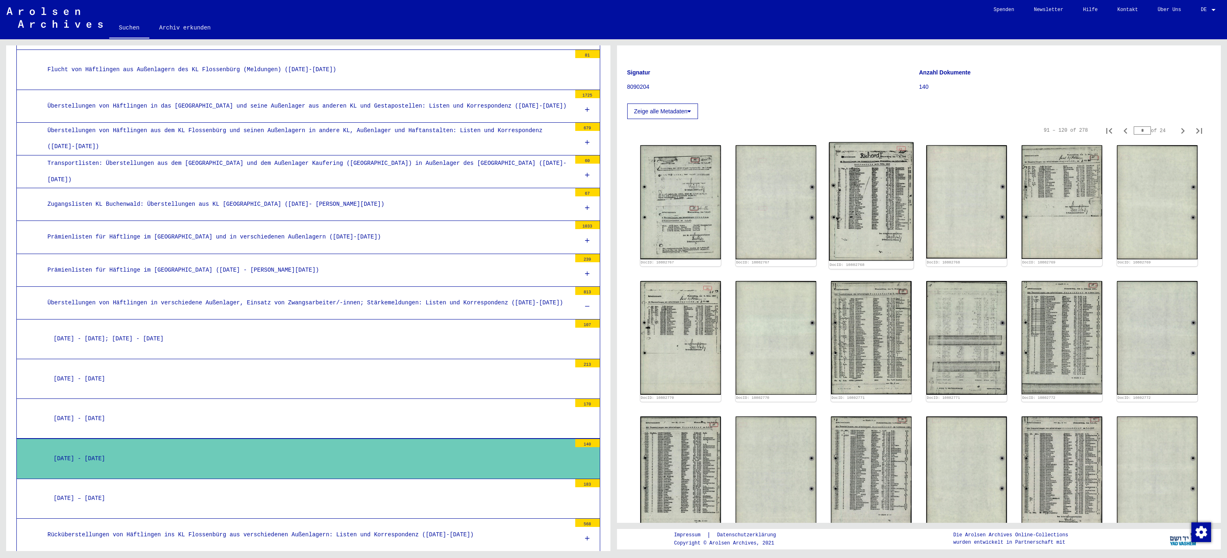
click at [882, 178] on img at bounding box center [871, 201] width 85 height 118
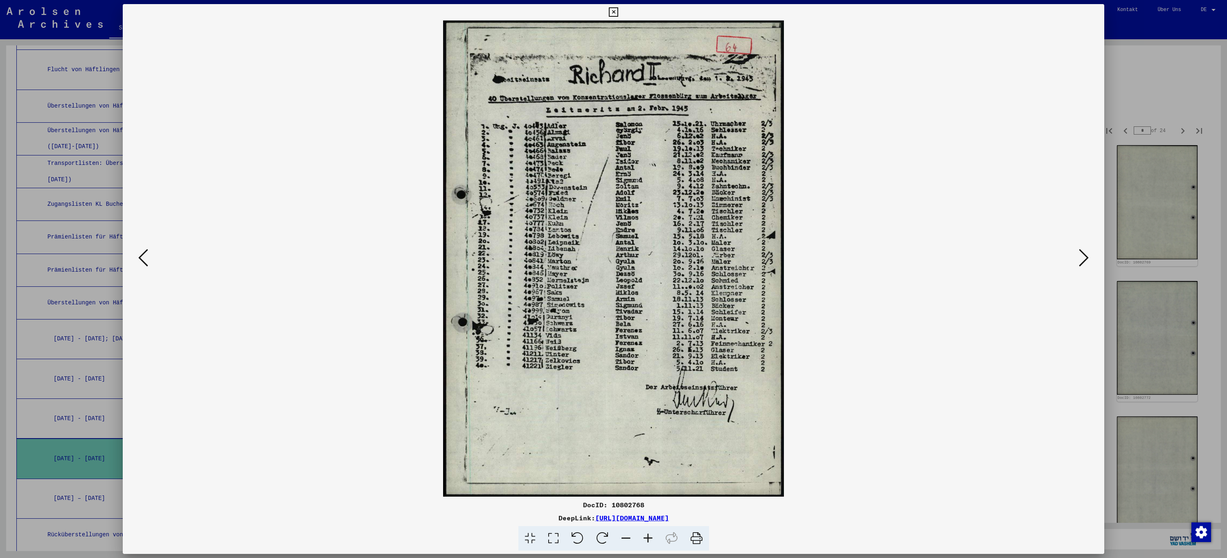
click at [612, 10] on icon at bounding box center [613, 12] width 9 height 10
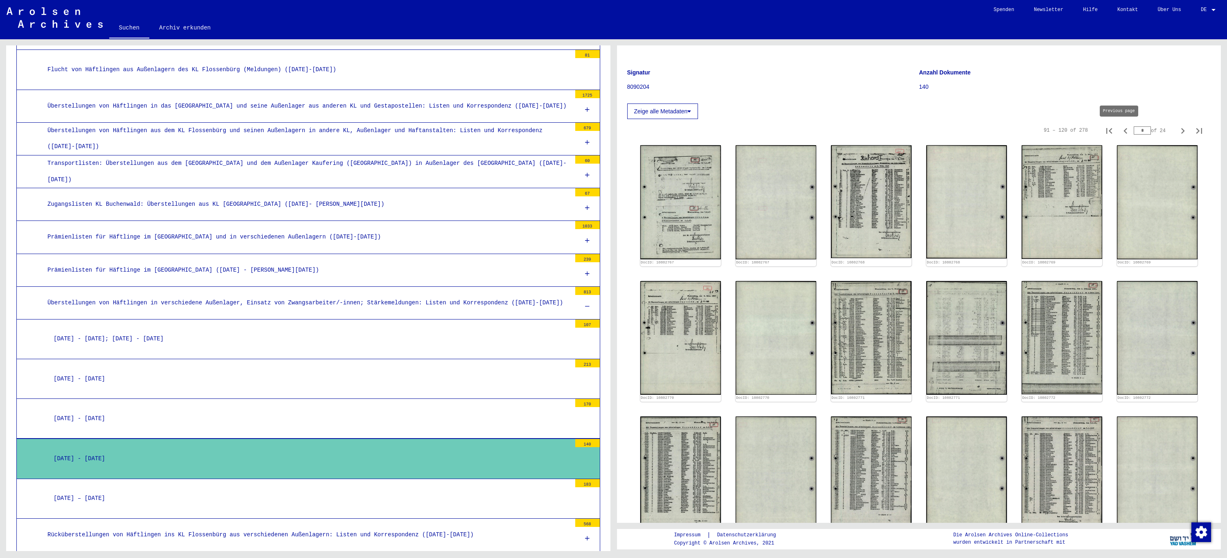
click at [1120, 129] on icon "Previous page" at bounding box center [1125, 130] width 11 height 11
type input "*"
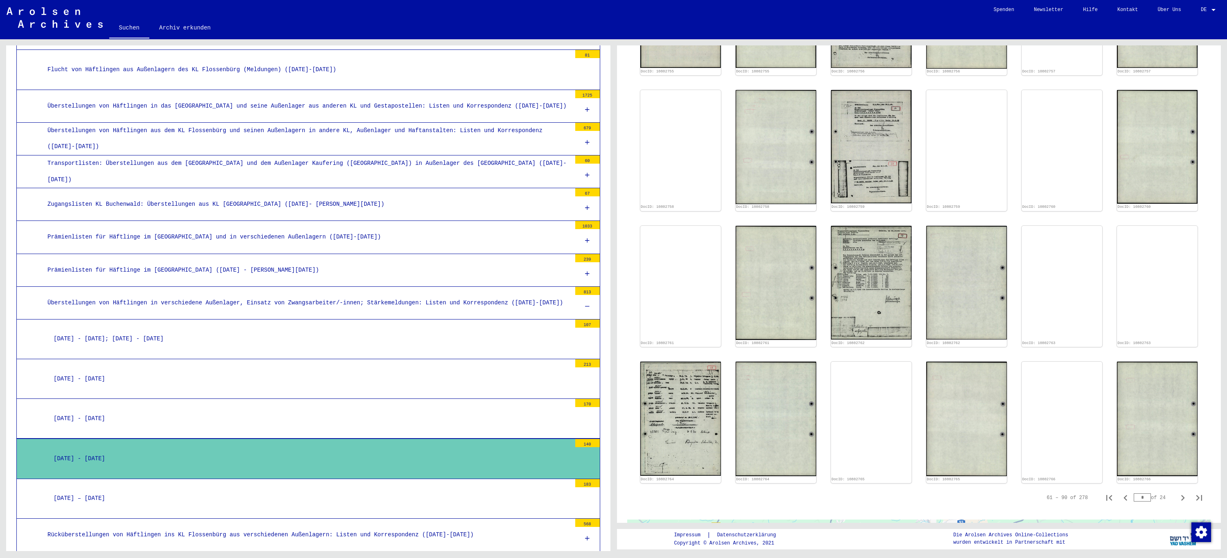
scroll to position [391, 0]
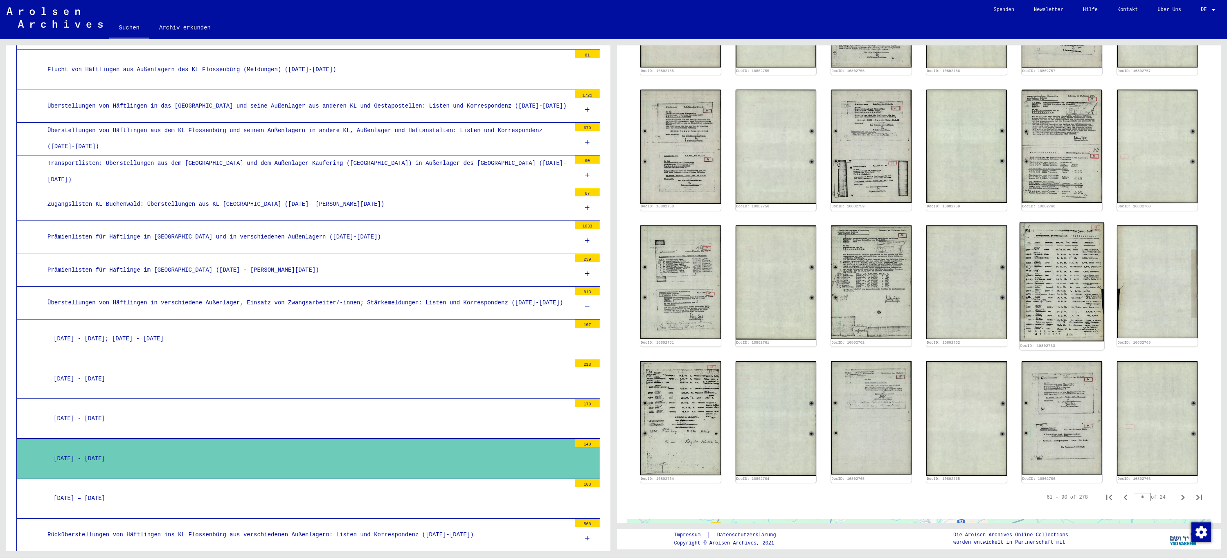
click at [1041, 261] on img at bounding box center [1062, 281] width 85 height 119
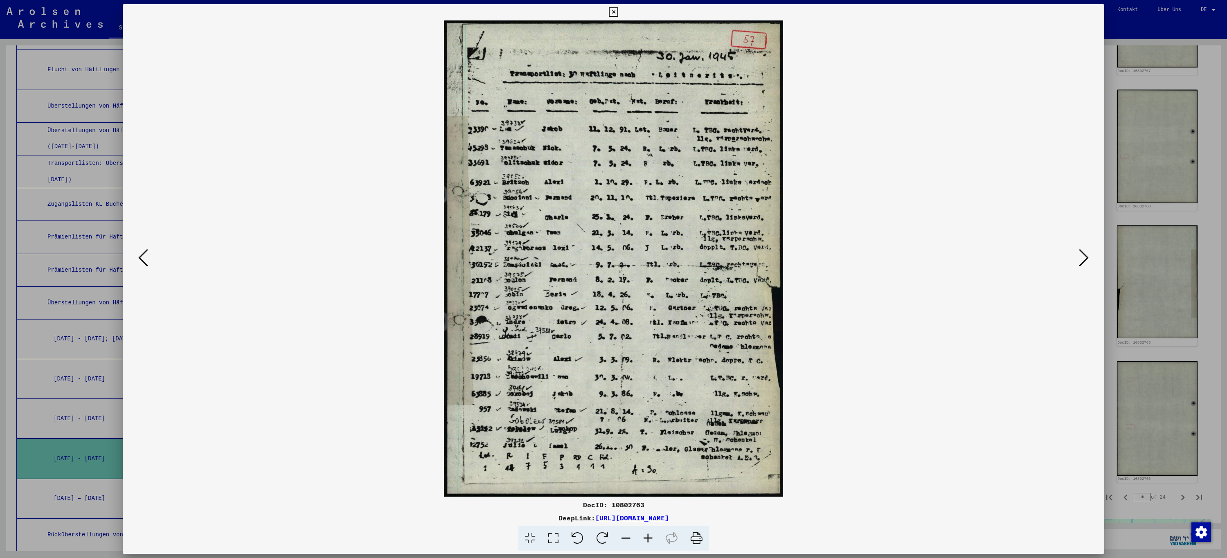
click at [143, 254] on icon at bounding box center [143, 258] width 10 height 20
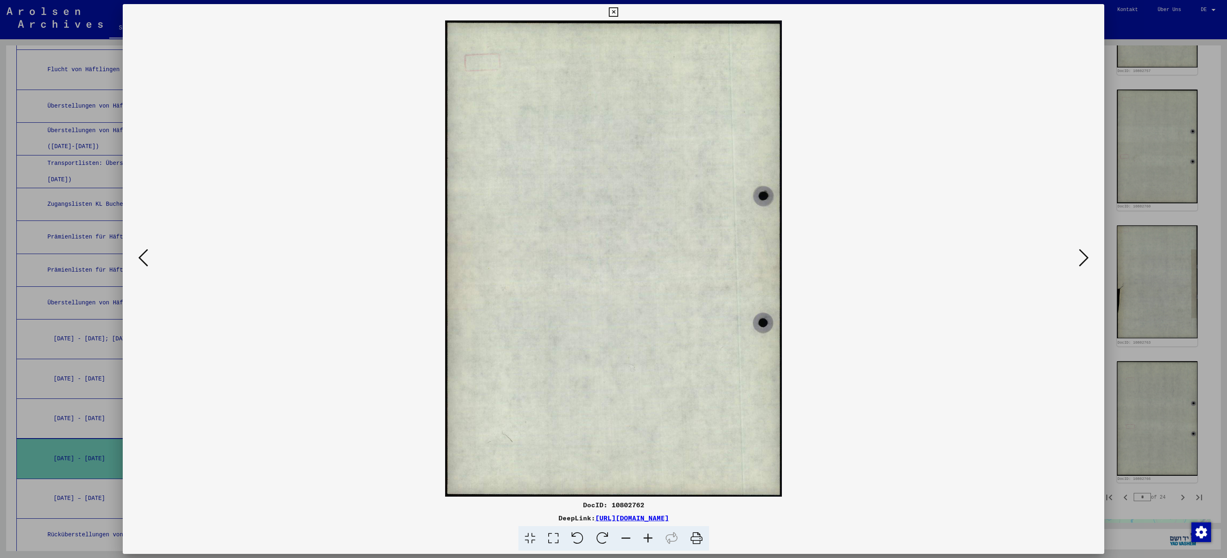
click at [143, 254] on icon at bounding box center [143, 258] width 10 height 20
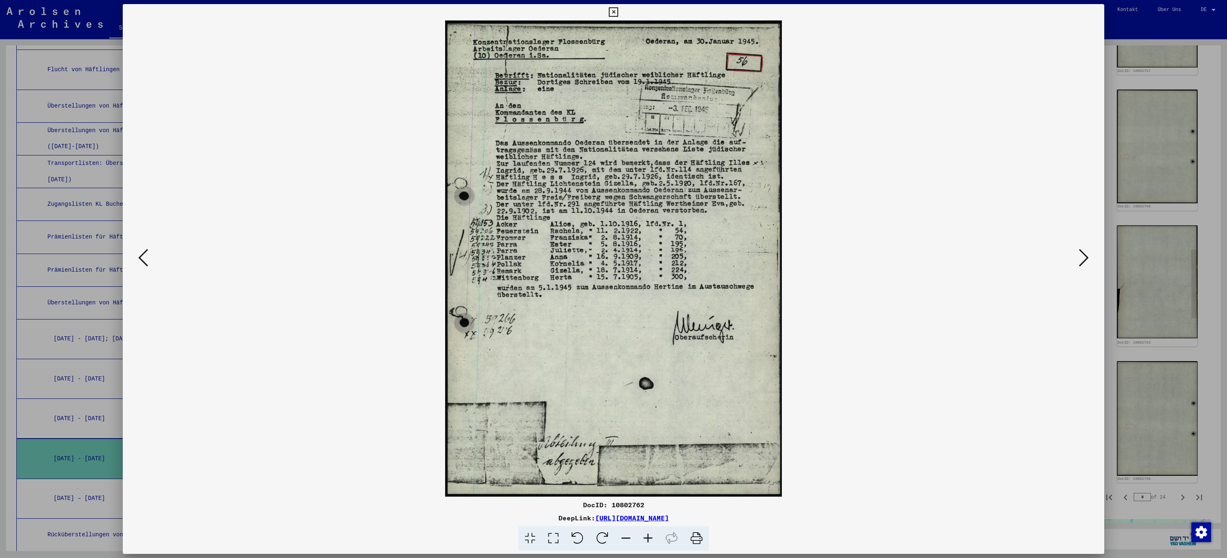
click at [143, 254] on icon at bounding box center [143, 258] width 10 height 20
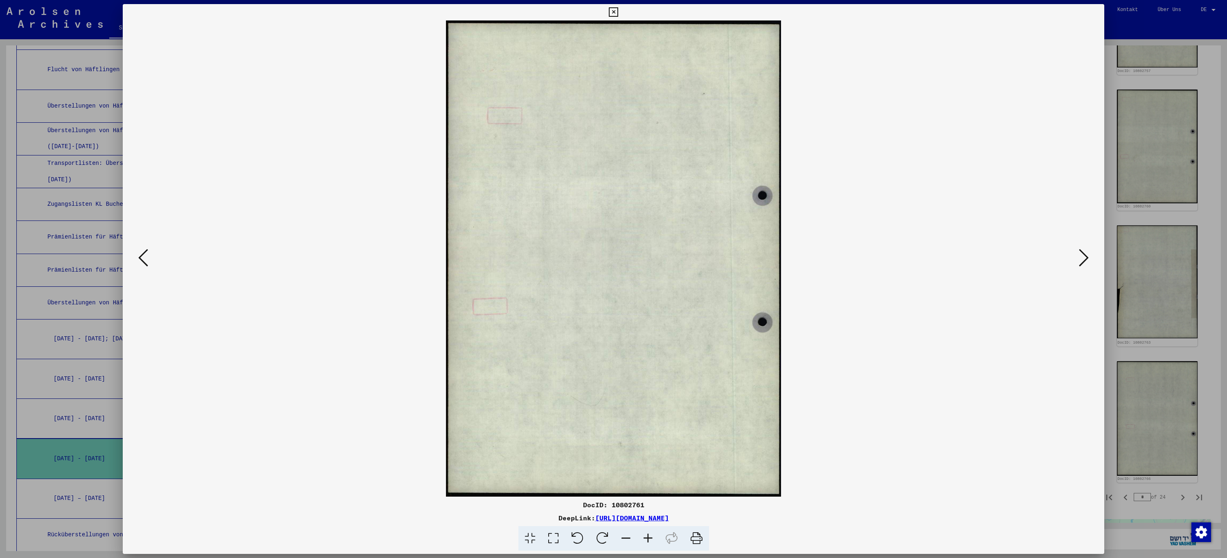
click at [143, 254] on icon at bounding box center [143, 258] width 10 height 20
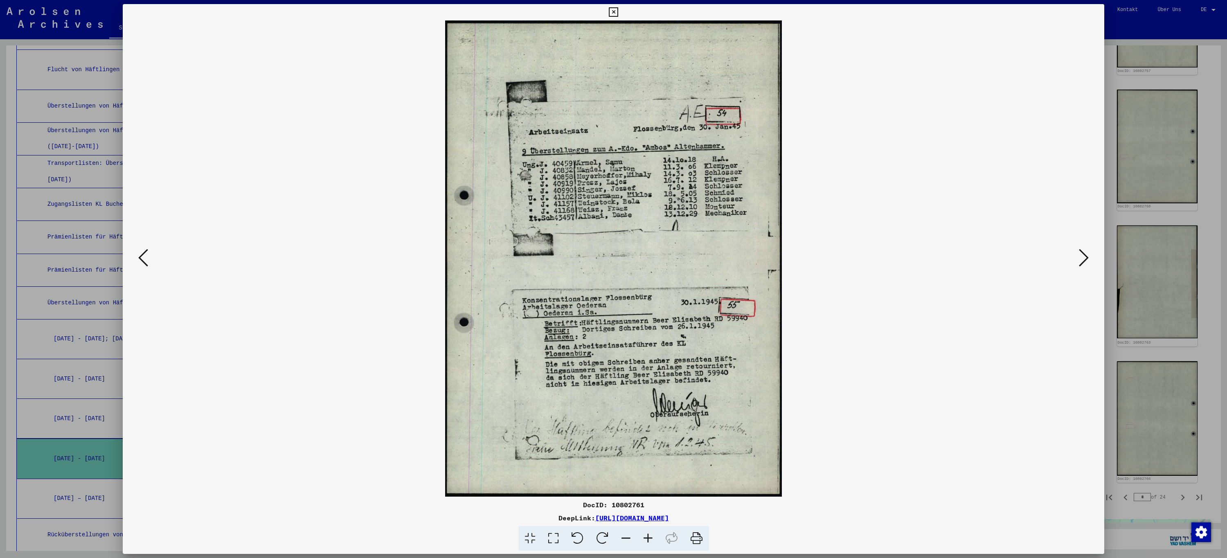
click at [143, 254] on icon at bounding box center [143, 258] width 10 height 20
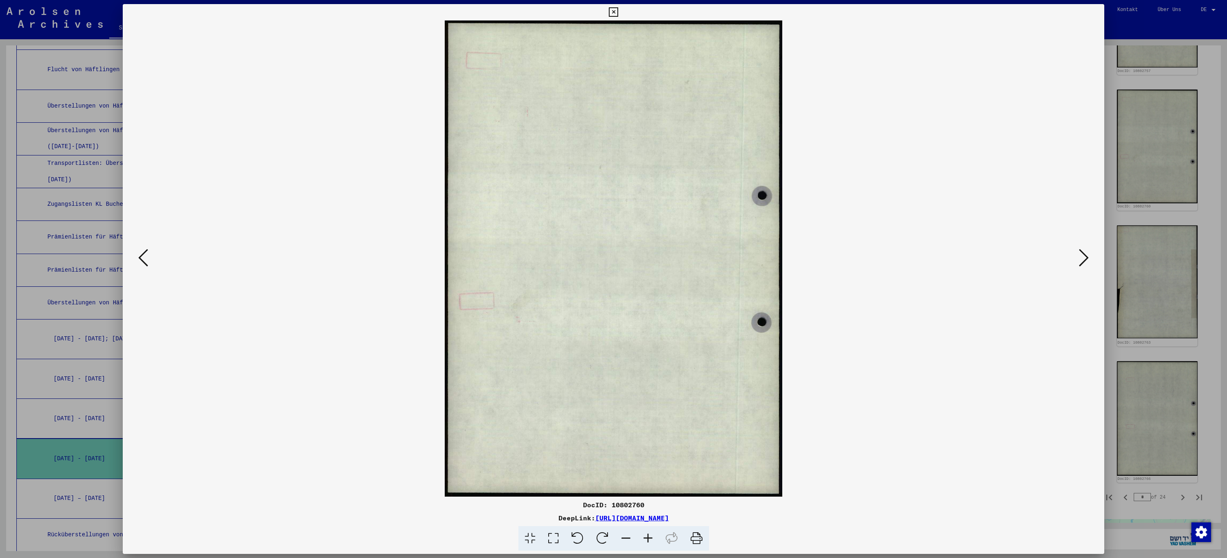
click at [143, 254] on icon at bounding box center [143, 258] width 10 height 20
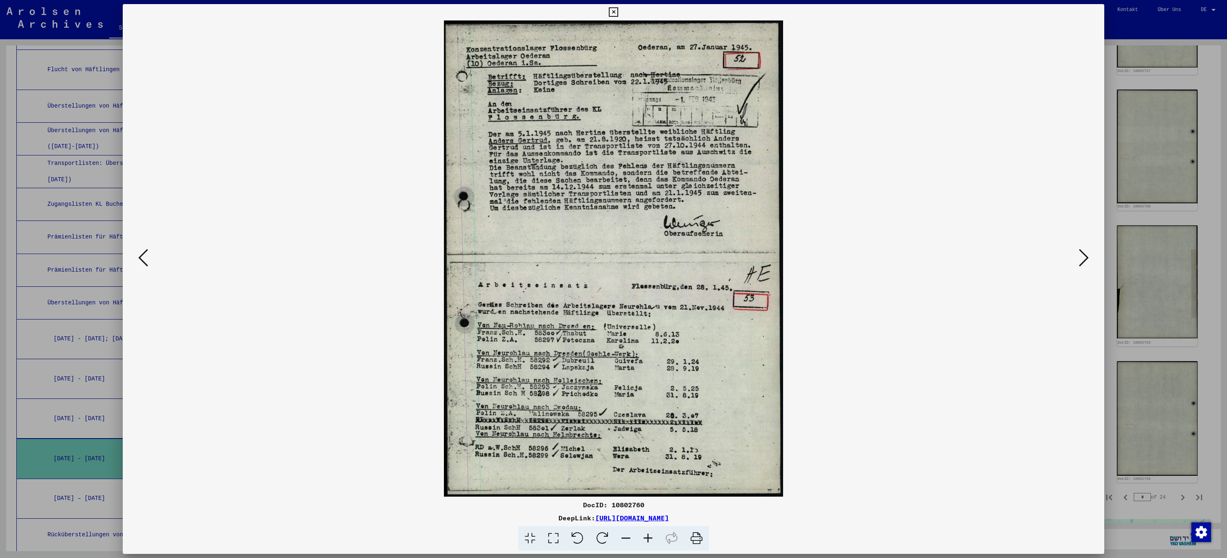
click at [143, 254] on icon at bounding box center [143, 258] width 10 height 20
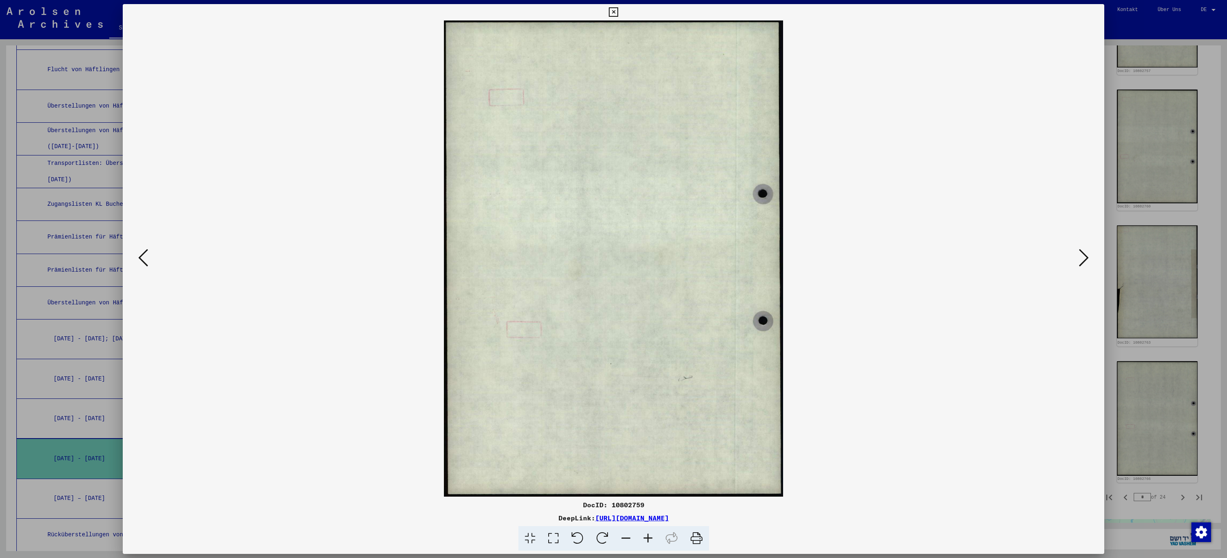
click at [143, 254] on icon at bounding box center [143, 258] width 10 height 20
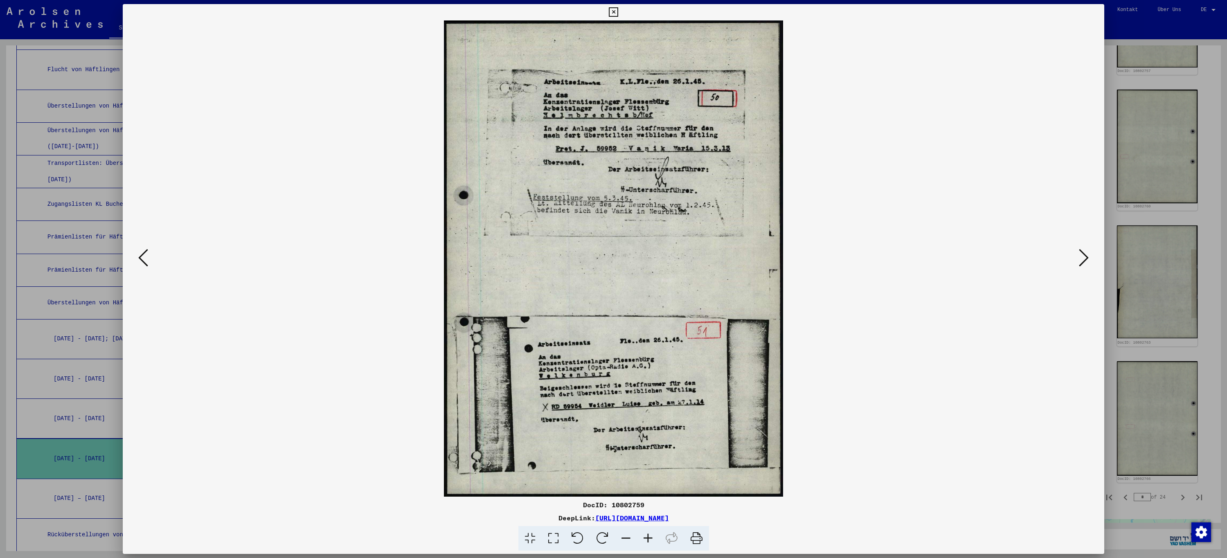
click at [143, 254] on icon at bounding box center [143, 258] width 10 height 20
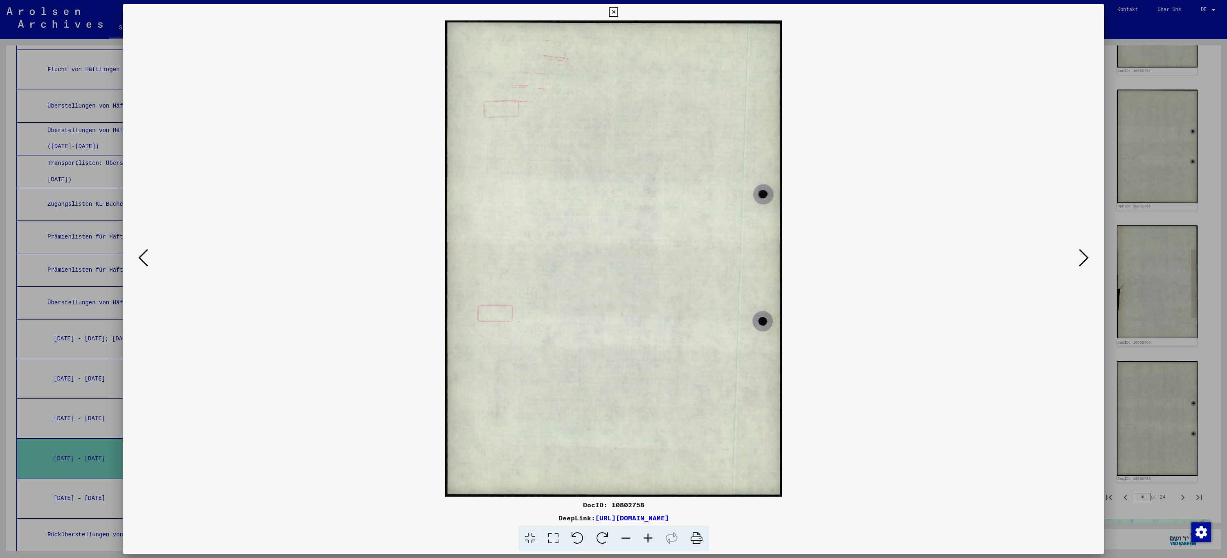
click at [143, 254] on icon at bounding box center [143, 258] width 10 height 20
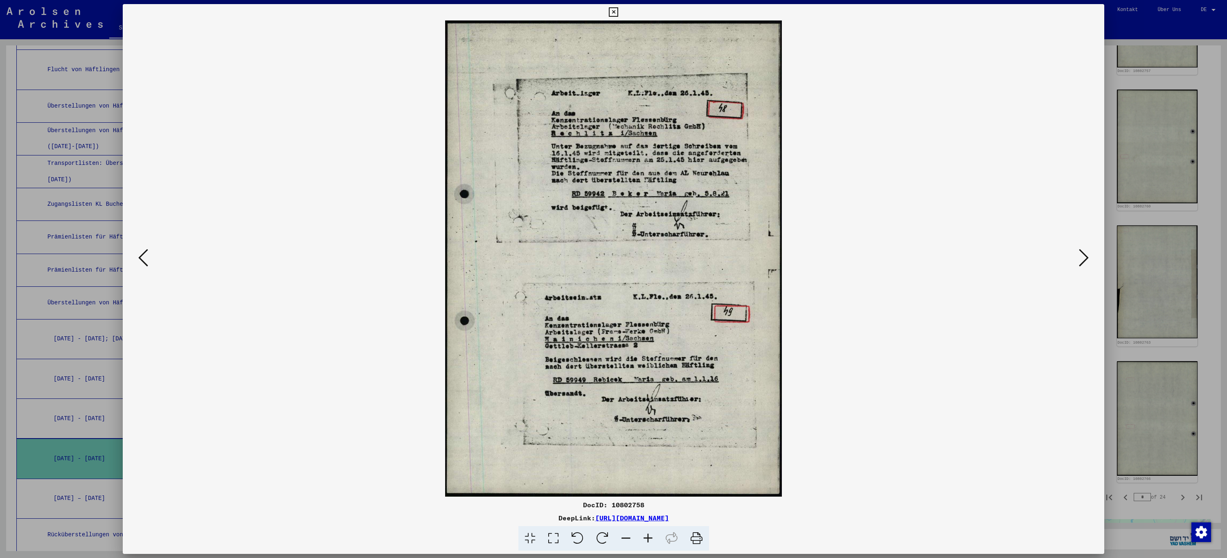
click at [147, 257] on icon at bounding box center [143, 258] width 10 height 20
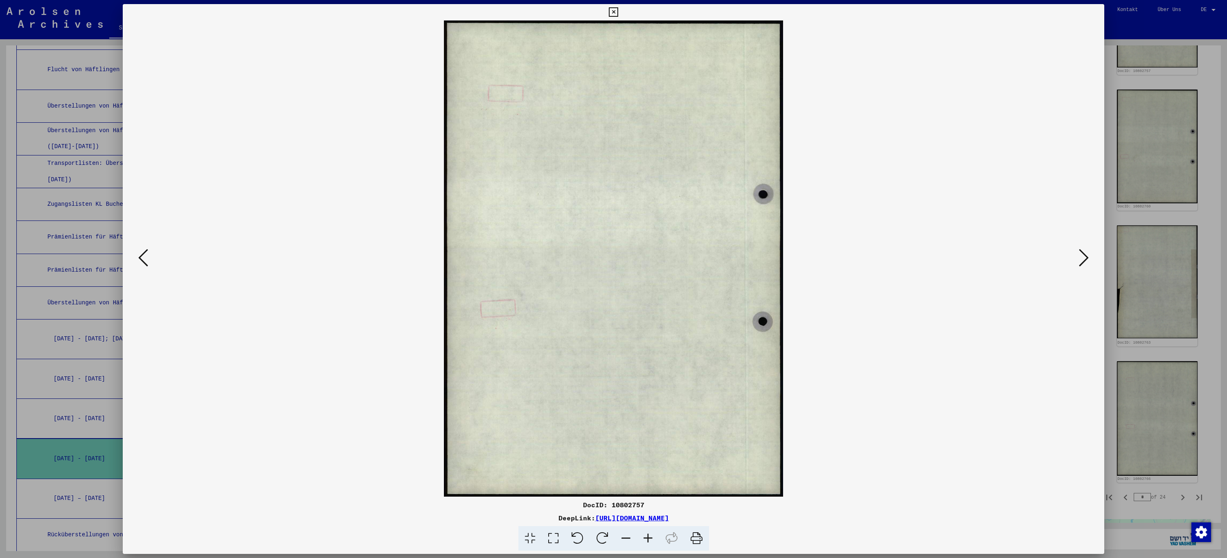
click at [147, 257] on icon at bounding box center [143, 258] width 10 height 20
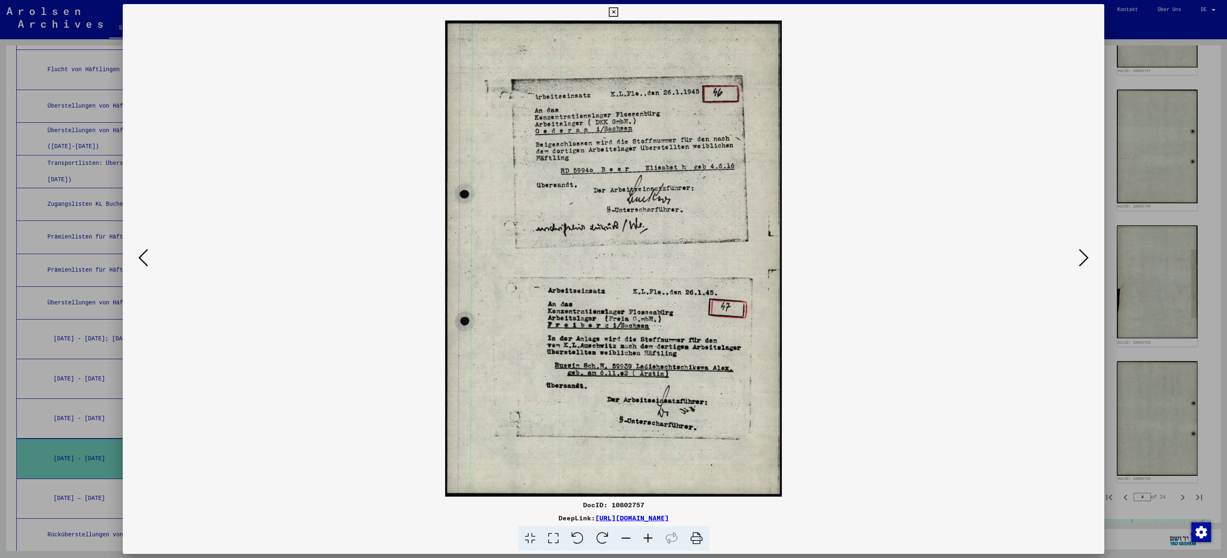
click at [147, 257] on icon at bounding box center [143, 258] width 10 height 20
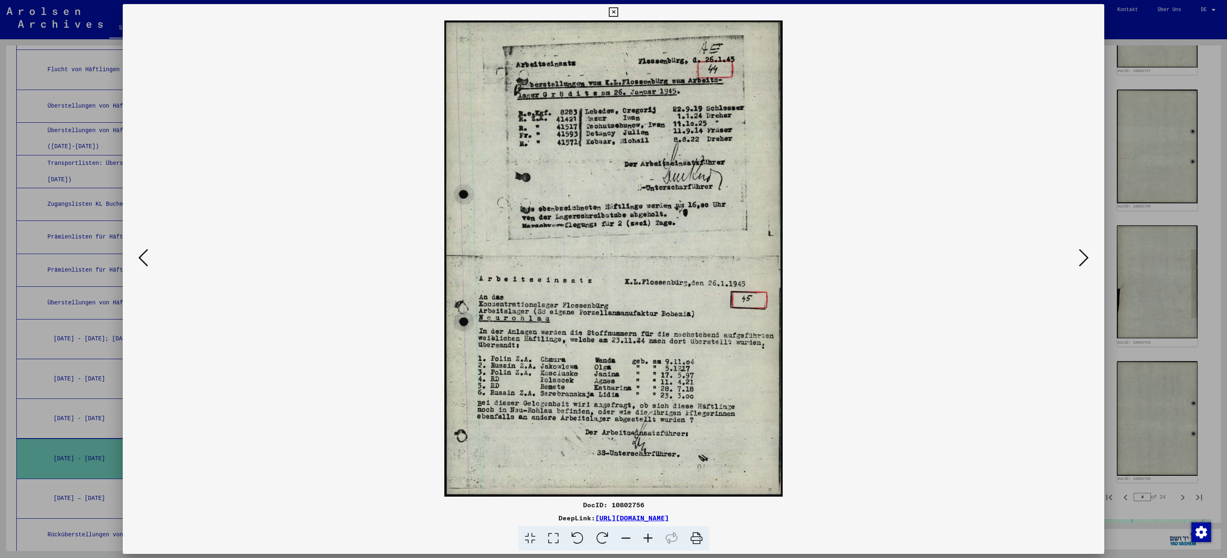
click at [147, 257] on icon at bounding box center [143, 258] width 10 height 20
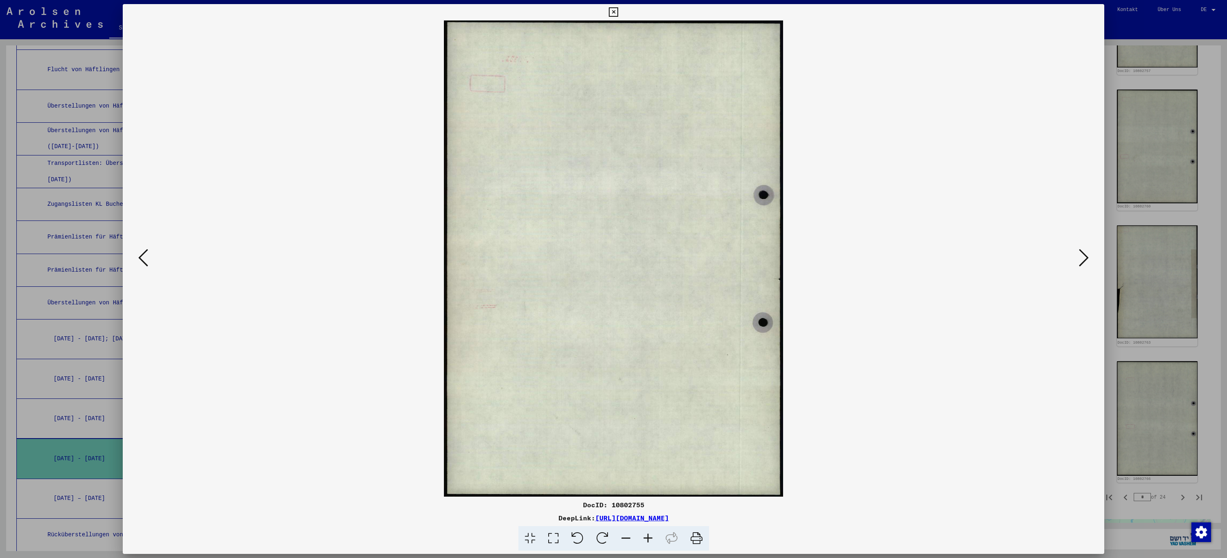
click at [147, 257] on icon at bounding box center [143, 258] width 10 height 20
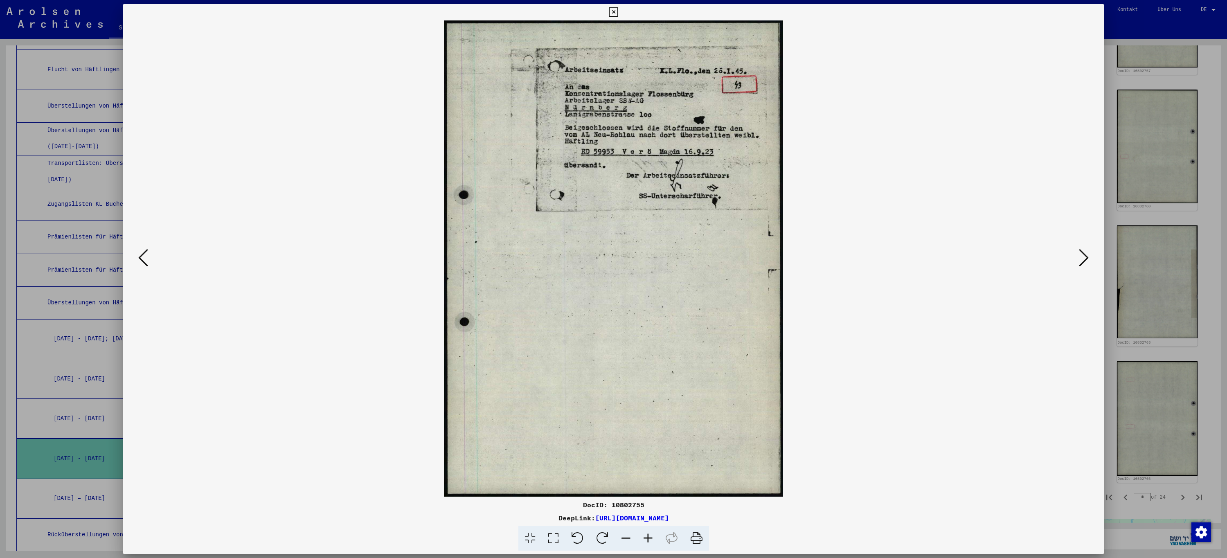
click at [147, 257] on icon at bounding box center [143, 258] width 10 height 20
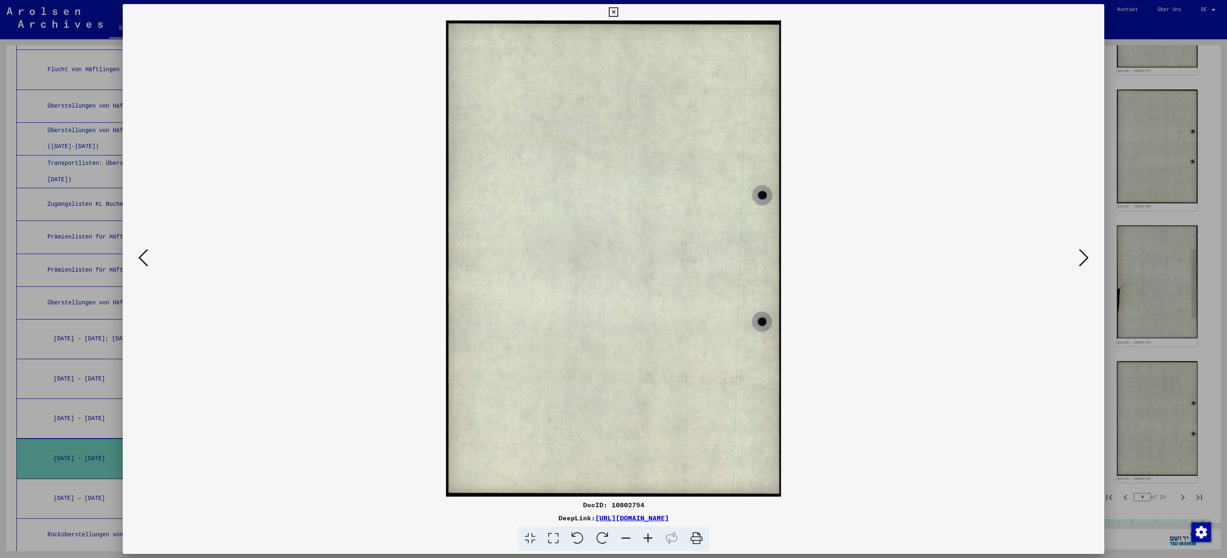
click at [147, 257] on icon at bounding box center [143, 258] width 10 height 20
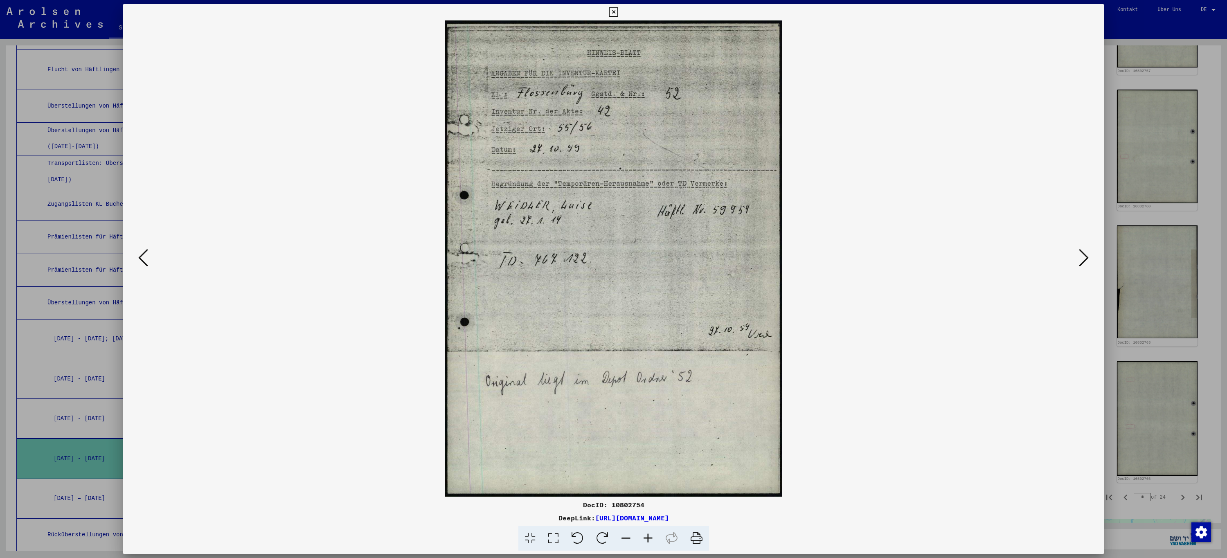
click at [147, 257] on icon at bounding box center [143, 258] width 10 height 20
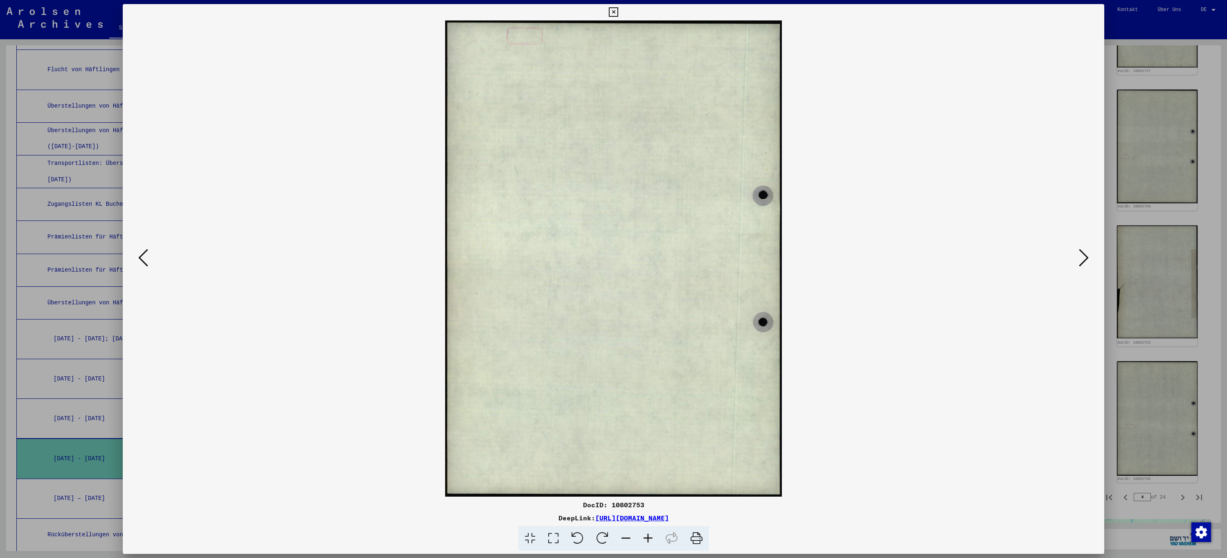
click at [147, 257] on icon at bounding box center [143, 258] width 10 height 20
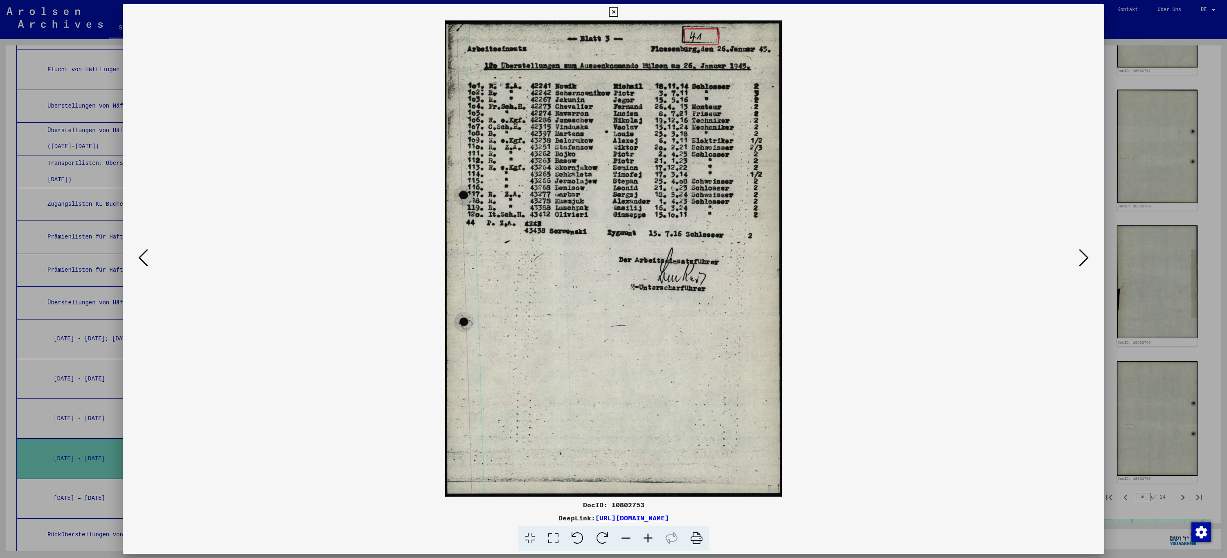
click at [147, 257] on icon at bounding box center [143, 258] width 10 height 20
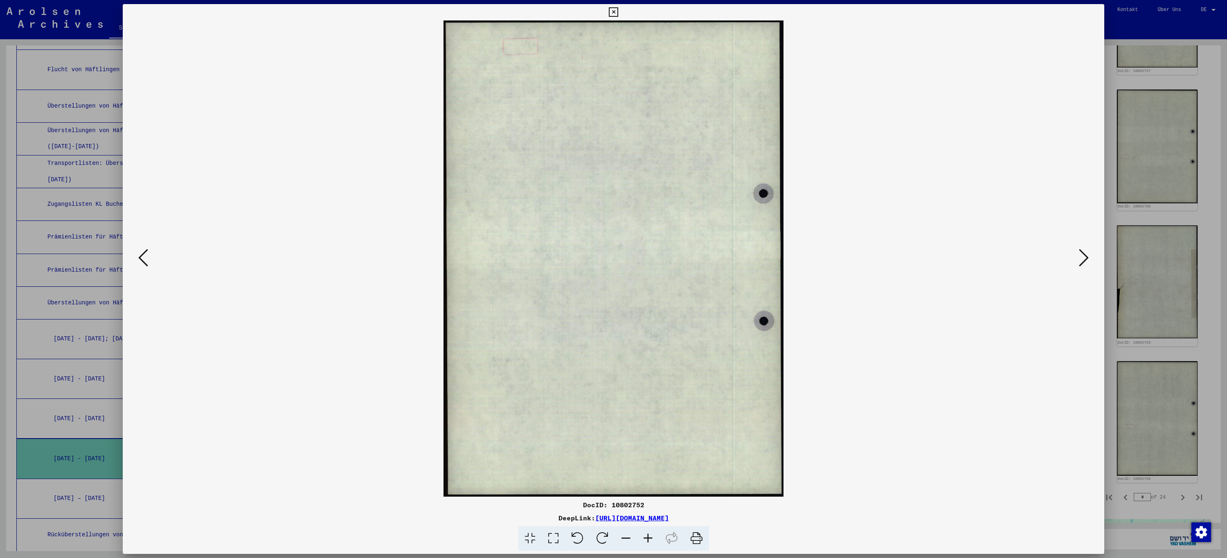
click at [147, 257] on icon at bounding box center [143, 258] width 10 height 20
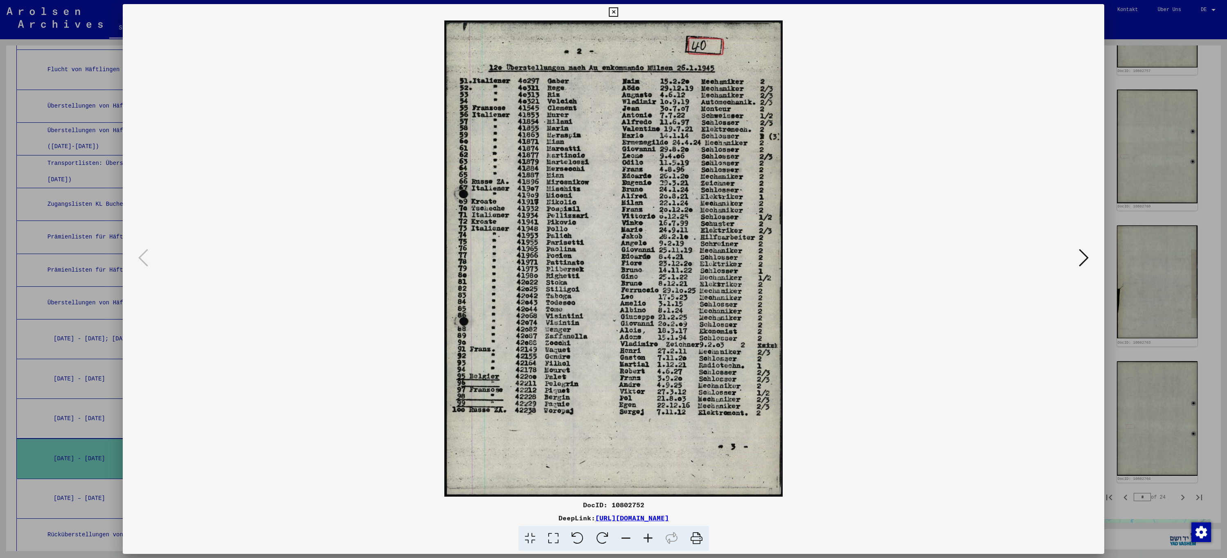
click at [615, 8] on icon at bounding box center [613, 12] width 9 height 10
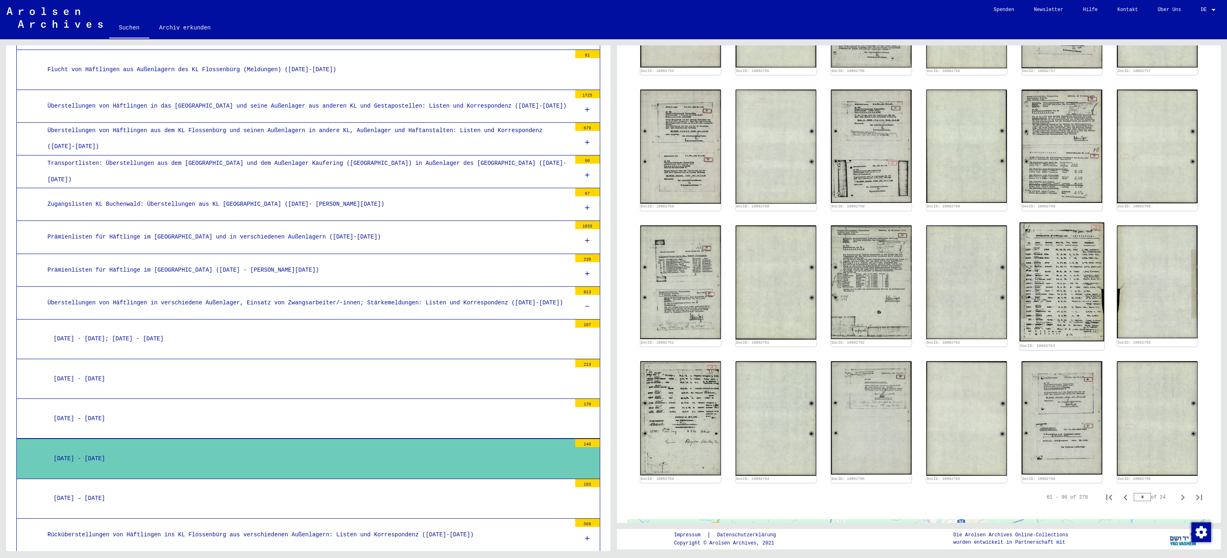
click at [1062, 284] on img at bounding box center [1062, 281] width 85 height 119
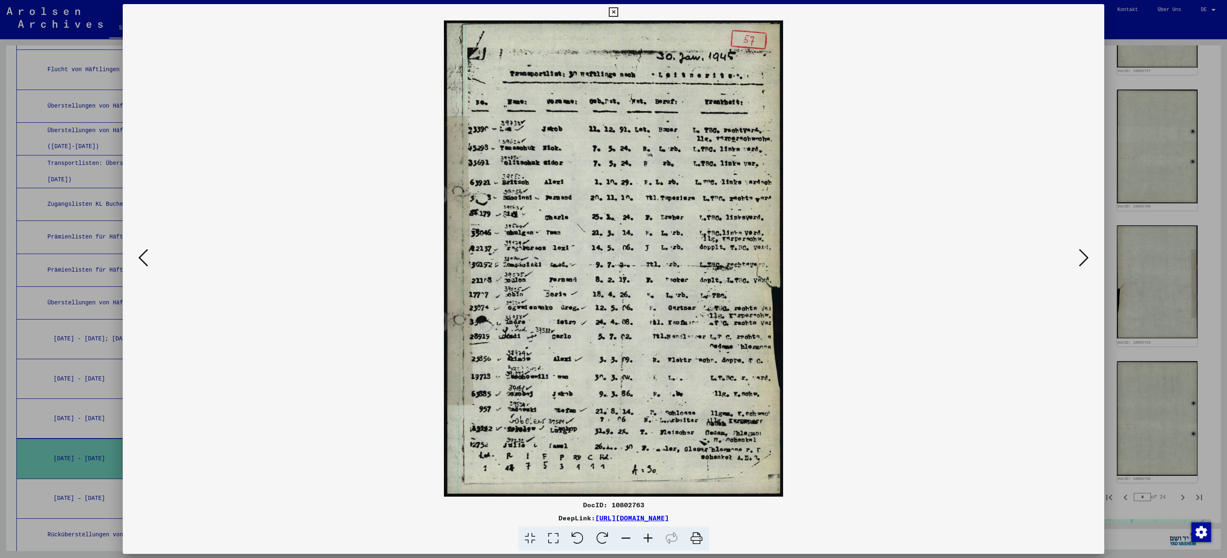
click at [141, 261] on icon at bounding box center [143, 258] width 10 height 20
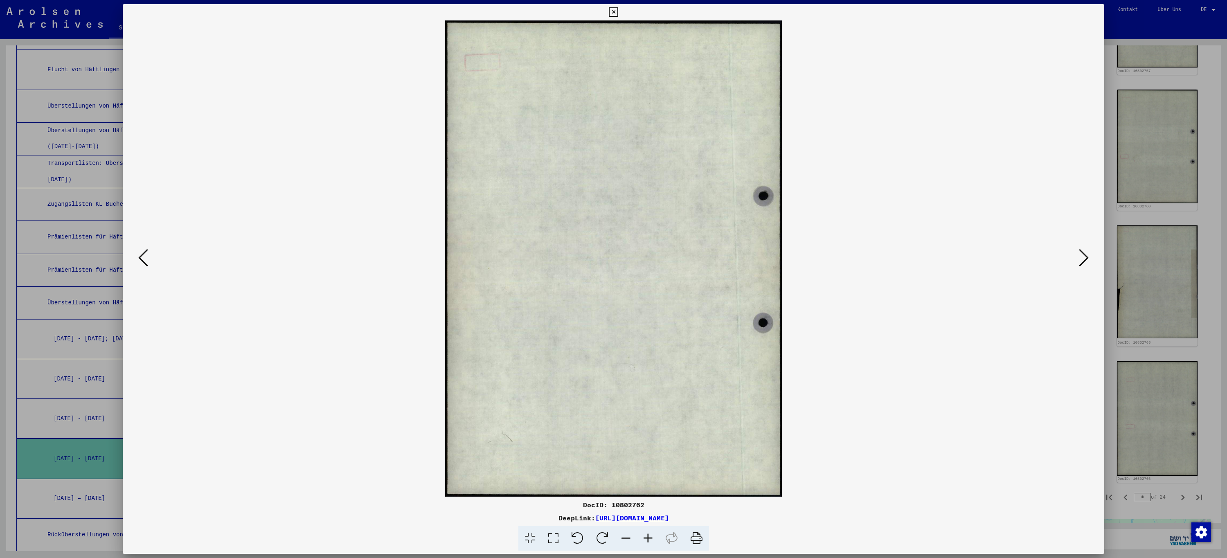
click at [141, 261] on icon at bounding box center [143, 258] width 10 height 20
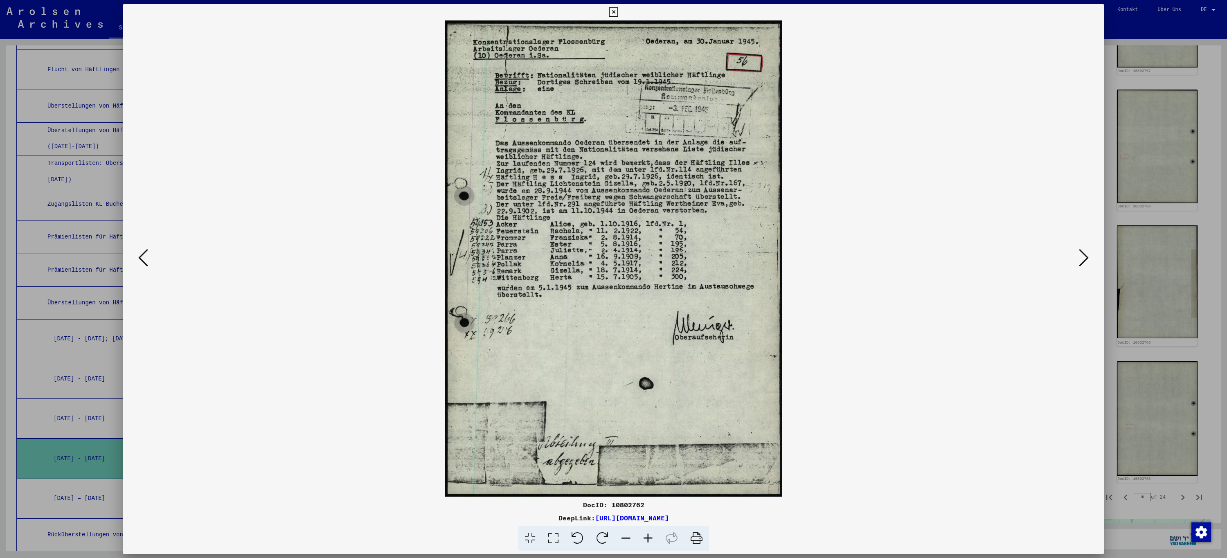
click at [141, 261] on icon at bounding box center [143, 258] width 10 height 20
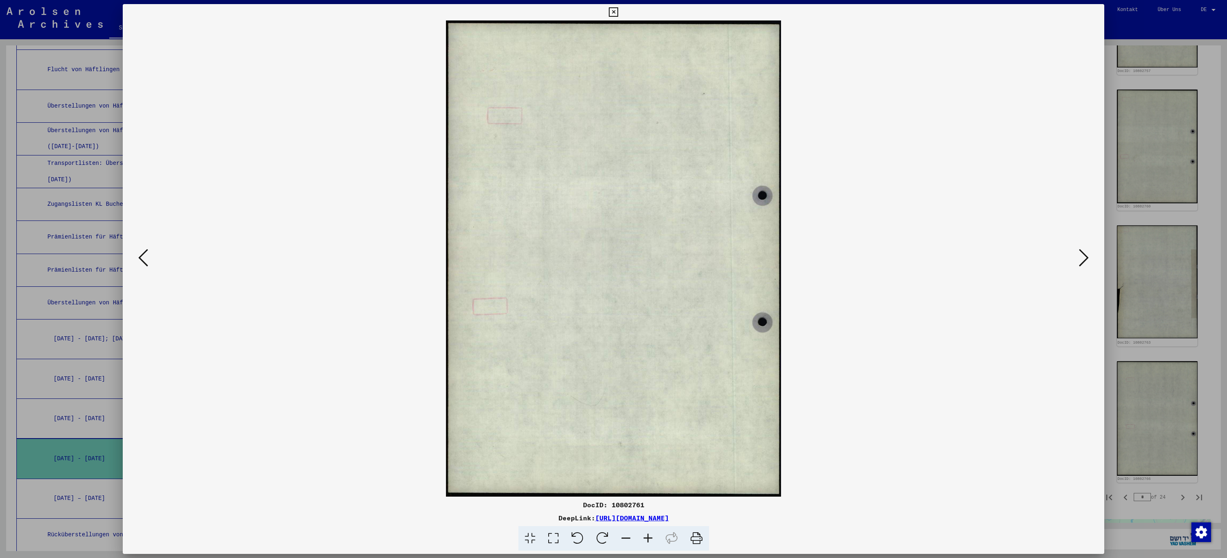
click at [141, 261] on icon at bounding box center [143, 258] width 10 height 20
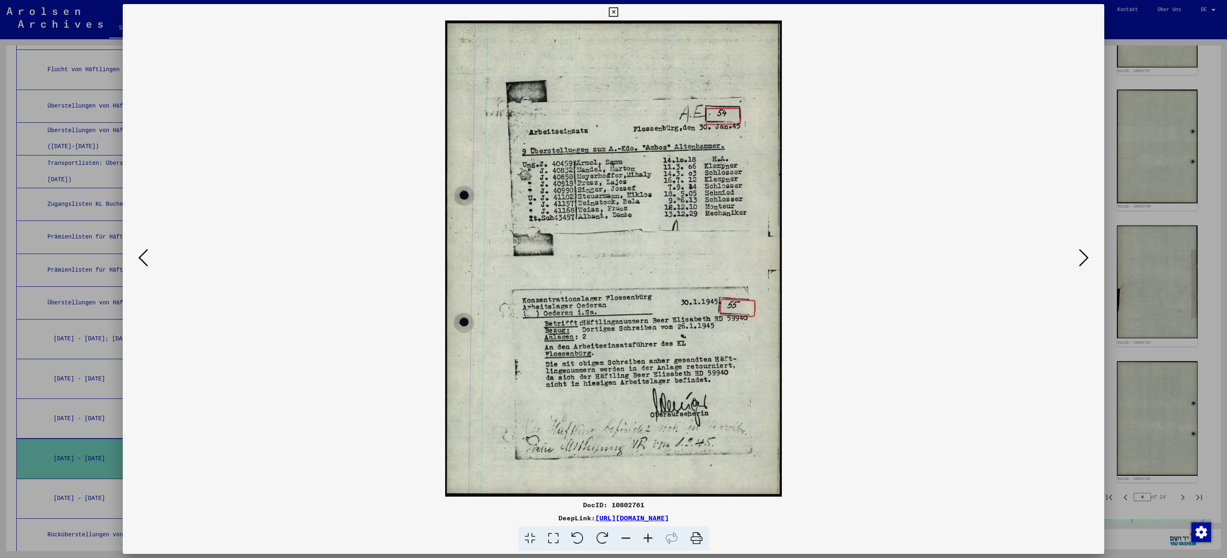
click at [141, 261] on icon at bounding box center [143, 258] width 10 height 20
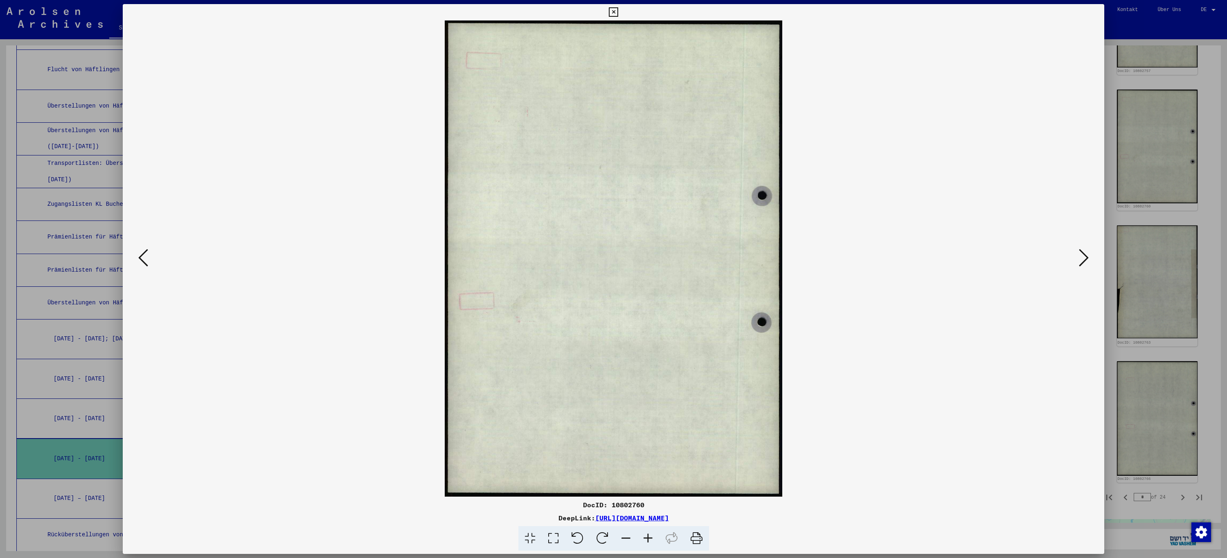
click at [141, 261] on icon at bounding box center [143, 258] width 10 height 20
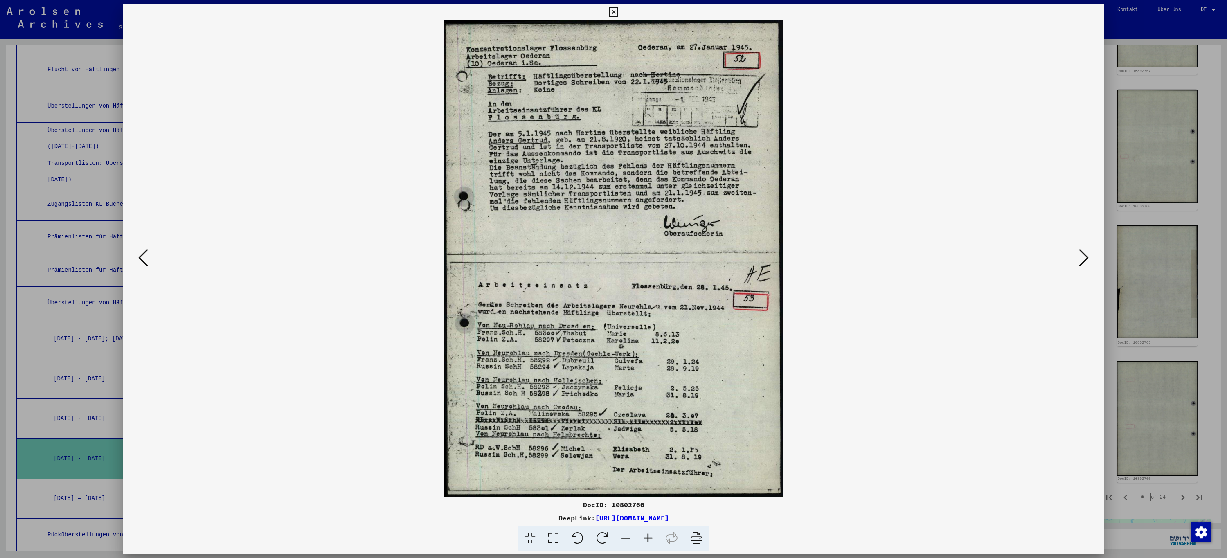
click at [141, 261] on icon at bounding box center [143, 258] width 10 height 20
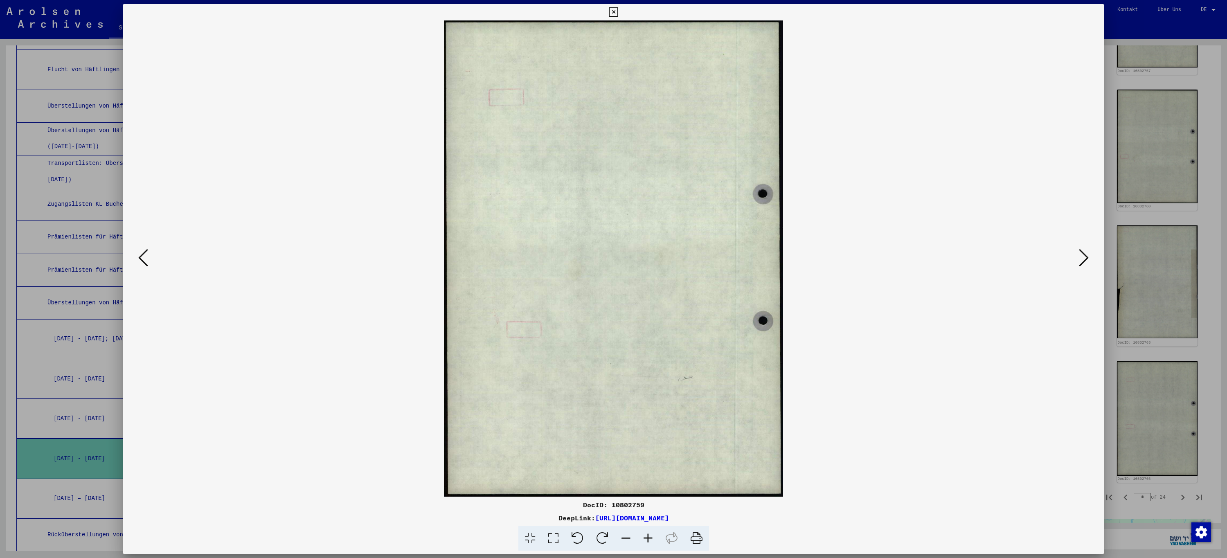
click at [141, 261] on icon at bounding box center [143, 258] width 10 height 20
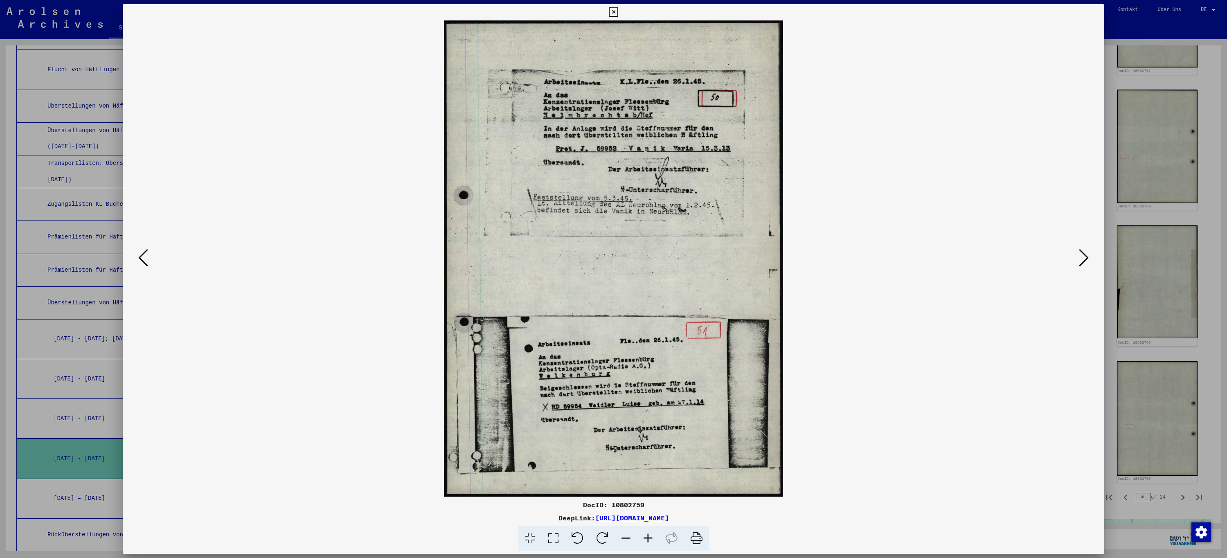
click at [615, 13] on icon at bounding box center [613, 12] width 9 height 10
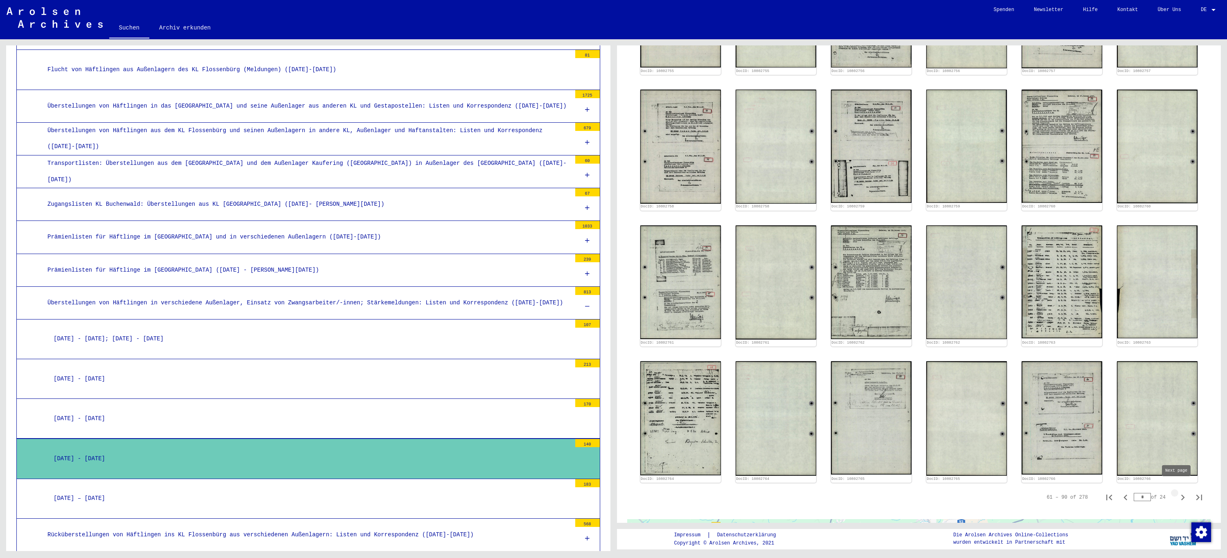
click at [1177, 492] on icon "Next page" at bounding box center [1182, 497] width 11 height 11
type input "*"
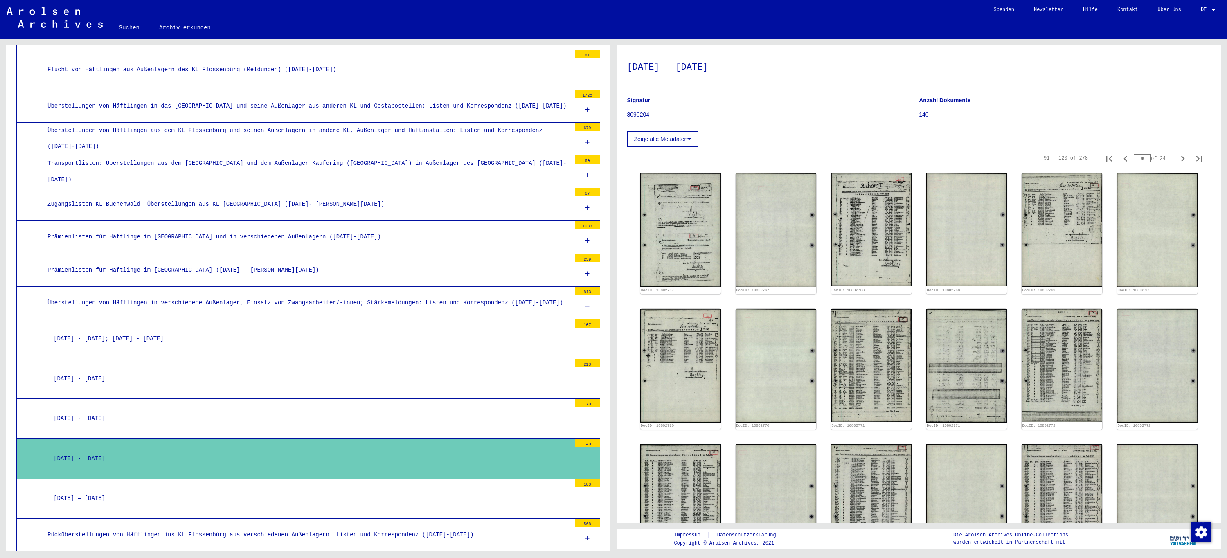
scroll to position [23, 0]
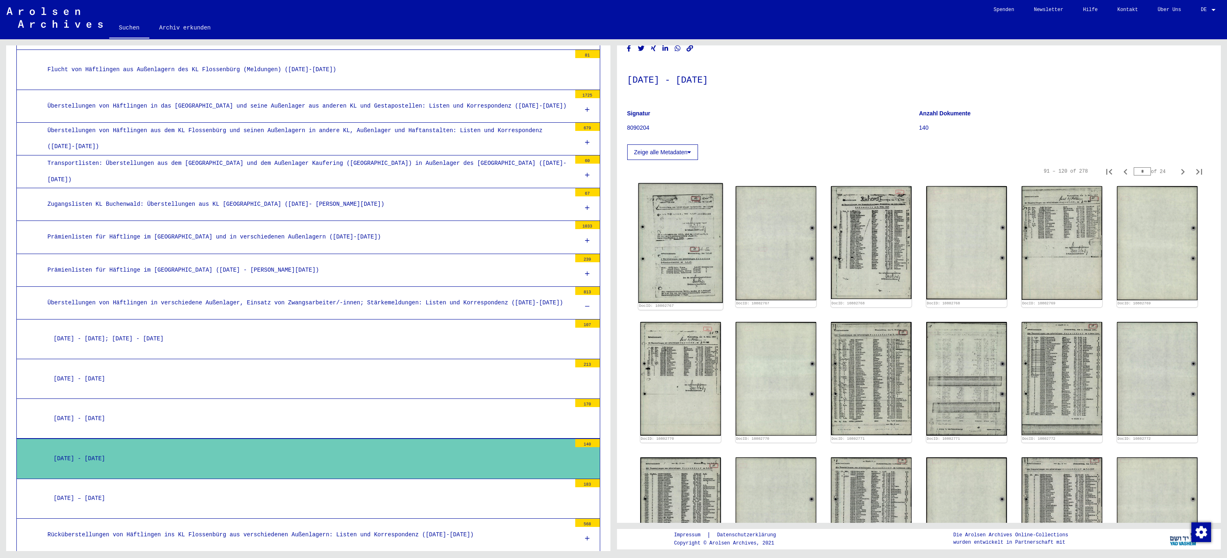
click at [664, 236] on img at bounding box center [680, 243] width 85 height 120
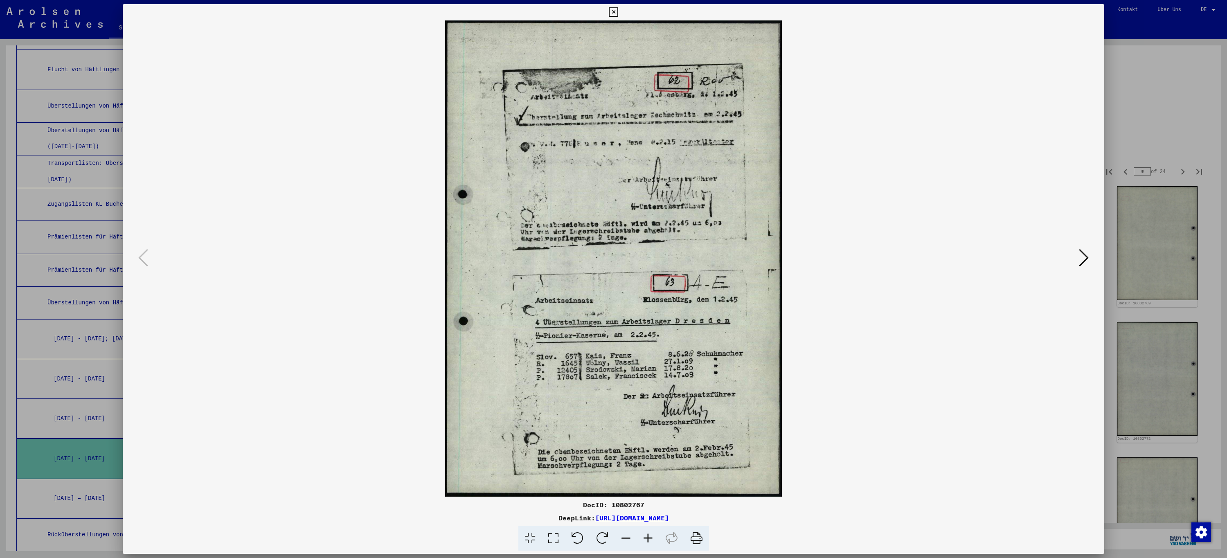
click at [1086, 258] on icon at bounding box center [1084, 258] width 10 height 20
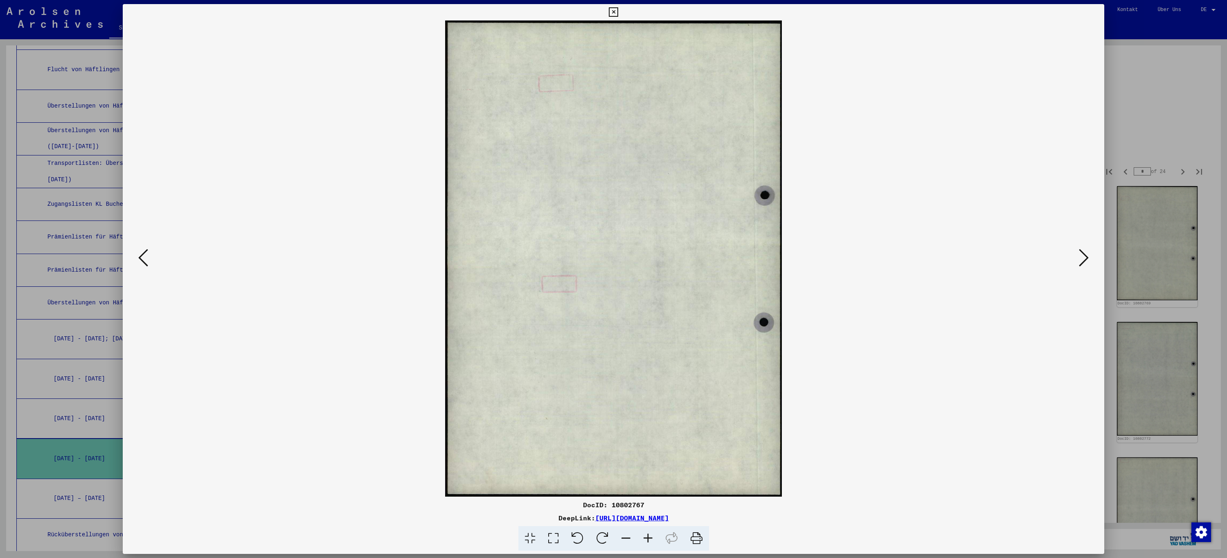
click at [1086, 258] on icon at bounding box center [1084, 258] width 10 height 20
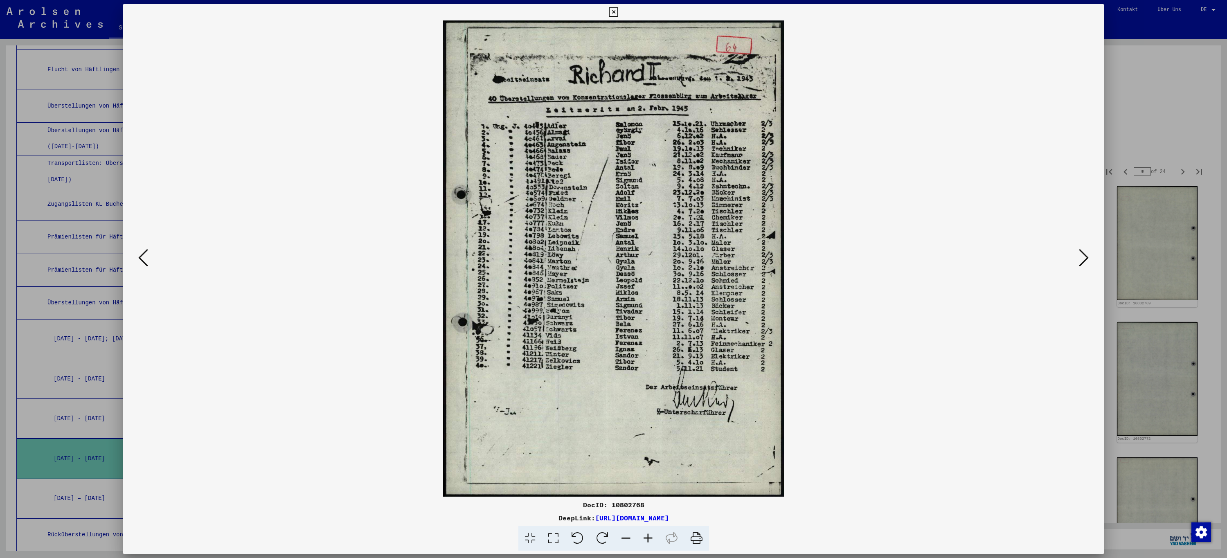
click at [1086, 258] on icon at bounding box center [1084, 258] width 10 height 20
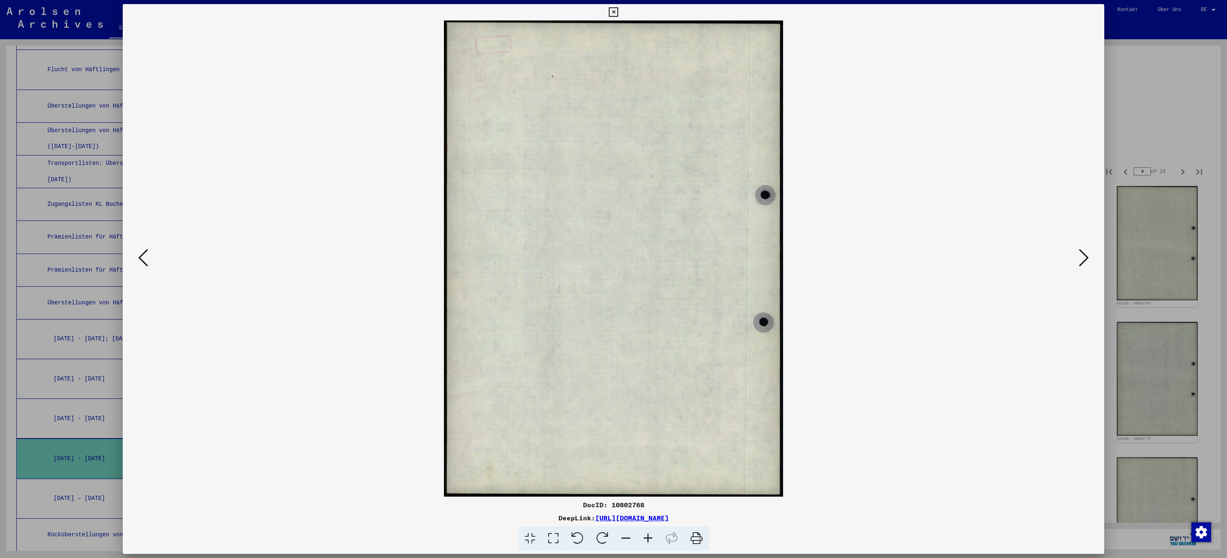
click at [1086, 258] on icon at bounding box center [1084, 258] width 10 height 20
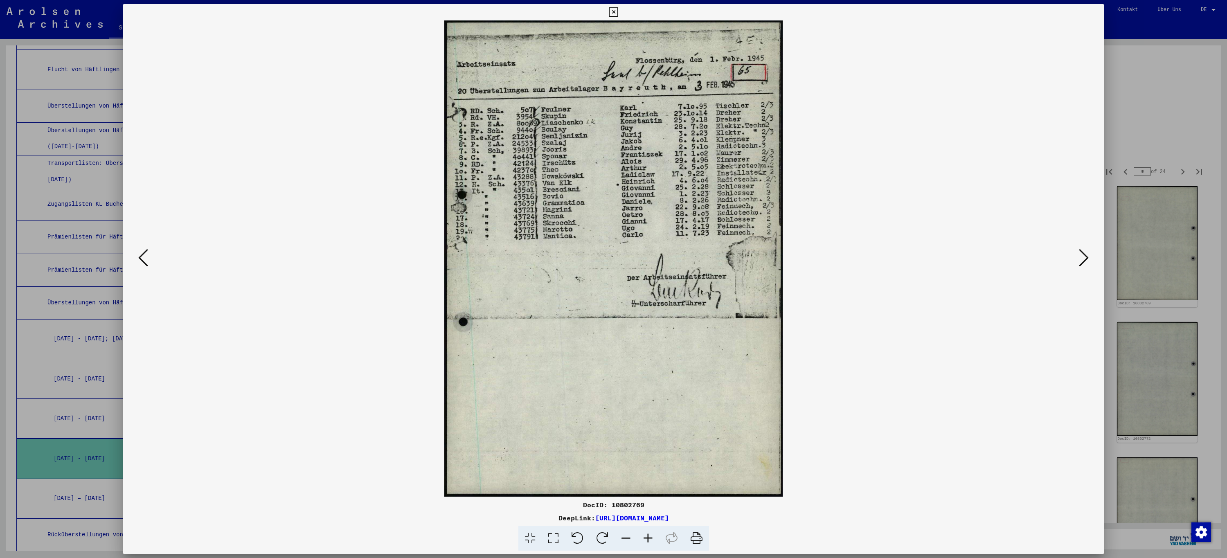
click at [1086, 258] on icon at bounding box center [1084, 258] width 10 height 20
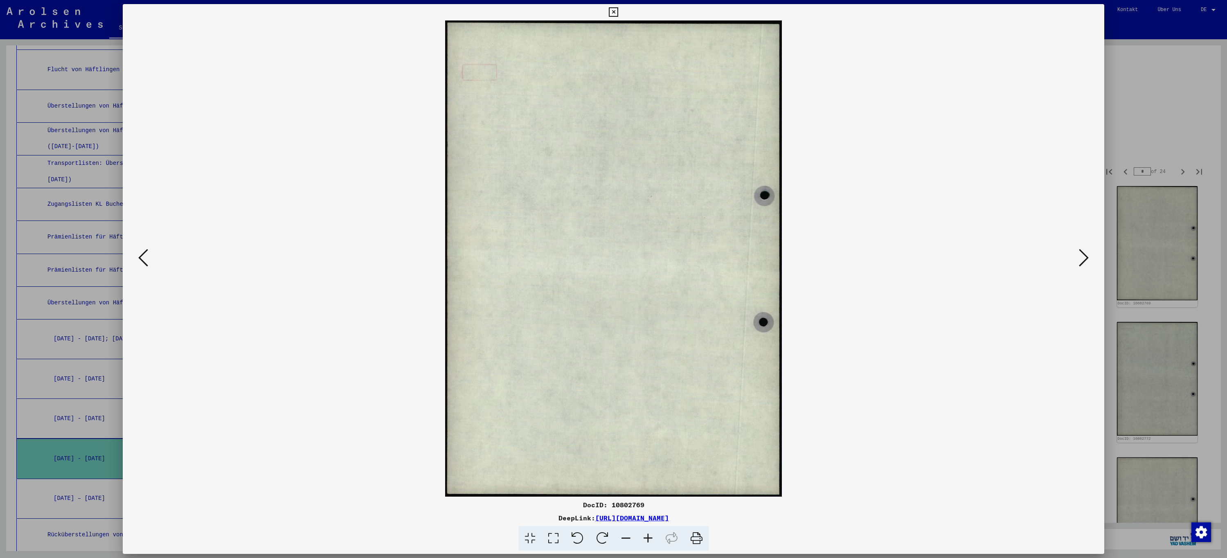
click at [1086, 258] on icon at bounding box center [1084, 258] width 10 height 20
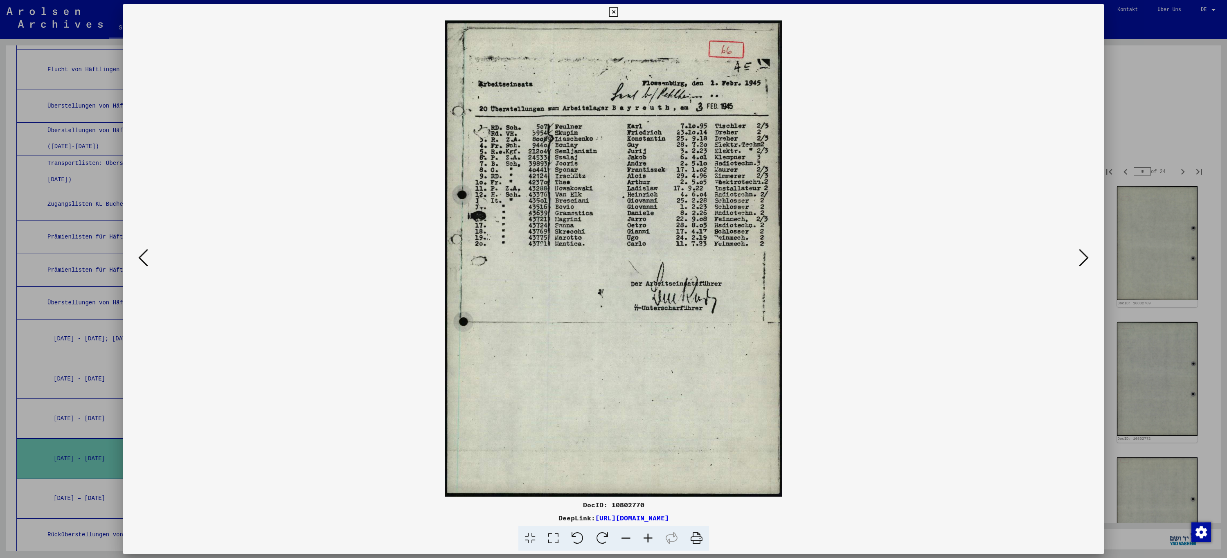
click at [1086, 258] on icon at bounding box center [1084, 258] width 10 height 20
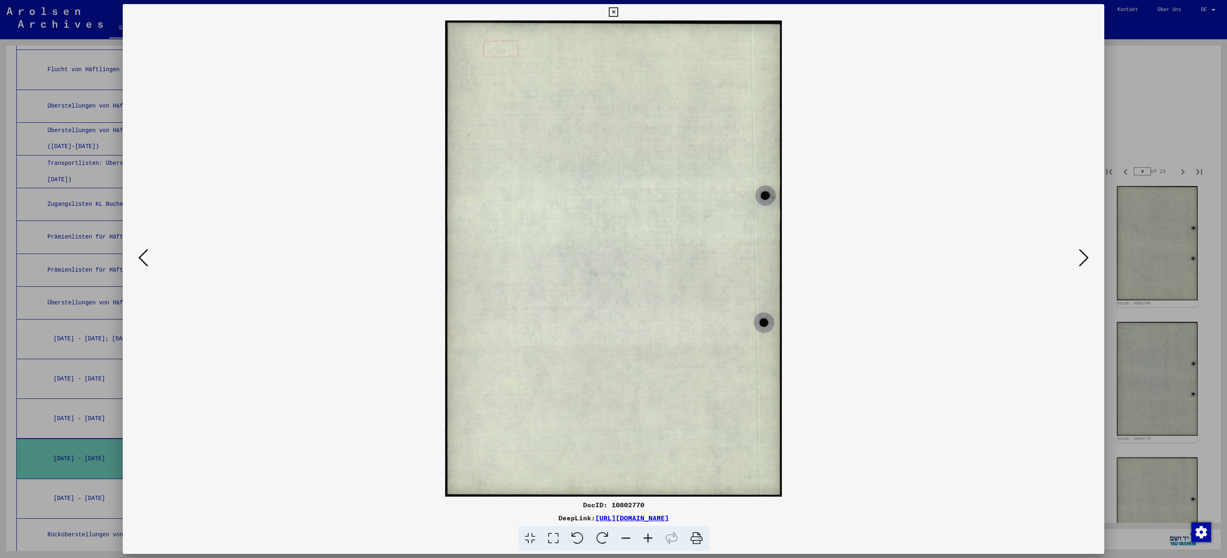
click at [1086, 258] on icon at bounding box center [1084, 258] width 10 height 20
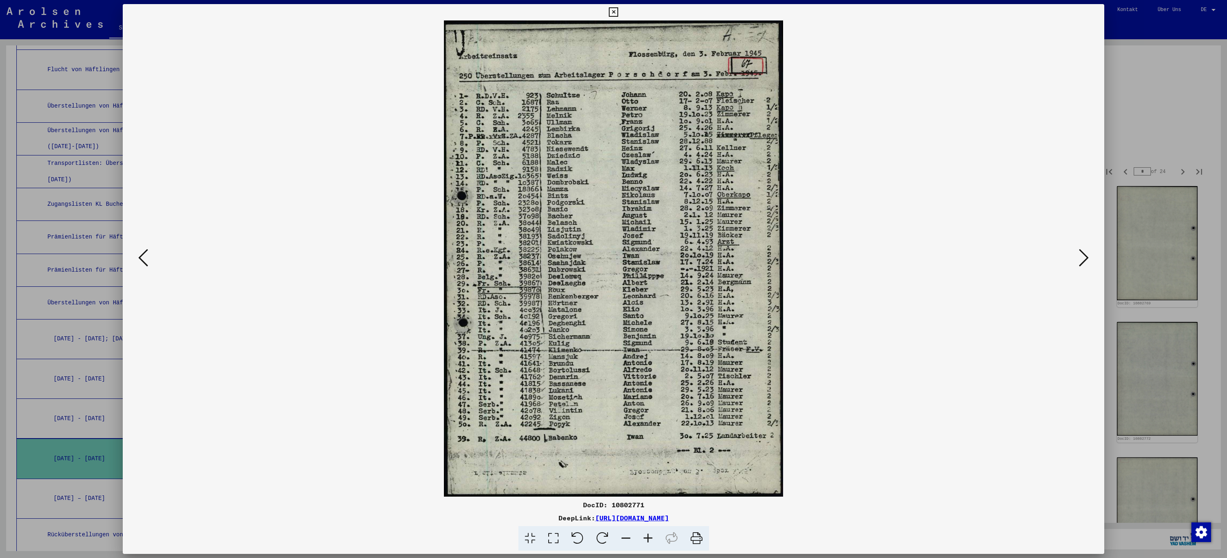
click at [1086, 258] on icon at bounding box center [1084, 258] width 10 height 20
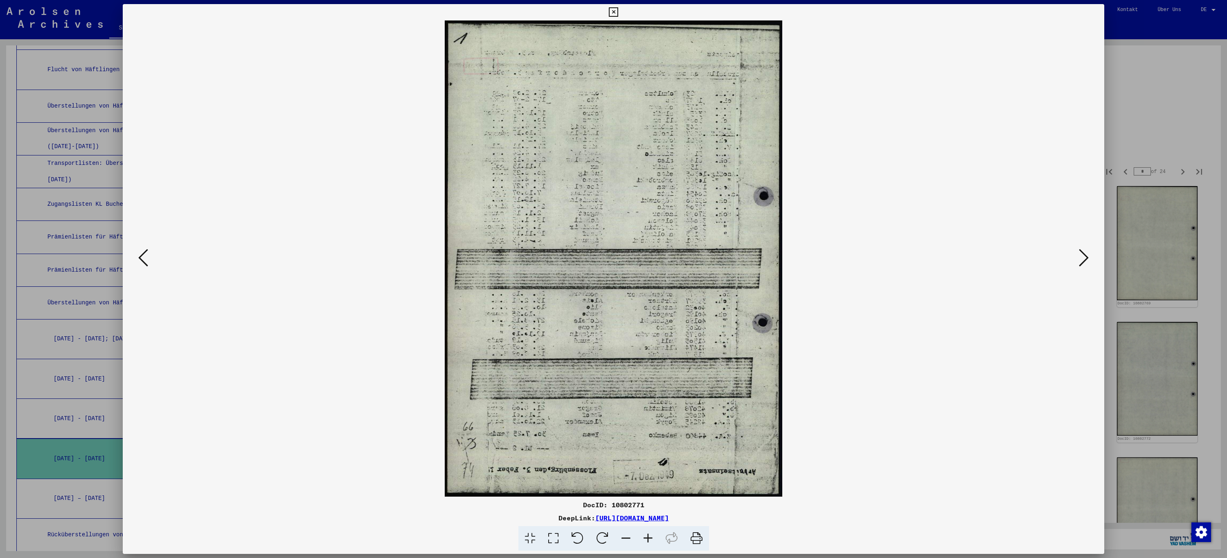
click at [1086, 258] on icon at bounding box center [1084, 258] width 10 height 20
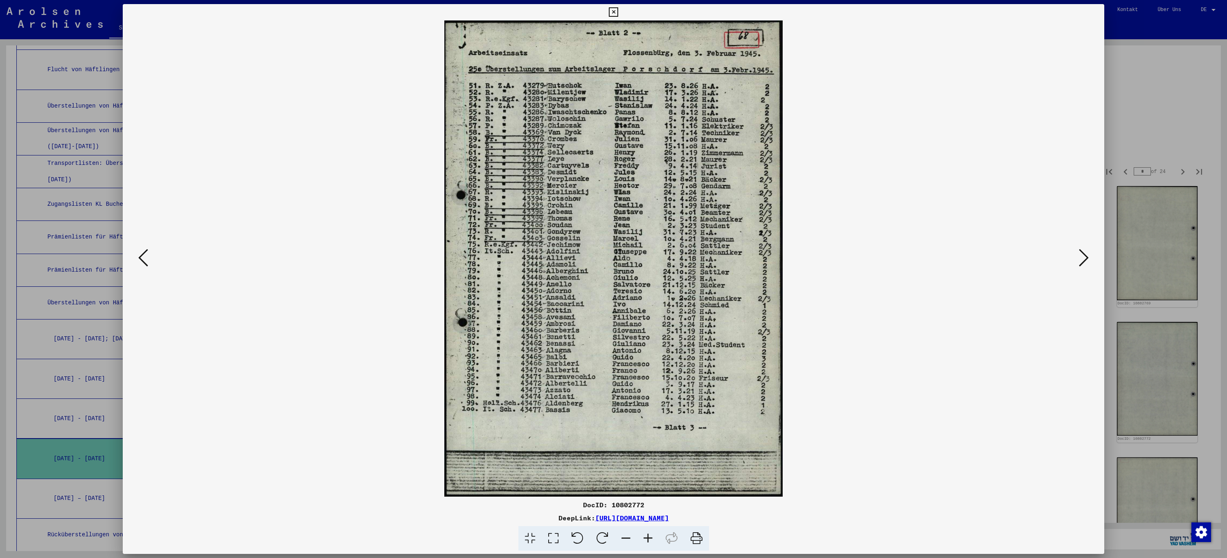
click at [1086, 258] on icon at bounding box center [1084, 258] width 10 height 20
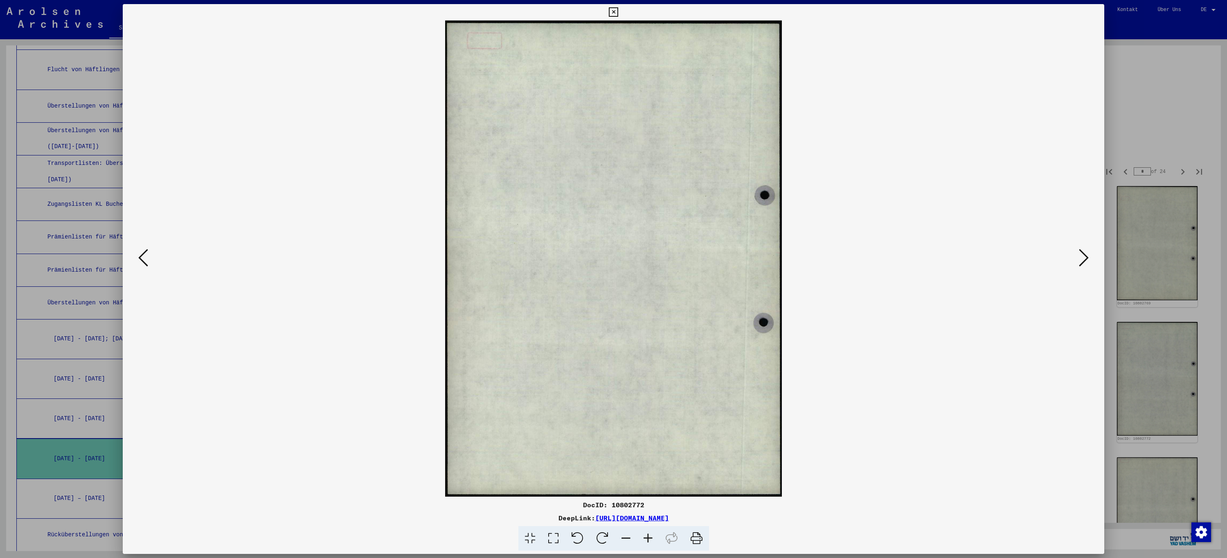
click at [1086, 258] on icon at bounding box center [1084, 258] width 10 height 20
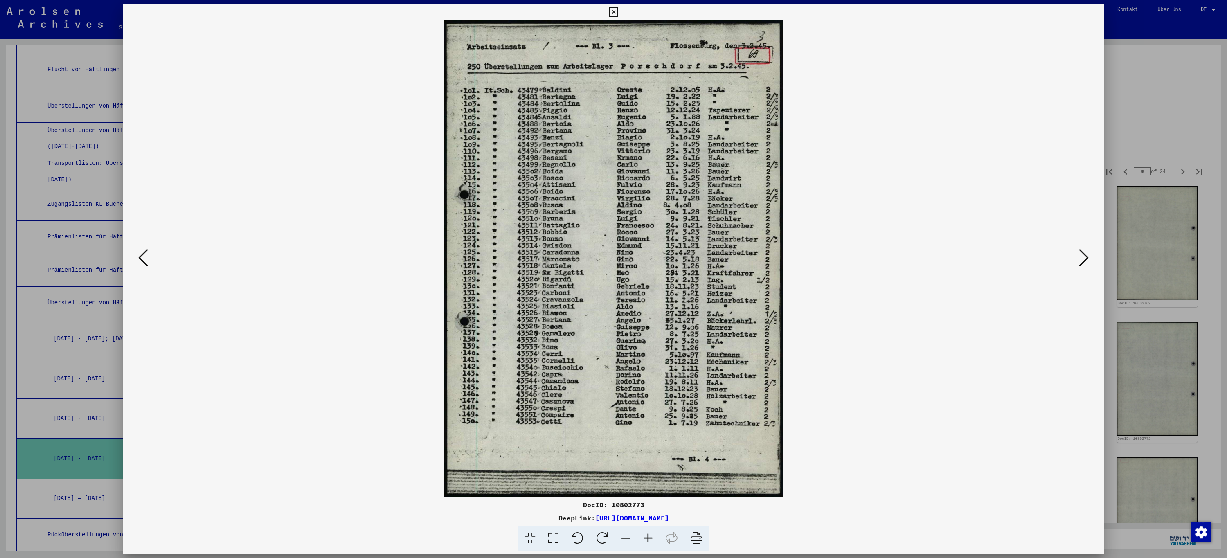
click at [1086, 258] on icon at bounding box center [1084, 258] width 10 height 20
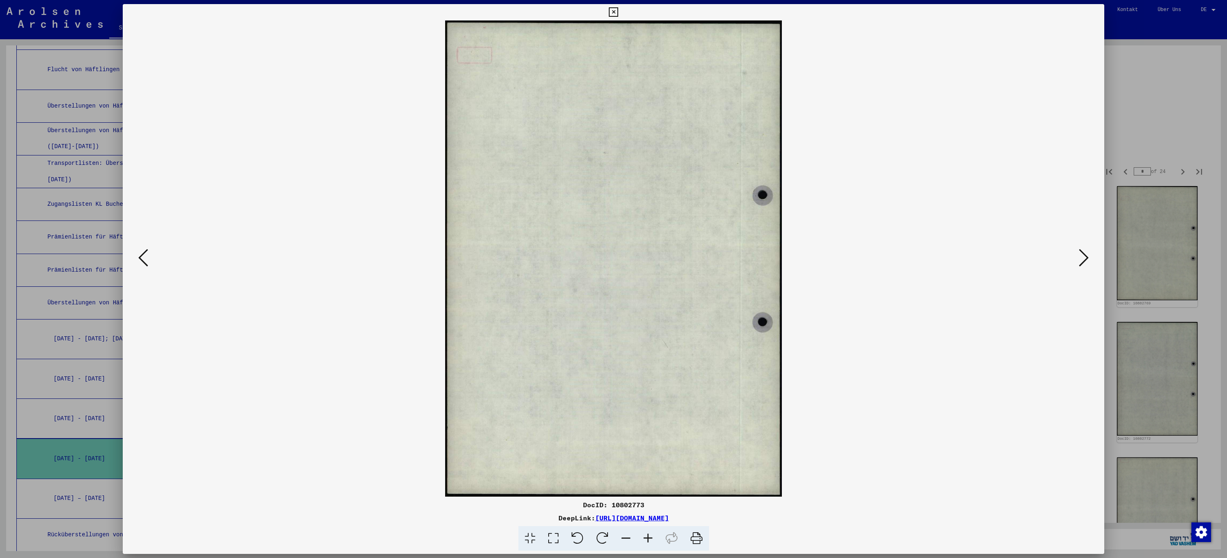
click at [1086, 258] on icon at bounding box center [1084, 258] width 10 height 20
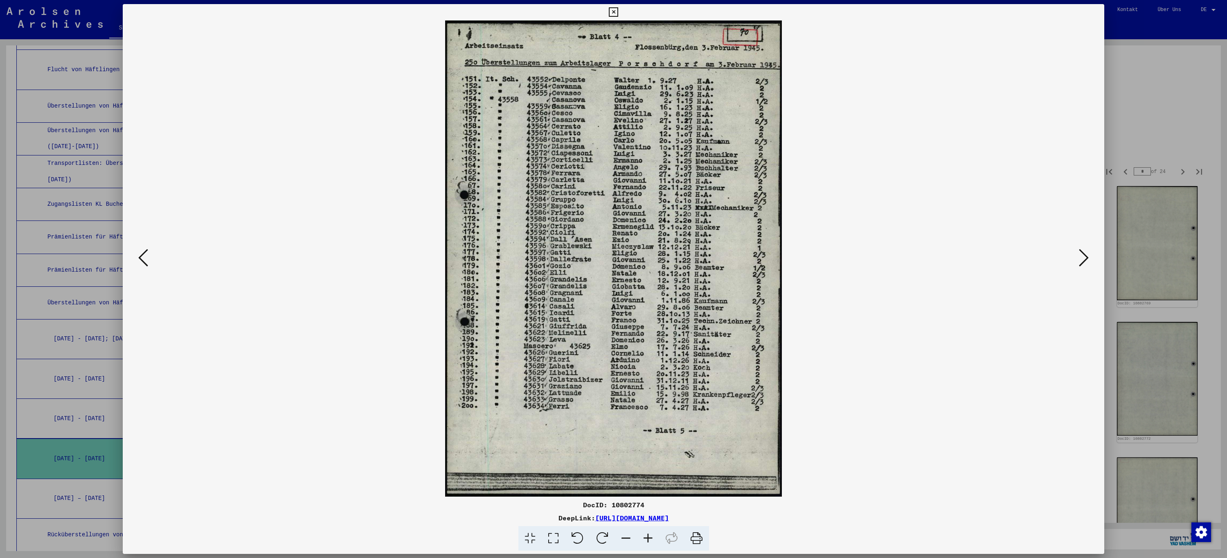
click at [1086, 258] on icon at bounding box center [1084, 258] width 10 height 20
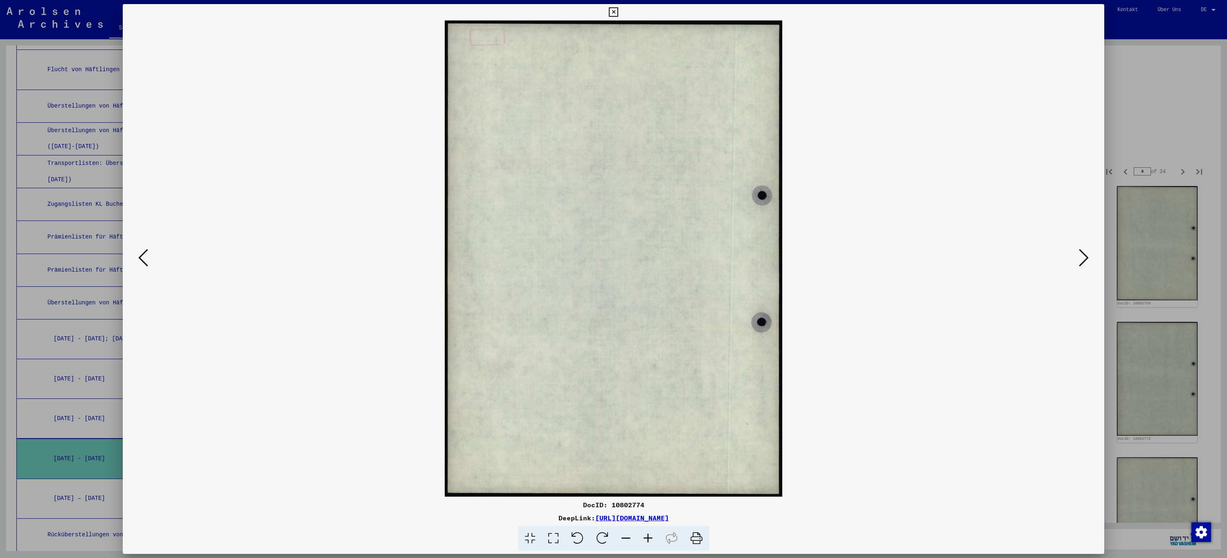
click at [1086, 258] on icon at bounding box center [1084, 258] width 10 height 20
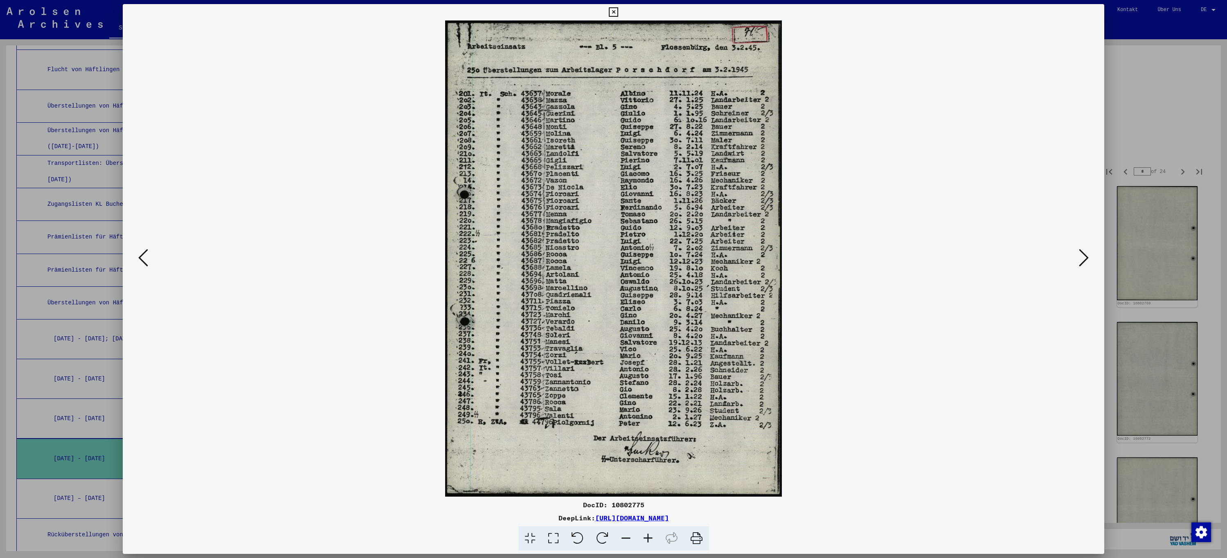
click at [1086, 258] on icon at bounding box center [1084, 258] width 10 height 20
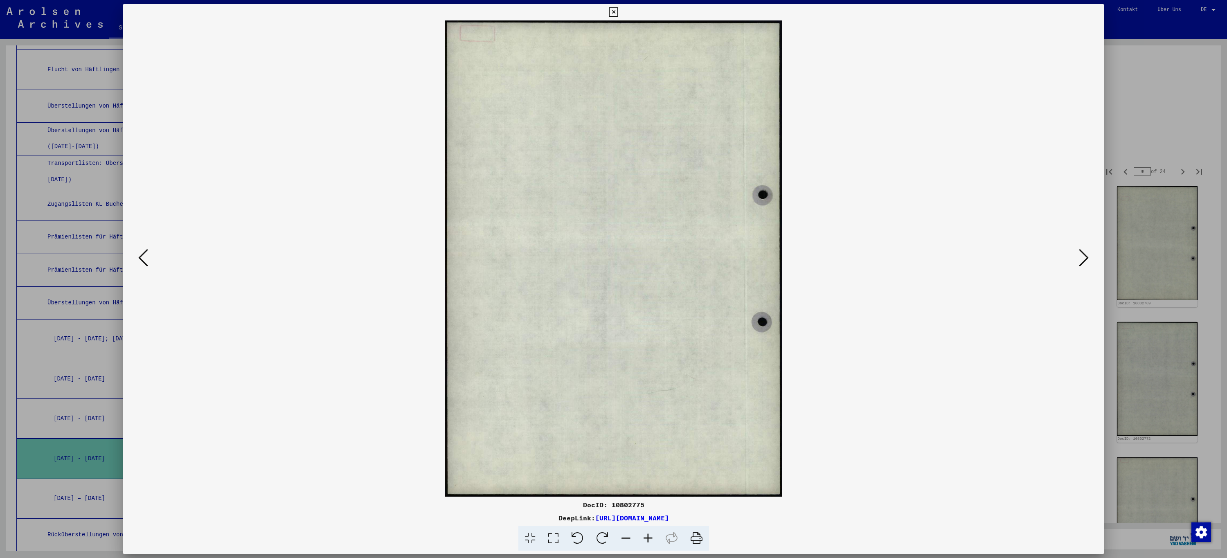
click at [1086, 258] on icon at bounding box center [1084, 258] width 10 height 20
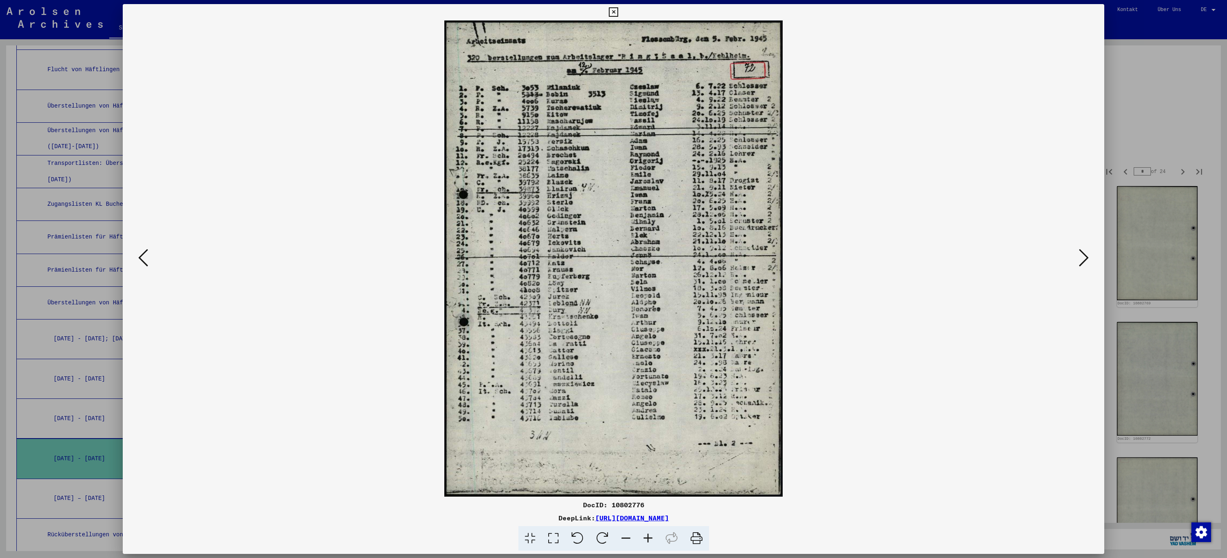
click at [1086, 258] on icon at bounding box center [1084, 258] width 10 height 20
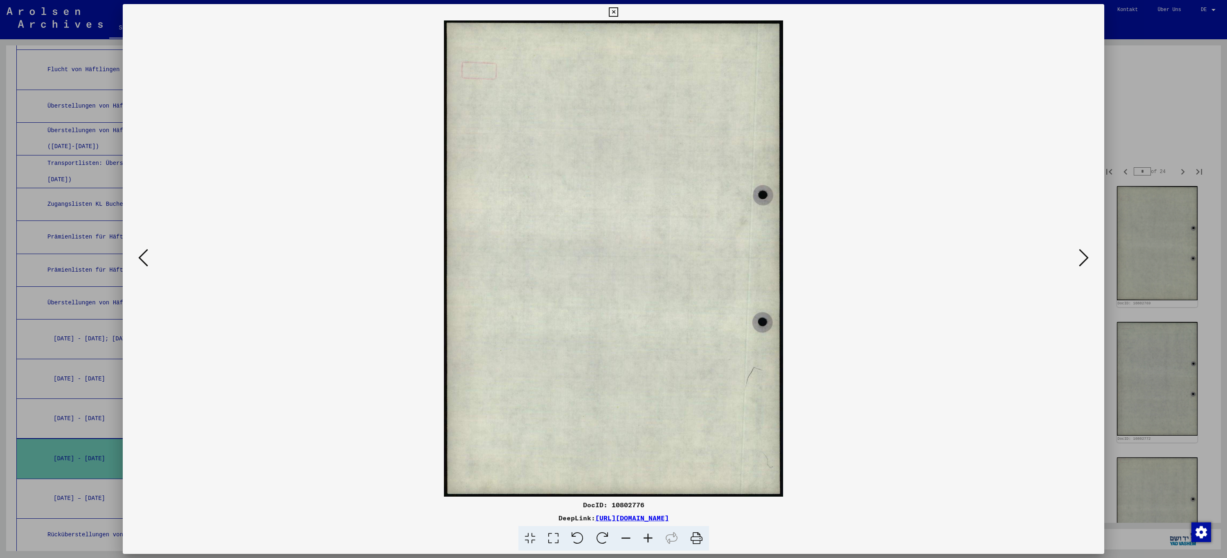
click at [1086, 258] on icon at bounding box center [1084, 258] width 10 height 20
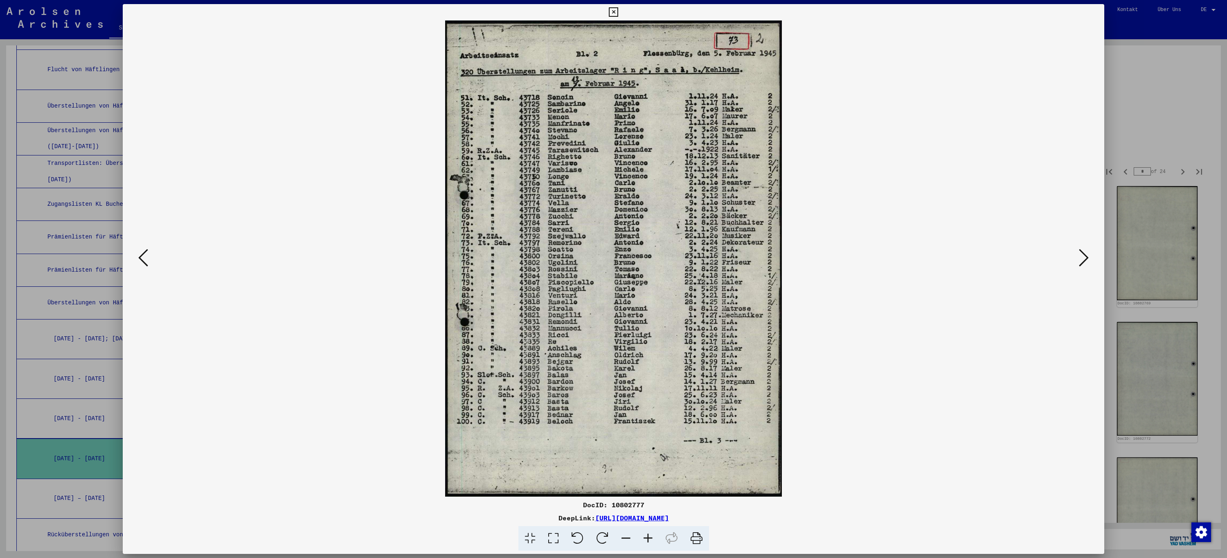
click at [615, 10] on icon at bounding box center [613, 12] width 9 height 10
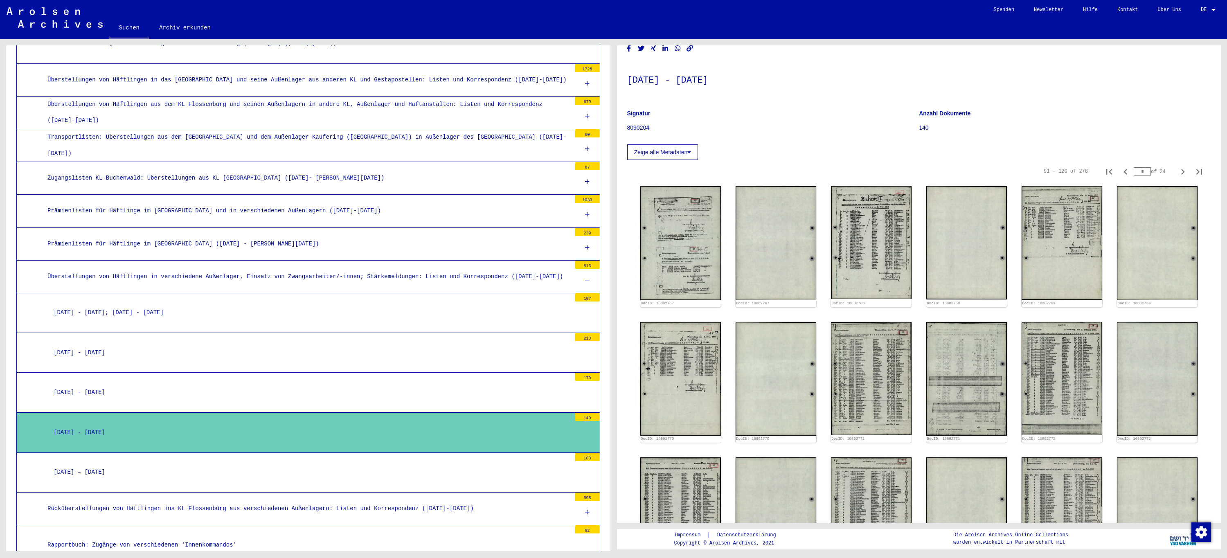
scroll to position [572, 0]
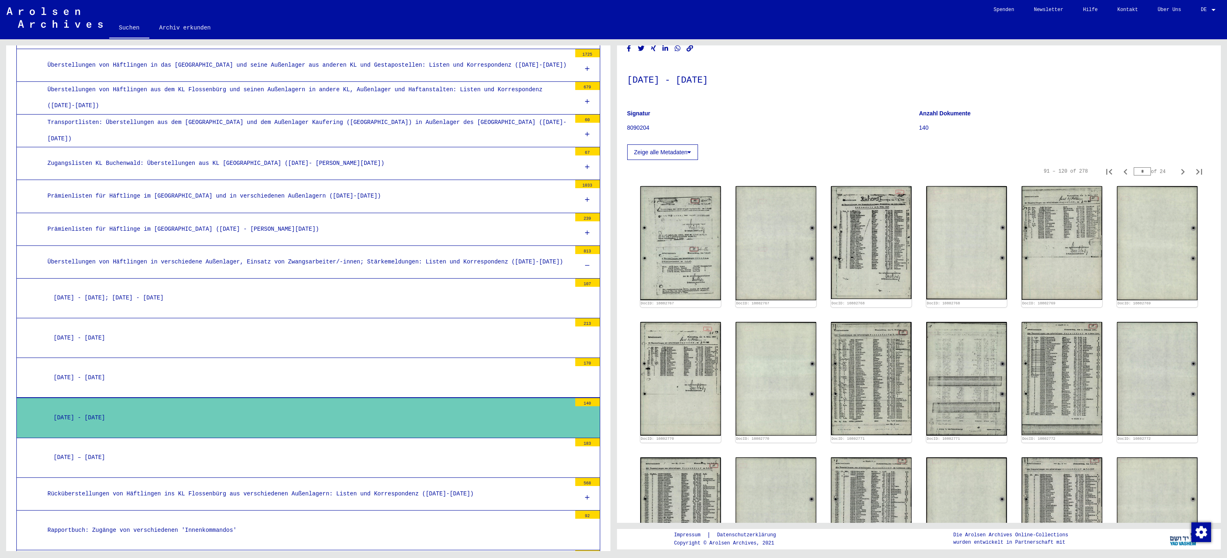
click at [585, 263] on icon at bounding box center [587, 266] width 5 height 6
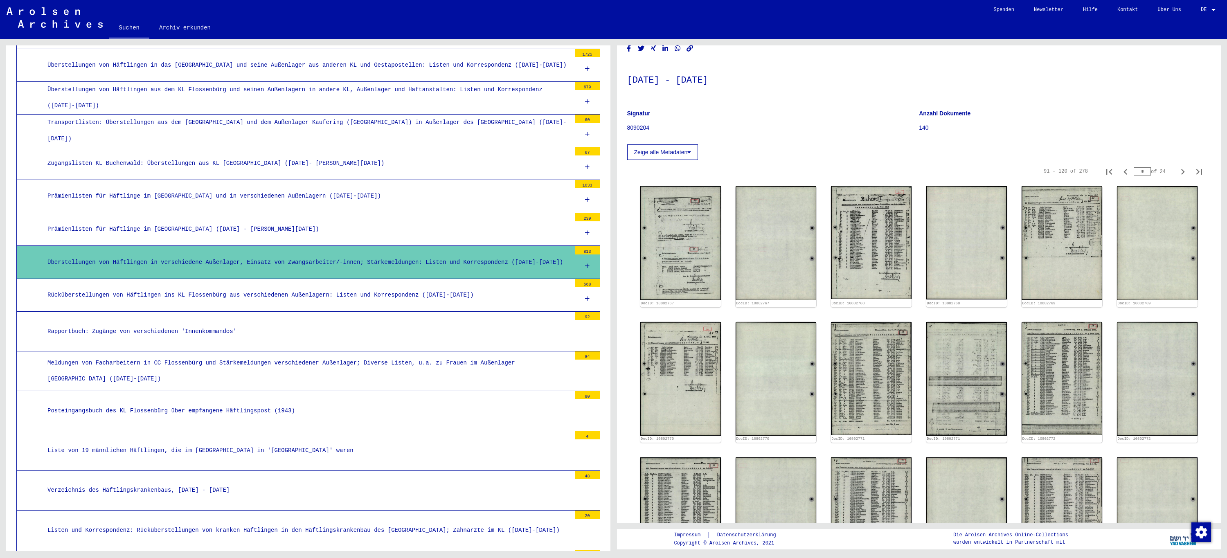
scroll to position [613, 0]
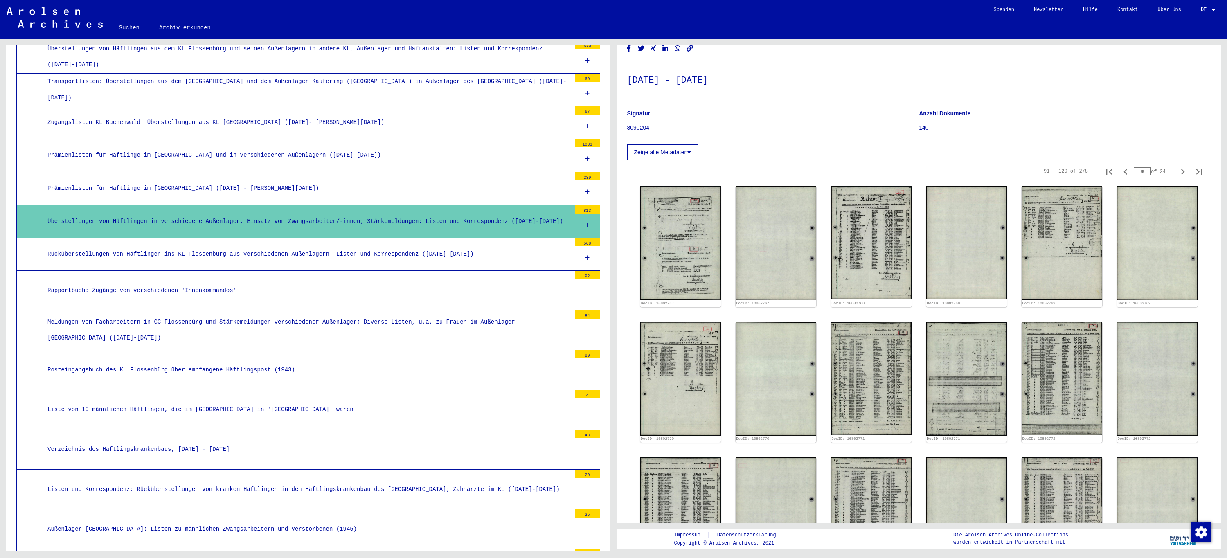
click at [153, 334] on div "Meldungen von Facharbeitern in CC Flossenbürg und Stärkemeldungen verschiedener…" at bounding box center [306, 330] width 530 height 32
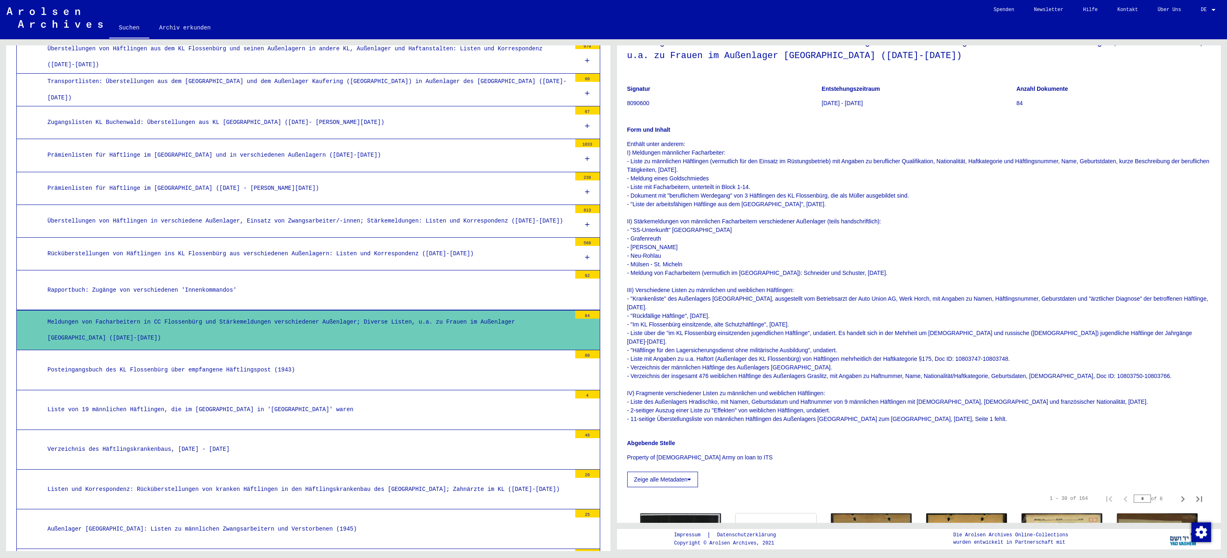
scroll to position [41, 0]
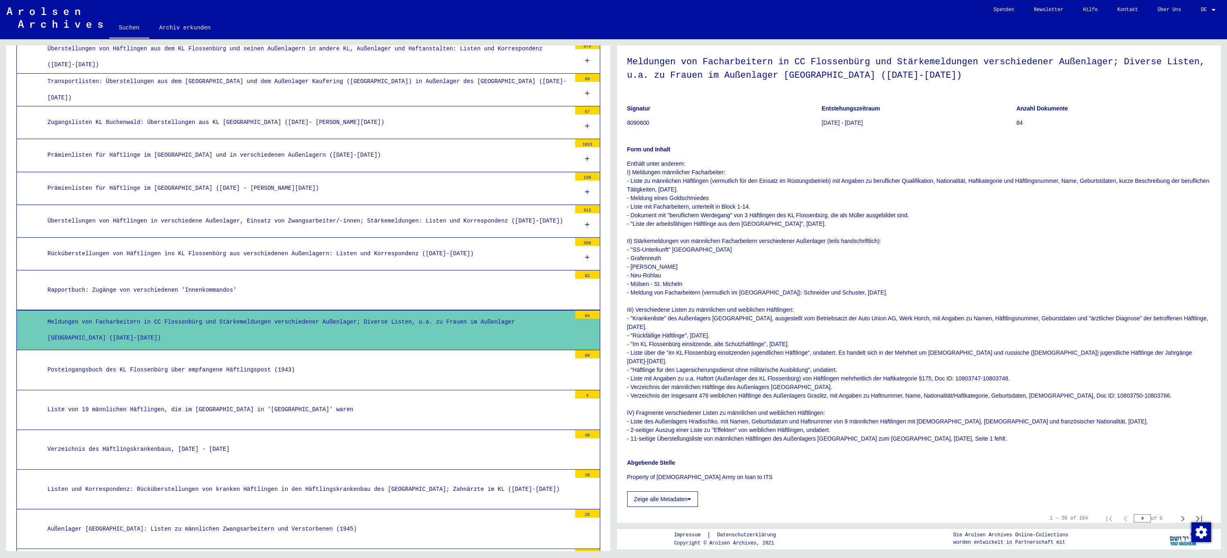
click at [168, 291] on div "Rapportbuch: Zugänge von verschiedenen 'Innenkommandos'" at bounding box center [306, 290] width 530 height 16
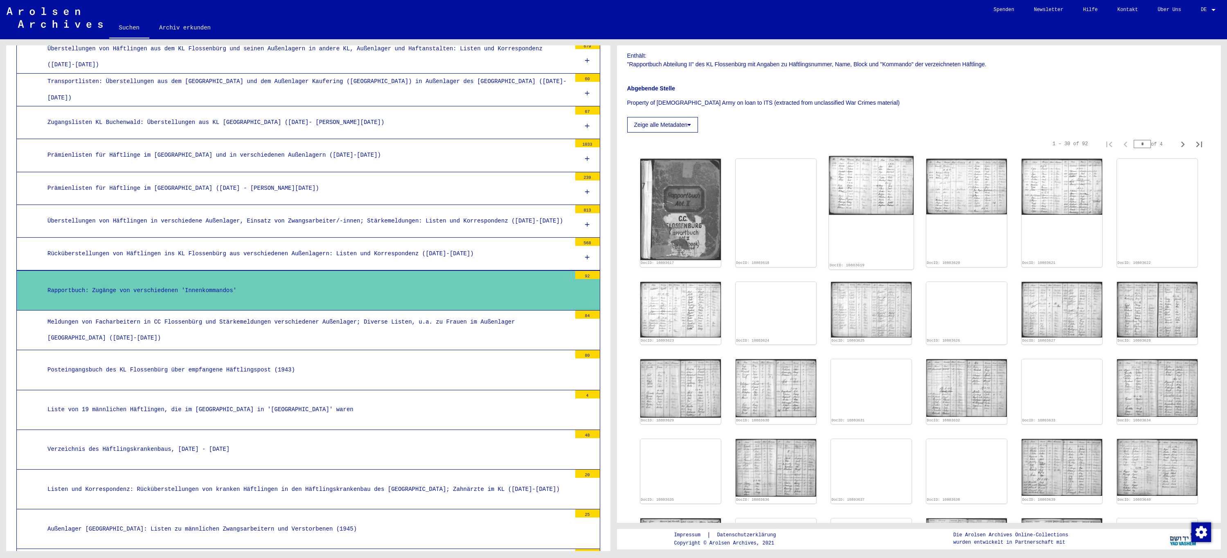
scroll to position [123, 0]
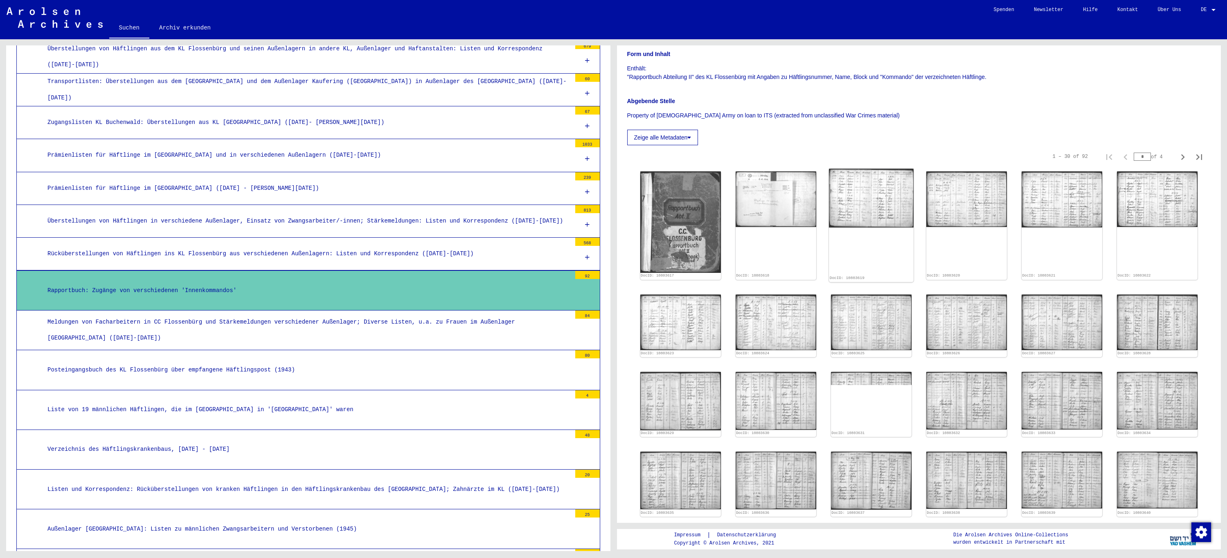
click at [853, 212] on img at bounding box center [871, 198] width 85 height 59
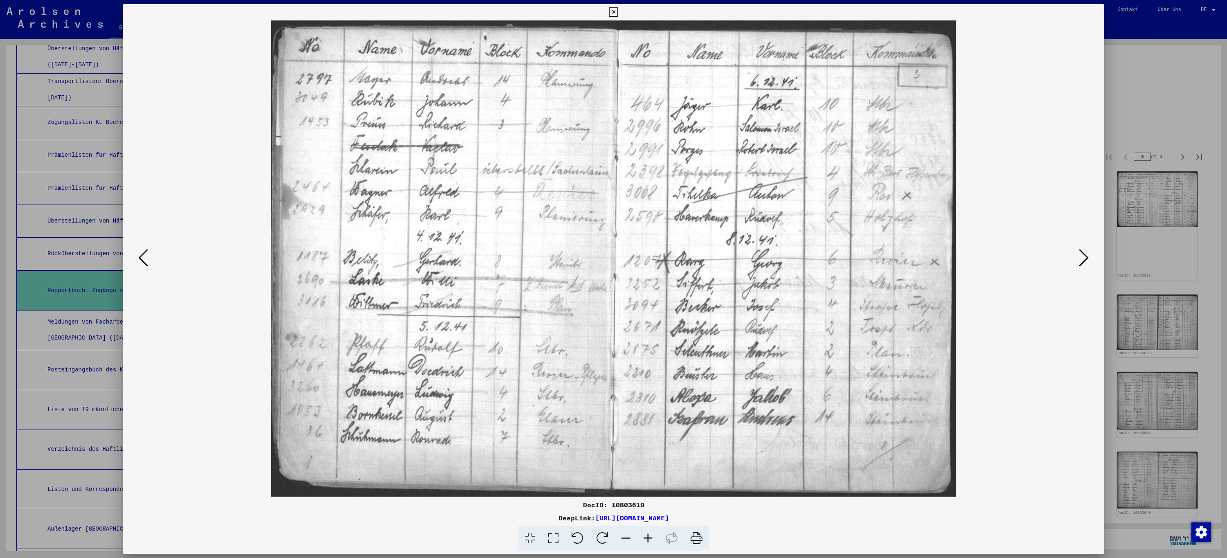
click at [1085, 259] on icon at bounding box center [1084, 258] width 10 height 20
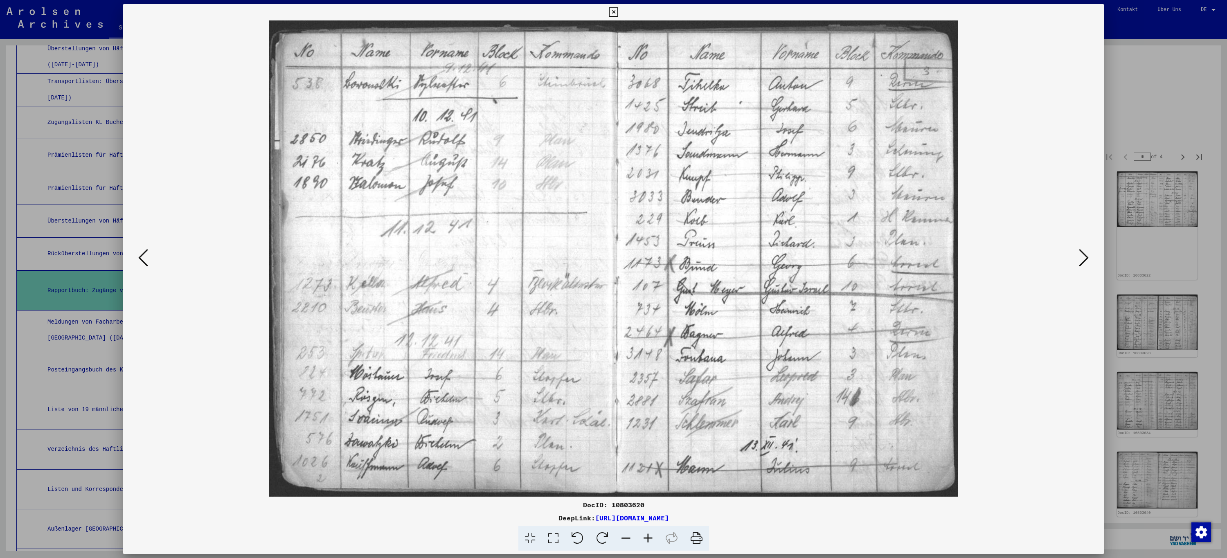
click at [1085, 259] on icon at bounding box center [1084, 258] width 10 height 20
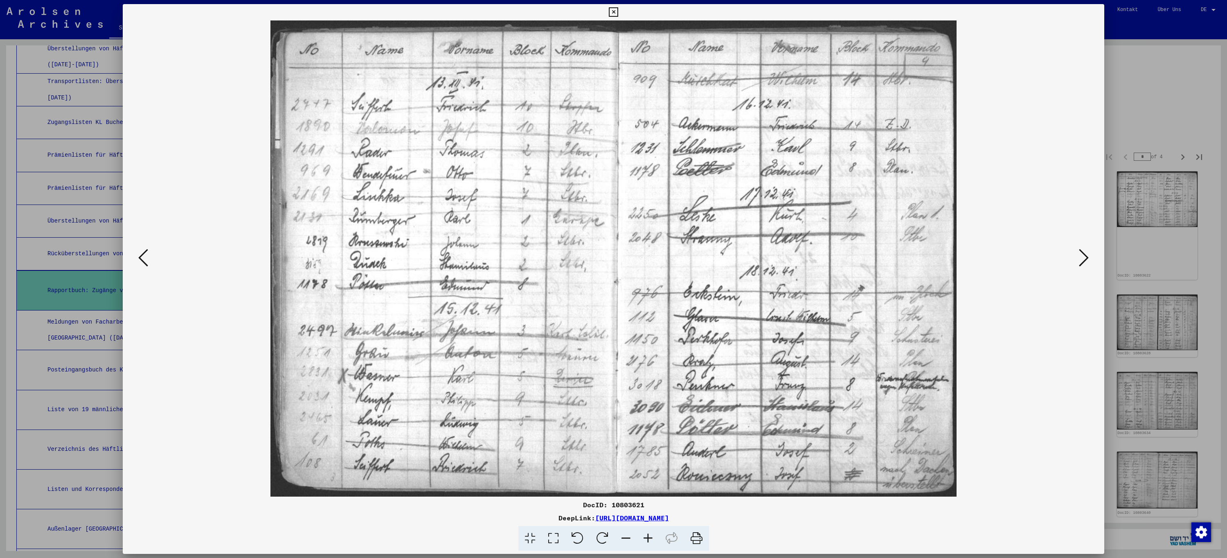
click at [1085, 259] on icon at bounding box center [1084, 258] width 10 height 20
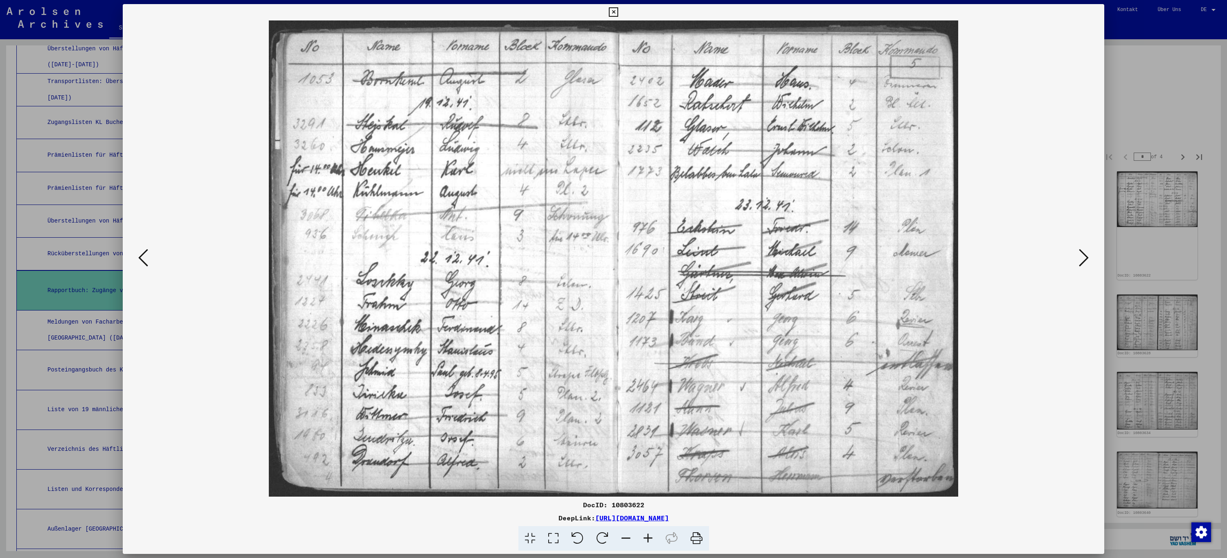
click at [1085, 259] on icon at bounding box center [1084, 258] width 10 height 20
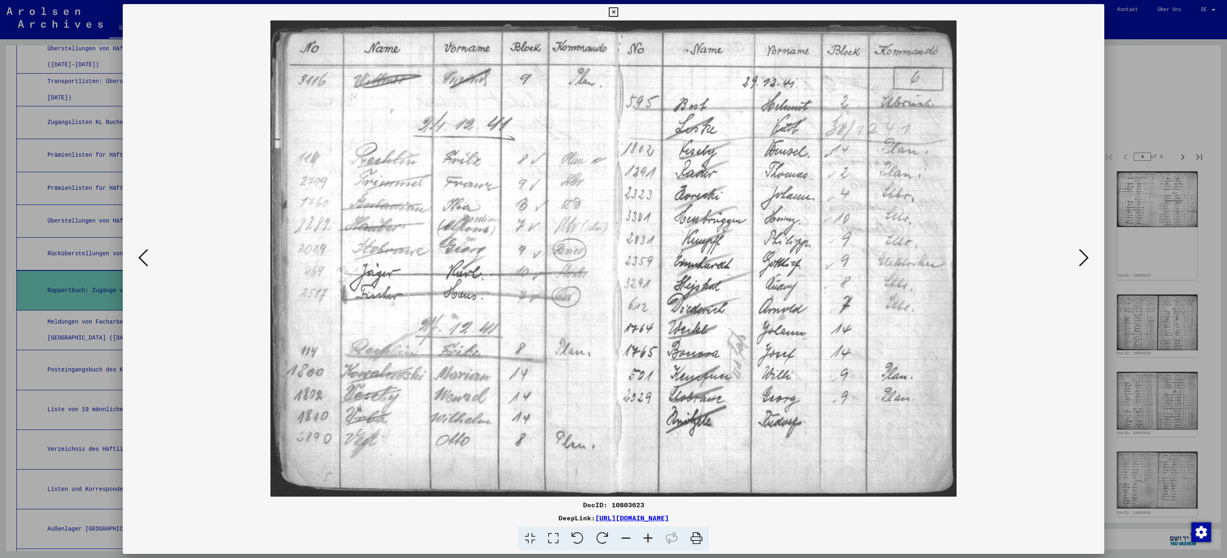
click at [1085, 259] on icon at bounding box center [1084, 258] width 10 height 20
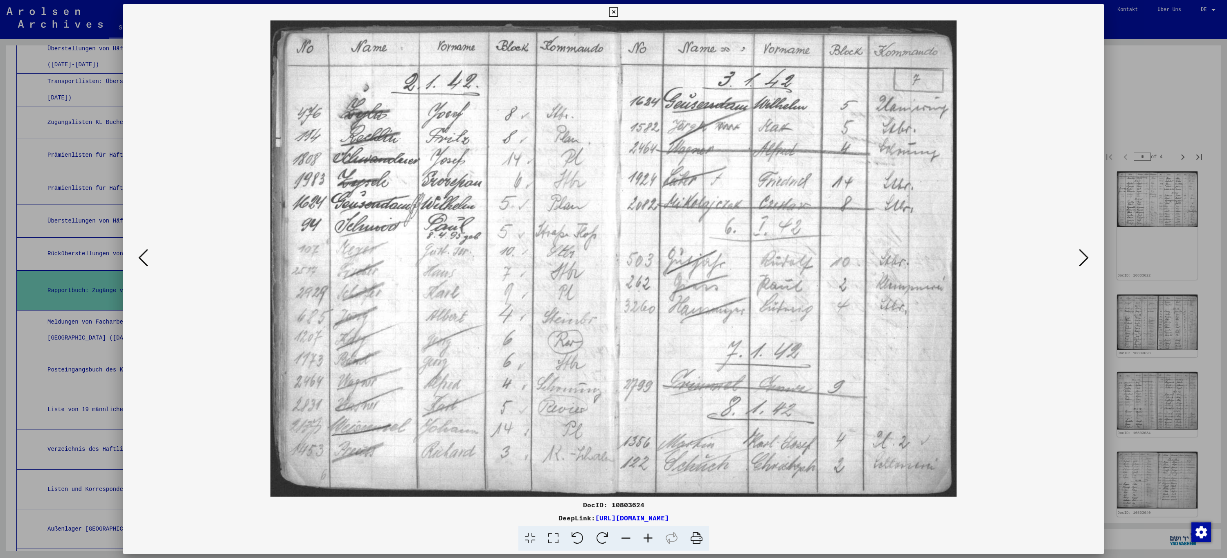
click at [1085, 259] on icon at bounding box center [1084, 258] width 10 height 20
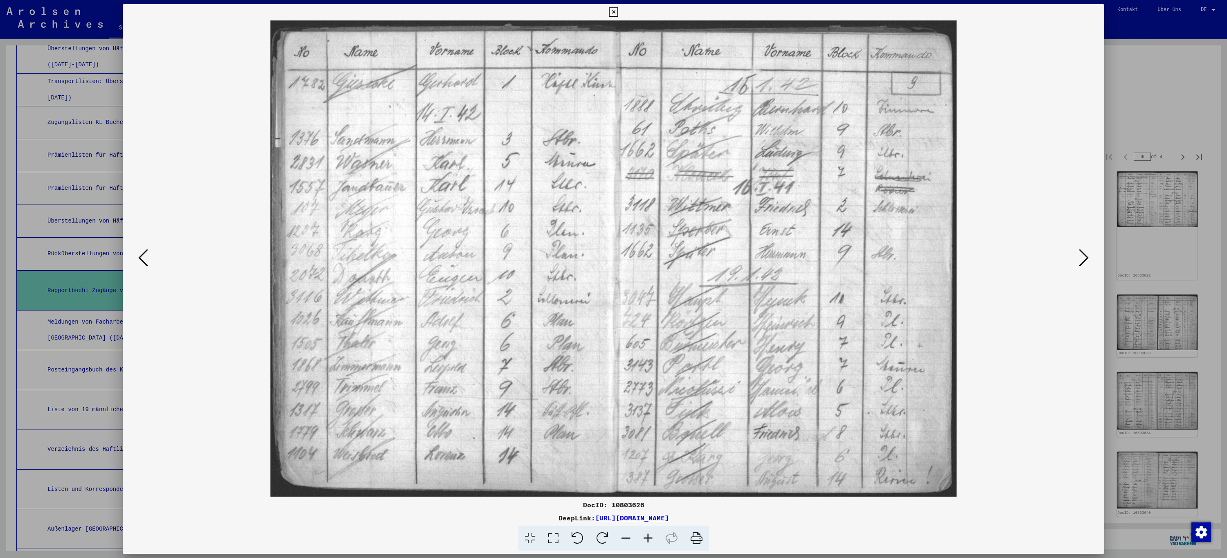
click at [1085, 259] on icon at bounding box center [1084, 258] width 10 height 20
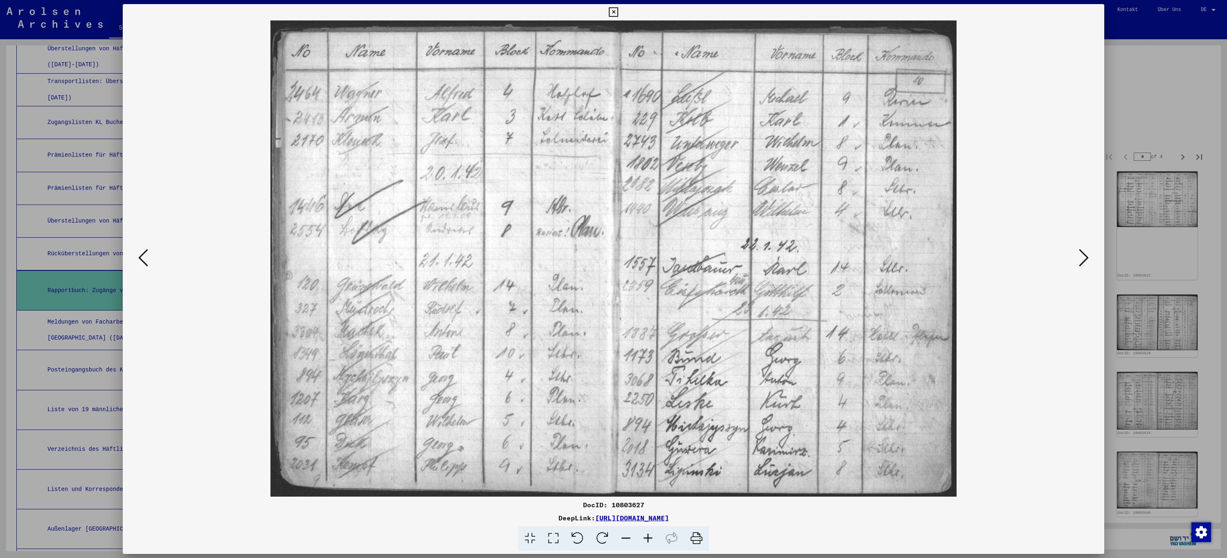
click at [1085, 259] on icon at bounding box center [1084, 258] width 10 height 20
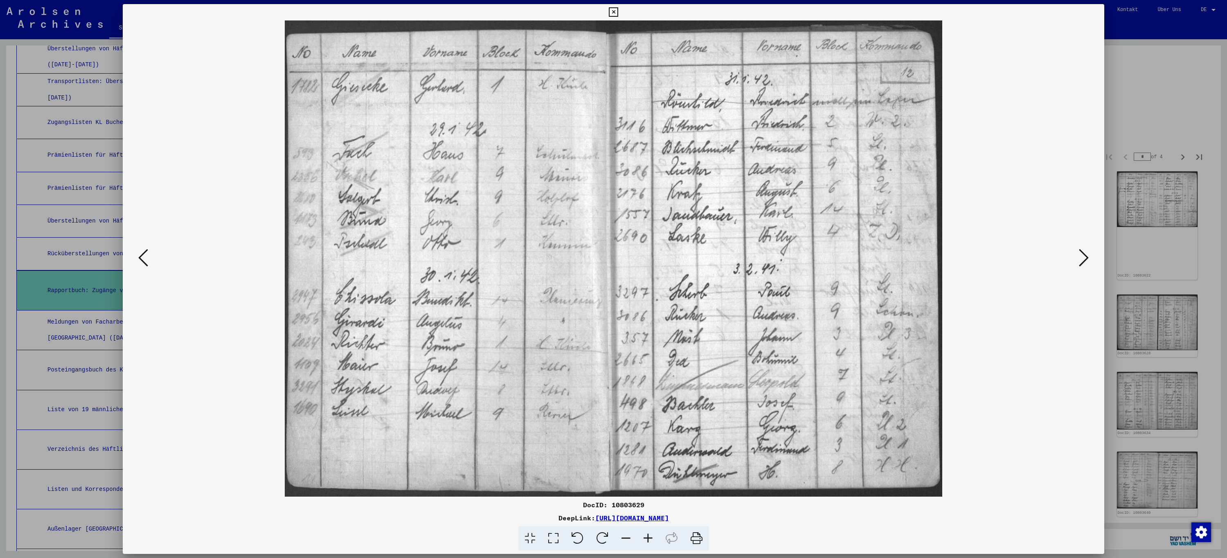
click at [1085, 259] on icon at bounding box center [1084, 258] width 10 height 20
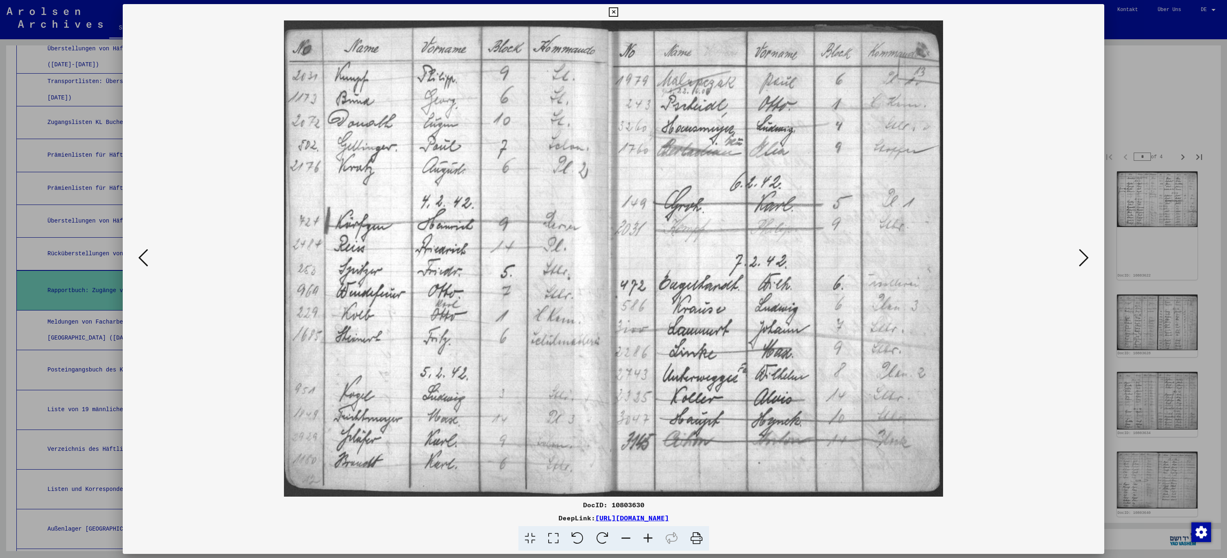
click at [1085, 259] on icon at bounding box center [1084, 258] width 10 height 20
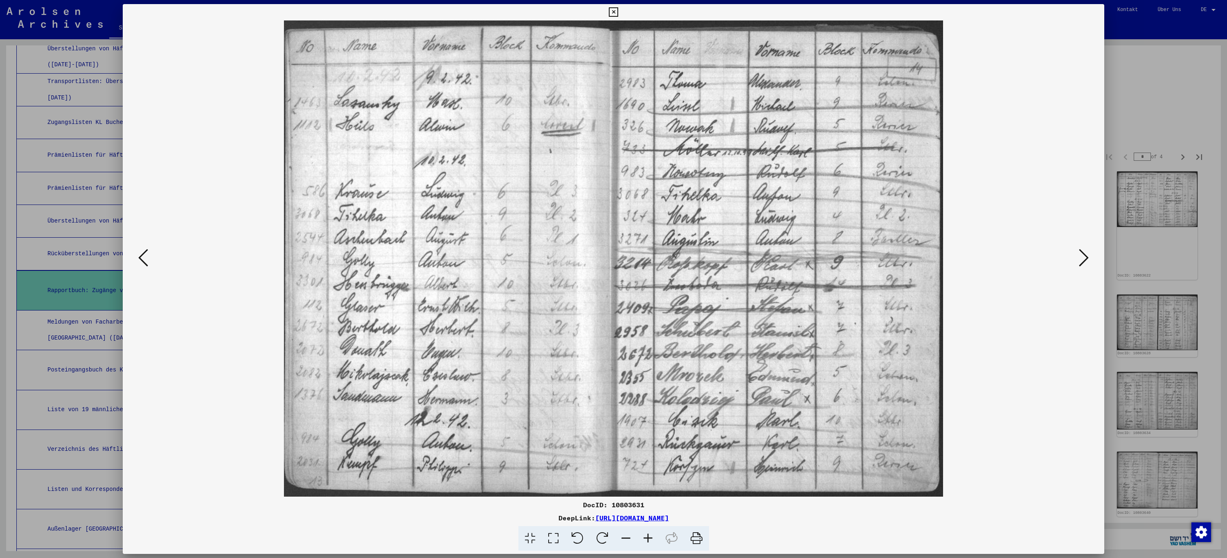
click at [1085, 259] on icon at bounding box center [1084, 258] width 10 height 20
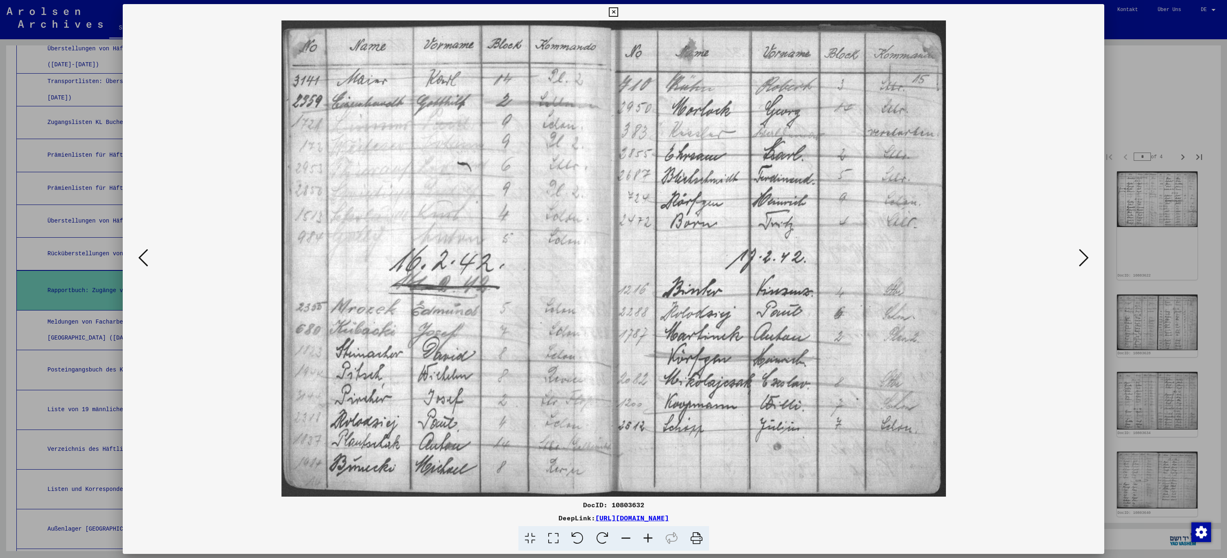
click at [1085, 259] on icon at bounding box center [1084, 258] width 10 height 20
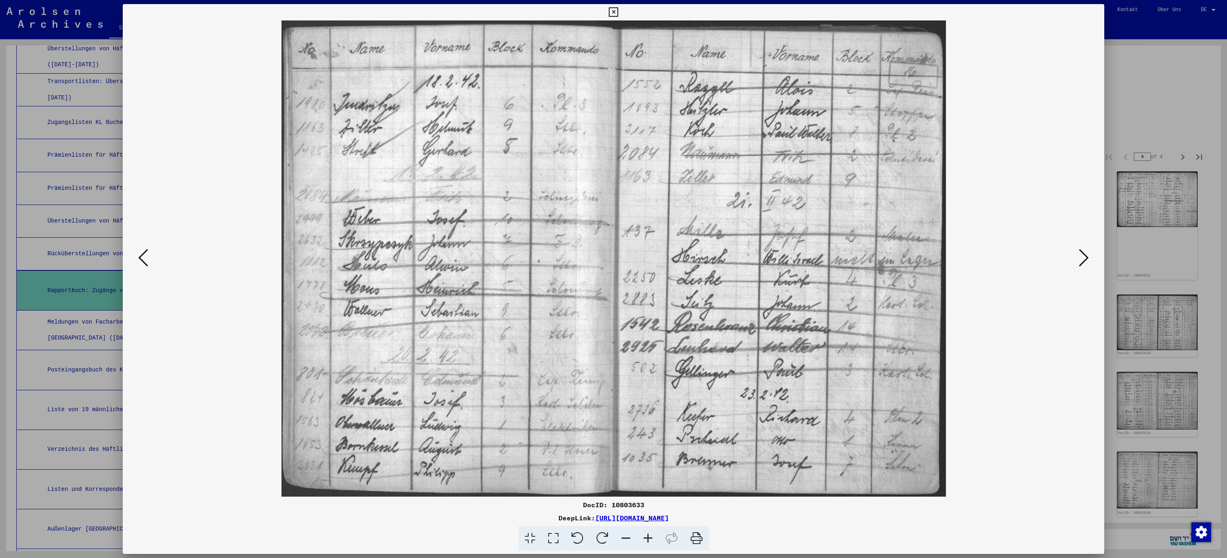
click at [1085, 259] on icon at bounding box center [1084, 258] width 10 height 20
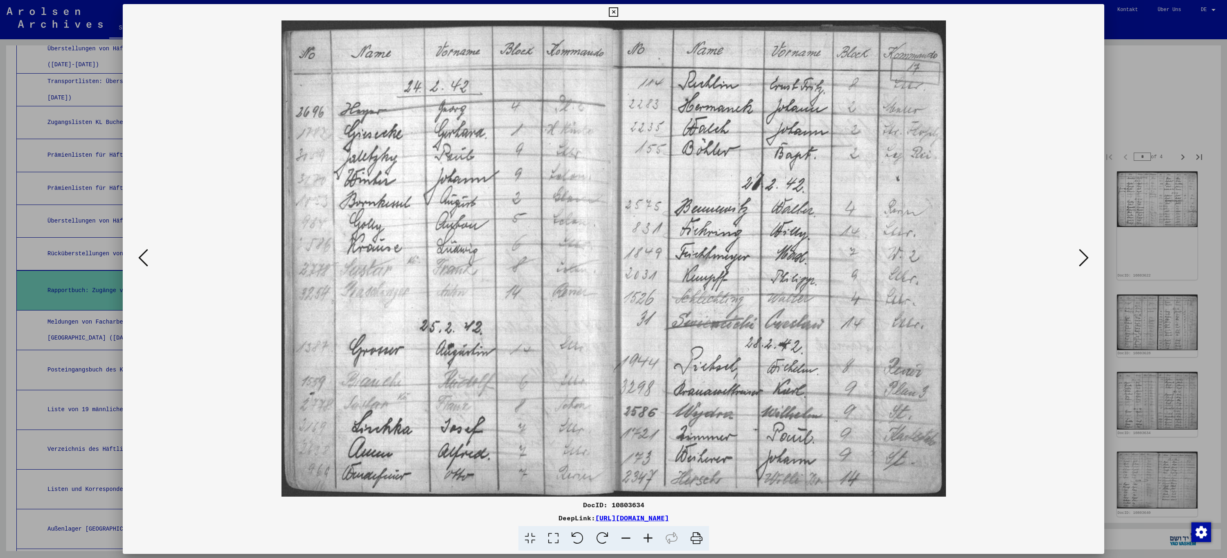
click at [1085, 259] on icon at bounding box center [1084, 258] width 10 height 20
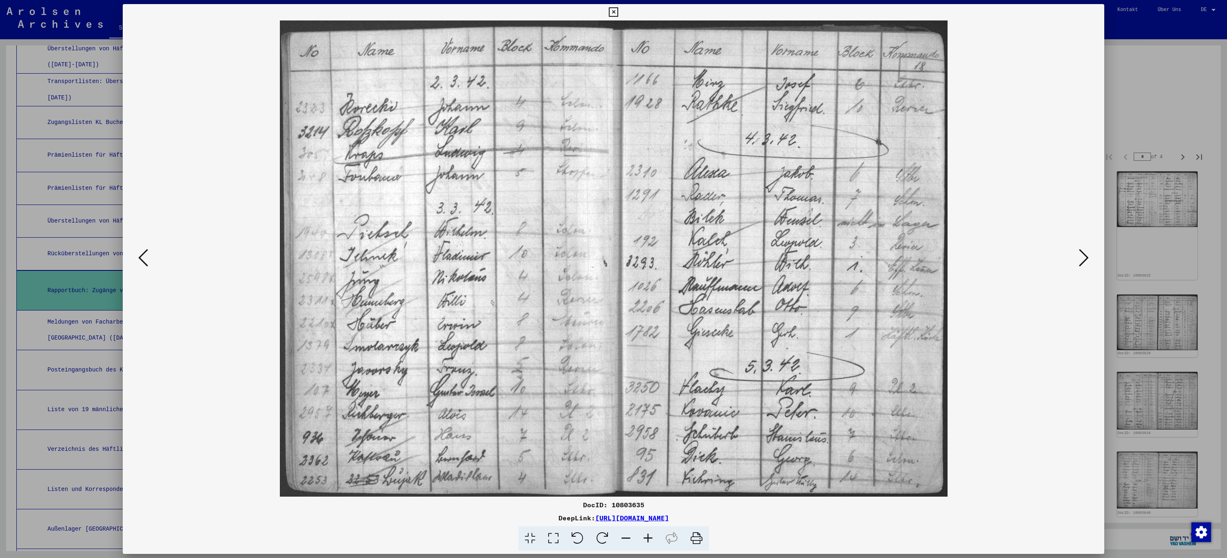
click at [1085, 259] on icon at bounding box center [1084, 258] width 10 height 20
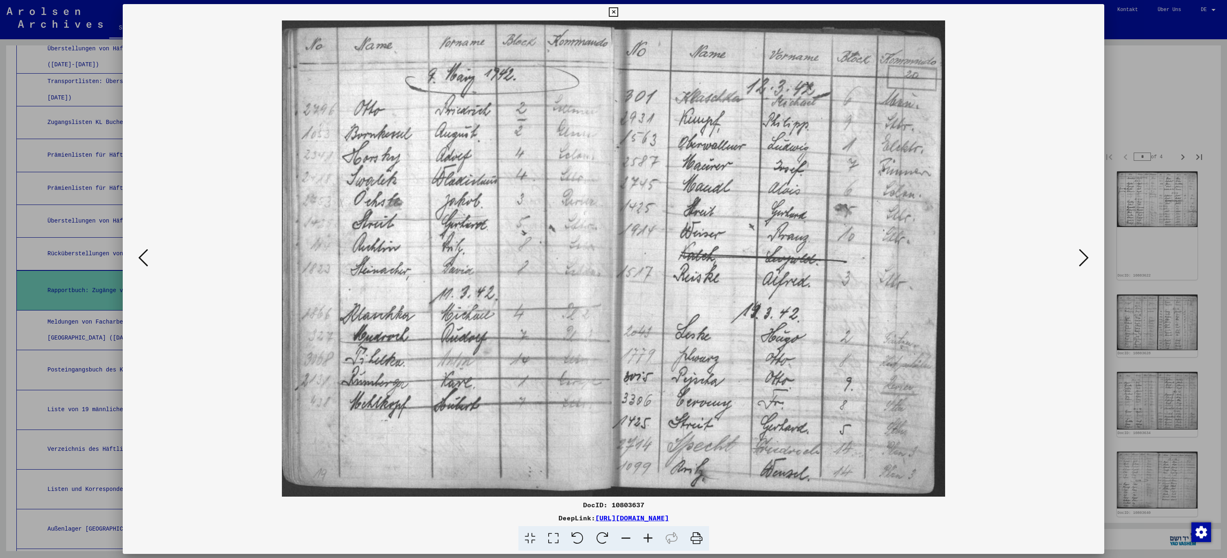
click at [1085, 259] on icon at bounding box center [1084, 258] width 10 height 20
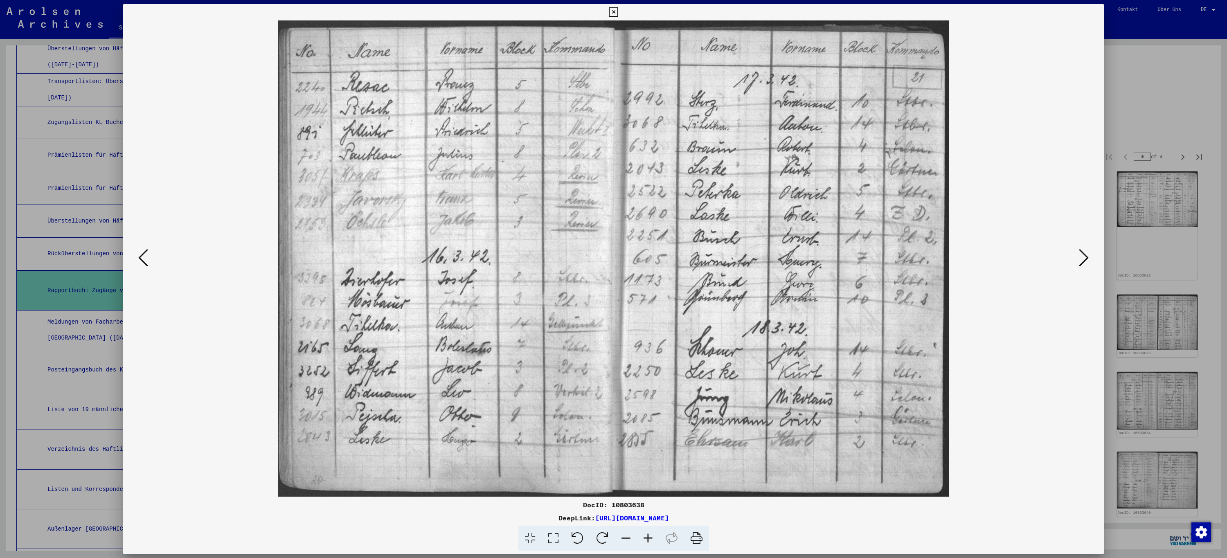
click at [1085, 259] on icon at bounding box center [1084, 258] width 10 height 20
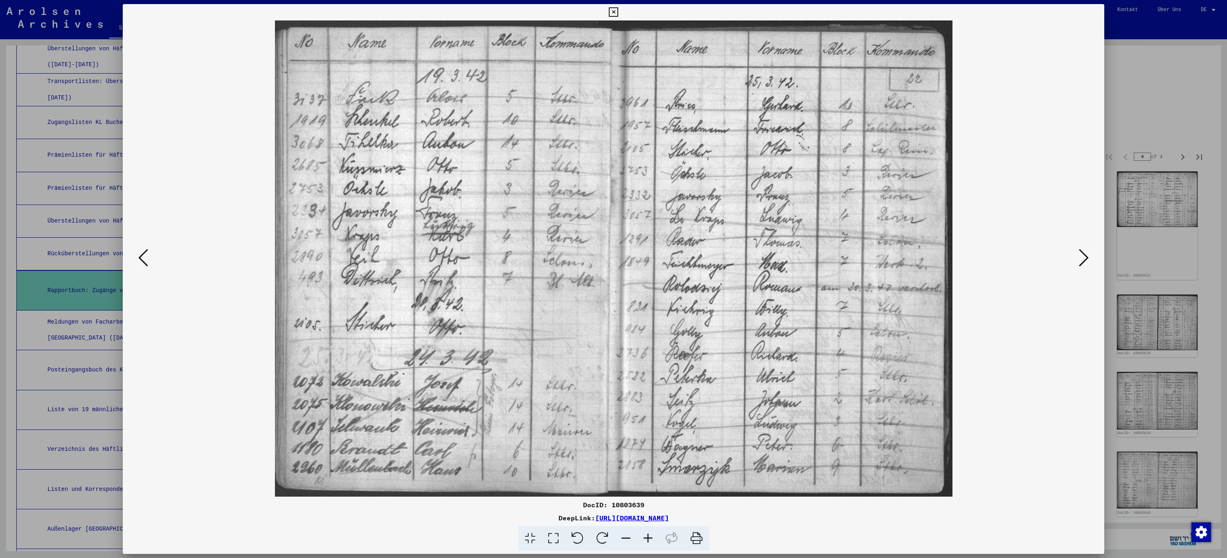
click at [1085, 259] on icon at bounding box center [1084, 258] width 10 height 20
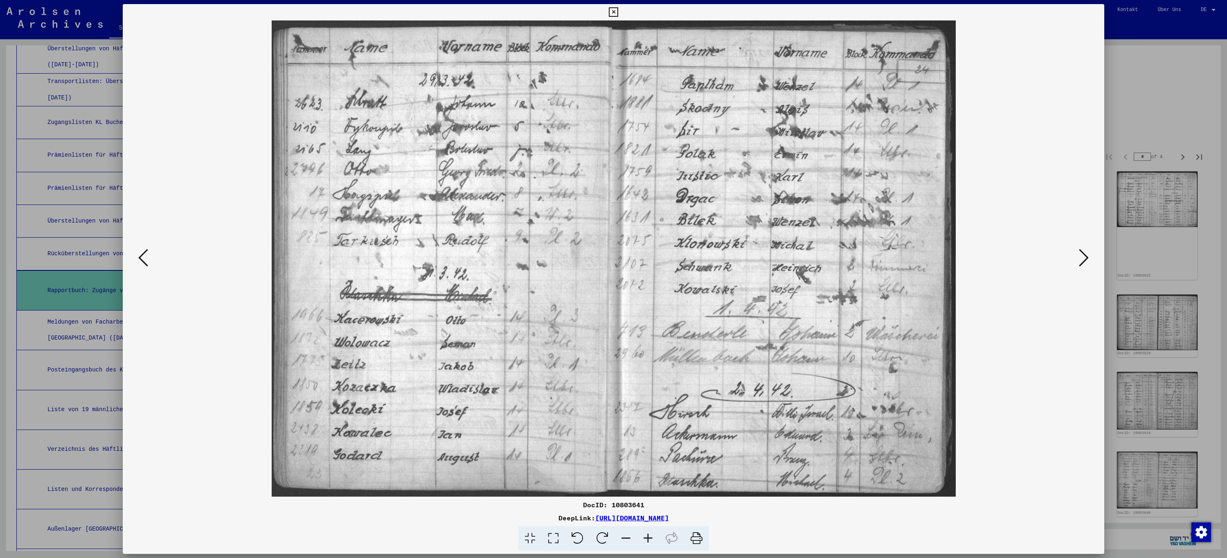
click at [1085, 259] on icon at bounding box center [1084, 258] width 10 height 20
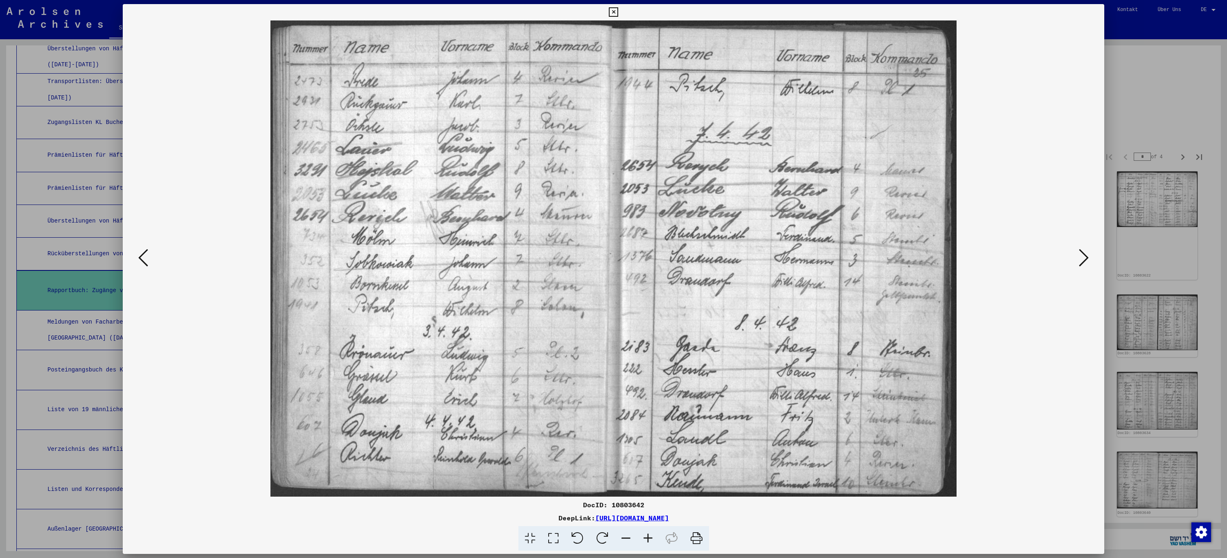
click at [1085, 259] on icon at bounding box center [1084, 258] width 10 height 20
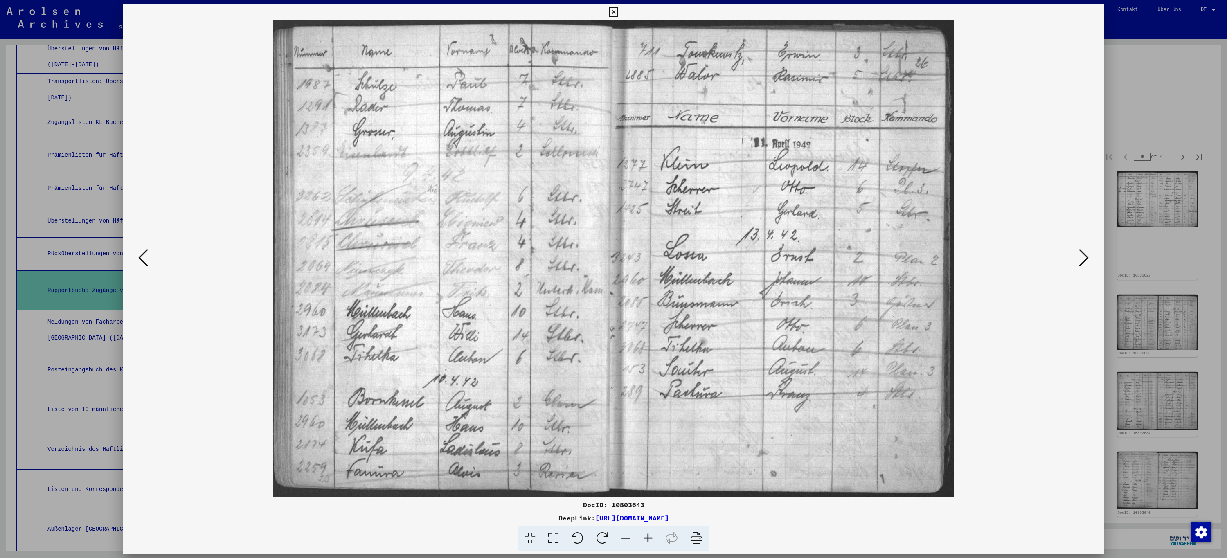
click at [1085, 259] on icon at bounding box center [1084, 258] width 10 height 20
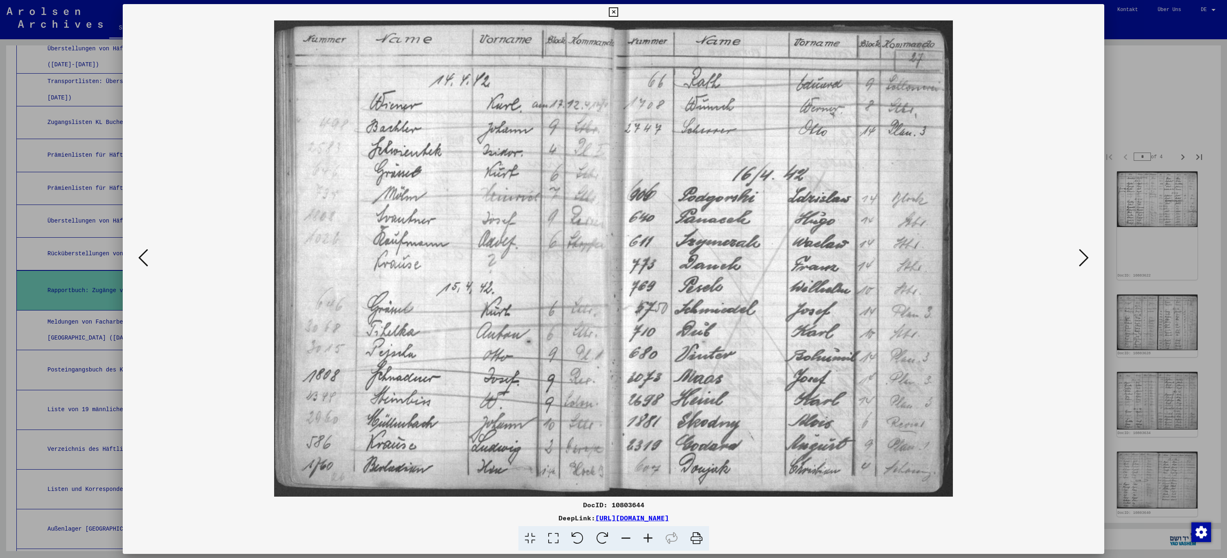
click at [1085, 259] on icon at bounding box center [1084, 258] width 10 height 20
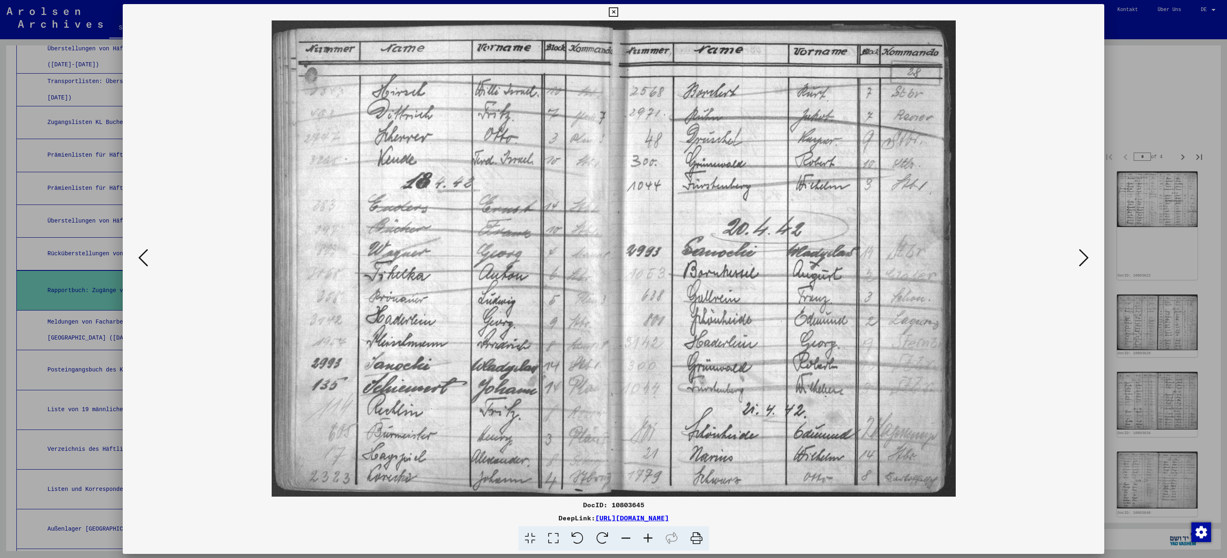
click at [1085, 259] on icon at bounding box center [1084, 258] width 10 height 20
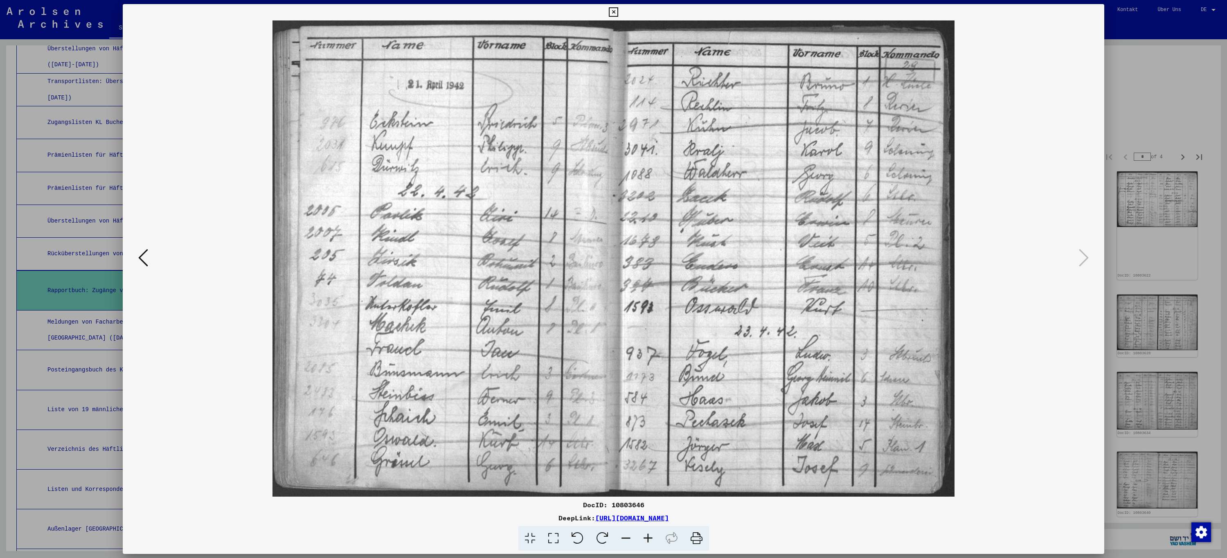
click at [612, 13] on icon at bounding box center [613, 12] width 9 height 10
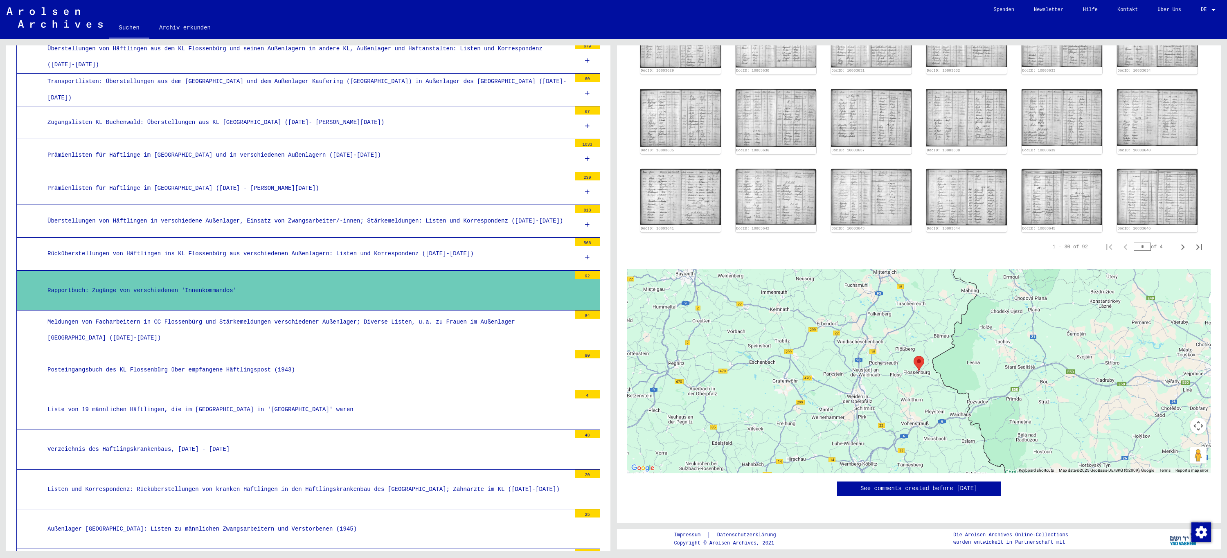
scroll to position [491, 0]
click at [1177, 241] on icon "Next page" at bounding box center [1182, 246] width 11 height 11
type input "*"
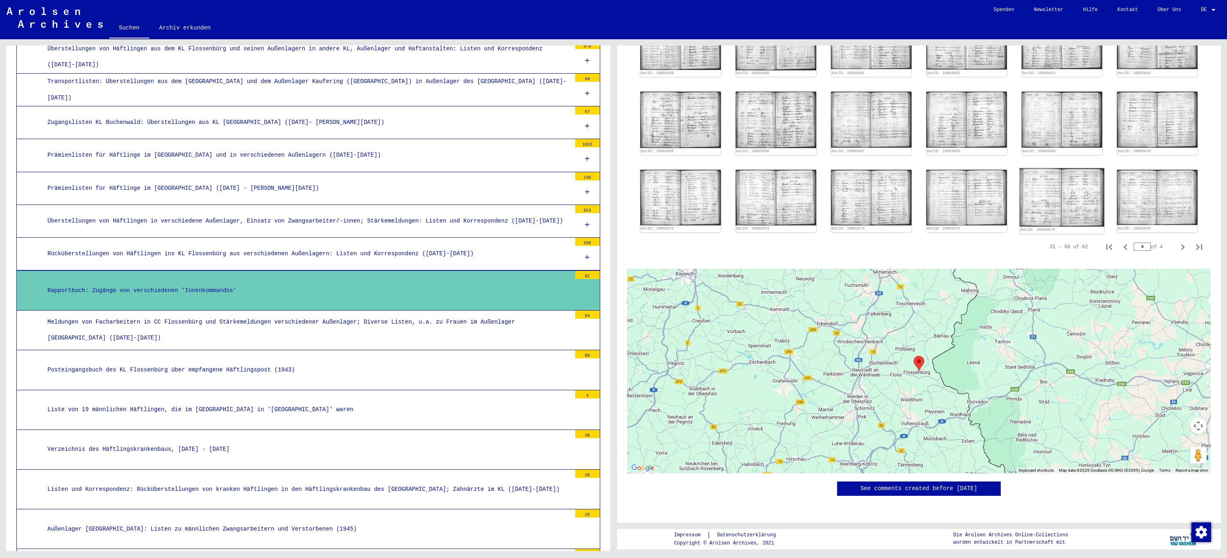
click at [1032, 168] on img at bounding box center [1062, 197] width 85 height 59
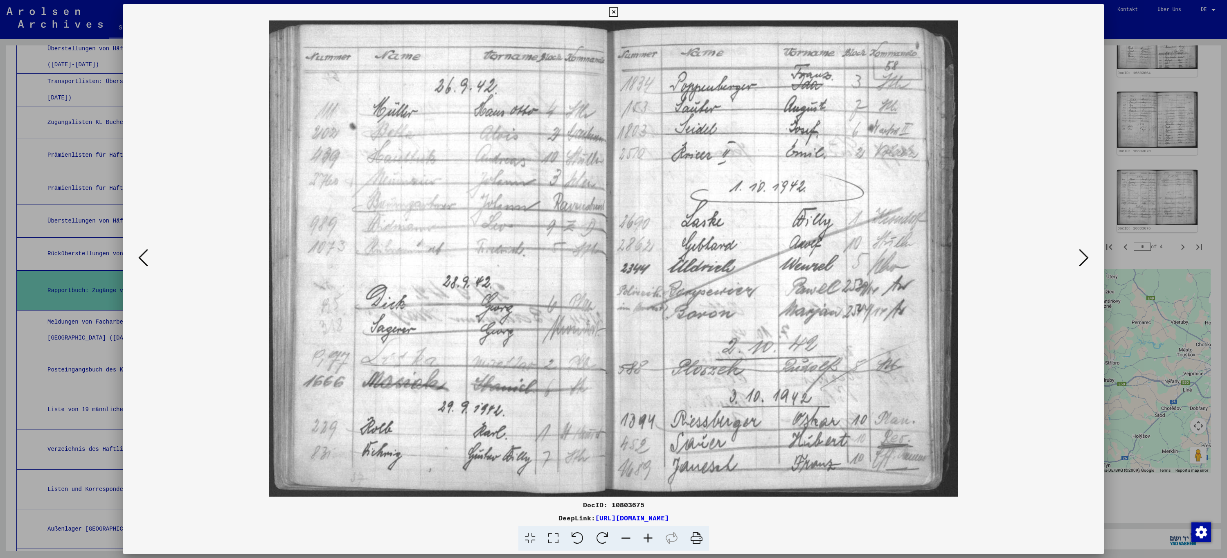
click at [612, 12] on icon at bounding box center [613, 12] width 9 height 10
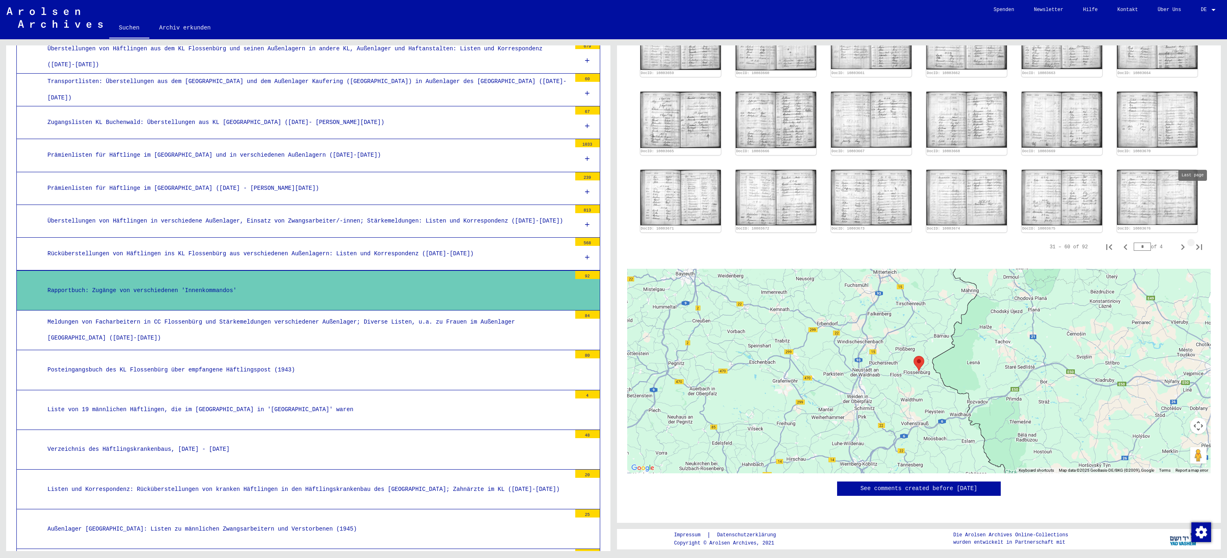
click at [1194, 241] on icon "Last page" at bounding box center [1199, 246] width 11 height 11
type input "*"
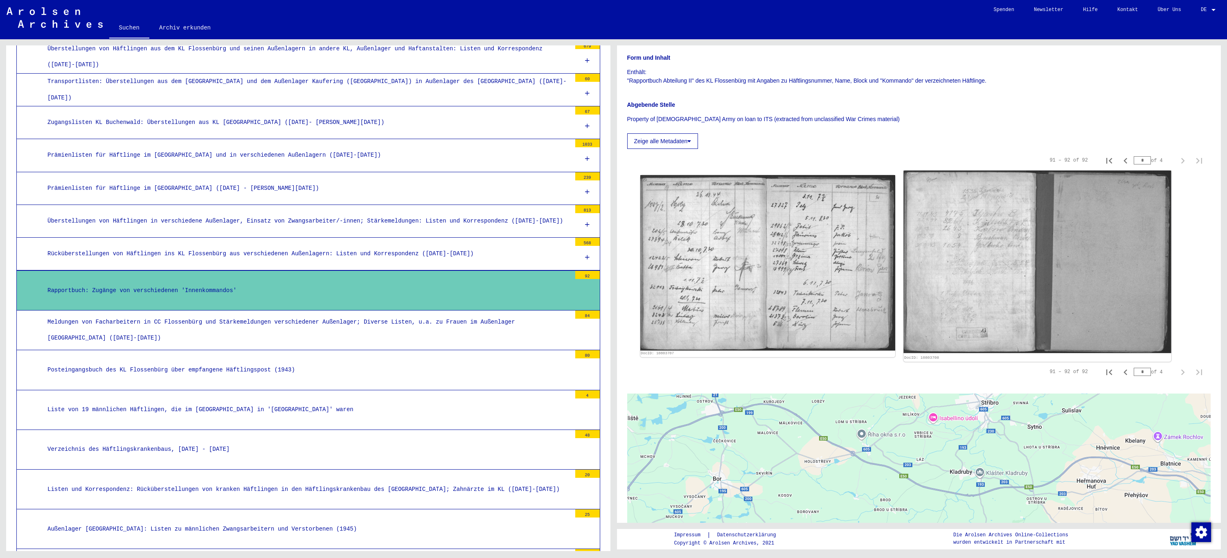
scroll to position [134, 0]
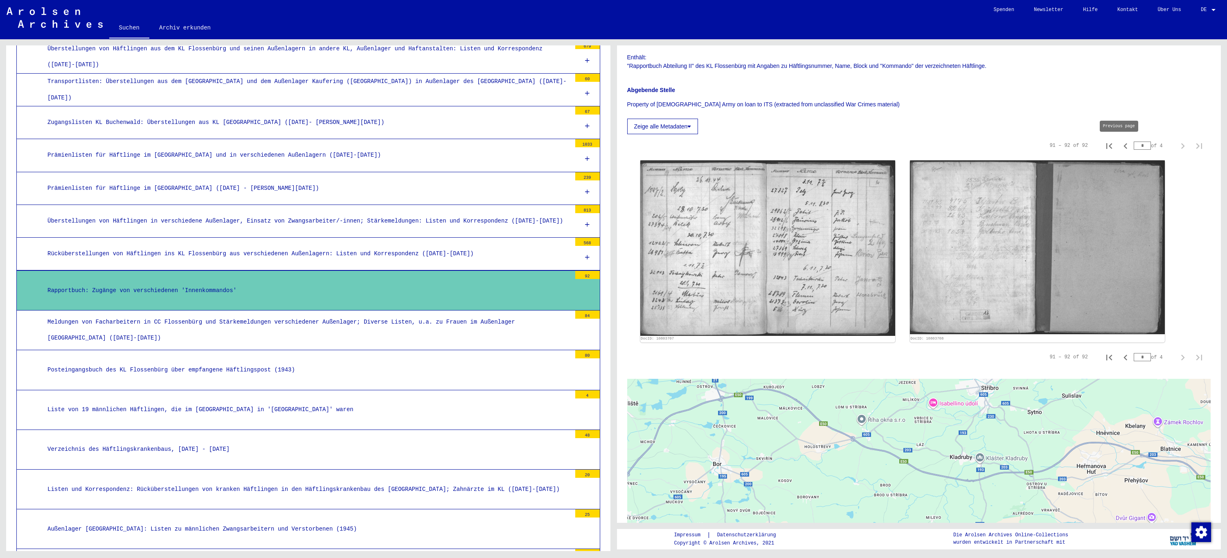
click at [1124, 146] on icon "Previous page" at bounding box center [1126, 146] width 4 height 6
type input "*"
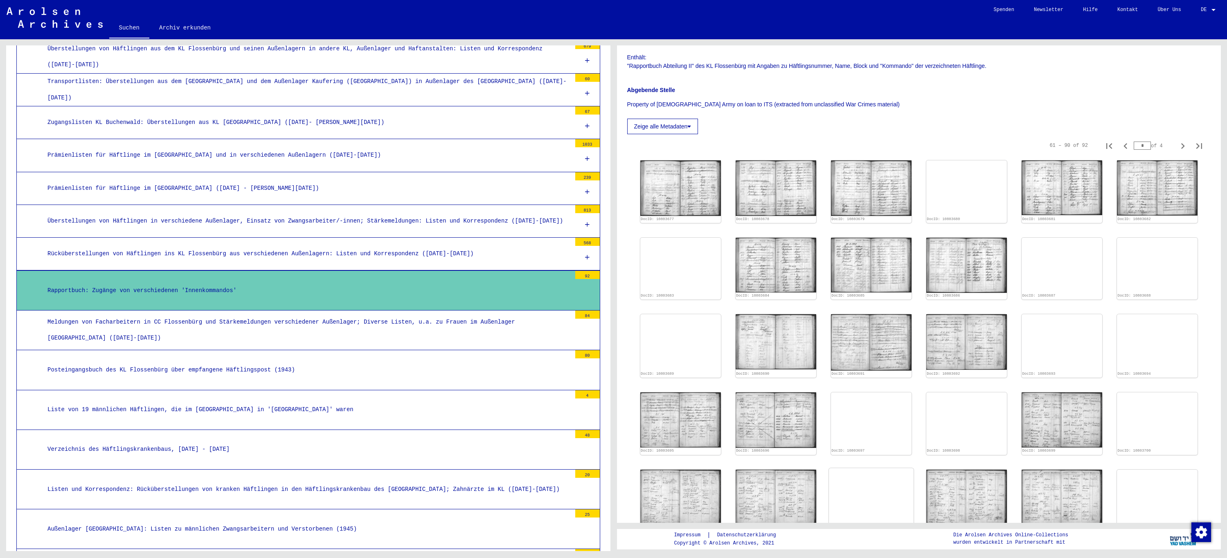
click at [869, 490] on img at bounding box center [871, 497] width 85 height 58
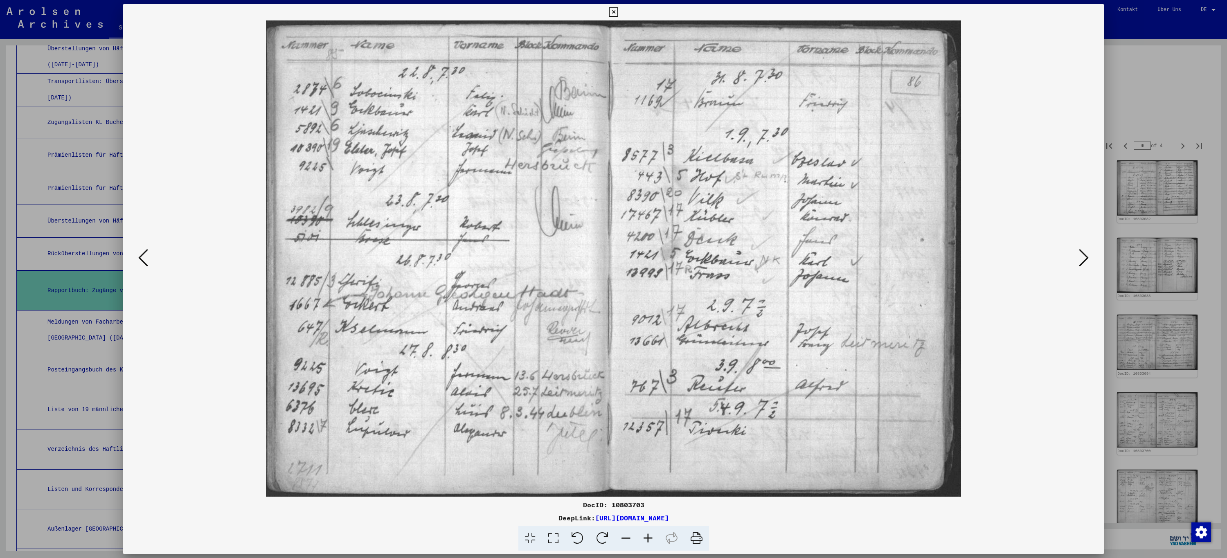
click at [613, 13] on icon at bounding box center [613, 12] width 9 height 10
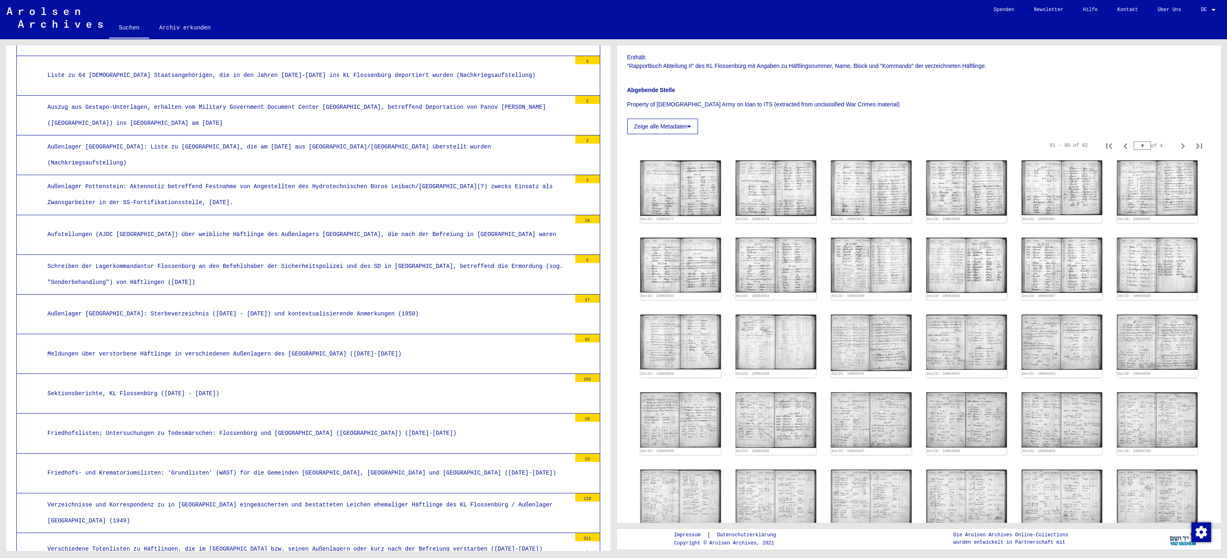
scroll to position [1226, 0]
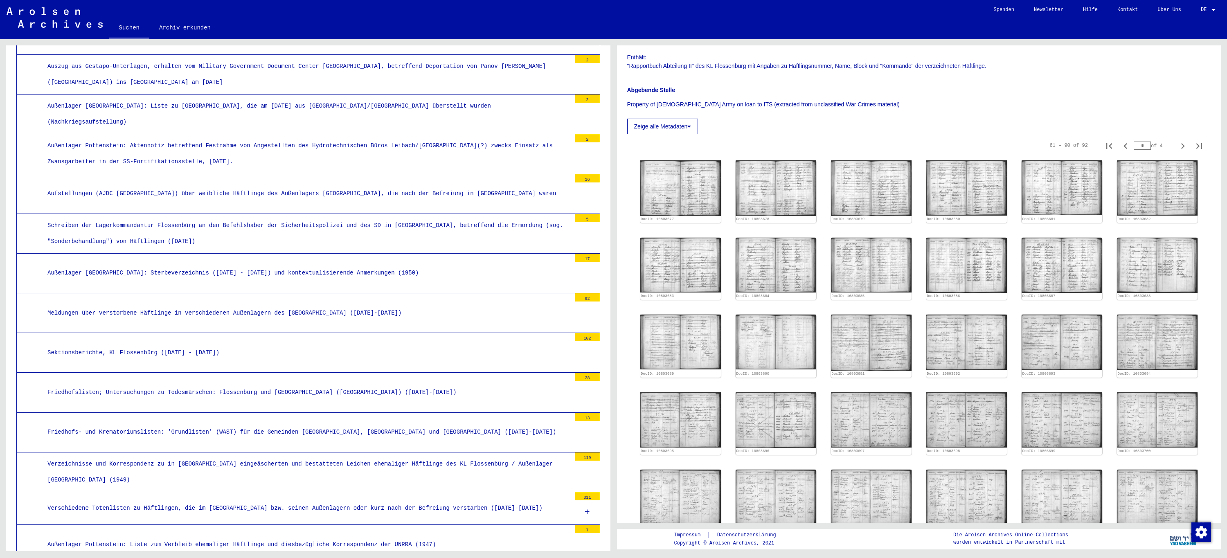
click at [265, 305] on div "Meldungen über verstorbene Häftlinge in verschiedenen Außenlagern des [GEOGRAPH…" at bounding box center [306, 313] width 530 height 16
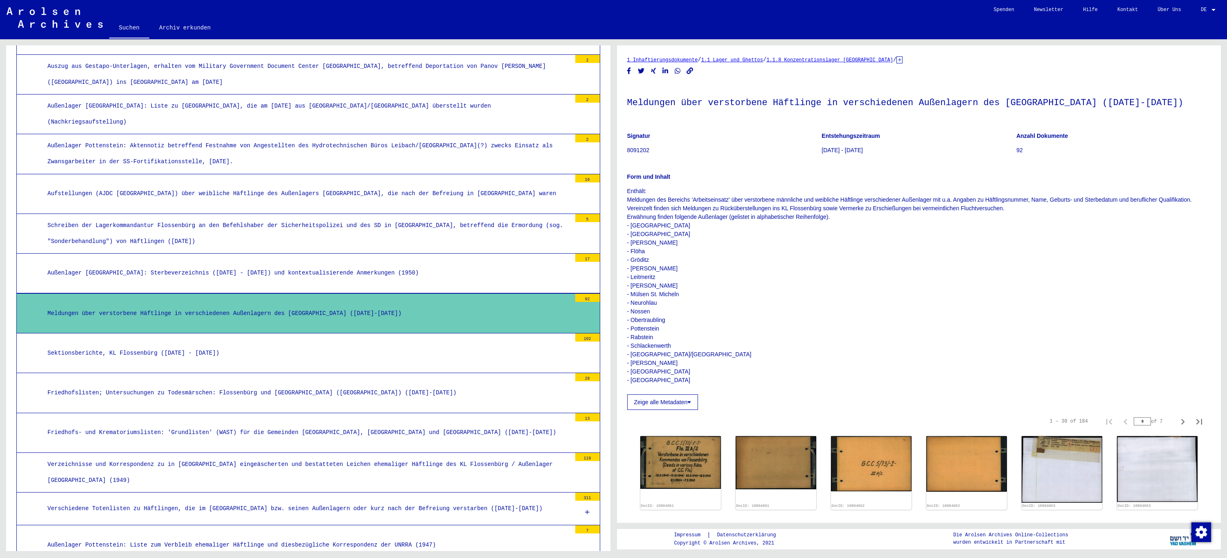
click at [219, 351] on div "Sektionsberichte, KL Flossenbürg ([DATE] - [DATE])" at bounding box center [306, 353] width 530 height 16
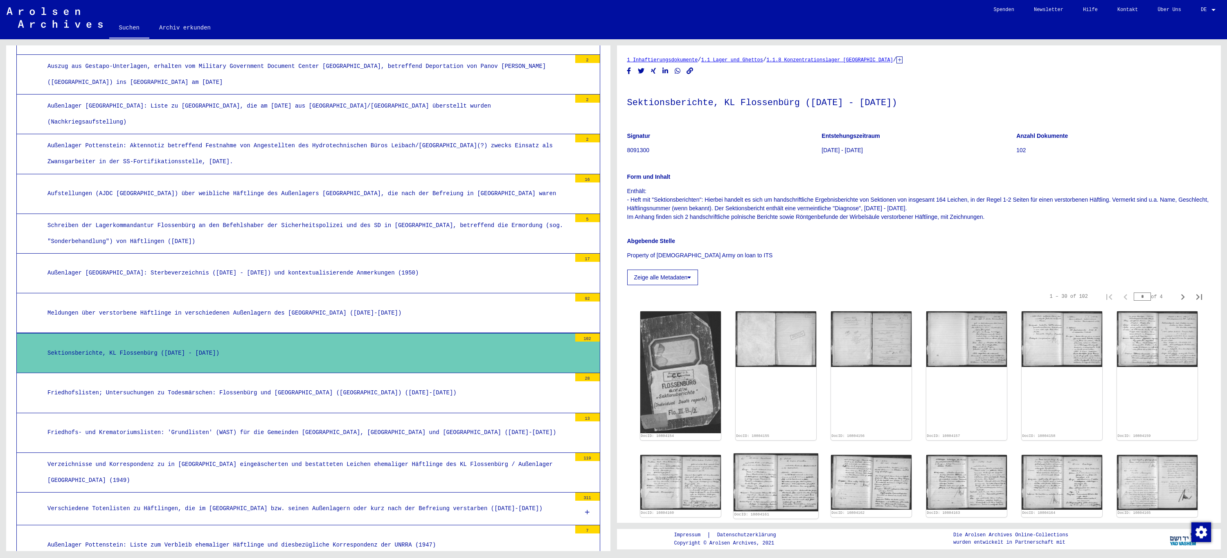
click at [766, 487] on img at bounding box center [776, 482] width 85 height 58
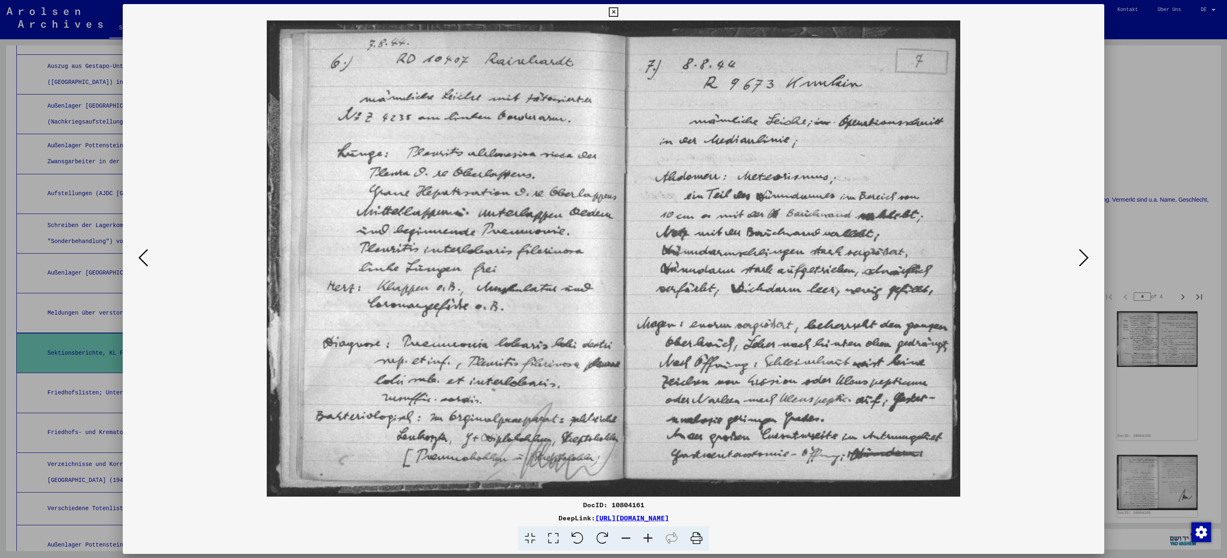
drag, startPoint x: 766, startPoint y: 487, endPoint x: 1086, endPoint y: 262, distance: 391.6
click at [1086, 262] on icon at bounding box center [1084, 258] width 10 height 20
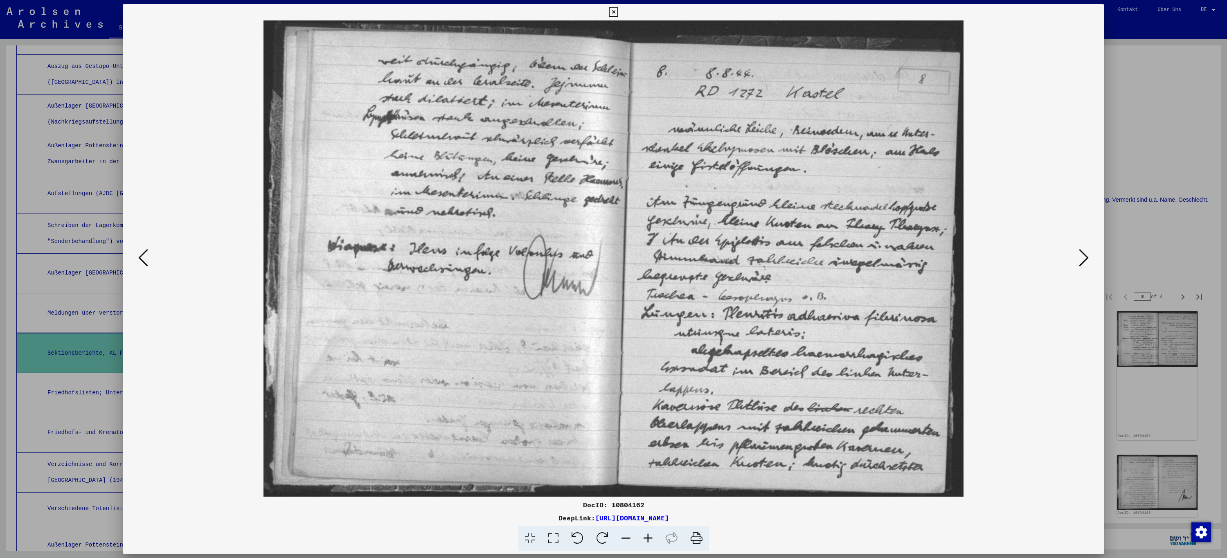
click at [1086, 262] on icon at bounding box center [1084, 258] width 10 height 20
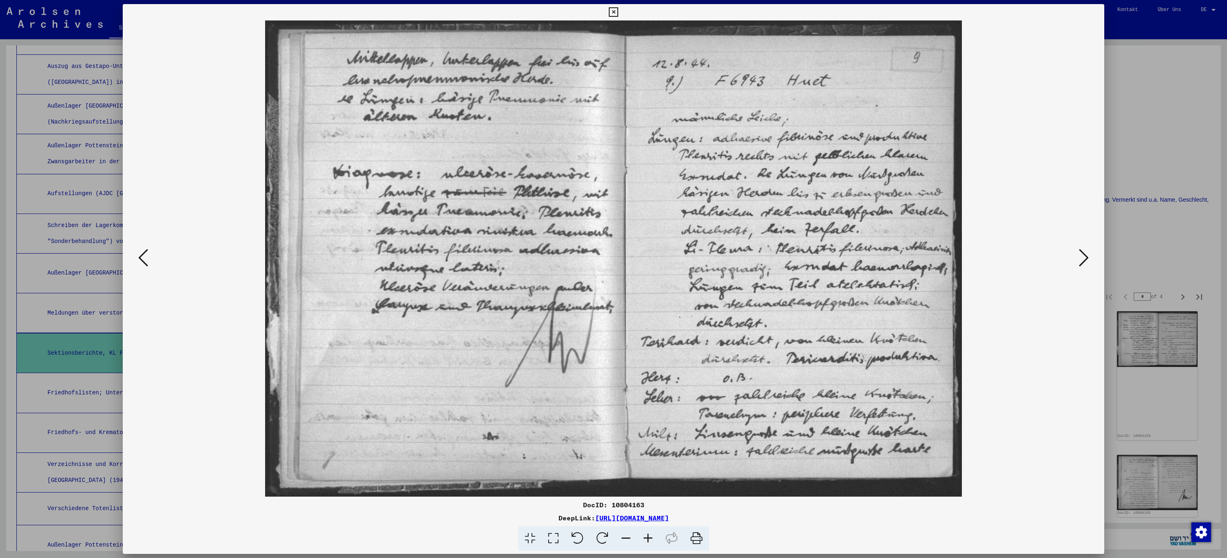
click at [1086, 262] on icon at bounding box center [1084, 258] width 10 height 20
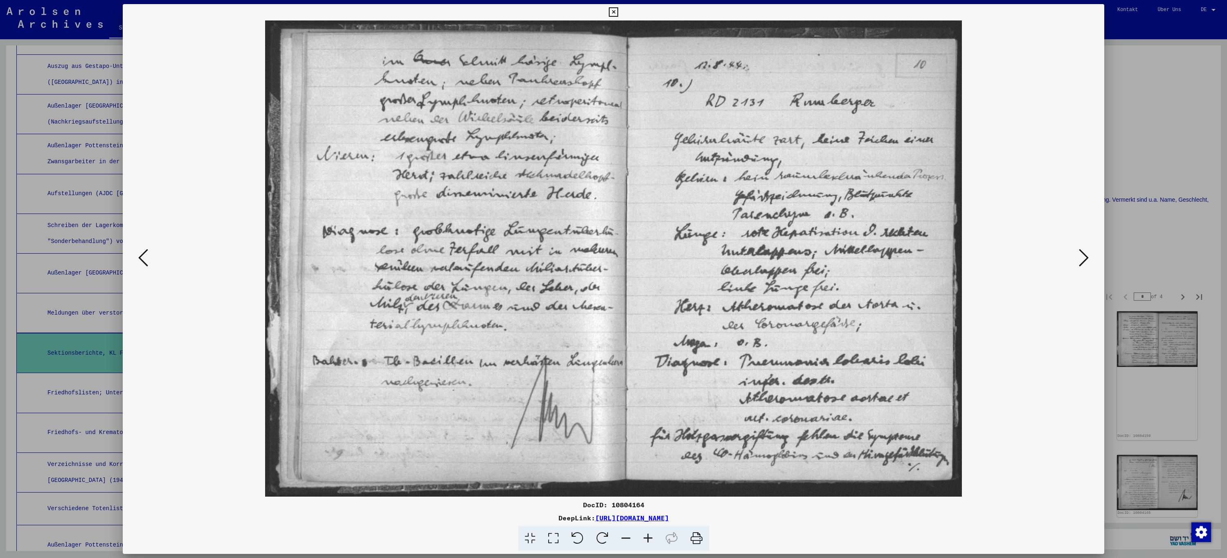
click at [1086, 262] on icon at bounding box center [1084, 258] width 10 height 20
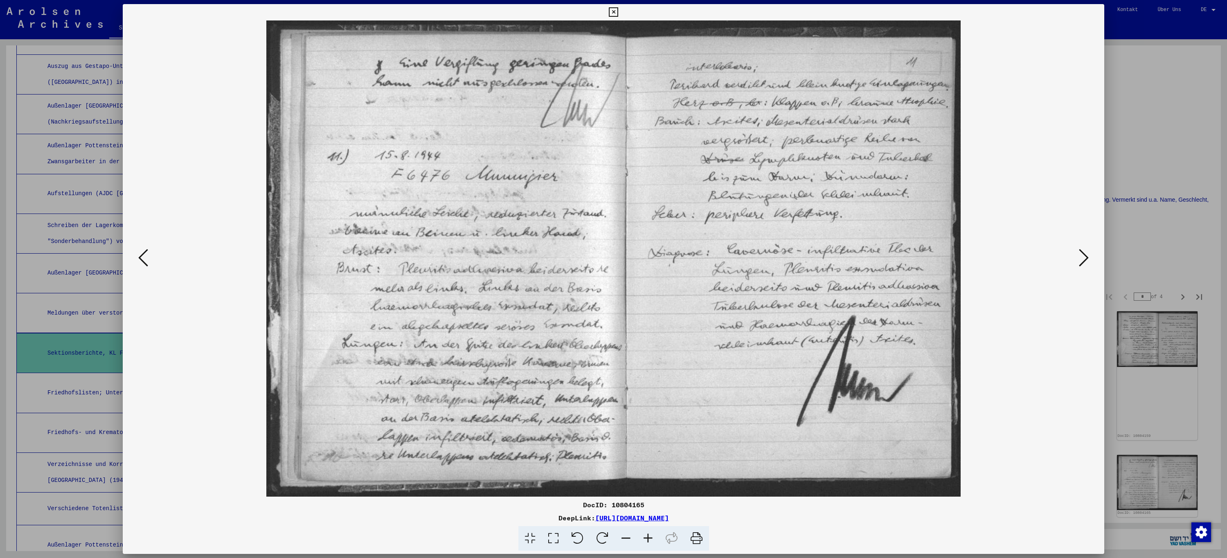
click at [1086, 262] on icon at bounding box center [1084, 258] width 10 height 20
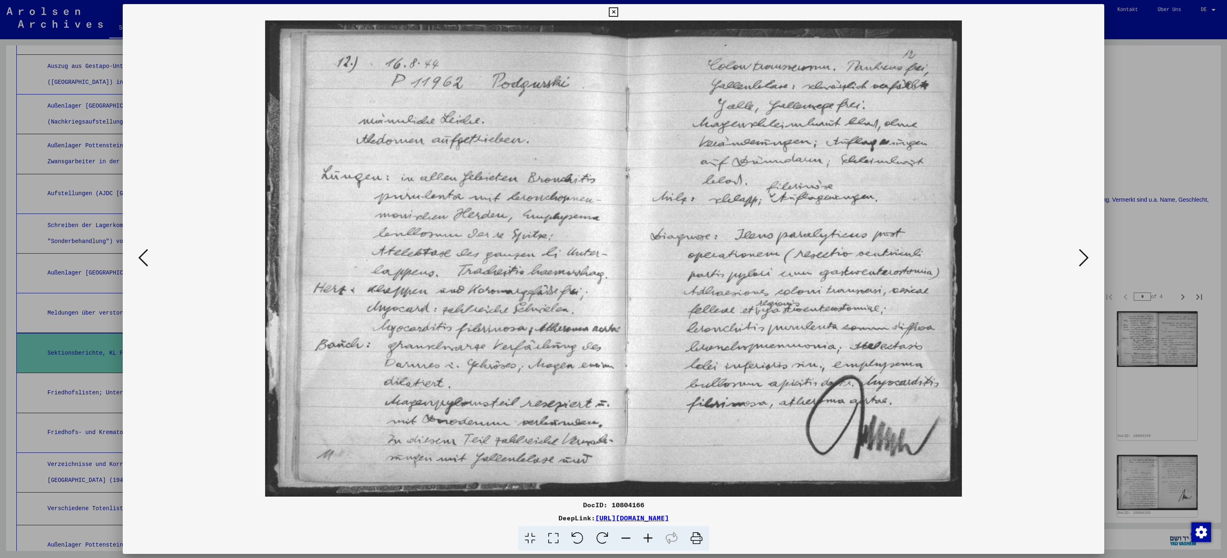
click at [1086, 262] on icon at bounding box center [1084, 258] width 10 height 20
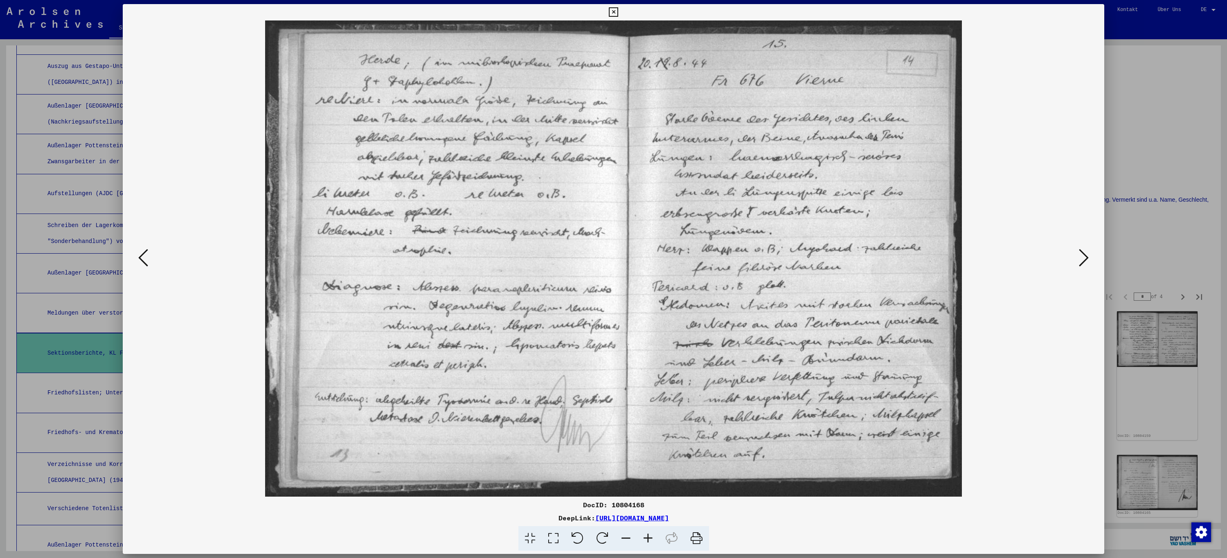
click at [1086, 262] on icon at bounding box center [1084, 258] width 10 height 20
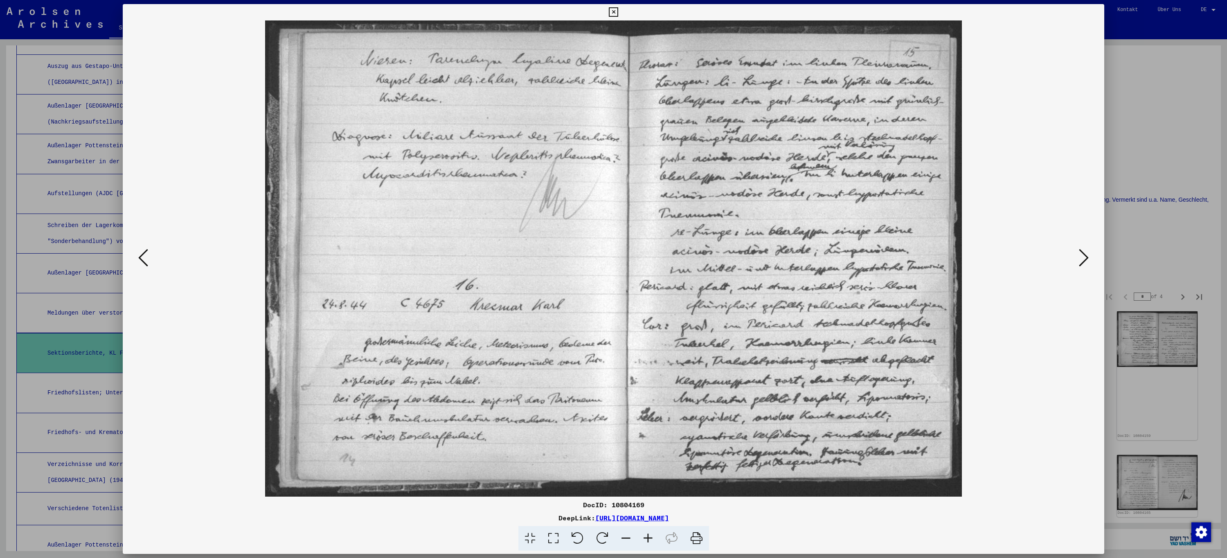
click at [1086, 262] on icon at bounding box center [1084, 258] width 10 height 20
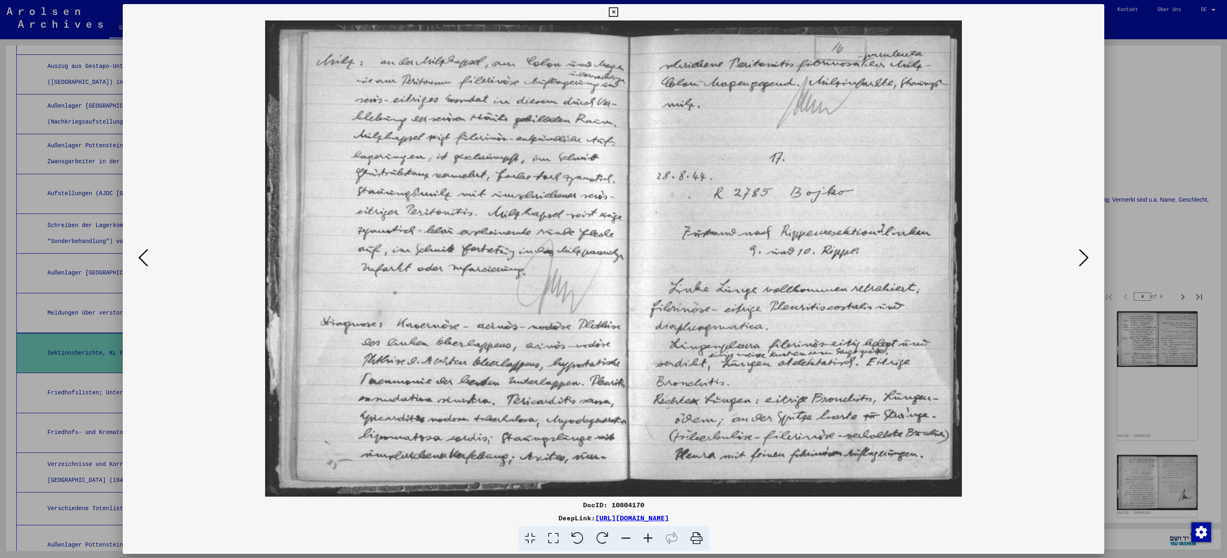
click at [1086, 262] on icon at bounding box center [1084, 258] width 10 height 20
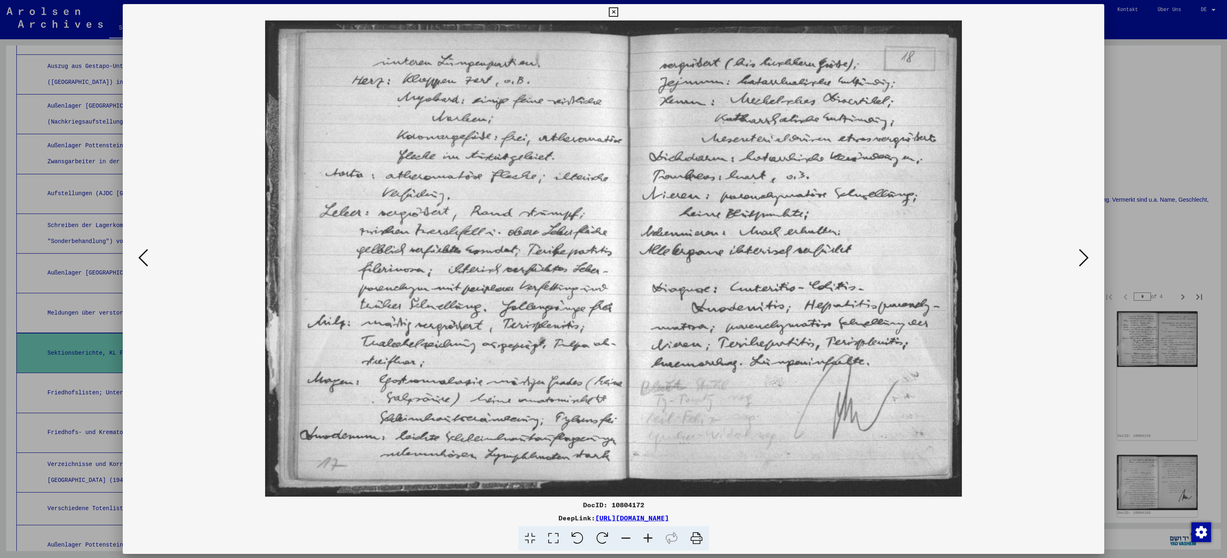
click at [1086, 262] on icon at bounding box center [1084, 258] width 10 height 20
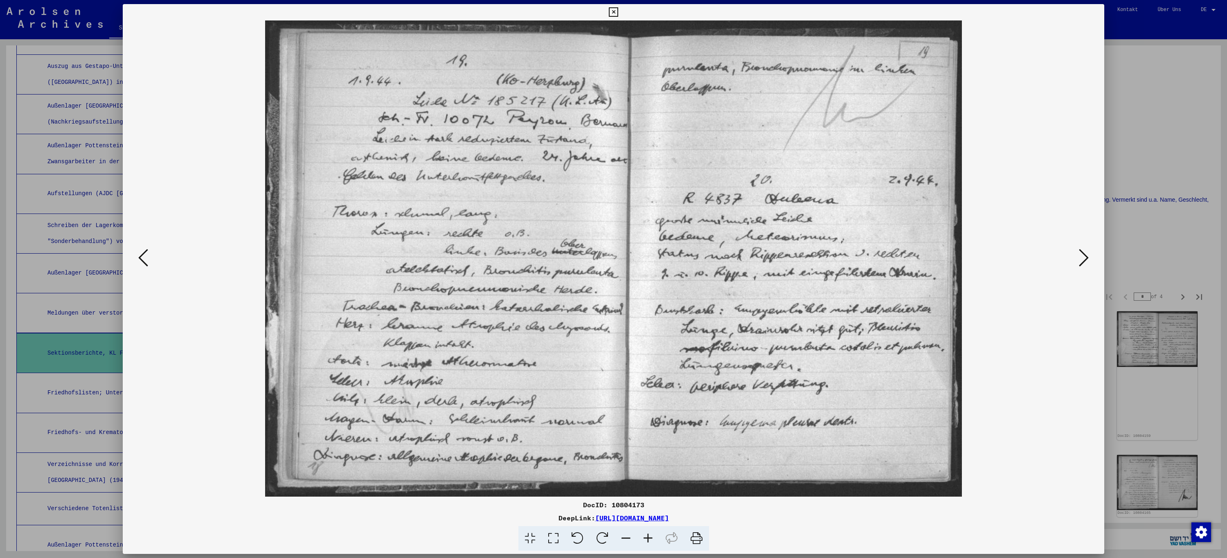
click at [1086, 262] on icon at bounding box center [1084, 258] width 10 height 20
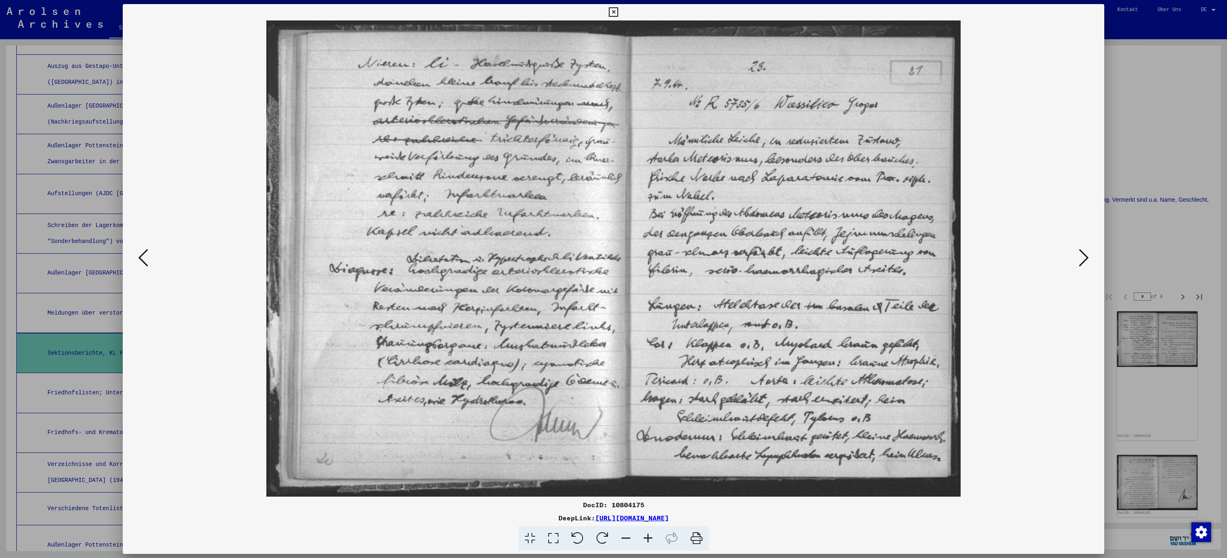
click at [1086, 262] on icon at bounding box center [1084, 258] width 10 height 20
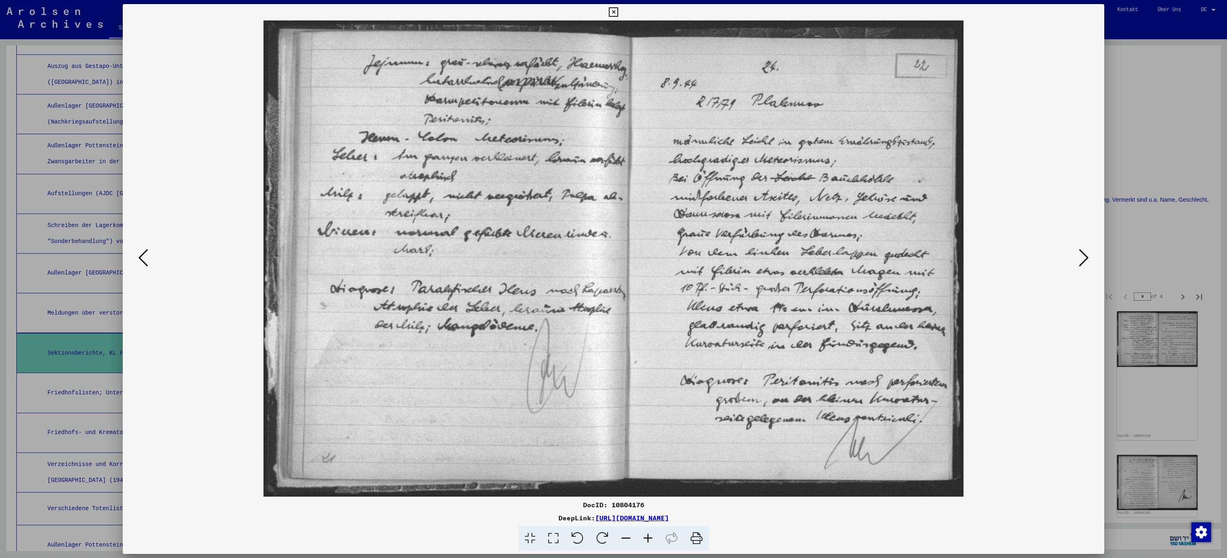
click at [1086, 262] on icon at bounding box center [1084, 258] width 10 height 20
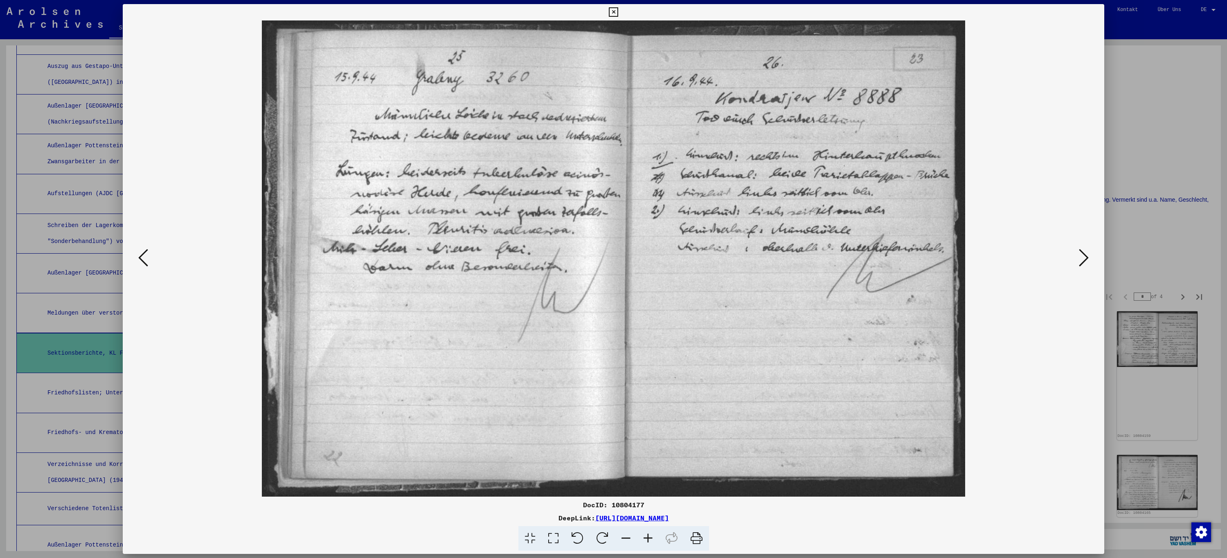
click at [1086, 262] on icon at bounding box center [1084, 258] width 10 height 20
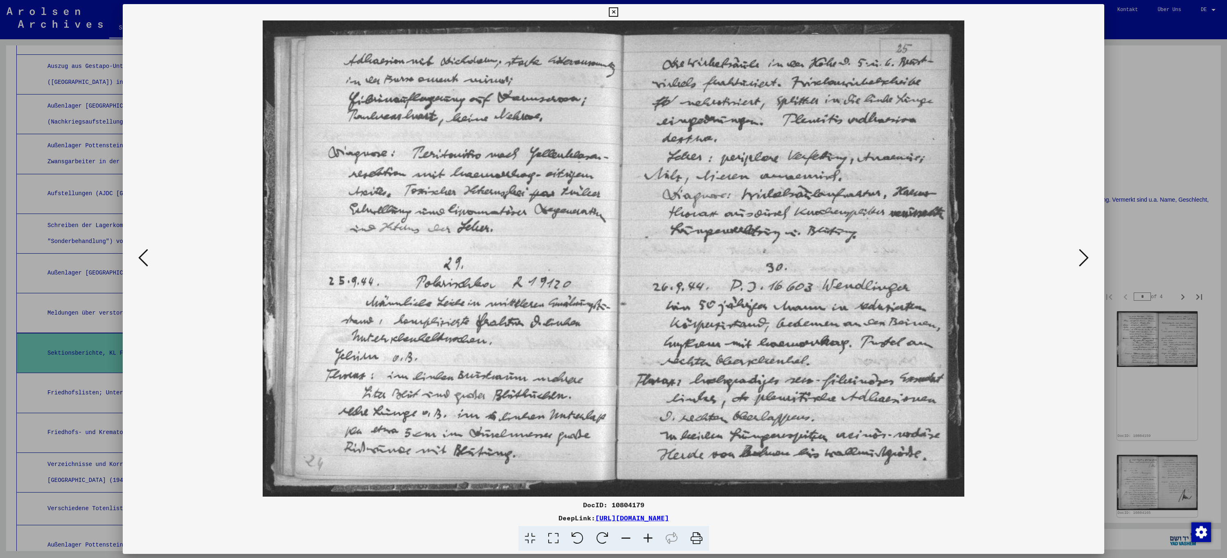
click at [1086, 262] on icon at bounding box center [1084, 258] width 10 height 20
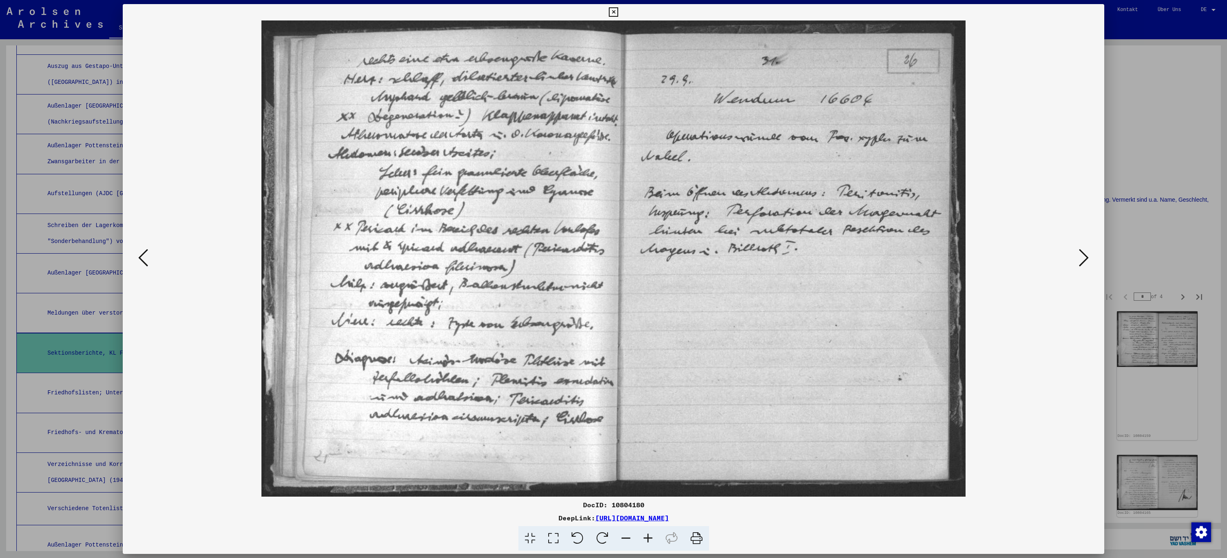
click at [1086, 262] on icon at bounding box center [1084, 258] width 10 height 20
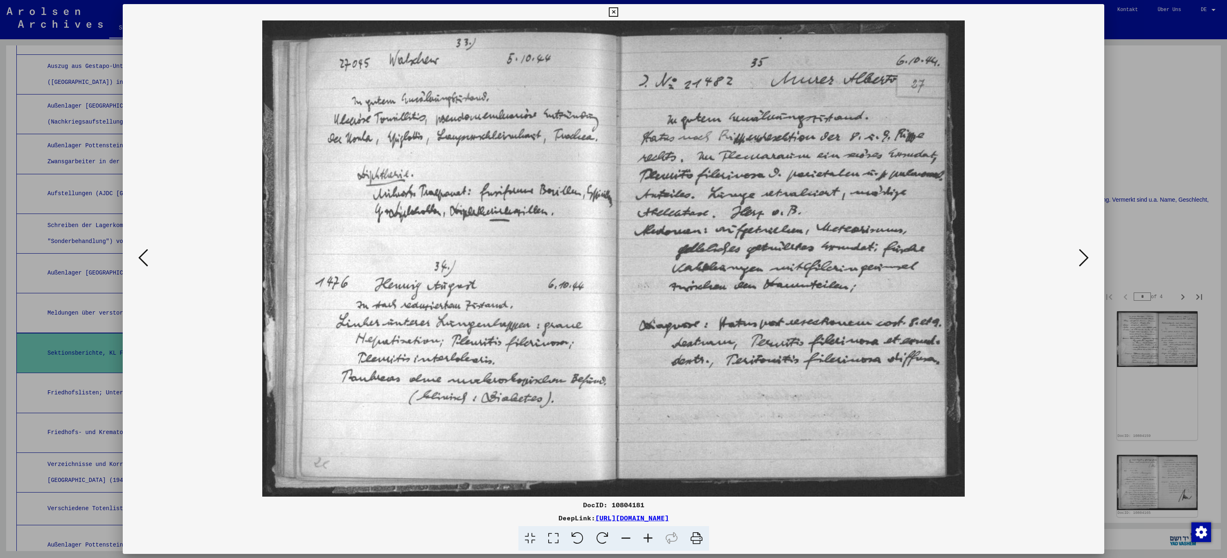
click at [1086, 262] on icon at bounding box center [1084, 258] width 10 height 20
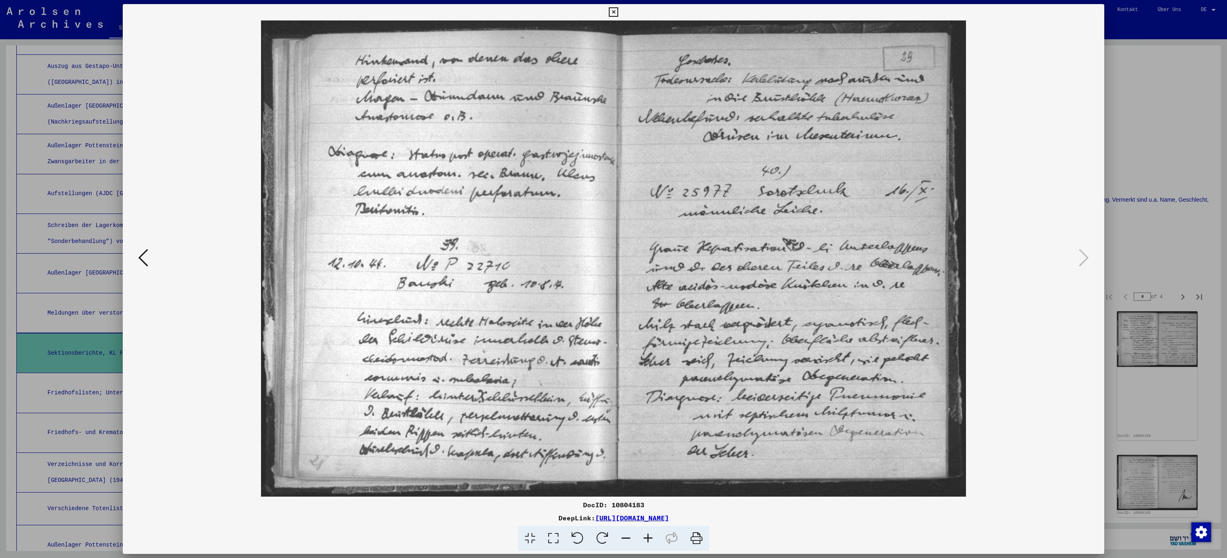
click at [616, 12] on icon at bounding box center [613, 12] width 9 height 10
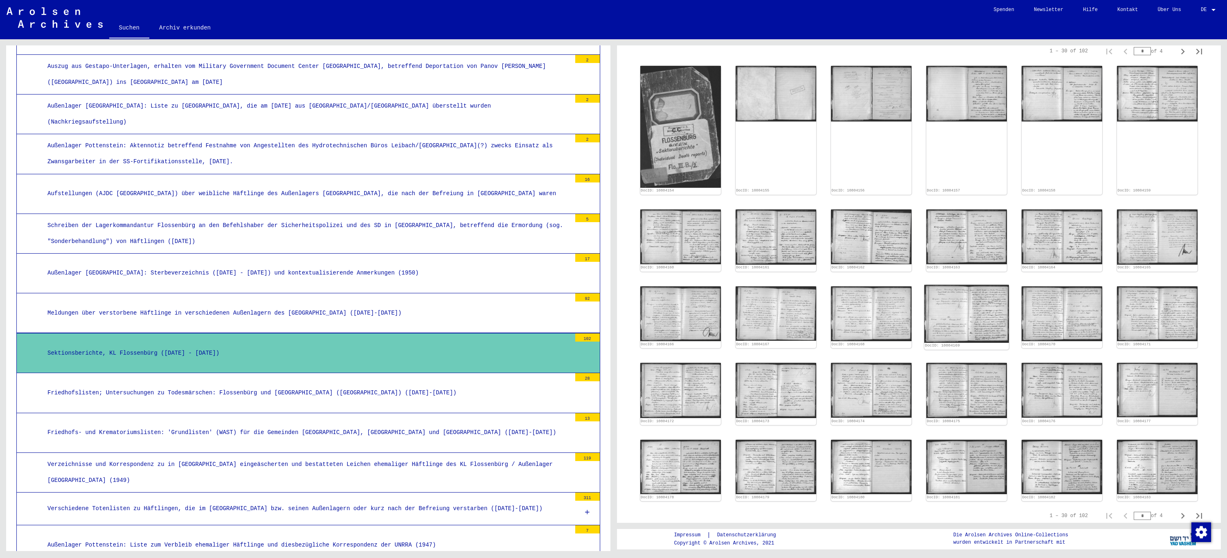
scroll to position [409, 0]
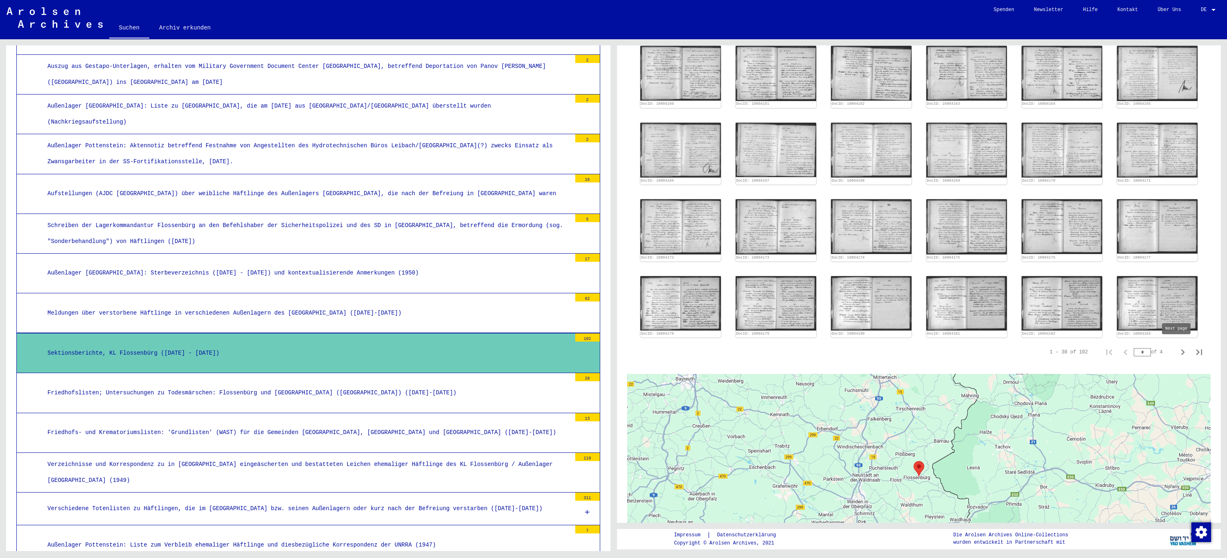
click at [1181, 349] on icon "Next page" at bounding box center [1183, 352] width 4 height 6
type input "*"
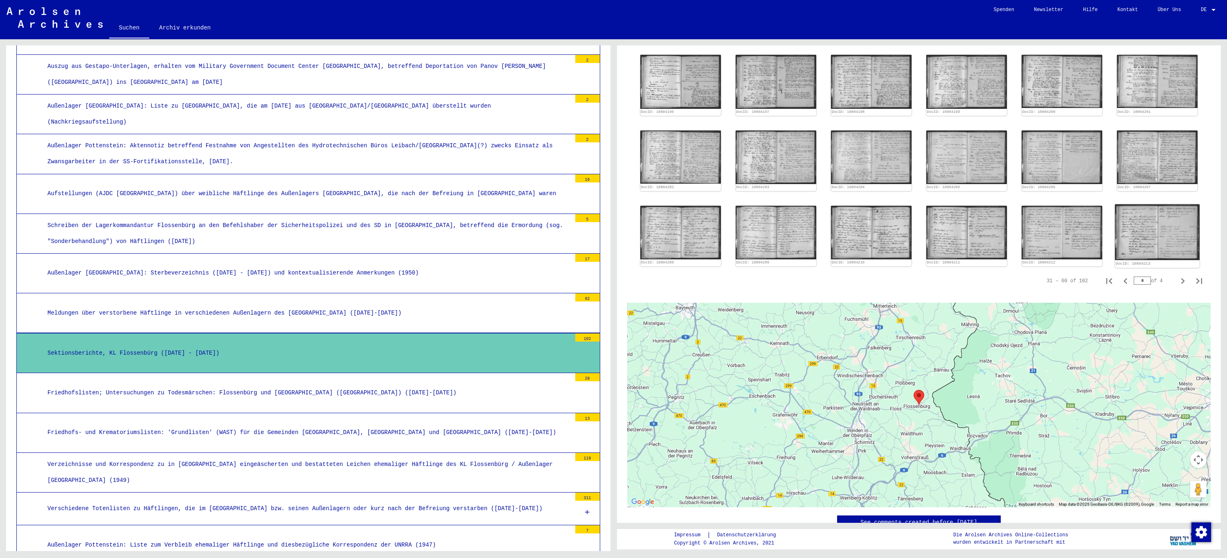
click at [1141, 204] on img at bounding box center [1157, 232] width 85 height 56
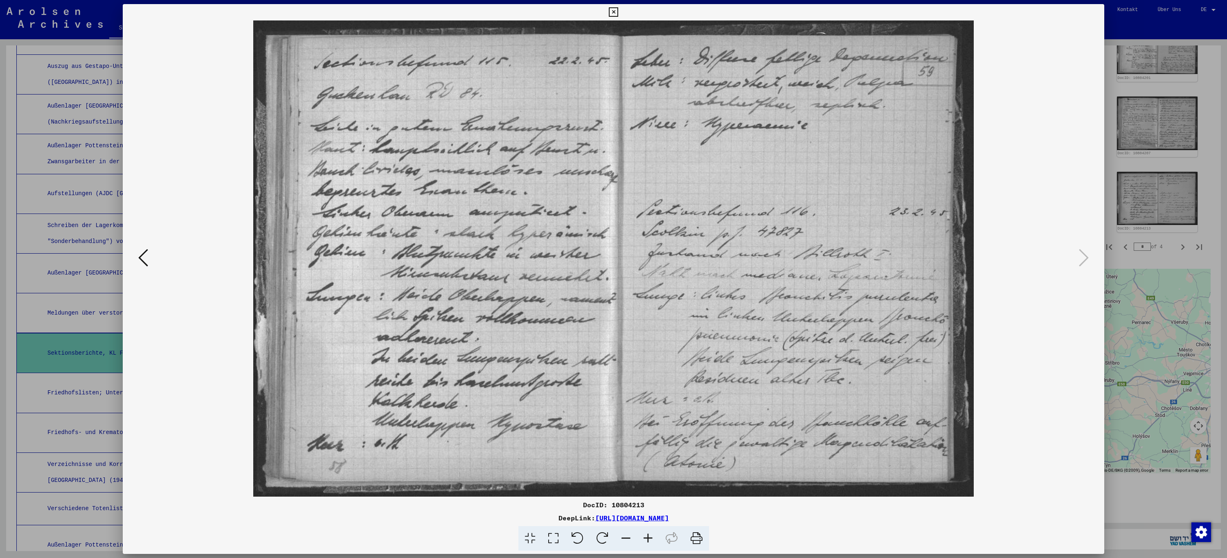
scroll to position [516, 0]
click at [610, 14] on icon at bounding box center [613, 12] width 9 height 10
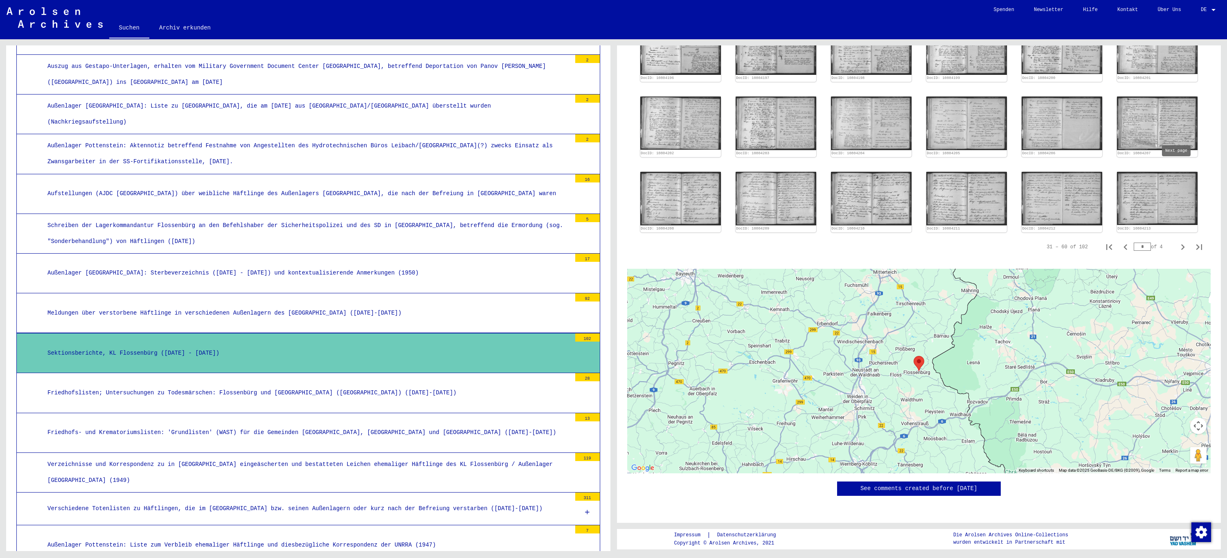
click at [1181, 244] on icon "Next page" at bounding box center [1183, 247] width 4 height 6
type input "*"
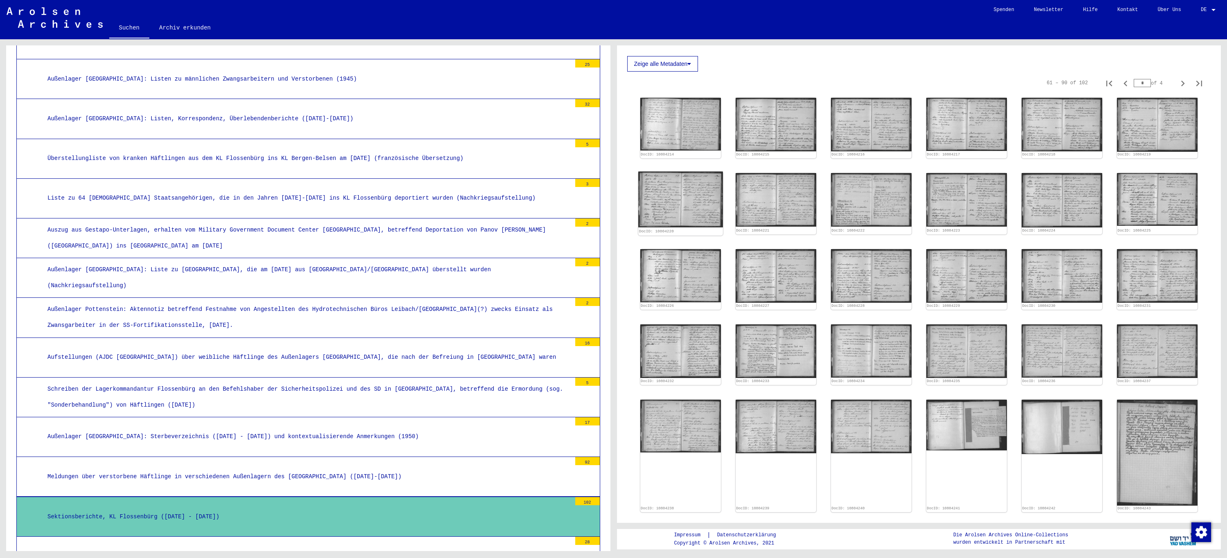
scroll to position [173, 0]
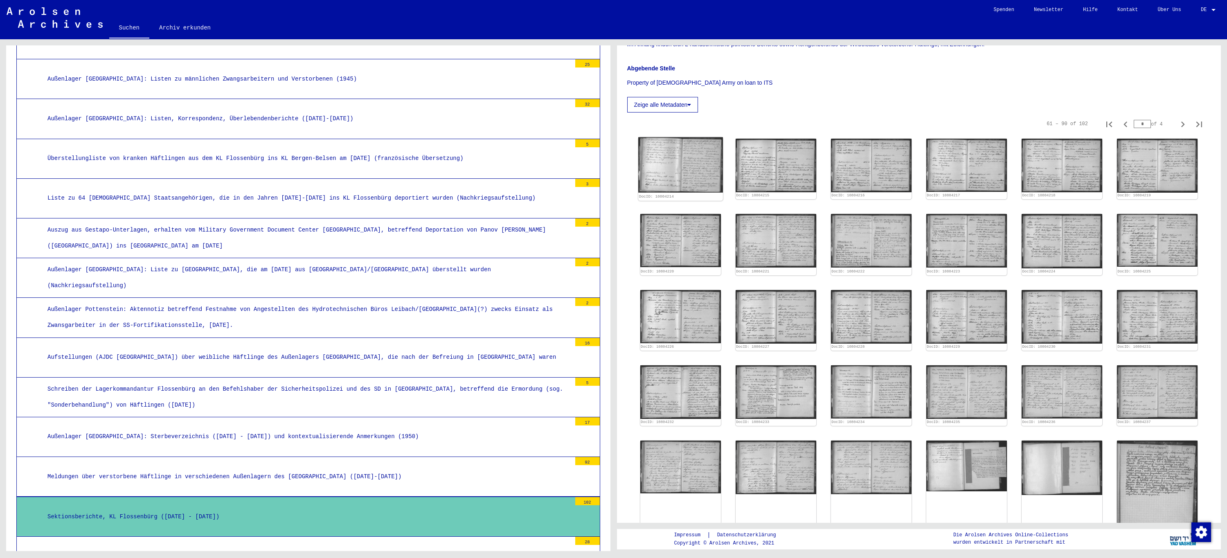
click at [668, 155] on img at bounding box center [680, 164] width 85 height 55
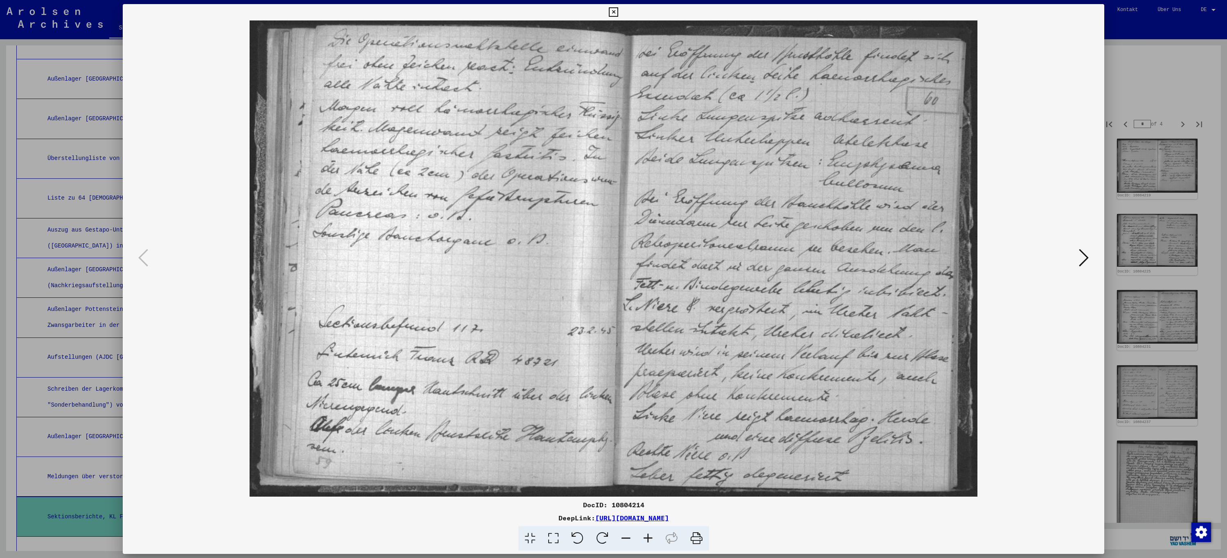
click at [1085, 259] on icon at bounding box center [1084, 258] width 10 height 20
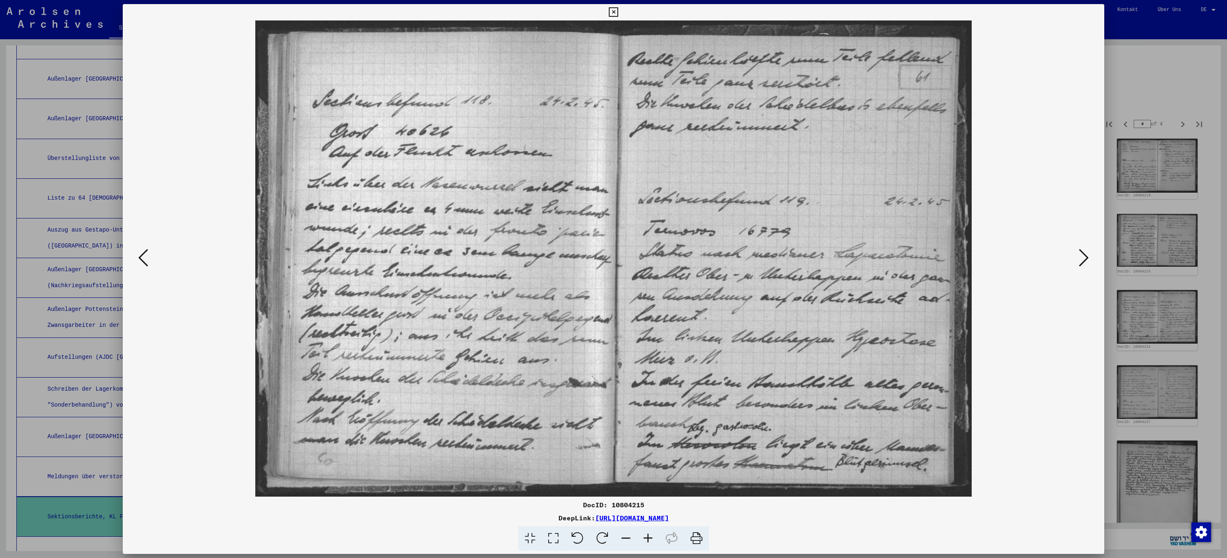
click at [1085, 259] on icon at bounding box center [1084, 258] width 10 height 20
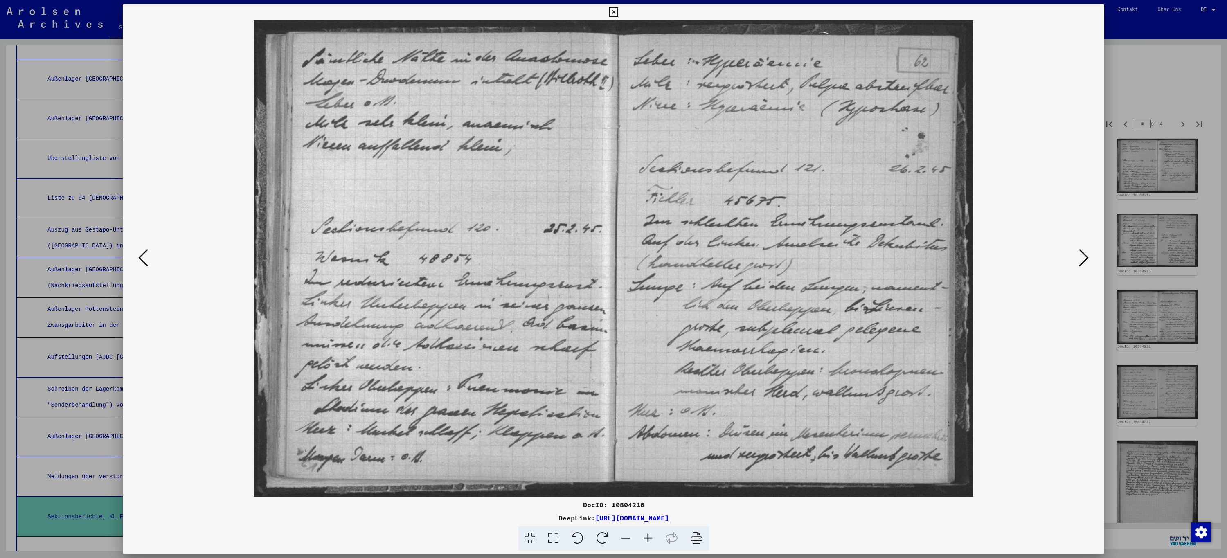
click at [1085, 259] on icon at bounding box center [1084, 258] width 10 height 20
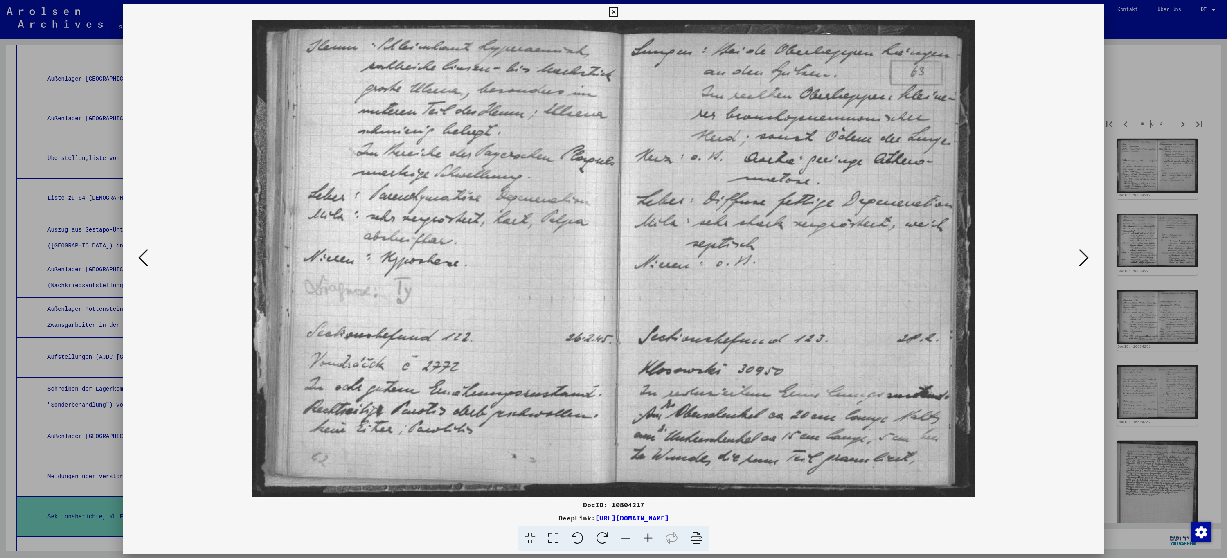
click at [1085, 259] on icon at bounding box center [1084, 258] width 10 height 20
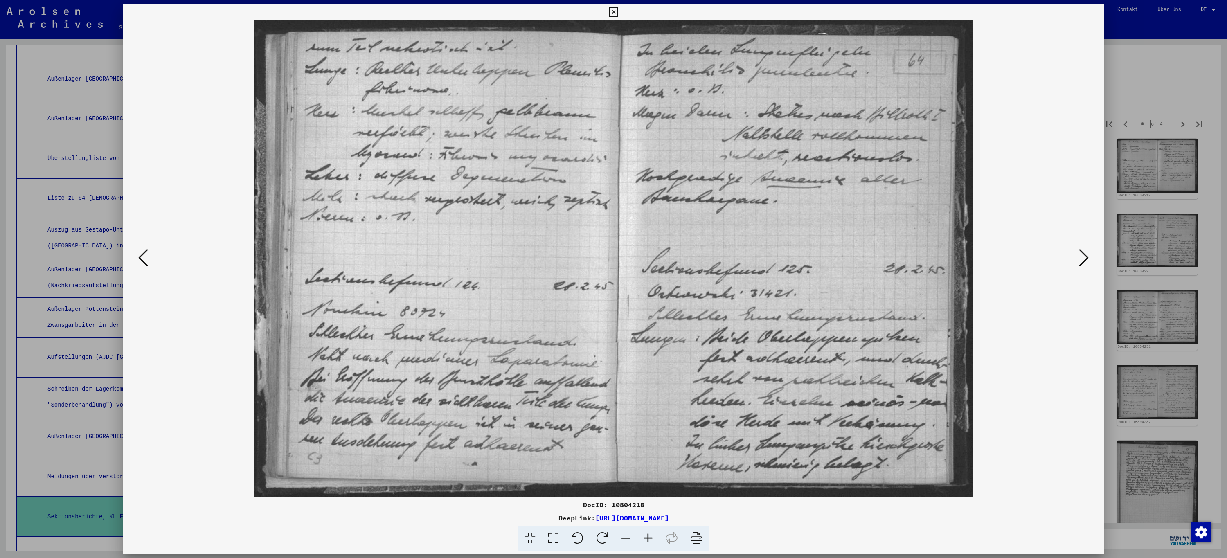
click at [1085, 259] on icon at bounding box center [1084, 258] width 10 height 20
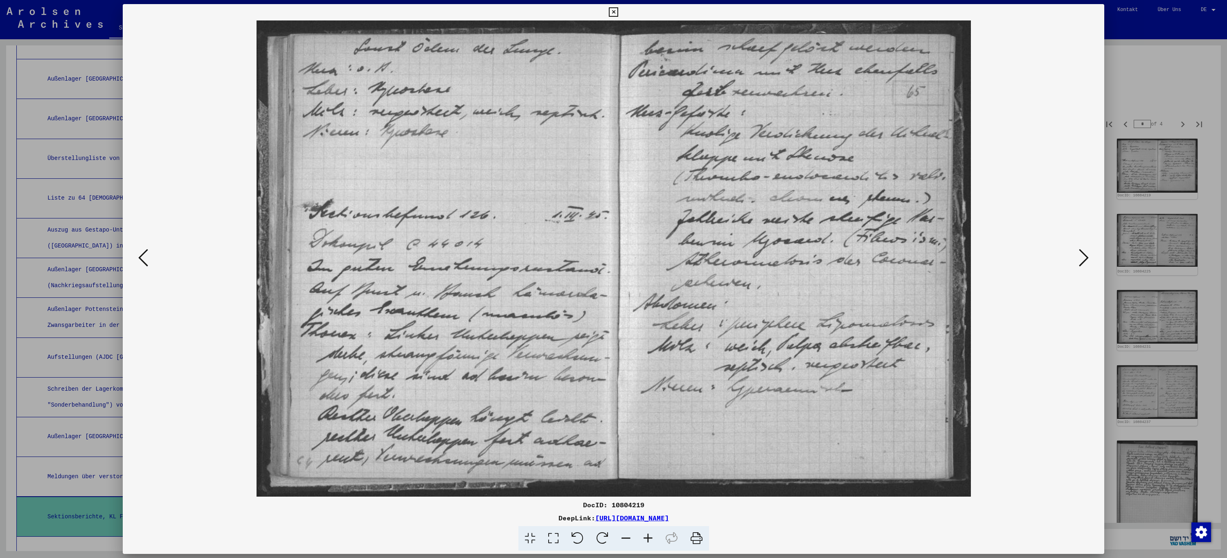
click at [1085, 259] on icon at bounding box center [1084, 258] width 10 height 20
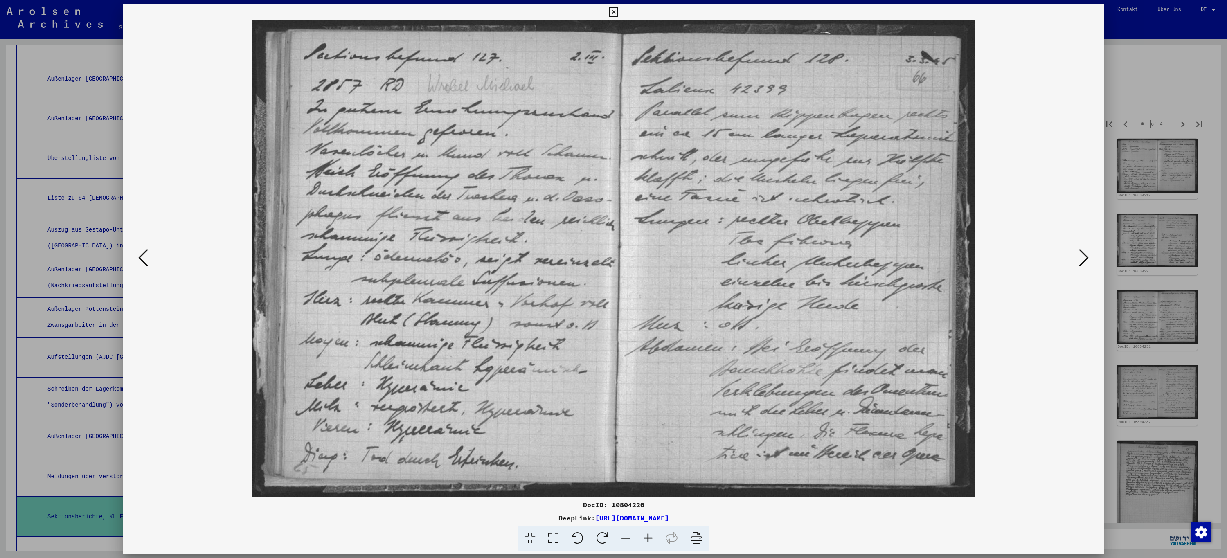
click at [1085, 259] on icon at bounding box center [1084, 258] width 10 height 20
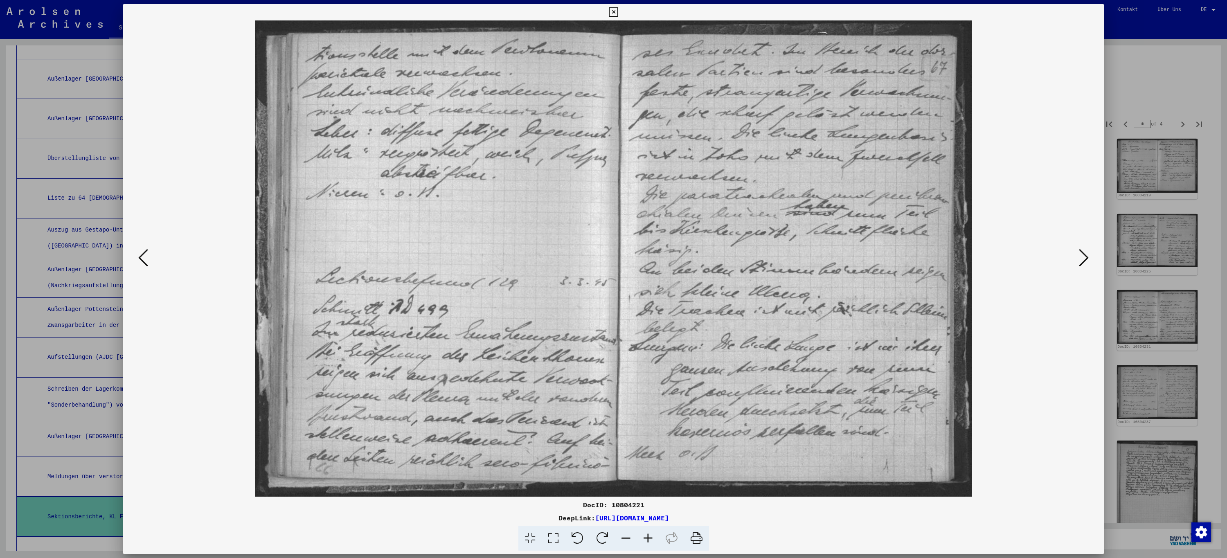
click at [1085, 259] on icon at bounding box center [1084, 258] width 10 height 20
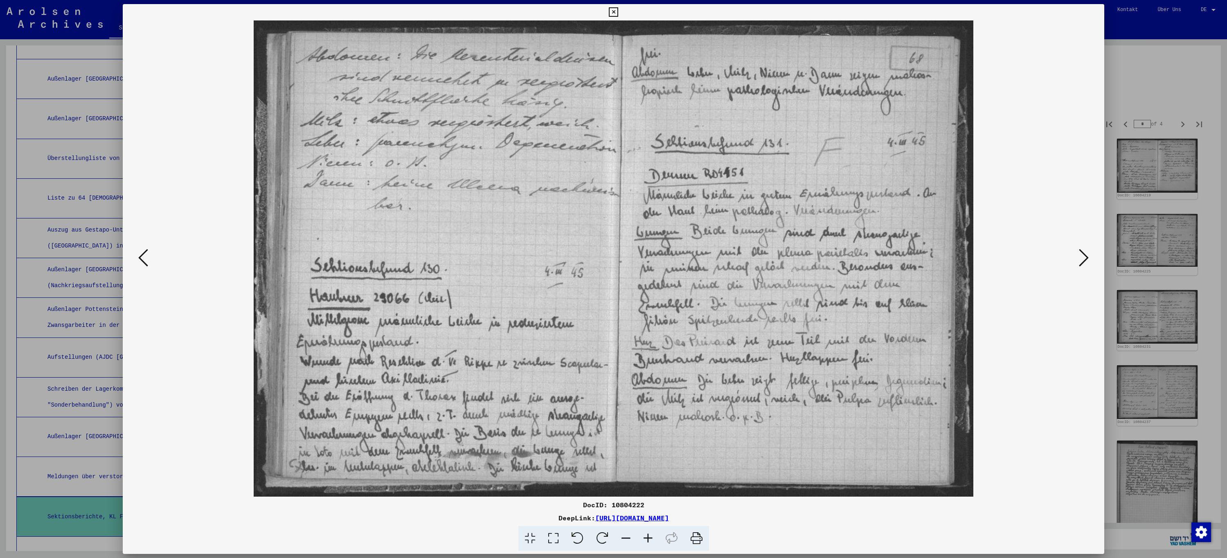
click at [614, 14] on icon at bounding box center [613, 12] width 9 height 10
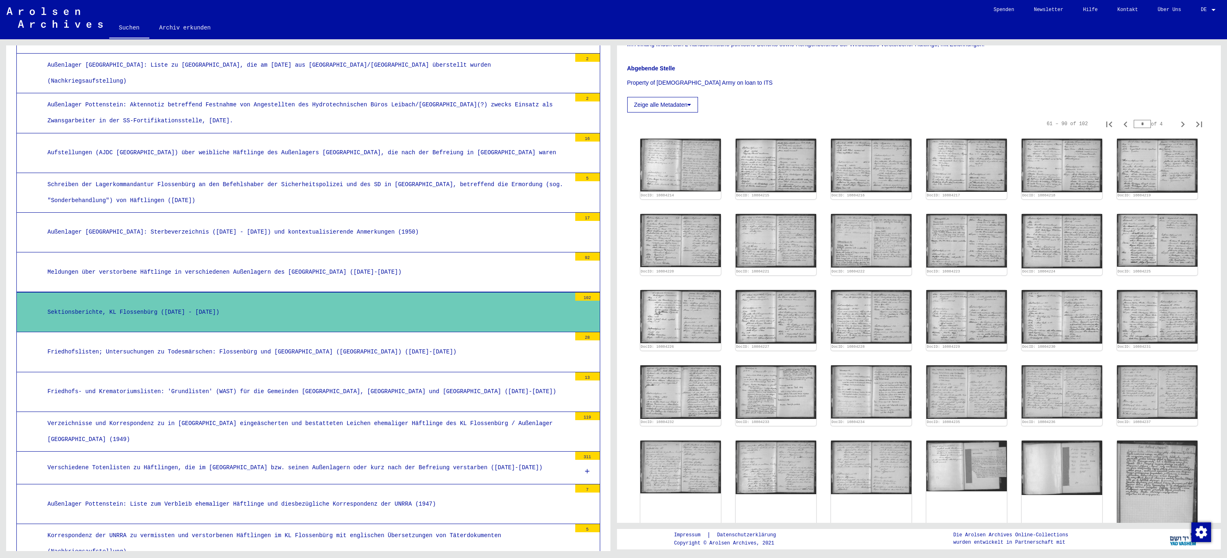
scroll to position [1308, 0]
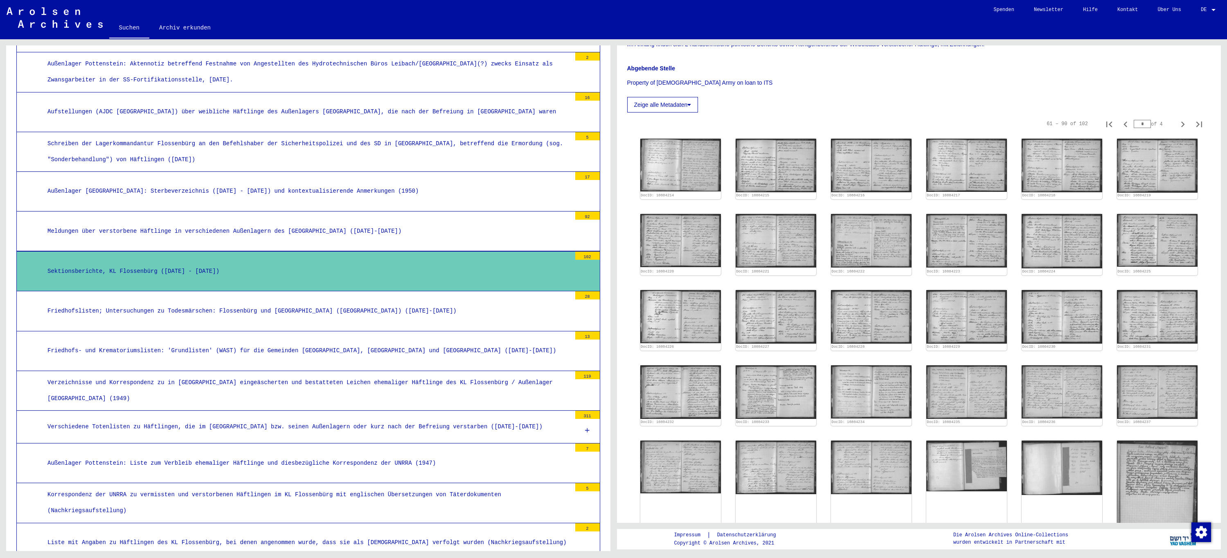
click at [192, 385] on div "Verzeichnisse und Korrespondenz zu in [GEOGRAPHIC_DATA] eingeäscherten und best…" at bounding box center [306, 391] width 530 height 32
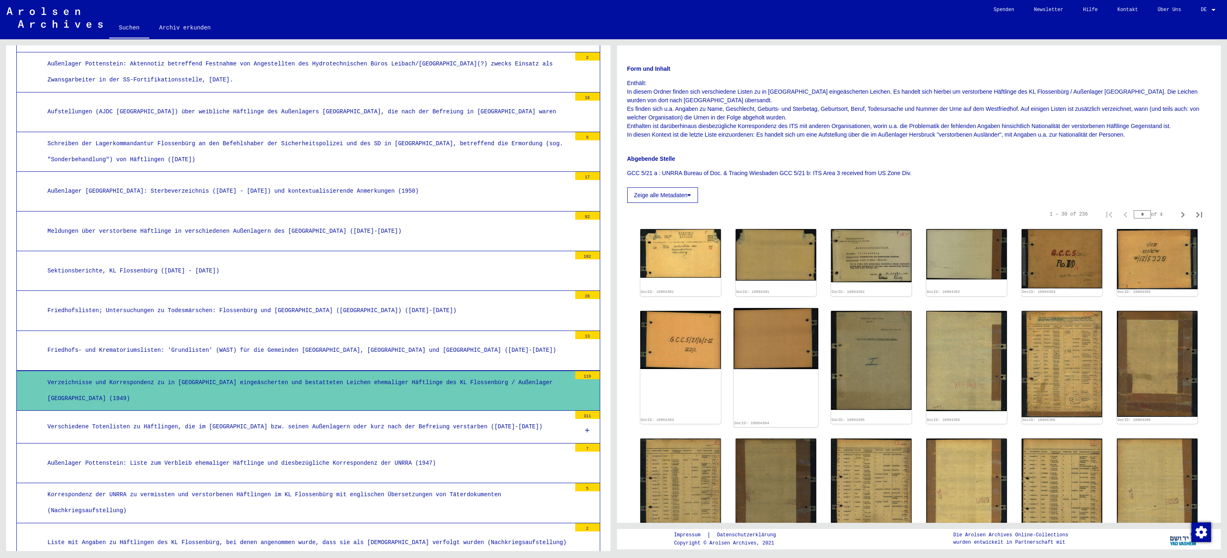
scroll to position [123, 0]
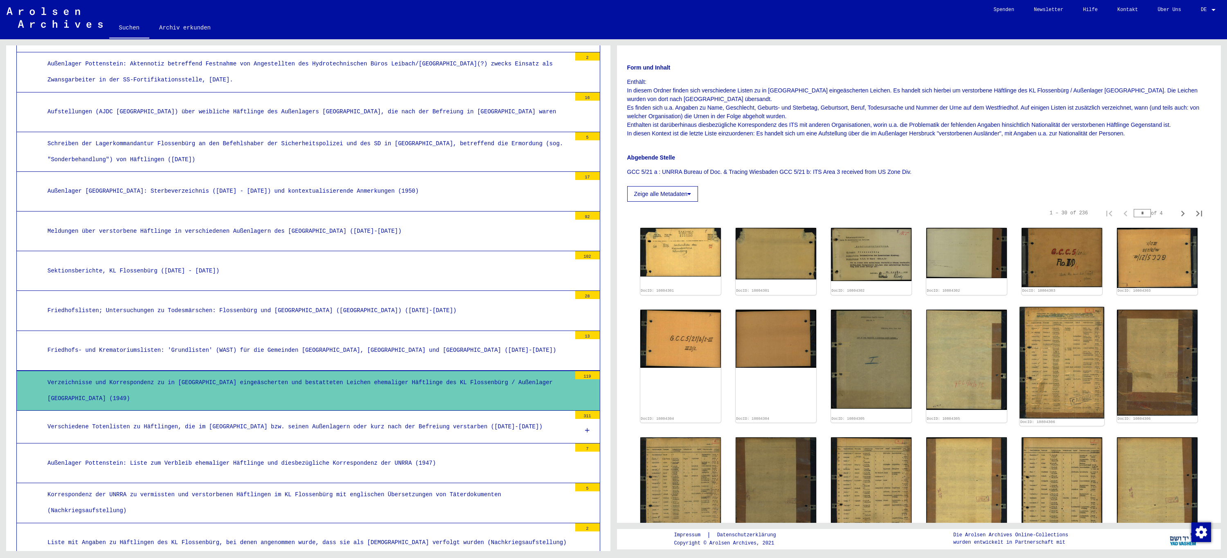
click at [1049, 362] on img at bounding box center [1062, 363] width 85 height 112
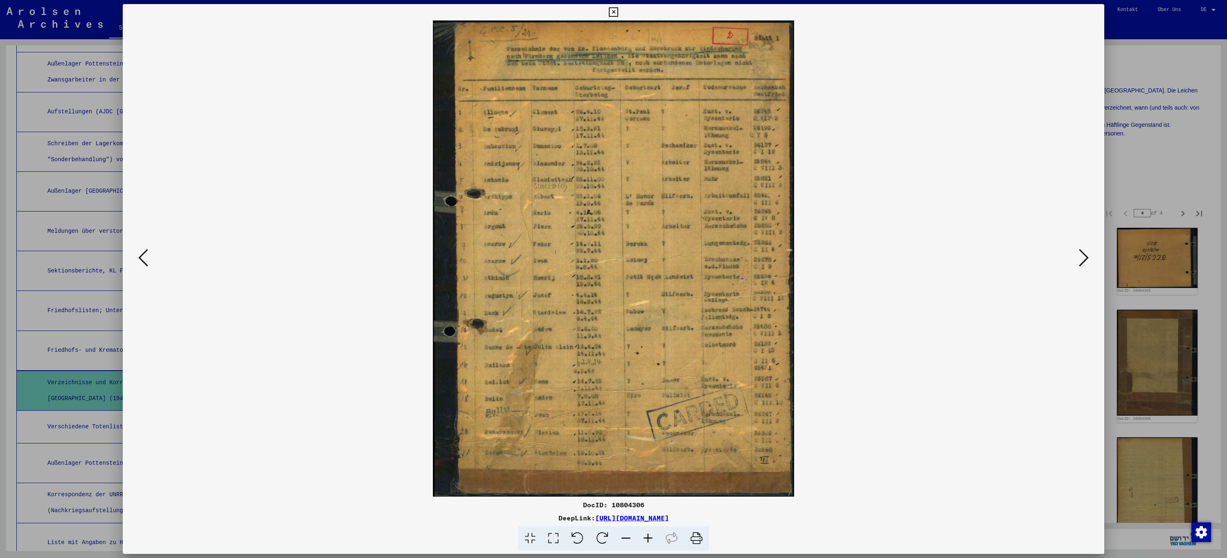
click at [1083, 264] on icon at bounding box center [1084, 258] width 10 height 20
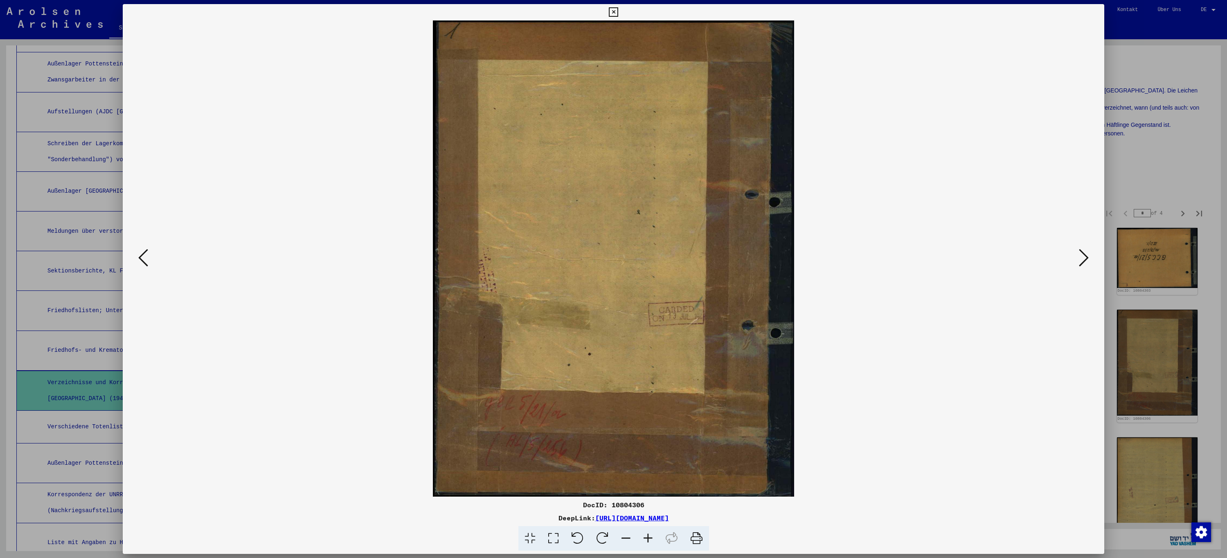
click at [1083, 264] on icon at bounding box center [1084, 258] width 10 height 20
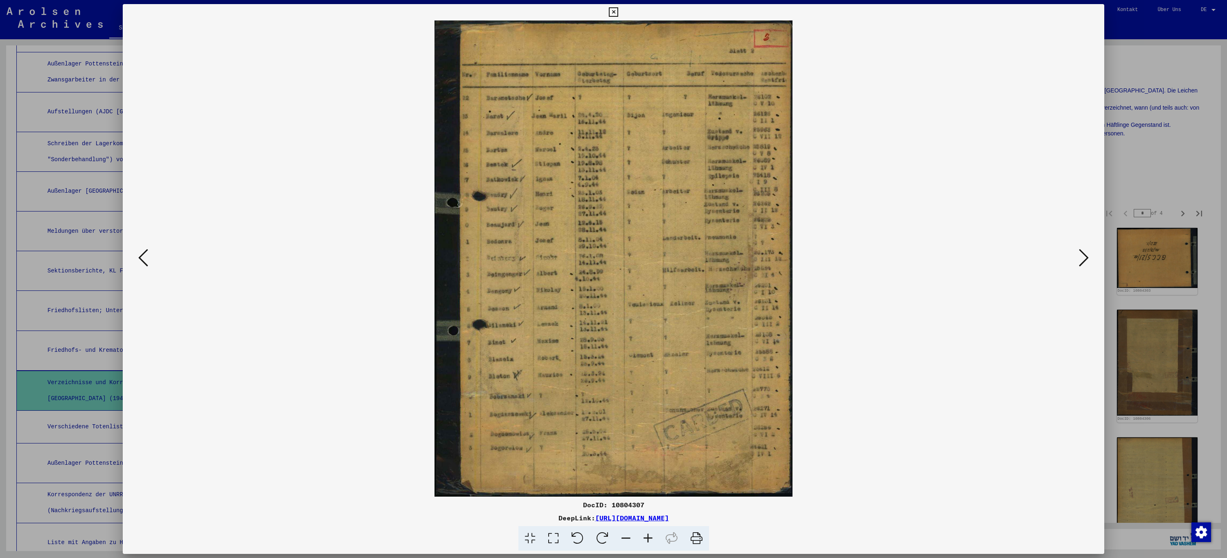
click at [1083, 264] on icon at bounding box center [1084, 258] width 10 height 20
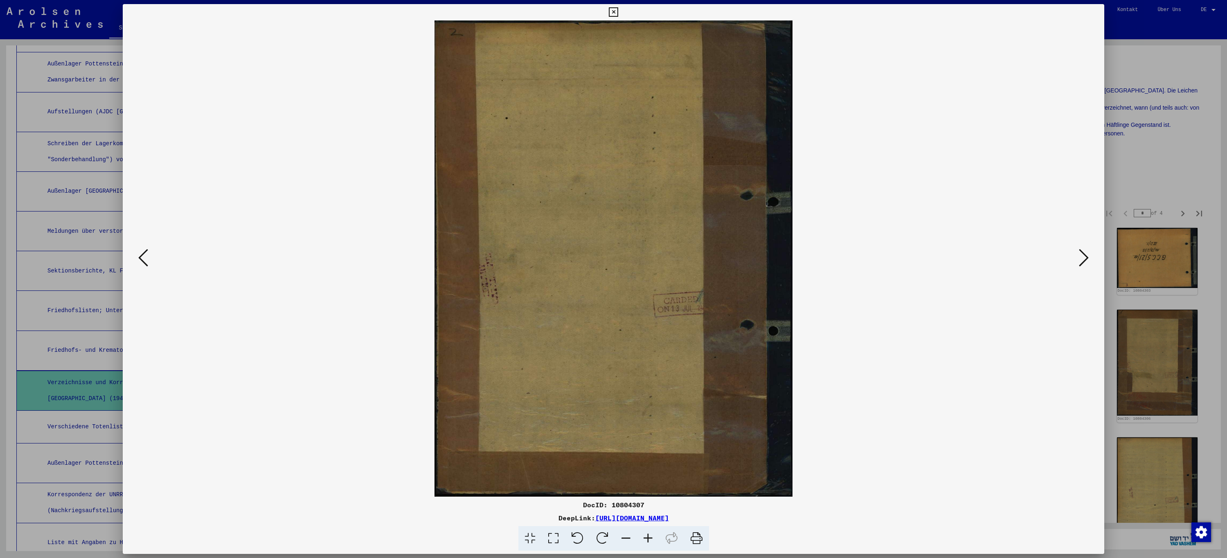
click at [1083, 264] on icon at bounding box center [1084, 258] width 10 height 20
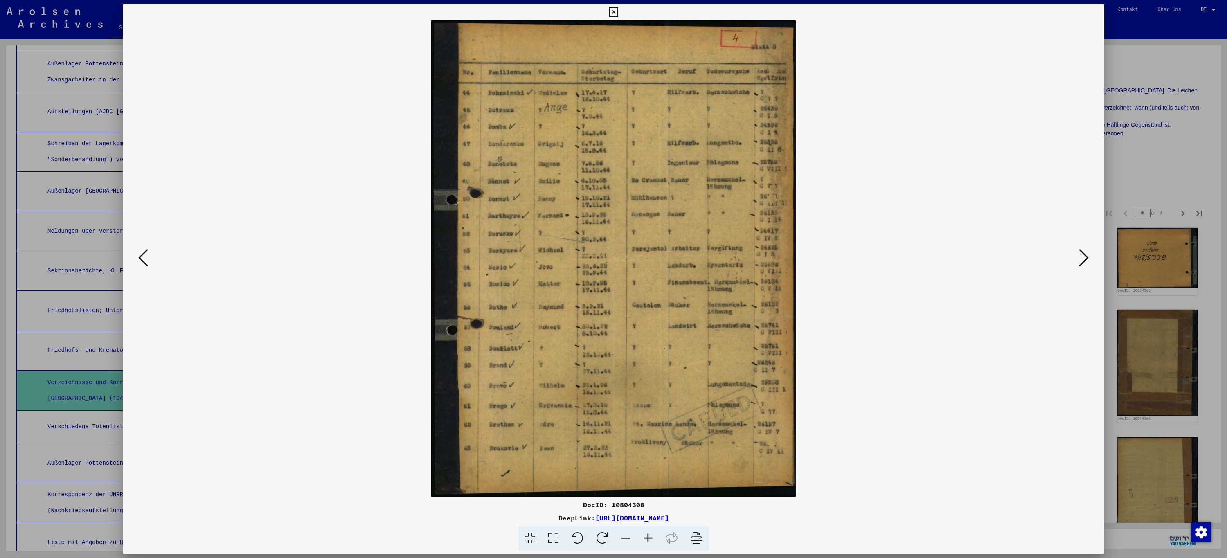
click at [1083, 264] on icon at bounding box center [1084, 258] width 10 height 20
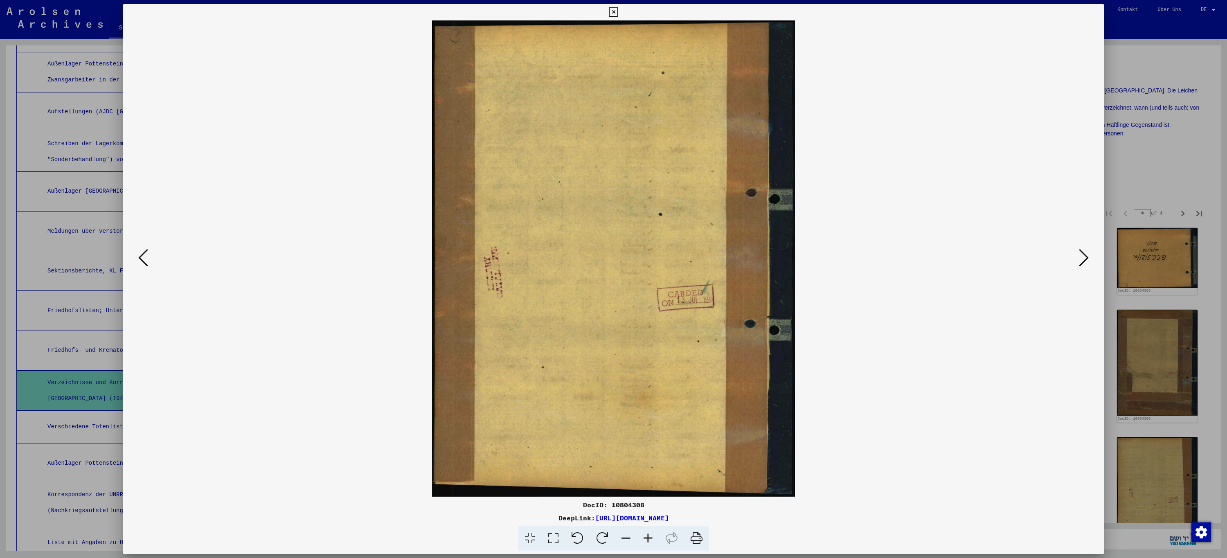
click at [1083, 264] on icon at bounding box center [1084, 258] width 10 height 20
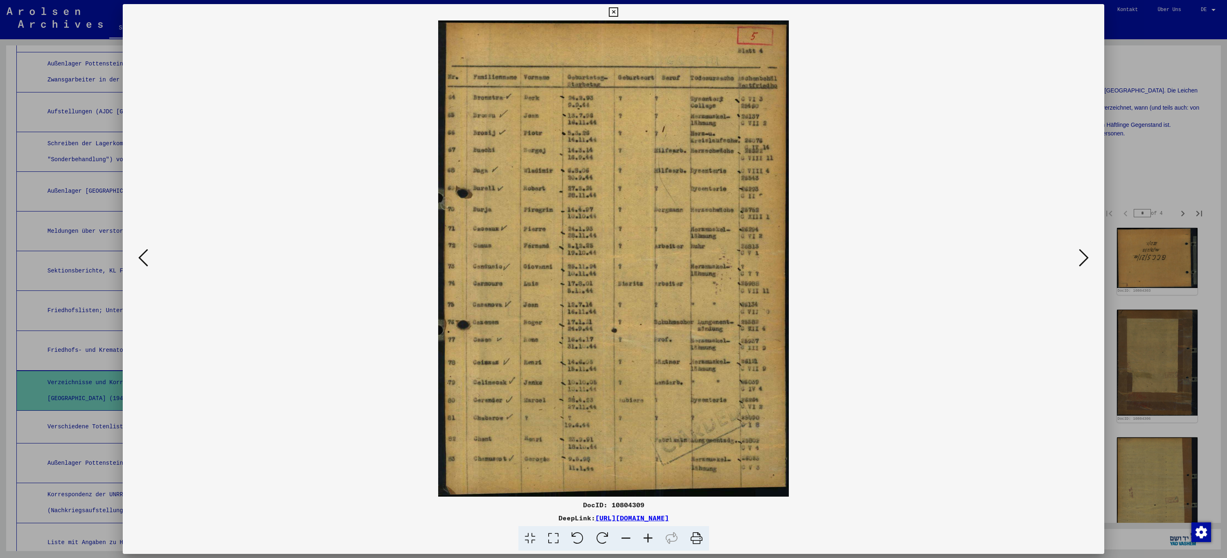
click at [1083, 264] on icon at bounding box center [1084, 258] width 10 height 20
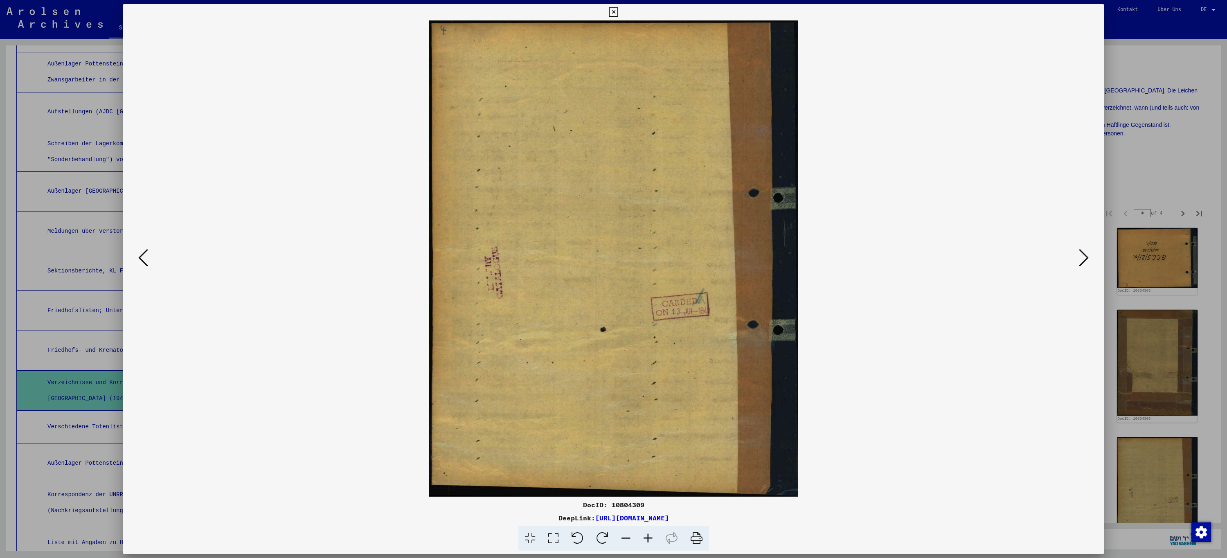
click at [1083, 264] on icon at bounding box center [1084, 258] width 10 height 20
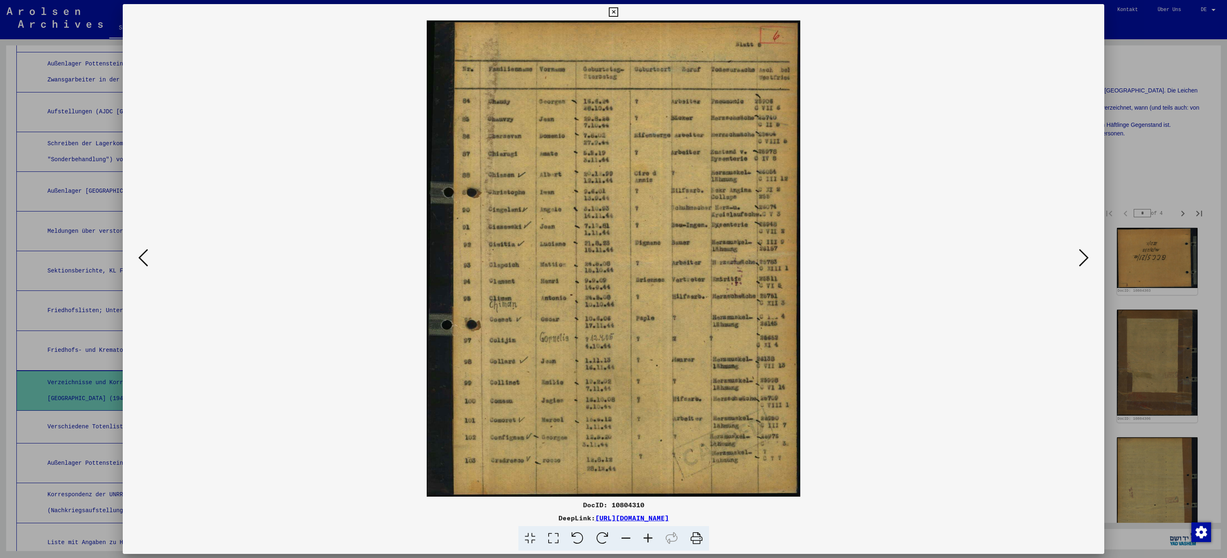
click at [1083, 264] on icon at bounding box center [1084, 258] width 10 height 20
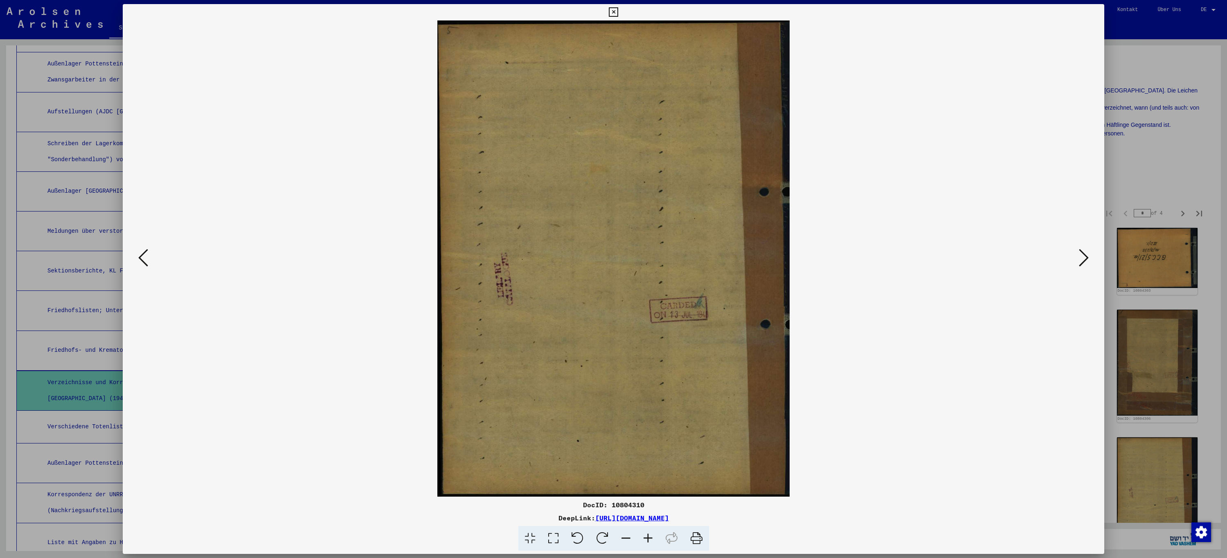
click at [1083, 264] on icon at bounding box center [1084, 258] width 10 height 20
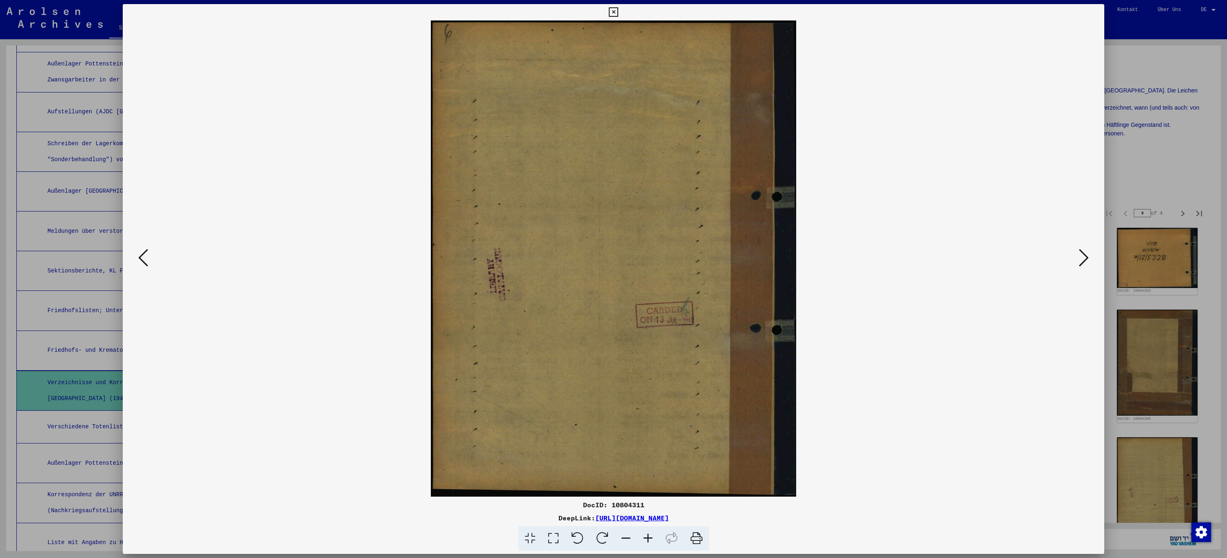
click at [1082, 264] on icon at bounding box center [1084, 258] width 10 height 20
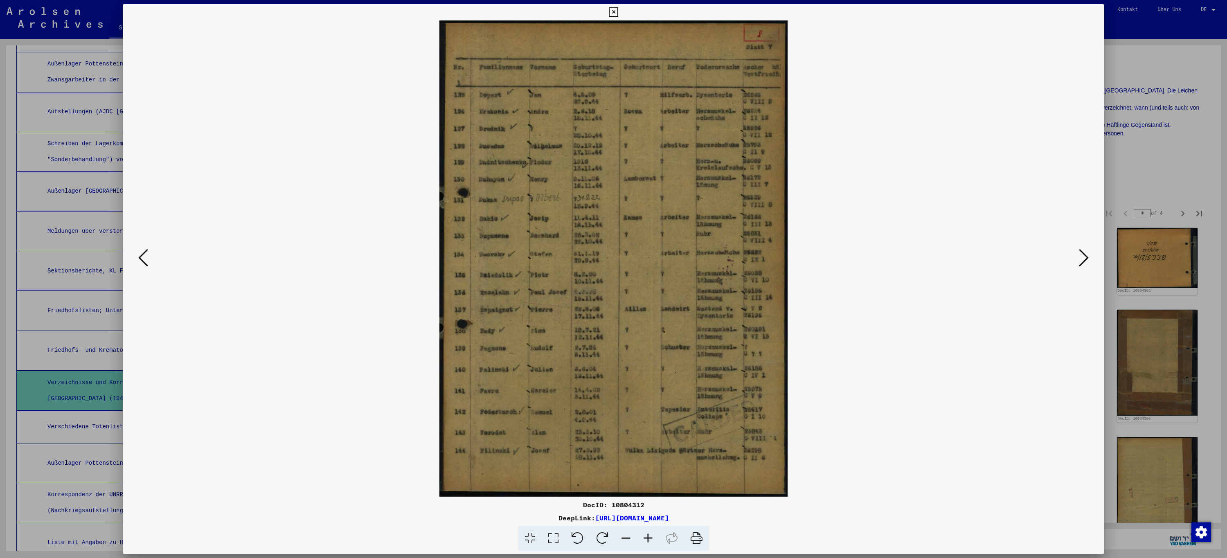
click at [1082, 264] on icon at bounding box center [1084, 258] width 10 height 20
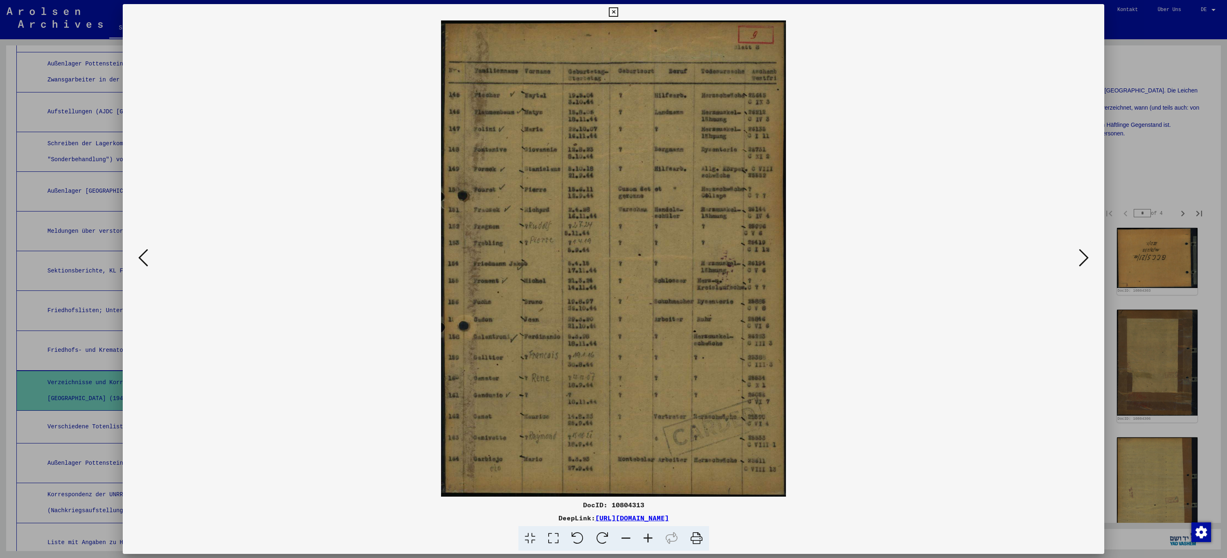
click at [1082, 264] on icon at bounding box center [1084, 258] width 10 height 20
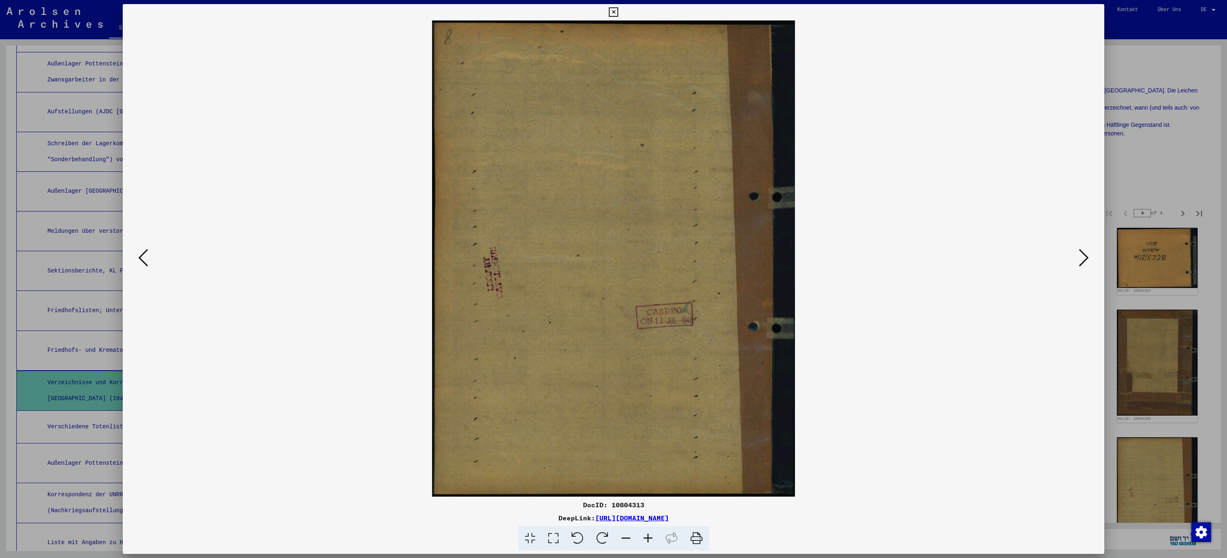
click at [1082, 264] on icon at bounding box center [1084, 258] width 10 height 20
click at [1082, 263] on icon at bounding box center [1084, 258] width 10 height 20
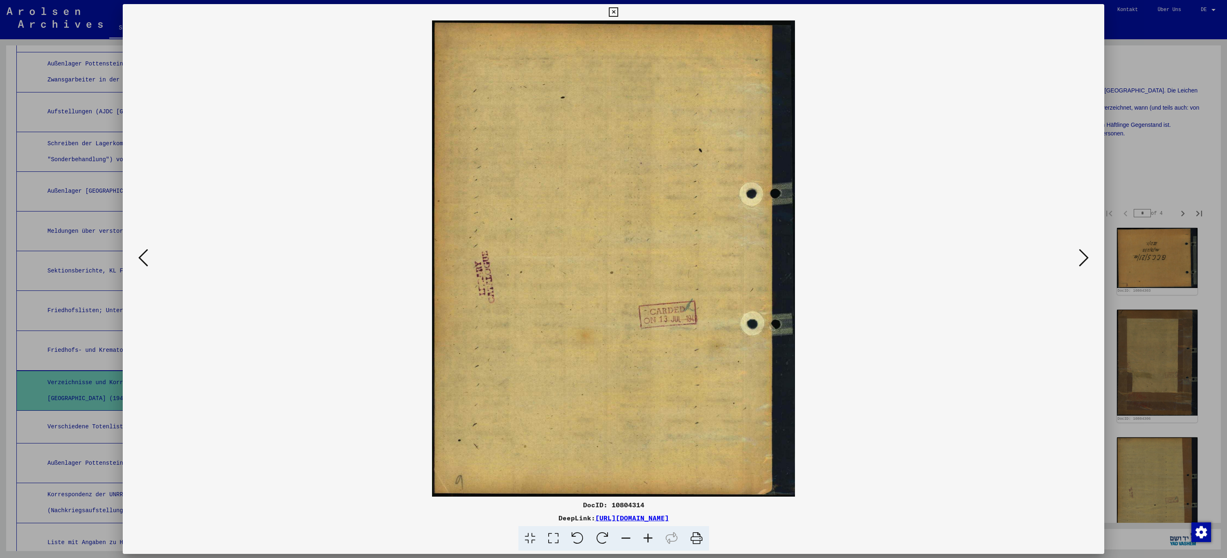
click at [1082, 263] on icon at bounding box center [1084, 258] width 10 height 20
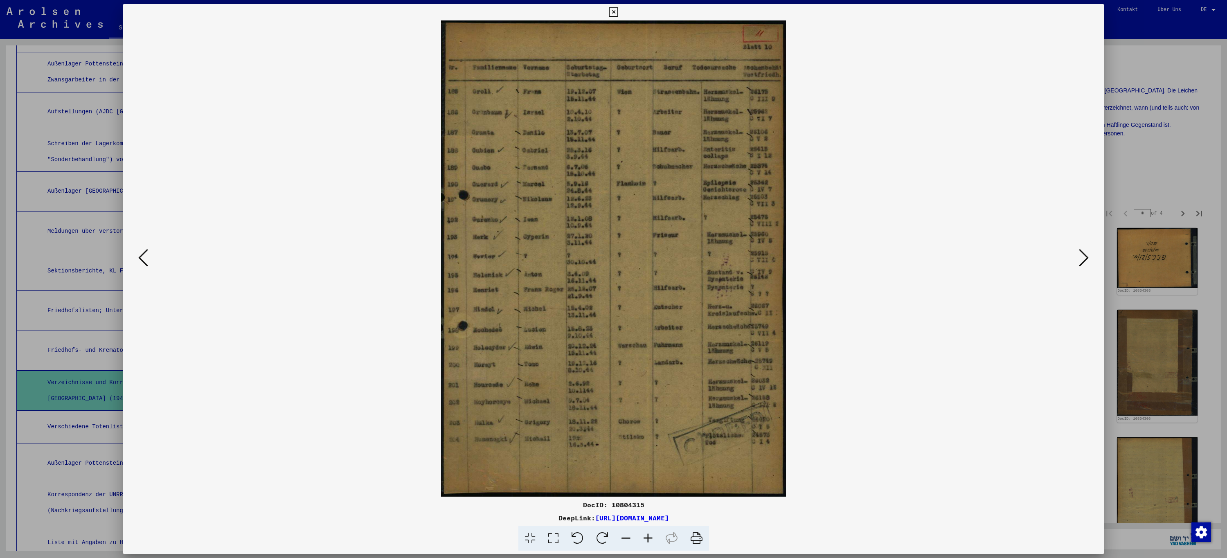
click at [1082, 263] on icon at bounding box center [1084, 258] width 10 height 20
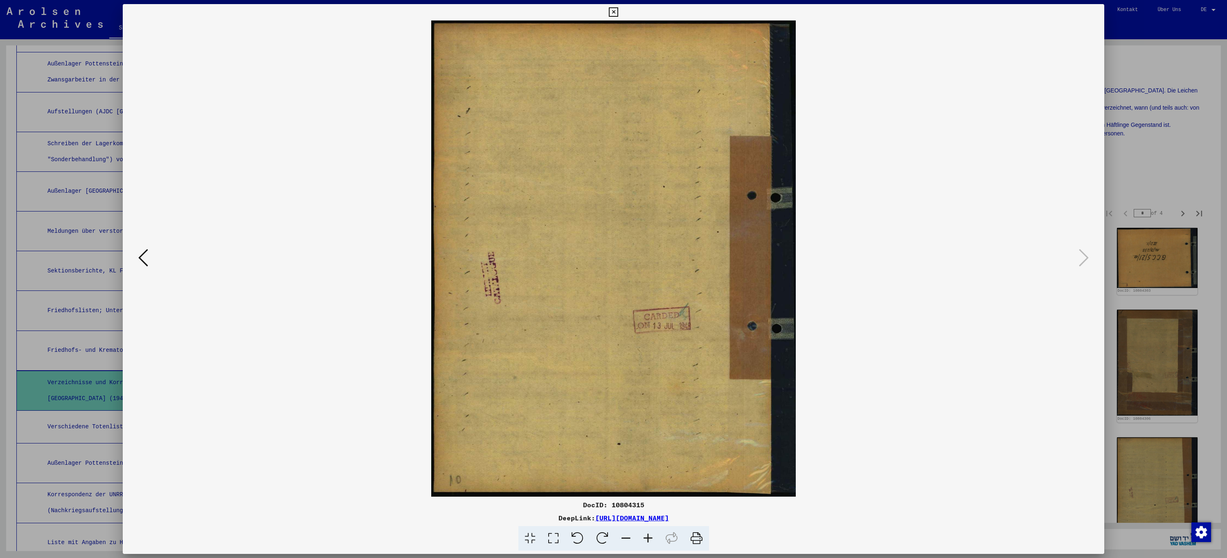
click at [616, 14] on icon at bounding box center [613, 12] width 9 height 10
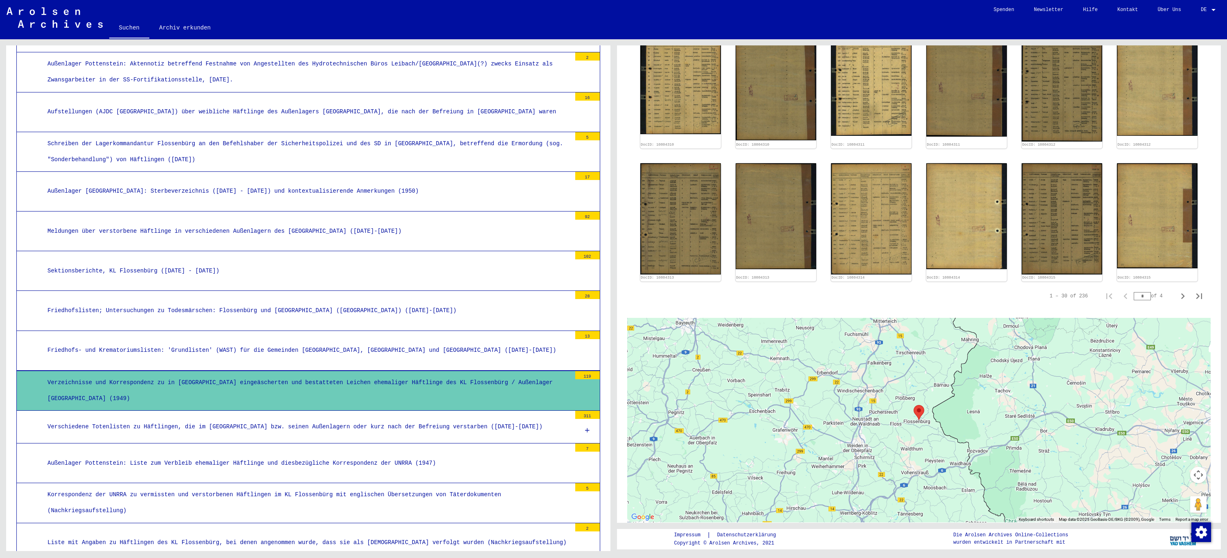
scroll to position [655, 0]
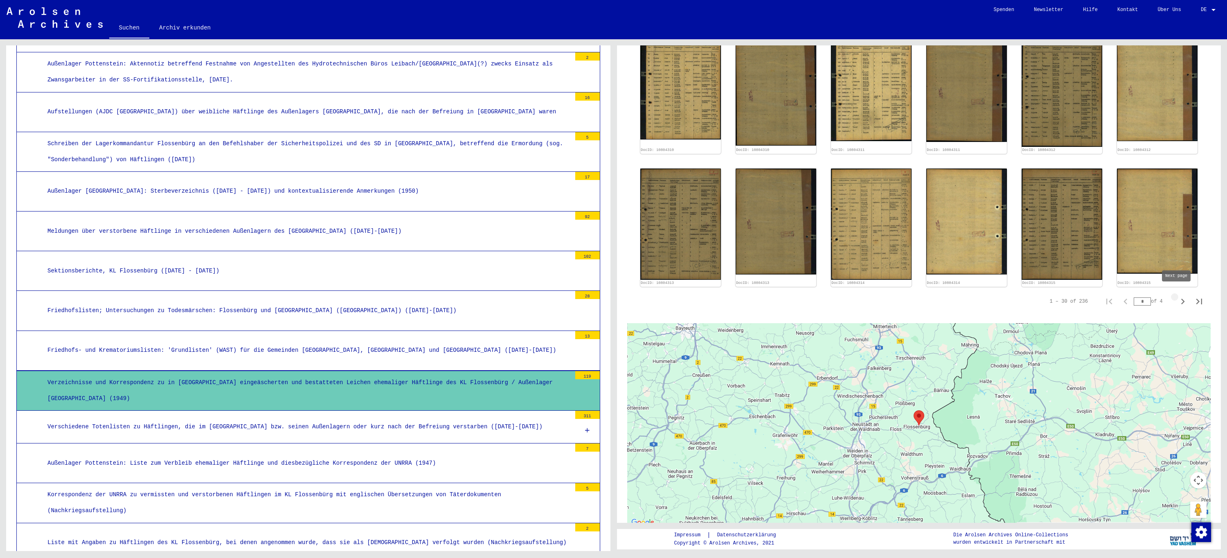
click at [1181, 299] on icon "Next page" at bounding box center [1183, 302] width 4 height 6
type input "*"
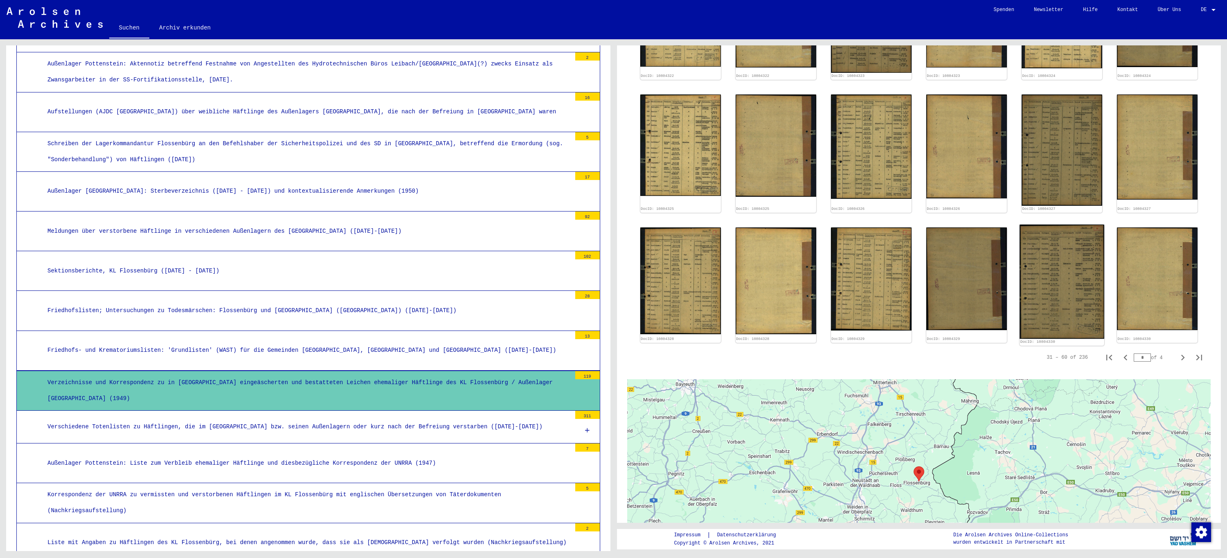
click at [1044, 294] on img at bounding box center [1062, 282] width 85 height 114
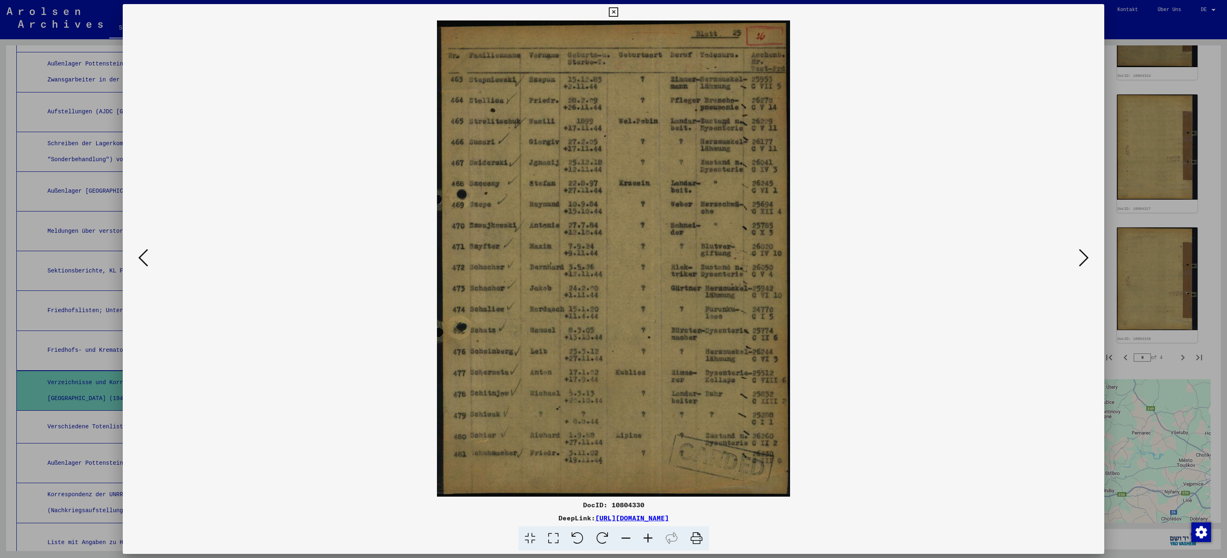
click at [611, 11] on icon at bounding box center [613, 12] width 9 height 10
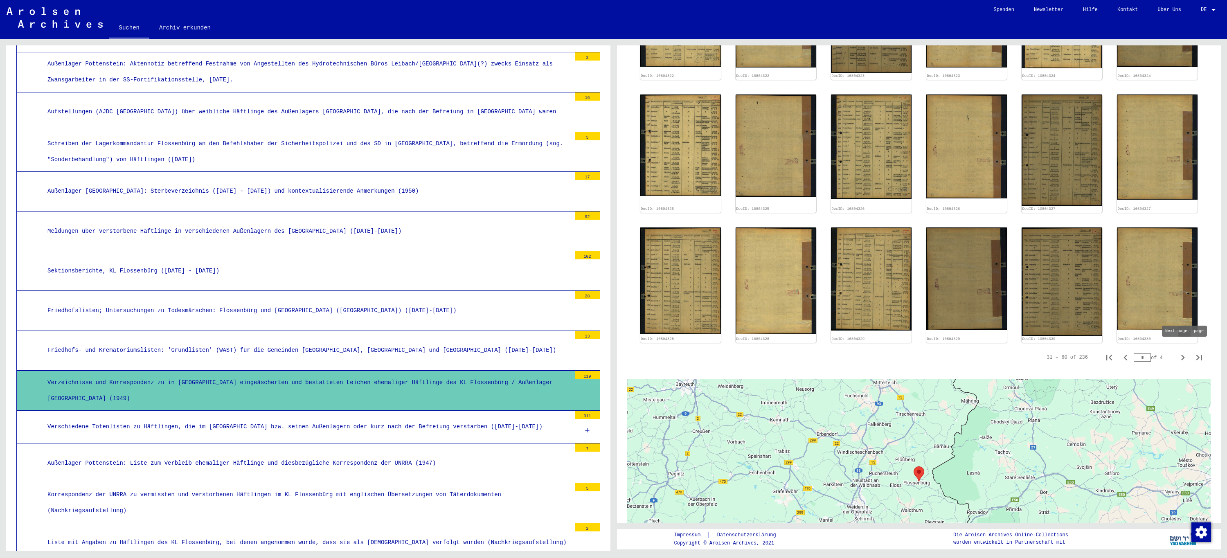
click at [1177, 352] on icon "Next page" at bounding box center [1182, 357] width 11 height 11
type input "*"
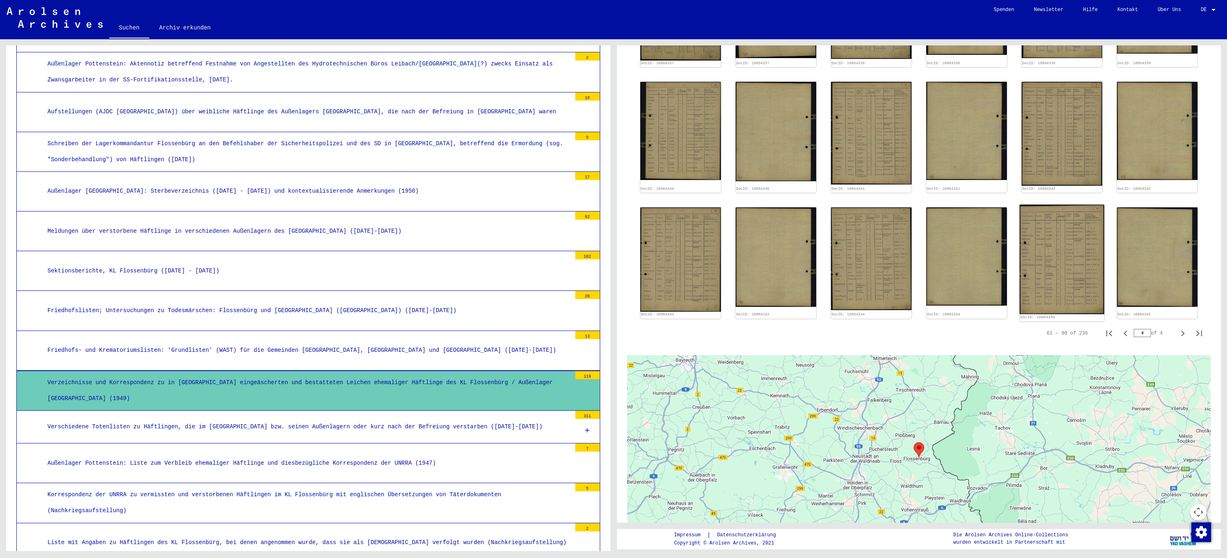
click at [1076, 258] on img at bounding box center [1062, 260] width 85 height 110
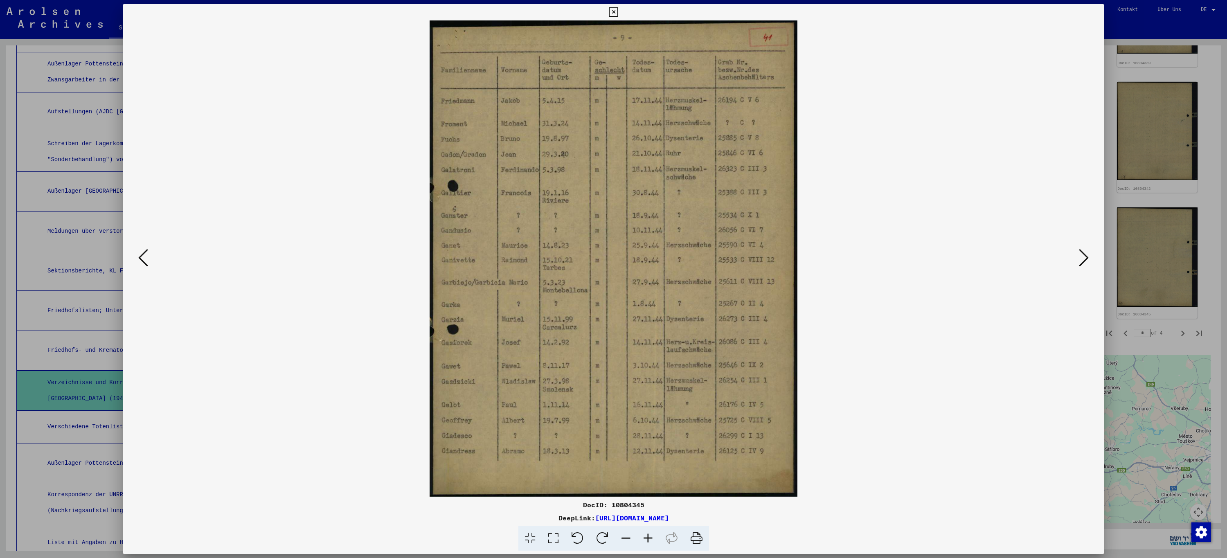
click at [609, 13] on icon at bounding box center [613, 12] width 9 height 10
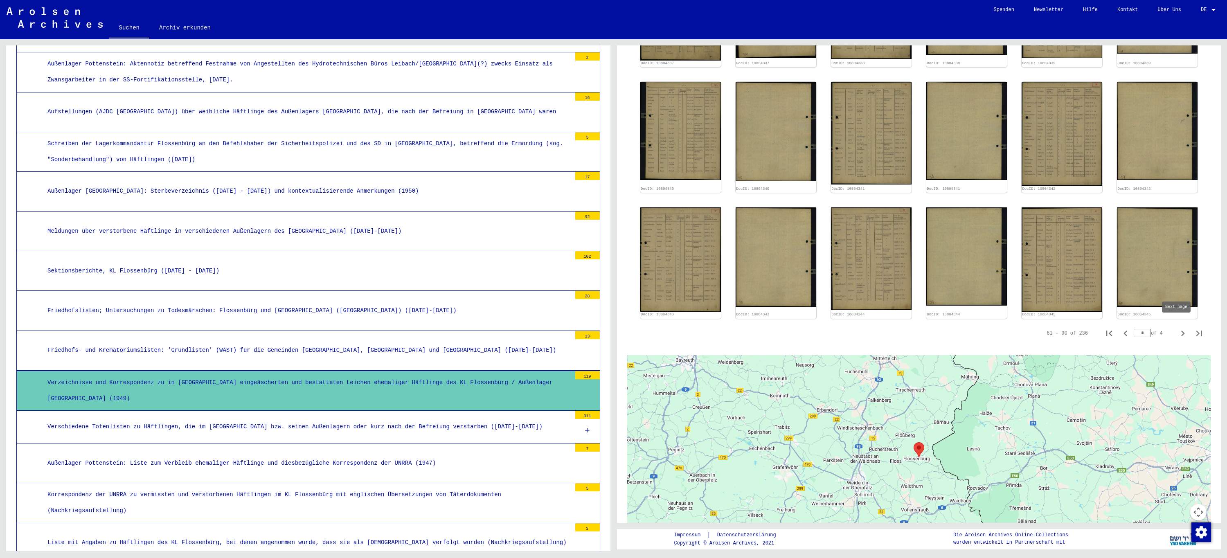
click at [1177, 328] on icon "Next page" at bounding box center [1182, 333] width 11 height 11
type input "*"
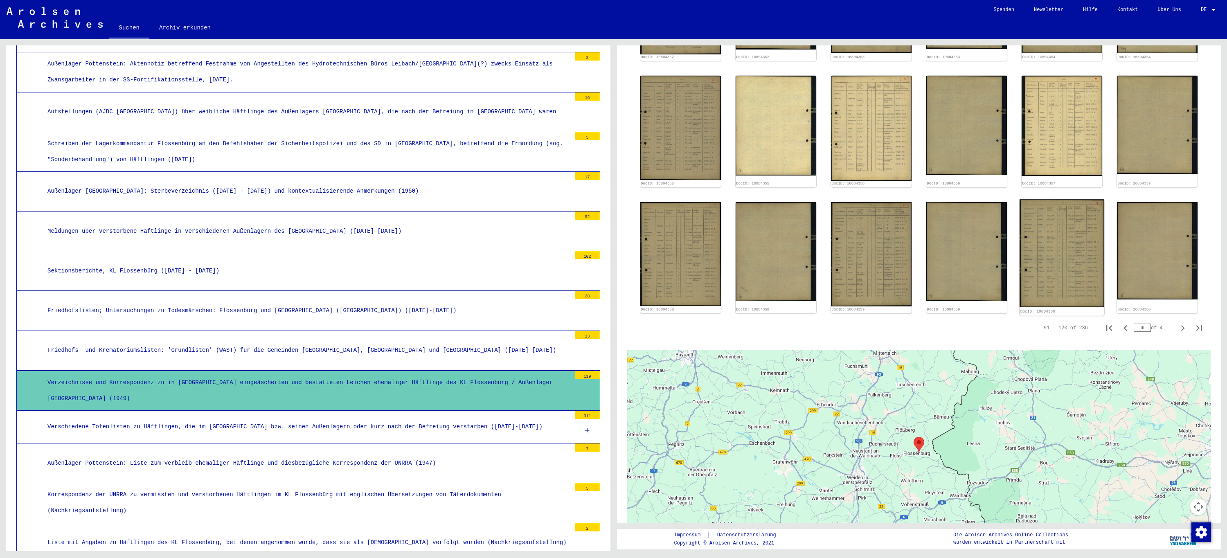
click at [1043, 248] on img at bounding box center [1062, 253] width 85 height 108
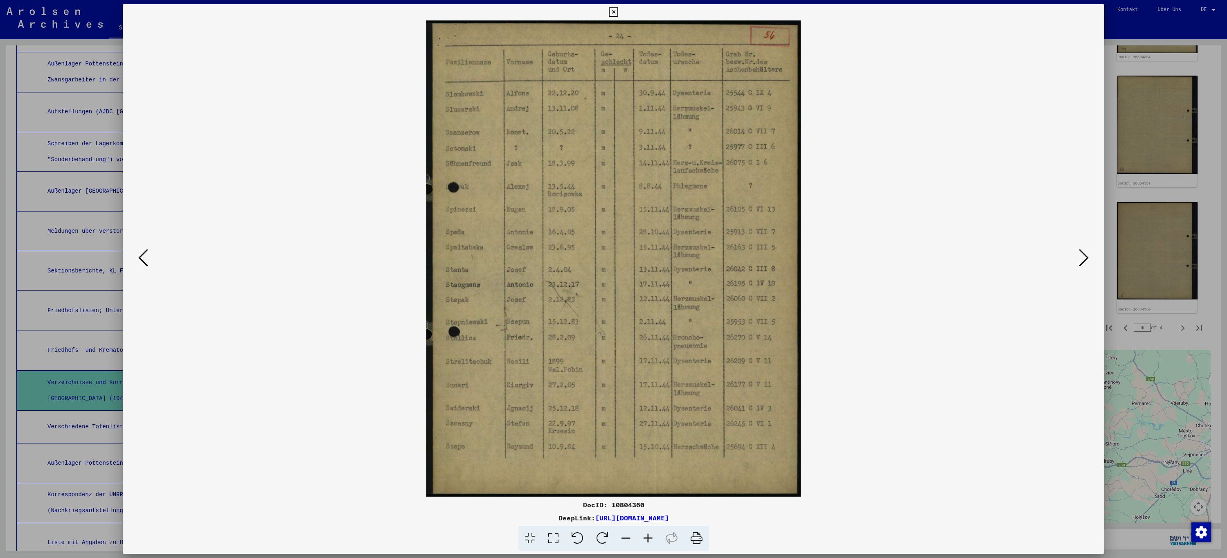
click at [614, 11] on icon at bounding box center [613, 12] width 9 height 10
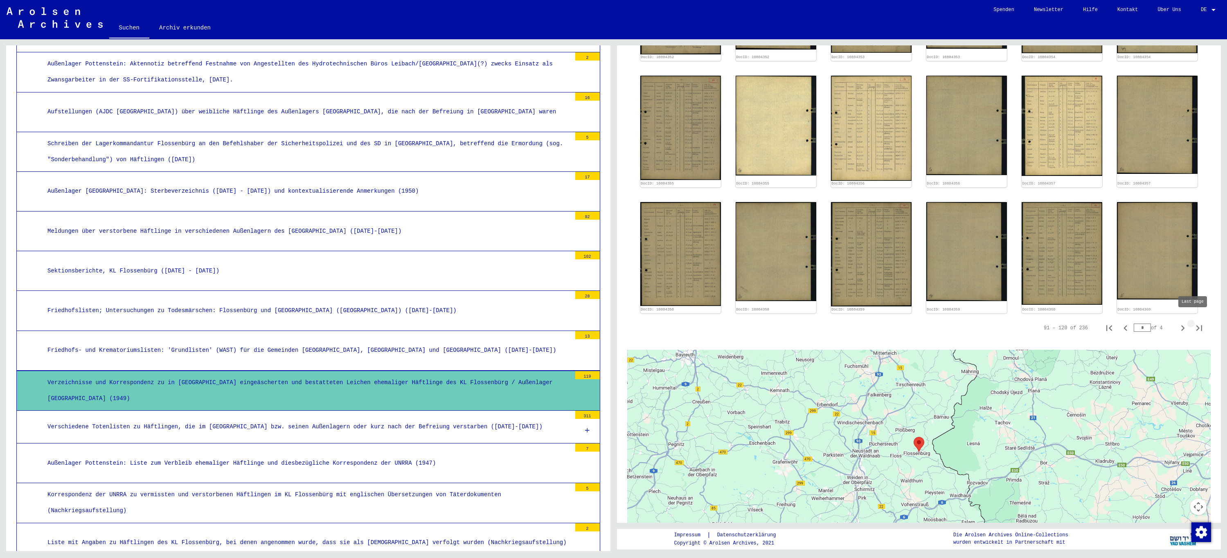
click at [1194, 324] on icon "Last page" at bounding box center [1199, 327] width 11 height 11
type input "*"
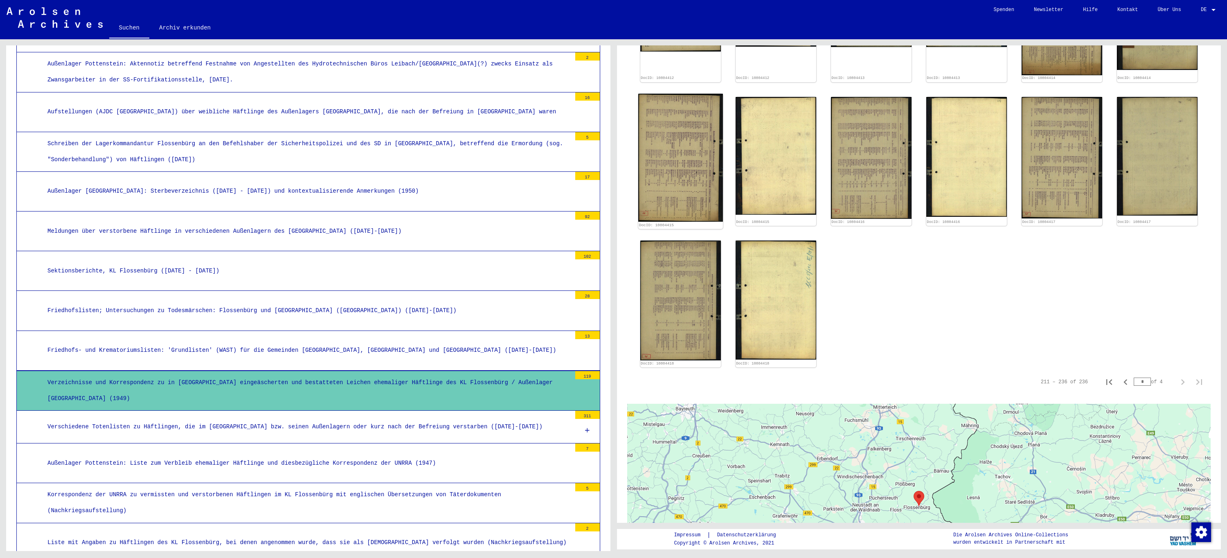
click at [678, 151] on img at bounding box center [680, 158] width 85 height 128
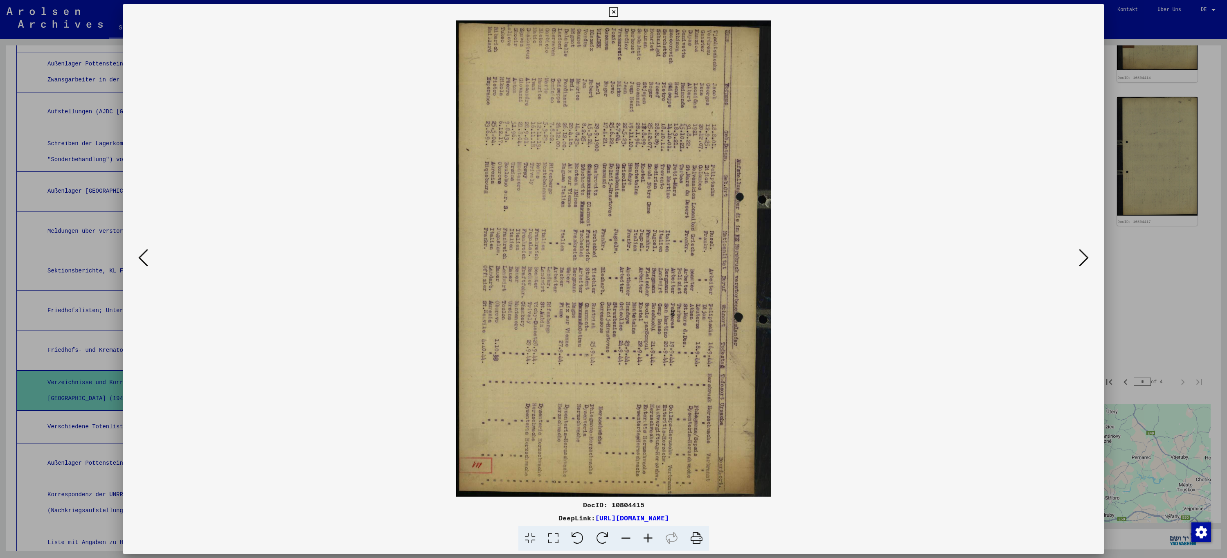
click at [1085, 257] on icon at bounding box center [1084, 258] width 10 height 20
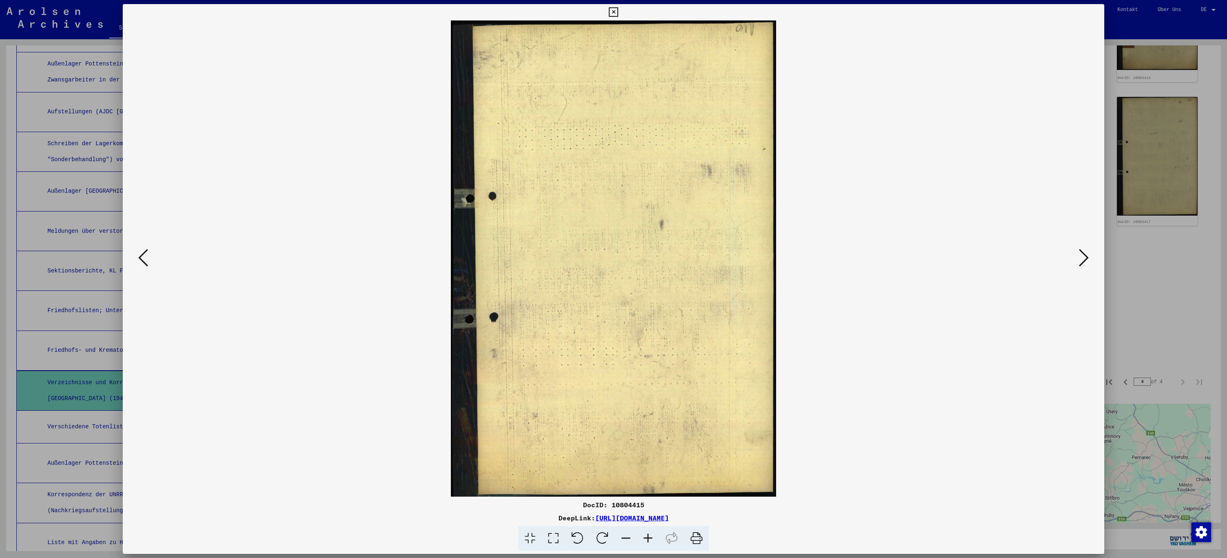
click at [1085, 257] on icon at bounding box center [1084, 258] width 10 height 20
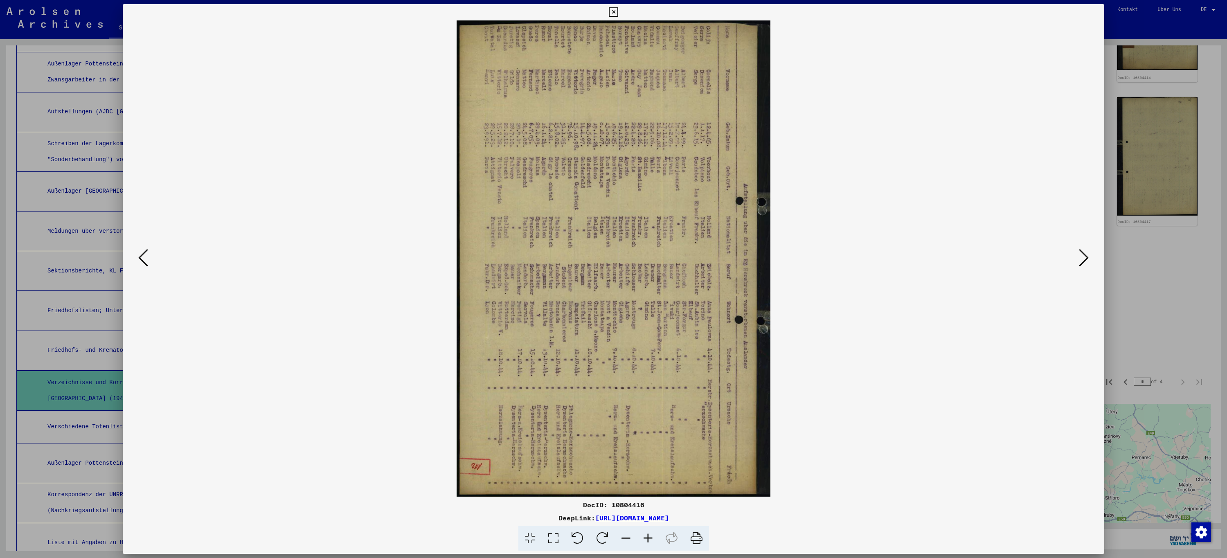
click at [1085, 257] on icon at bounding box center [1084, 258] width 10 height 20
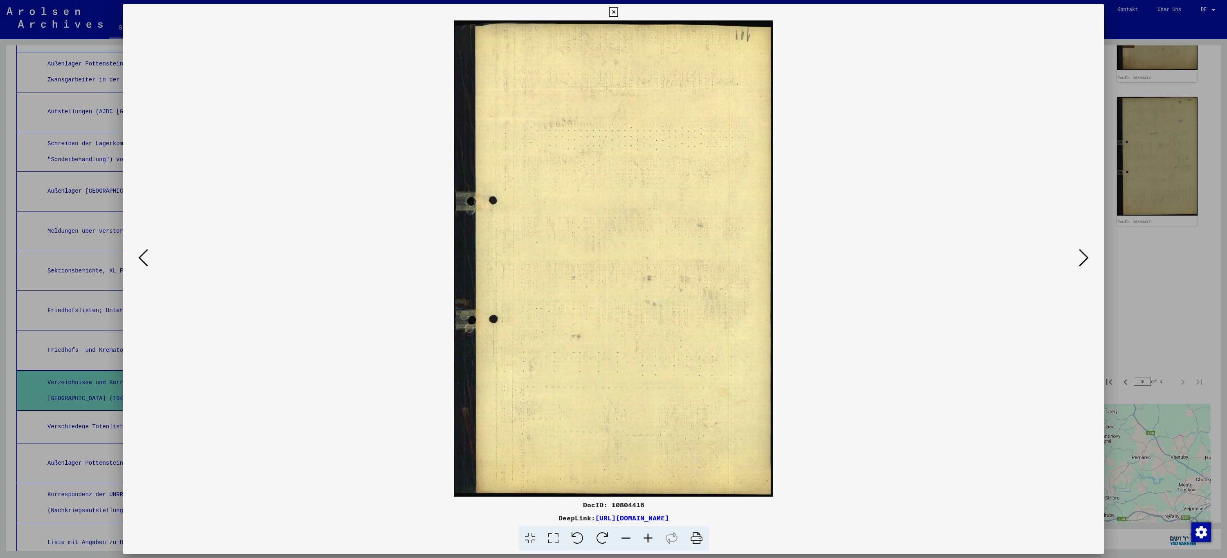
click at [1085, 257] on icon at bounding box center [1084, 258] width 10 height 20
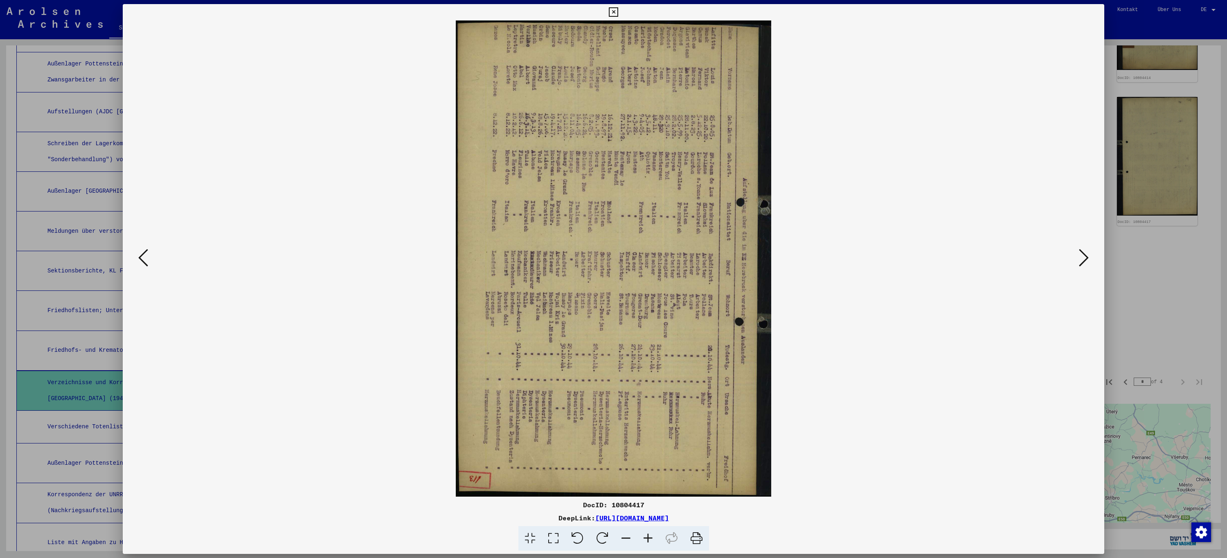
click at [1085, 257] on icon at bounding box center [1084, 258] width 10 height 20
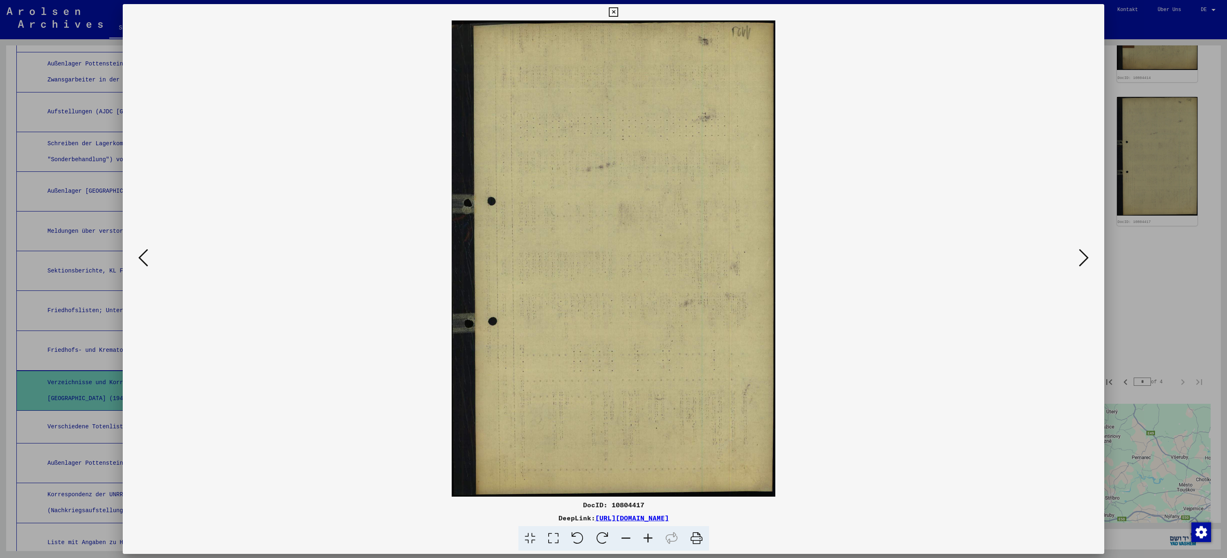
click at [1085, 257] on icon at bounding box center [1084, 258] width 10 height 20
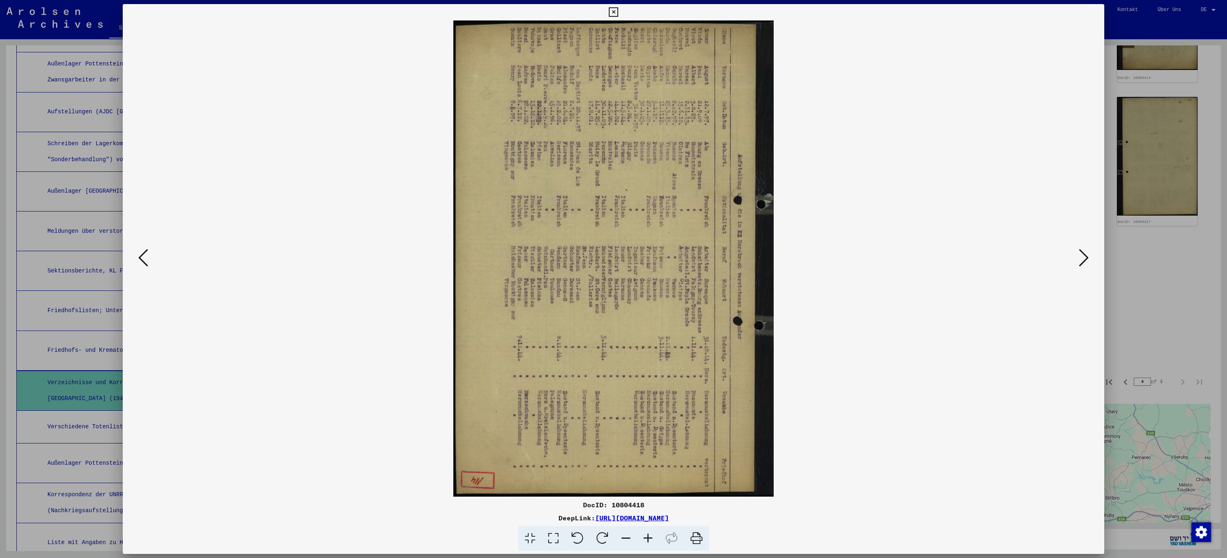
click at [1085, 257] on icon at bounding box center [1084, 258] width 10 height 20
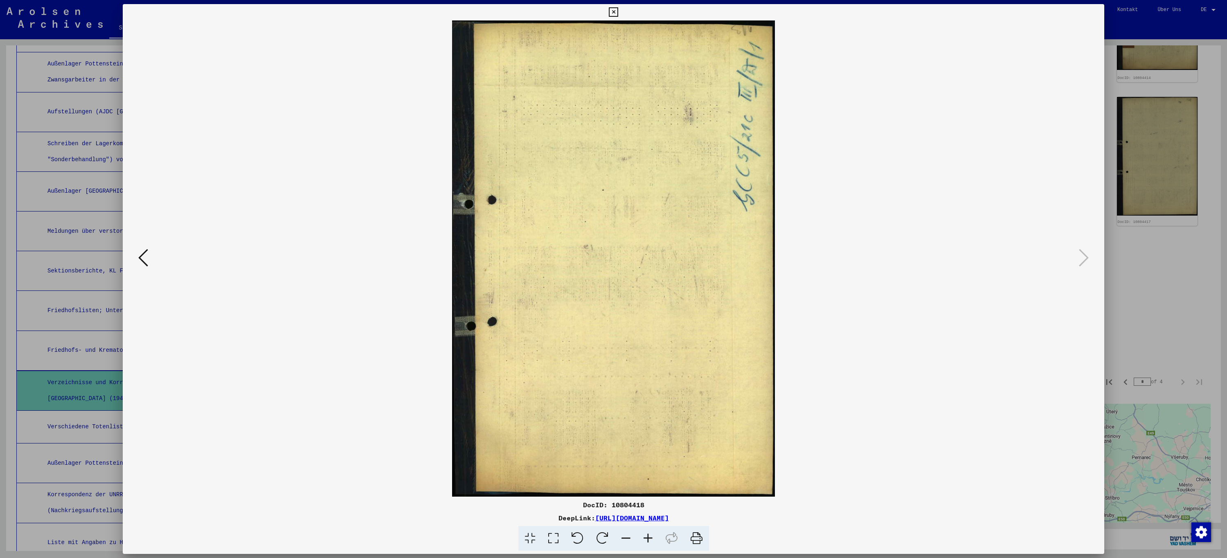
click at [616, 12] on icon at bounding box center [613, 12] width 9 height 10
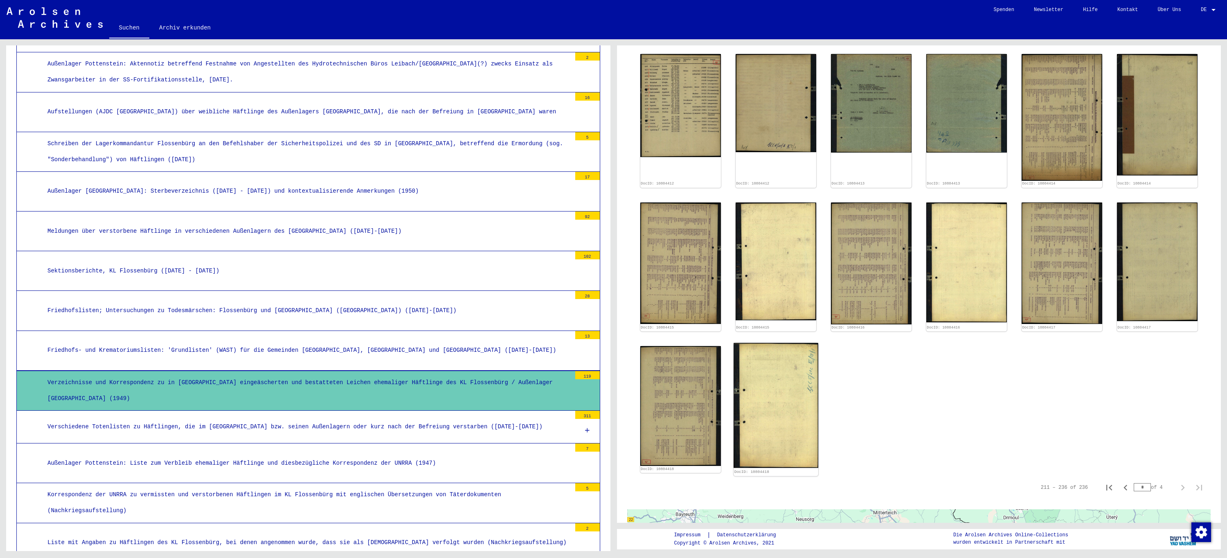
scroll to position [491, 0]
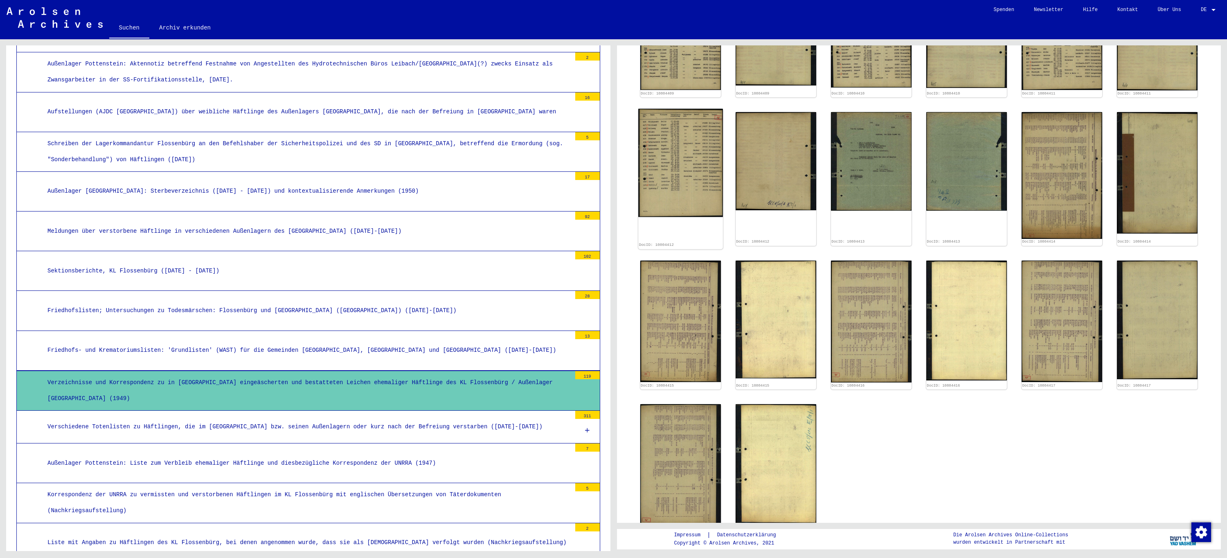
click at [680, 159] on img at bounding box center [680, 163] width 85 height 108
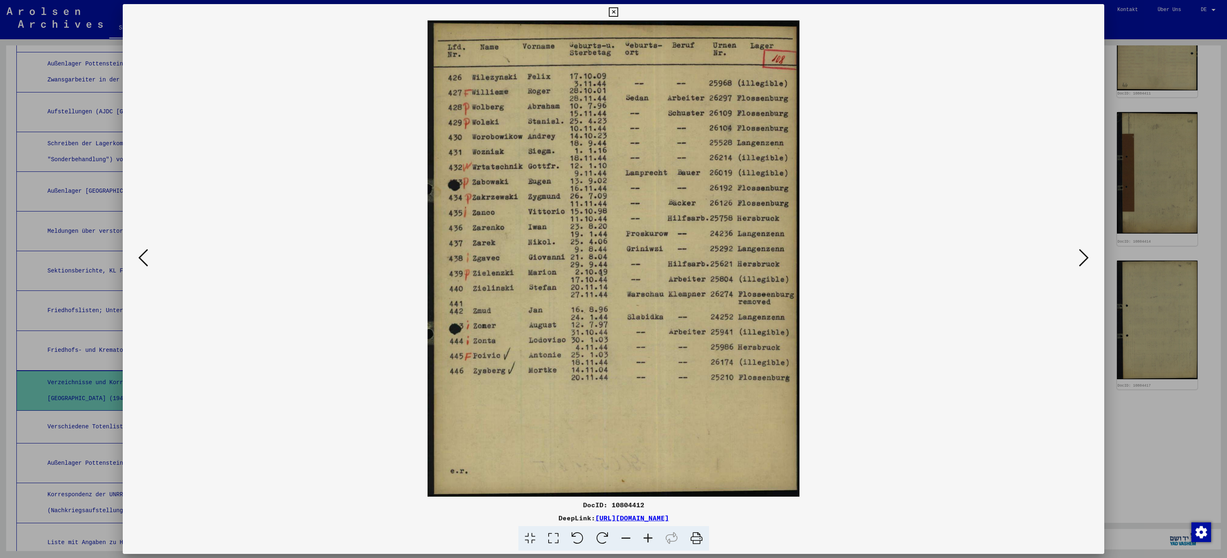
click at [146, 256] on icon at bounding box center [143, 258] width 10 height 20
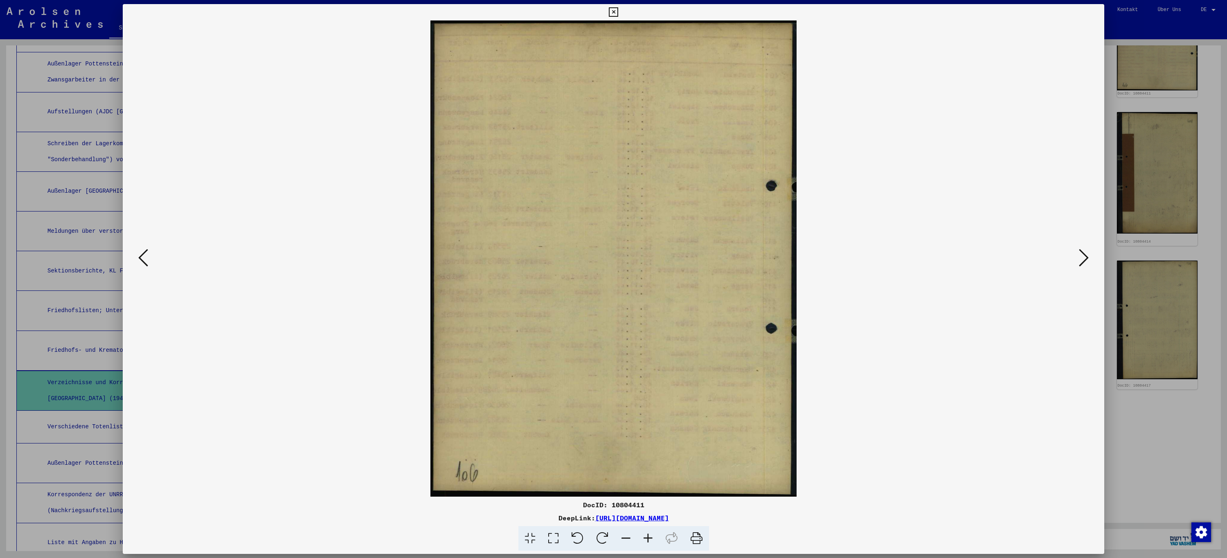
click at [146, 256] on icon at bounding box center [143, 258] width 10 height 20
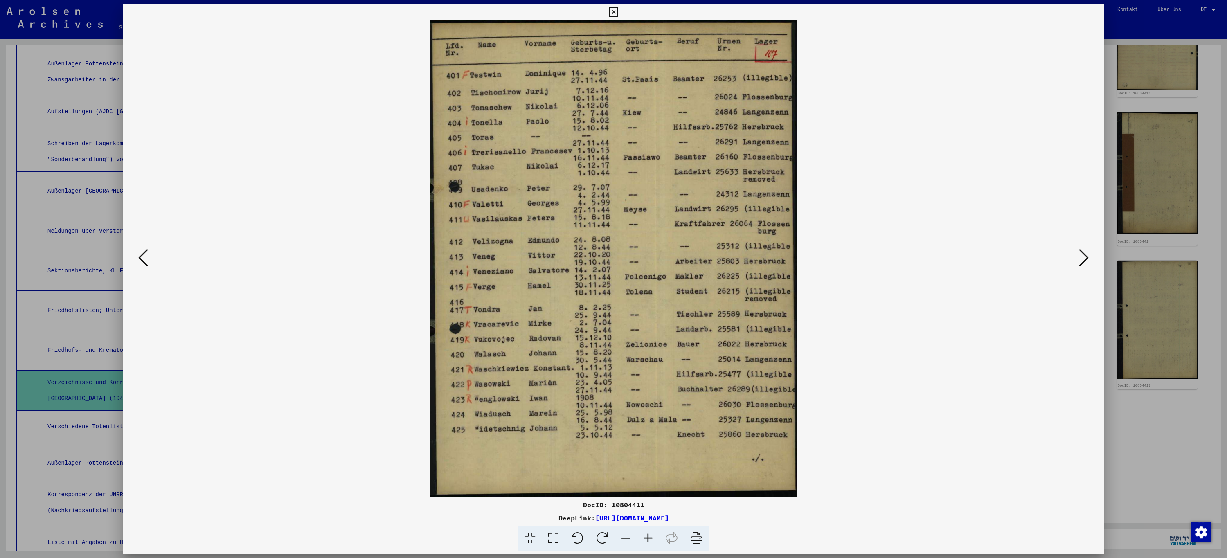
click at [146, 256] on icon at bounding box center [143, 258] width 10 height 20
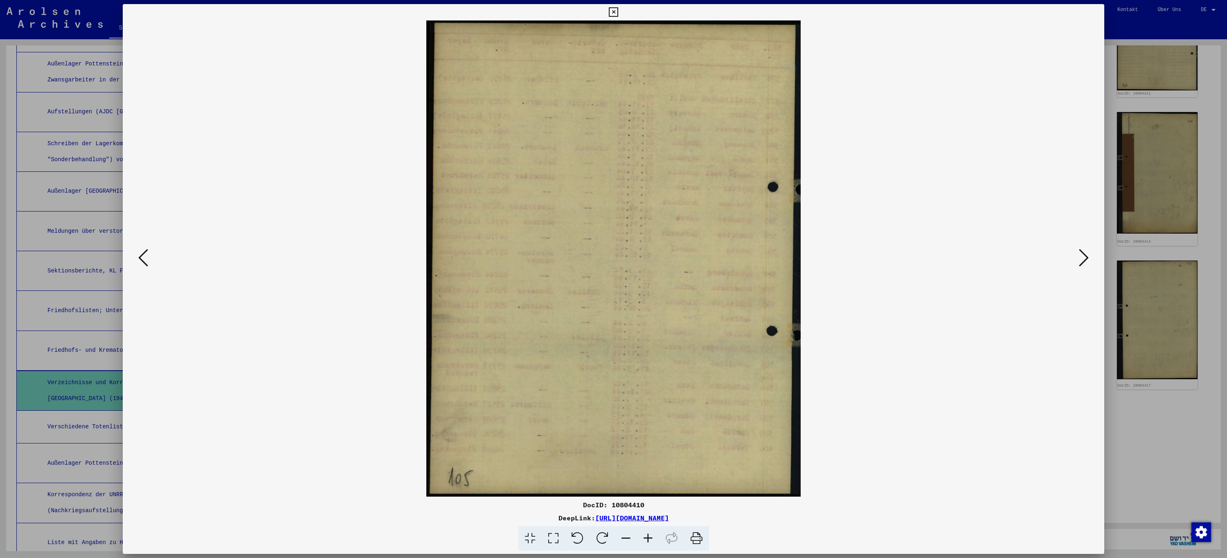
click at [146, 256] on icon at bounding box center [143, 258] width 10 height 20
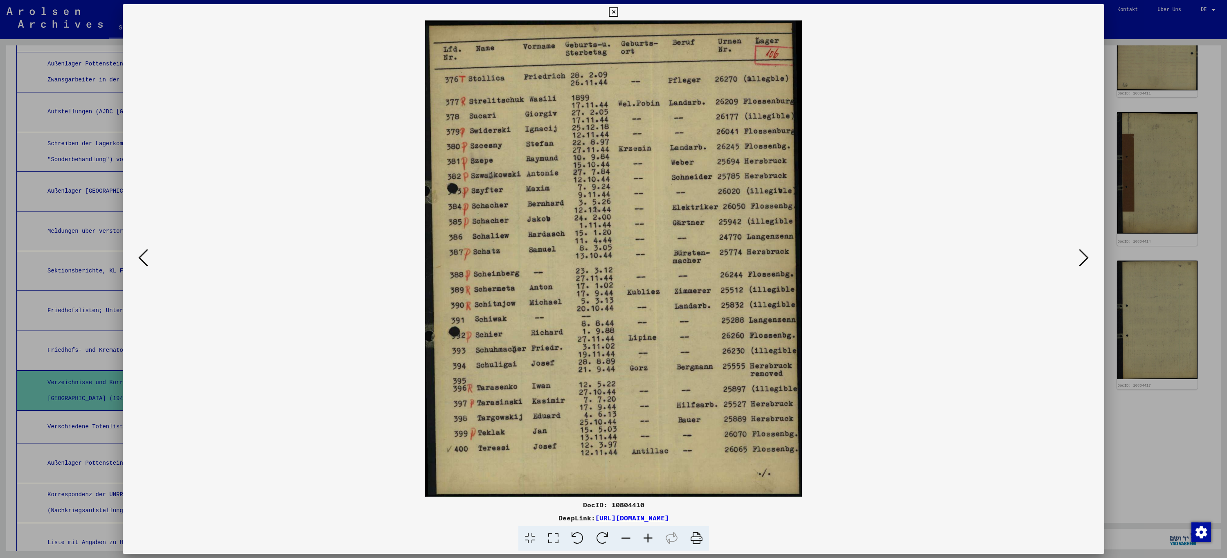
click at [146, 256] on icon at bounding box center [143, 258] width 10 height 20
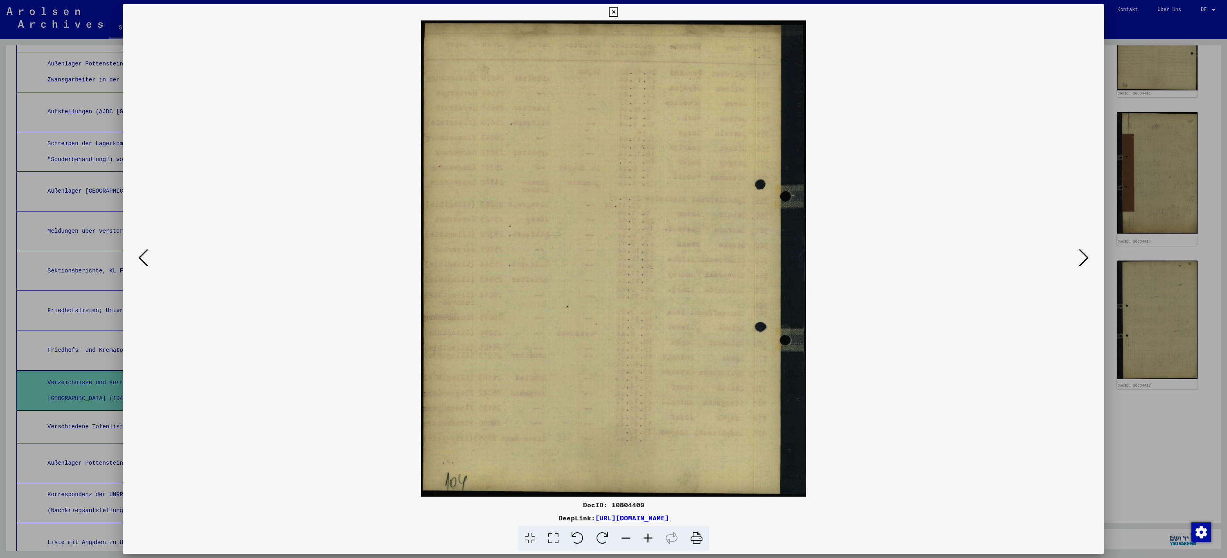
click at [146, 256] on icon at bounding box center [143, 258] width 10 height 20
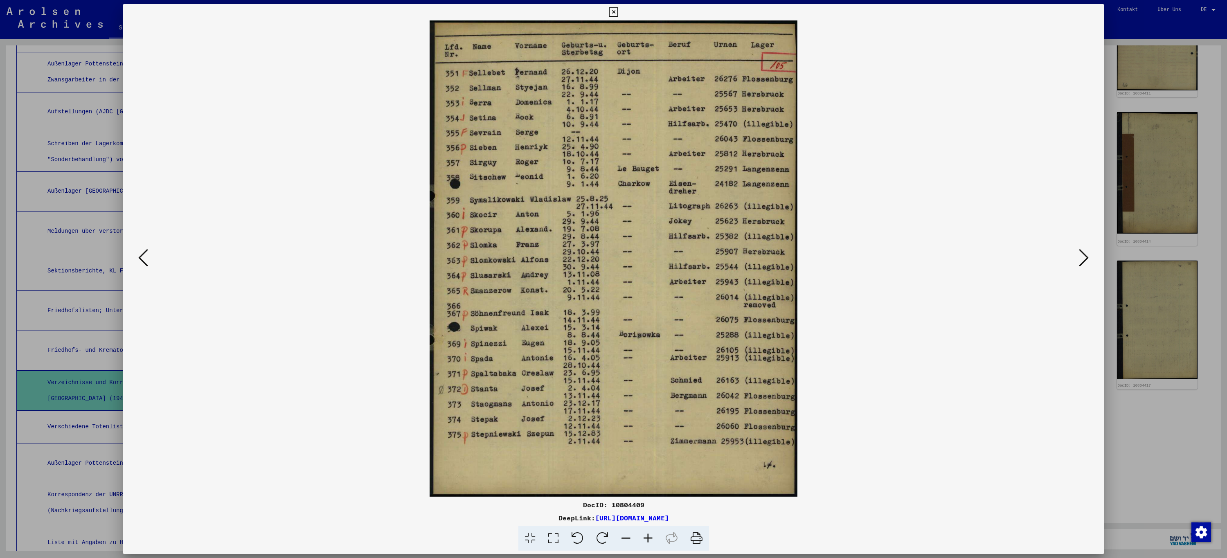
click at [146, 256] on icon at bounding box center [143, 258] width 10 height 20
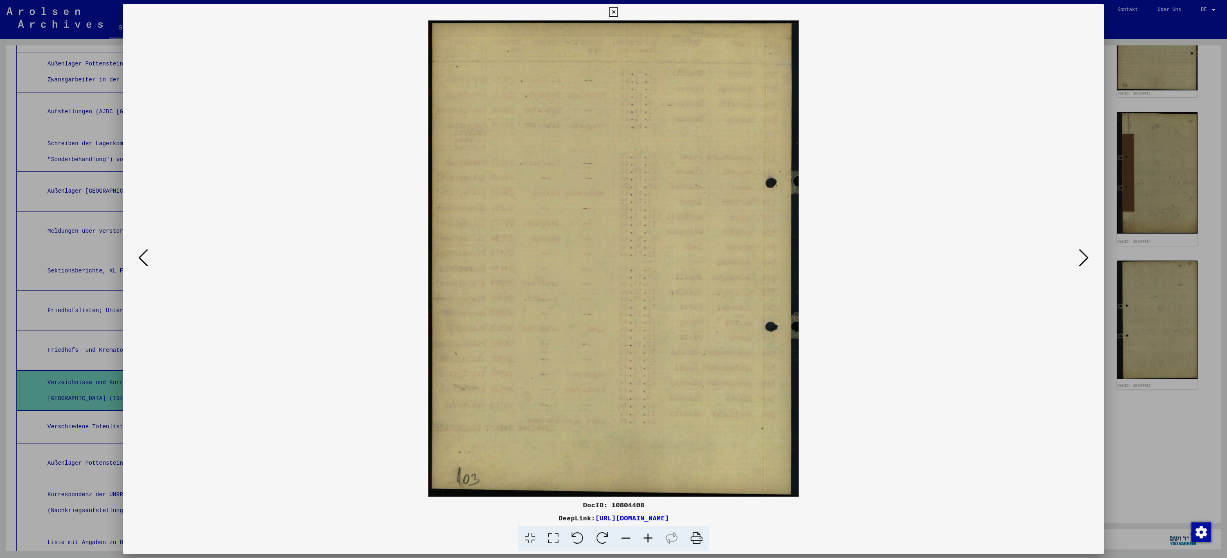
click at [146, 256] on icon at bounding box center [143, 258] width 10 height 20
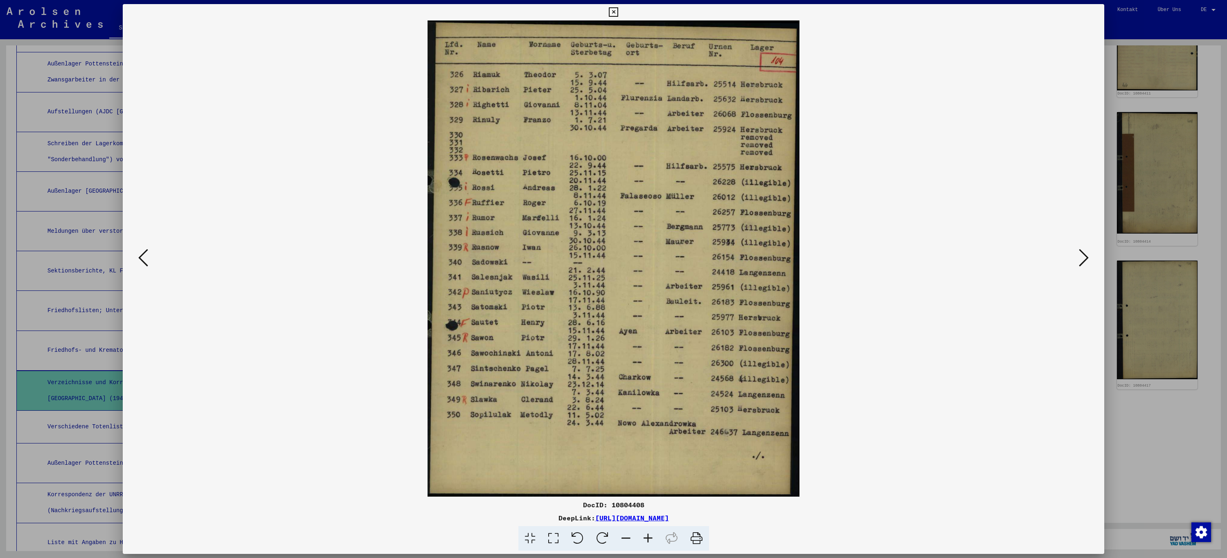
click at [146, 256] on icon at bounding box center [143, 258] width 10 height 20
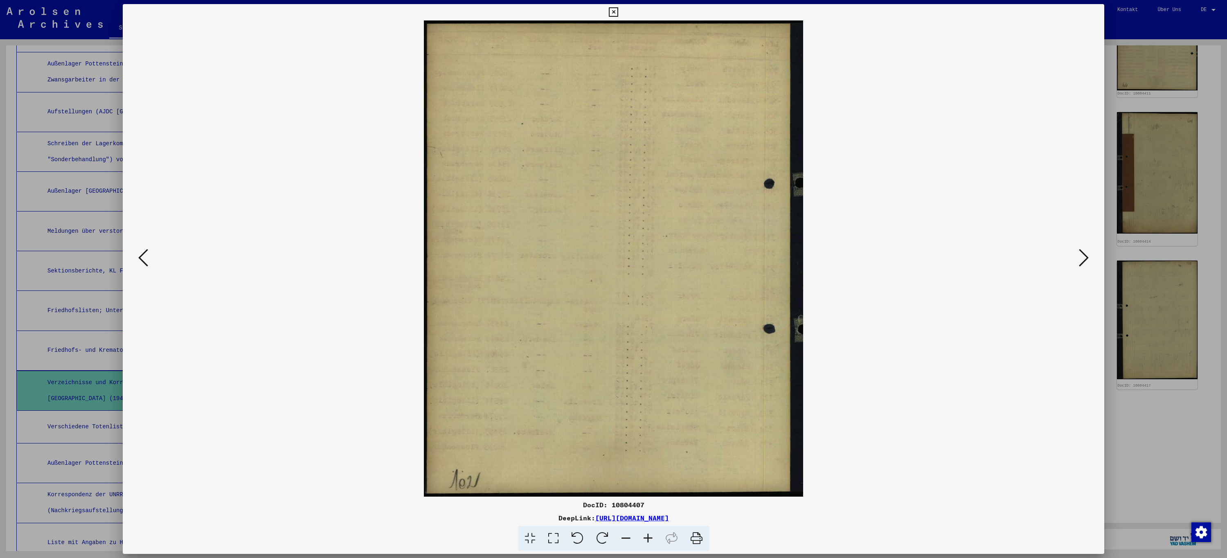
click at [146, 256] on icon at bounding box center [143, 258] width 10 height 20
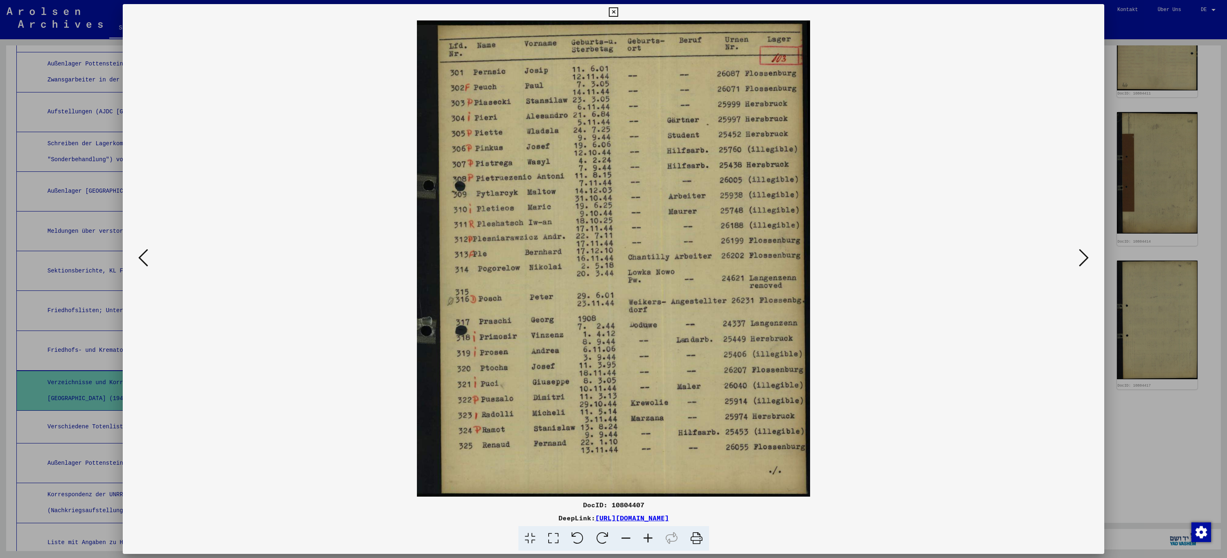
click
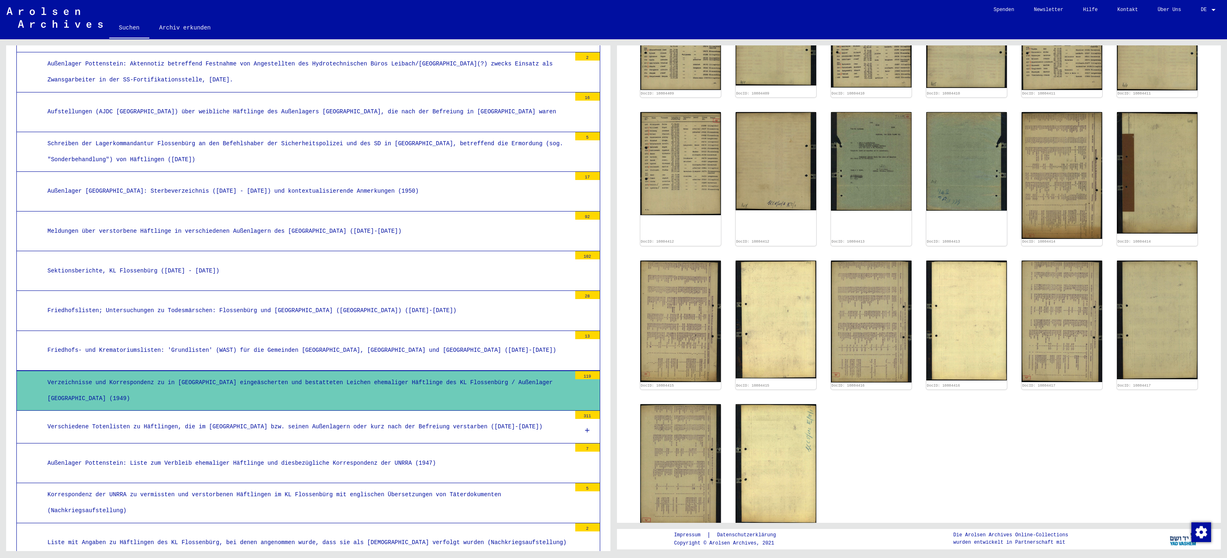
click at [297, 422] on div "Verschiedene Totenlisten zu Häftlingen, die im [GEOGRAPHIC_DATA] bzw. seinen Au…" at bounding box center [306, 427] width 530 height 16
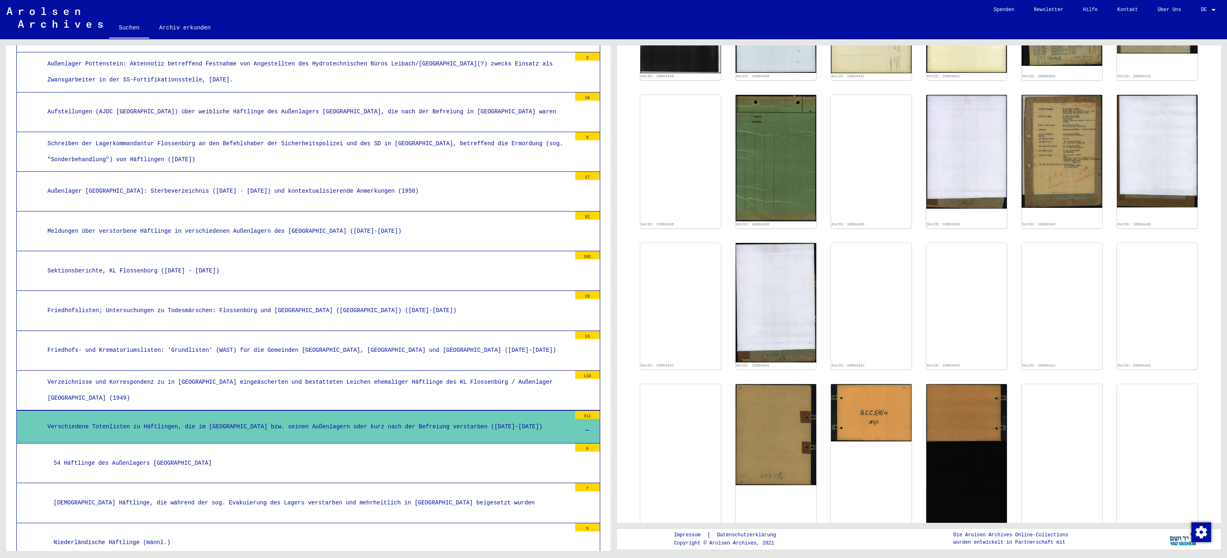
scroll to position [409, 0]
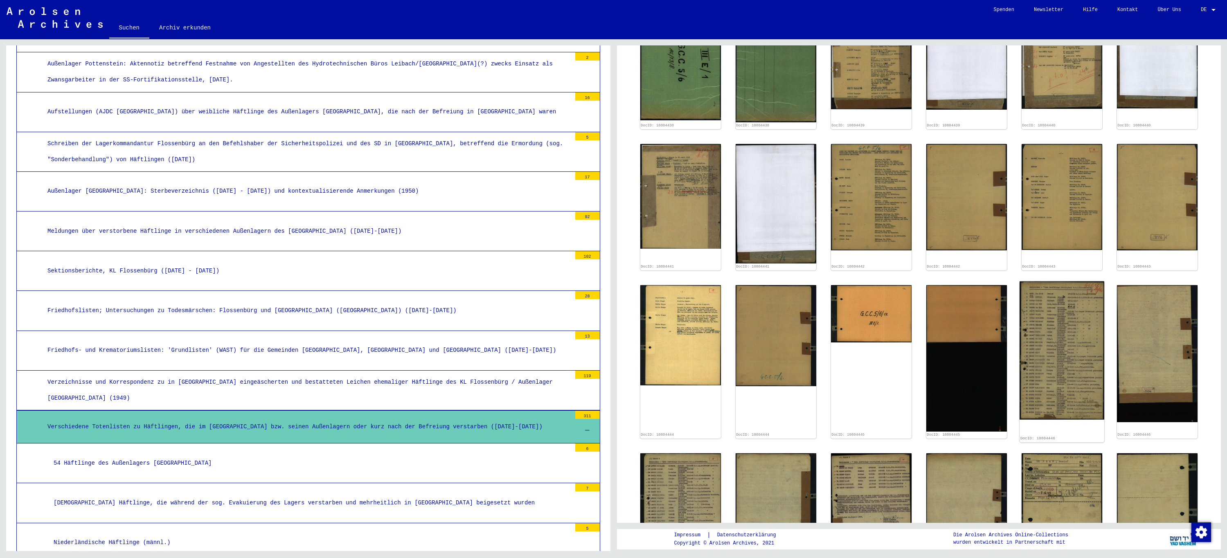
click at [1059, 354] on img at bounding box center [1062, 350] width 85 height 138
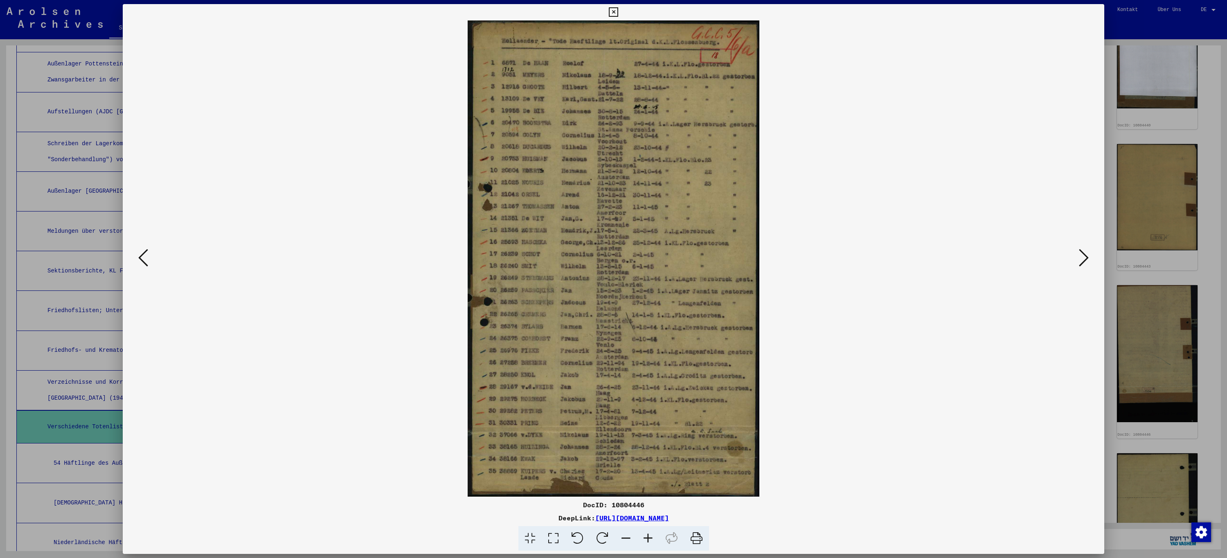
click at [1080, 260] on icon at bounding box center [1084, 258] width 10 height 20
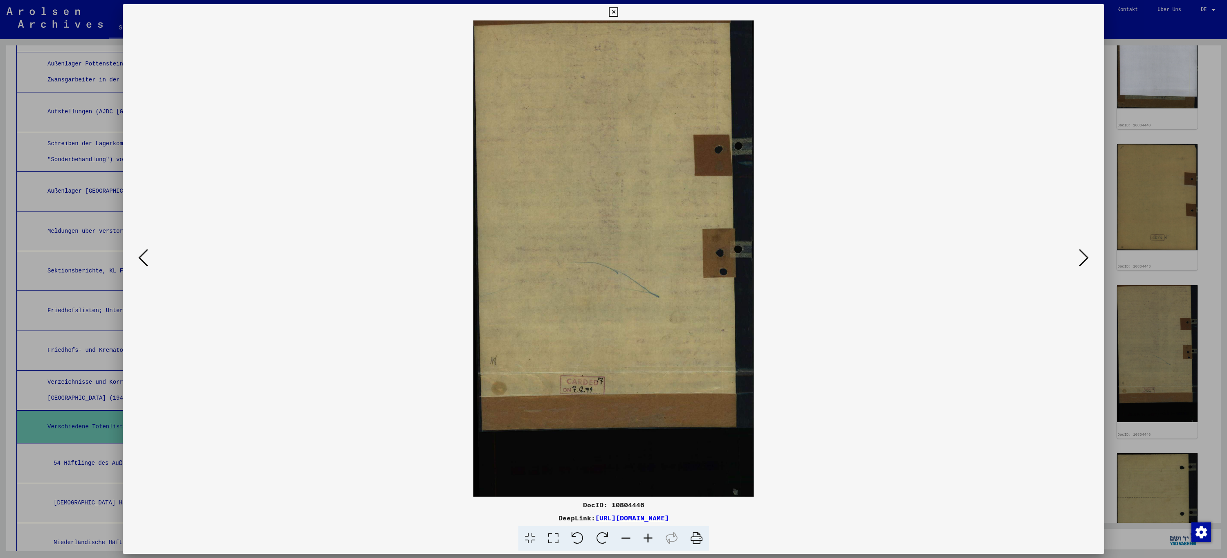
click at [1083, 260] on icon at bounding box center [1084, 258] width 10 height 20
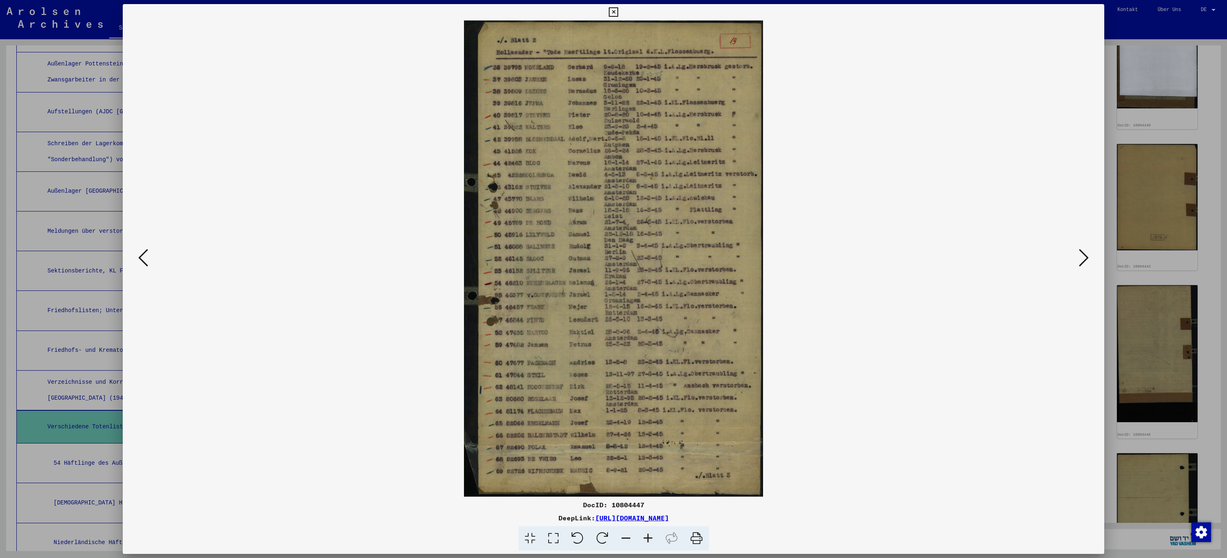
click at [1087, 260] on icon at bounding box center [1084, 258] width 10 height 20
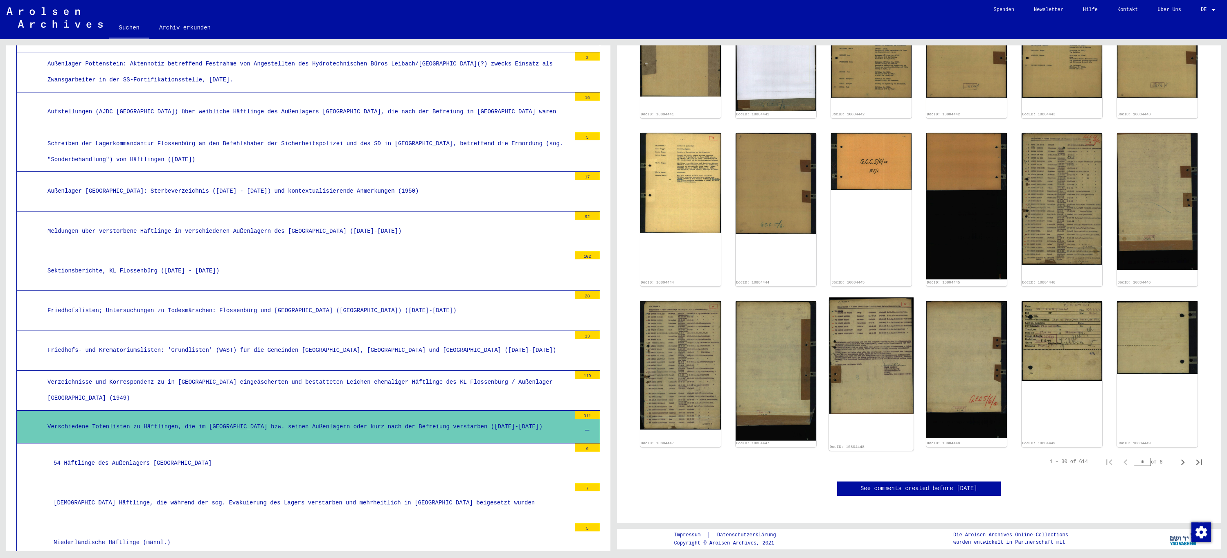
scroll to position [737, 0]
type input "*"
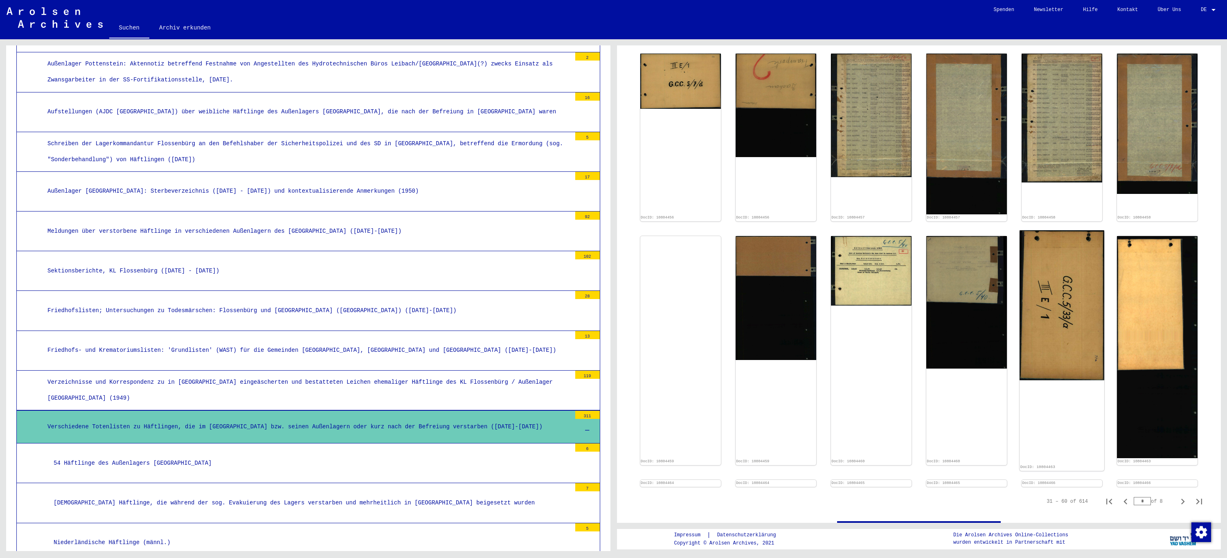
scroll to position [485, 0]
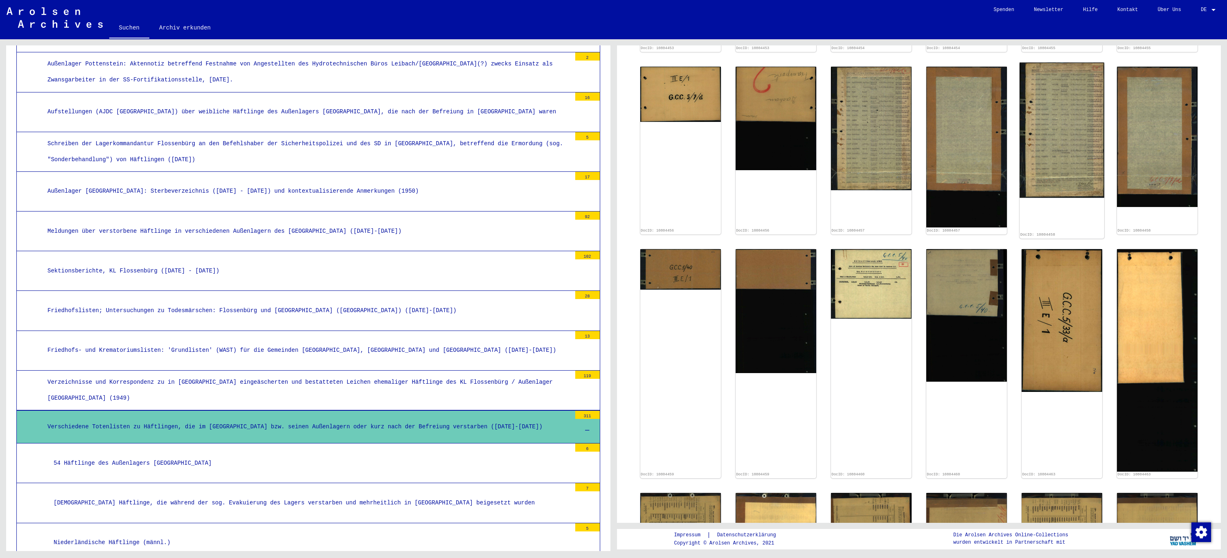
click at [1042, 135] on img at bounding box center [1062, 130] width 85 height 135
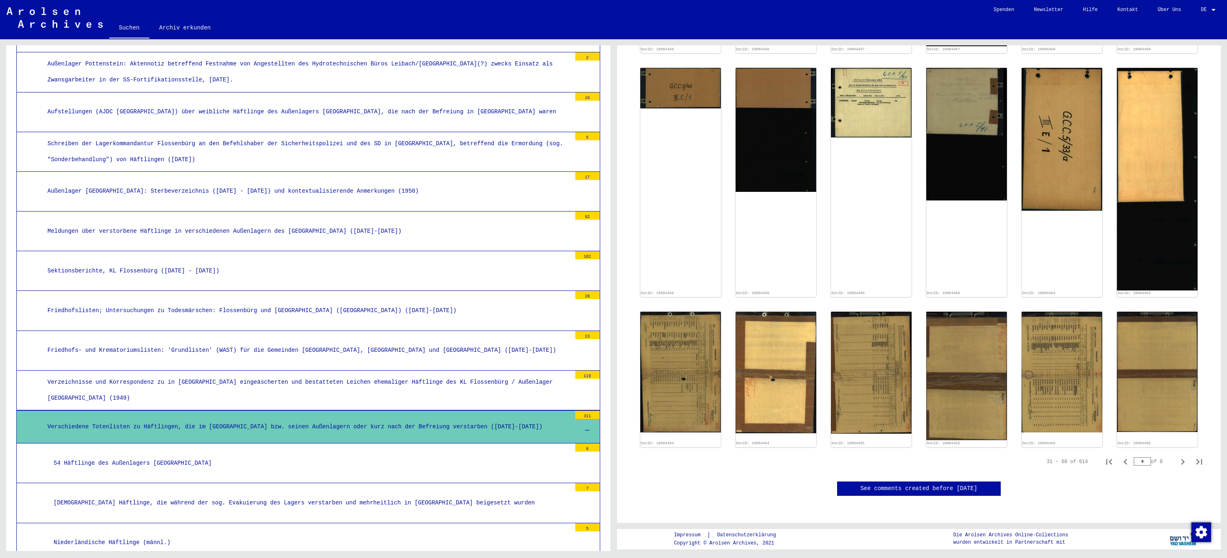
scroll to position [771, 0]
type input "*"
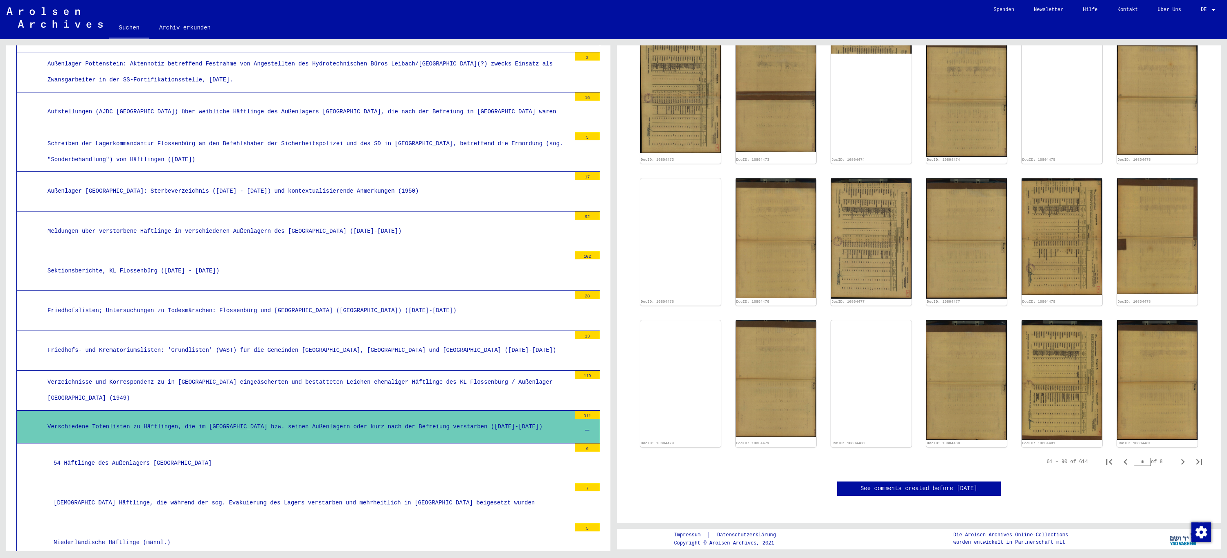
scroll to position [574, 0]
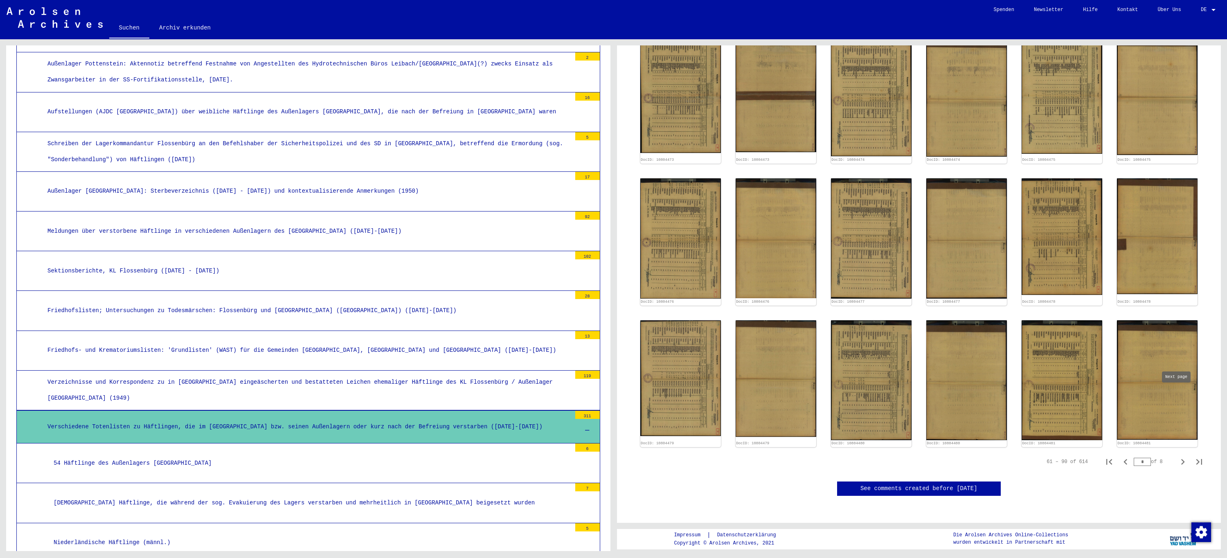
type input "*"
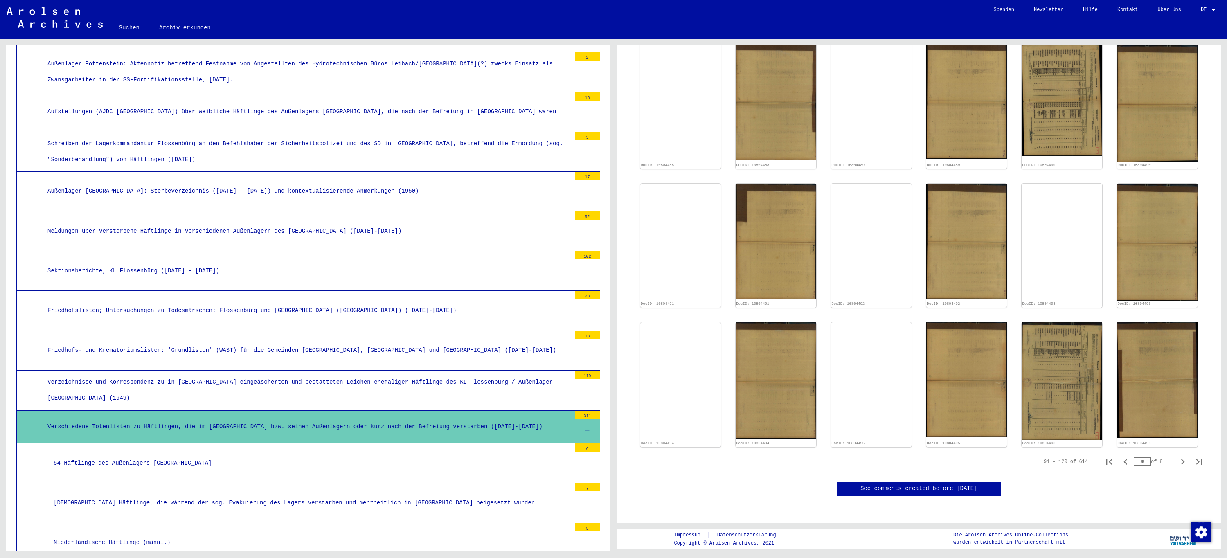
scroll to position [757, 0]
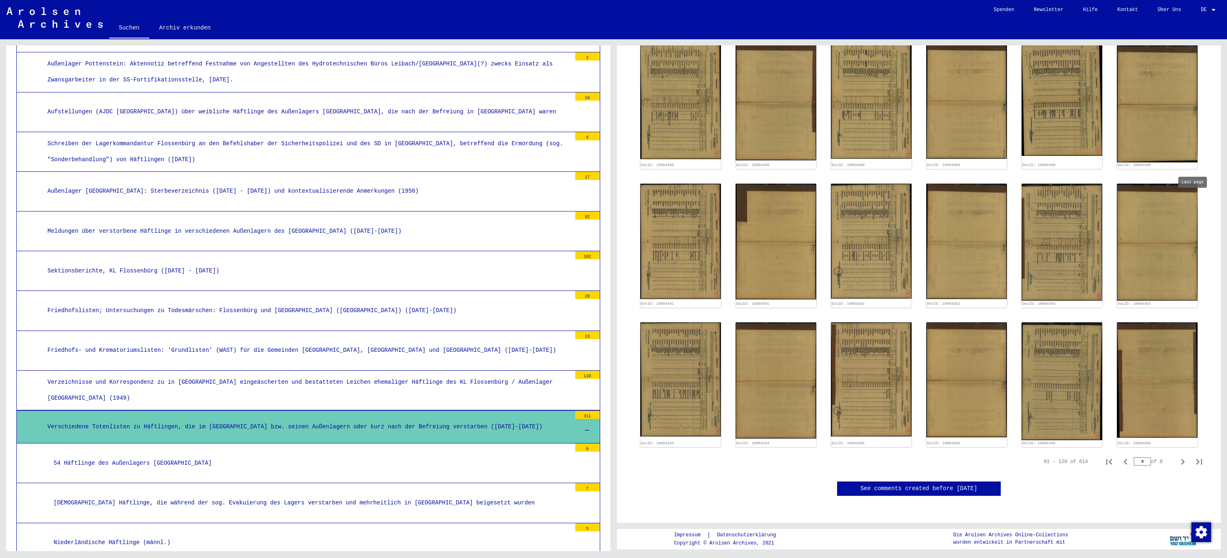
type input "**"
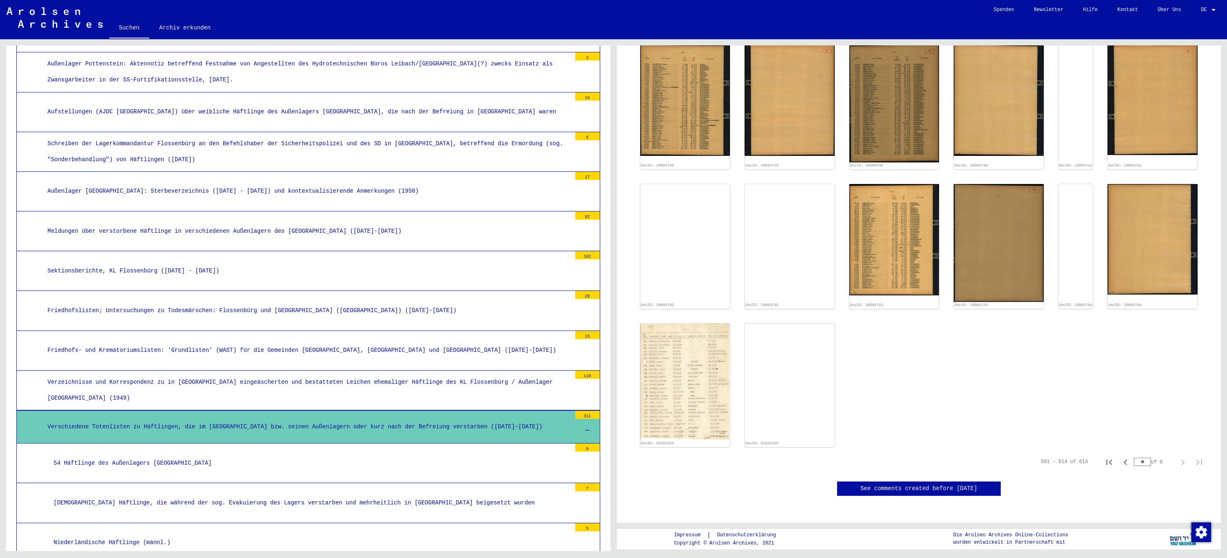
scroll to position [281, 0]
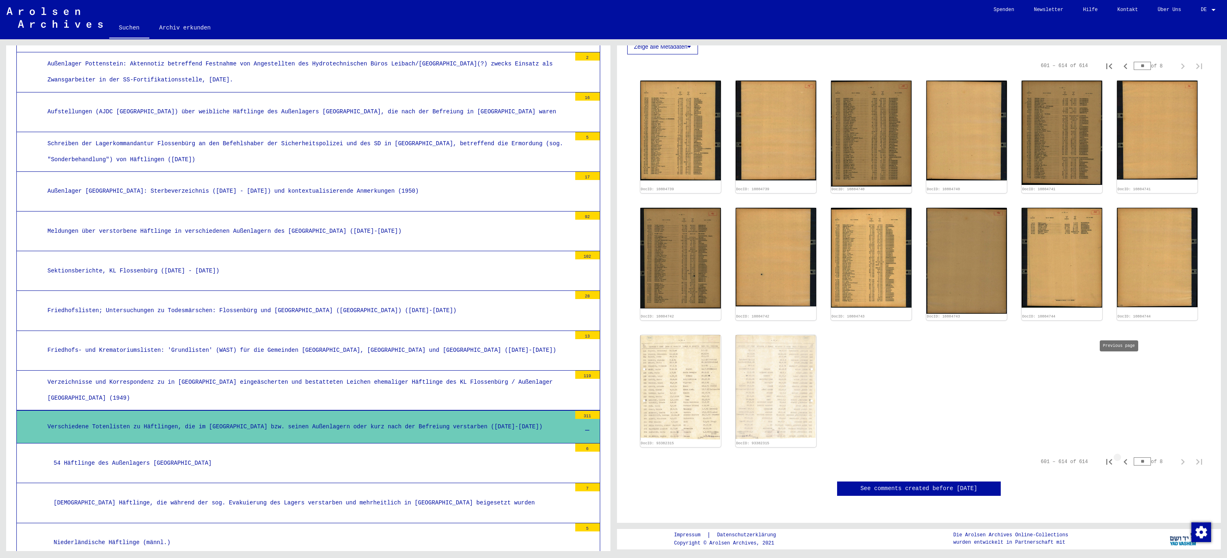
type input "**"
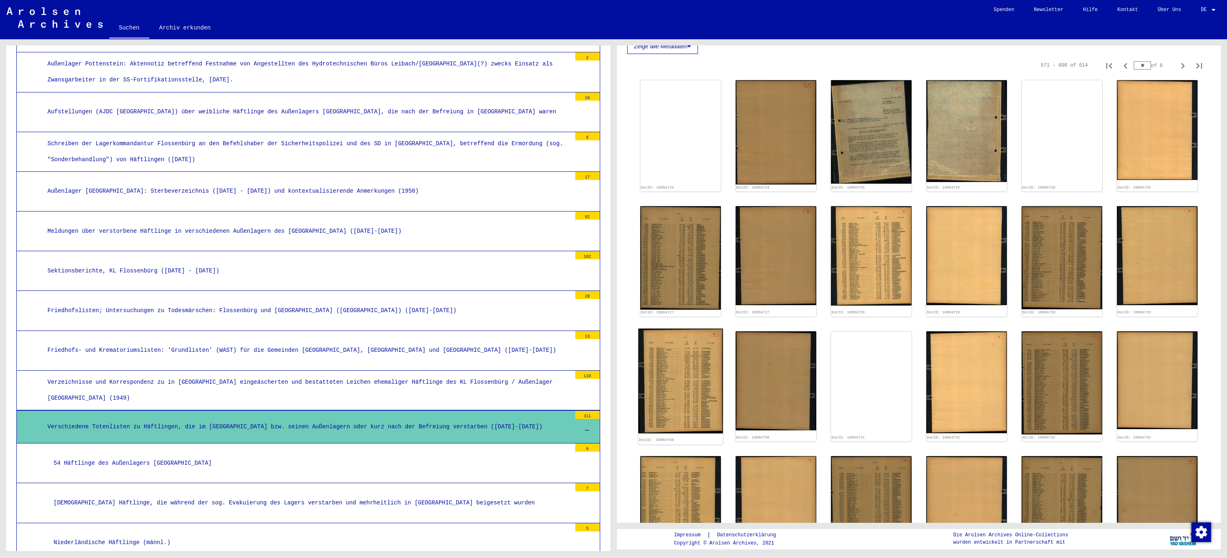
scroll to position [199, 0]
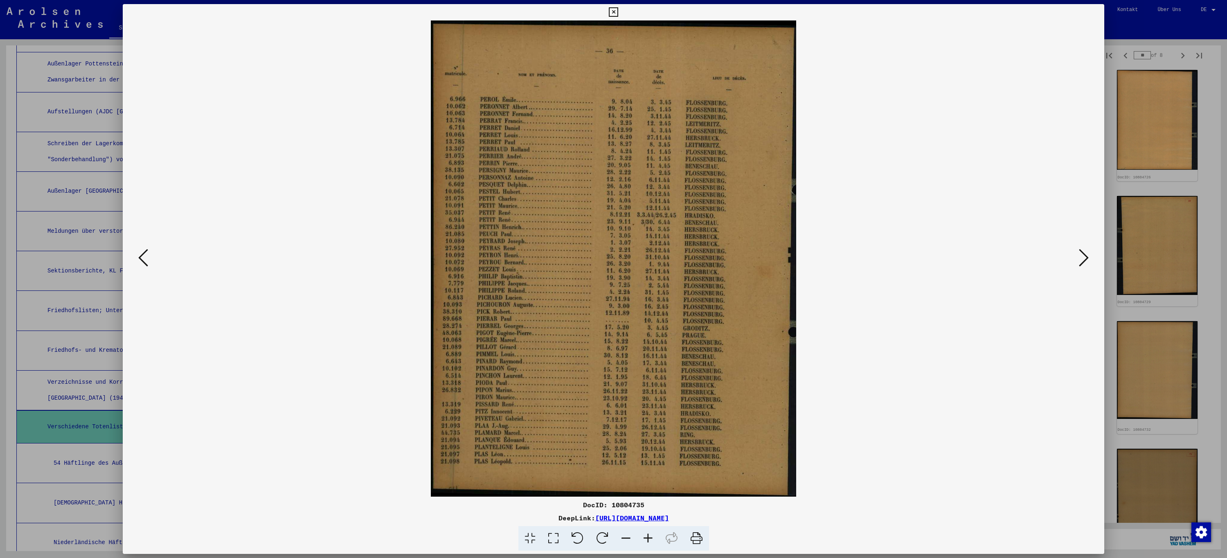
click at [616, 13] on icon at bounding box center [613, 12] width 9 height 10
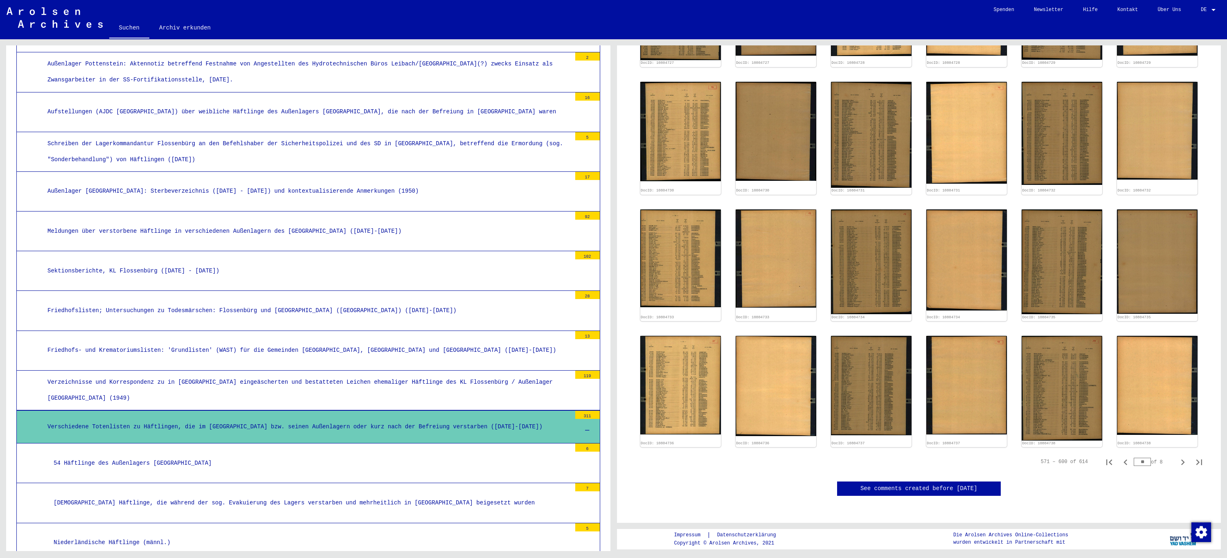
scroll to position [609, 0]
click at [1120, 457] on icon "Previous page" at bounding box center [1125, 462] width 11 height 11
type input "**"
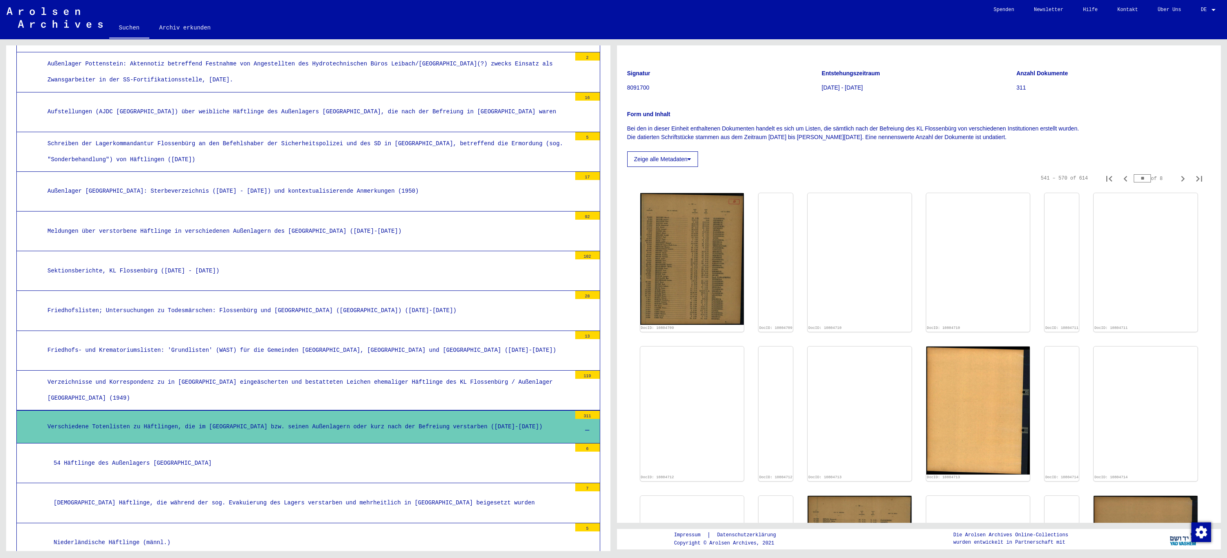
scroll to position [70, 0]
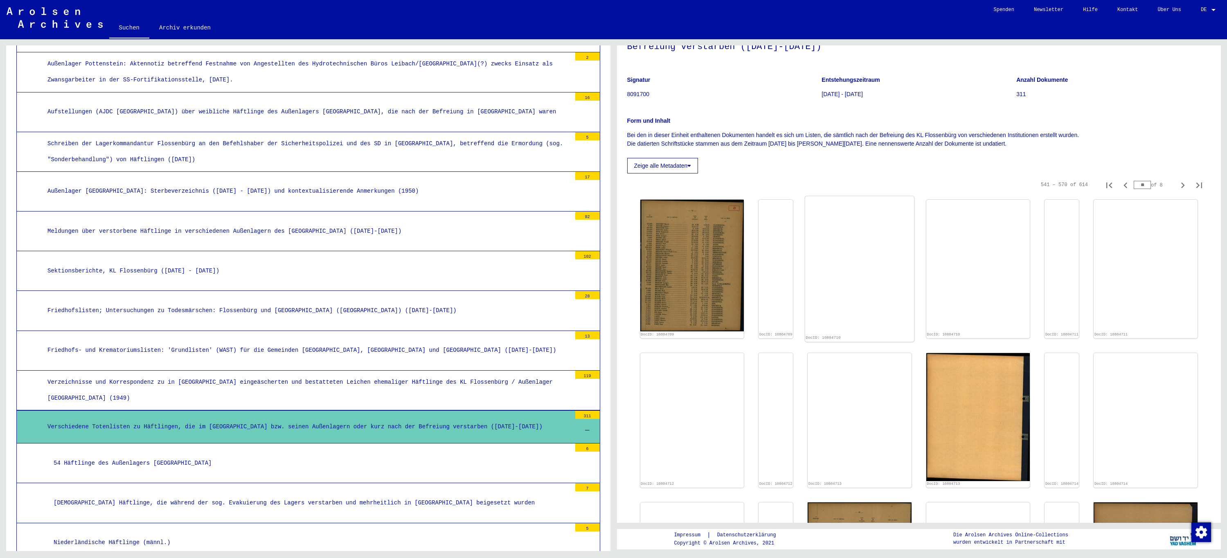
click at [859, 196] on img at bounding box center [859, 196] width 109 height 0
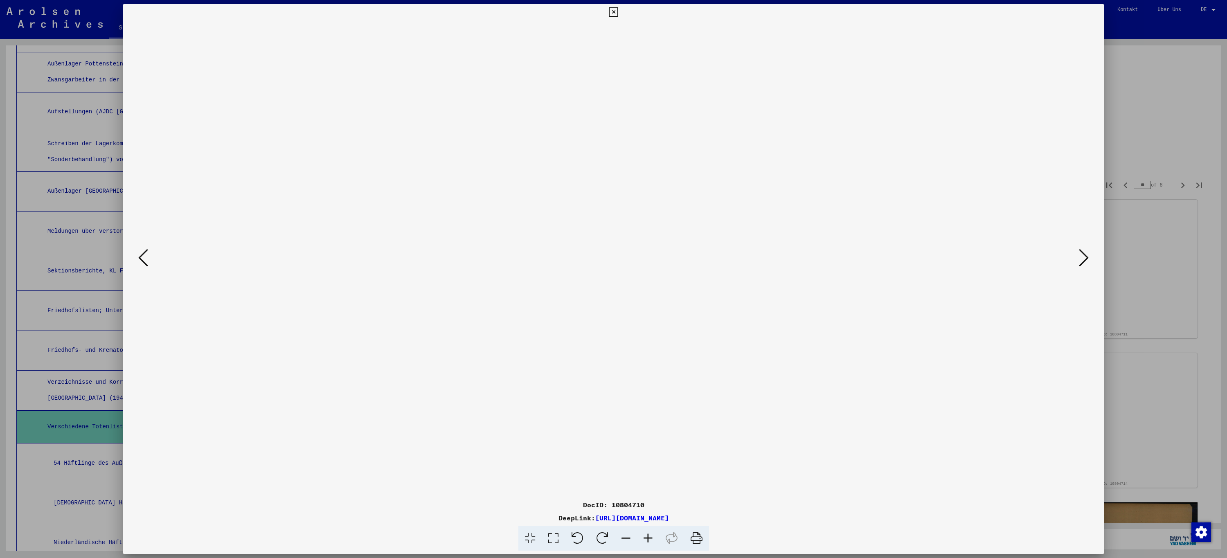
click at [612, 14] on icon at bounding box center [613, 12] width 9 height 10
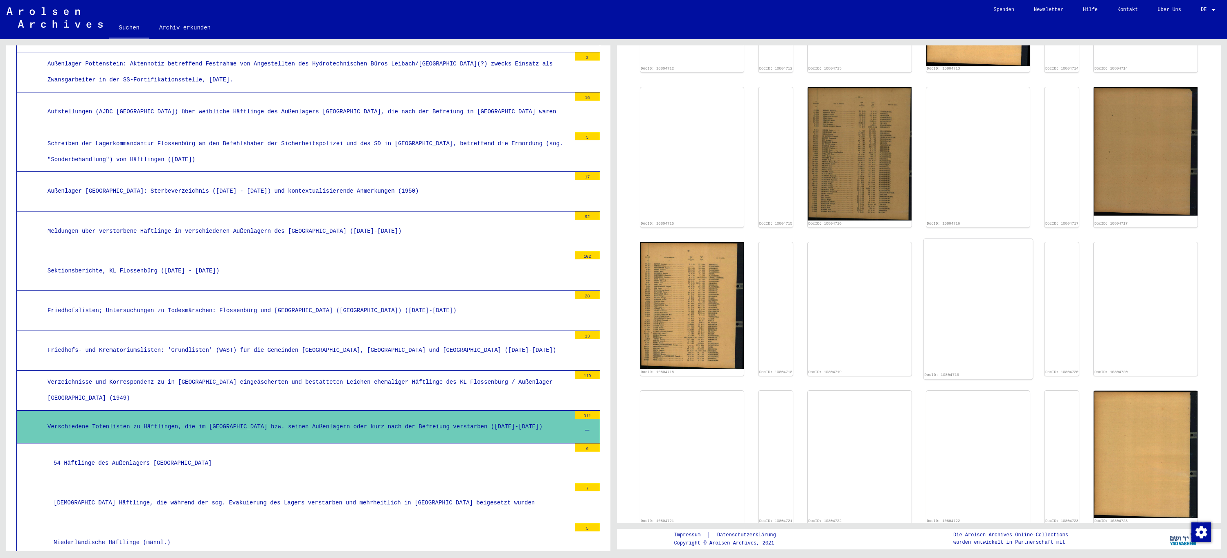
scroll to position [687, 0]
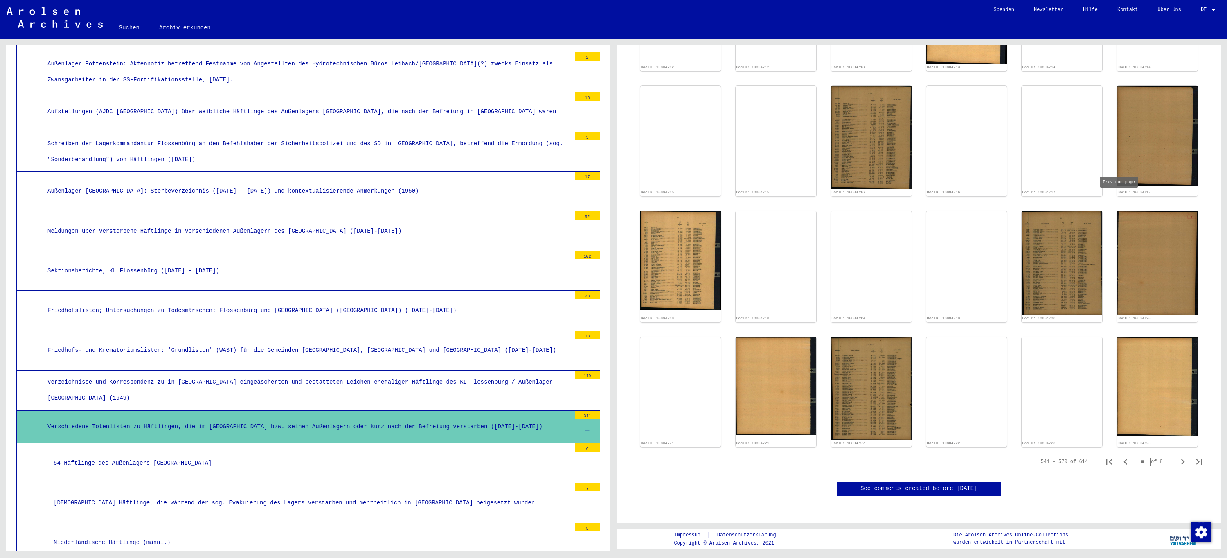
click at [1120, 457] on icon "Previous page" at bounding box center [1125, 462] width 11 height 11
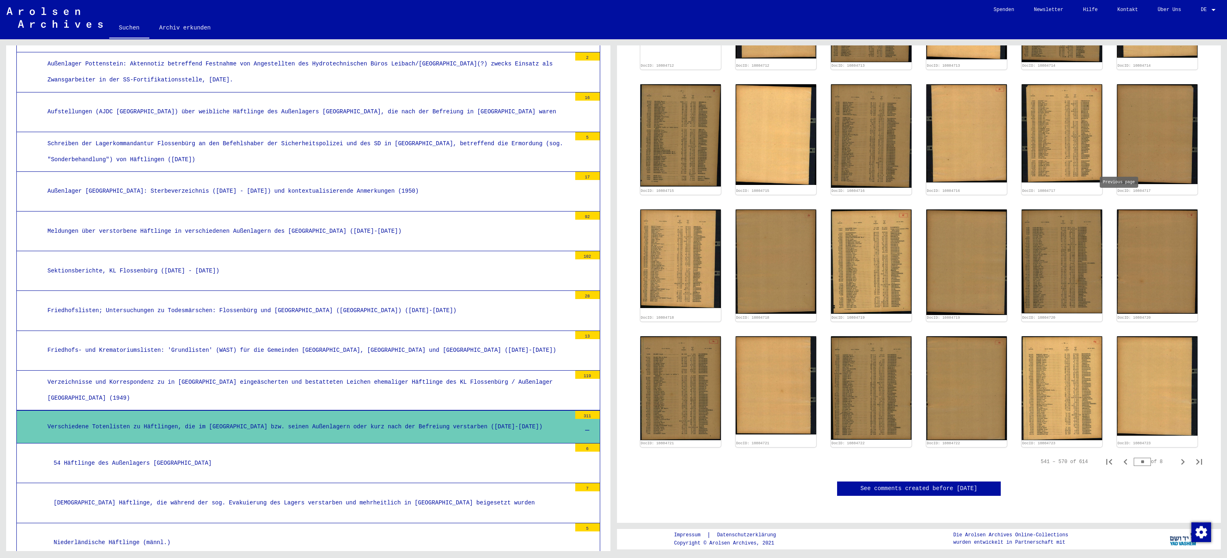
type input "**"
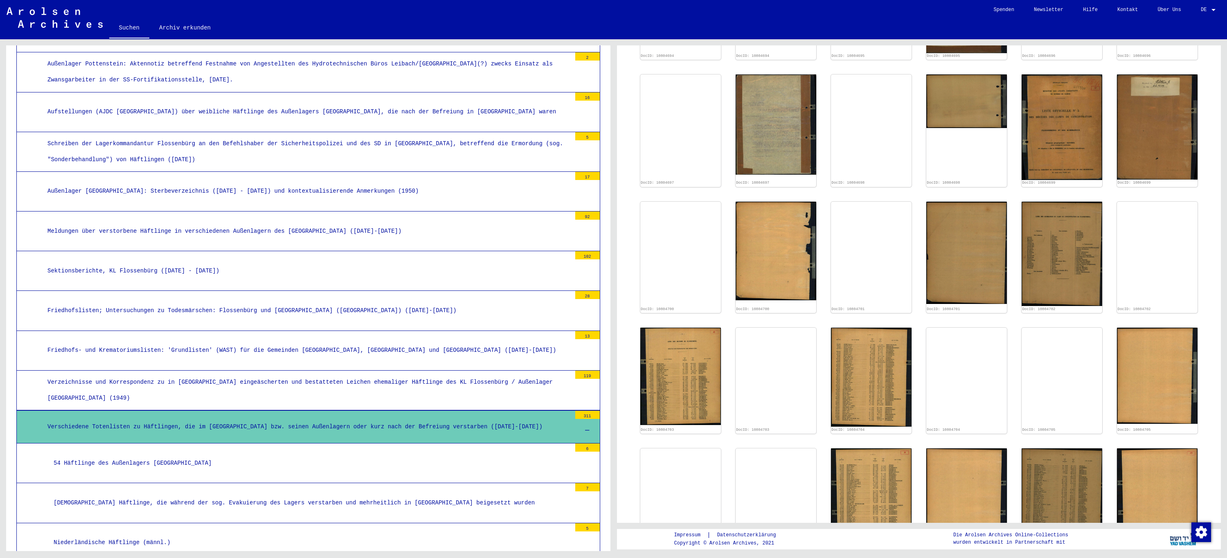
scroll to position [282, 0]
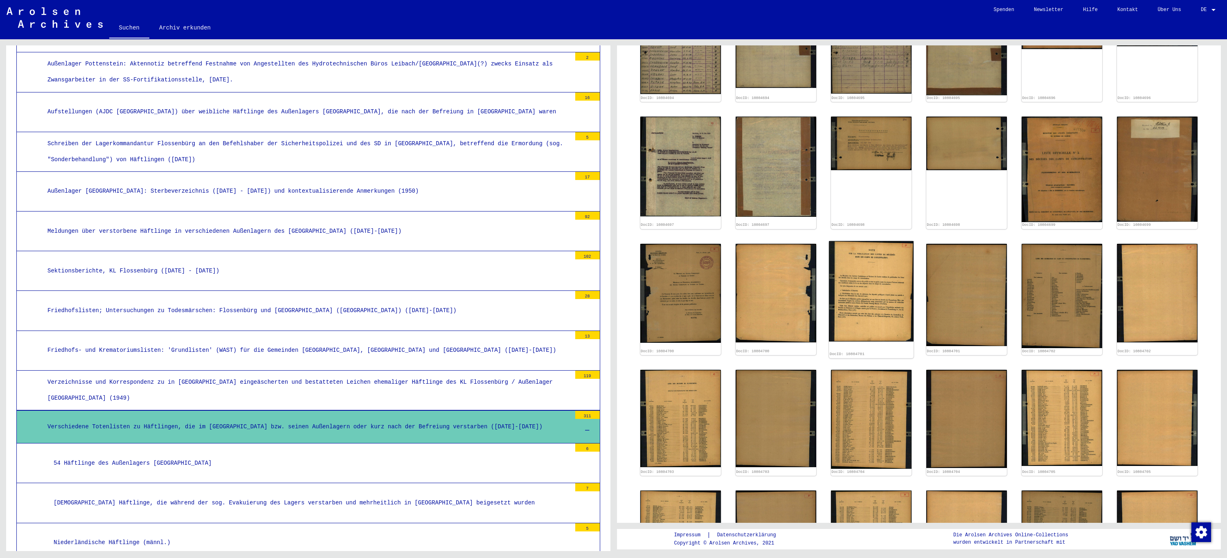
click at [860, 288] on img at bounding box center [871, 291] width 85 height 101
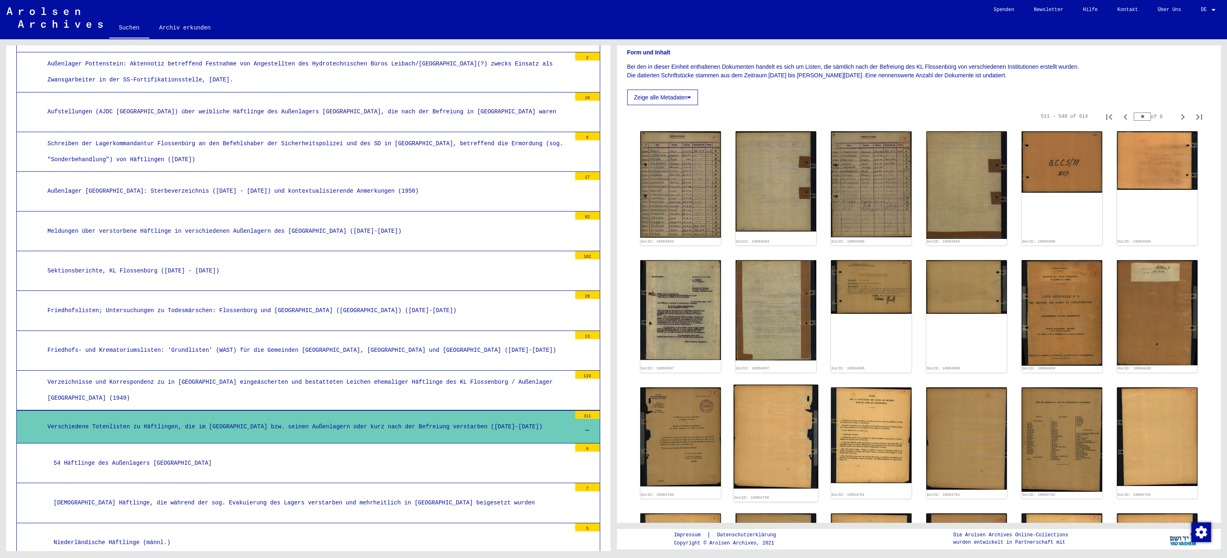
scroll to position [118, 0]
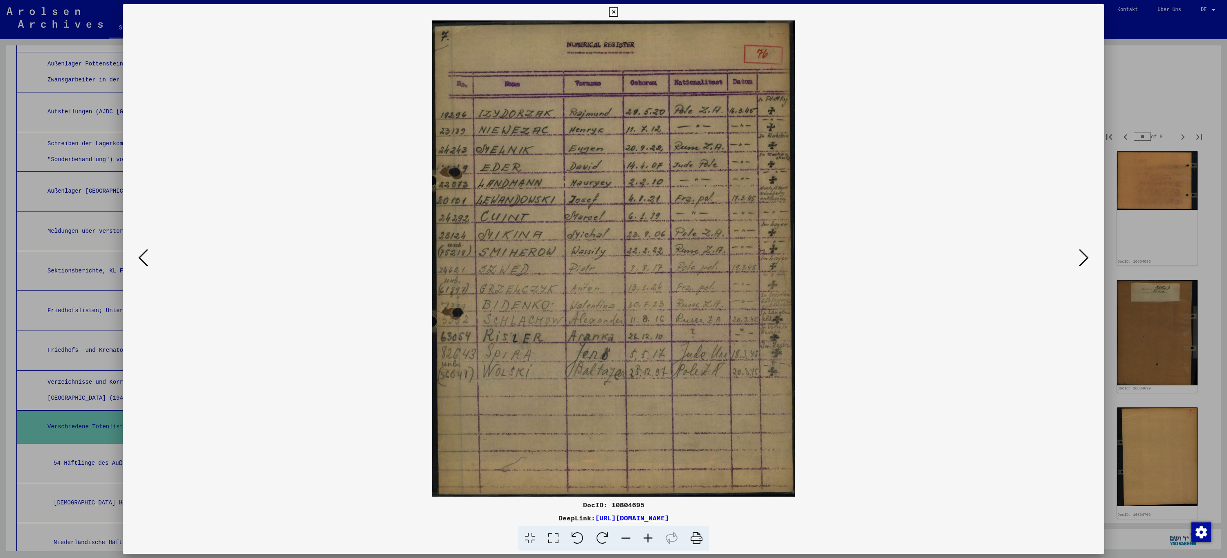
click at [138, 264] on icon at bounding box center [143, 258] width 10 height 20
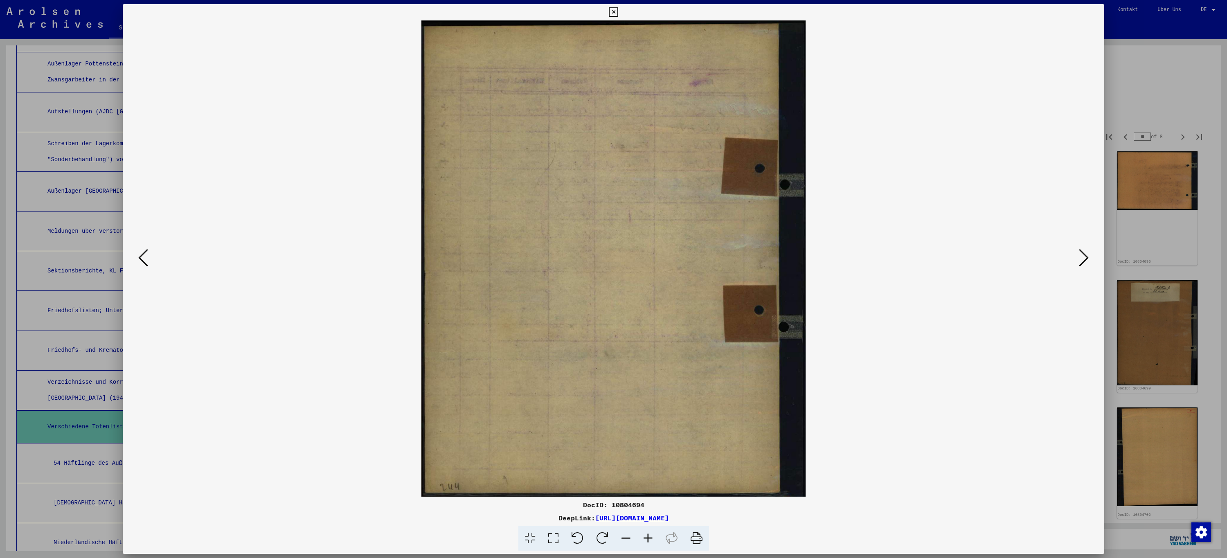
click at [142, 263] on icon at bounding box center [143, 258] width 10 height 20
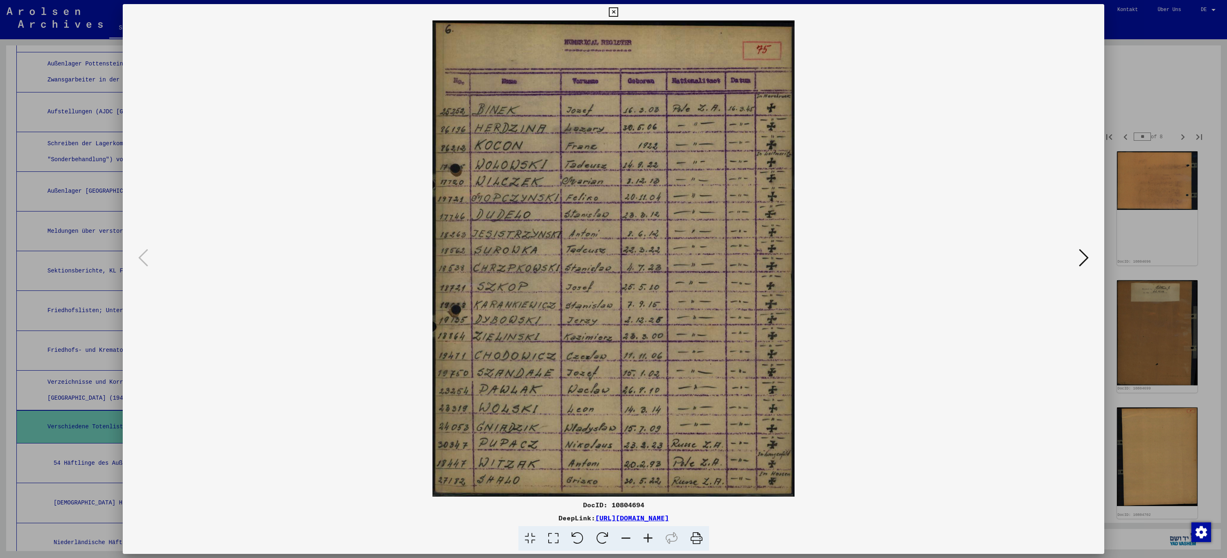
click at [615, 9] on icon at bounding box center [613, 12] width 9 height 10
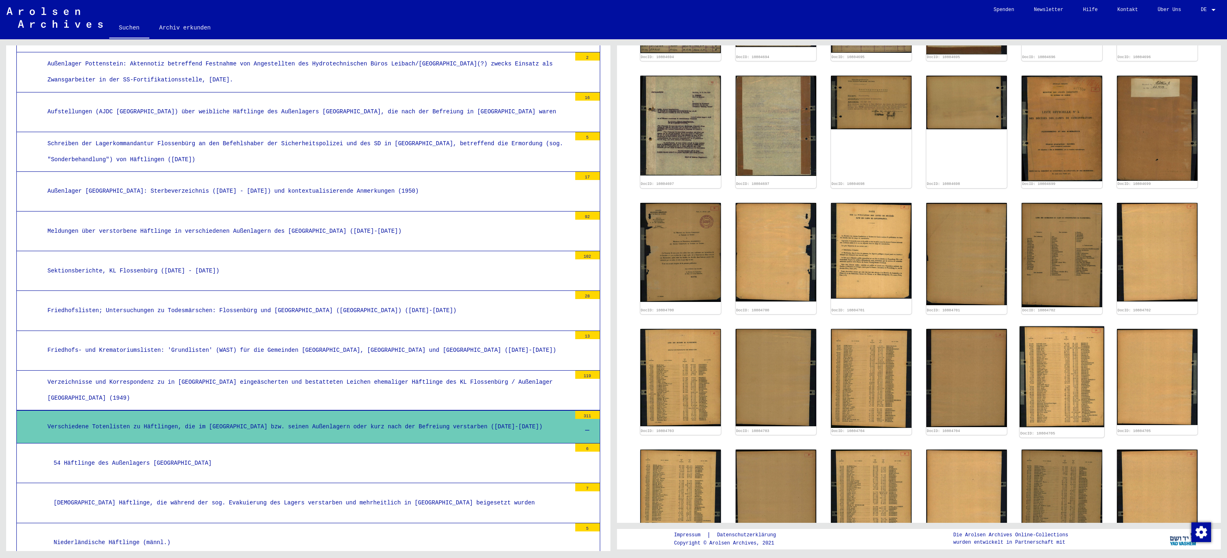
scroll to position [527, 0]
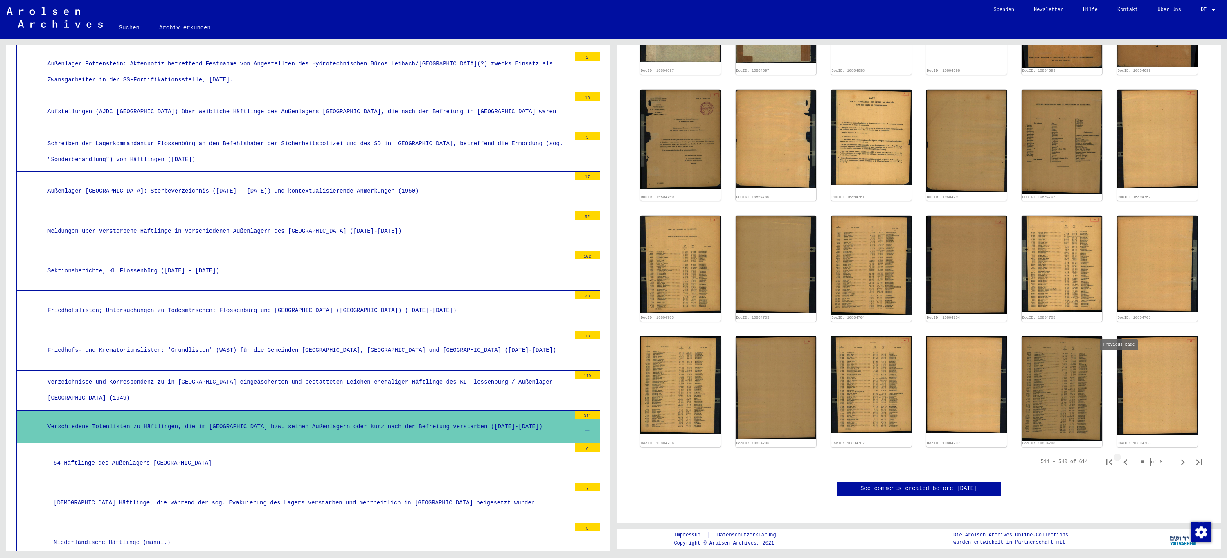
click at [1121, 457] on icon "Previous page" at bounding box center [1125, 462] width 11 height 11
type input "**"
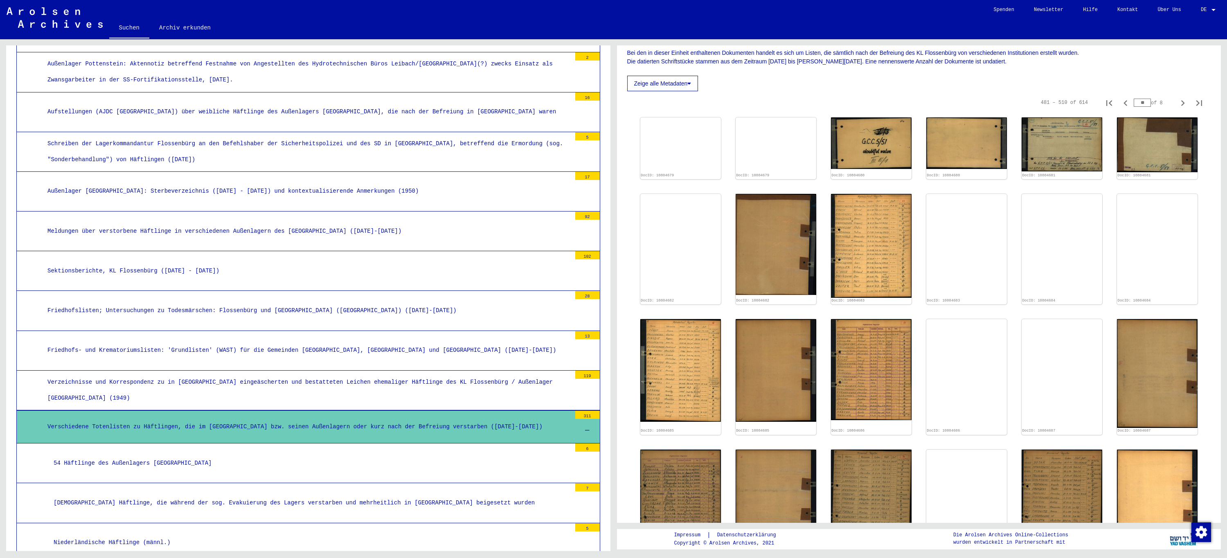
scroll to position [107, 0]
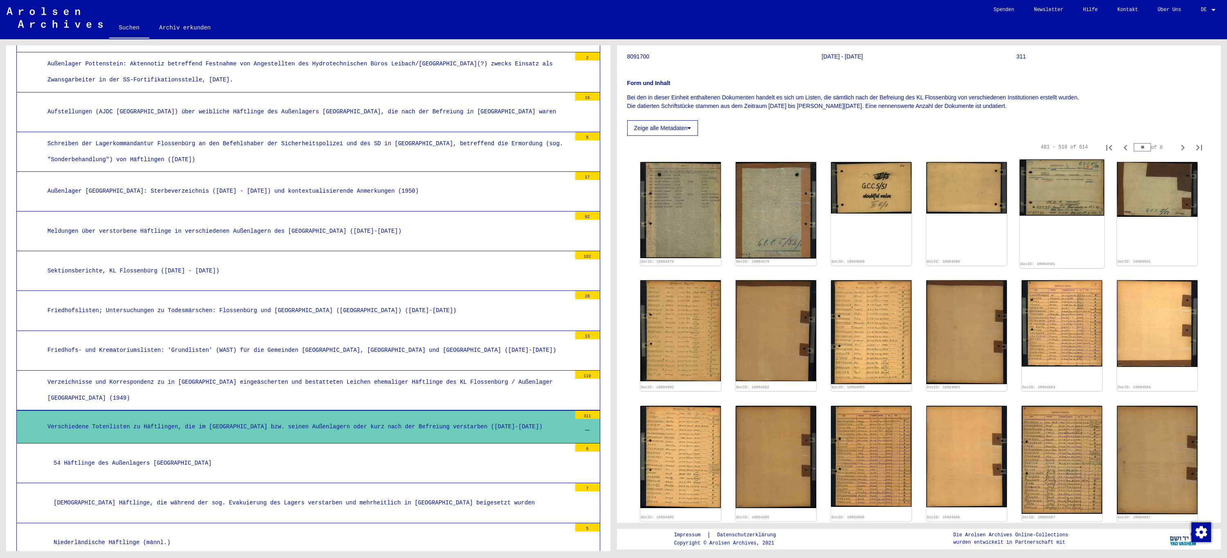
click at [1055, 193] on img at bounding box center [1062, 188] width 85 height 56
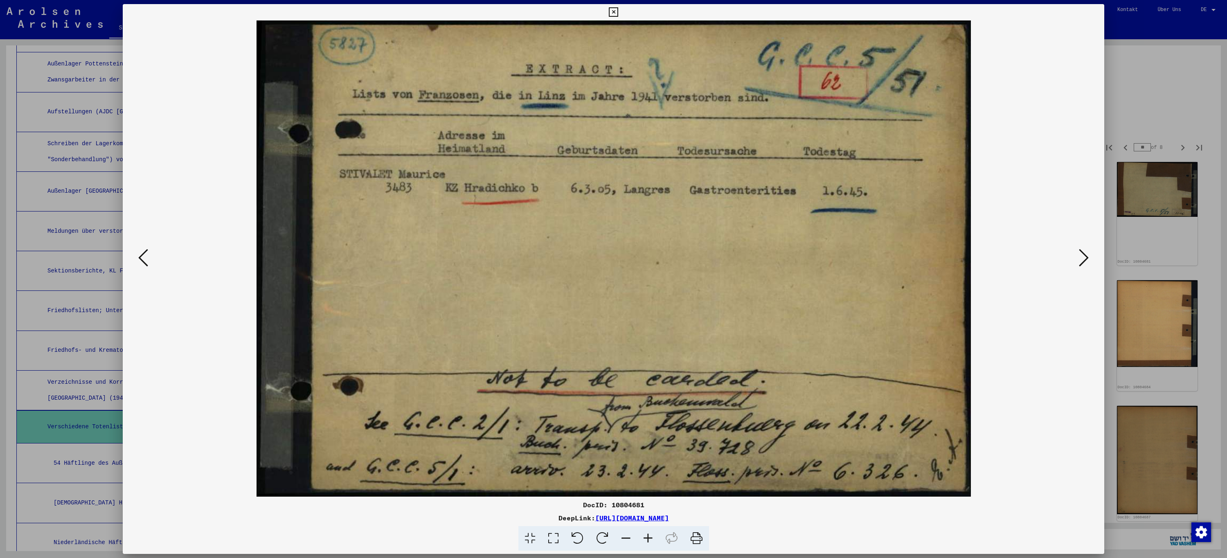
click at [613, 16] on icon at bounding box center [613, 12] width 9 height 10
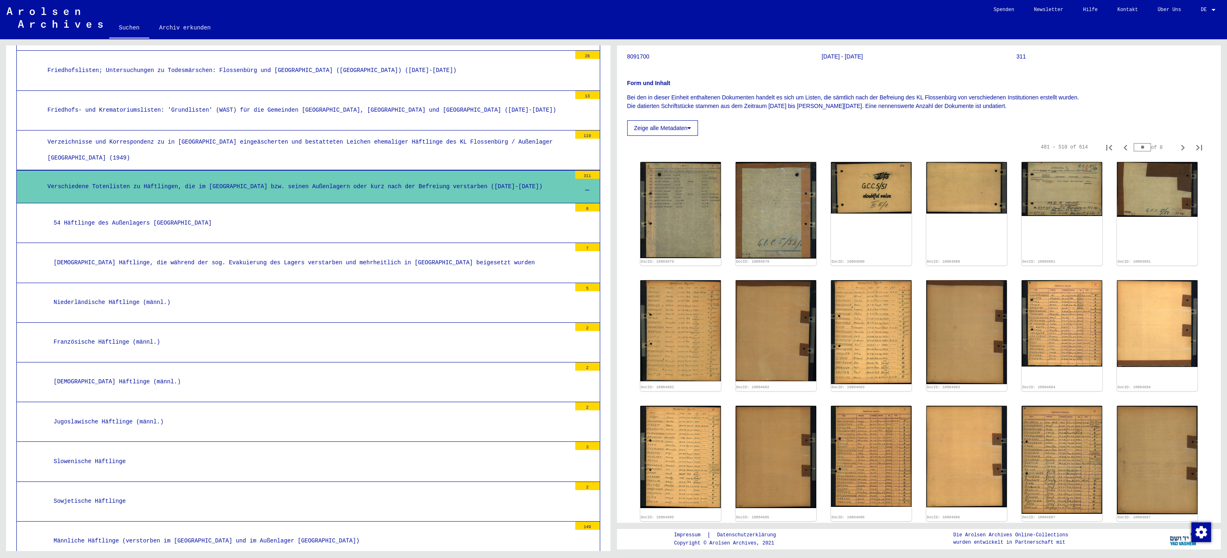
scroll to position [1553, 0]
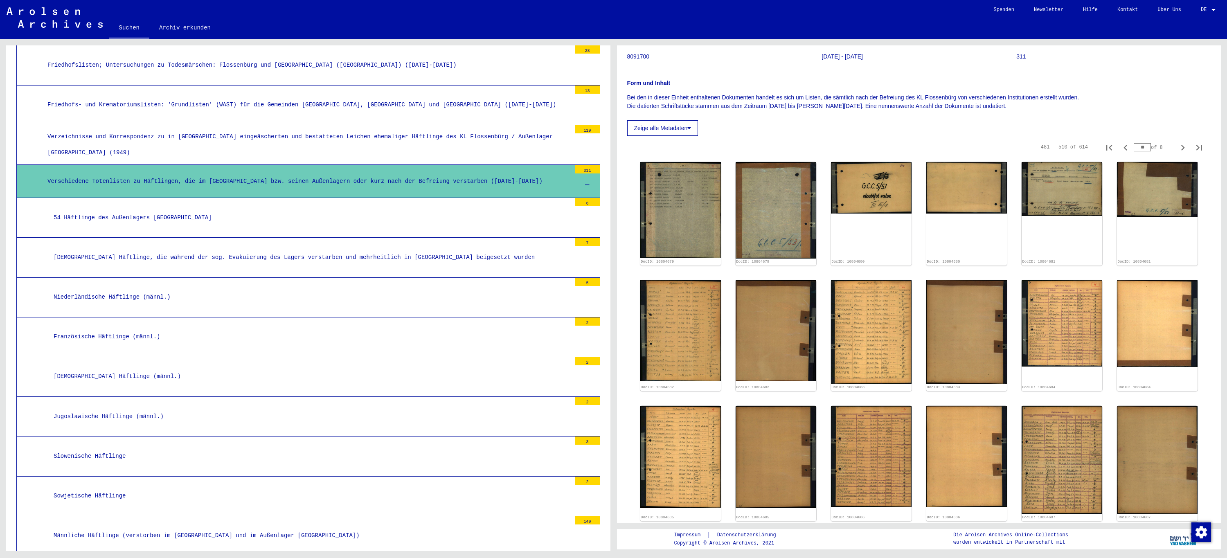
click at [278, 252] on div "[DEMOGRAPHIC_DATA] Häftlinge, die während der sog. Evakuierung des Lagers verst…" at bounding box center [309, 258] width 524 height 16
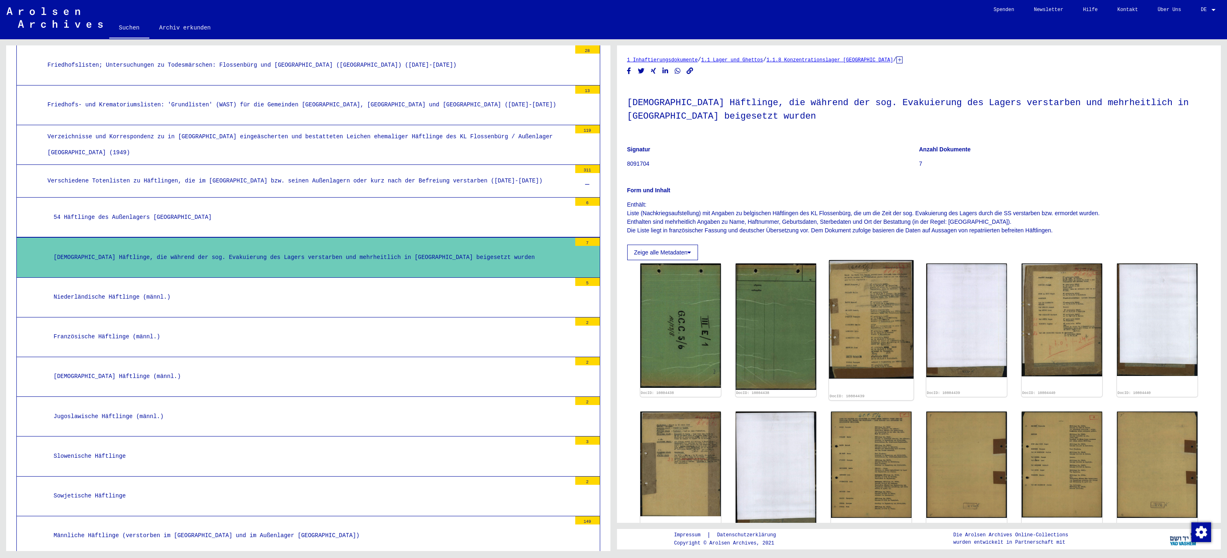
click at [887, 322] on img at bounding box center [871, 319] width 85 height 119
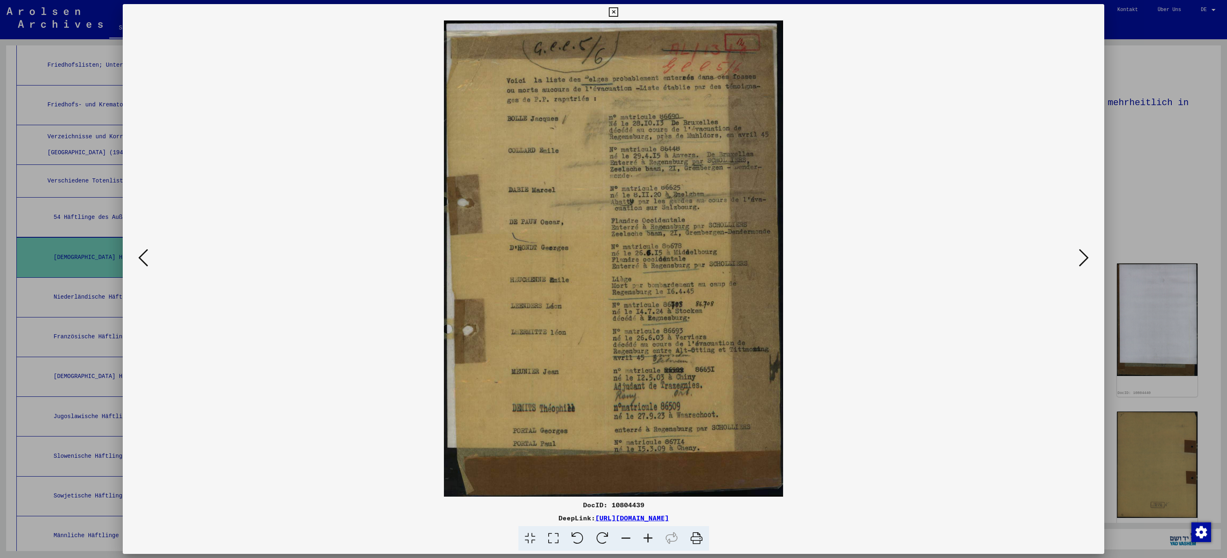
click at [1082, 257] on icon at bounding box center [1084, 258] width 10 height 20
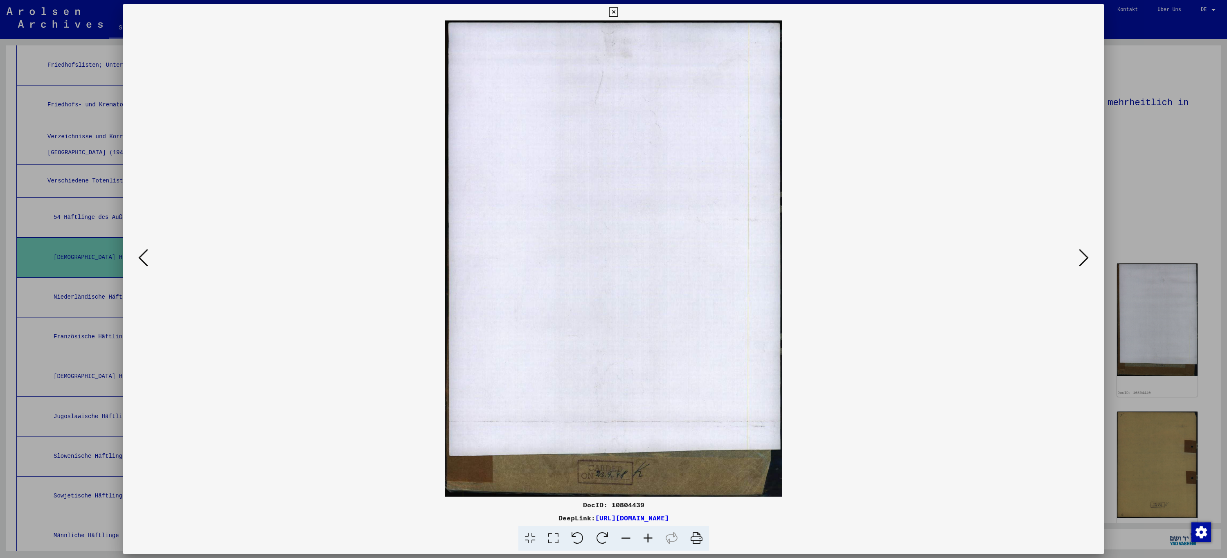
click at [1082, 257] on icon at bounding box center [1084, 258] width 10 height 20
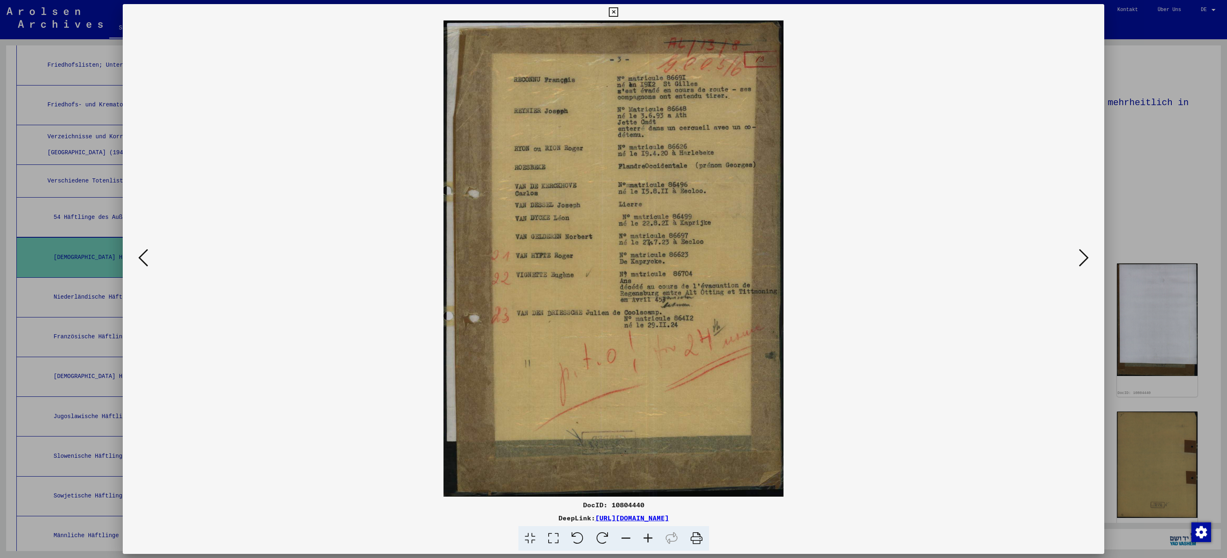
click at [1082, 257] on icon at bounding box center [1084, 258] width 10 height 20
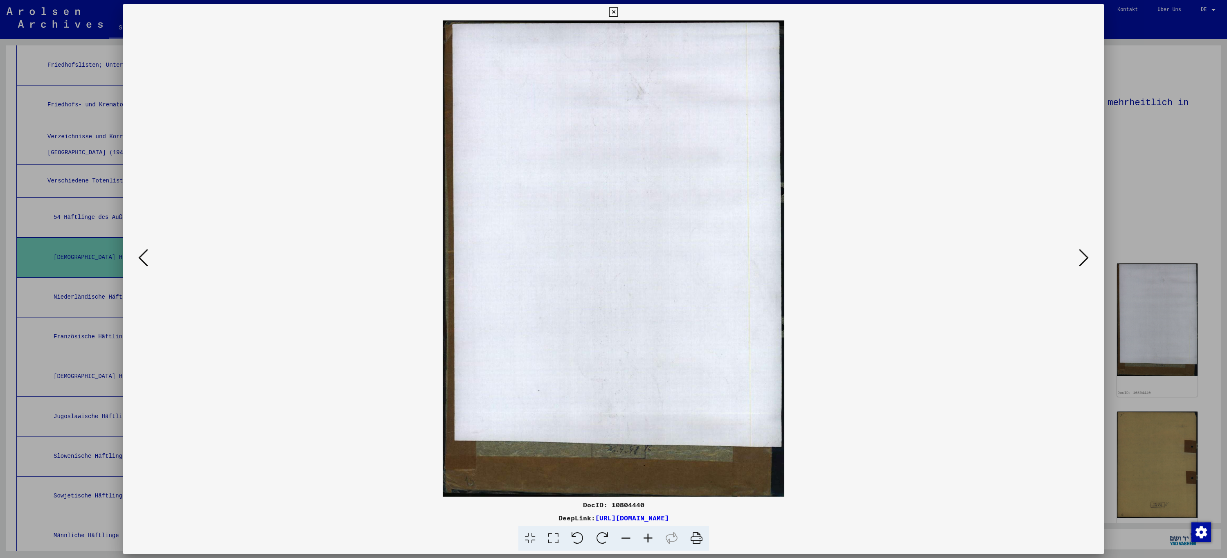
click at [1082, 257] on icon at bounding box center [1084, 258] width 10 height 20
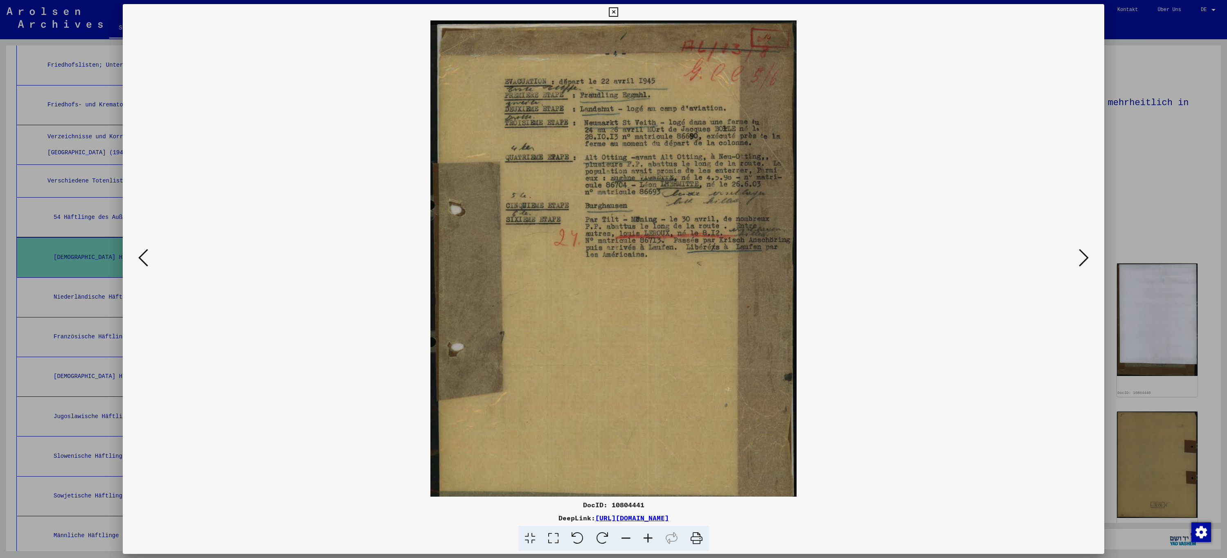
click at [1082, 257] on icon at bounding box center [1084, 258] width 10 height 20
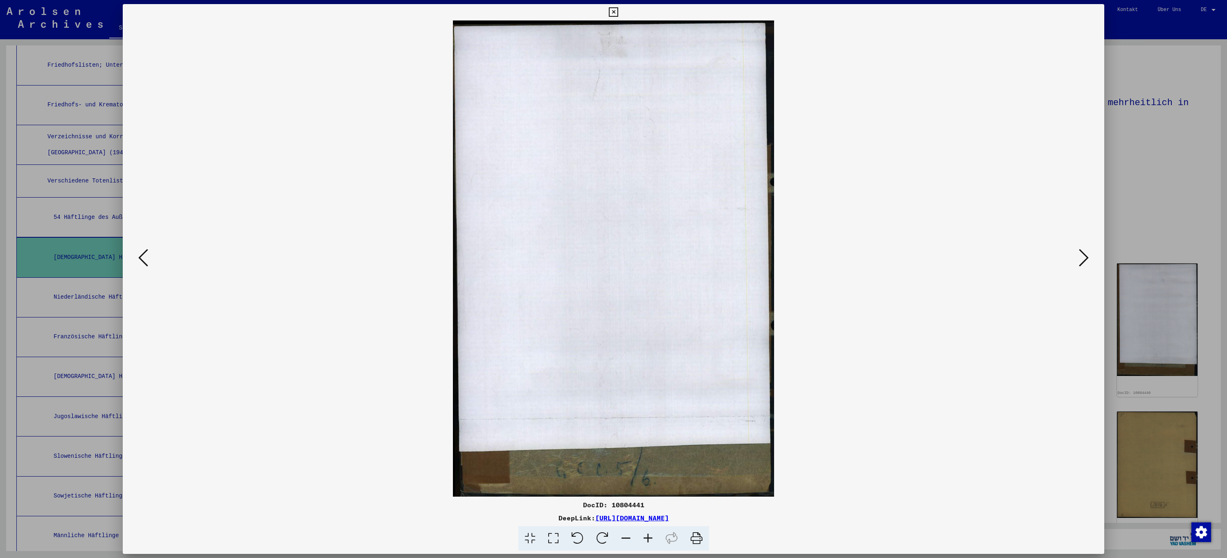
click at [1082, 257] on icon at bounding box center [1084, 258] width 10 height 20
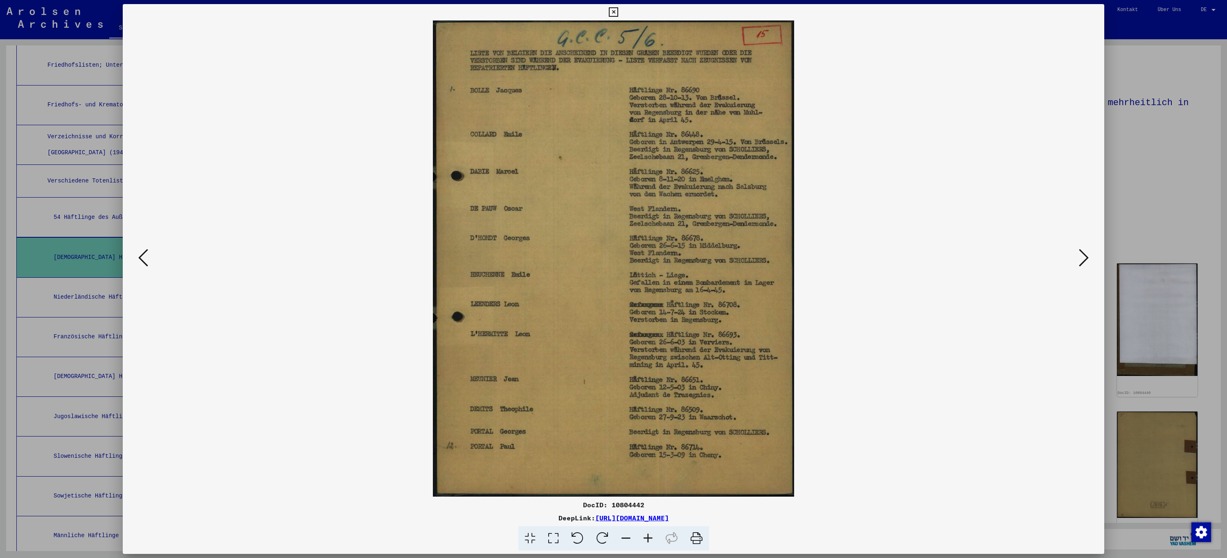
click at [1082, 257] on icon at bounding box center [1084, 258] width 10 height 20
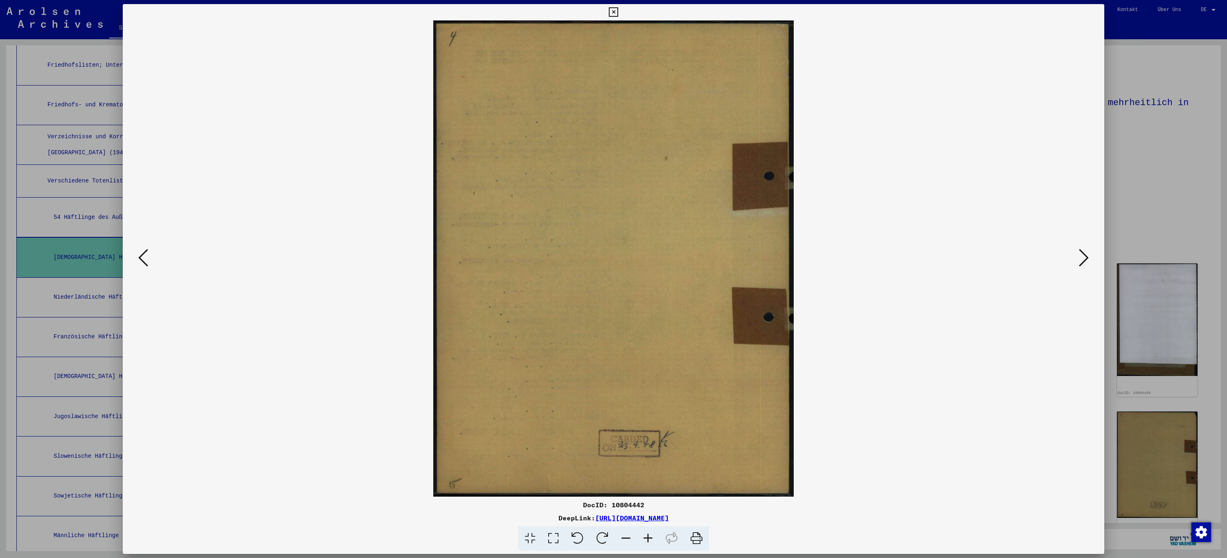
click at [1082, 257] on icon at bounding box center [1084, 258] width 10 height 20
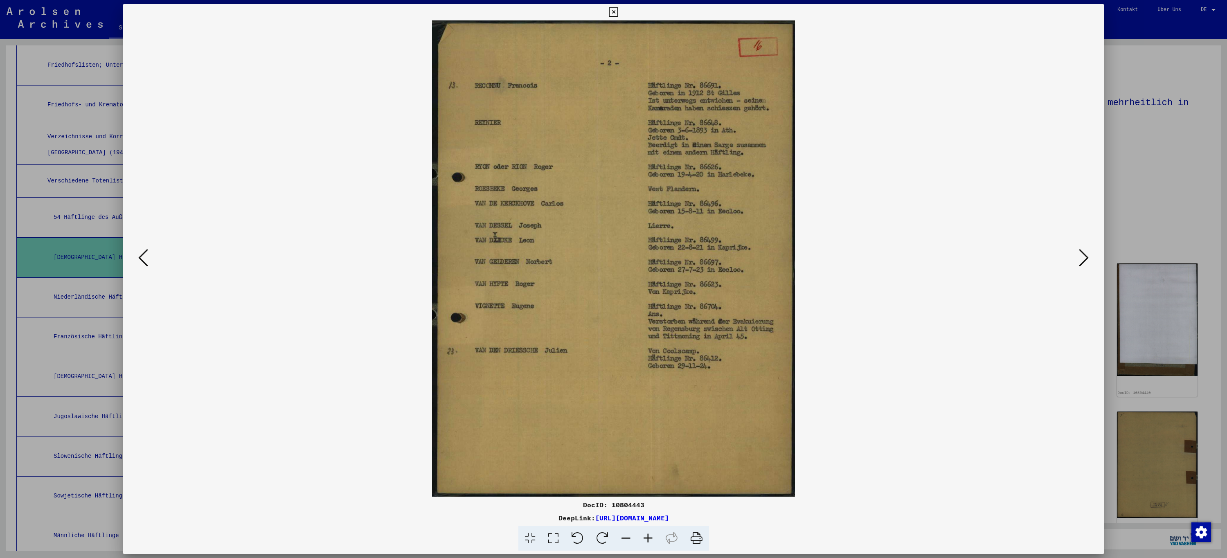
click at [145, 265] on icon at bounding box center [143, 258] width 10 height 20
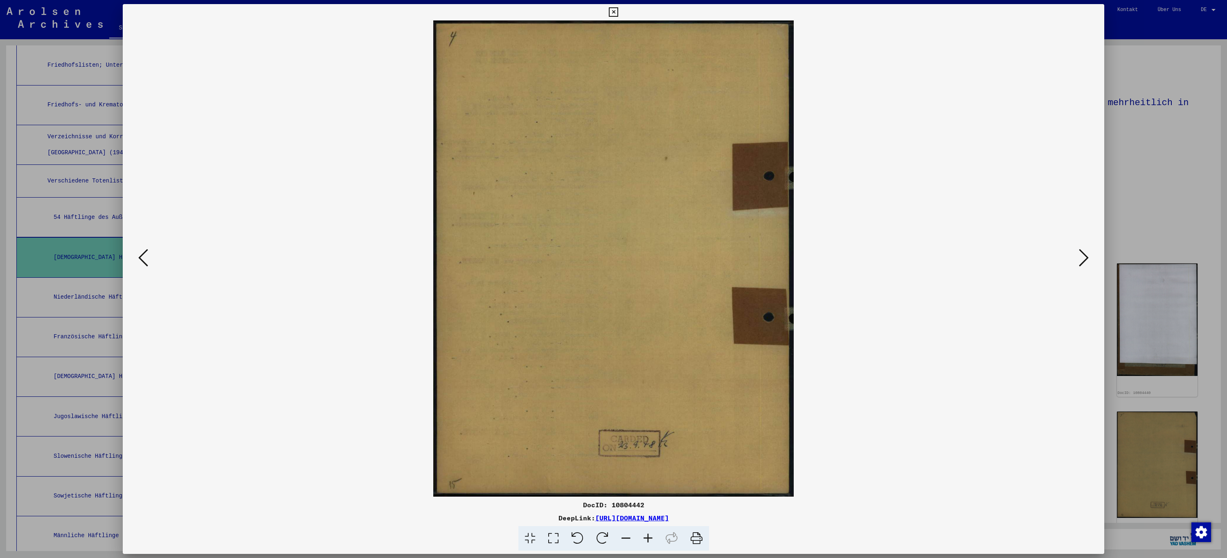
click at [145, 265] on icon at bounding box center [143, 258] width 10 height 20
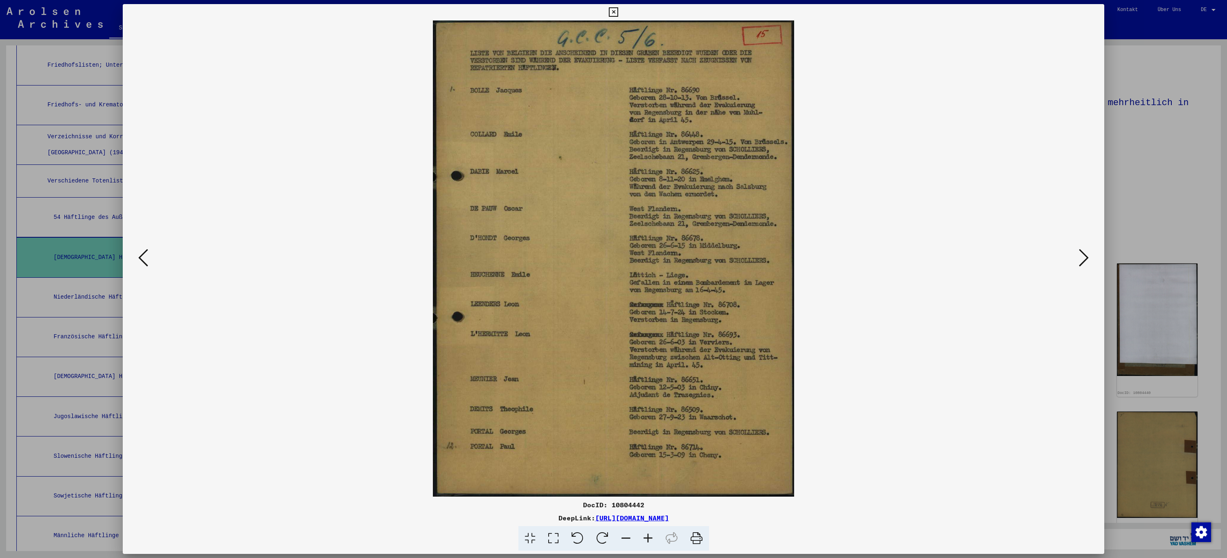
click at [1087, 259] on icon at bounding box center [1084, 258] width 10 height 20
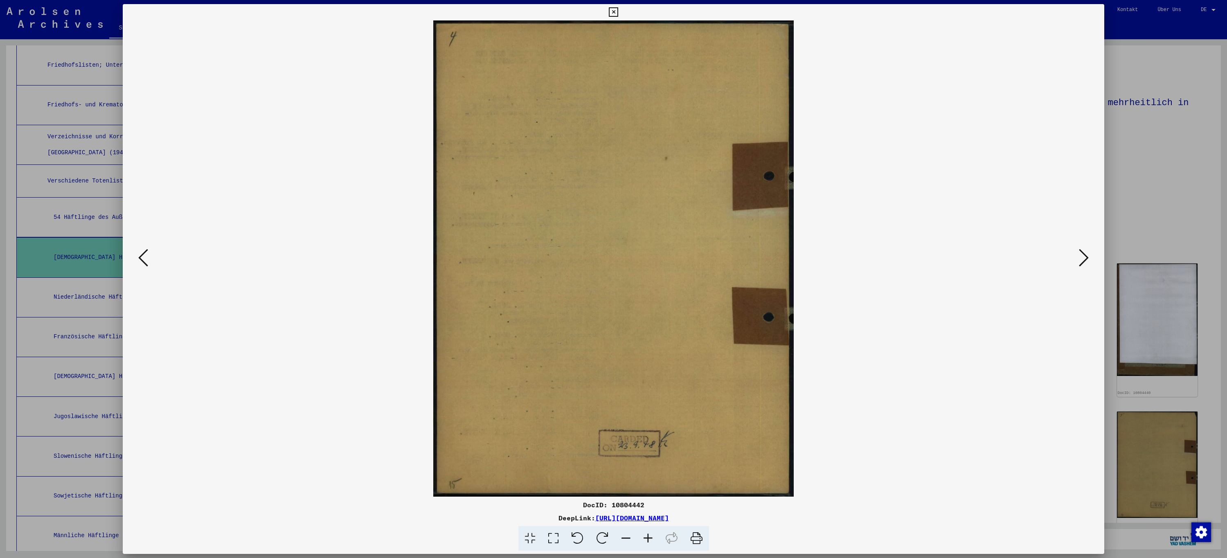
click at [1087, 259] on icon at bounding box center [1084, 258] width 10 height 20
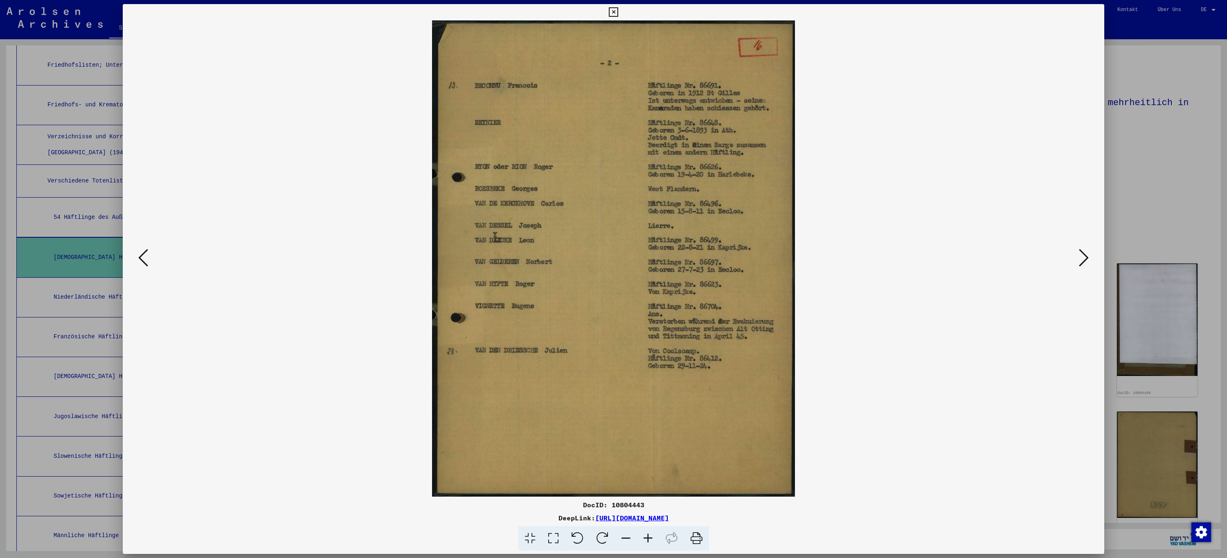
click at [1087, 259] on icon at bounding box center [1084, 258] width 10 height 20
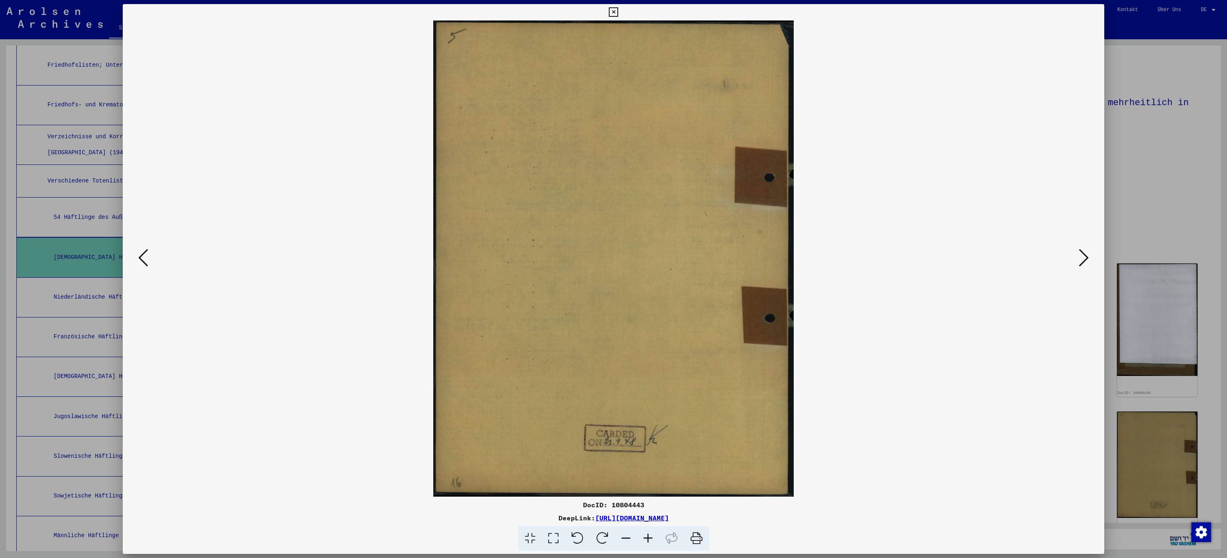
click at [1087, 259] on icon at bounding box center [1084, 258] width 10 height 20
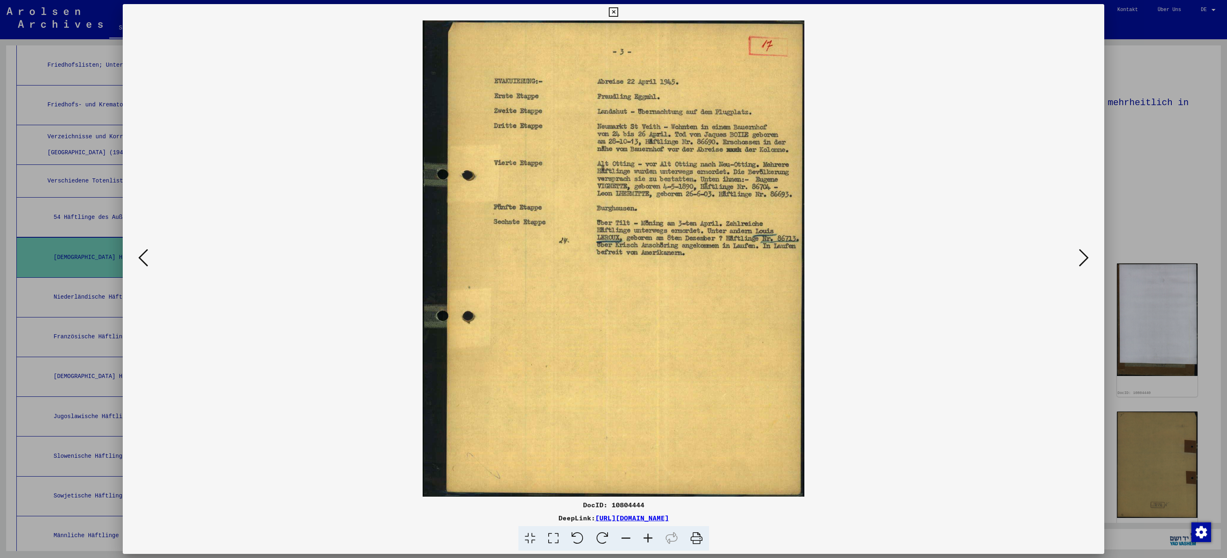
click at [1087, 259] on icon at bounding box center [1084, 258] width 10 height 20
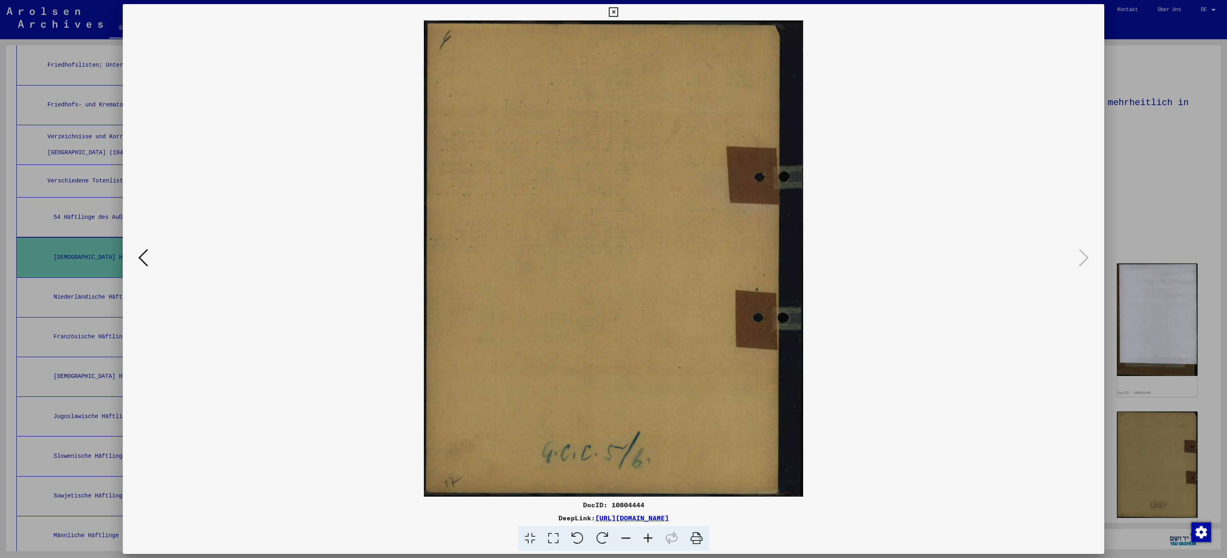
click at [611, 13] on icon at bounding box center [613, 12] width 9 height 10
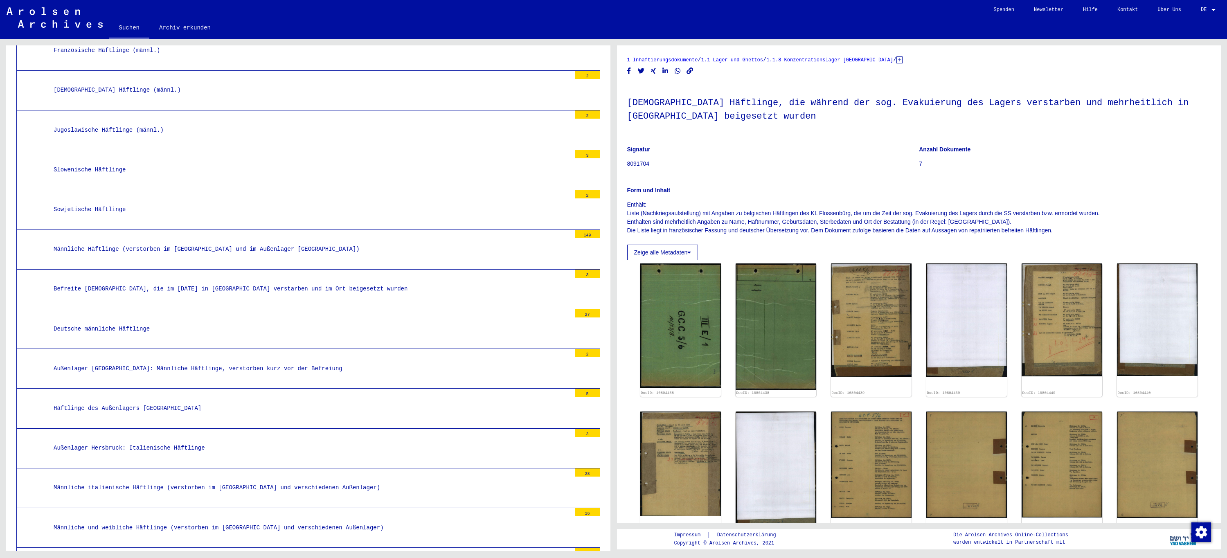
scroll to position [1881, 0]
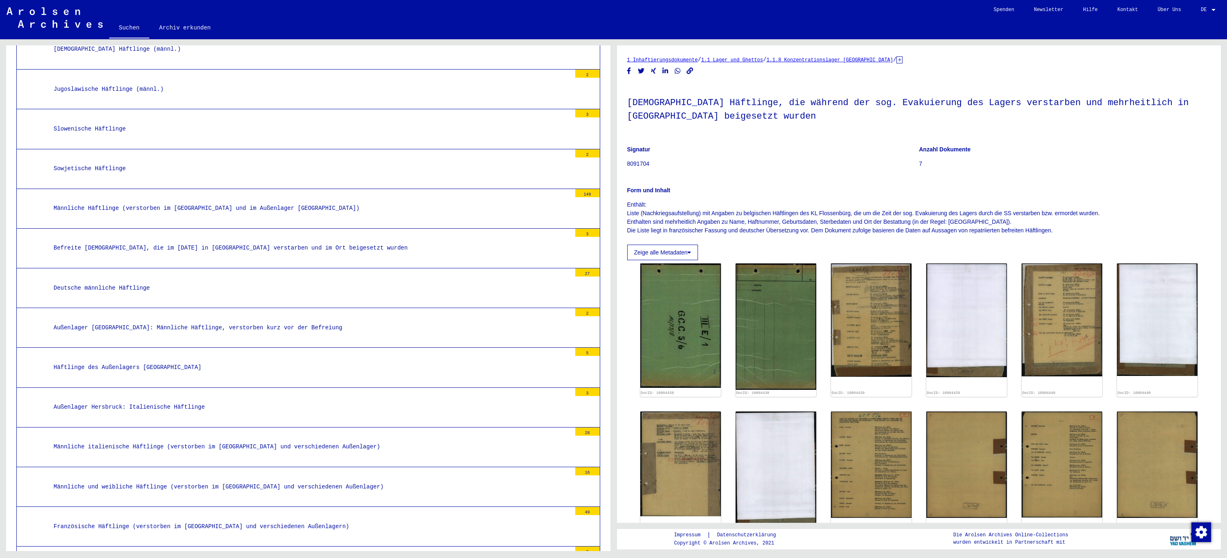
click at [182, 360] on div "Häftlinge des Außenlagers [GEOGRAPHIC_DATA]" at bounding box center [309, 368] width 524 height 16
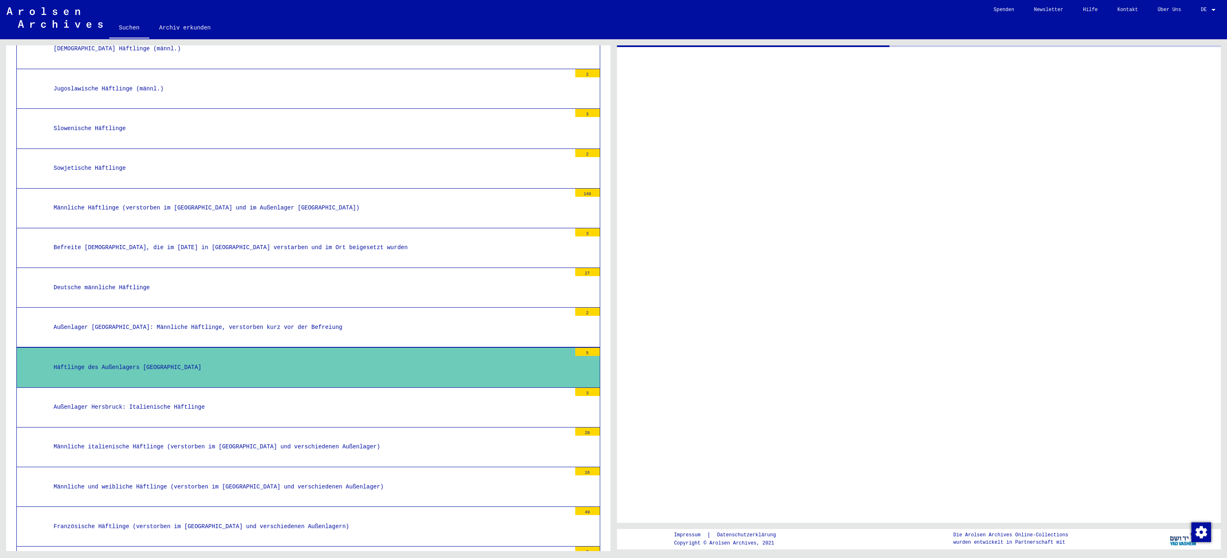
scroll to position [1880, 0]
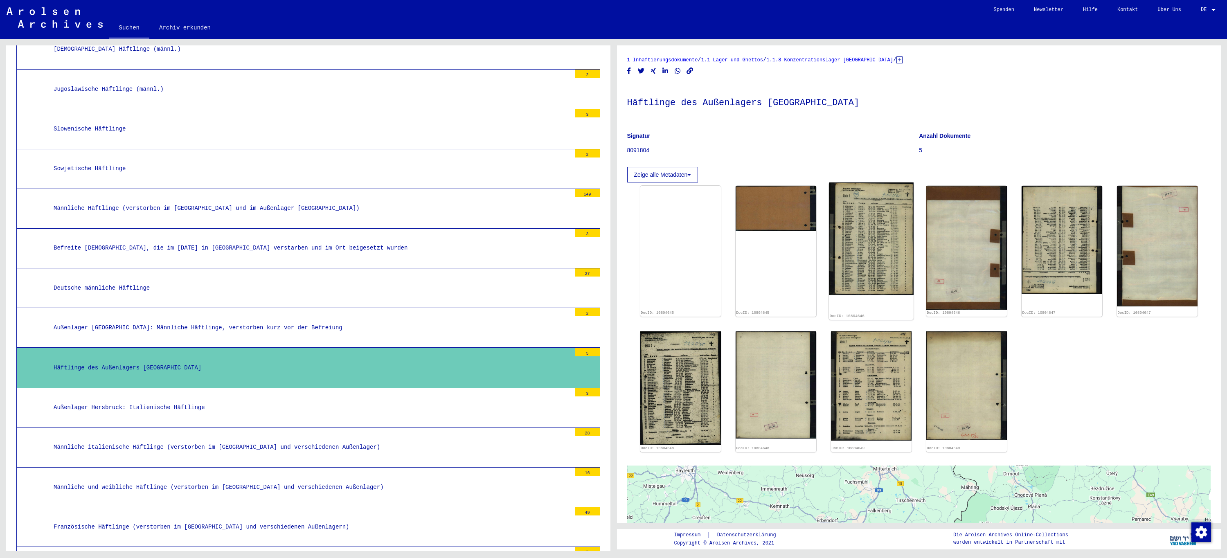
click at [881, 235] on img at bounding box center [871, 239] width 85 height 113
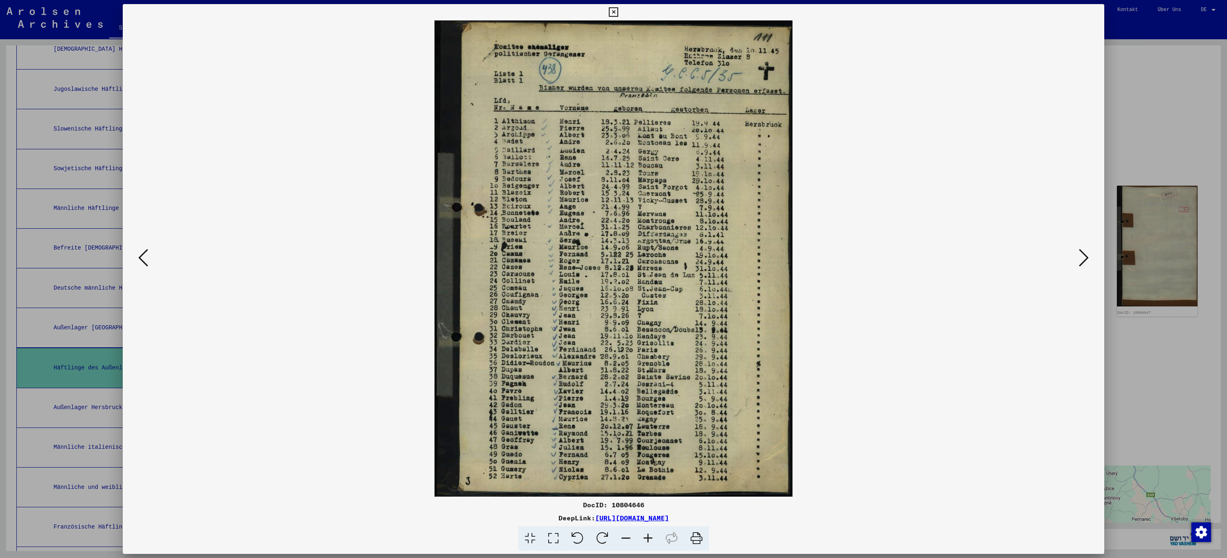
click at [1086, 260] on icon at bounding box center [1084, 258] width 10 height 20
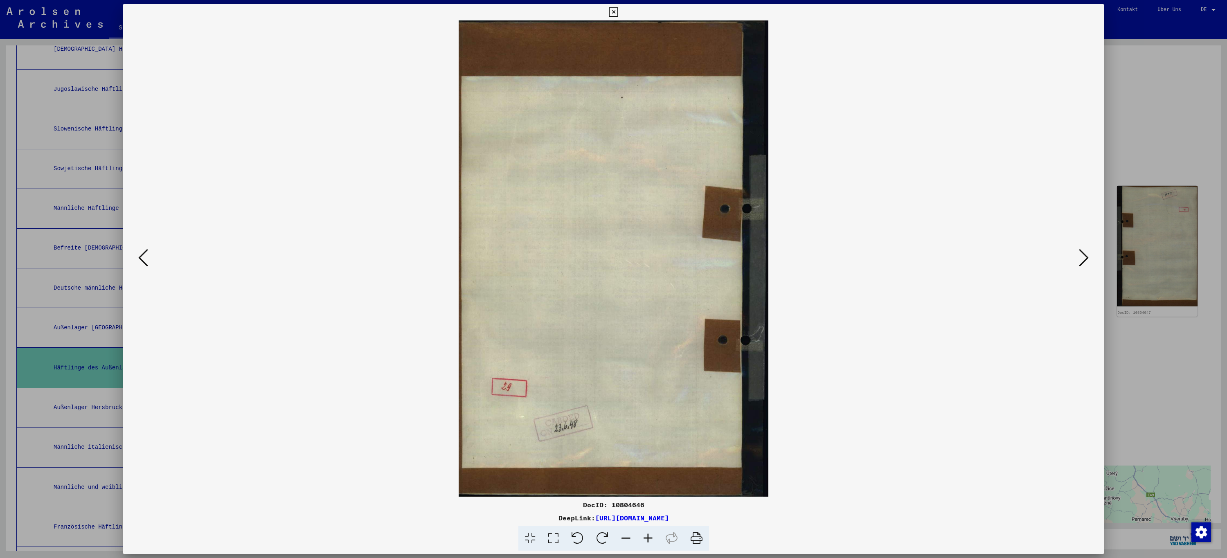
click at [1086, 260] on icon at bounding box center [1084, 258] width 10 height 20
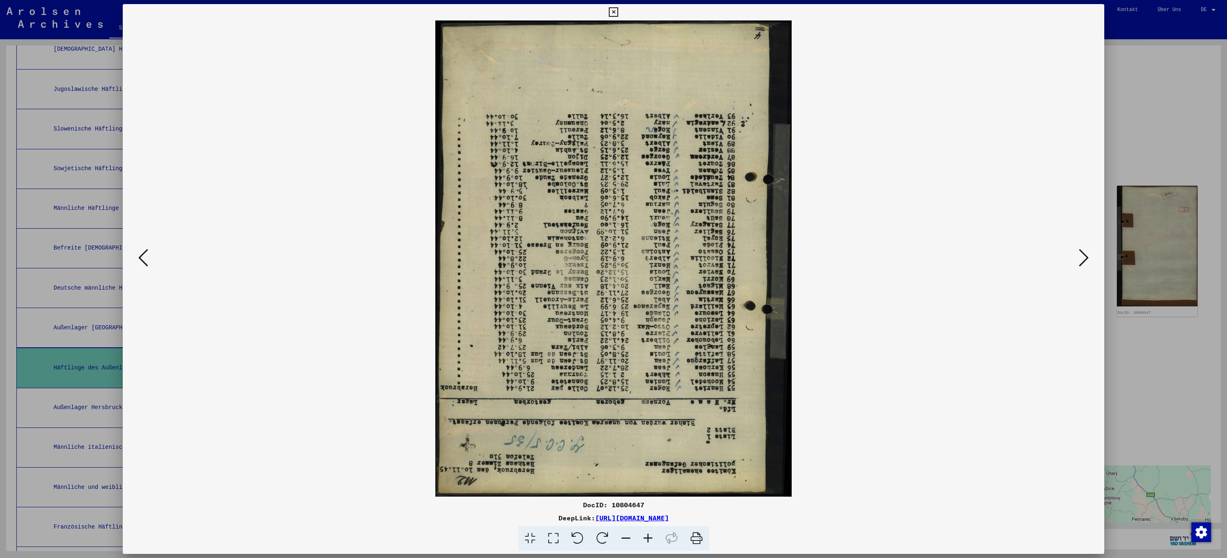
click at [1086, 260] on icon at bounding box center [1084, 258] width 10 height 20
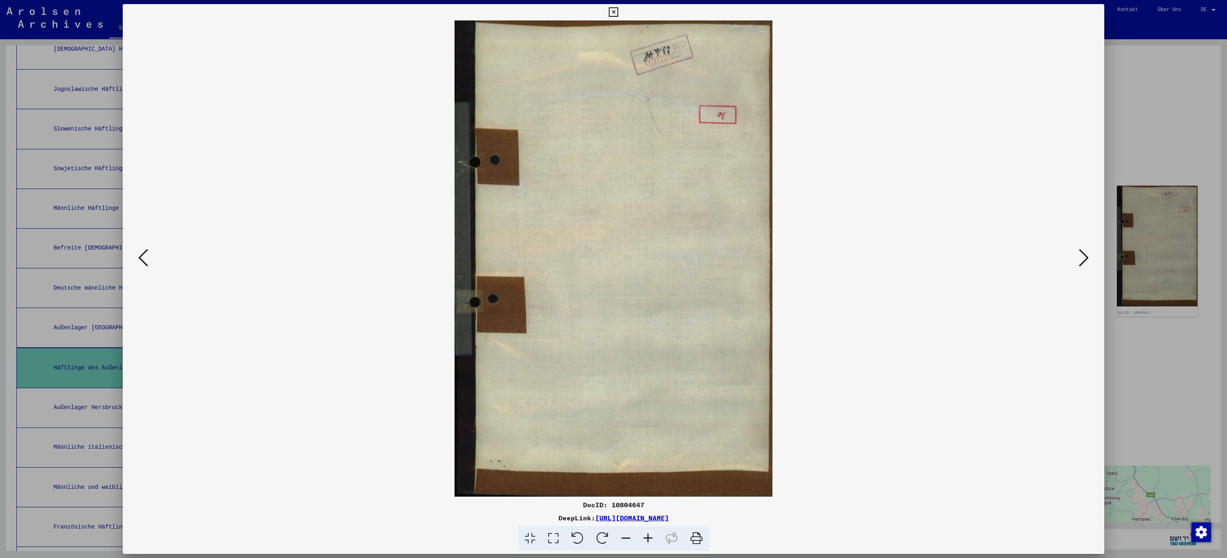
click at [1086, 260] on icon at bounding box center [1084, 258] width 10 height 20
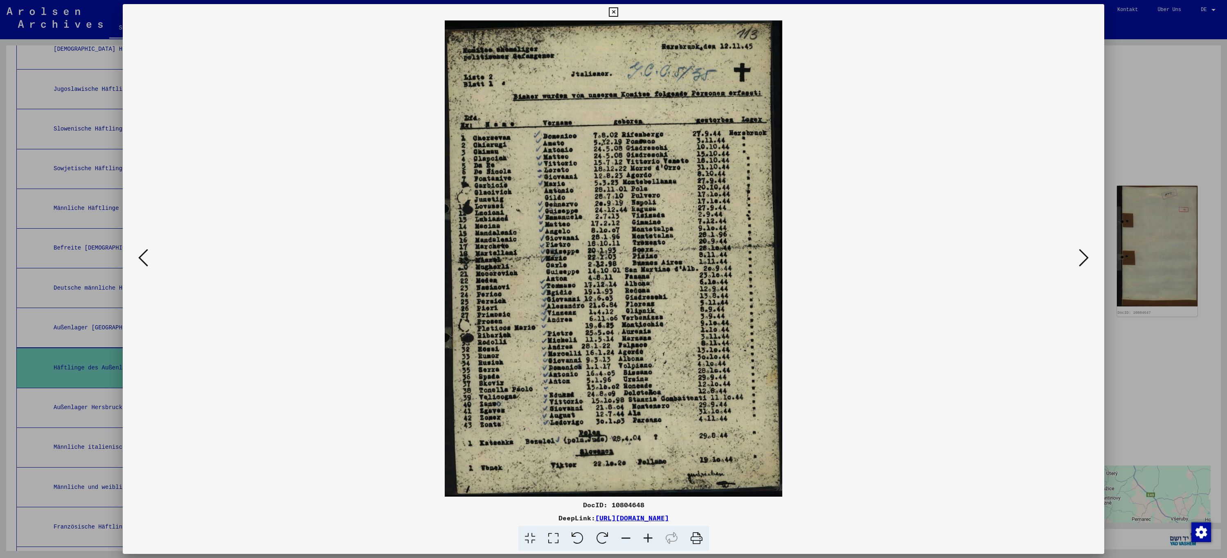
click at [1086, 260] on icon at bounding box center [1084, 258] width 10 height 20
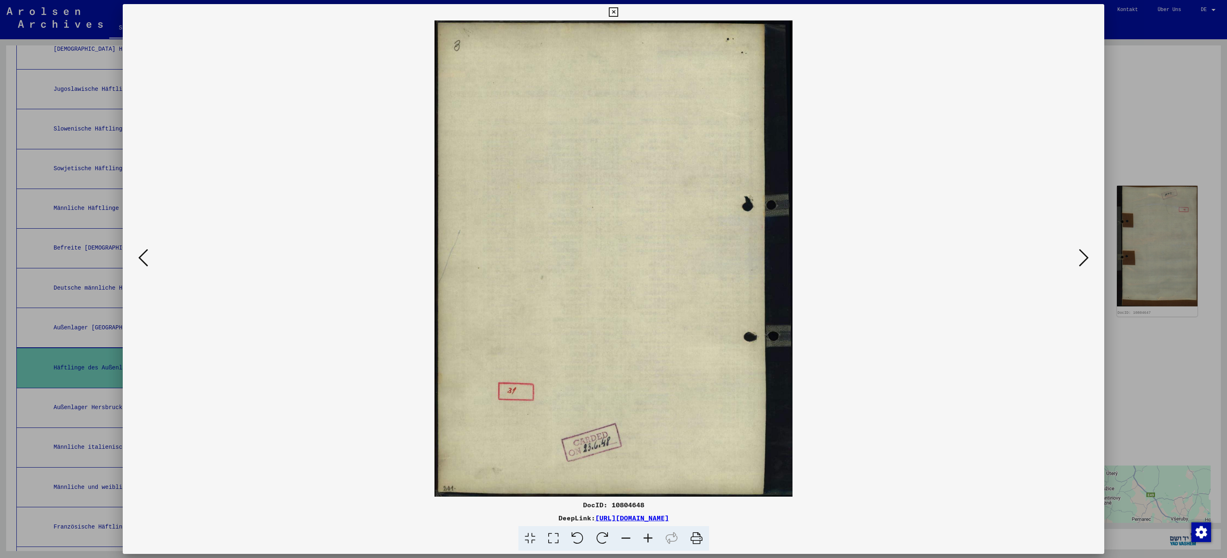
click at [1086, 260] on icon at bounding box center [1084, 258] width 10 height 20
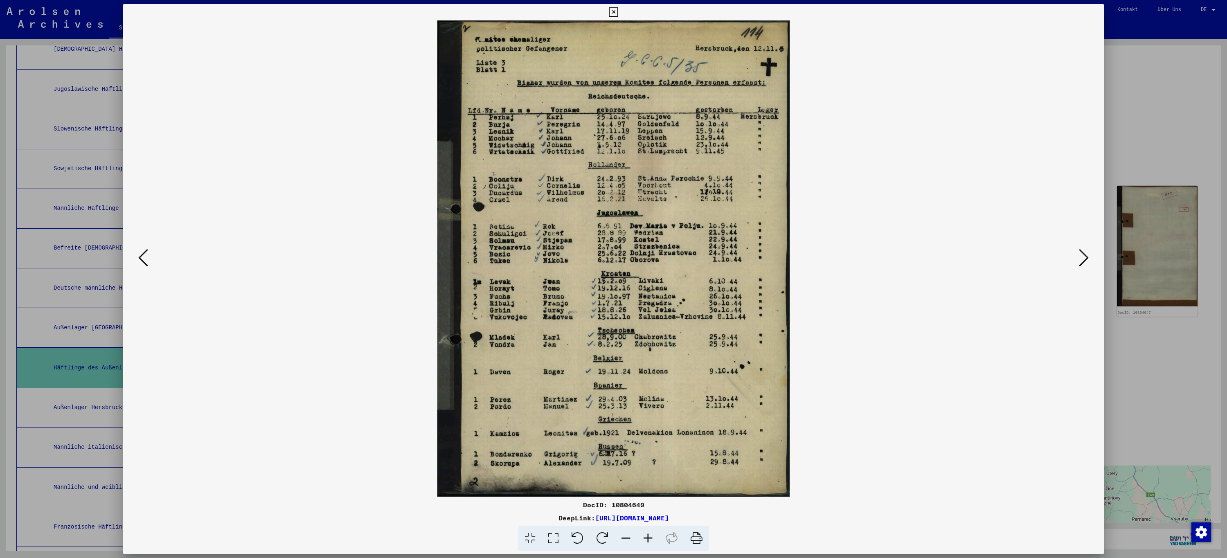
click at [1086, 260] on icon at bounding box center [1084, 258] width 10 height 20
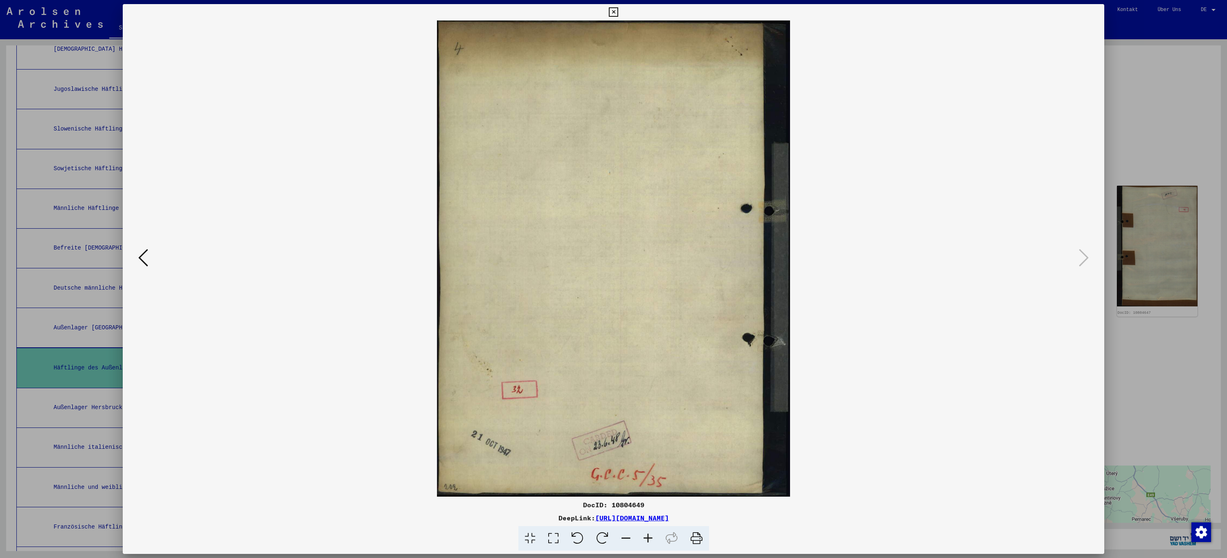
click at [614, 11] on icon at bounding box center [613, 12] width 9 height 10
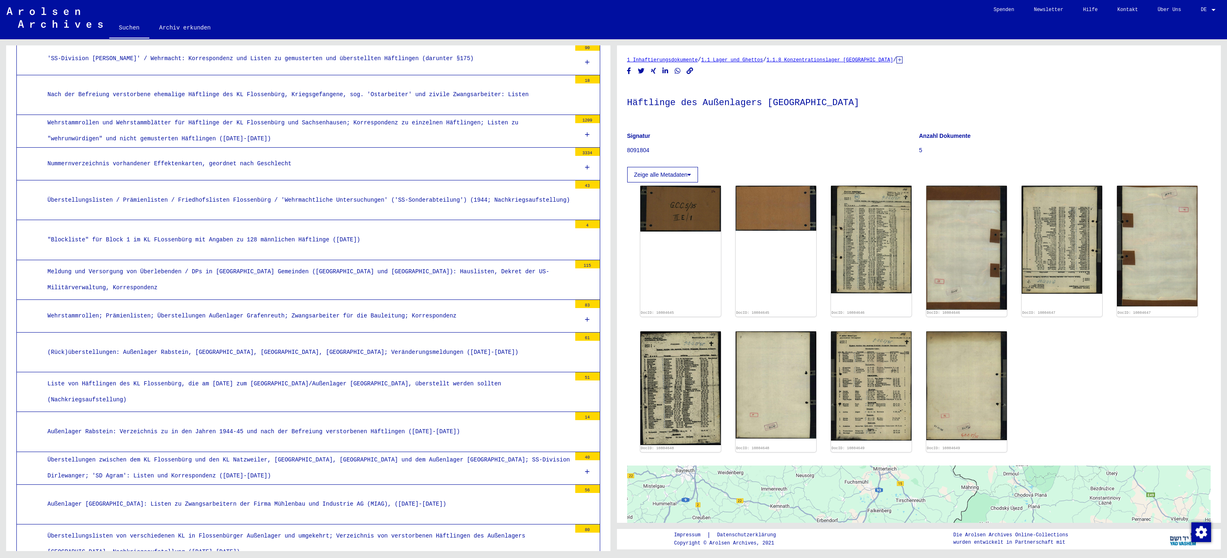
scroll to position [2658, 0]
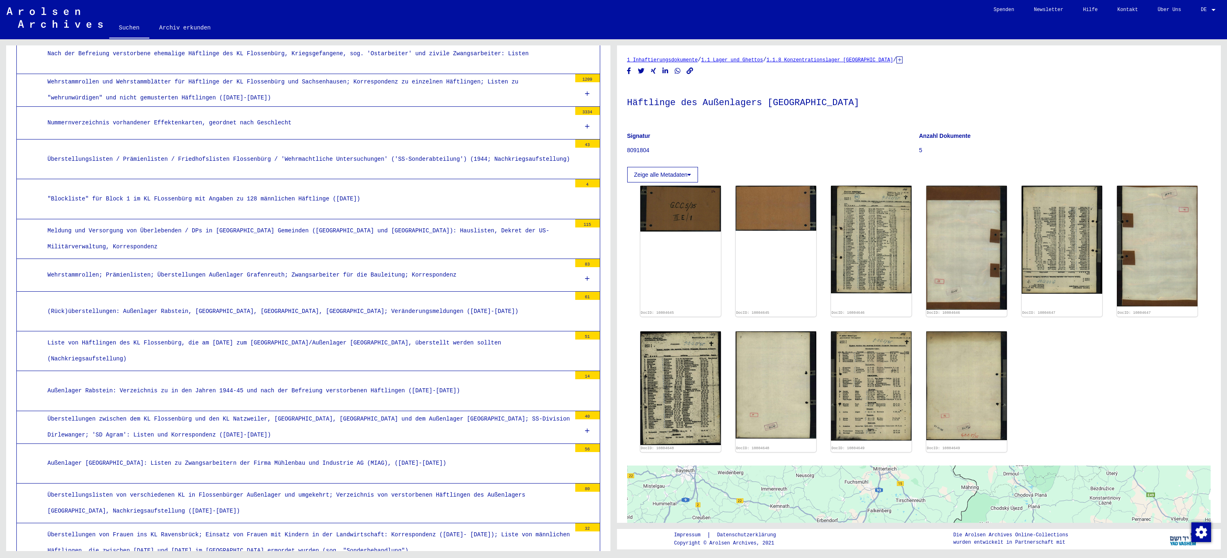
click at [218, 115] on div "Nummernverzeichnis vorhandener Effektenkarten, geordnet nach Geschlecht" at bounding box center [306, 123] width 530 height 16
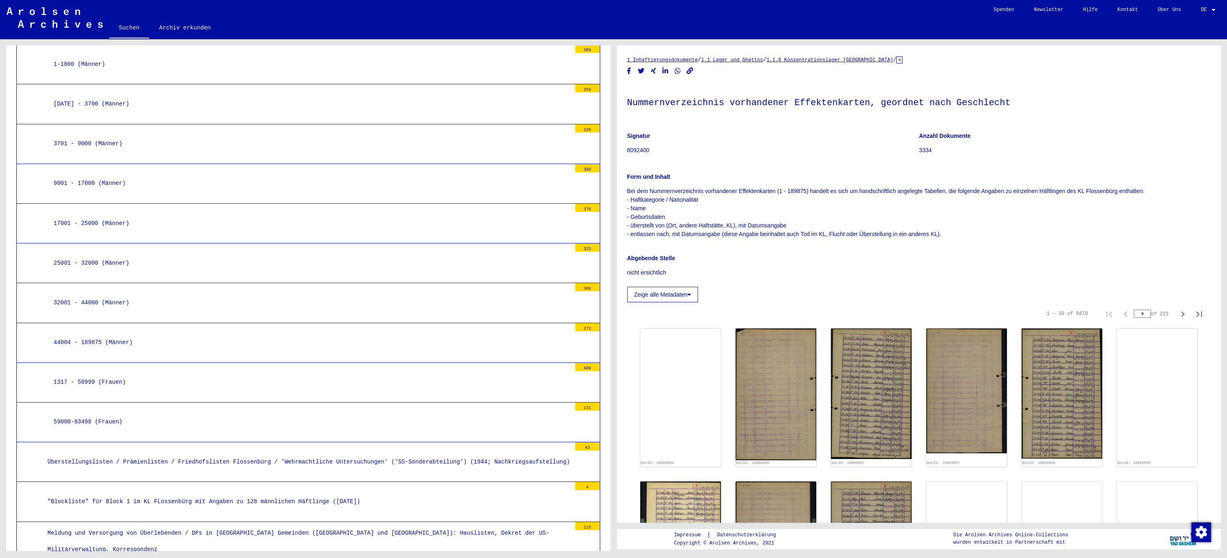
scroll to position [2821, 0]
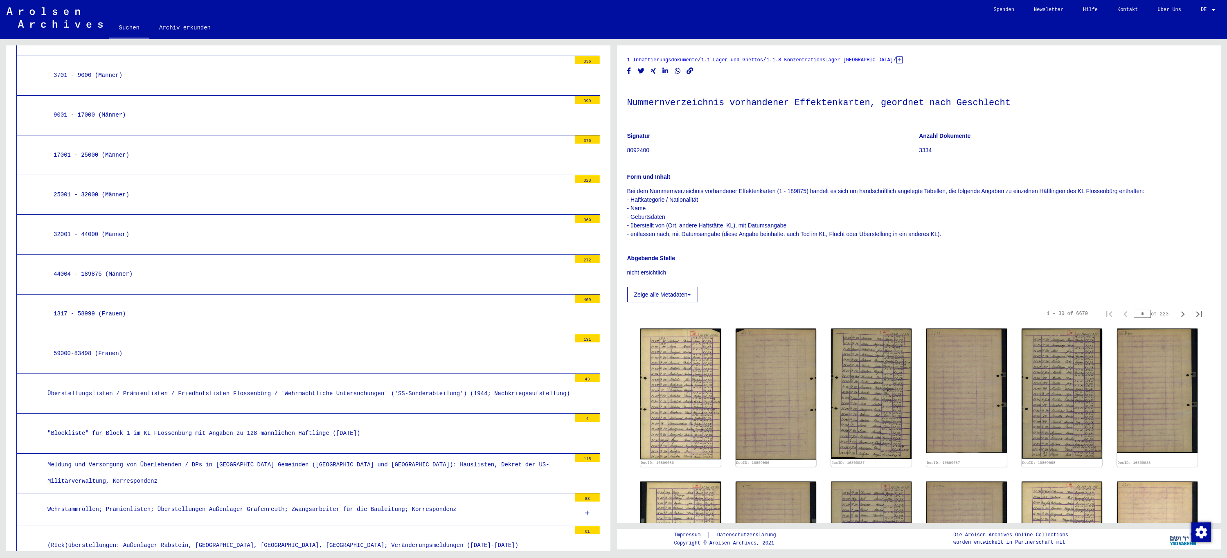
click at [106, 227] on div "32001 - 44000 (Männer)" at bounding box center [309, 235] width 524 height 16
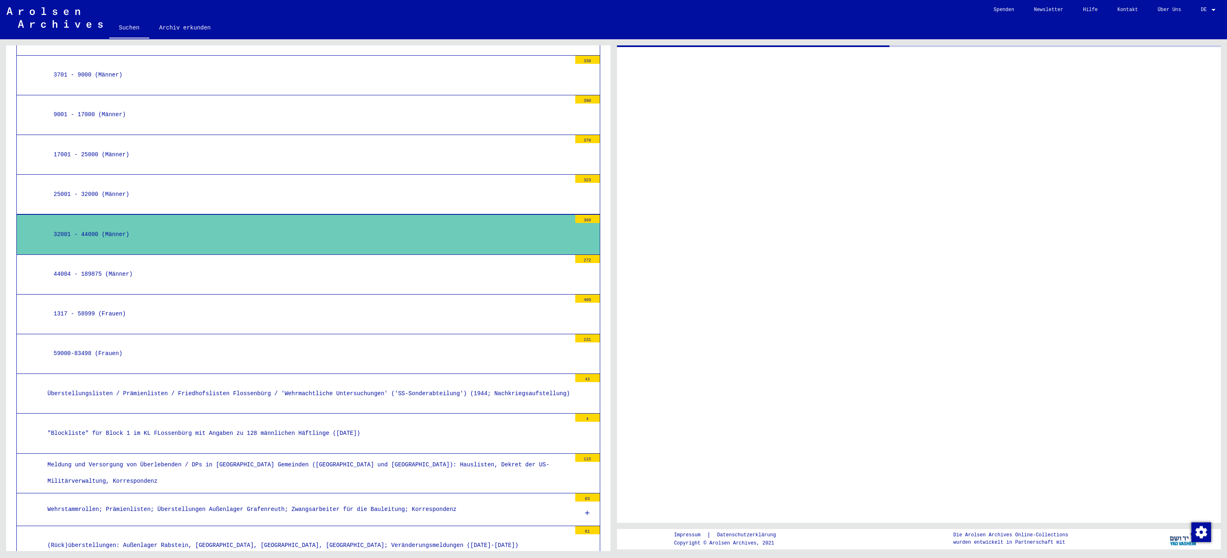
scroll to position [2821, 0]
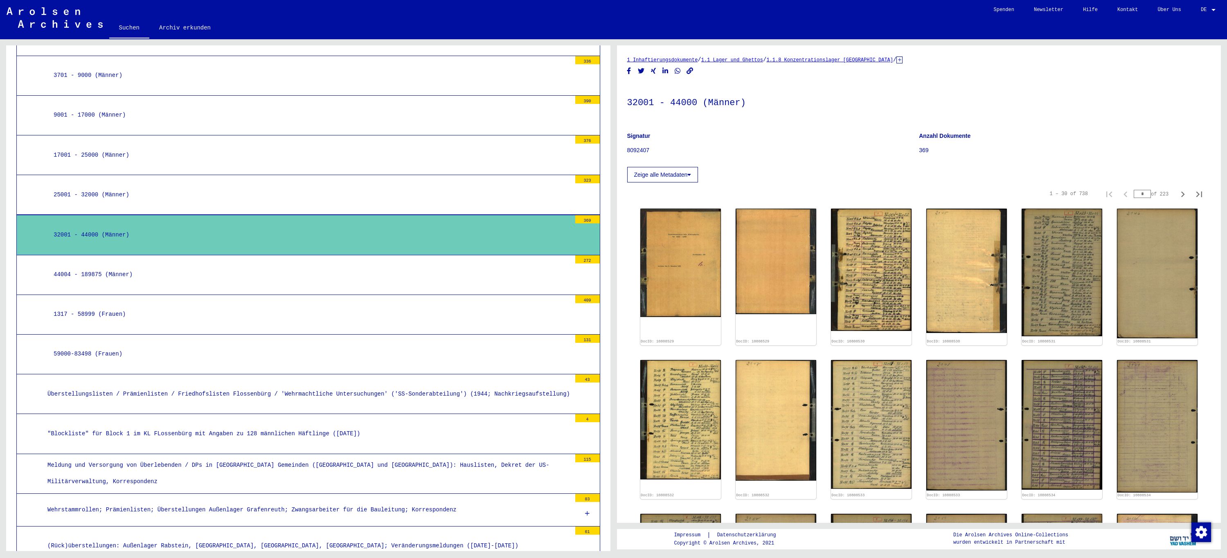
click at [1098, 191] on div "1 – 30 of 738 * of 223" at bounding box center [1124, 194] width 168 height 16
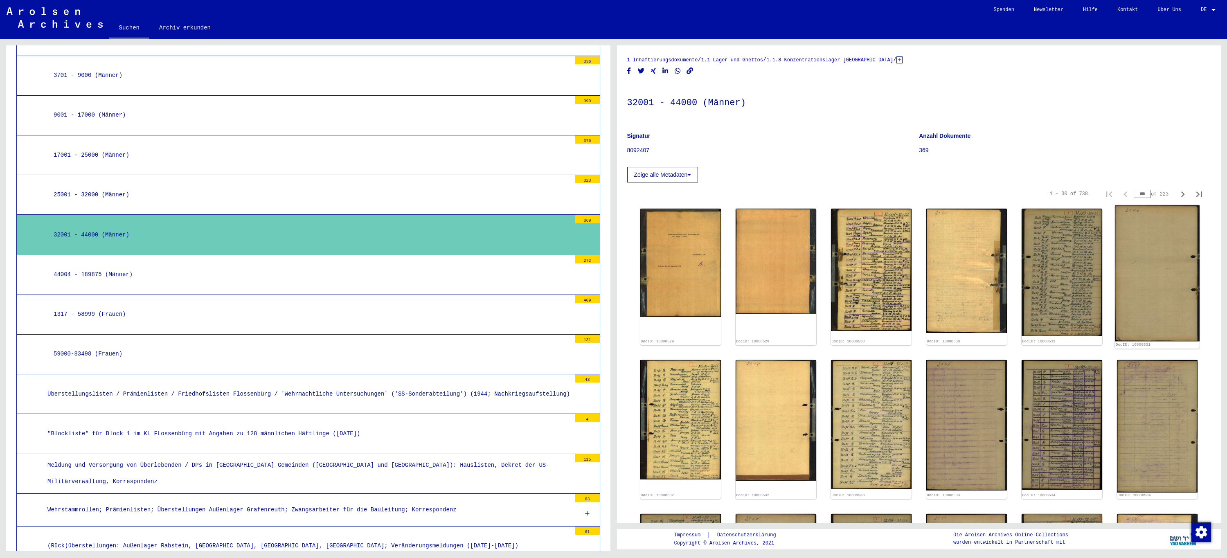
type input "***"
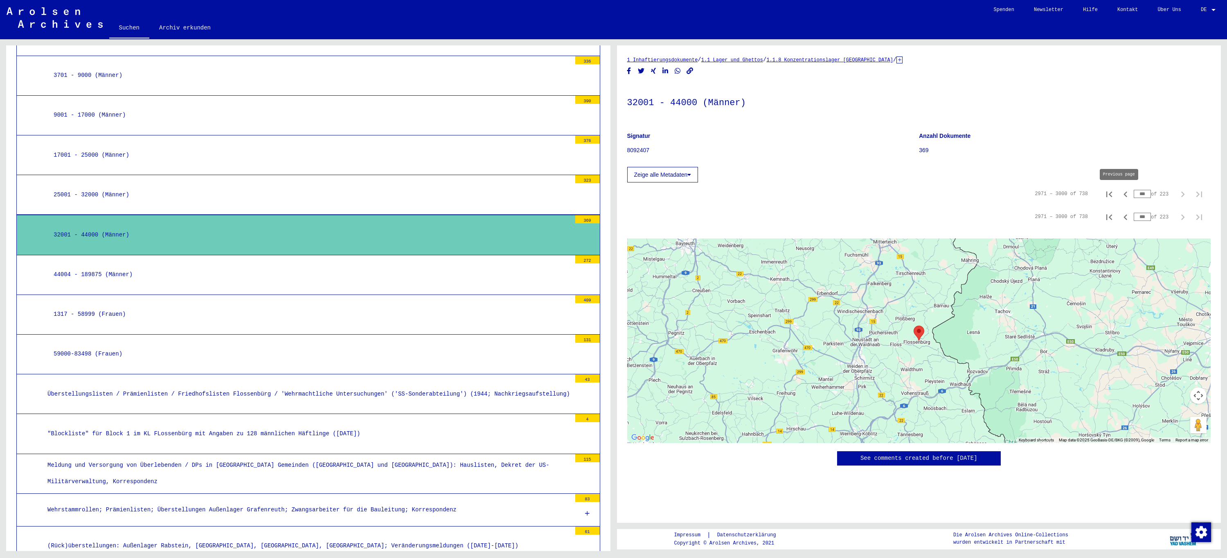
click at [1120, 195] on icon "Previous page" at bounding box center [1125, 194] width 11 height 11
type input "**"
drag, startPoint x: 1141, startPoint y: 192, endPoint x: 1125, endPoint y: 196, distance: 16.4
click at [1125, 196] on div "2941 – 2970 of 738 ** of 223" at bounding box center [1116, 194] width 183 height 16
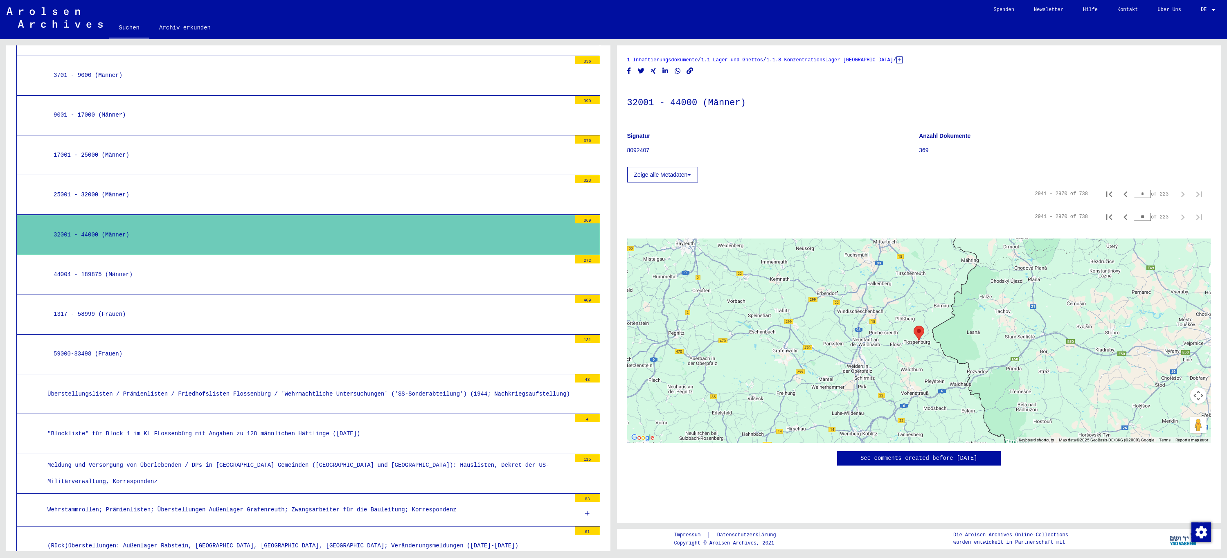
type input "*"
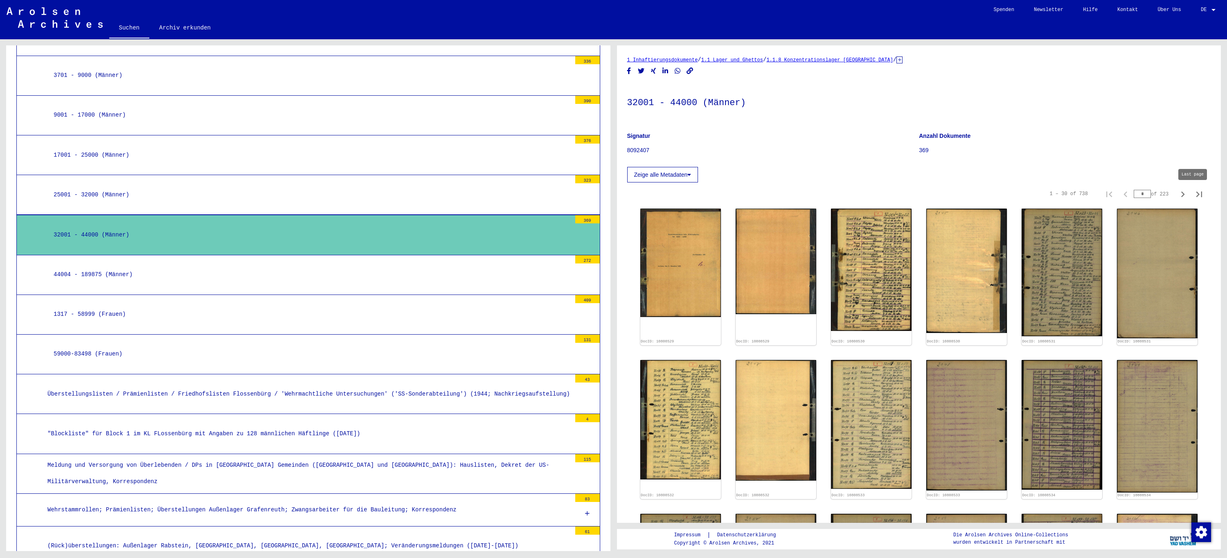
click at [1194, 195] on icon "Last page" at bounding box center [1199, 194] width 11 height 11
type input "**"
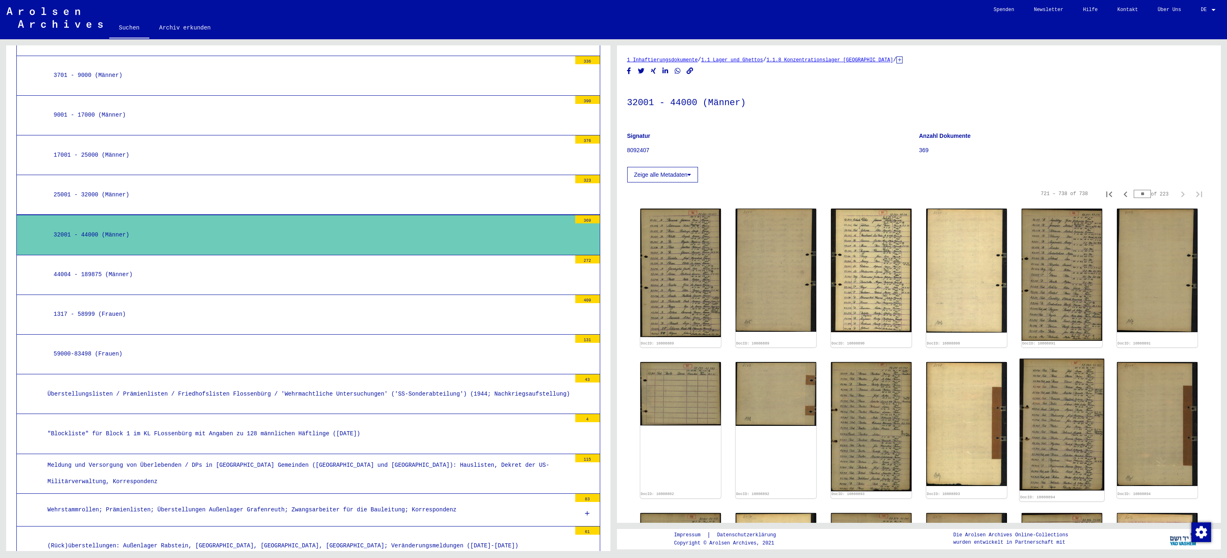
click at [1073, 407] on img at bounding box center [1062, 425] width 85 height 132
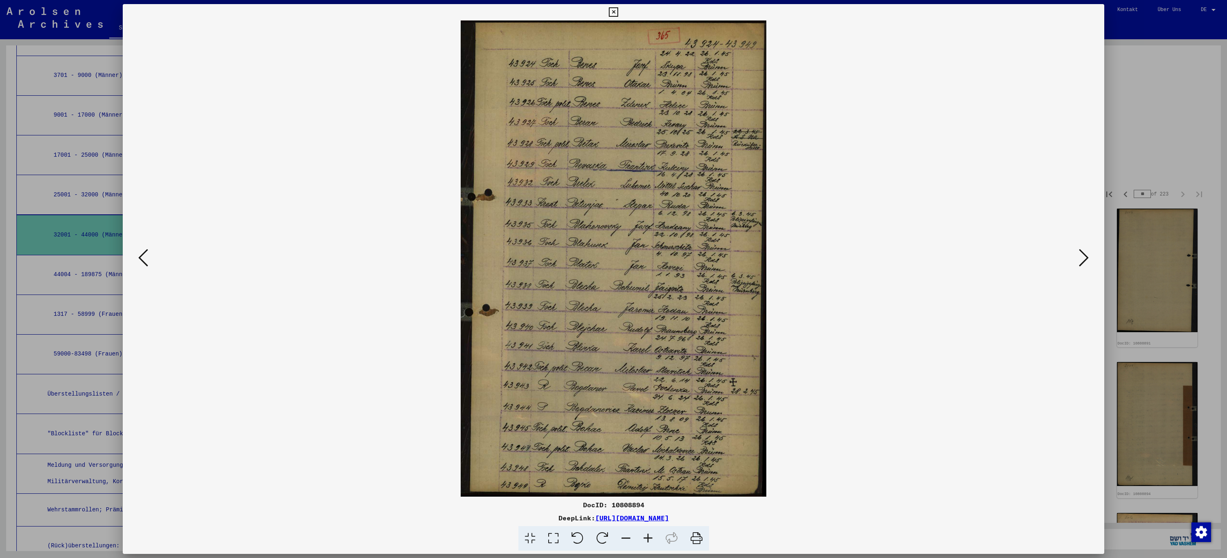
click at [142, 260] on icon at bounding box center [143, 258] width 10 height 20
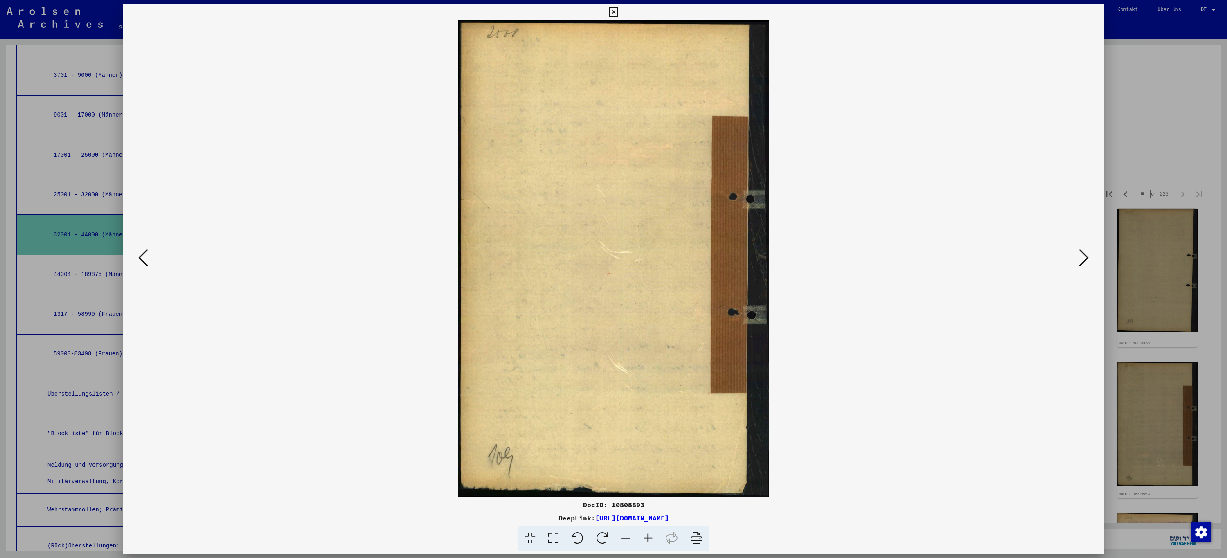
click at [142, 260] on icon at bounding box center [143, 258] width 10 height 20
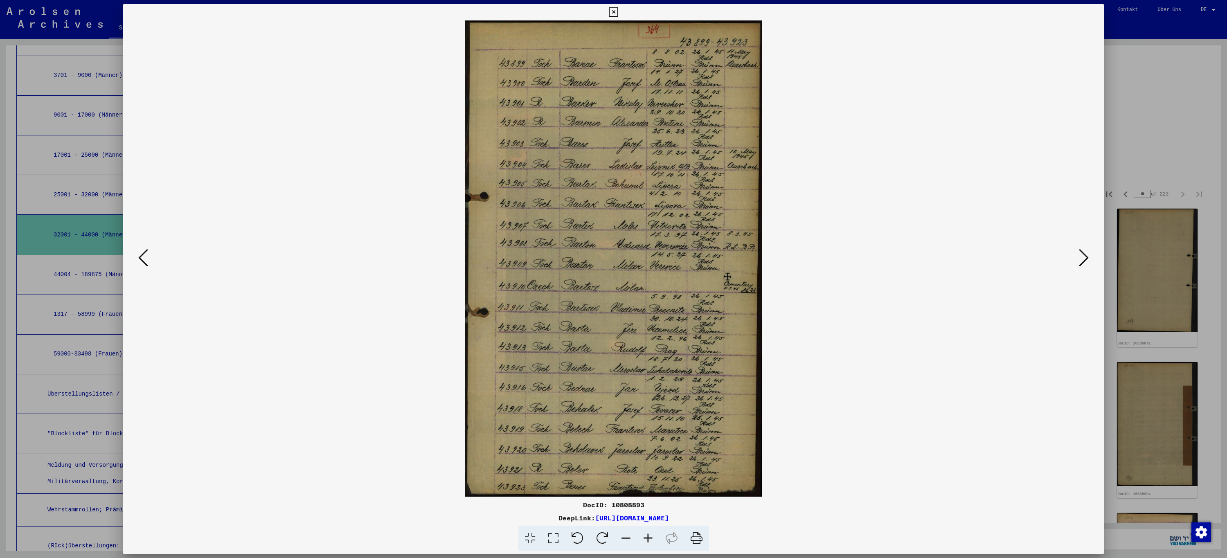
click at [142, 260] on icon at bounding box center [143, 258] width 10 height 20
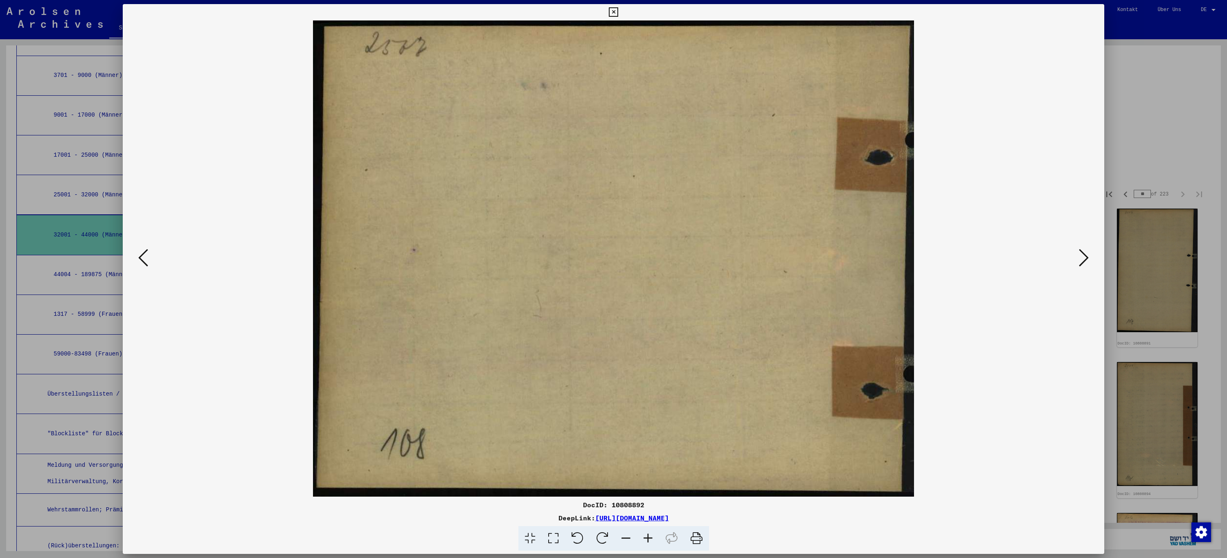
click at [142, 260] on icon at bounding box center [143, 258] width 10 height 20
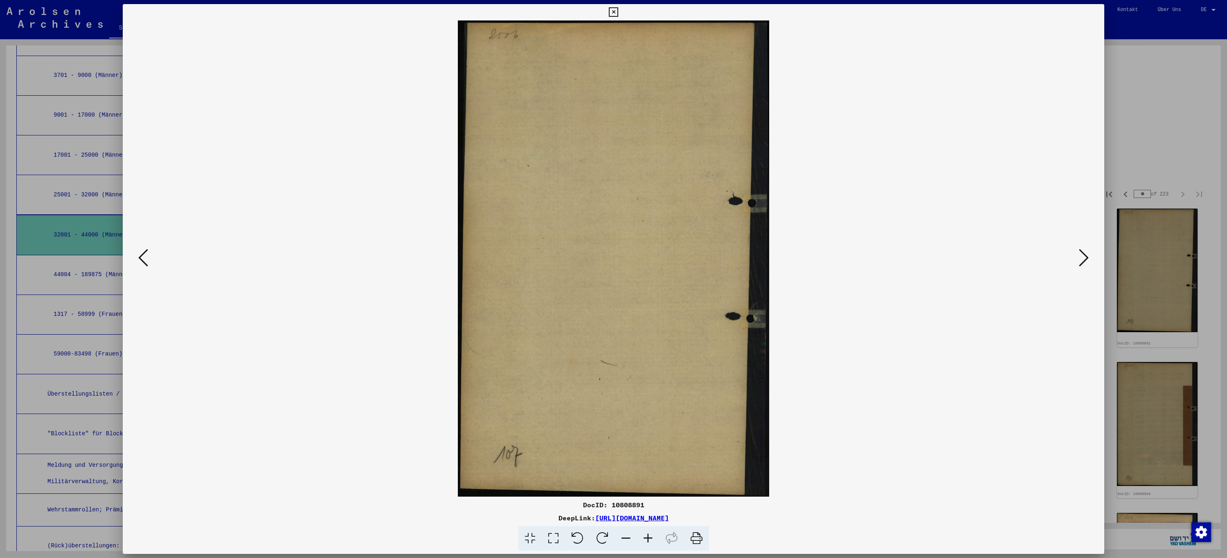
click at [142, 260] on icon at bounding box center [143, 258] width 10 height 20
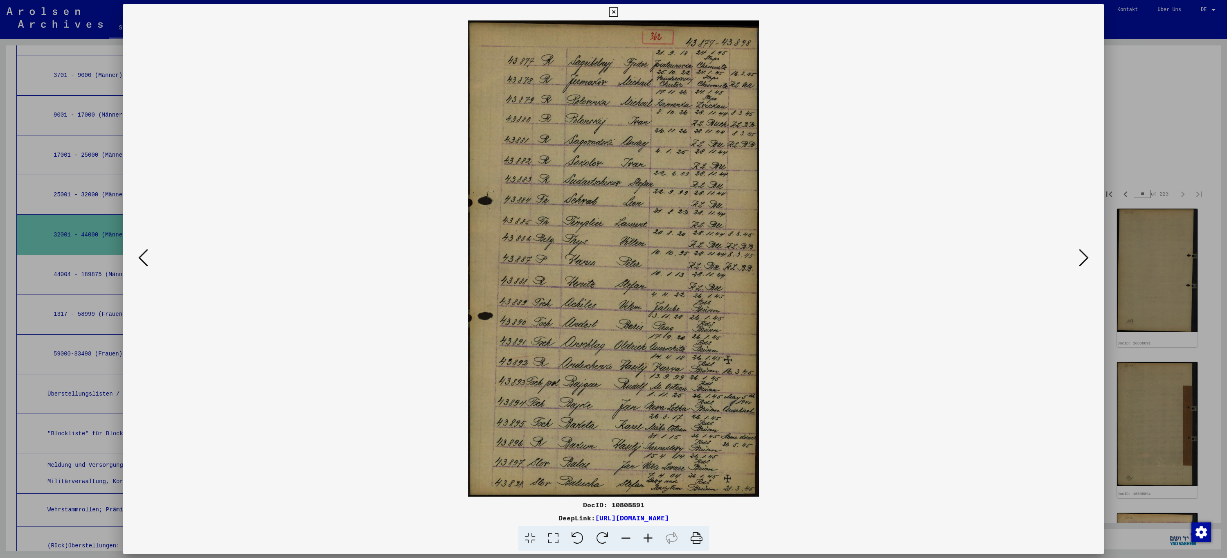
click at [142, 260] on icon at bounding box center [143, 258] width 10 height 20
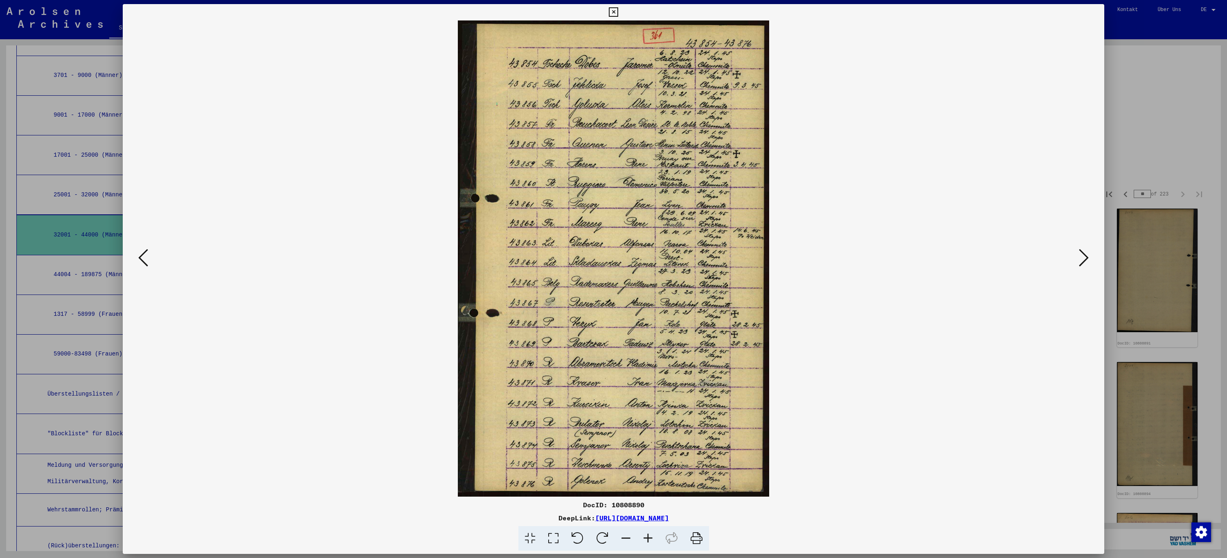
click at [142, 260] on icon at bounding box center [143, 258] width 10 height 20
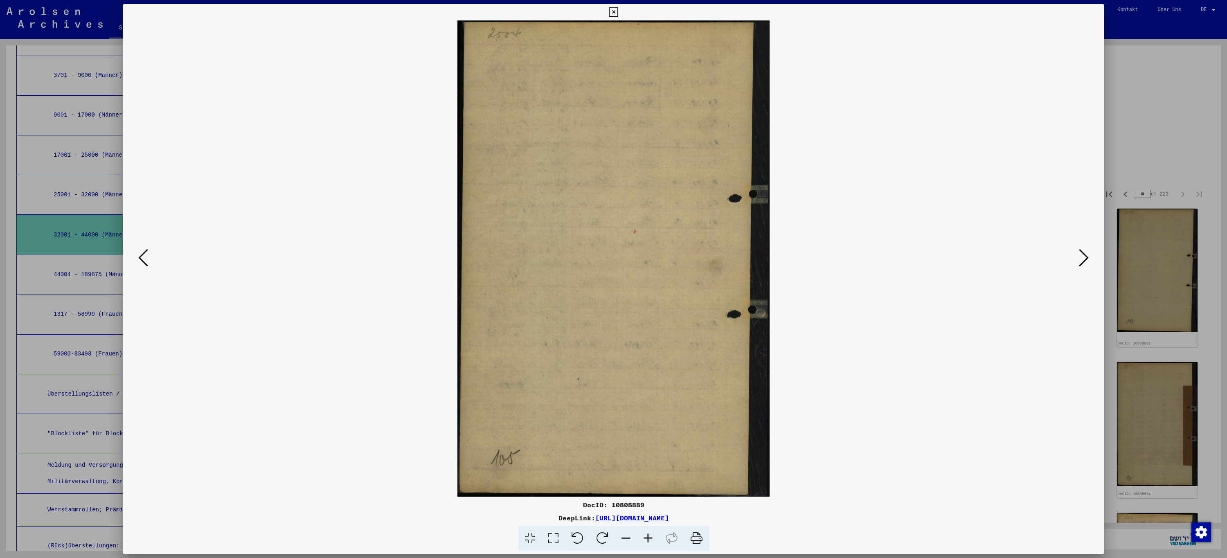
click at [142, 260] on icon at bounding box center [143, 258] width 10 height 20
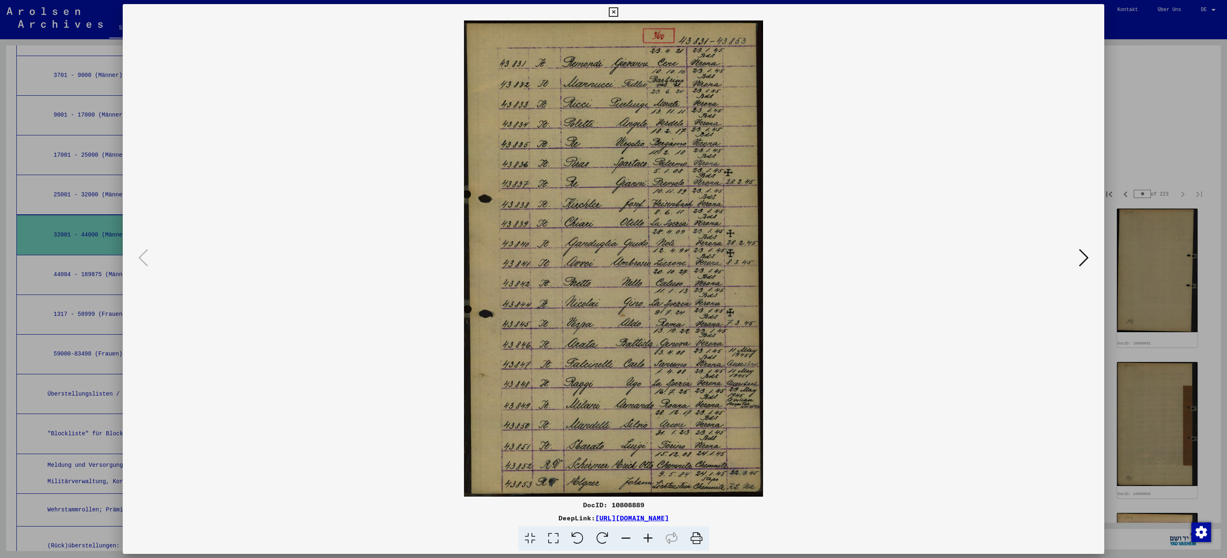
click at [613, 9] on icon at bounding box center [613, 12] width 9 height 10
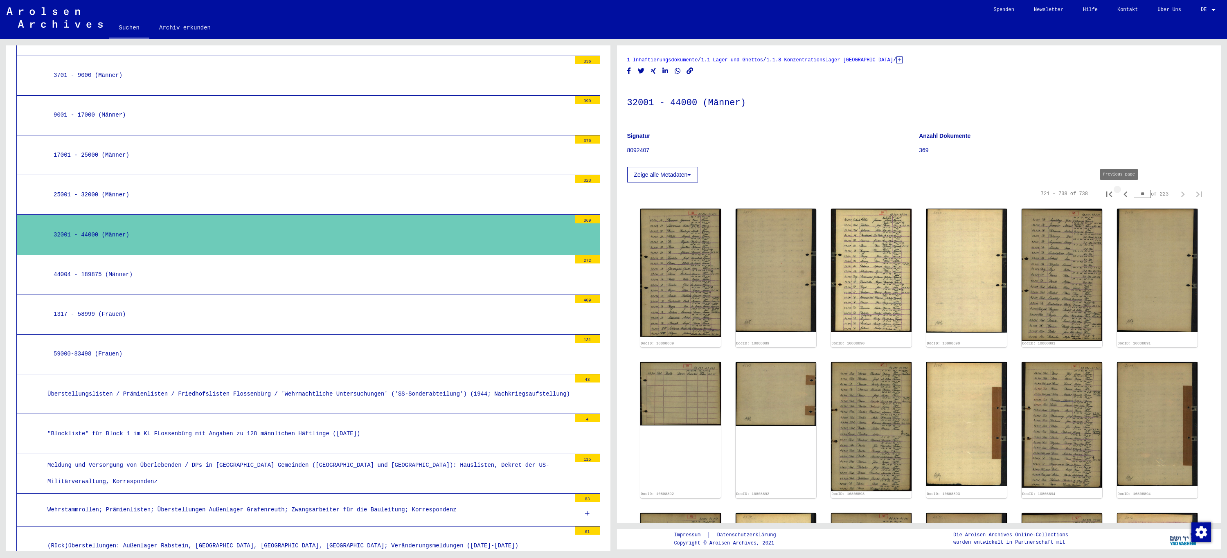
click at [1124, 195] on icon "Previous page" at bounding box center [1126, 195] width 4 height 6
type input "**"
click at [1124, 195] on icon "Previous page" at bounding box center [1126, 195] width 4 height 6
type input "**"
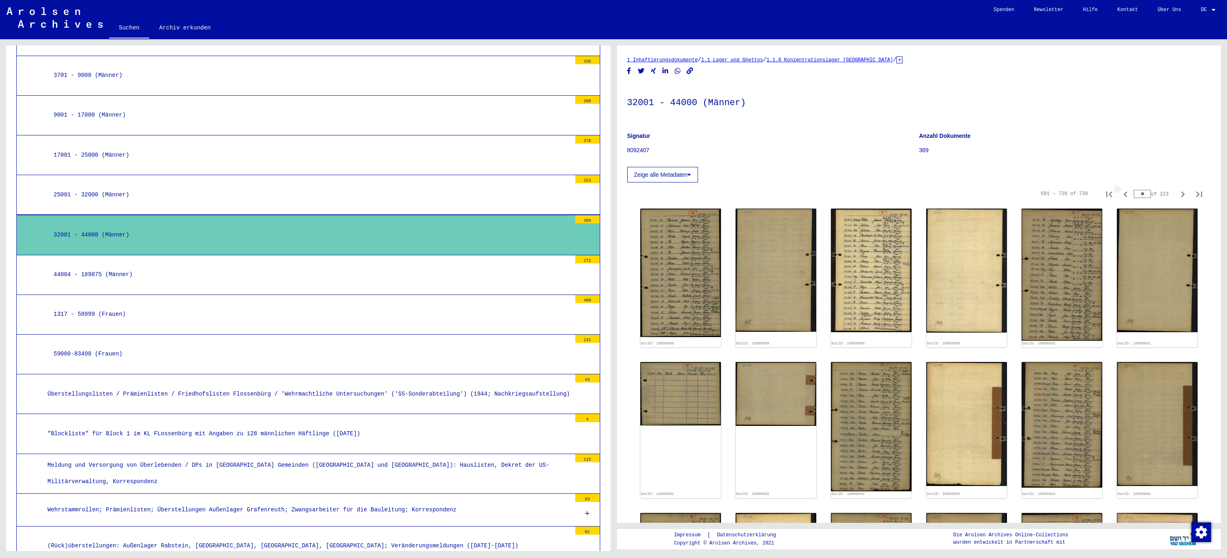
type input "**"
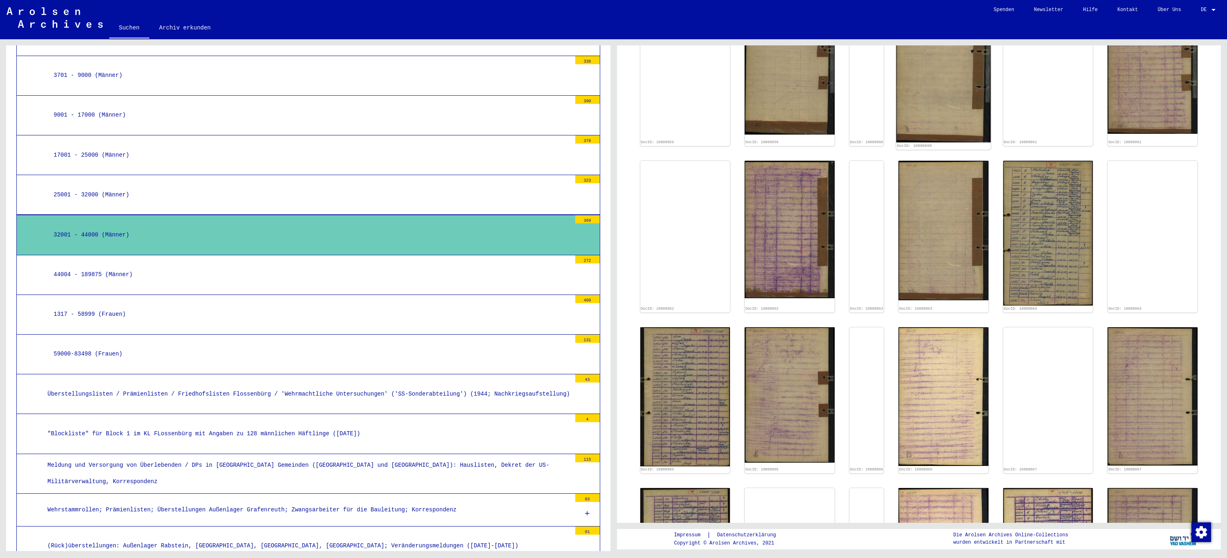
scroll to position [246, 0]
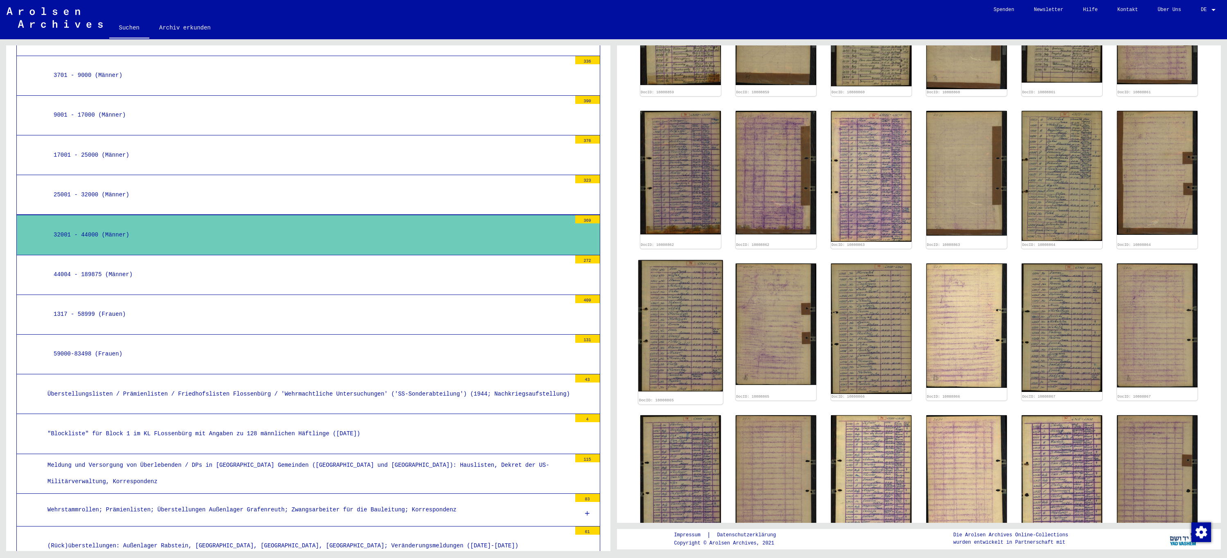
click at [668, 317] on img at bounding box center [680, 325] width 85 height 131
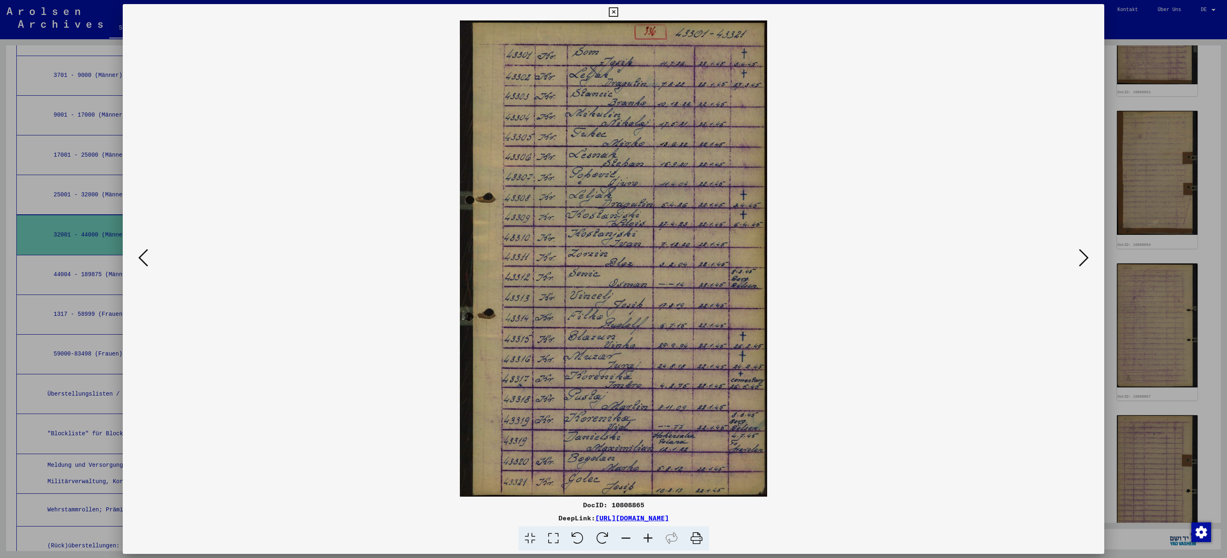
click at [140, 258] on icon at bounding box center [143, 258] width 10 height 20
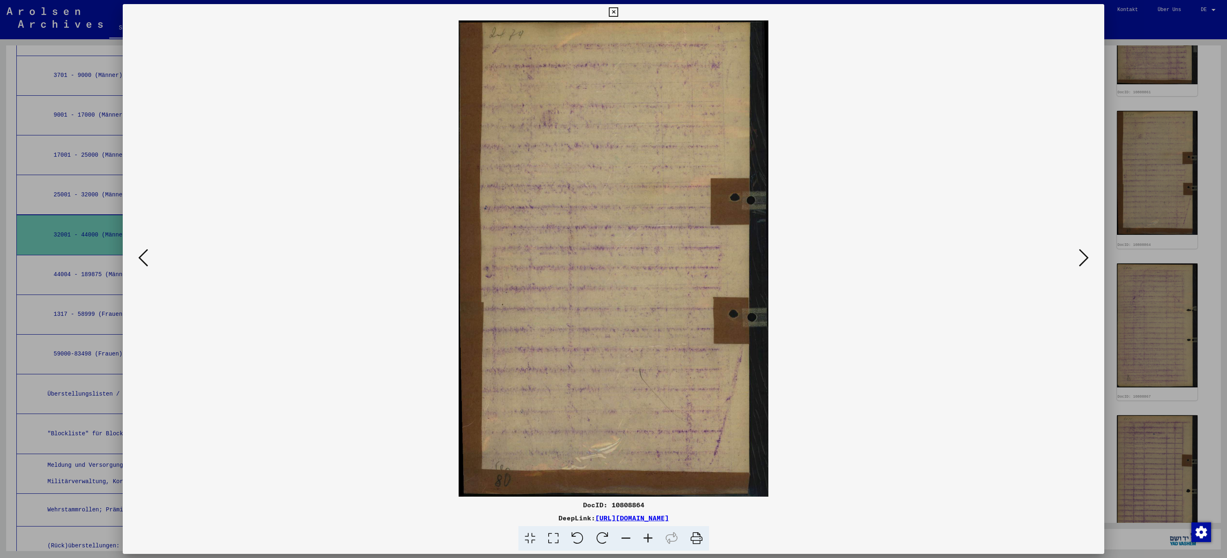
click at [140, 258] on icon at bounding box center [143, 258] width 10 height 20
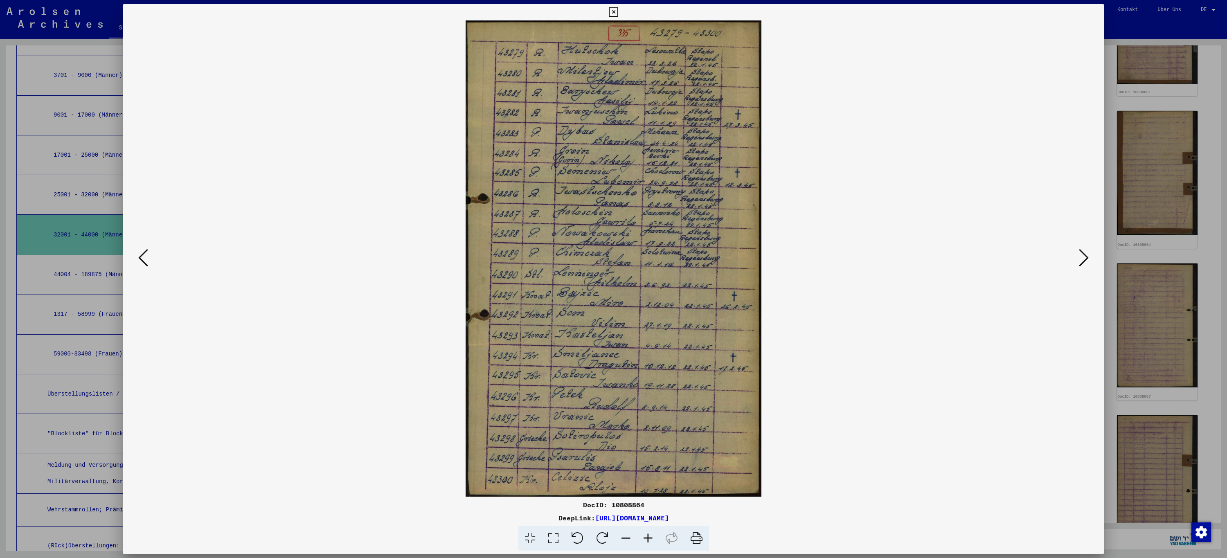
click at [140, 258] on icon at bounding box center [143, 258] width 10 height 20
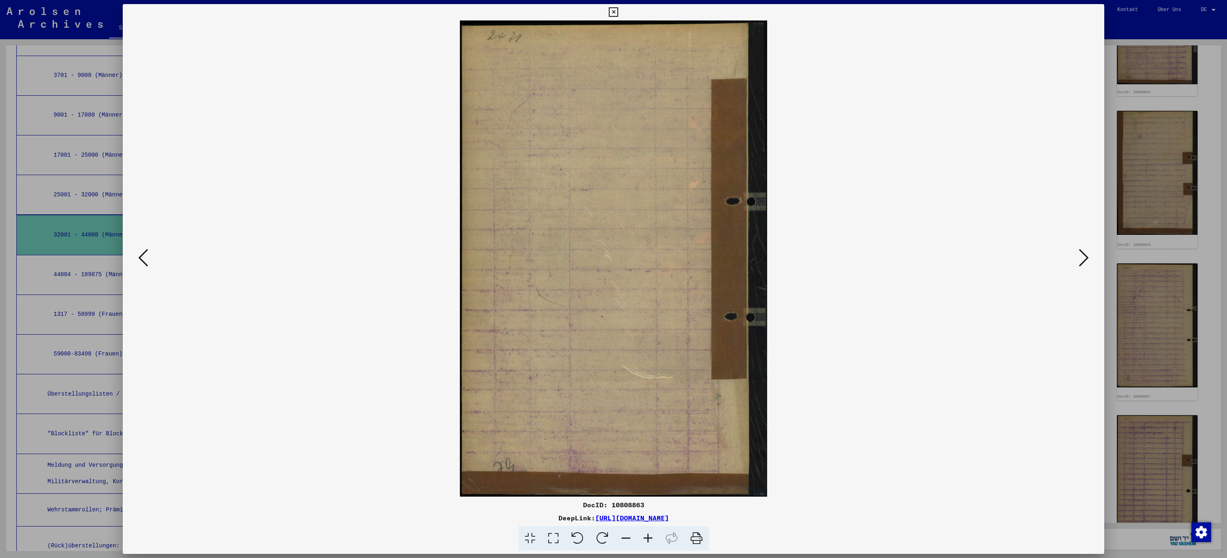
click at [140, 258] on icon at bounding box center [143, 258] width 10 height 20
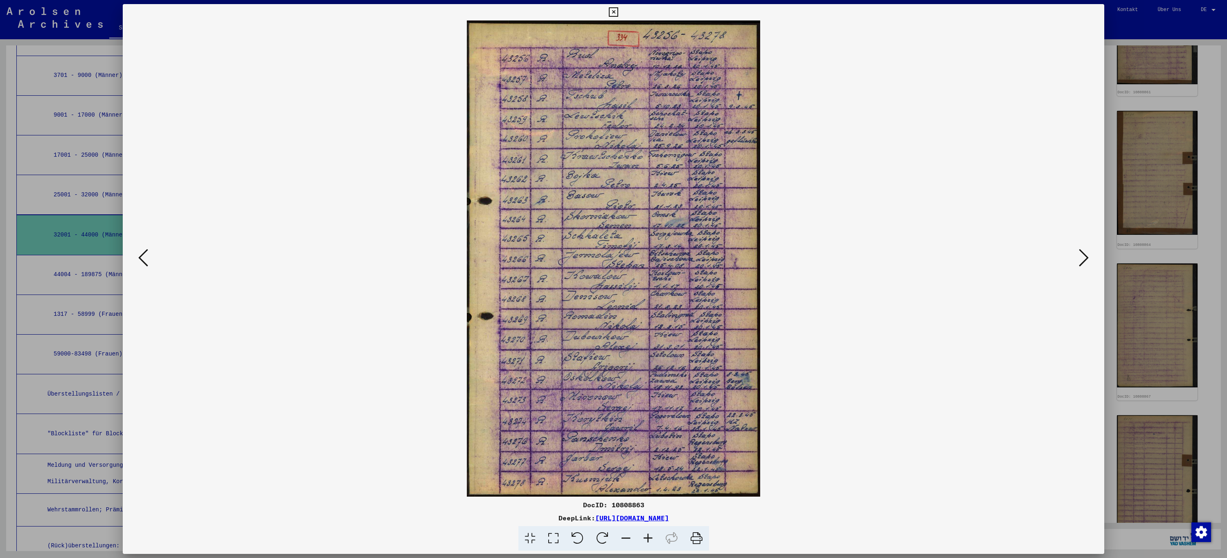
click at [140, 258] on icon at bounding box center [143, 258] width 10 height 20
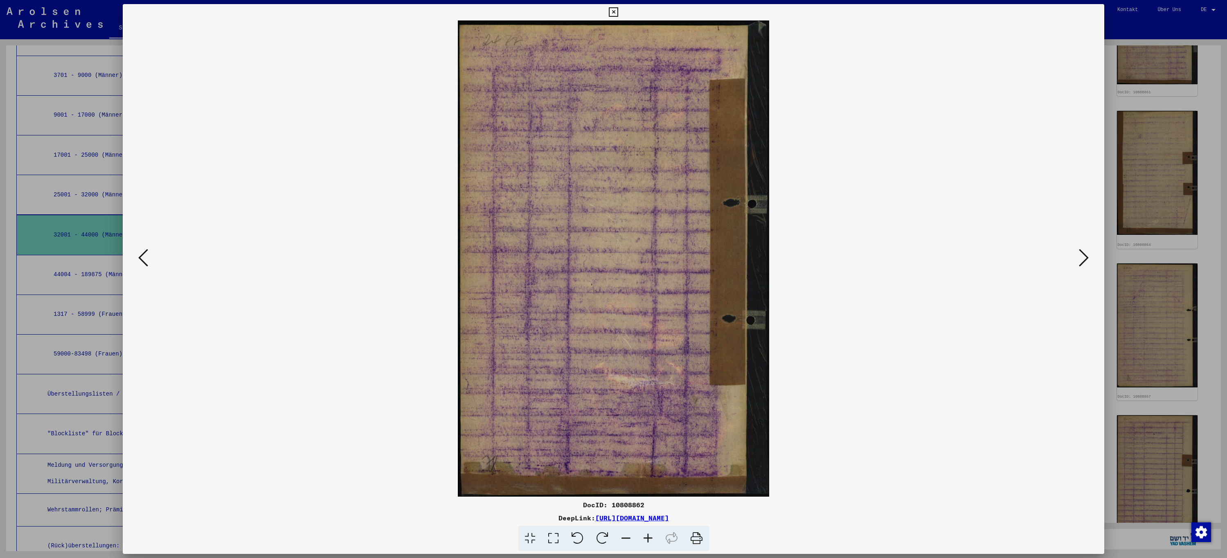
click at [140, 258] on icon at bounding box center [143, 258] width 10 height 20
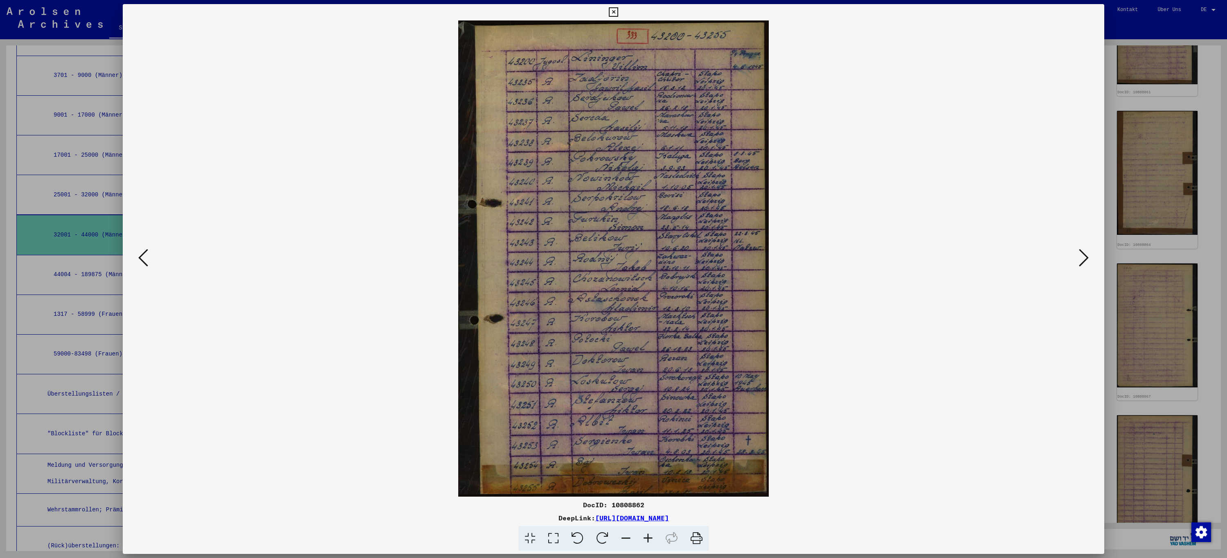
click at [140, 258] on icon at bounding box center [143, 258] width 10 height 20
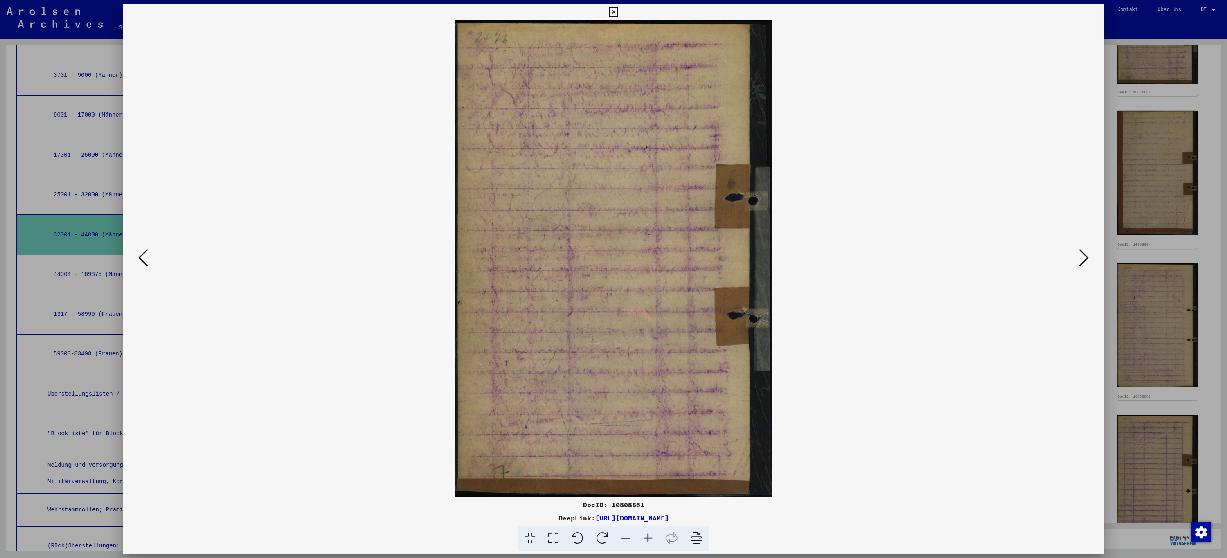
click at [140, 258] on icon at bounding box center [143, 258] width 10 height 20
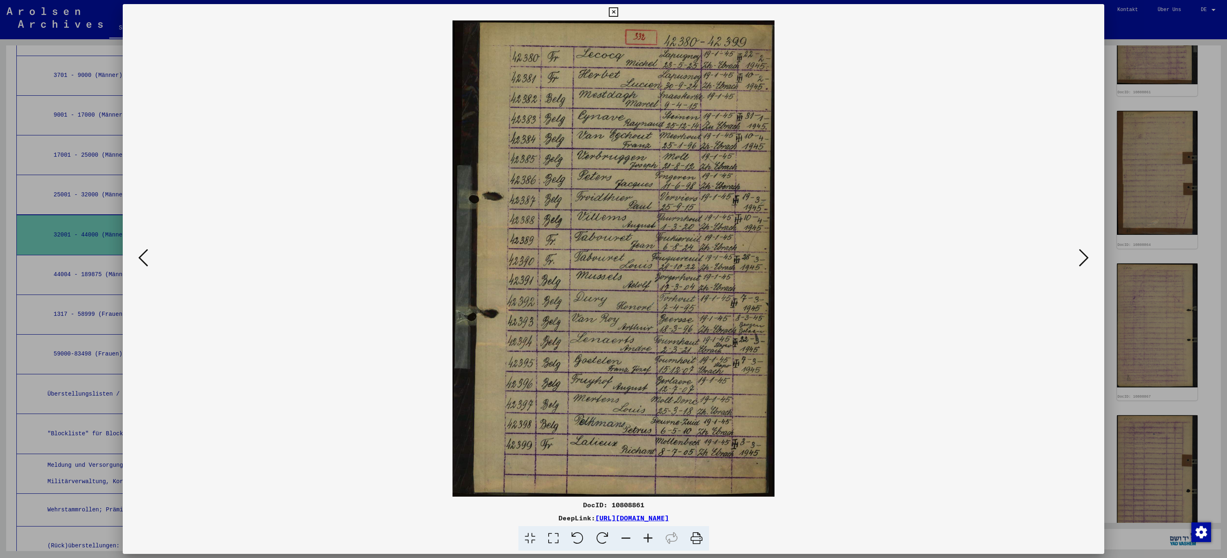
click at [140, 258] on icon at bounding box center [143, 258] width 10 height 20
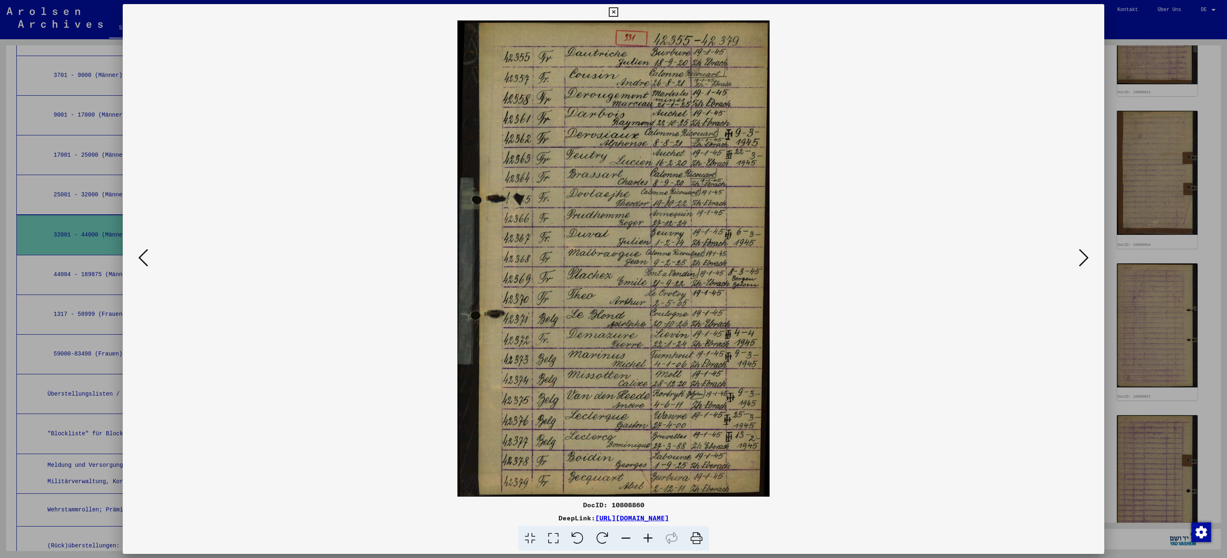
click at [140, 258] on icon at bounding box center [143, 258] width 10 height 20
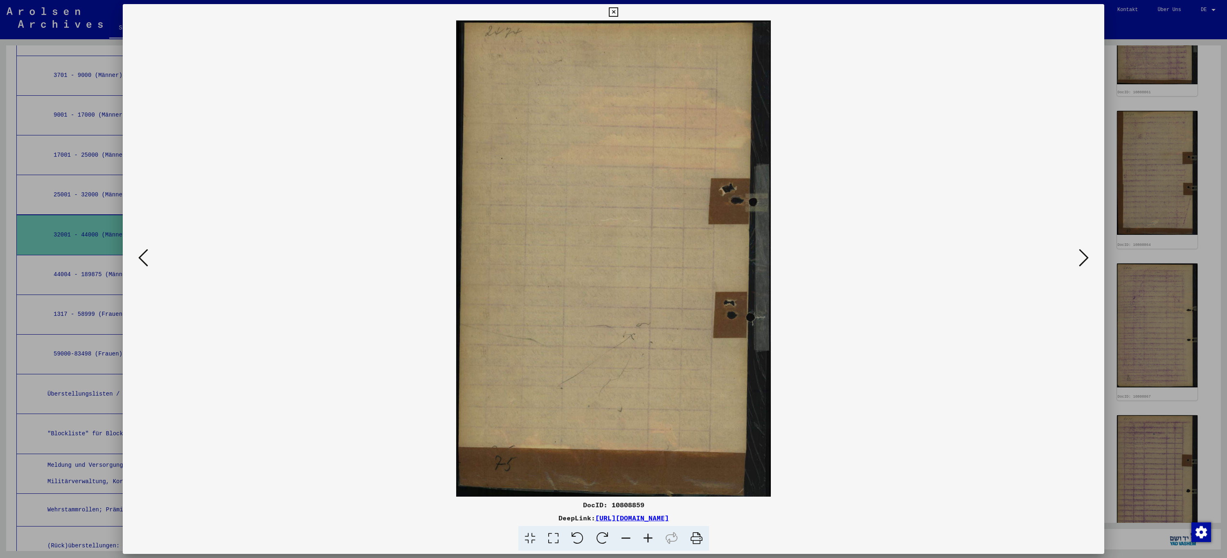
click at [140, 258] on icon at bounding box center [143, 258] width 10 height 20
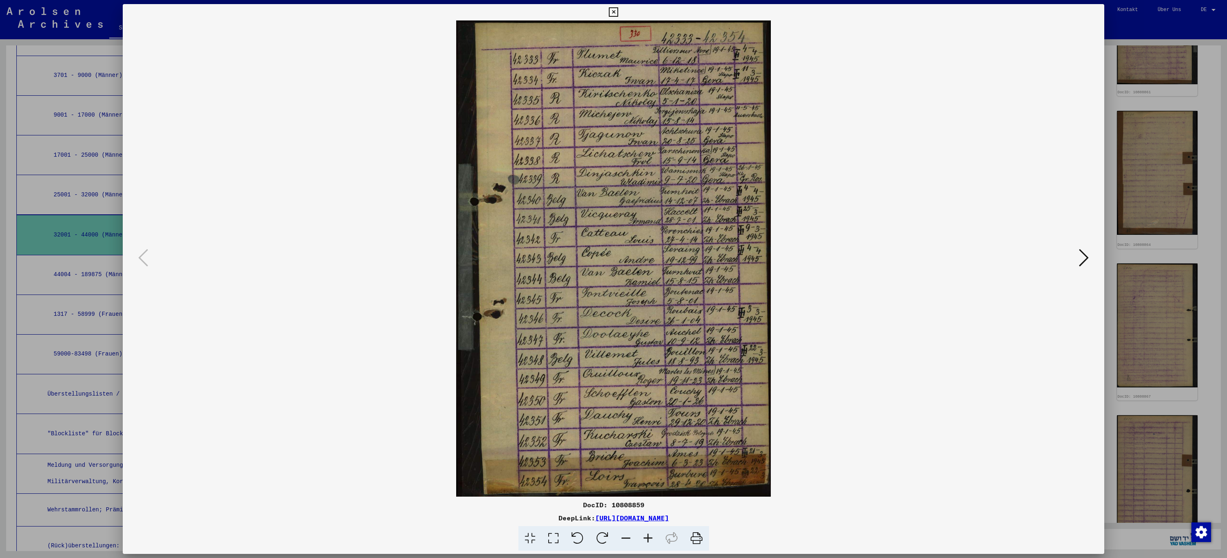
click at [617, 12] on icon at bounding box center [613, 12] width 9 height 10
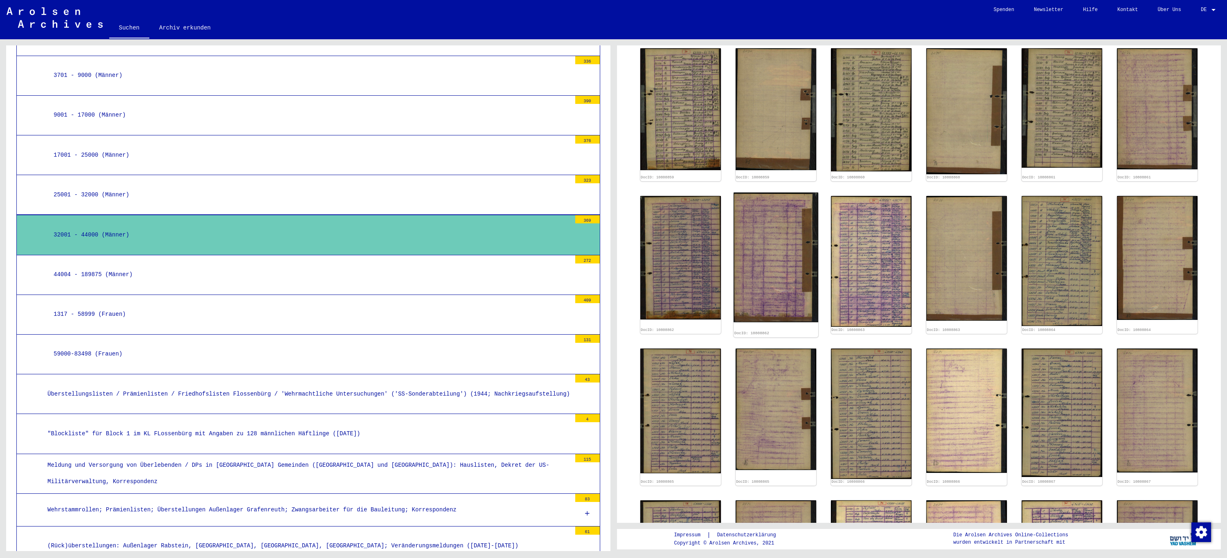
scroll to position [0, 0]
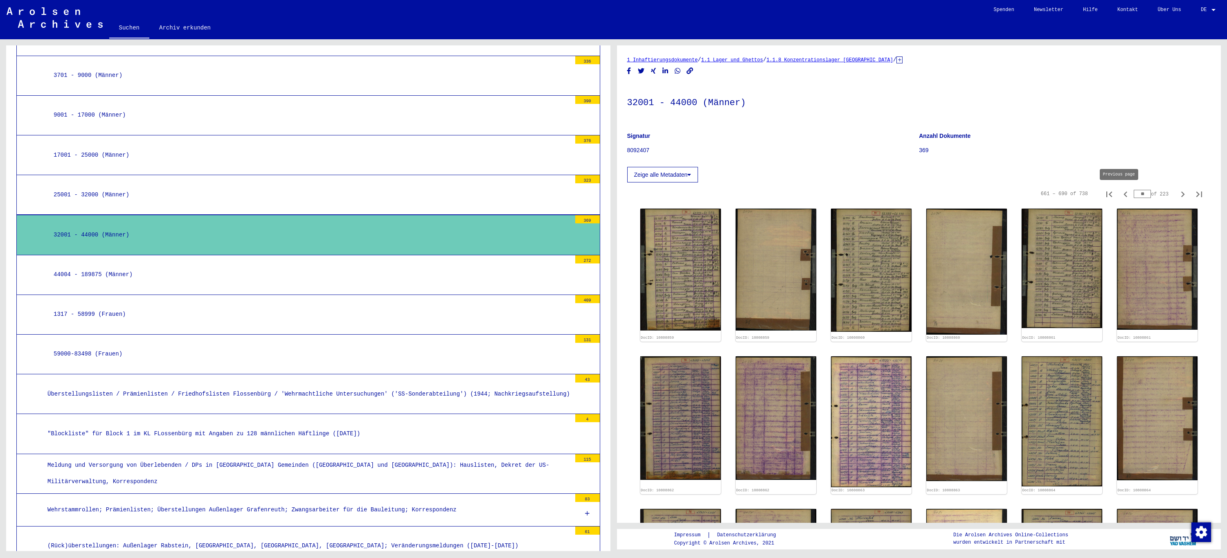
click at [1120, 196] on icon "Previous page" at bounding box center [1125, 194] width 11 height 11
type input "**"
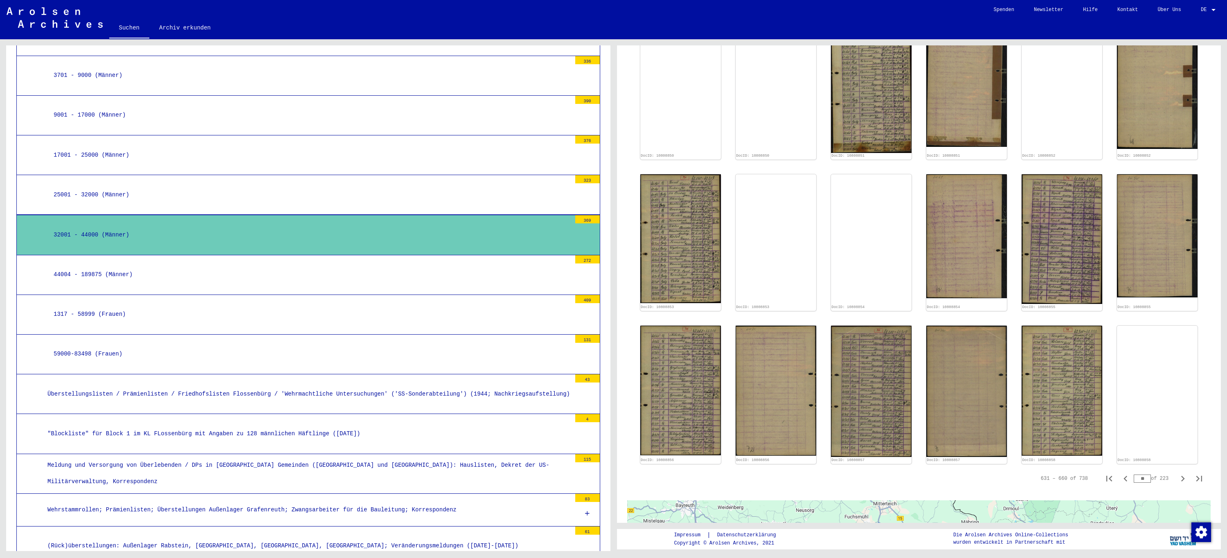
scroll to position [491, 0]
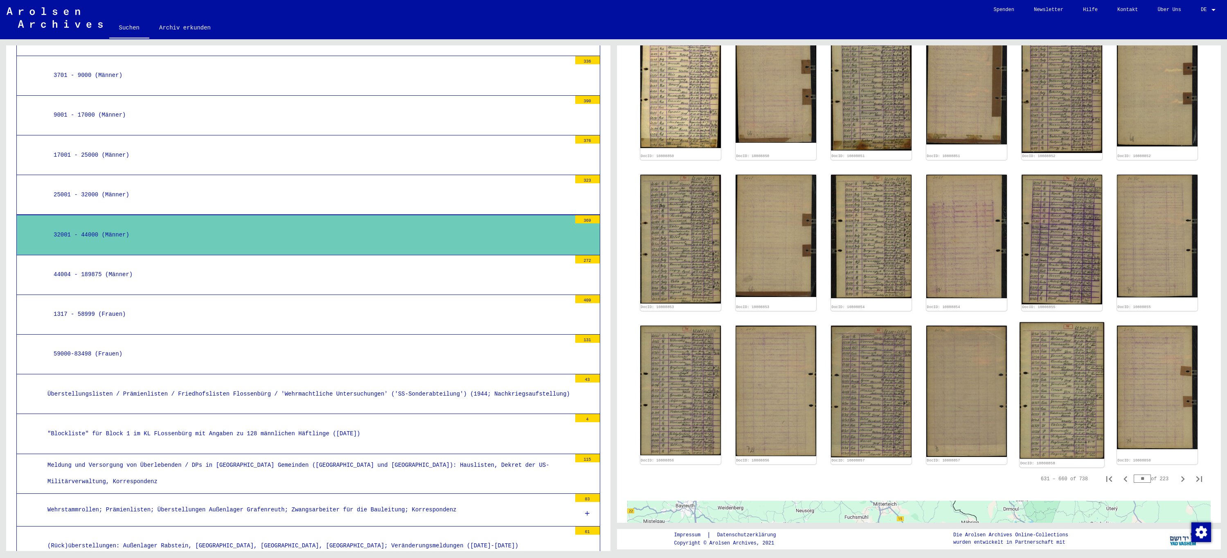
click at [1057, 384] on img at bounding box center [1062, 390] width 85 height 137
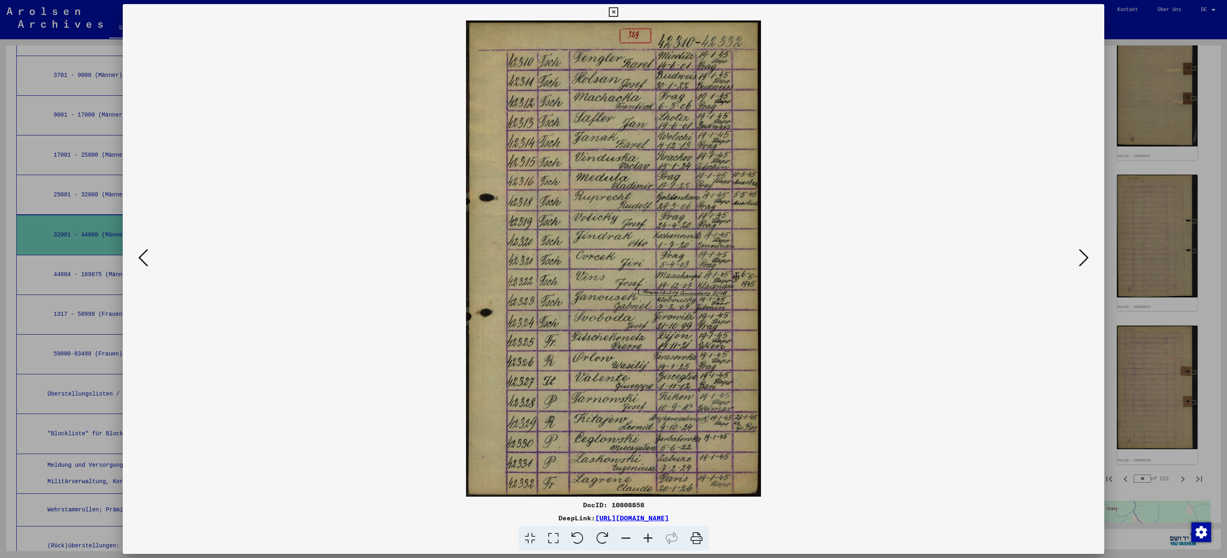
click at [146, 259] on icon at bounding box center [143, 258] width 10 height 20
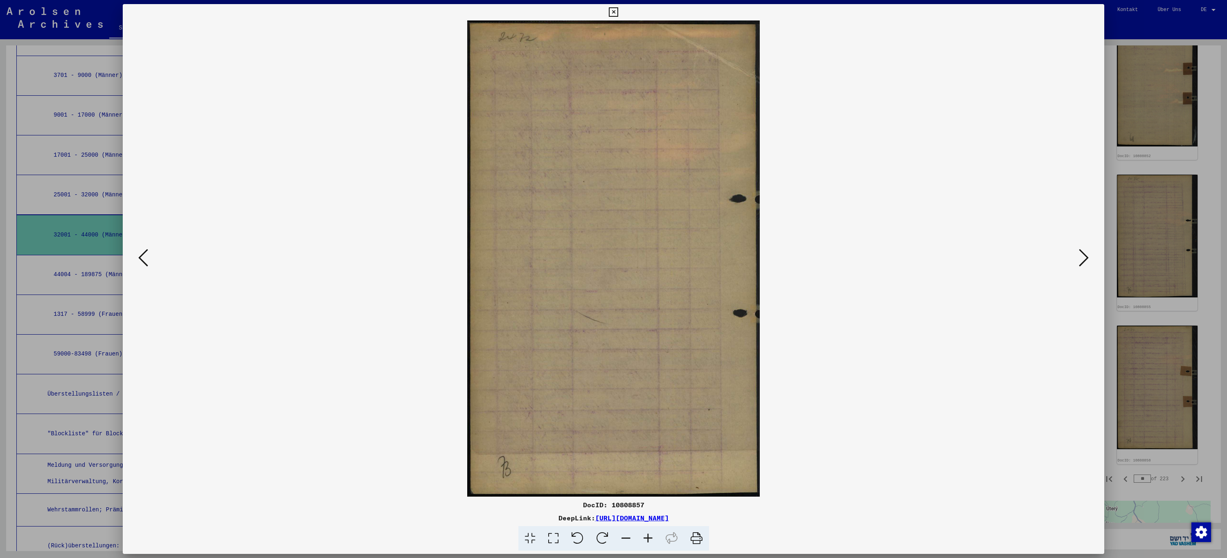
click at [146, 259] on icon at bounding box center [143, 258] width 10 height 20
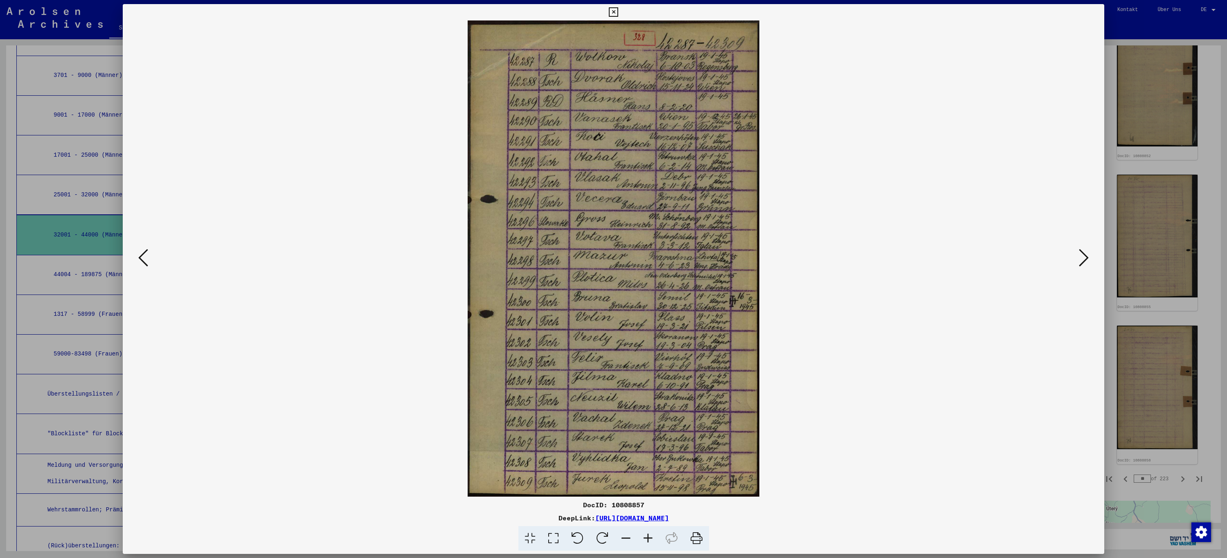
click at [146, 259] on icon at bounding box center [143, 258] width 10 height 20
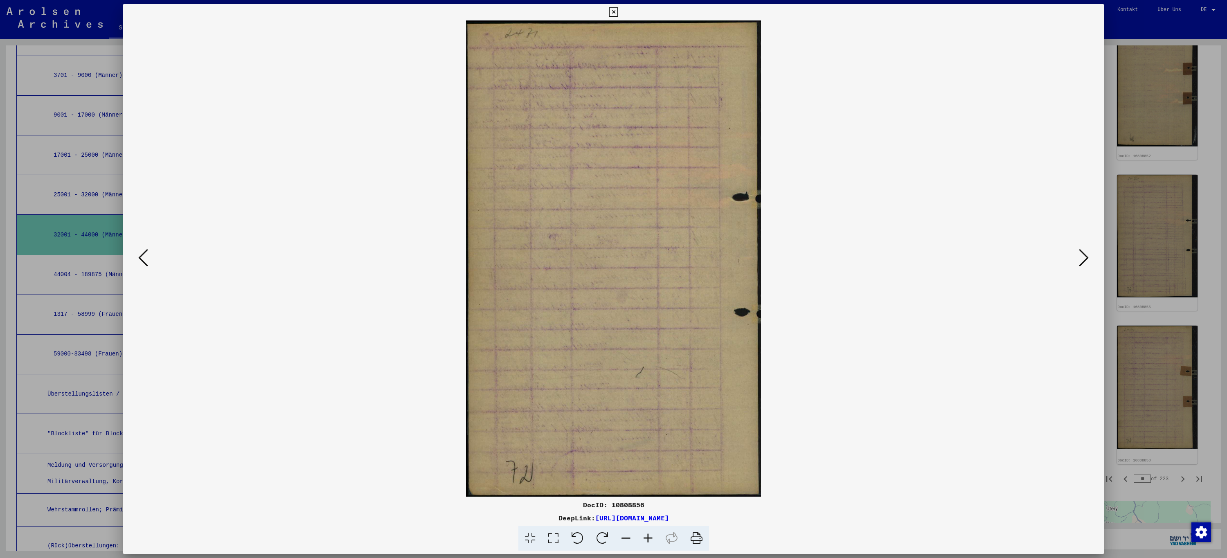
click at [146, 259] on icon at bounding box center [143, 258] width 10 height 20
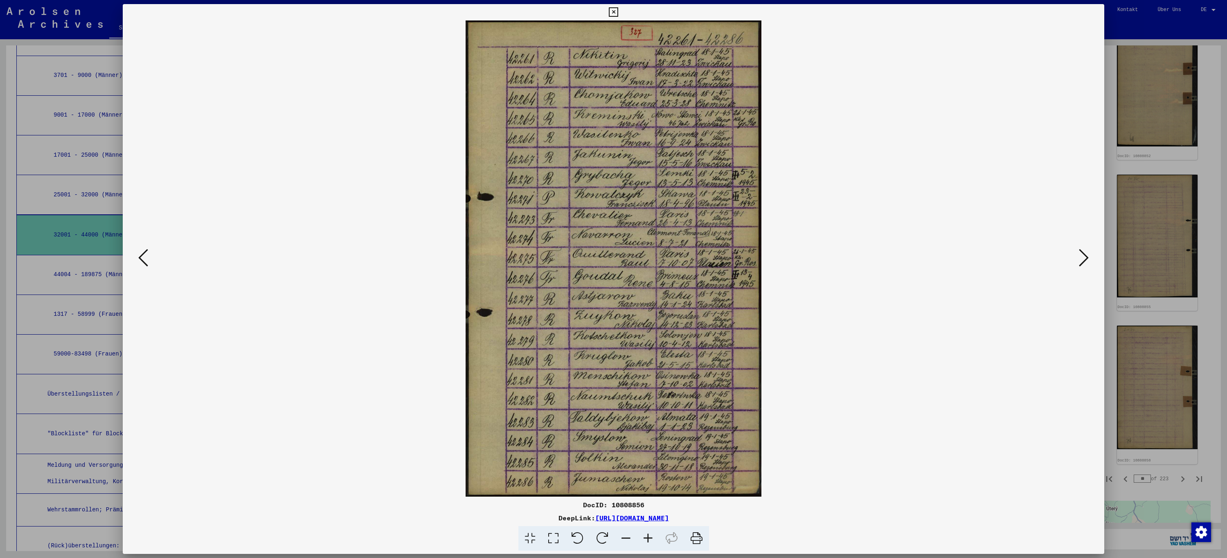
click at [146, 259] on icon at bounding box center [143, 258] width 10 height 20
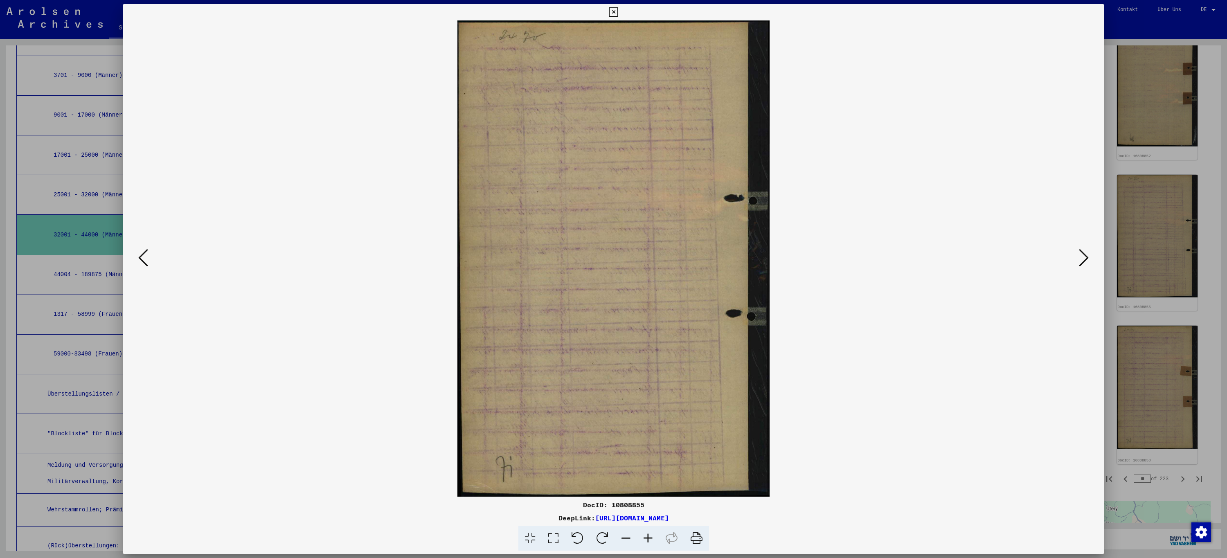
click at [146, 259] on icon at bounding box center [143, 258] width 10 height 20
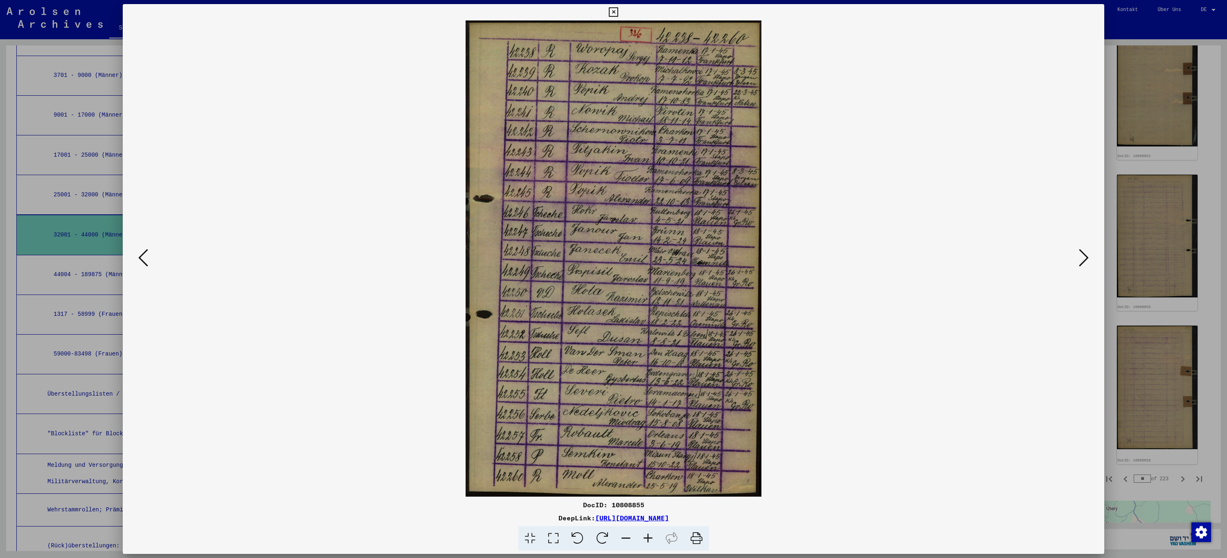
click at [146, 259] on icon at bounding box center [143, 258] width 10 height 20
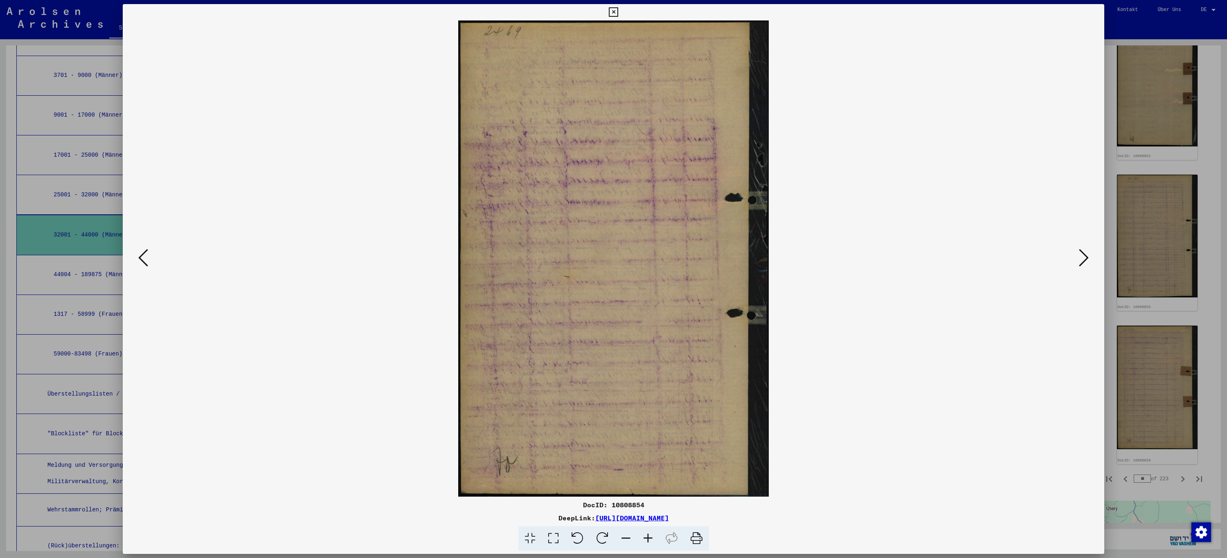
click at [146, 259] on icon at bounding box center [143, 258] width 10 height 20
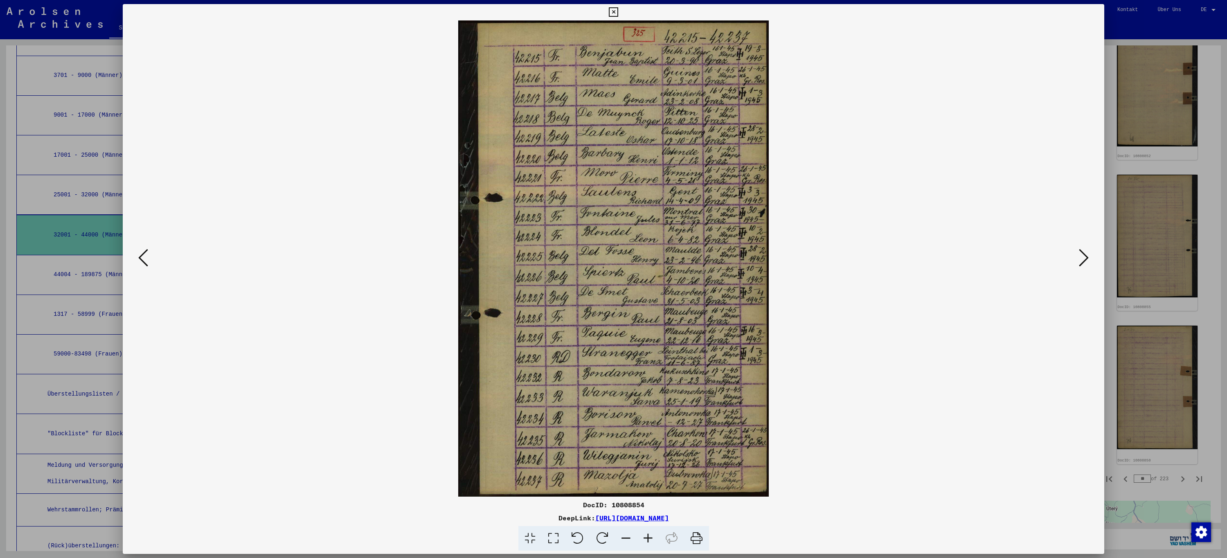
click at [146, 259] on icon at bounding box center [143, 258] width 10 height 20
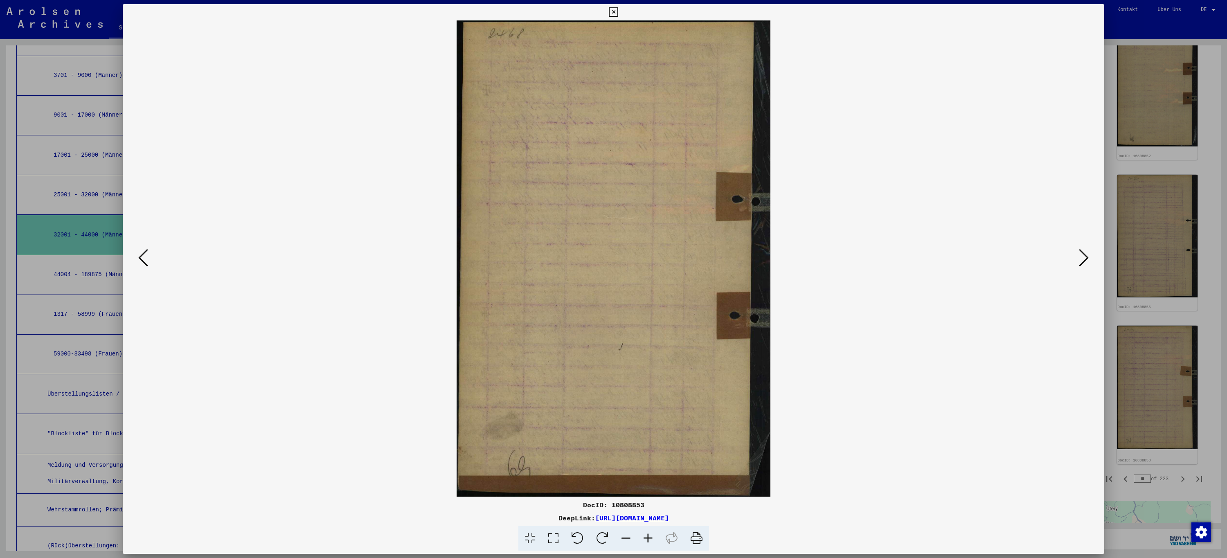
click at [146, 259] on icon at bounding box center [143, 258] width 10 height 20
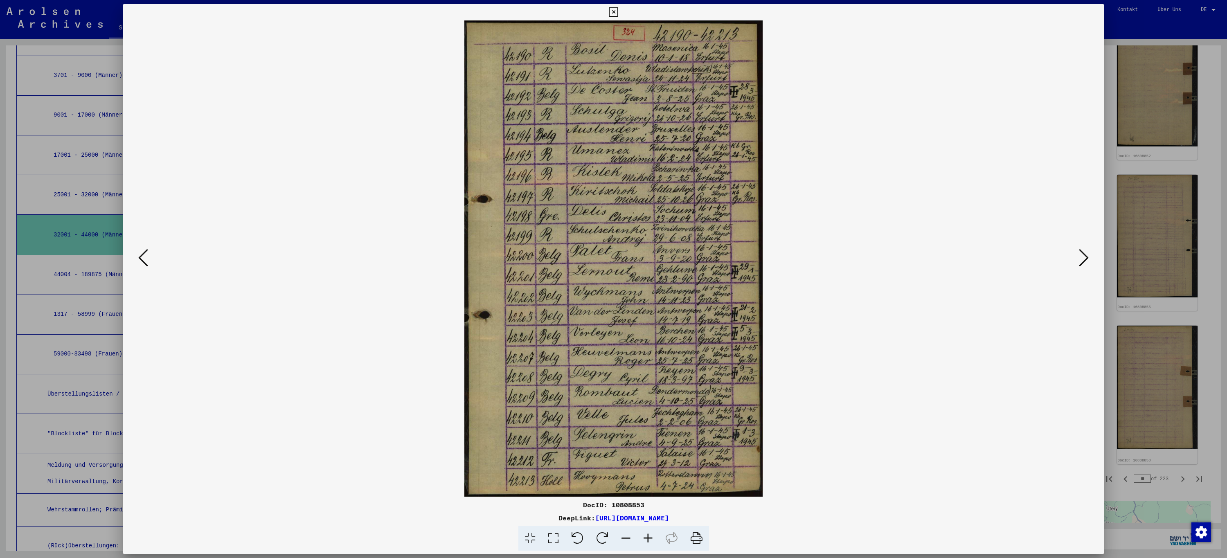
click at [146, 259] on icon at bounding box center [143, 258] width 10 height 20
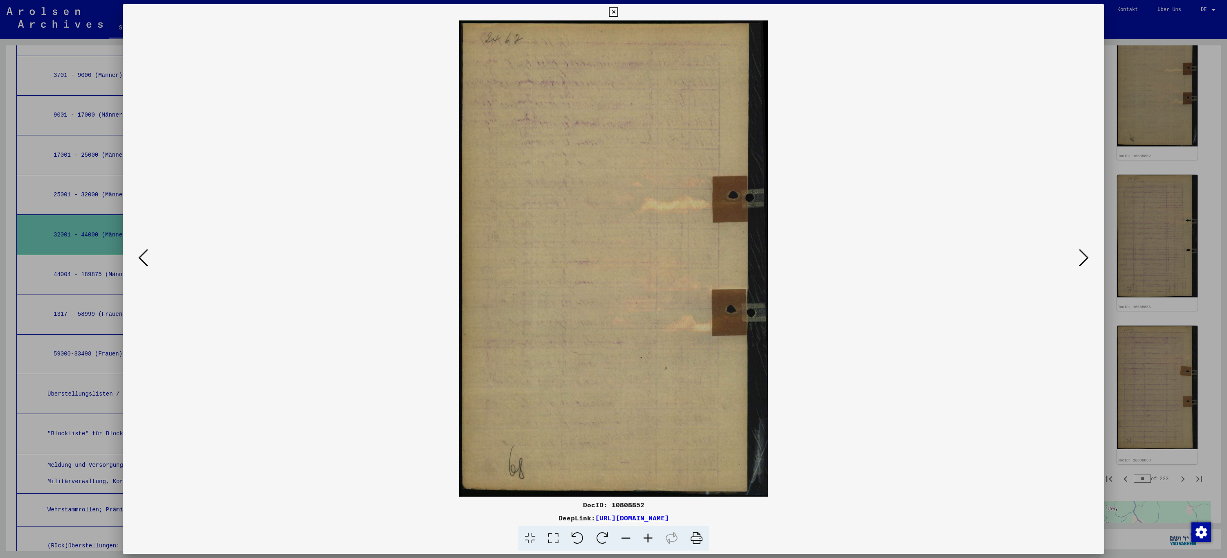
click at [146, 259] on icon at bounding box center [143, 258] width 10 height 20
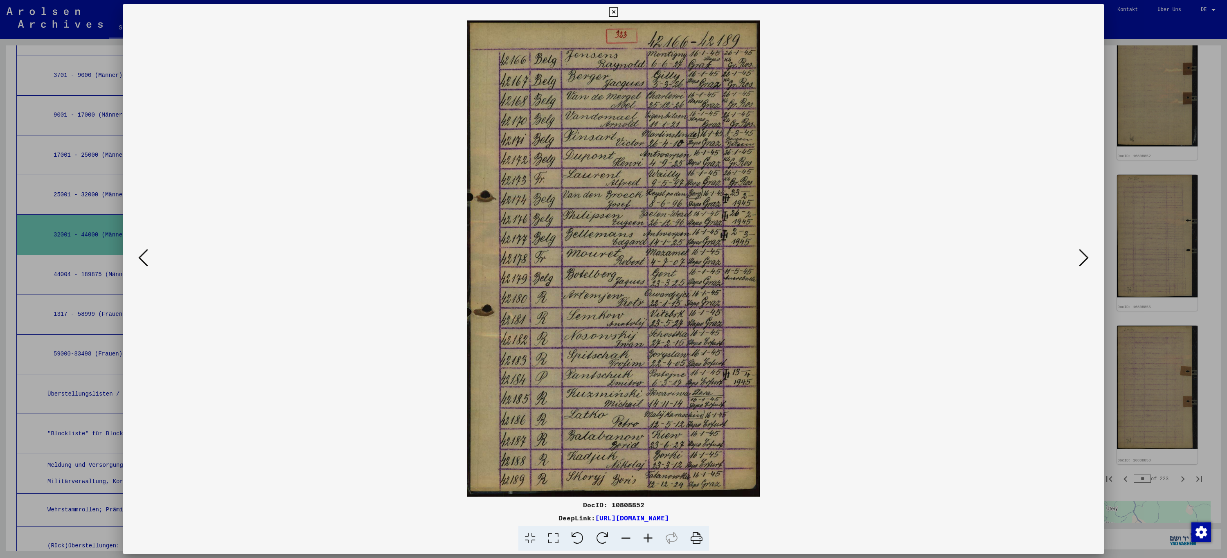
click at [69, 212] on div at bounding box center [613, 279] width 1227 height 558
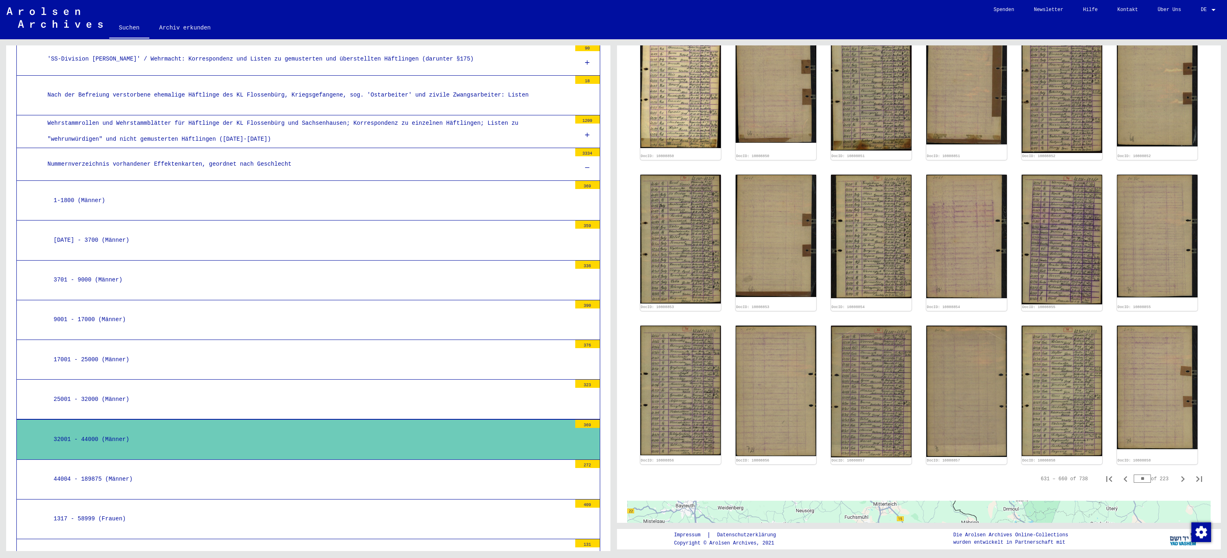
scroll to position [2657, 0]
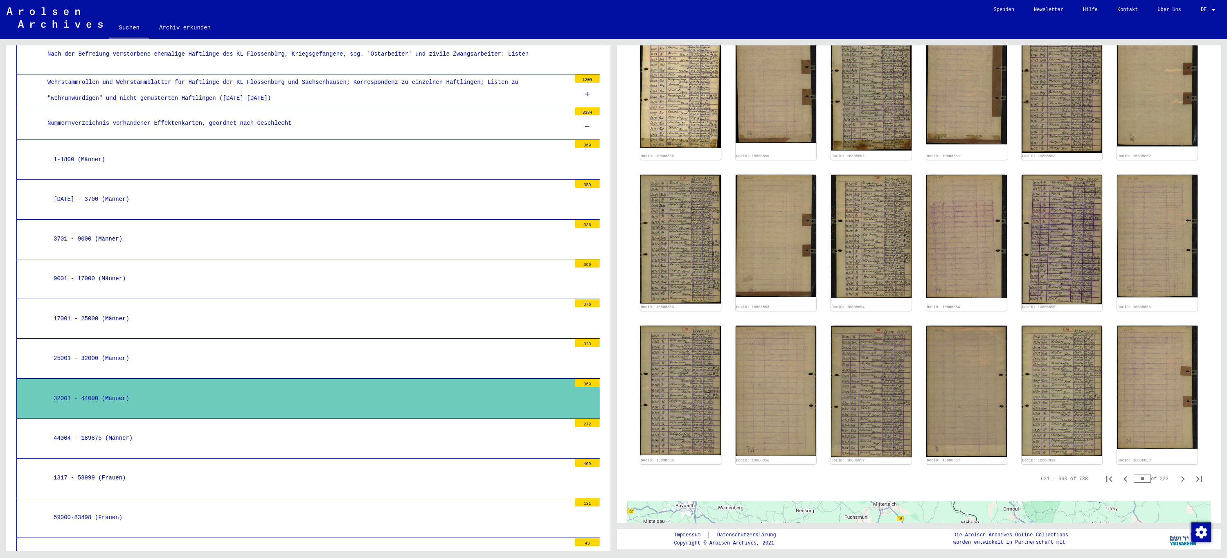
click at [585, 124] on icon at bounding box center [587, 127] width 5 height 6
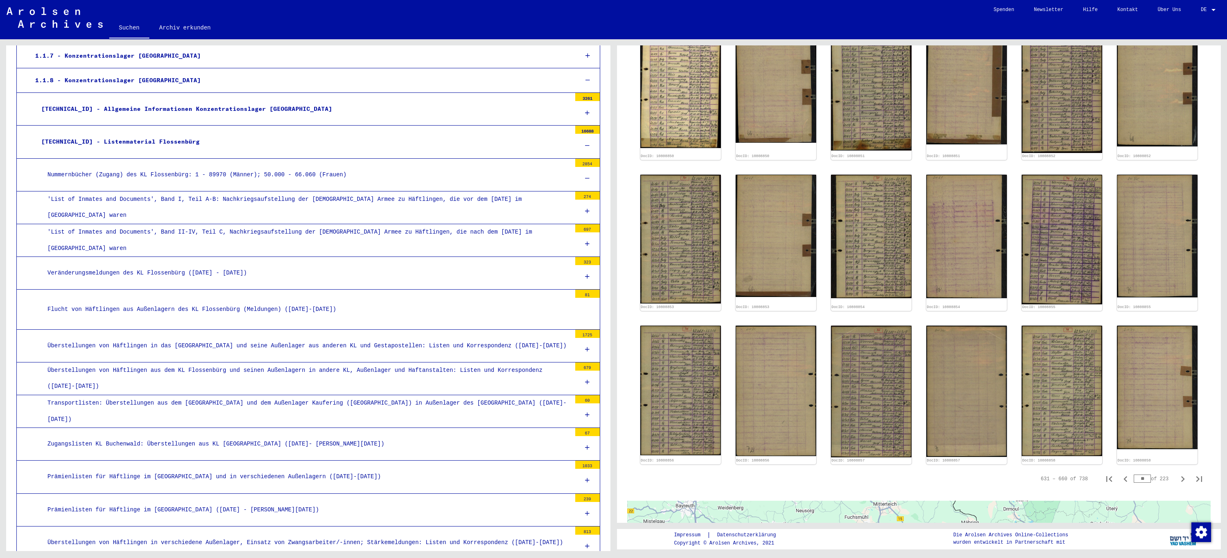
scroll to position [284, 0]
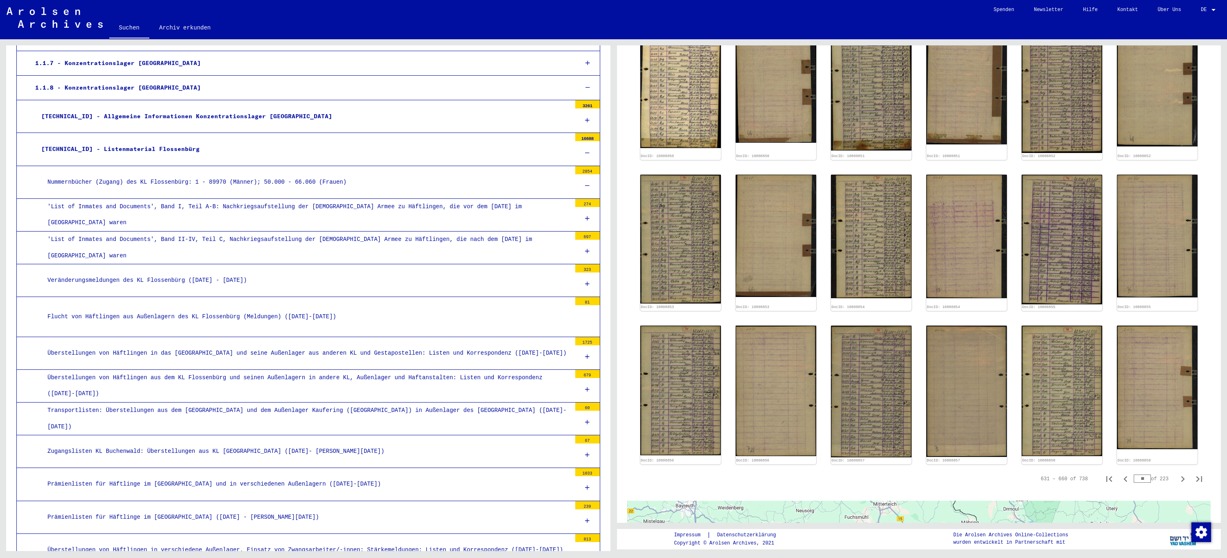
click at [585, 153] on icon at bounding box center [587, 153] width 5 height 6
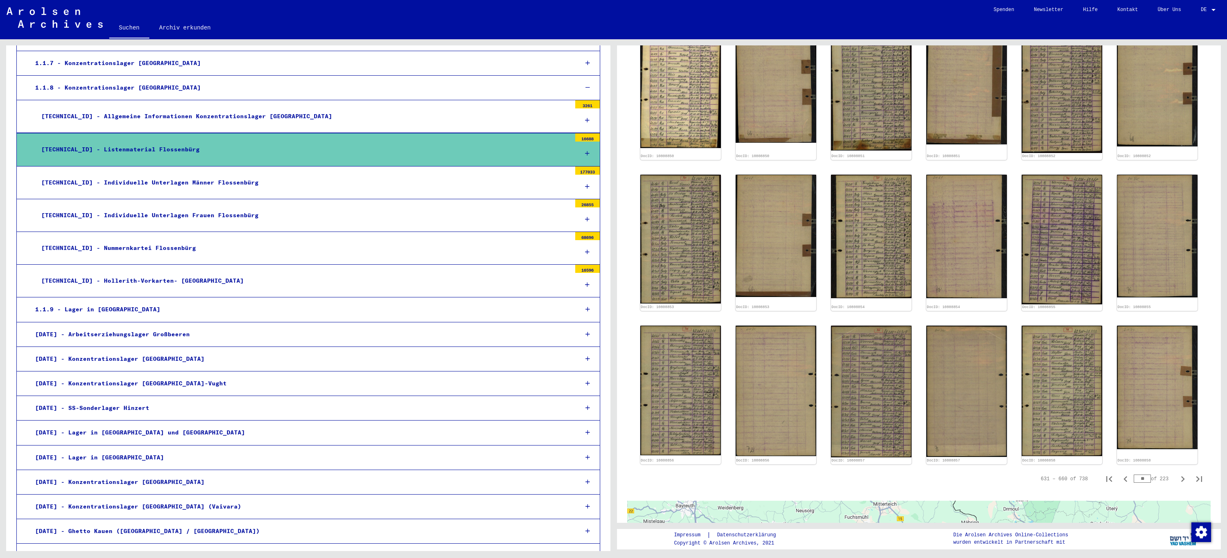
click at [585, 187] on icon at bounding box center [587, 187] width 5 height 6
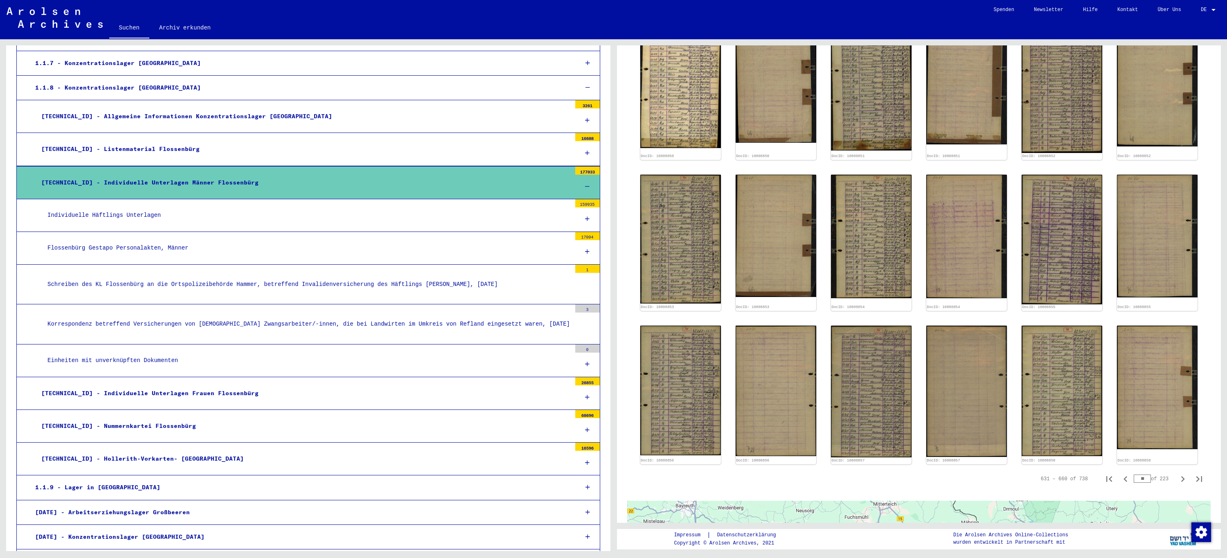
click at [585, 252] on icon at bounding box center [587, 252] width 5 height 6
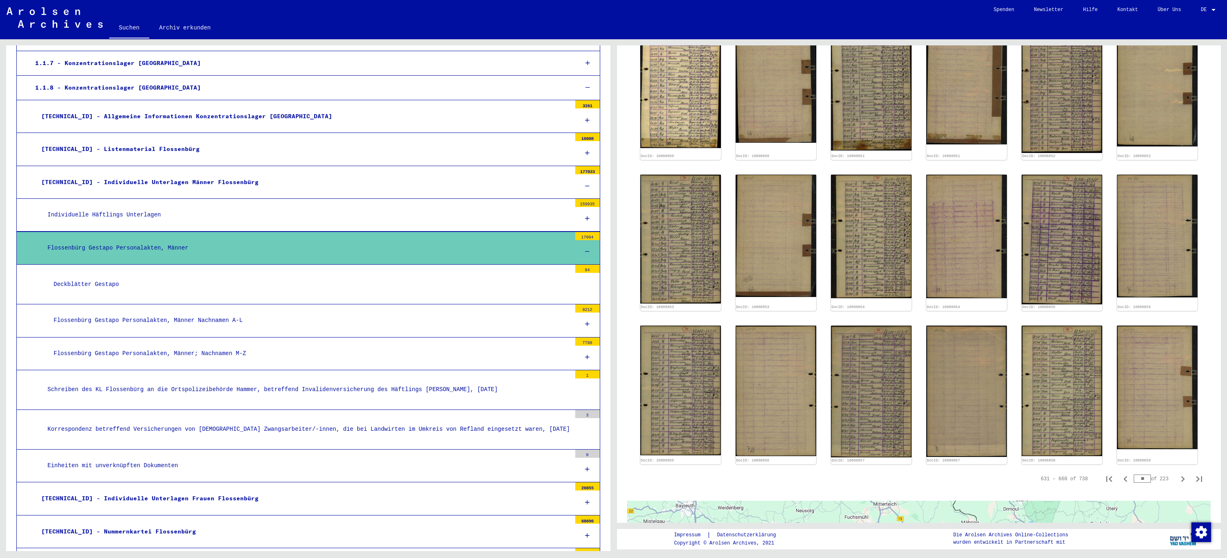
click at [442, 356] on div "Flossenbürg Gestapo Personalakten, Männer; Nachnamen M-Z" at bounding box center [309, 354] width 524 height 16
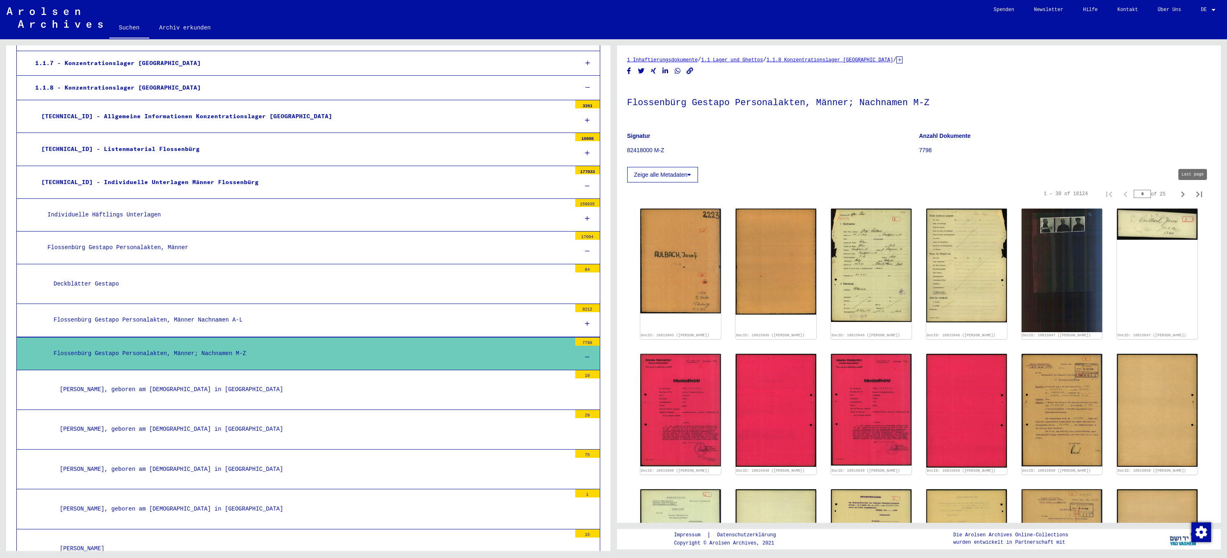
click at [1194, 195] on icon "Last page" at bounding box center [1199, 194] width 11 height 11
type input "***"
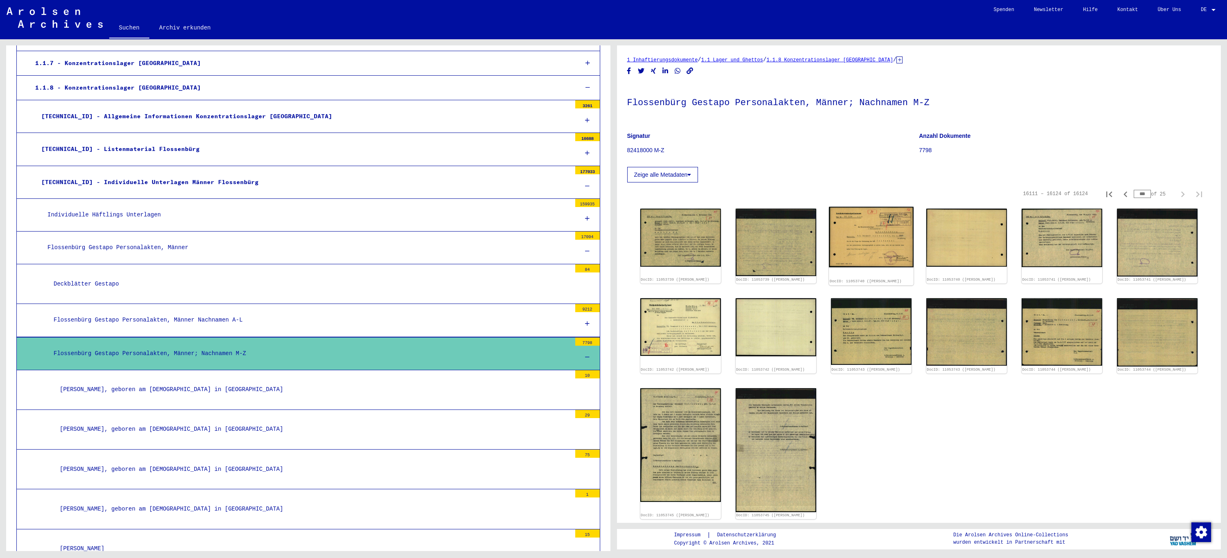
click at [881, 237] on img at bounding box center [871, 237] width 85 height 61
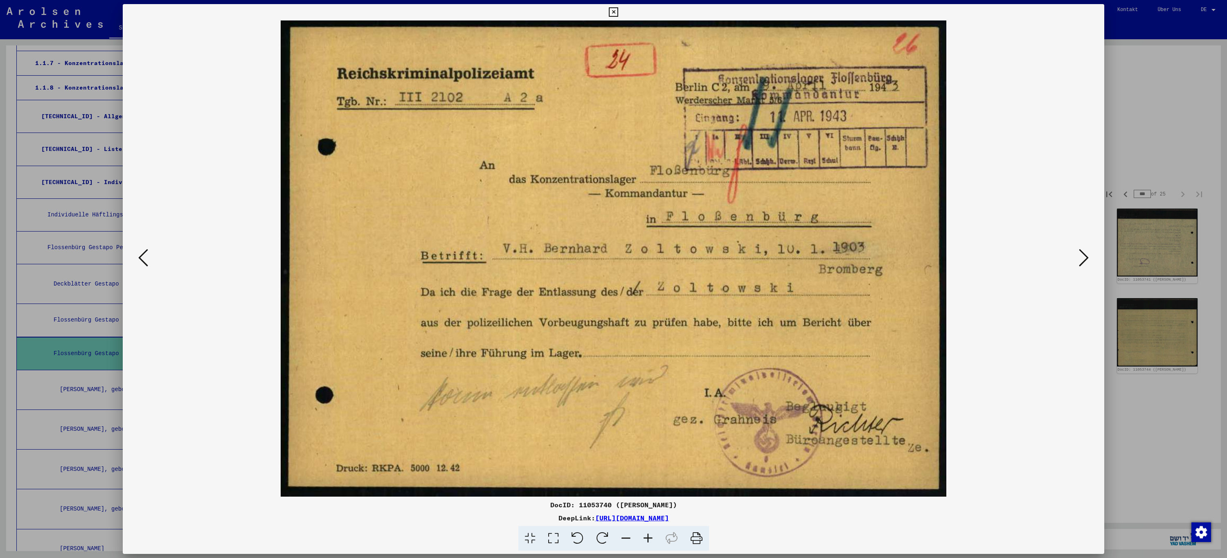
click at [614, 11] on icon at bounding box center [613, 12] width 9 height 10
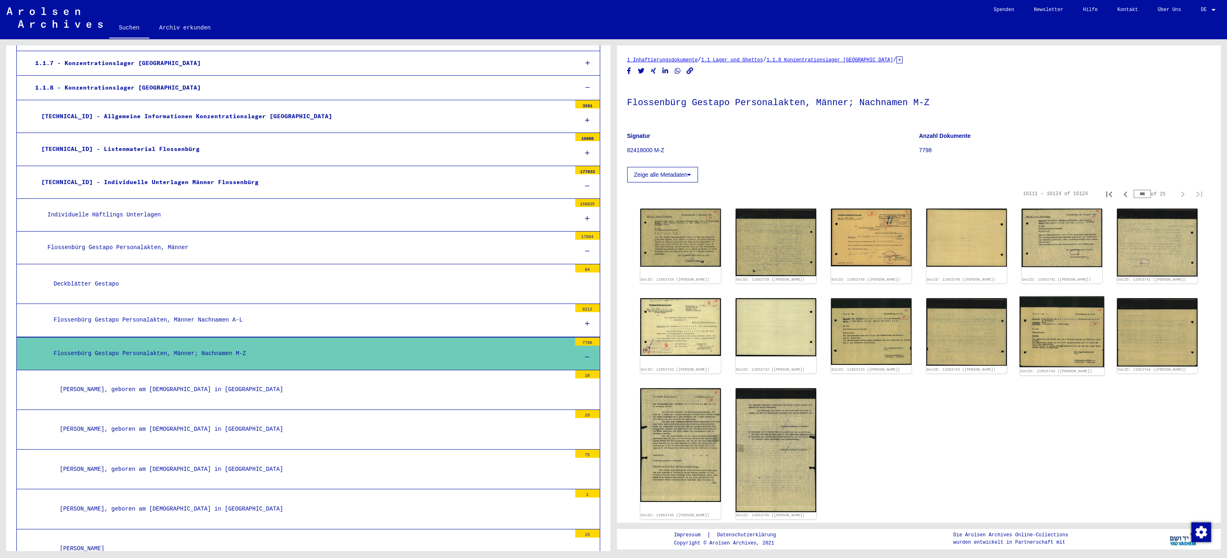
click at [1073, 338] on img at bounding box center [1062, 331] width 85 height 71
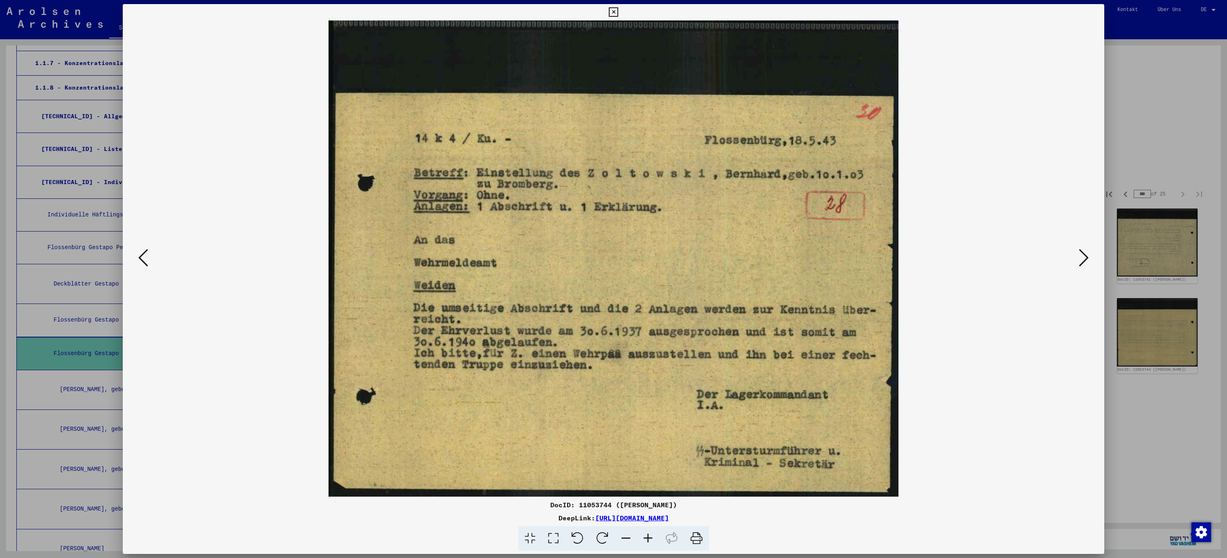
click at [614, 12] on icon at bounding box center [613, 12] width 9 height 10
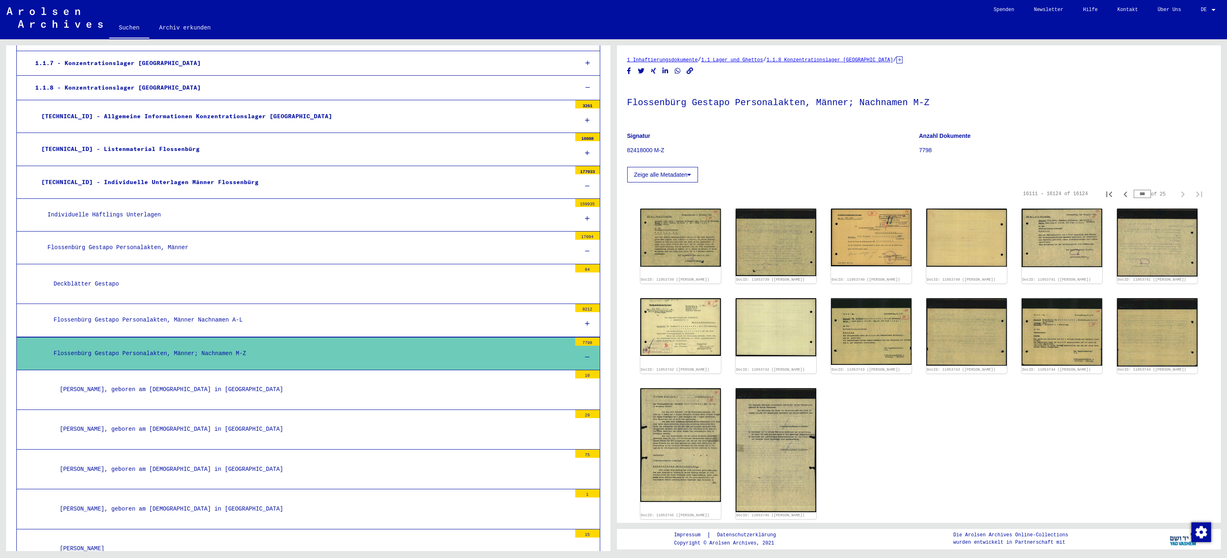
drag, startPoint x: 1135, startPoint y: 193, endPoint x: 1147, endPoint y: 193, distance: 11.9
click at [1147, 193] on div "*** of 25" at bounding box center [1154, 194] width 41 height 8
type input "*"
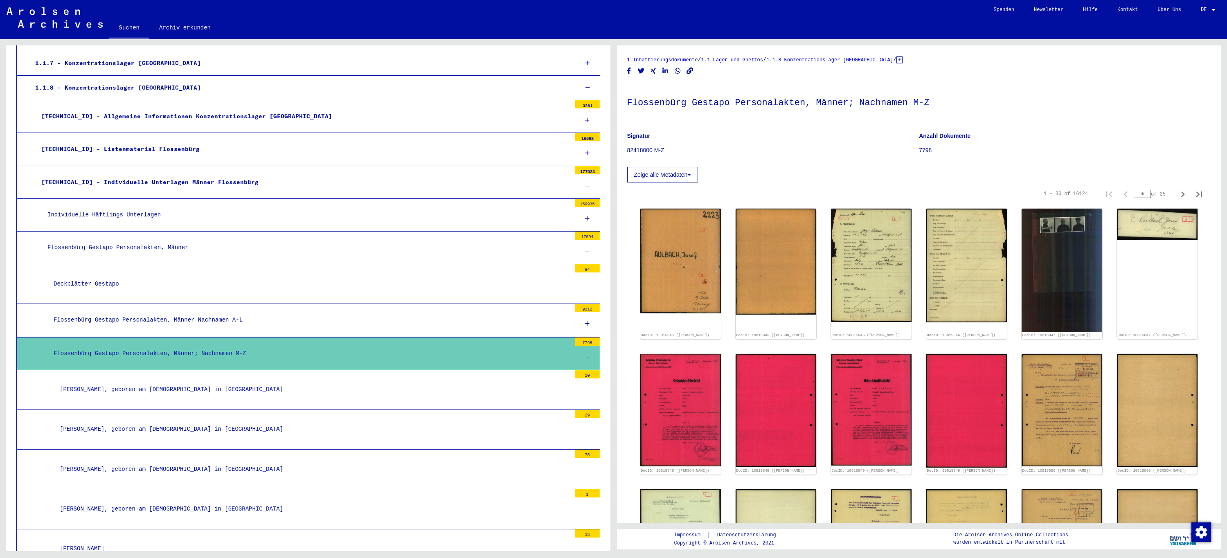
click at [1125, 195] on div "1 – 30 of 16124 * of 25" at bounding box center [1121, 194] width 174 height 16
click at [1194, 195] on icon "Last page" at bounding box center [1199, 194] width 11 height 11
type input "***"
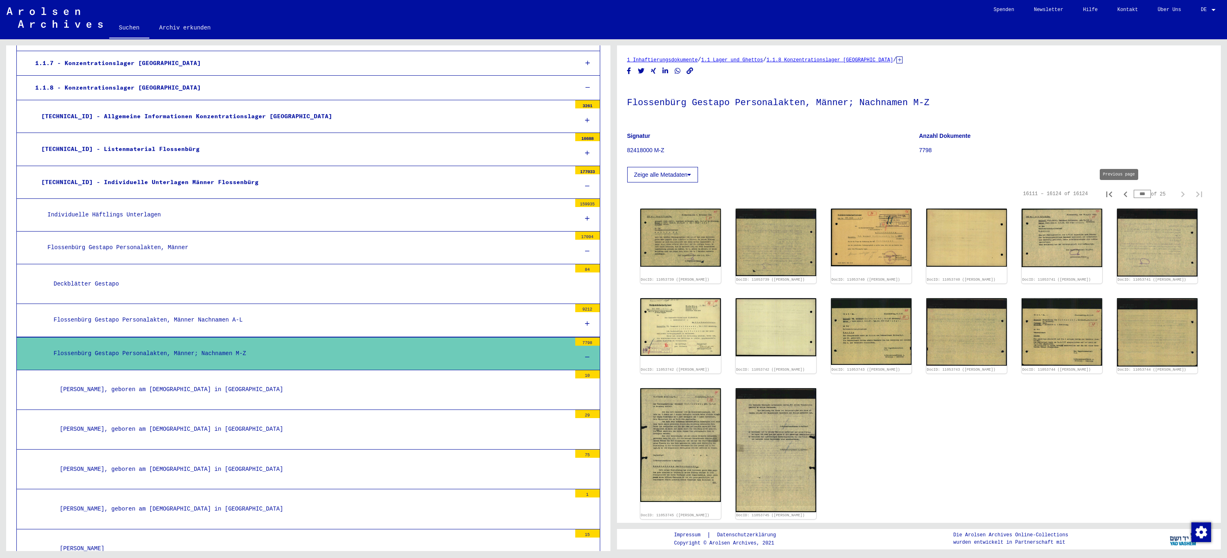
click at [1120, 194] on icon "Previous page" at bounding box center [1125, 194] width 11 height 11
type input "***"
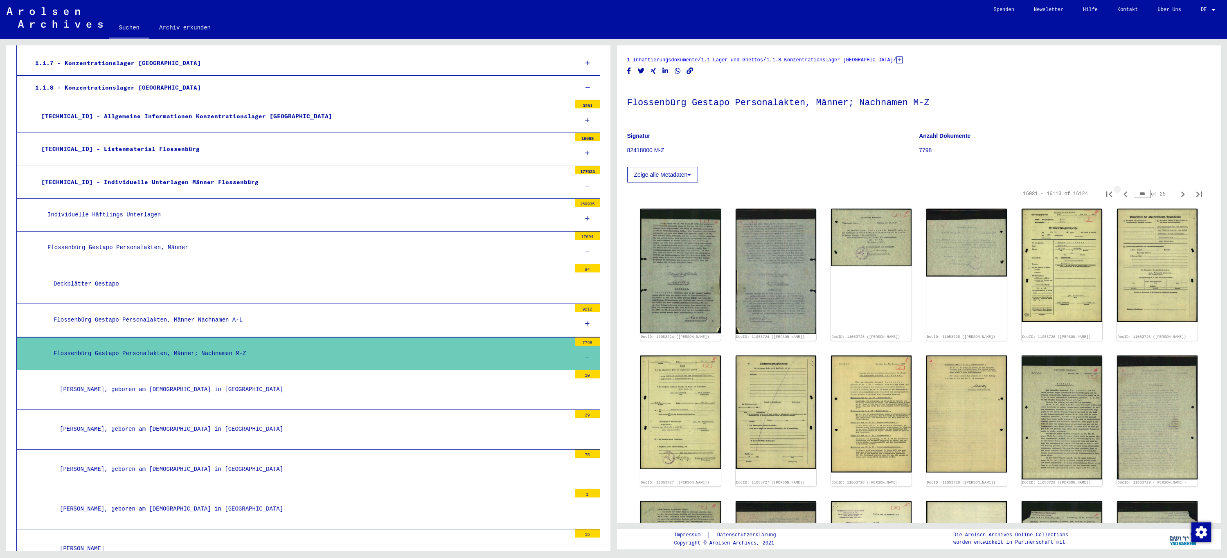
click at [1124, 194] on icon "Previous page" at bounding box center [1126, 195] width 4 height 6
type input "***"
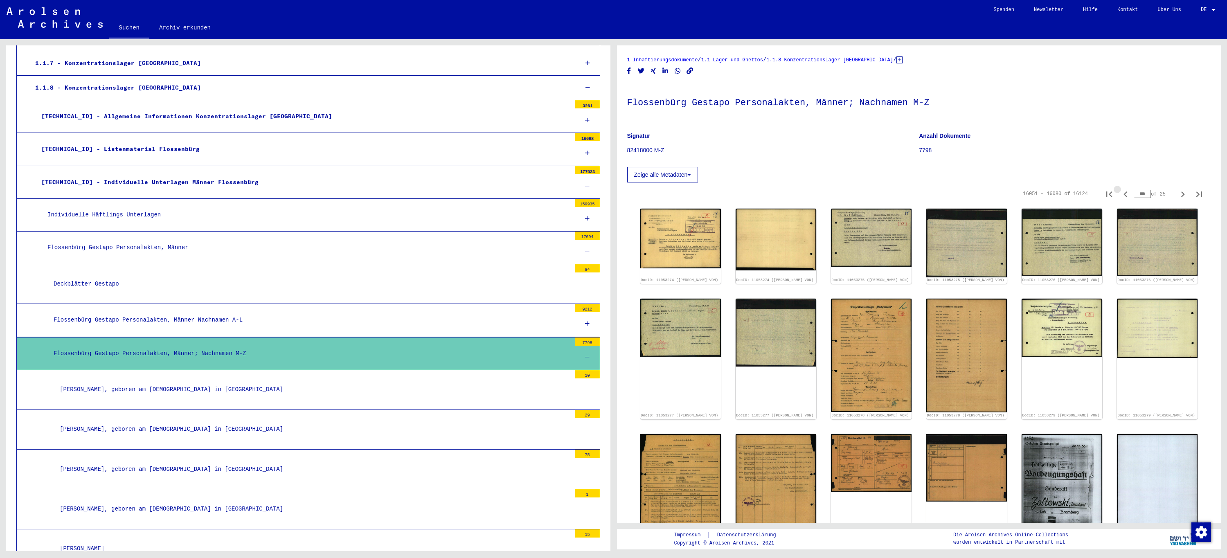
click at [1124, 194] on icon "Previous page" at bounding box center [1126, 195] width 4 height 6
type input "***"
click at [1124, 194] on icon "Previous page" at bounding box center [1126, 195] width 4 height 6
type input "***"
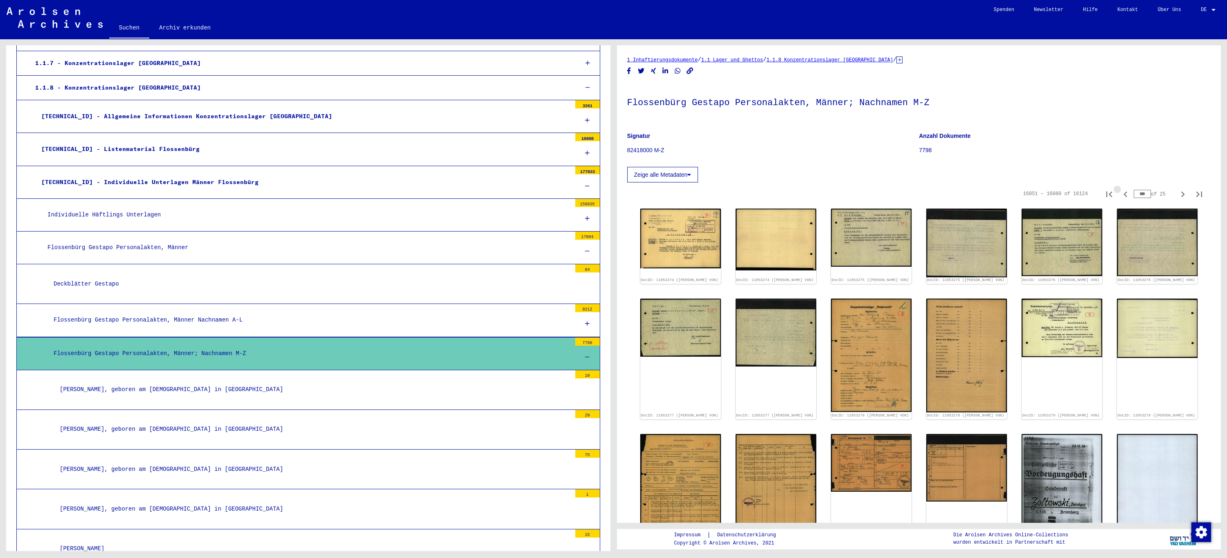
type input "***"
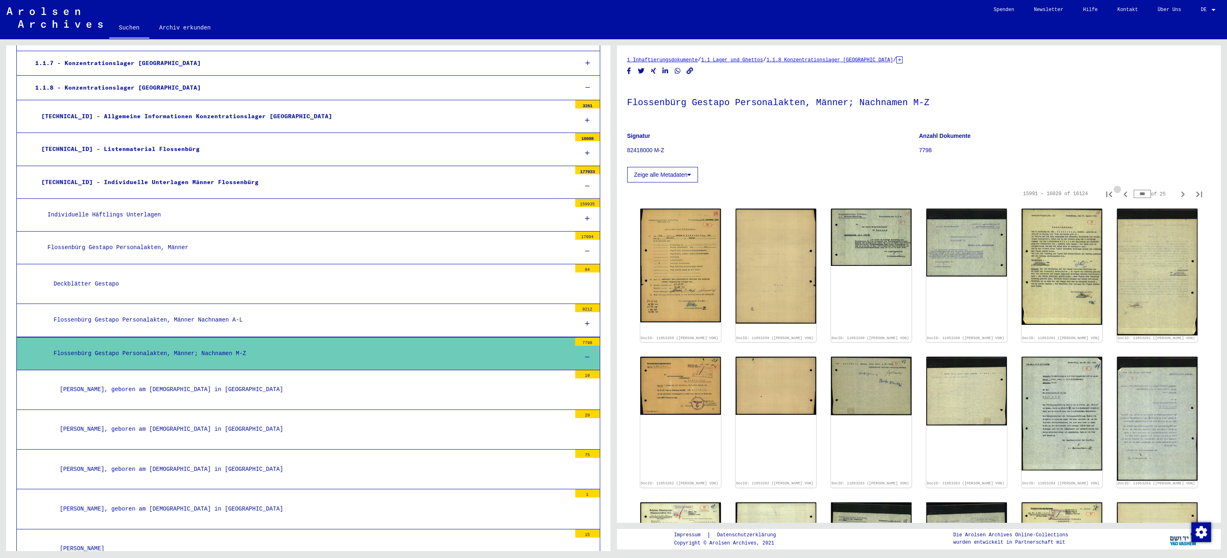
click at [1124, 194] on icon "Previous page" at bounding box center [1126, 195] width 4 height 6
type input "***"
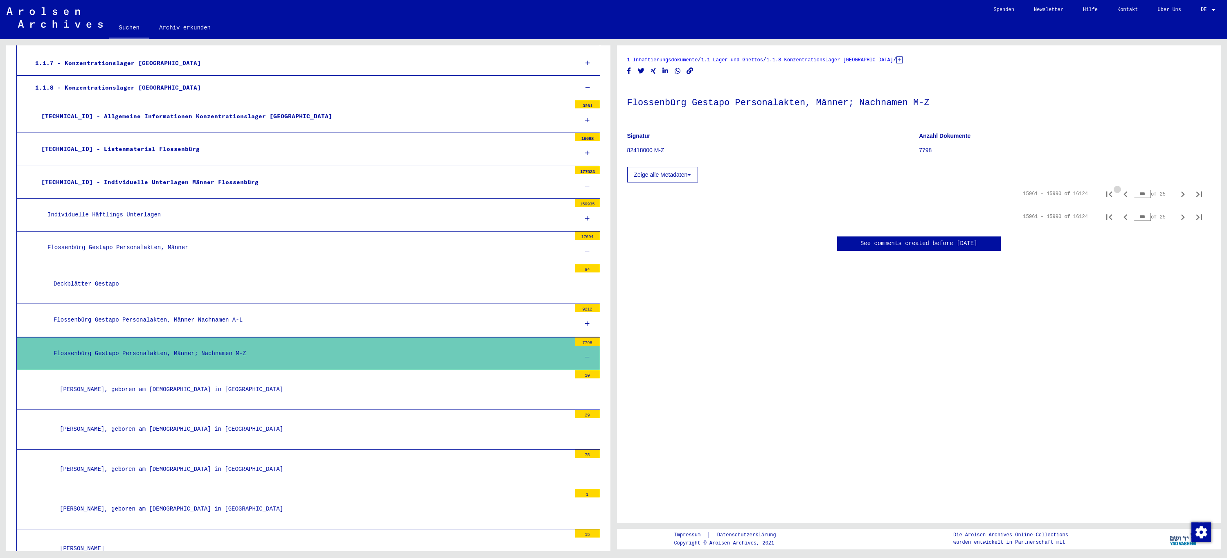
click at [1124, 194] on icon "Previous page" at bounding box center [1126, 195] width 4 height 6
type input "***"
click at [1124, 194] on icon "Previous page" at bounding box center [1126, 195] width 4 height 6
type input "***"
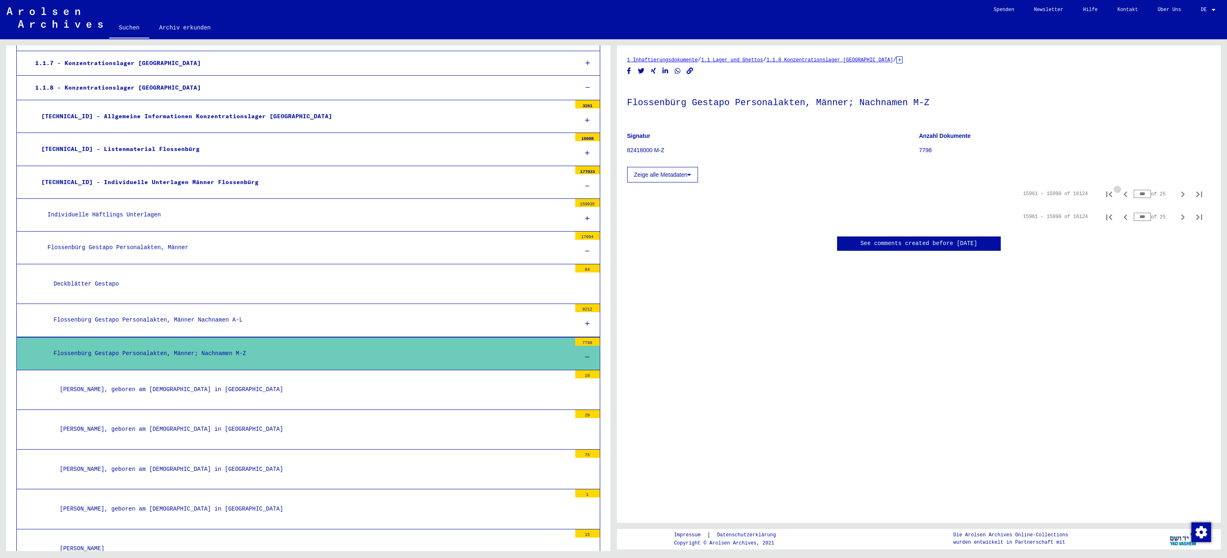
type input "***"
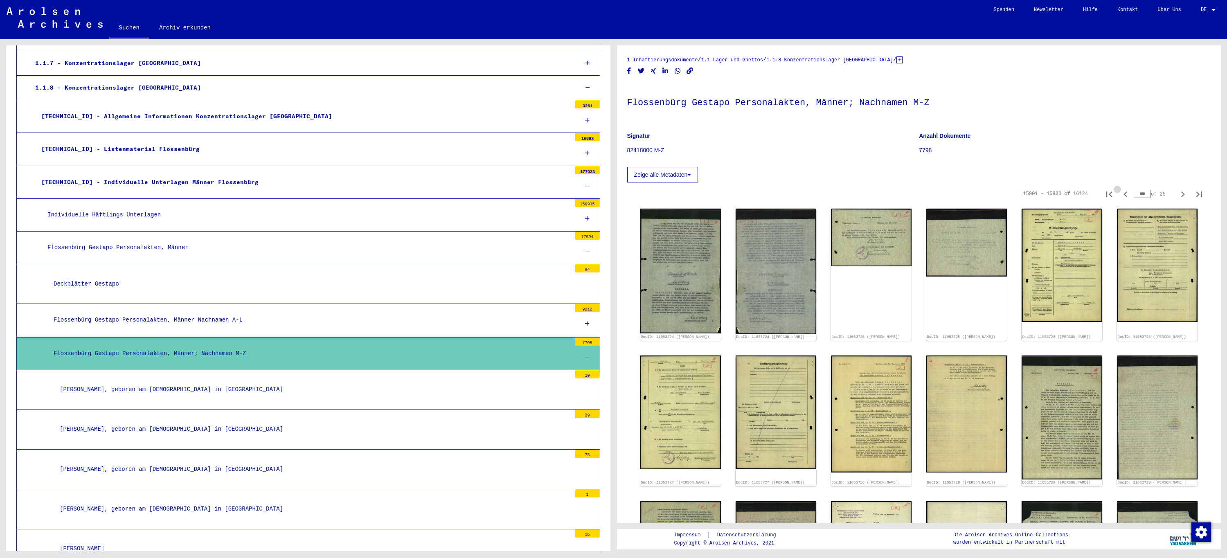
click at [1124, 194] on icon "Previous page" at bounding box center [1126, 195] width 4 height 6
type input "***"
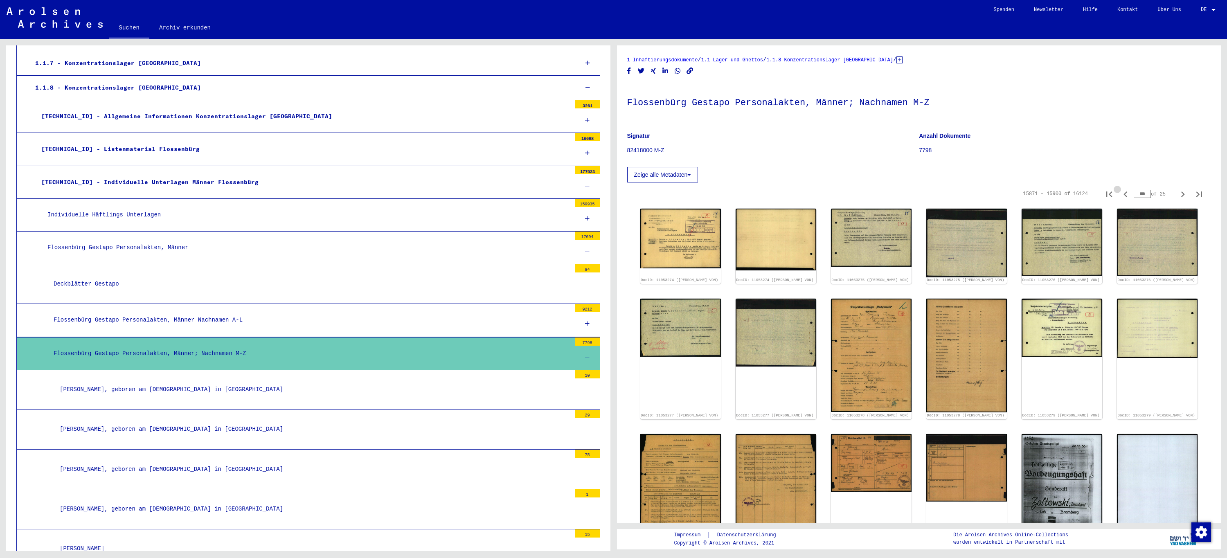
click at [1124, 194] on icon "Previous page" at bounding box center [1126, 195] width 4 height 6
type input "***"
click at [1124, 194] on icon "Previous page" at bounding box center [1126, 195] width 4 height 6
type input "***"
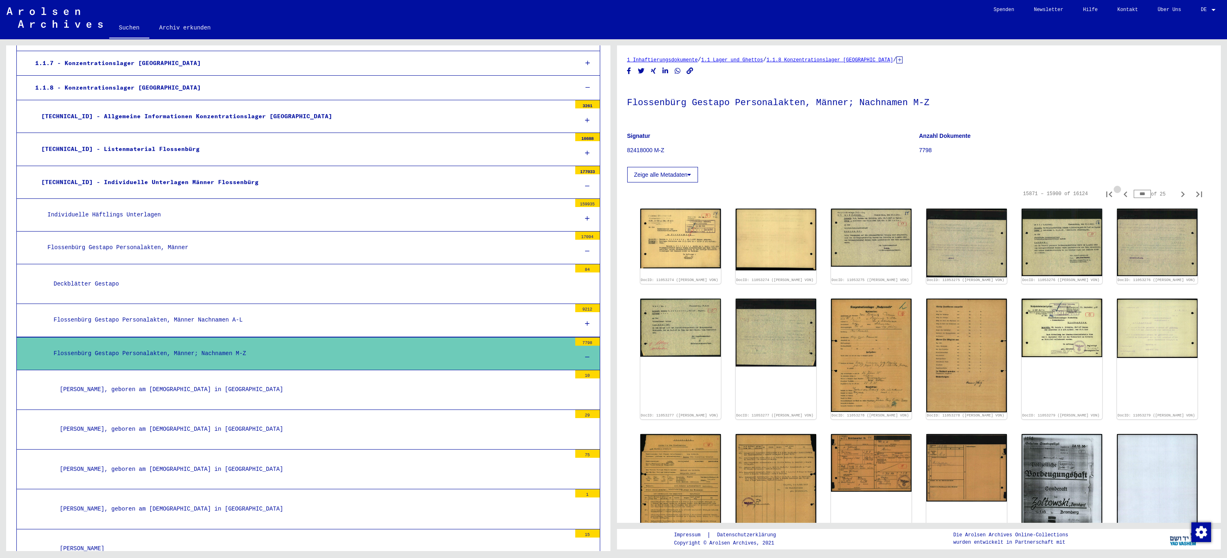
type input "***"
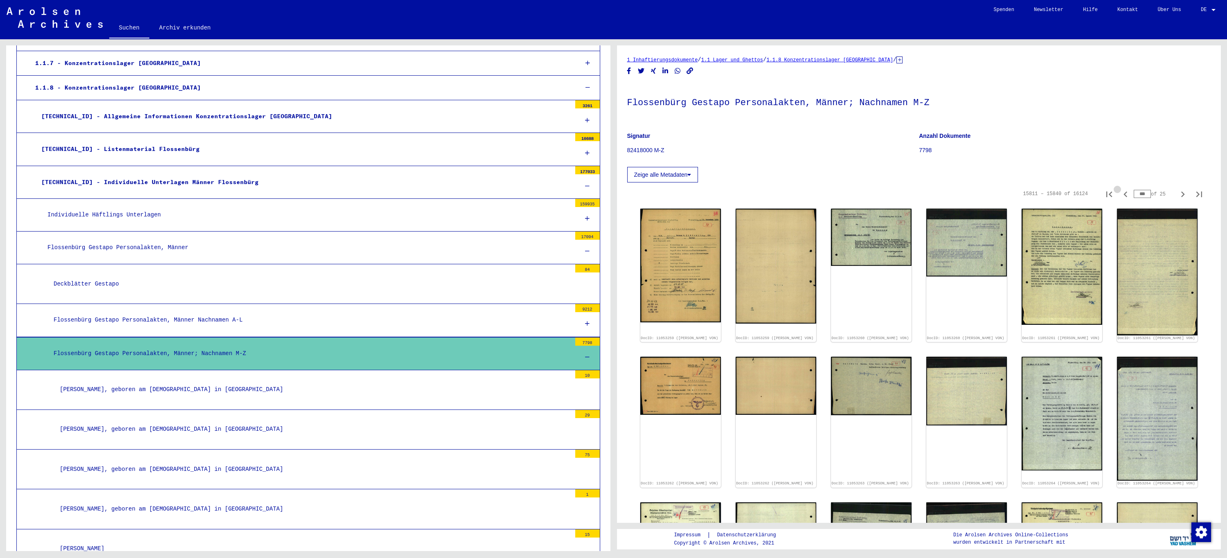
click at [1124, 194] on icon "Previous page" at bounding box center [1126, 195] width 4 height 6
type input "***"
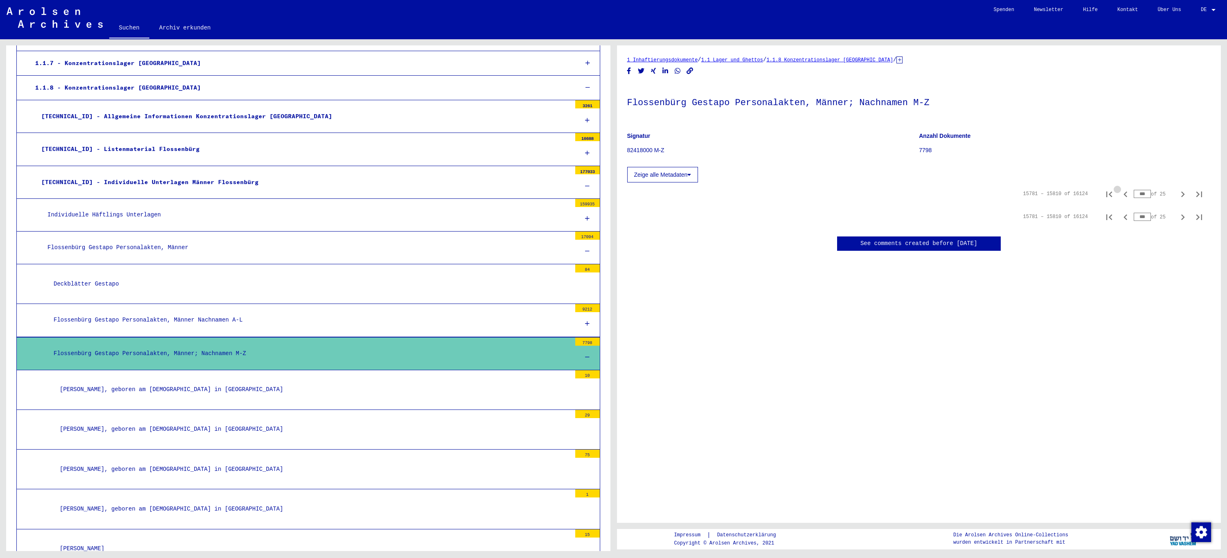
click at [1124, 194] on icon "Previous page" at bounding box center [1126, 195] width 4 height 6
type input "***"
click at [1124, 194] on icon "Previous page" at bounding box center [1126, 195] width 4 height 6
type input "***"
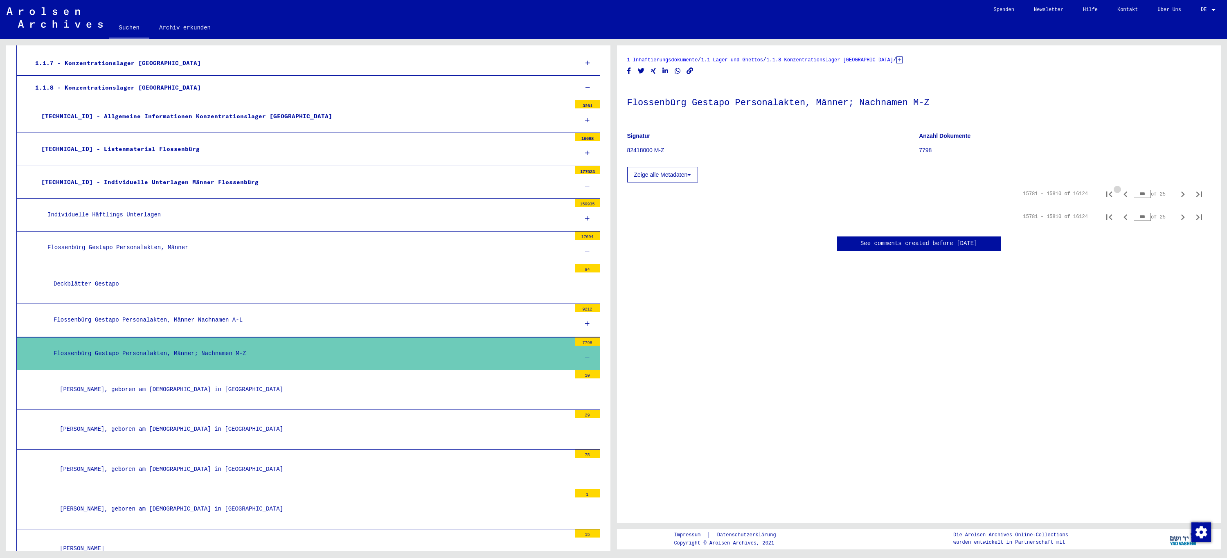
type input "***"
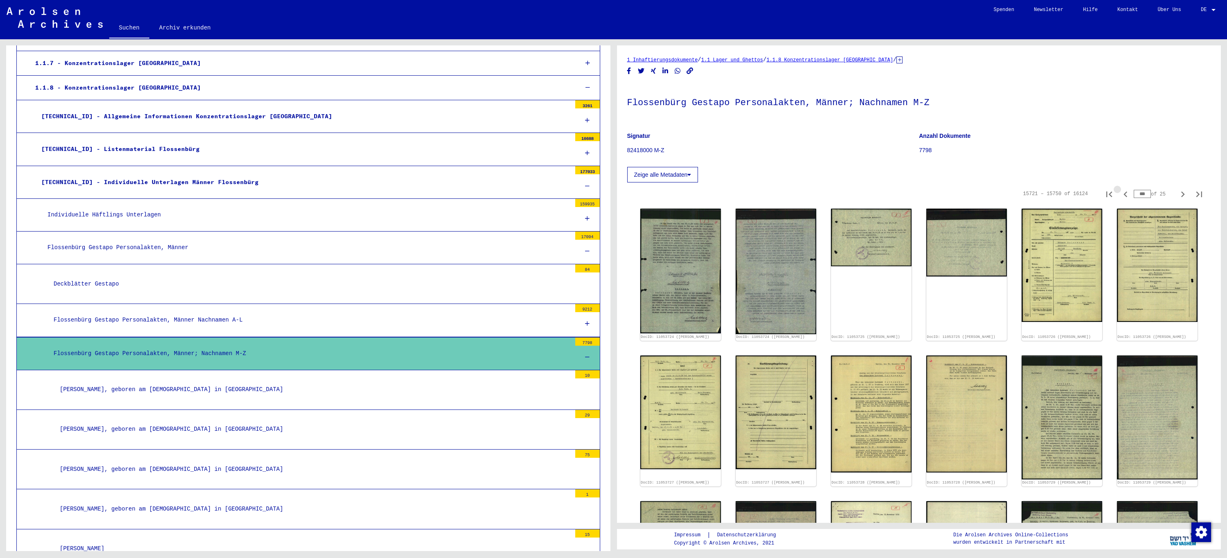
click at [1124, 194] on icon "Previous page" at bounding box center [1126, 195] width 4 height 6
type input "***"
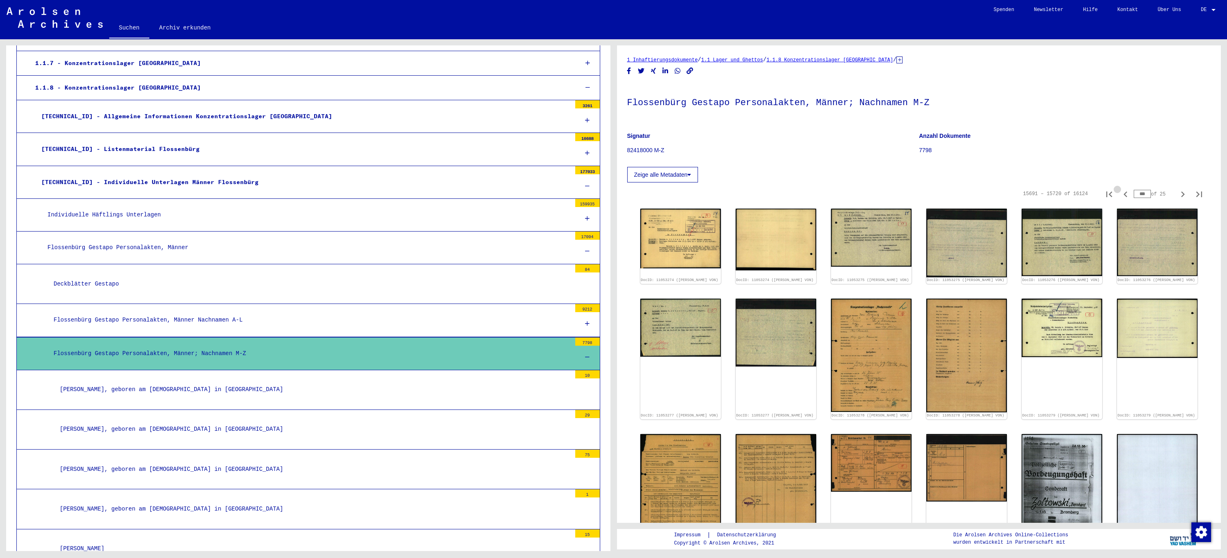
click at [1124, 194] on icon "Previous page" at bounding box center [1126, 195] width 4 height 6
type input "***"
click at [1124, 194] on icon "Previous page" at bounding box center [1126, 195] width 4 height 6
type input "***"
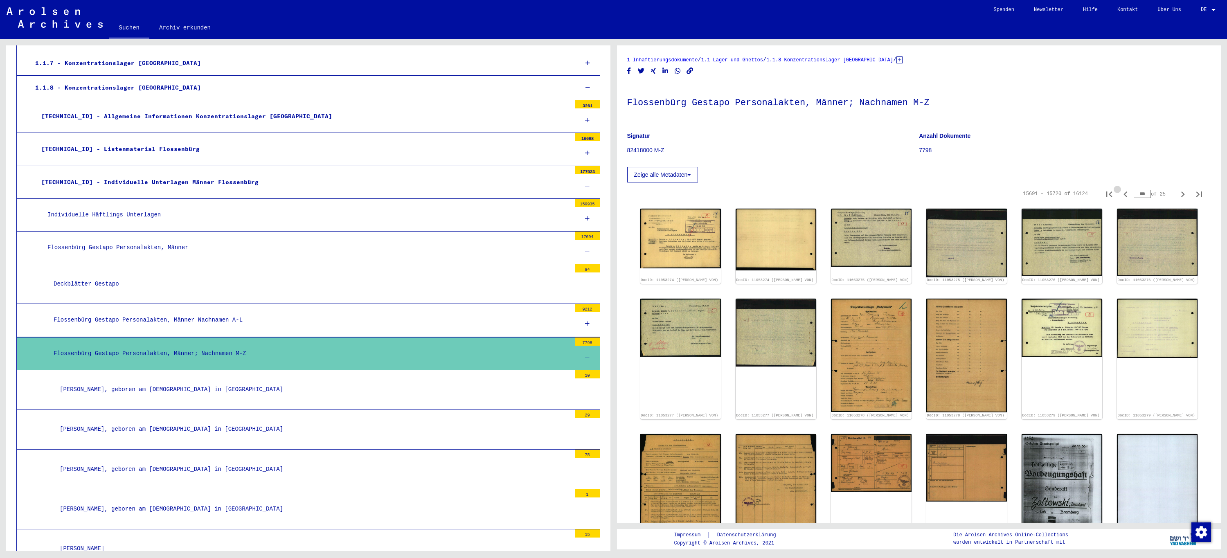
type input "***"
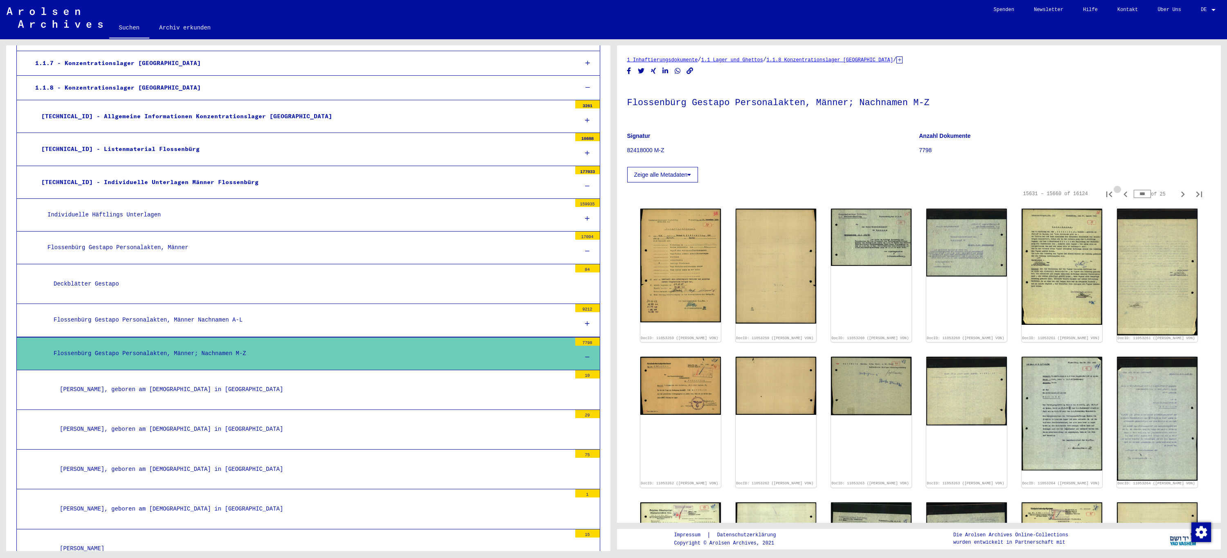
click at [1124, 194] on icon "Previous page" at bounding box center [1126, 195] width 4 height 6
type input "***"
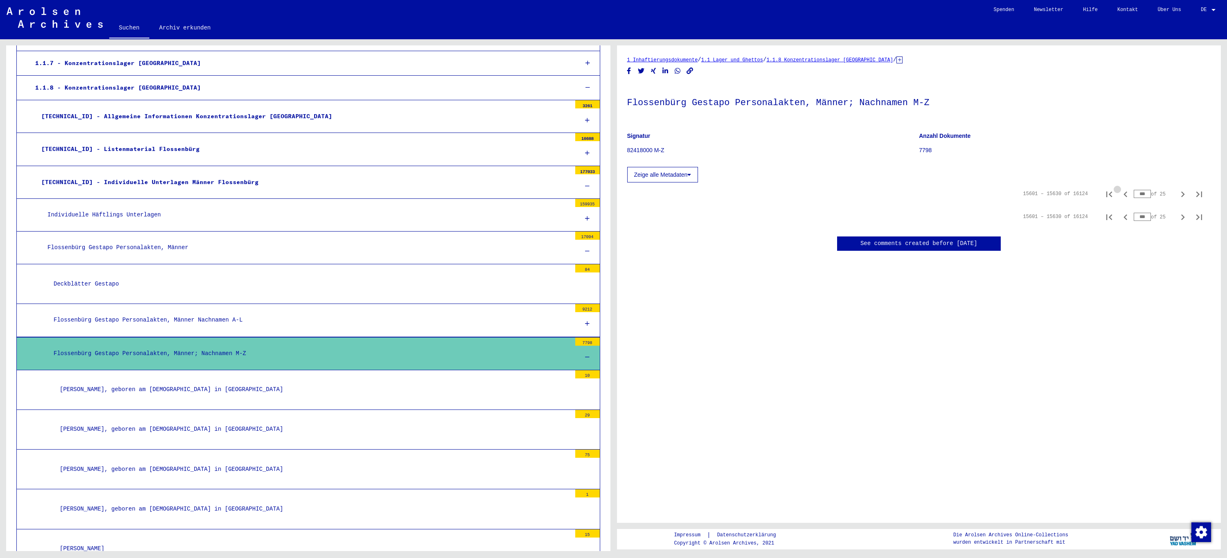
click at [1124, 194] on icon "Previous page" at bounding box center [1126, 195] width 4 height 6
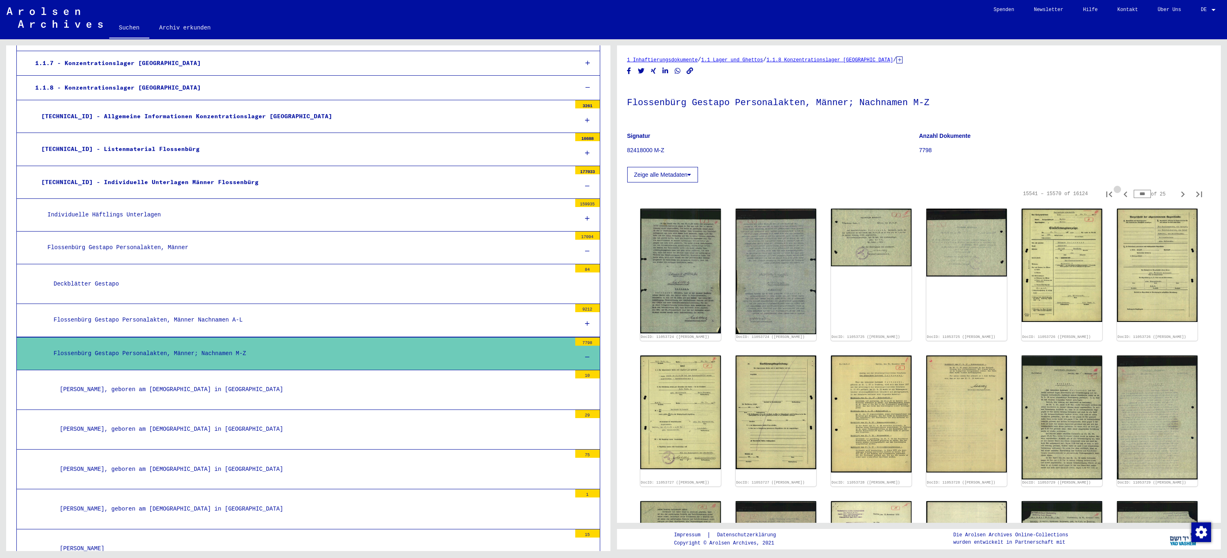
click at [1124, 194] on icon "Previous page" at bounding box center [1126, 195] width 4 height 6
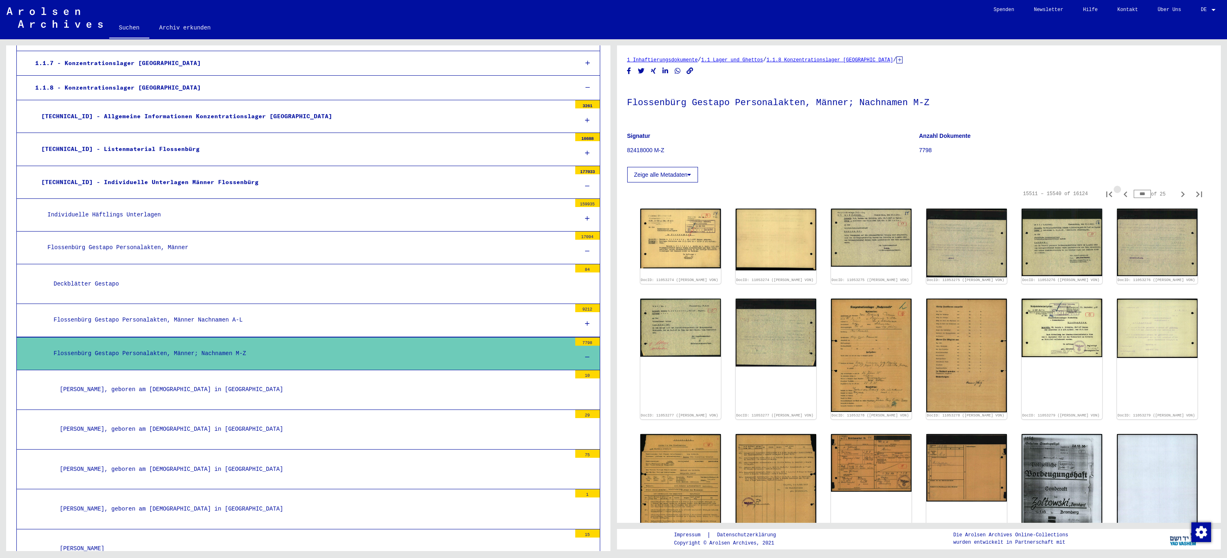
click at [1124, 194] on icon "Previous page" at bounding box center [1126, 195] width 4 height 6
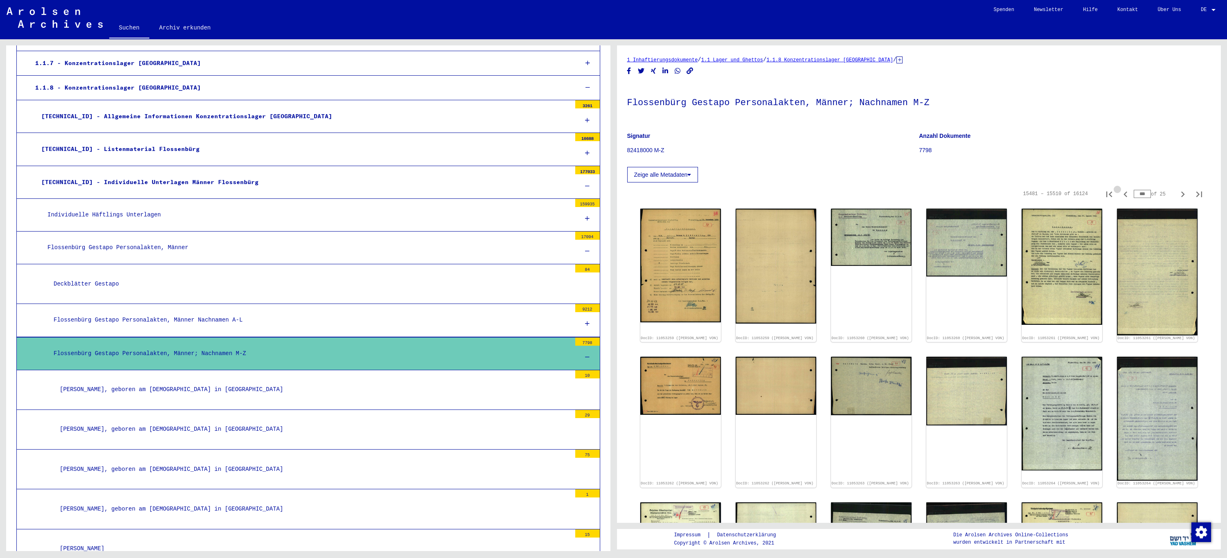
click at [1124, 194] on icon "Previous page" at bounding box center [1126, 195] width 4 height 6
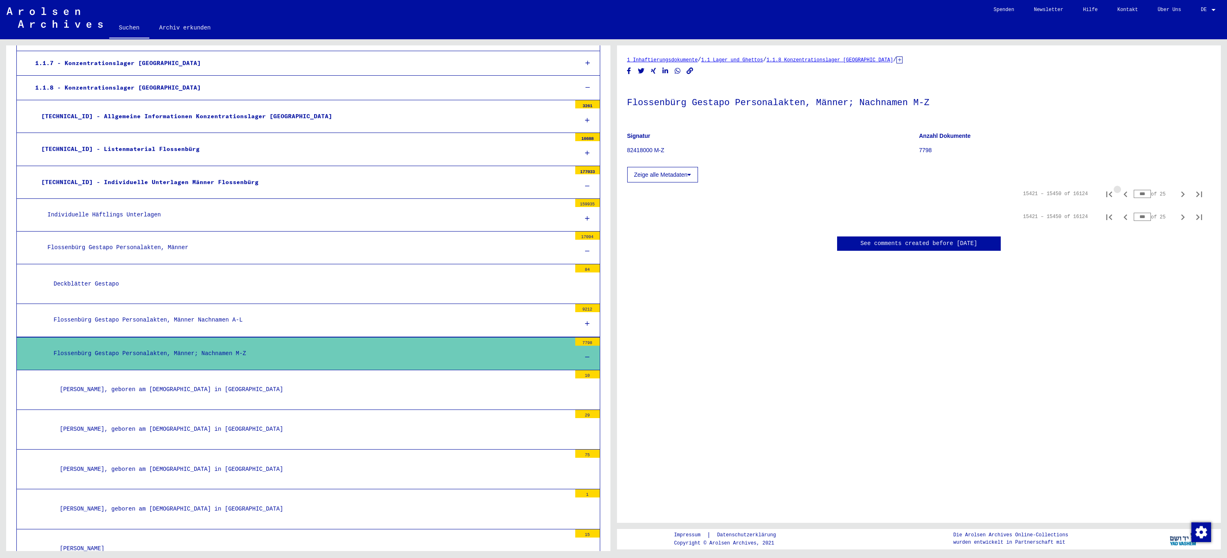
click at [1124, 194] on icon "Previous page" at bounding box center [1126, 195] width 4 height 6
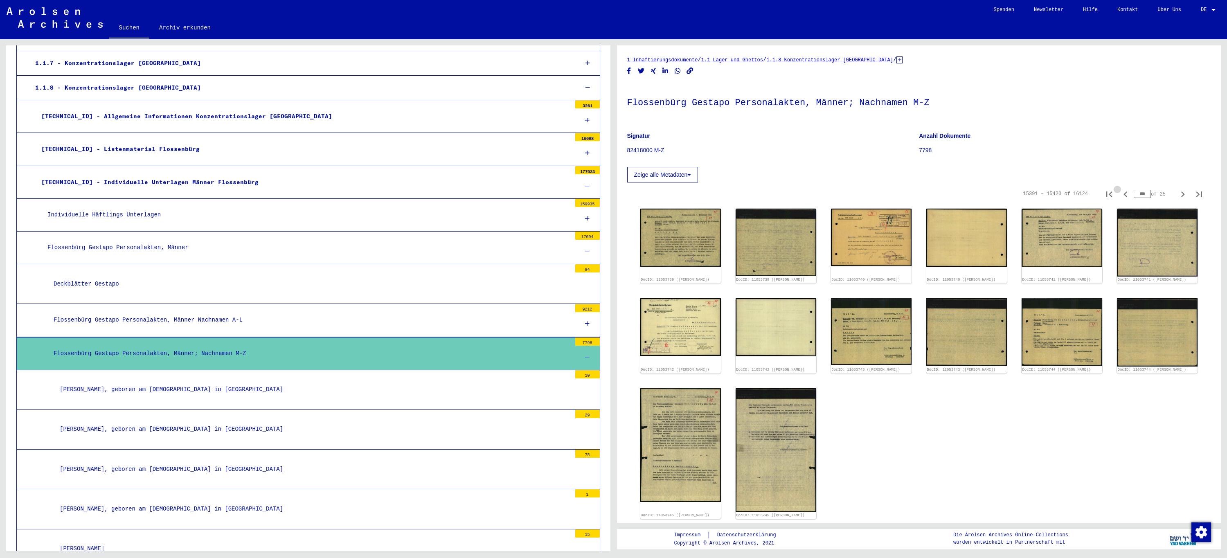
click at [1124, 194] on icon "Previous page" at bounding box center [1126, 195] width 4 height 6
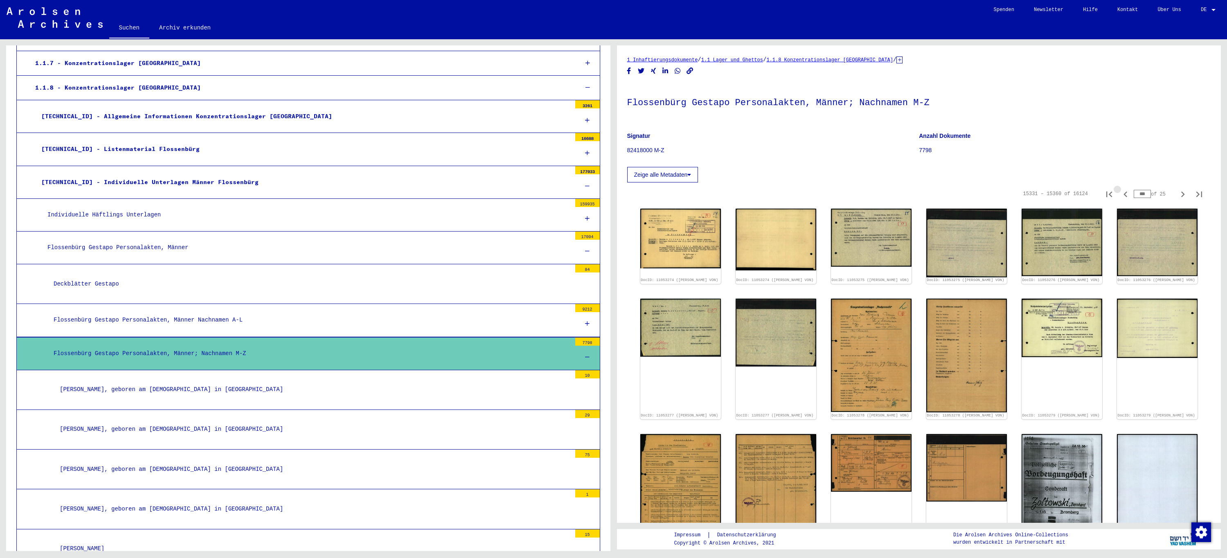
click at [1124, 194] on icon "Previous page" at bounding box center [1126, 195] width 4 height 6
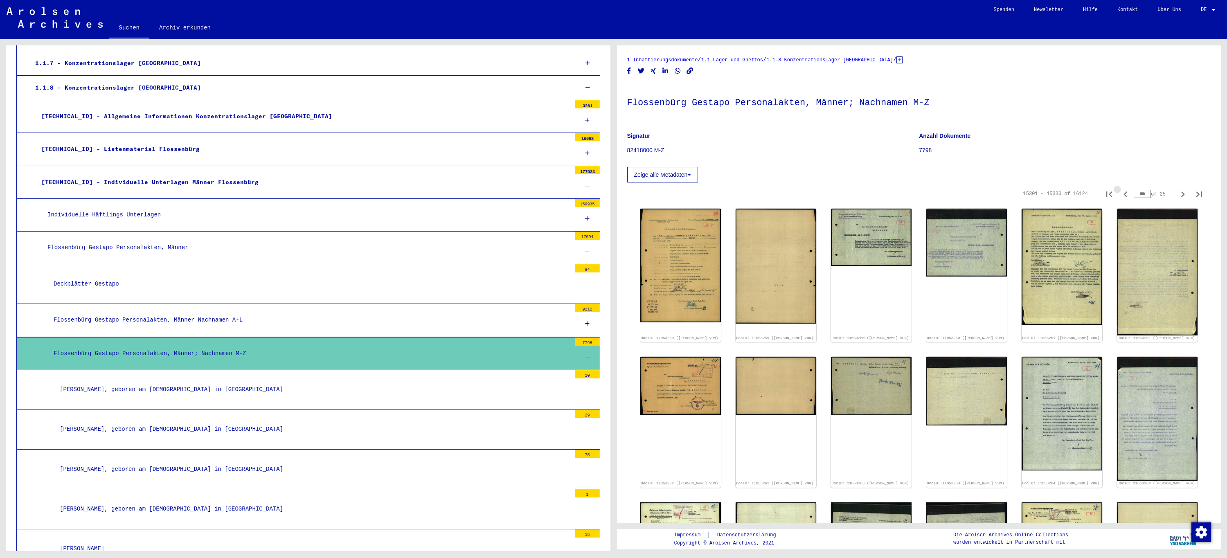
click at [1124, 194] on icon "Previous page" at bounding box center [1126, 195] width 4 height 6
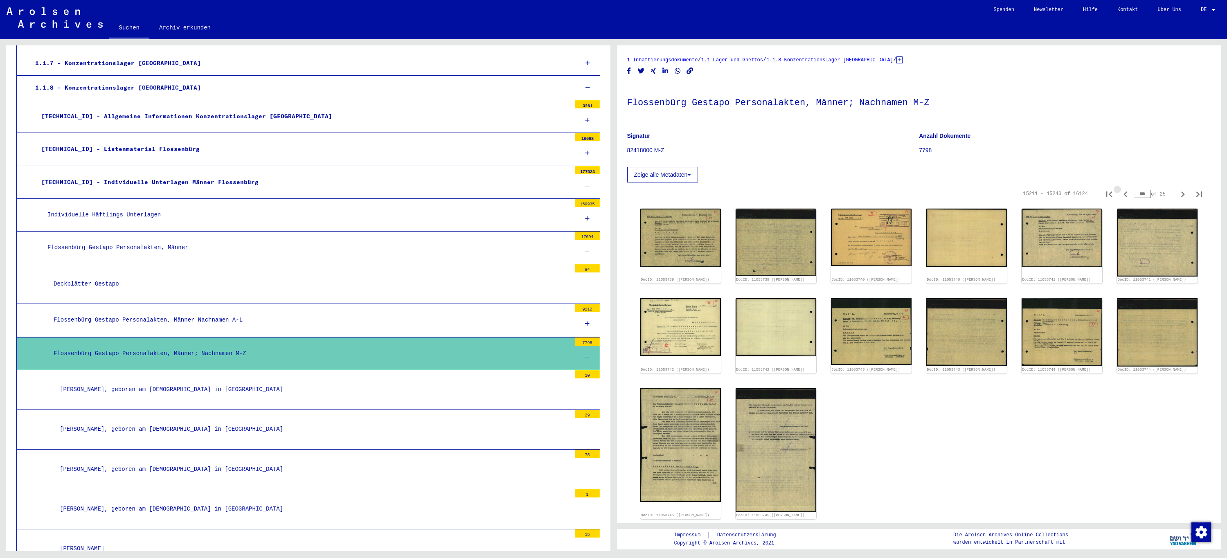
click at [1124, 194] on icon "Previous page" at bounding box center [1126, 195] width 4 height 6
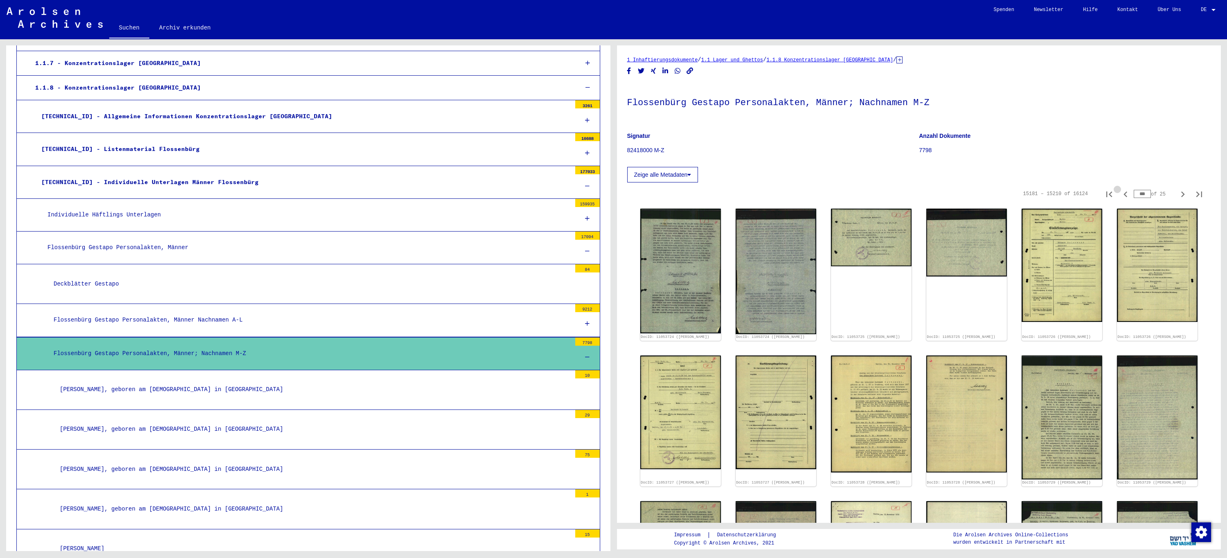
click at [1124, 194] on icon "Previous page" at bounding box center [1126, 195] width 4 height 6
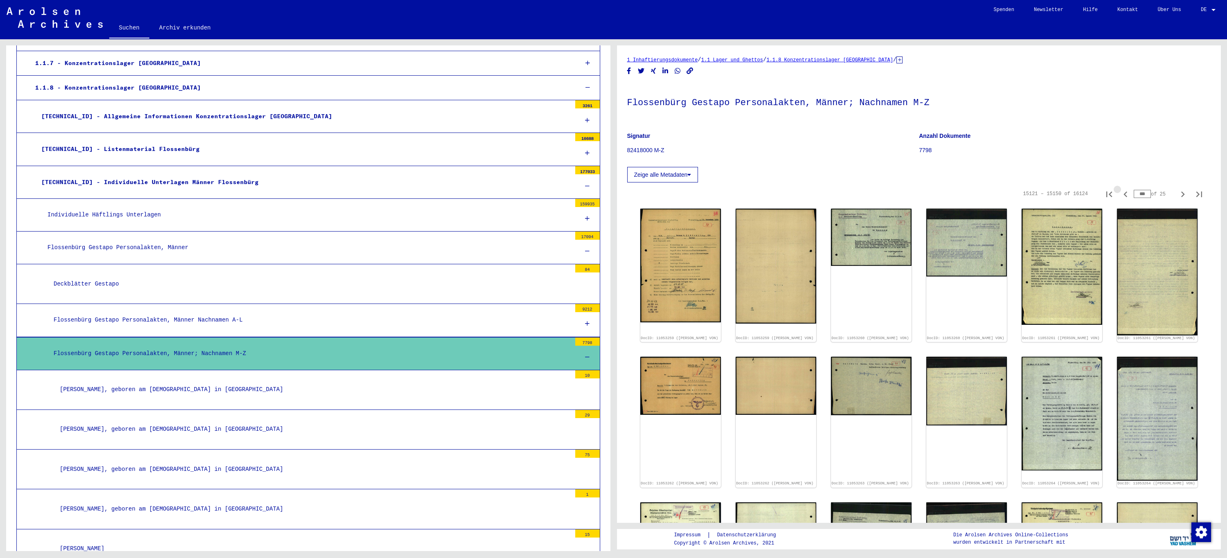
click at [1124, 194] on icon "Previous page" at bounding box center [1126, 195] width 4 height 6
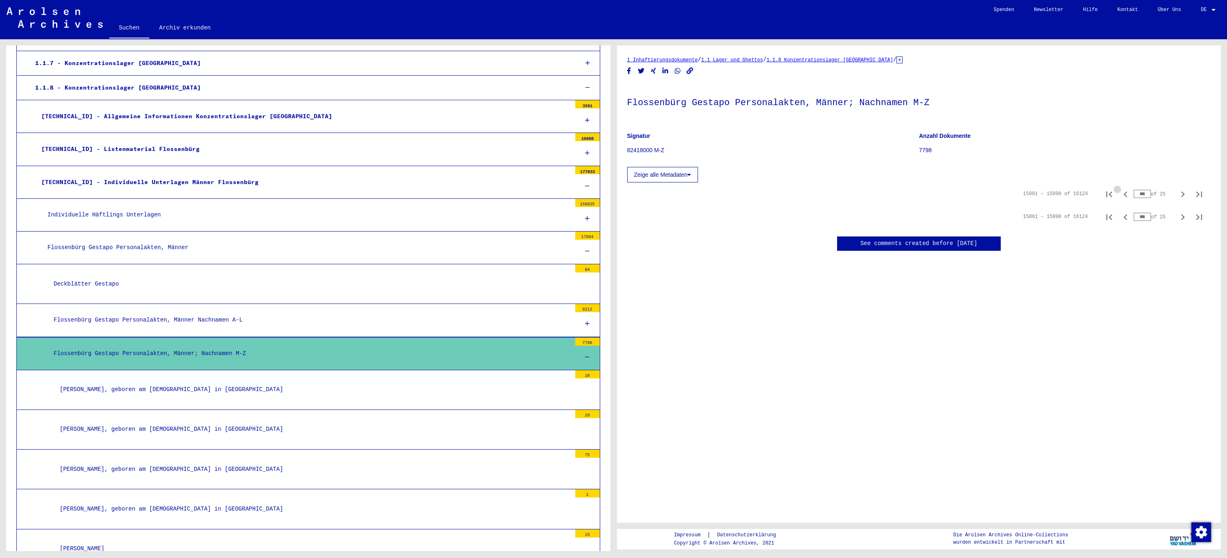
click at [1124, 194] on icon "Previous page" at bounding box center [1126, 195] width 4 height 6
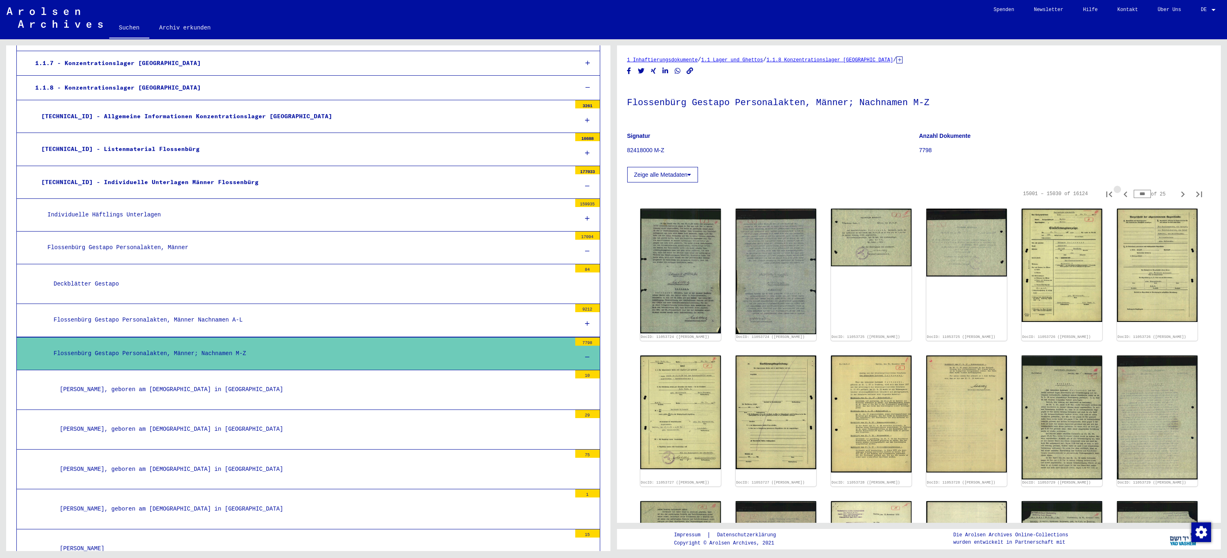
click at [1124, 194] on icon "Previous page" at bounding box center [1126, 195] width 4 height 6
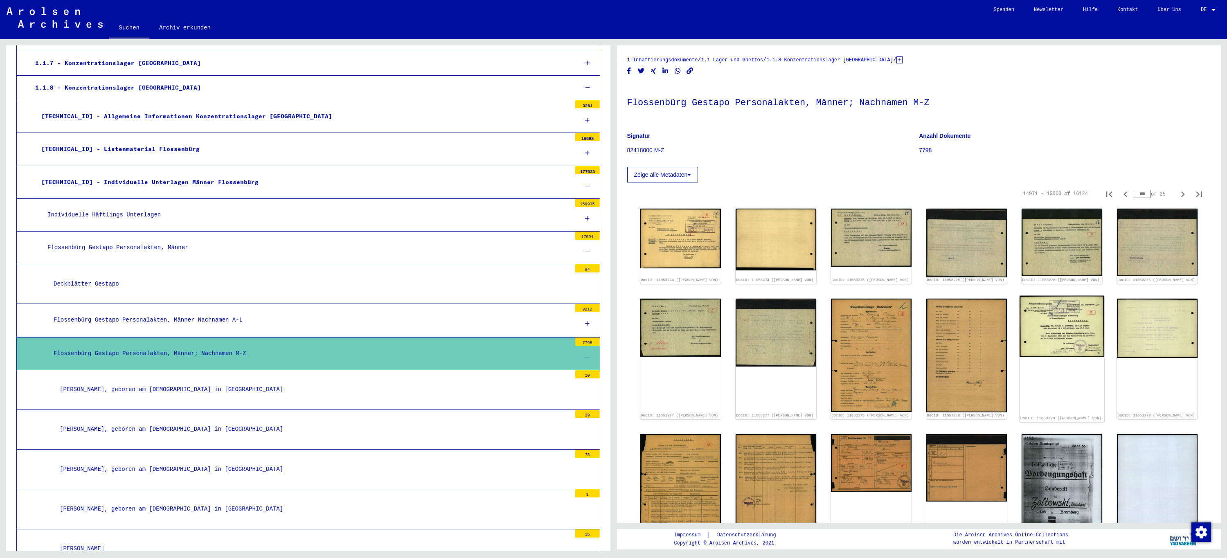
click at [1064, 328] on img at bounding box center [1062, 326] width 85 height 61
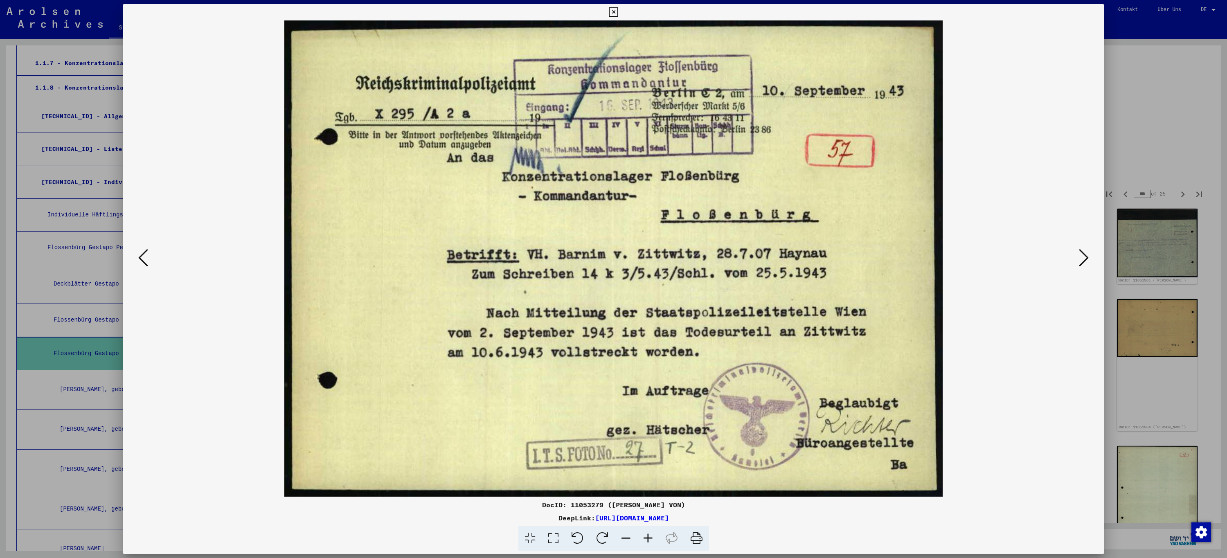
click at [141, 259] on icon at bounding box center [143, 258] width 10 height 20
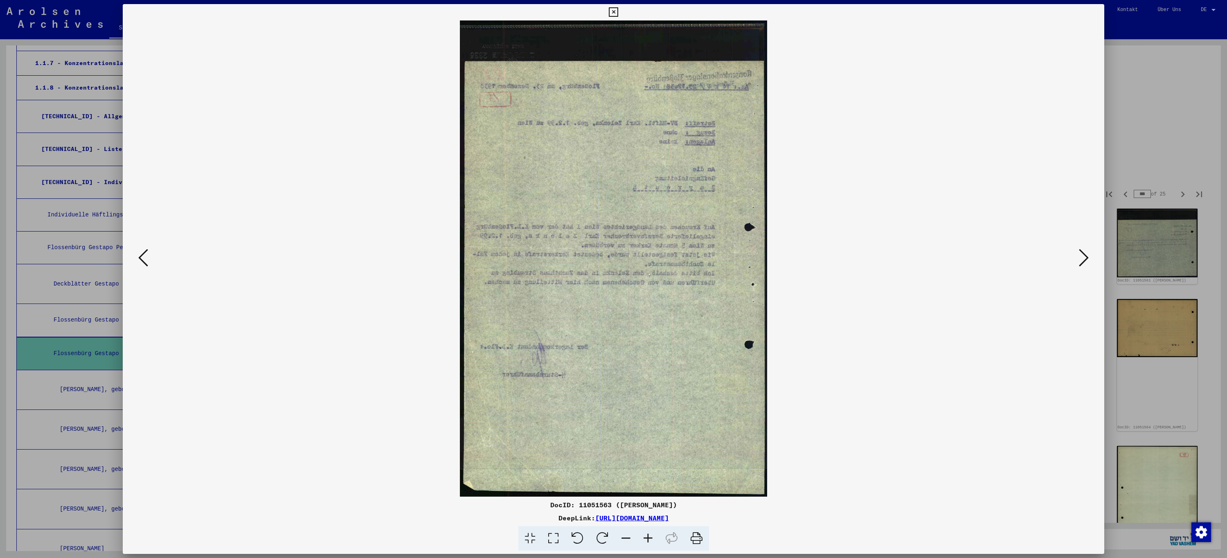
click at [141, 259] on icon at bounding box center [143, 258] width 10 height 20
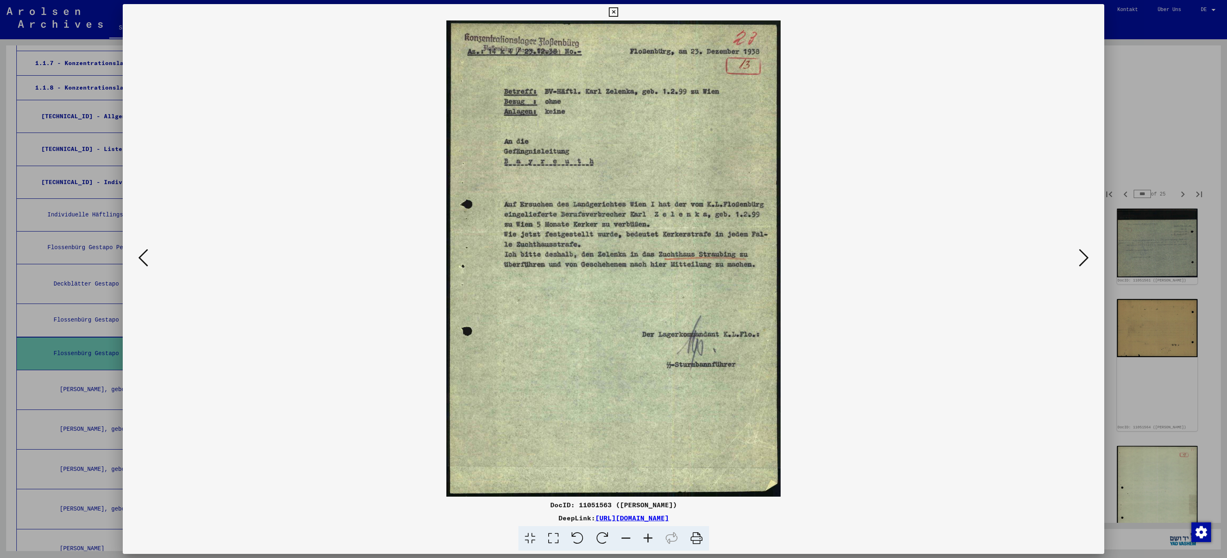
click at [140, 260] on icon at bounding box center [143, 258] width 10 height 20
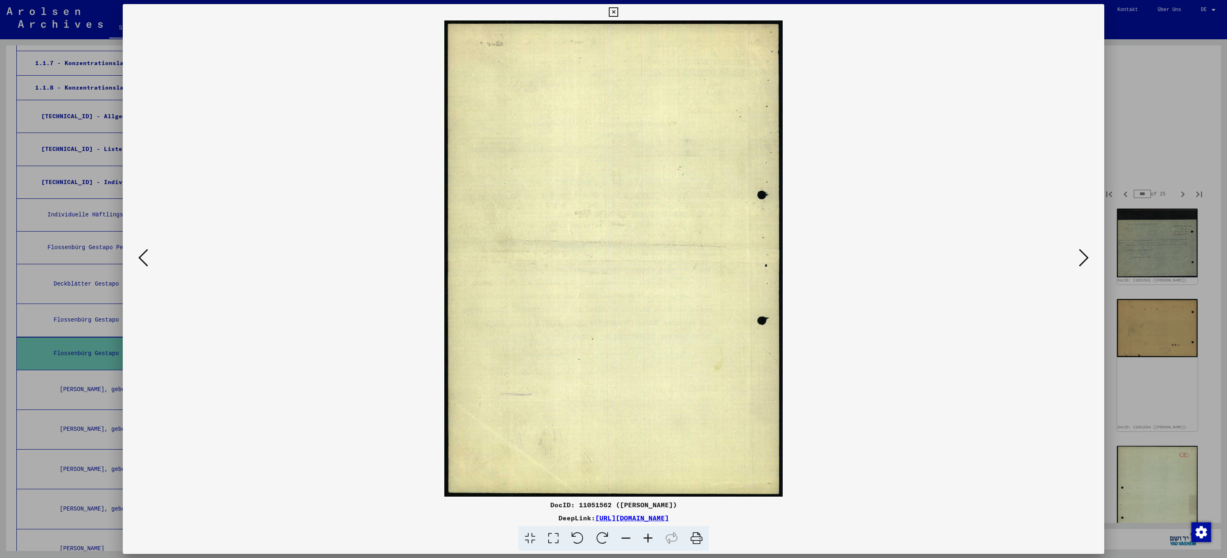
click at [141, 260] on icon at bounding box center [143, 258] width 10 height 20
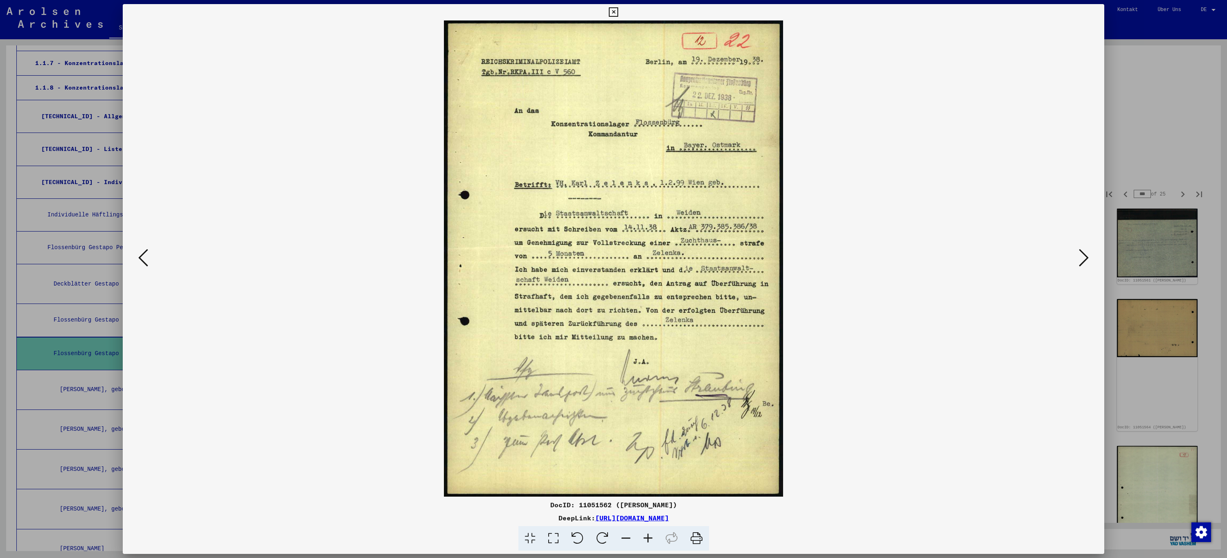
click at [141, 260] on icon at bounding box center [143, 258] width 10 height 20
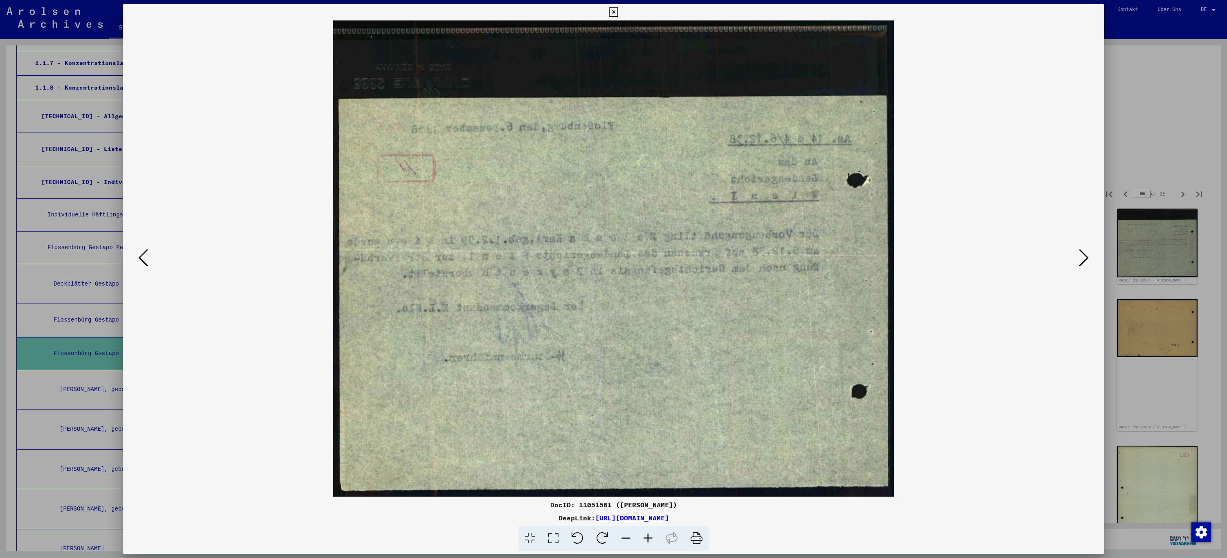
click at [141, 260] on icon at bounding box center [143, 258] width 10 height 20
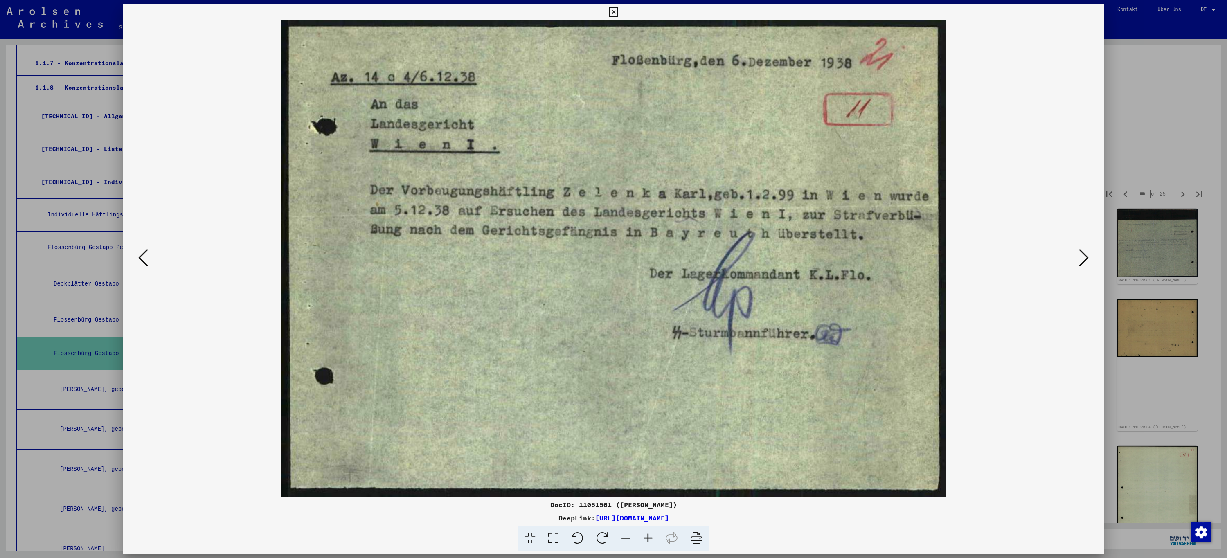
click at [616, 14] on icon at bounding box center [613, 12] width 9 height 10
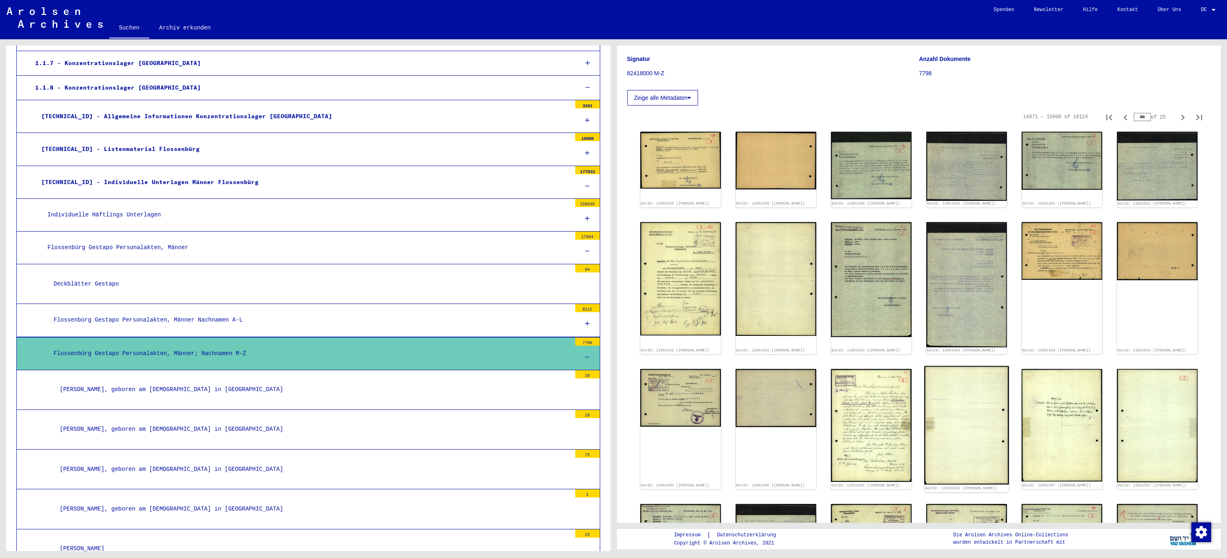
scroll to position [82, 0]
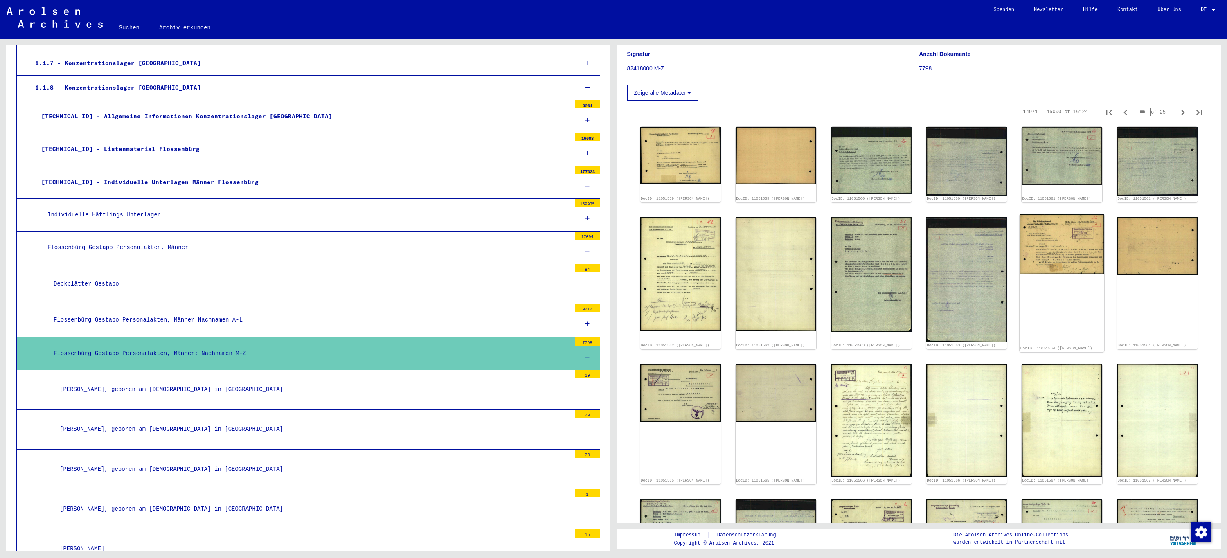
click at [1048, 247] on img at bounding box center [1062, 244] width 85 height 61
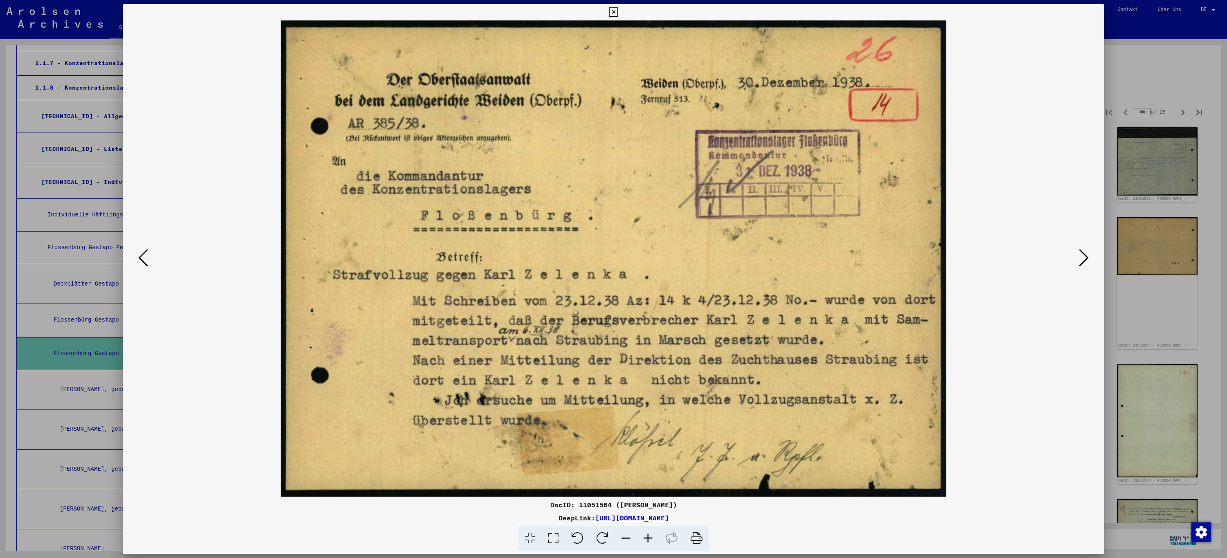
click at [147, 266] on icon at bounding box center [143, 258] width 10 height 20
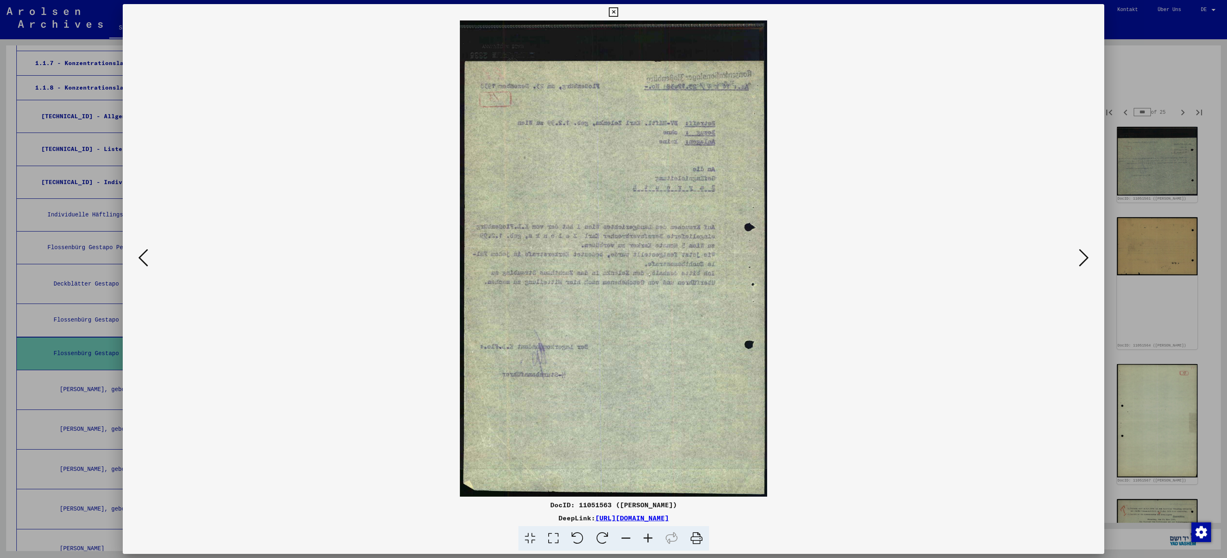
click at [147, 266] on icon at bounding box center [143, 258] width 10 height 20
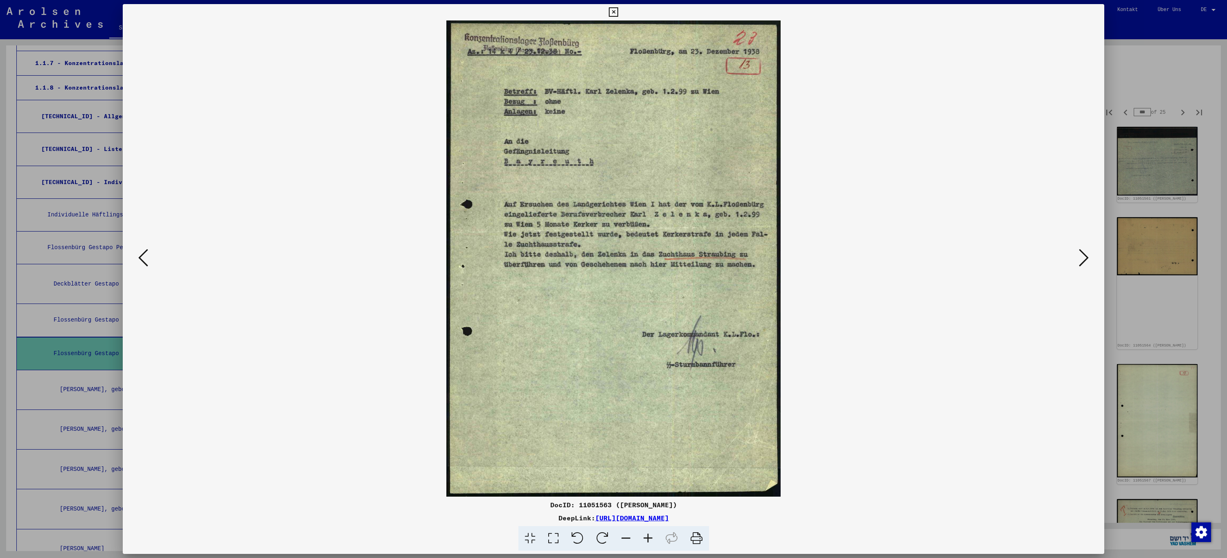
click at [147, 266] on icon at bounding box center [143, 258] width 10 height 20
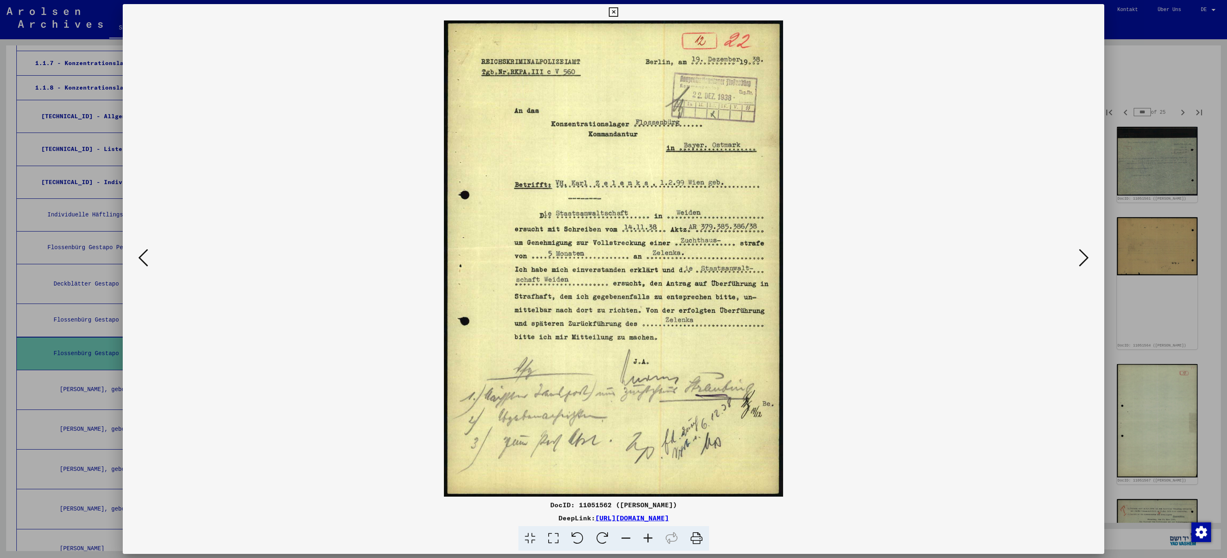
click at [147, 266] on icon at bounding box center [143, 258] width 10 height 20
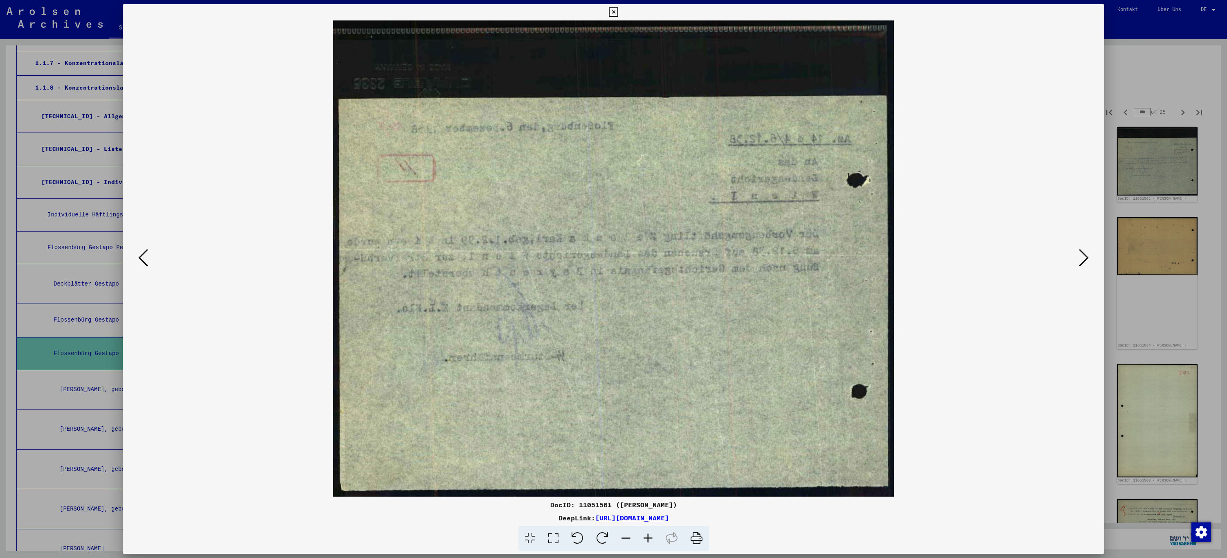
click at [147, 266] on icon at bounding box center [143, 258] width 10 height 20
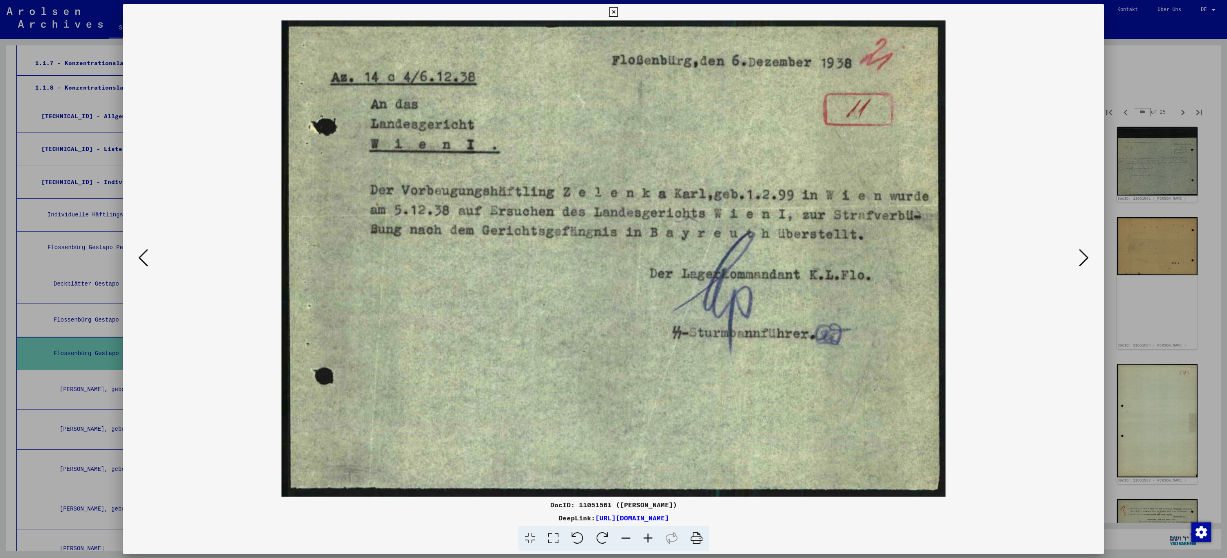
click at [147, 266] on icon at bounding box center [143, 258] width 10 height 20
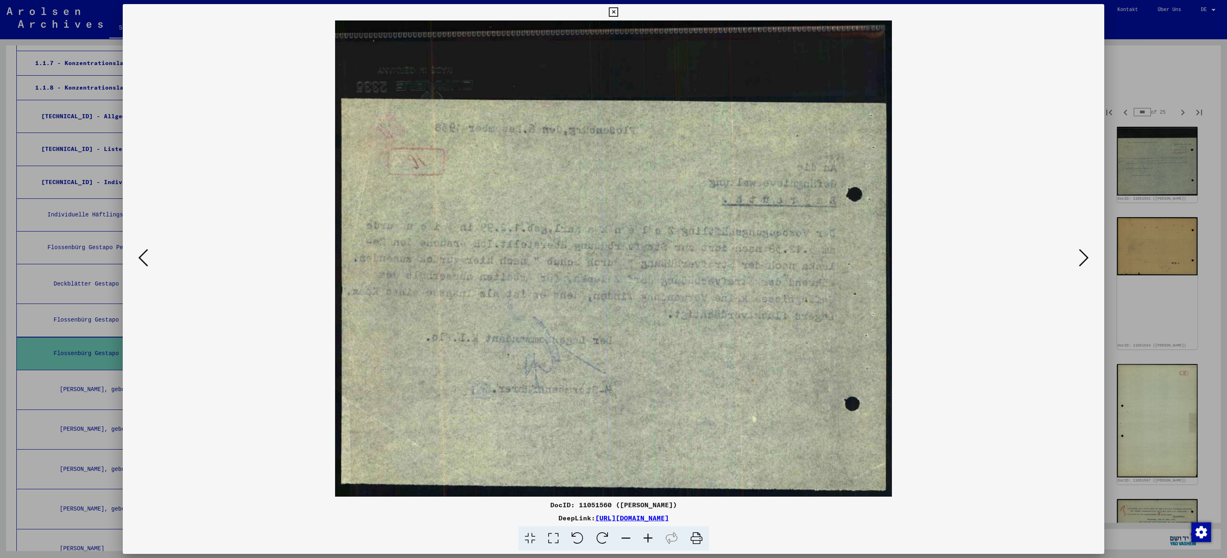
click at [147, 266] on icon at bounding box center [143, 258] width 10 height 20
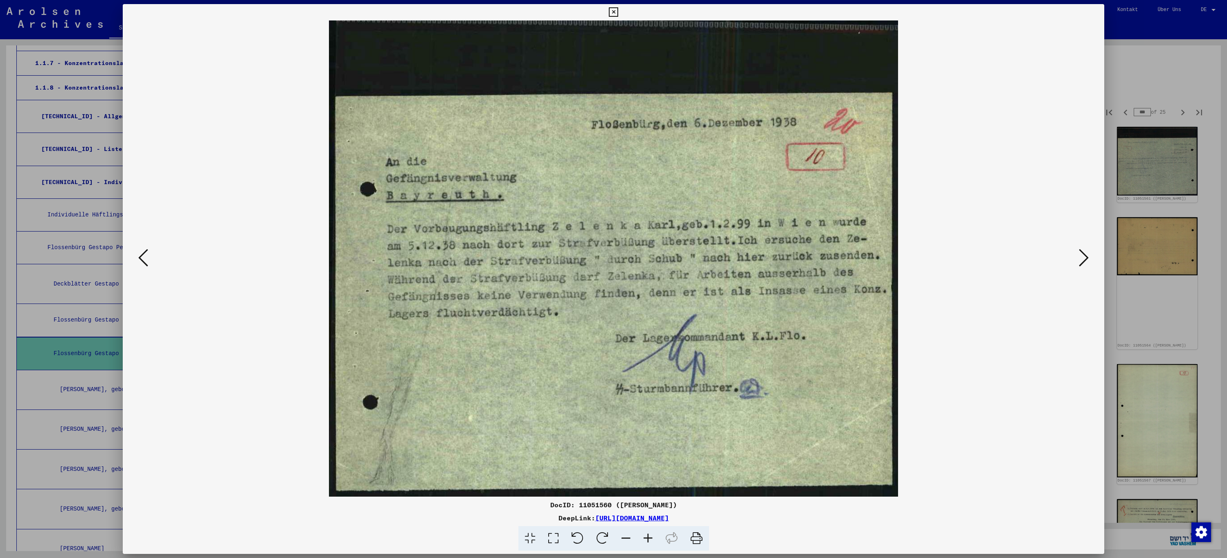
click at [147, 266] on icon at bounding box center [143, 258] width 10 height 20
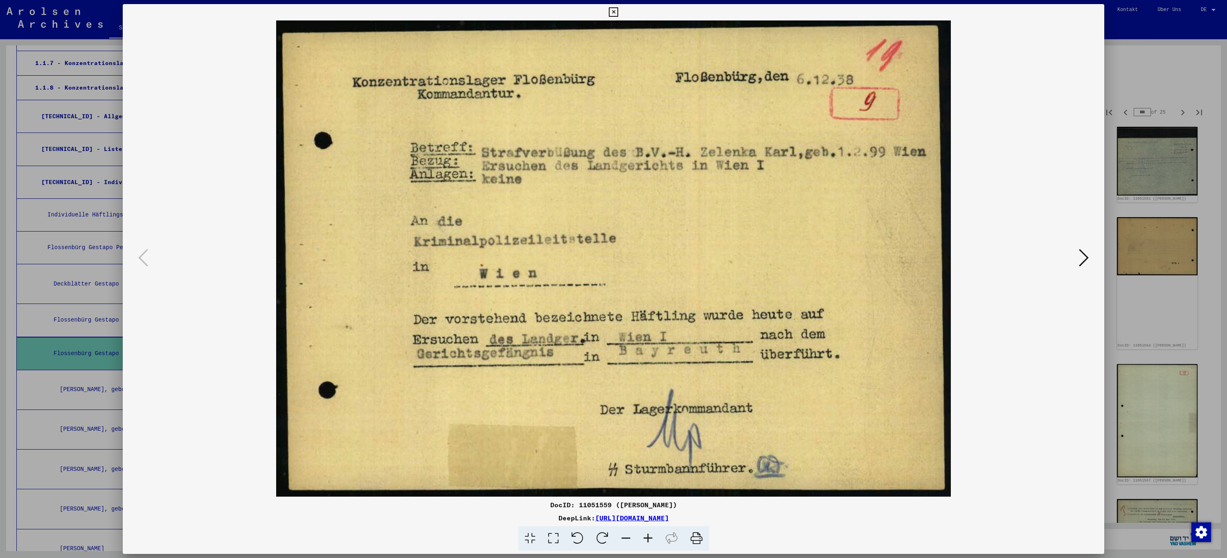
click at [614, 12] on icon at bounding box center [613, 12] width 9 height 10
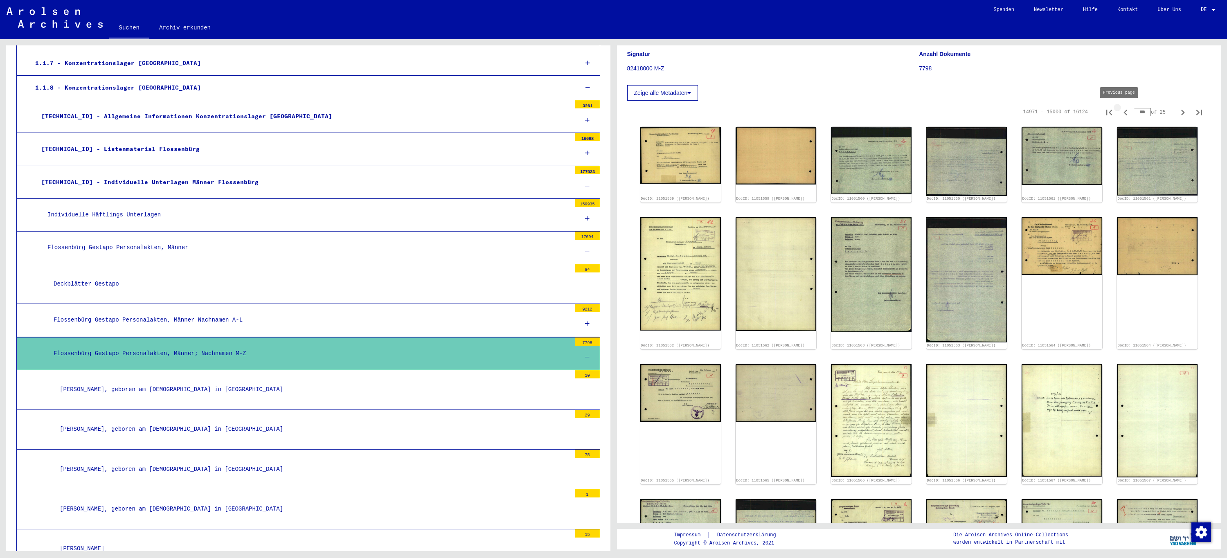
click at [1120, 113] on icon "Previous page" at bounding box center [1125, 112] width 11 height 11
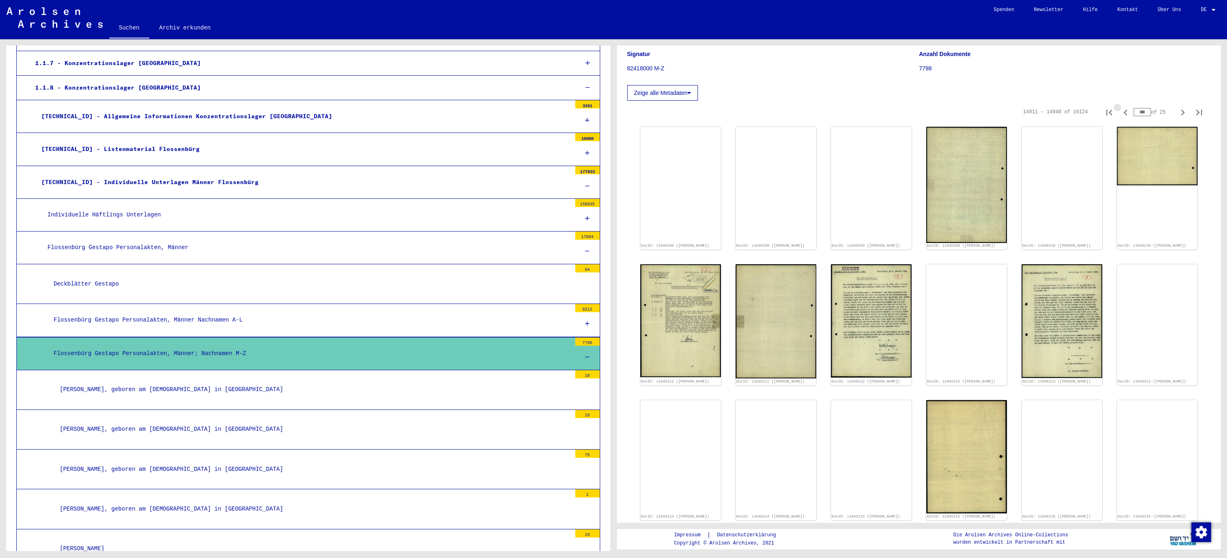
click at [1120, 113] on icon "Previous page" at bounding box center [1125, 112] width 11 height 11
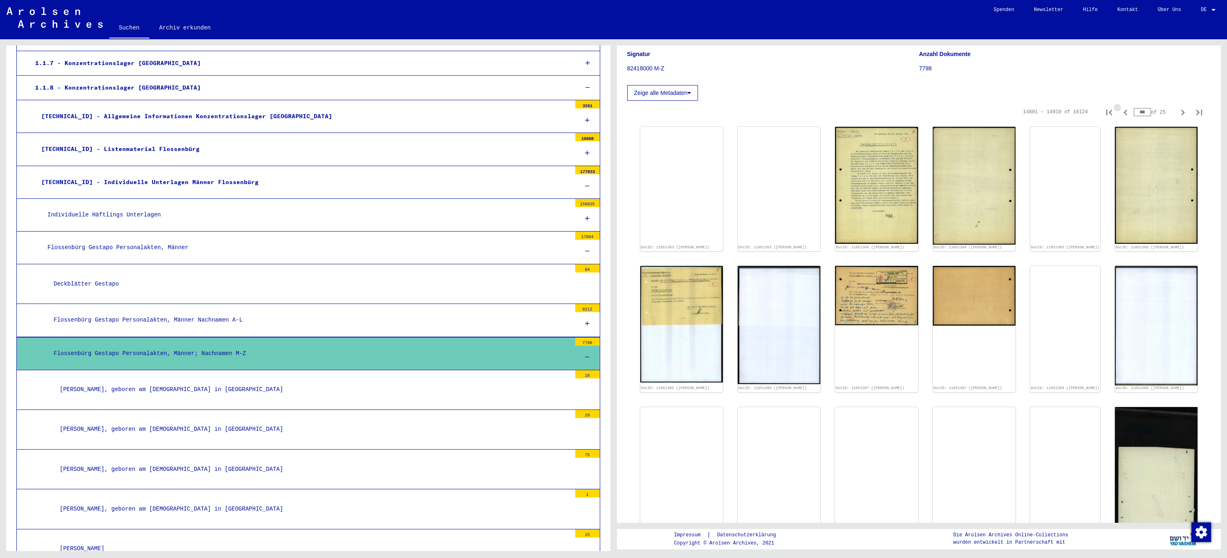
click at [1120, 113] on icon "Previous page" at bounding box center [1125, 112] width 11 height 11
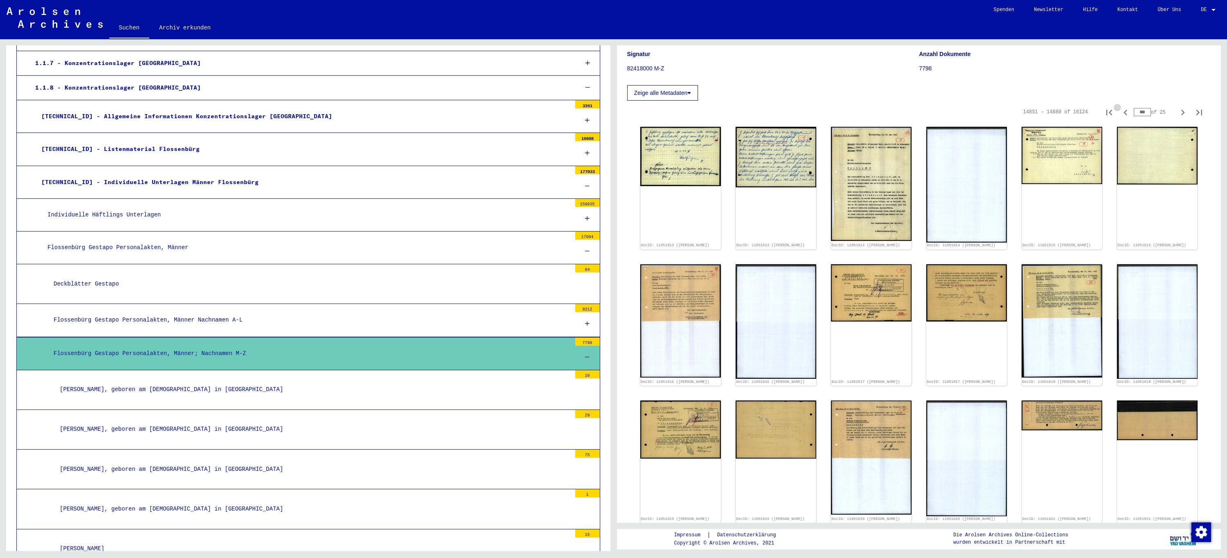
click at [1120, 113] on icon "Previous page" at bounding box center [1125, 112] width 11 height 11
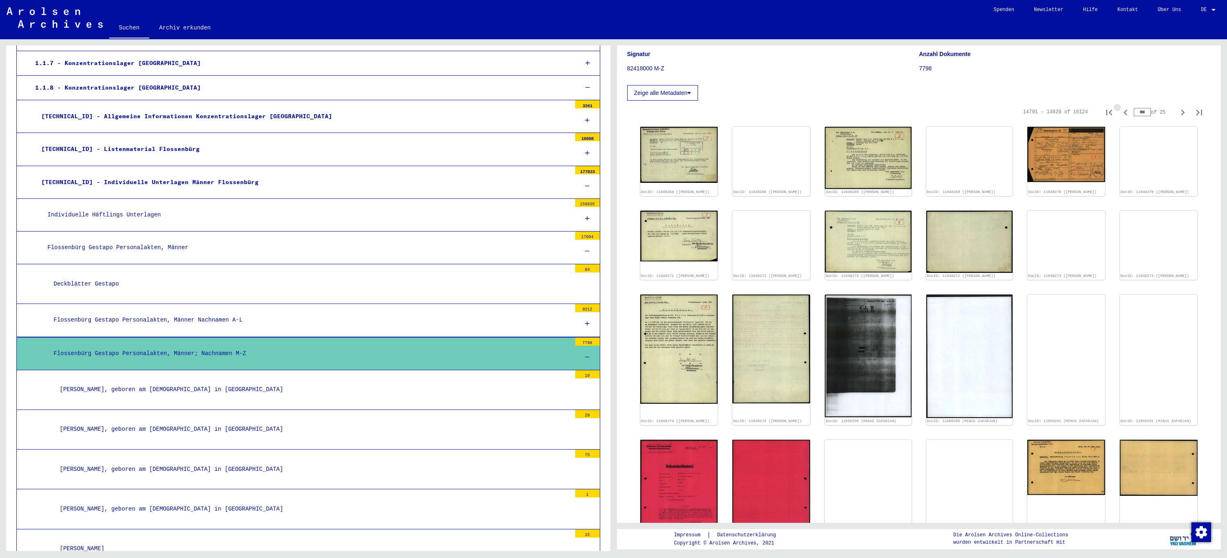
click at [1120, 113] on icon "Previous page" at bounding box center [1125, 112] width 11 height 11
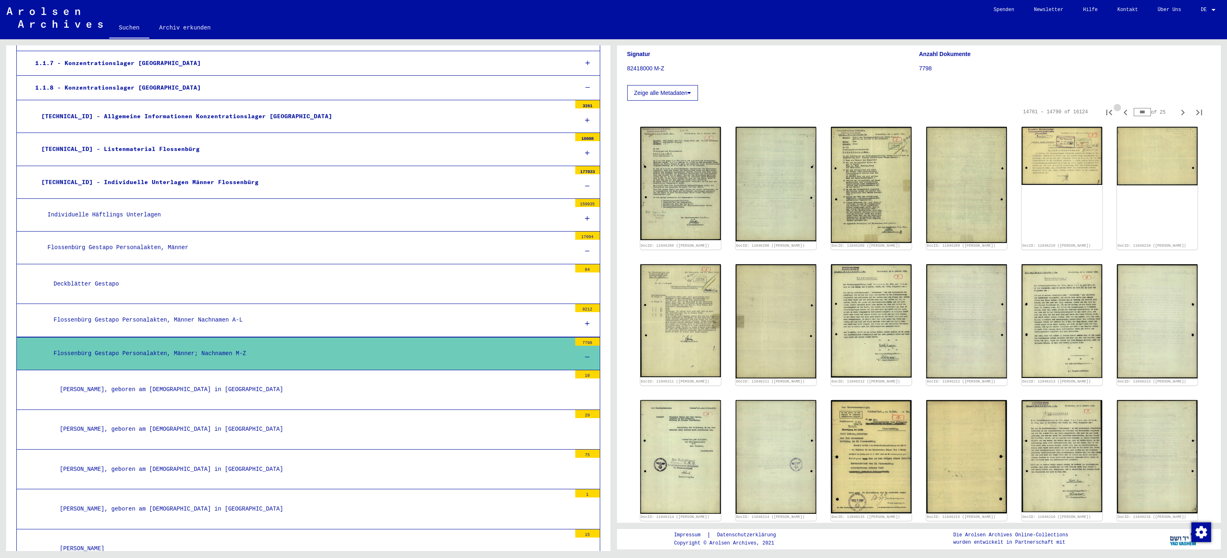
click at [1120, 113] on icon "Previous page" at bounding box center [1125, 112] width 11 height 11
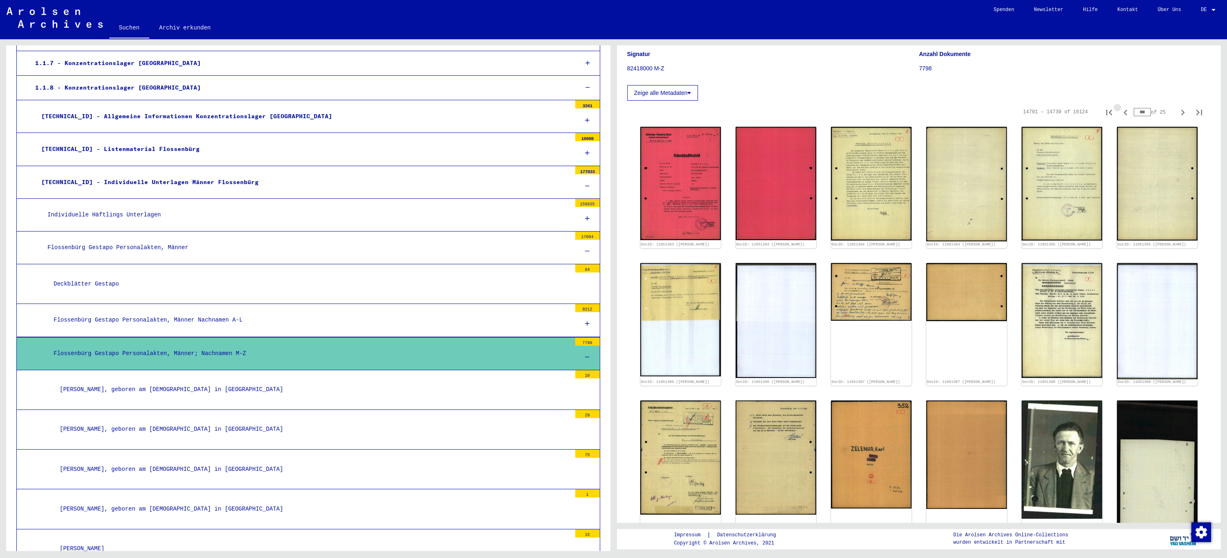
click at [1120, 113] on icon "Previous page" at bounding box center [1125, 112] width 11 height 11
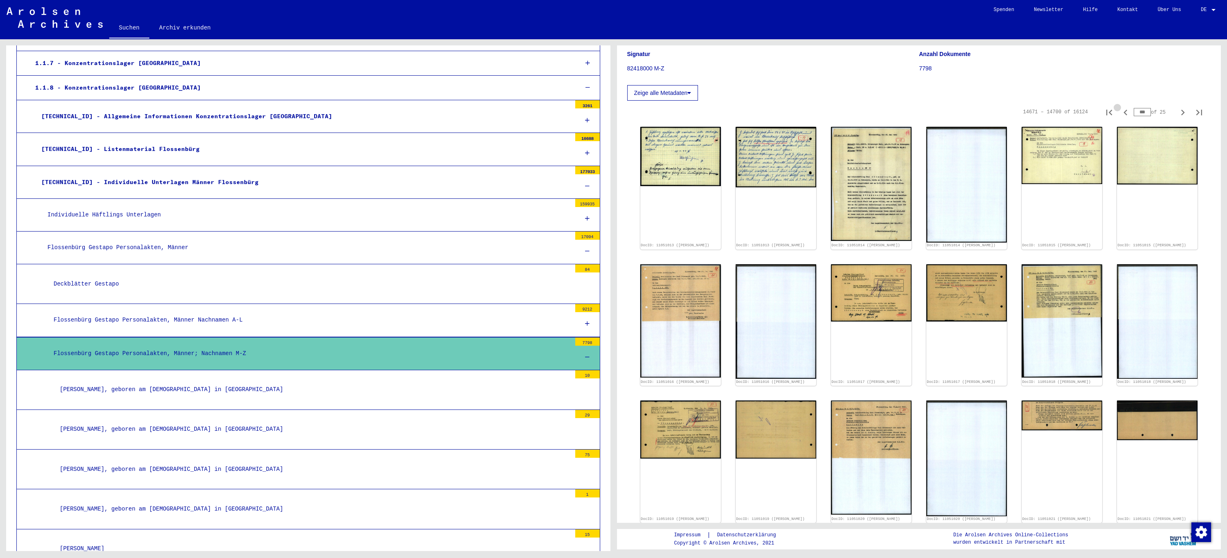
click at [1120, 113] on icon "Previous page" at bounding box center [1125, 112] width 11 height 11
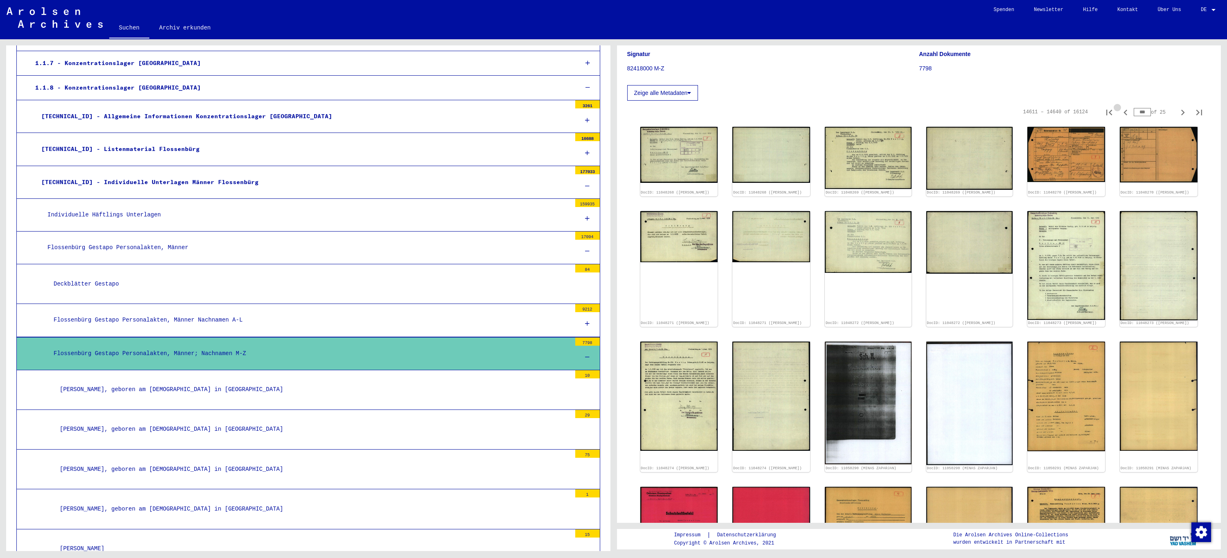
click at [1120, 113] on icon "Previous page" at bounding box center [1125, 112] width 11 height 11
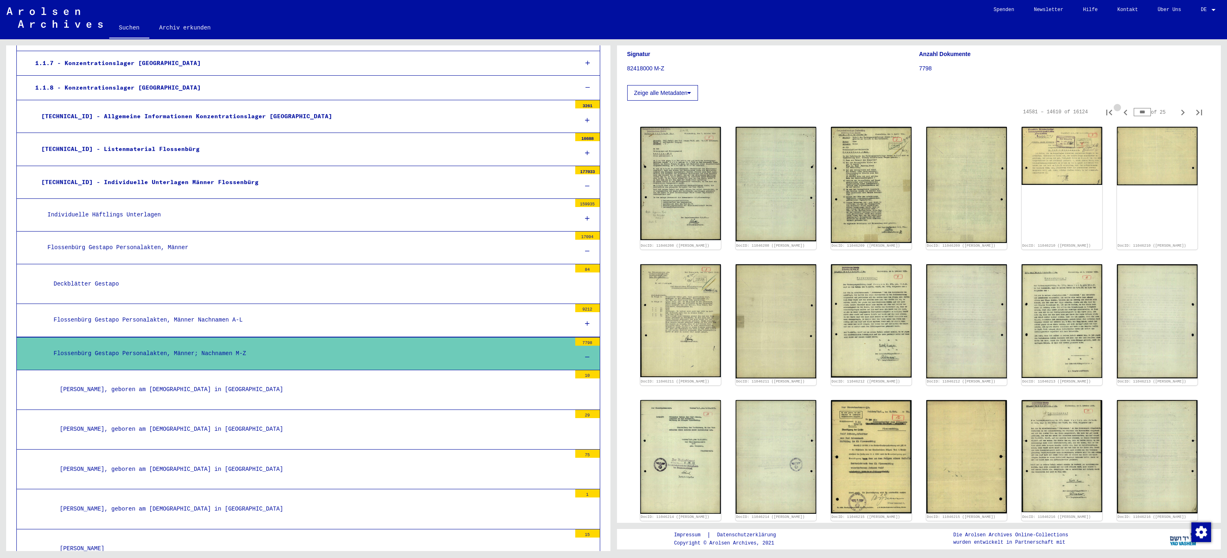
click at [1120, 113] on icon "Previous page" at bounding box center [1125, 112] width 11 height 11
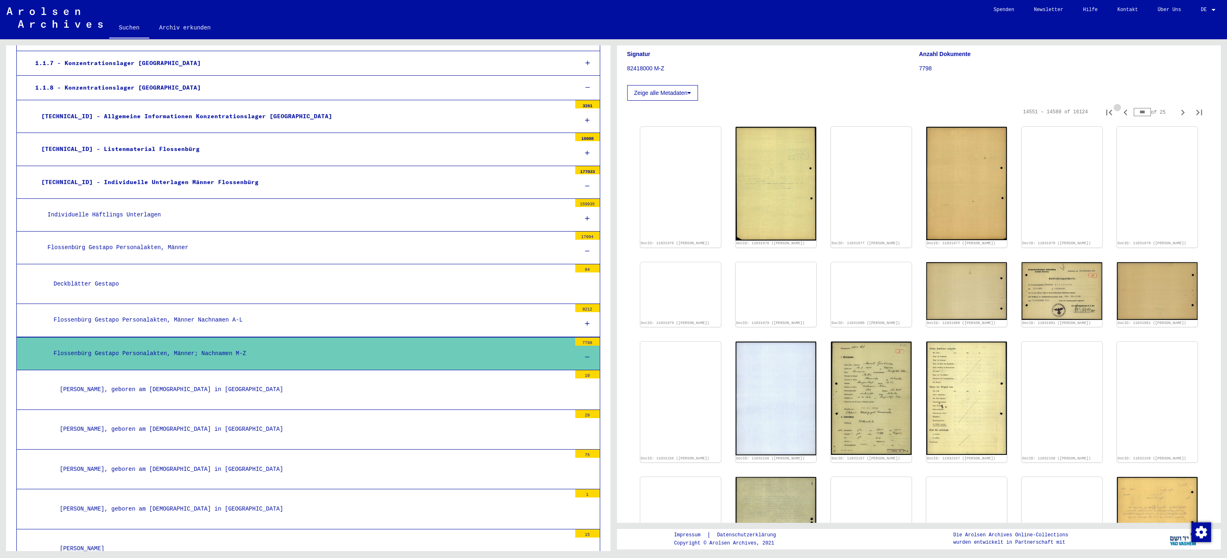
click at [1120, 113] on icon "Previous page" at bounding box center [1125, 112] width 11 height 11
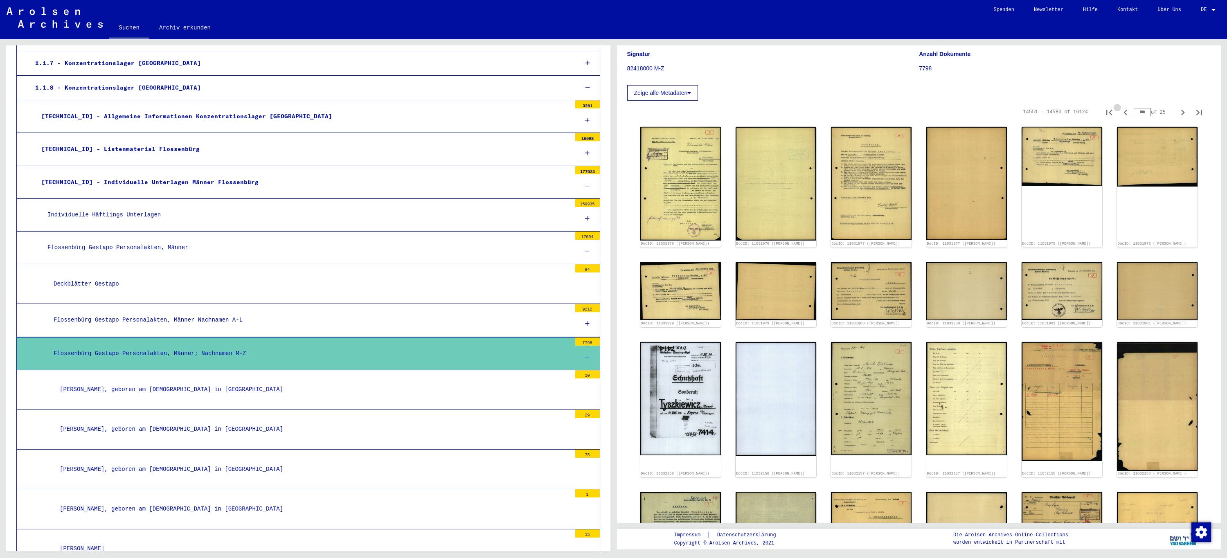
click at [1120, 113] on icon "Previous page" at bounding box center [1125, 112] width 11 height 11
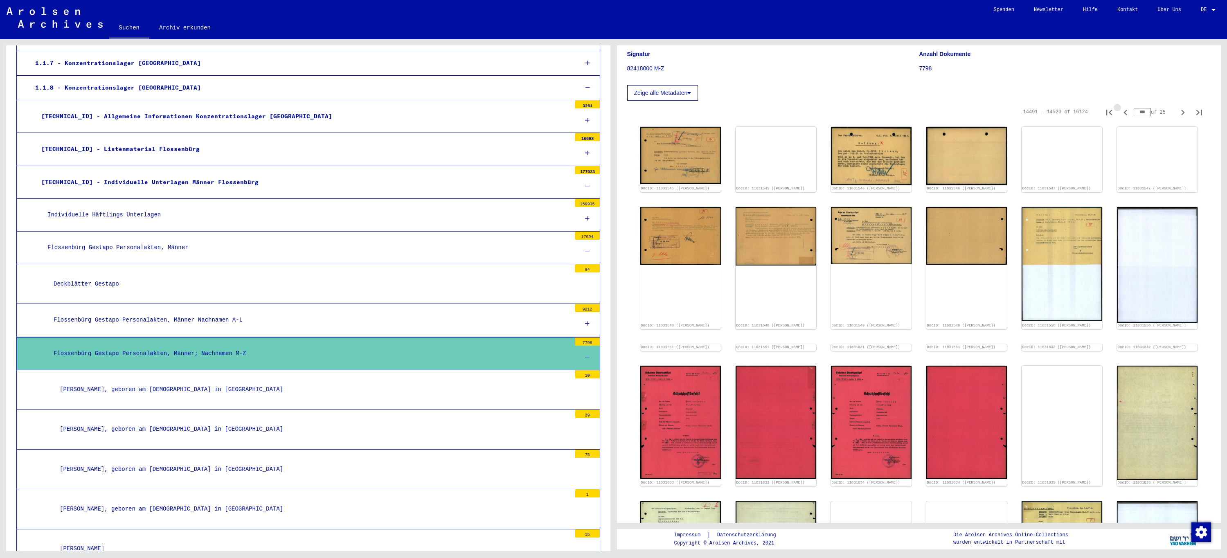
click at [1120, 113] on icon "Previous page" at bounding box center [1125, 112] width 11 height 11
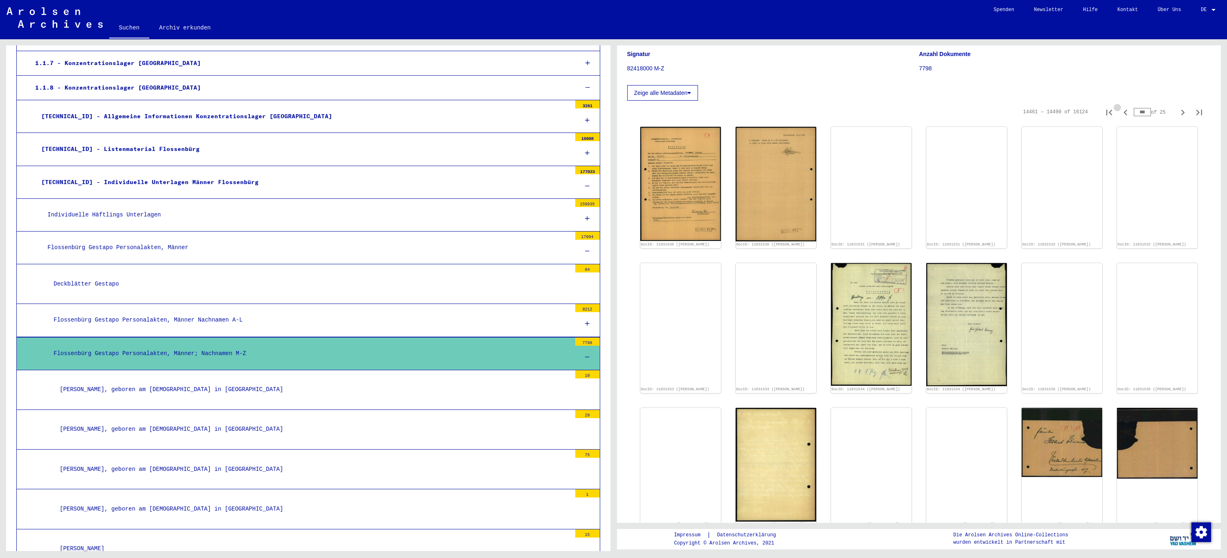
click at [1120, 113] on icon "Previous page" at bounding box center [1125, 112] width 11 height 11
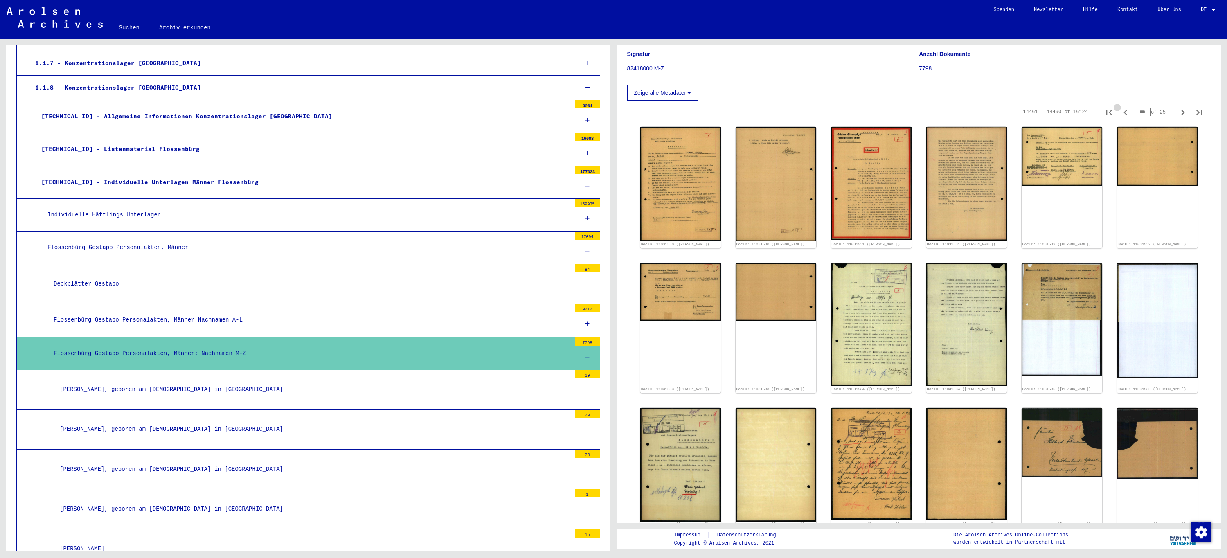
click at [1120, 113] on icon "Previous page" at bounding box center [1125, 112] width 11 height 11
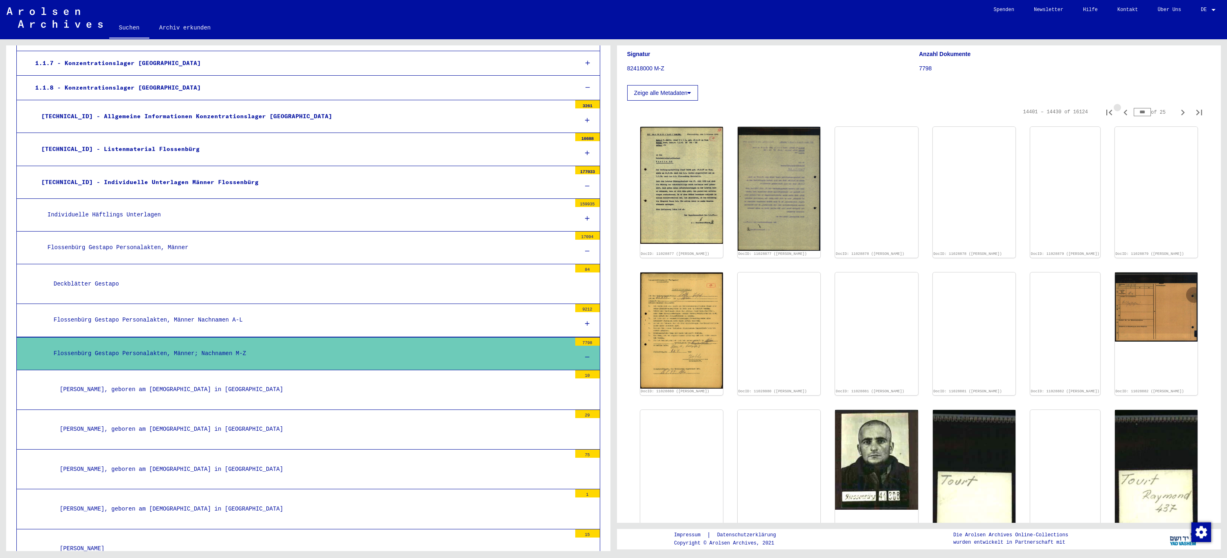
click at [1120, 113] on icon "Previous page" at bounding box center [1125, 112] width 11 height 11
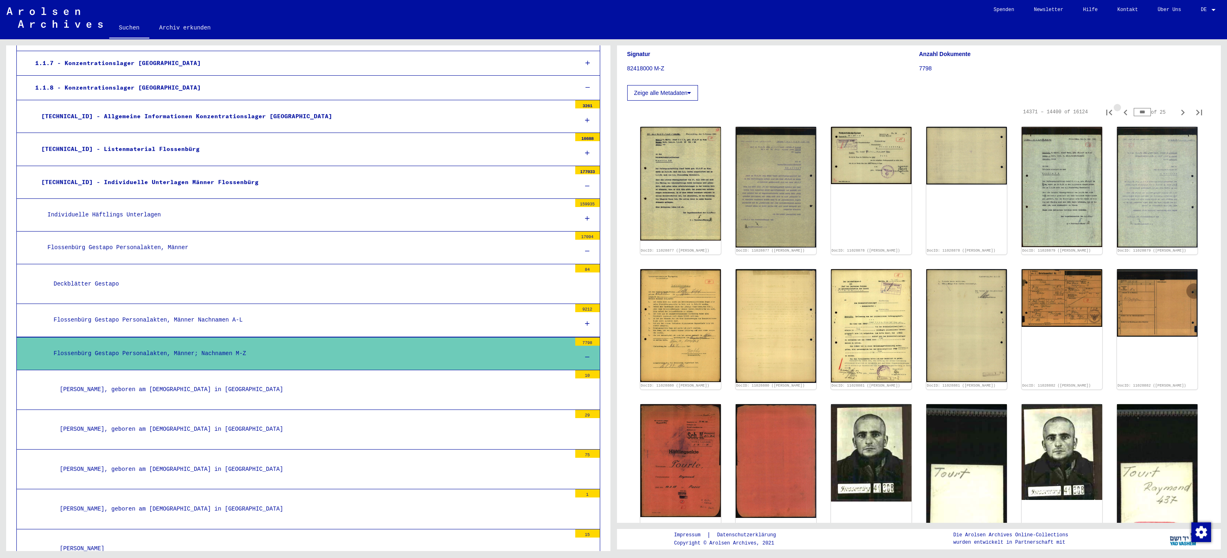
click at [1120, 113] on icon "Previous page" at bounding box center [1125, 112] width 11 height 11
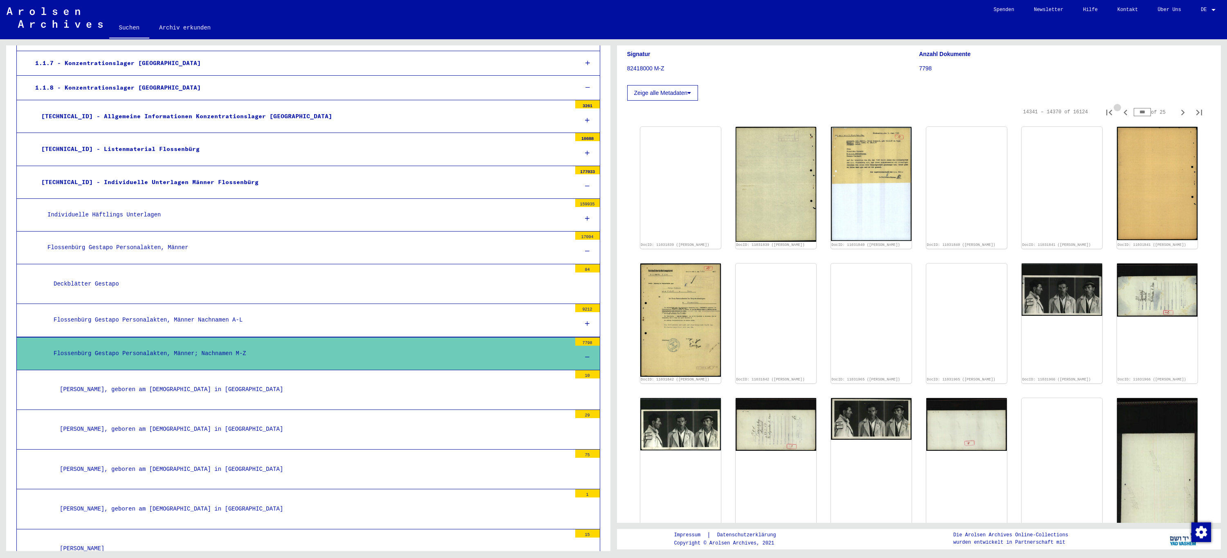
click at [1120, 113] on icon "Previous page" at bounding box center [1125, 112] width 11 height 11
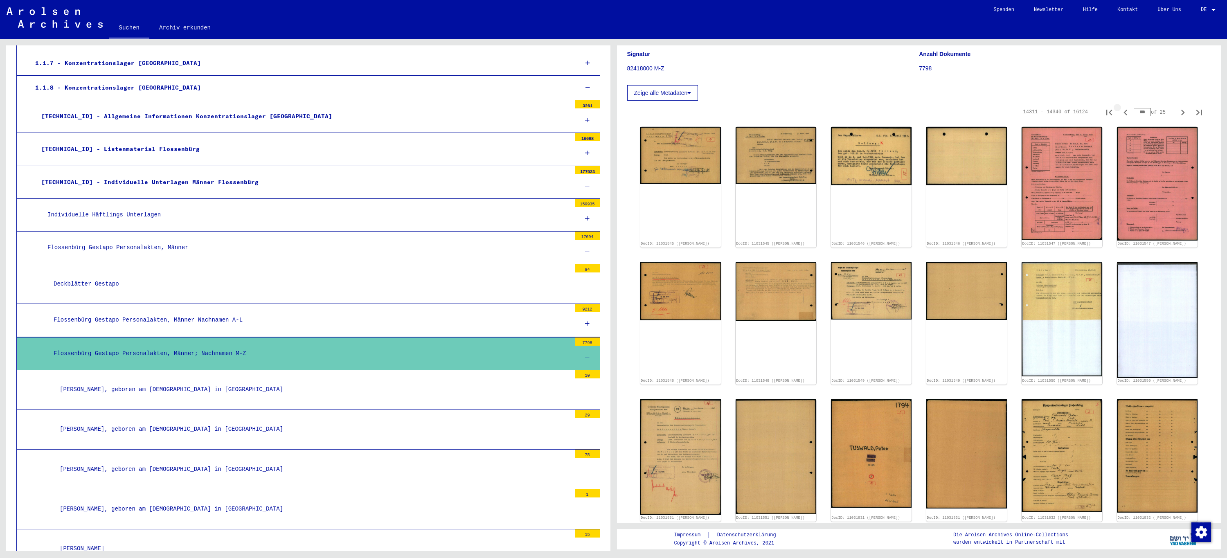
click at [1120, 113] on icon "Previous page" at bounding box center [1125, 112] width 11 height 11
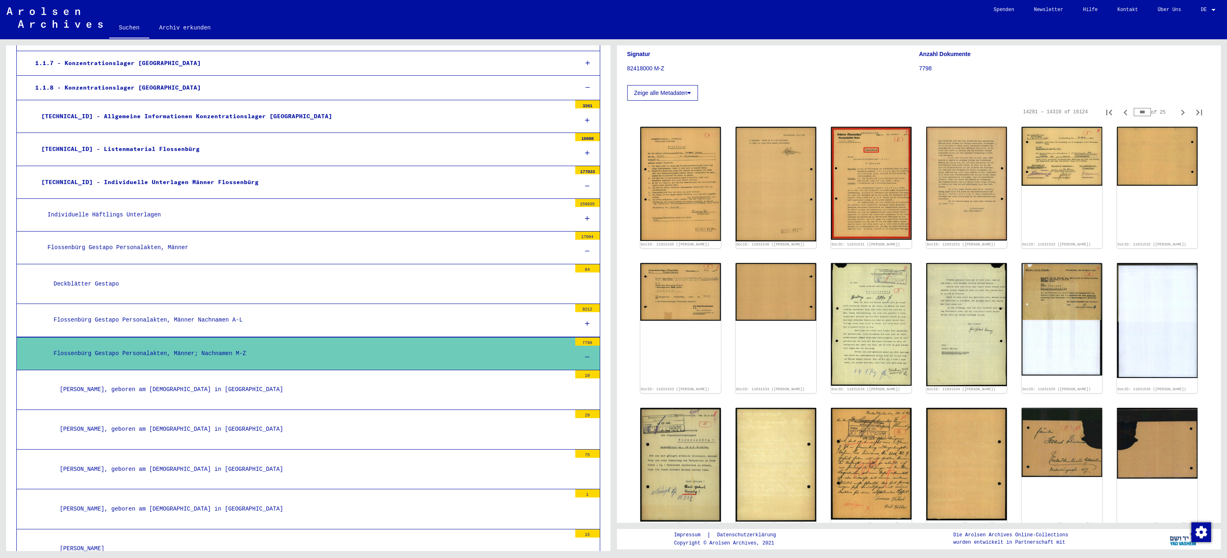
click at [1120, 113] on icon "Previous page" at bounding box center [1125, 112] width 11 height 11
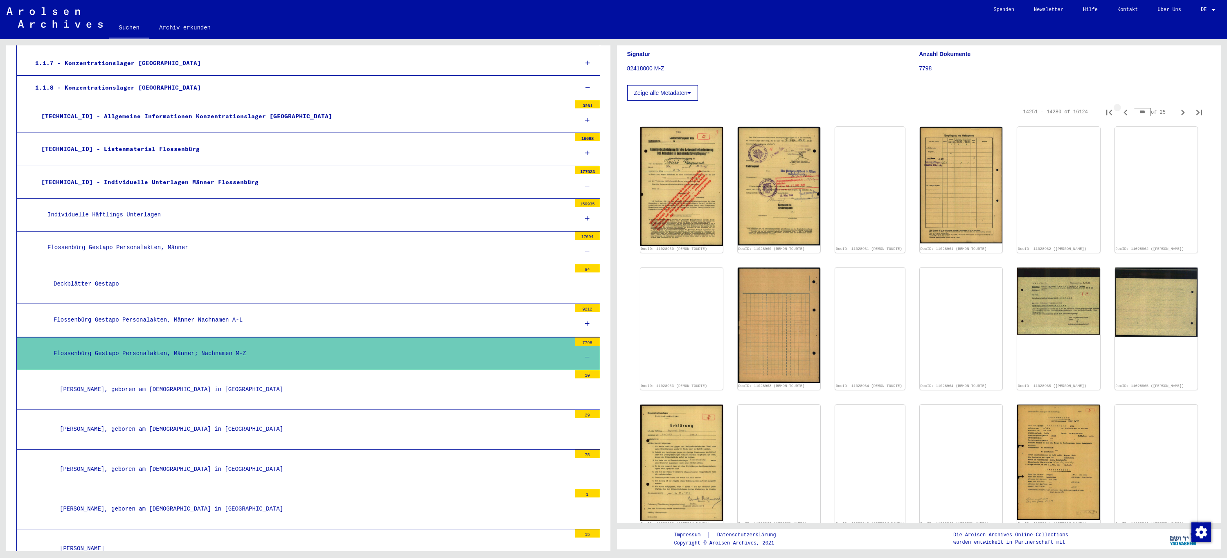
click at [1120, 113] on icon "Previous page" at bounding box center [1125, 112] width 11 height 11
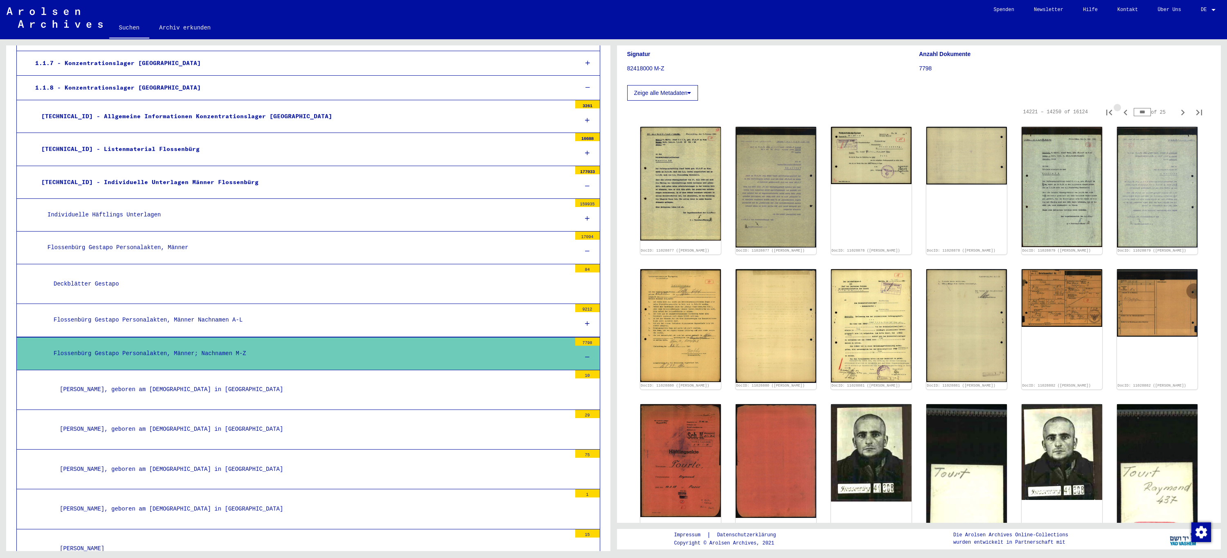
click at [1120, 113] on icon "Previous page" at bounding box center [1125, 112] width 11 height 11
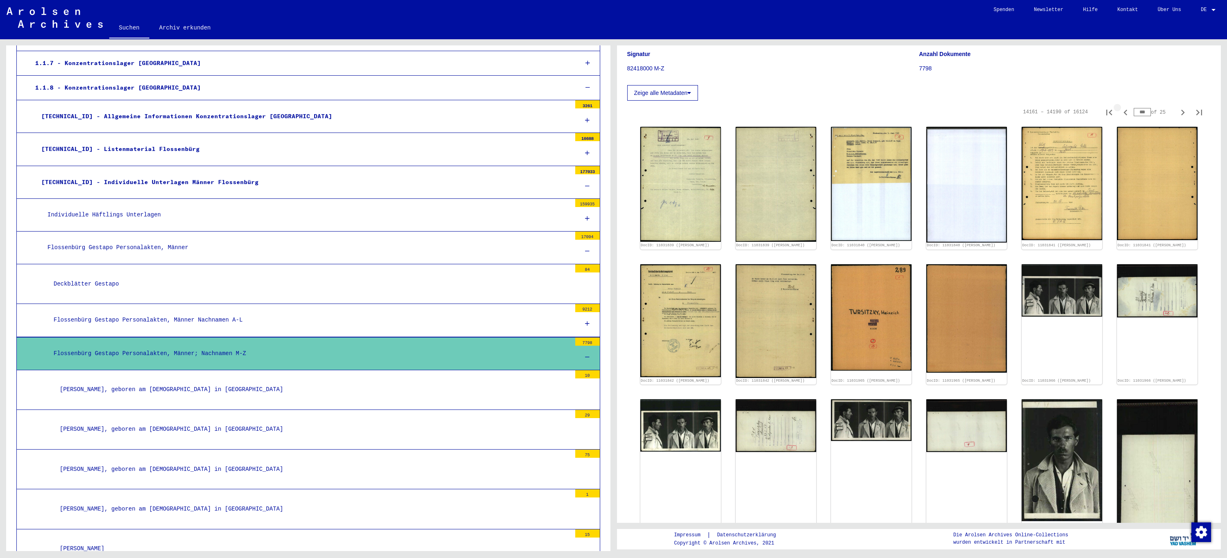
click at [1120, 113] on icon "Previous page" at bounding box center [1125, 112] width 11 height 11
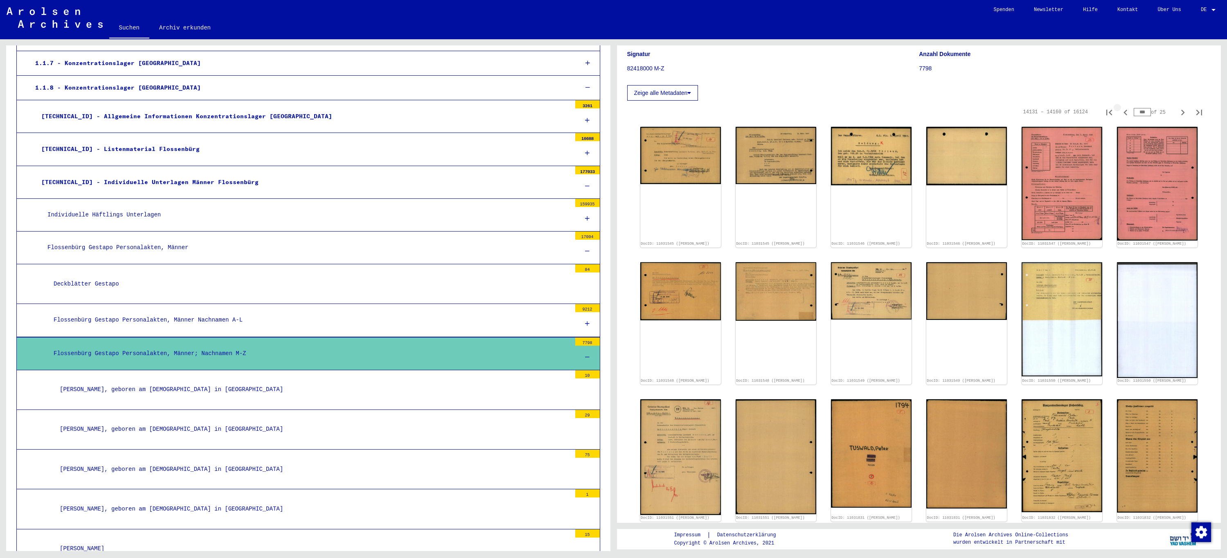
click at [1120, 113] on icon "Previous page" at bounding box center [1125, 112] width 11 height 11
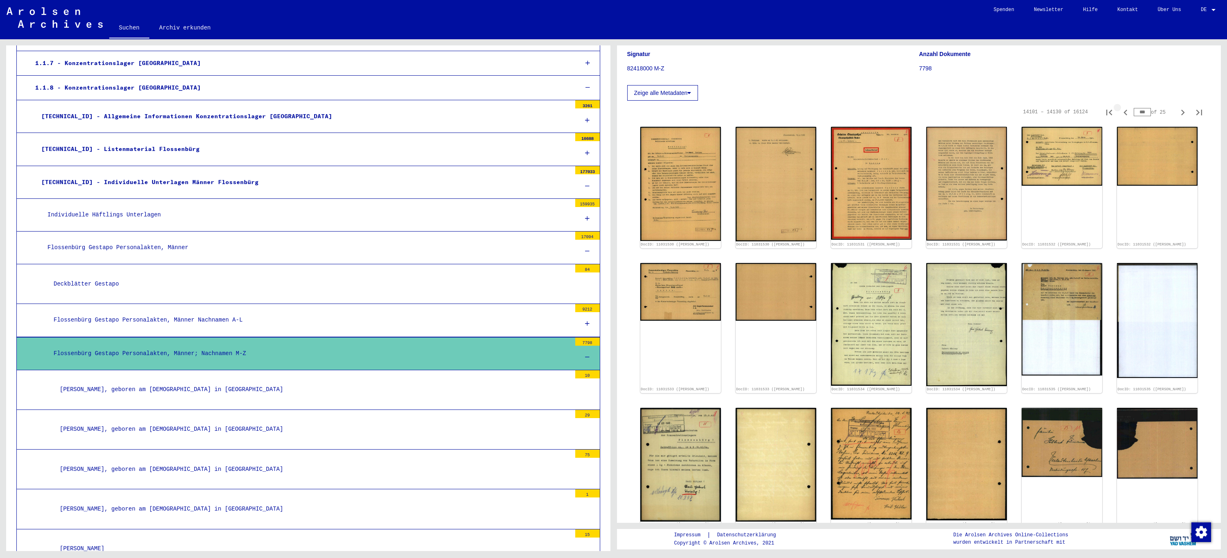
click at [1120, 113] on icon "Previous page" at bounding box center [1125, 112] width 11 height 11
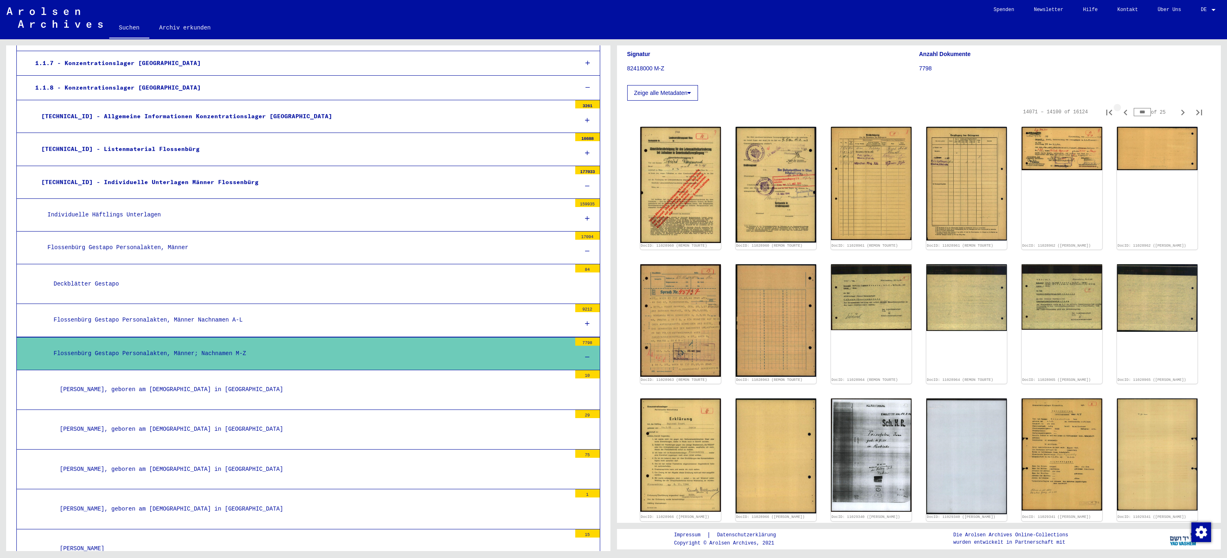
click at [1120, 113] on icon "Previous page" at bounding box center [1125, 112] width 11 height 11
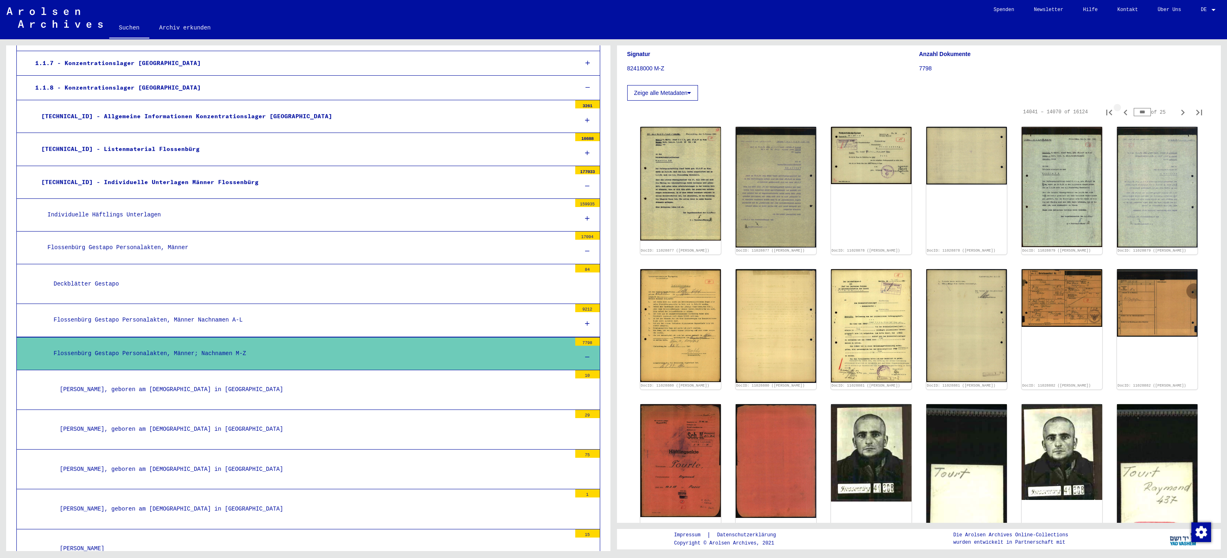
click at [1120, 113] on icon "Previous page" at bounding box center [1125, 112] width 11 height 11
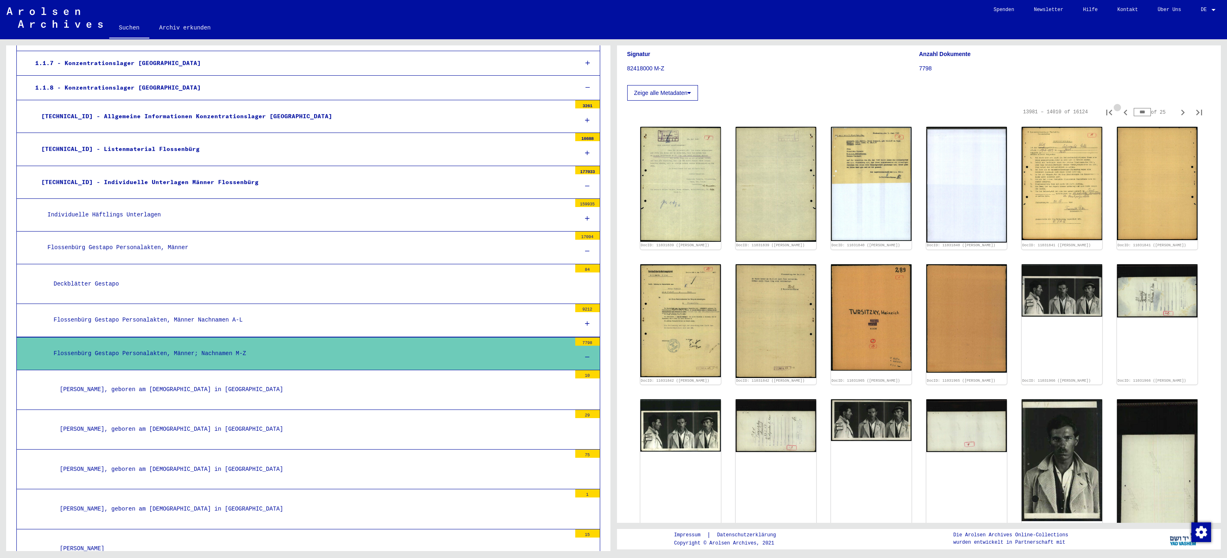
click at [1120, 113] on icon "Previous page" at bounding box center [1125, 112] width 11 height 11
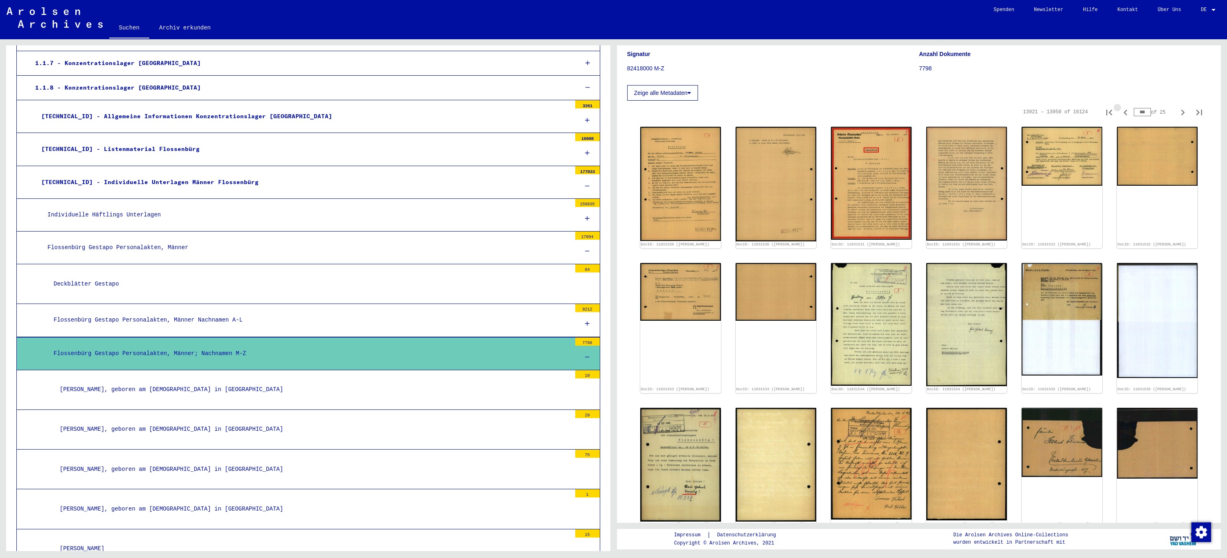
click at [1120, 113] on icon "Previous page" at bounding box center [1125, 112] width 11 height 11
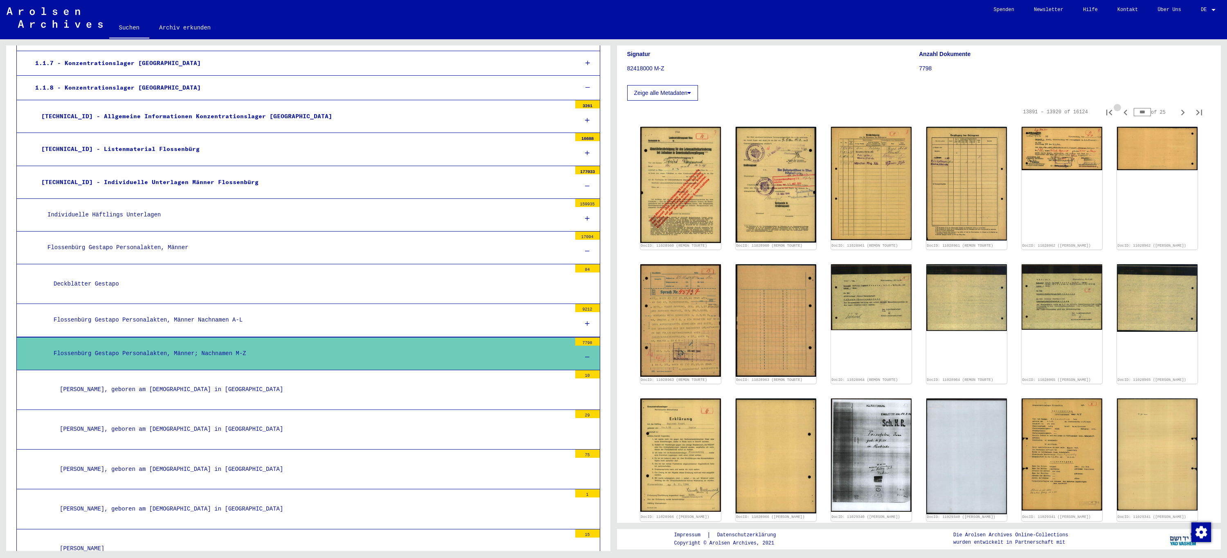
click at [1120, 113] on icon "Previous page" at bounding box center [1125, 112] width 11 height 11
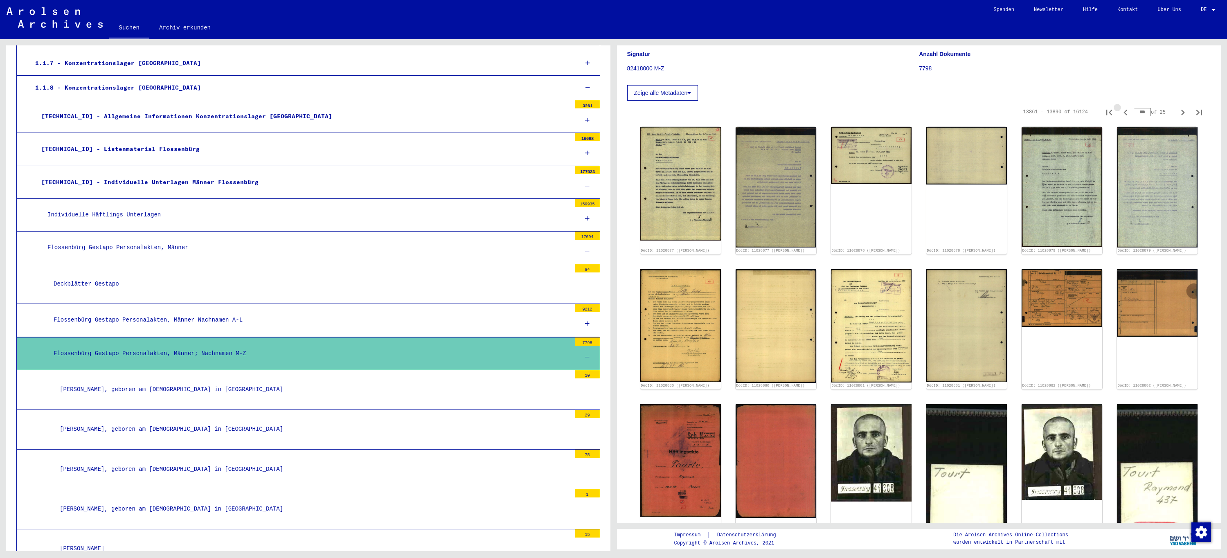
click at [1120, 113] on icon "Previous page" at bounding box center [1125, 112] width 11 height 11
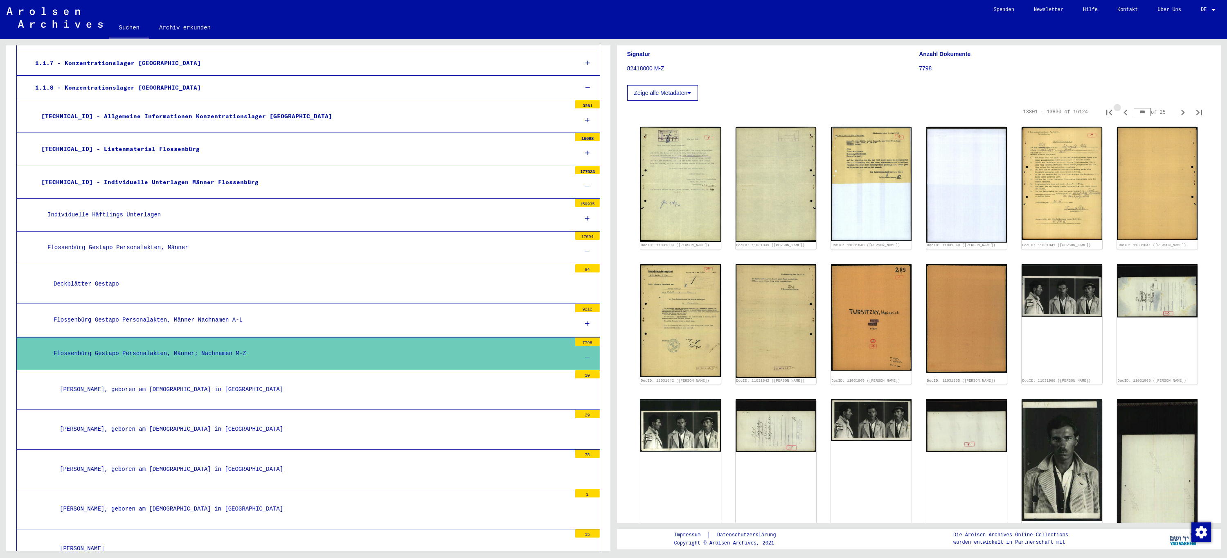
click at [1120, 113] on icon "Previous page" at bounding box center [1125, 112] width 11 height 11
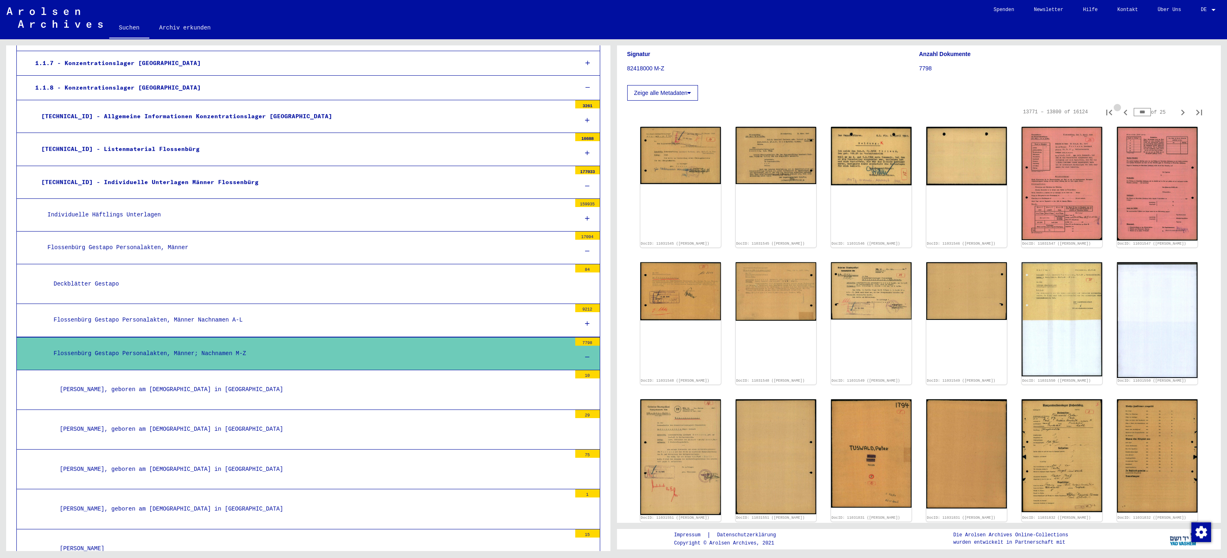
click at [1120, 113] on icon "Previous page" at bounding box center [1125, 112] width 11 height 11
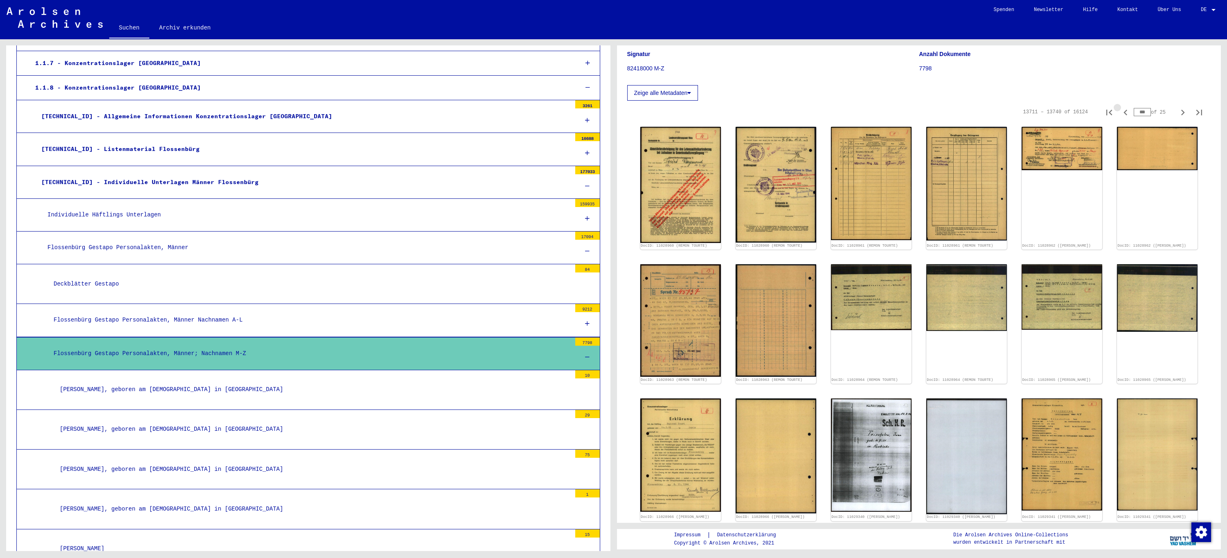
click at [1120, 113] on icon "Previous page" at bounding box center [1125, 112] width 11 height 11
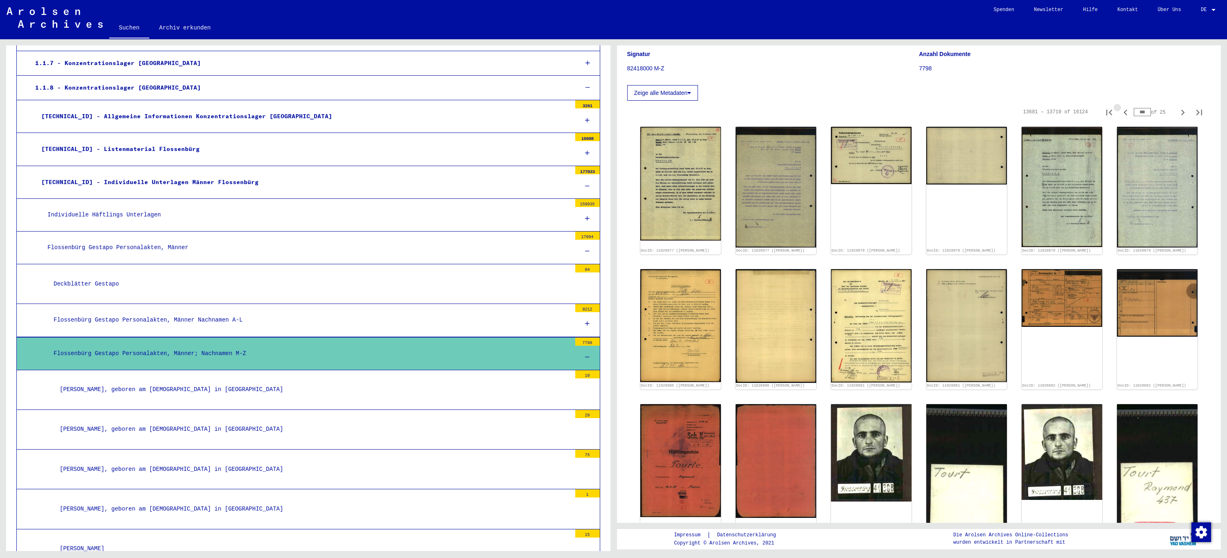
click at [1120, 113] on icon "Previous page" at bounding box center [1125, 112] width 11 height 11
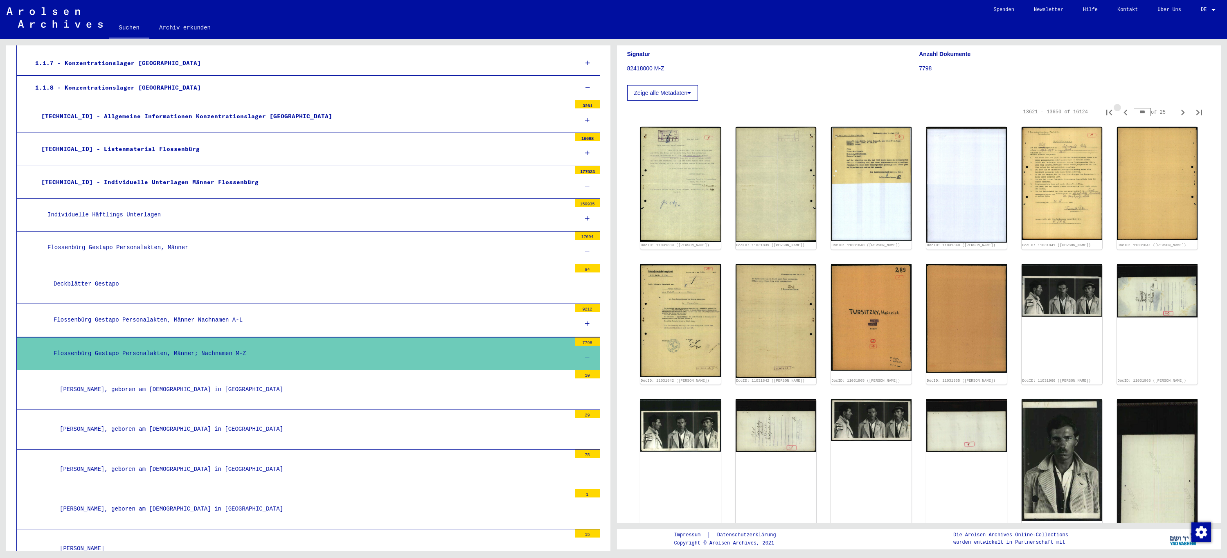
click at [1120, 113] on icon "Previous page" at bounding box center [1125, 112] width 11 height 11
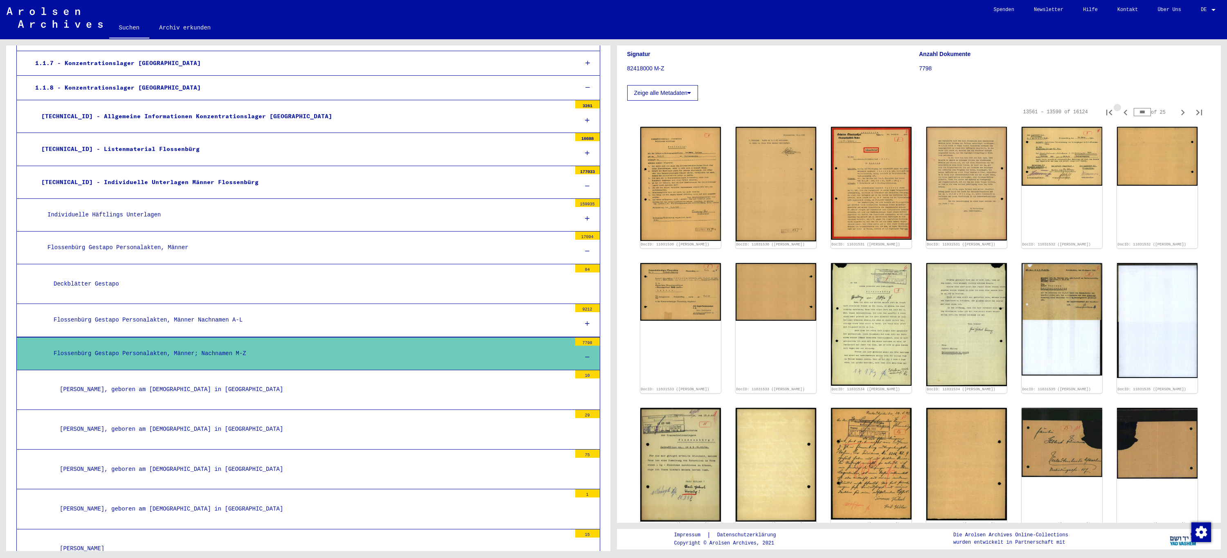
click at [1120, 113] on icon "Previous page" at bounding box center [1125, 112] width 11 height 11
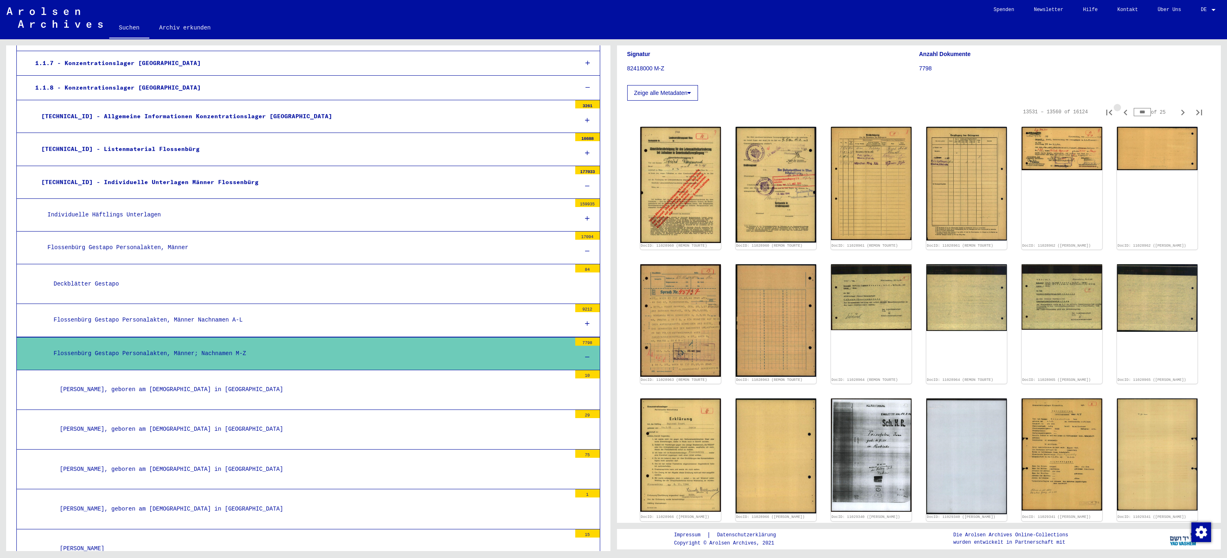
click at [1120, 113] on icon "Previous page" at bounding box center [1125, 112] width 11 height 11
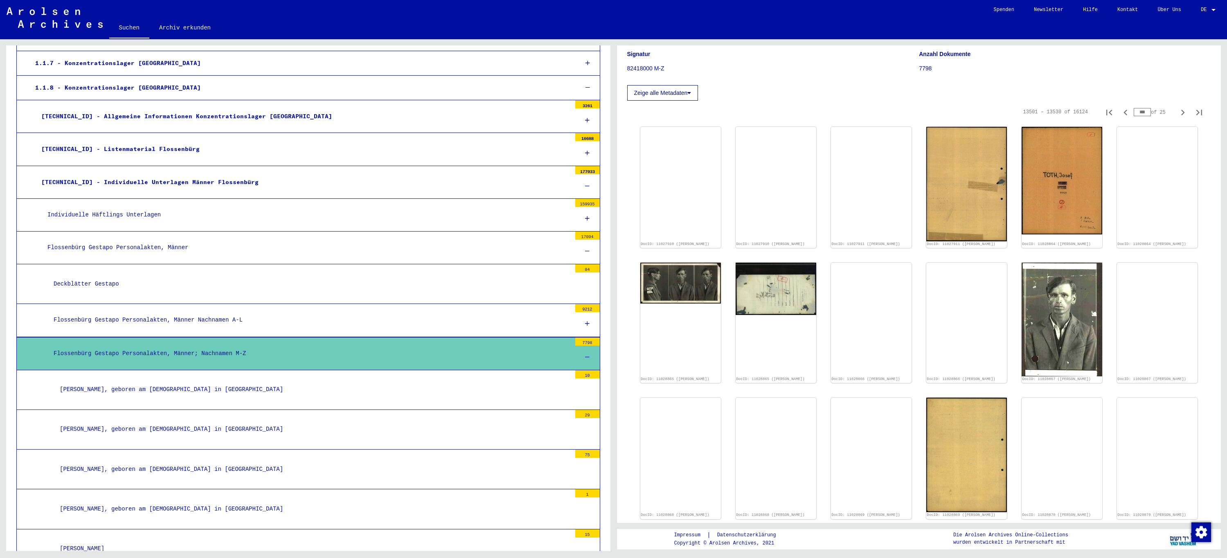
click at [1120, 113] on icon "Previous page" at bounding box center [1125, 112] width 11 height 11
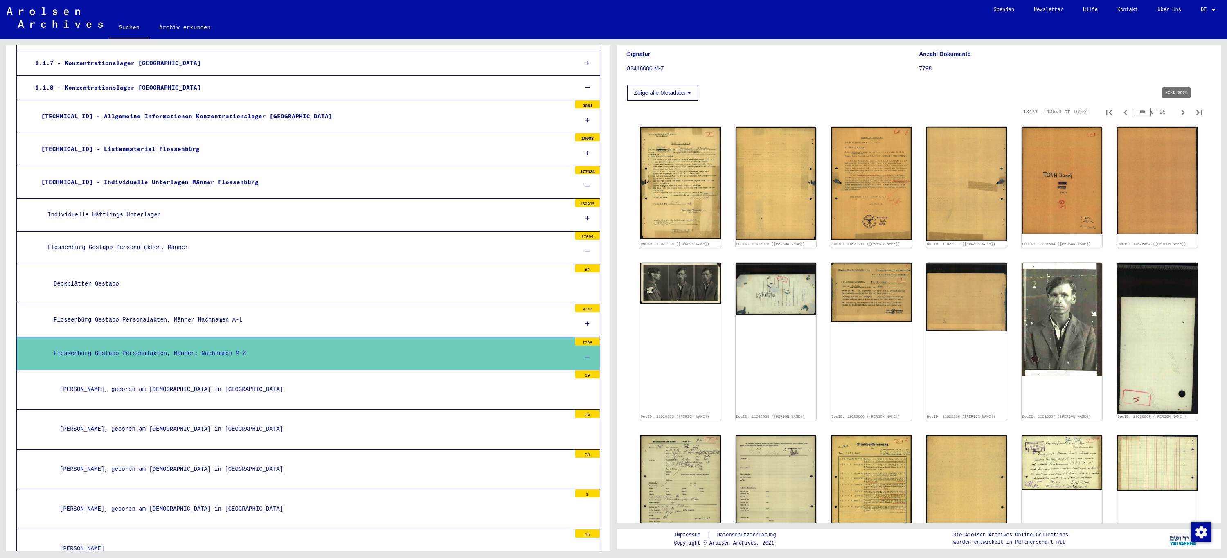
click at [1177, 113] on icon "Next page" at bounding box center [1182, 112] width 11 height 11
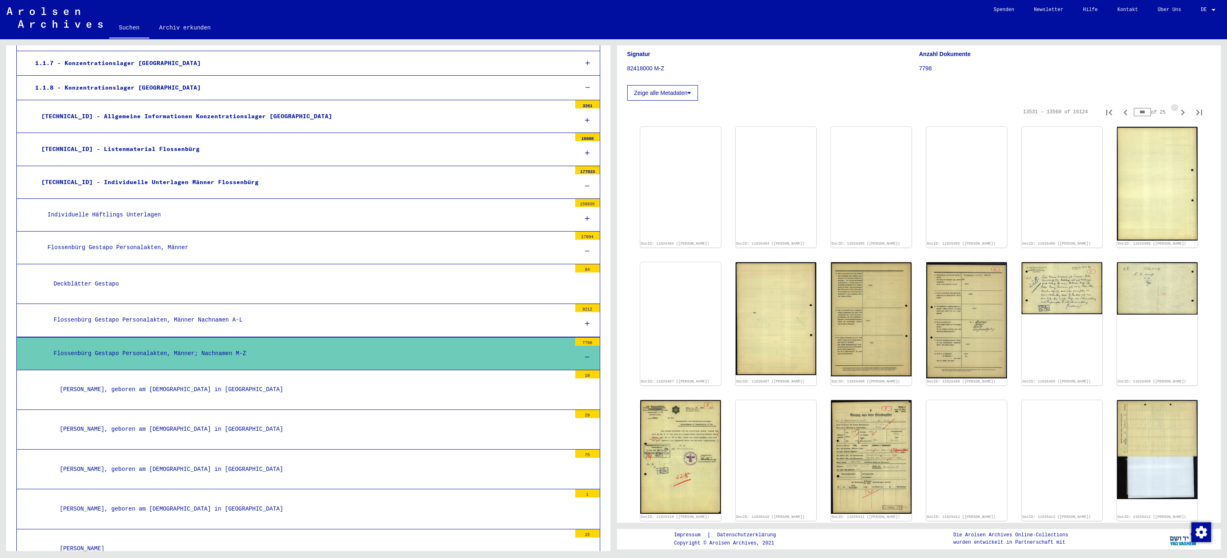
click at [1177, 113] on icon "Next page" at bounding box center [1182, 112] width 11 height 11
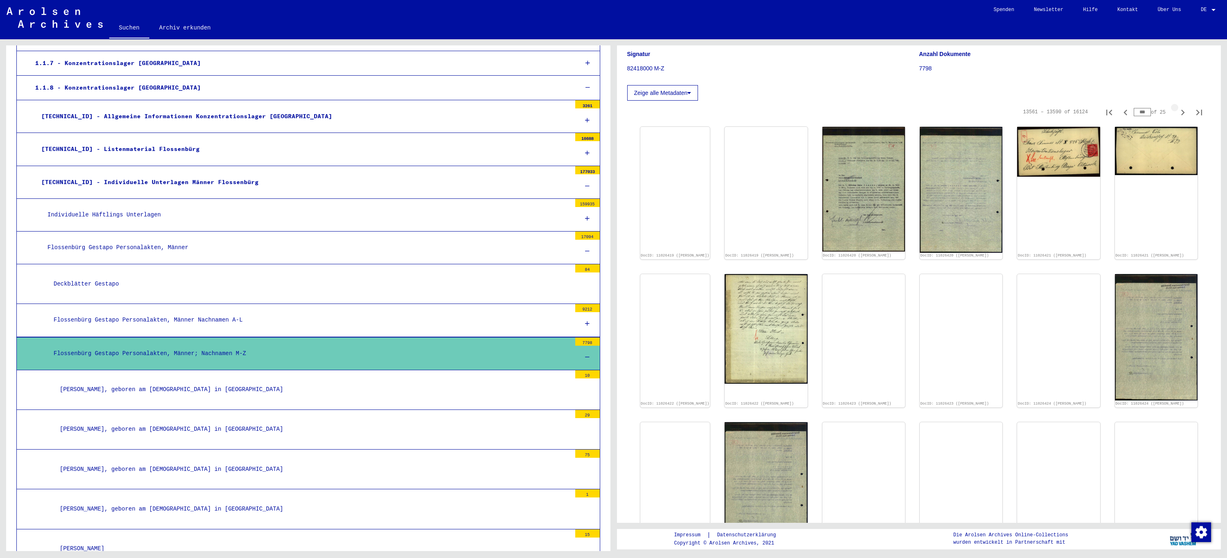
click at [1177, 113] on icon "Next page" at bounding box center [1182, 112] width 11 height 11
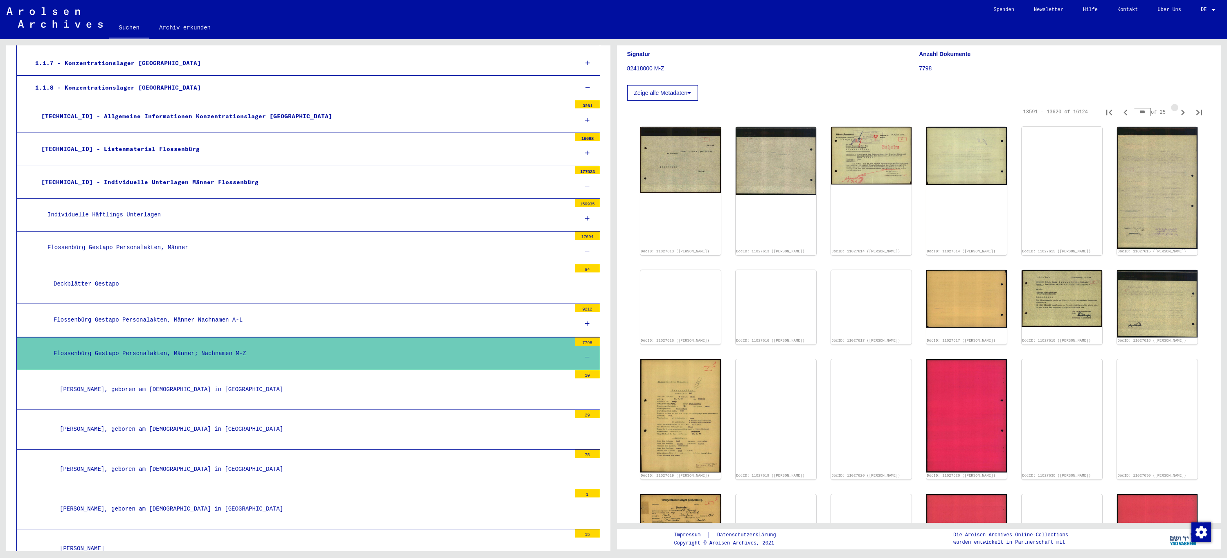
click at [1177, 113] on icon "Next page" at bounding box center [1182, 112] width 11 height 11
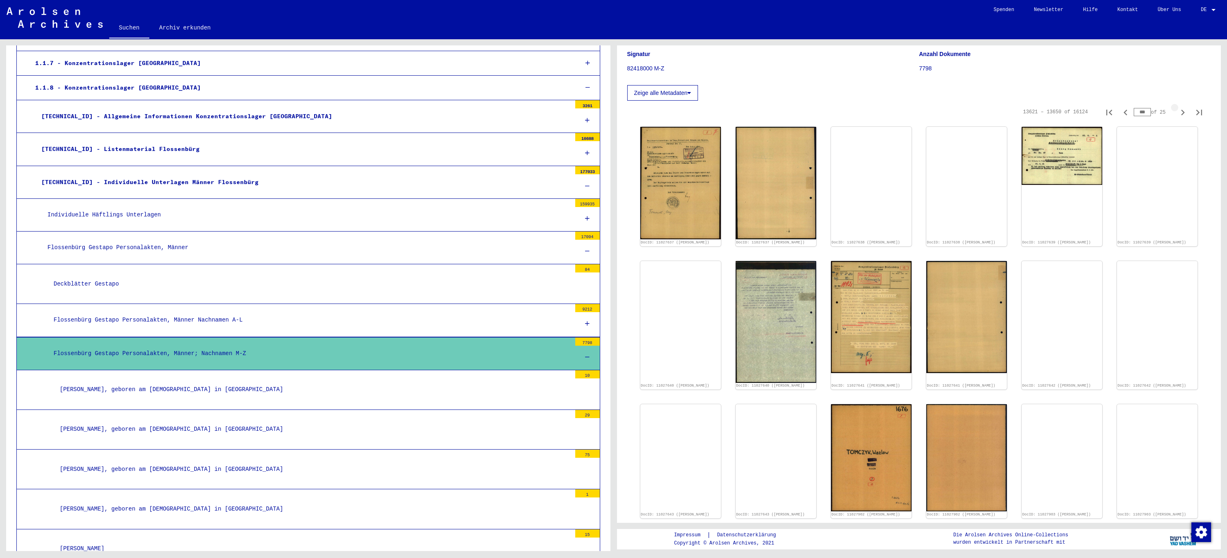
click at [1177, 113] on icon "Next page" at bounding box center [1182, 112] width 11 height 11
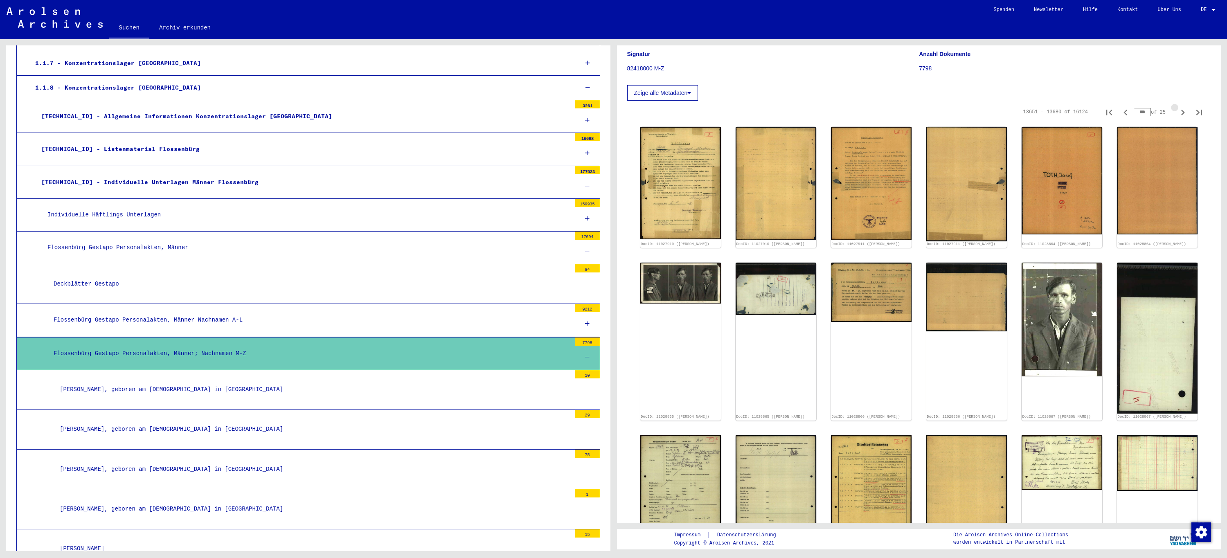
click at [1177, 113] on icon "Next page" at bounding box center [1182, 112] width 11 height 11
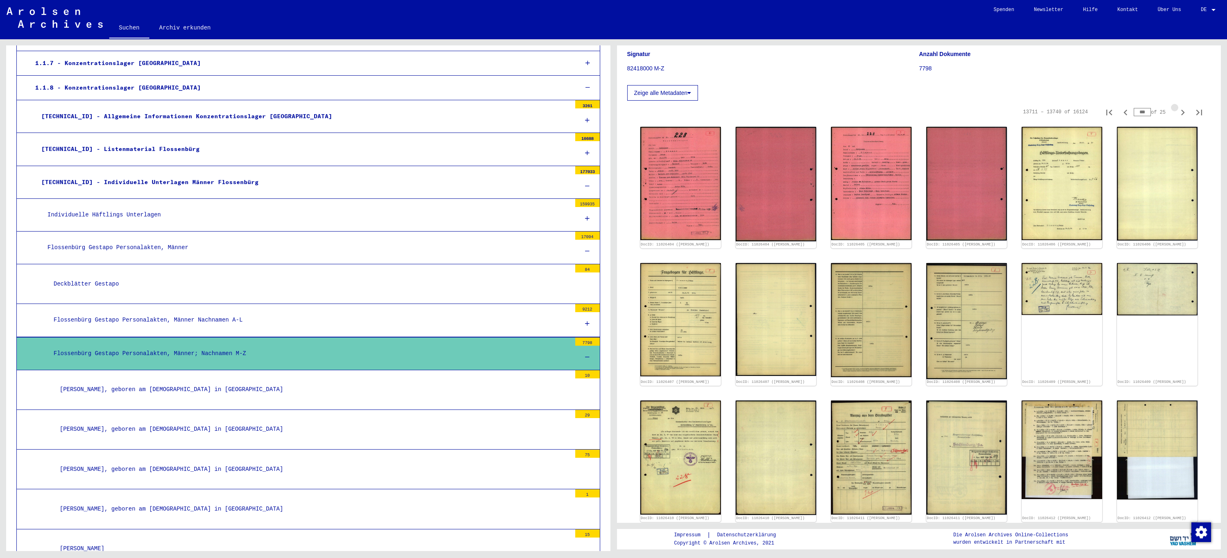
click at [1177, 113] on icon "Next page" at bounding box center [1182, 112] width 11 height 11
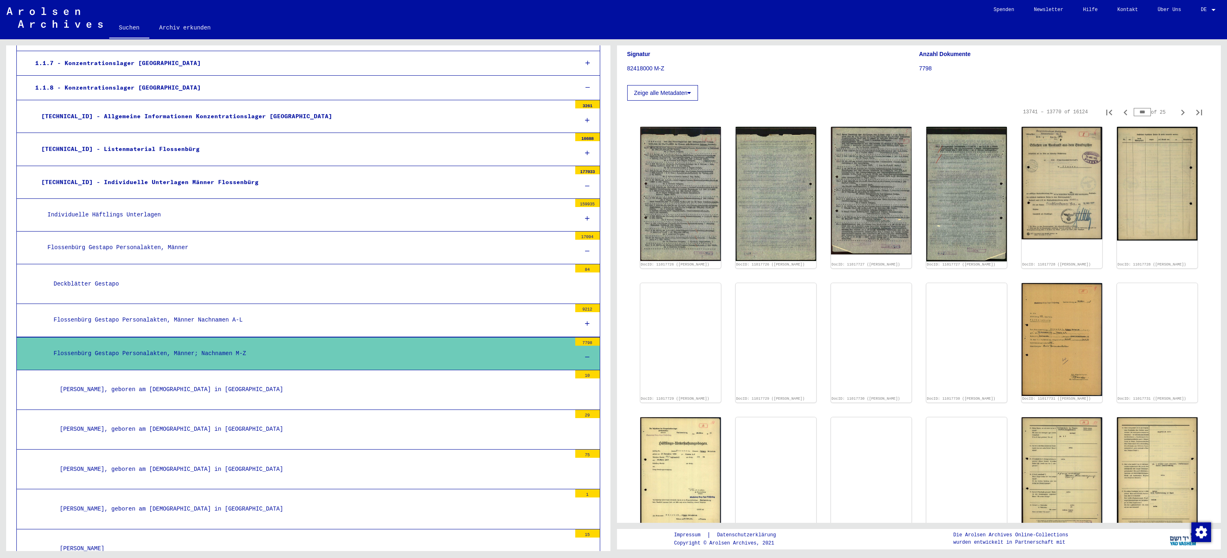
click at [1177, 113] on icon "Next page" at bounding box center [1182, 112] width 11 height 11
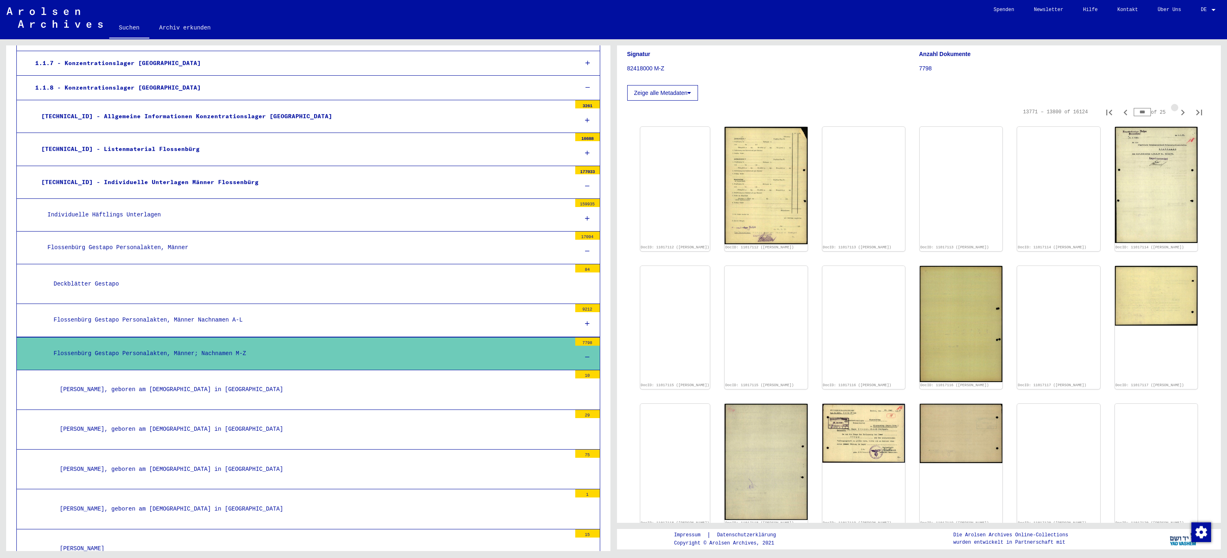
click at [1177, 113] on icon "Next page" at bounding box center [1182, 112] width 11 height 11
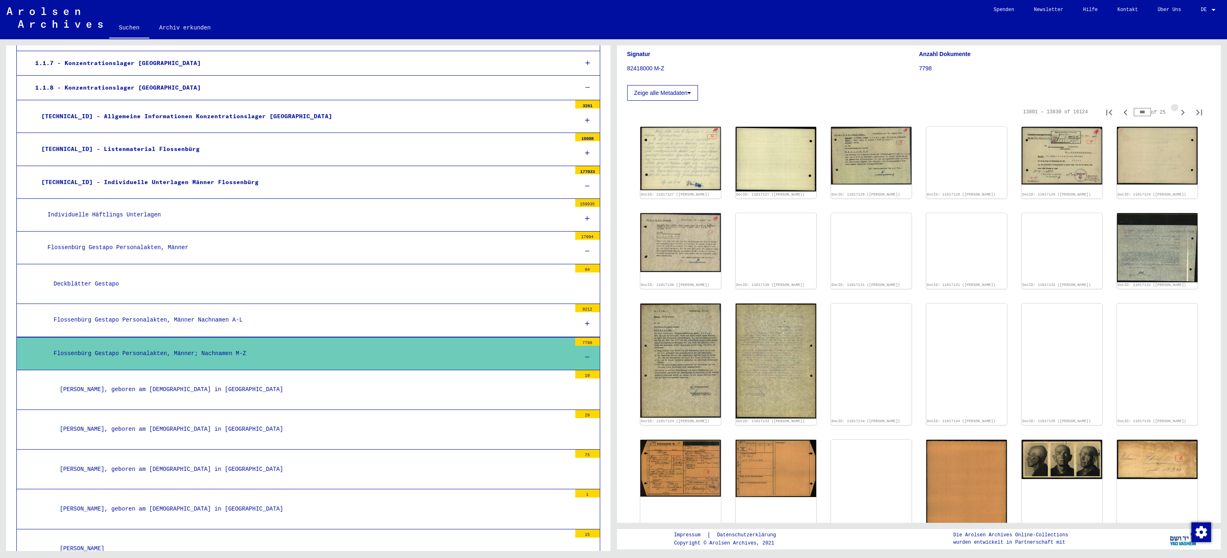
click at [1177, 113] on icon "Next page" at bounding box center [1182, 112] width 11 height 11
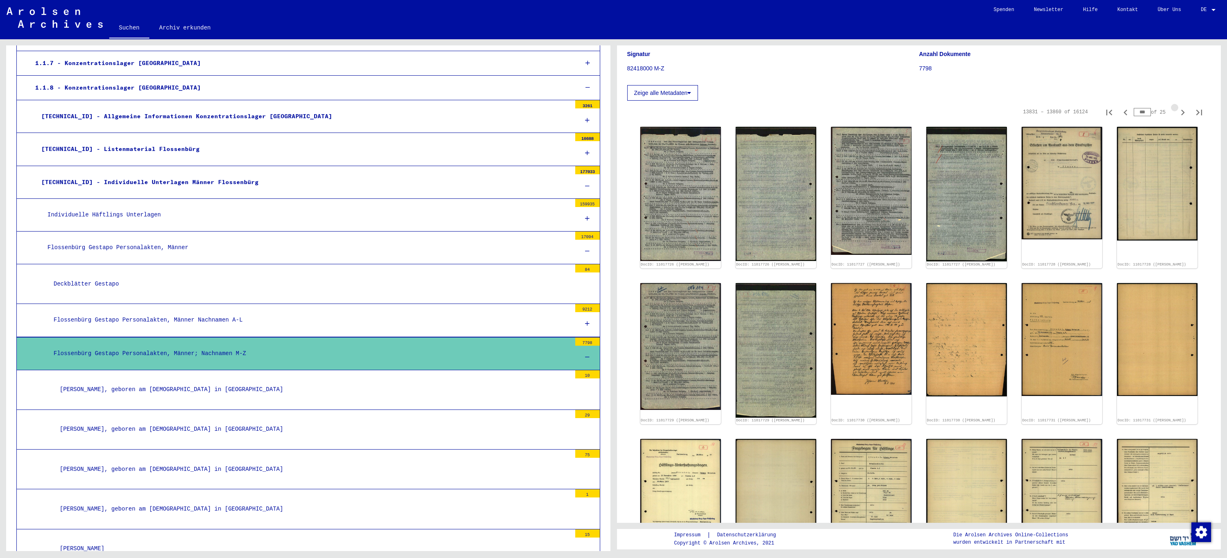
click at [1177, 113] on icon "Next page" at bounding box center [1182, 112] width 11 height 11
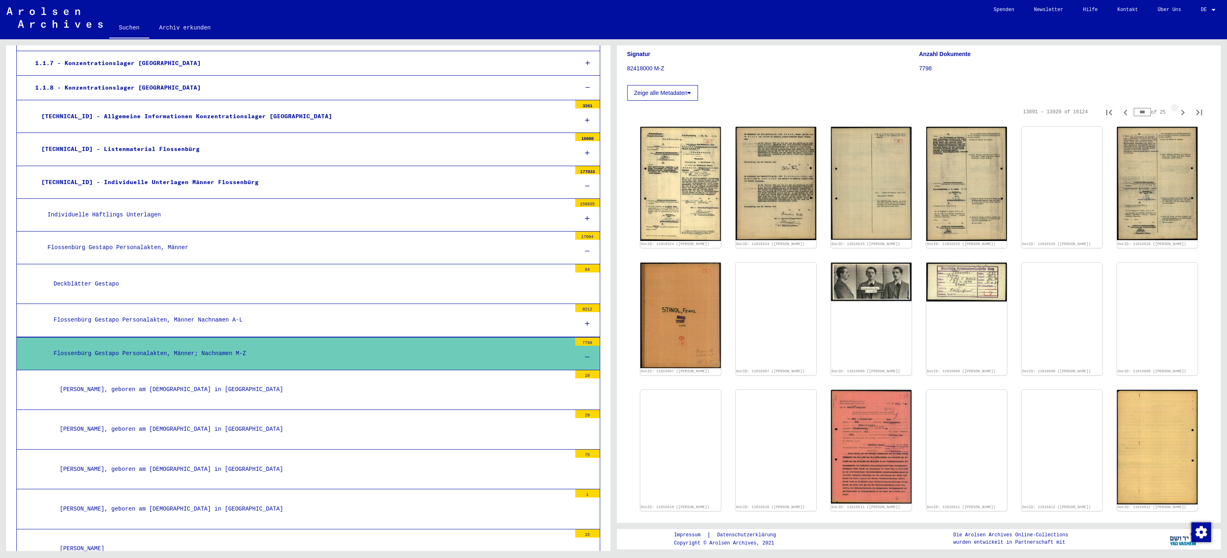
click at [1177, 113] on icon "Next page" at bounding box center [1182, 112] width 11 height 11
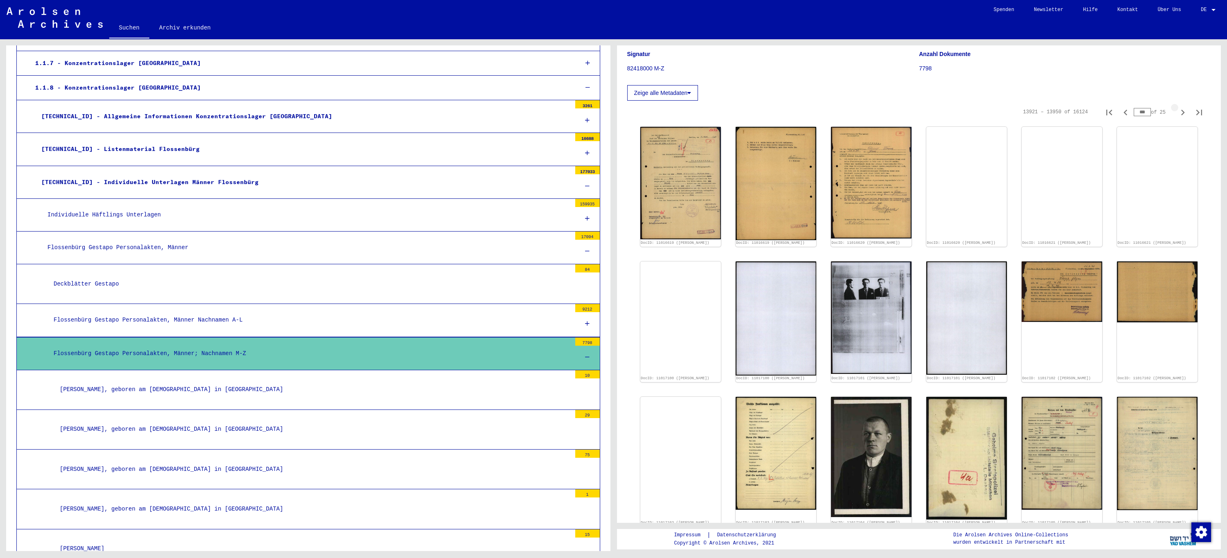
click at [1177, 113] on icon "Next page" at bounding box center [1182, 112] width 11 height 11
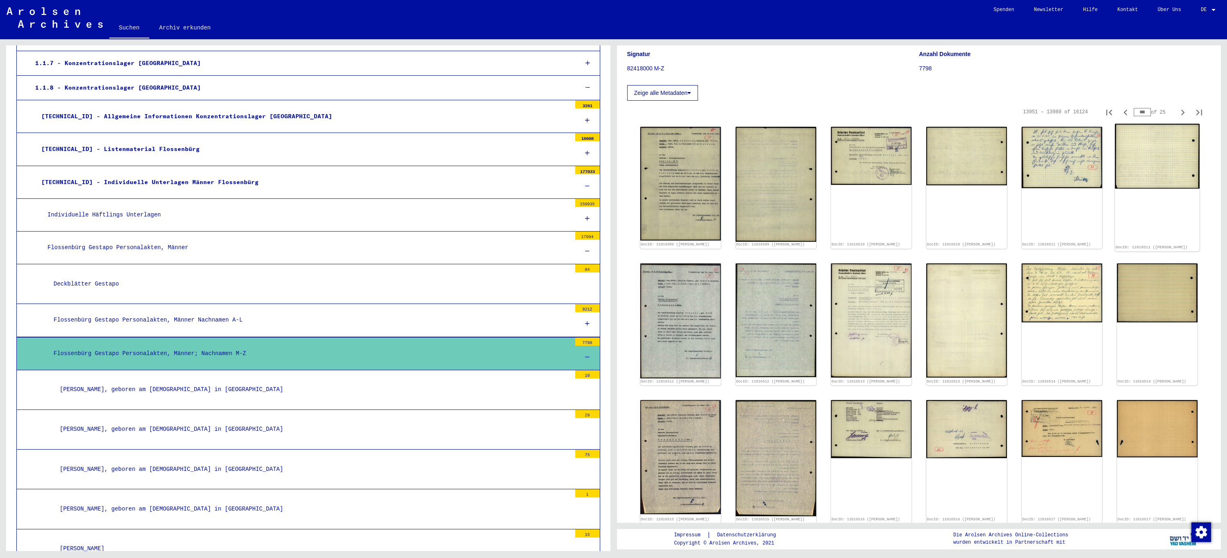
click at [1160, 246] on link "DocID: 11016511 ([PERSON_NAME])" at bounding box center [1152, 248] width 72 height 5
